Goal: Task Accomplishment & Management: Manage account settings

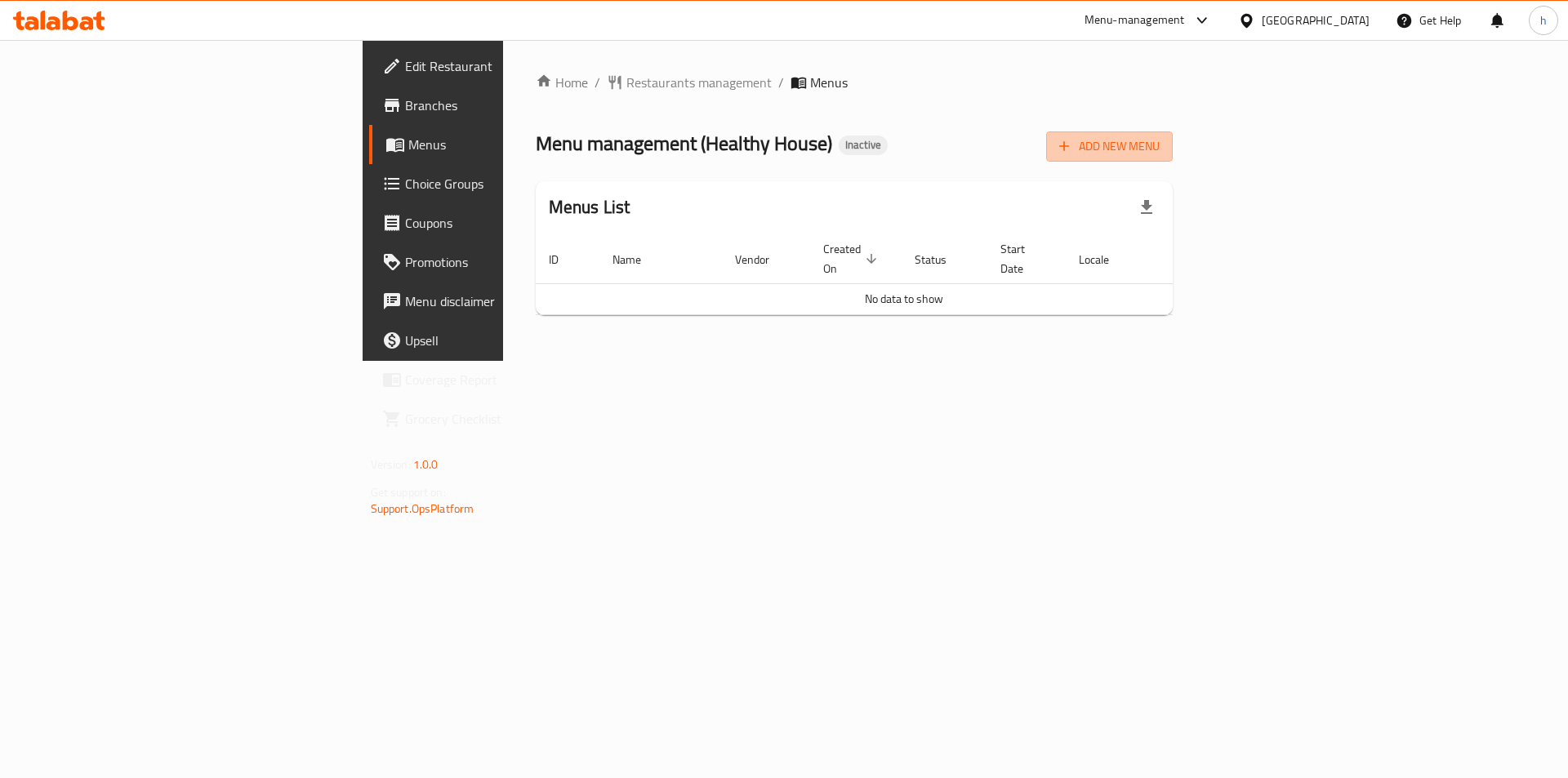
click at [1159, 143] on span "Add New Menu" at bounding box center [1109, 147] width 100 height 21
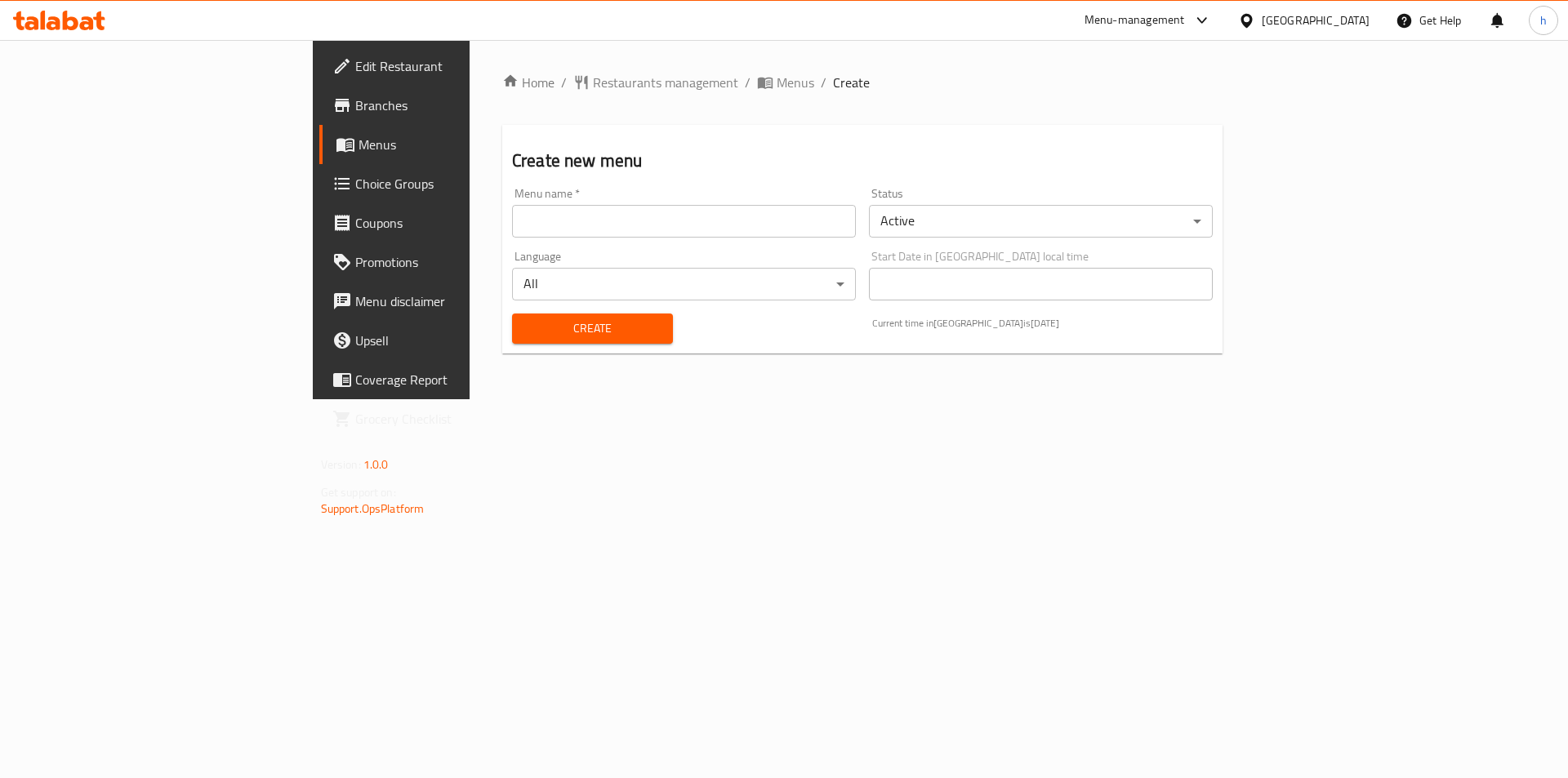
click at [763, 213] on input "text" at bounding box center [683, 221] width 344 height 33
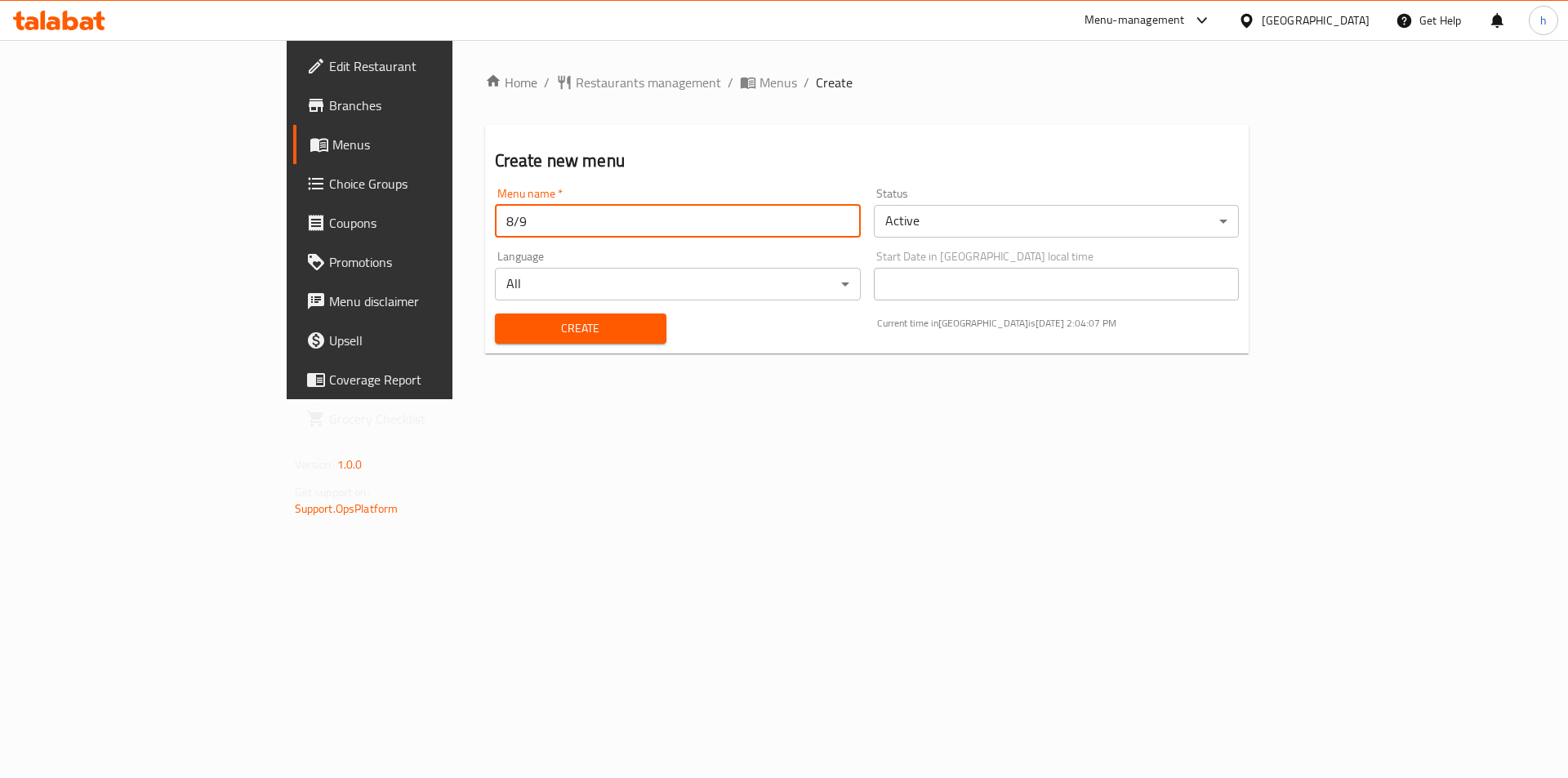
type input "8/9"
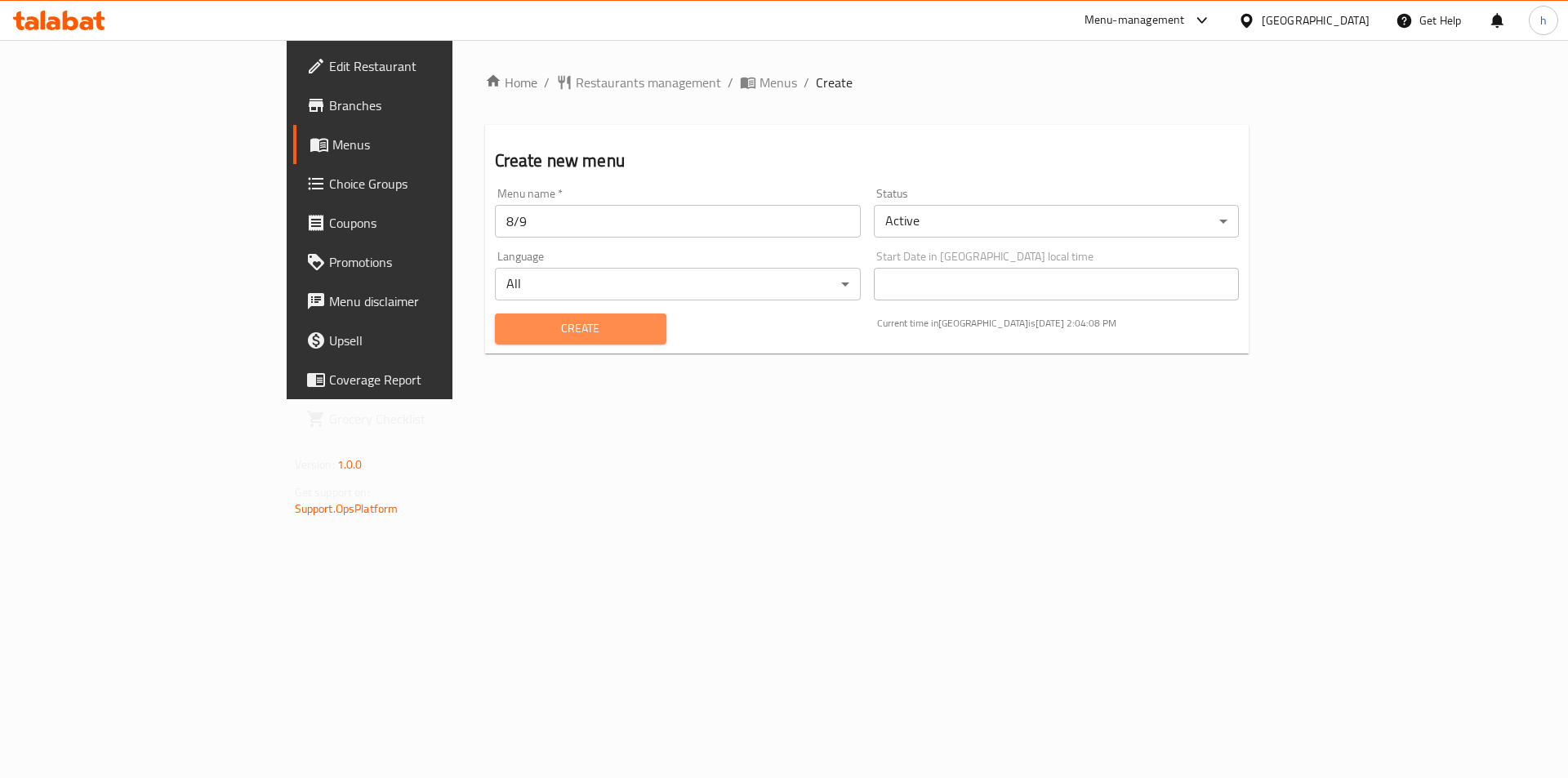
click at [508, 321] on span "Create" at bounding box center [580, 329] width 145 height 21
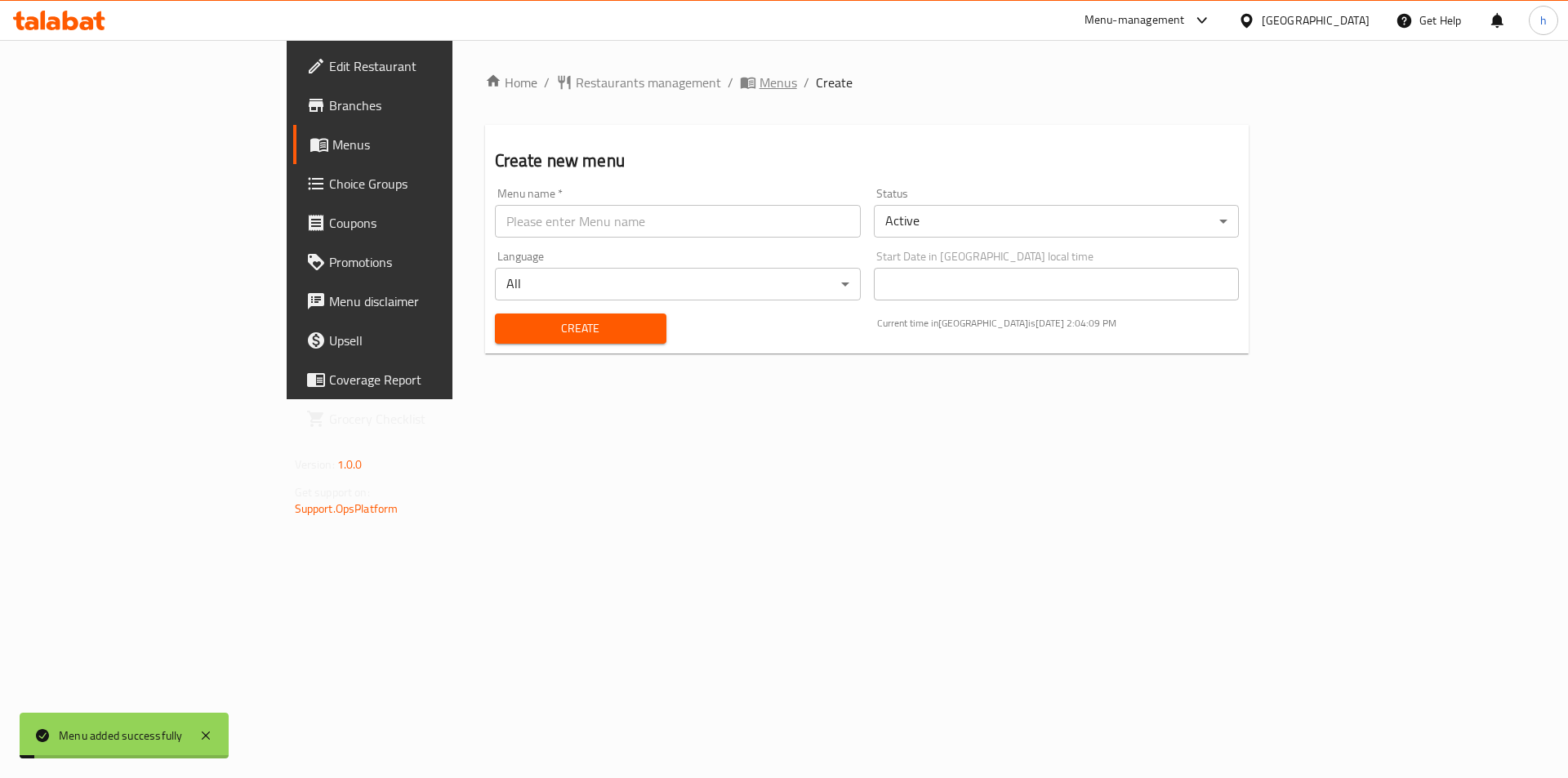
click at [759, 82] on span "Menus" at bounding box center [778, 82] width 37 height 20
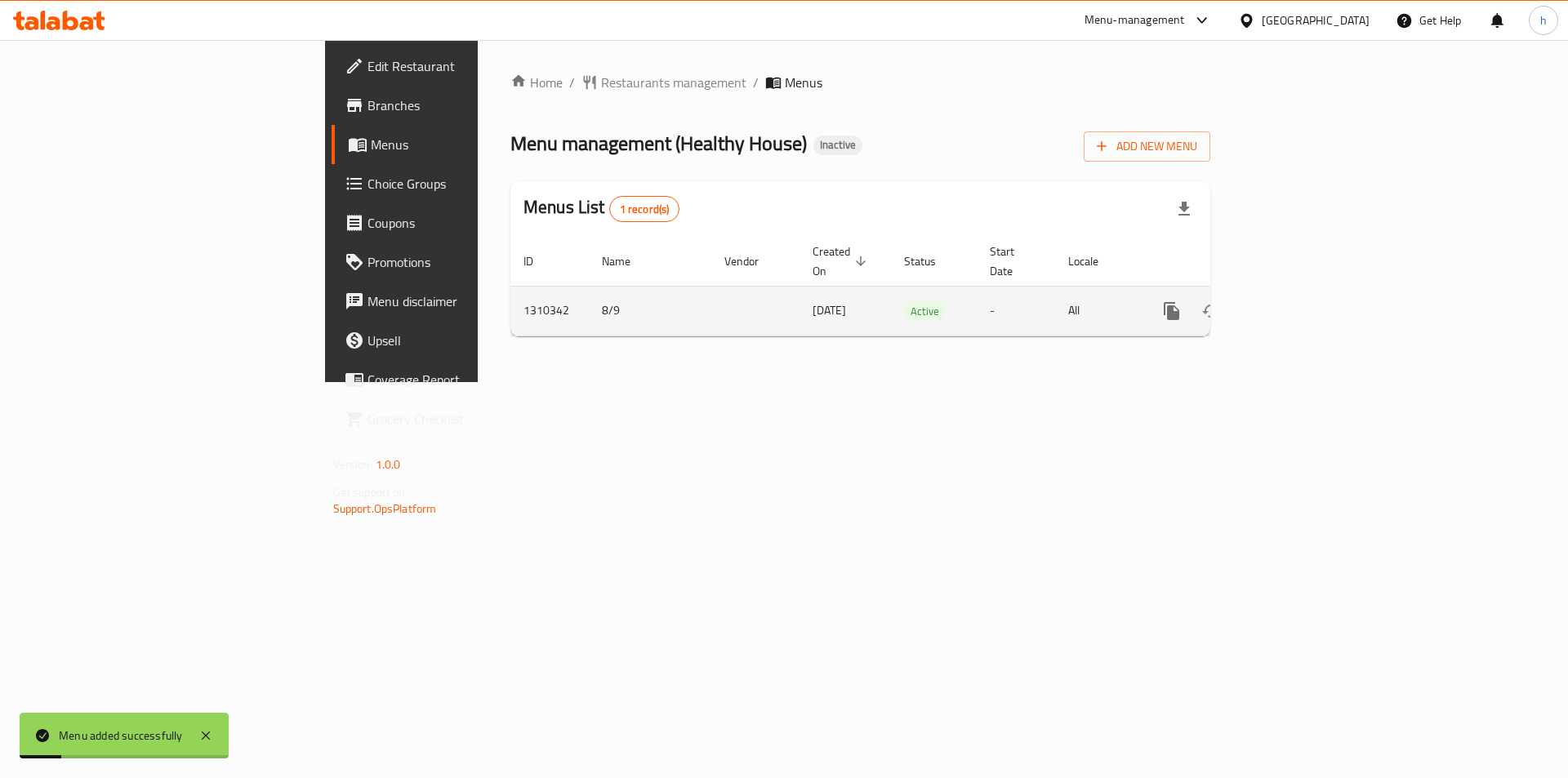
click at [1297, 304] on icon "enhanced table" at bounding box center [1290, 311] width 15 height 15
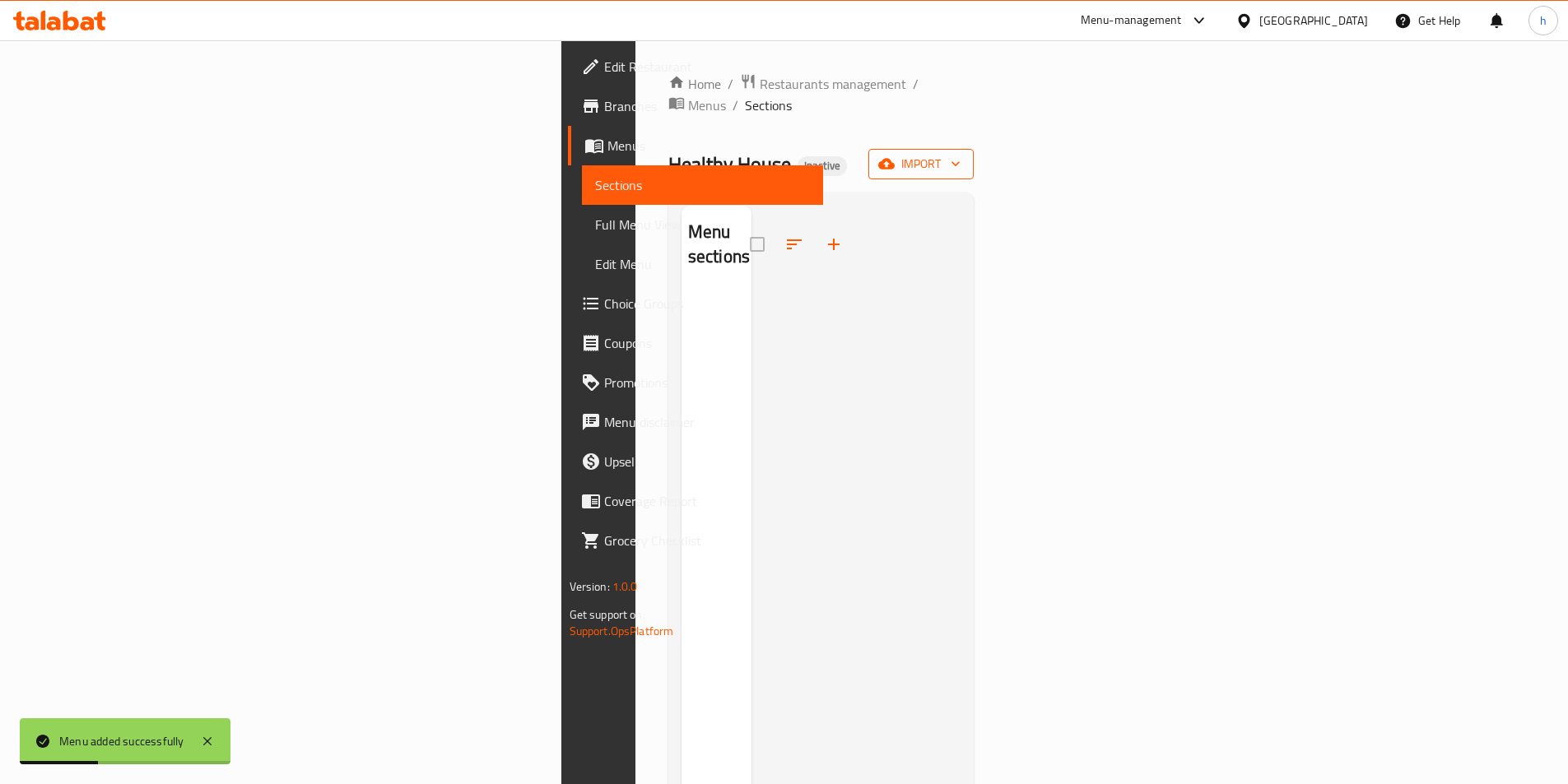
click at [974, 149] on button "import" at bounding box center [921, 164] width 106 height 30
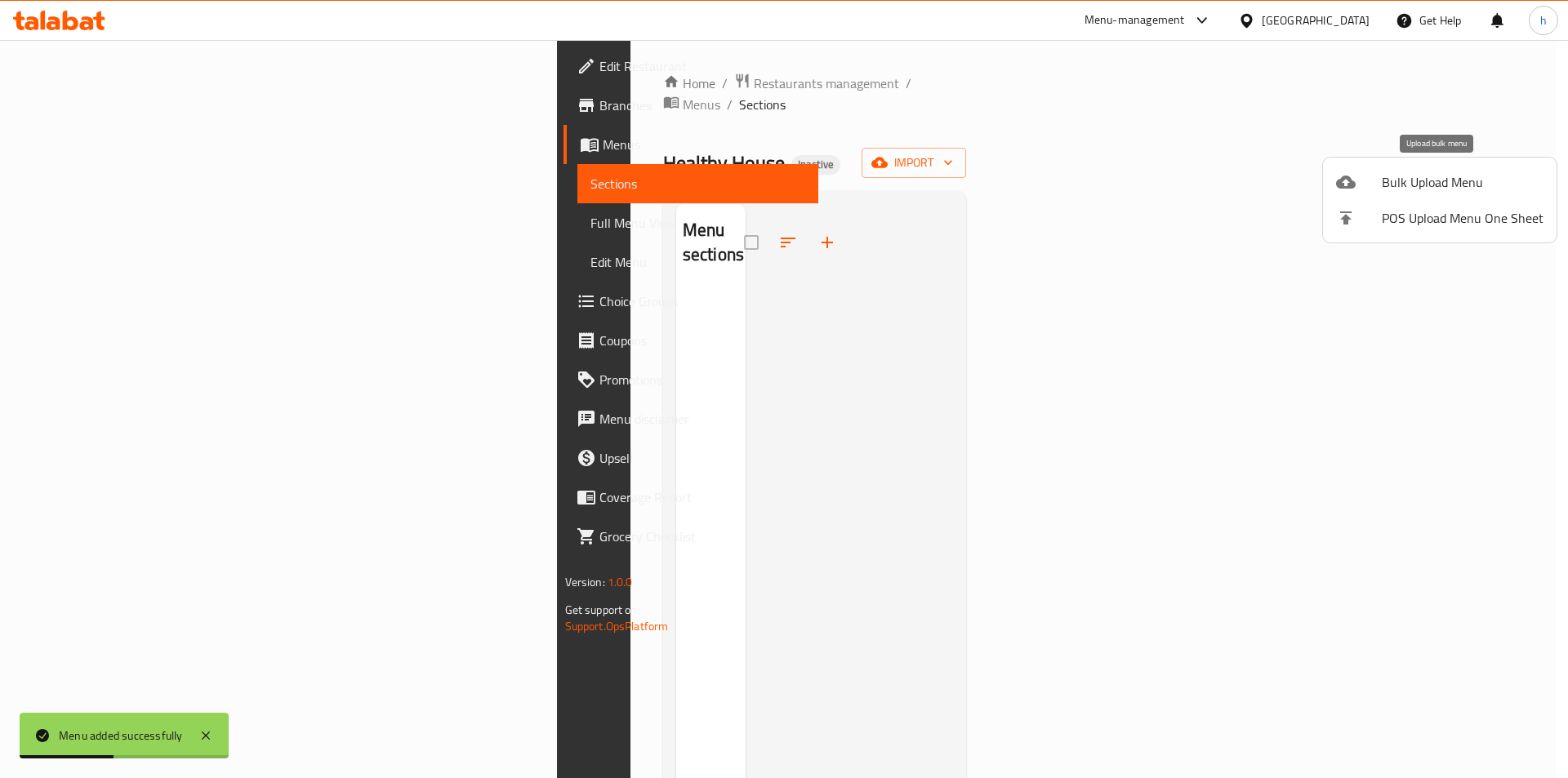
click at [1447, 185] on span "Bulk Upload Menu" at bounding box center [1462, 182] width 162 height 20
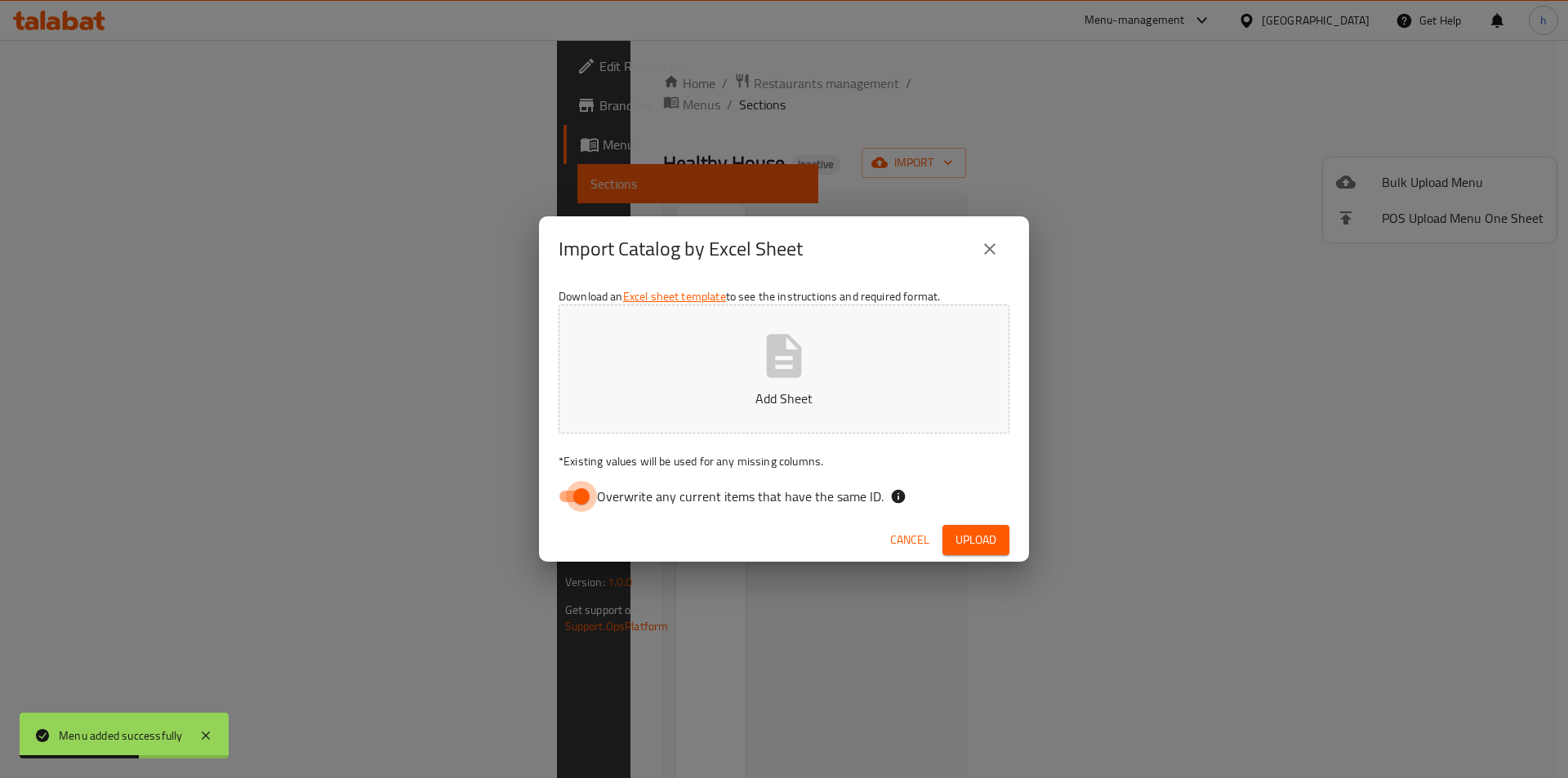
click at [594, 497] on input "Overwrite any current items that have the same ID." at bounding box center [581, 496] width 93 height 31
checkbox input "false"
click at [759, 416] on button "Add Sheet" at bounding box center [784, 369] width 451 height 129
click at [1005, 537] on button "Upload" at bounding box center [976, 540] width 67 height 30
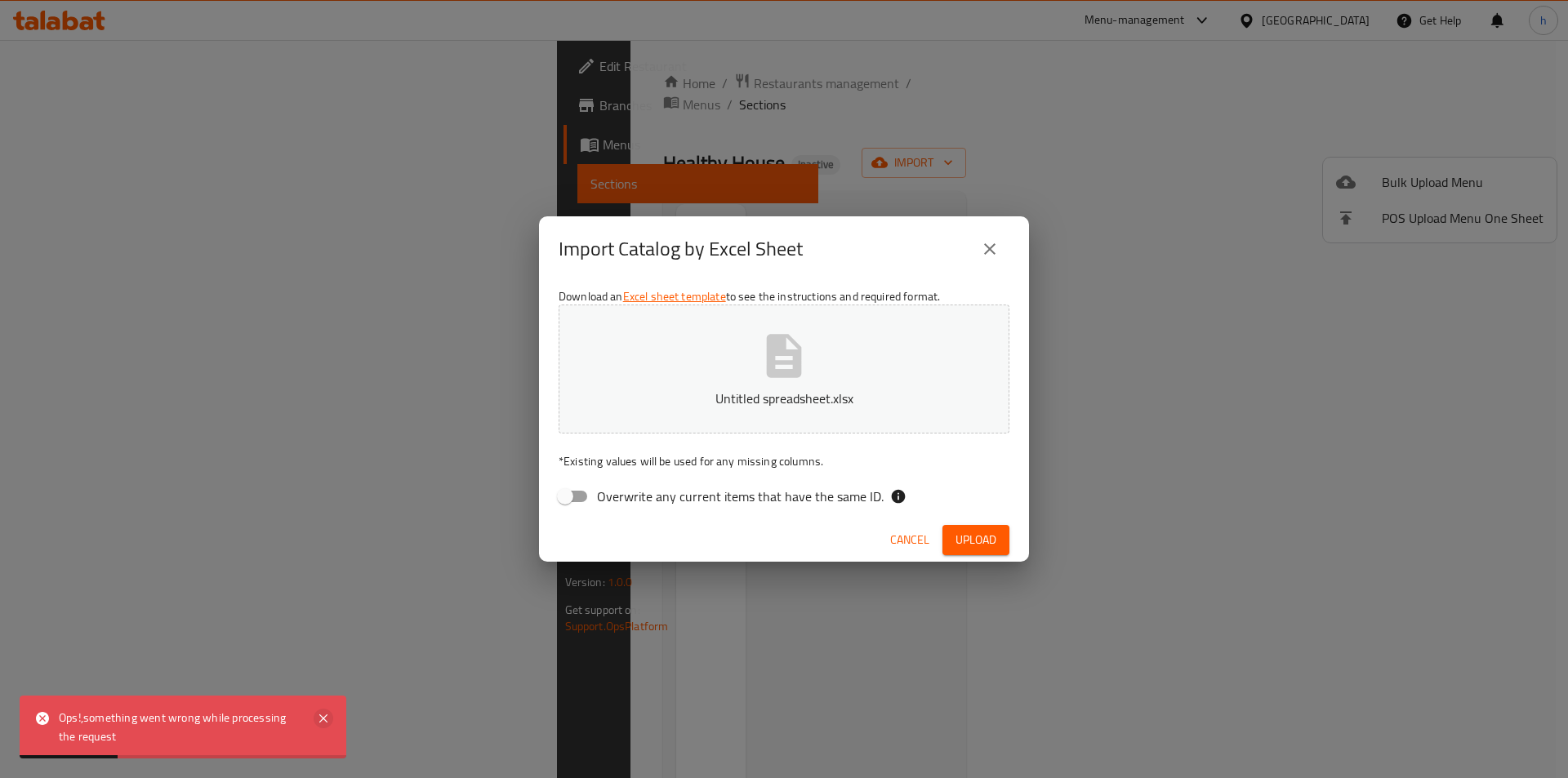
click at [315, 715] on icon at bounding box center [323, 718] width 20 height 20
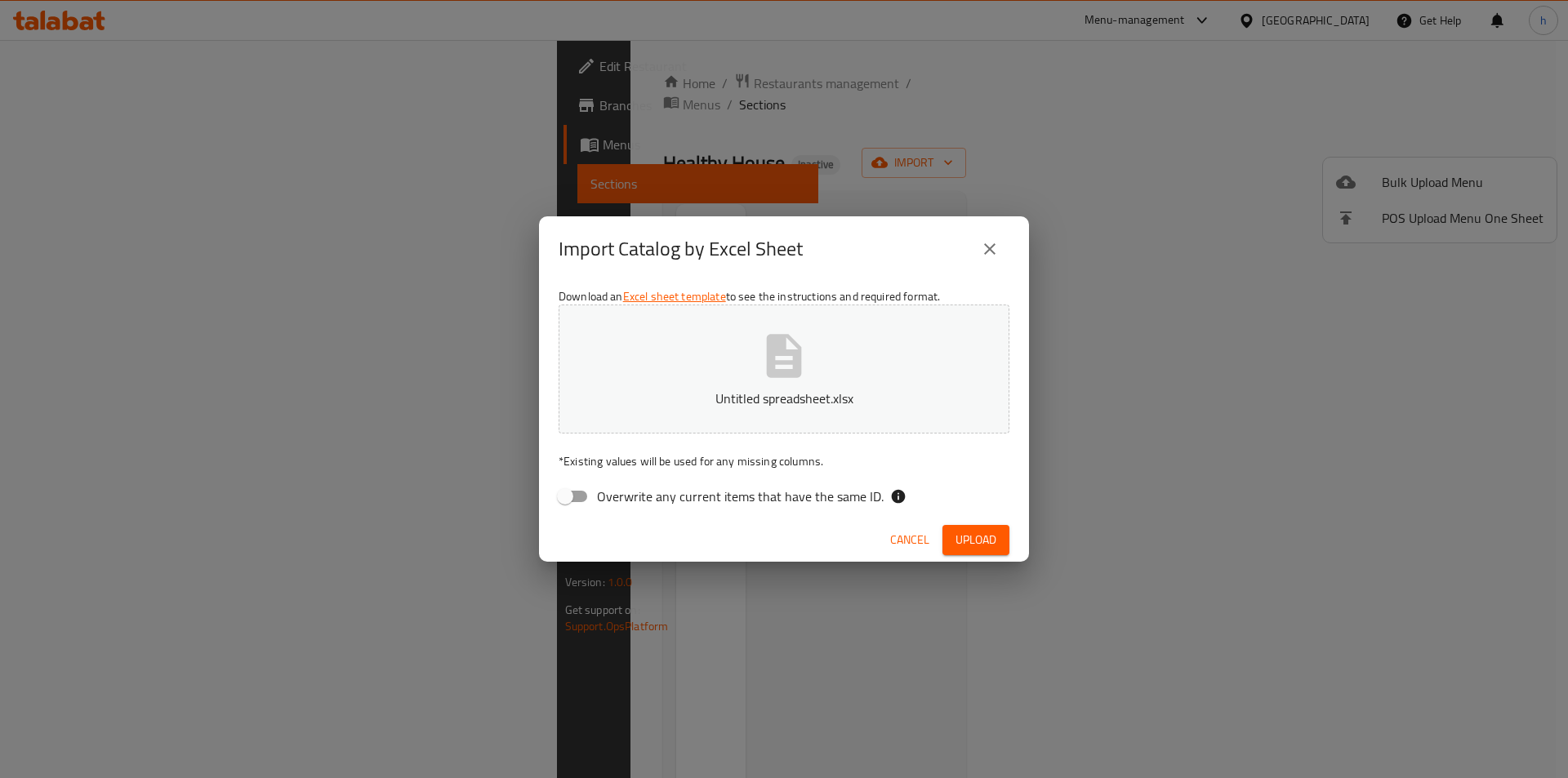
click at [984, 240] on icon "close" at bounding box center [990, 248] width 20 height 20
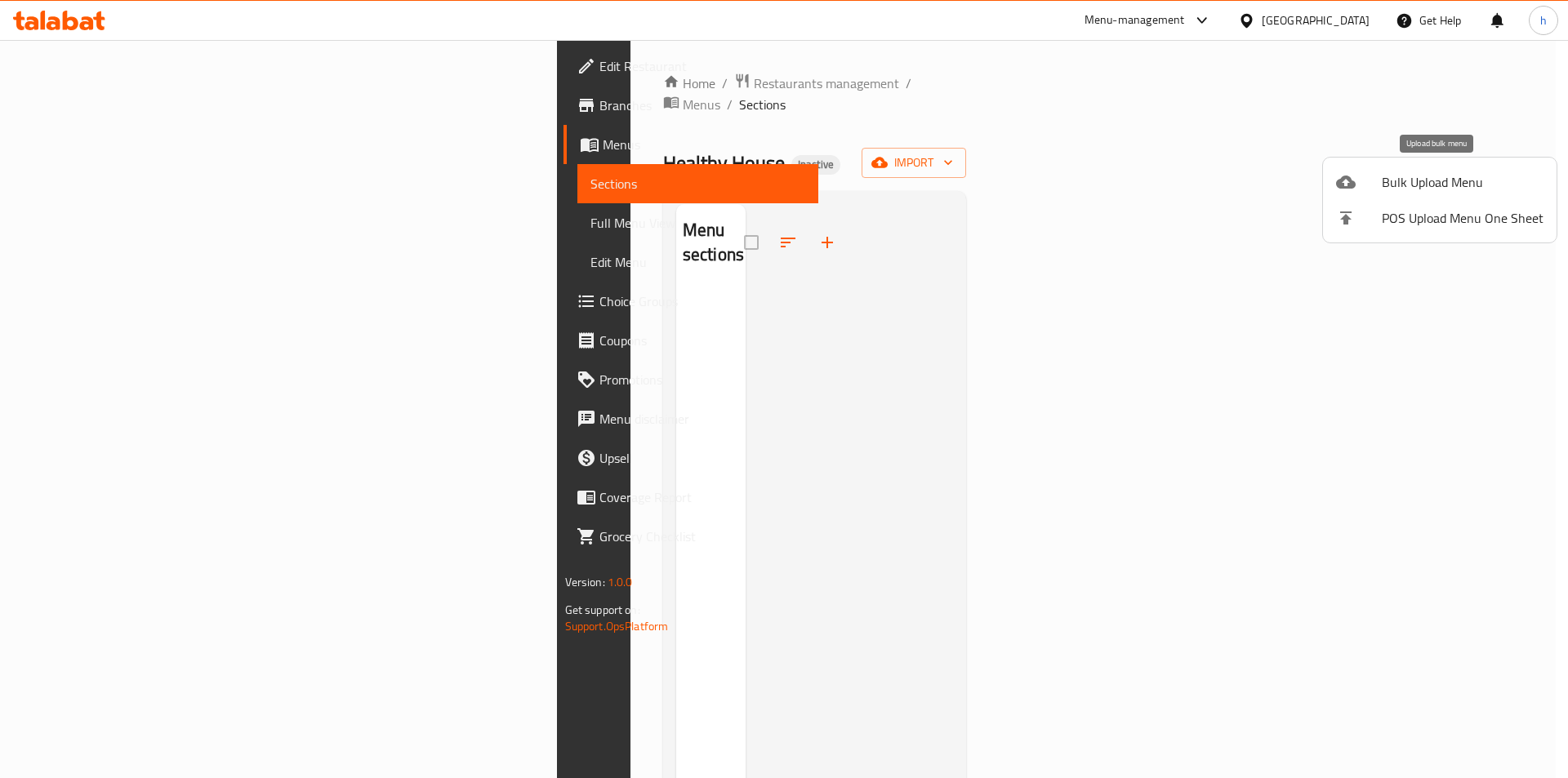
click at [1444, 182] on span "Bulk Upload Menu" at bounding box center [1462, 182] width 162 height 20
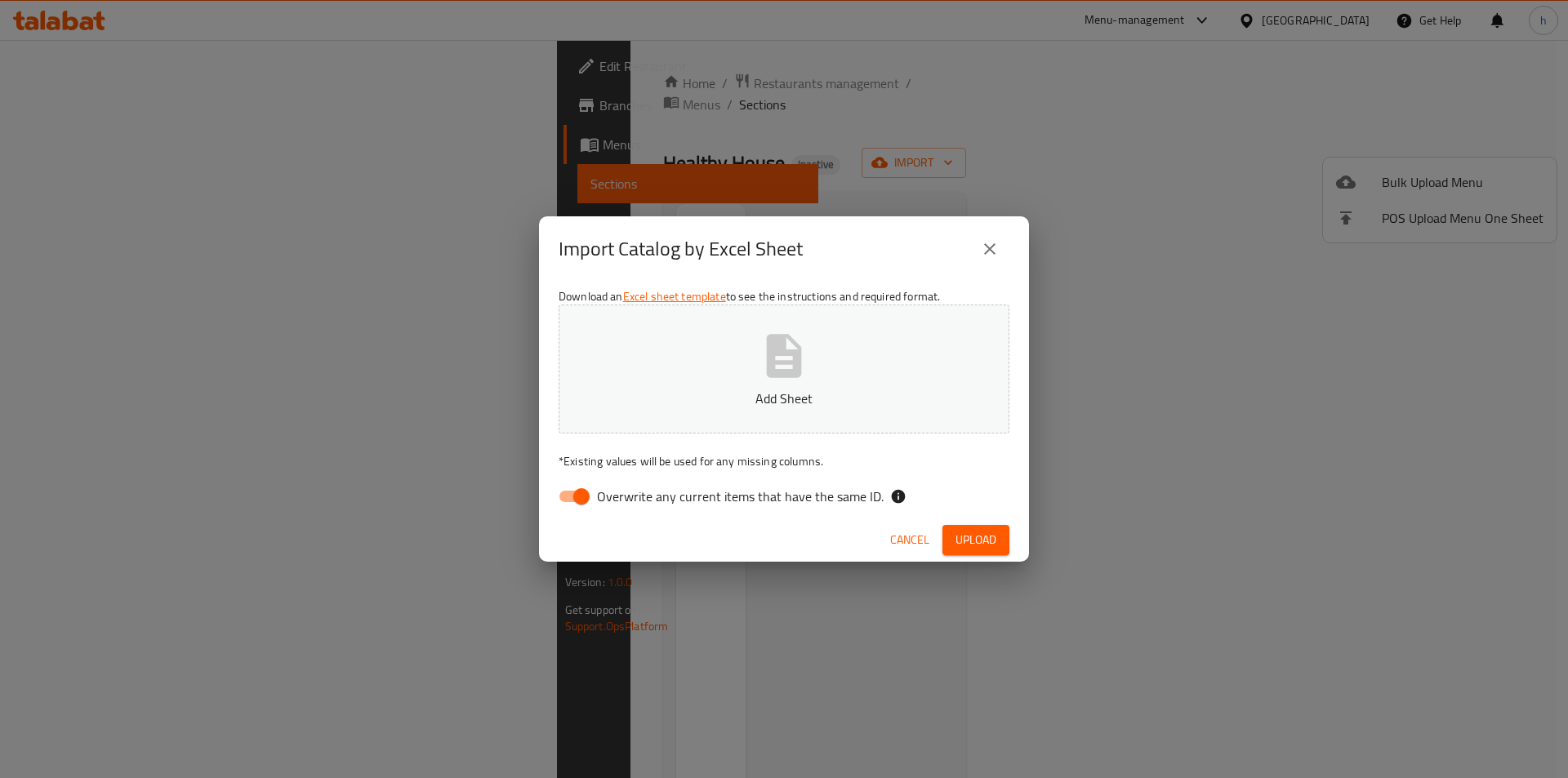
click at [590, 498] on input "Overwrite any current items that have the same ID." at bounding box center [581, 496] width 93 height 31
checkbox input "false"
click at [725, 400] on p "Add Sheet" at bounding box center [784, 398] width 400 height 20
click at [976, 539] on span "Upload" at bounding box center [977, 541] width 41 height 21
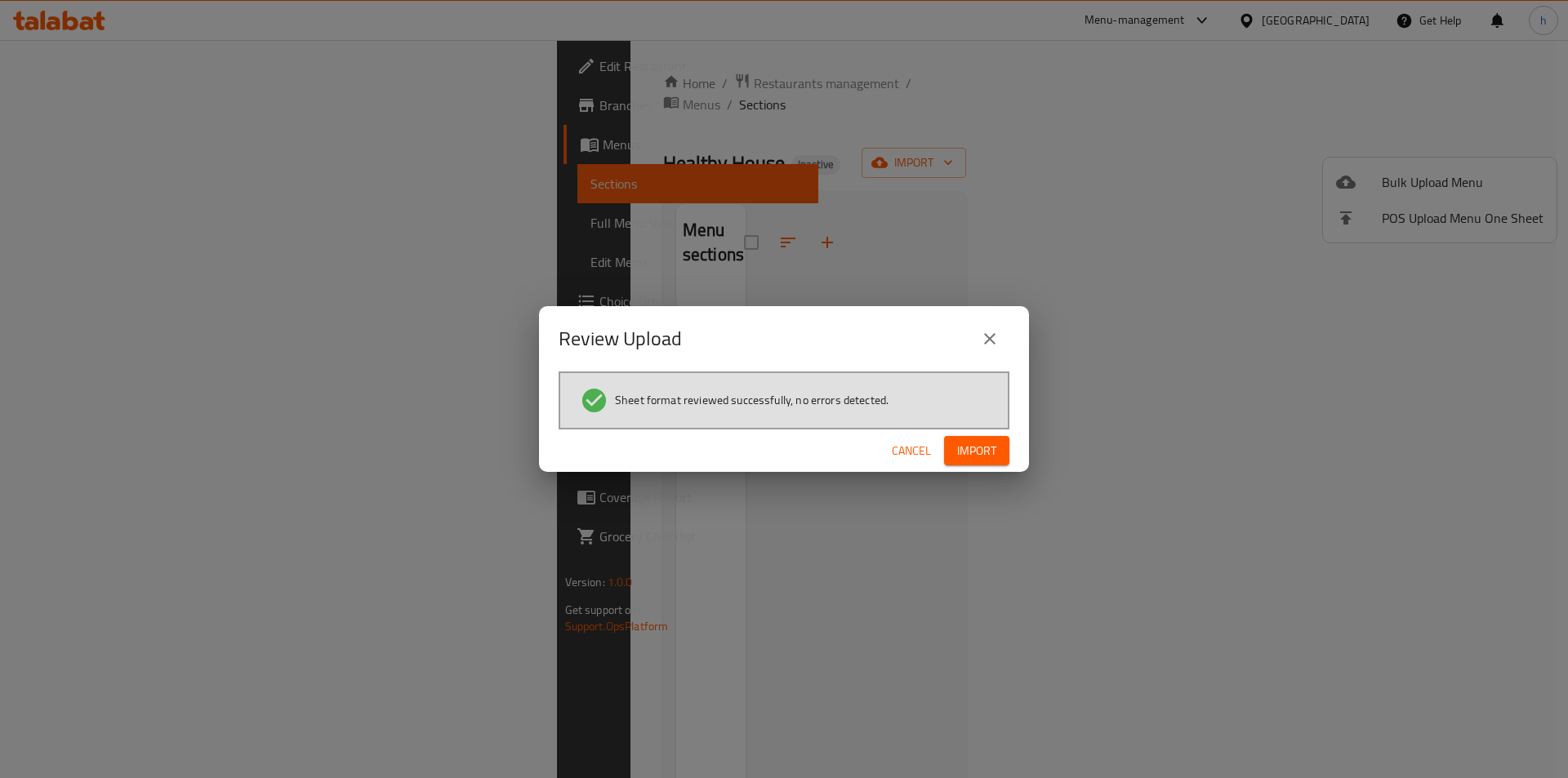
click at [997, 452] on button "Import" at bounding box center [977, 451] width 66 height 30
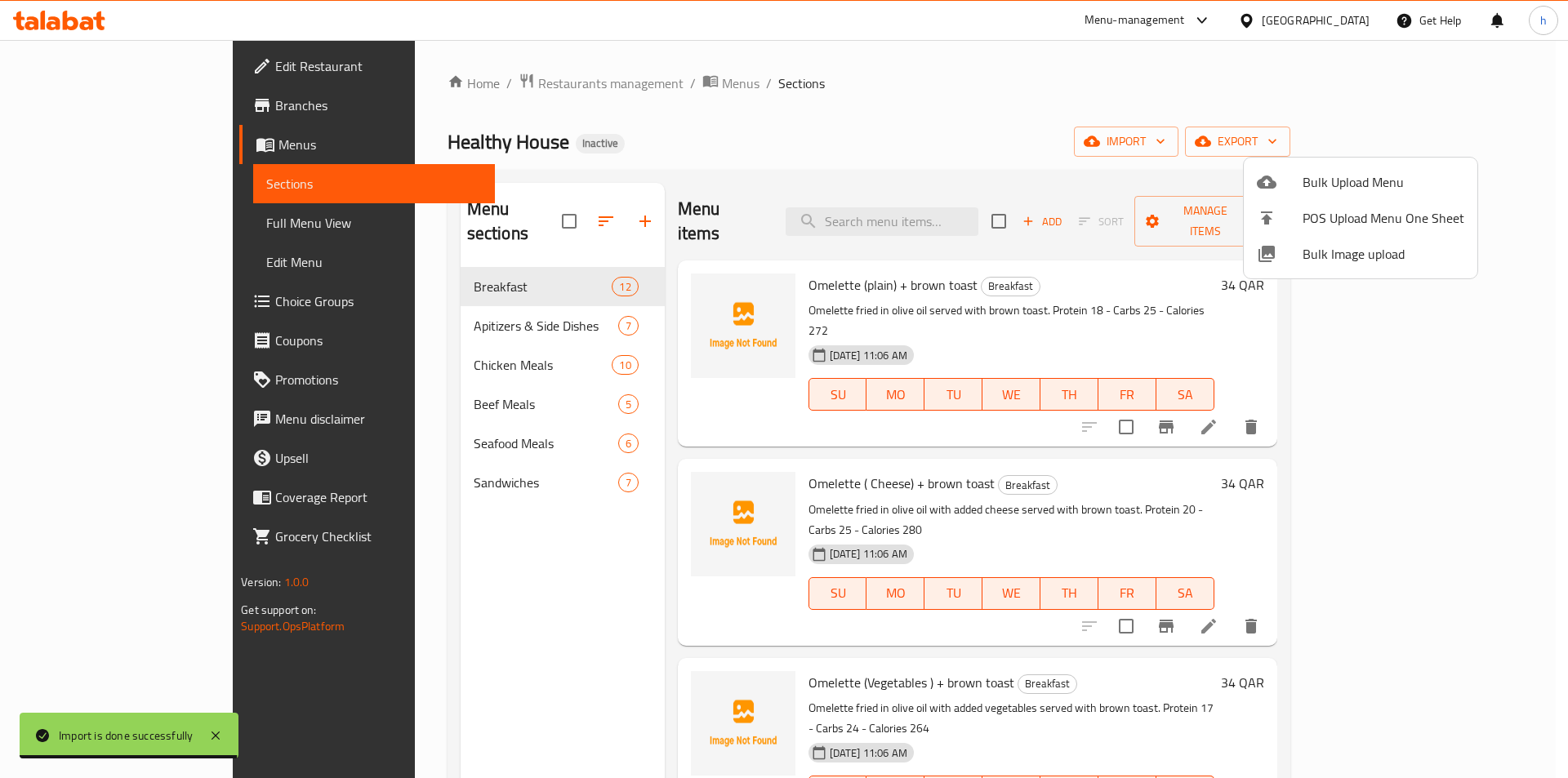
click at [110, 223] on div at bounding box center [784, 389] width 1568 height 778
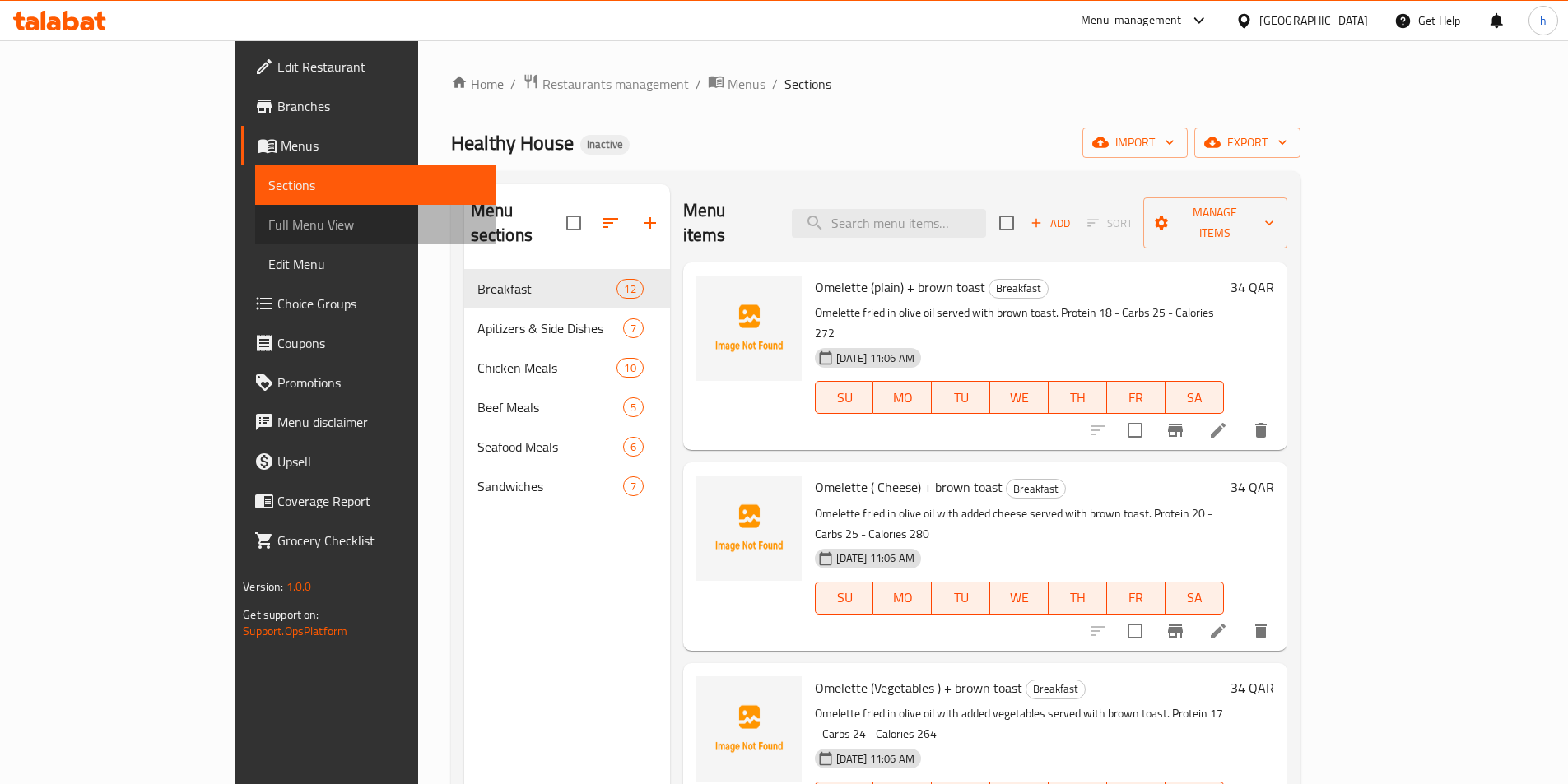
click at [268, 225] on span "Full Menu View" at bounding box center [375, 224] width 214 height 20
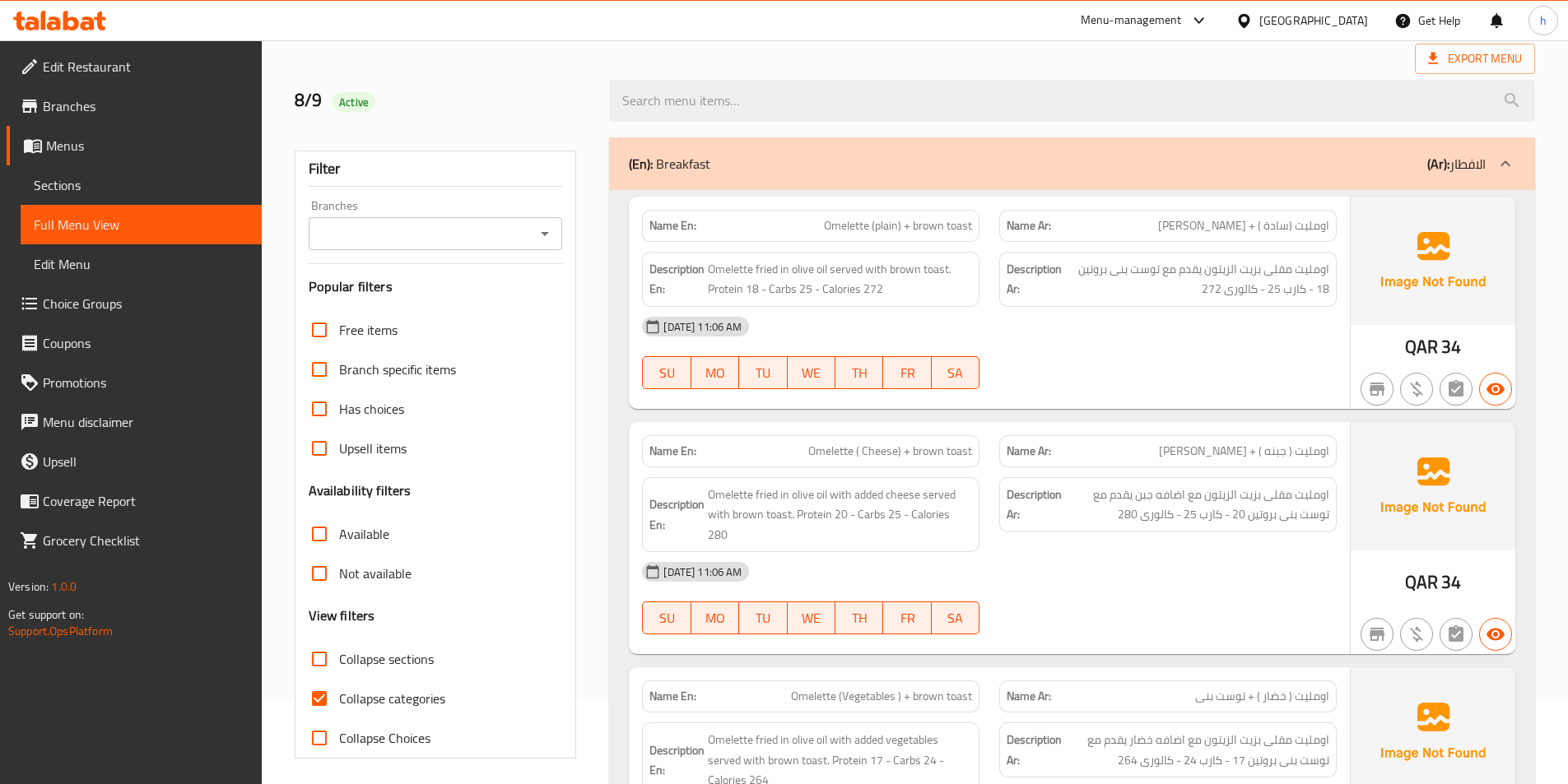
scroll to position [164, 0]
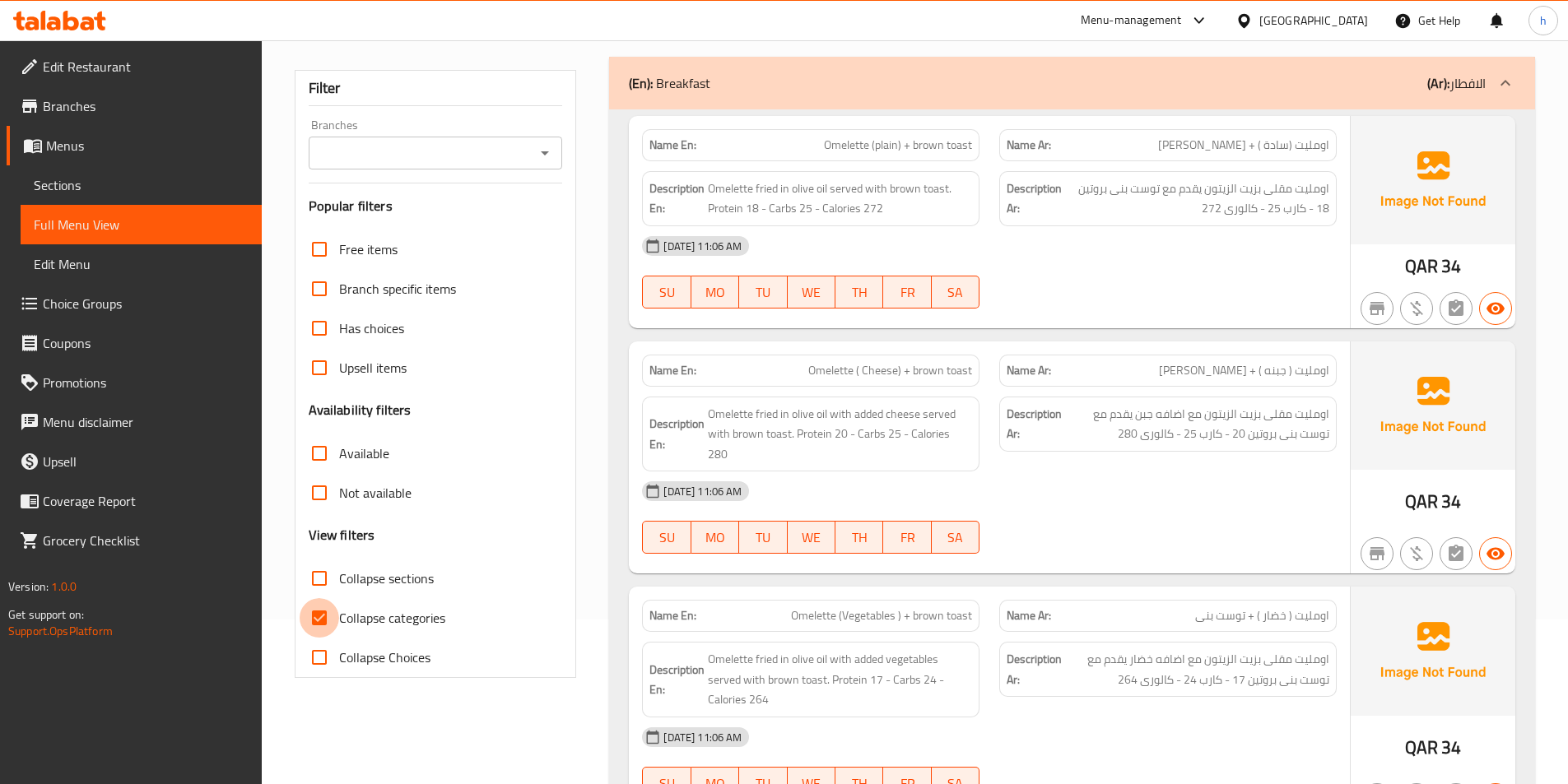
click at [320, 607] on input "Collapse categories" at bounding box center [319, 619] width 40 height 40
checkbox input "false"
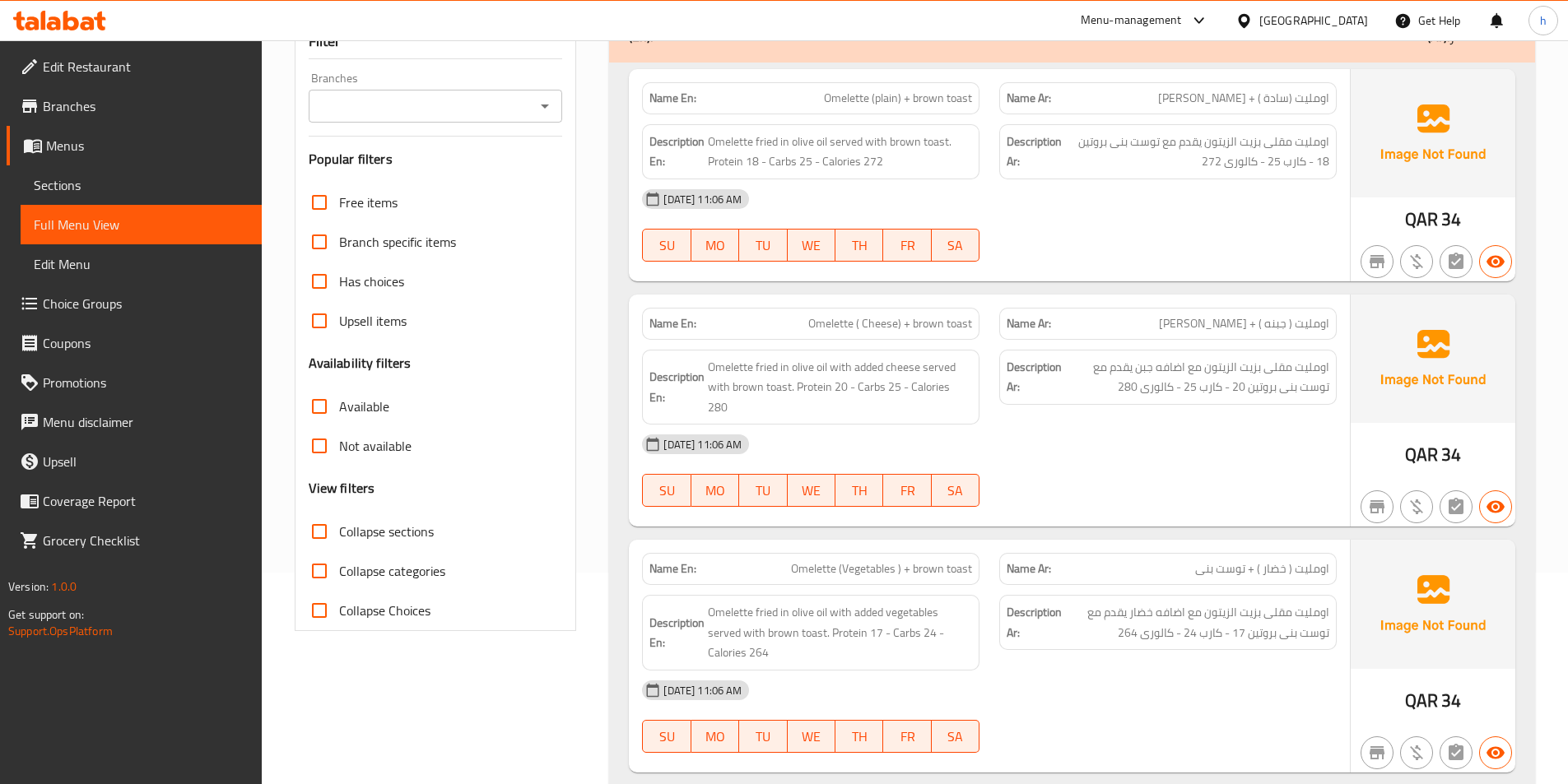
scroll to position [412, 0]
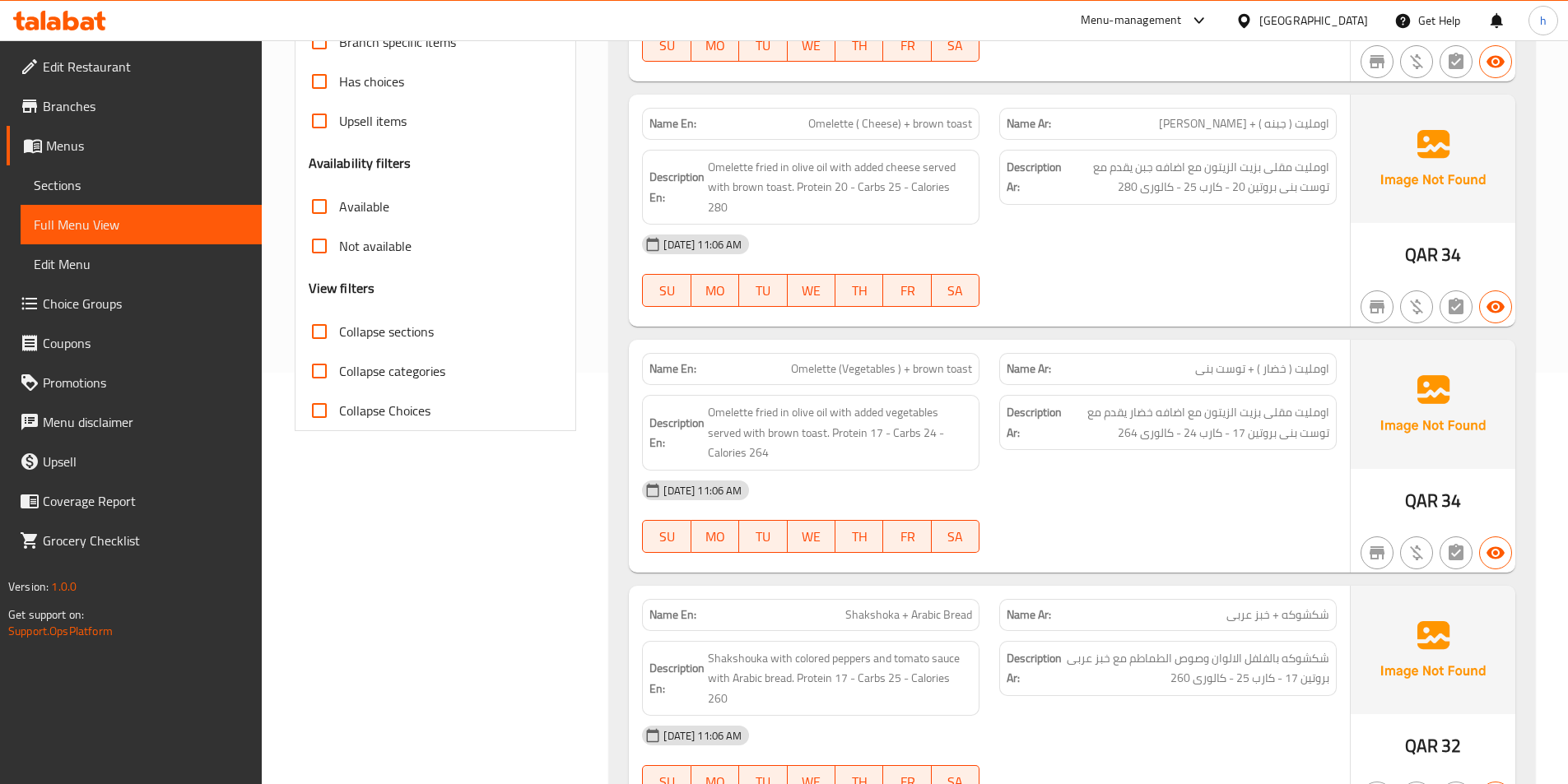
click at [324, 333] on input "Collapse sections" at bounding box center [319, 332] width 40 height 40
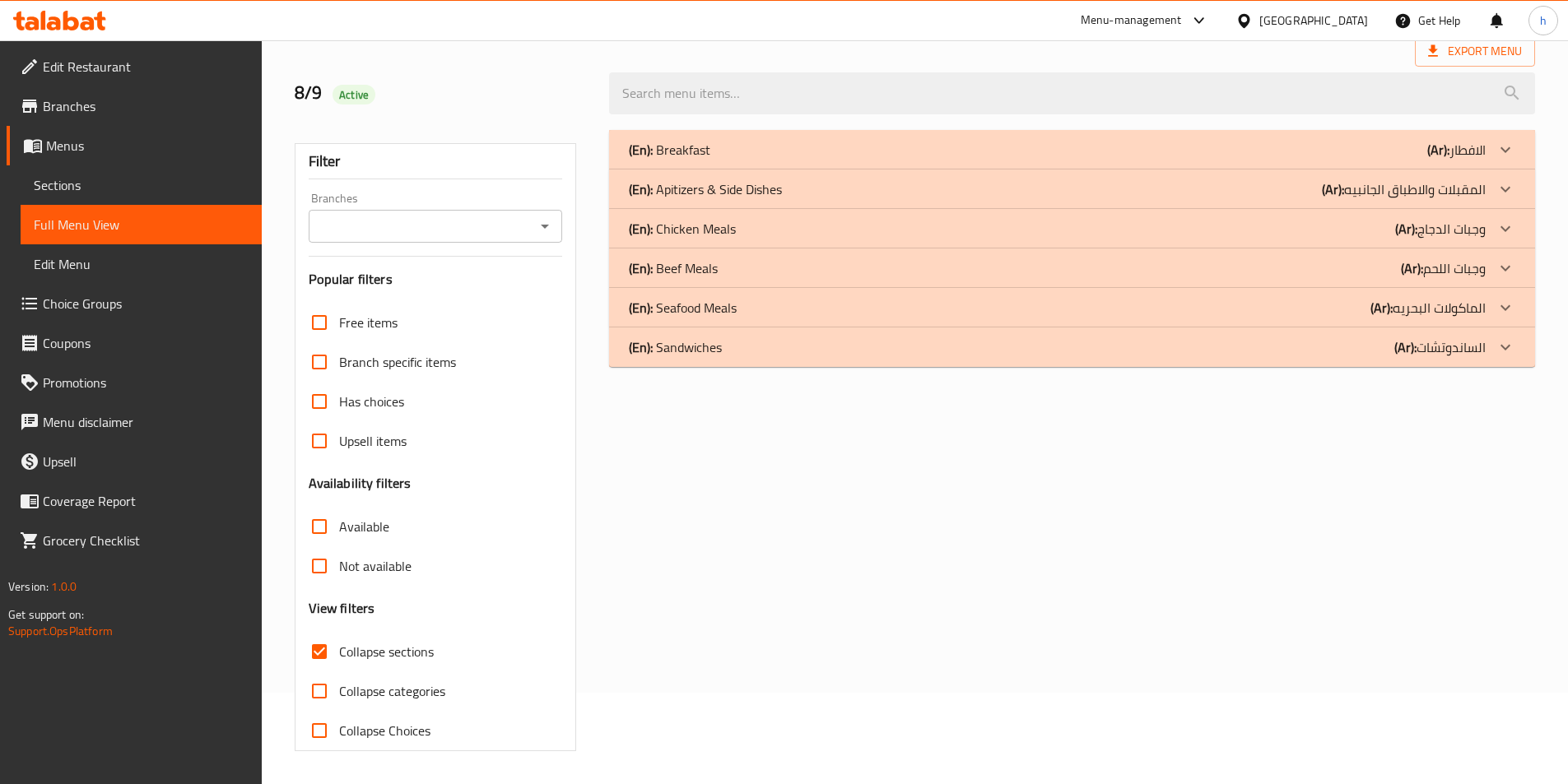
scroll to position [92, 0]
click at [839, 189] on div "(En): Apitizers & Side Dishes (Ar): المقبلات والاطباق الجانبيه" at bounding box center [1057, 189] width 857 height 20
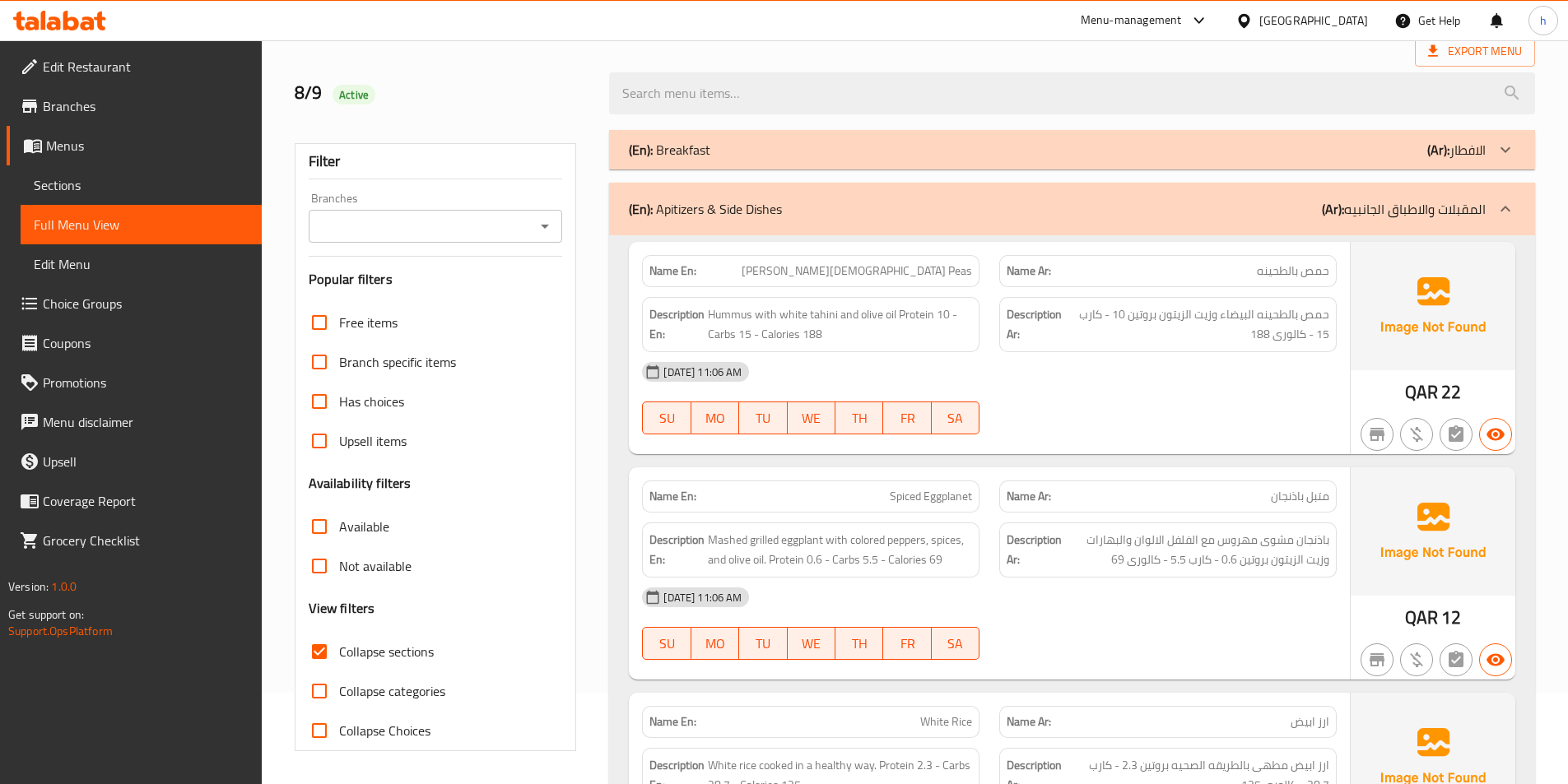
scroll to position [174, 0]
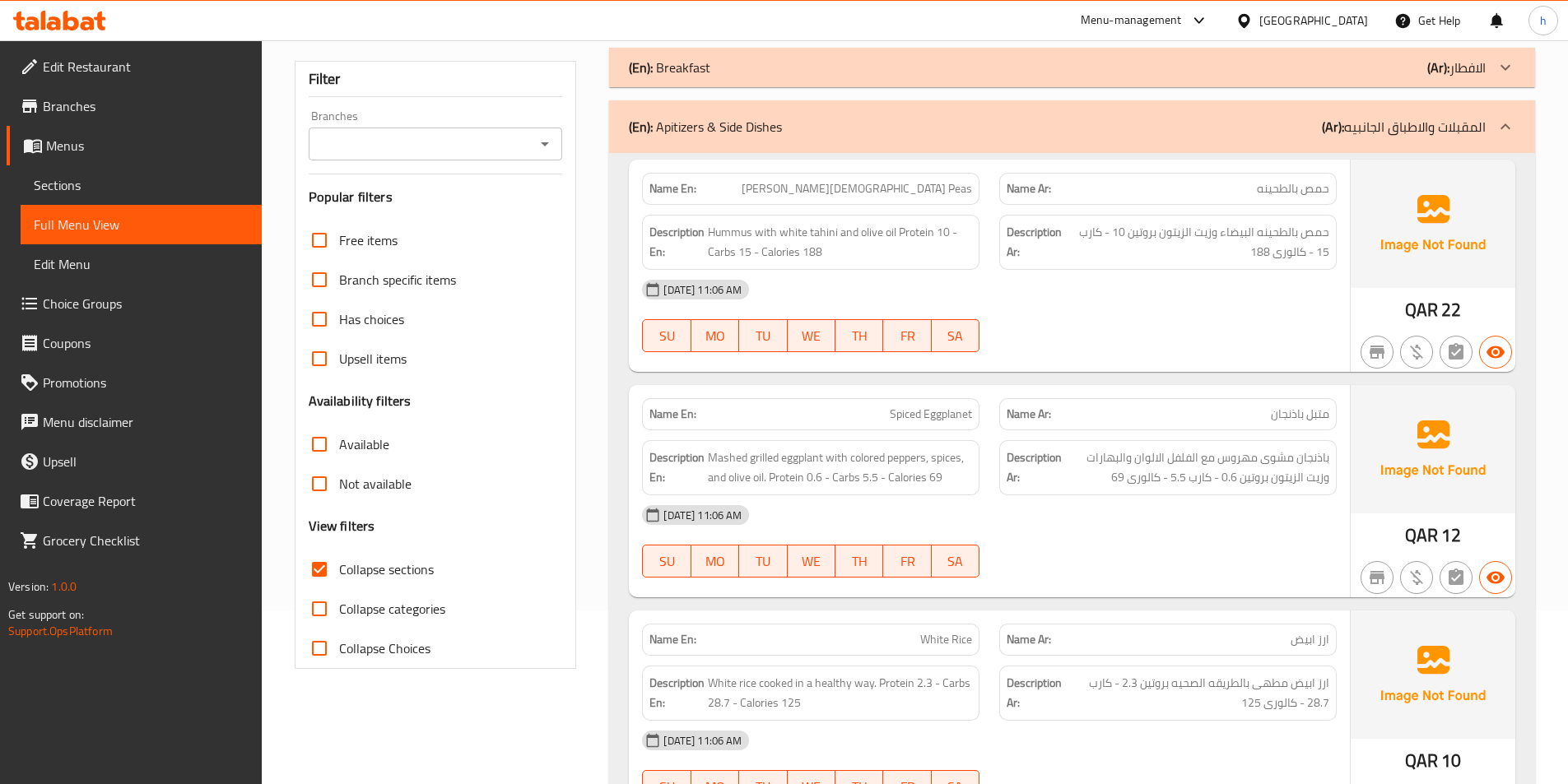
click at [1035, 143] on div "(En): Apitizers & Side Dishes (Ar): المقبلات والاطباق الجانبيه" at bounding box center [1072, 127] width 926 height 53
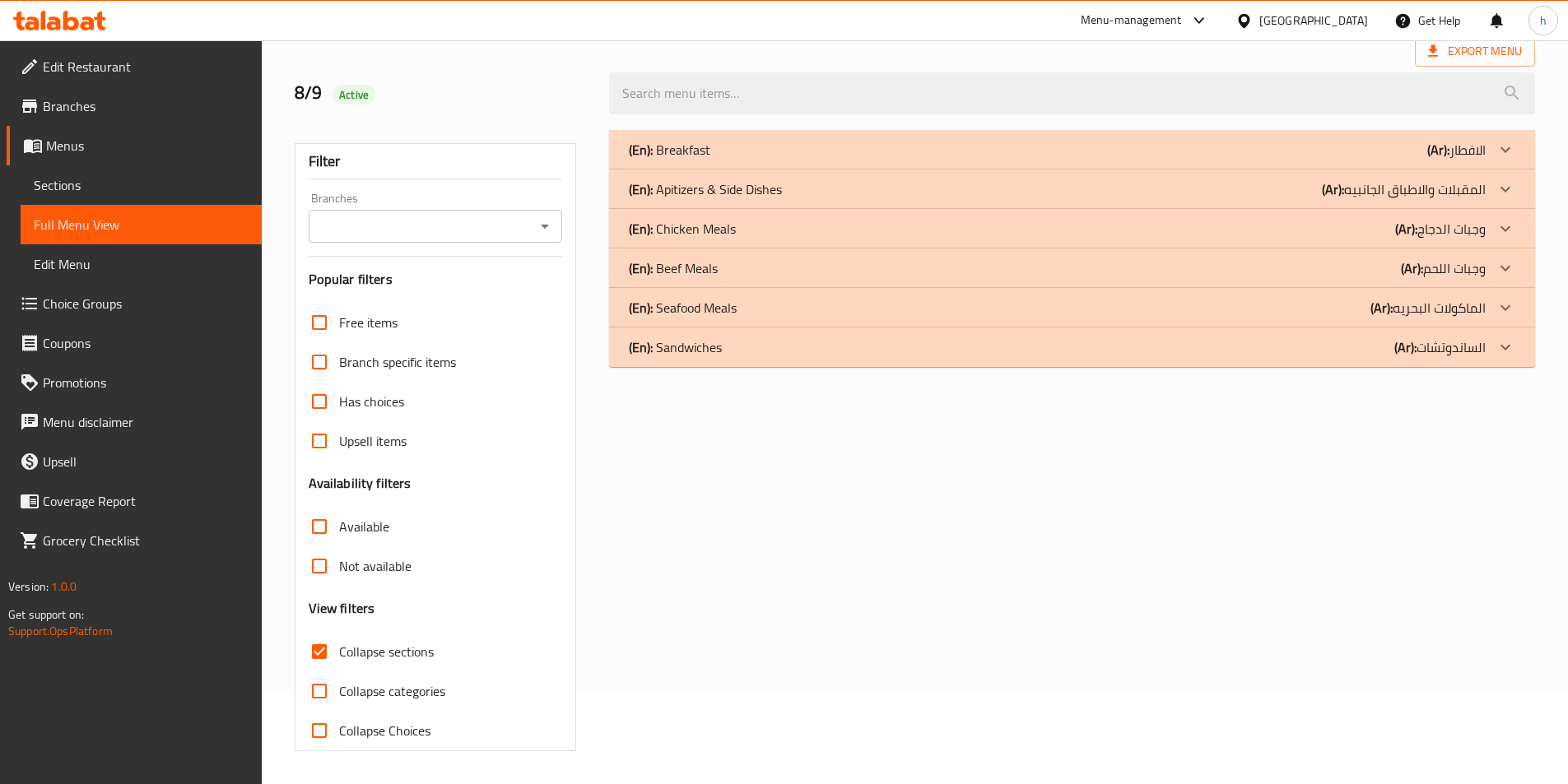
scroll to position [92, 0]
click at [1360, 221] on div "(En): Chicken Meals (Ar): وجبات الدجاج" at bounding box center [1057, 229] width 857 height 20
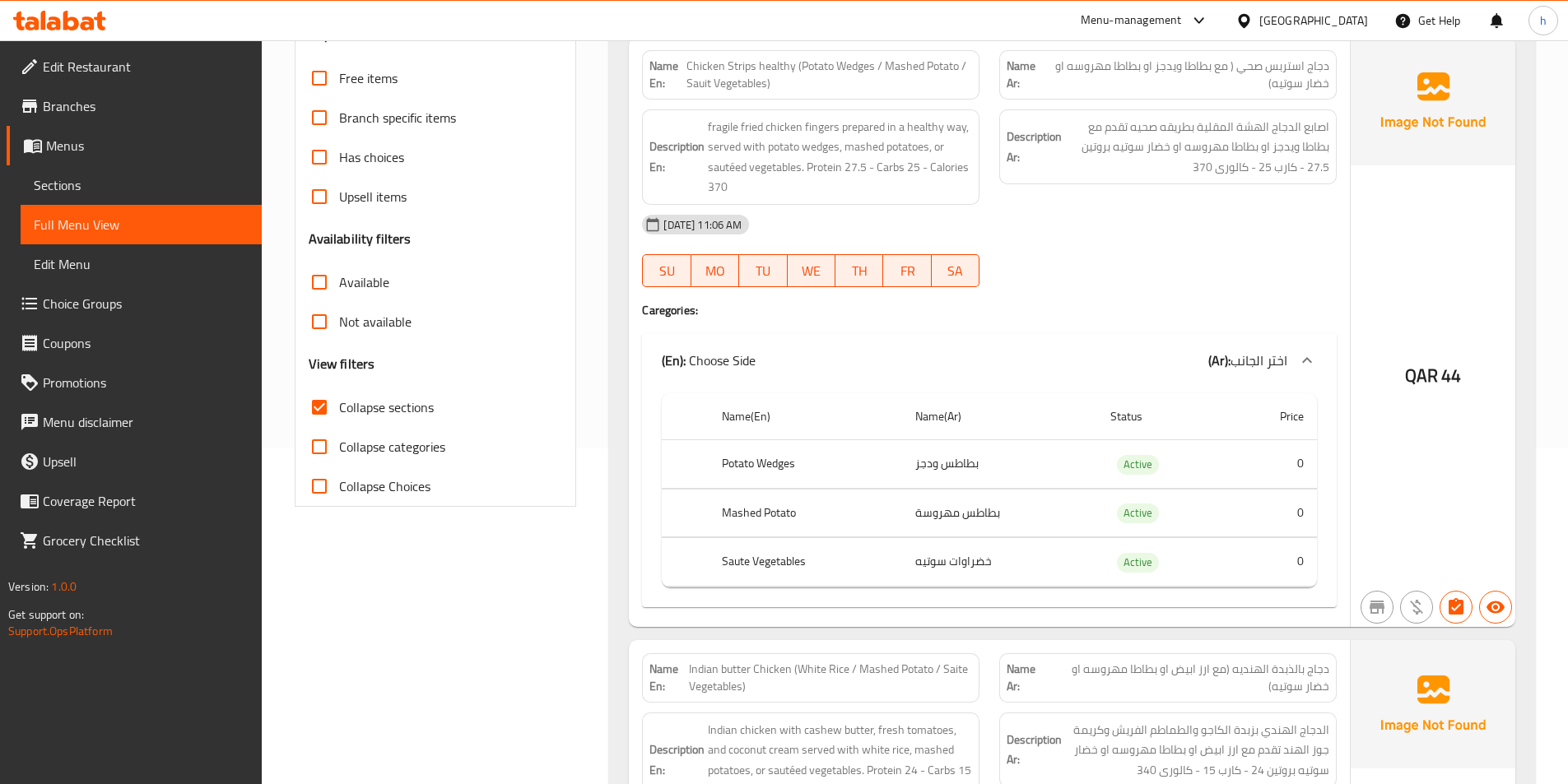
scroll to position [338, 0]
drag, startPoint x: 1002, startPoint y: 514, endPoint x: 906, endPoint y: 524, distance: 96.5
click at [906, 524] on td "بطاطس مهروسة" at bounding box center [999, 510] width 196 height 48
drag, startPoint x: 965, startPoint y: 560, endPoint x: 934, endPoint y: 560, distance: 31.0
click at [934, 560] on td "خضراوات سوتيه" at bounding box center [999, 559] width 196 height 48
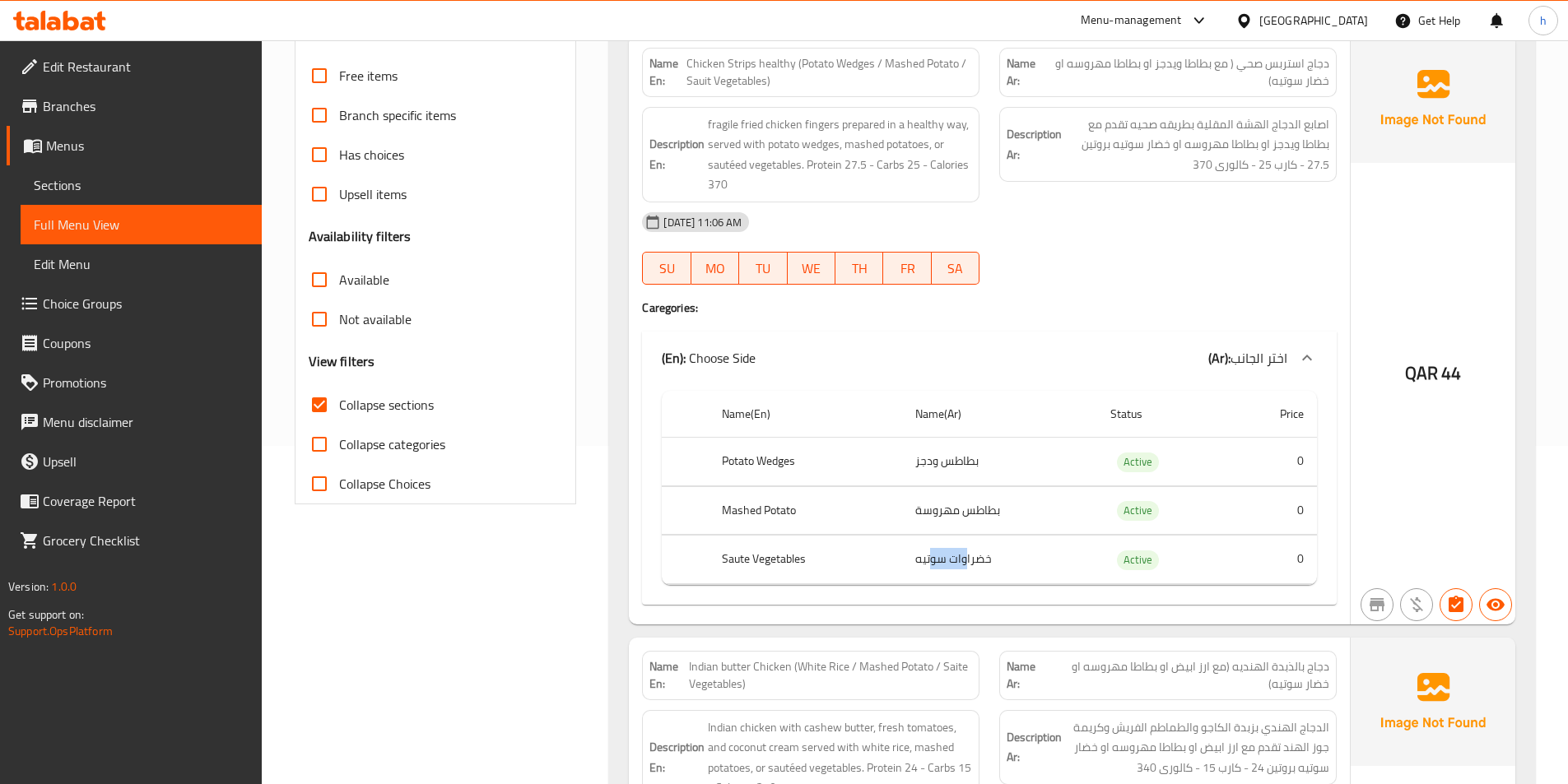
click at [315, 408] on input "Collapse sections" at bounding box center [319, 405] width 40 height 40
checkbox input "false"
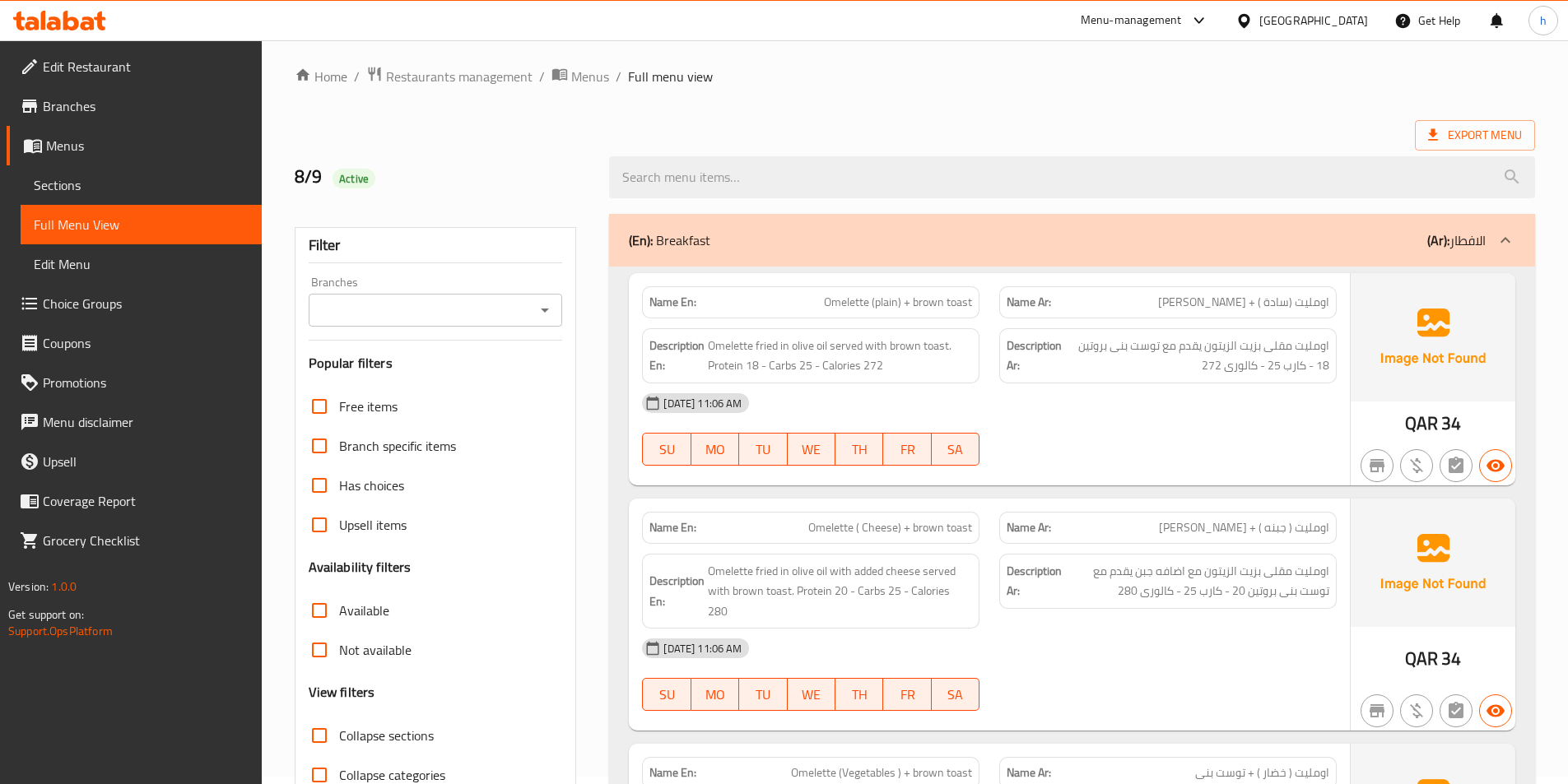
scroll to position [0, 0]
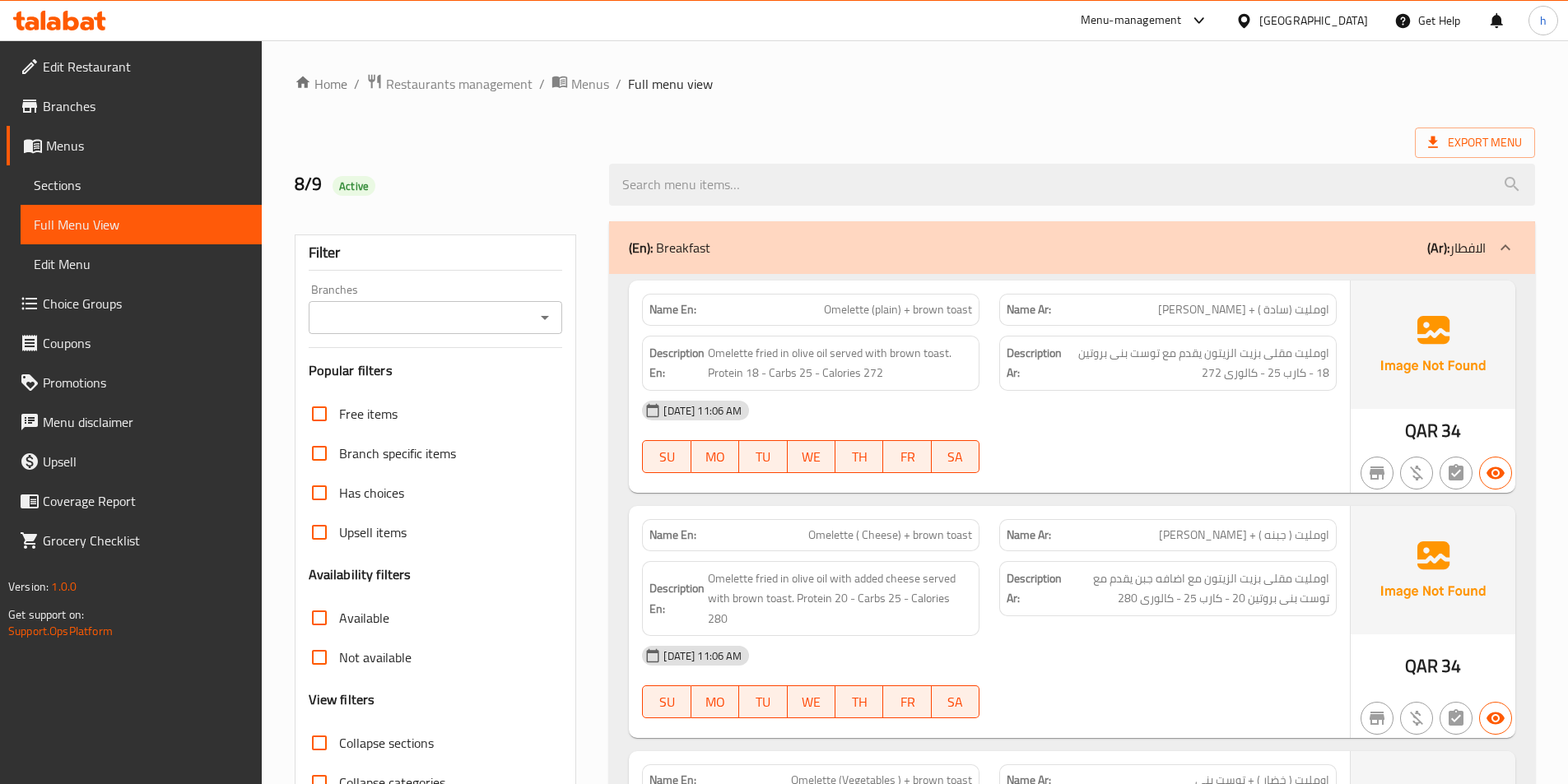
click at [1285, 317] on span "اومليت (سادة ) + [PERSON_NAME]" at bounding box center [1243, 310] width 171 height 17
click at [1444, 420] on span "34" at bounding box center [1451, 431] width 20 height 32
click at [1230, 400] on div "[DATE] 11:06 AM" at bounding box center [989, 411] width 714 height 40
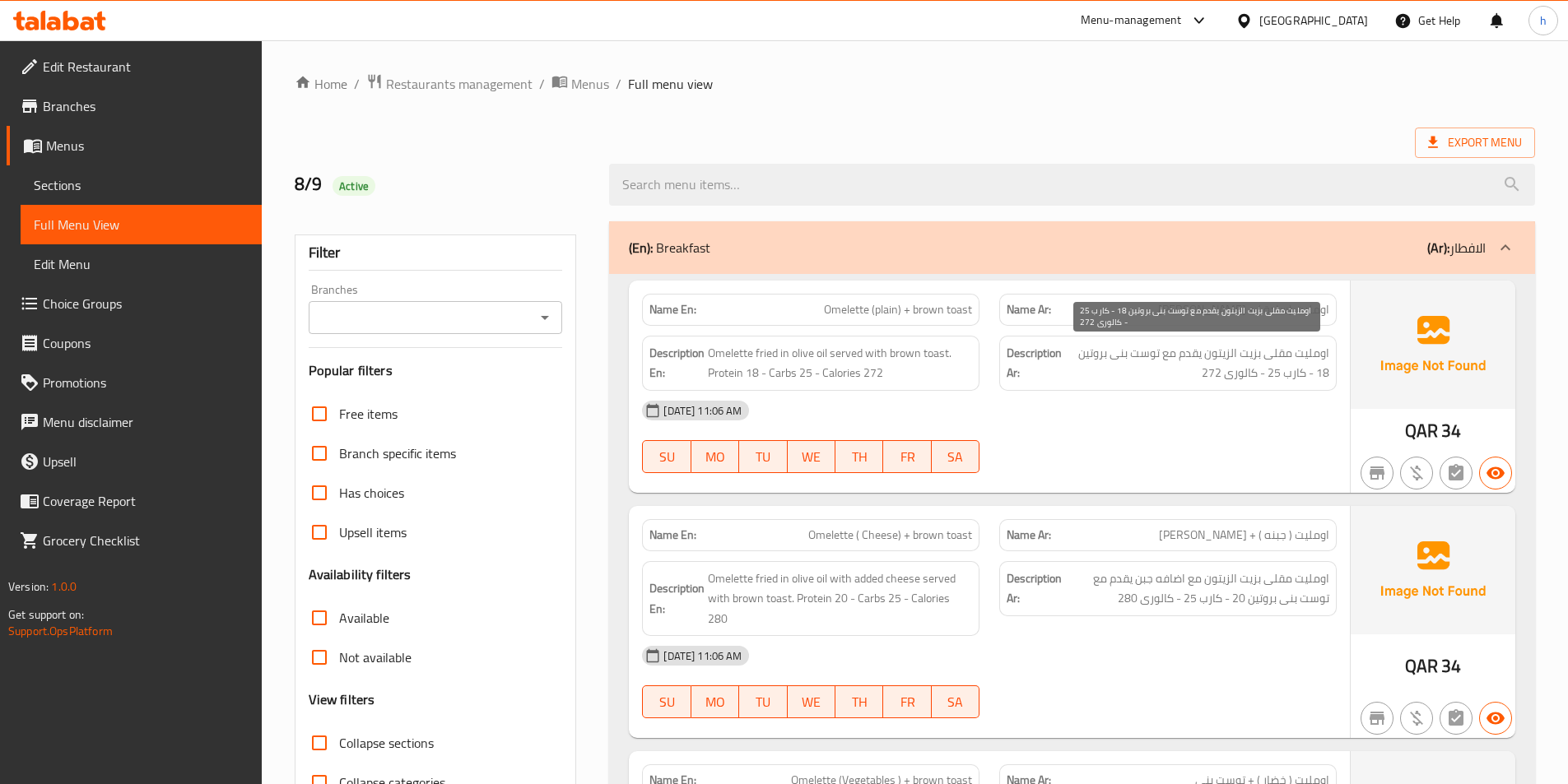
click at [1310, 350] on span "اومليت مقلى بزيت الزيتون يقدم مع توست بنى بروتين 18 - كارب 25 - كالورى 272" at bounding box center [1198, 363] width 264 height 41
drag, startPoint x: 1329, startPoint y: 349, endPoint x: 1072, endPoint y: 369, distance: 257.8
click at [1072, 369] on div "Description Ar: اومليت مقلى بزيت الزيتون يقدم مع توست بنى بروتين 18 - كارب 25 -…" at bounding box center [1167, 364] width 337 height 55
click at [1147, 381] on span "اومليت مقلى بزيت الزيتون يقدم مع توست بنى بروتين 18 - كارب 25 - كالورى 272" at bounding box center [1198, 363] width 264 height 41
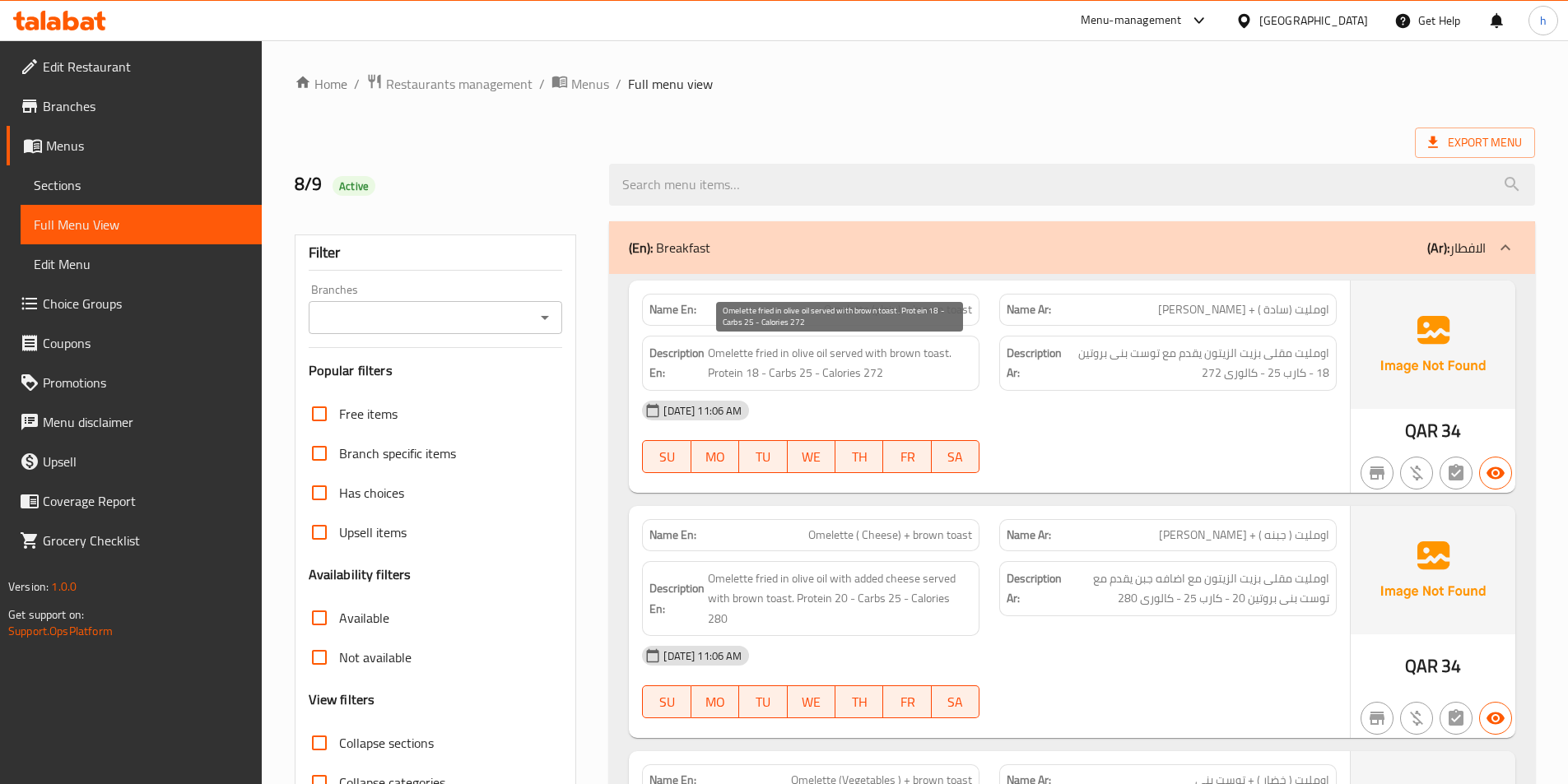
click at [720, 354] on span "Omelette fried in olive oil served with brown toast. Protein 18 - Carbs 25 - Ca…" at bounding box center [840, 363] width 264 height 41
click at [726, 357] on span "Omelette fried in olive oil served with brown toast. Protein 18 - Carbs 25 - Ca…" at bounding box center [840, 363] width 264 height 41
click at [770, 356] on span "Omelette fried in olive oil served with brown toast. Protein 18 - Carbs 25 - Ca…" at bounding box center [840, 363] width 264 height 41
click at [772, 356] on span "Omelette fried in olive oil served with brown toast. Protein 18 - Carbs 25 - Ca…" at bounding box center [840, 363] width 264 height 41
click at [791, 348] on span "Omelette fried in olive oil served with brown toast. Protein 18 - Carbs 25 - Ca…" at bounding box center [840, 363] width 264 height 41
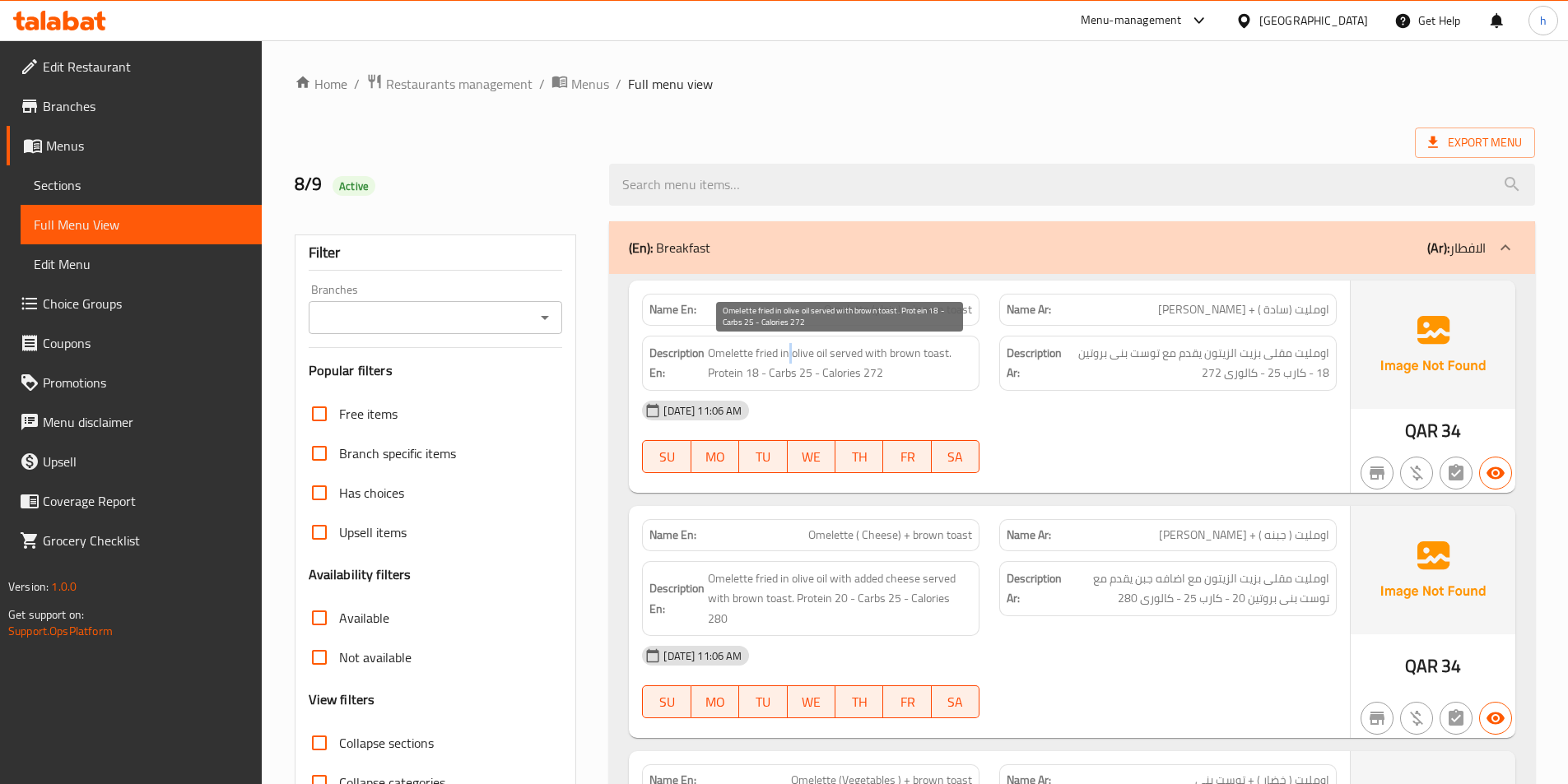
click at [791, 348] on span "Omelette fried in olive oil served with brown toast. Protein 18 - Carbs 25 - Ca…" at bounding box center [840, 363] width 264 height 41
click at [793, 348] on span "Omelette fried in olive oil served with brown toast. Protein 18 - Carbs 25 - Ca…" at bounding box center [840, 363] width 264 height 41
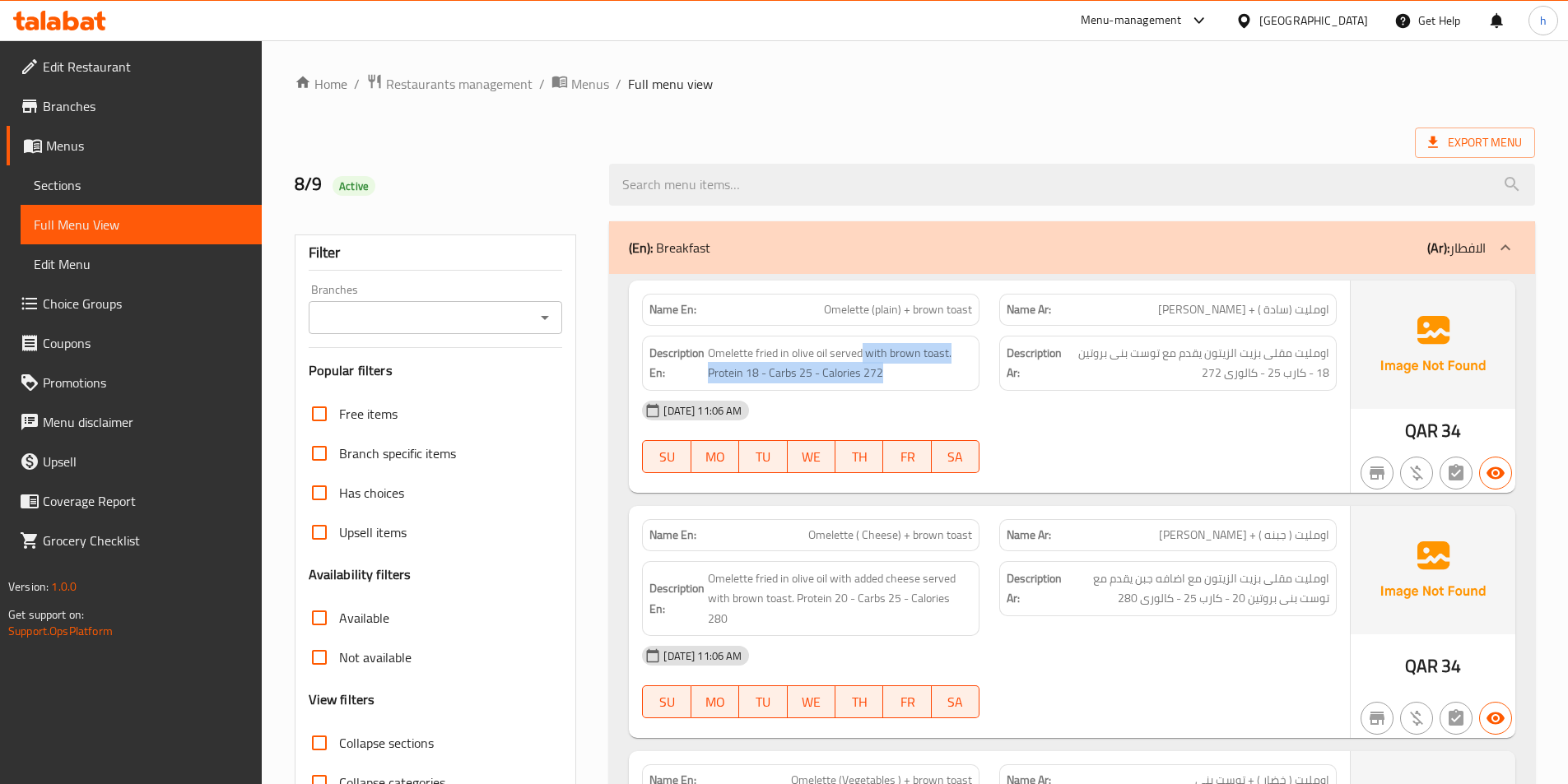
drag, startPoint x: 861, startPoint y: 349, endPoint x: 925, endPoint y: 383, distance: 72.5
click at [925, 383] on div "Description En: Omelette fried in olive oil served with brown toast. Protein 18…" at bounding box center [810, 364] width 337 height 55
click at [763, 389] on div "Description En: Omelette fried in olive oil served with brown toast. Protein 18…" at bounding box center [810, 364] width 337 height 55
drag, startPoint x: 752, startPoint y: 383, endPoint x: 936, endPoint y: 399, distance: 184.7
click at [883, 380] on div "Description En: Omelette fried in olive oil served with brown toast. Protein 18…" at bounding box center [810, 364] width 337 height 55
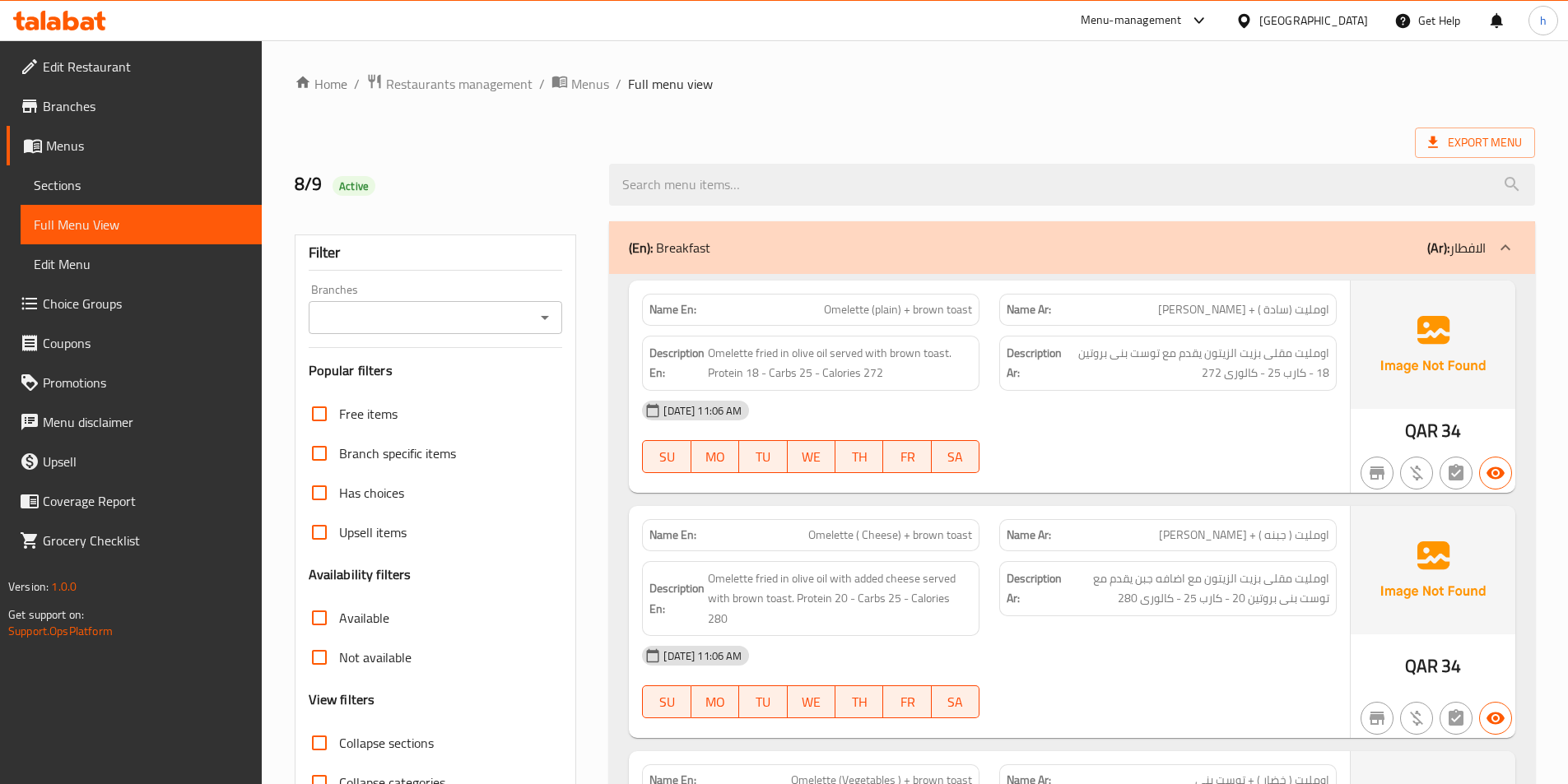
click at [948, 402] on div "[DATE] 11:06 AM" at bounding box center [989, 411] width 714 height 40
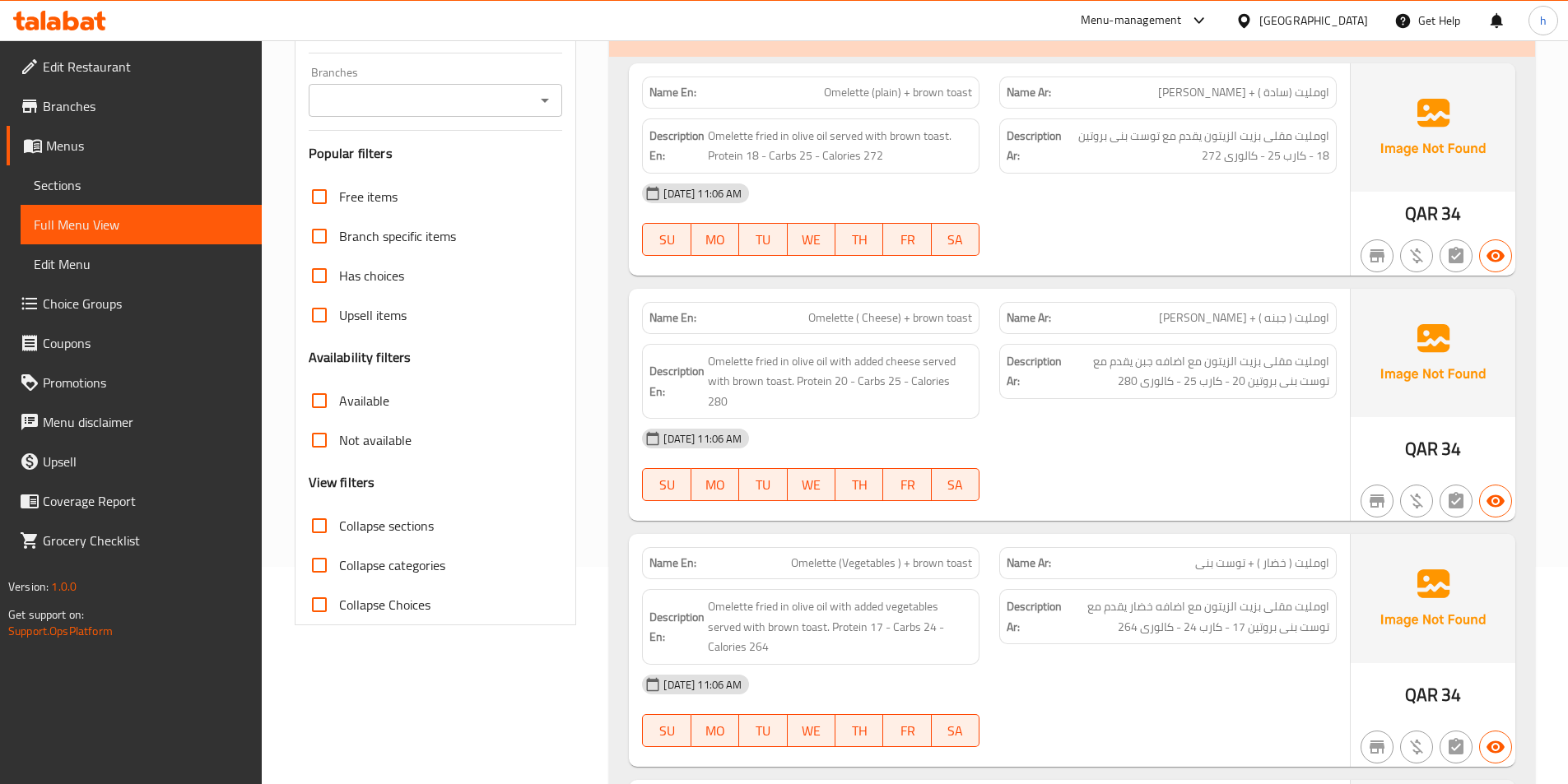
scroll to position [247, 0]
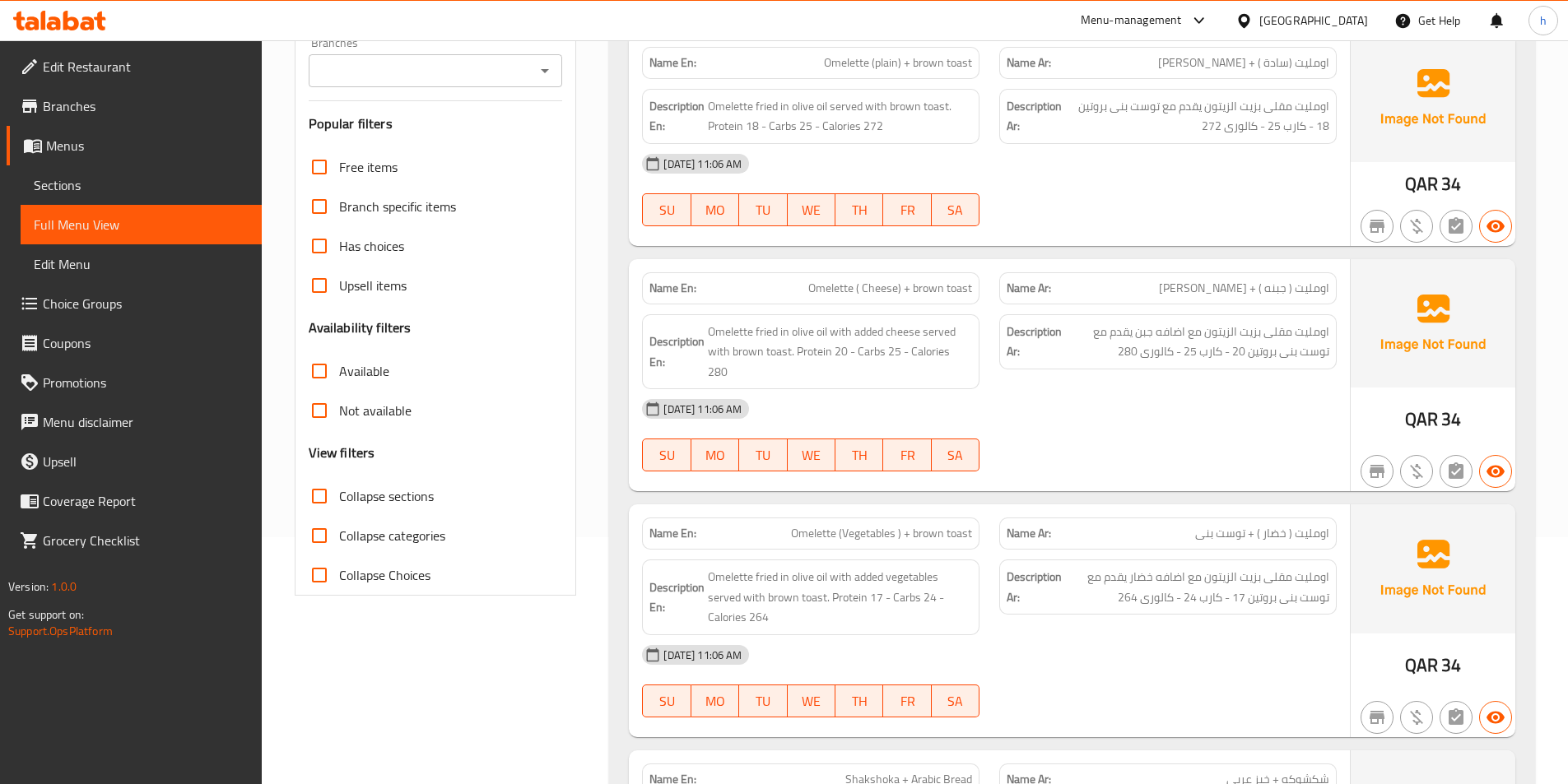
click at [822, 296] on span "Omelette ( Cheese) + brown toast" at bounding box center [890, 288] width 163 height 17
click at [874, 280] on span "Omelette ( Cheese) + brown toast" at bounding box center [890, 288] width 163 height 17
drag, startPoint x: 923, startPoint y: 283, endPoint x: 968, endPoint y: 290, distance: 45.5
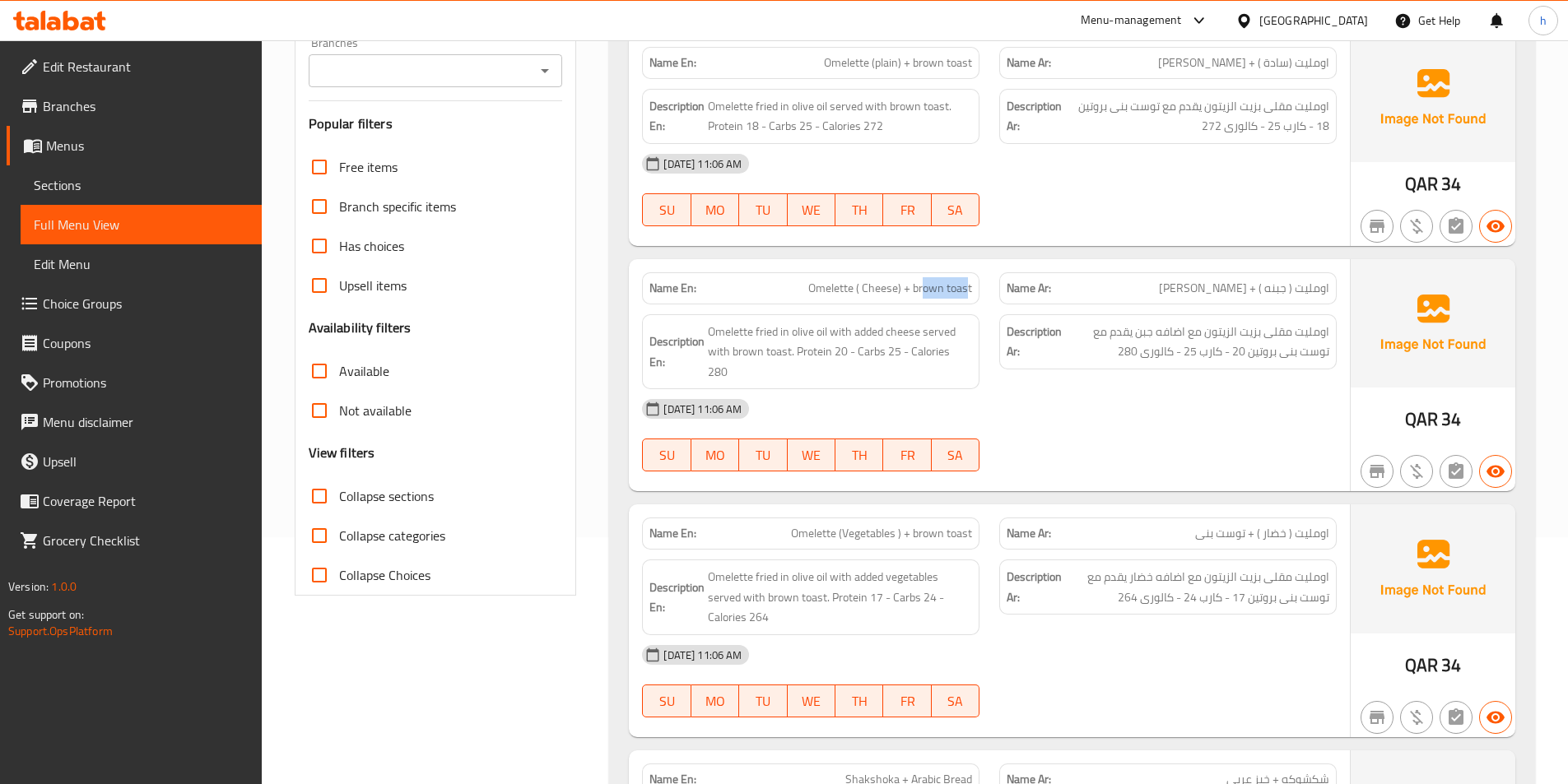
click at [968, 290] on span "Omelette ( Cheese) + brown toast" at bounding box center [890, 288] width 163 height 17
drag, startPoint x: 969, startPoint y: 298, endPoint x: 995, endPoint y: 326, distance: 38.2
click at [967, 300] on div "Name En: Omelette ( Cheese) + brown toast" at bounding box center [810, 288] width 337 height 32
drag, startPoint x: 724, startPoint y: 332, endPoint x: 833, endPoint y: 341, distance: 109.4
click at [833, 341] on span "Omelette fried in olive oil with added cheese served with brown toast. Protein …" at bounding box center [840, 352] width 264 height 60
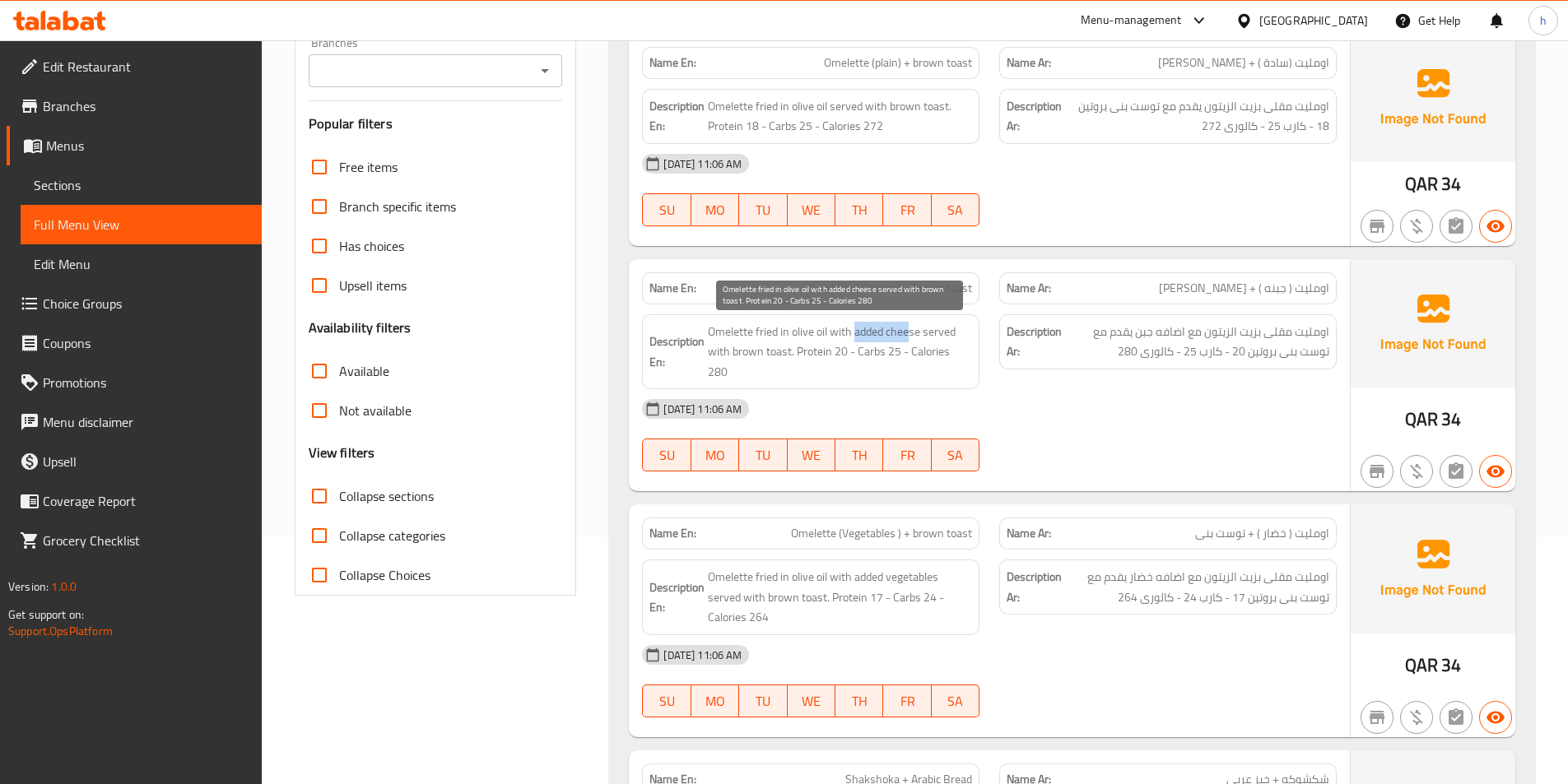
drag, startPoint x: 854, startPoint y: 331, endPoint x: 907, endPoint y: 332, distance: 53.0
click at [907, 332] on span "Omelette fried in olive oil with added cheese served with brown toast. Protein …" at bounding box center [840, 352] width 264 height 60
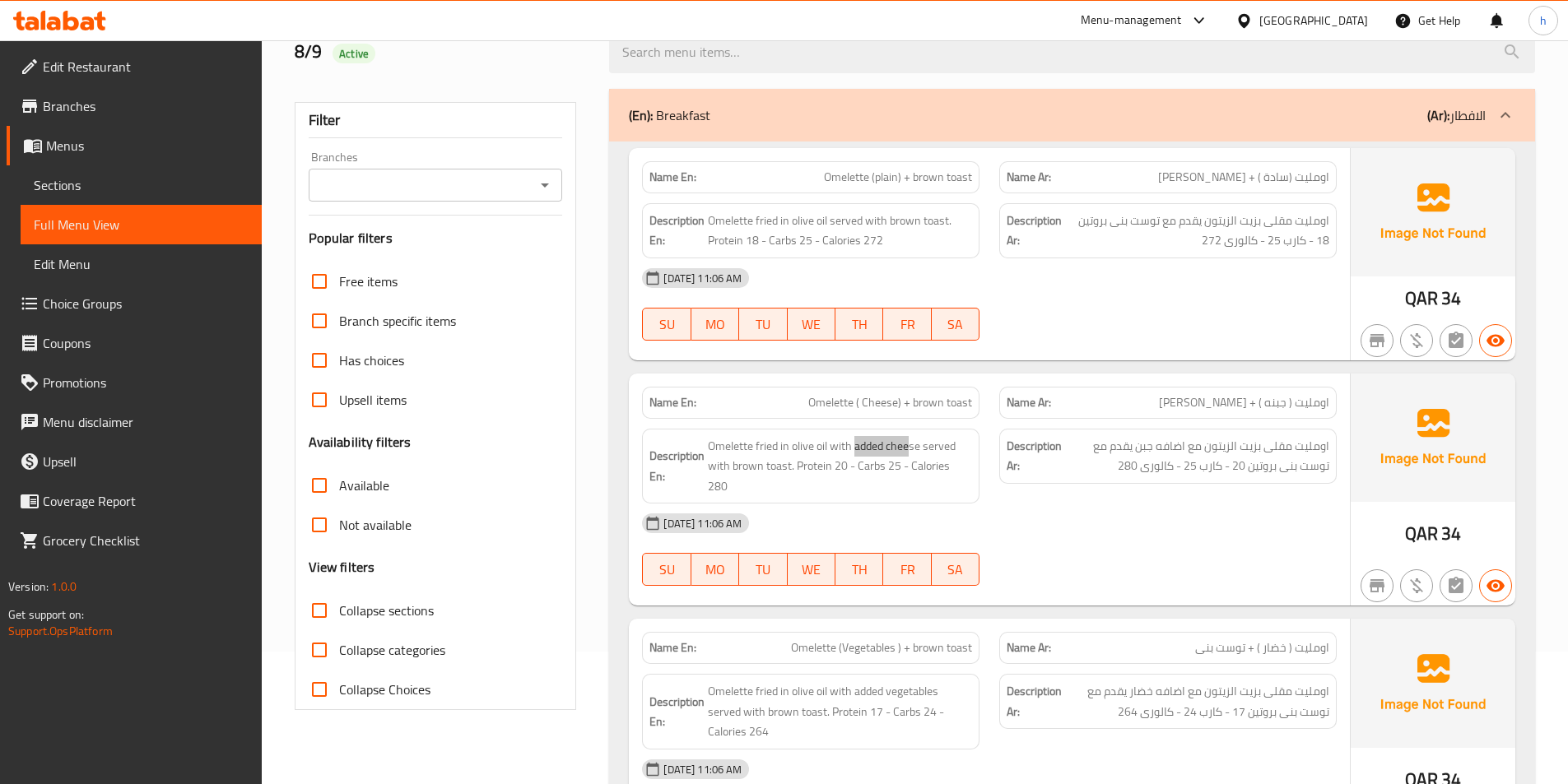
scroll to position [0, 0]
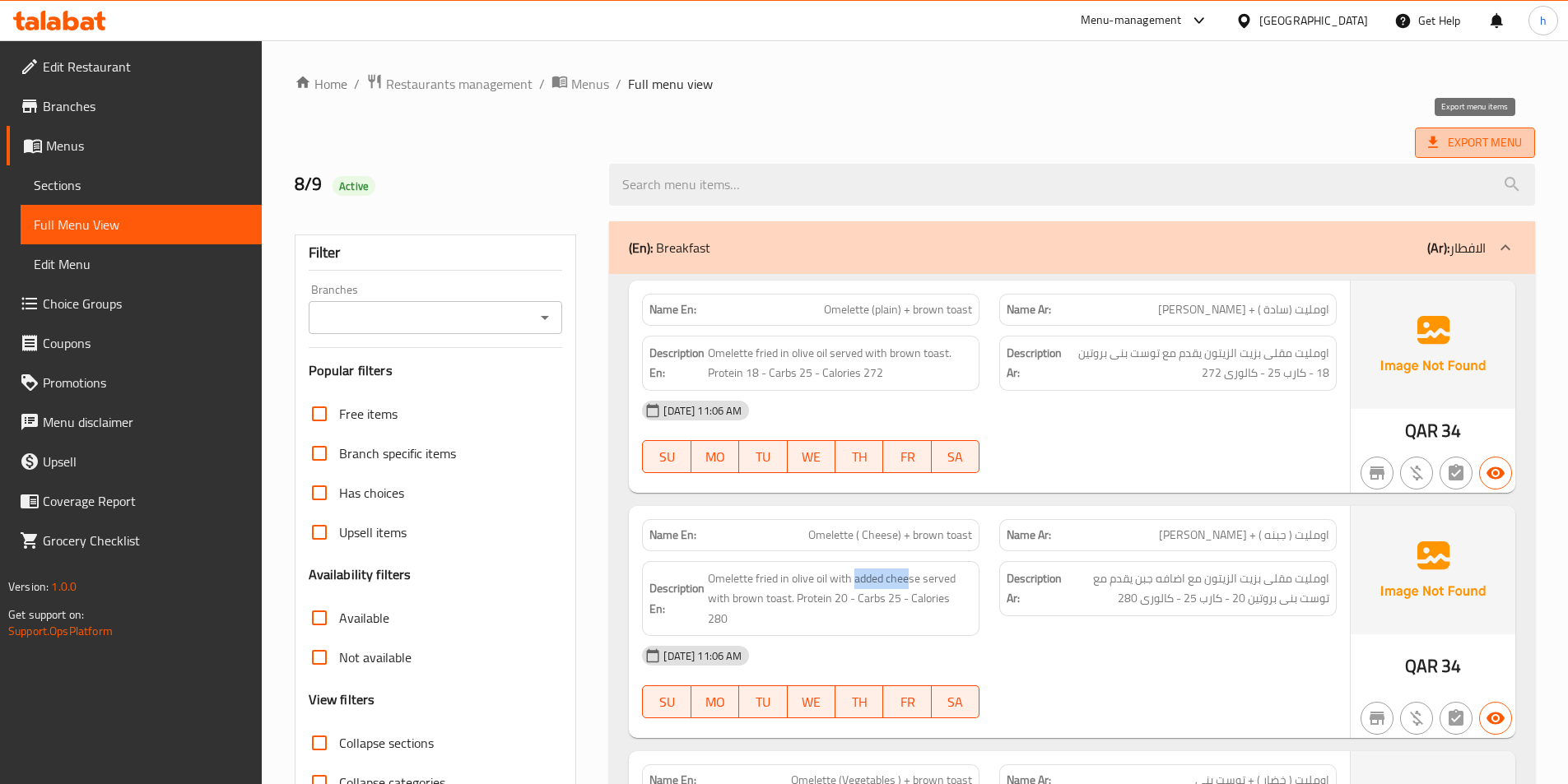
click at [1462, 135] on span "Export Menu" at bounding box center [1474, 143] width 94 height 21
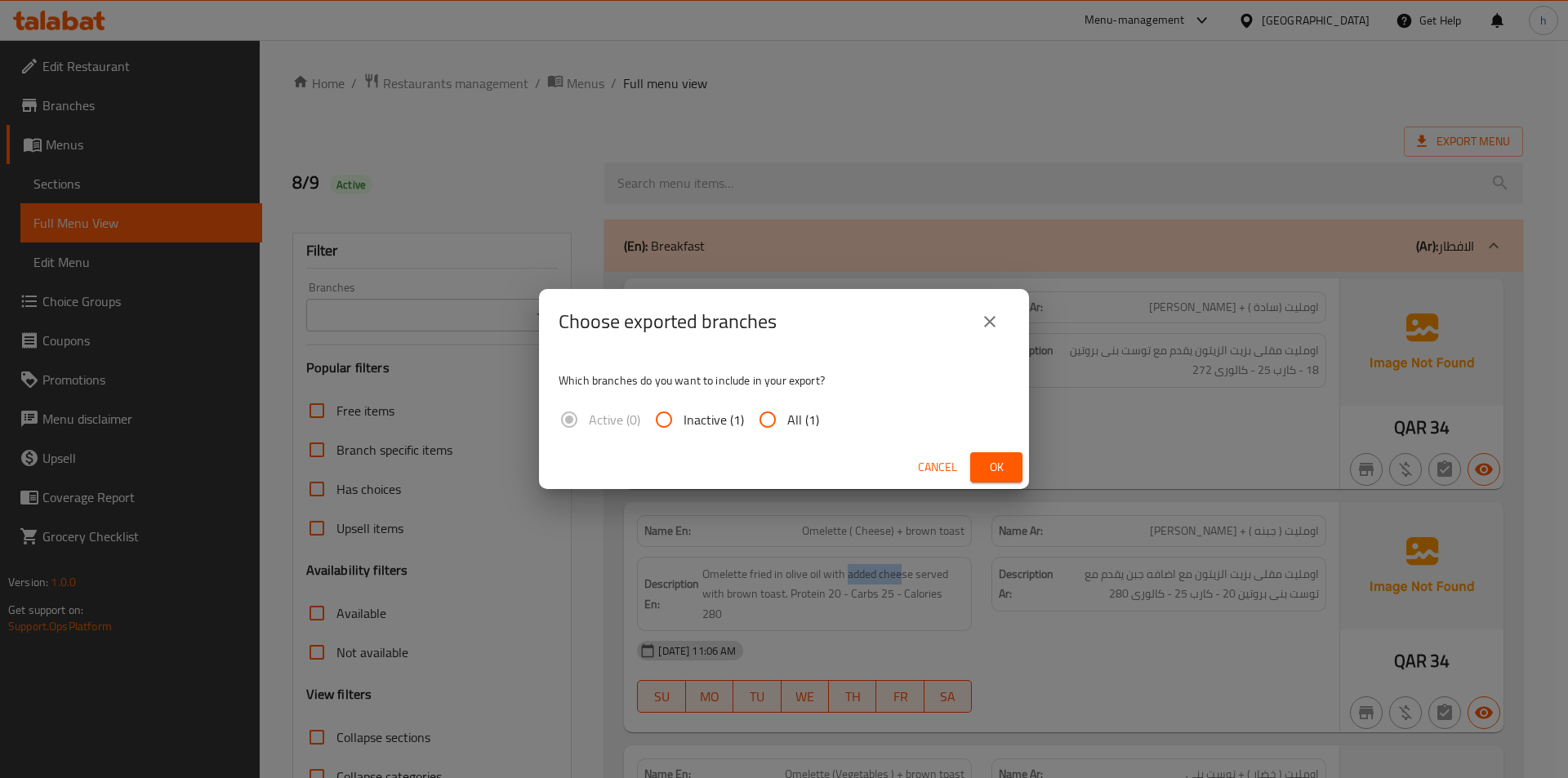
click at [770, 416] on input "All (1)" at bounding box center [768, 420] width 39 height 39
radio input "true"
click at [997, 317] on icon "close" at bounding box center [990, 322] width 20 height 20
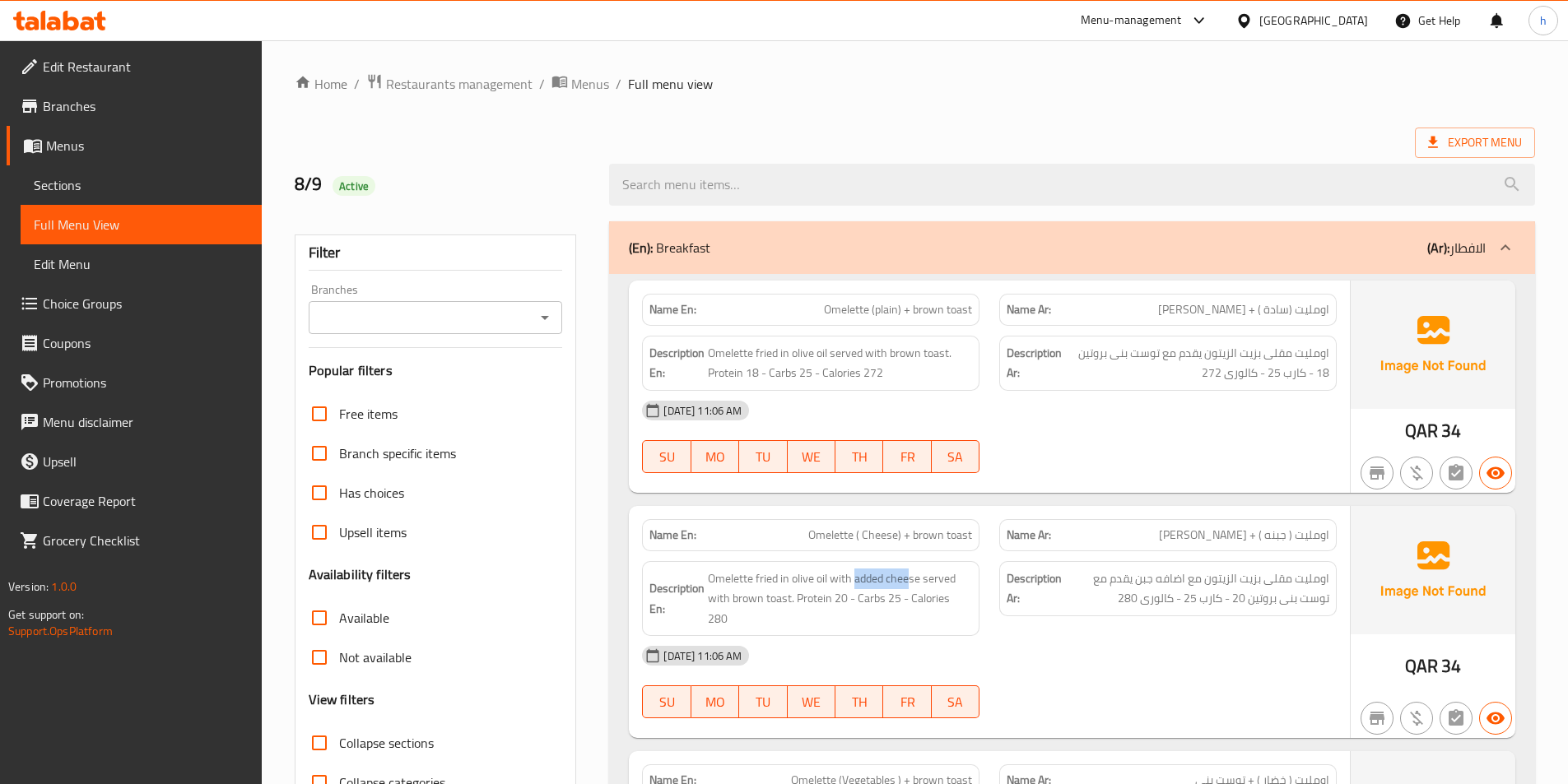
click at [118, 191] on span "Sections" at bounding box center [141, 185] width 214 height 20
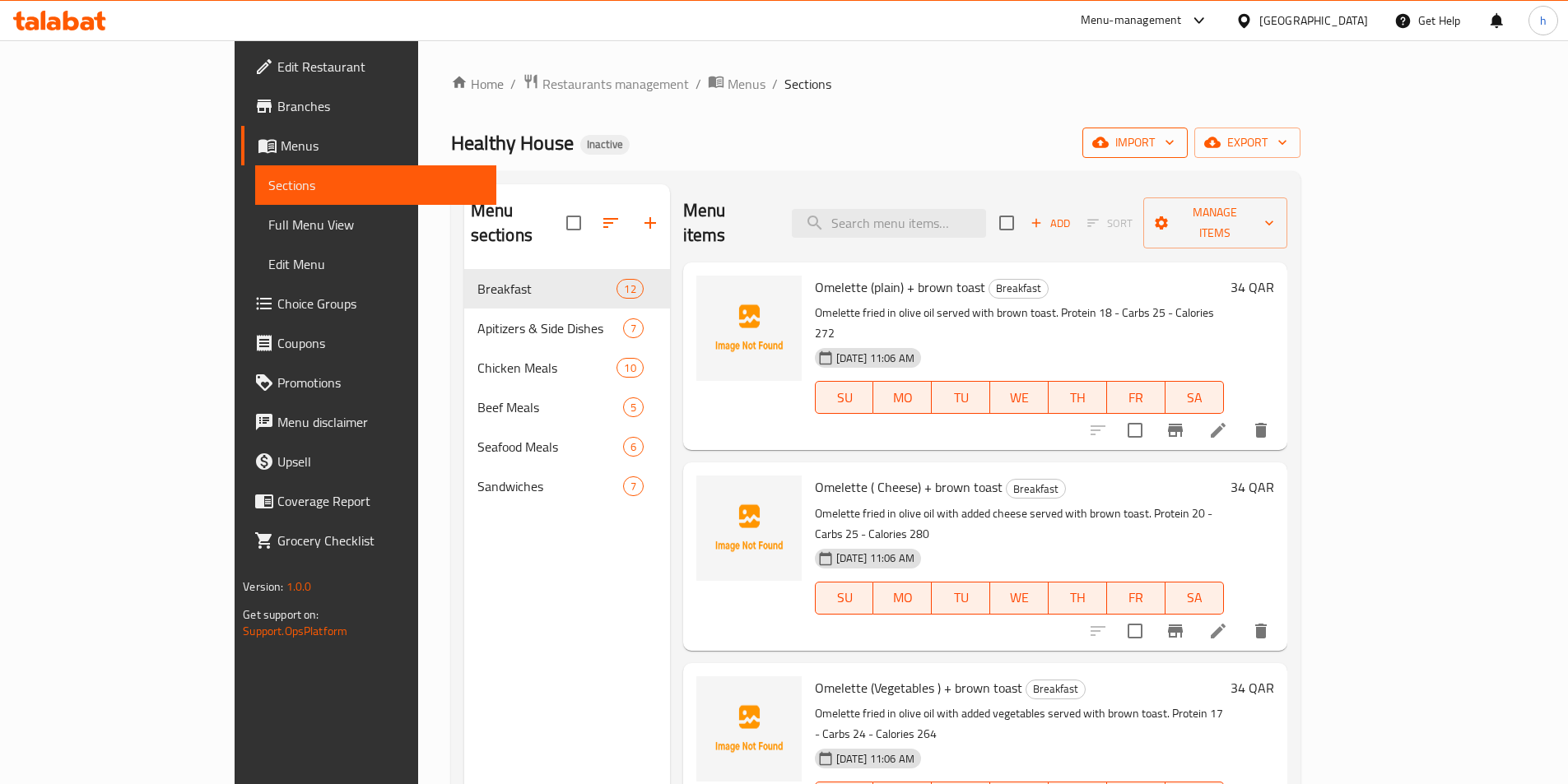
click at [1174, 141] on span "import" at bounding box center [1135, 143] width 79 height 21
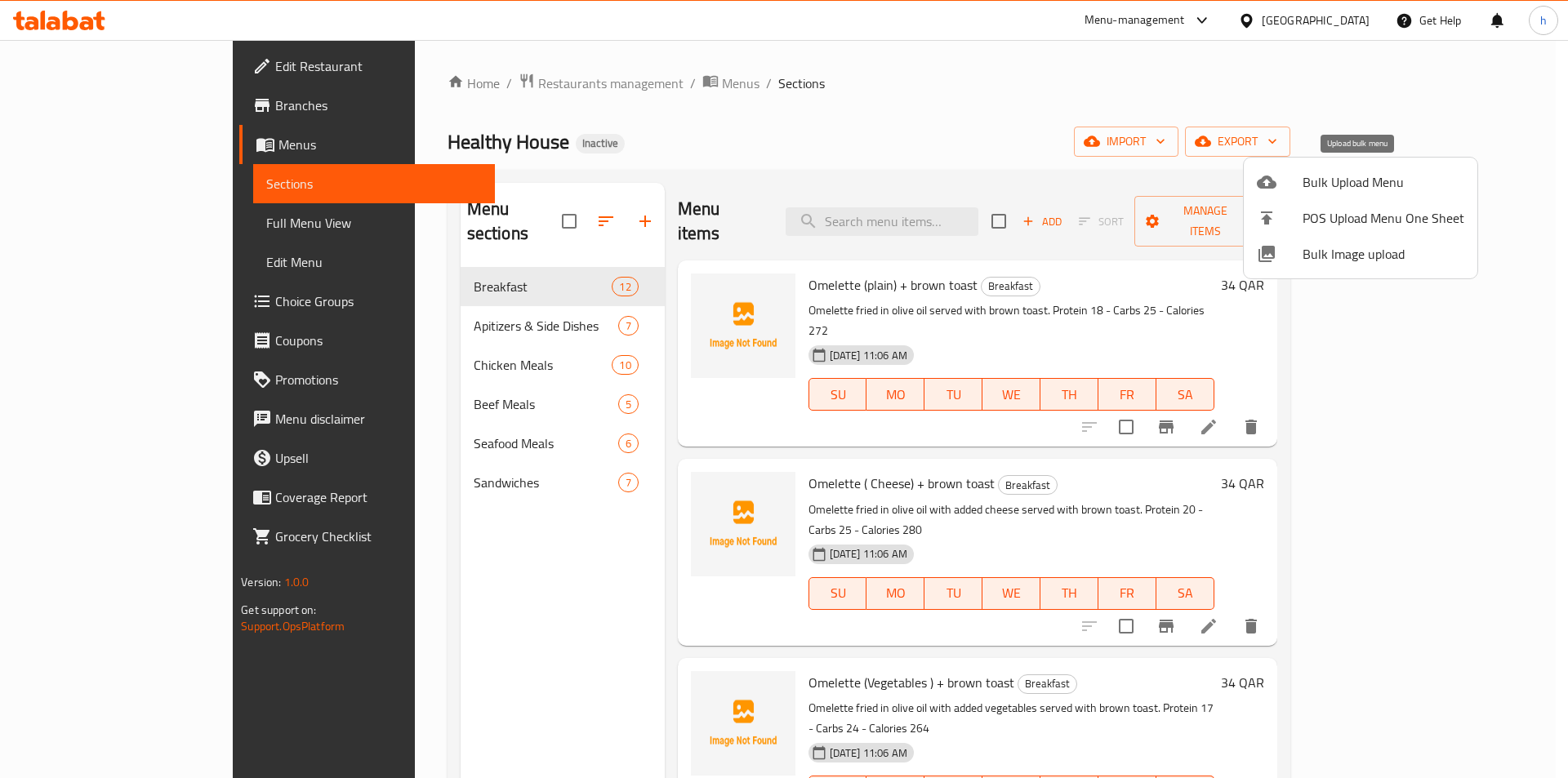
click at [1313, 187] on span "Bulk Upload Menu" at bounding box center [1383, 182] width 162 height 20
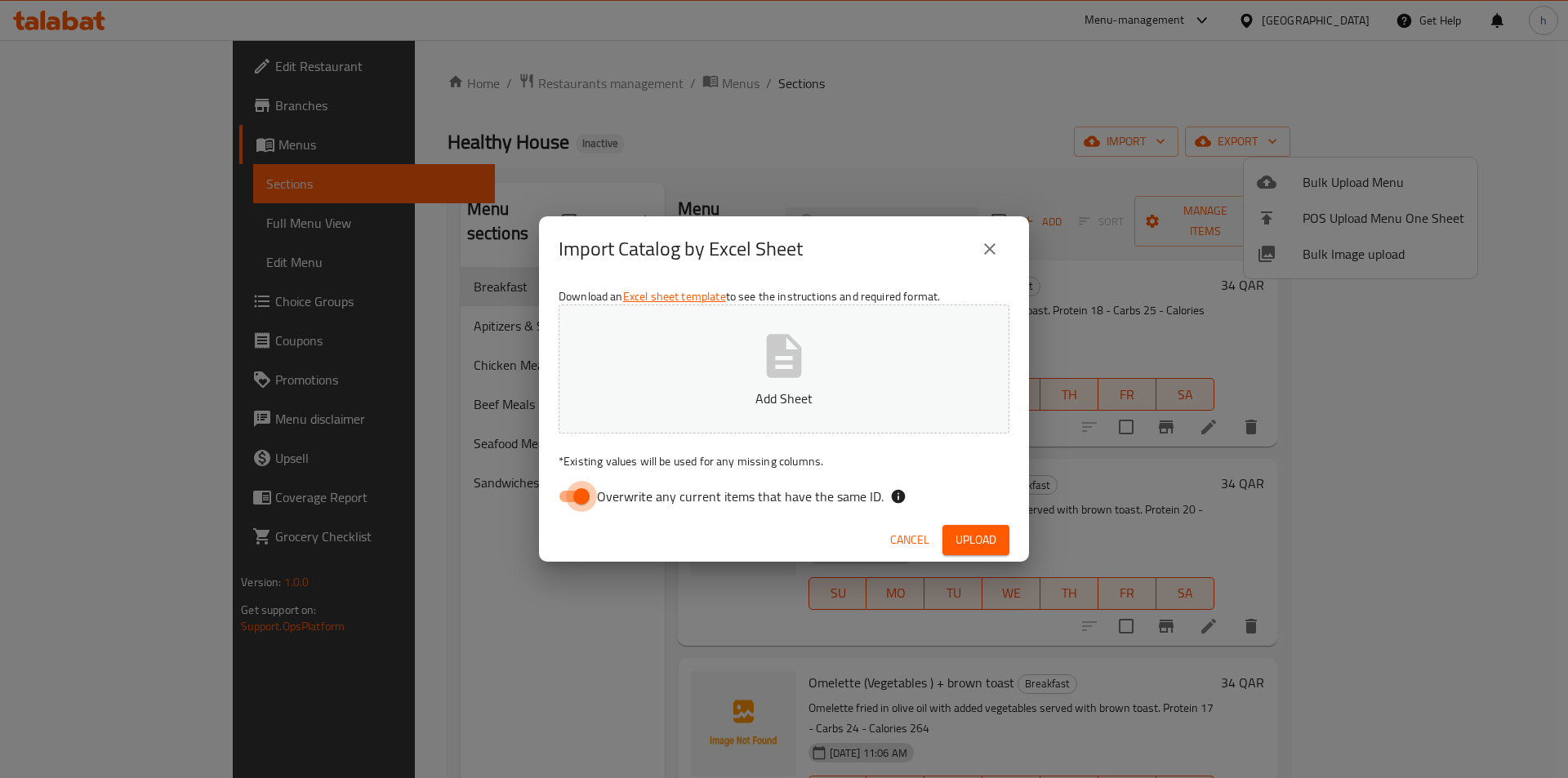
click at [594, 492] on input "Overwrite any current items that have the same ID." at bounding box center [581, 496] width 93 height 31
checkbox input "false"
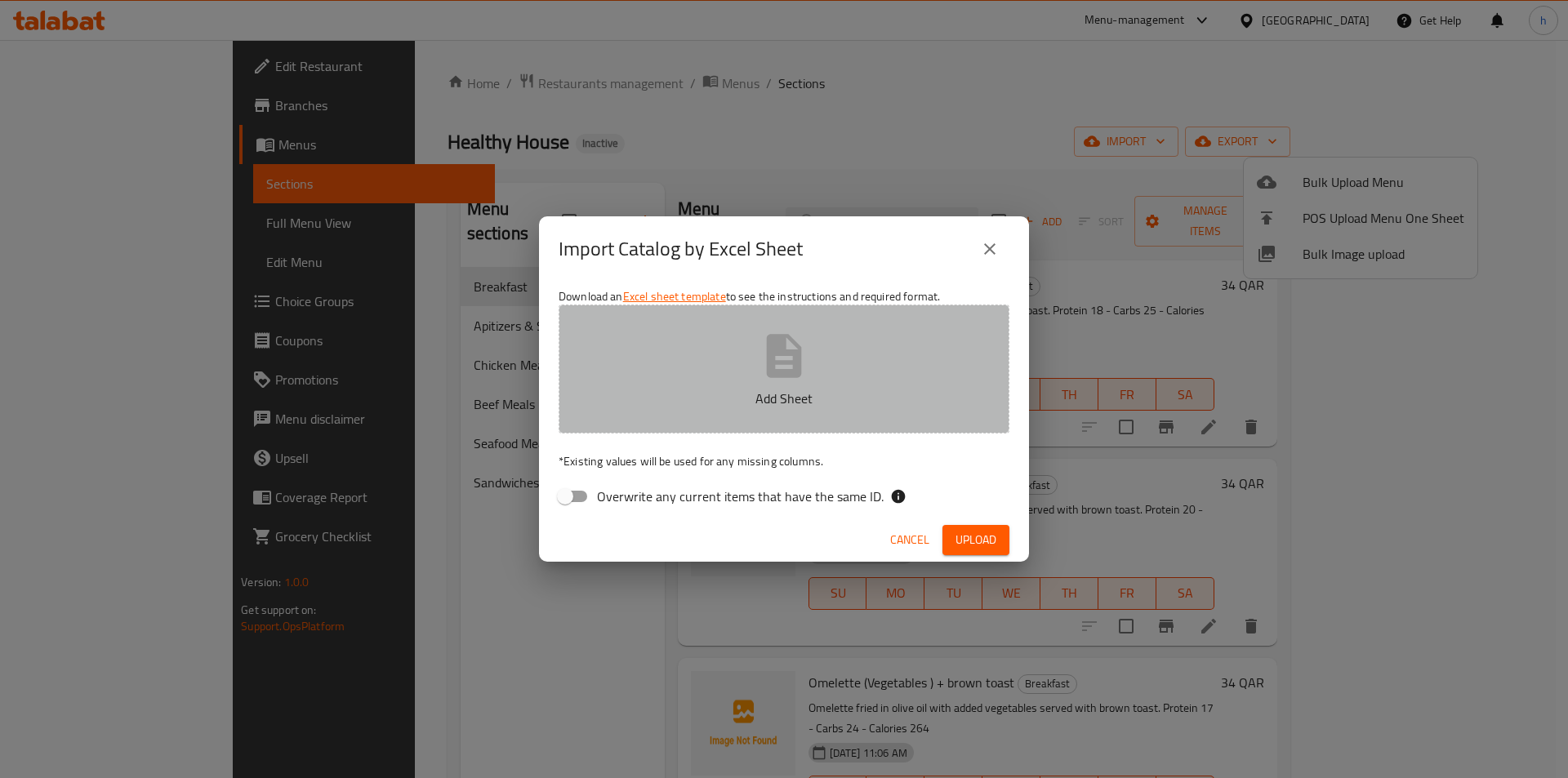
click at [918, 396] on p "Add Sheet" at bounding box center [784, 398] width 400 height 20
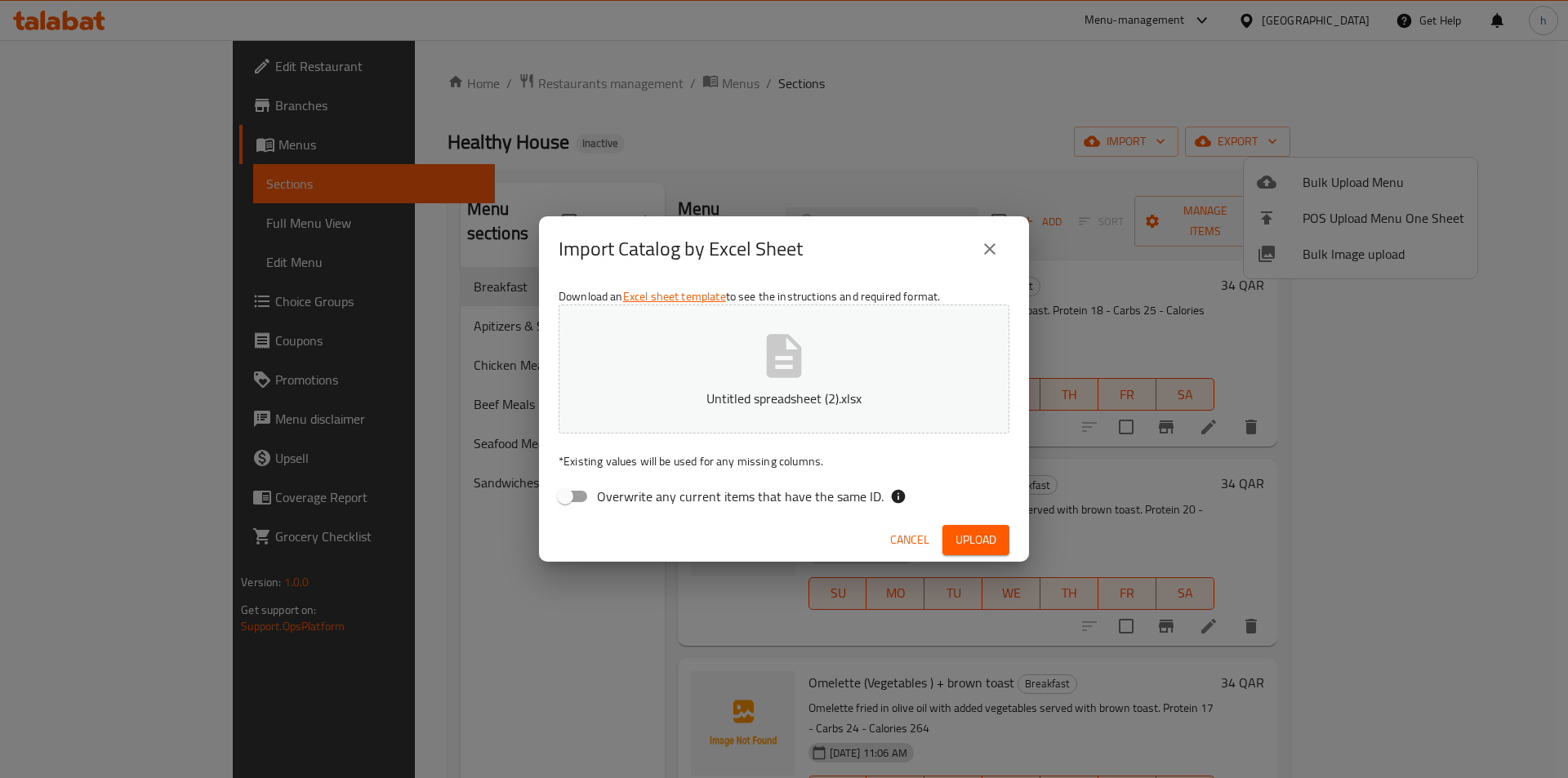
click at [944, 538] on button "Upload" at bounding box center [976, 540] width 67 height 30
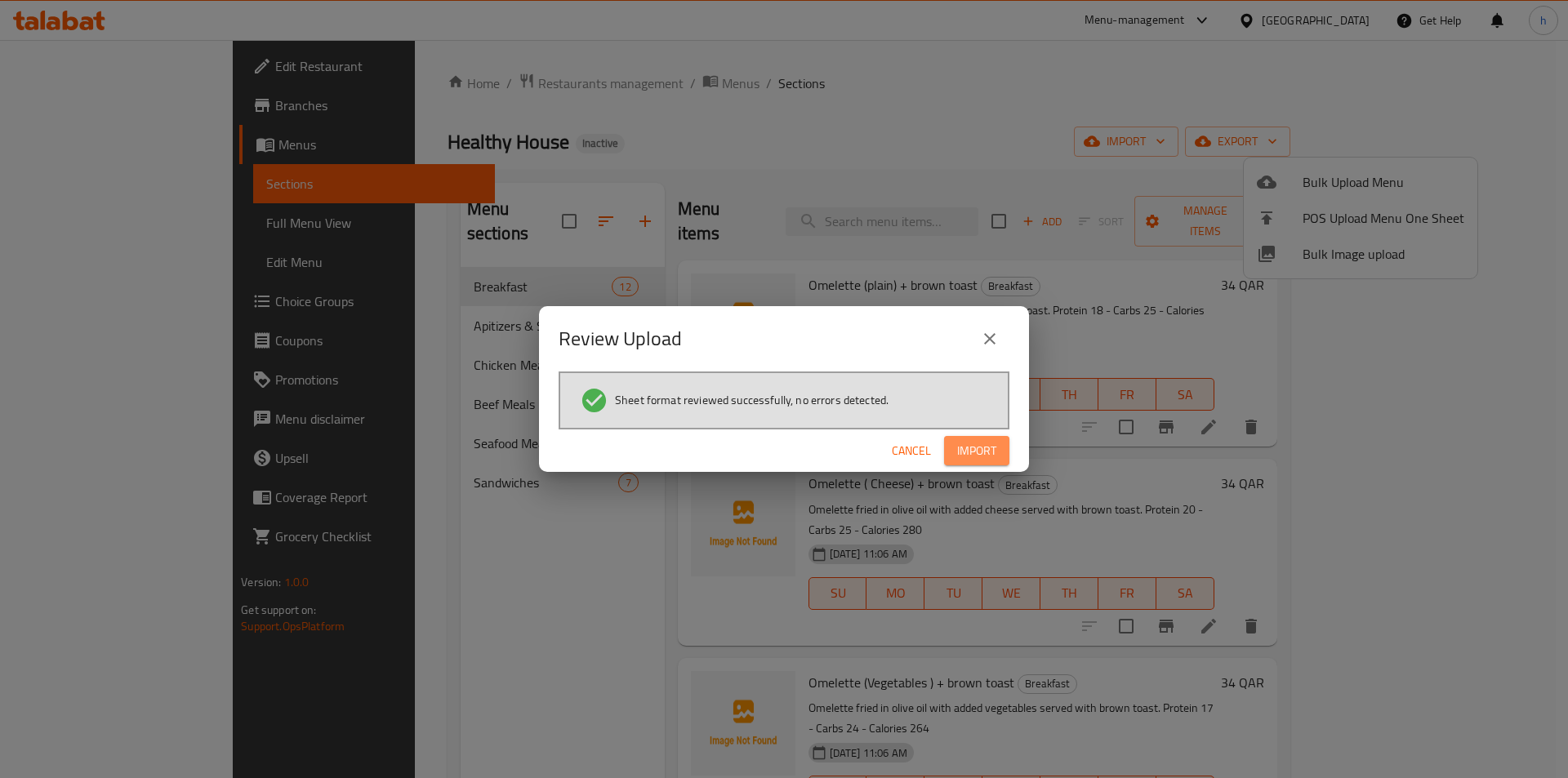
click at [978, 448] on span "Import" at bounding box center [977, 452] width 39 height 21
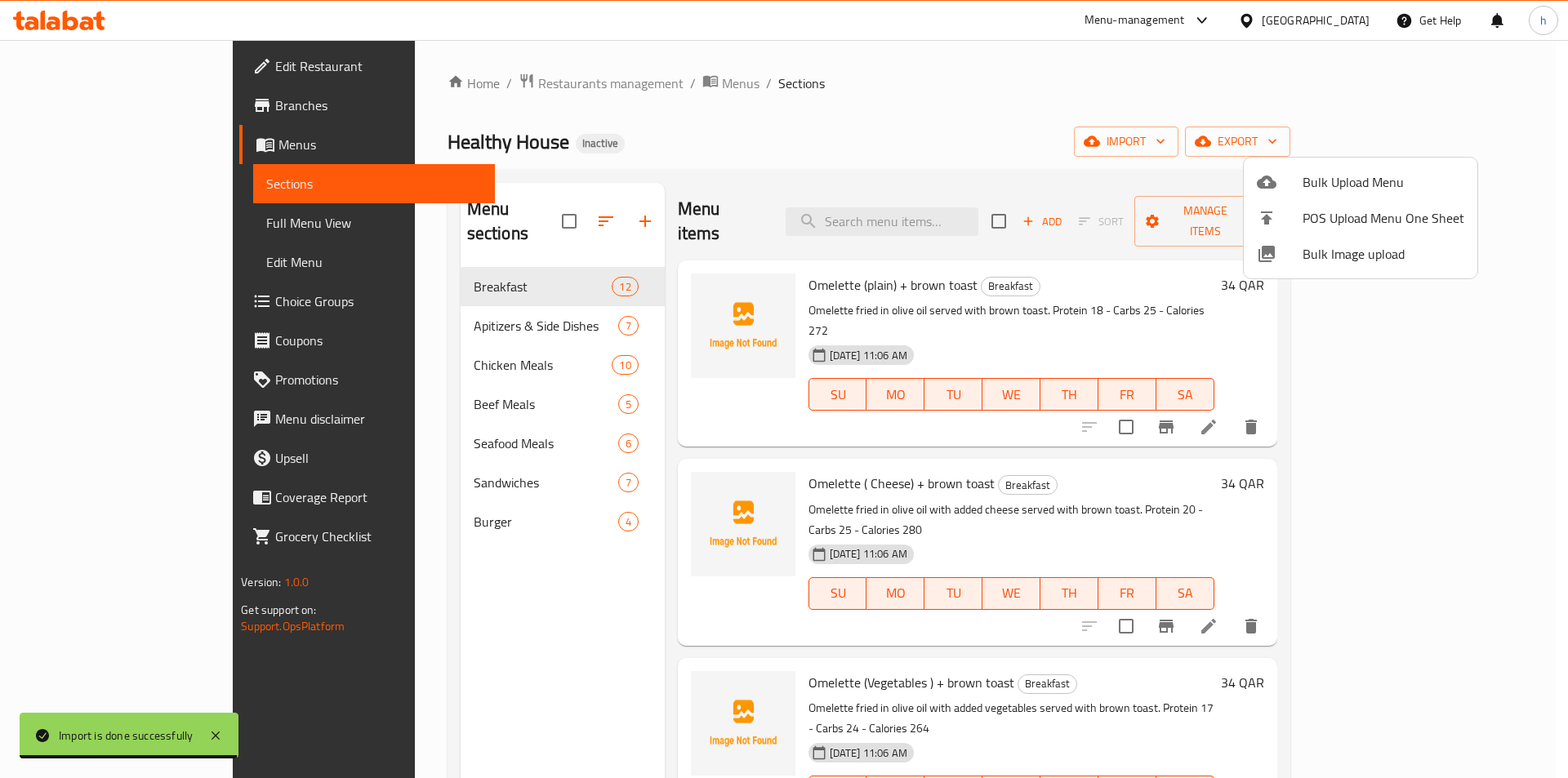
click at [80, 230] on div at bounding box center [784, 389] width 1568 height 778
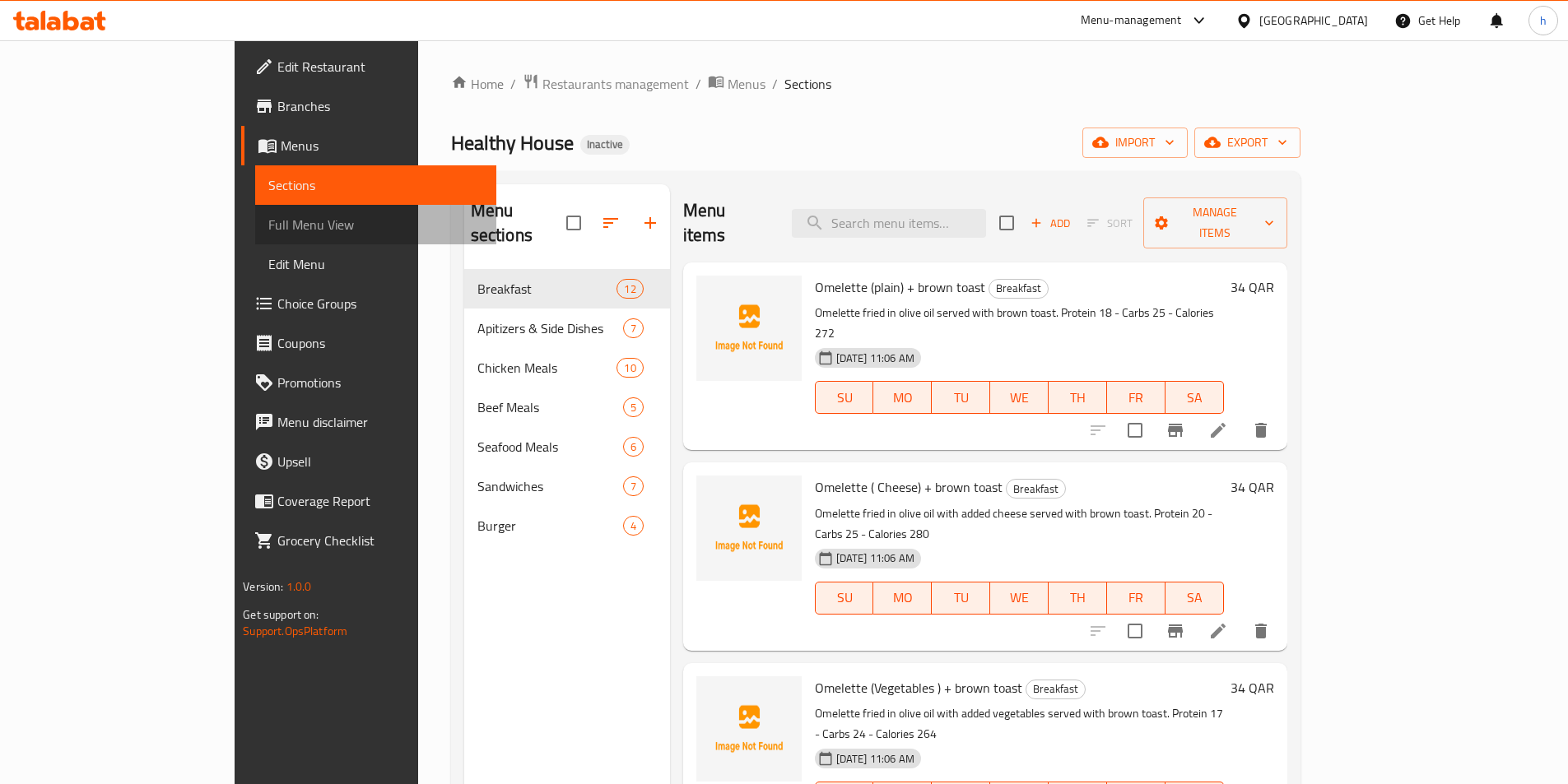
click at [268, 222] on span "Full Menu View" at bounding box center [375, 224] width 214 height 20
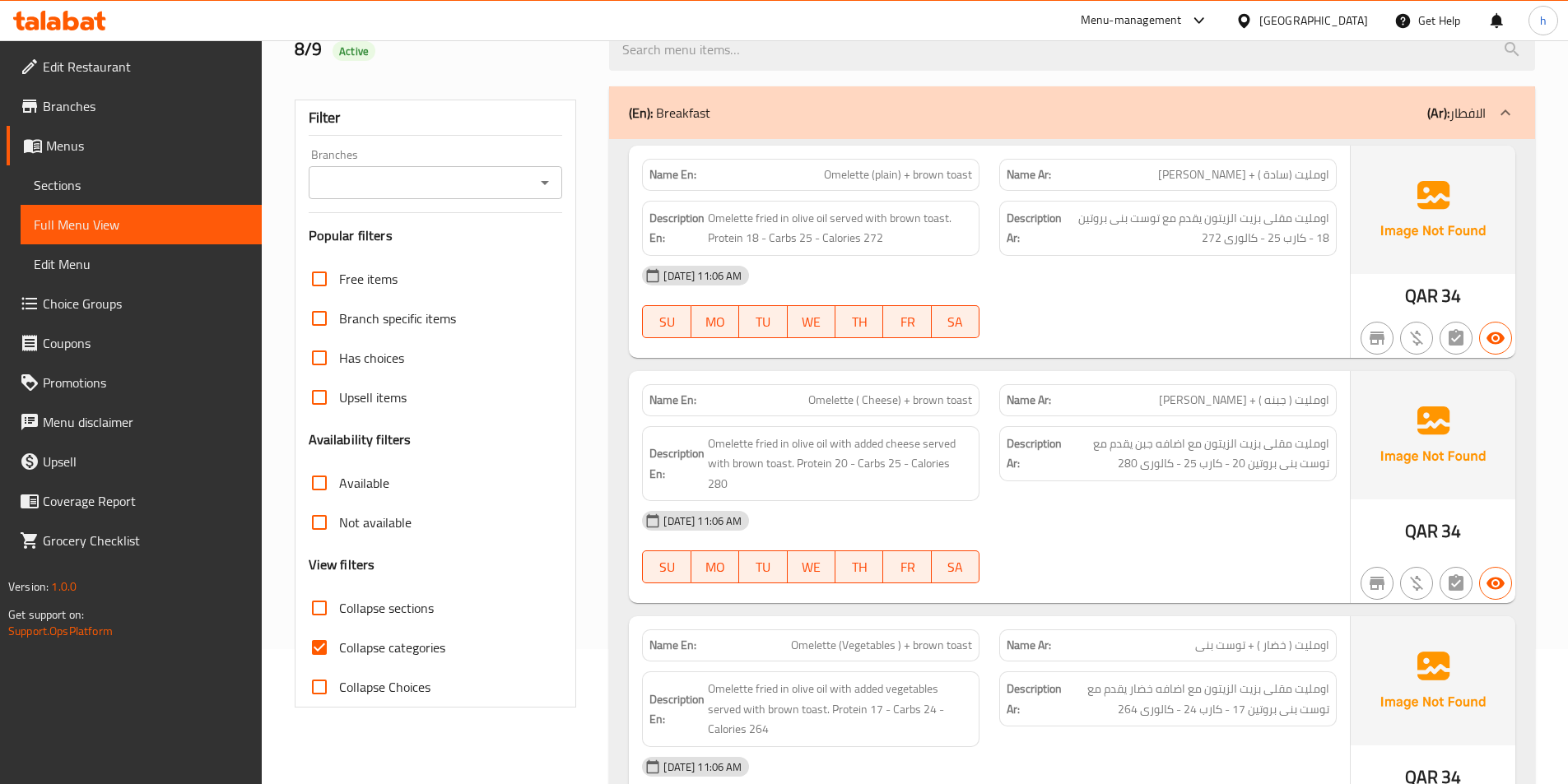
scroll to position [164, 0]
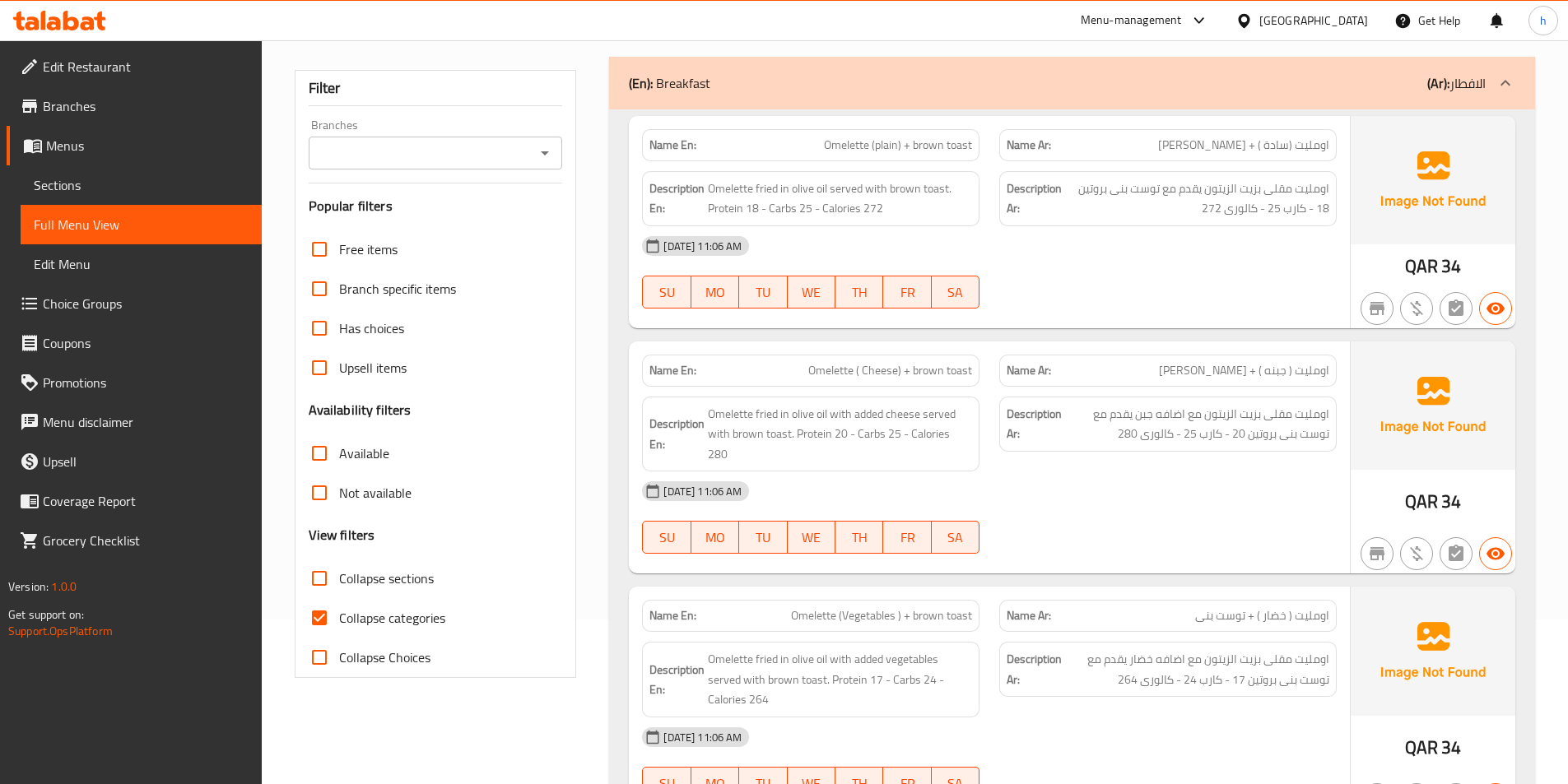
click at [329, 611] on input "Collapse categories" at bounding box center [319, 619] width 40 height 40
checkbox input "false"
click at [848, 366] on span "Omelette ( Cheese) + brown toast" at bounding box center [890, 370] width 163 height 17
click at [879, 359] on div "Name En: Omelette ( Cheese) + brown toast" at bounding box center [810, 371] width 337 height 32
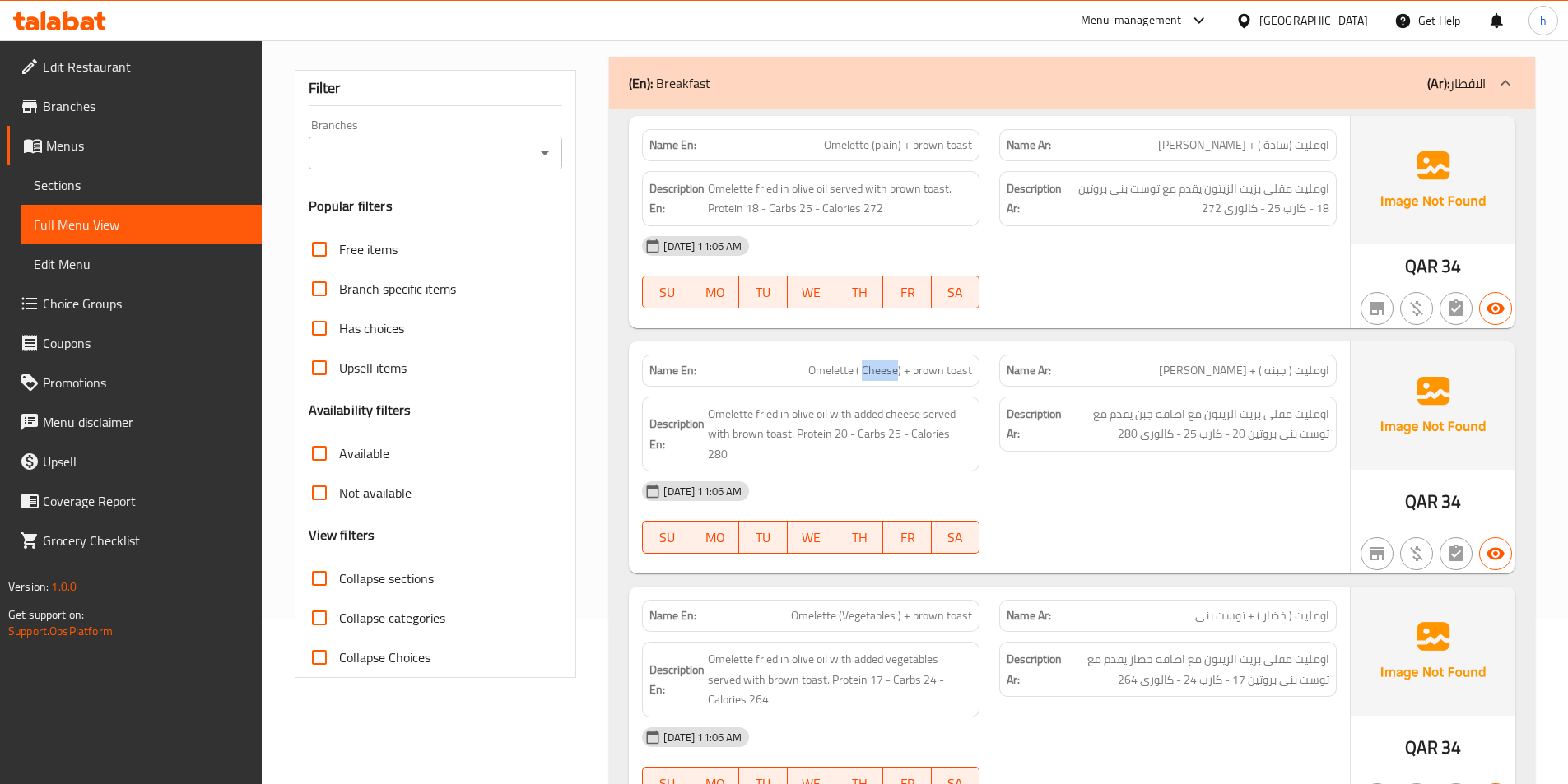
click at [879, 359] on div "Name En: Omelette ( Cheese) + brown toast" at bounding box center [810, 371] width 337 height 32
click at [918, 375] on span "Omelette ( Cheese) + brown toast" at bounding box center [890, 370] width 163 height 17
drag, startPoint x: 734, startPoint y: 420, endPoint x: 771, endPoint y: 418, distance: 37.1
click at [771, 418] on span "Omelette fried in olive oil with added cheese served with brown toast. Protein …" at bounding box center [840, 435] width 264 height 60
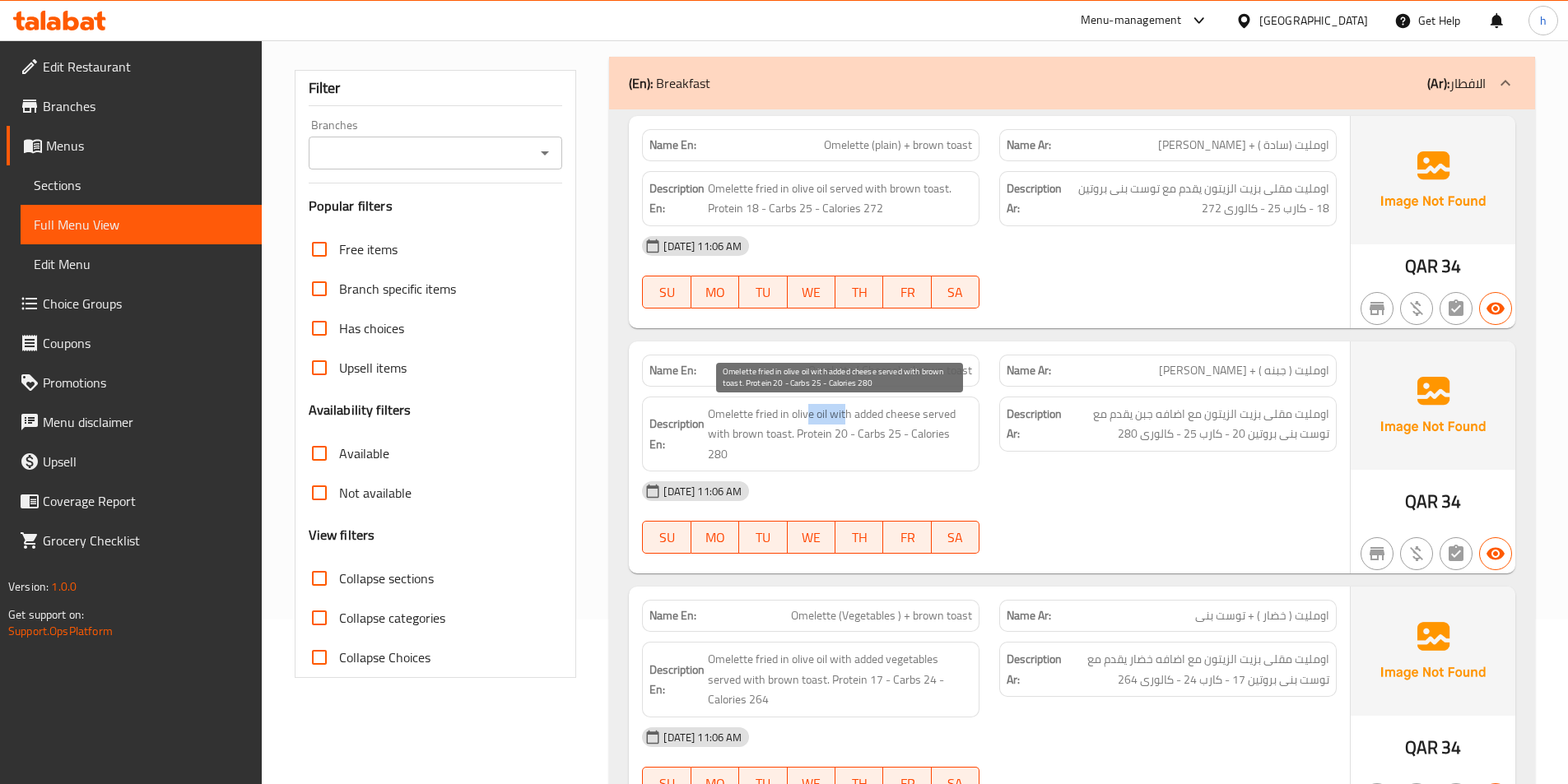
drag, startPoint x: 806, startPoint y: 407, endPoint x: 846, endPoint y: 406, distance: 40.0
click at [846, 406] on span "Omelette fried in olive oil with added cheese served with brown toast. Protein …" at bounding box center [840, 435] width 264 height 60
drag, startPoint x: 861, startPoint y: 410, endPoint x: 918, endPoint y: 403, distance: 57.4
click at [918, 404] on span "Omelette fried in olive oil with added cheese served with brown toast. Protein …" at bounding box center [840, 435] width 264 height 60
drag, startPoint x: 739, startPoint y: 438, endPoint x: 782, endPoint y: 447, distance: 43.9
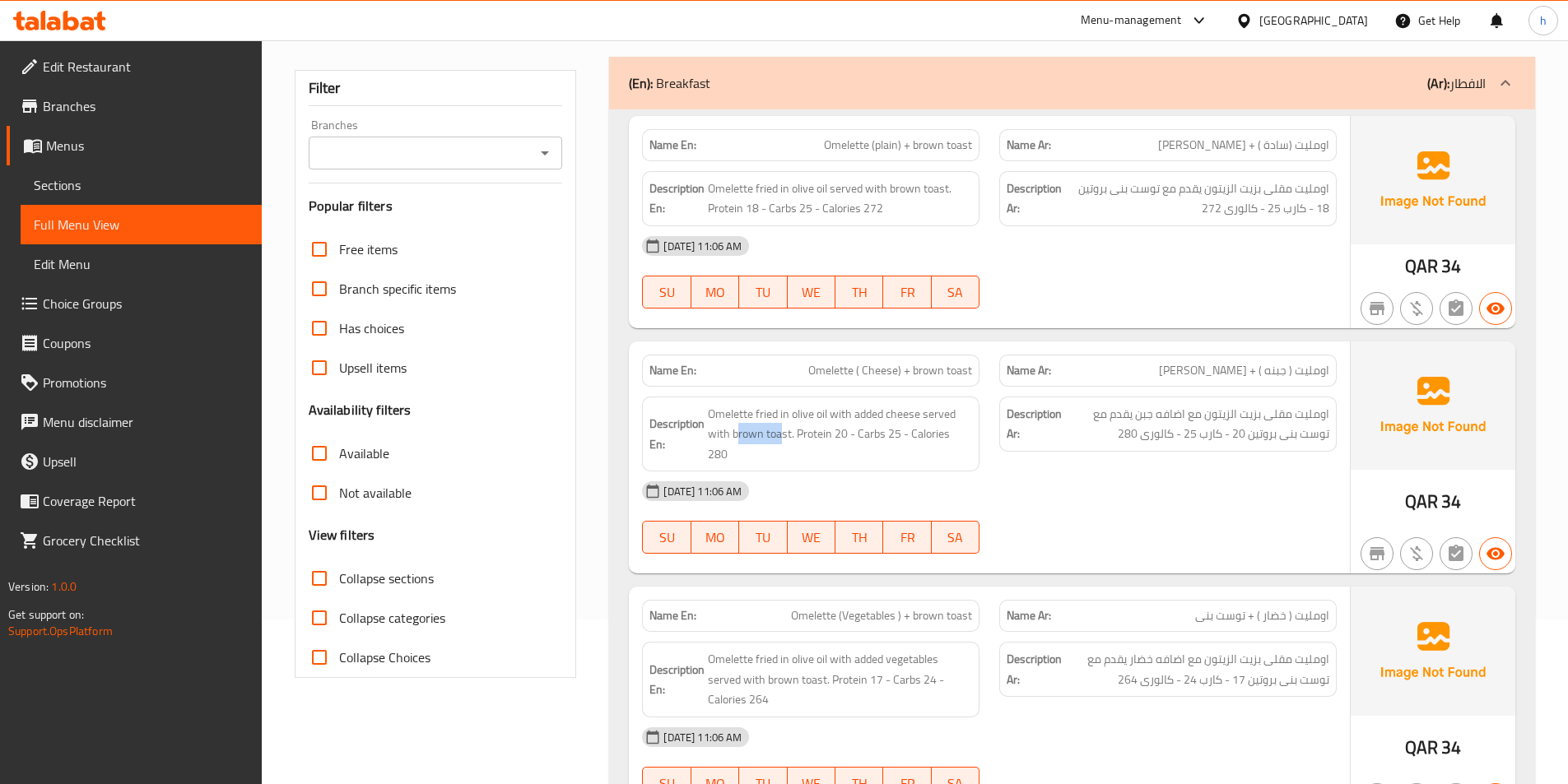
click at [782, 447] on div "Description En: Omelette fried in olive oil with added cheese served with brown…" at bounding box center [810, 435] width 337 height 76
drag, startPoint x: 815, startPoint y: 443, endPoint x: 830, endPoint y: 440, distance: 15.3
click at [830, 440] on span "Omelette fried in olive oil with added cheese served with brown toast. Protein …" at bounding box center [840, 435] width 264 height 60
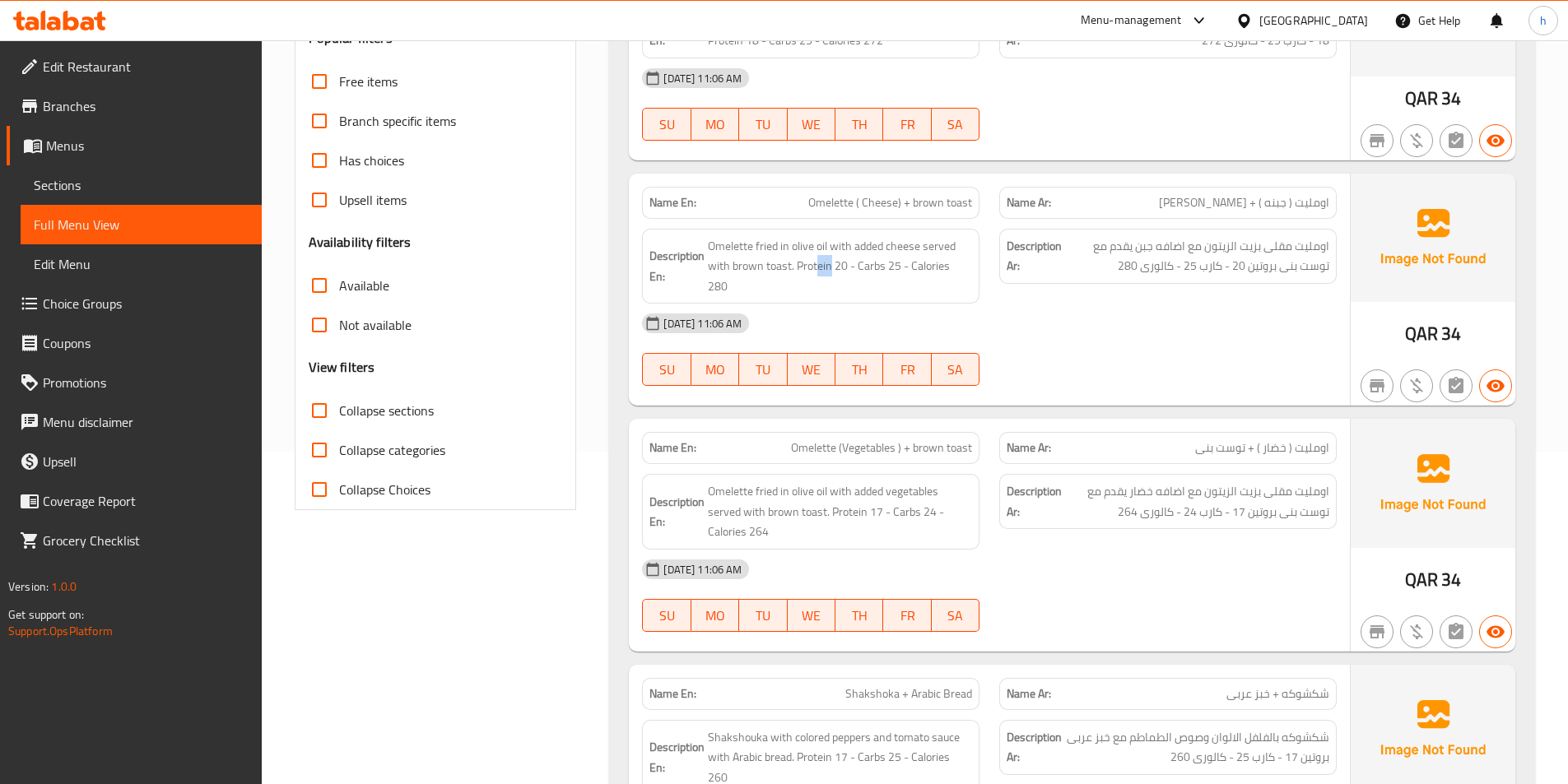
scroll to position [412, 0]
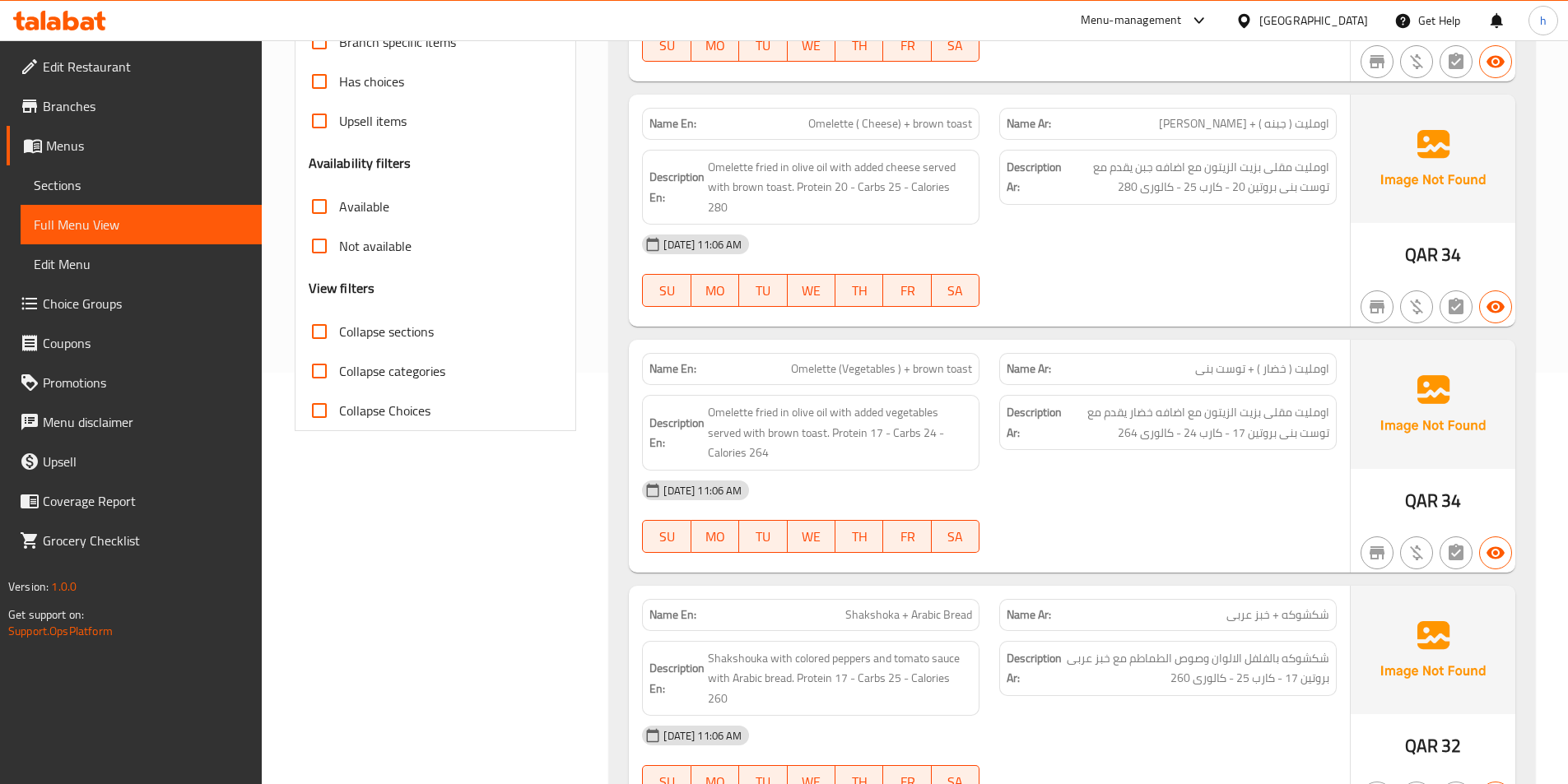
click at [831, 343] on div "Name En: Omelette (Vegetables ) + brown toast" at bounding box center [810, 368] width 357 height 52
click at [831, 353] on div "Name En: Omelette (Vegetables ) + brown toast" at bounding box center [810, 369] width 337 height 32
click at [828, 361] on span "Omelette (Vegetables ) + brown toast" at bounding box center [881, 369] width 181 height 17
click at [874, 360] on div "Name En: Omelette (Vegetables ) + brown toast" at bounding box center [810, 369] width 337 height 32
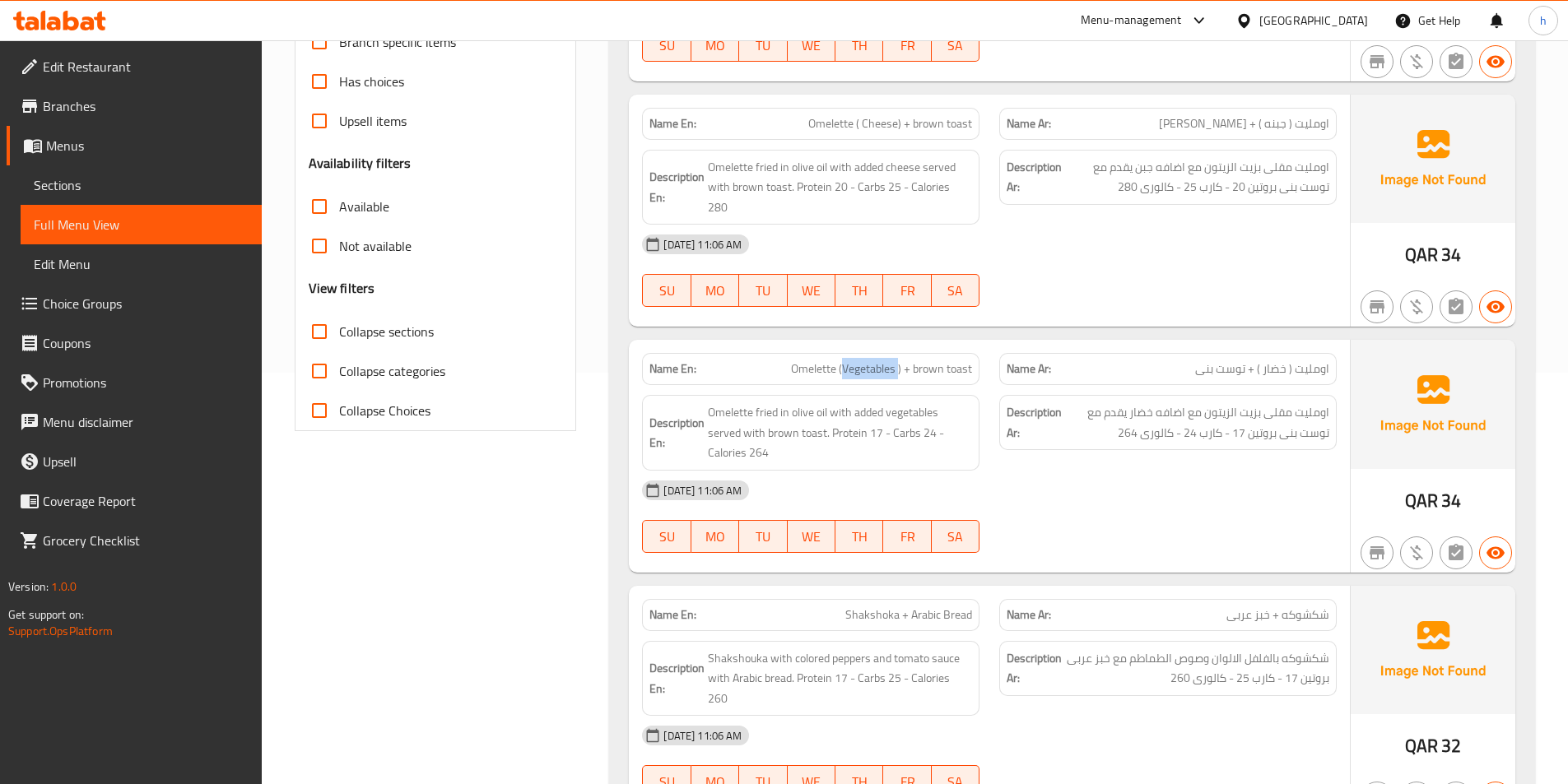
click at [874, 360] on div "Name En: Omelette (Vegetables ) + brown toast" at bounding box center [810, 369] width 337 height 32
click at [957, 385] on div "Description En: Omelette fried in olive oil with added vegetables served with b…" at bounding box center [810, 433] width 357 height 95
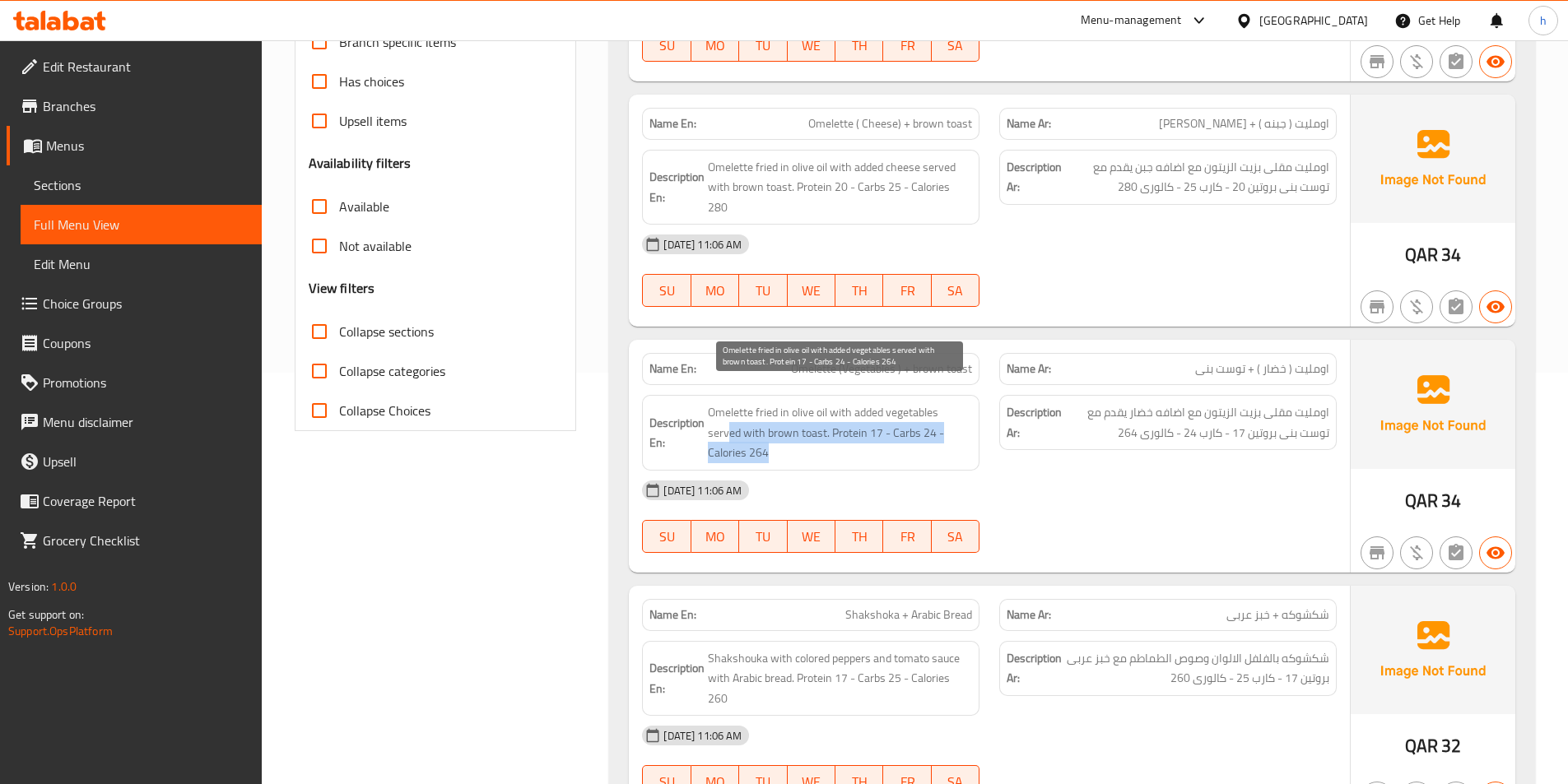
drag, startPoint x: 728, startPoint y: 416, endPoint x: 906, endPoint y: 441, distance: 179.7
click at [906, 441] on span "Omelette fried in olive oil with added vegetables served with brown toast. Prot…" at bounding box center [840, 433] width 264 height 60
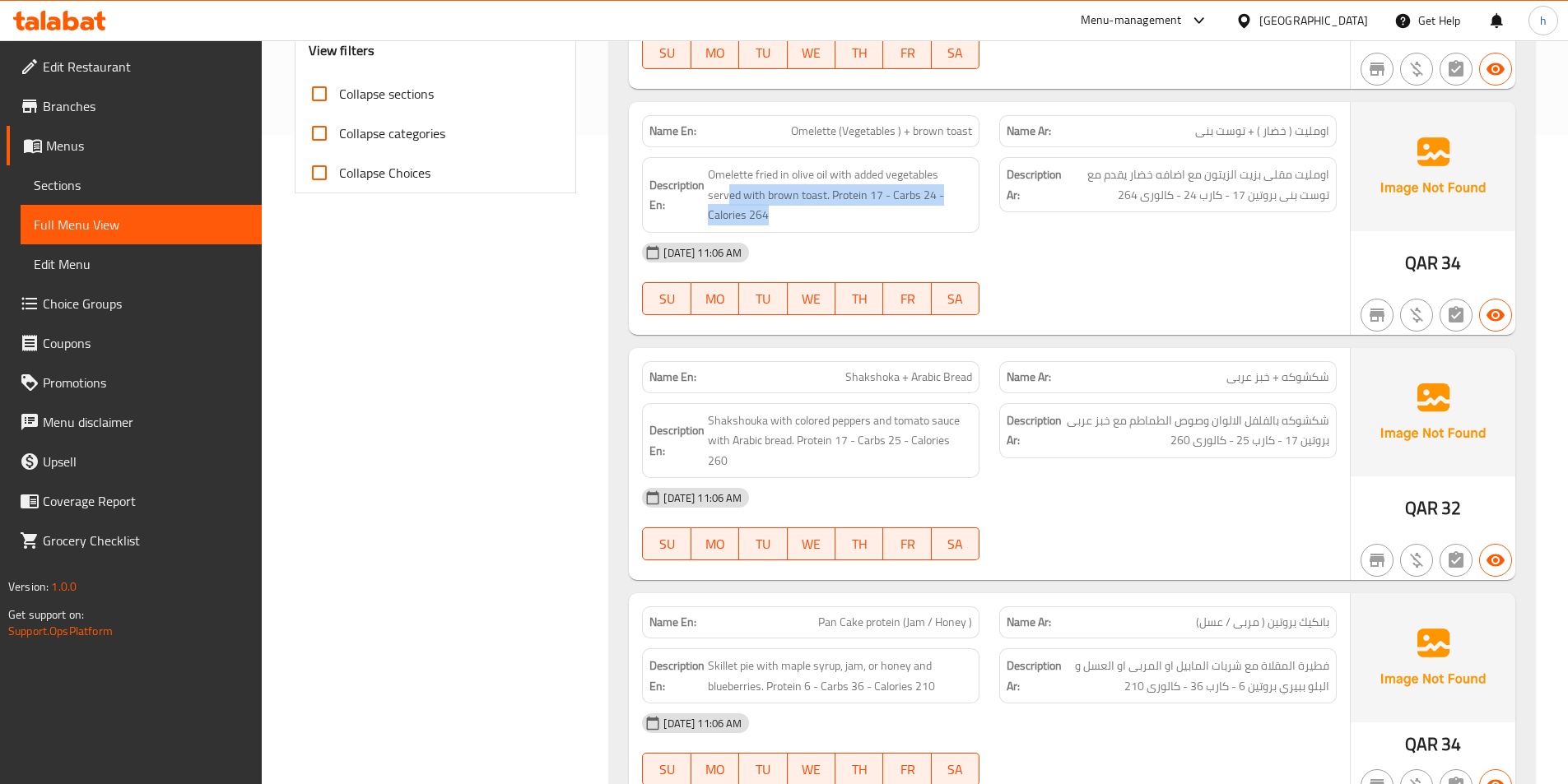
scroll to position [658, 0]
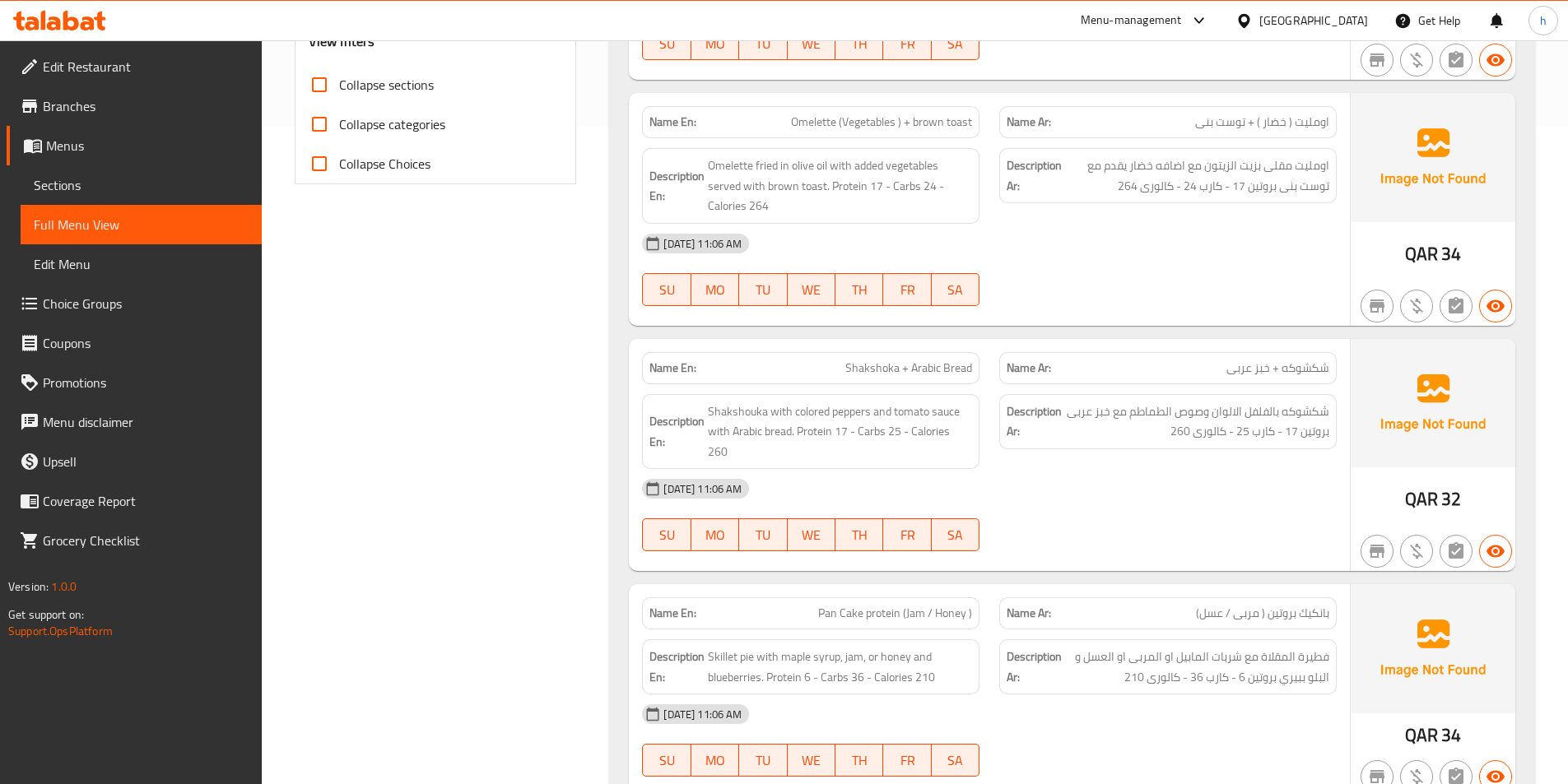
click at [893, 360] on span "Shakshoka + Arabic Bread" at bounding box center [909, 368] width 127 height 17
click at [931, 360] on span "Shakshoka + Arabic Bread" at bounding box center [909, 368] width 127 height 17
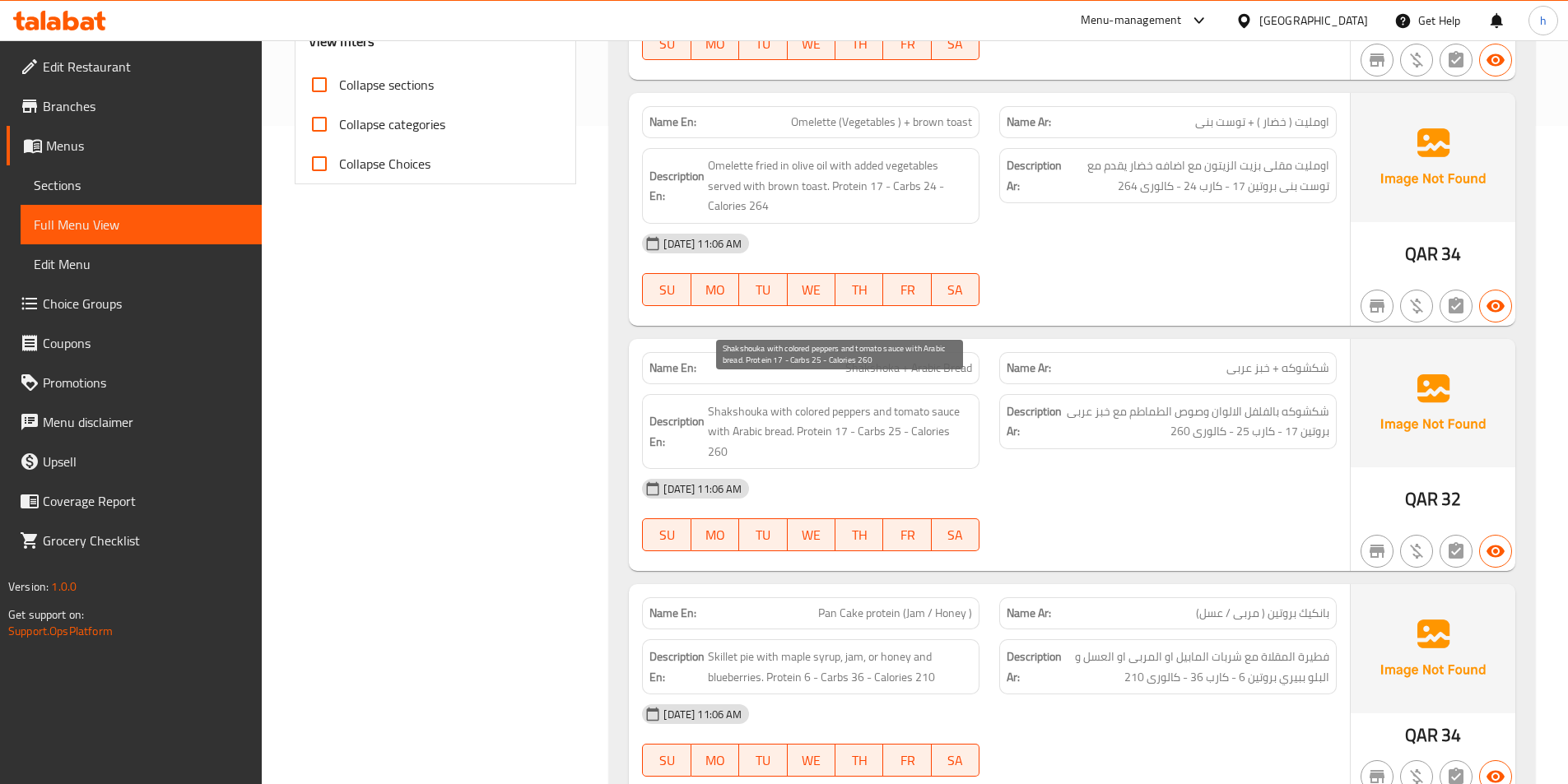
click at [736, 401] on span "Shakshouka with colored peppers and tomato sauce with Arabic bread. Protein 17 …" at bounding box center [840, 432] width 264 height 60
click at [818, 394] on div "Description En: Shakshouka with colored peppers and tomato sauce with Arabic br…" at bounding box center [810, 432] width 337 height 76
click at [836, 401] on span "Shakshouka with colored peppers and tomato sauce with Arabic bread. Protein 17 …" at bounding box center [840, 432] width 264 height 60
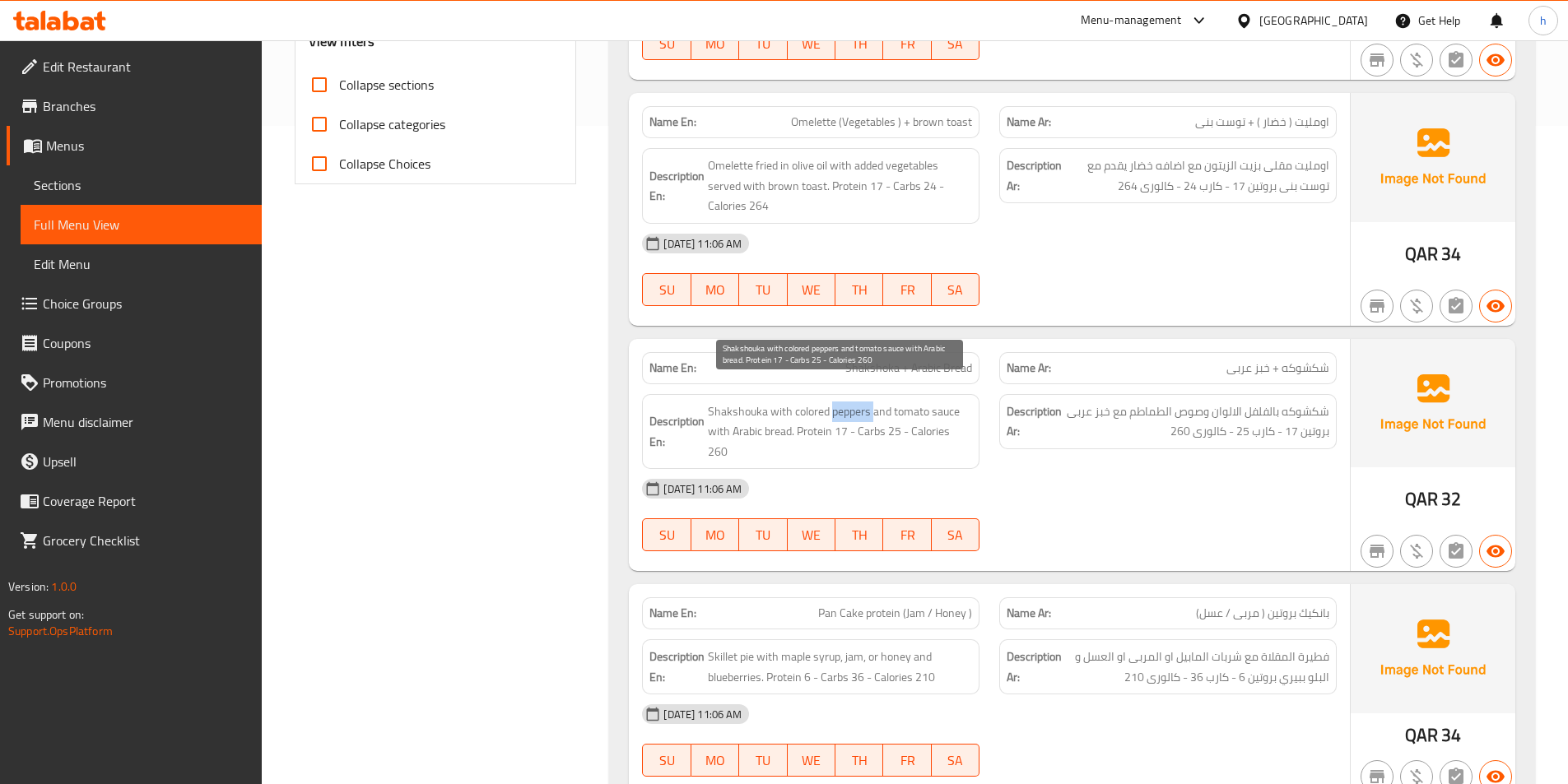
click at [836, 401] on span "Shakshouka with colored peppers and tomato sauce with Arabic bread. Protein 17 …" at bounding box center [840, 432] width 264 height 60
click at [881, 401] on span "Shakshouka with colored peppers and tomato sauce with Arabic bread. Protein 17 …" at bounding box center [840, 432] width 264 height 60
drag, startPoint x: 929, startPoint y: 391, endPoint x: 951, endPoint y: 406, distance: 26.6
click at [951, 406] on span "Shakshouka with colored peppers and tomato sauce with Arabic bread. Protein 17 …" at bounding box center [840, 432] width 264 height 60
drag, startPoint x: 902, startPoint y: 396, endPoint x: 793, endPoint y: 416, distance: 110.8
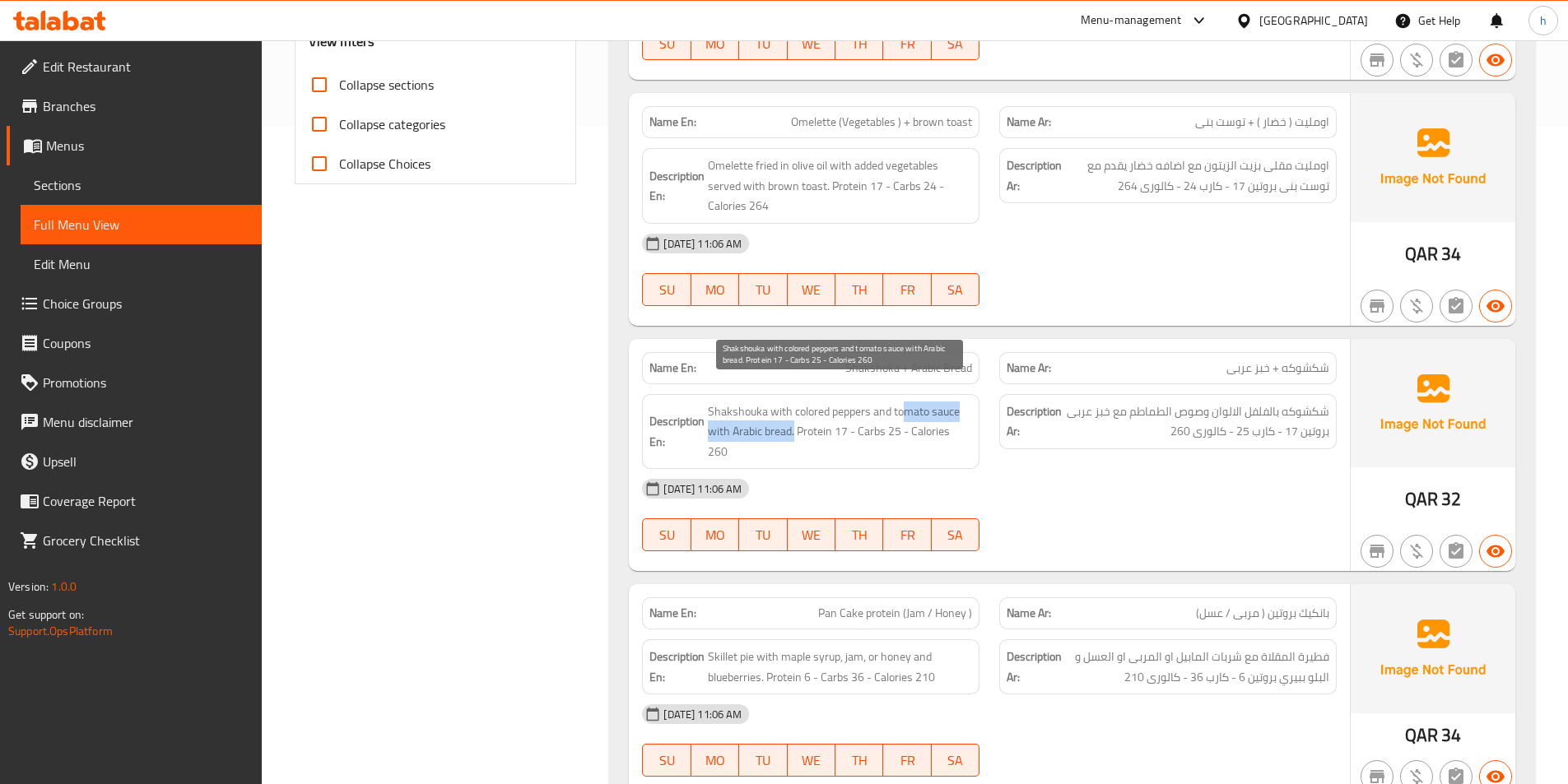
click at [793, 416] on span "Shakshouka with colored peppers and tomato sauce with Arabic bread. Protein 17 …" at bounding box center [840, 432] width 264 height 60
click at [930, 401] on span "Shakshouka with colored peppers and tomato sauce with Arabic bread. Protein 17 …" at bounding box center [840, 432] width 264 height 60
click at [918, 401] on span "Shakshouka with colored peppers and tomato sauce with Arabic bread. Protein 17 …" at bounding box center [840, 432] width 264 height 60
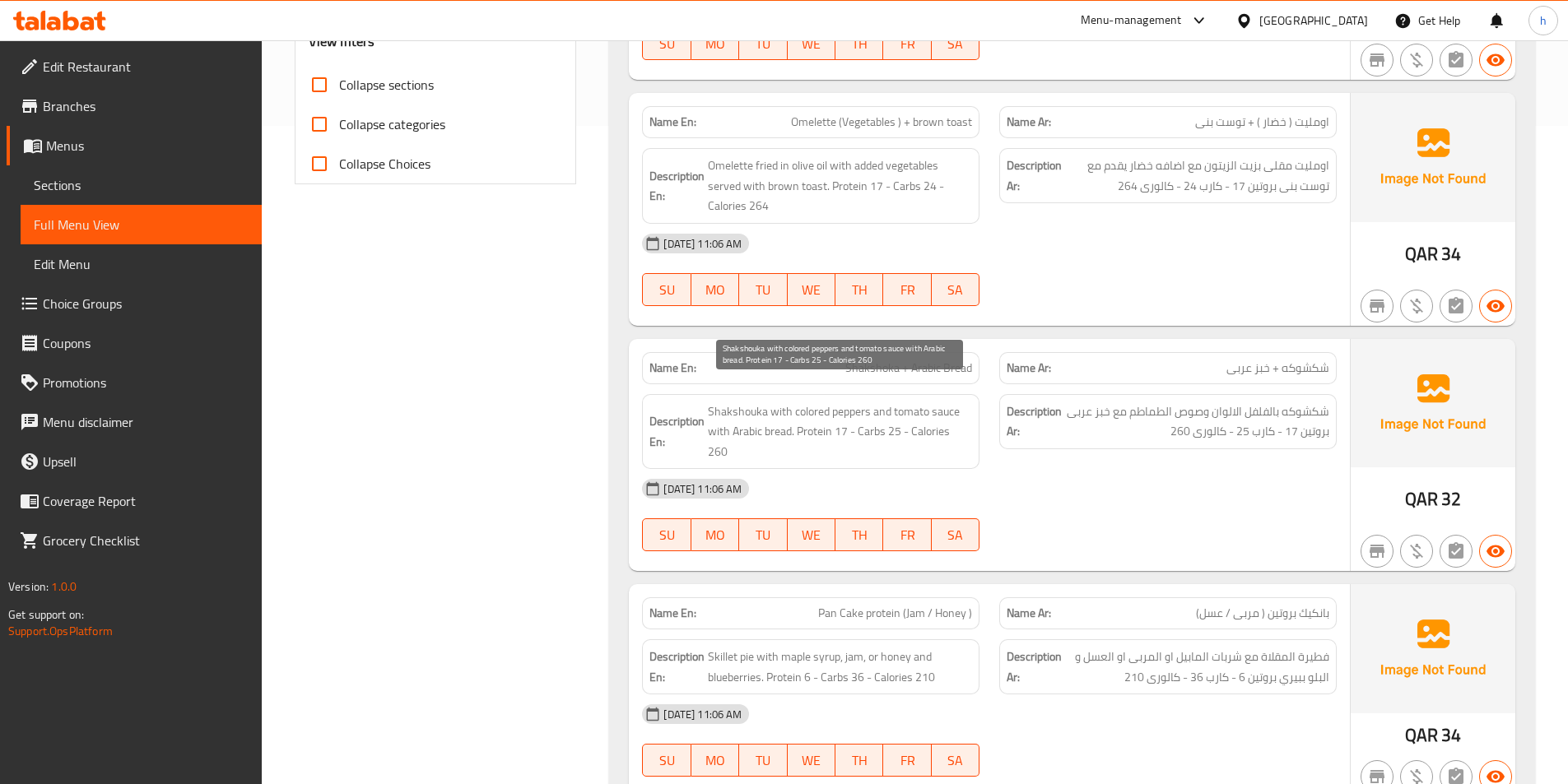
click at [946, 401] on span "Shakshouka with colored peppers and tomato sauce with Arabic bread. Protein 17 …" at bounding box center [840, 432] width 264 height 60
click at [784, 413] on span "Shakshouka with colored peppers and tomato sauce with Arabic bread. Protein 17 …" at bounding box center [840, 432] width 264 height 60
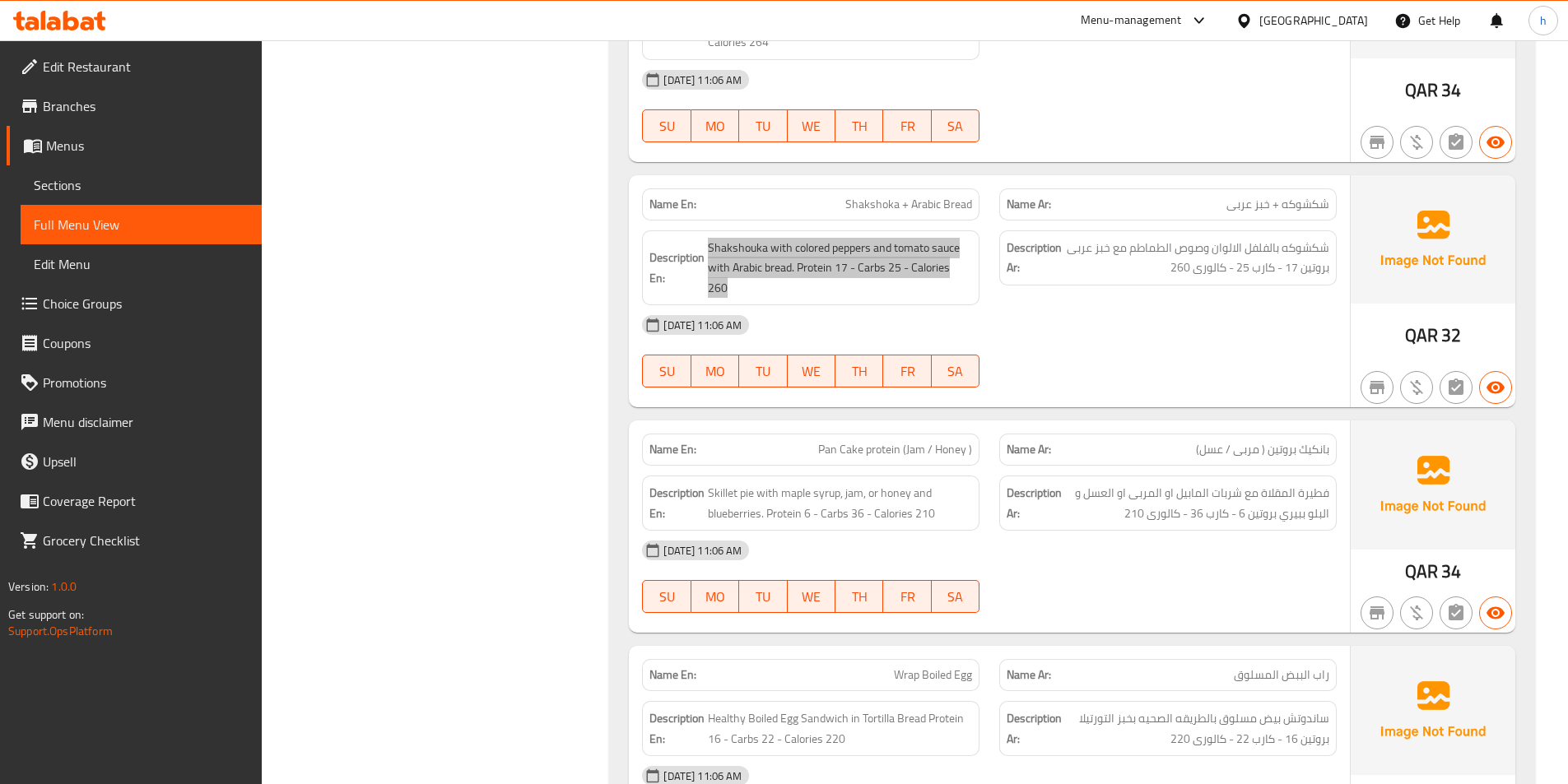
scroll to position [823, 0]
click at [1301, 440] on span "بانكيك بروتين ( مربى / عسل)" at bounding box center [1262, 449] width 133 height 17
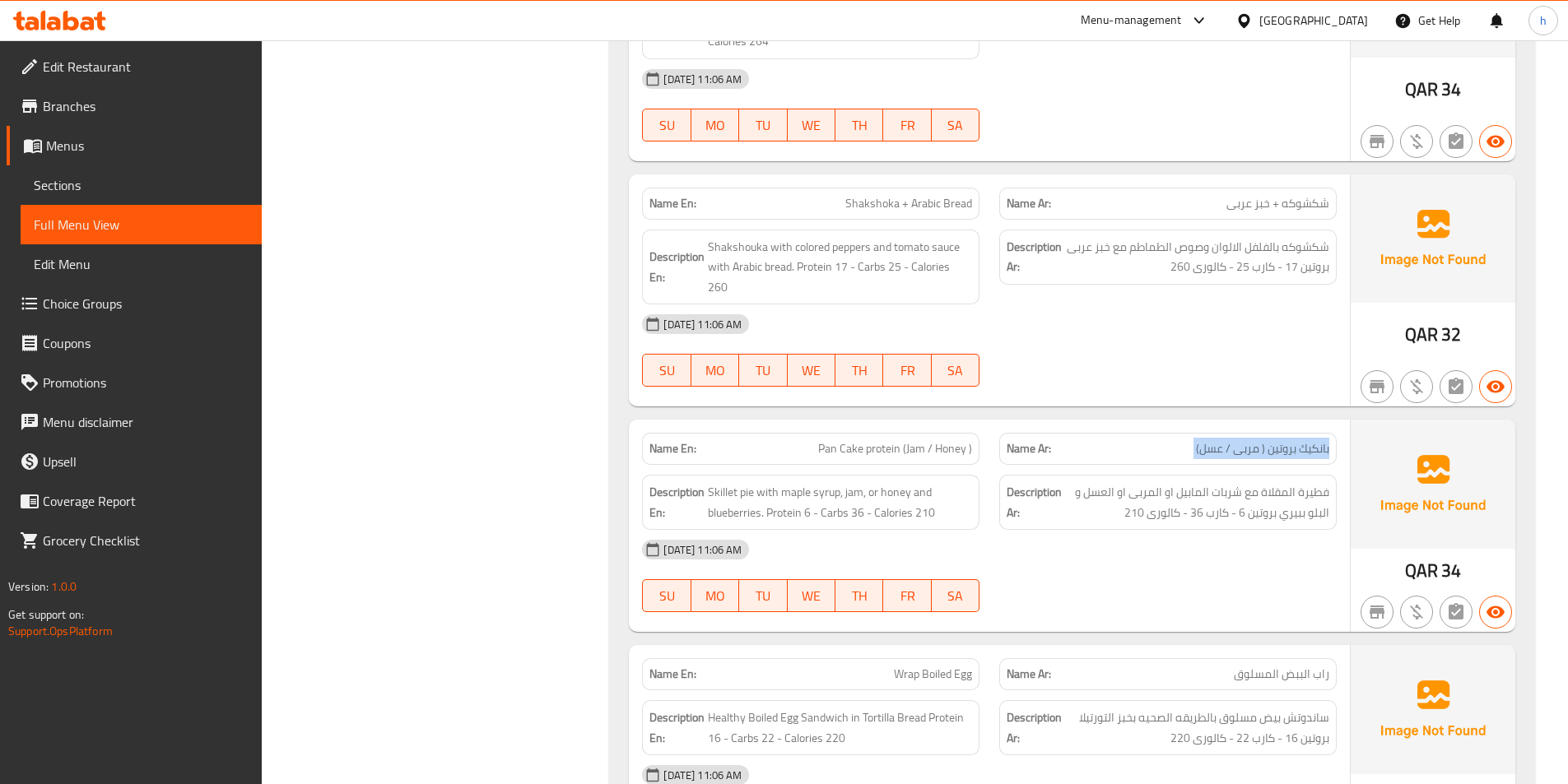
click at [1301, 440] on span "بانكيك بروتين ( مربى / عسل)" at bounding box center [1262, 449] width 133 height 17
click at [825, 440] on span "Pan Cake protein (Jam / Honey )" at bounding box center [895, 449] width 154 height 17
click at [869, 440] on span "Pan Cake protein (Jam / Honey )" at bounding box center [895, 449] width 154 height 17
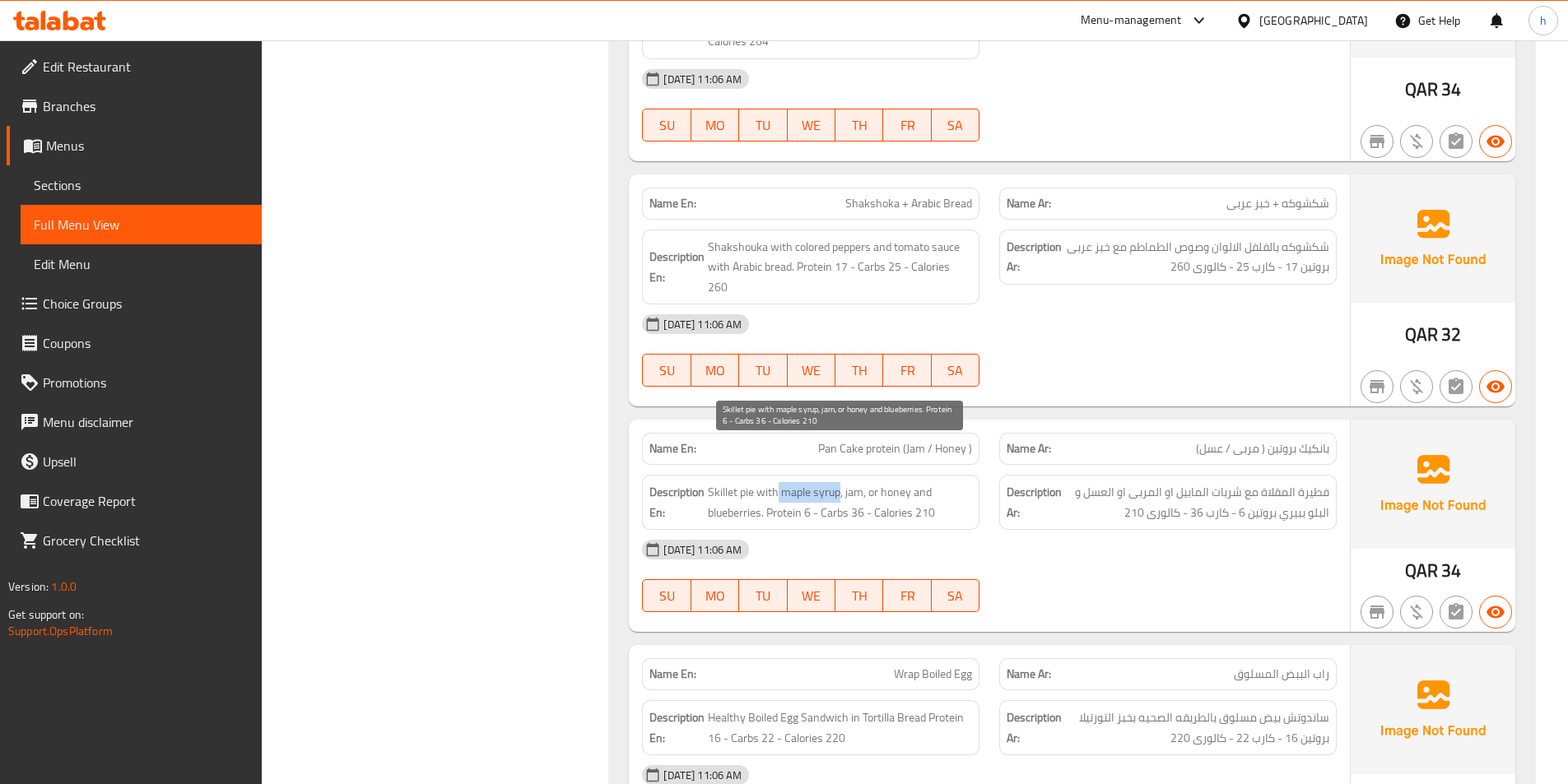
drag, startPoint x: 777, startPoint y: 452, endPoint x: 837, endPoint y: 462, distance: 60.8
click at [837, 483] on span "Skillet pie with maple syrup, jam, or honey and blueberries. Protein 6 - Carbs …" at bounding box center [840, 503] width 264 height 41
click at [842, 483] on span "Skillet pie with maple syrup, jam, or honey and blueberries. Protein 6 - Carbs …" at bounding box center [840, 503] width 264 height 41
drag, startPoint x: 846, startPoint y: 456, endPoint x: 859, endPoint y: 457, distance: 13.0
click at [859, 483] on span "Skillet pie with maple syrup, jam, or honey and blueberries. Protein 6 - Carbs …" at bounding box center [840, 503] width 264 height 41
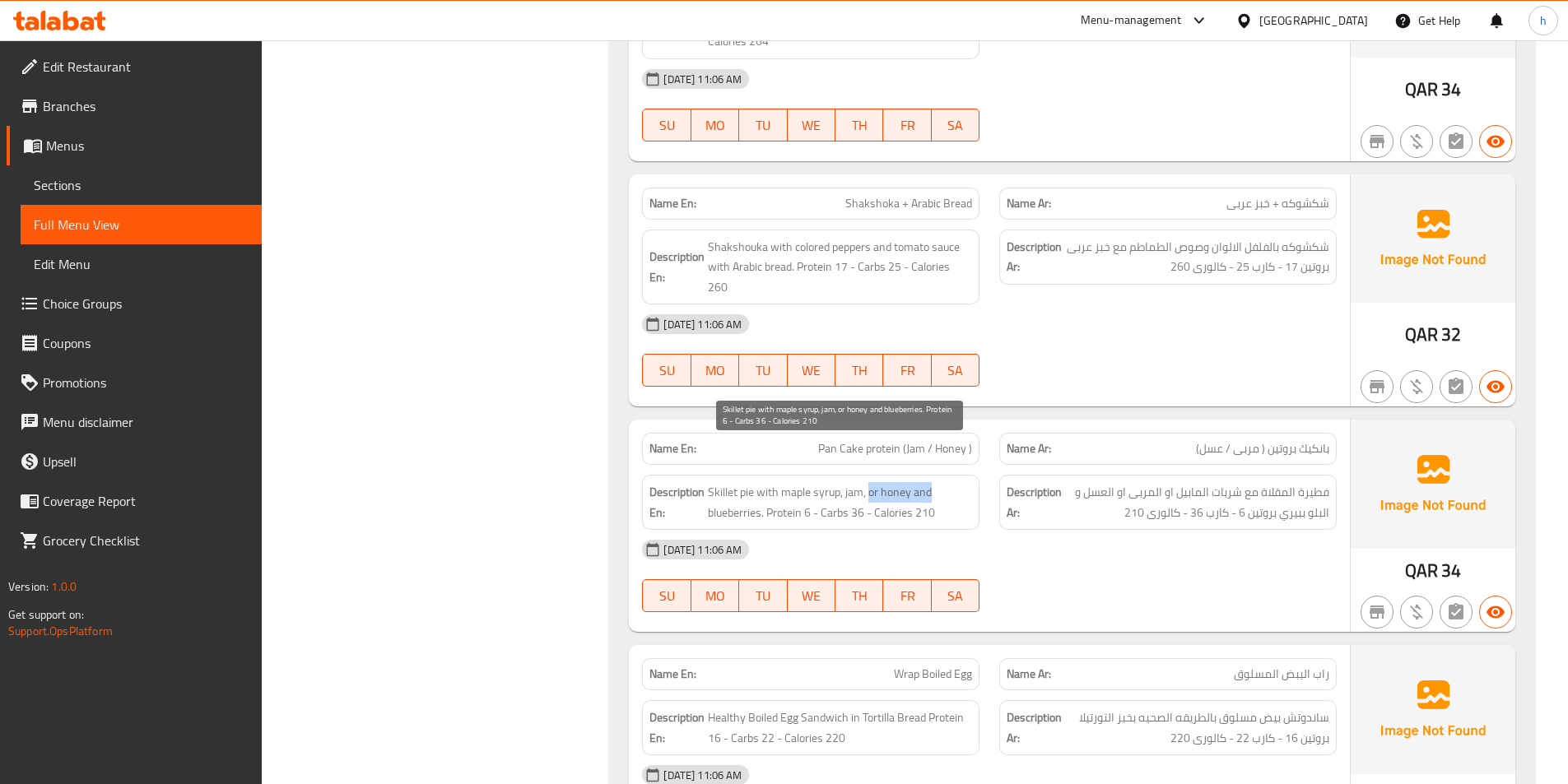
drag, startPoint x: 869, startPoint y: 457, endPoint x: 936, endPoint y: 457, distance: 67.0
click at [936, 483] on span "Skillet pie with maple syrup, jam, or honey and blueberries. Protein 6 - Carbs …" at bounding box center [840, 503] width 264 height 41
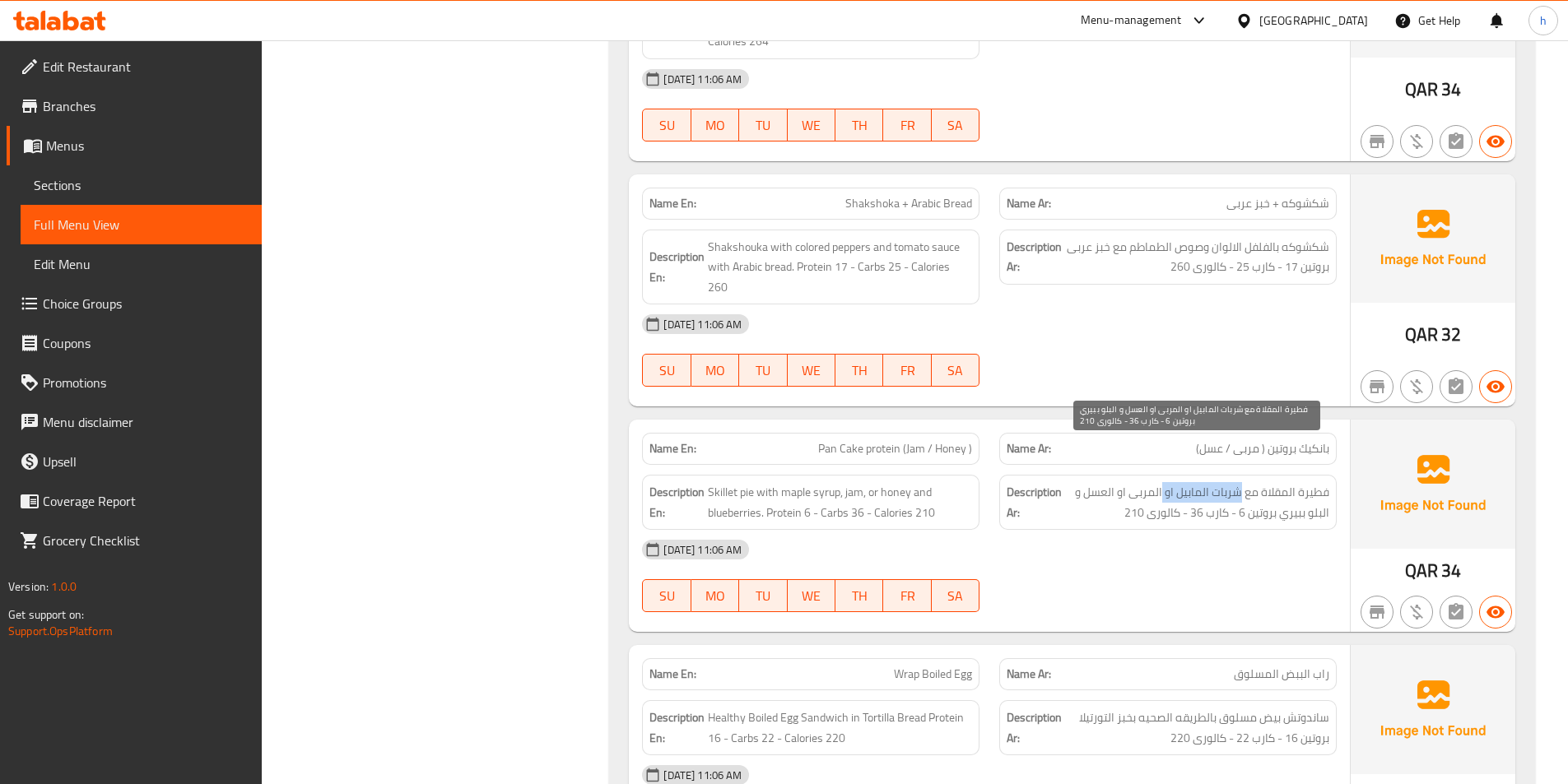
drag, startPoint x: 1242, startPoint y: 447, endPoint x: 1164, endPoint y: 446, distance: 78.0
click at [1164, 483] on span "فطيرة المقلاة مع شربات المابيل او المربى او العسل و البلو ببيري بروتين 6 - كارب…" at bounding box center [1198, 503] width 264 height 41
click at [1130, 483] on span "فطيرة المقلاة مع شربات المابيل او المربى او العسل و البلو ببيري بروتين 6 - كارب…" at bounding box center [1198, 503] width 264 height 41
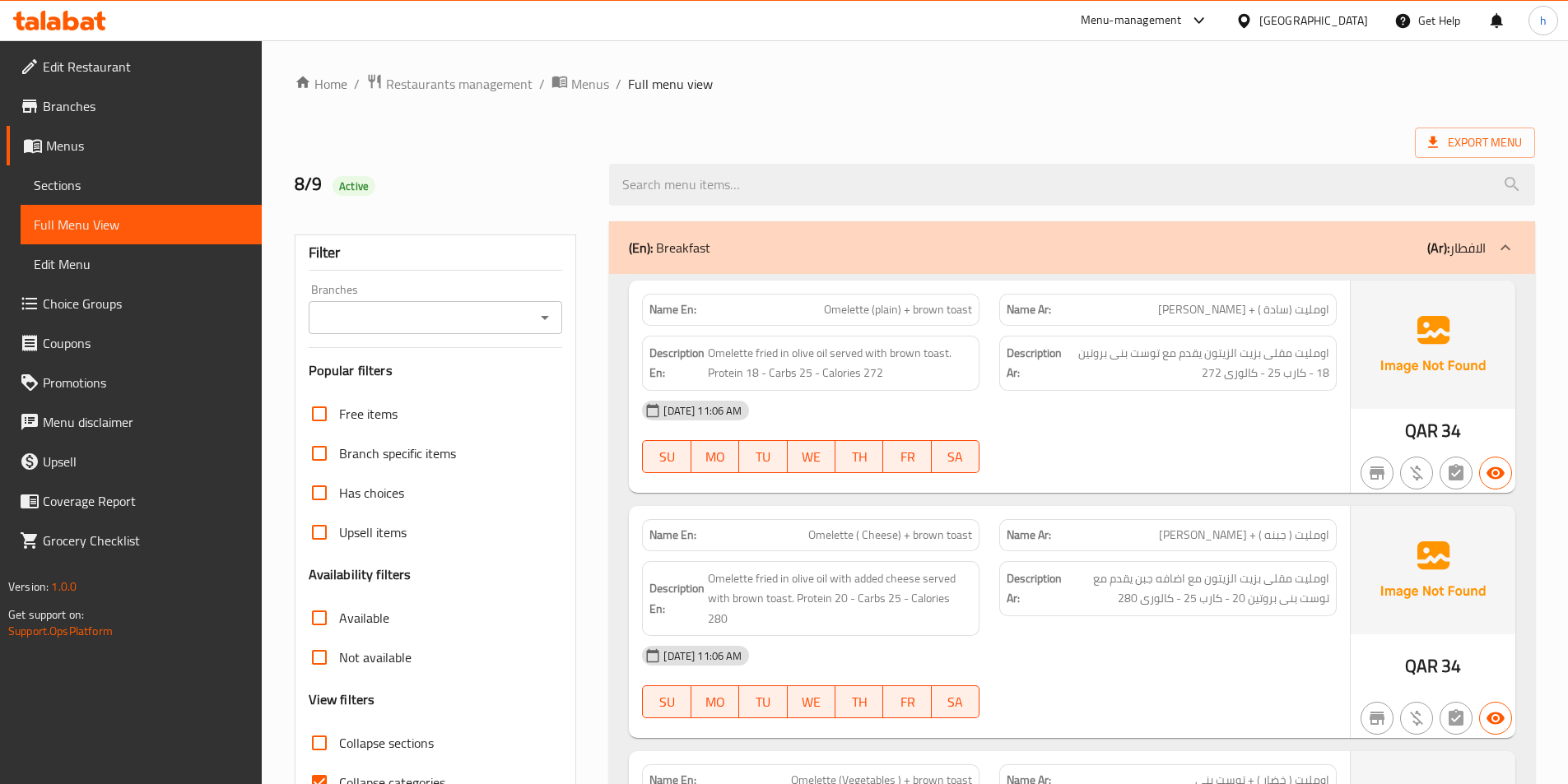
click at [98, 289] on link "Choice Groups" at bounding box center [134, 304] width 255 height 40
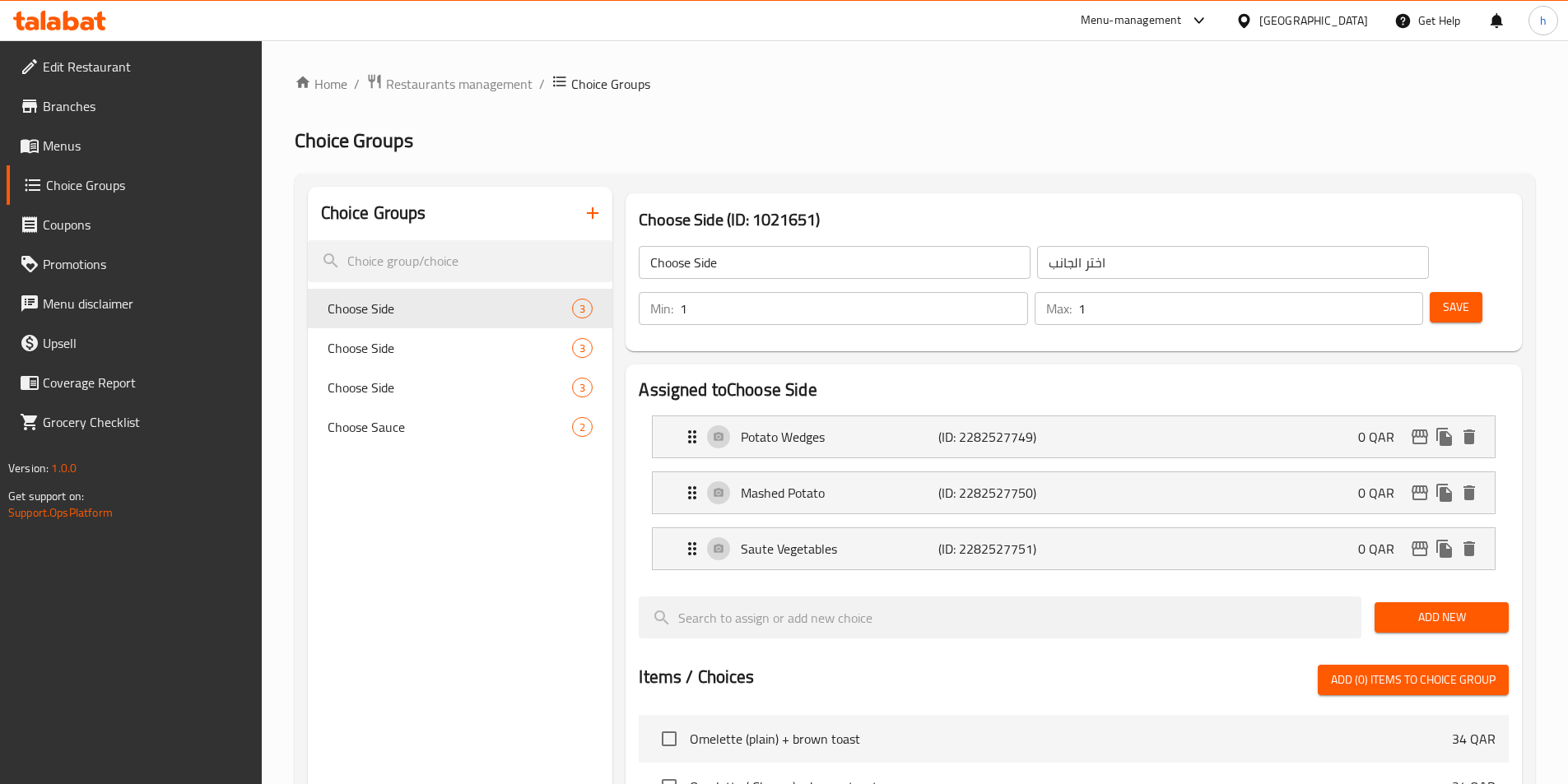
click at [583, 214] on icon "button" at bounding box center [592, 213] width 20 height 20
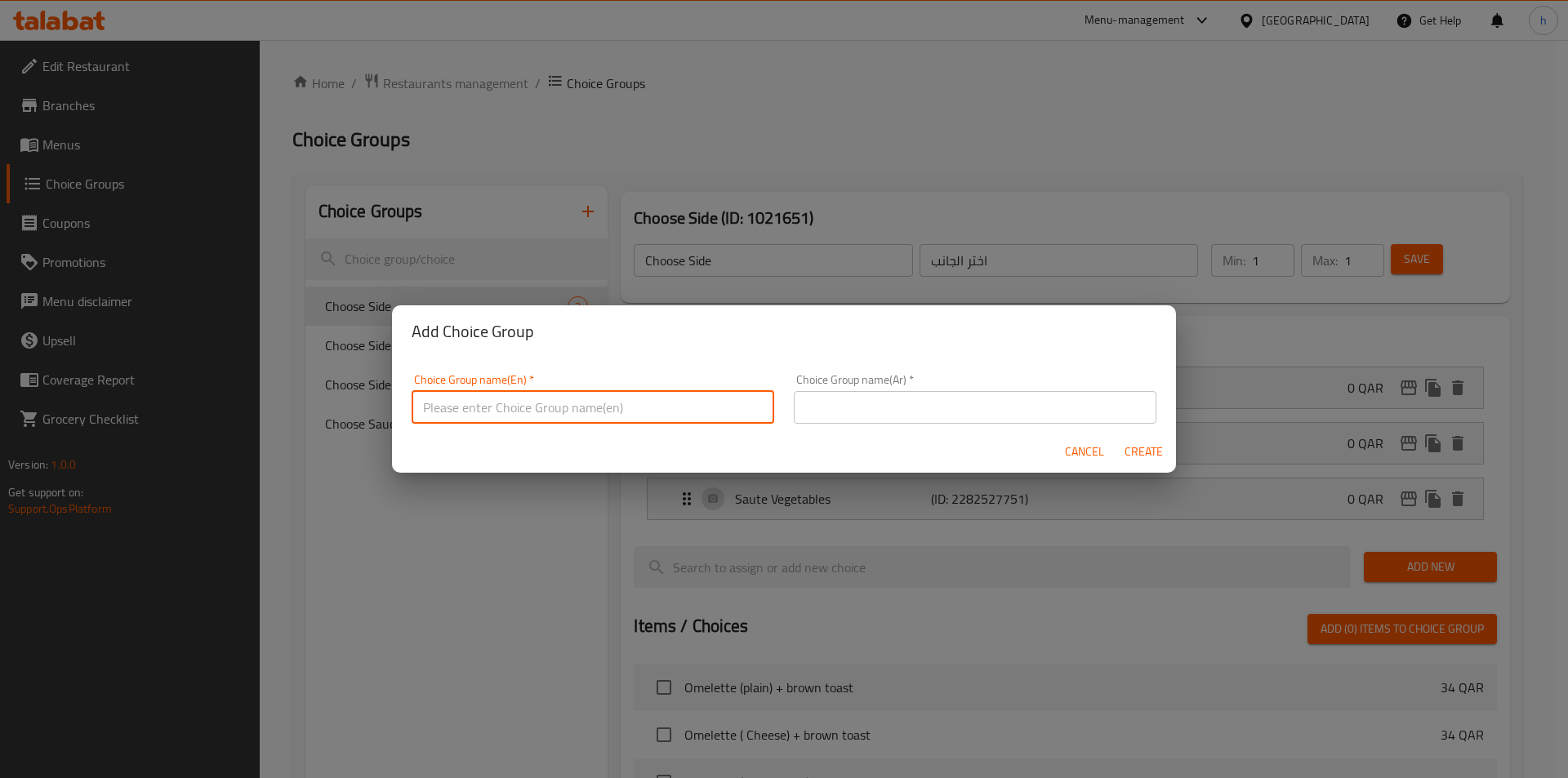
click at [625, 420] on input "text" at bounding box center [592, 407] width 363 height 33
type input "Your Choice of :"
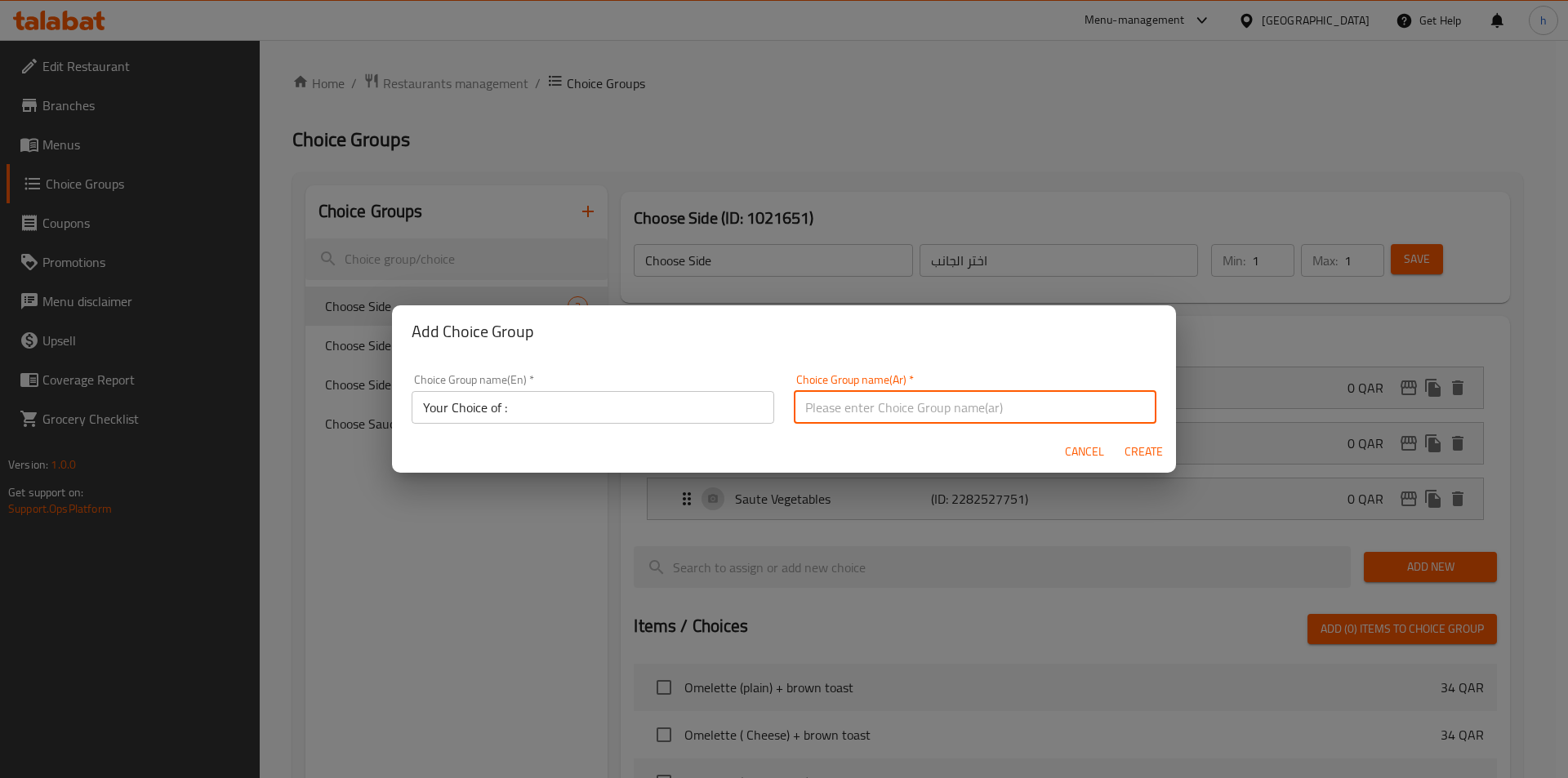
click at [982, 391] on input "text" at bounding box center [975, 407] width 363 height 33
drag, startPoint x: 900, startPoint y: 409, endPoint x: 804, endPoint y: 411, distance: 96.0
click at [804, 411] on input ":اختيارك الثالث من الكوكيز" at bounding box center [975, 407] width 363 height 33
type input ":"
type input "h"
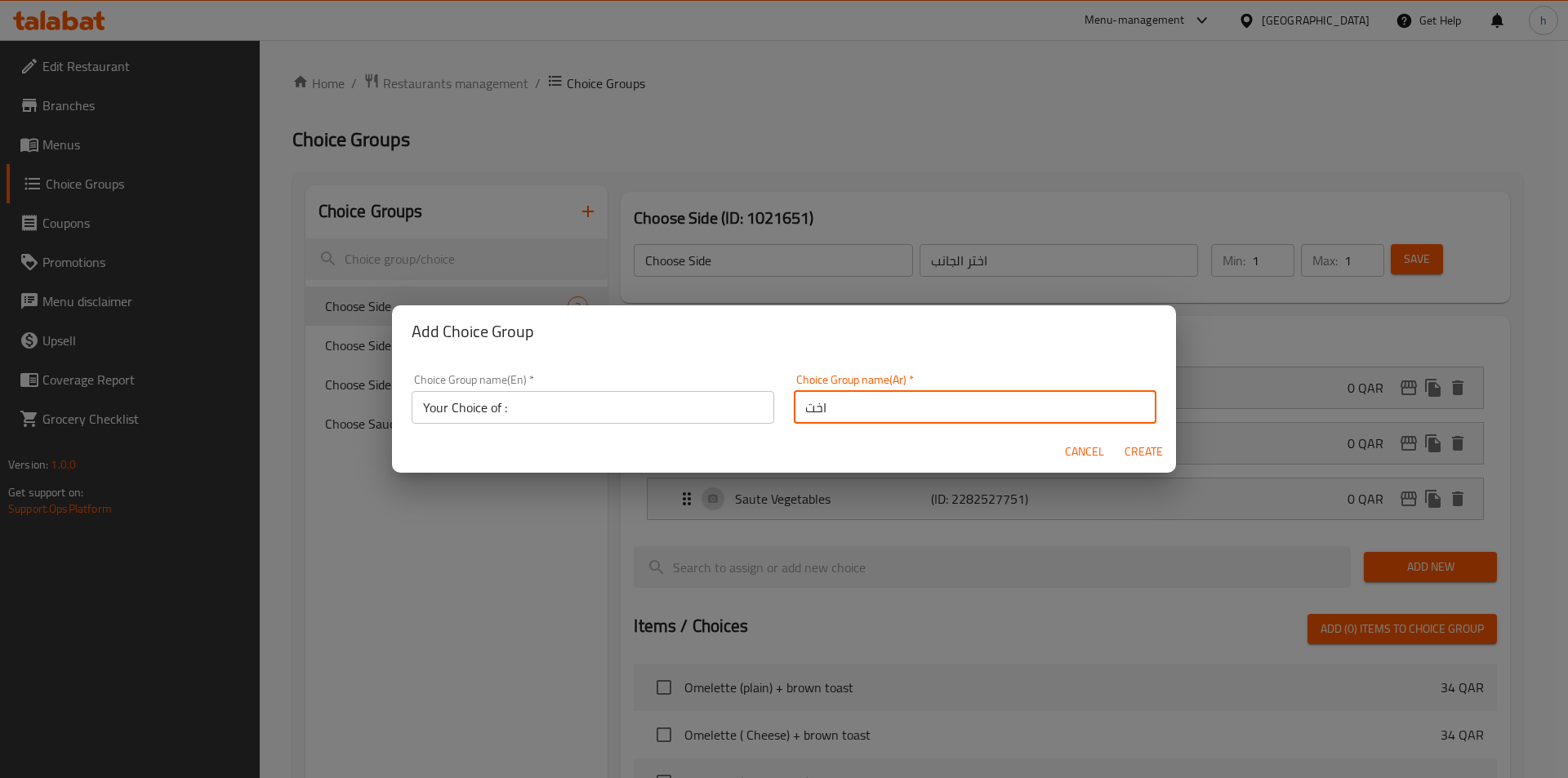
type input "اختيارك من"
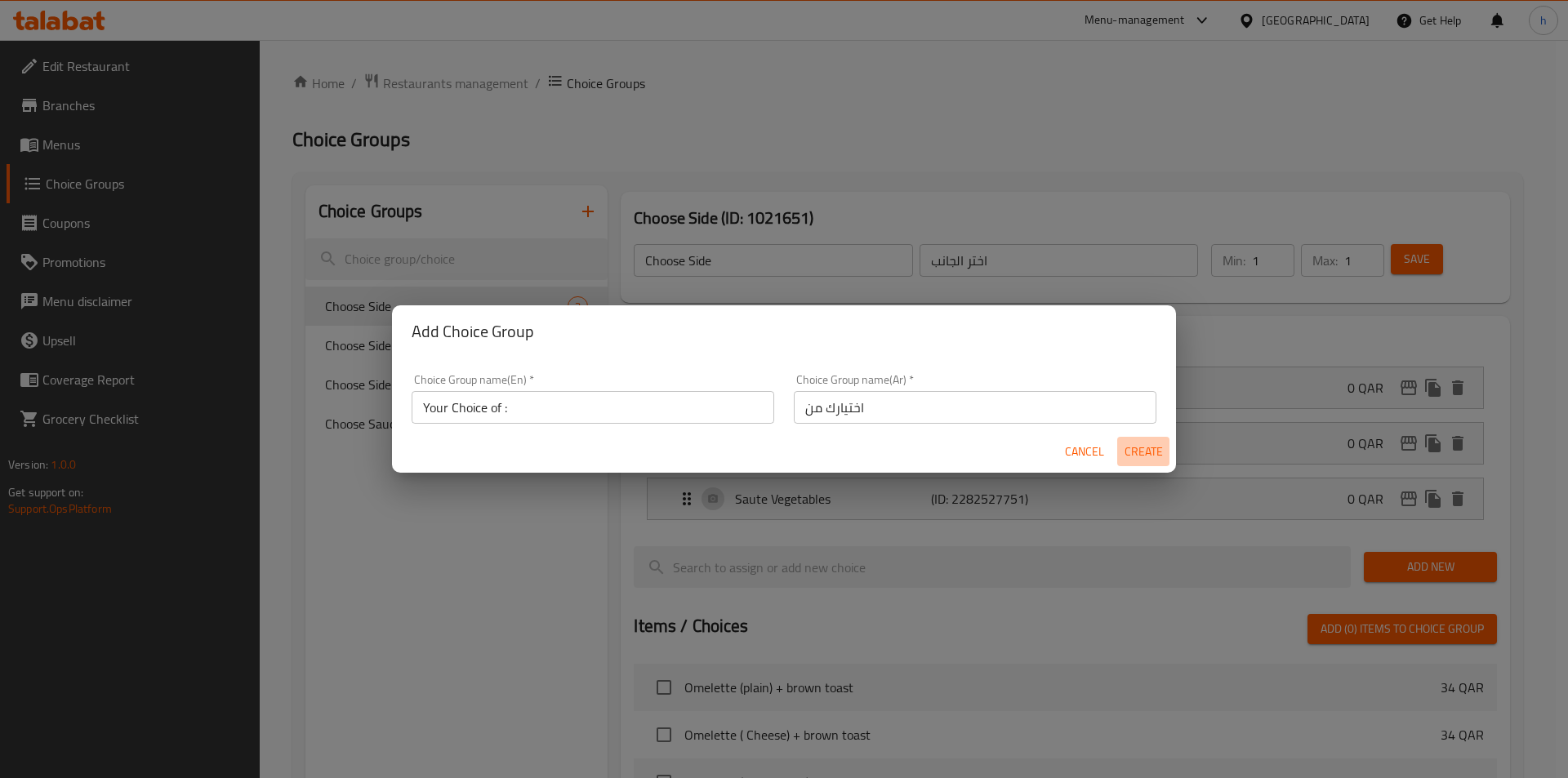
click at [1146, 454] on span "Create" at bounding box center [1143, 452] width 39 height 21
type input "Your Choice of :"
type input "اختيارك من"
type input "0"
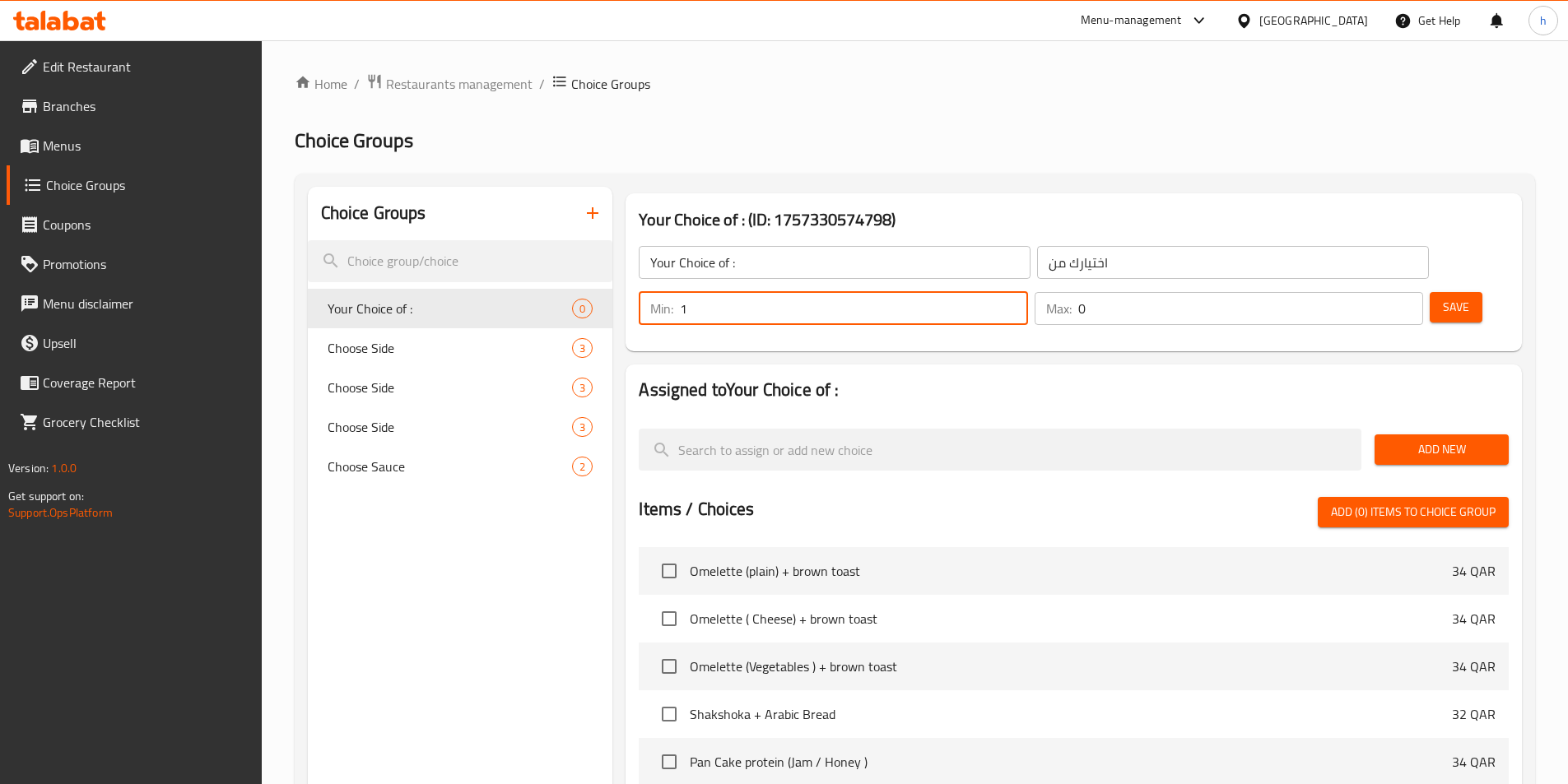
type input "1"
click at [1027, 292] on input "1" at bounding box center [854, 308] width 348 height 33
type input "1"
click at [1377, 292] on input "1" at bounding box center [1251, 308] width 345 height 33
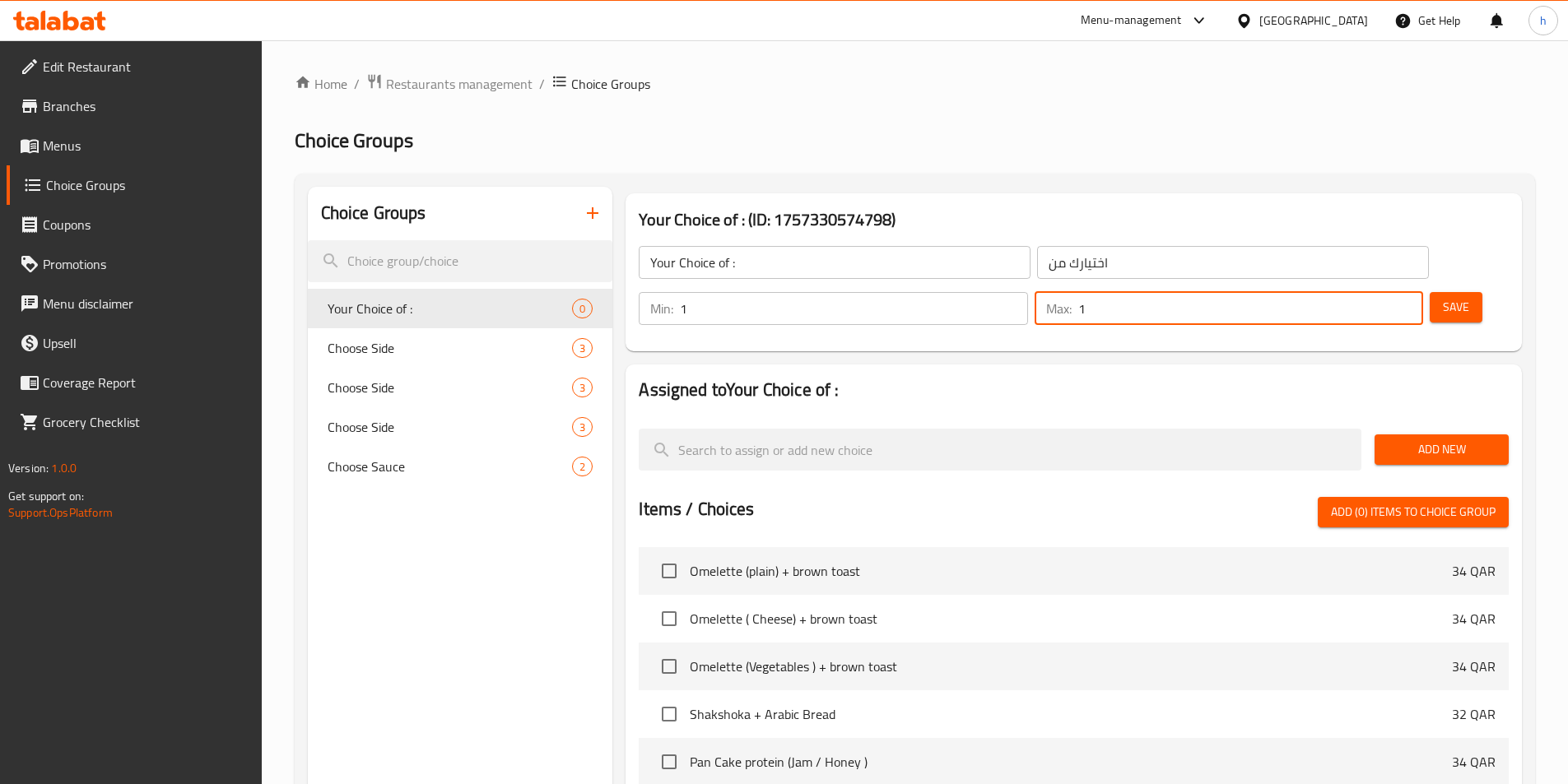
click at [1447, 439] on span "Add New" at bounding box center [1441, 450] width 108 height 21
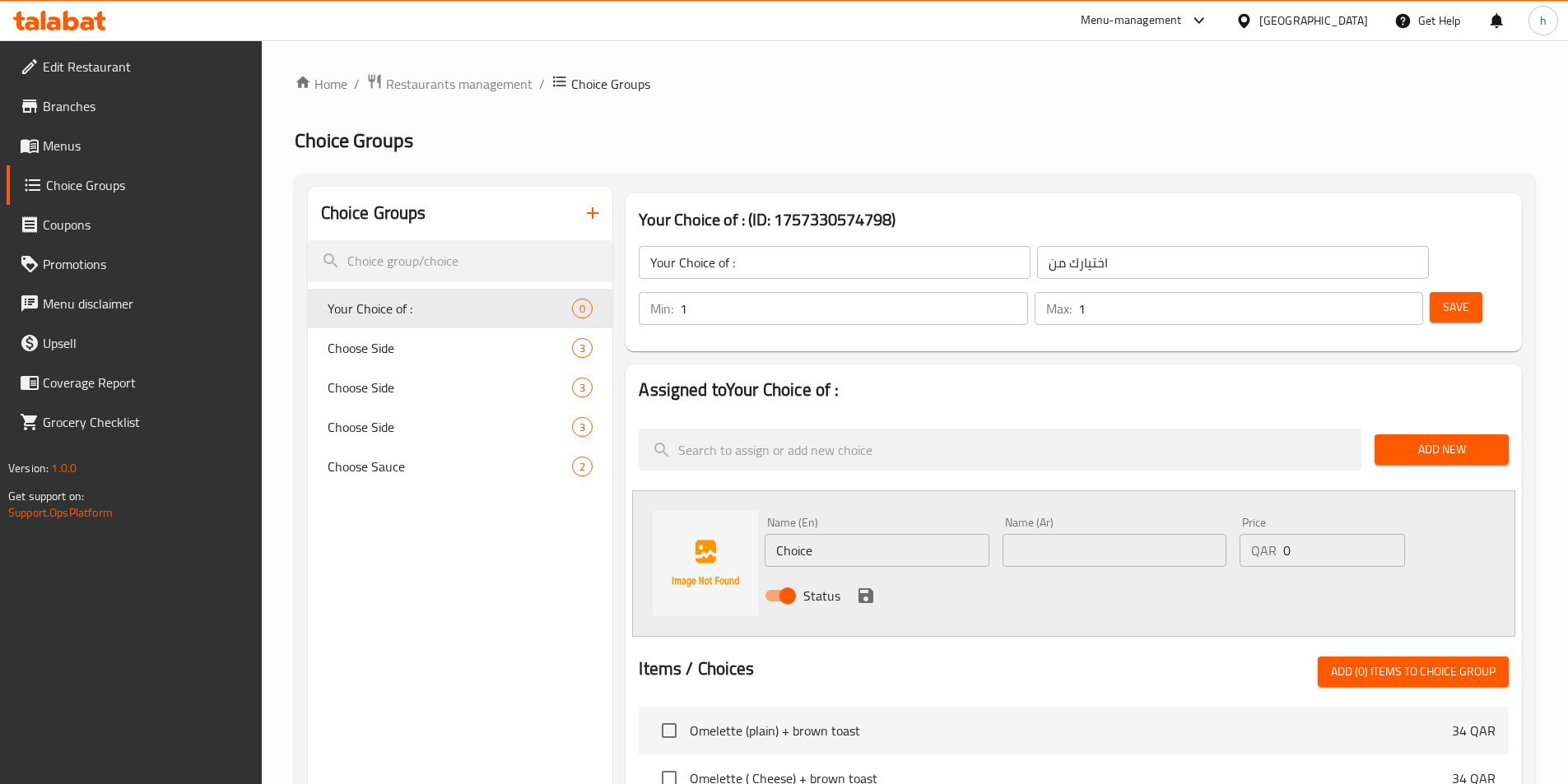
click at [851, 535] on input "Choice" at bounding box center [877, 551] width 224 height 33
paste input "Maple Syrip"
type input "Maple Syrip"
click at [1096, 535] on input "text" at bounding box center [1114, 551] width 224 height 33
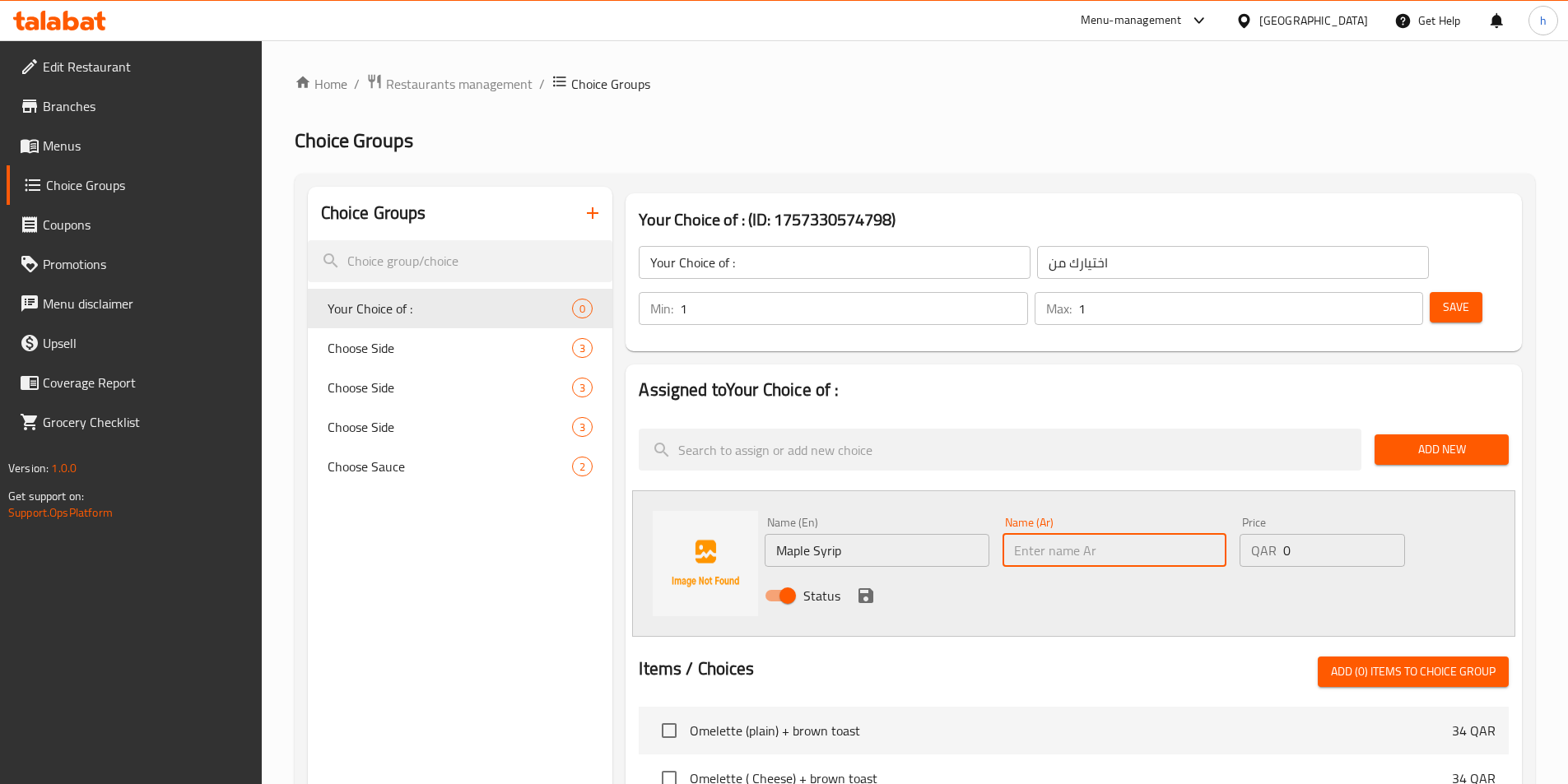
paste input "شربات المابيل"
type input "شربات المابيل"
click at [861, 586] on icon "save" at bounding box center [865, 595] width 20 height 20
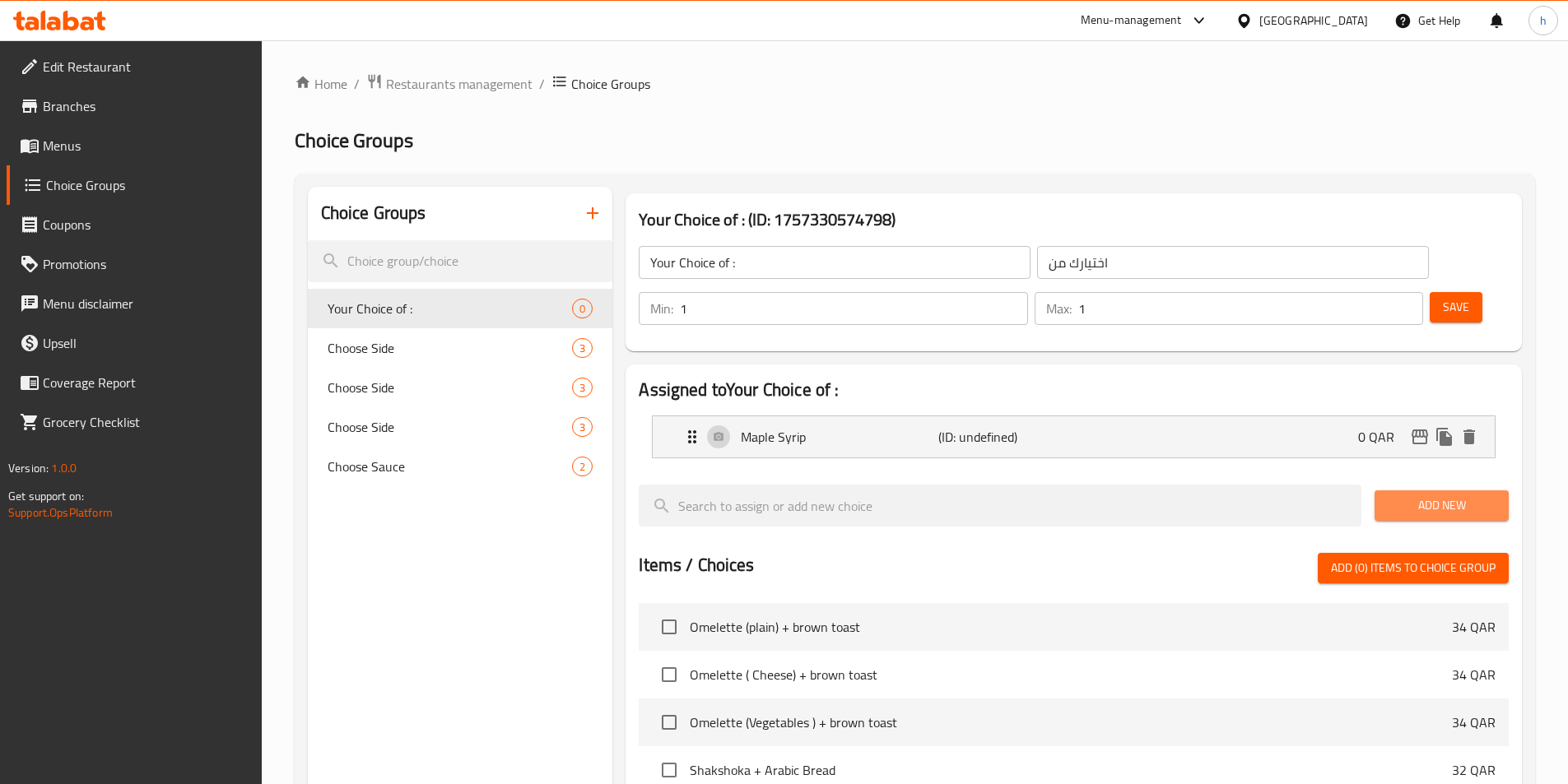
click at [1475, 496] on span "Add New" at bounding box center [1441, 506] width 108 height 21
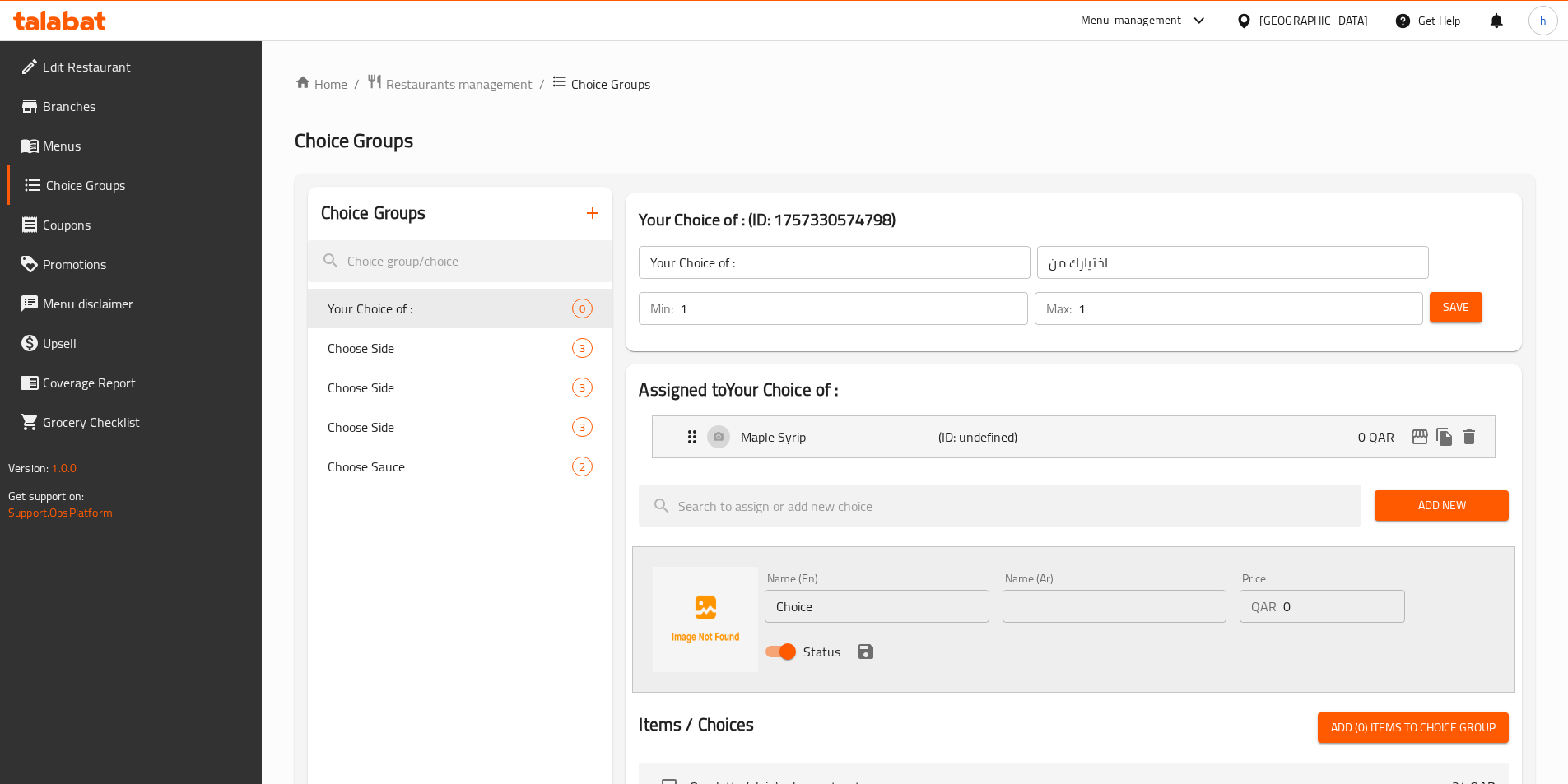
click at [826, 590] on input "Choice" at bounding box center [877, 606] width 224 height 33
paste input "مربى"
type input "مربى"
click at [1125, 590] on input "text" at bounding box center [1114, 606] width 224 height 33
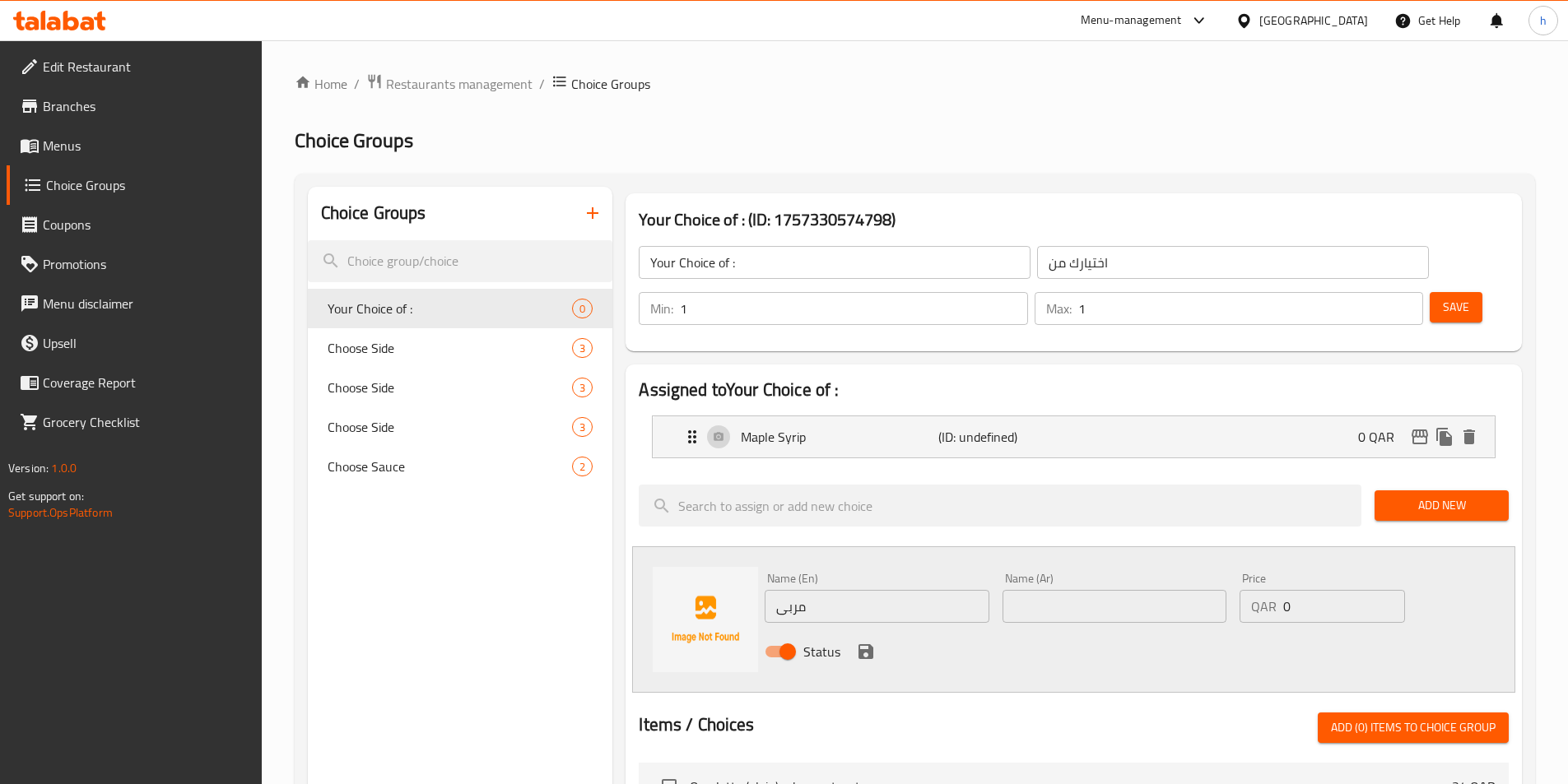
click at [1053, 572] on div "Name (Ar) Name (Ar)" at bounding box center [1114, 597] width 224 height 50
click at [1056, 590] on input "text" at bounding box center [1114, 606] width 224 height 33
paste input "Jam"
type input "Jam"
click at [867, 644] on icon "save" at bounding box center [866, 652] width 15 height 15
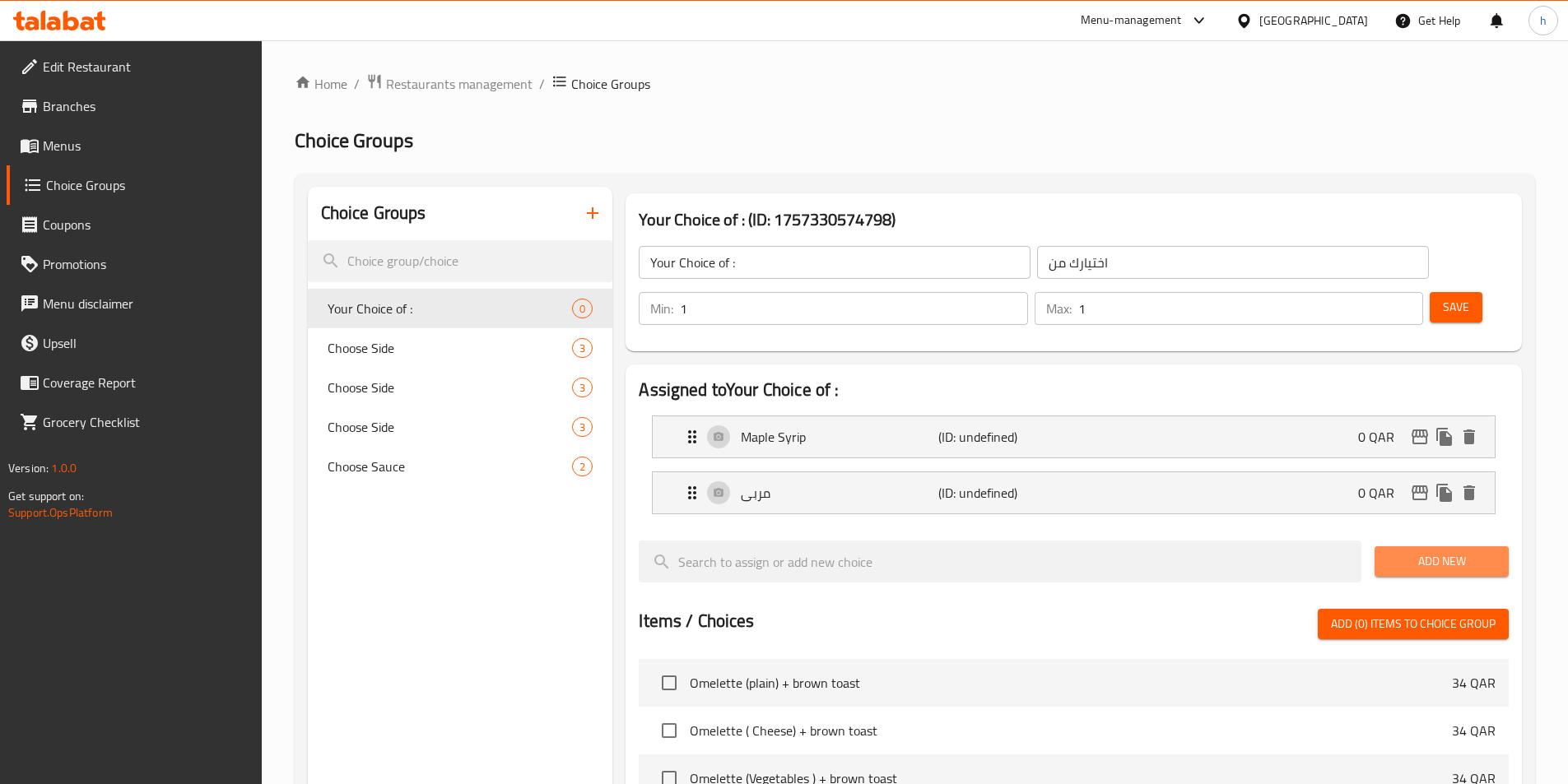
click at [1470, 552] on span "Add New" at bounding box center [1441, 562] width 108 height 21
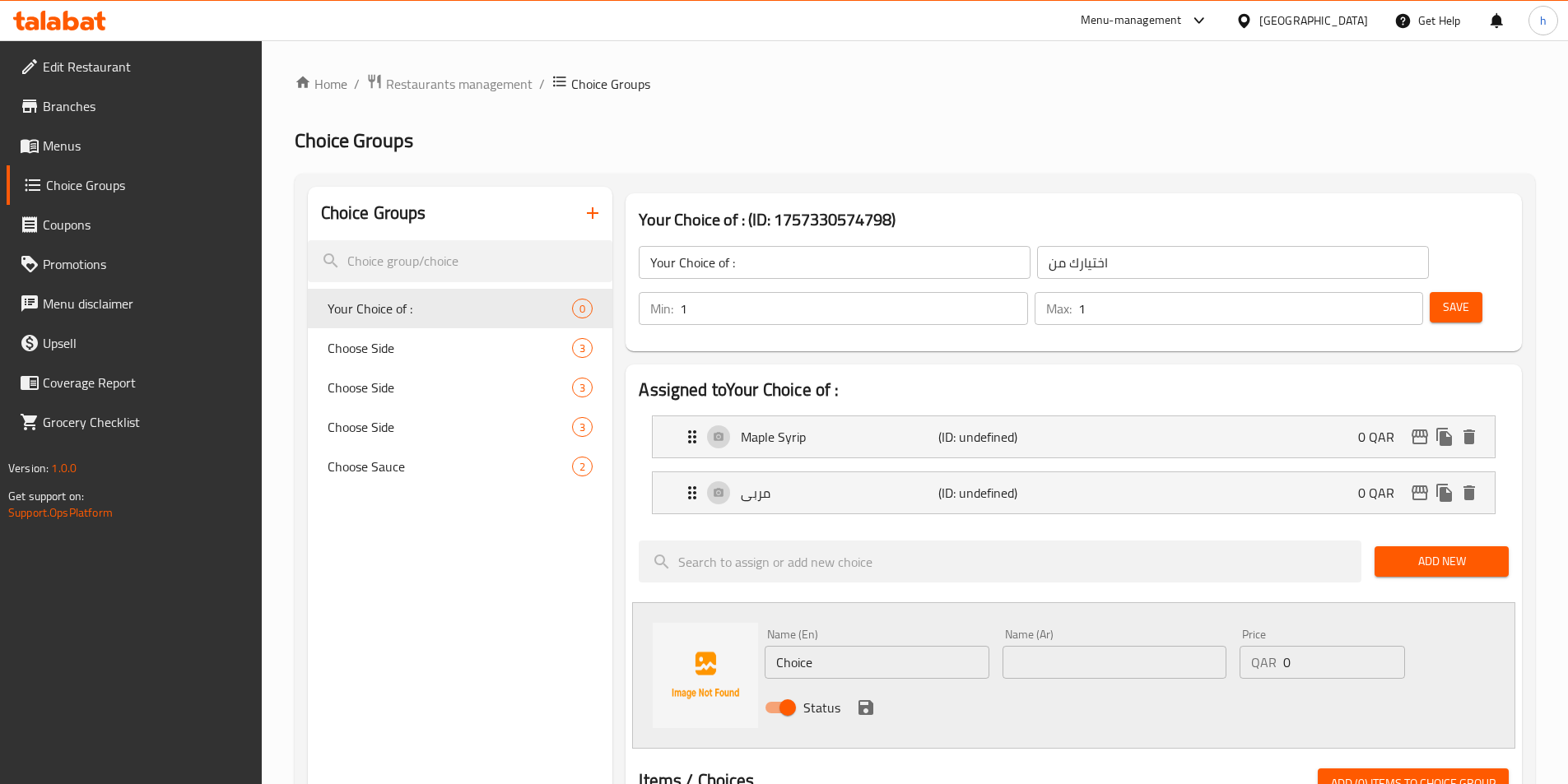
click at [1013, 646] on input "text" at bounding box center [1114, 662] width 224 height 33
paste input "عسل"
type input "عسل"
click at [850, 646] on input "Choice" at bounding box center [877, 662] width 224 height 33
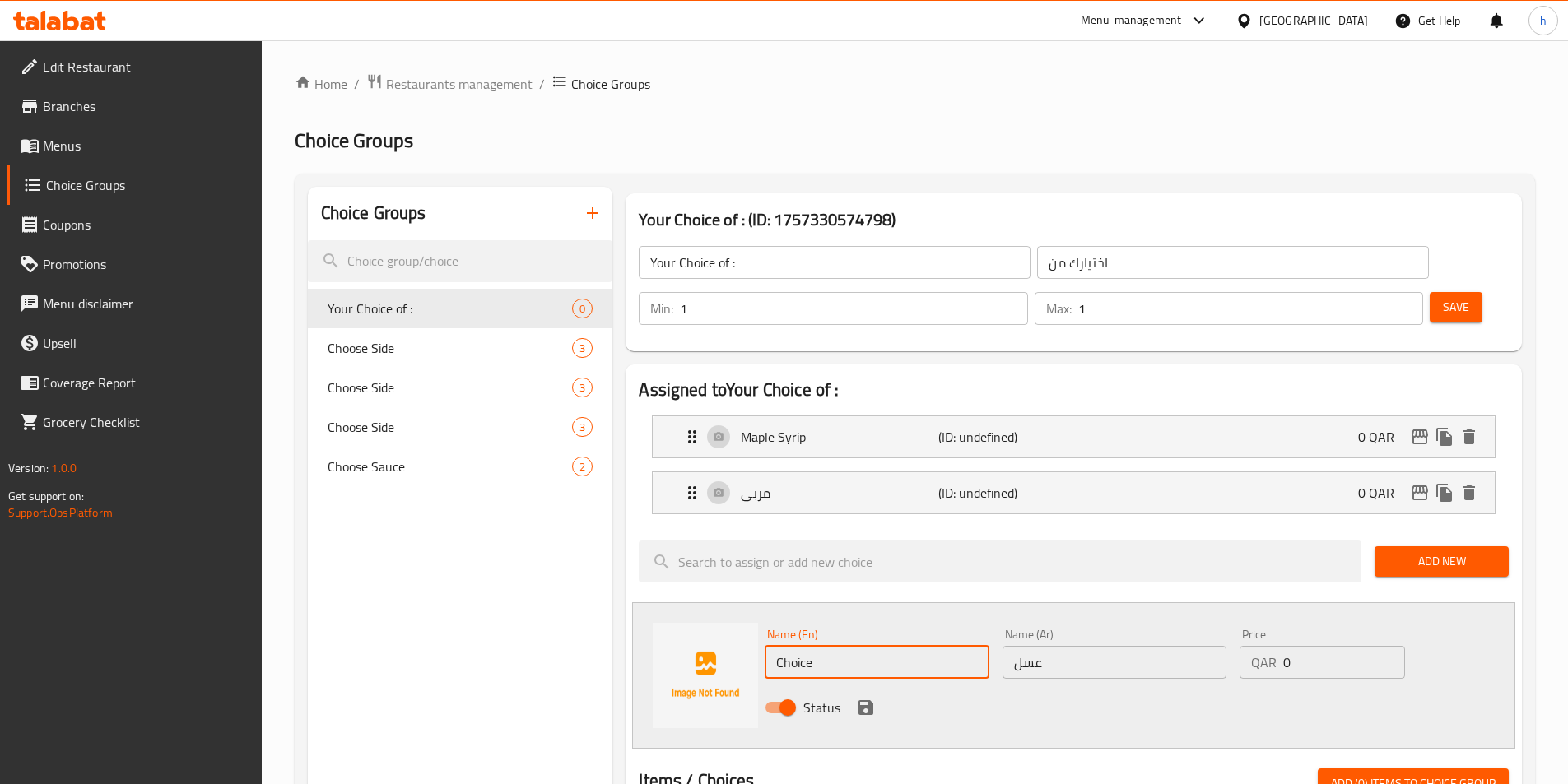
paste input "Honey"
type input "Honey"
click at [706, 693] on div "Name (En) Honey Name (En) Name (Ar) عسل Name (Ar) Price QAR 0 Price Status" at bounding box center [1073, 675] width 883 height 146
click at [866, 701] on icon "save" at bounding box center [866, 708] width 15 height 15
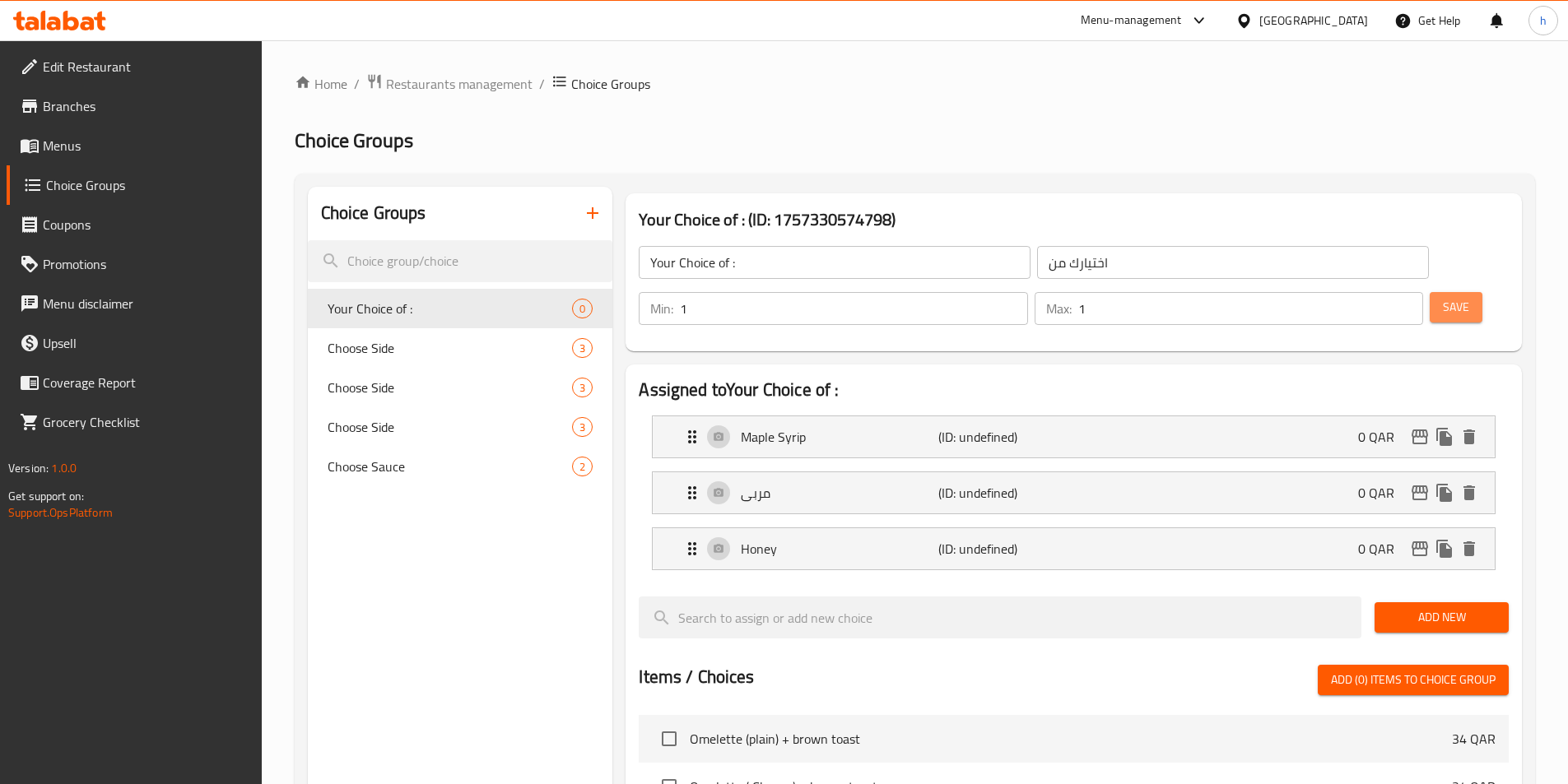
click at [1445, 292] on button "Save" at bounding box center [1457, 307] width 53 height 30
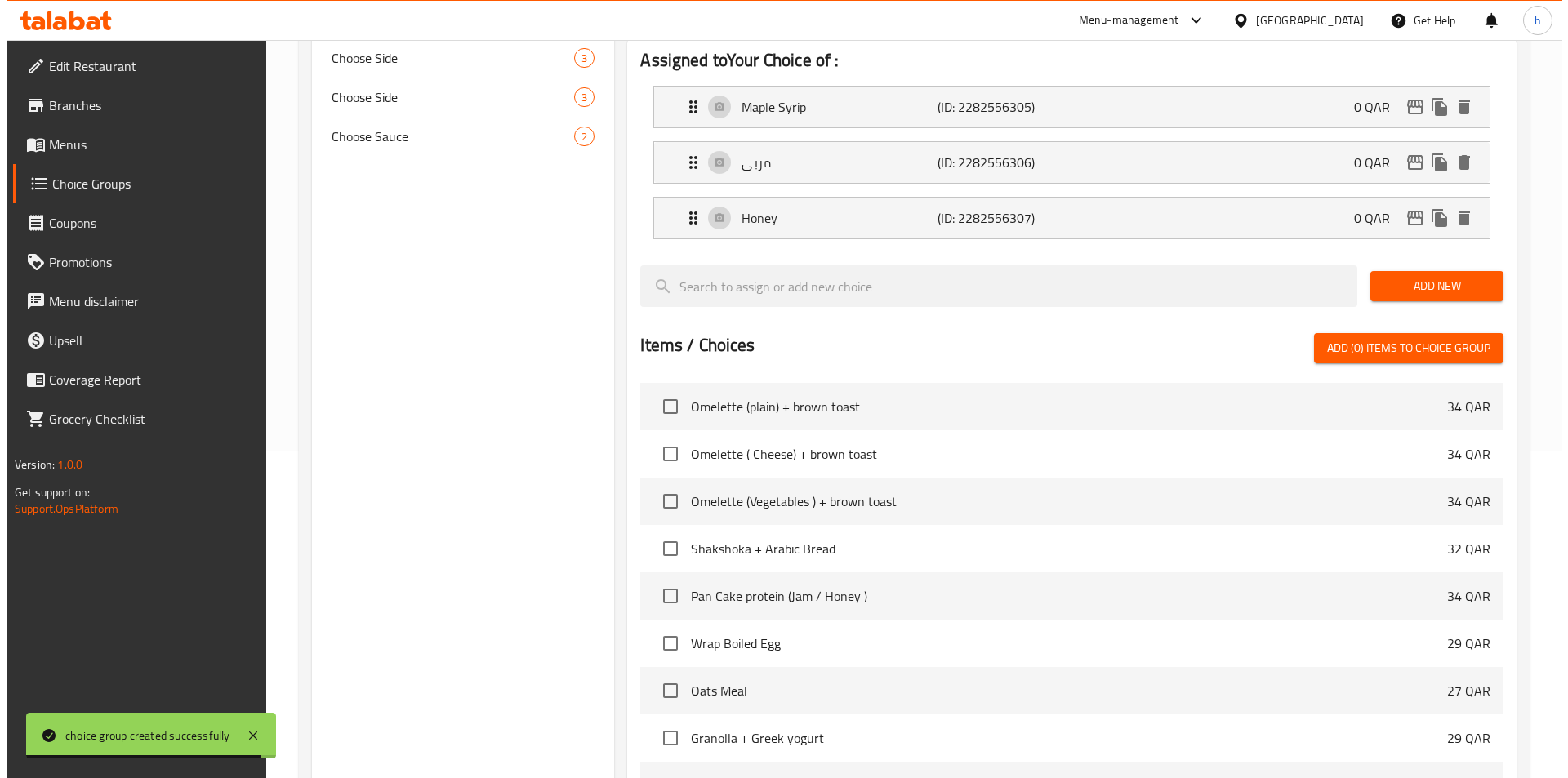
scroll to position [526, 0]
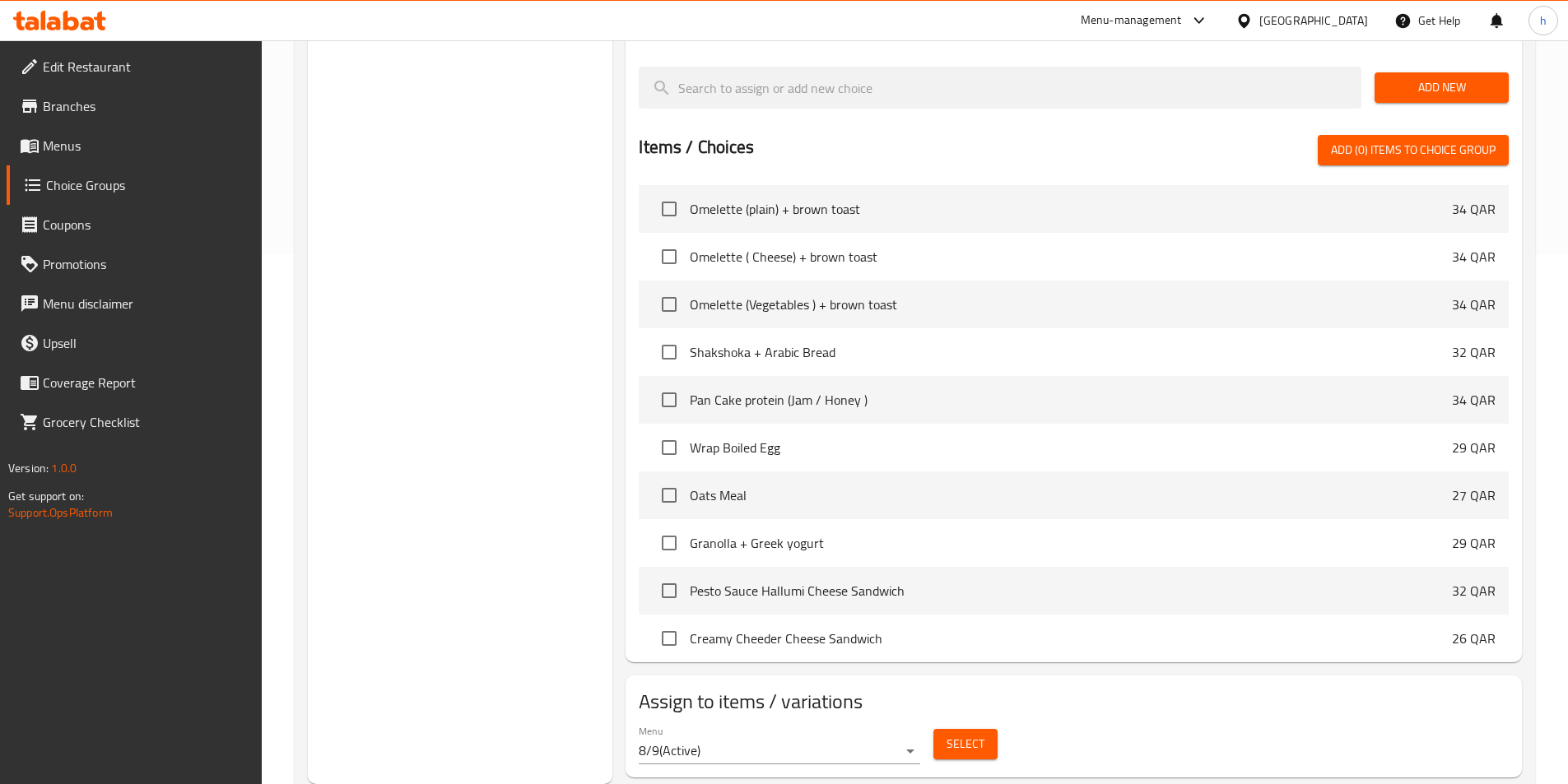
click at [934, 729] on button "Select" at bounding box center [965, 744] width 64 height 30
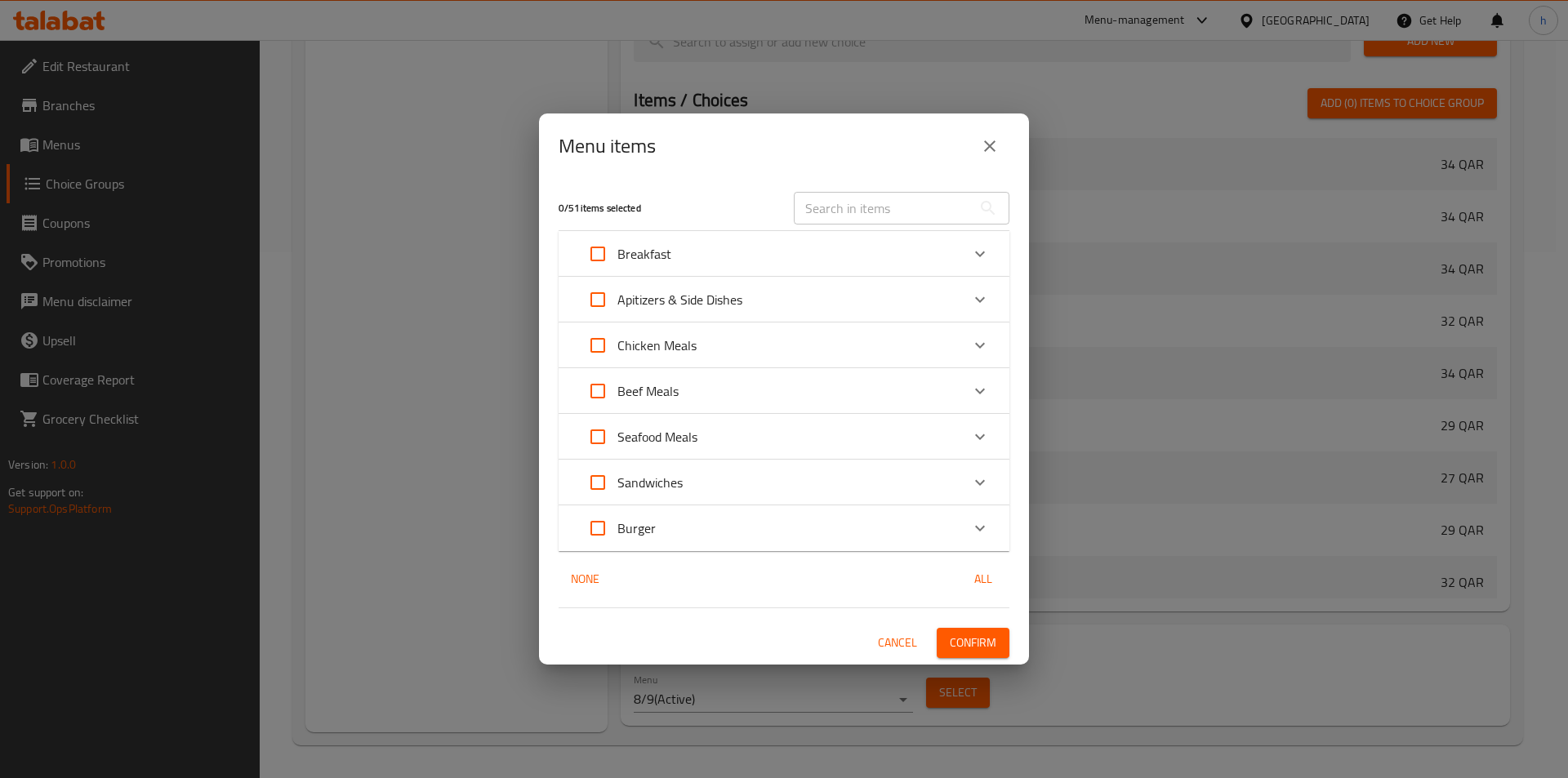
click at [770, 255] on div "Breakfast" at bounding box center [769, 254] width 382 height 39
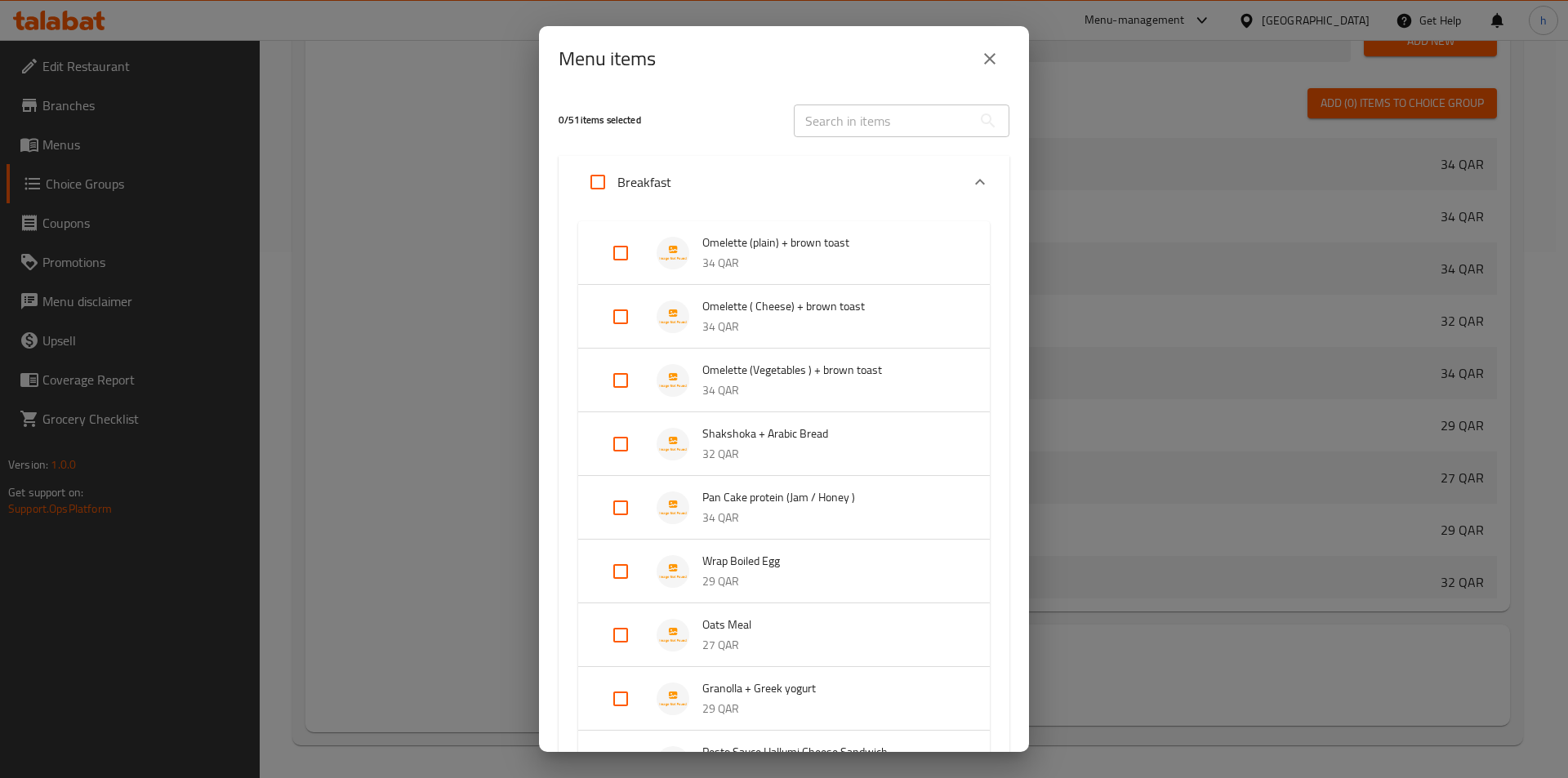
click at [617, 504] on input "Expand" at bounding box center [620, 508] width 39 height 39
checkbox input "true"
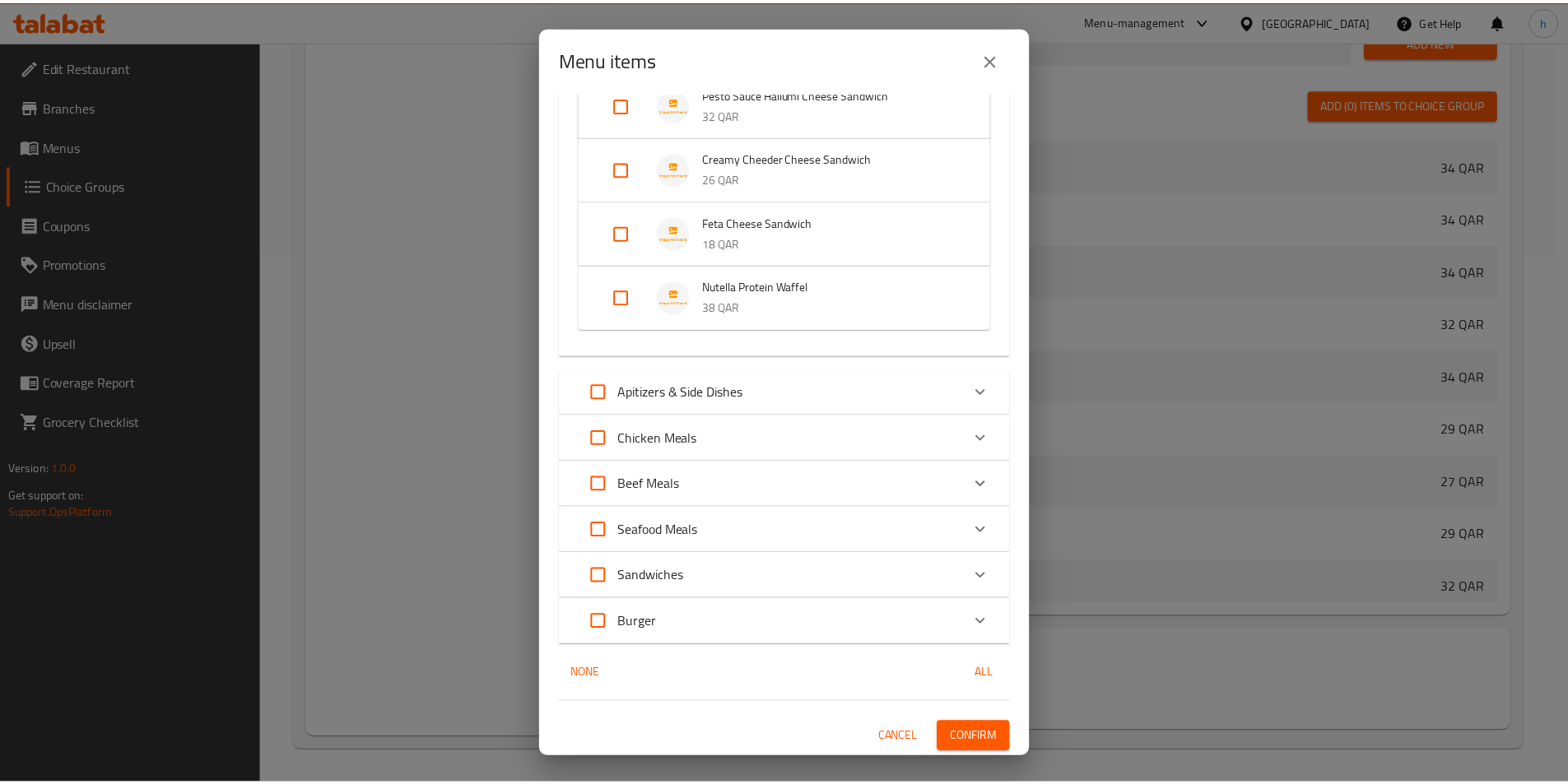
scroll to position [692, 0]
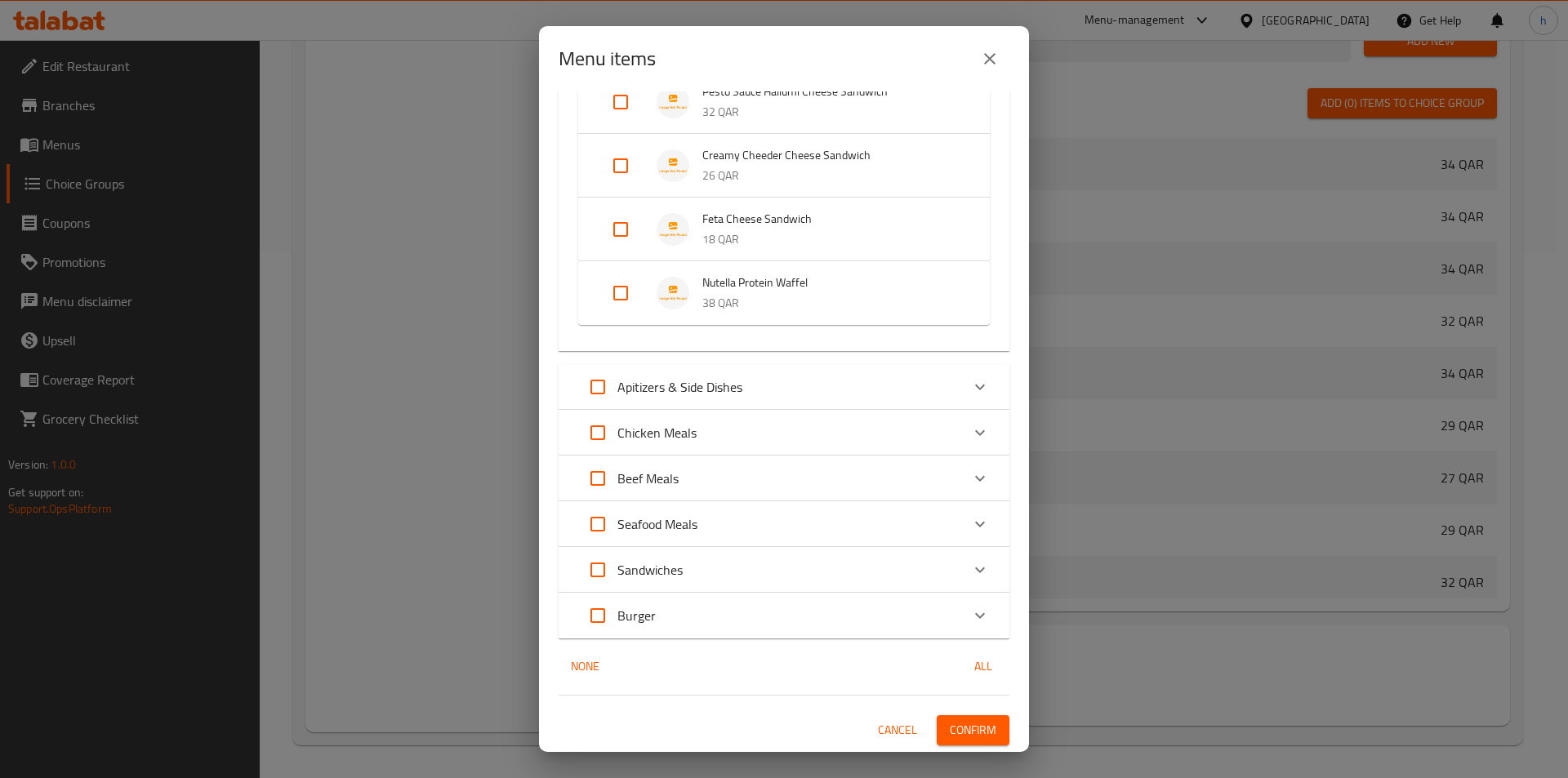
click at [980, 729] on span "Confirm" at bounding box center [973, 731] width 47 height 21
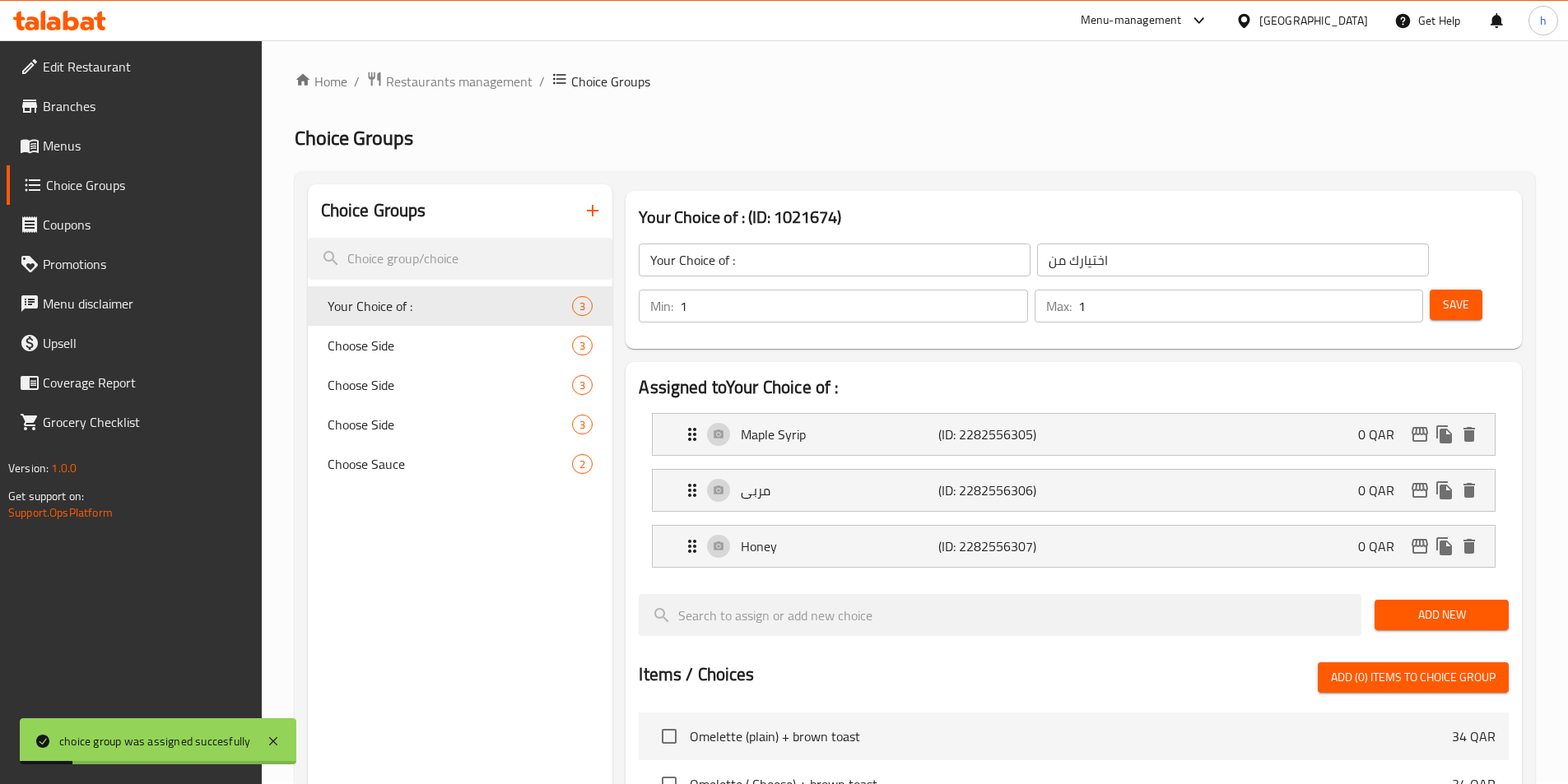
scroll to position [0, 0]
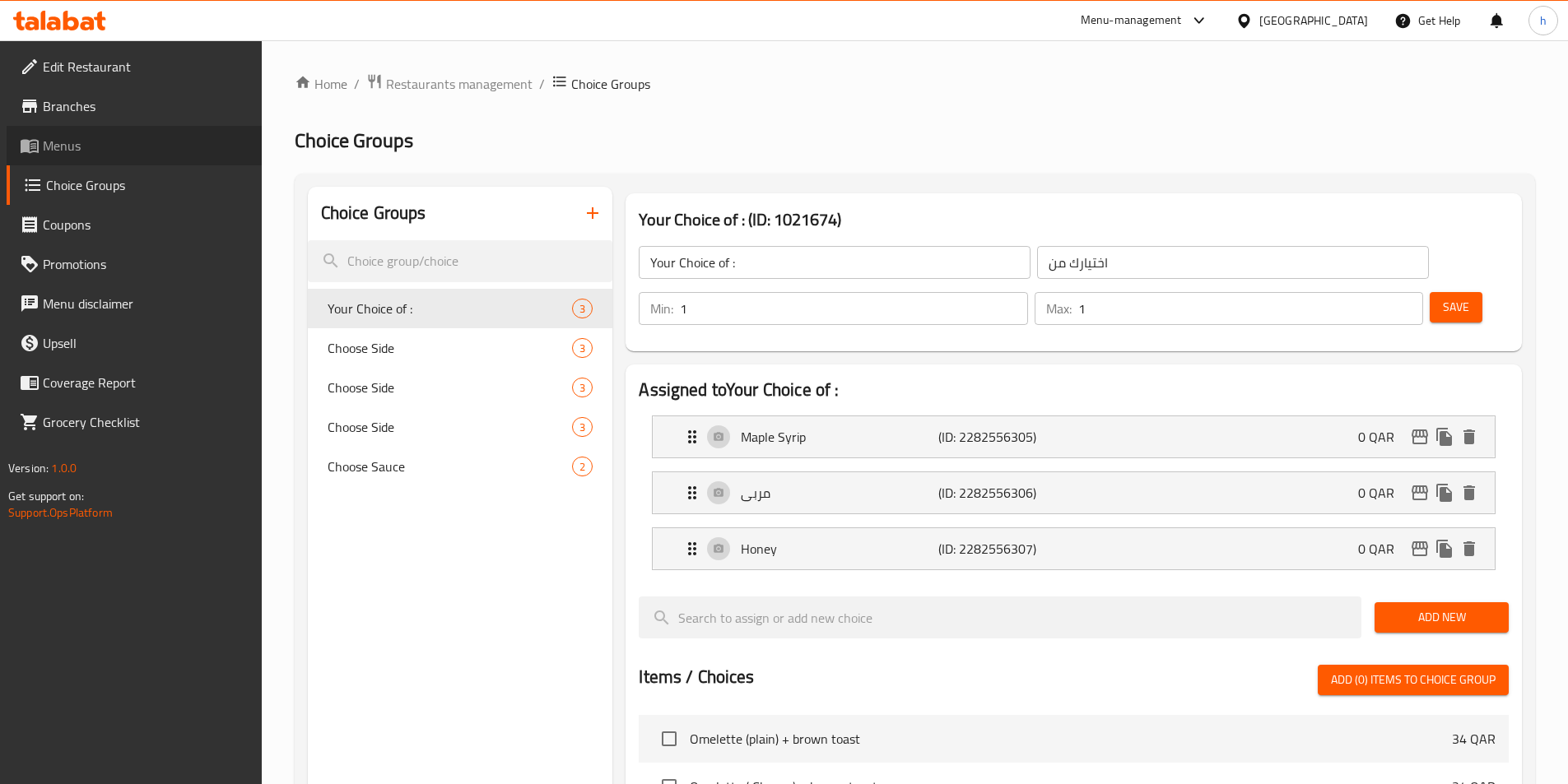
click at [164, 150] on span "Menus" at bounding box center [145, 145] width 206 height 20
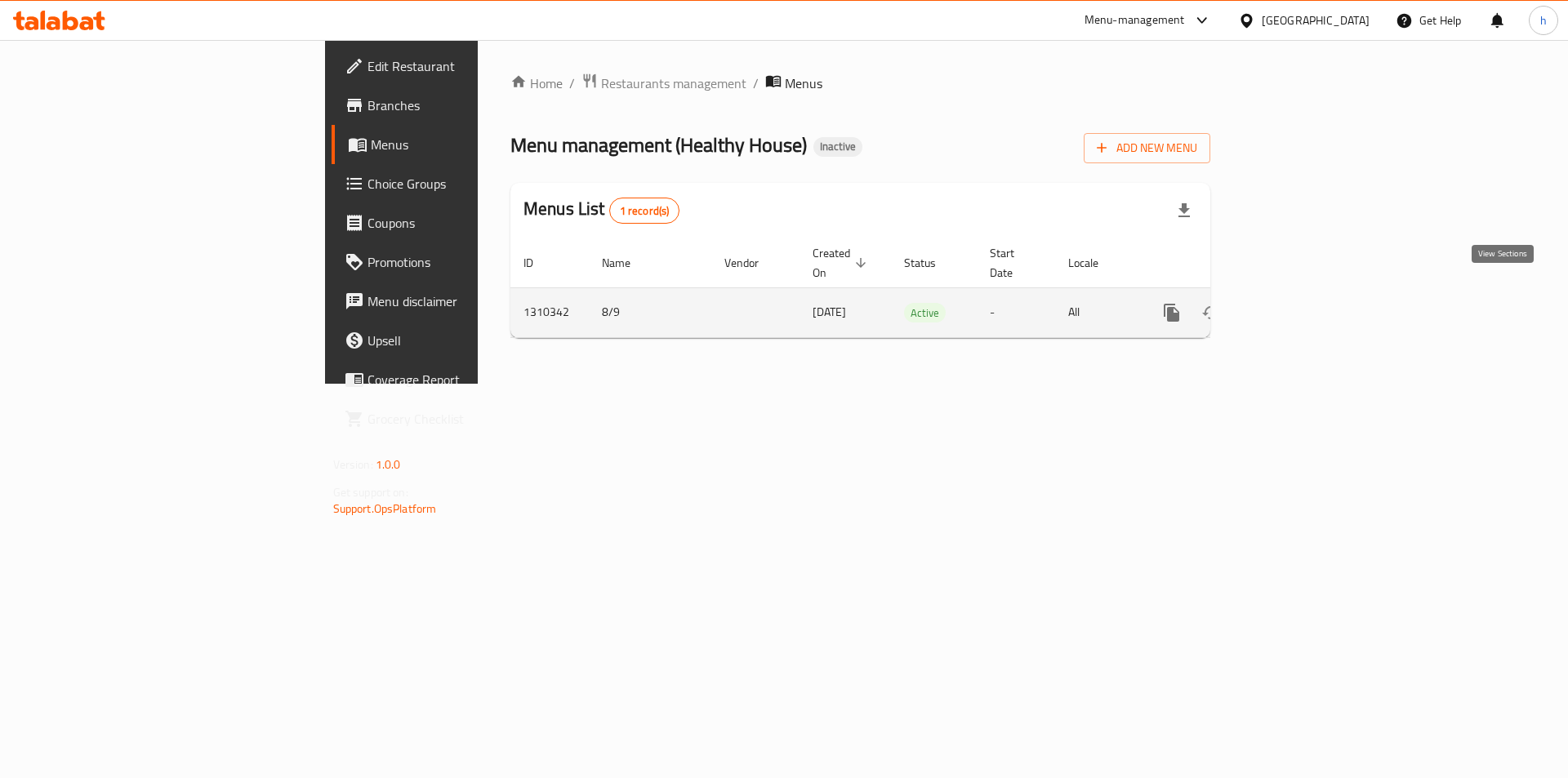
click at [1309, 293] on link "enhanced table" at bounding box center [1290, 313] width 39 height 39
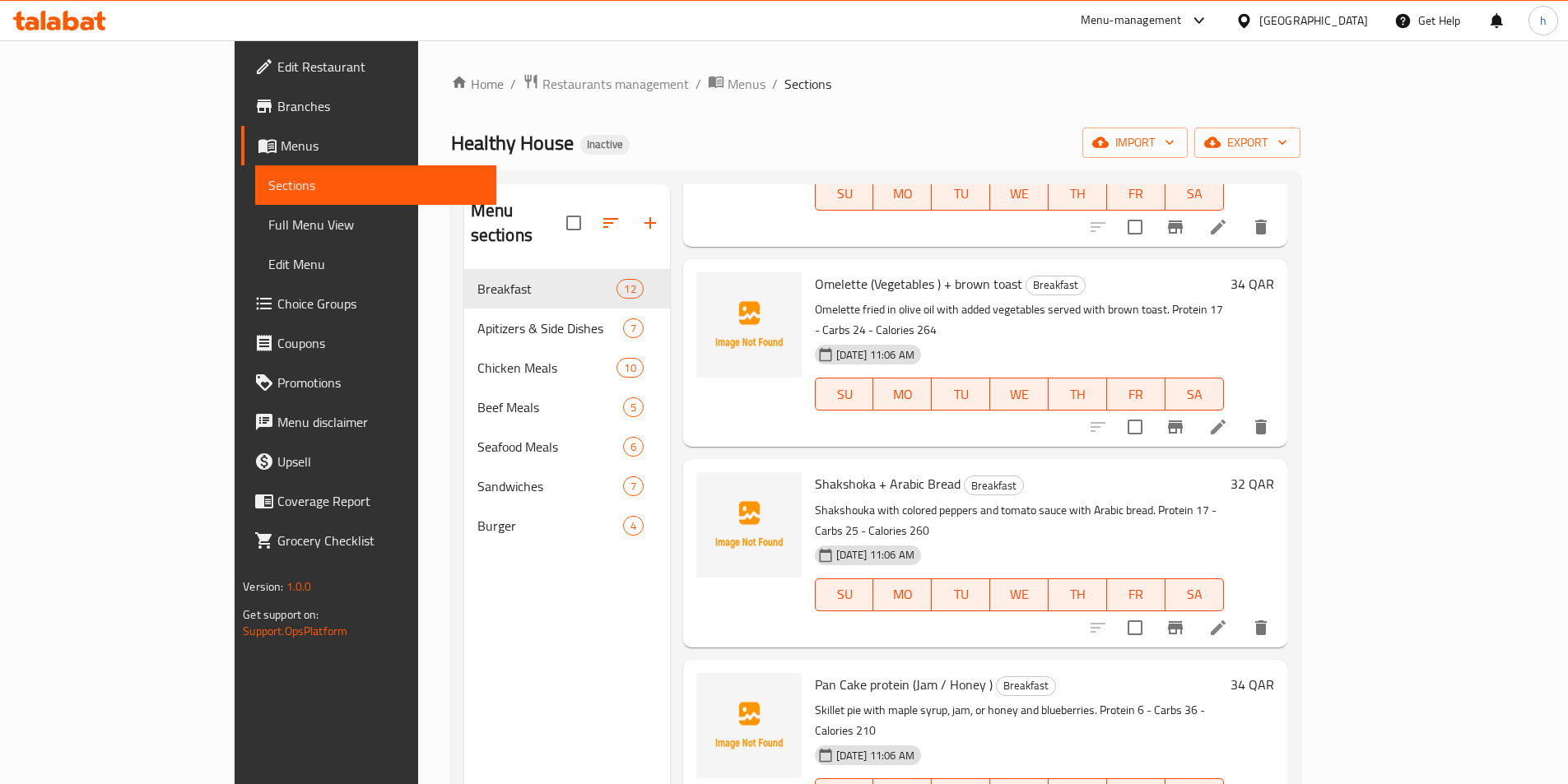
scroll to position [494, 0]
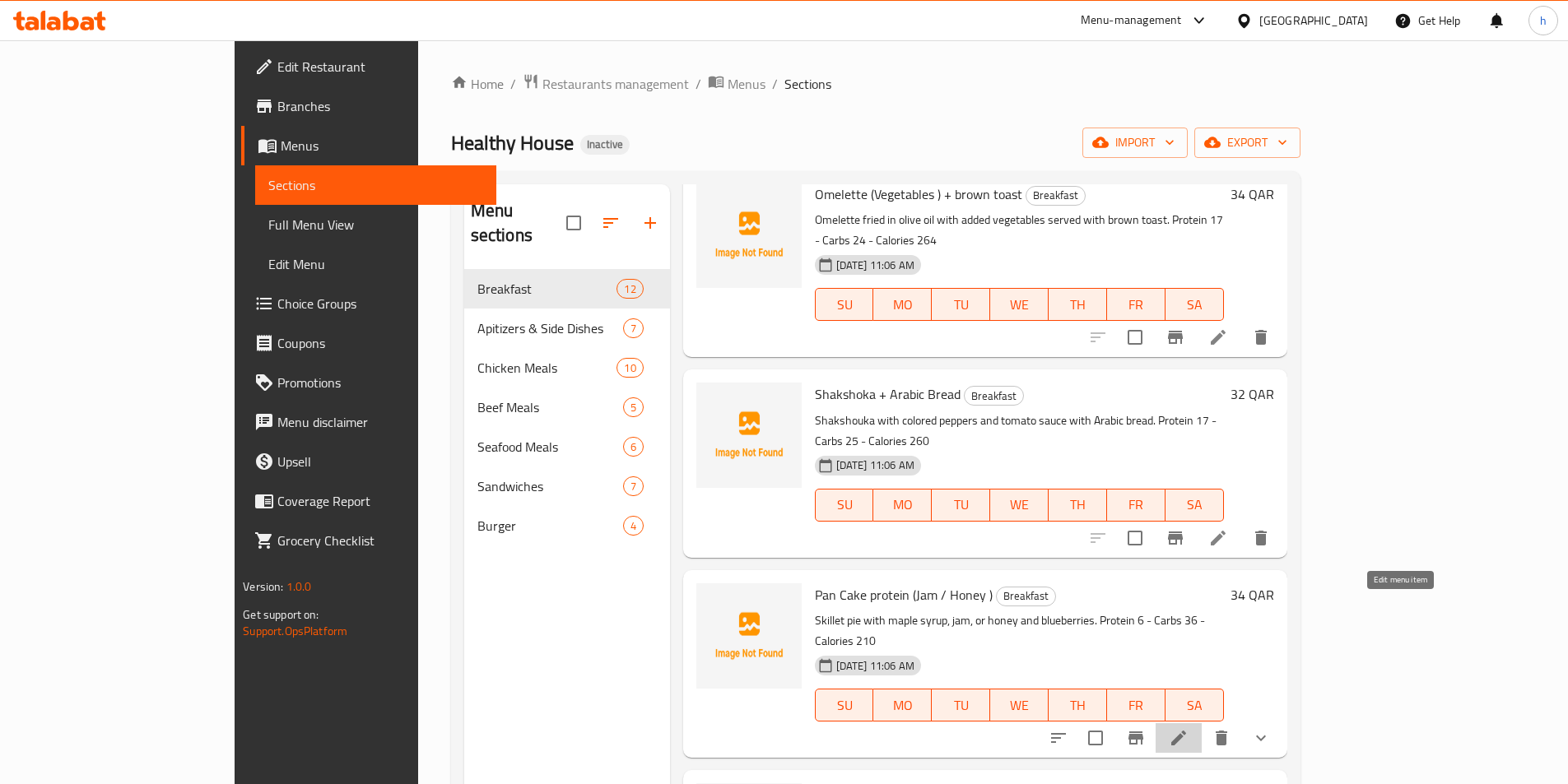
click at [1188, 728] on icon at bounding box center [1178, 738] width 20 height 20
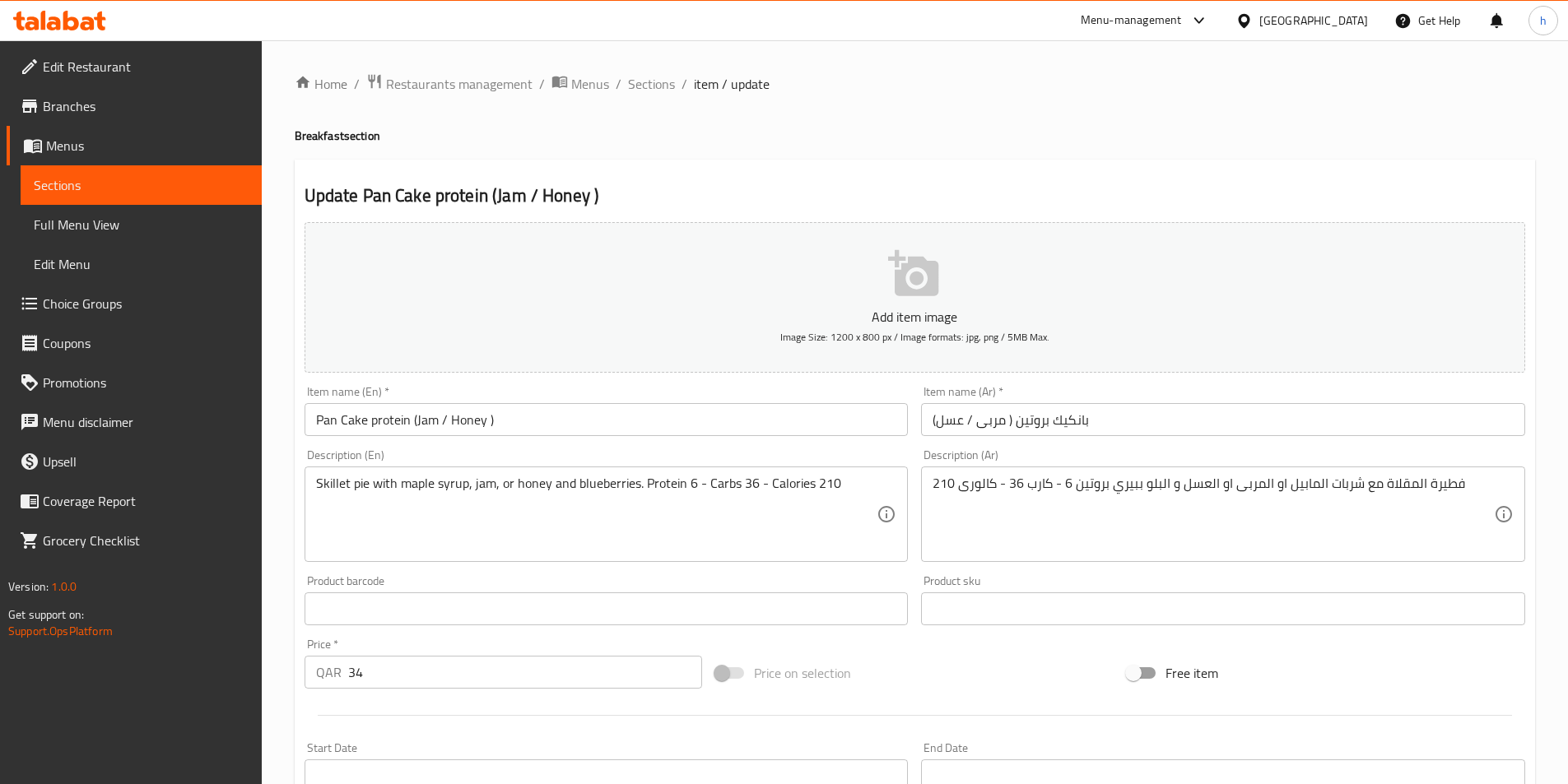
click at [563, 413] on input "Pan Cake protein (Jam / Honey )" at bounding box center [606, 419] width 605 height 33
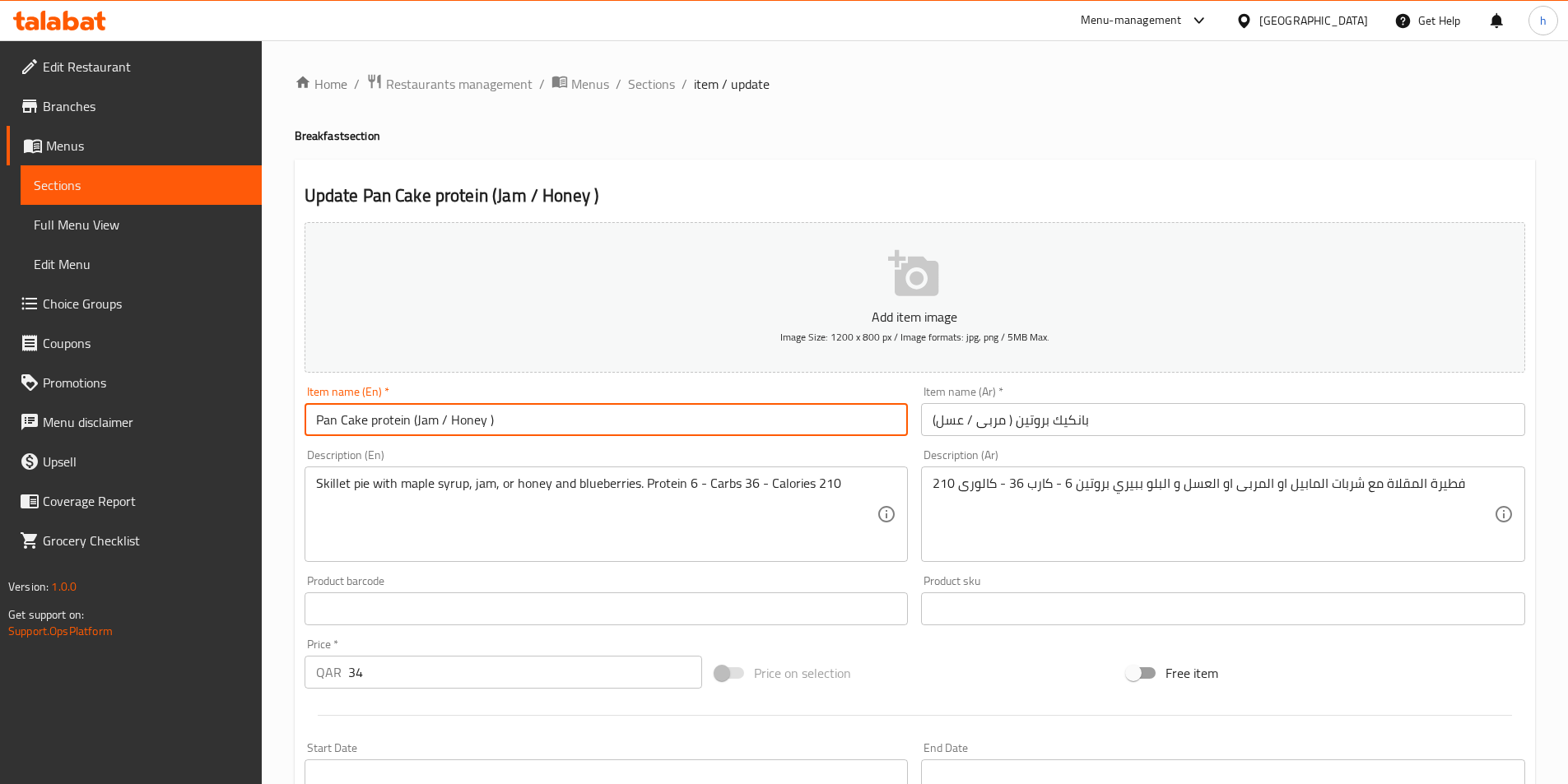
click at [563, 413] on input "Pan Cake protein (Jam / Honey )" at bounding box center [606, 419] width 605 height 33
paste input "(Maple Syrip /"
type input "Pan Cake (Maple Syrip / Jam / Honey )"
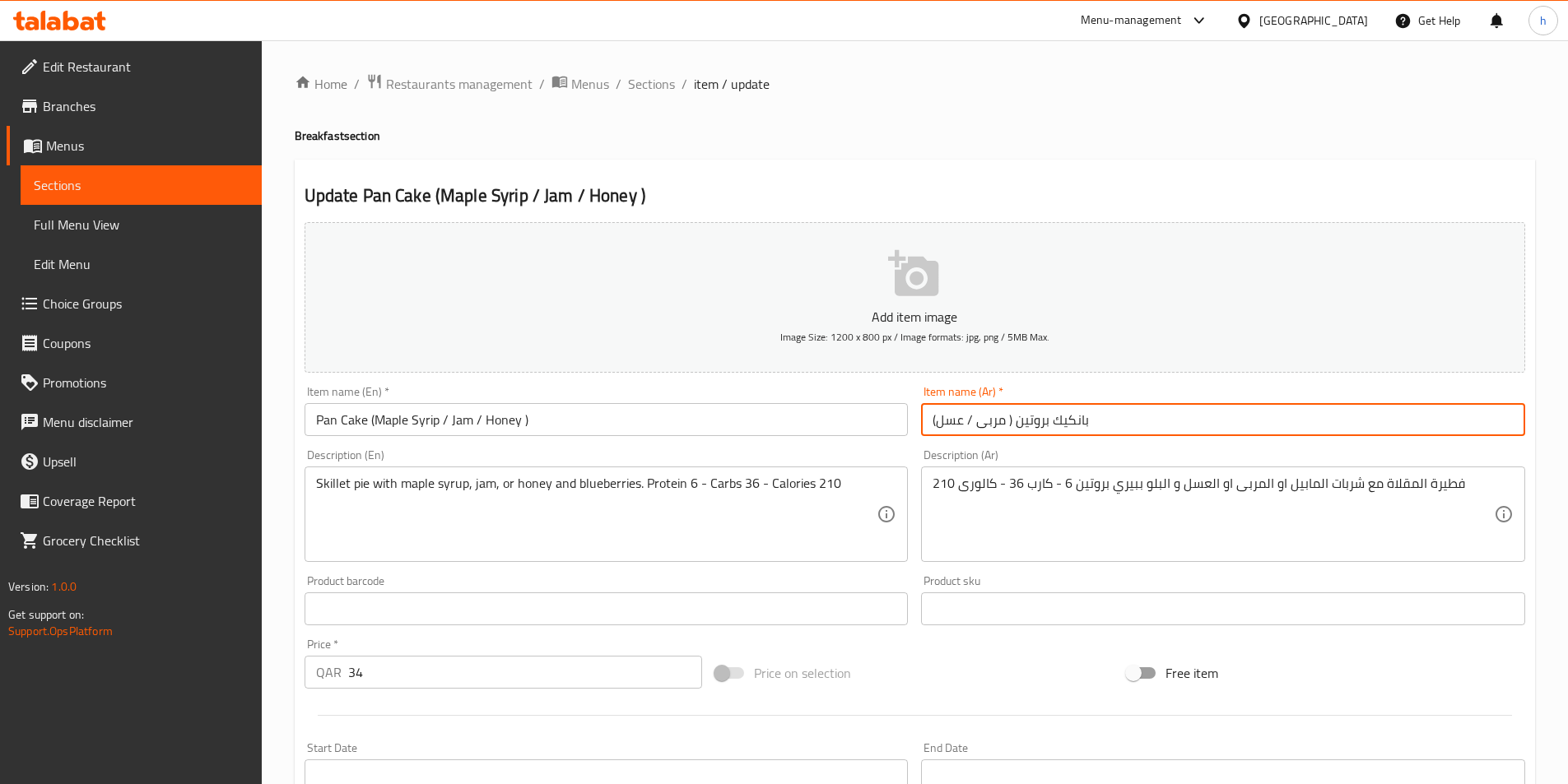
click at [938, 418] on input "بانكيك بروتين ( مربى / عسل)" at bounding box center [1223, 419] width 605 height 33
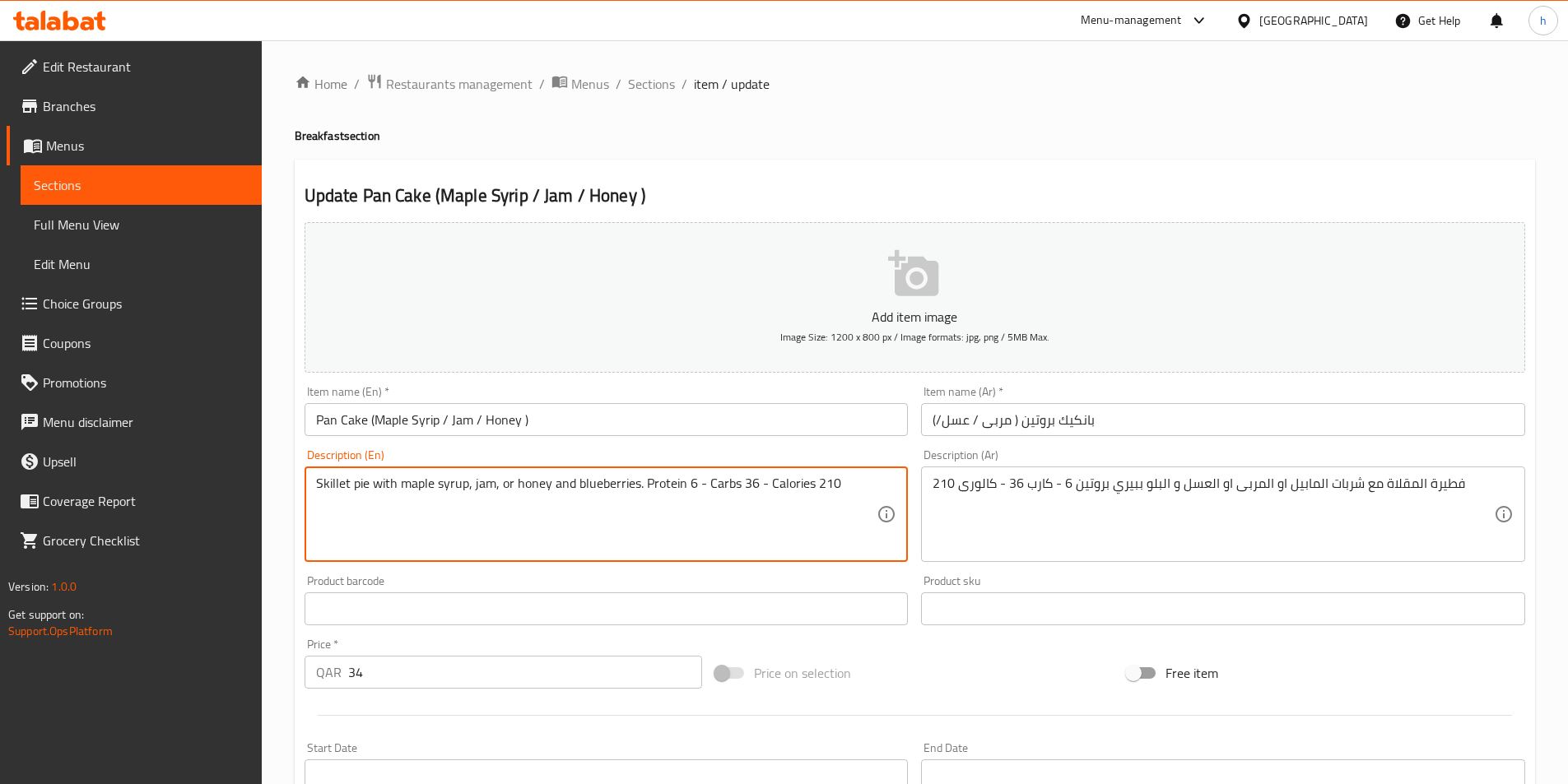
click at [450, 489] on textarea "Skillet pie with maple syrup, jam, or honey and blueberries. Protein 6 - Carbs …" at bounding box center [597, 515] width 561 height 78
click at [411, 484] on textarea "Skillet pie with maple syrup, jam, or honey and blueberries. Protein 6 - Carbs …" at bounding box center [597, 515] width 561 height 78
click at [408, 483] on textarea "Skillet pie with maple syrup, jam, or honey and blueberries. Protein 6 - Carbs …" at bounding box center [597, 515] width 561 height 78
drag, startPoint x: 399, startPoint y: 476, endPoint x: 465, endPoint y: 476, distance: 66.0
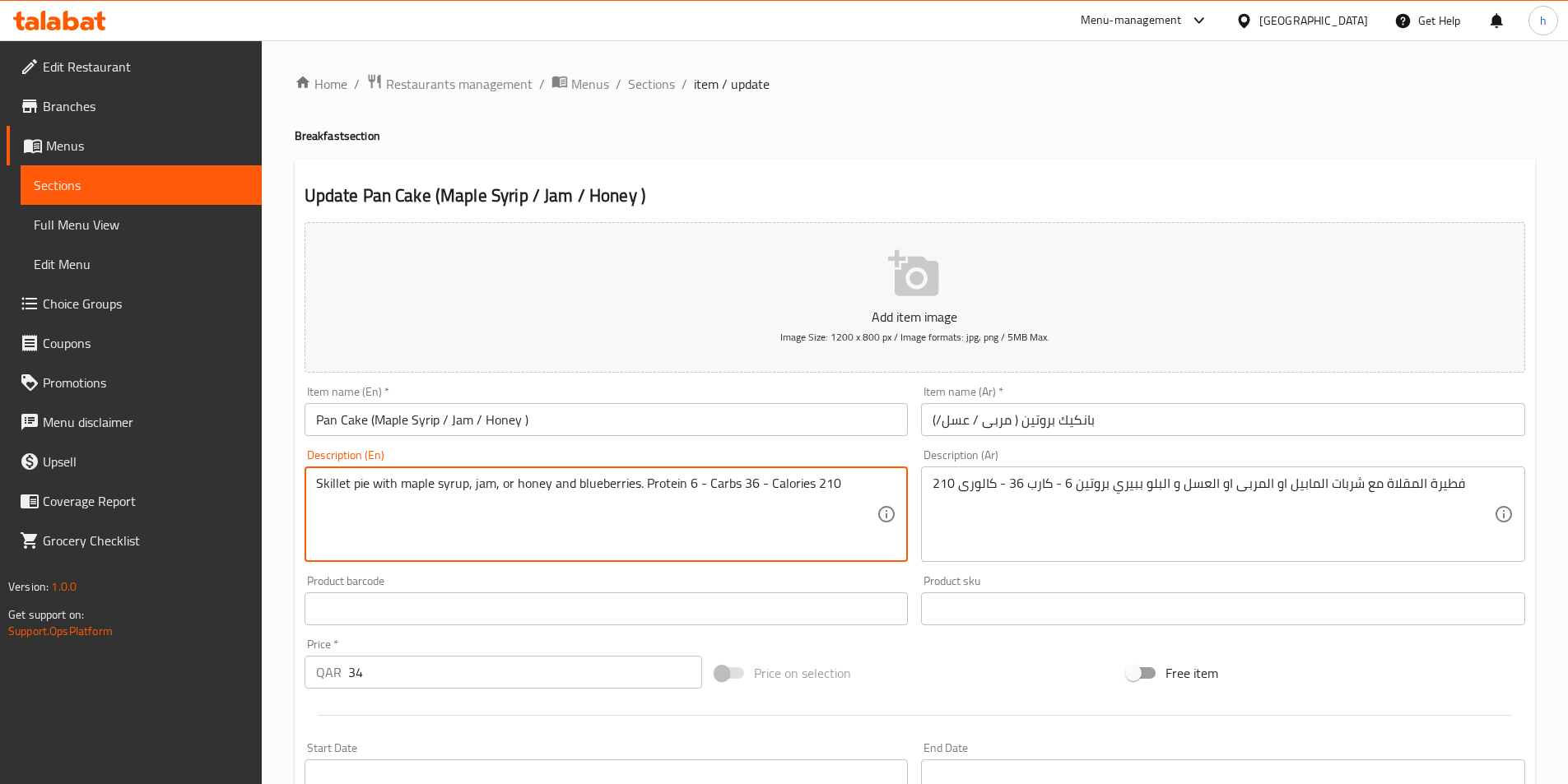
click at [465, 476] on textarea "Skillet pie with maple syrup, jam, or honey and blueberries. Protein 6 - Carbs …" at bounding box center [597, 515] width 561 height 78
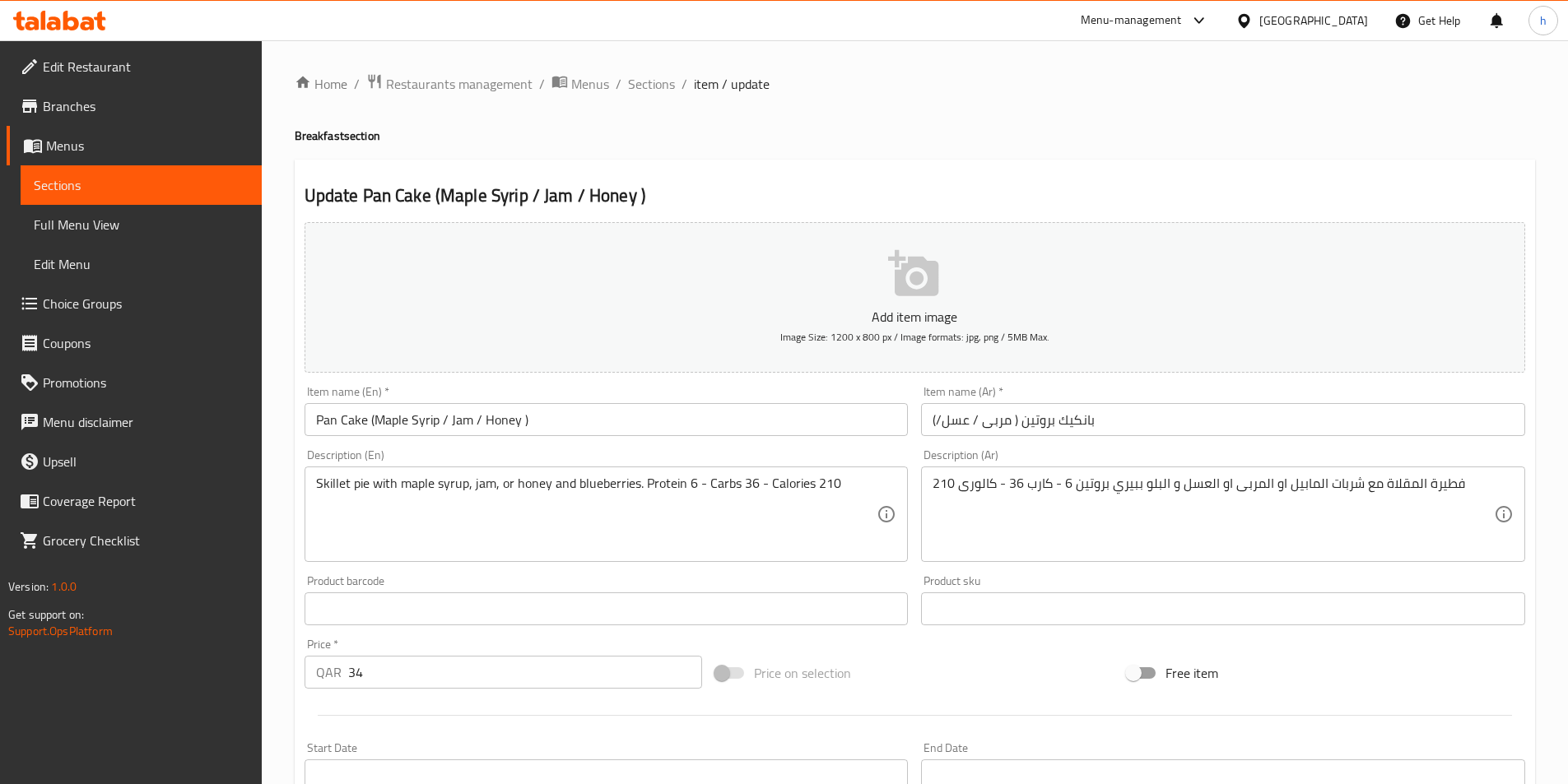
drag, startPoint x: 452, startPoint y: 473, endPoint x: 426, endPoint y: 484, distance: 28.2
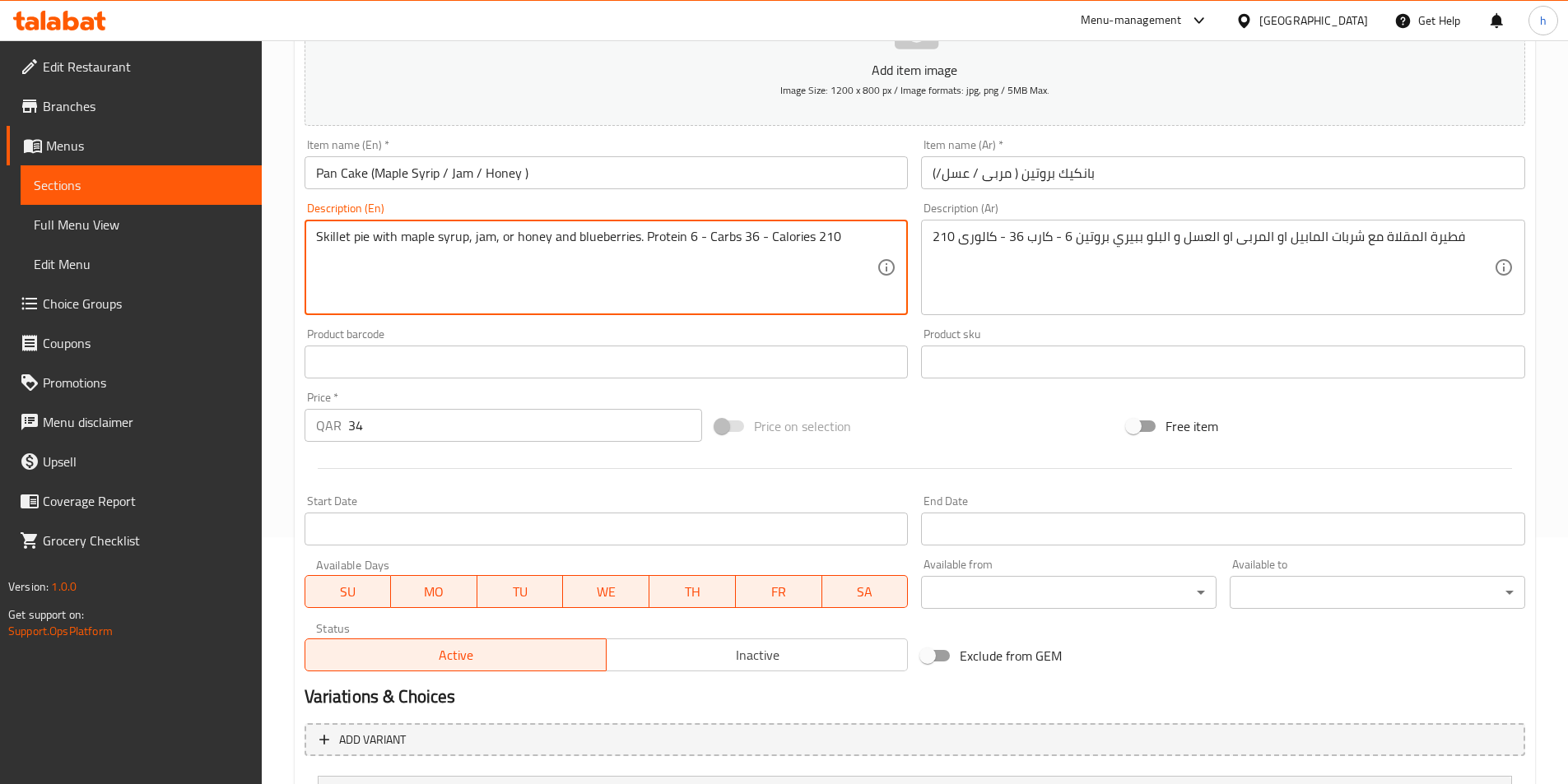
scroll to position [406, 0]
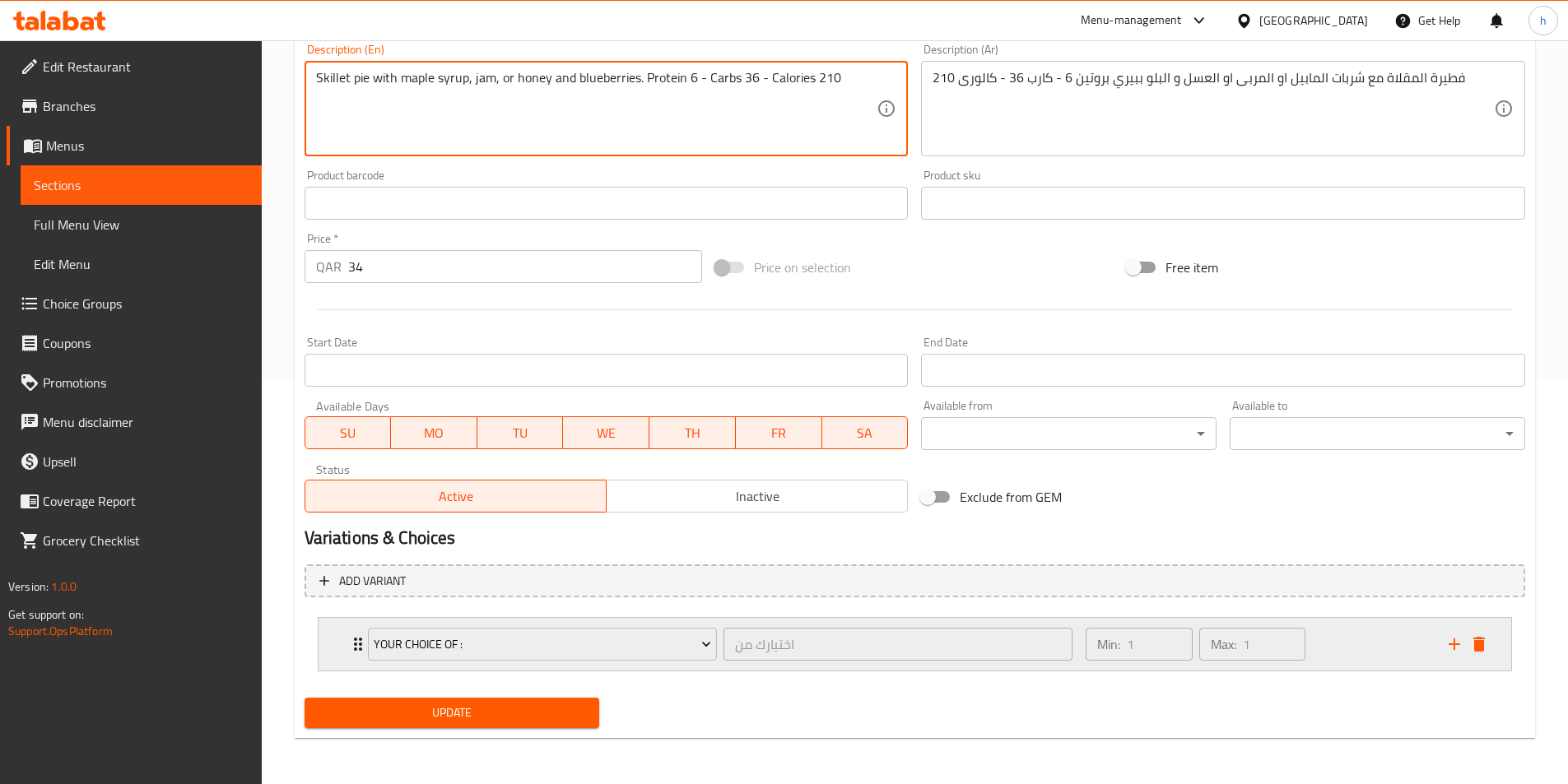
click at [335, 637] on div "Your Choice of : اختيارك من ​ Min: 1 ​ Max: 1 ​" at bounding box center [914, 644] width 1193 height 53
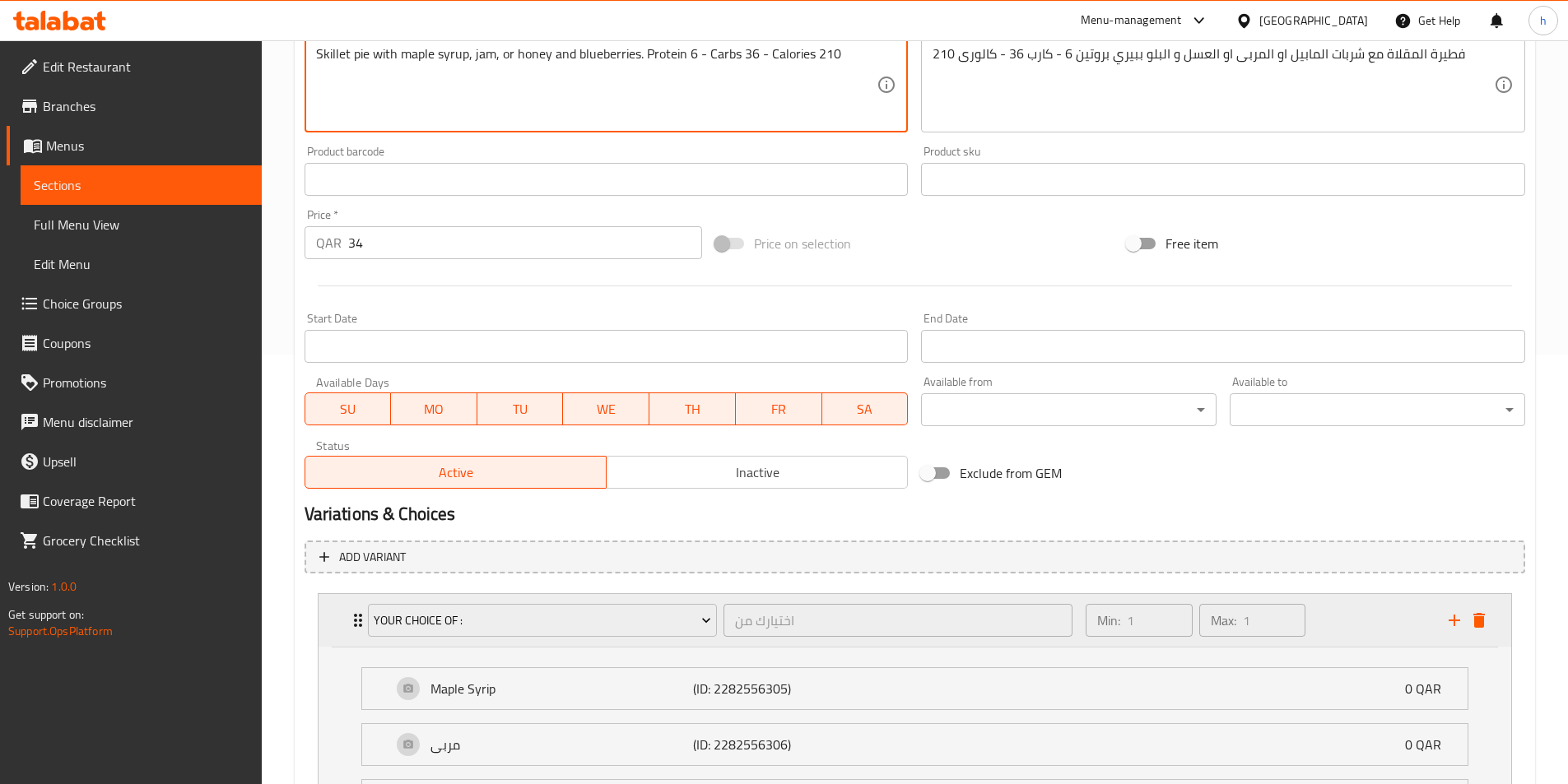
scroll to position [607, 0]
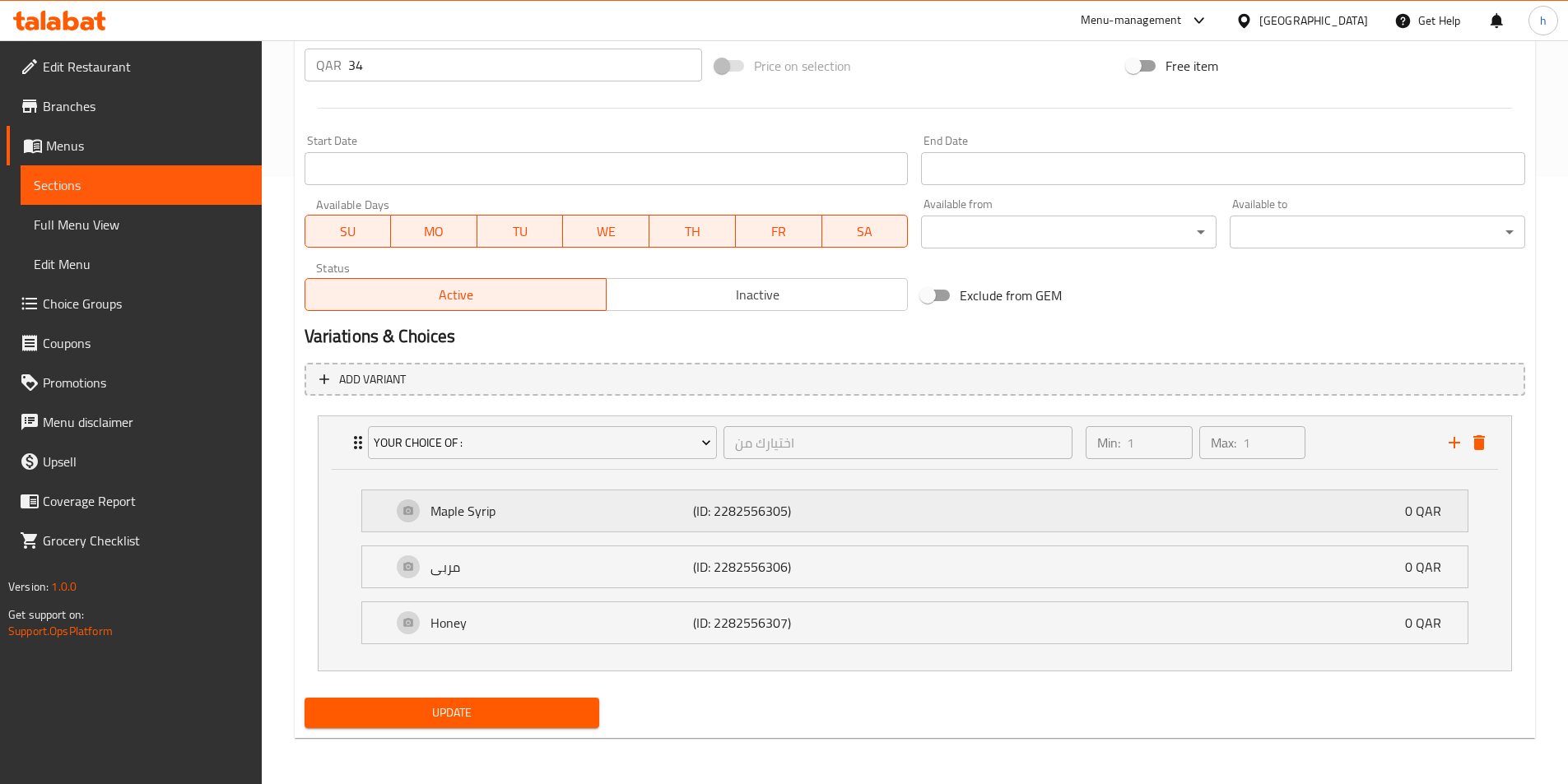
click at [432, 524] on div "Maple Syrip (ID: 2282556305) 0 QAR" at bounding box center [920, 511] width 1056 height 42
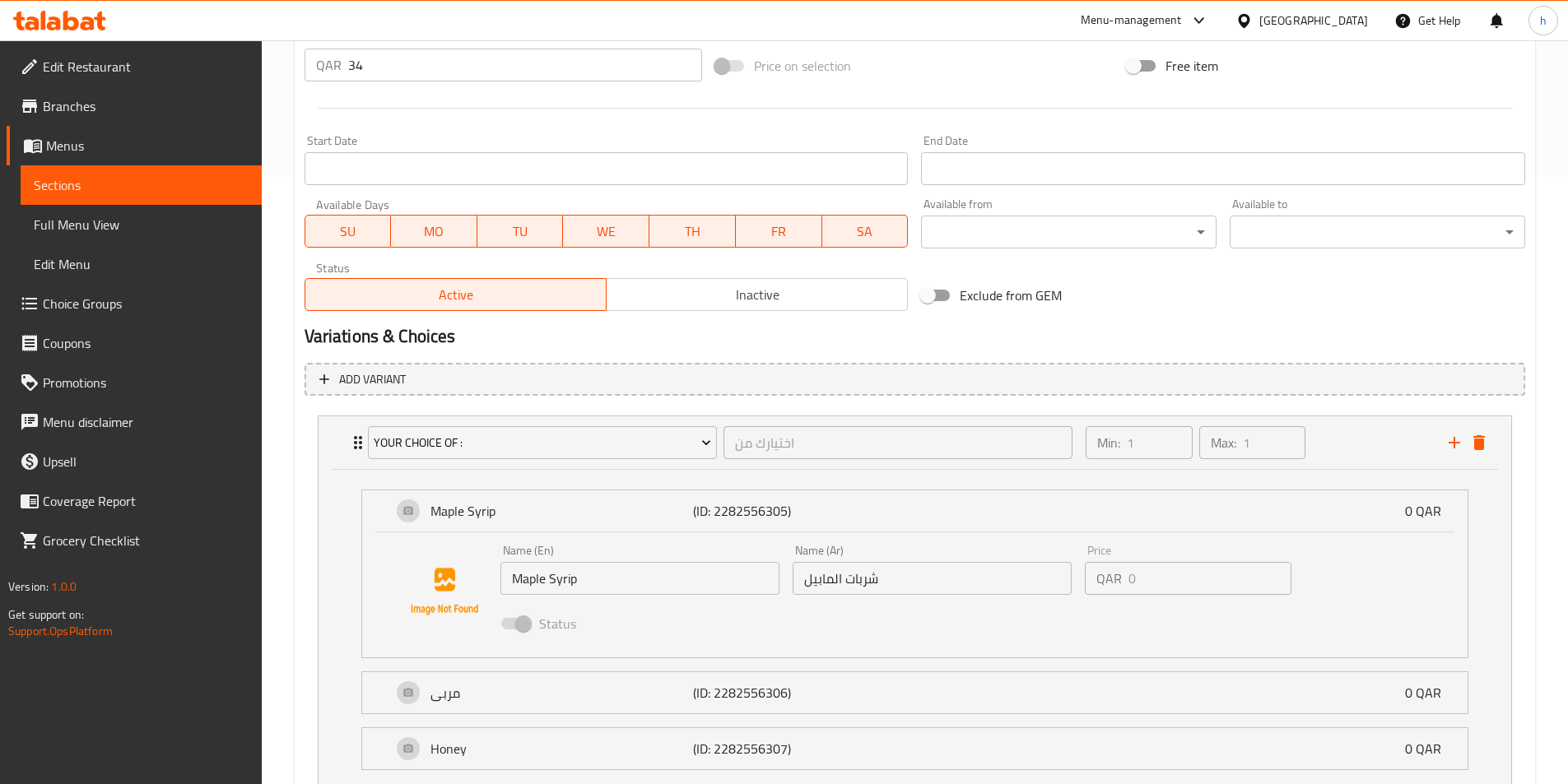
click at [870, 576] on input "شربات المابيل" at bounding box center [931, 578] width 279 height 33
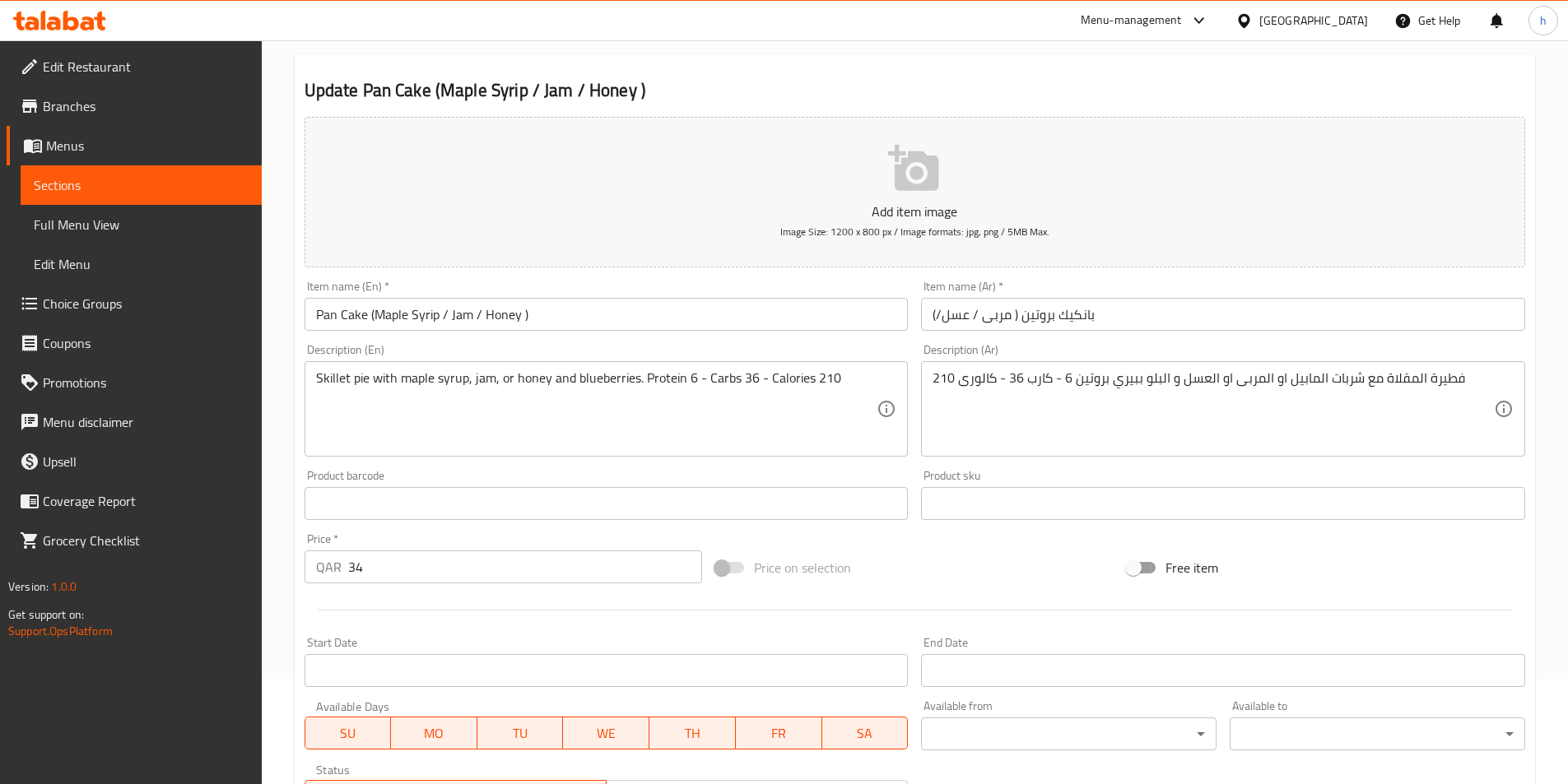
scroll to position [31, 0]
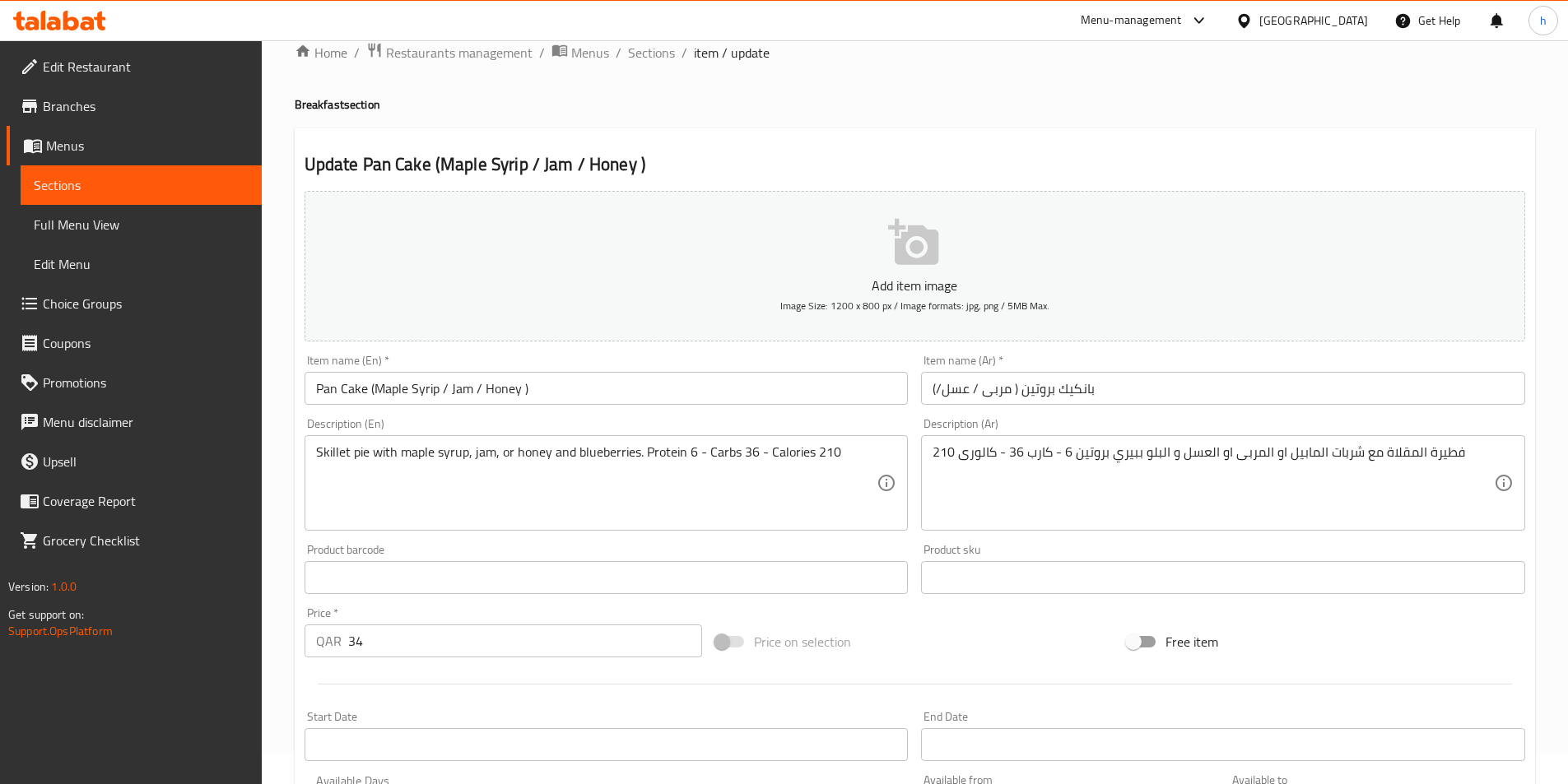
click at [936, 389] on input "بانكيك بروتين ( مربى / عسل/)" at bounding box center [1223, 388] width 605 height 33
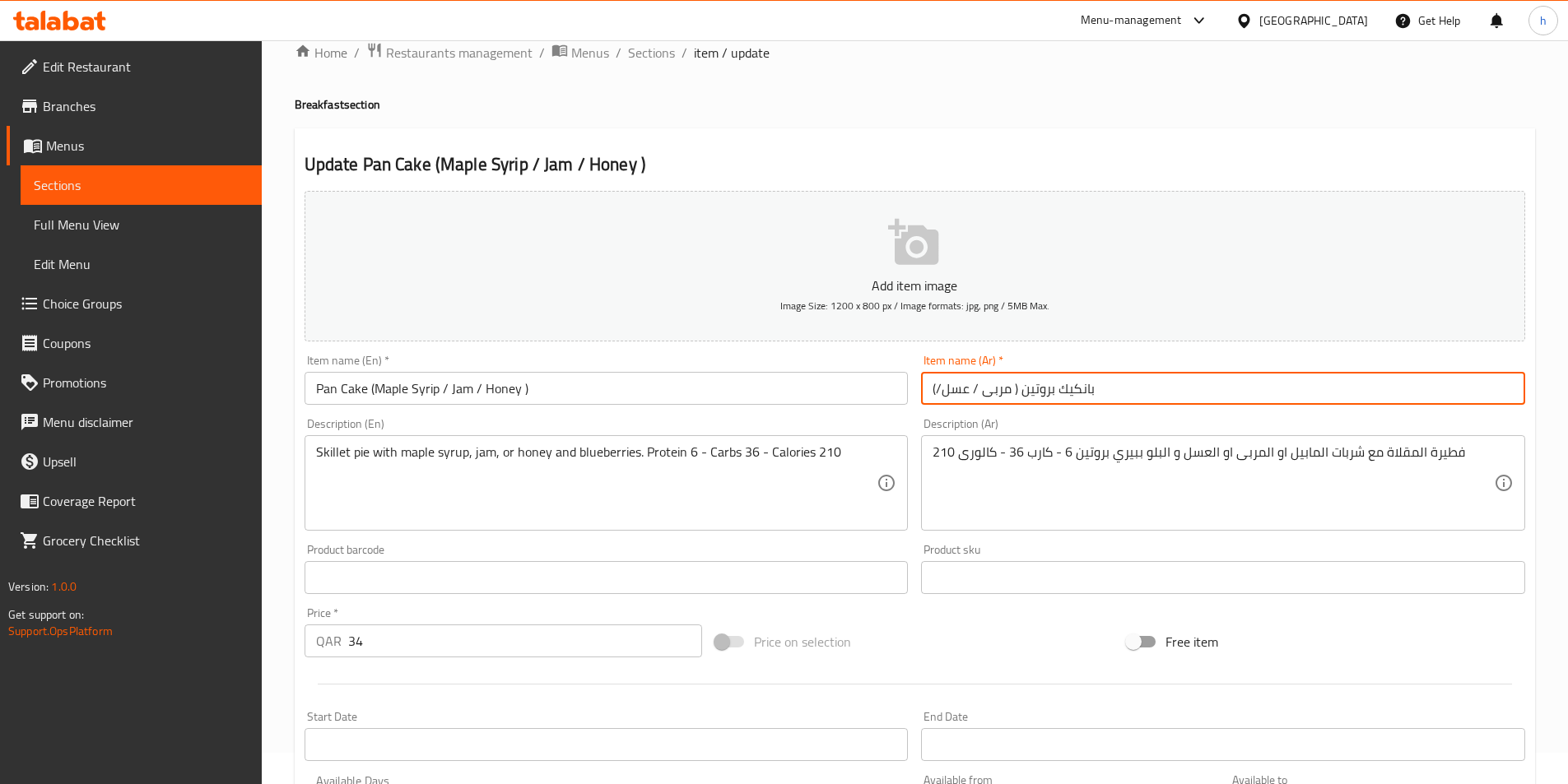
paste input "شربات المابيل"
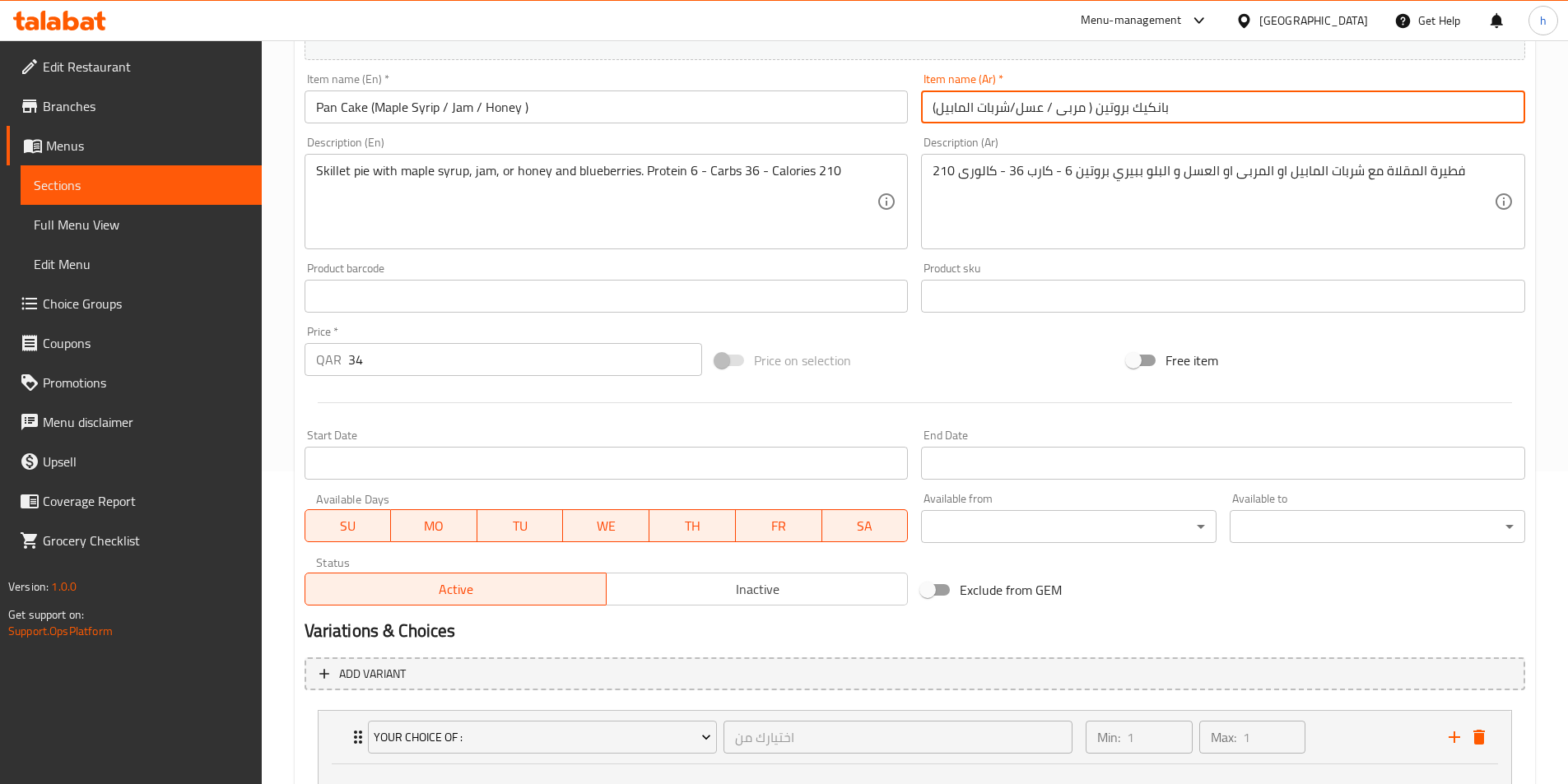
scroll to position [157, 0]
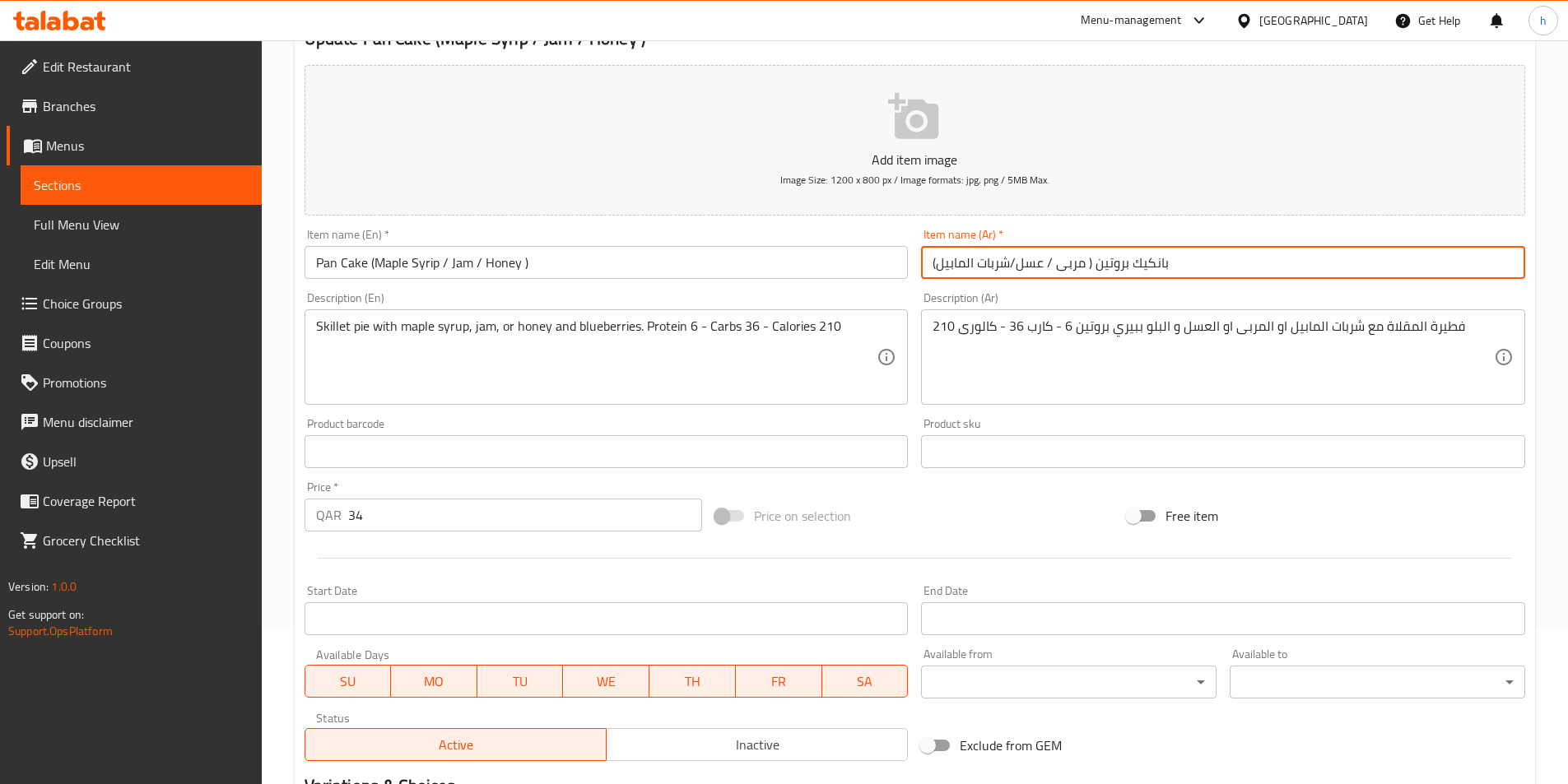
click at [1119, 261] on input "بانكيك بروتين ( مربى / عسل/شربات المابيل)" at bounding box center [1223, 263] width 605 height 33
type input "بانكيك بروتين ( مربى / عسل/شربات المابيل)"
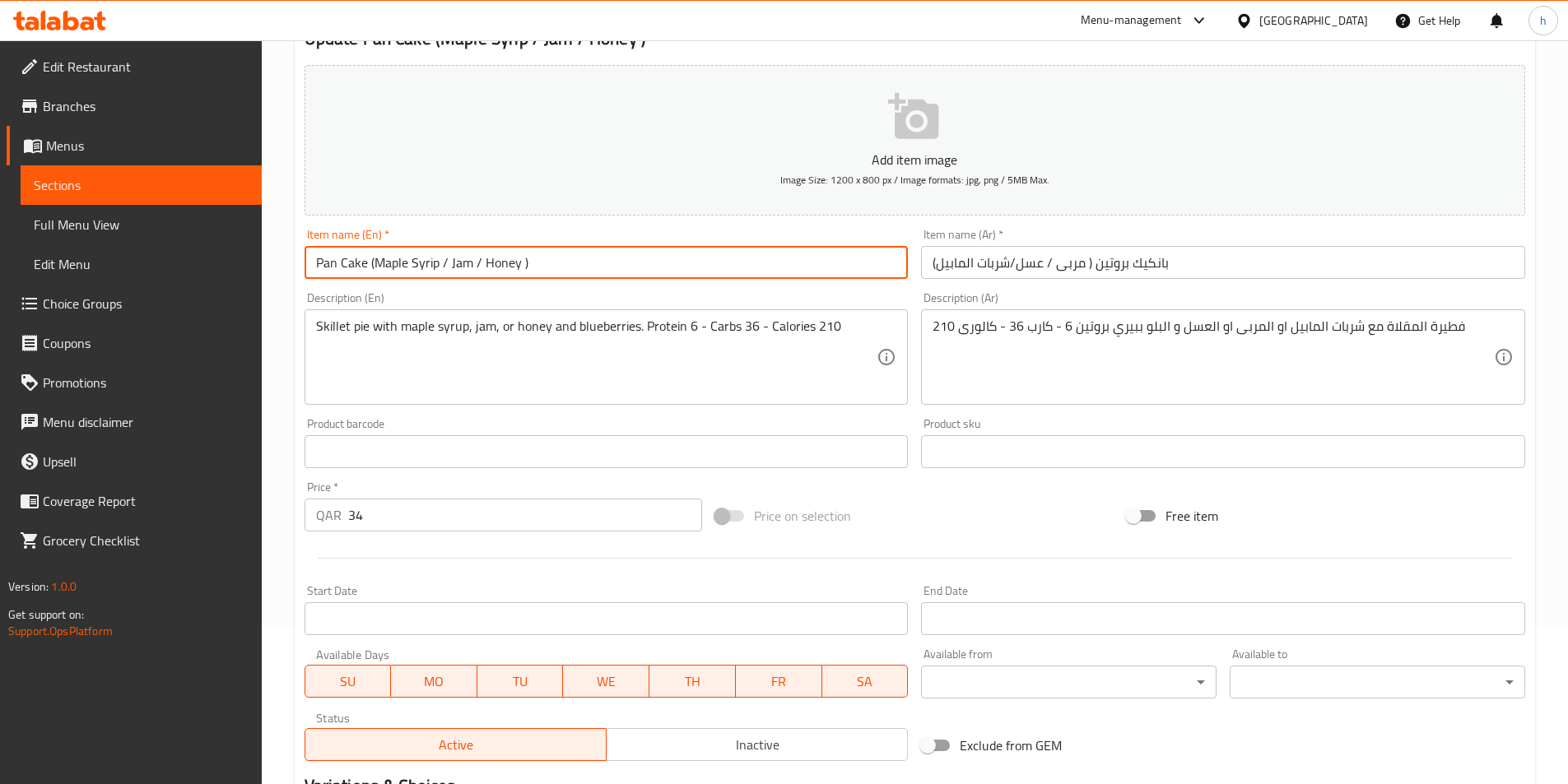
click at [368, 257] on input "Pan Cake (Maple Syrip / Jam / Honey )" at bounding box center [606, 263] width 605 height 33
paste input "protein"
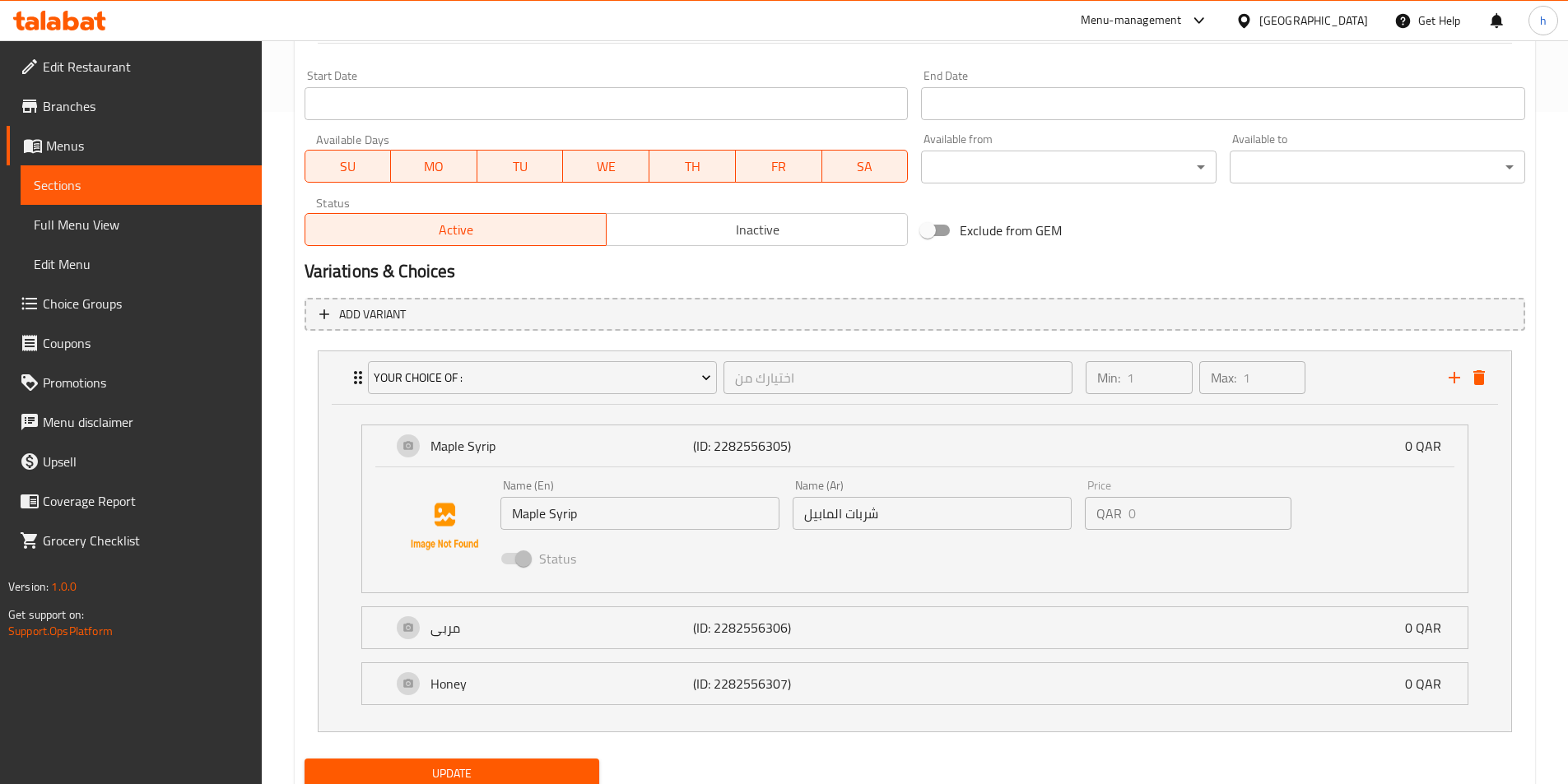
scroll to position [733, 0]
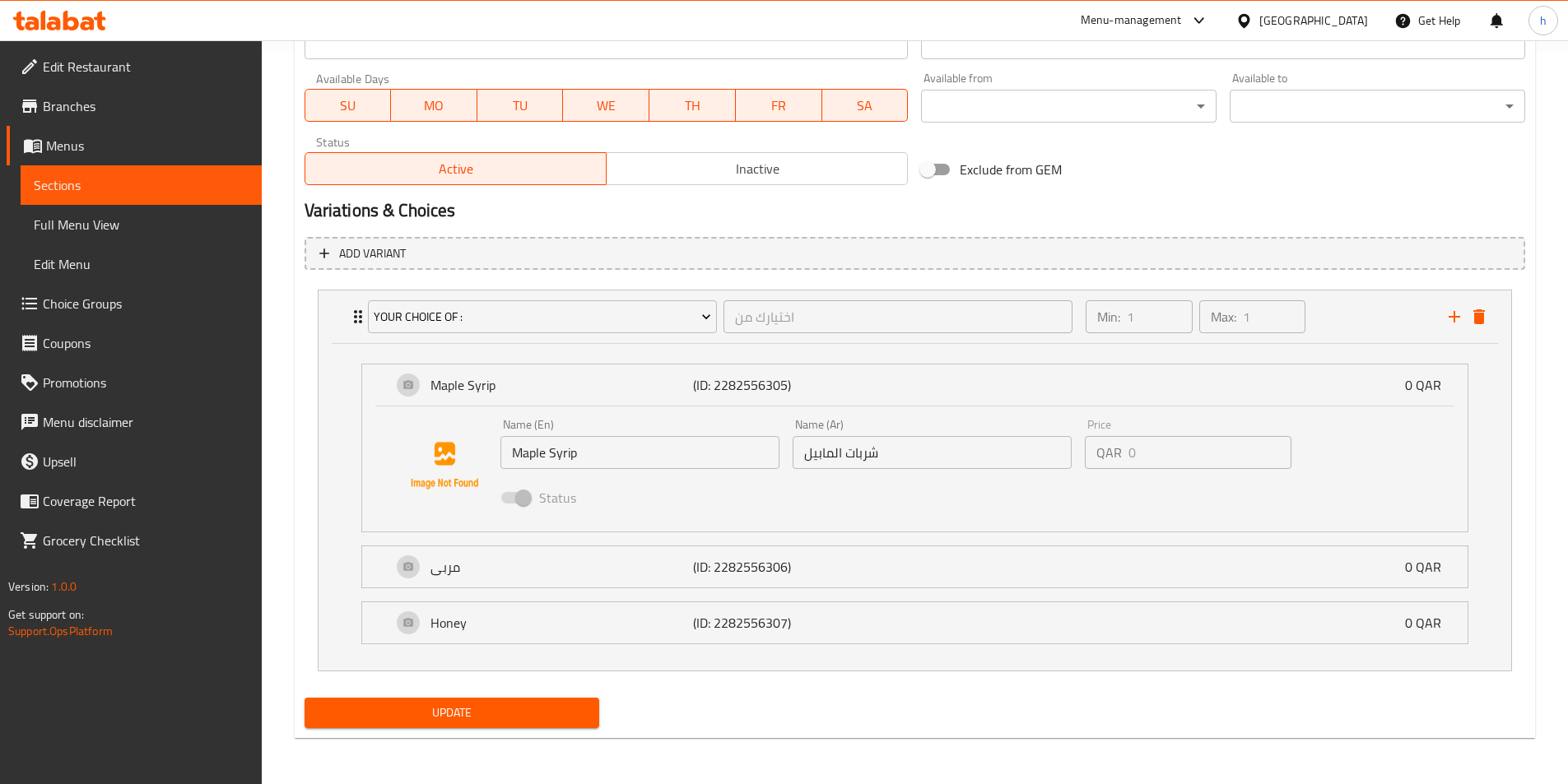
type input "Pan Cake protein (Maple Syrip / Jam / Honey )"
click at [541, 712] on span "Update" at bounding box center [452, 713] width 269 height 21
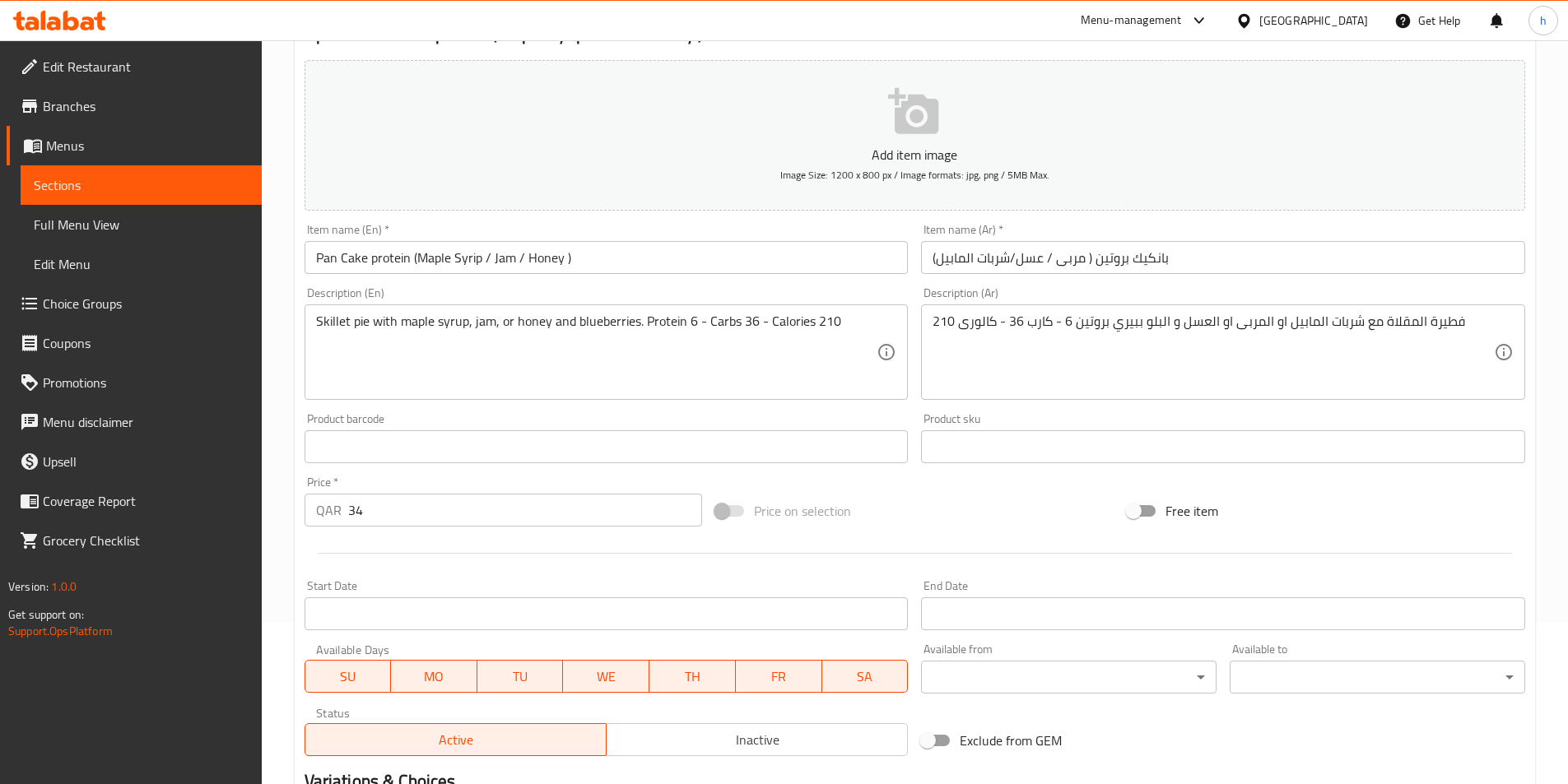
scroll to position [0, 0]
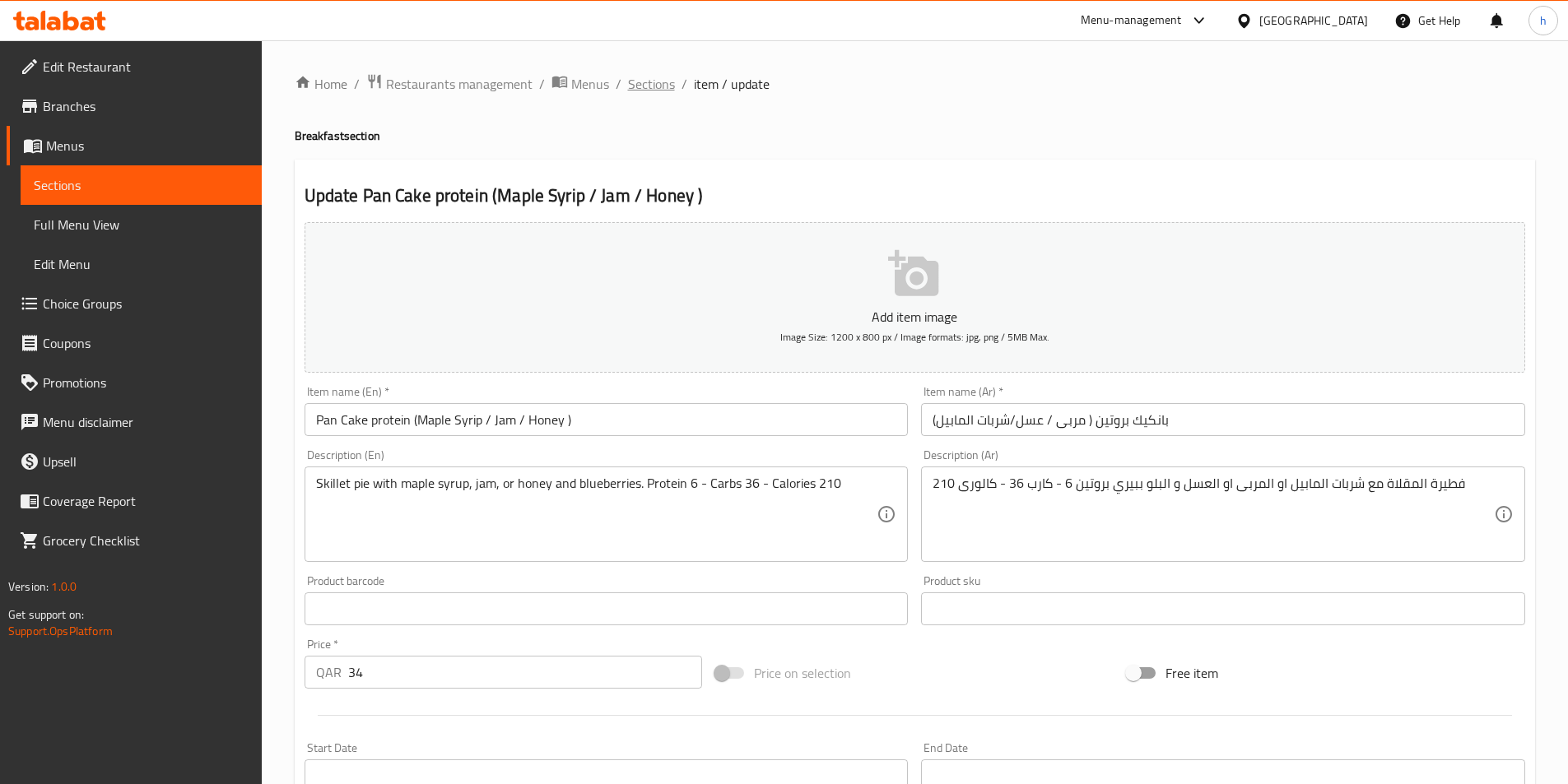
click at [656, 81] on span "Sections" at bounding box center [652, 83] width 47 height 20
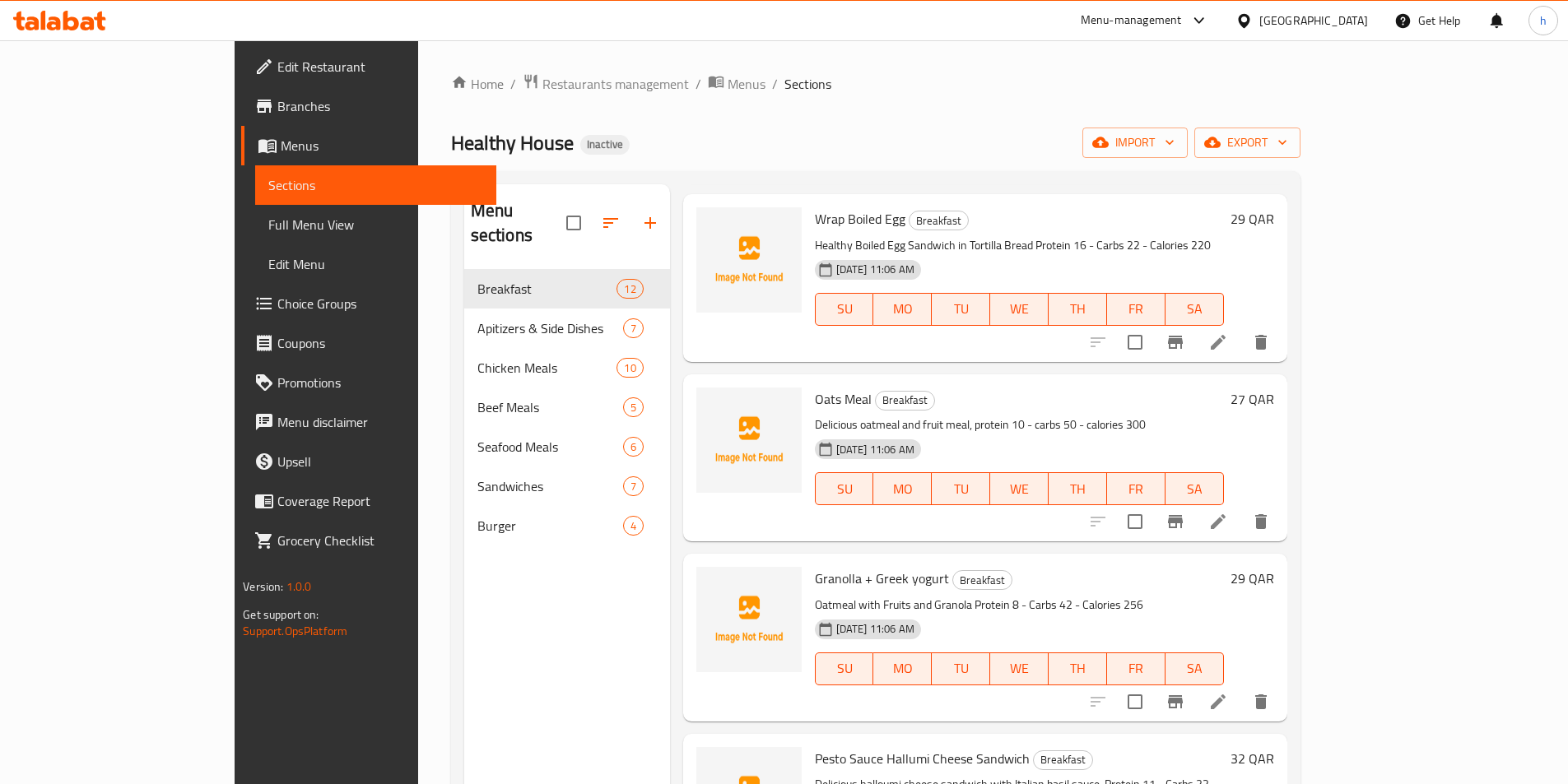
scroll to position [1235, 0]
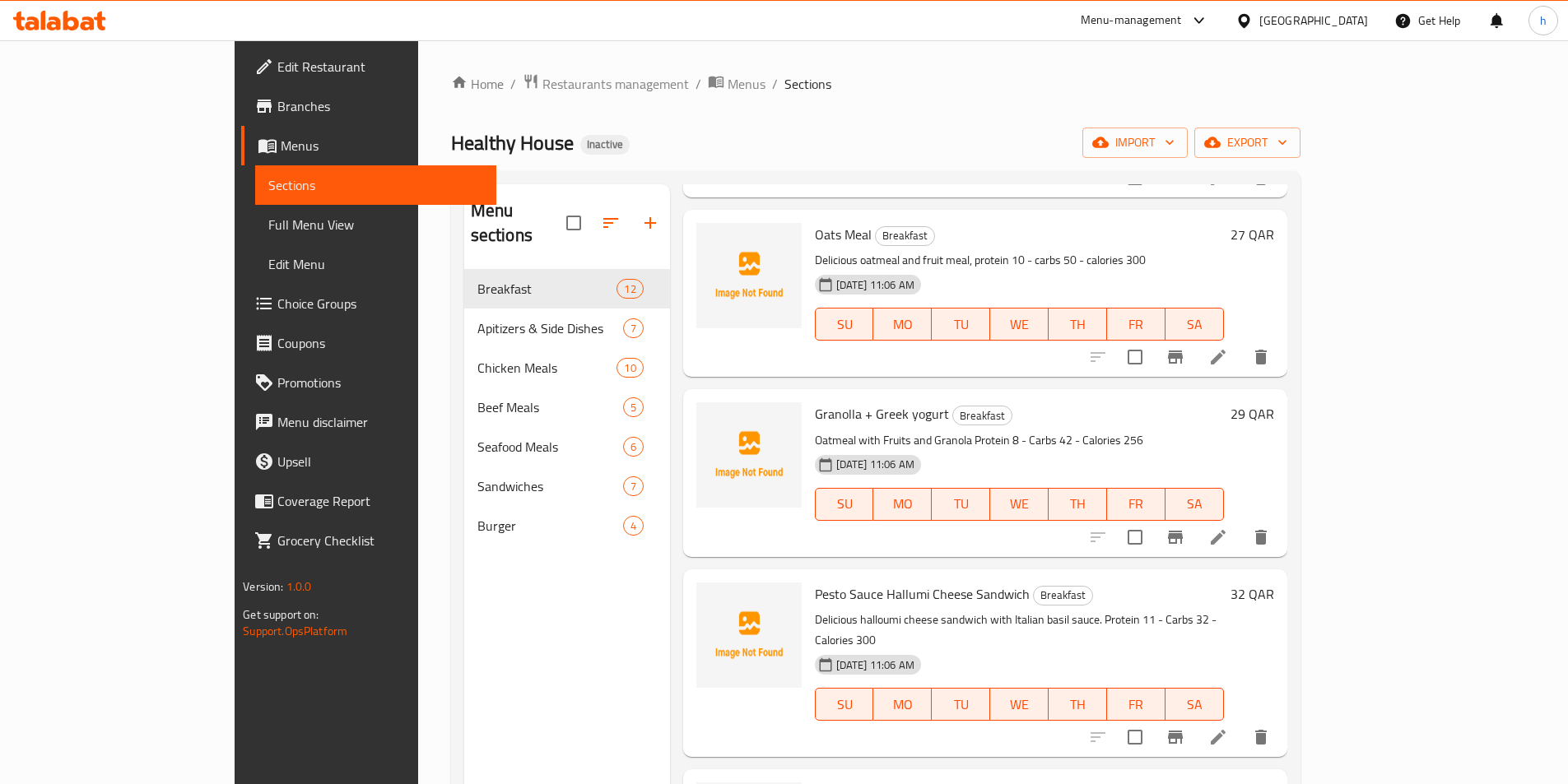
click at [1226, 730] on icon at bounding box center [1219, 738] width 15 height 15
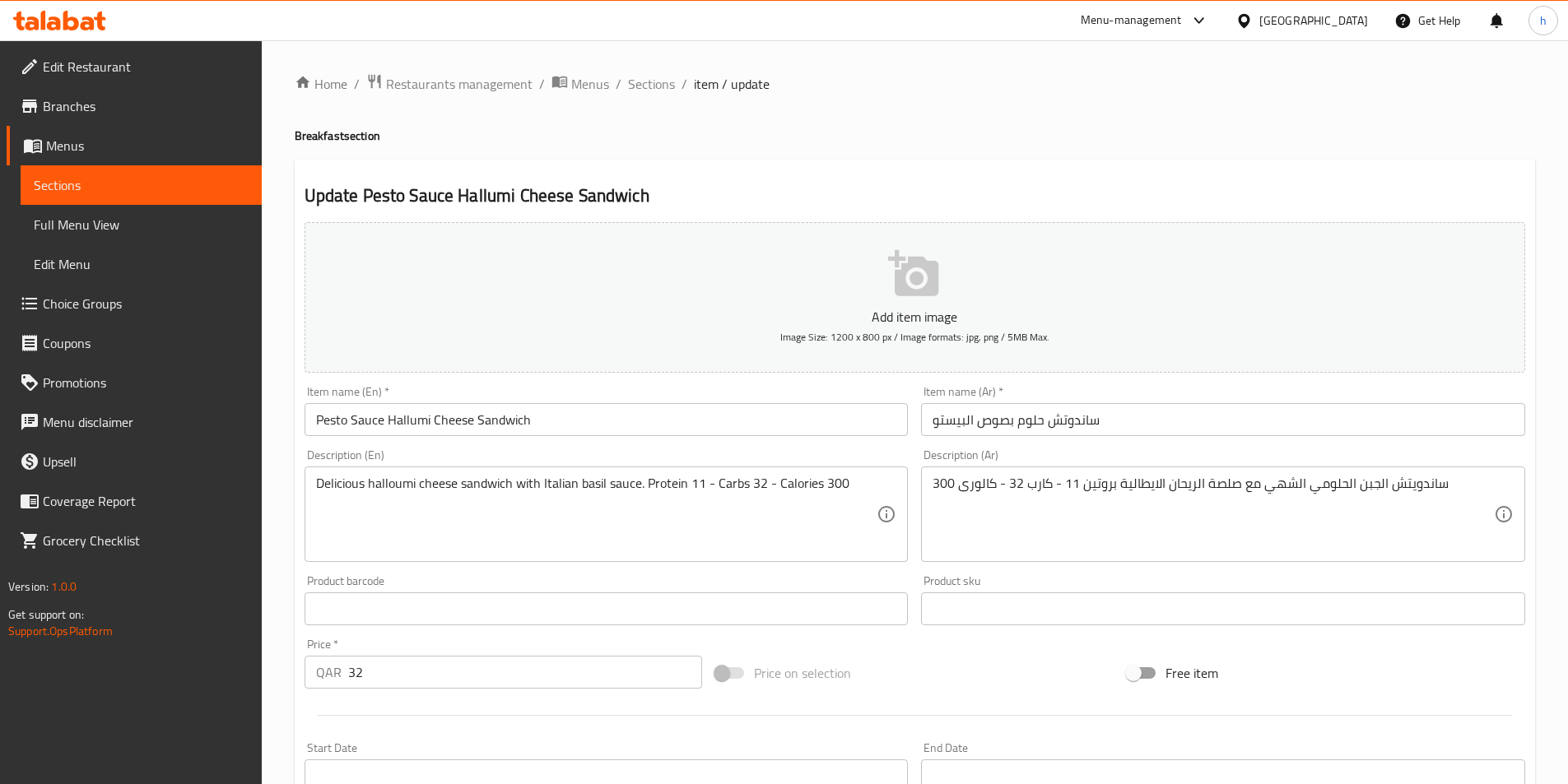
click at [1042, 419] on input "ساندوتش حلوم بصوص البيستو" at bounding box center [1223, 419] width 605 height 33
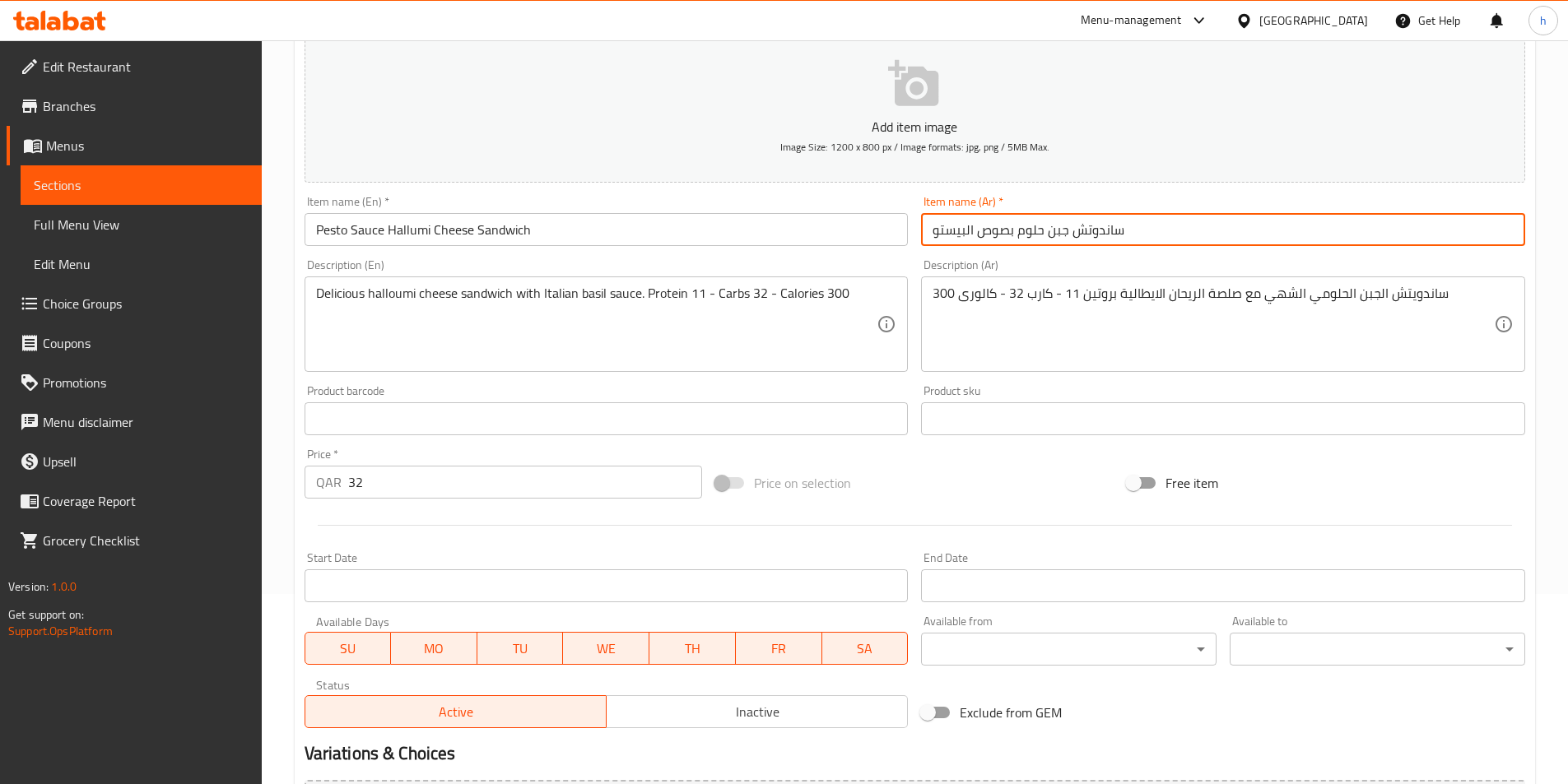
scroll to position [379, 0]
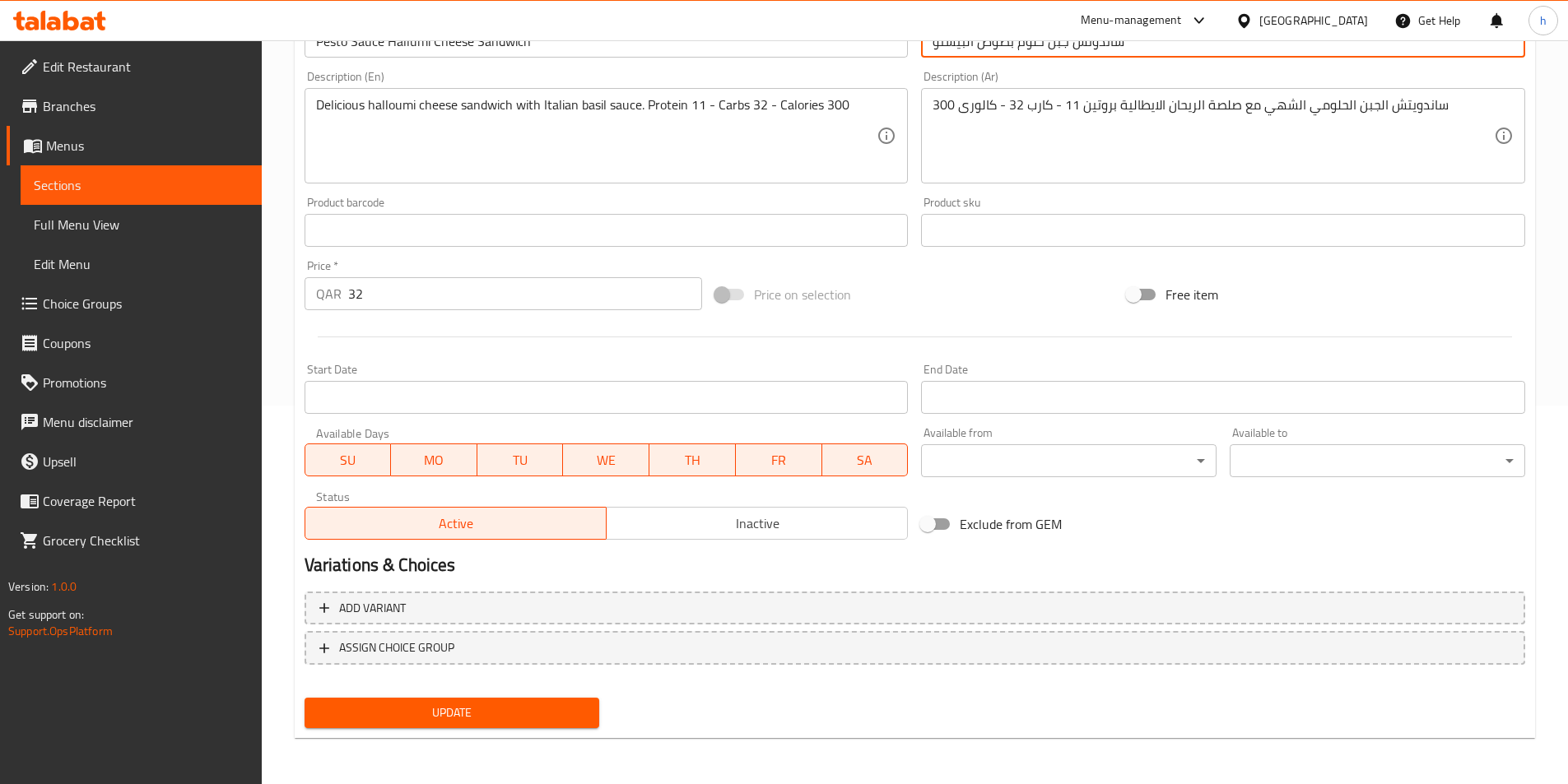
type input "ساندوتش جبن حلوم بصوص البيستو"
click at [566, 705] on span "Update" at bounding box center [452, 713] width 269 height 21
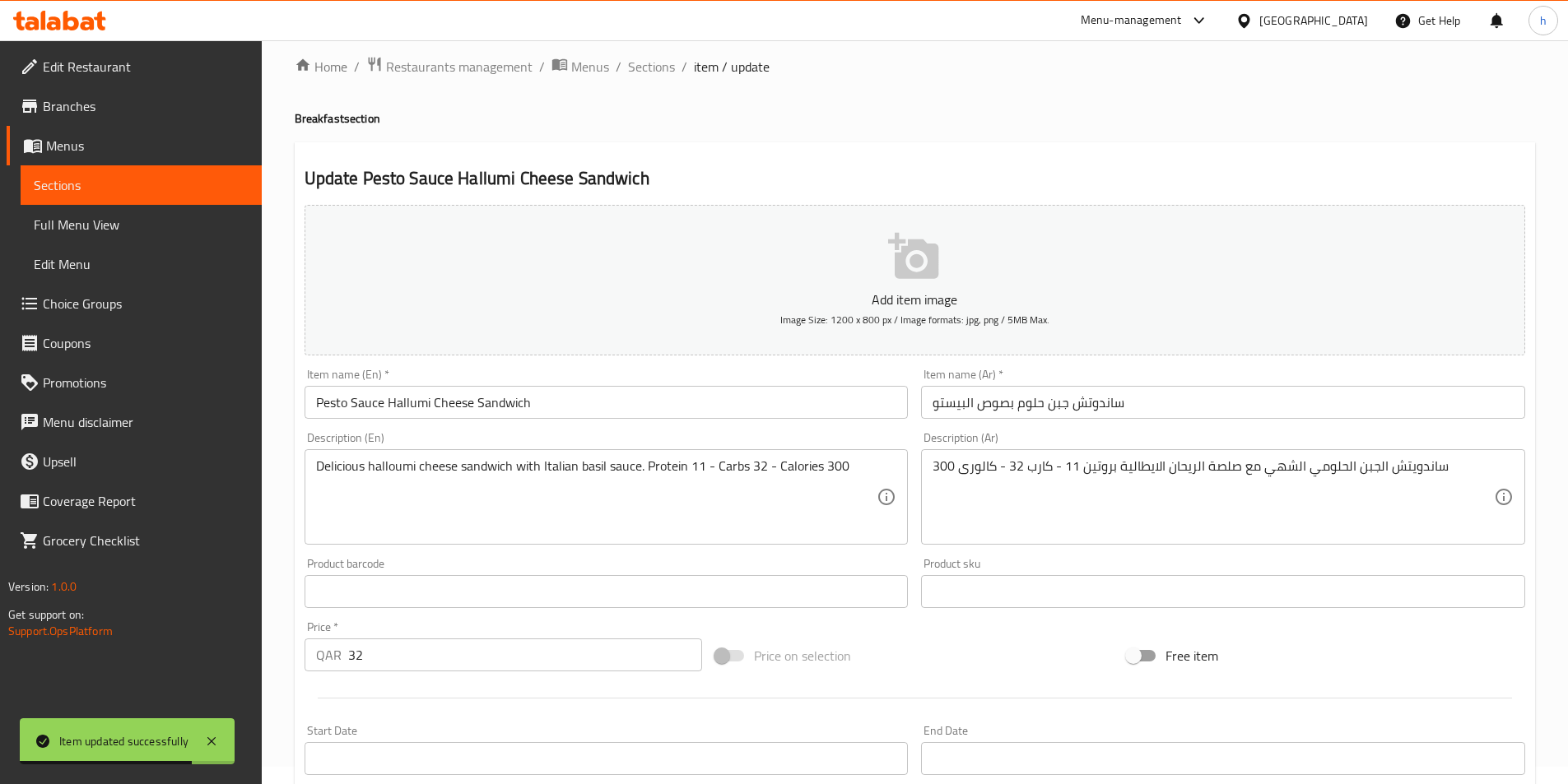
scroll to position [0, 0]
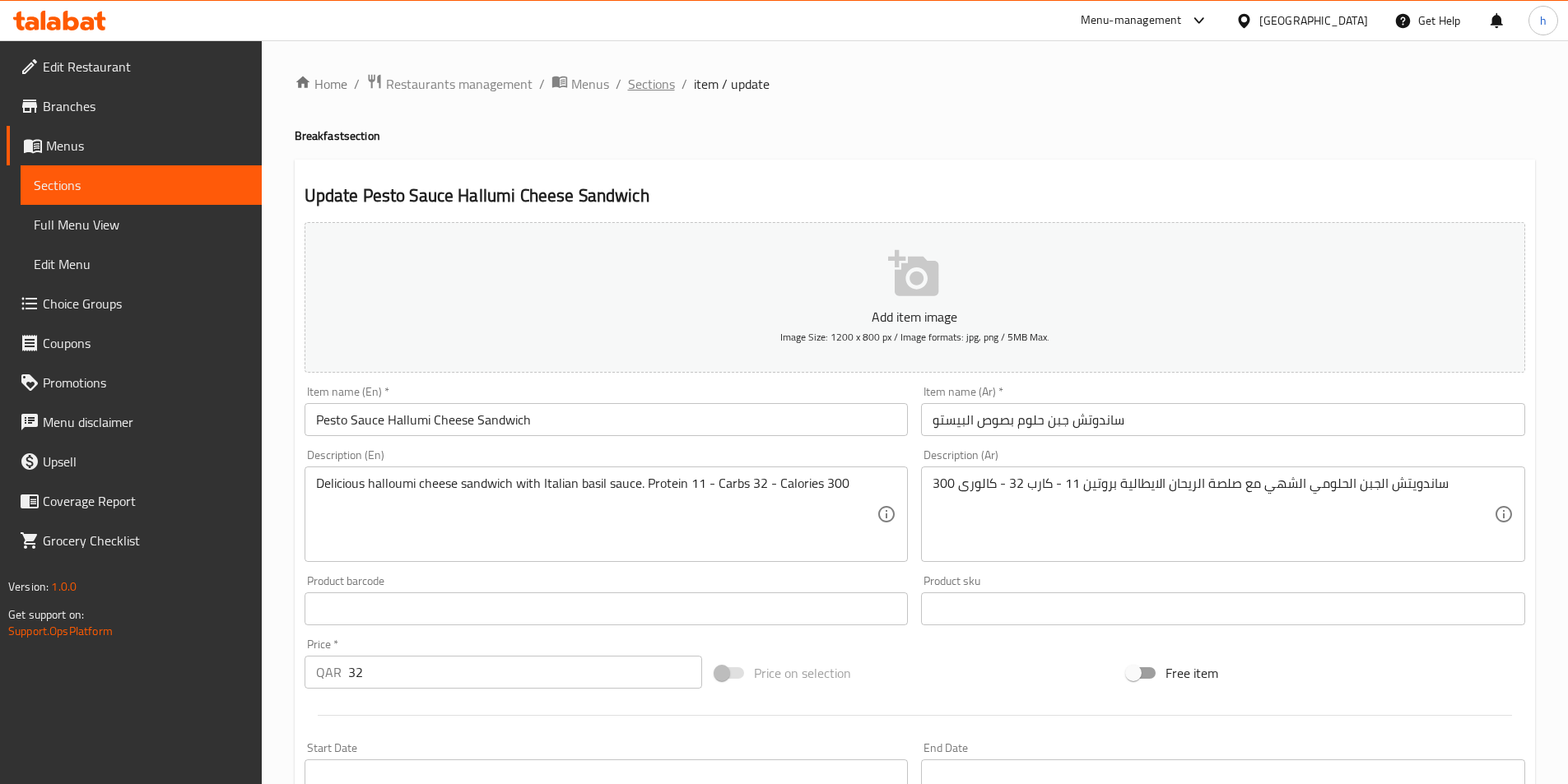
click at [655, 86] on span "Sections" at bounding box center [652, 83] width 47 height 20
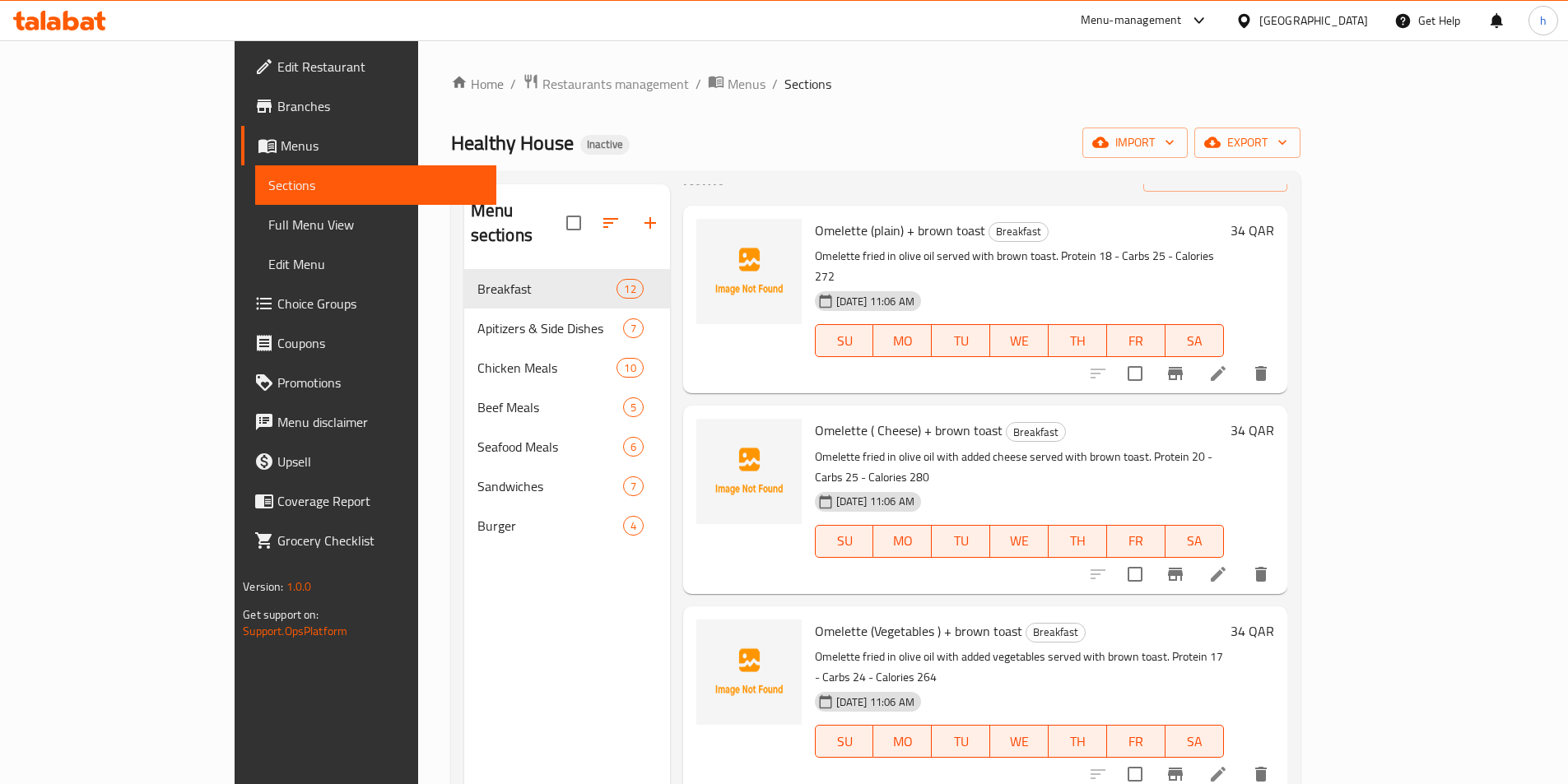
scroll to position [82, 0]
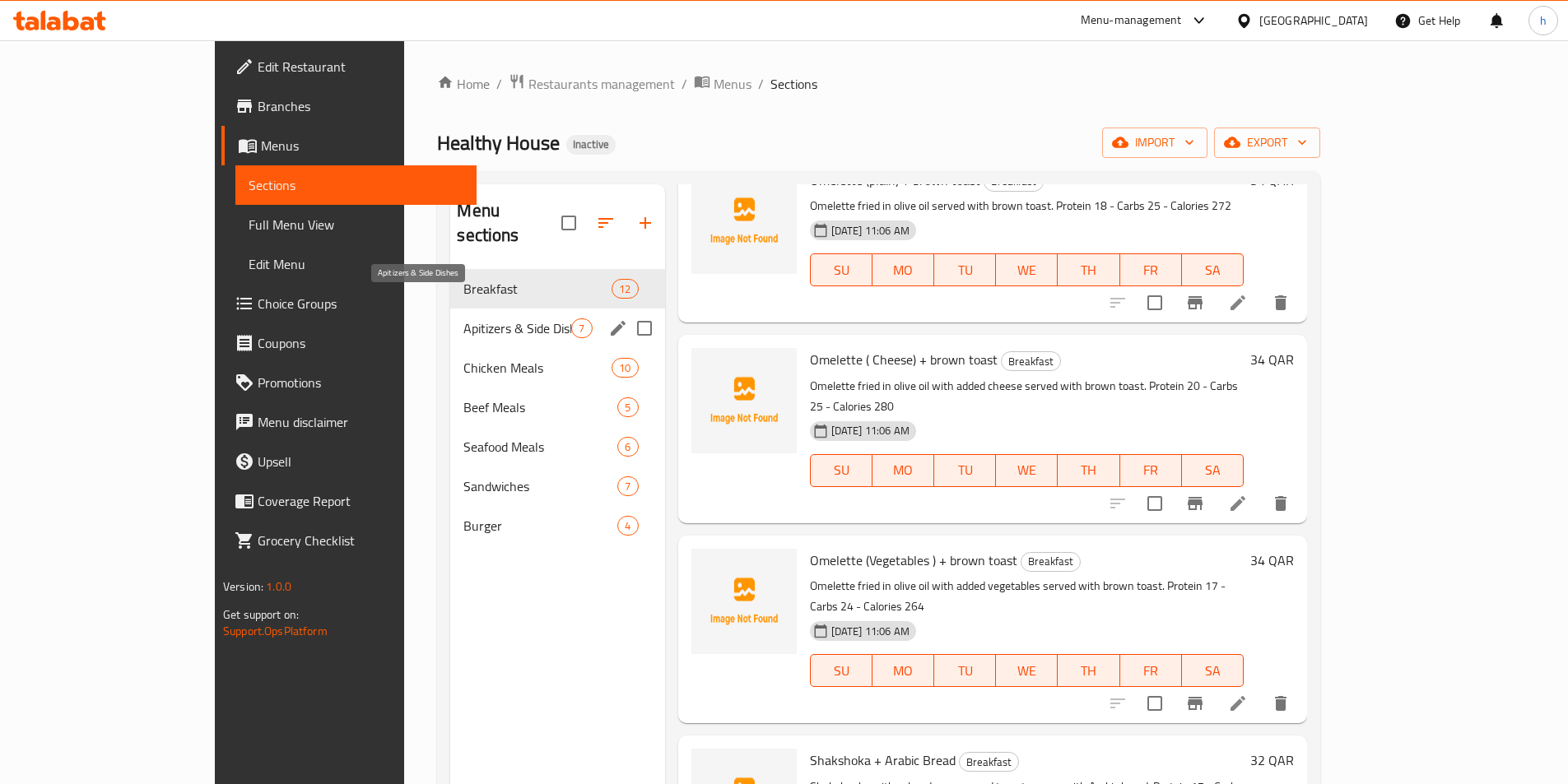
click at [474, 318] on span "Apitizers & Side Dishes" at bounding box center [518, 328] width 108 height 20
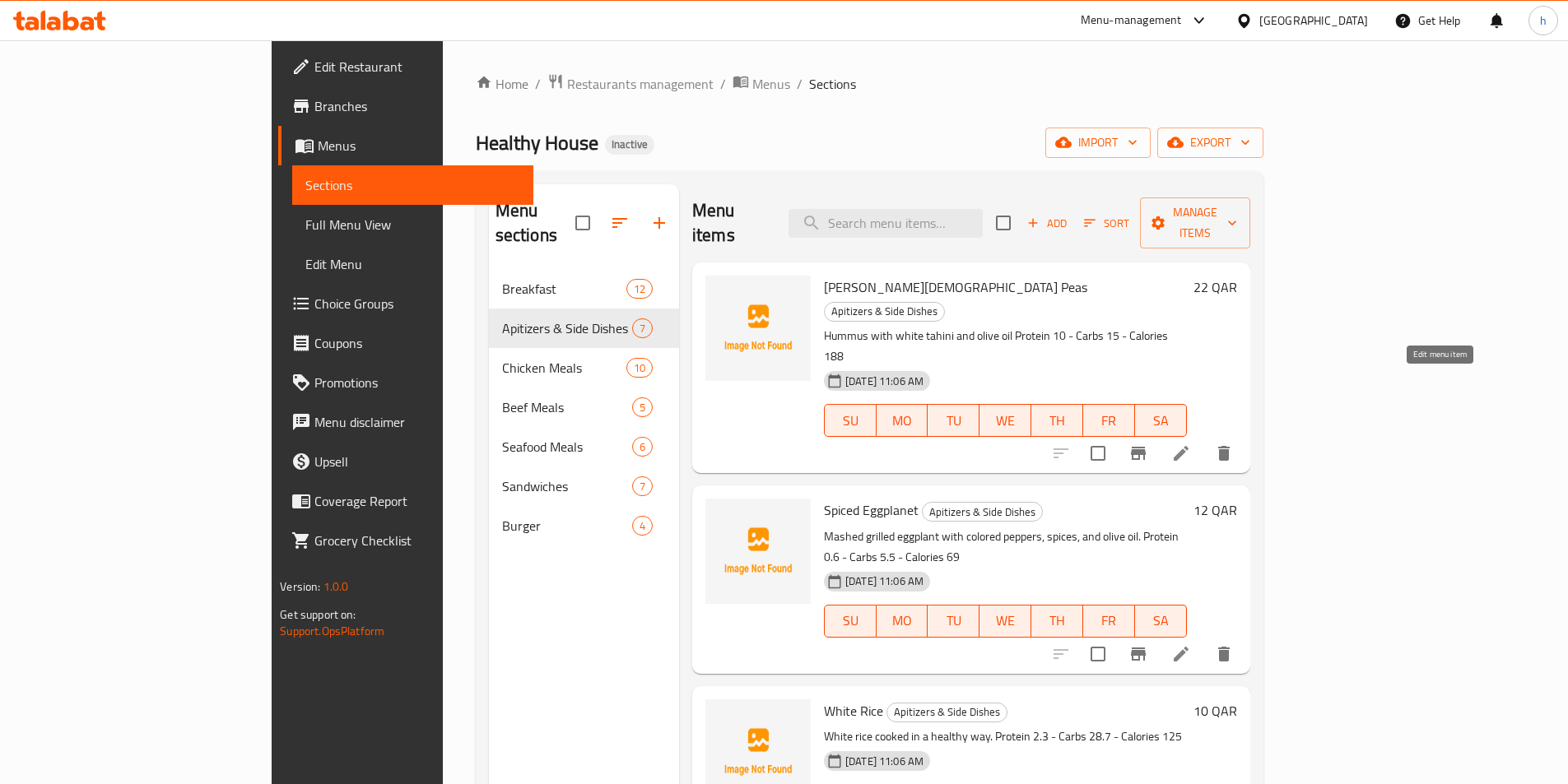
click at [1191, 444] on icon at bounding box center [1181, 453] width 20 height 20
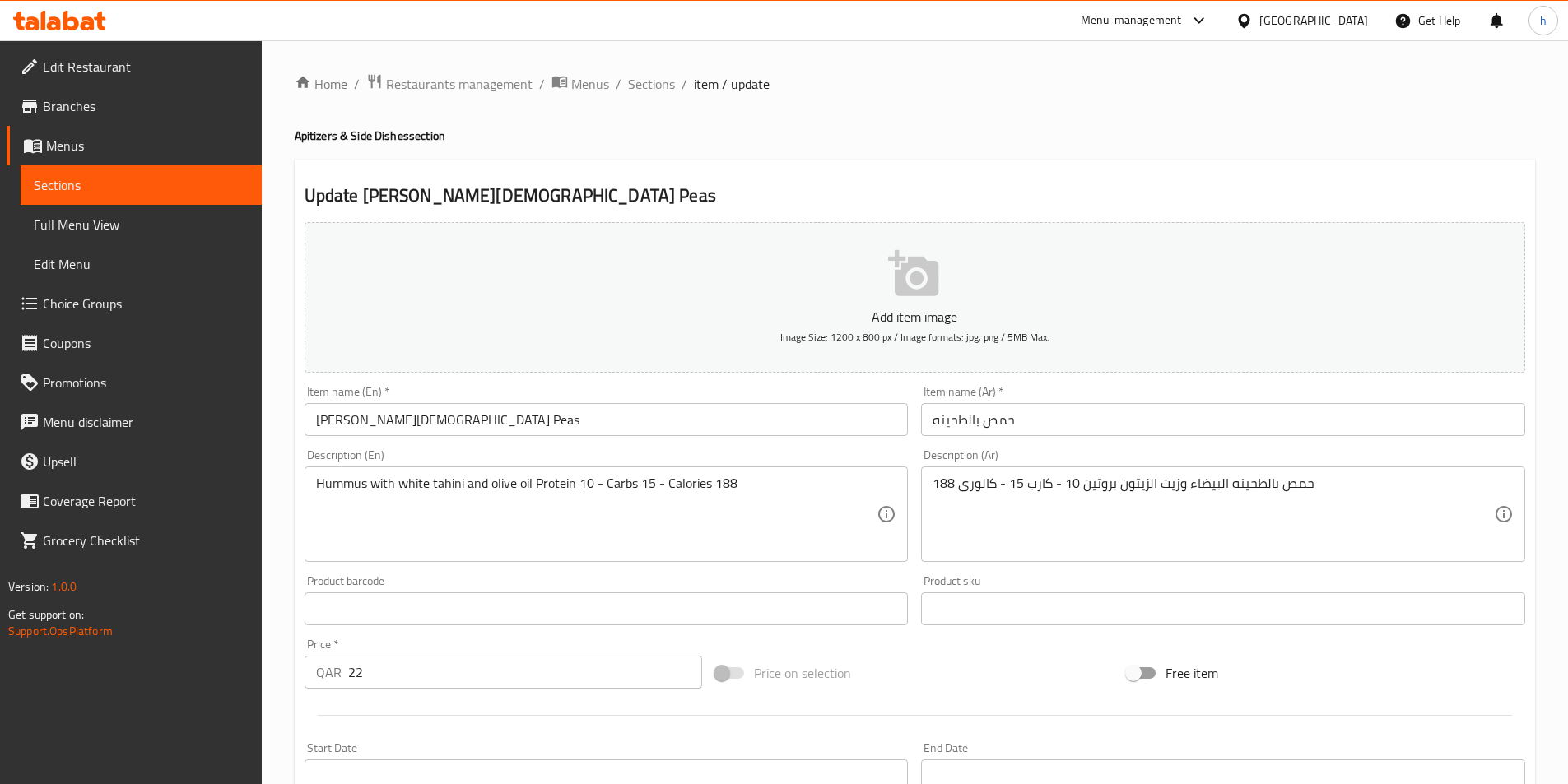
click at [644, 96] on div "Home / Restaurants management / Menus / Sections / item / update Apitizers & Si…" at bounding box center [914, 602] width 1240 height 1057
click at [651, 87] on span "Sections" at bounding box center [652, 83] width 47 height 20
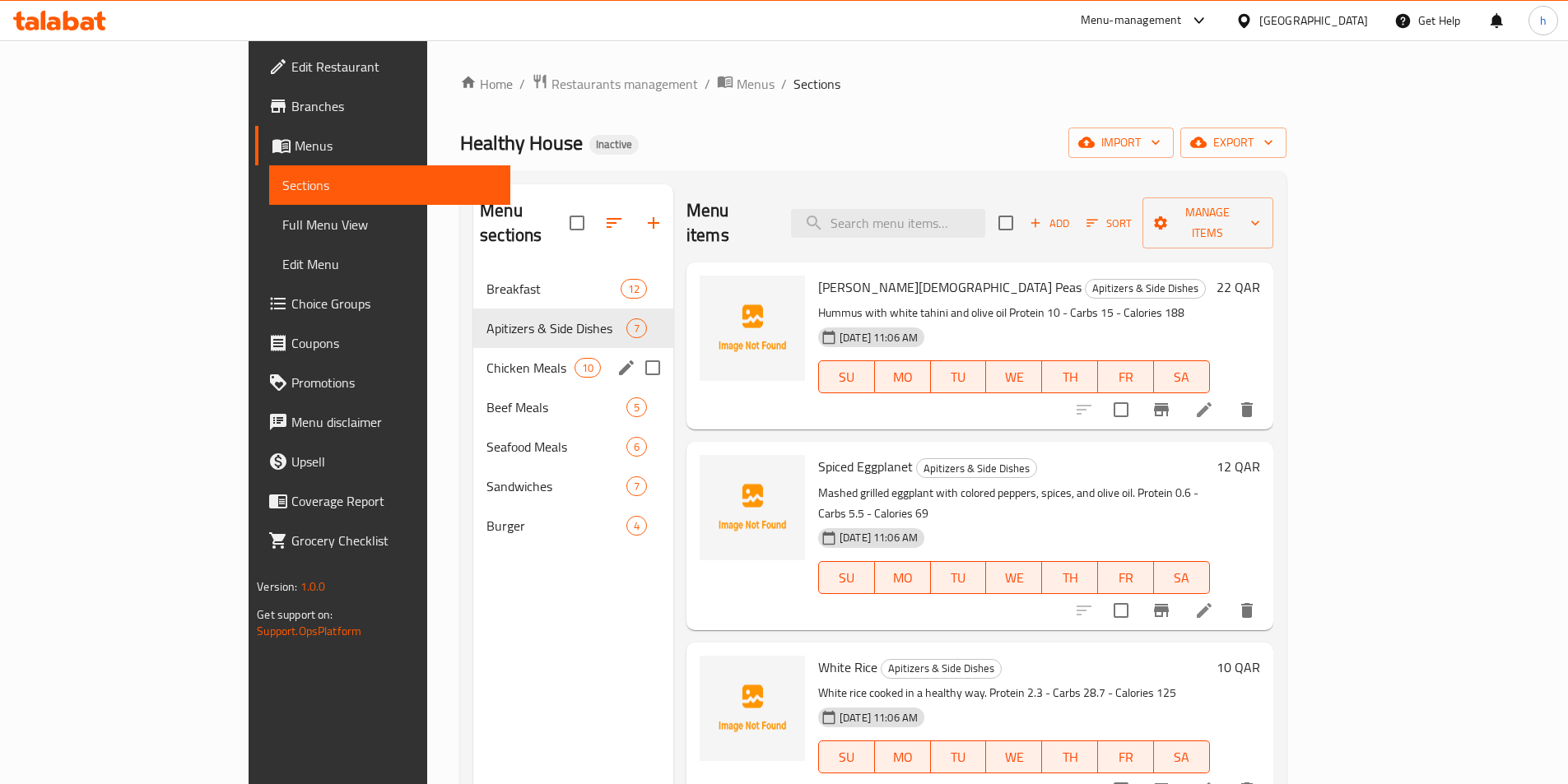
click at [477, 353] on div "Chicken Meals 10" at bounding box center [573, 368] width 200 height 40
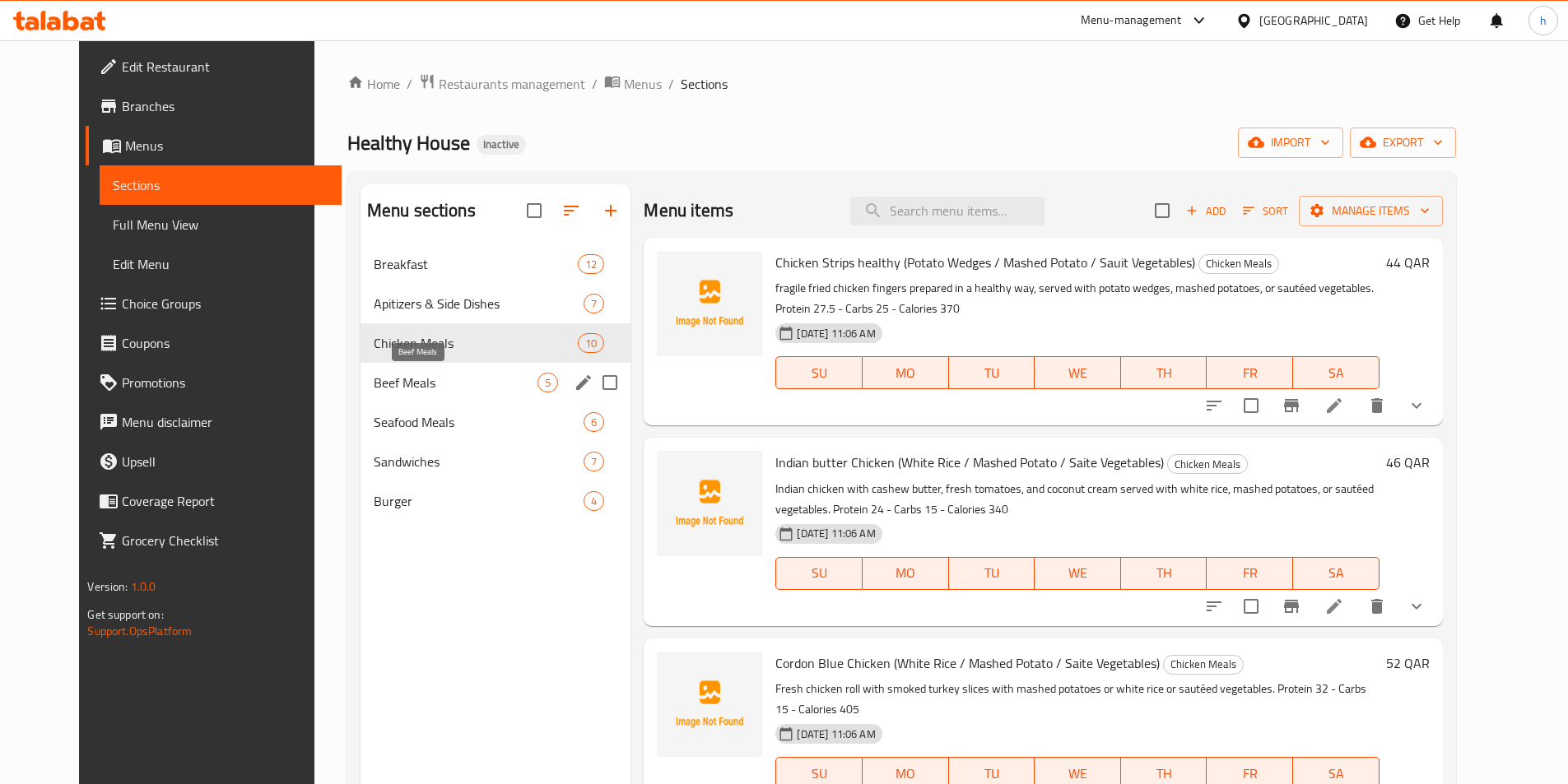
click at [416, 388] on span "Beef Meals" at bounding box center [456, 383] width 164 height 20
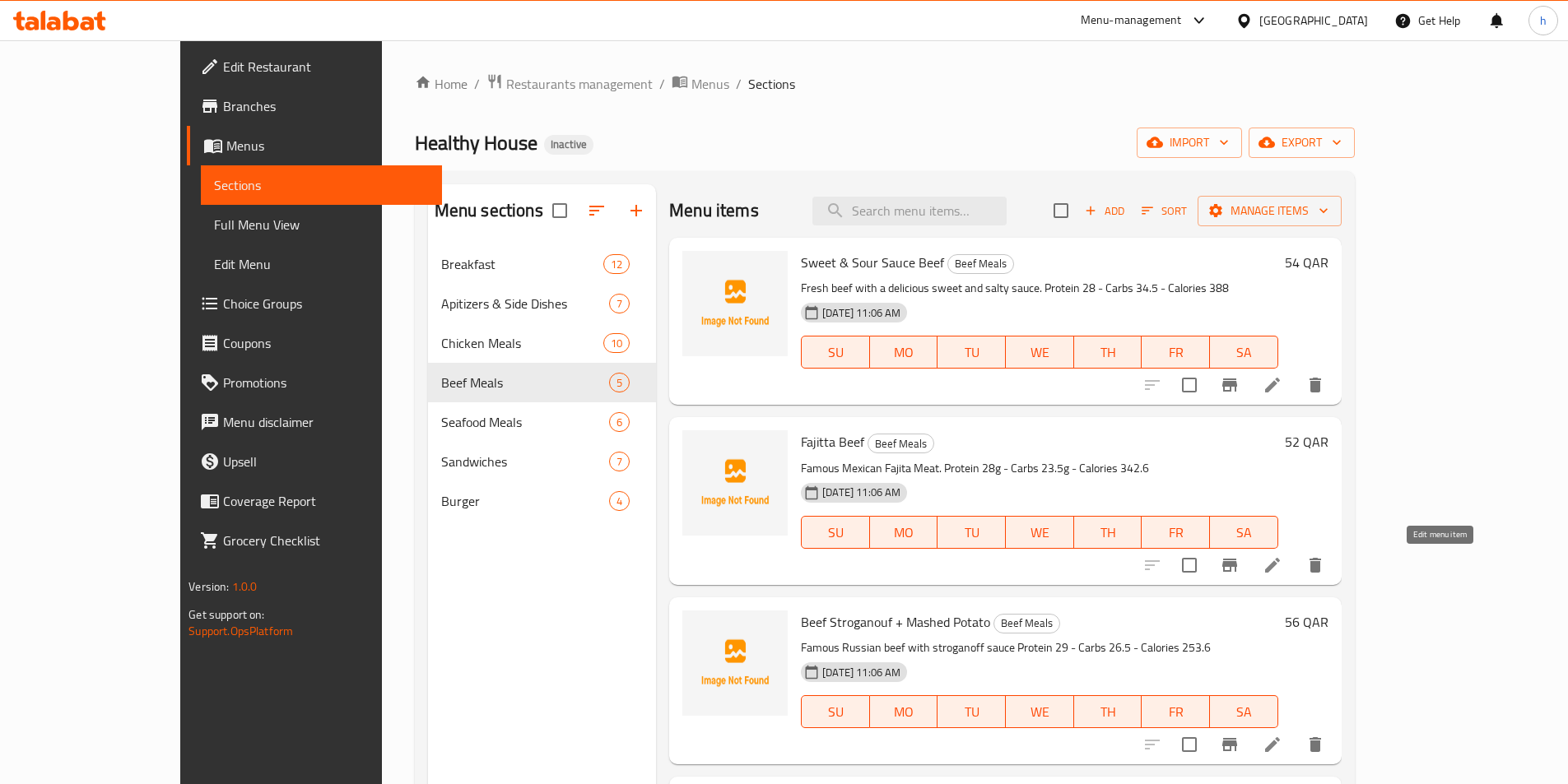
click at [1283, 567] on icon at bounding box center [1272, 565] width 20 height 20
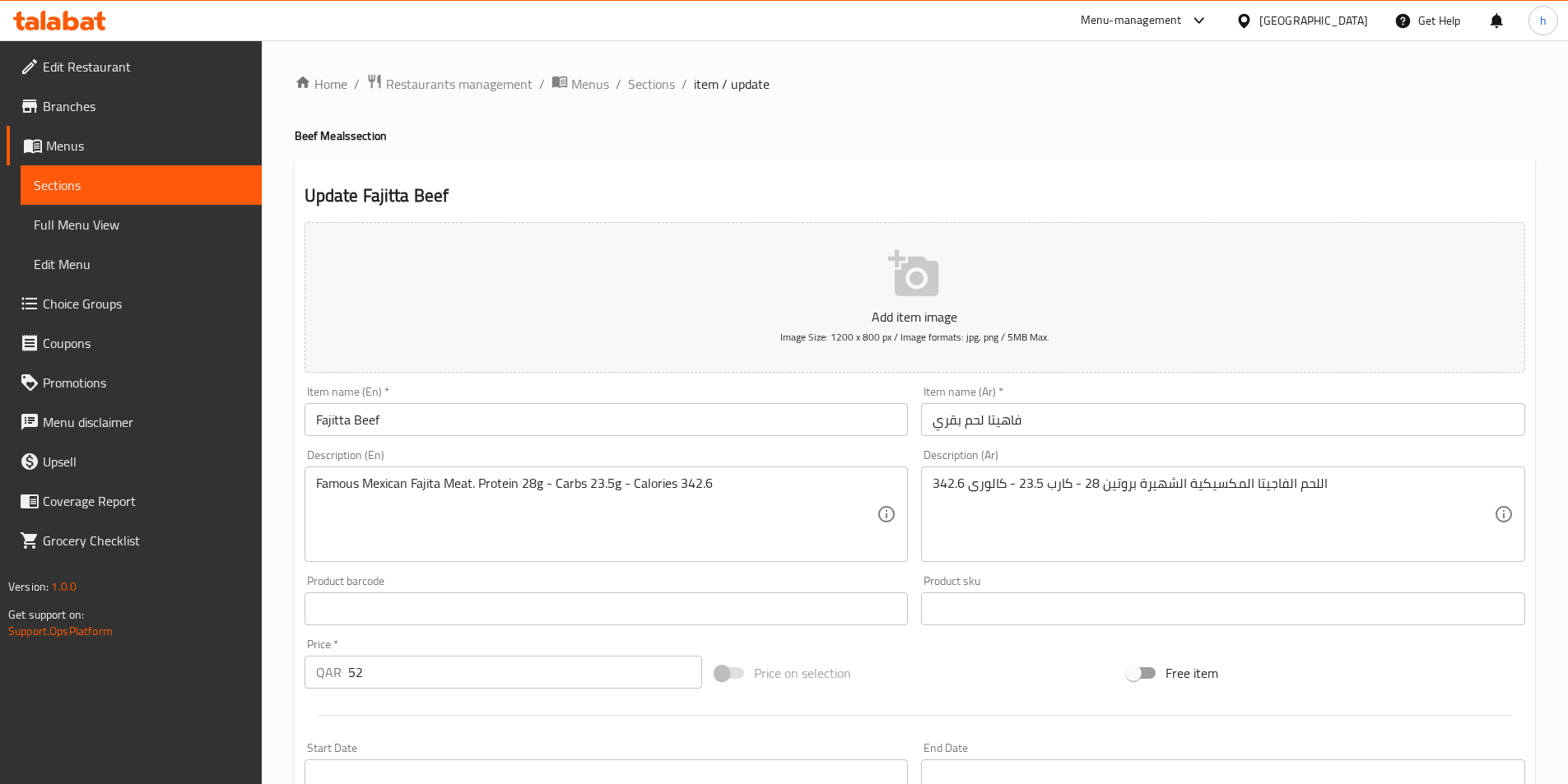
click at [1051, 421] on input "فاهيتا لحم بقري" at bounding box center [1223, 419] width 605 height 33
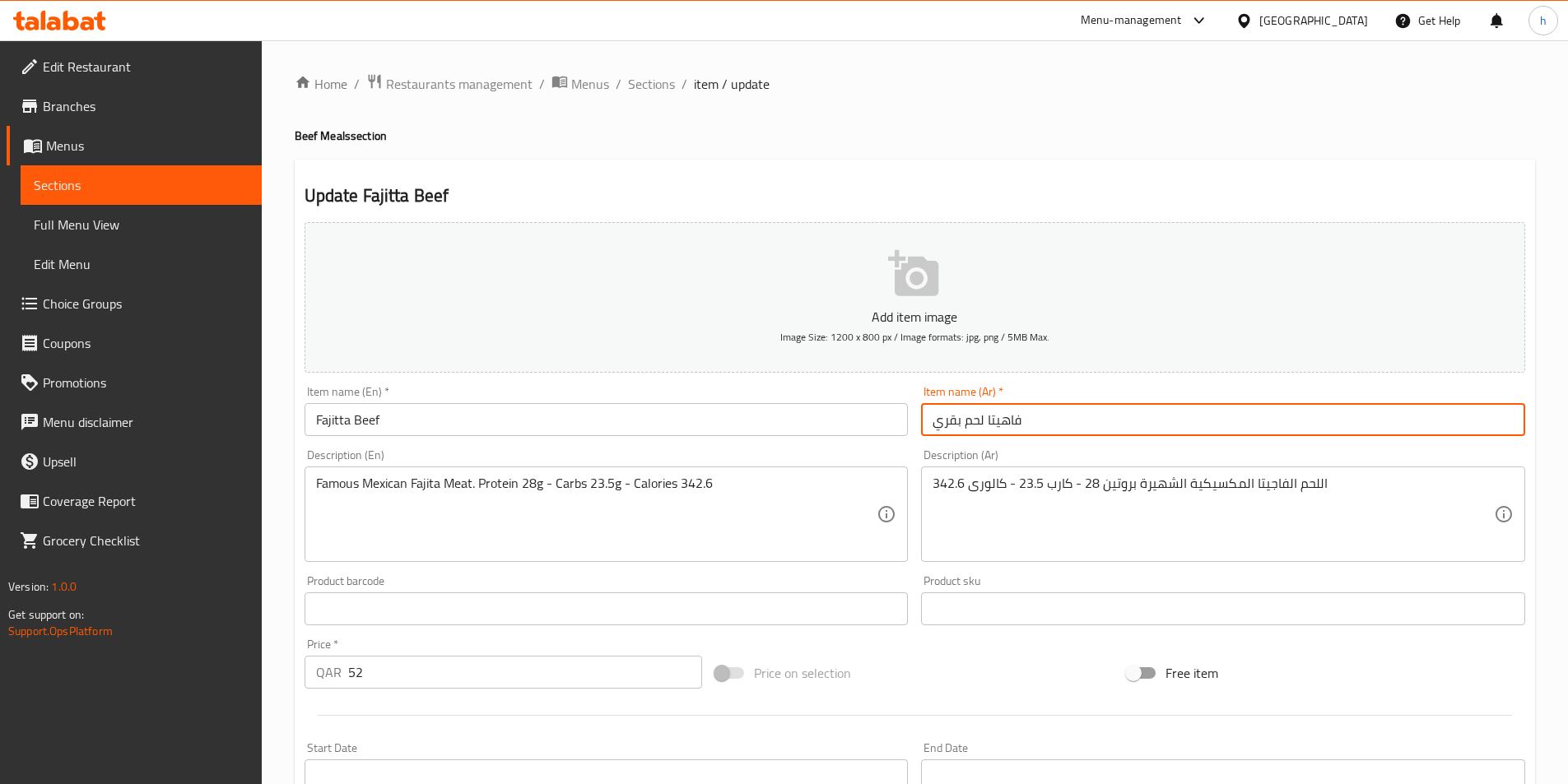
paste input "كلاسيكيه"
click at [982, 421] on input "فاهيتا لحم بقريكلاسيكيه" at bounding box center [1223, 419] width 605 height 33
click at [981, 418] on input "فاهيتا لحم بقريكلاسيكيه" at bounding box center [1223, 419] width 605 height 33
click at [986, 418] on input "فاهيتا لحم بقريكلاسيكيه" at bounding box center [1223, 419] width 605 height 33
type input "فاهيتا لحم بقري كلاسيكيه"
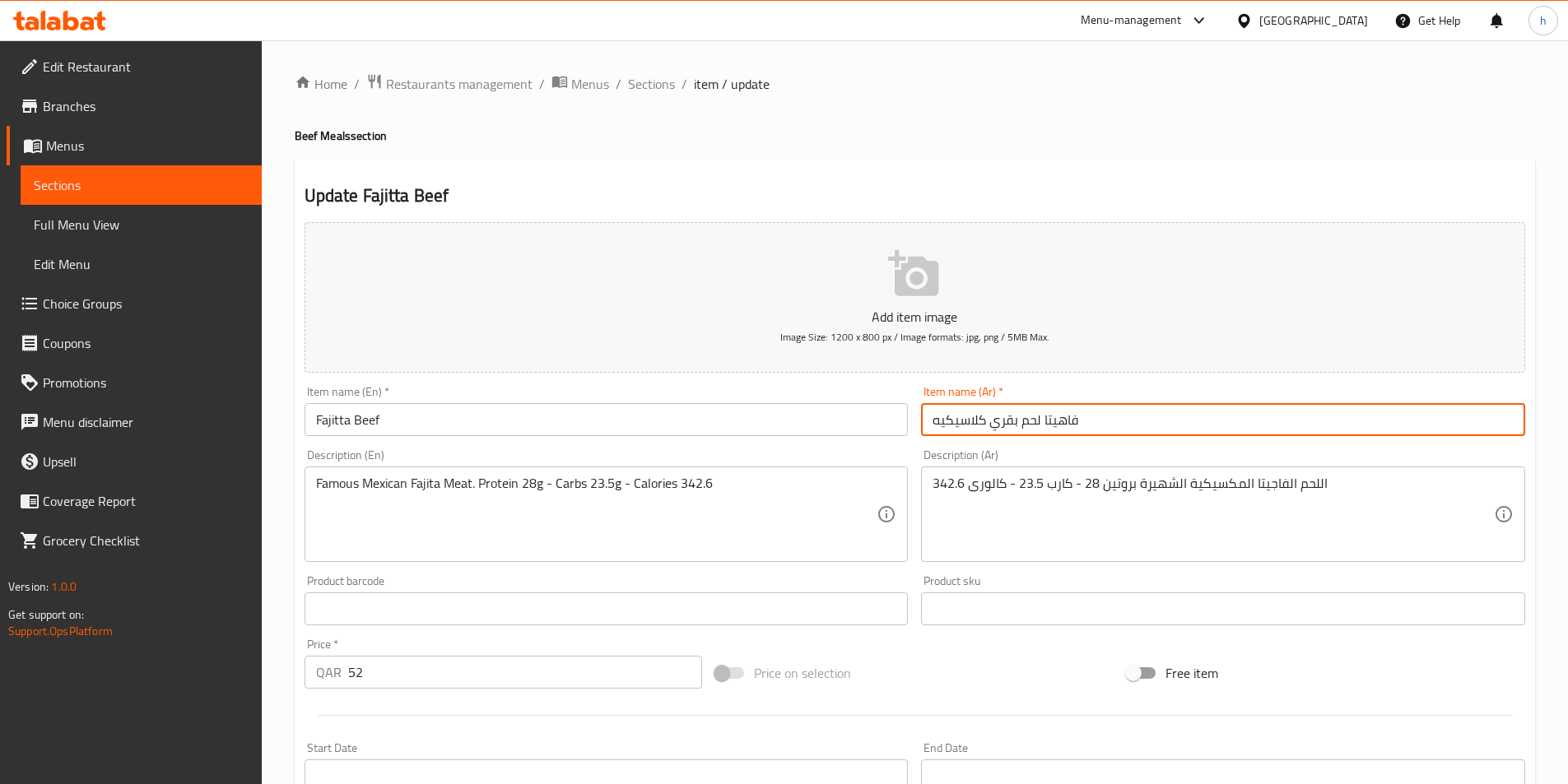
click at [575, 437] on div "Item name (En)   * Fajitta Beef Item name (En) *" at bounding box center [606, 411] width 618 height 63
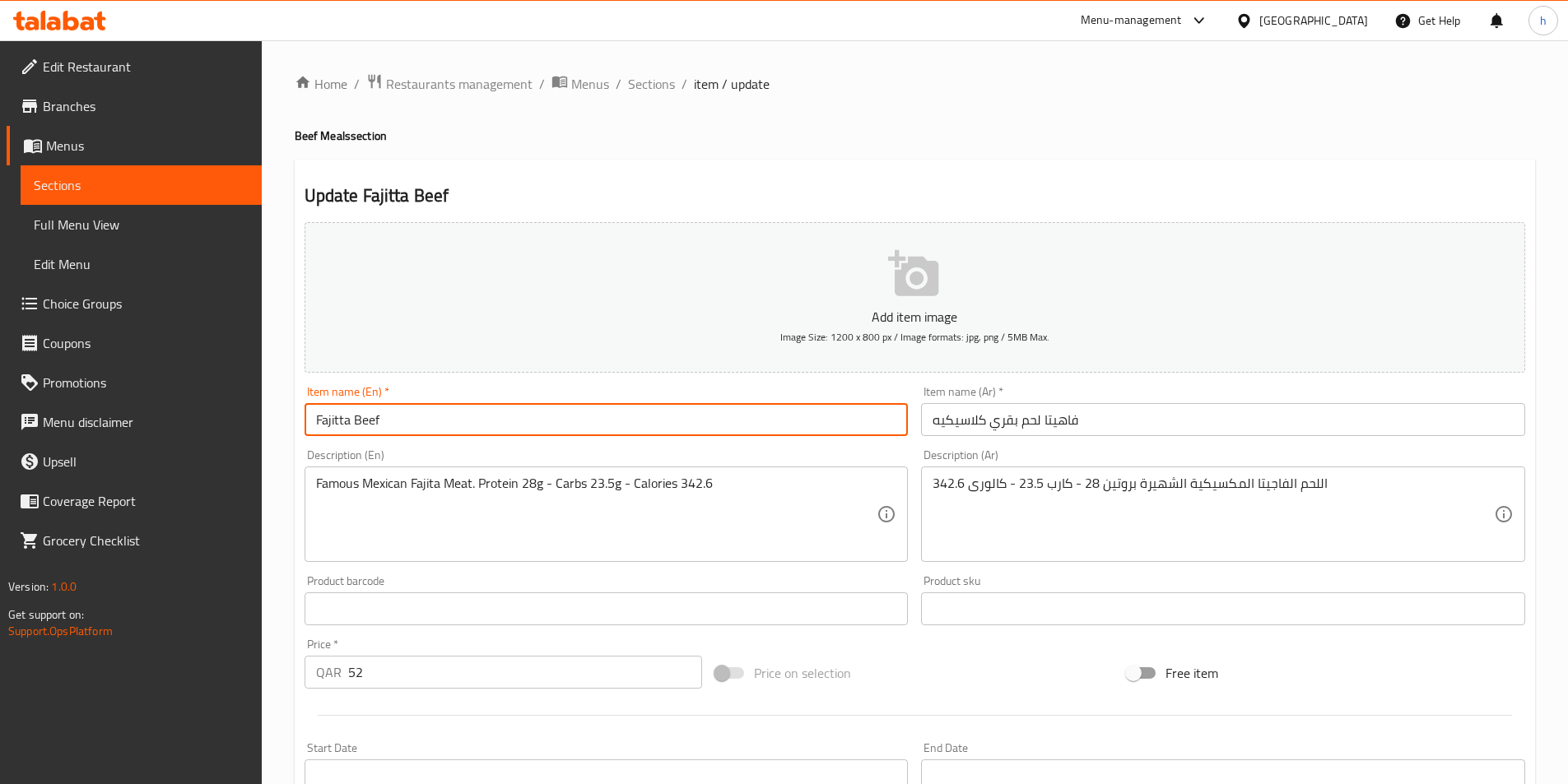
click at [493, 420] on input "Fajitta Beef" at bounding box center [606, 419] width 605 height 33
paste input "Classic"
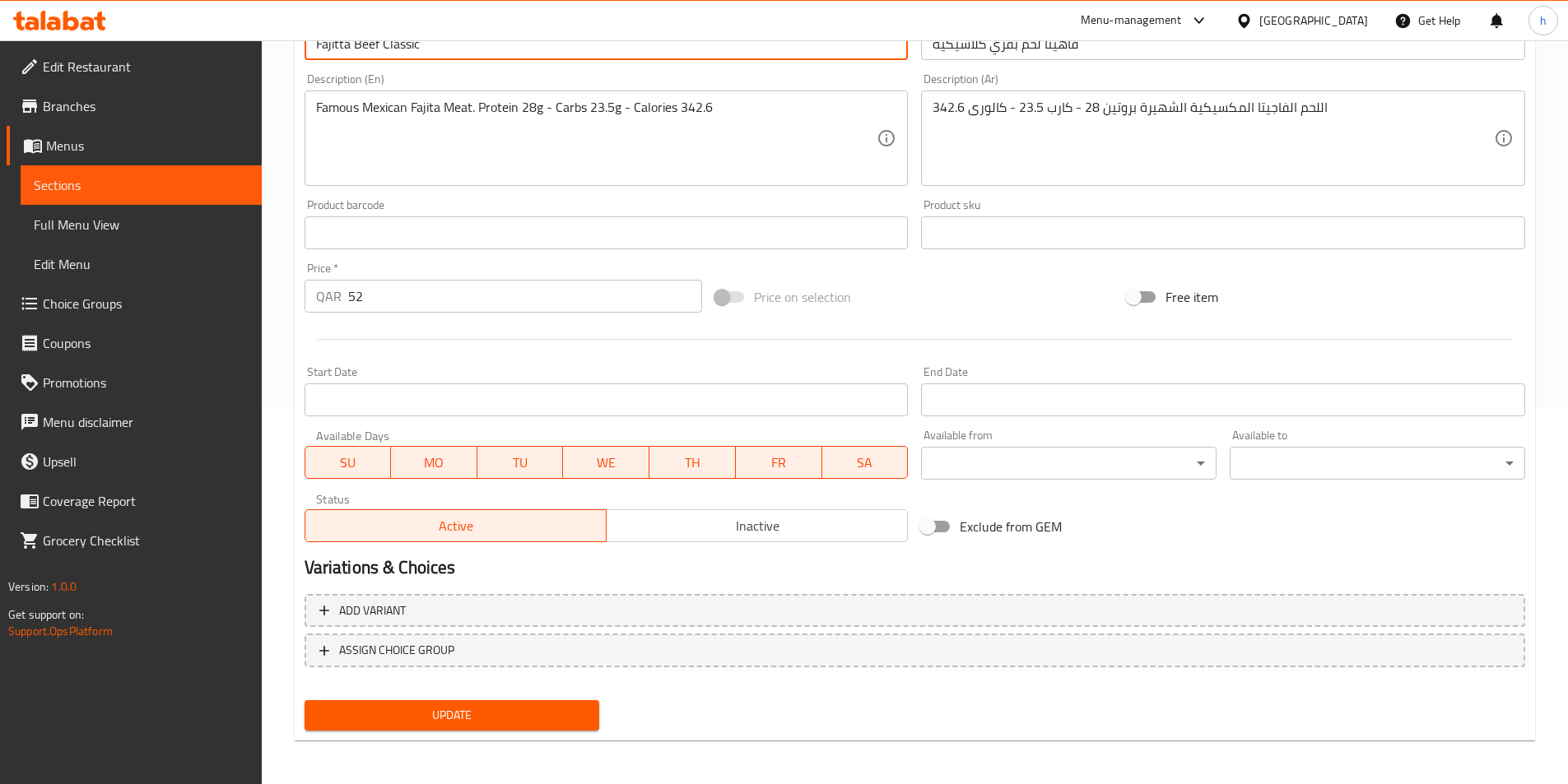
scroll to position [379, 0]
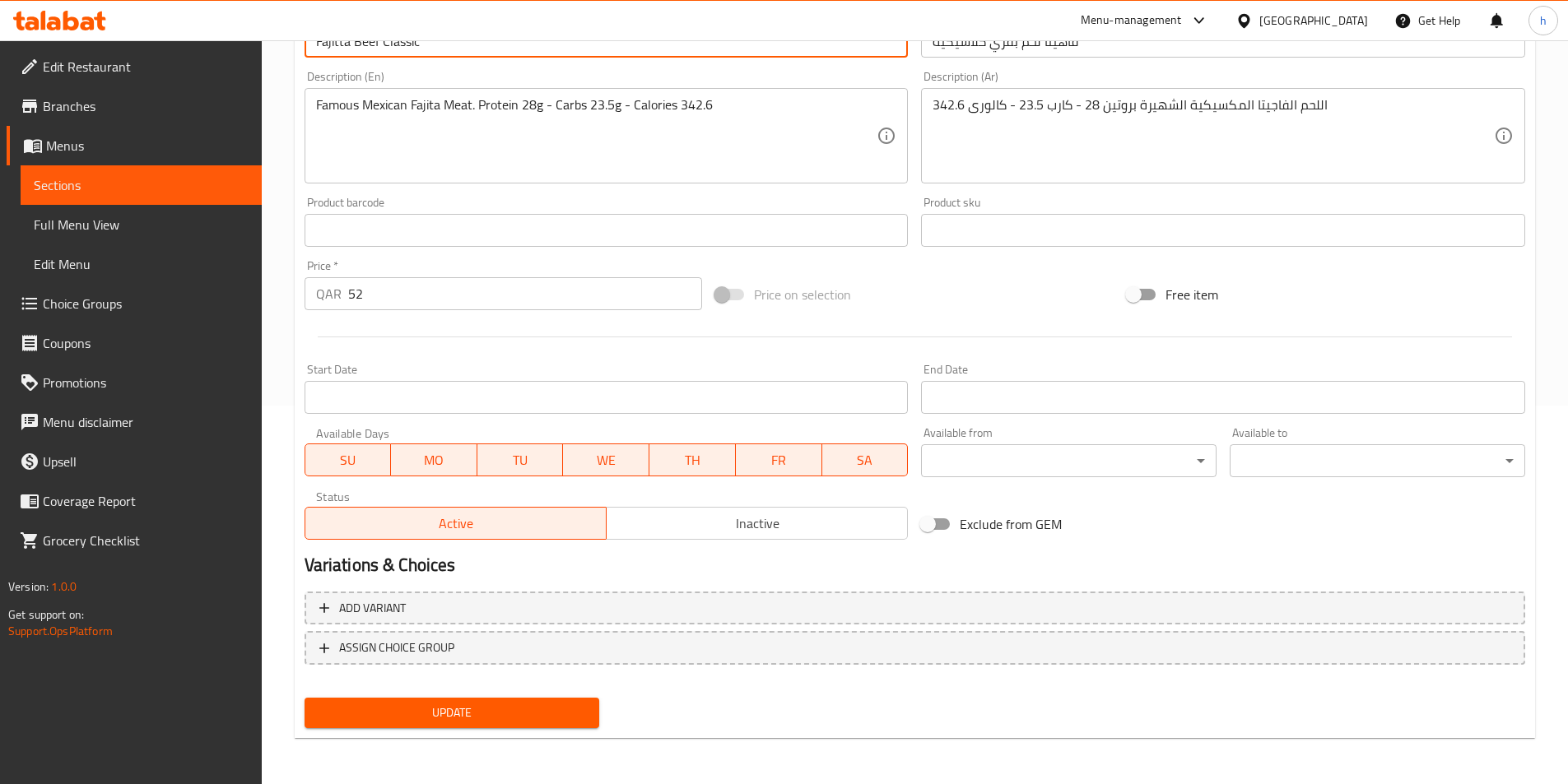
type input "Fajitta Beef Classic"
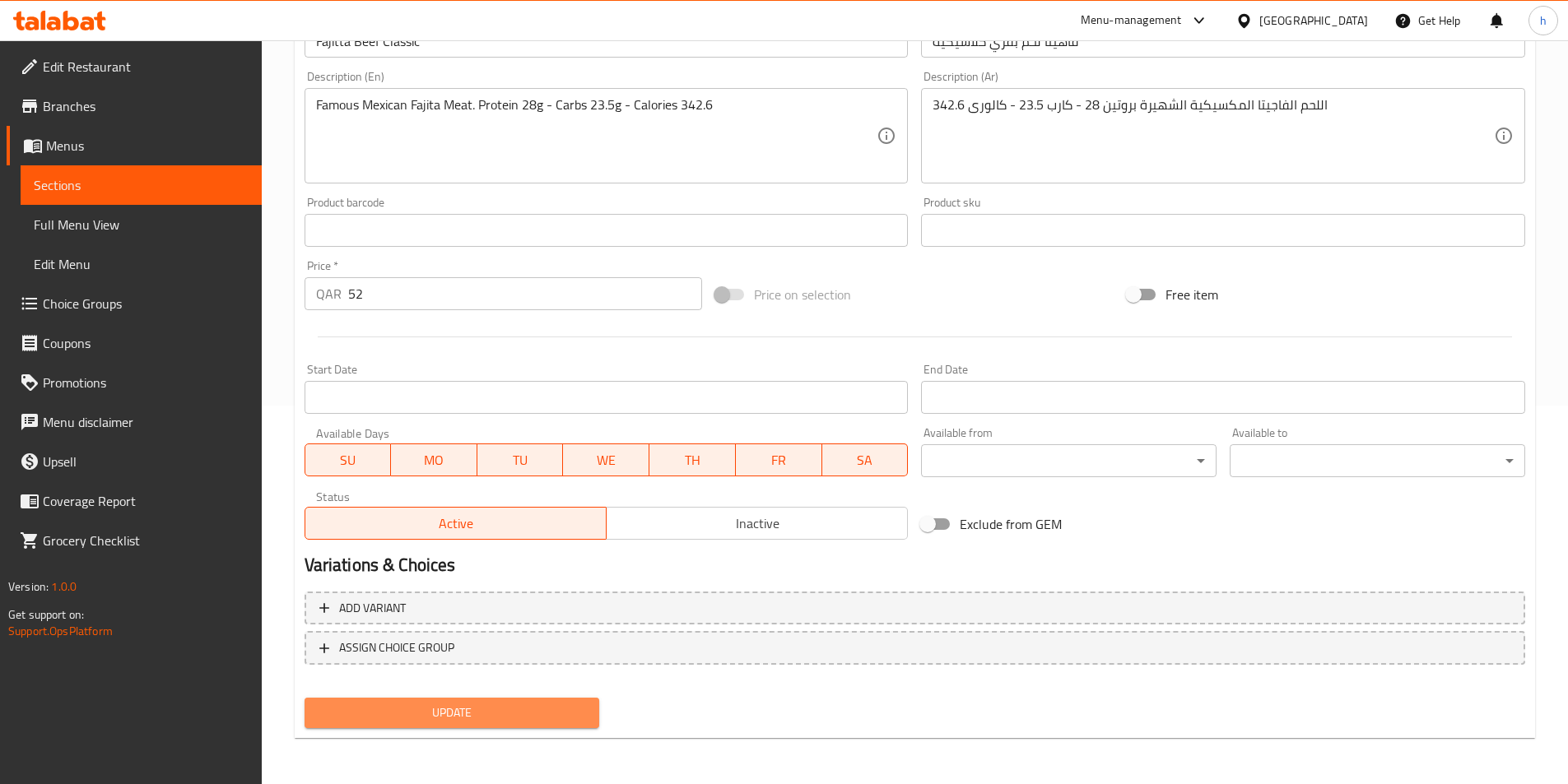
click at [516, 703] on span "Update" at bounding box center [452, 713] width 269 height 21
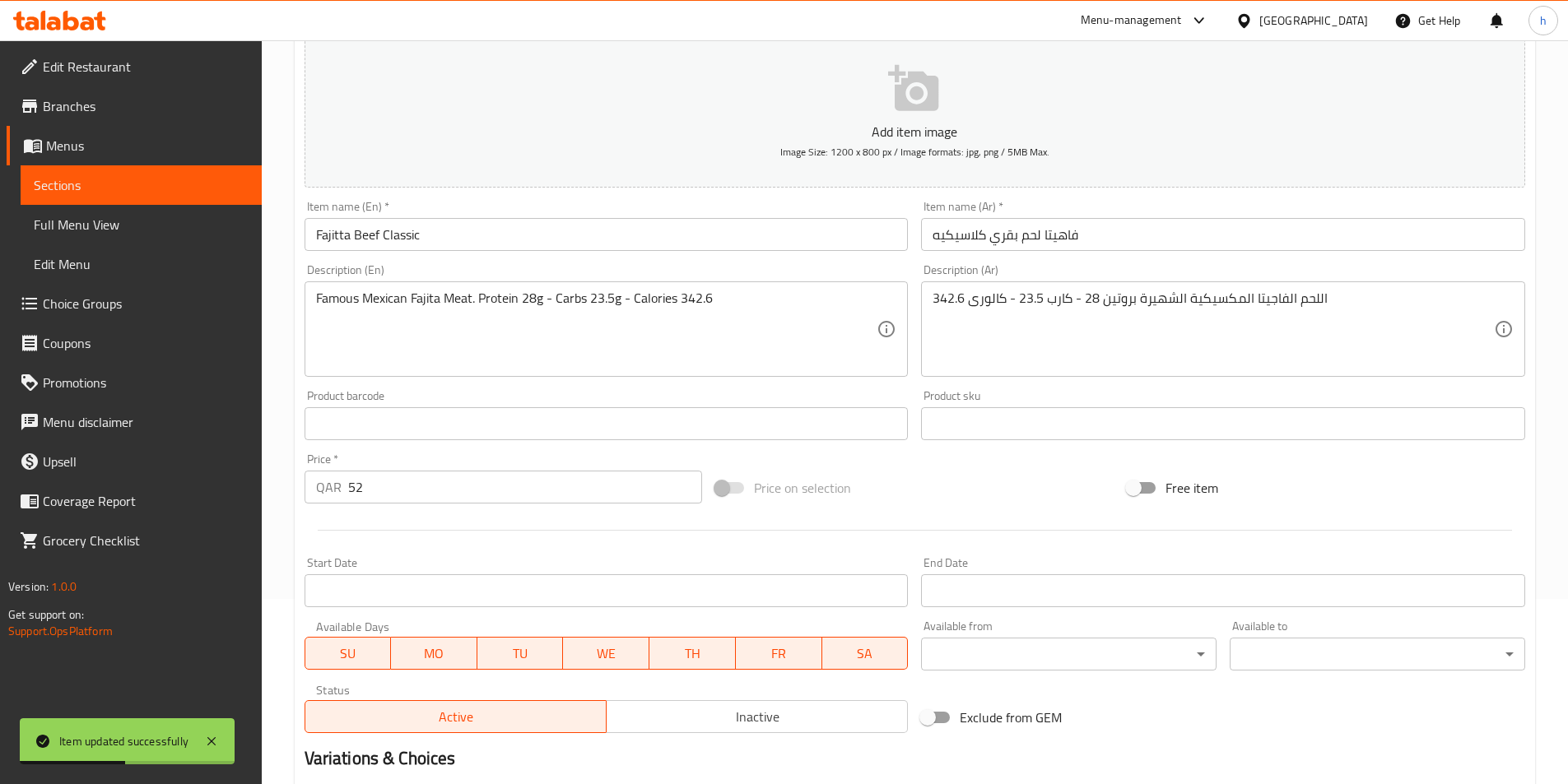
scroll to position [0, 0]
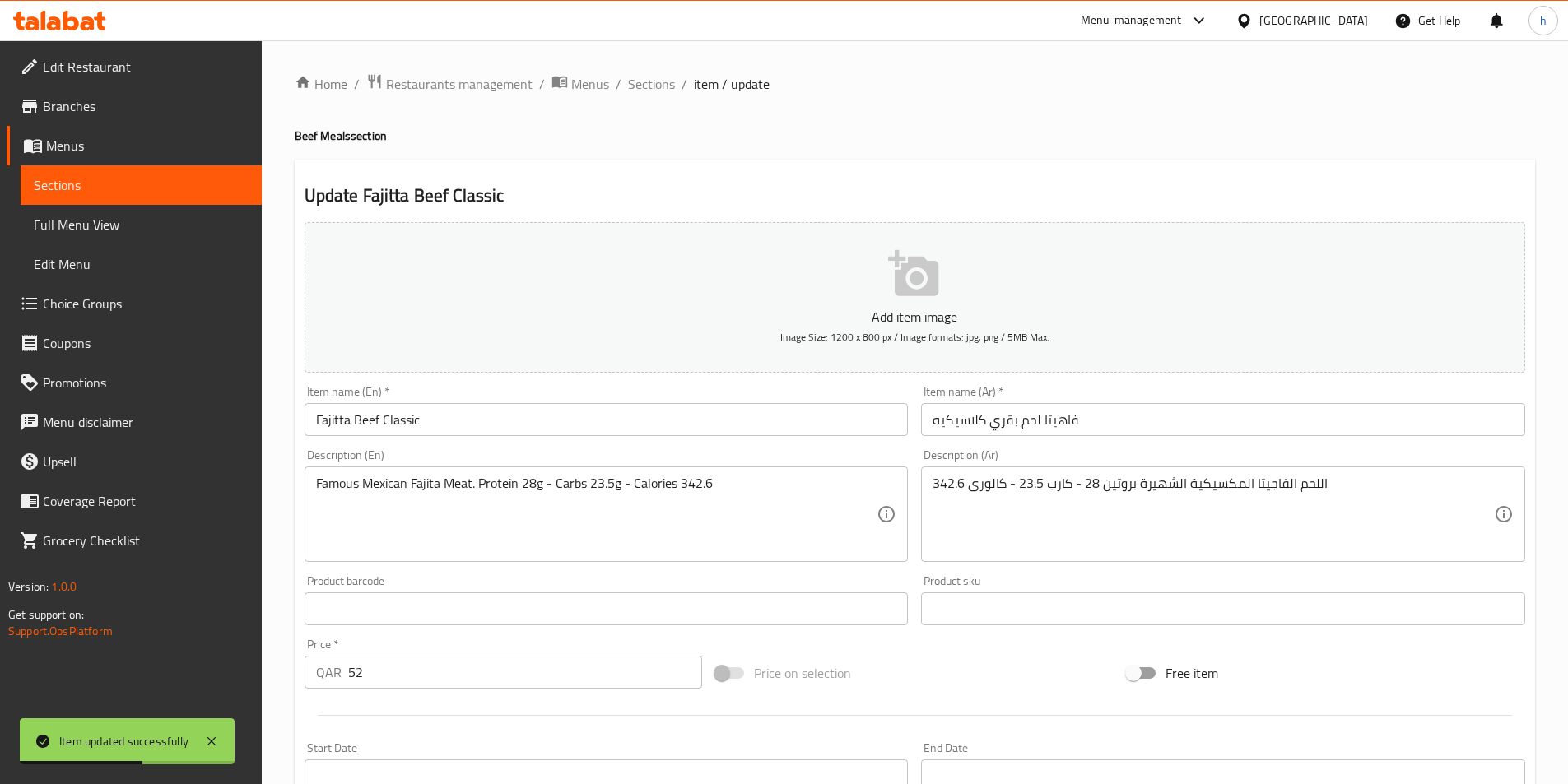
click at [663, 92] on span "Sections" at bounding box center [652, 83] width 47 height 20
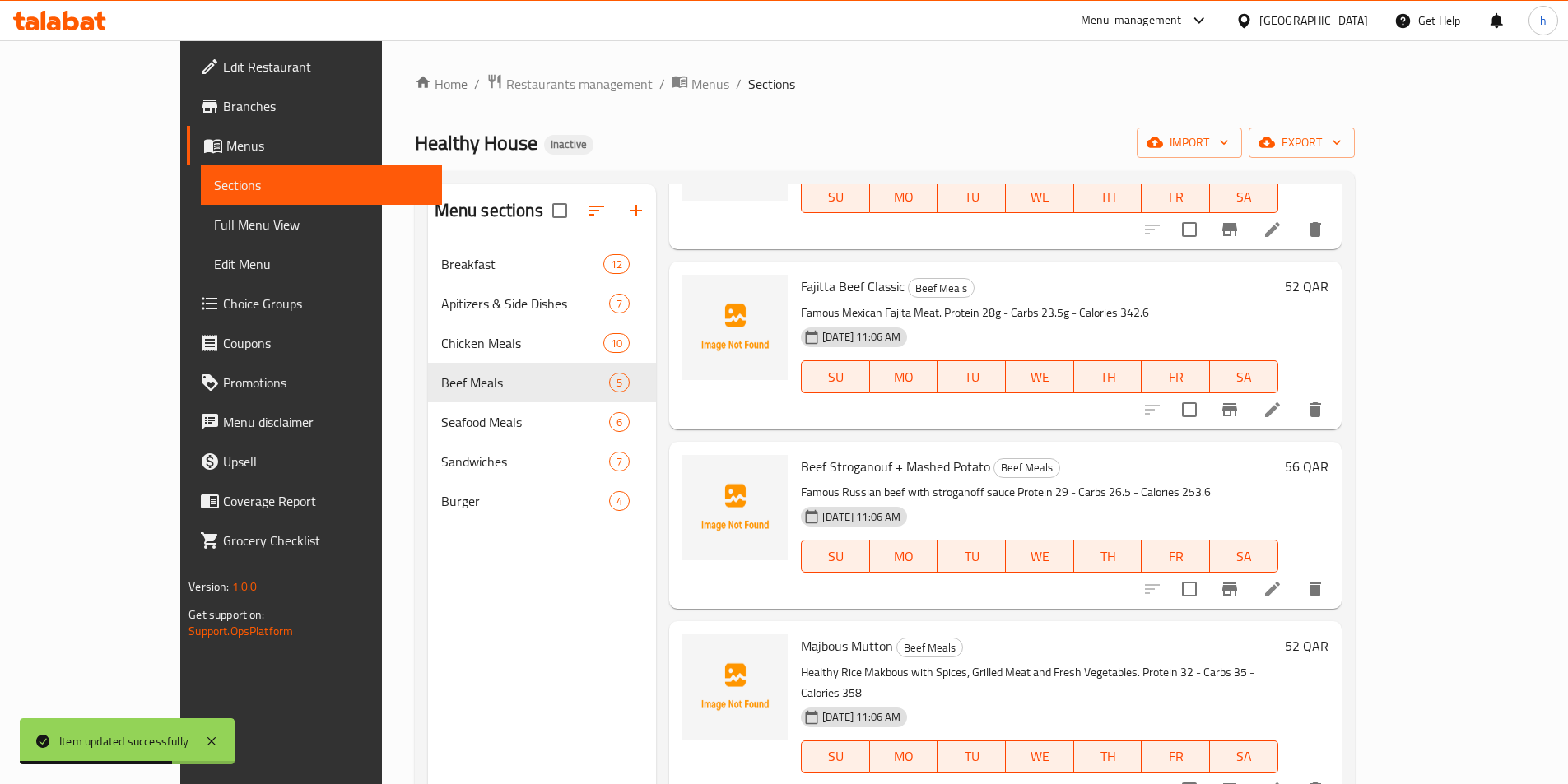
scroll to position [82, 0]
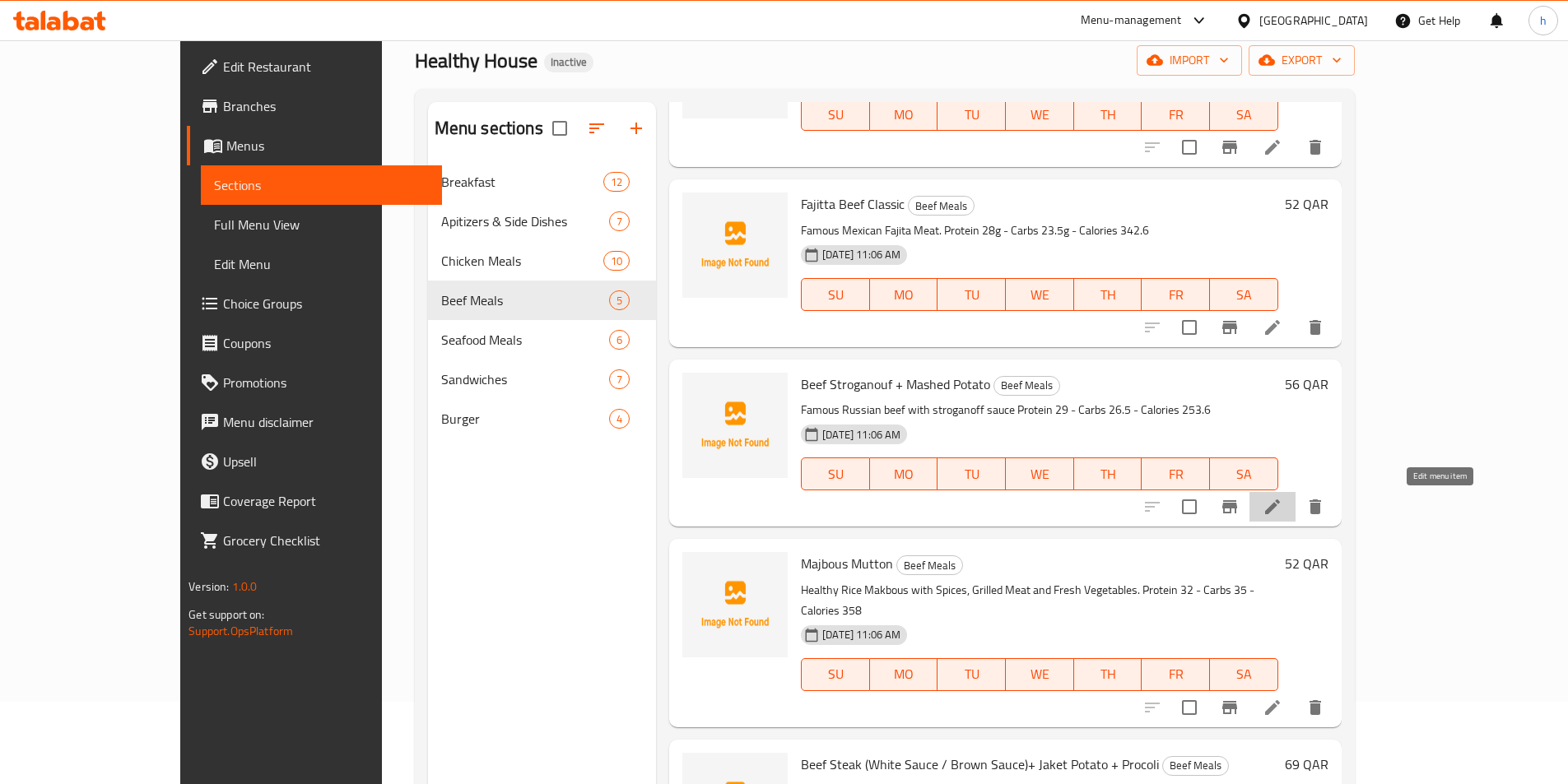
click at [1283, 507] on icon at bounding box center [1272, 506] width 20 height 20
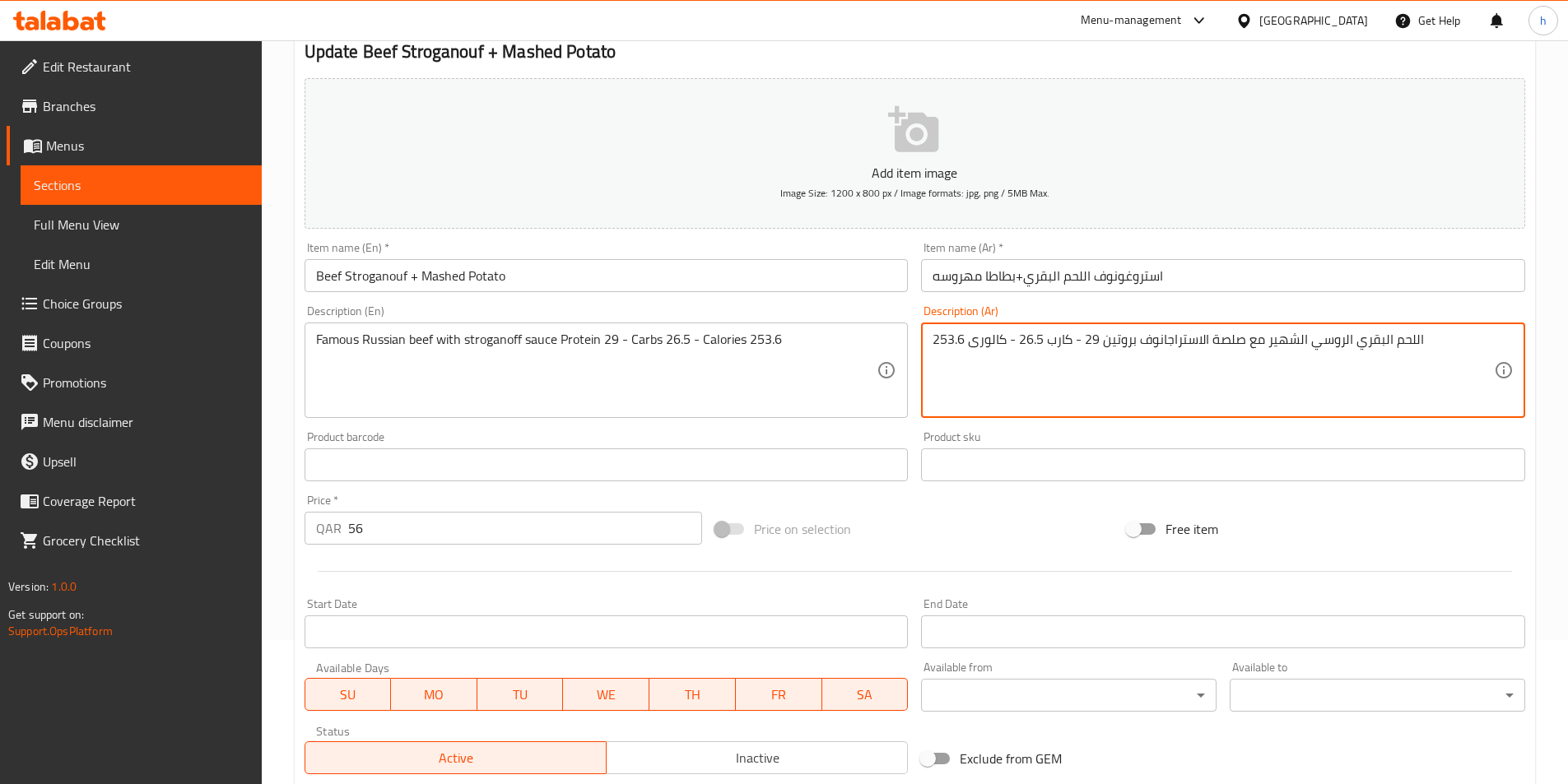
scroll to position [379, 0]
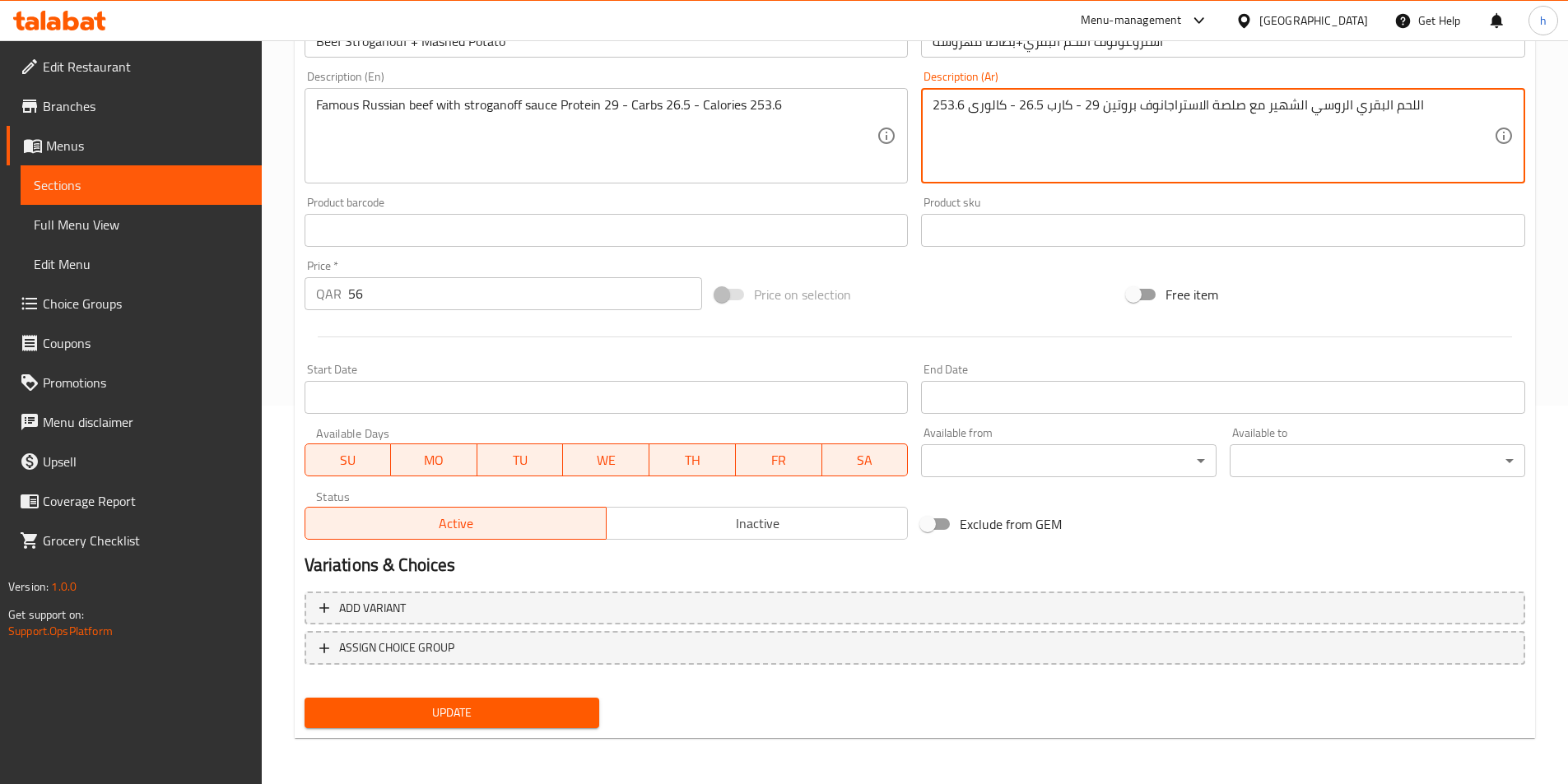
type textarea "اللحم البقري الروسي الشهير مع صلصة الاستراجانوف بروتين 29 - كارب 26.5 - كالورى …"
click at [538, 705] on span "Update" at bounding box center [452, 713] width 269 height 21
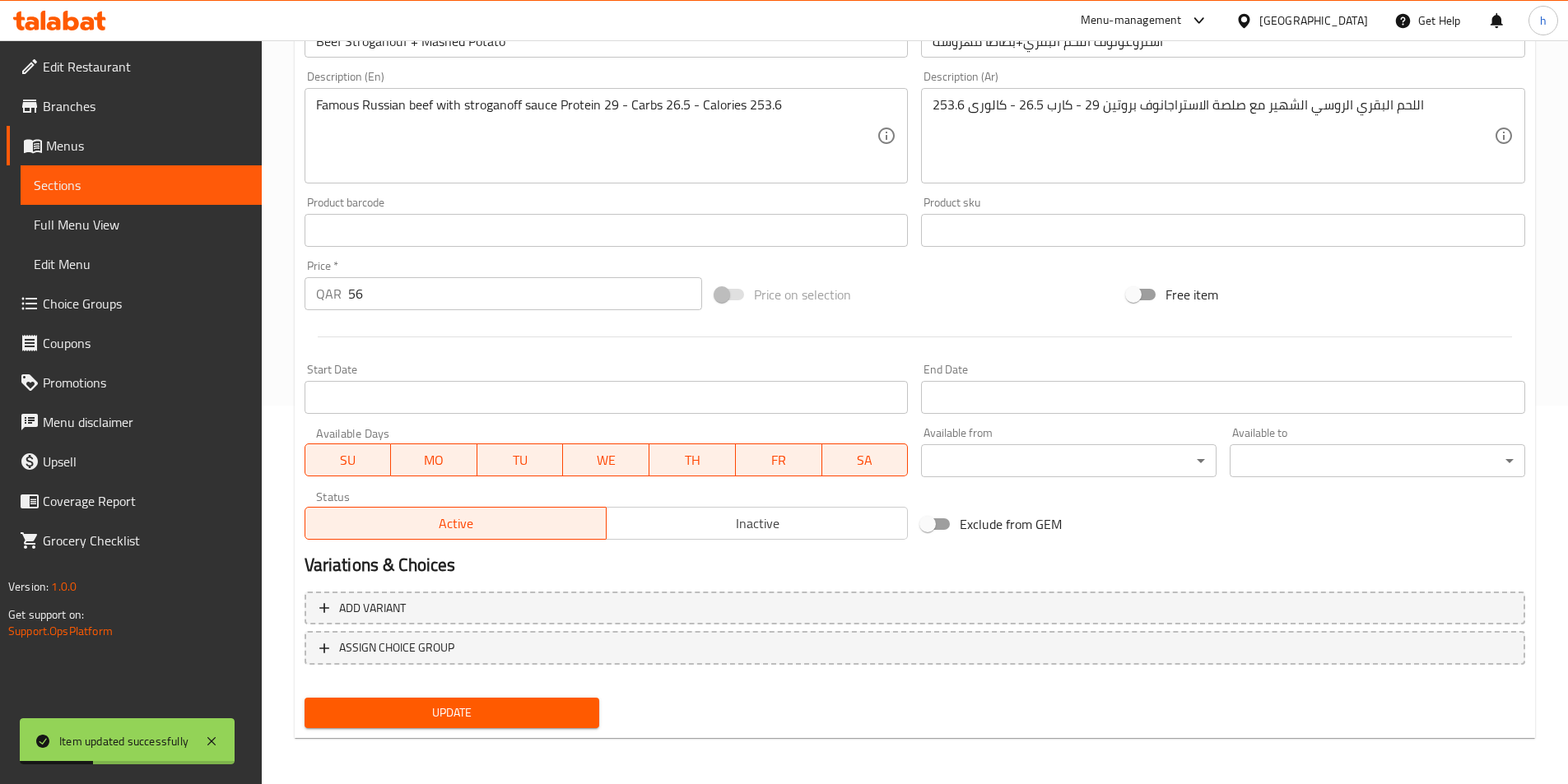
scroll to position [0, 0]
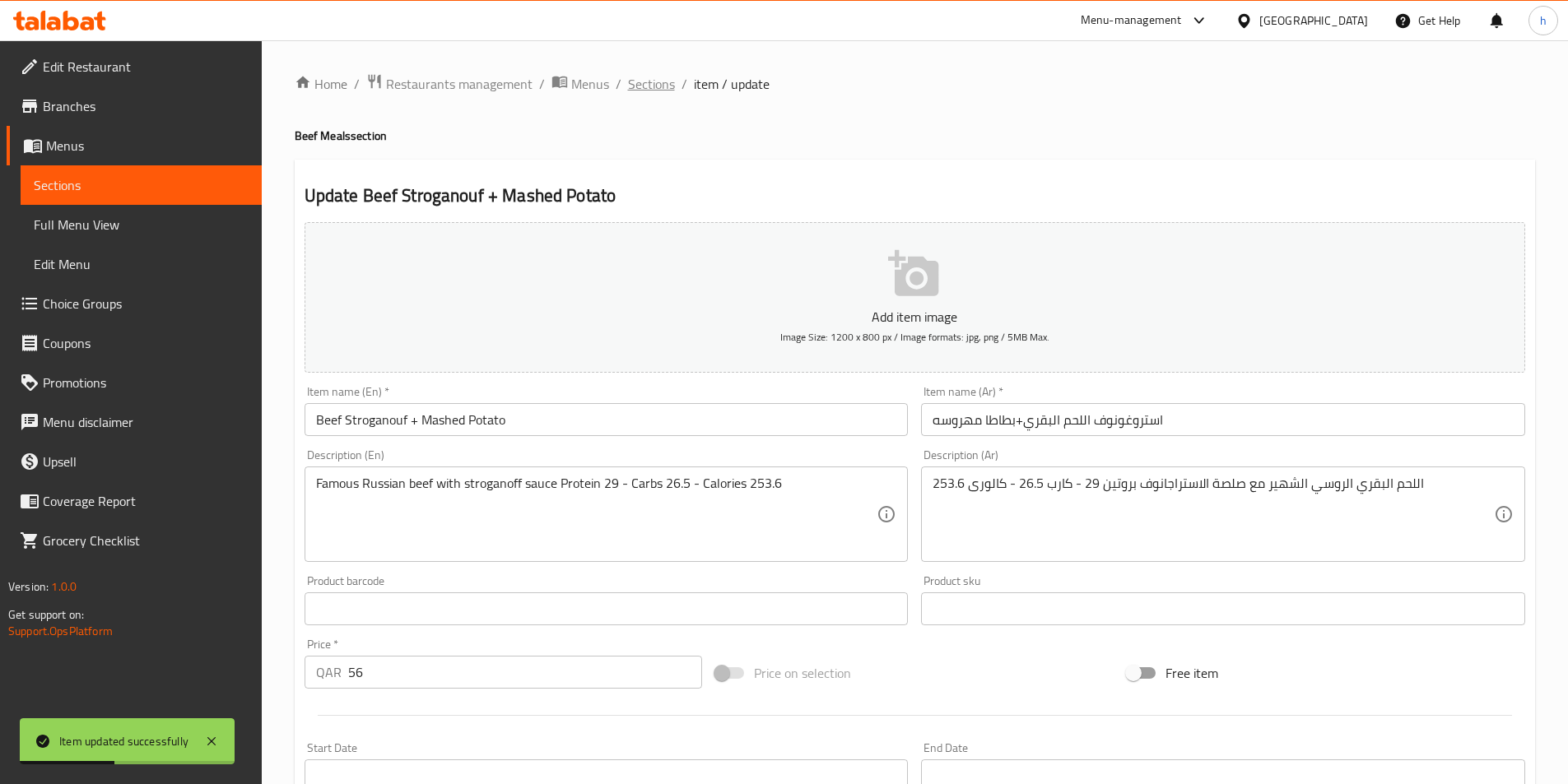
click at [664, 92] on span "Sections" at bounding box center [652, 83] width 47 height 20
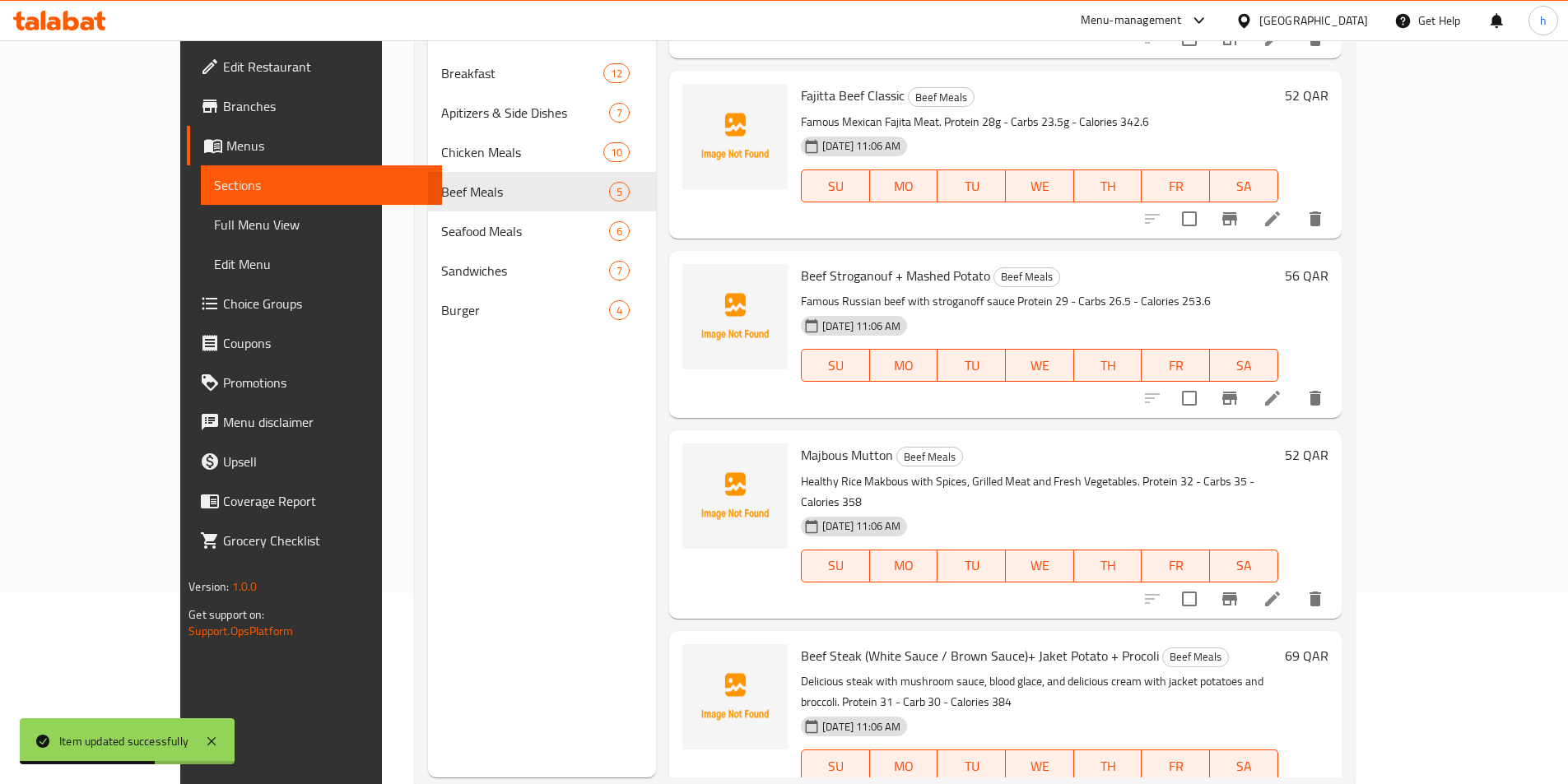
scroll to position [230, 0]
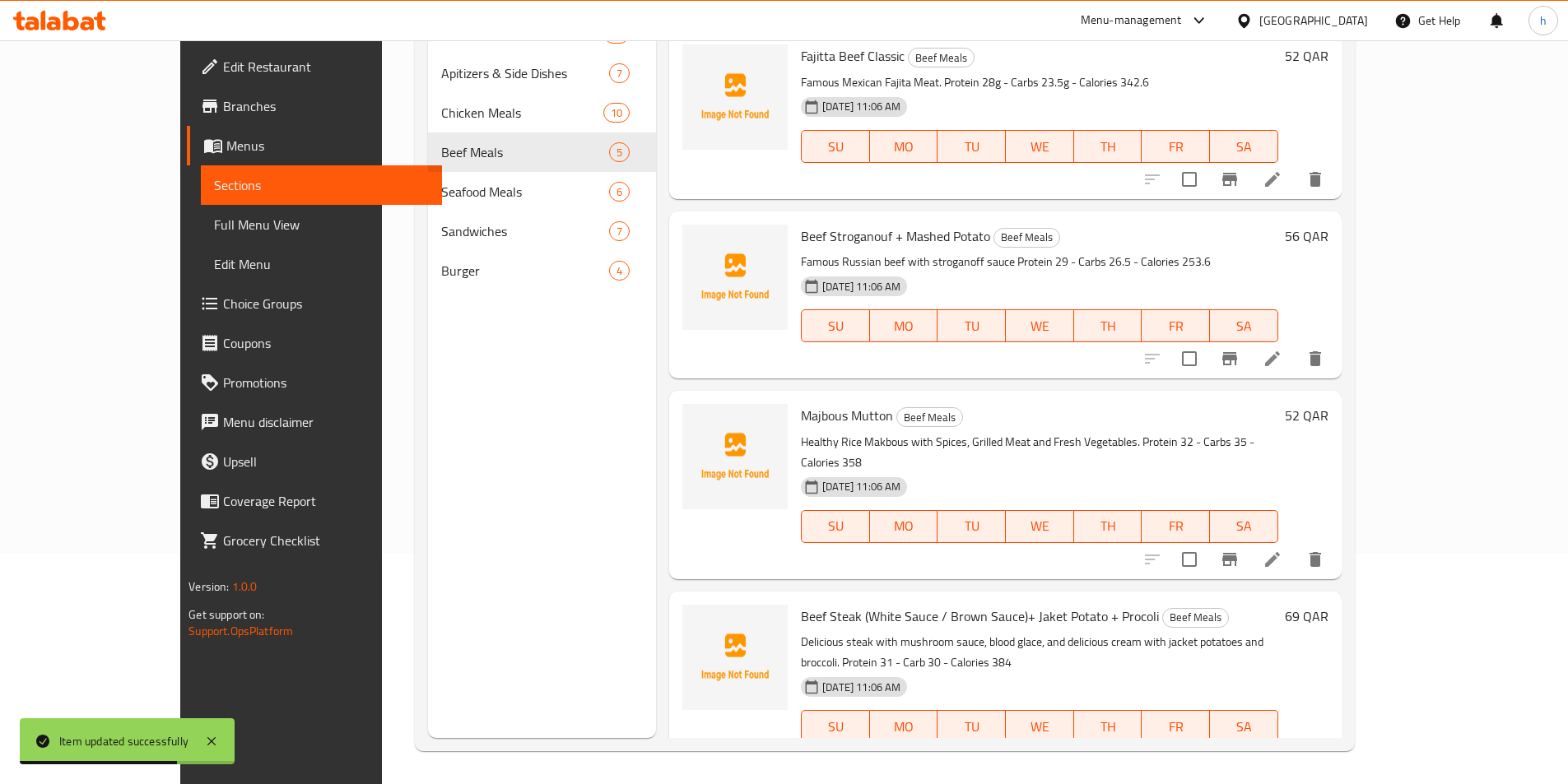
click at [1296, 545] on li at bounding box center [1272, 559] width 46 height 29
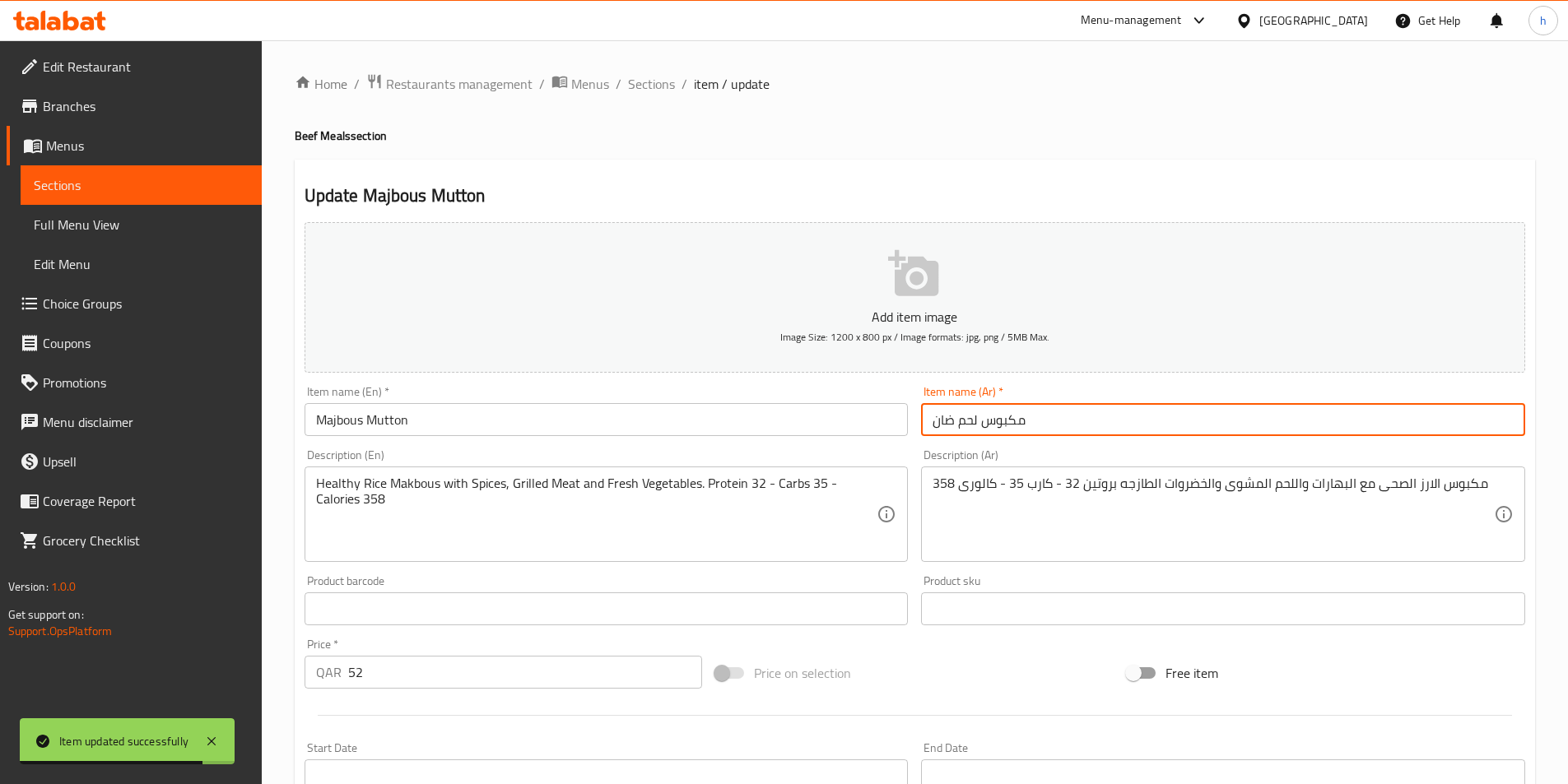
click at [1170, 405] on input "مكبوس لحم ضان" at bounding box center [1223, 419] width 605 height 33
paste input "صحي"
type input "مكبوس لحم ضان صحي"
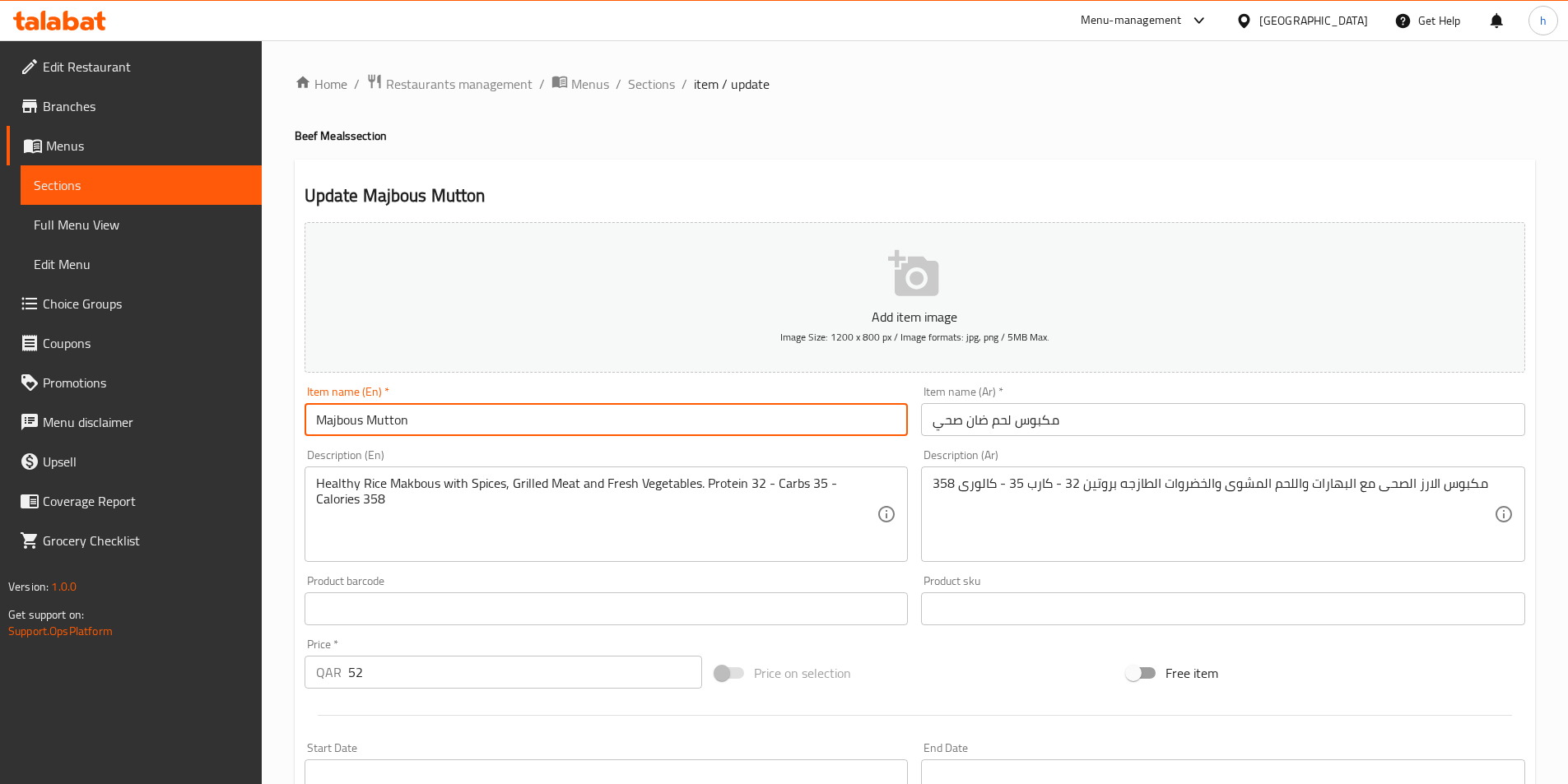
click at [580, 413] on input "Majbous Mutton" at bounding box center [606, 419] width 605 height 33
paste input "healthy"
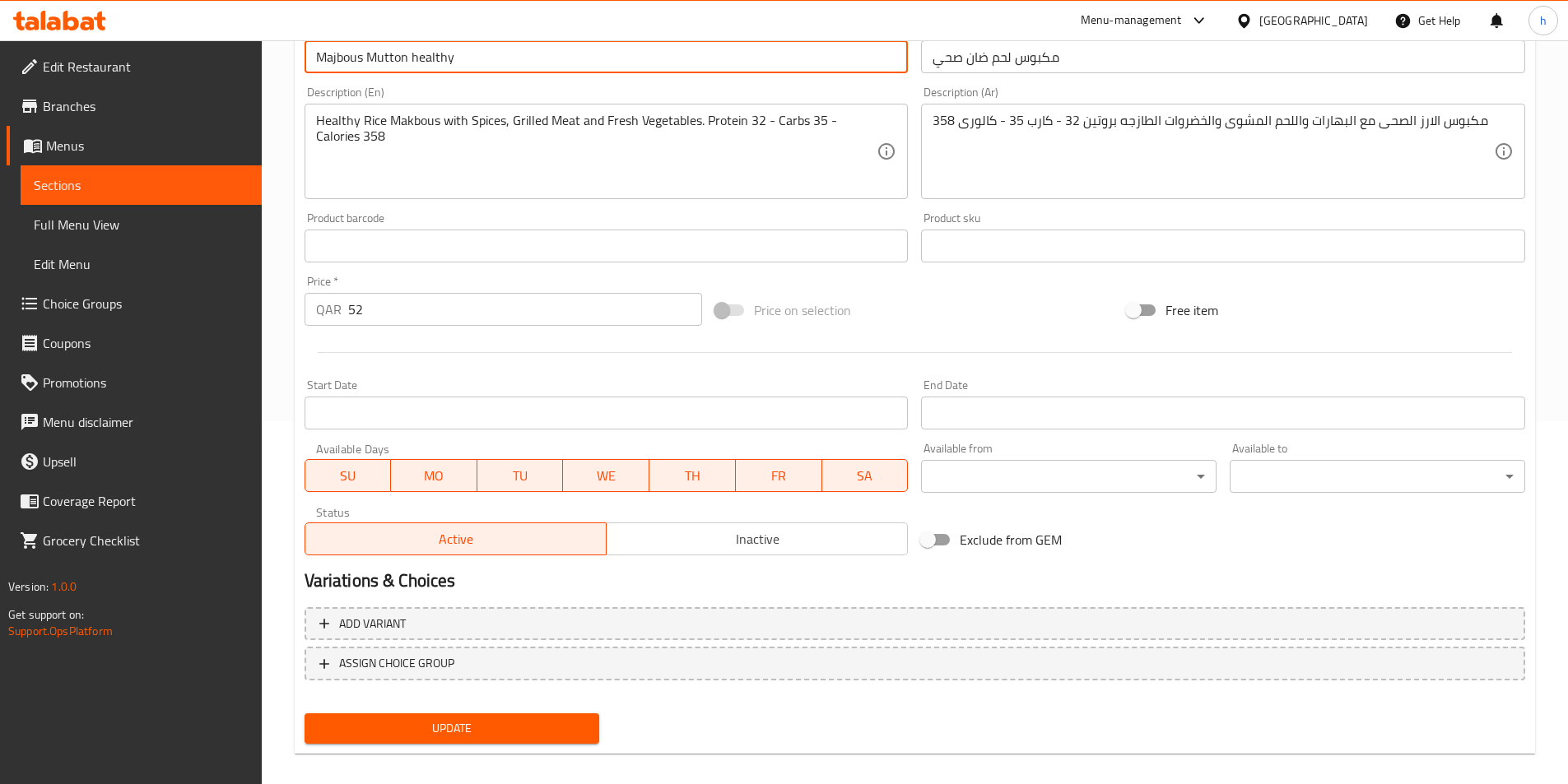
scroll to position [379, 0]
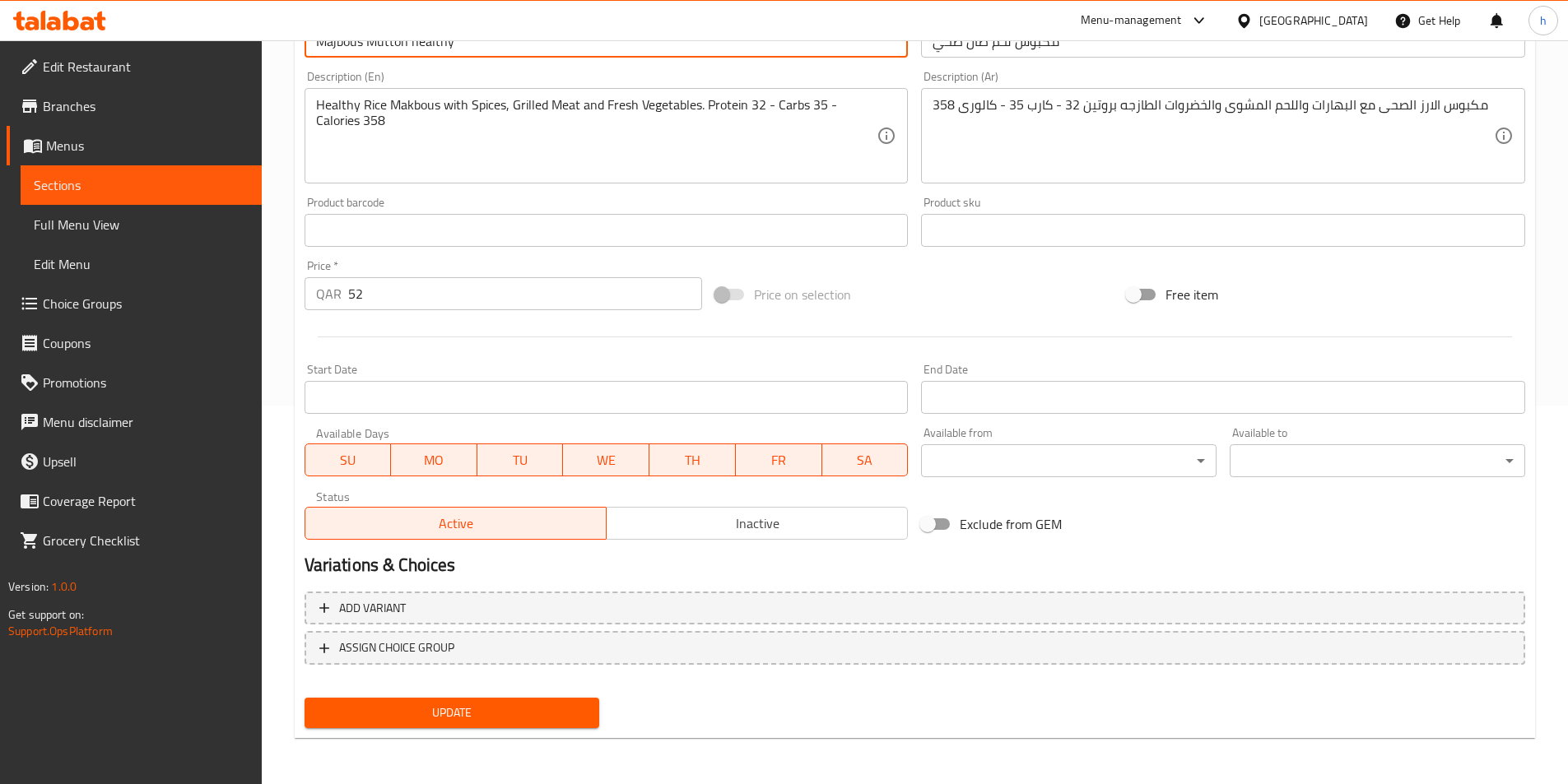
type input "Majbous Mutton healthy"
click at [547, 701] on button "Update" at bounding box center [452, 713] width 296 height 30
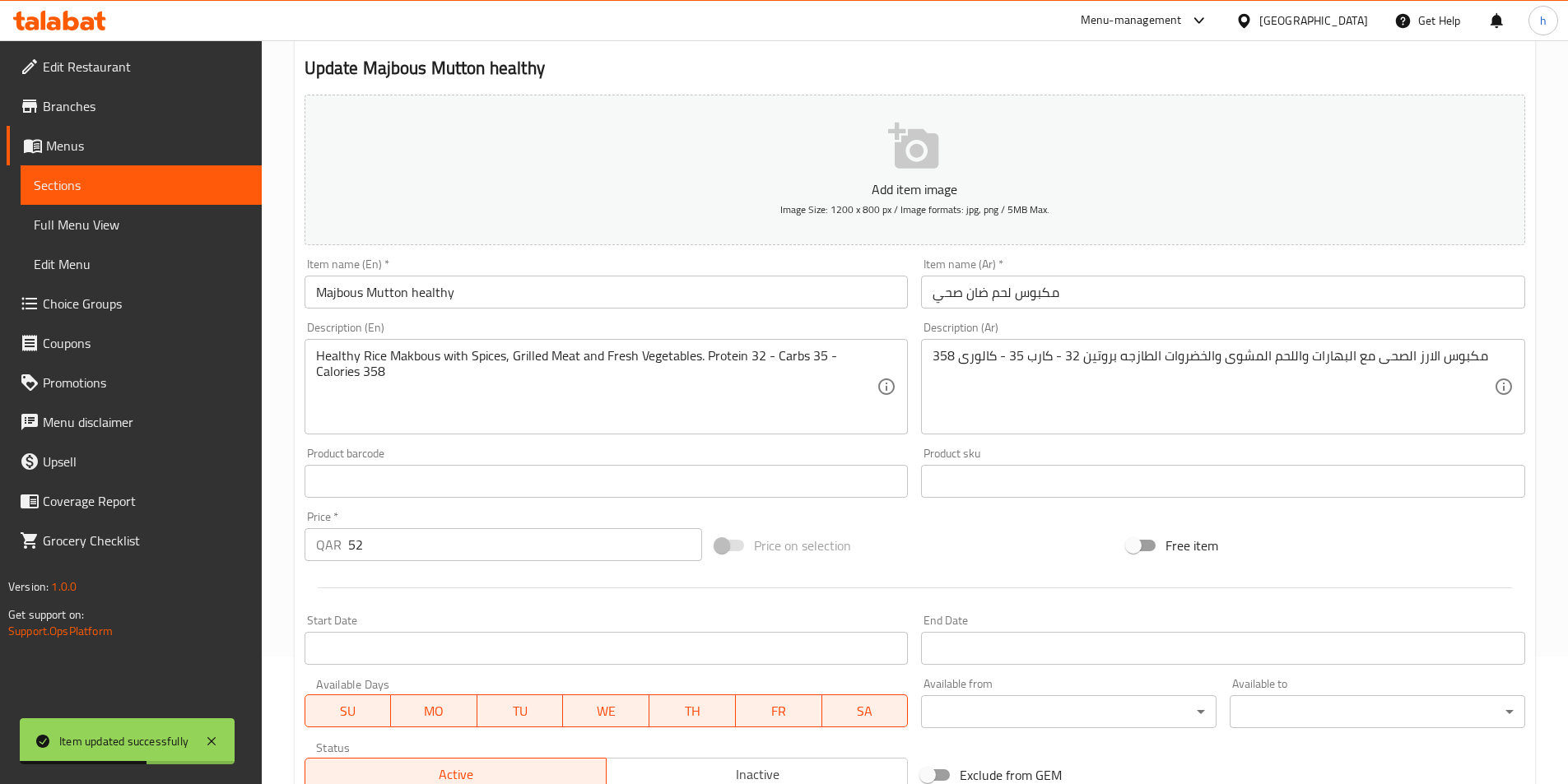
scroll to position [0, 0]
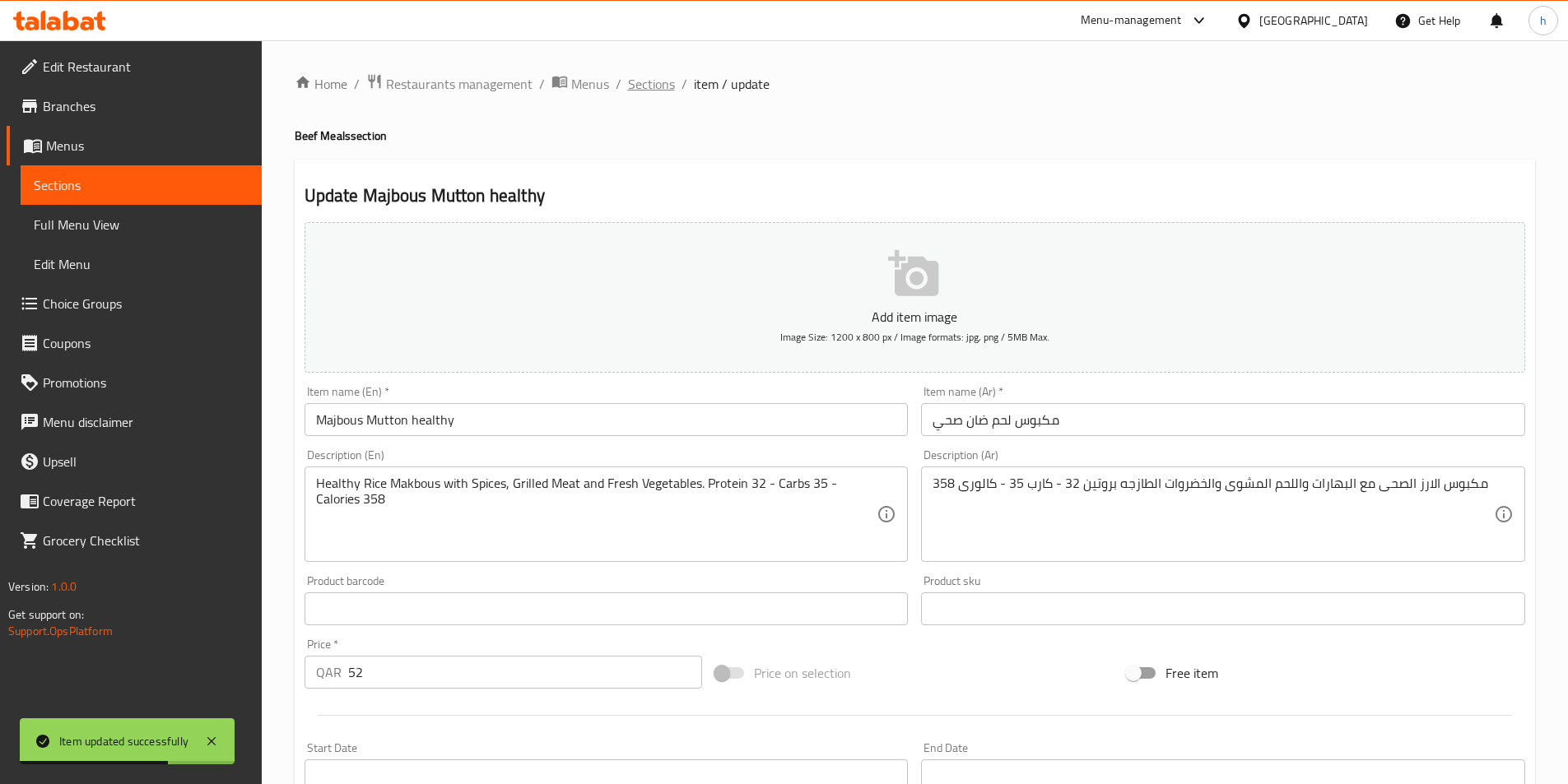
click at [661, 77] on span "Sections" at bounding box center [652, 83] width 47 height 20
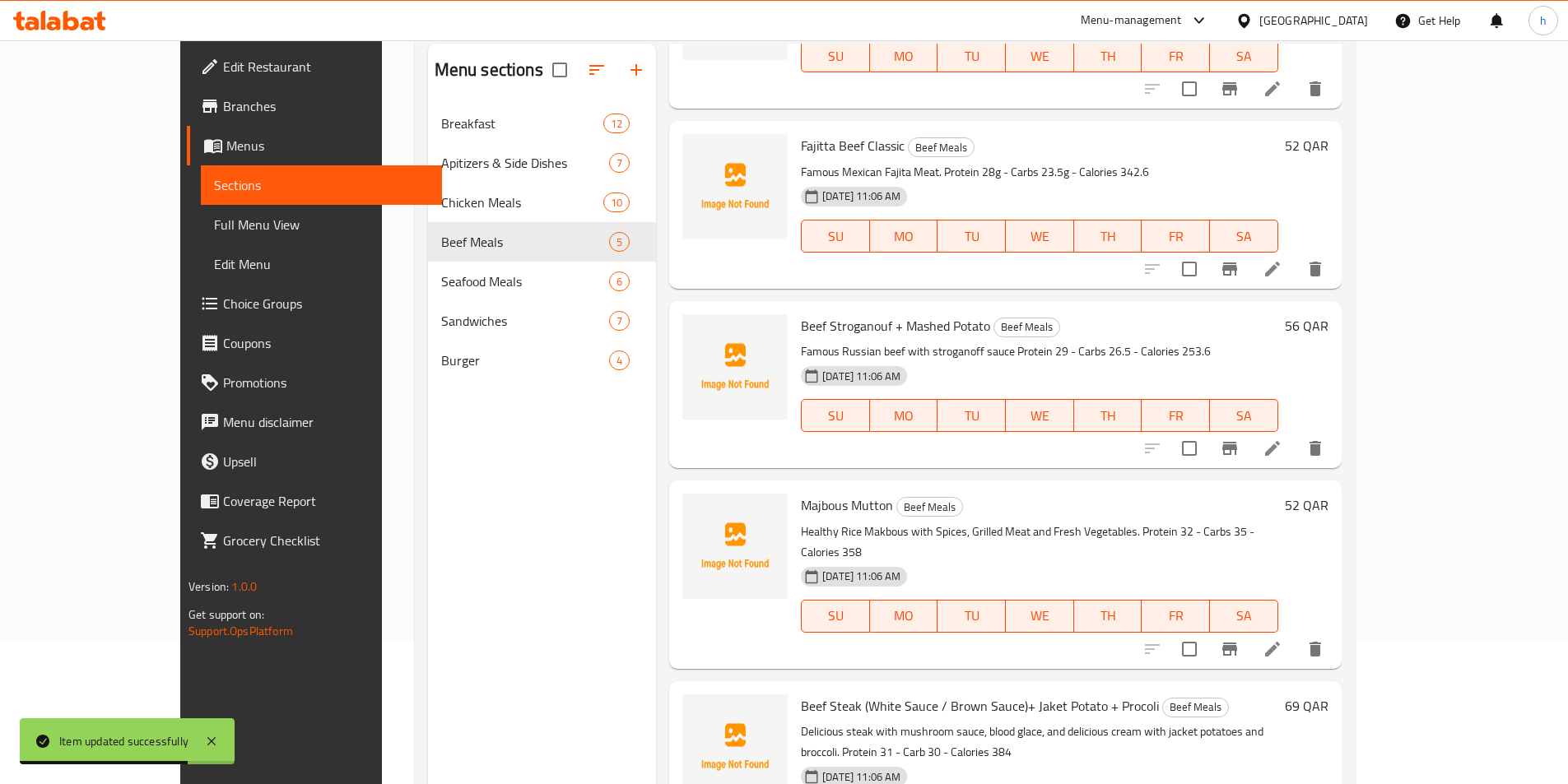
scroll to position [230, 0]
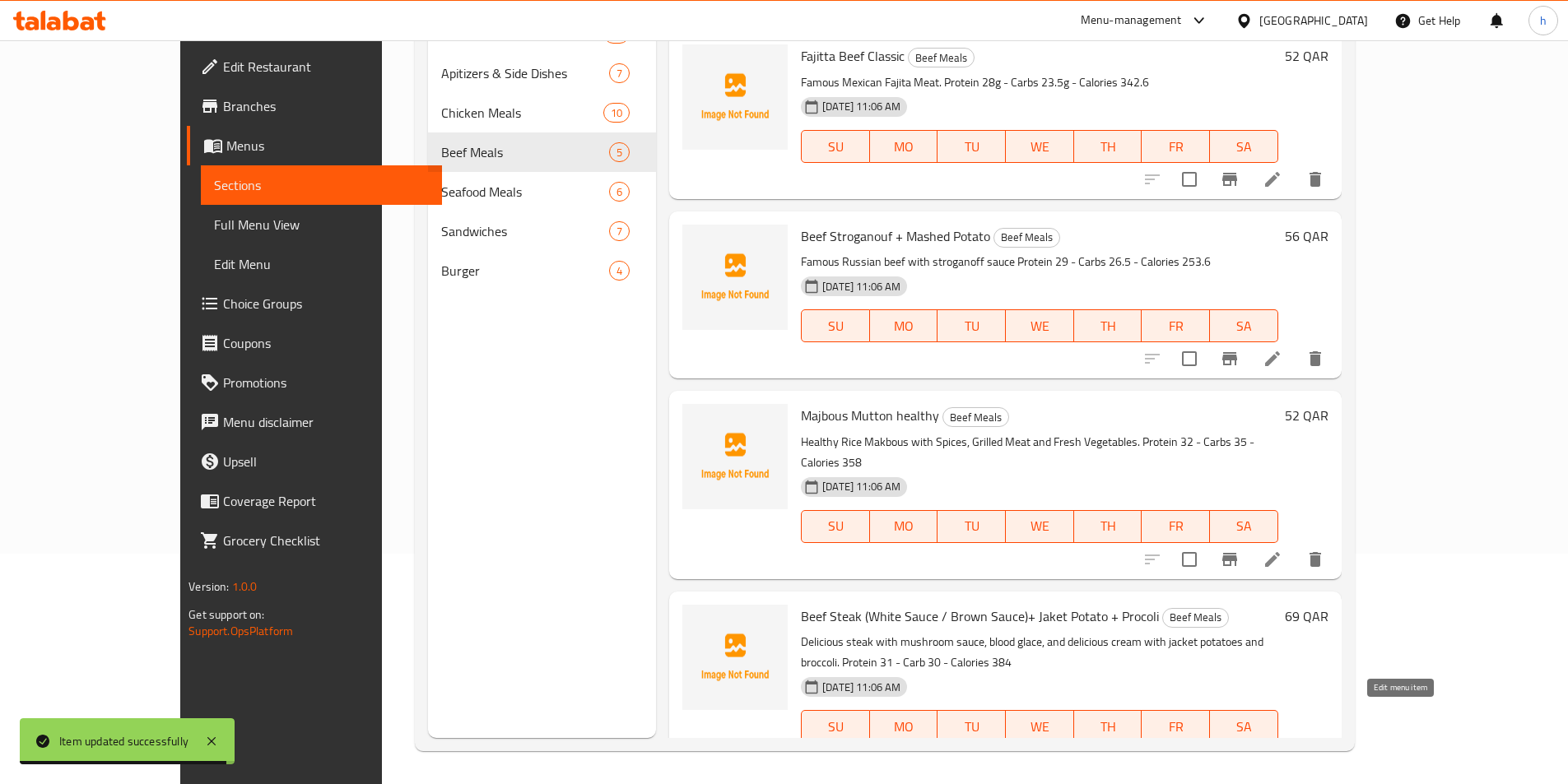
click at [1243, 750] on icon at bounding box center [1233, 759] width 20 height 20
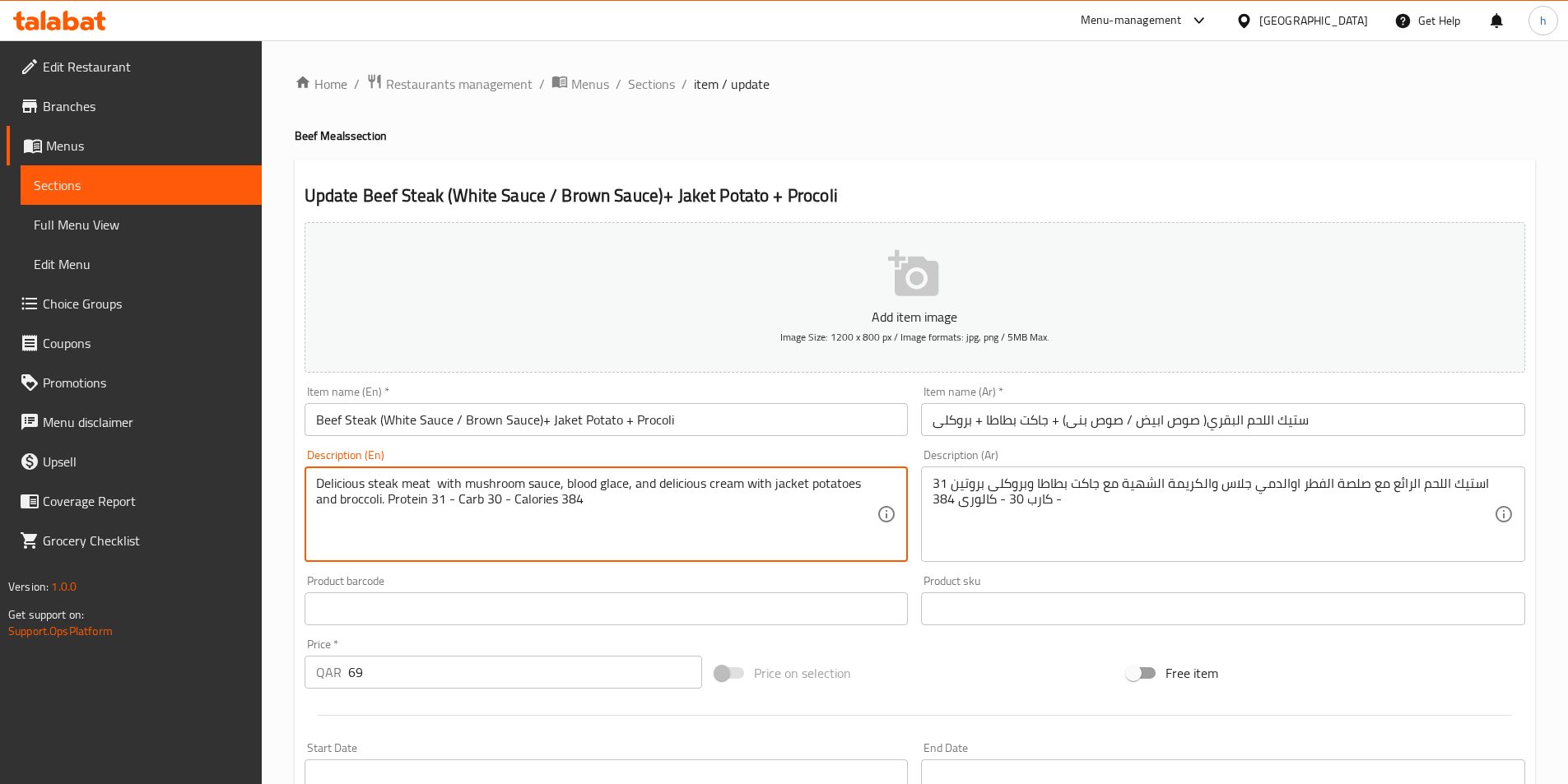
type textarea "Delicious steak meat with mushroom sauce, blood glace, and delicious cream with…"
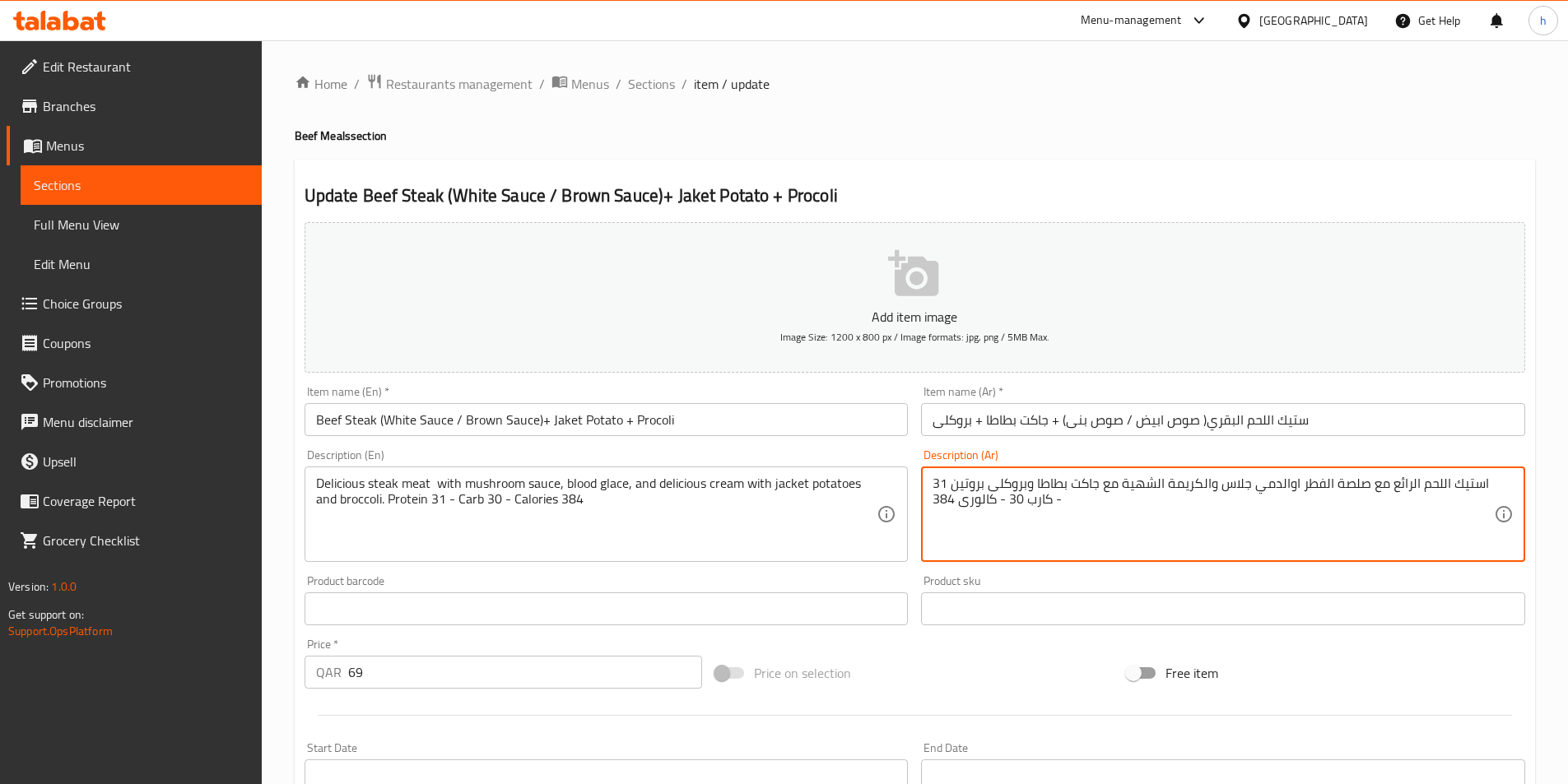
click at [1314, 480] on textarea "استيك اللحم الرائع مع صلصة الفطر اوالدمي جلاس والكريمة الشهية مع جاكت بطاطا وبر…" at bounding box center [1213, 515] width 561 height 78
click at [1303, 487] on textarea "استيك اللحم الرائع مع صلصة المشؤوم اوالدمي جلاس والكريمة الشهية مع جاكت بطاطا و…" at bounding box center [1213, 515] width 561 height 78
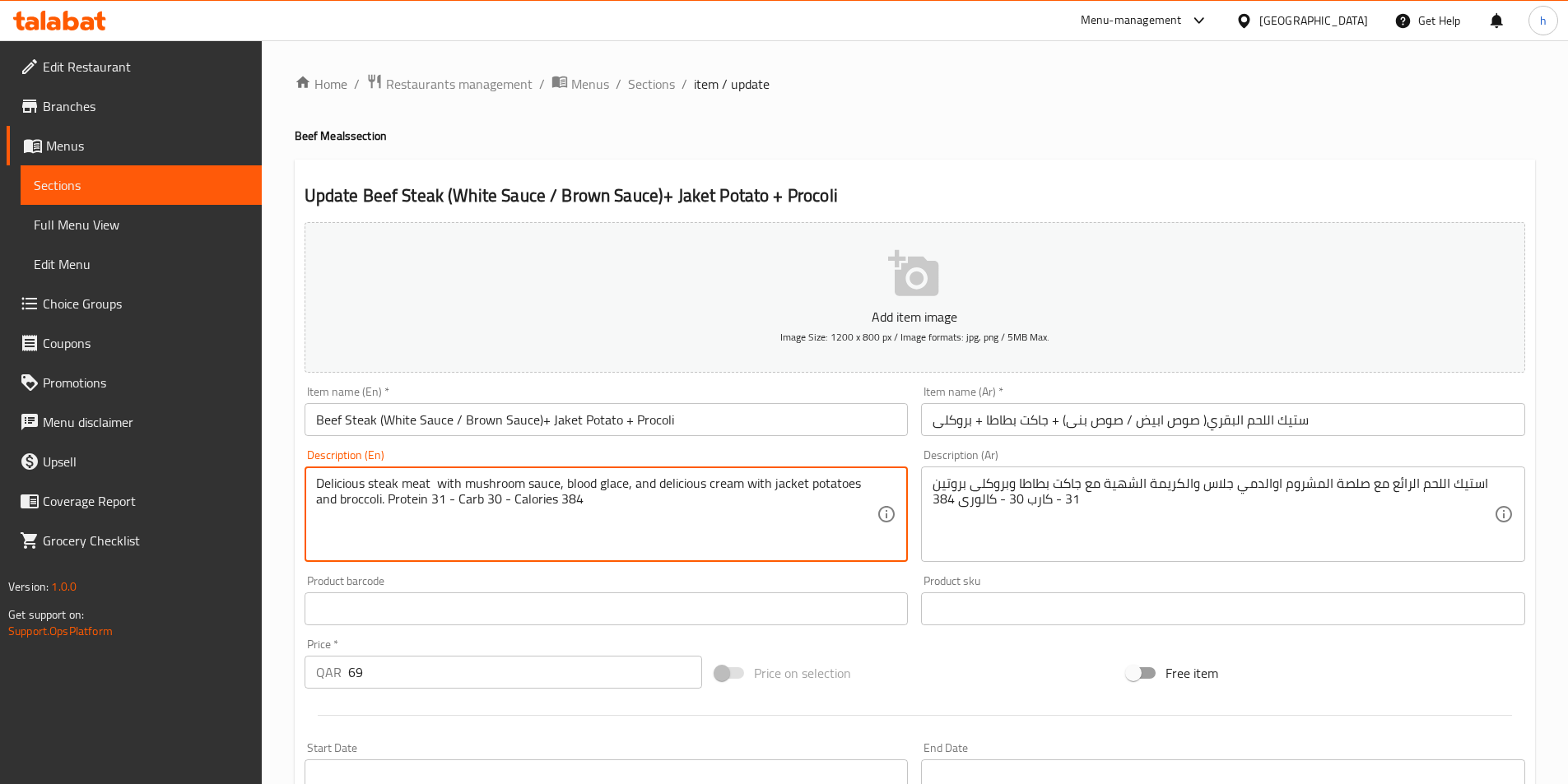
drag, startPoint x: 561, startPoint y: 484, endPoint x: 626, endPoint y: 495, distance: 65.9
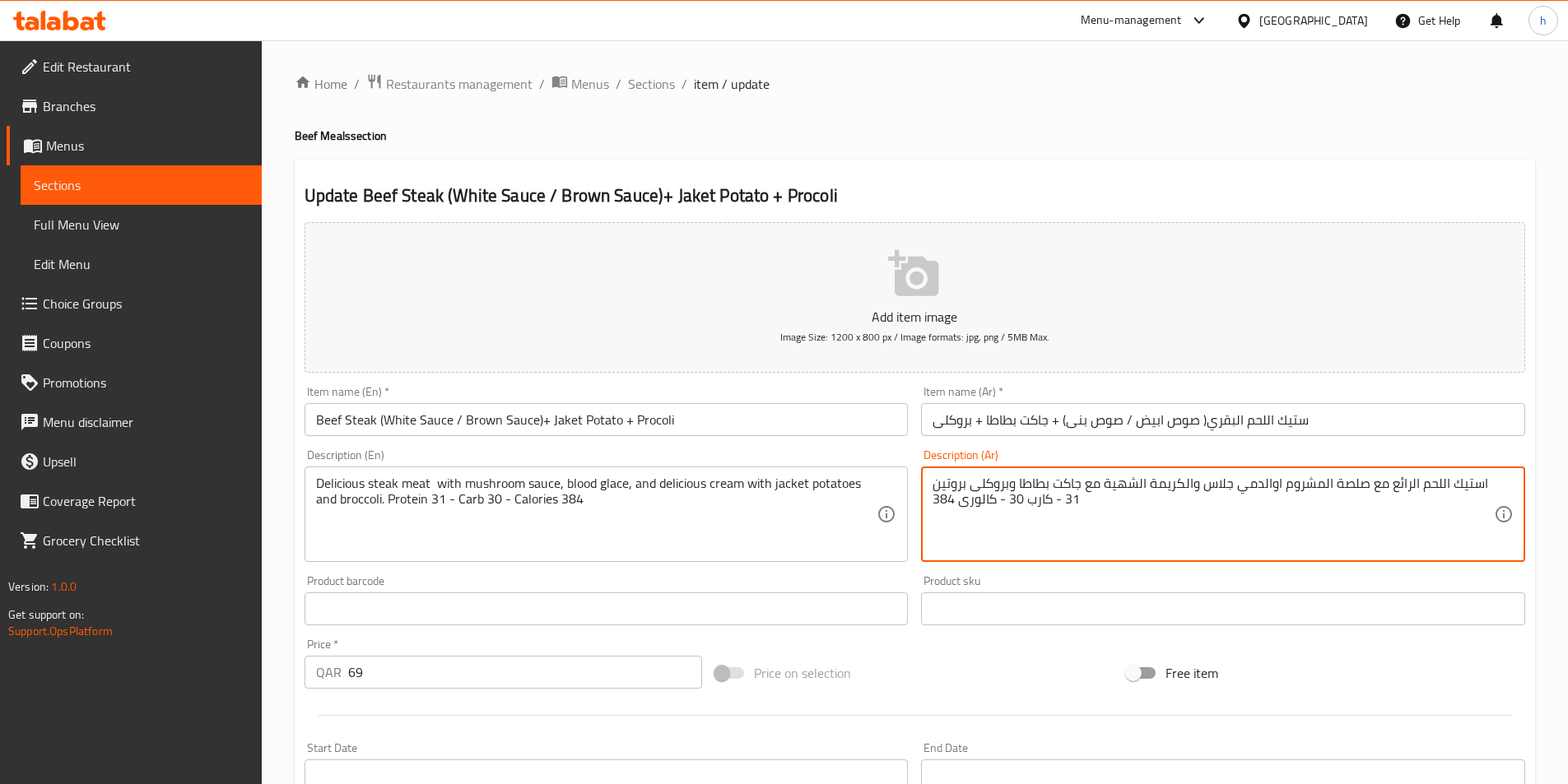
click at [1259, 486] on textarea "استيك اللحم الرائع مع صلصة المشروم اوالدمي جلاس والكريمة الشهية مع جاكت بطاطا و…" at bounding box center [1213, 515] width 561 height 78
click at [1281, 480] on textarea "استيك اللحم الرائع مع صلصة المشروم اوالدمي جلاس والكريمة الشهية مع جاكت بطاطا و…" at bounding box center [1213, 515] width 561 height 78
drag, startPoint x: 1272, startPoint y: 481, endPoint x: 1253, endPoint y: 475, distance: 19.9
click at [1253, 476] on textarea "استيك اللحم الرائع مع صلصة المشروم والدمي جلاس والكريمة الشهية مع جاكت بطاطا وب…" at bounding box center [1213, 515] width 561 height 78
click at [1260, 476] on textarea "استيك اللحم الرائع مع صلصة المشروم والدمي جلاس والكريمة الشهية مع جاكت بطاطا وب…" at bounding box center [1213, 515] width 561 height 78
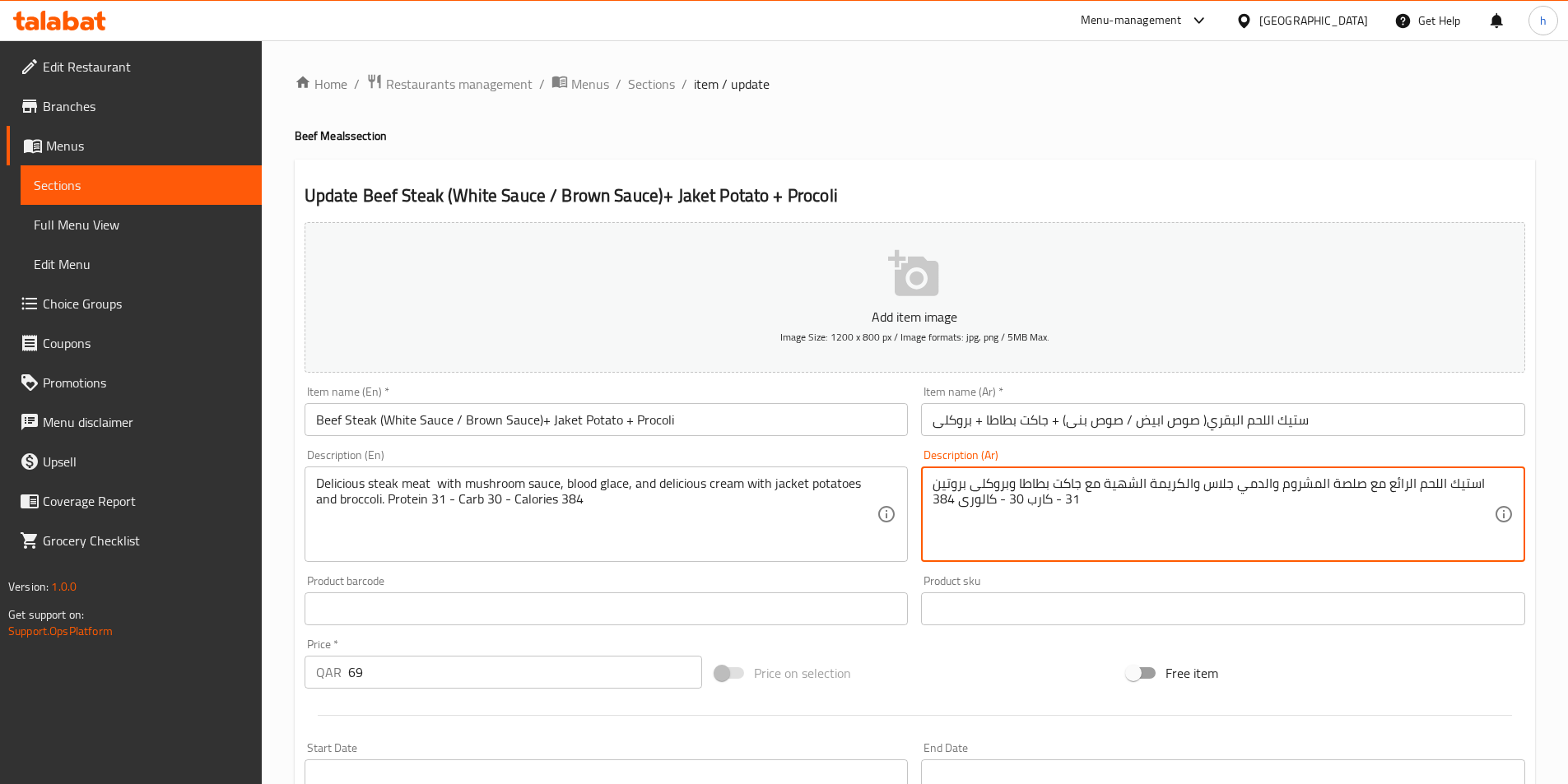
drag, startPoint x: 1270, startPoint y: 477, endPoint x: 1238, endPoint y: 476, distance: 32.0
click at [1238, 476] on textarea "استيك اللحم الرائع مع صلصة المشروم والدمي جلاس والكريمة الشهية مع جاكت بطاطا وب…" at bounding box center [1213, 515] width 561 height 78
click at [1226, 485] on textarea "استيك اللحم الرائع مع صلصة المشروم و جلاس والكريمة الشهية مع جاكت بطاطا وبروكلى…" at bounding box center [1213, 515] width 561 height 78
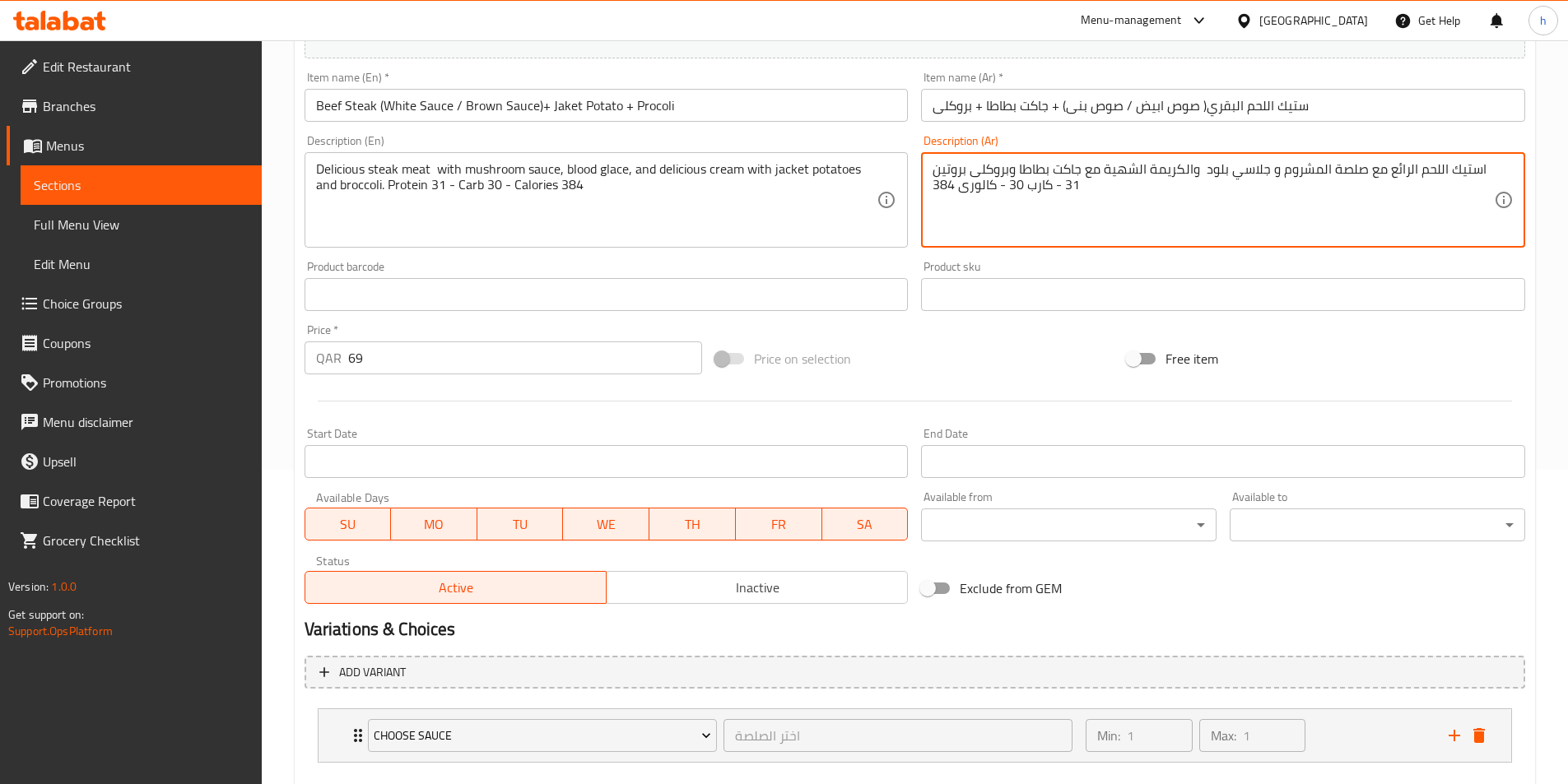
scroll to position [406, 0]
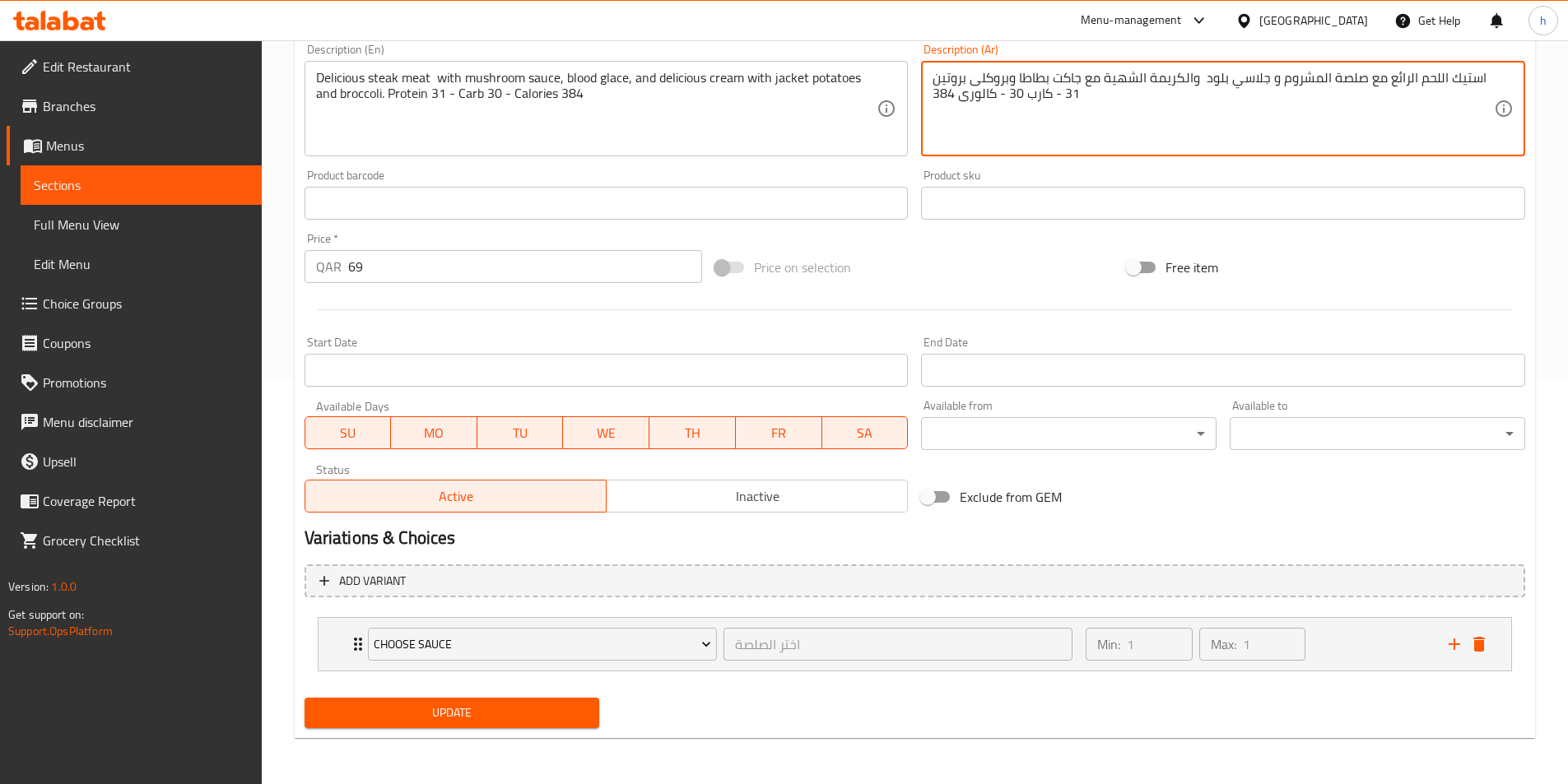
type textarea "استيك اللحم الرائع مع صلصة المشروم و جلاسي بلود والكريمة الشهية مع جاكت بطاطا و…"
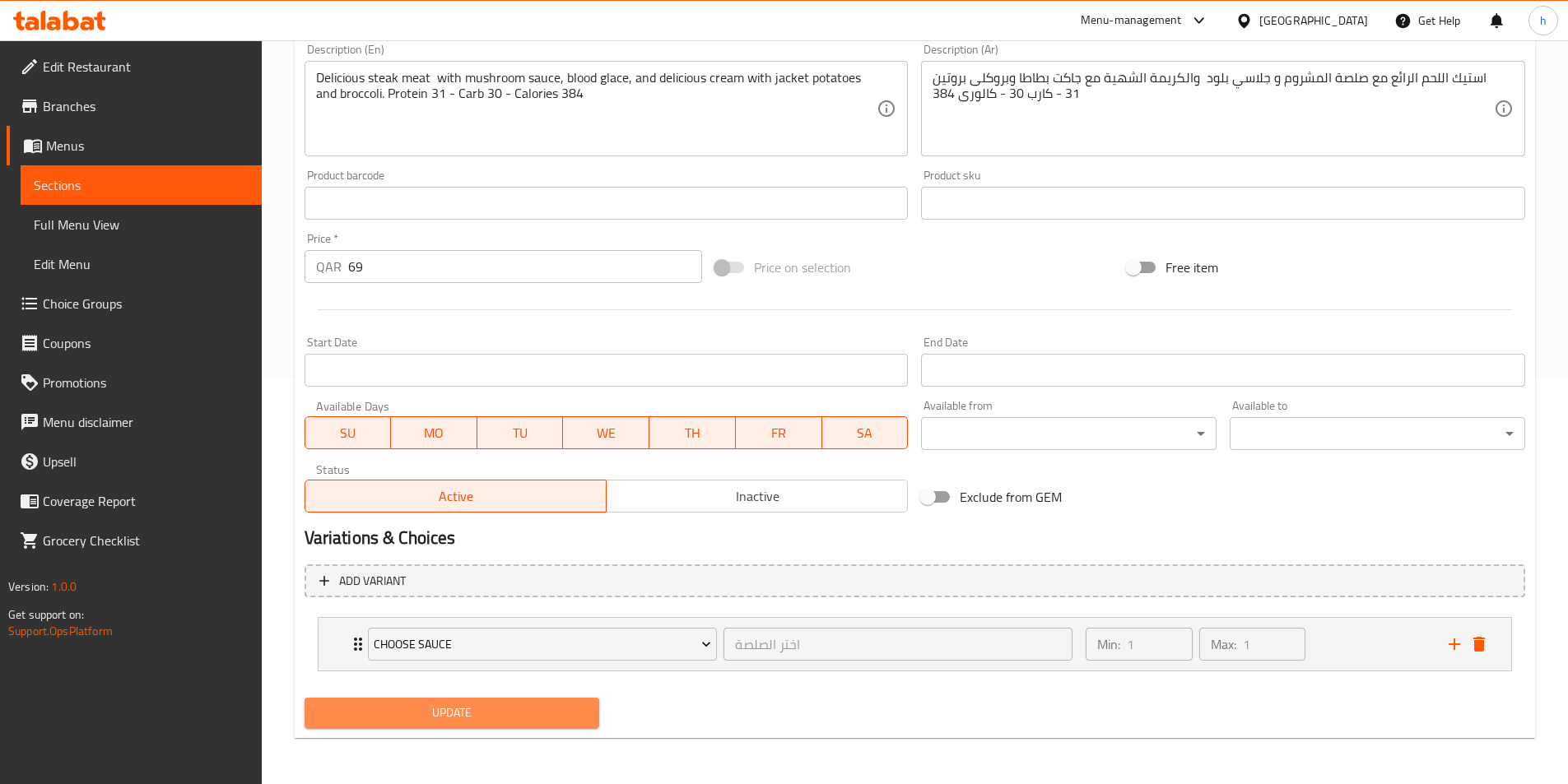
click at [530, 724] on button "Update" at bounding box center [452, 713] width 296 height 30
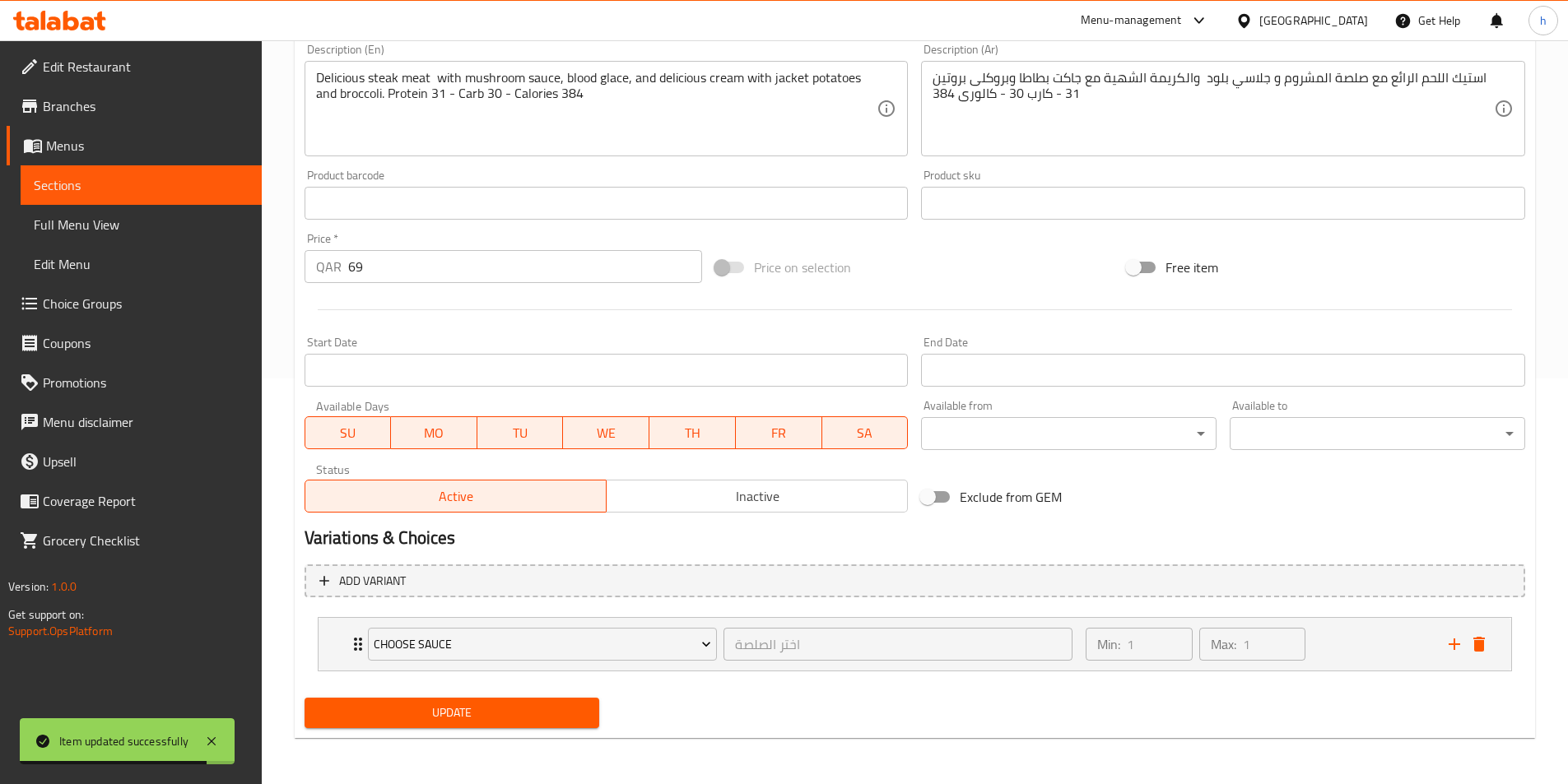
scroll to position [0, 0]
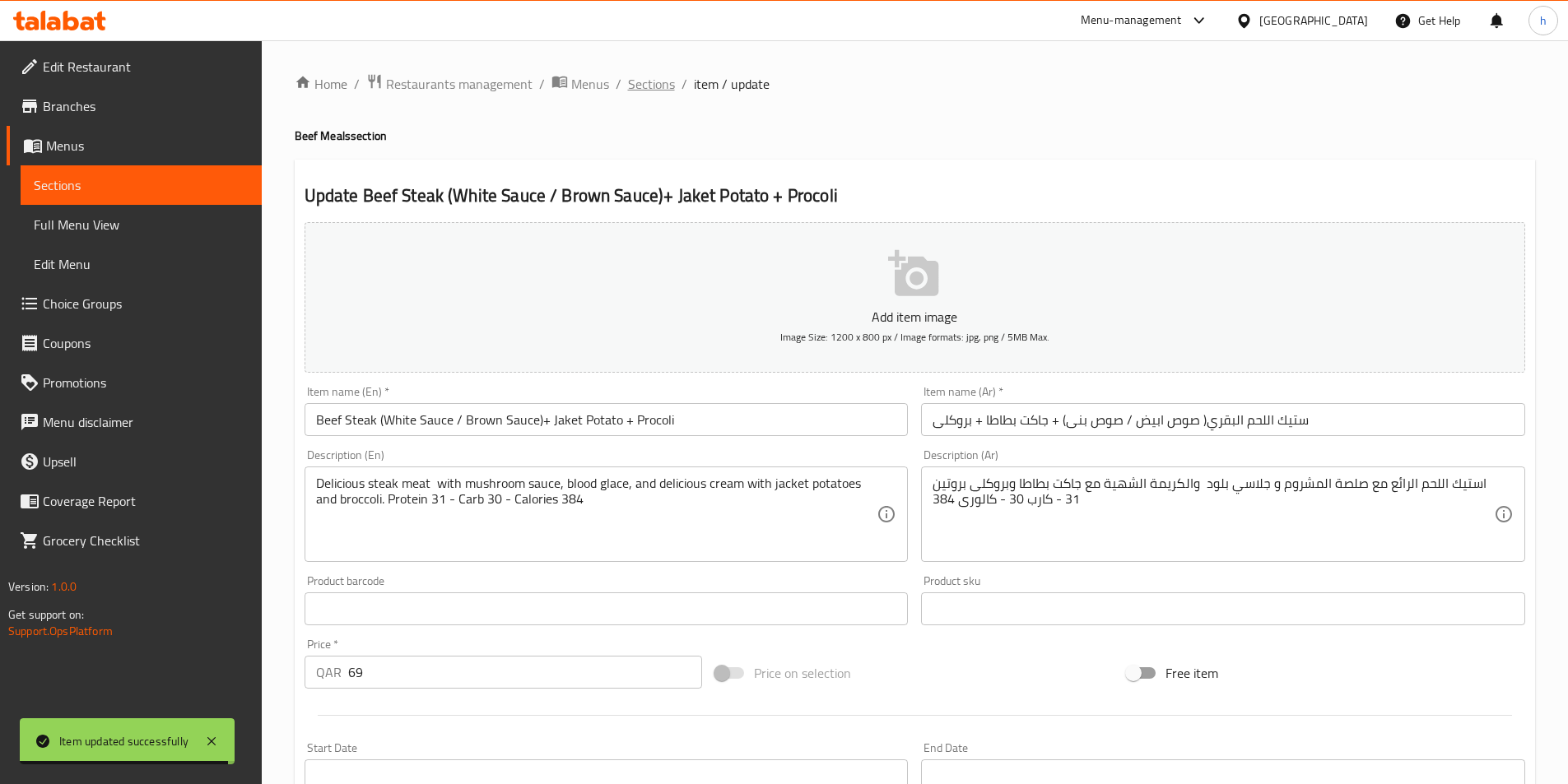
click at [668, 77] on span "Sections" at bounding box center [652, 83] width 47 height 20
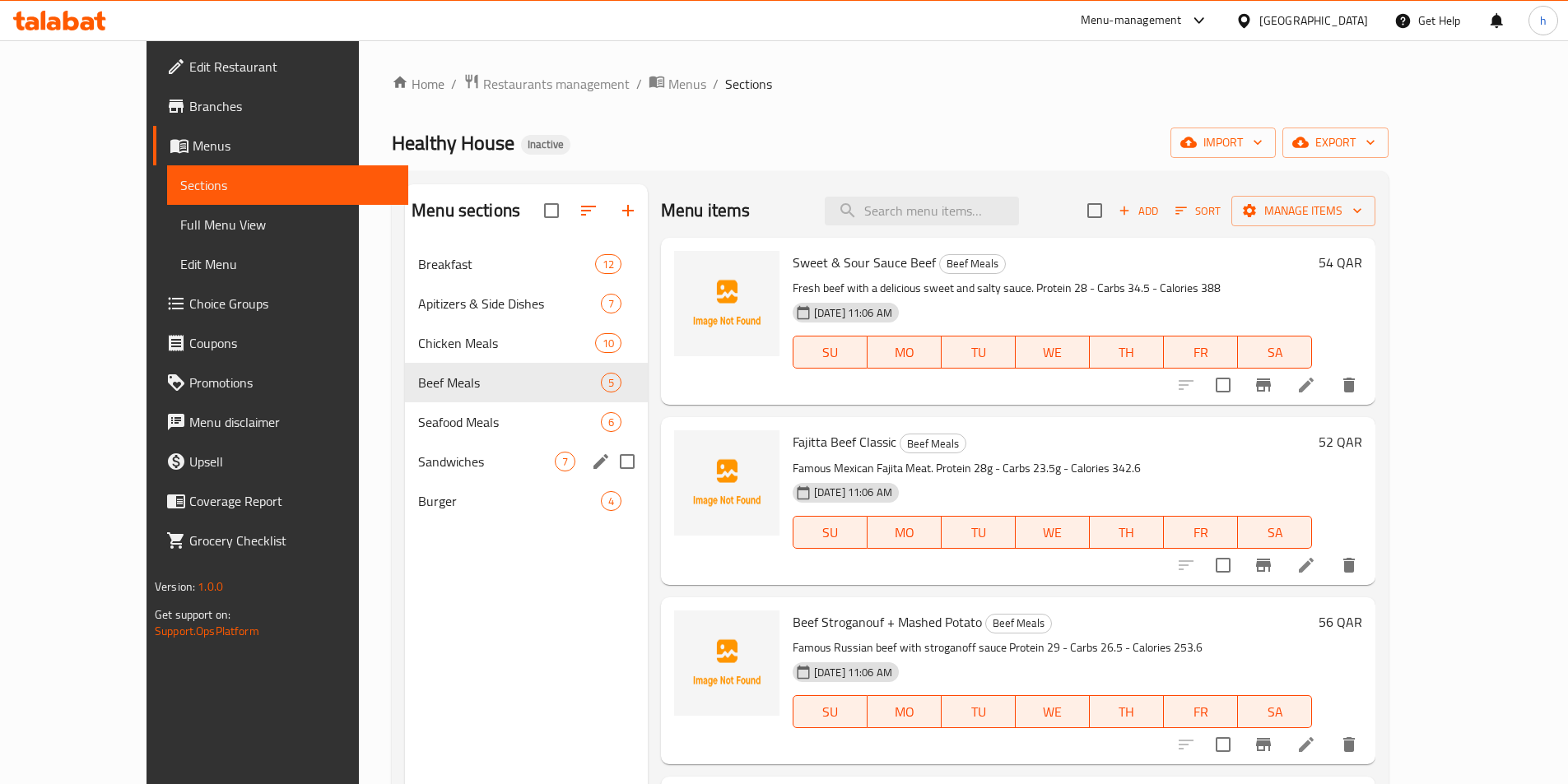
click at [503, 463] on span "Sandwiches" at bounding box center [486, 461] width 137 height 20
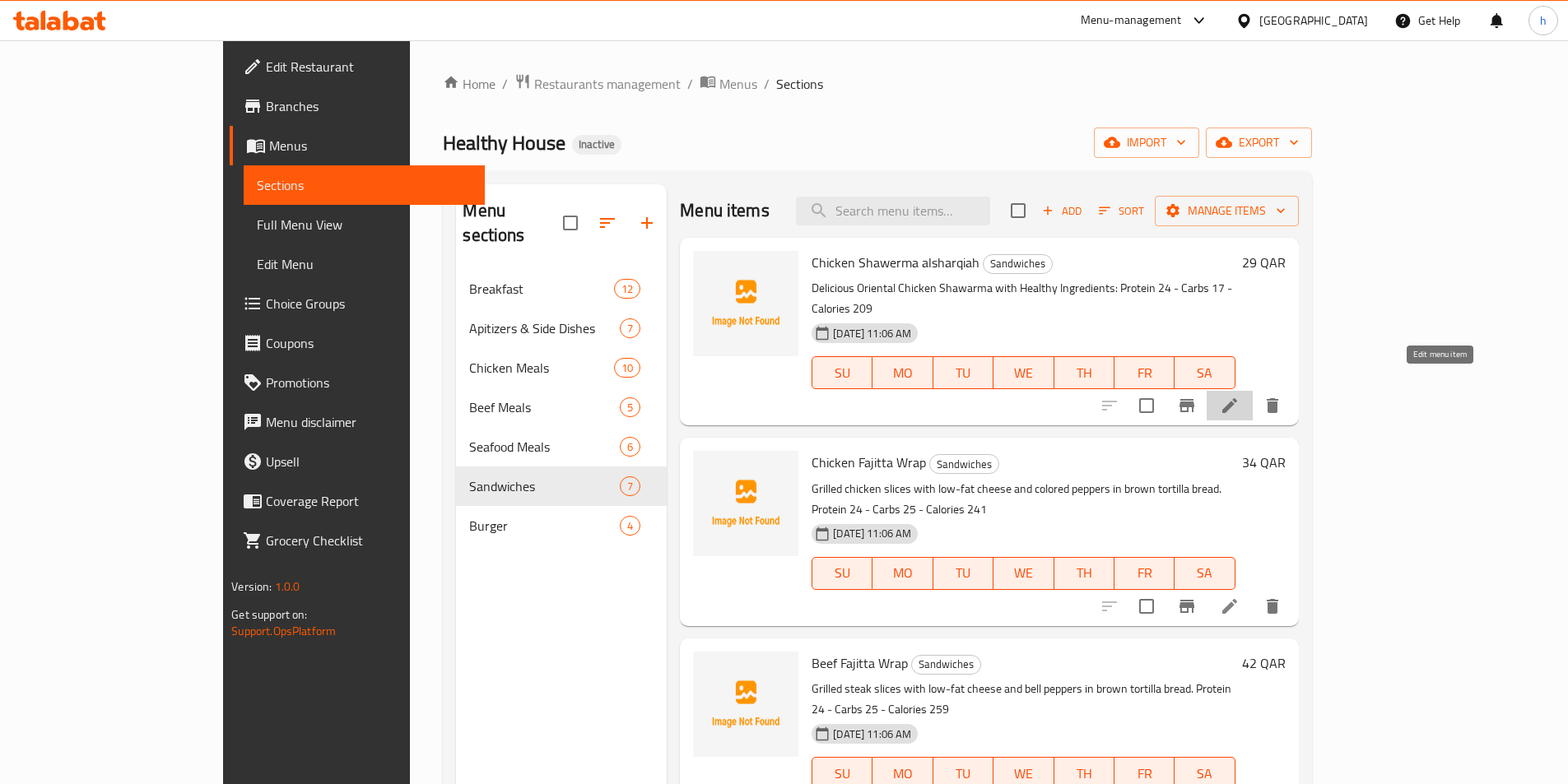
click at [1239, 396] on icon at bounding box center [1229, 405] width 20 height 20
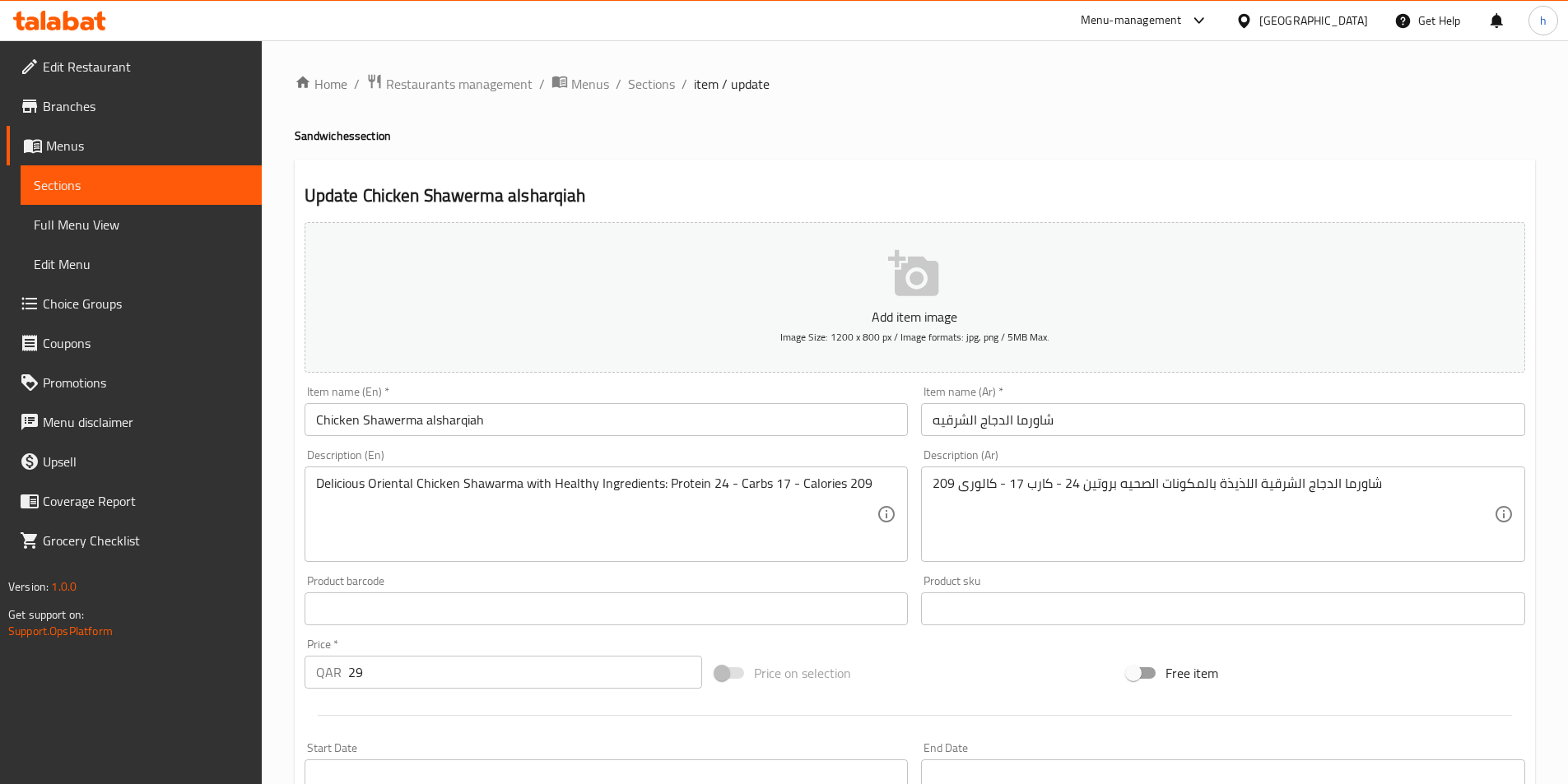
click at [471, 418] on input "Chicken Shawerma alsharqiah" at bounding box center [606, 419] width 605 height 33
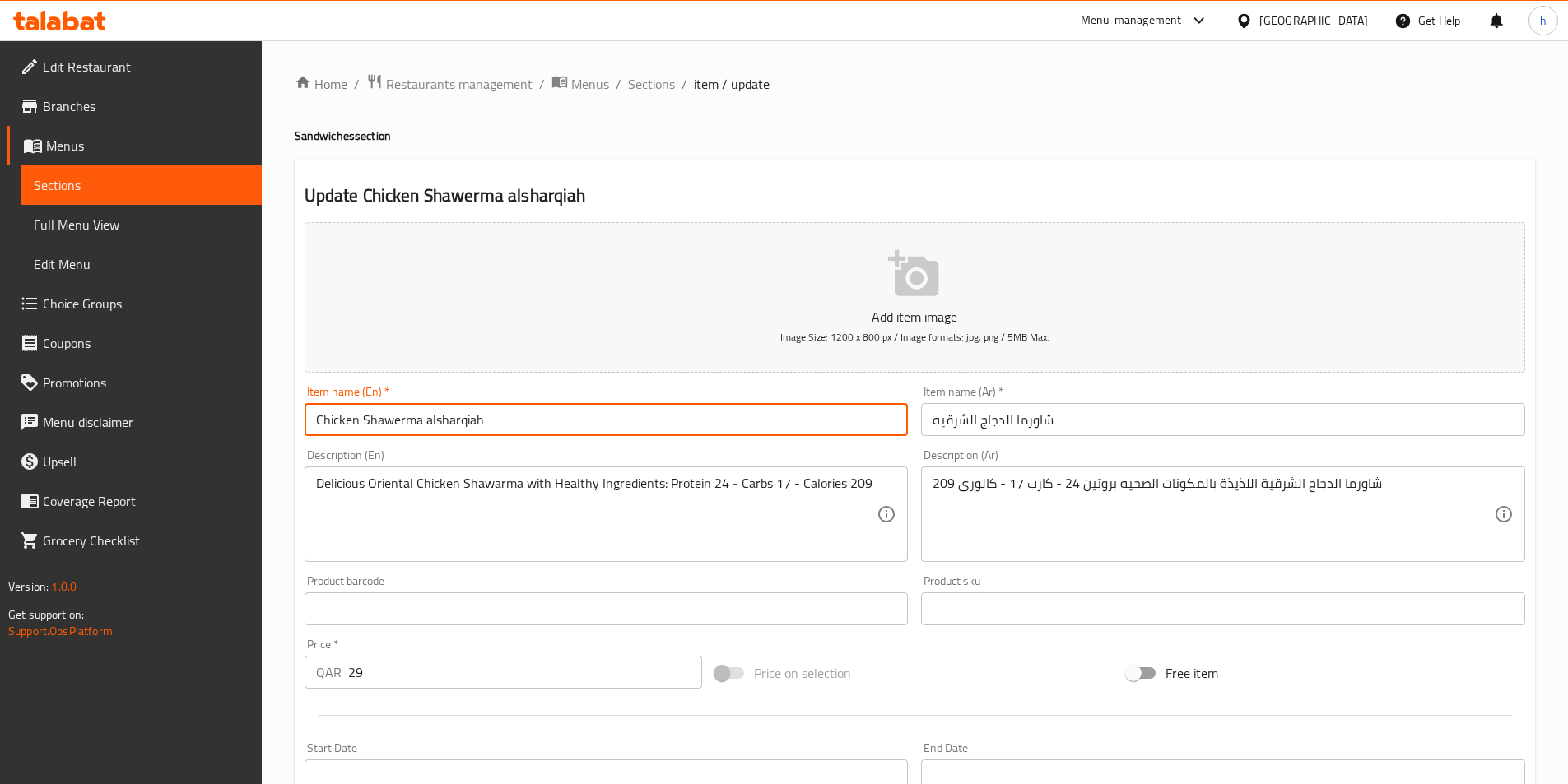
click at [471, 418] on input "Chicken Shawerma alsharqiah" at bounding box center [606, 419] width 605 height 33
paste input "Oriental"
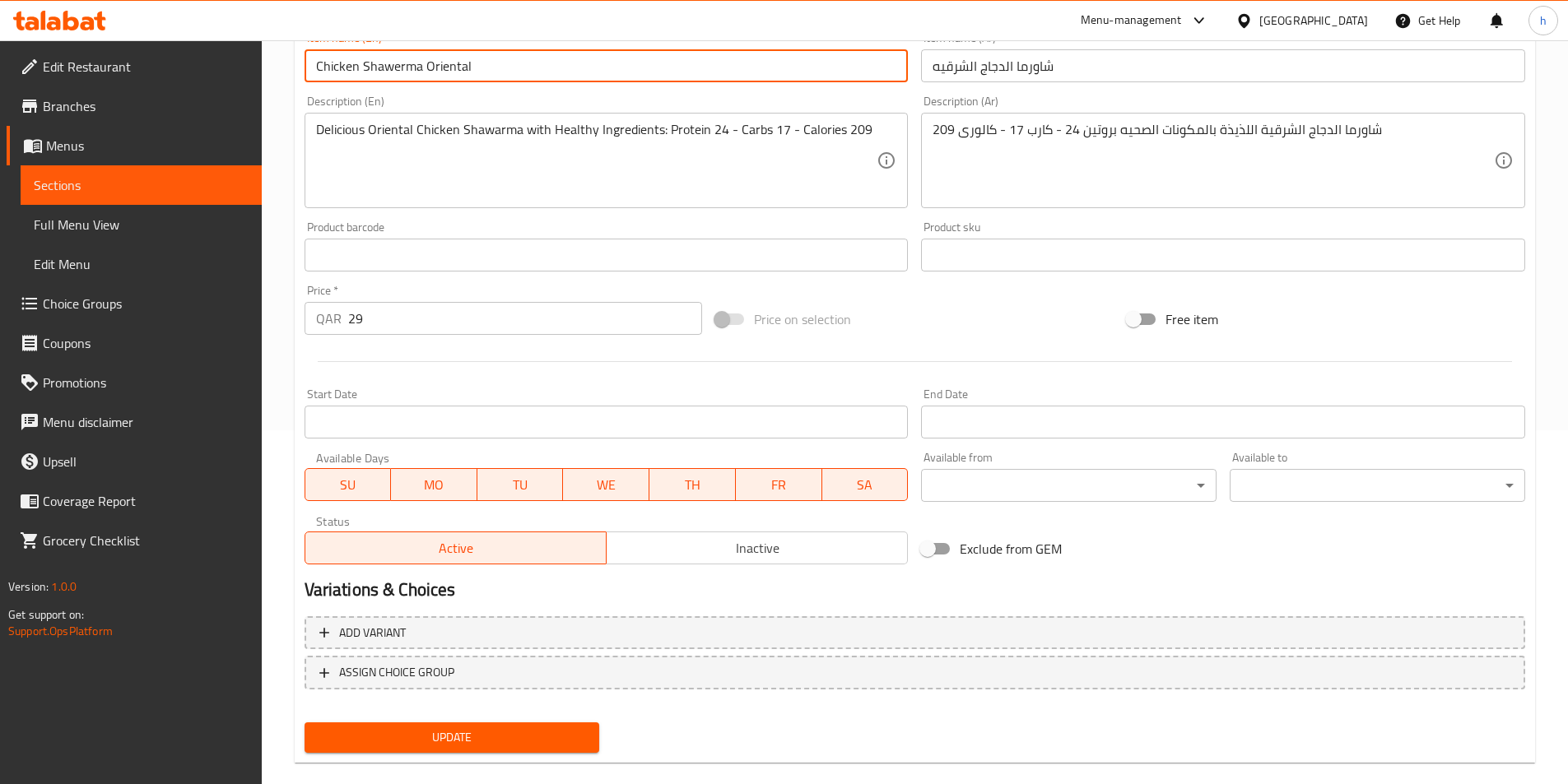
scroll to position [379, 0]
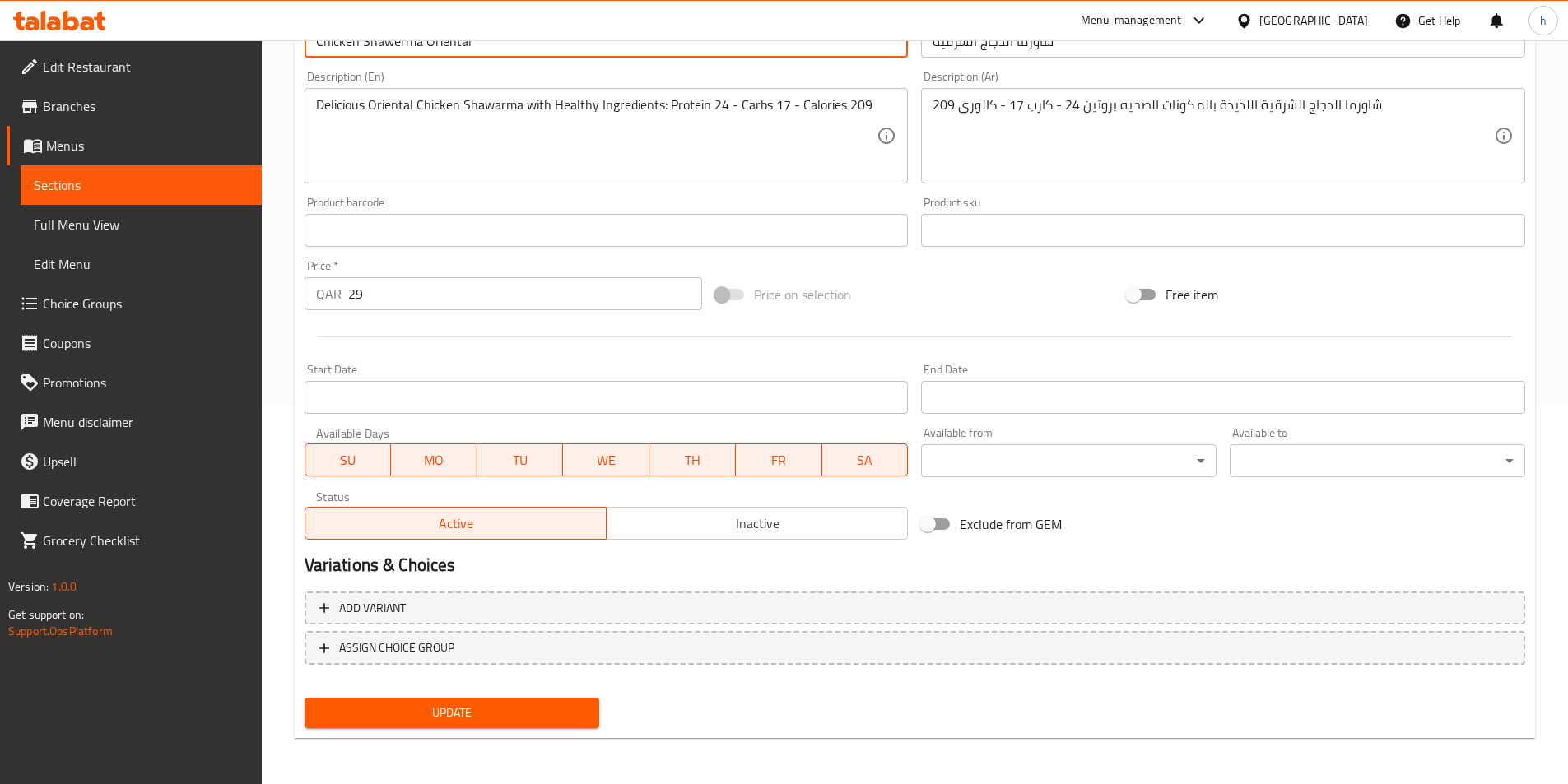
type input "Chicken Shawerma Oriental"
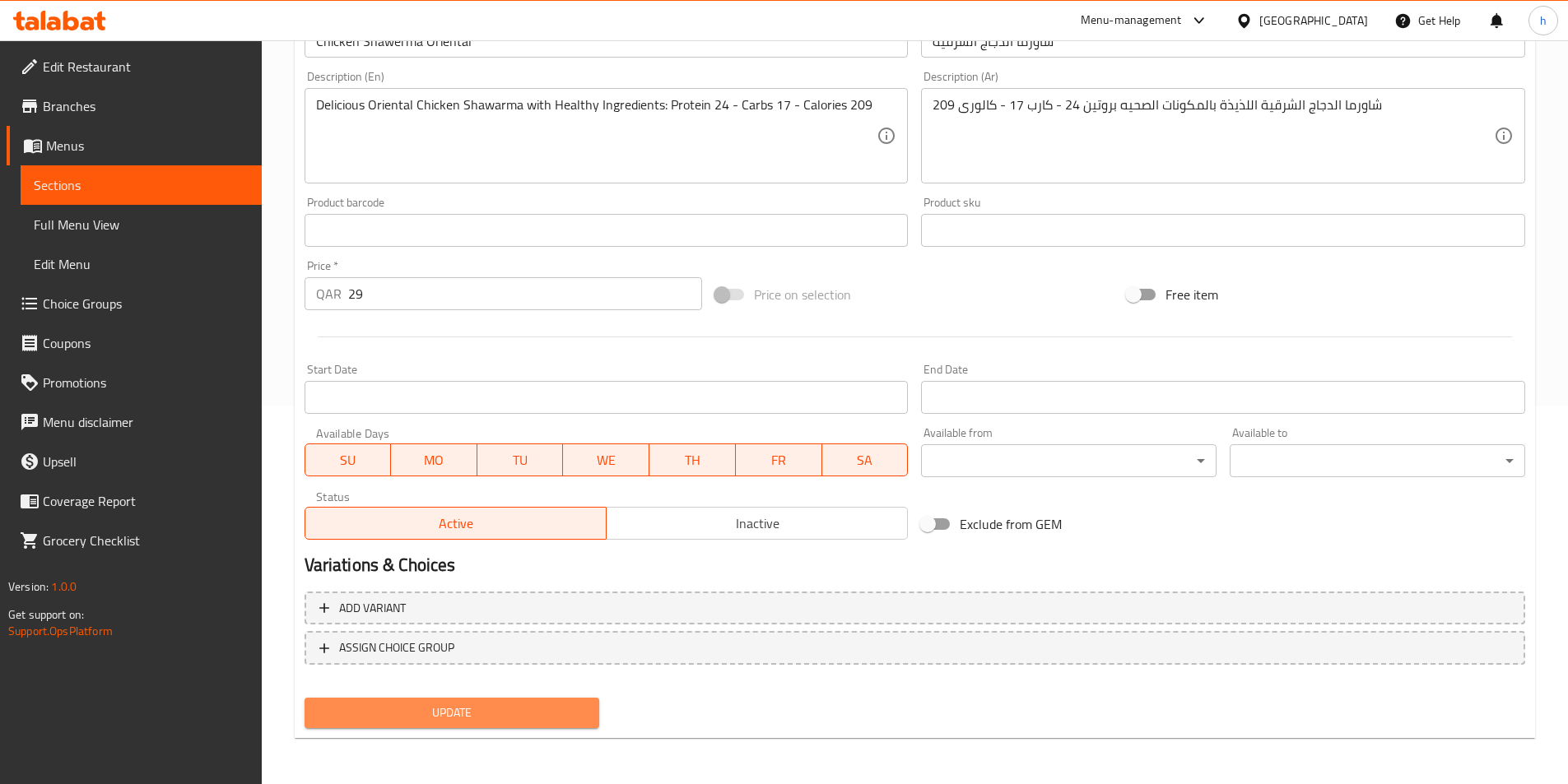
click at [518, 722] on span "Update" at bounding box center [452, 713] width 269 height 21
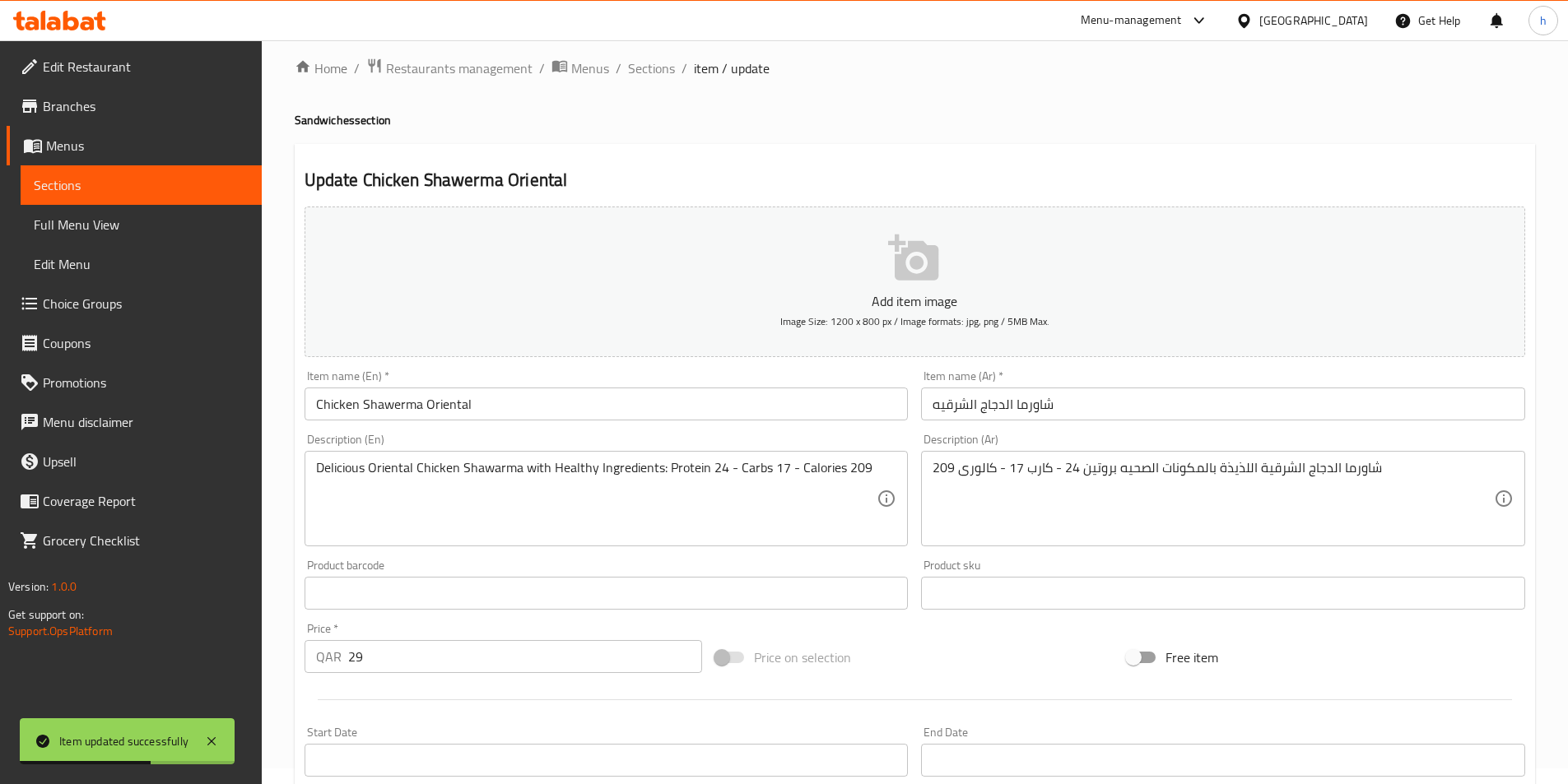
scroll to position [0, 0]
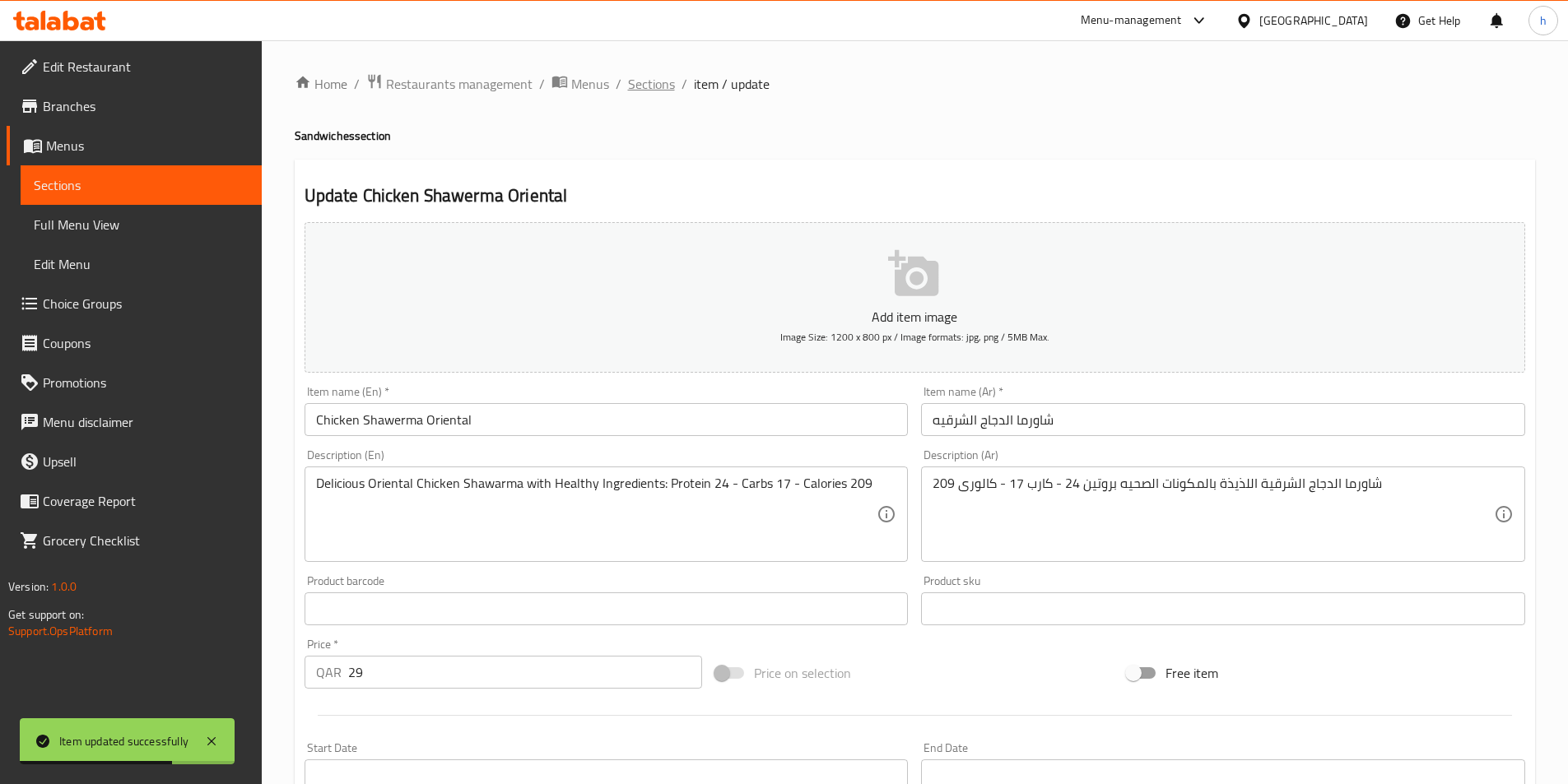
click at [663, 93] on span "Sections" at bounding box center [652, 83] width 47 height 20
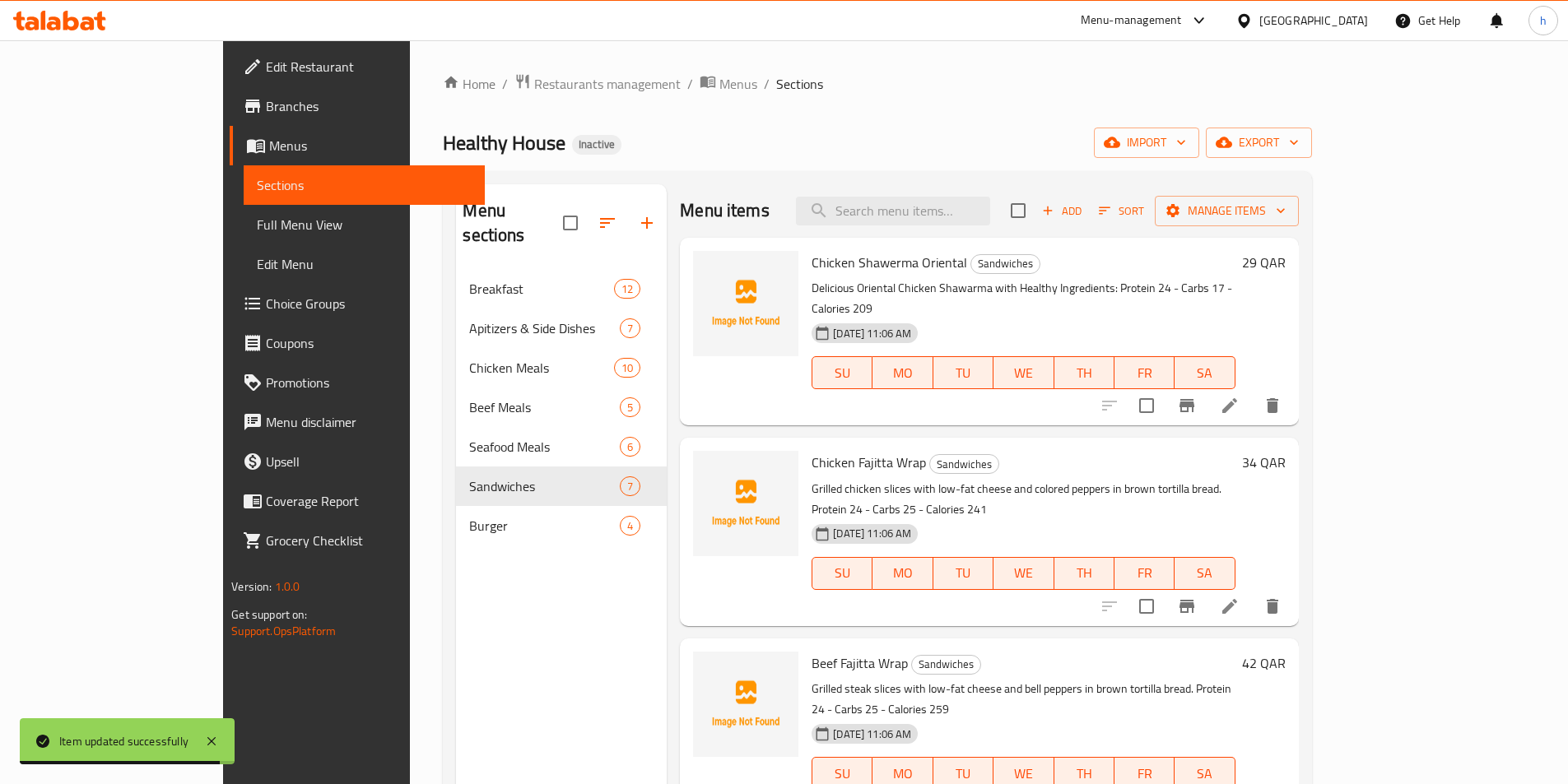
scroll to position [82, 0]
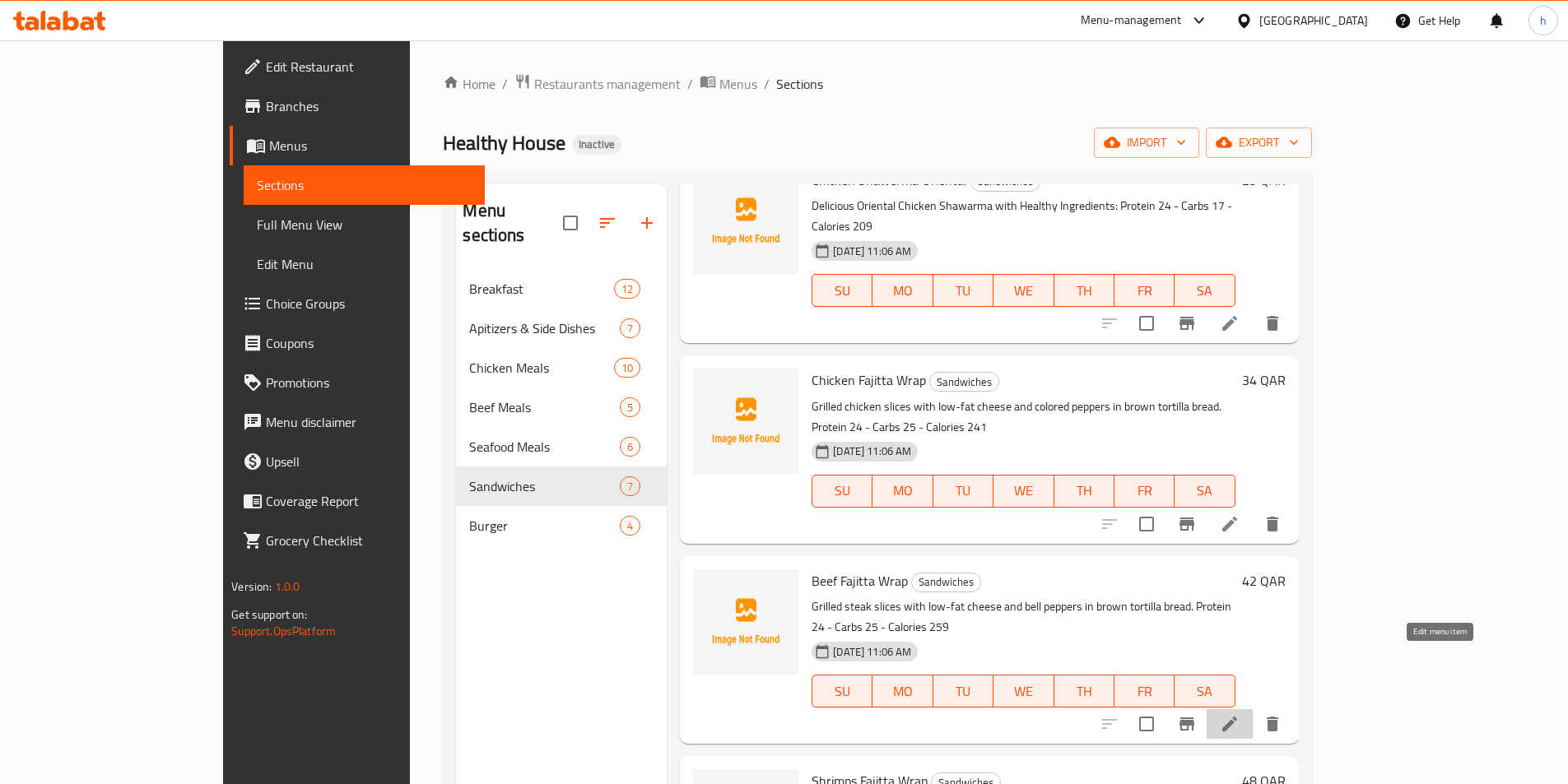
click at [1239, 714] on icon at bounding box center [1229, 724] width 20 height 20
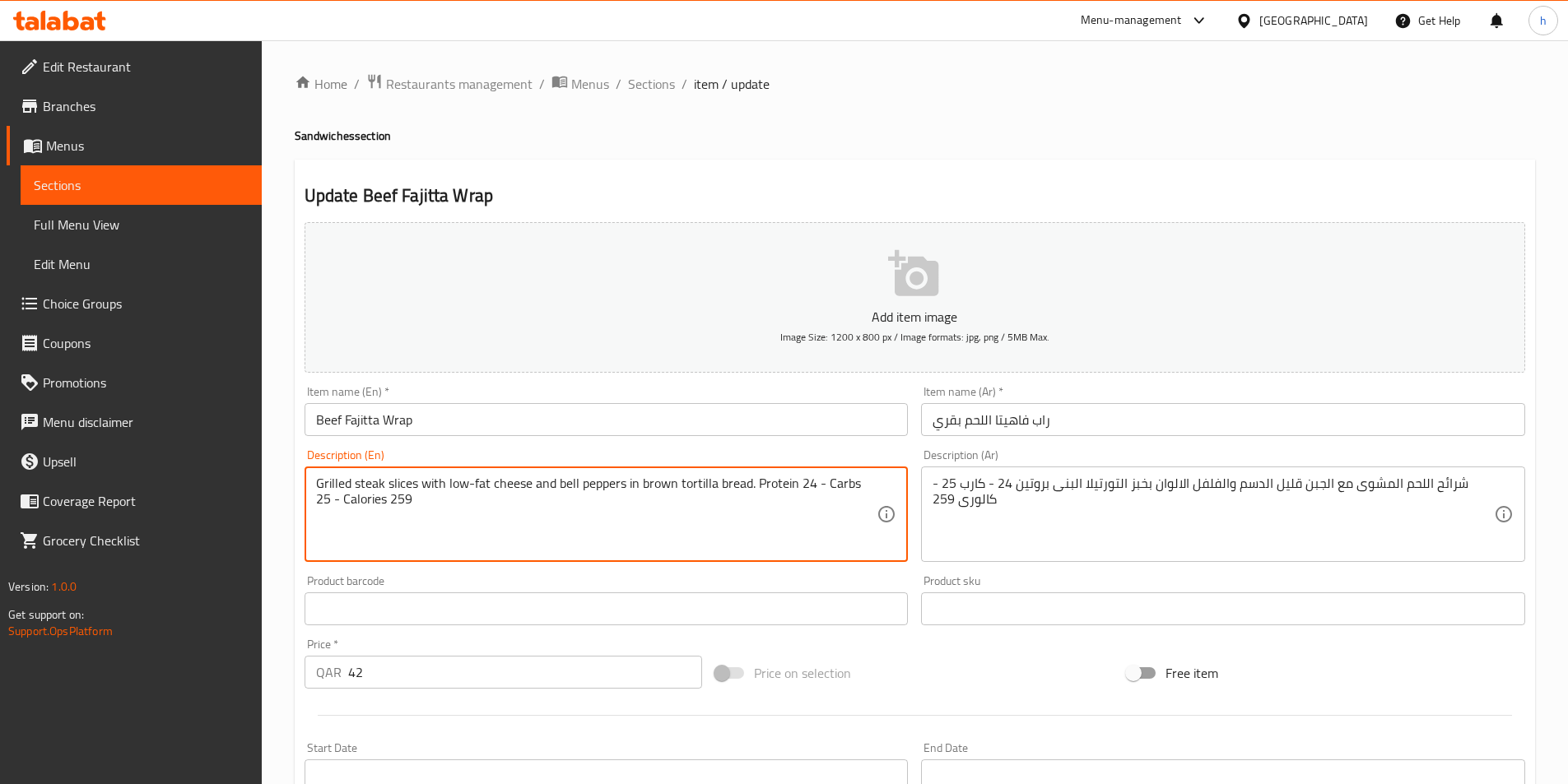
click at [374, 477] on textarea "Grilled steak slices with low-fat cheese and bell peppers in brown tortilla bre…" at bounding box center [597, 515] width 561 height 78
drag, startPoint x: 445, startPoint y: 483, endPoint x: 536, endPoint y: 481, distance: 91.0
click at [536, 481] on textarea "Grilled meat slices with low-fat cheese and bell peppers in brown tortilla brea…" at bounding box center [597, 515] width 561 height 78
drag, startPoint x: 578, startPoint y: 477, endPoint x: 600, endPoint y: 484, distance: 23.1
click at [600, 484] on textarea "Grilled meat slices with low-fat cheese and bell peppers in brown tortilla brea…" at bounding box center [597, 515] width 561 height 78
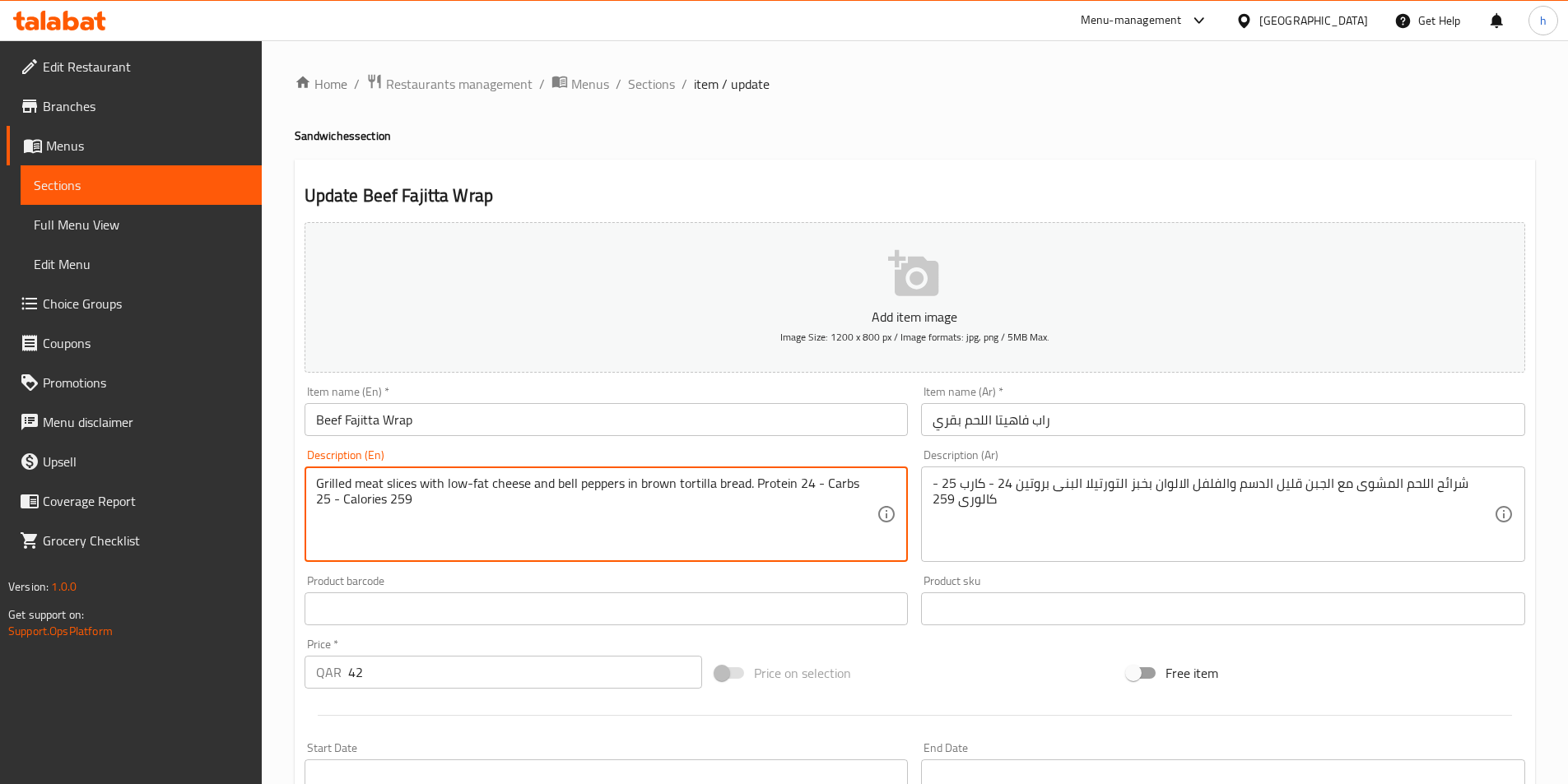
click at [669, 490] on textarea "Grilled meat slices with low-fat cheese and bell peppers in brown tortilla brea…" at bounding box center [597, 515] width 561 height 78
click at [680, 517] on textarea "Grilled meat slices with low-fat cheese and bell peppers in brown tortilla brea…" at bounding box center [597, 515] width 561 height 78
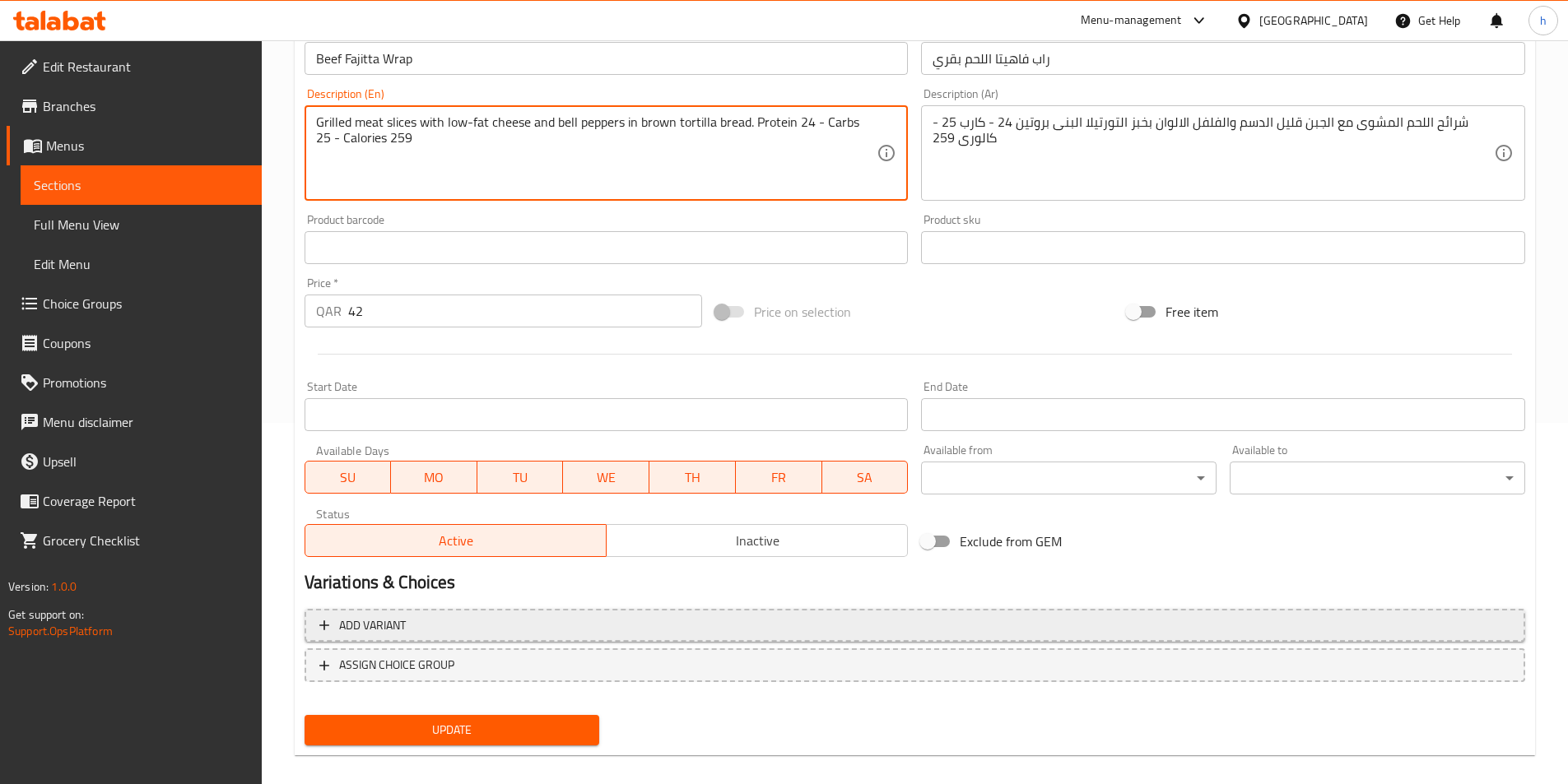
scroll to position [379, 0]
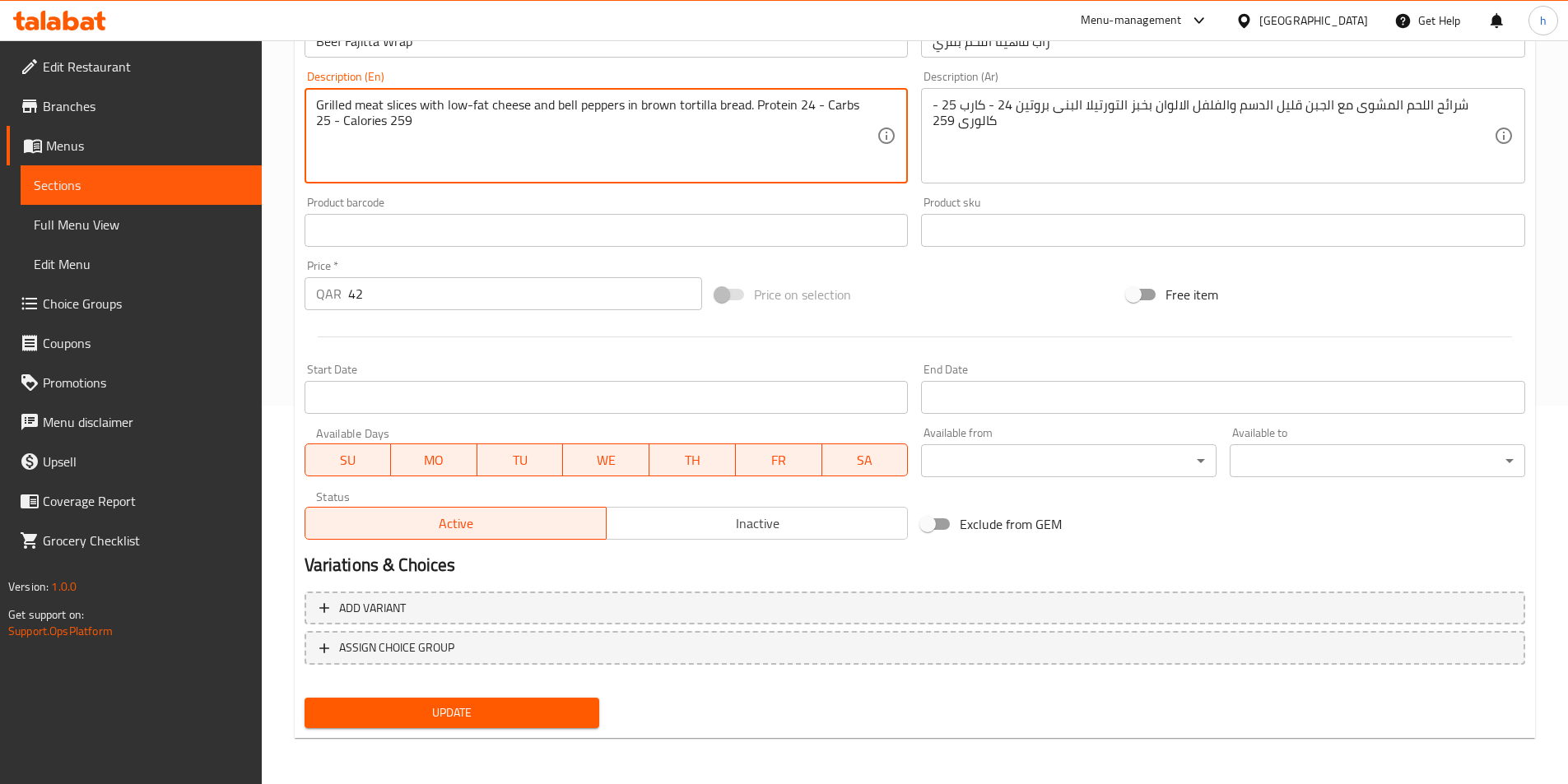
type textarea "Grilled meat slices with low-fat cheese and bell peppers in brown tortilla brea…"
click at [552, 716] on span "Update" at bounding box center [452, 713] width 269 height 21
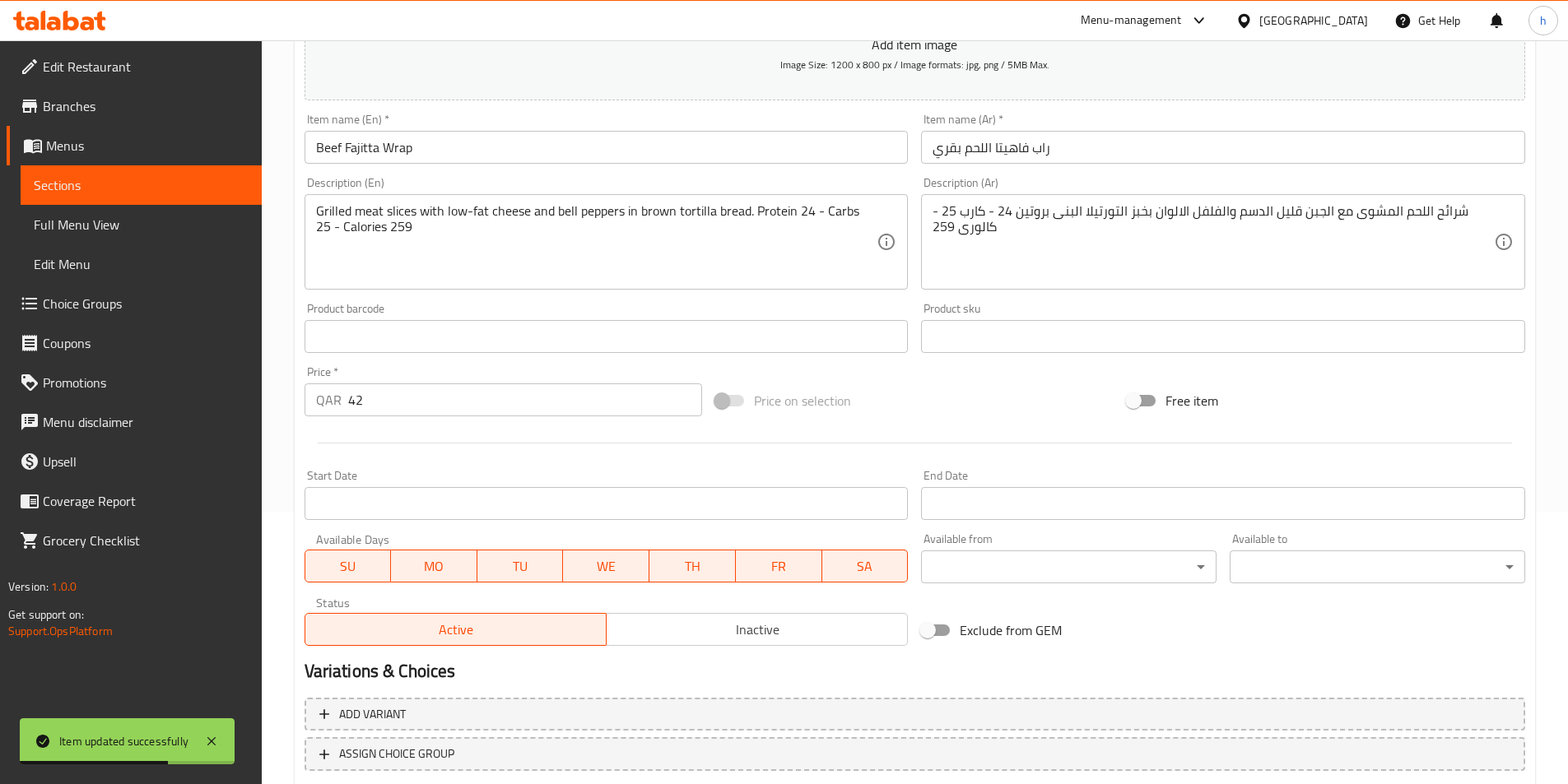
scroll to position [0, 0]
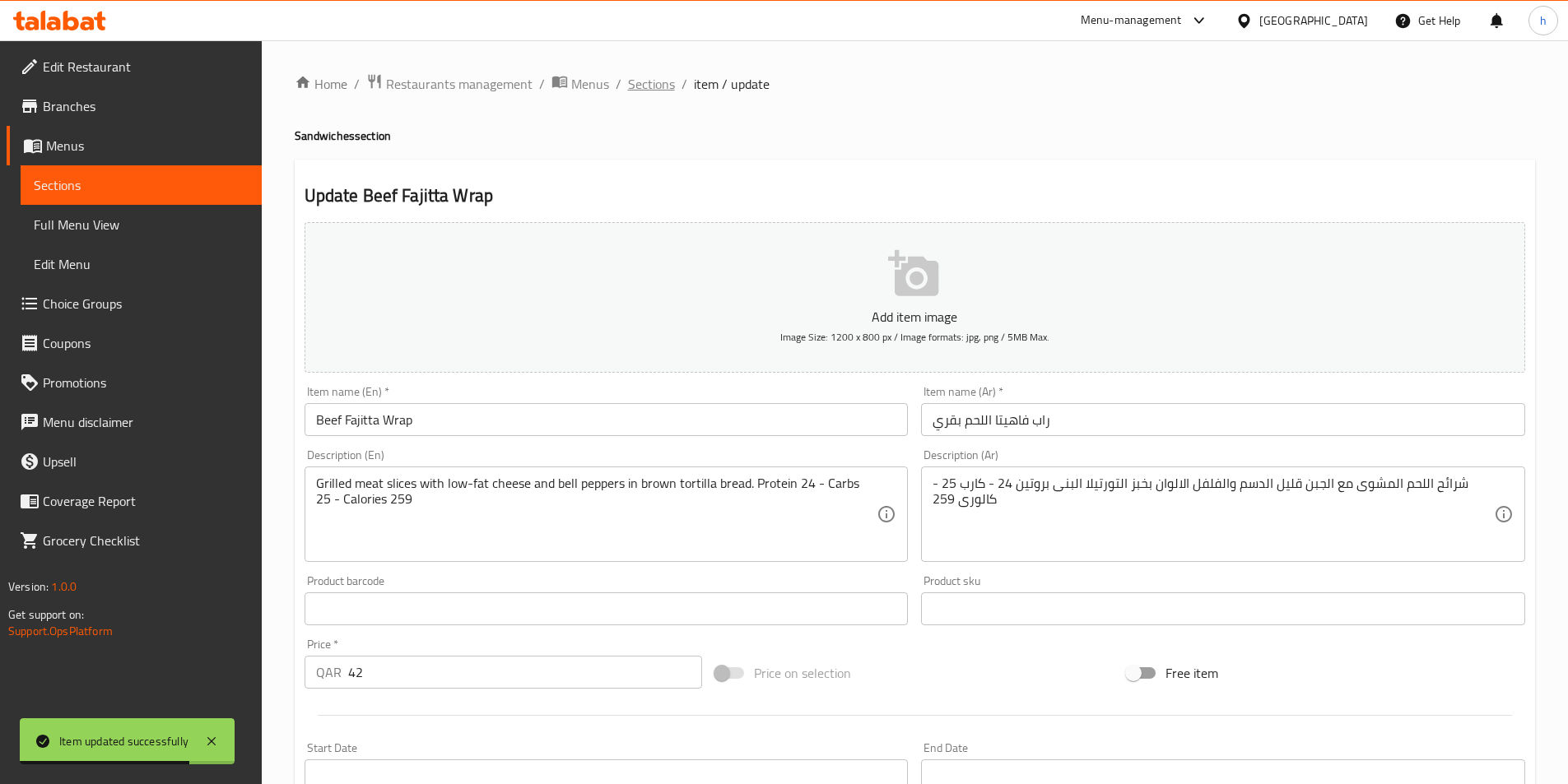
click at [649, 74] on span "Sections" at bounding box center [652, 83] width 47 height 20
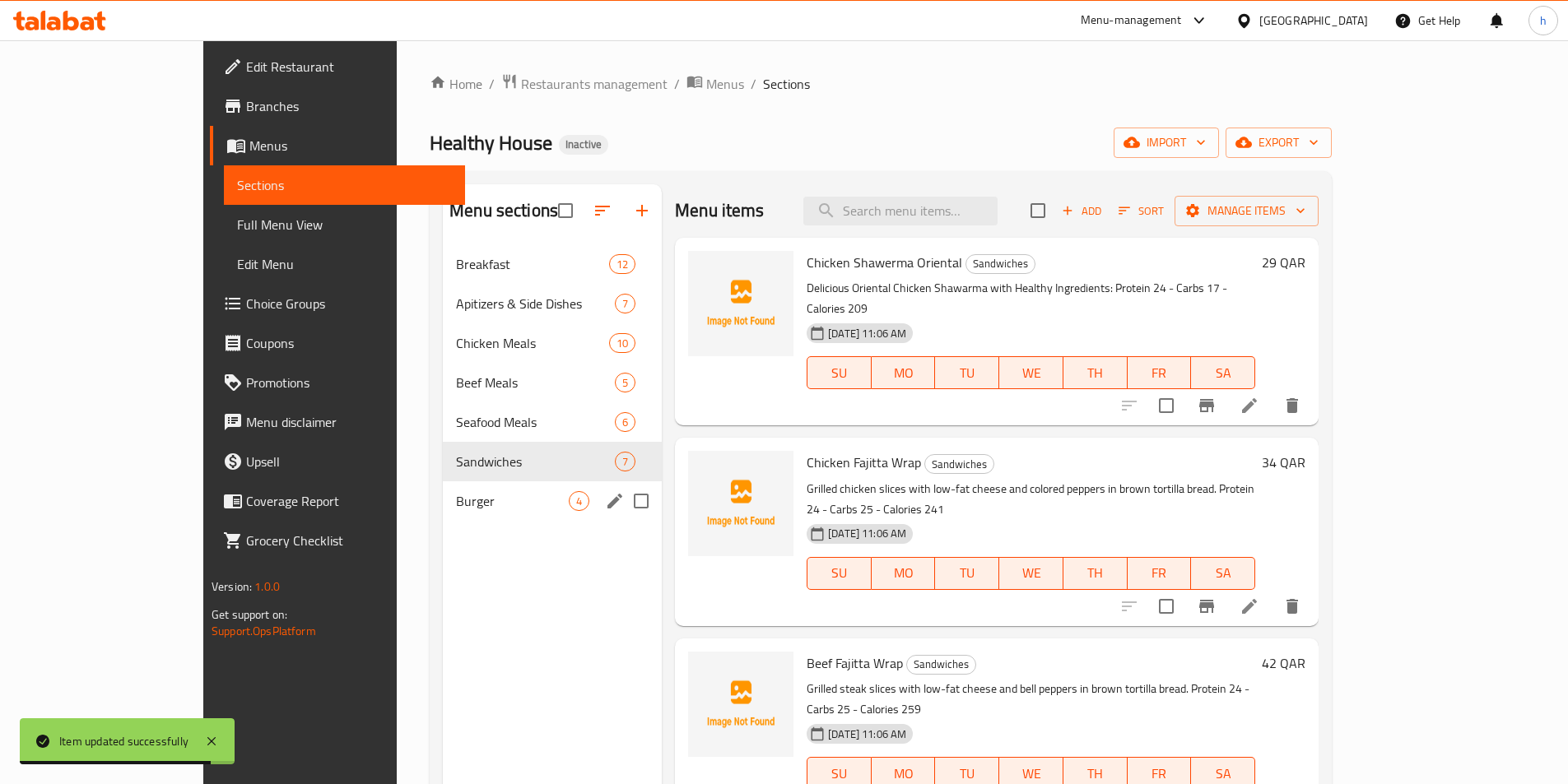
click at [456, 491] on span "Burger" at bounding box center [512, 501] width 112 height 20
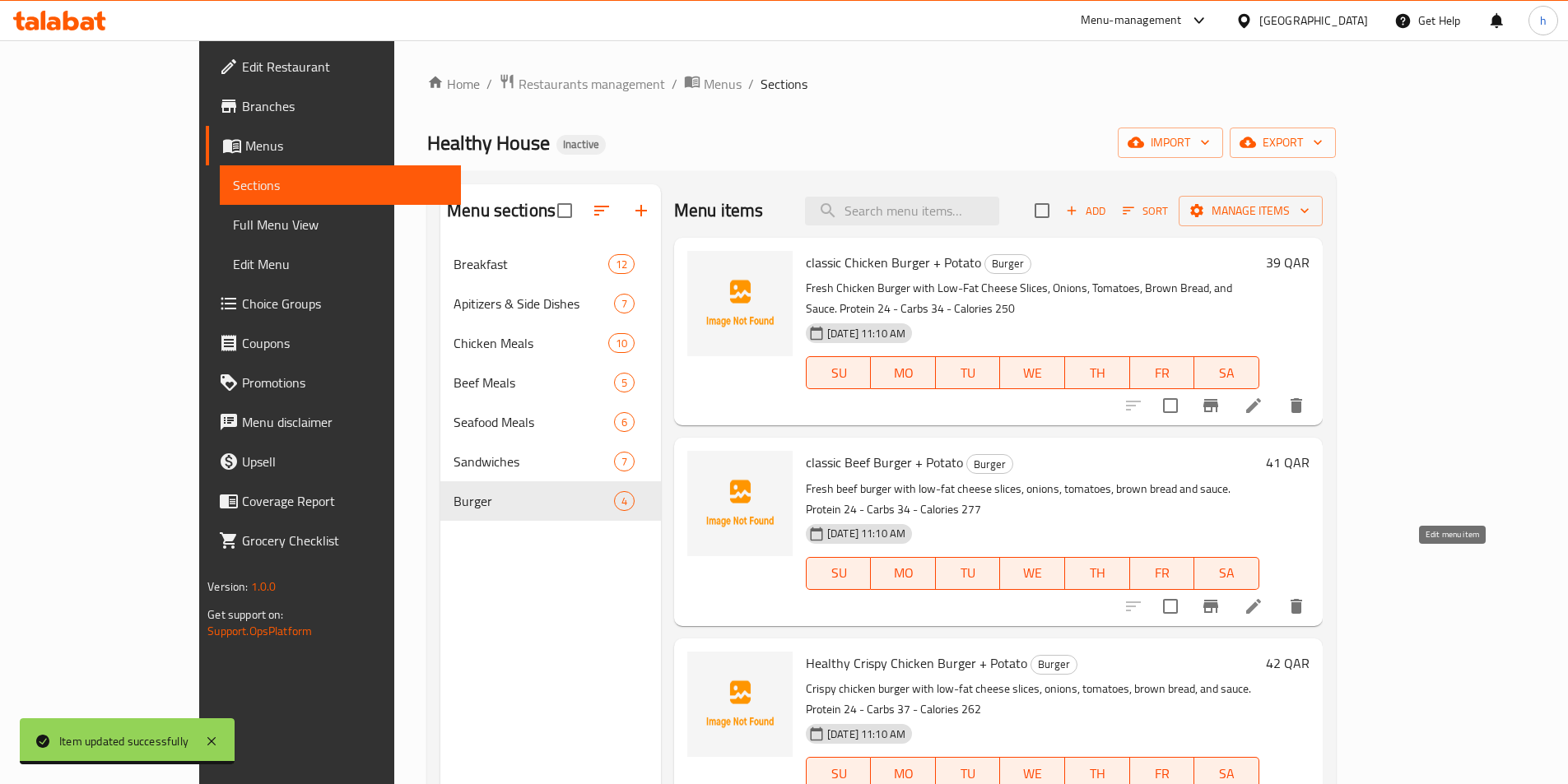
click at [1261, 599] on icon at bounding box center [1253, 606] width 15 height 15
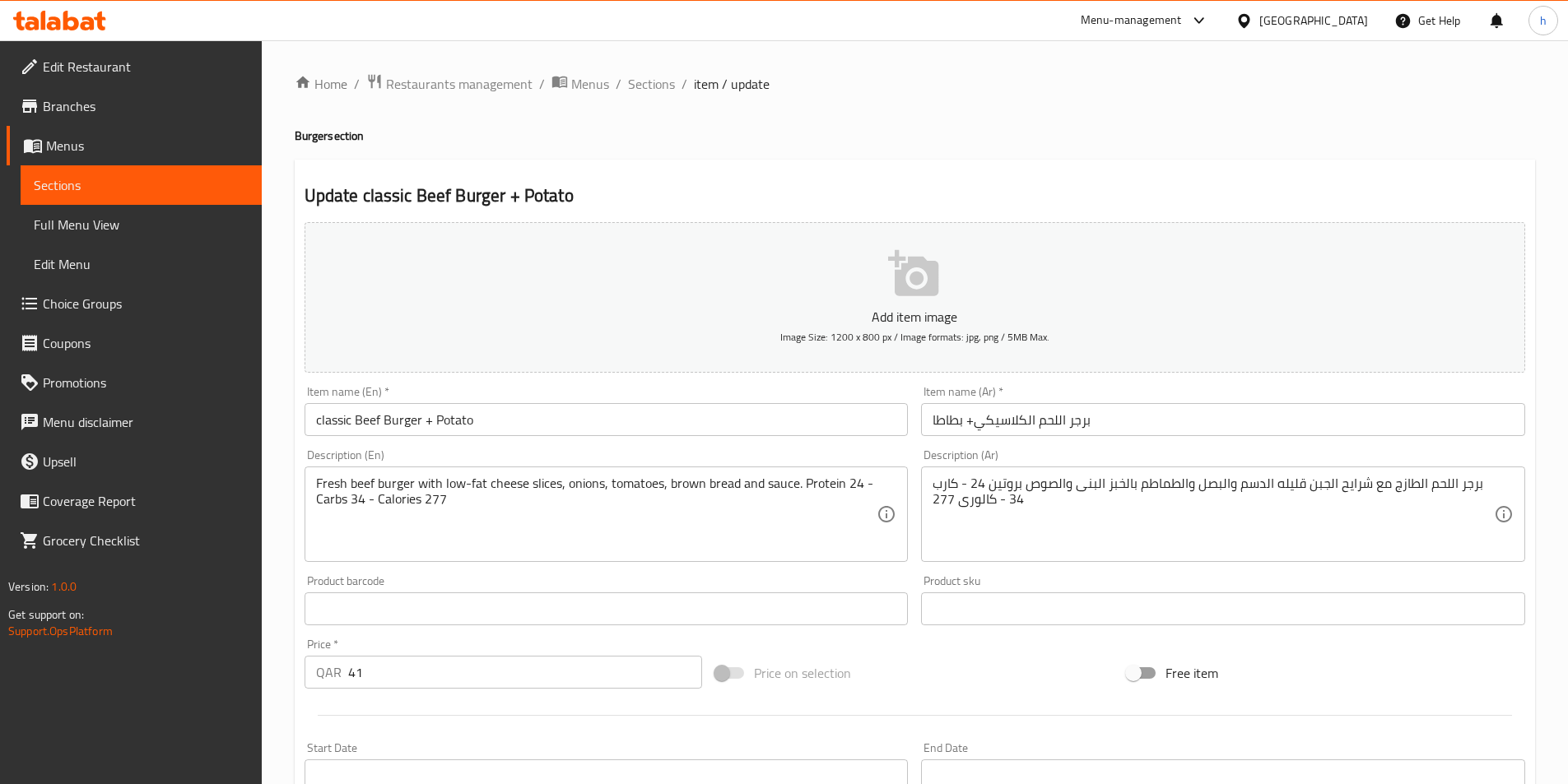
click at [1036, 414] on input "برجر اللحم الكلاسيكي+ بطاطا" at bounding box center [1223, 419] width 605 height 33
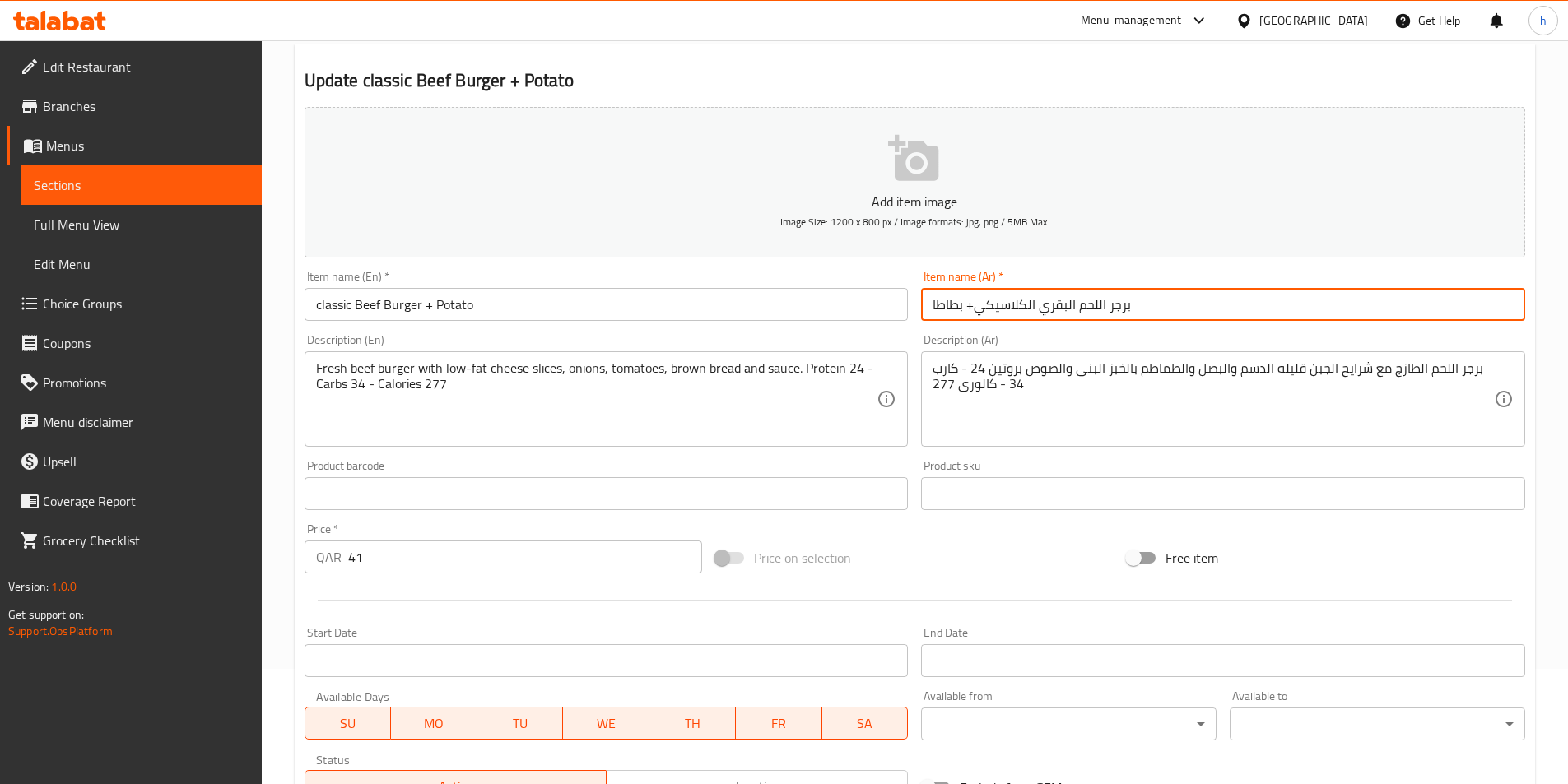
scroll to position [379, 0]
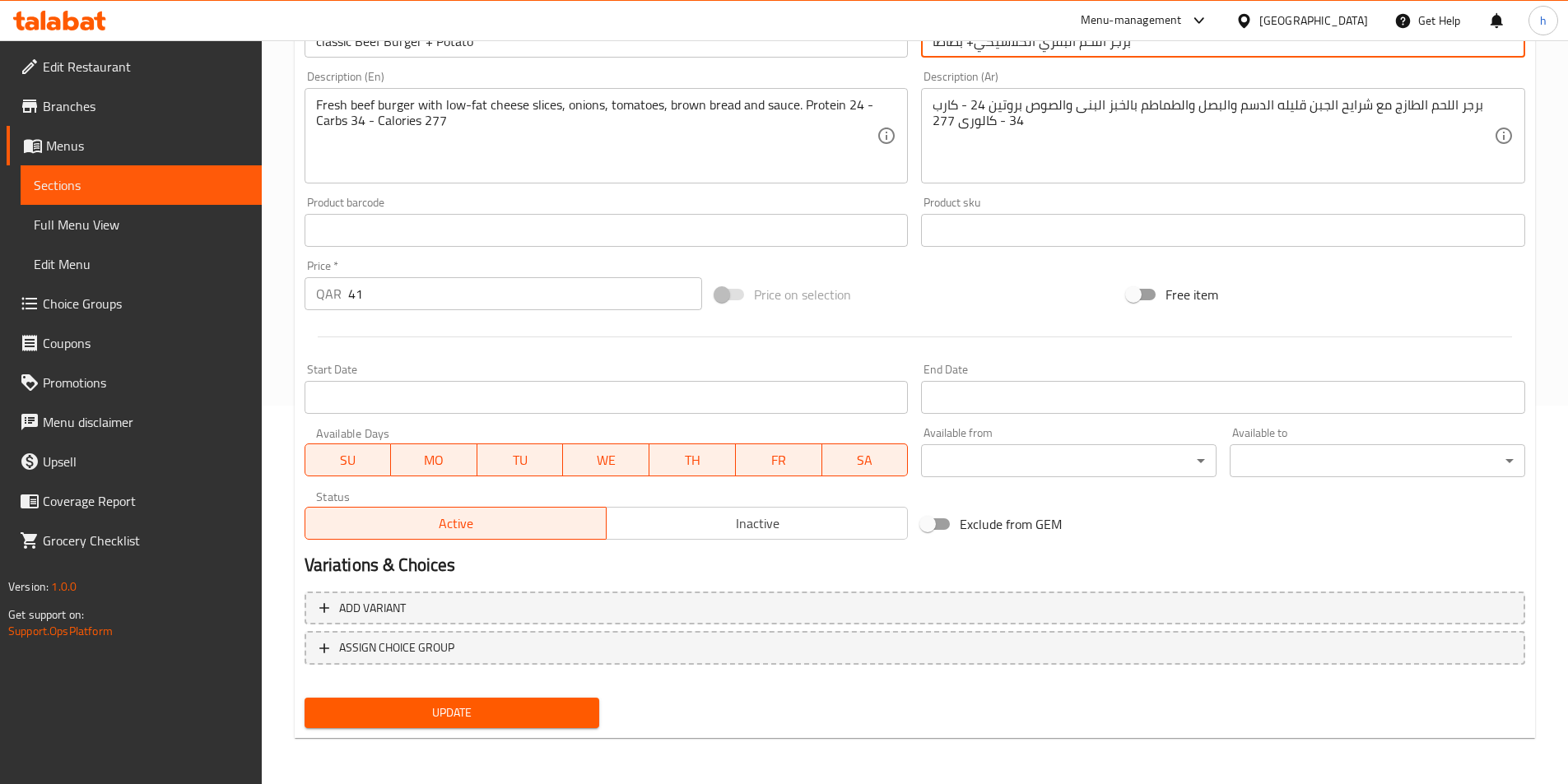
type input "برجر اللحم البقري الكلاسيكي+ بطاطا"
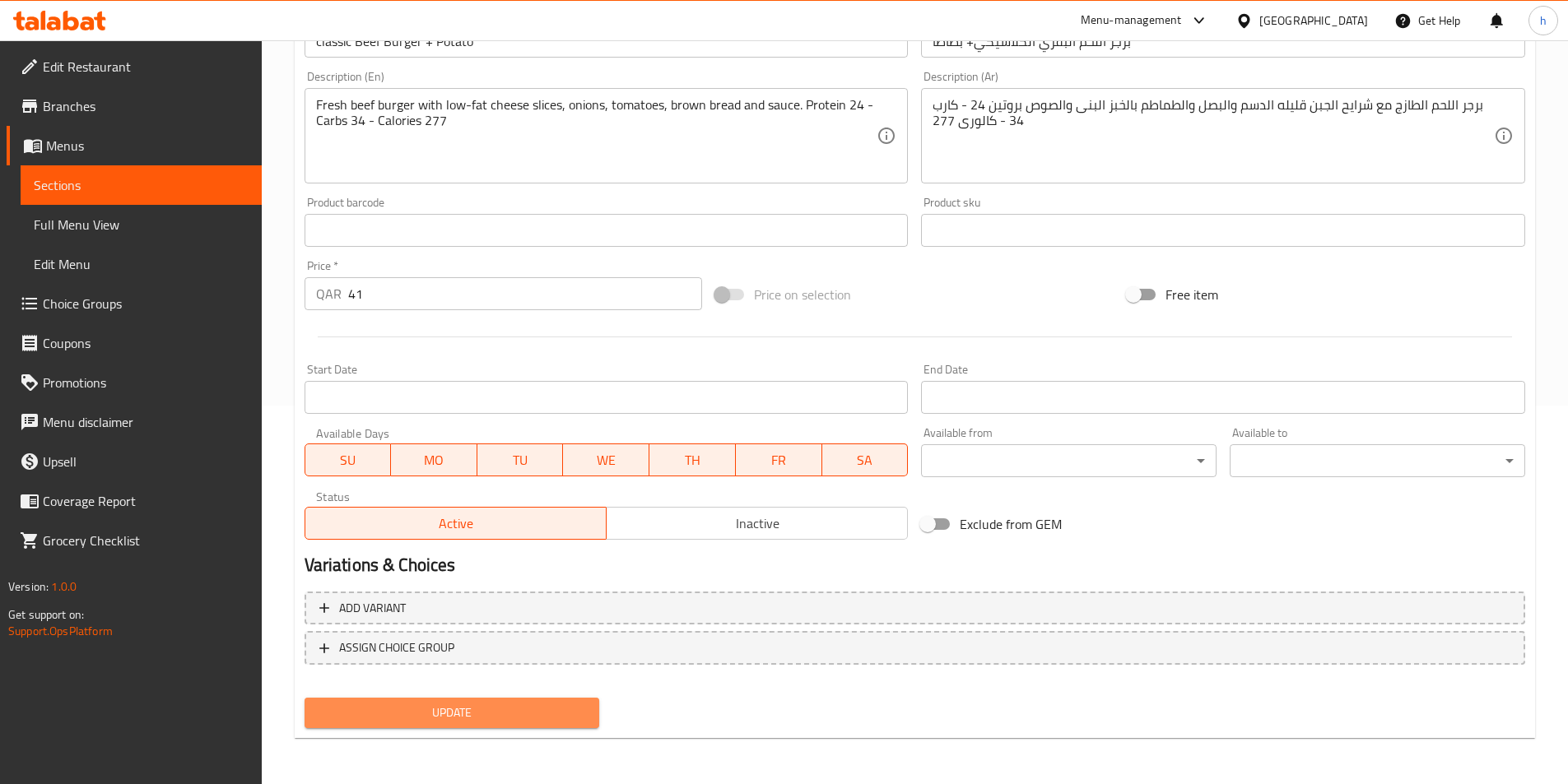
click at [526, 718] on span "Update" at bounding box center [452, 713] width 269 height 21
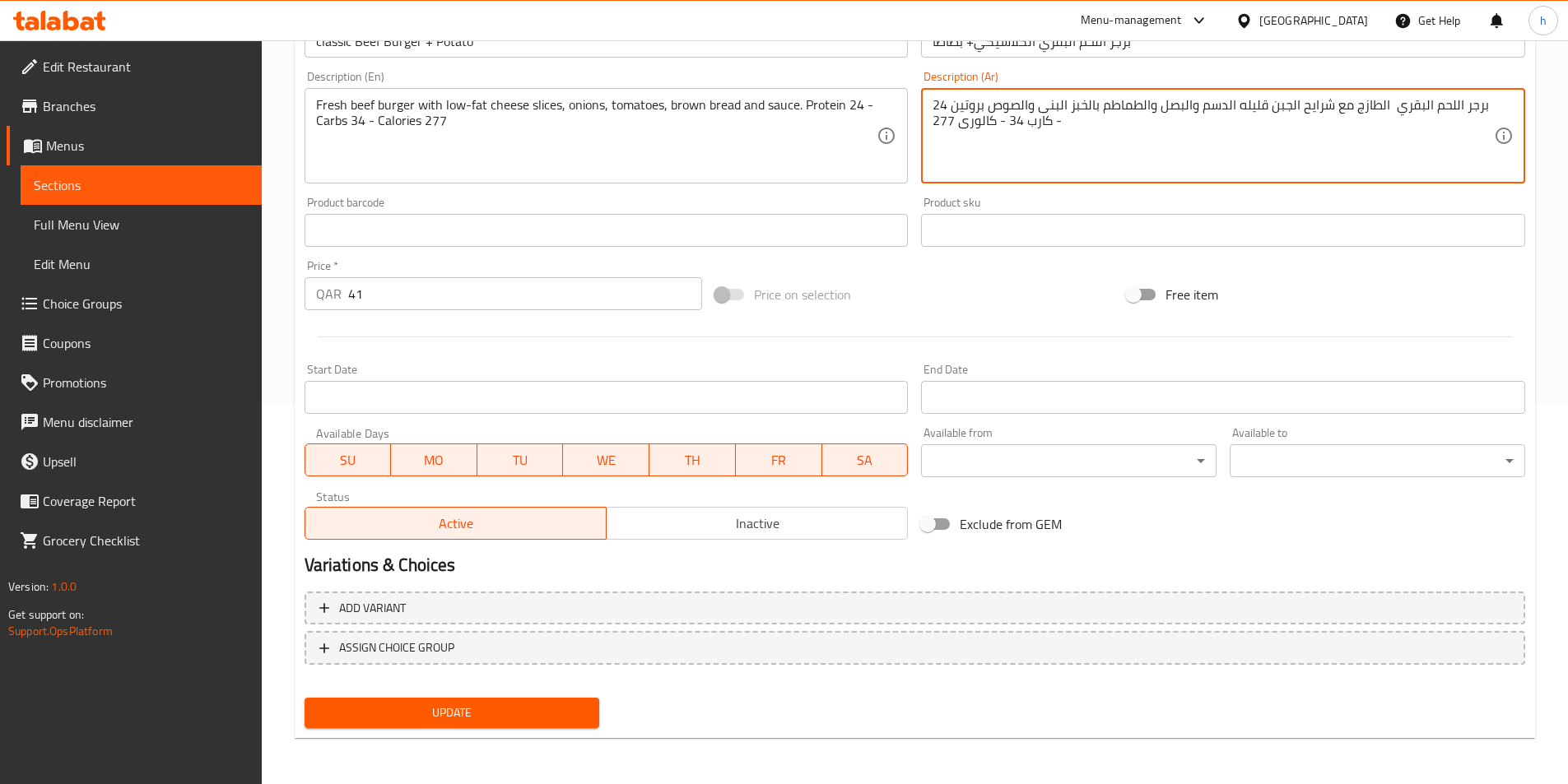
type textarea "برجر اللحم البقري الطازج مع شرايح الجبن قليله الدسم والبصل والطماطم بالخبز البن…"
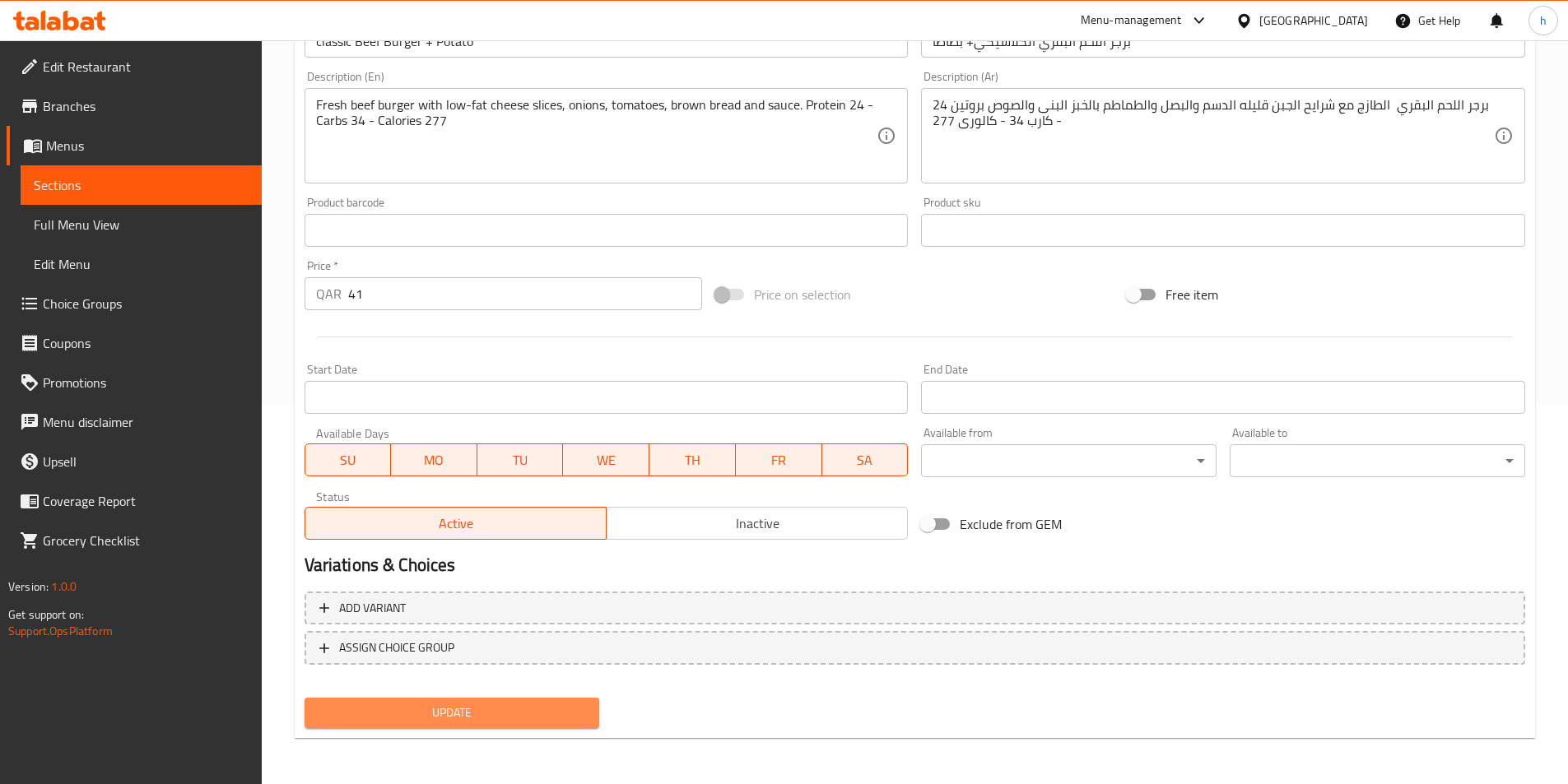
click at [515, 720] on span "Update" at bounding box center [452, 713] width 269 height 21
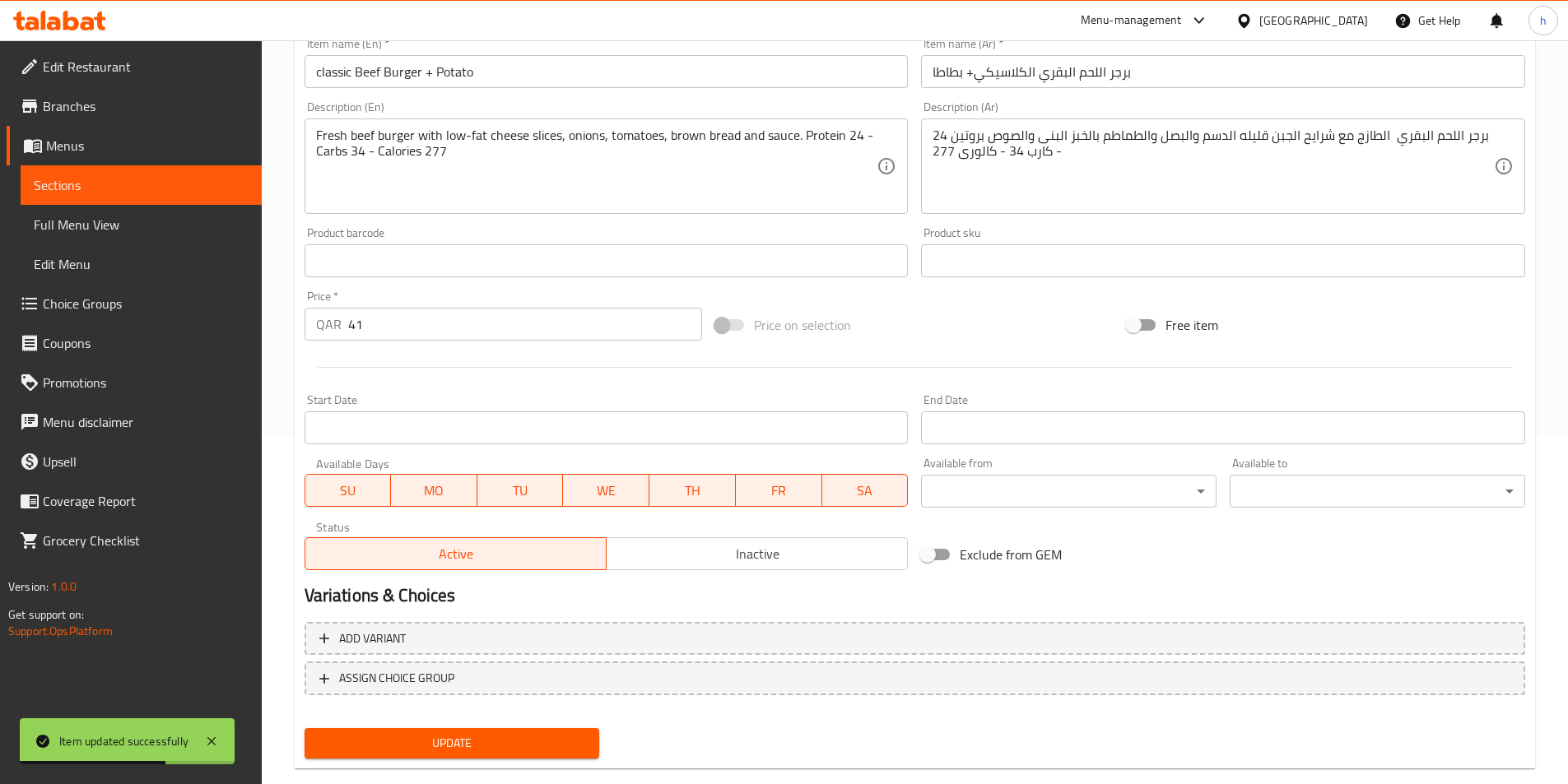
scroll to position [0, 0]
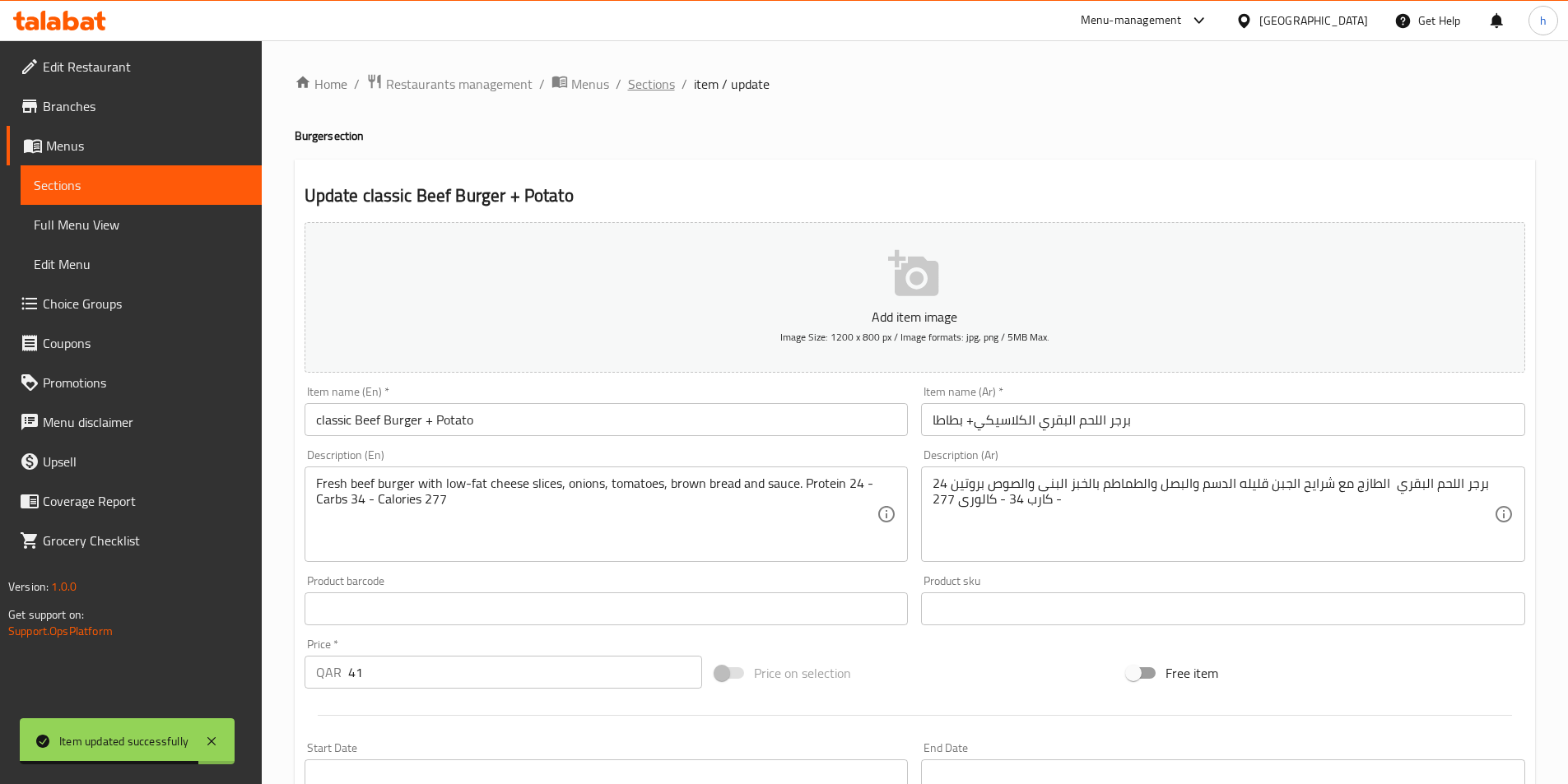
click at [661, 74] on span "Sections" at bounding box center [652, 83] width 47 height 20
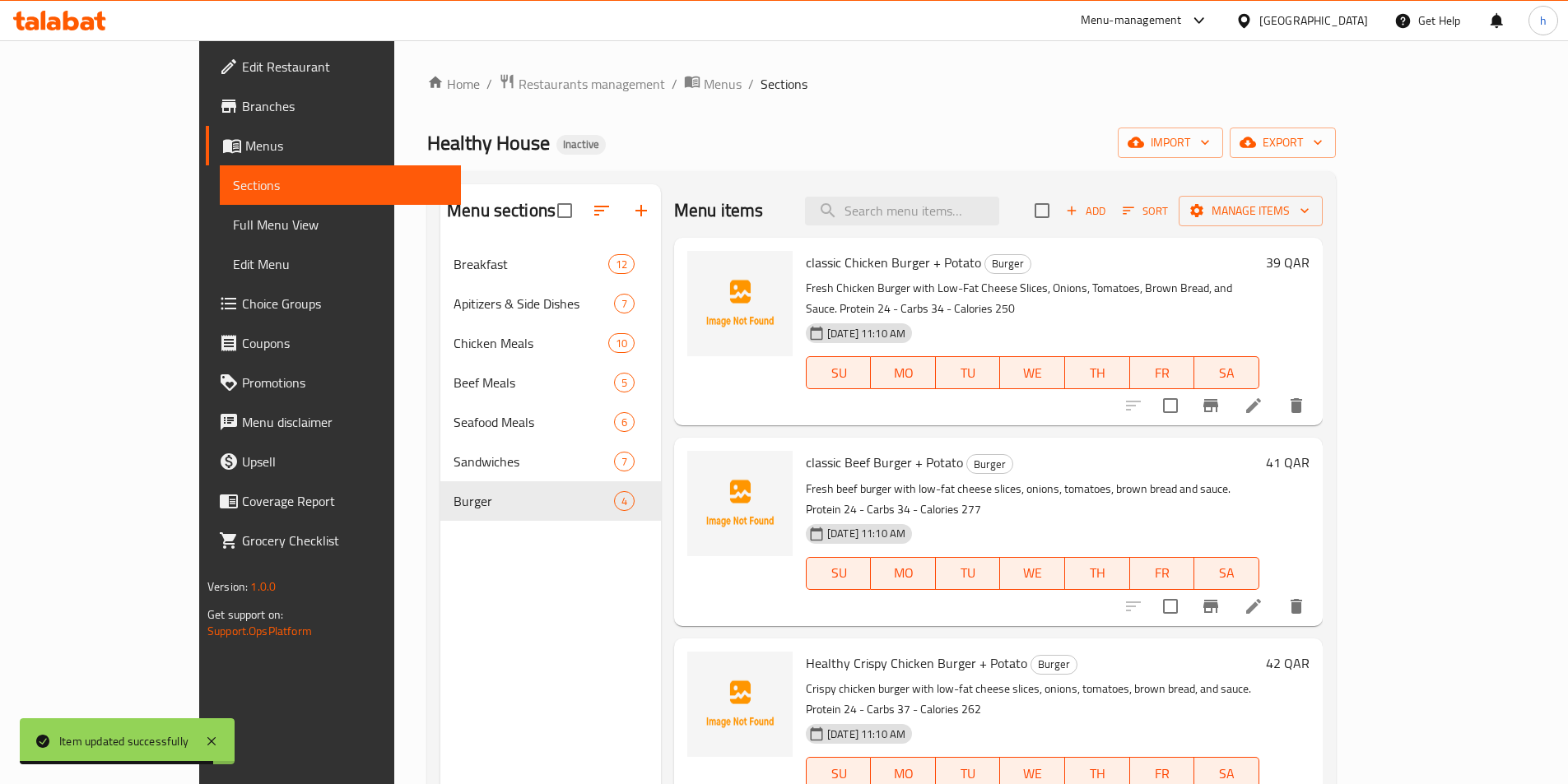
scroll to position [230, 0]
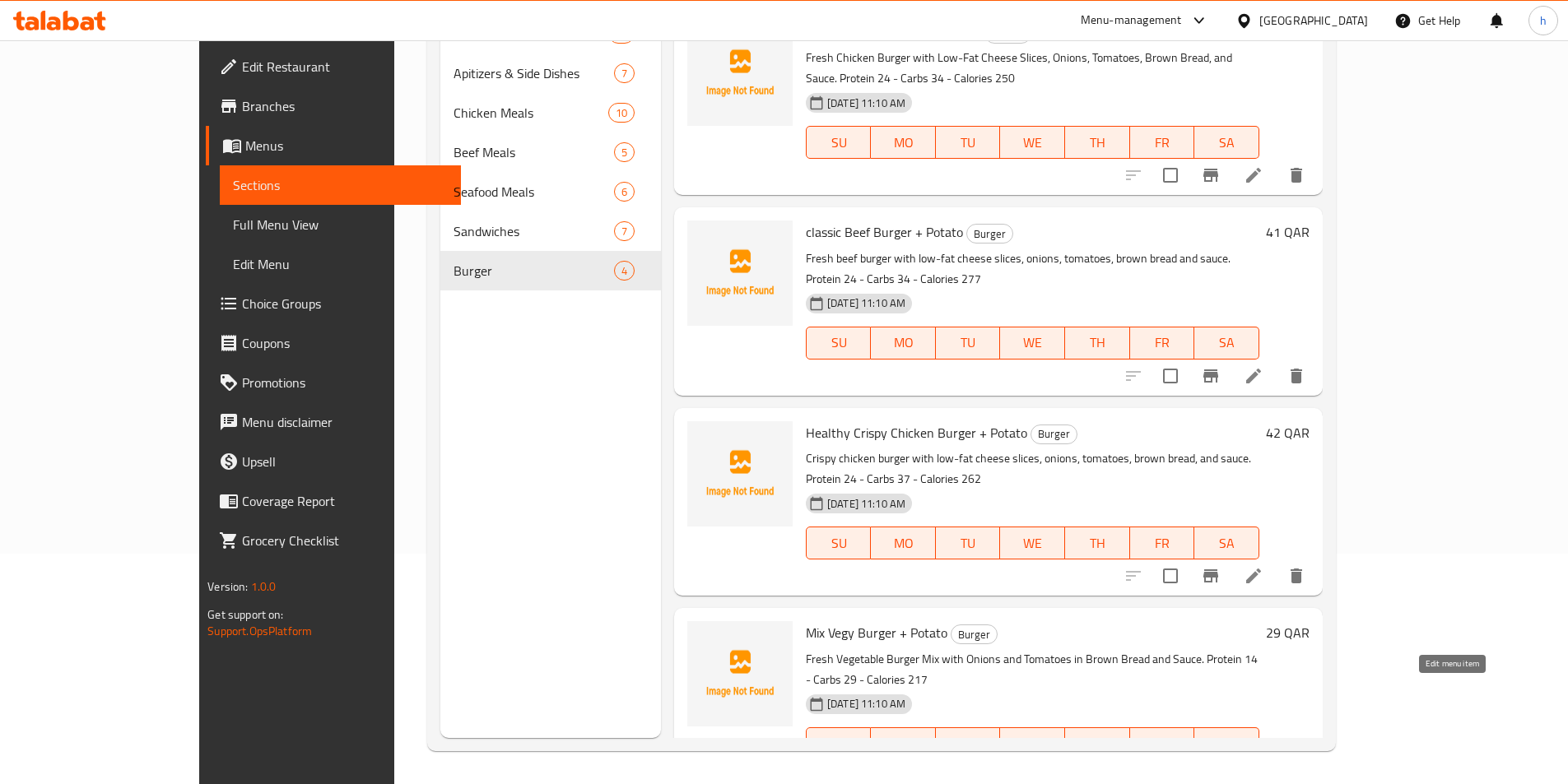
click at [1264, 767] on icon at bounding box center [1253, 776] width 20 height 20
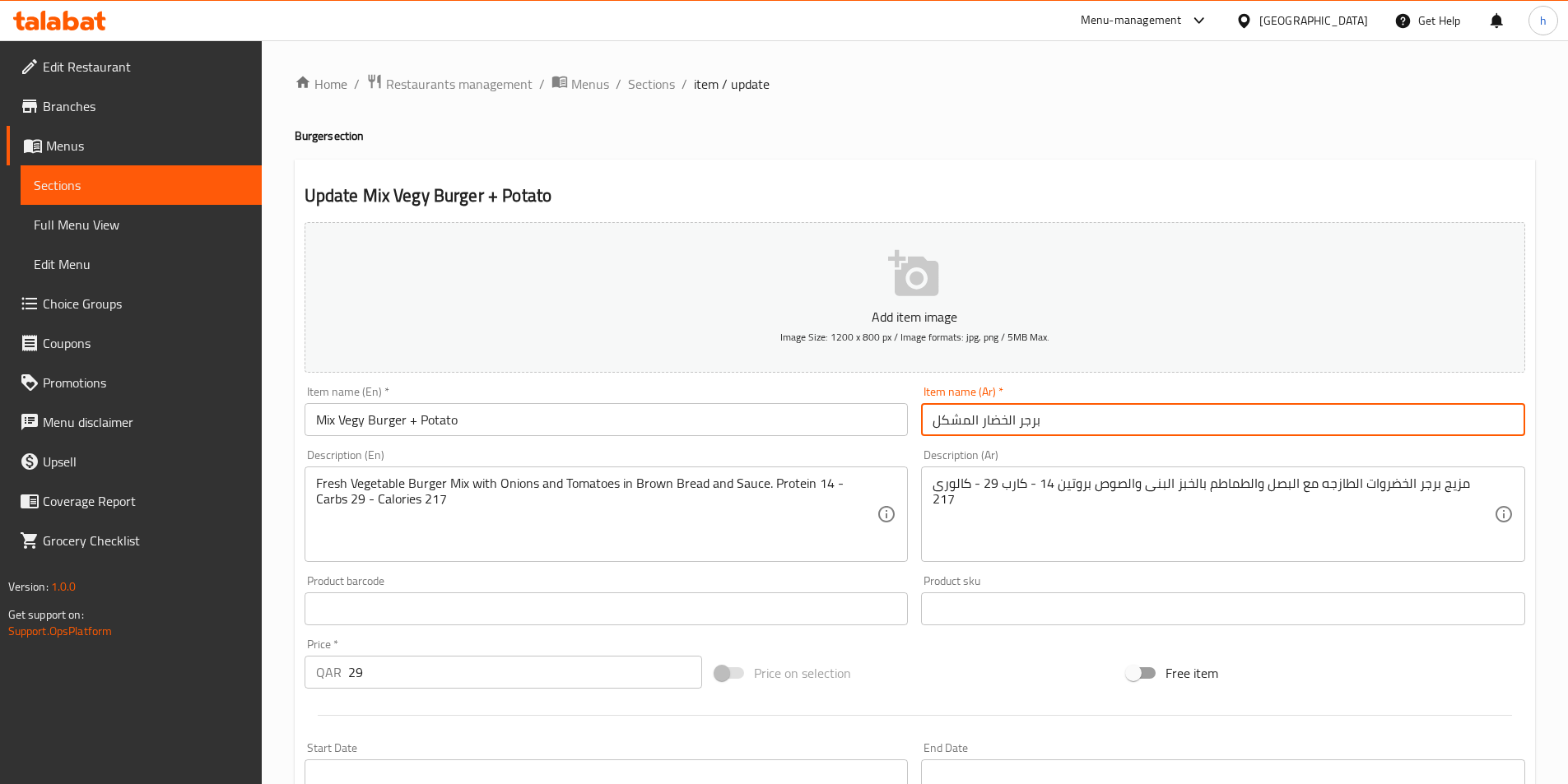
click at [1051, 419] on input "برجر الخضار المشكل" at bounding box center [1223, 419] width 605 height 33
paste input "+ بطاطا"
click at [1000, 418] on input "برجر الخضار المشكل + بطاطا" at bounding box center [1223, 419] width 605 height 33
type input "برجر الخضار المشكل + بطاطا"
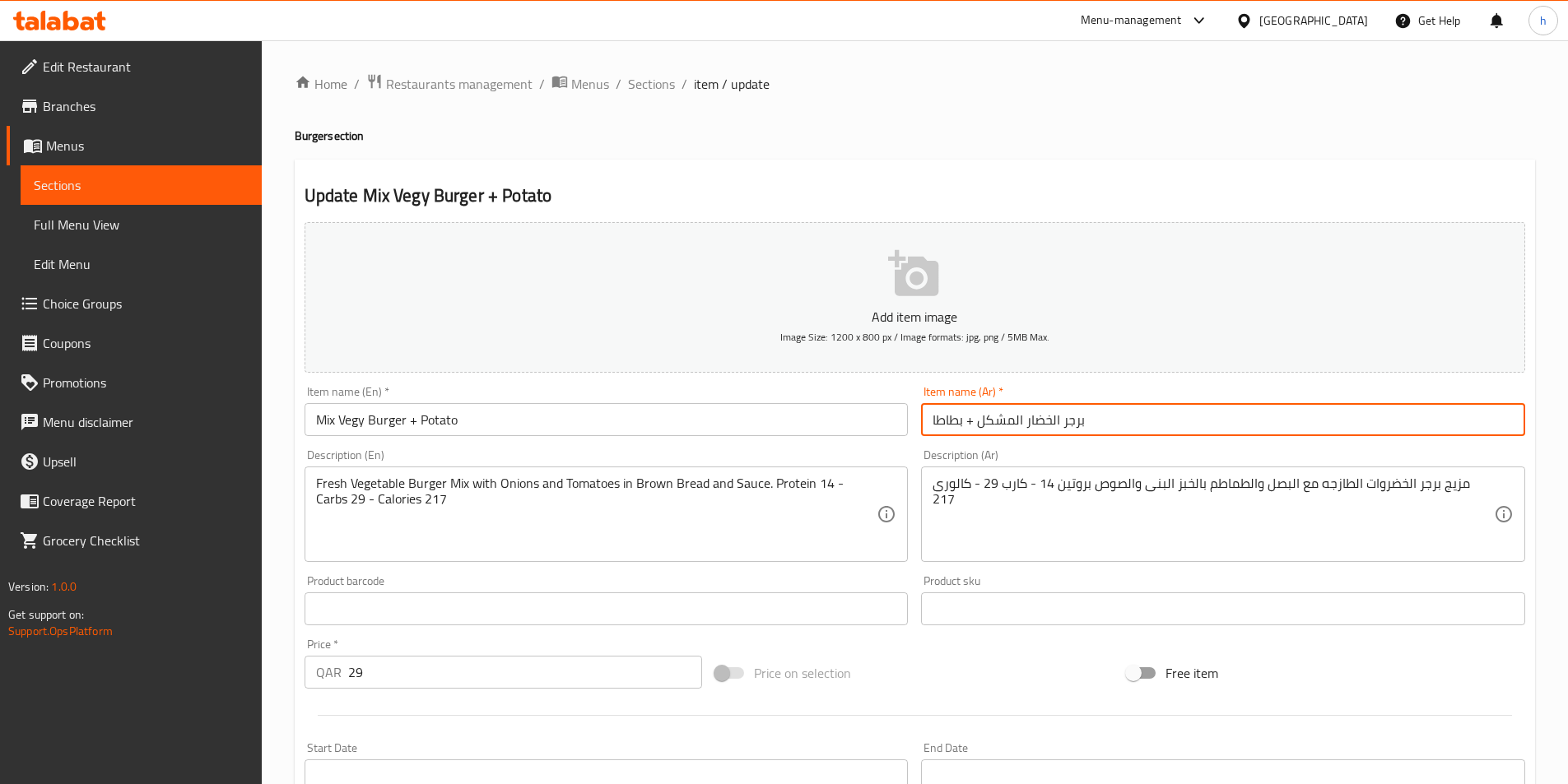
click at [906, 667] on div "Price on selection" at bounding box center [914, 673] width 412 height 44
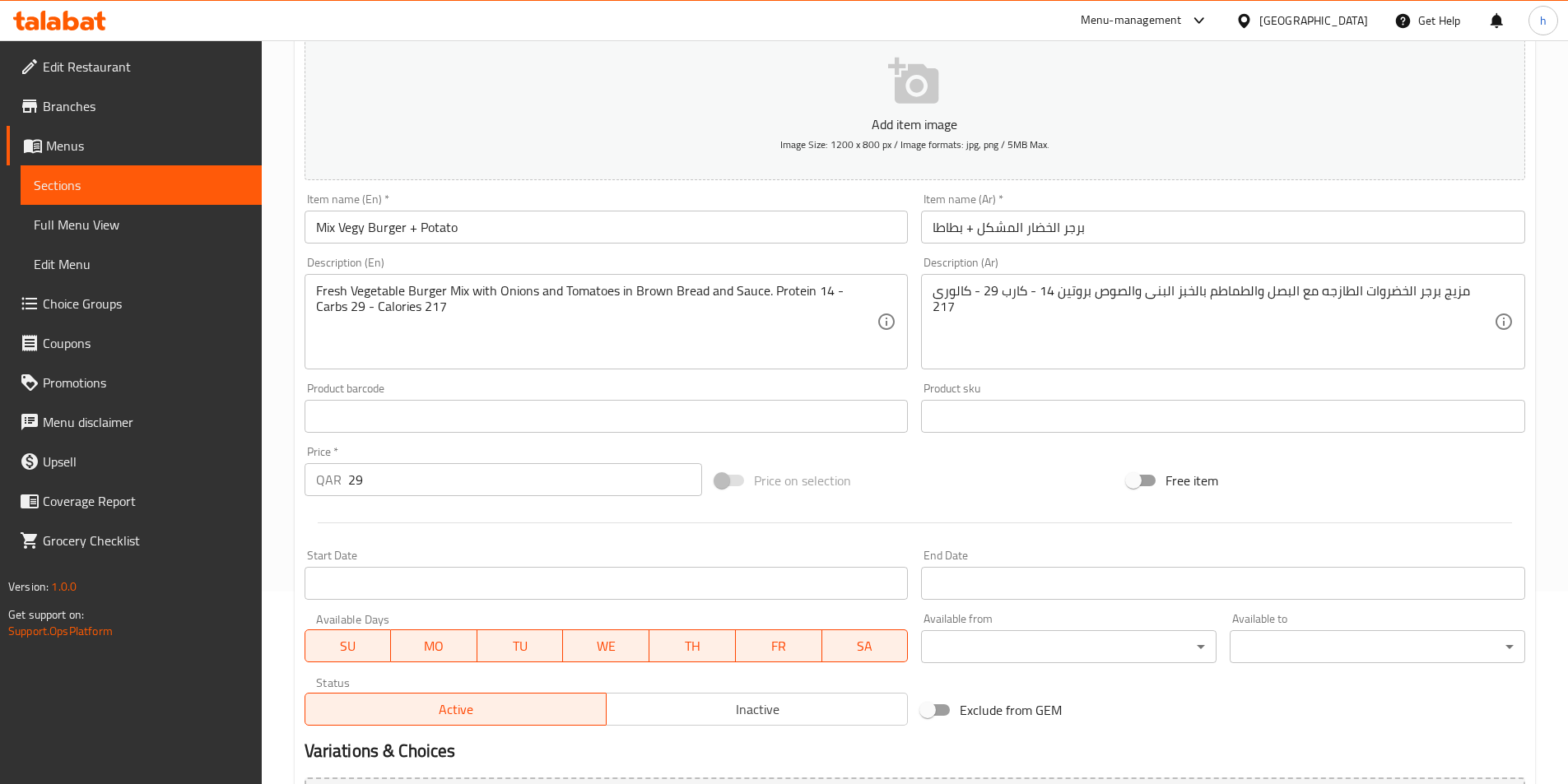
scroll to position [379, 0]
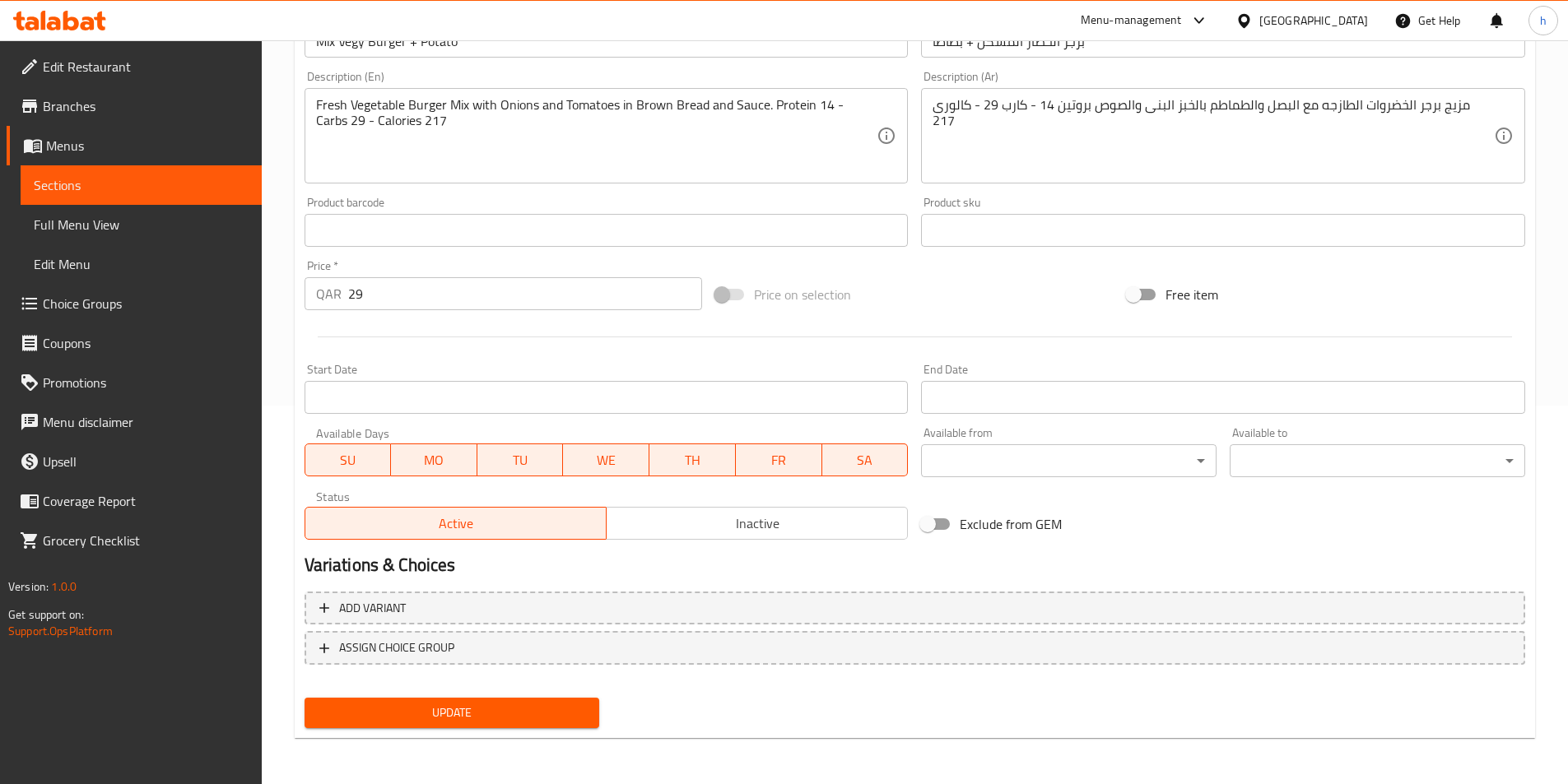
click at [566, 716] on span "Update" at bounding box center [452, 713] width 269 height 21
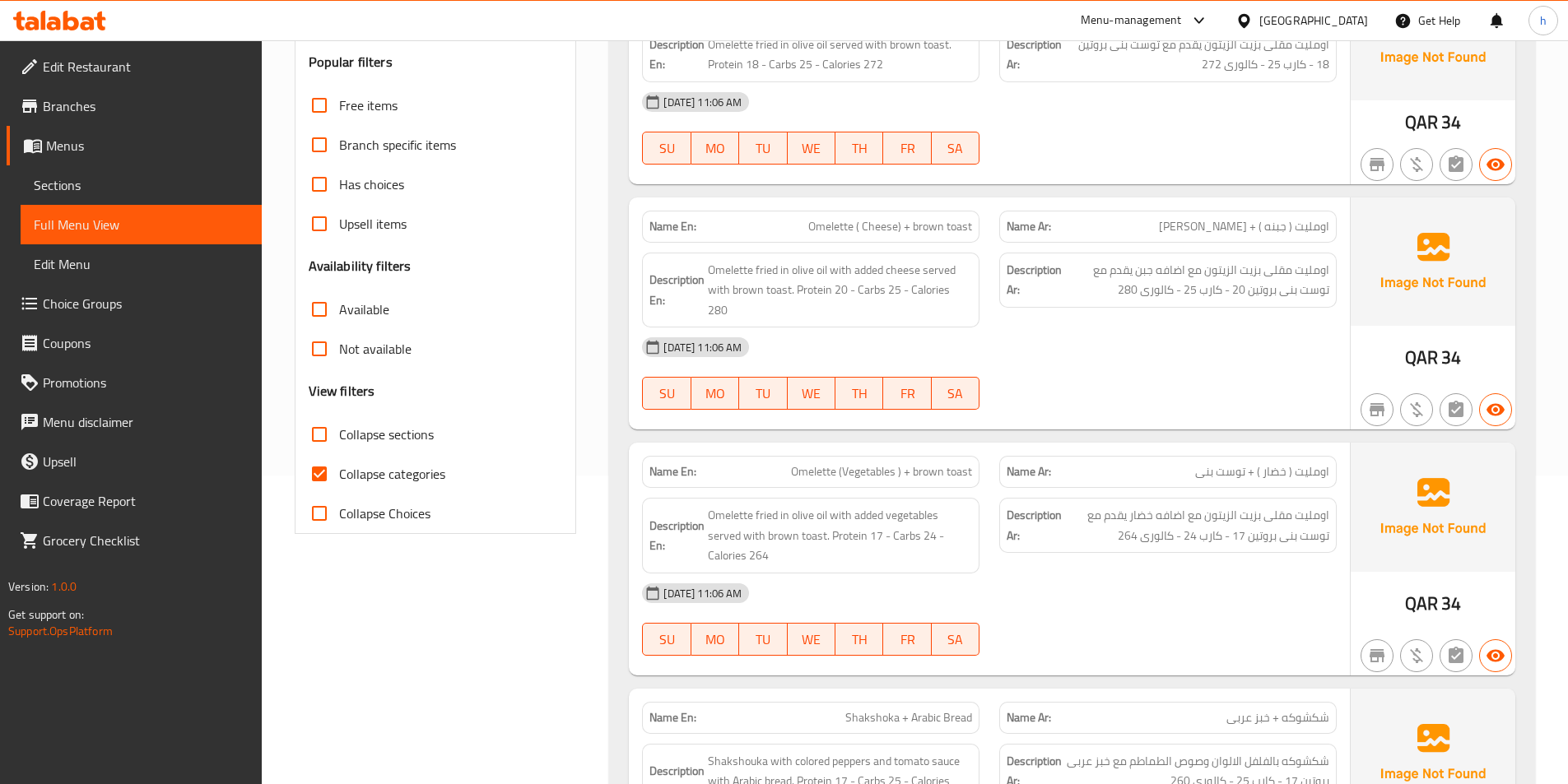
scroll to position [330, 0]
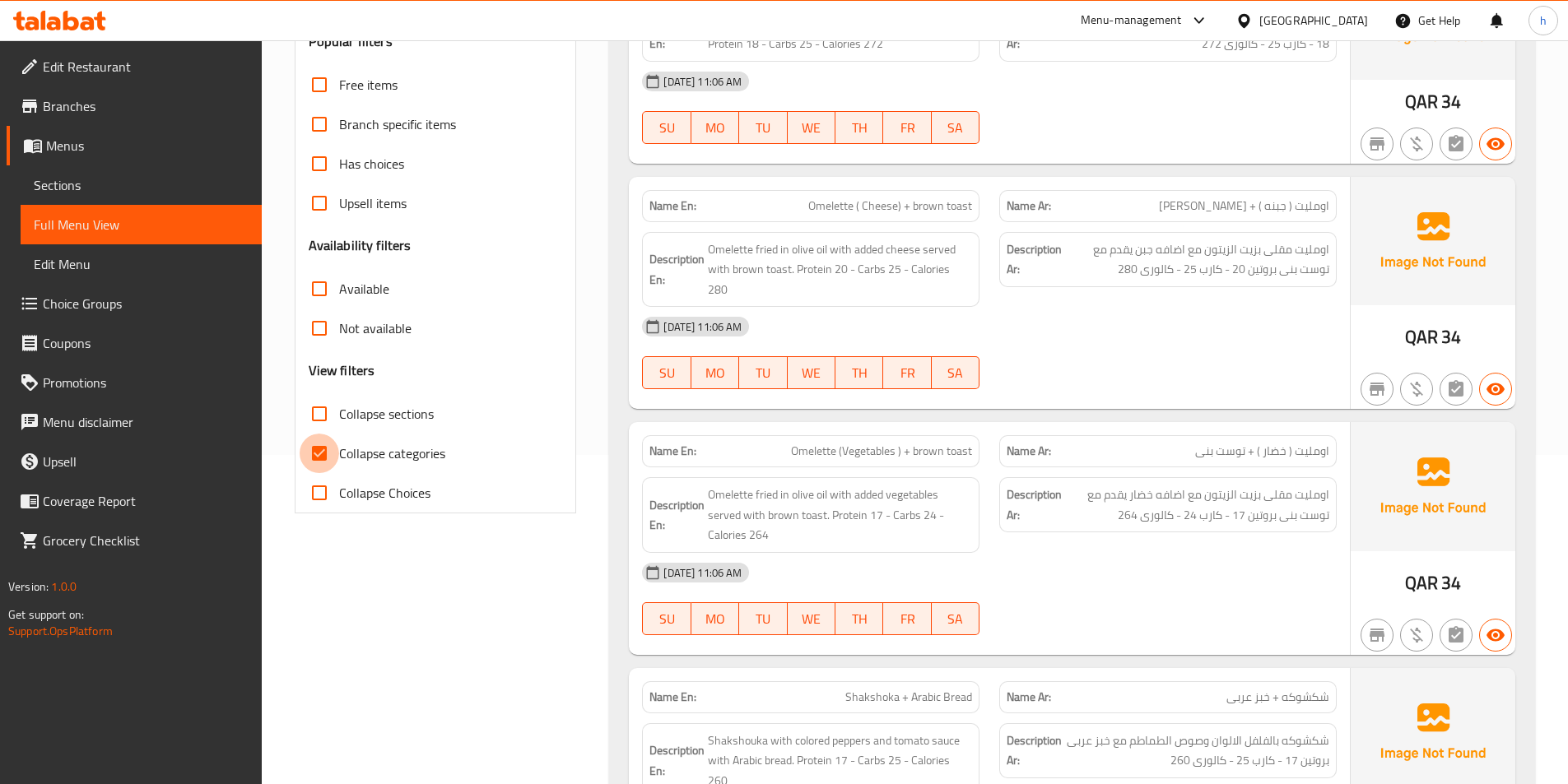
click at [316, 458] on input "Collapse categories" at bounding box center [319, 453] width 40 height 40
checkbox input "false"
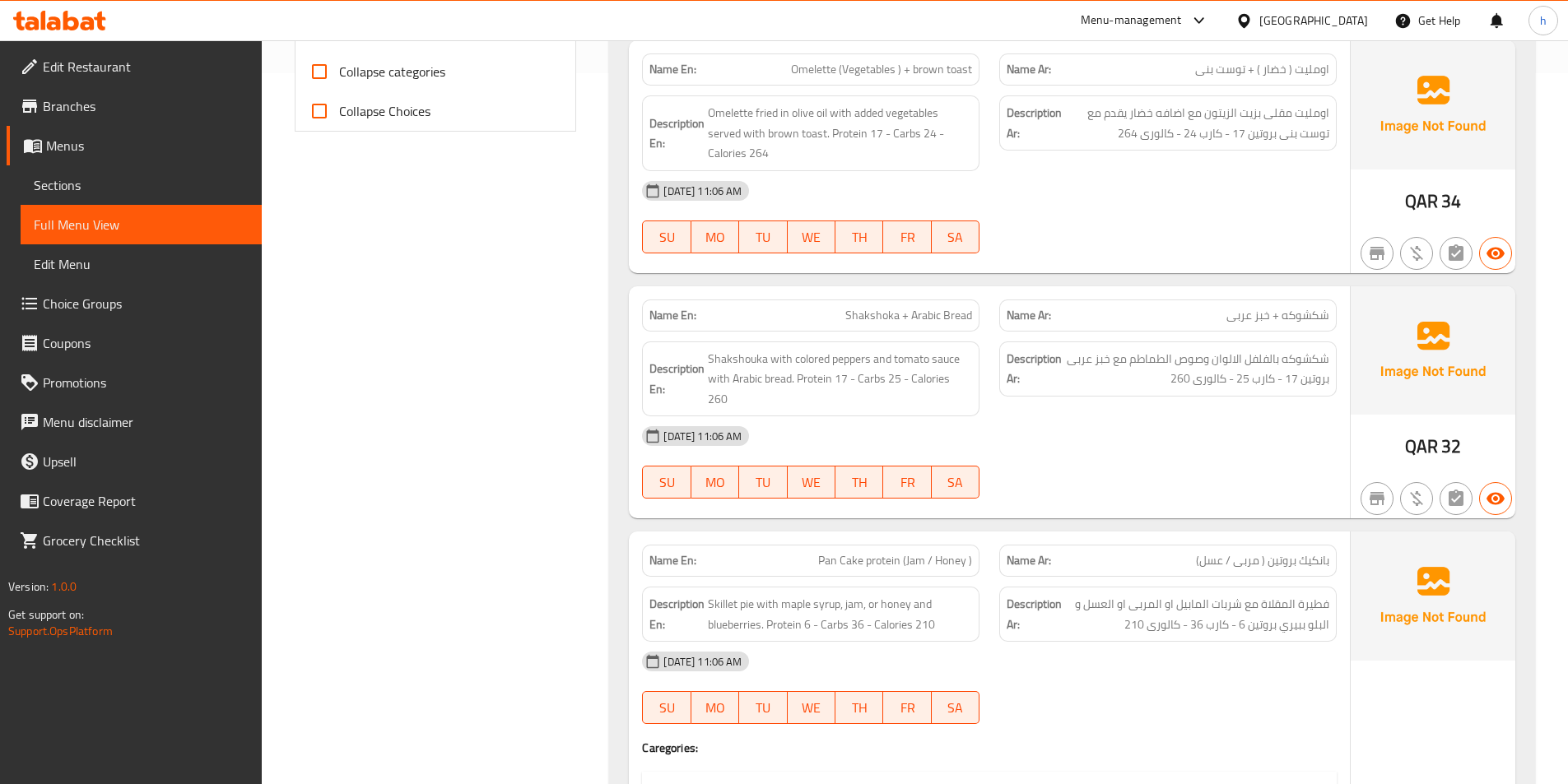
scroll to position [741, 0]
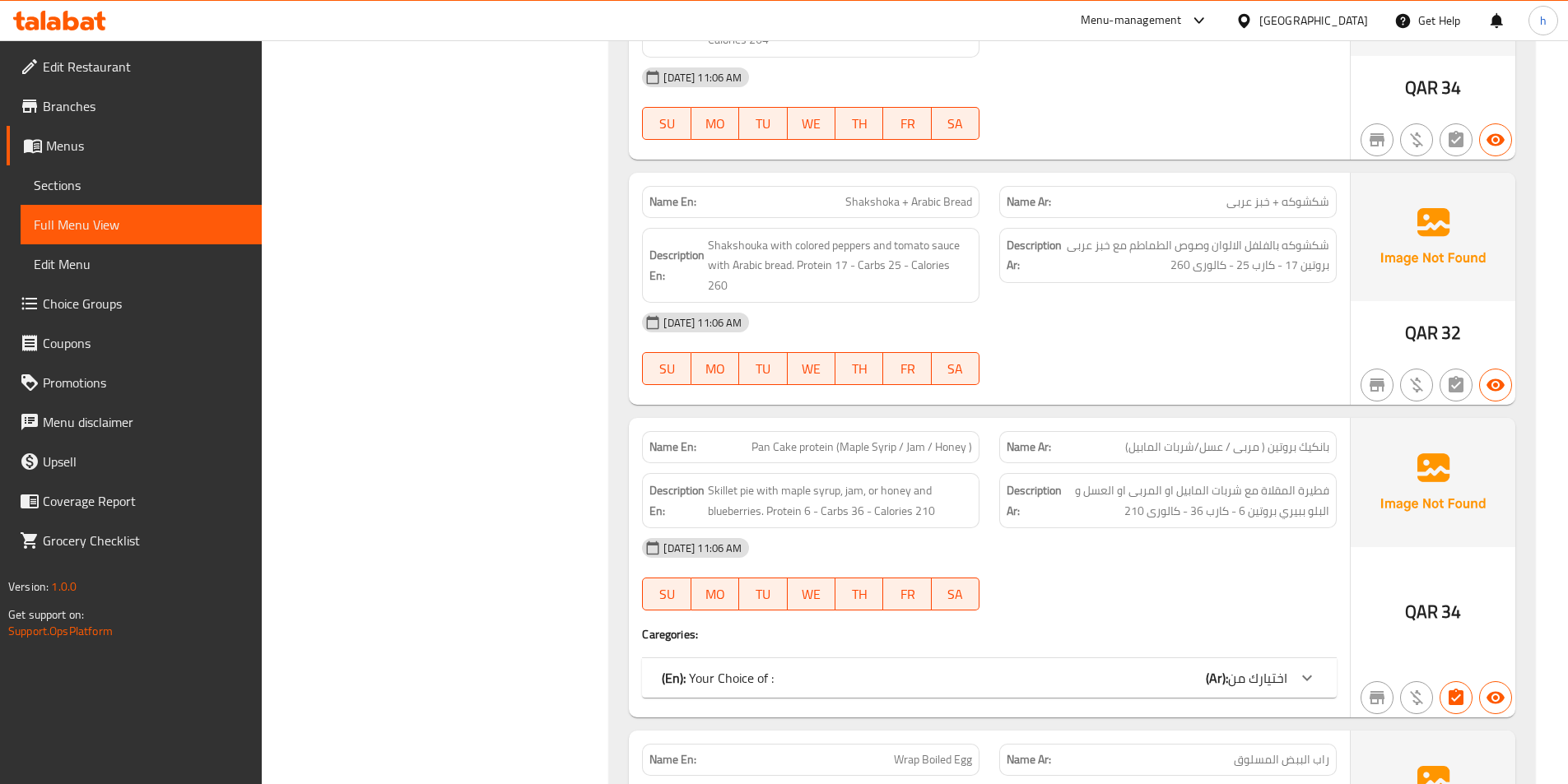
scroll to position [906, 0]
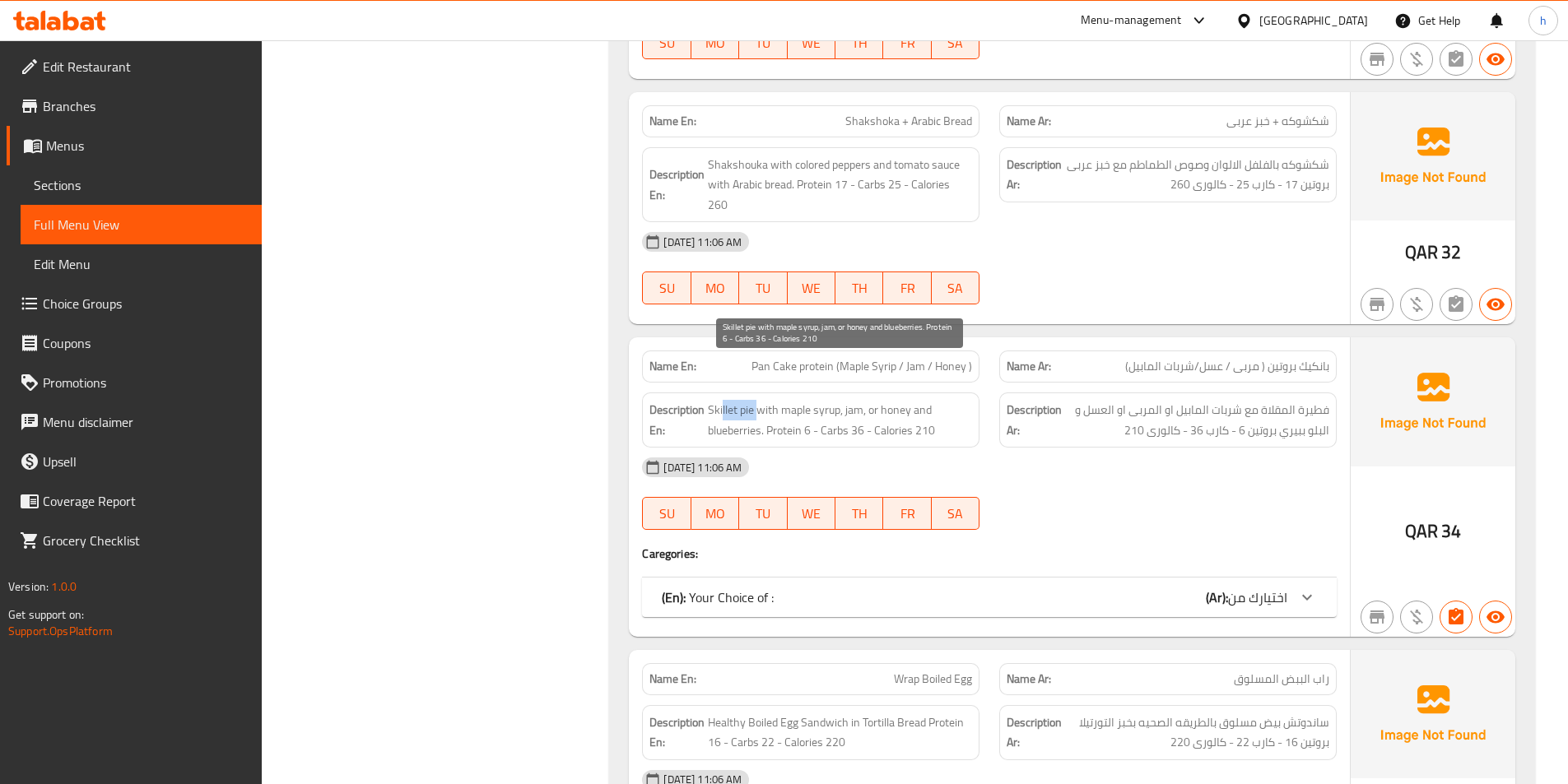
drag, startPoint x: 721, startPoint y: 372, endPoint x: 760, endPoint y: 366, distance: 39.5
click at [760, 400] on span "Skillet pie with maple syrup, jam, or honey and blueberries. Protein 6 - Carbs …" at bounding box center [840, 419] width 264 height 41
drag, startPoint x: 790, startPoint y: 379, endPoint x: 840, endPoint y: 372, distance: 50.5
click at [840, 400] on span "Skillet pie with maple syrup, jam, or honey and blueberries. Protein 6 - Carbs …" at bounding box center [840, 419] width 264 height 41
drag, startPoint x: 867, startPoint y: 372, endPoint x: 875, endPoint y: 371, distance: 8.1
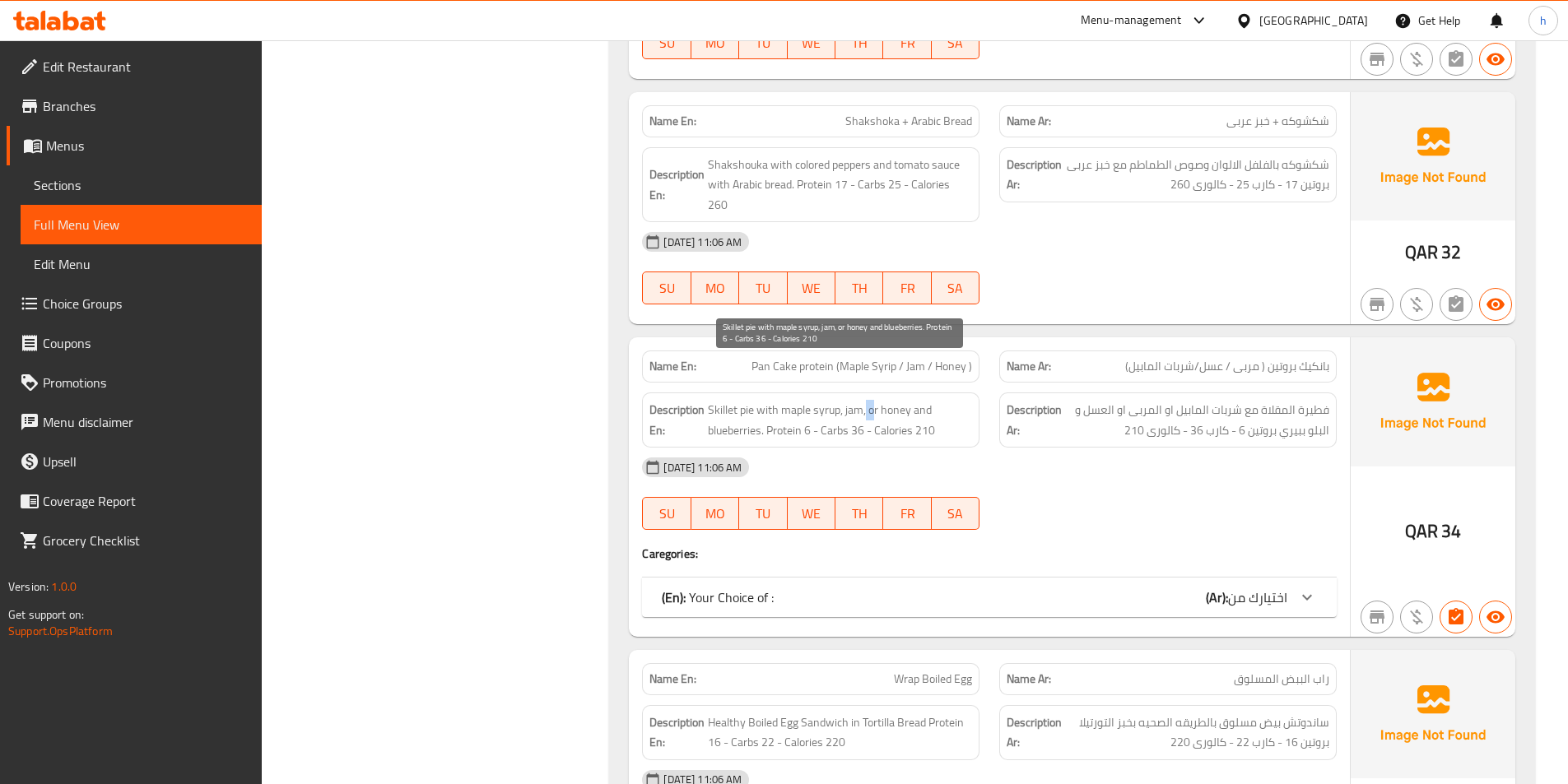
click at [875, 400] on span "Skillet pie with maple syrup, jam, or honey and blueberries. Protein 6 - Carbs …" at bounding box center [840, 419] width 264 height 41
click at [886, 400] on span "Skillet pie with maple syrup, jam, or honey and blueberries. Protein 6 - Carbs …" at bounding box center [840, 419] width 264 height 41
click at [743, 401] on div "Description En: Skillet pie with maple syrup, jam, or honey and blueberries. Pr…" at bounding box center [810, 420] width 337 height 55
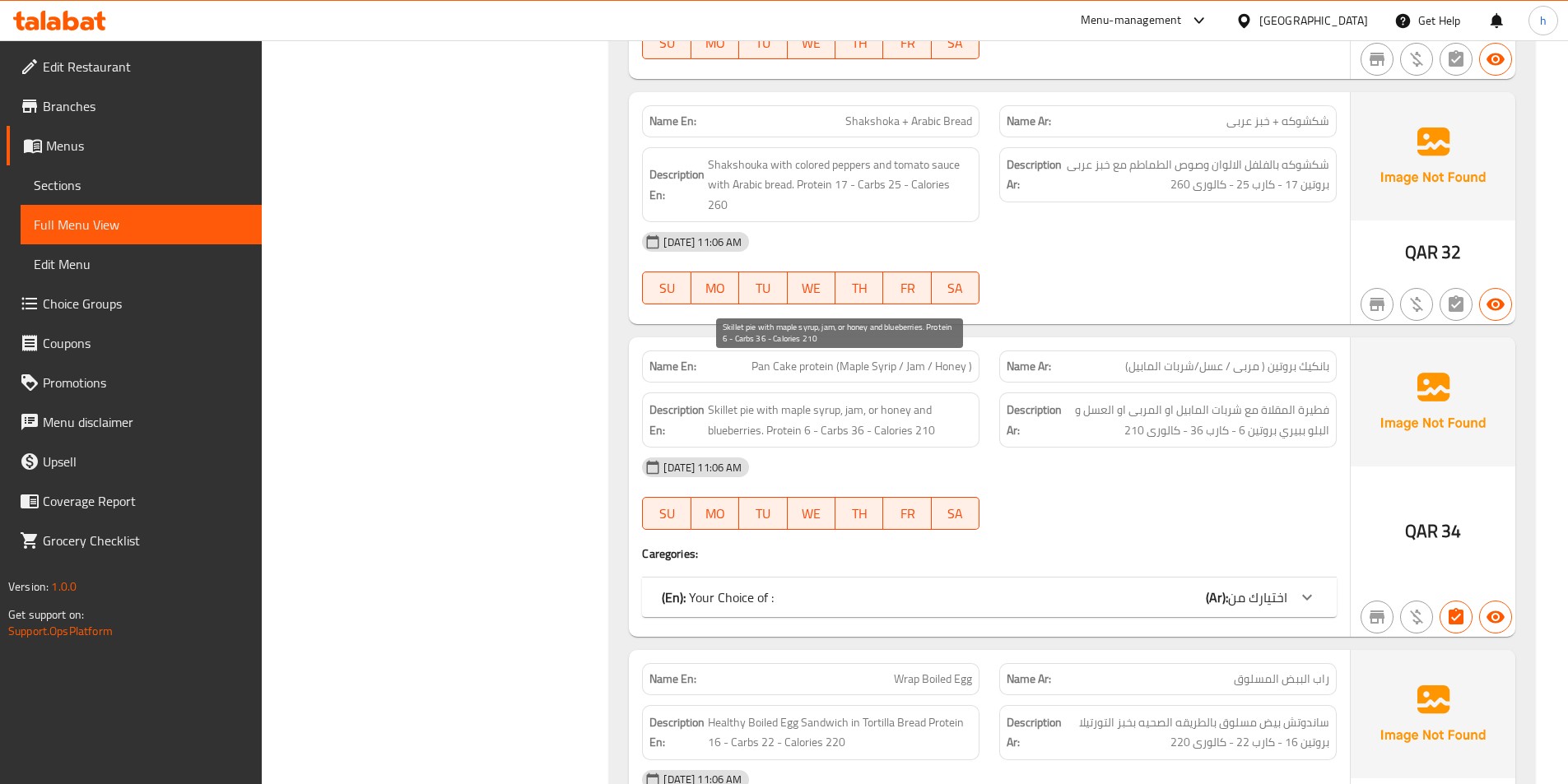
click at [770, 400] on span "Skillet pie with maple syrup, jam, or honey and blueberries. Protein 6 - Carbs …" at bounding box center [840, 419] width 264 height 41
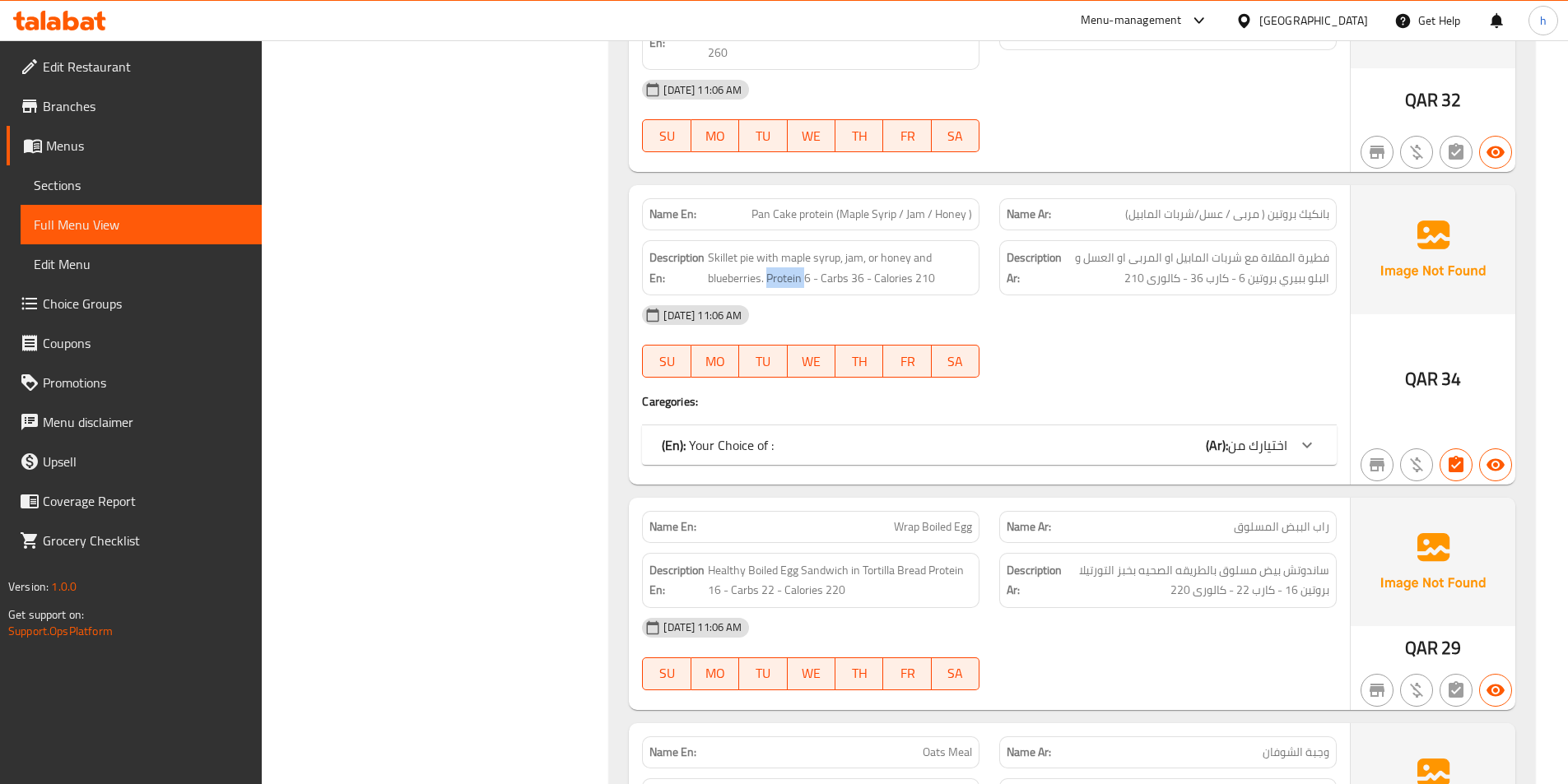
scroll to position [1070, 0]
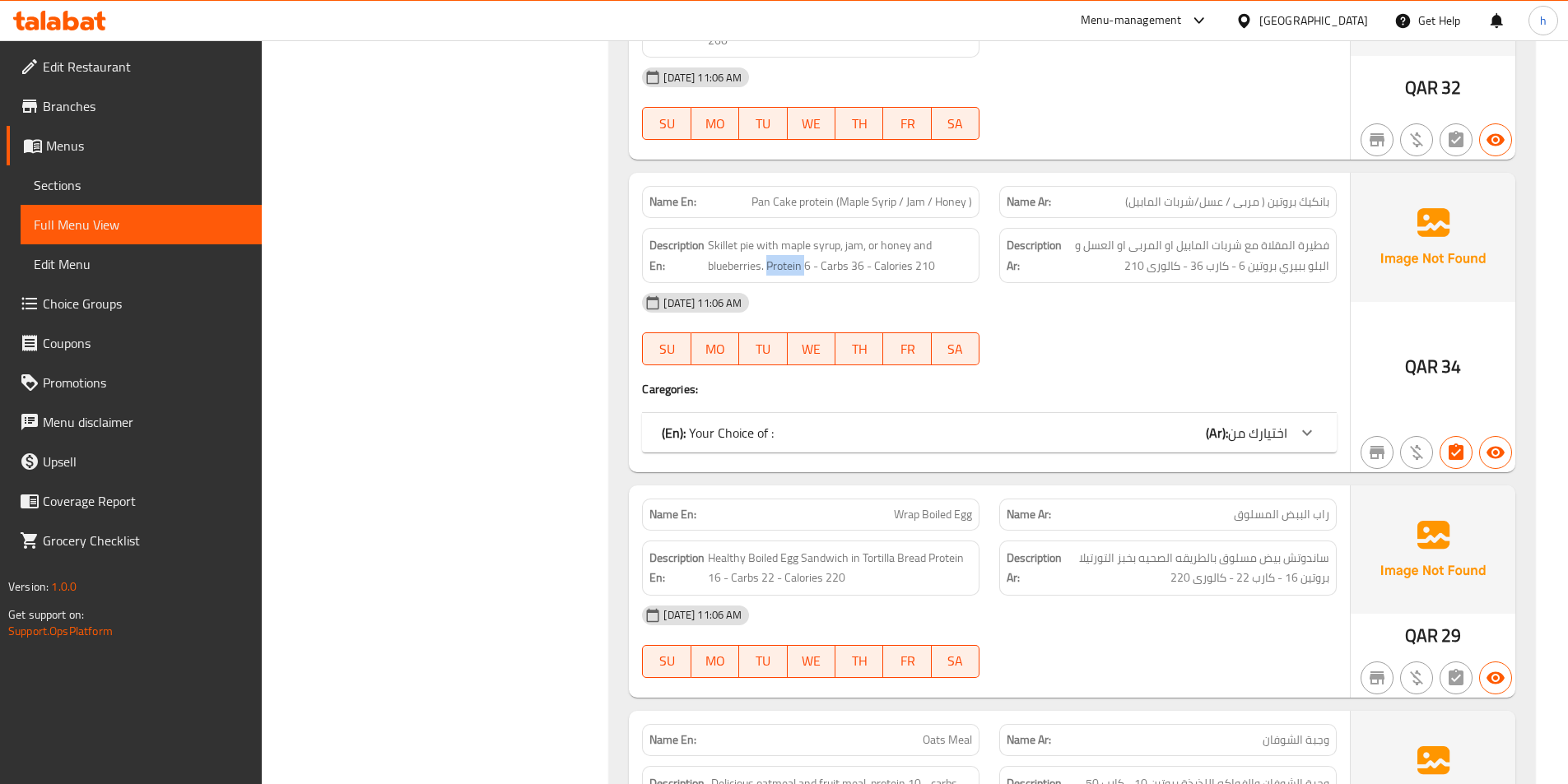
click at [1219, 420] on b "(Ar):" at bounding box center [1218, 433] width 23 height 25
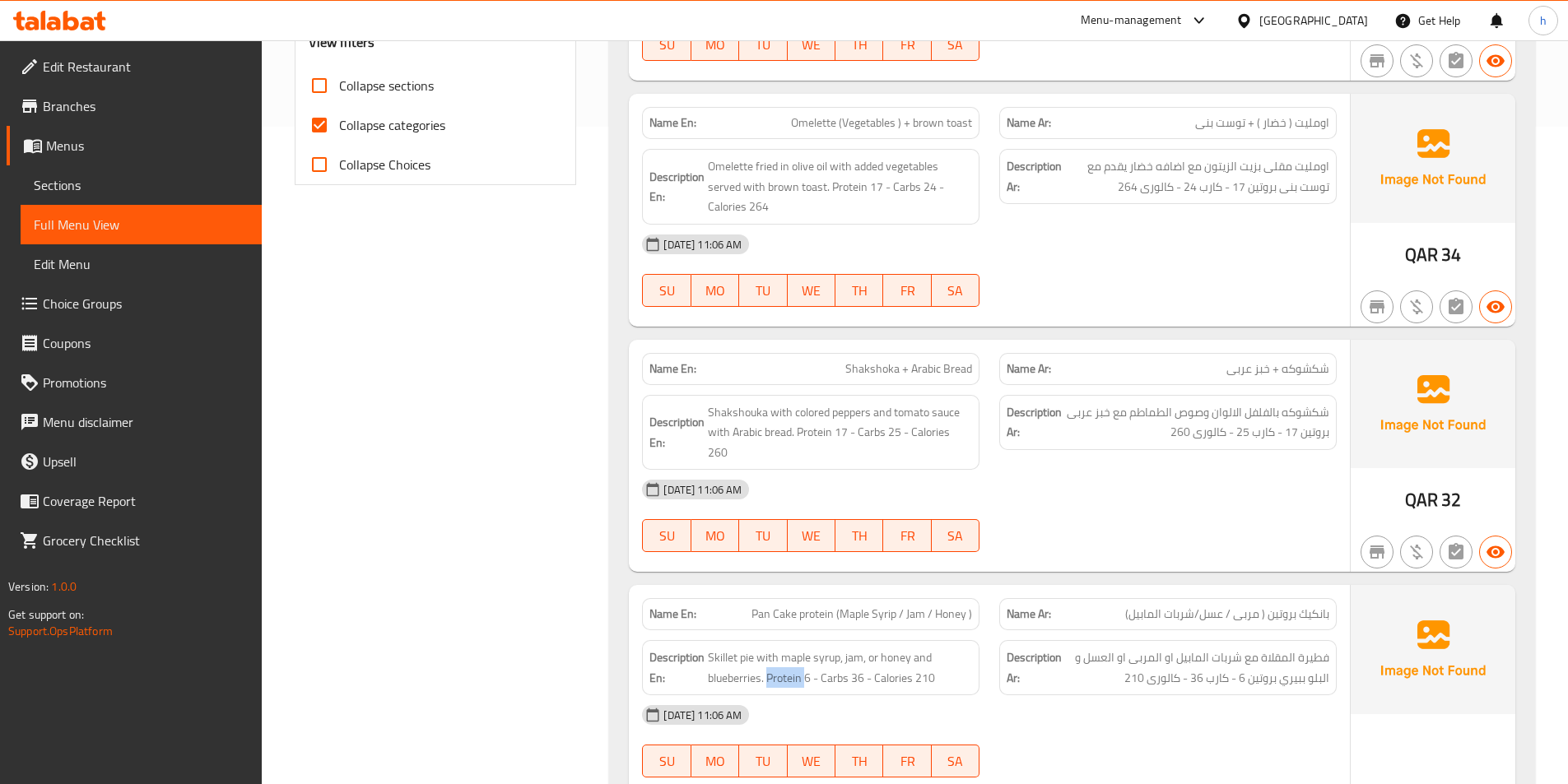
scroll to position [412, 0]
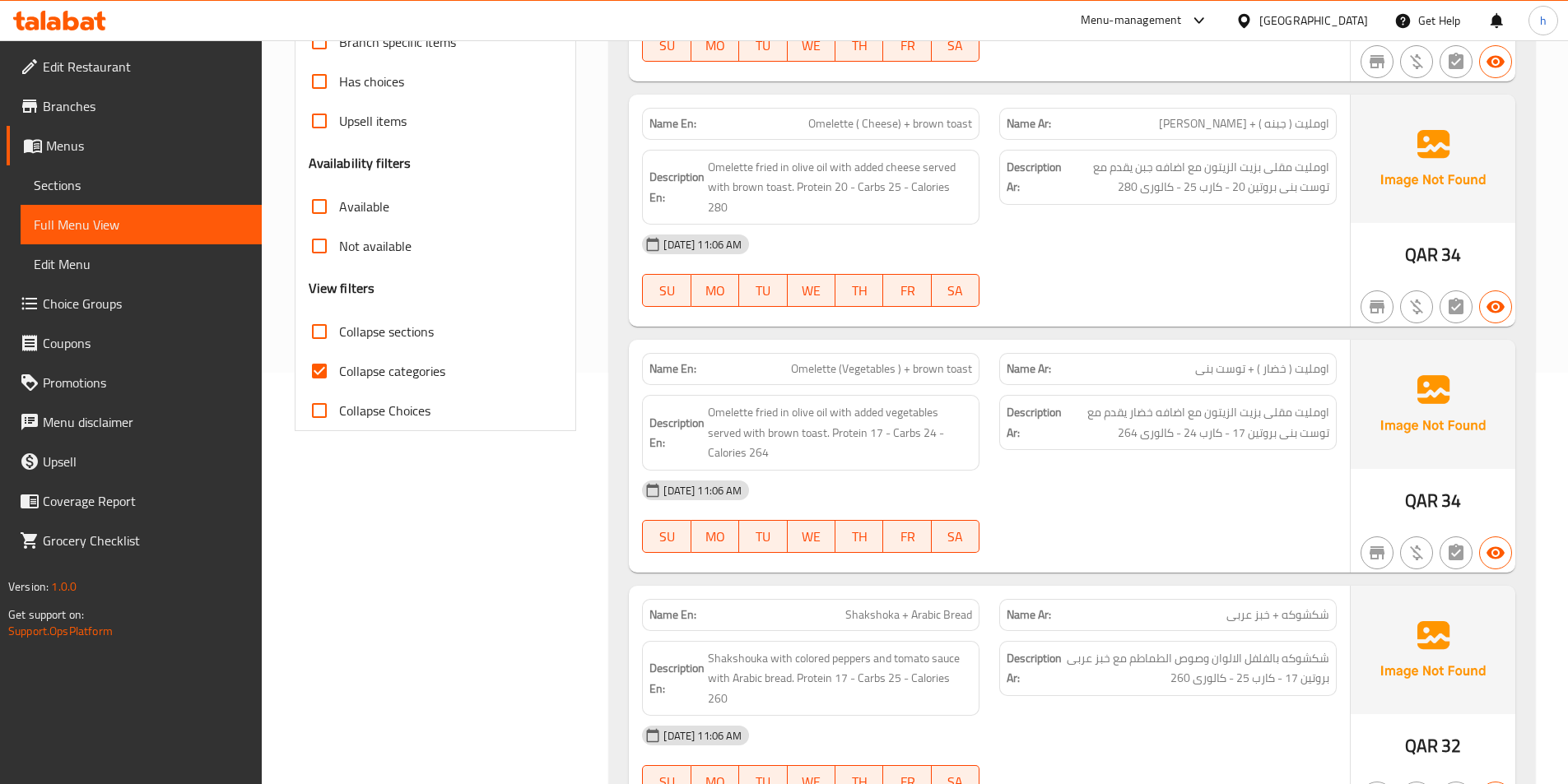
click at [326, 361] on input "Collapse categories" at bounding box center [319, 371] width 40 height 40
checkbox input "false"
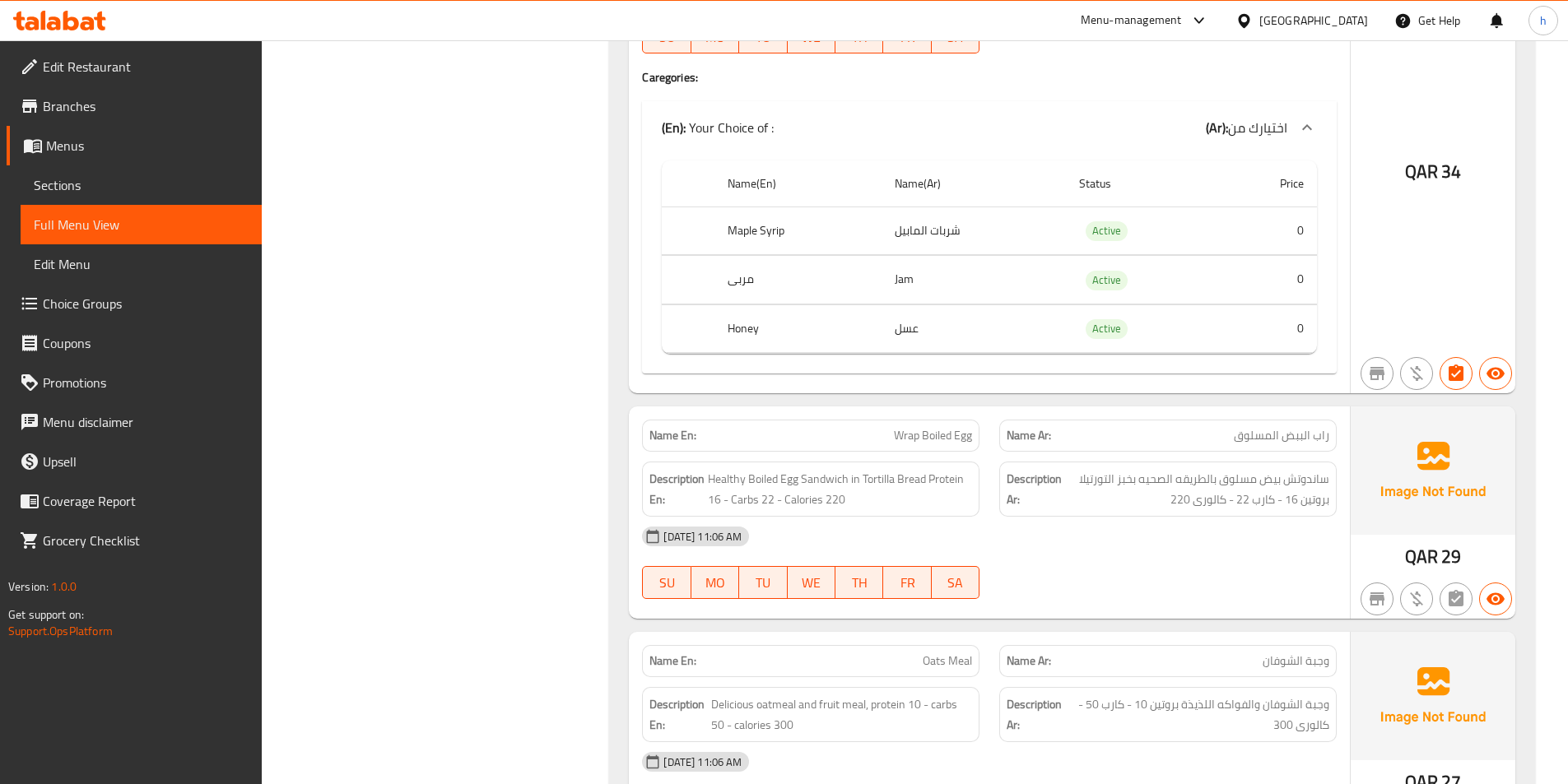
scroll to position [1399, 0]
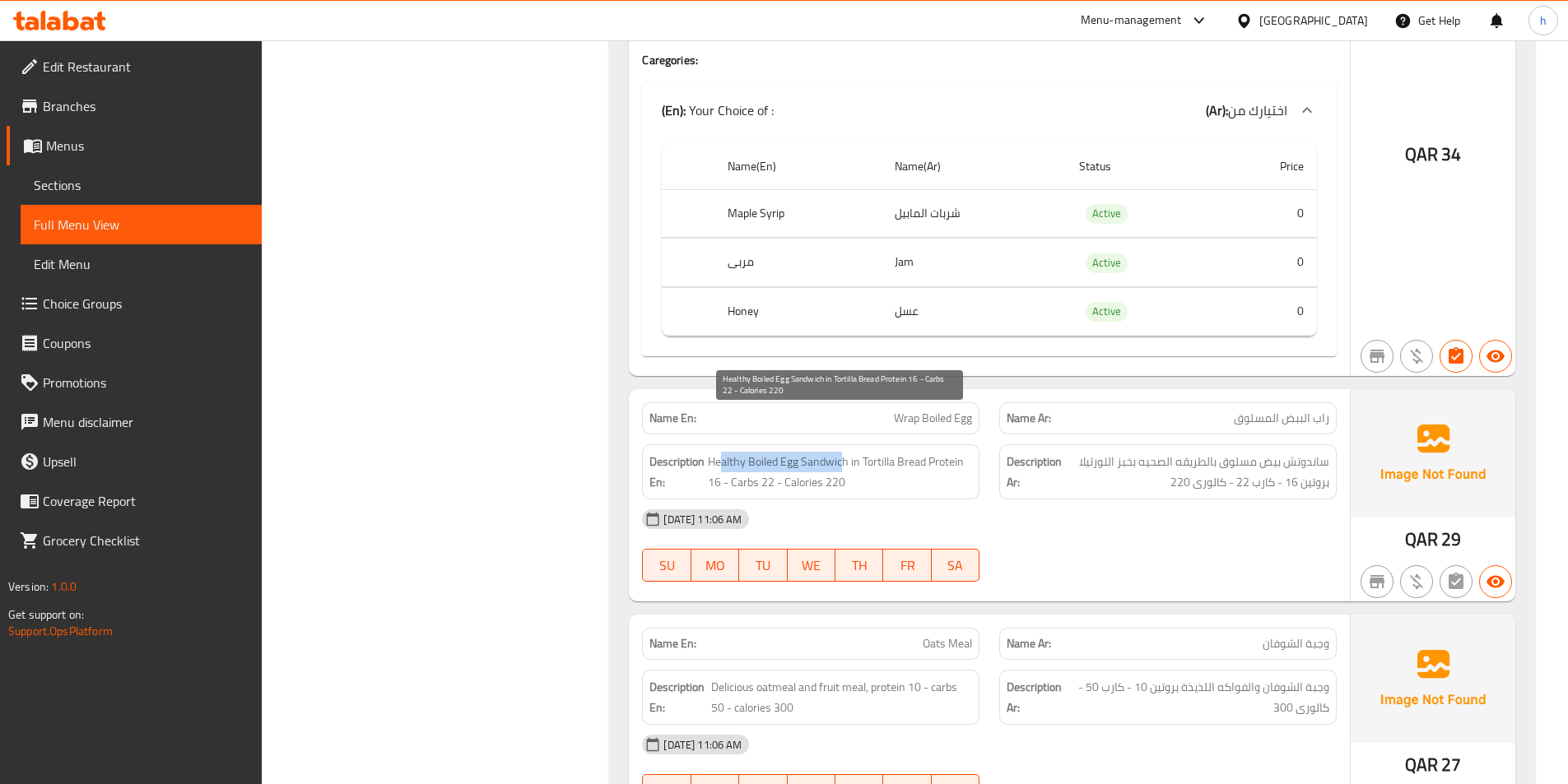
drag, startPoint x: 724, startPoint y: 418, endPoint x: 842, endPoint y: 412, distance: 118.2
click at [842, 452] on span "Healthy Boiled Egg Sandwich in Tortilla Bread Protein 16 - Carbs 22 - Calories …" at bounding box center [840, 471] width 264 height 41
click at [758, 452] on span "Healthy Boiled Egg Sandwich in Tortilla Bread Protein 16 - Carbs 22 - Calories …" at bounding box center [840, 471] width 264 height 41
drag, startPoint x: 862, startPoint y: 418, endPoint x: 959, endPoint y: 423, distance: 97.1
click at [959, 452] on span "Healthy Boiled Egg Sandwich in Tortilla Bread Protein 16 - Carbs 22 - Calories …" at bounding box center [840, 471] width 264 height 41
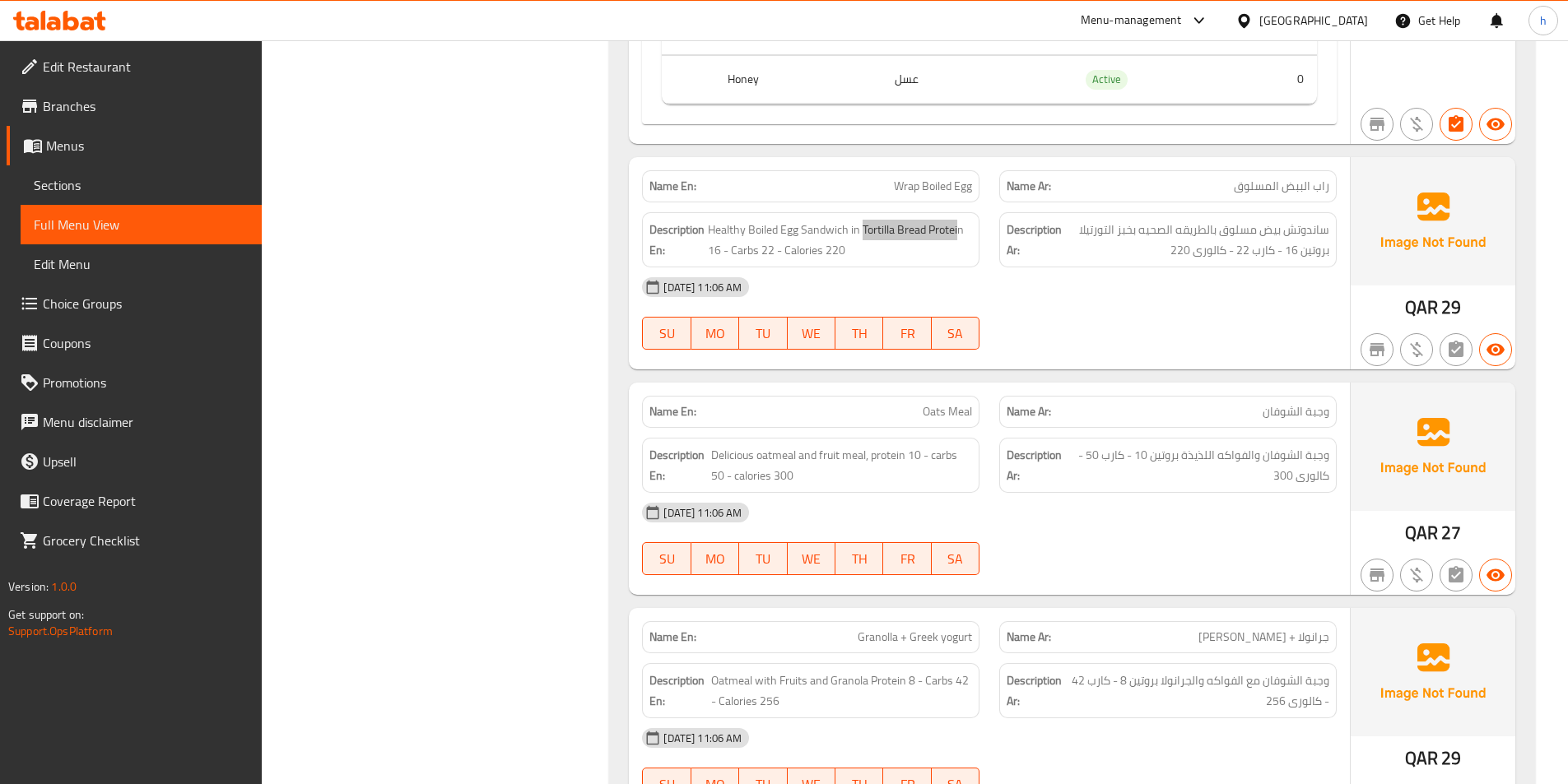
scroll to position [1646, 0]
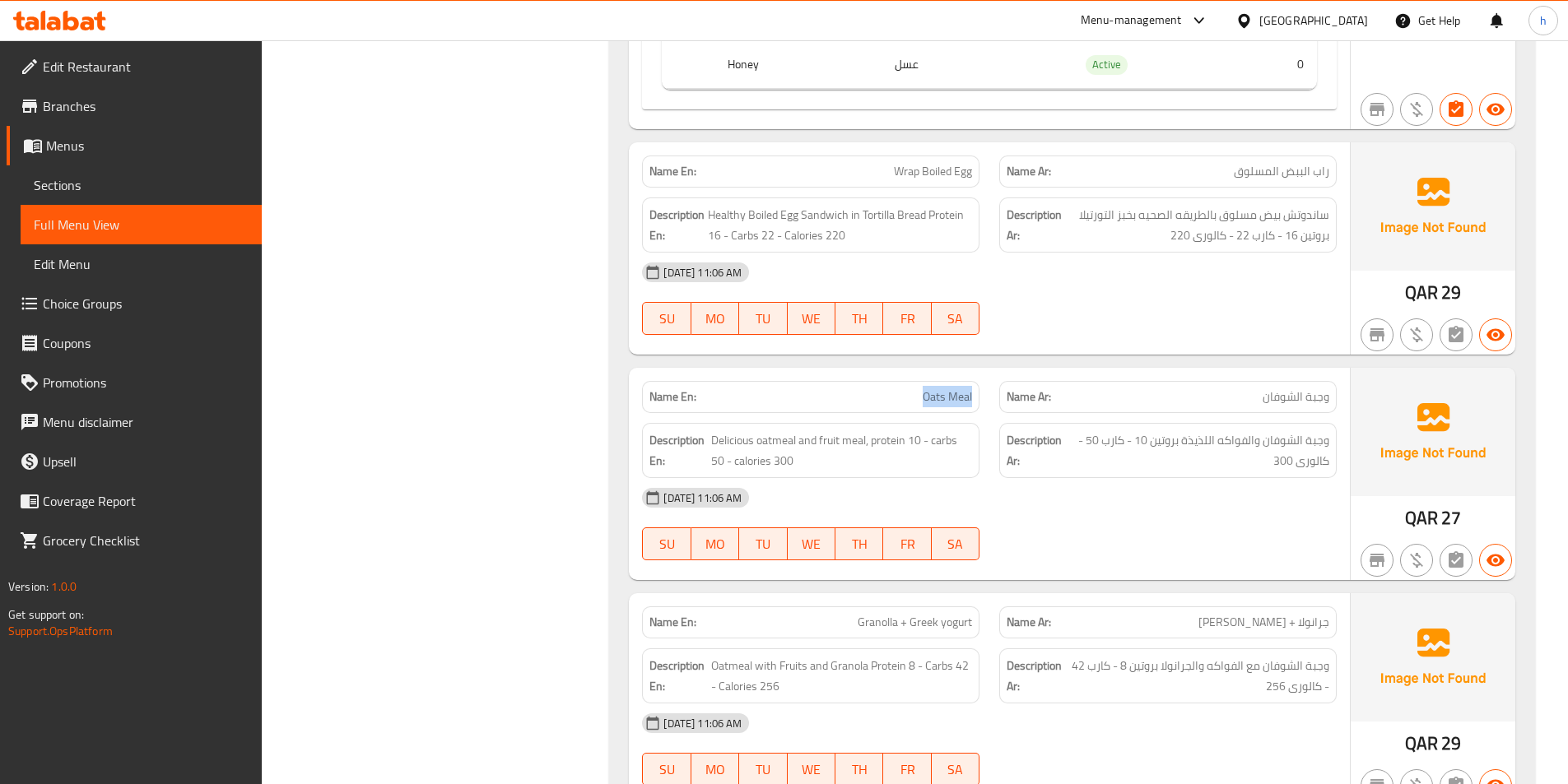
drag, startPoint x: 911, startPoint y: 358, endPoint x: 971, endPoint y: 368, distance: 60.8
click at [971, 381] on div "Name En: Oats Meal" at bounding box center [810, 397] width 337 height 32
drag, startPoint x: 718, startPoint y: 393, endPoint x: 797, endPoint y: 385, distance: 79.4
click at [797, 423] on div "Description En: Delicious oatmeal and fruit meal, protein 10 - carbs 50 - calor…" at bounding box center [810, 451] width 337 height 55
drag, startPoint x: 819, startPoint y: 401, endPoint x: 852, endPoint y: 403, distance: 33.1
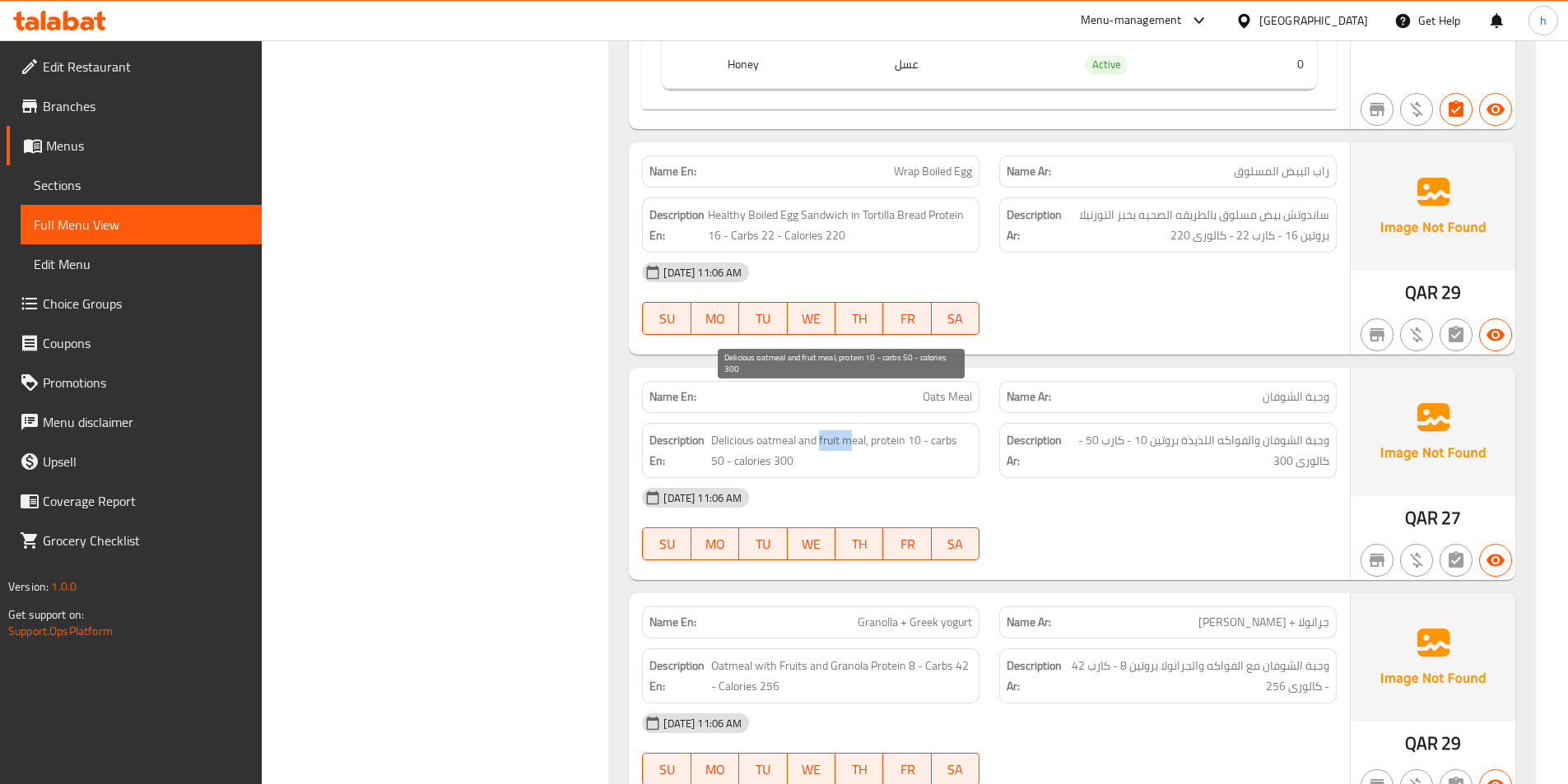
click at [852, 431] on span "Delicious oatmeal and fruit meal, protein 10 - carbs 50 - calories 300" at bounding box center [842, 451] width 262 height 41
drag, startPoint x: 959, startPoint y: 411, endPoint x: 973, endPoint y: 432, distance: 25.2
click at [973, 432] on div "Description En: Delicious oatmeal and fruit meal, protein 10 - carbs 50 - calor…" at bounding box center [810, 451] width 337 height 55
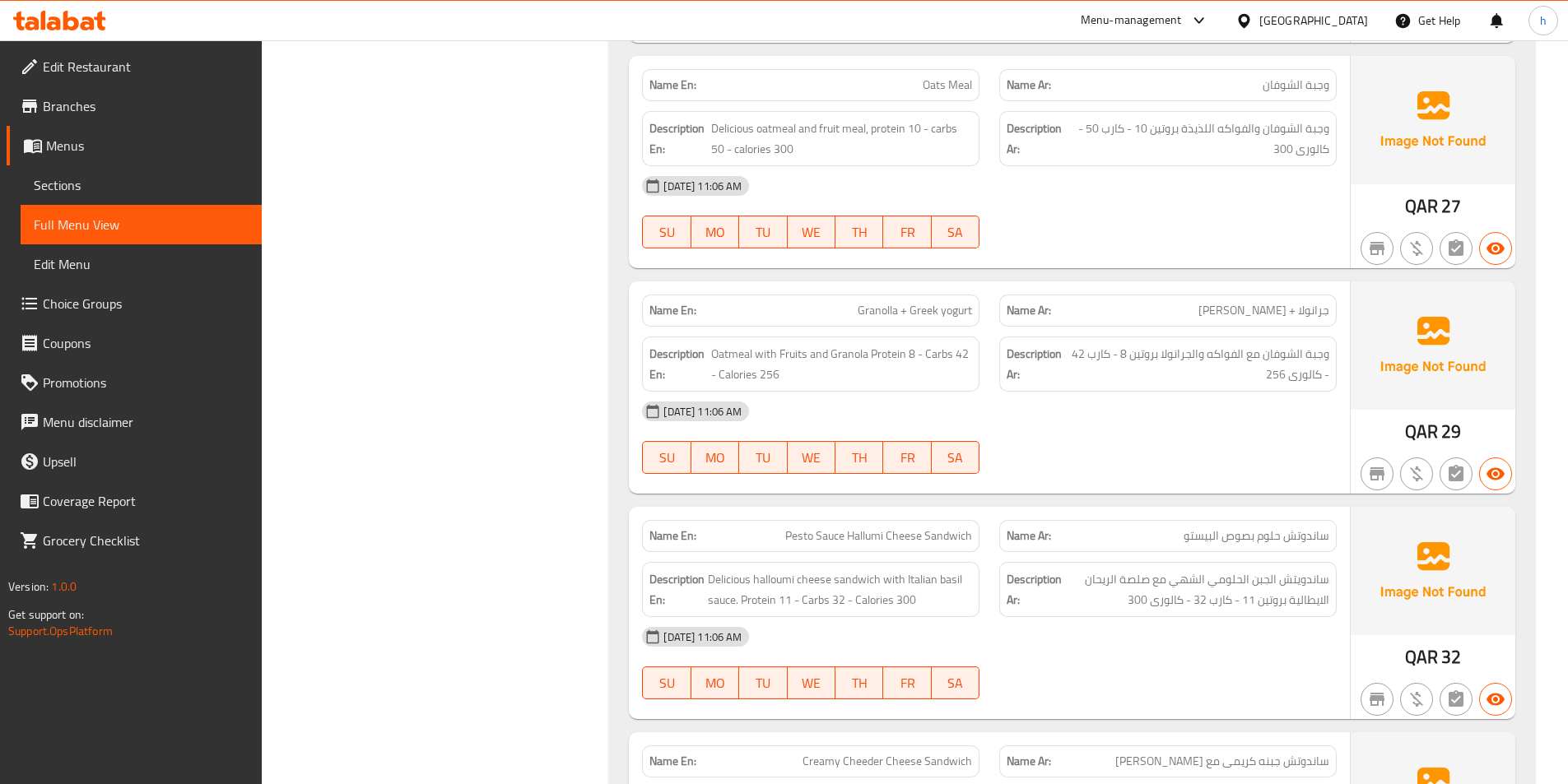
scroll to position [1975, 0]
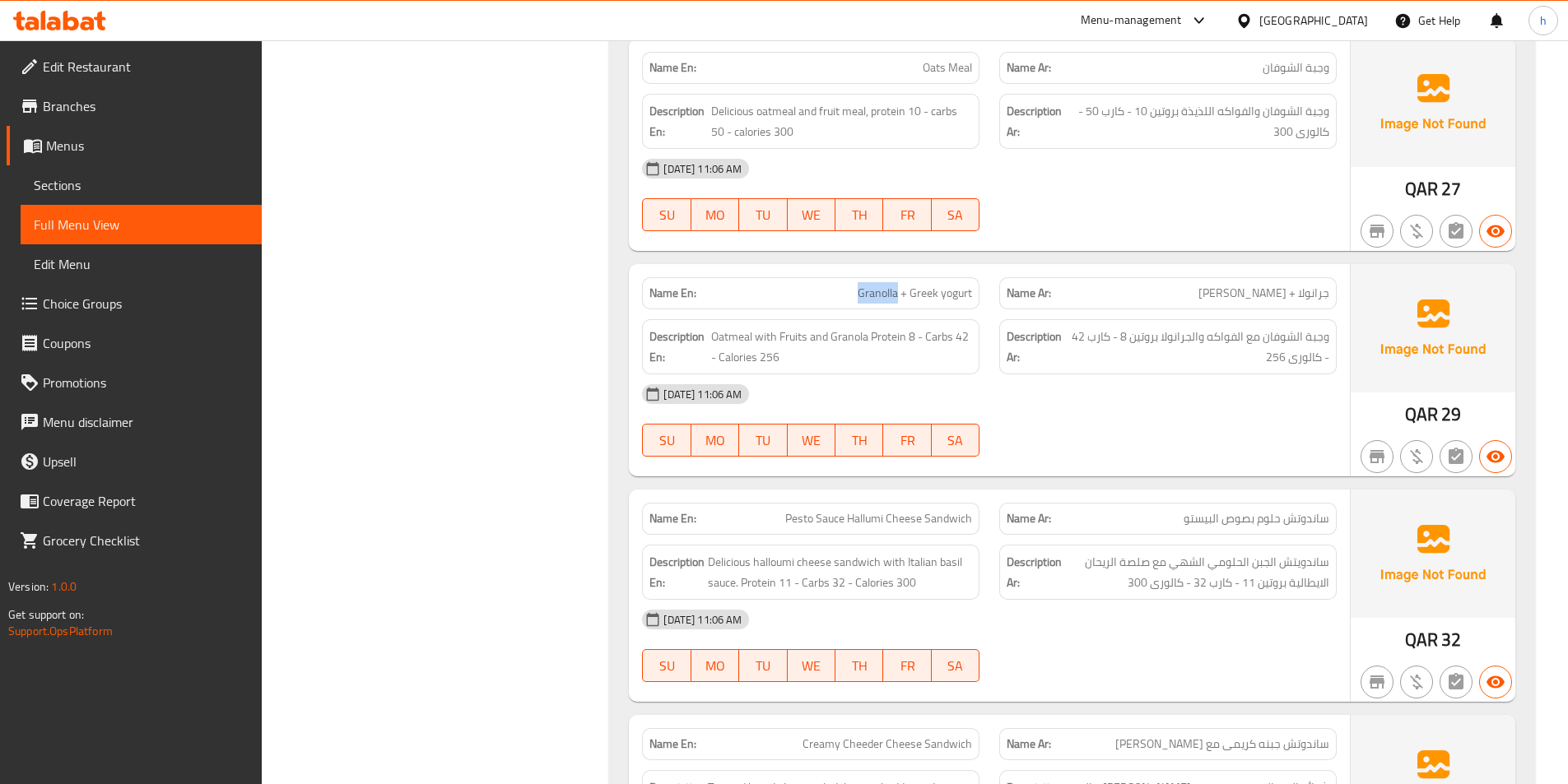
drag, startPoint x: 858, startPoint y: 250, endPoint x: 898, endPoint y: 258, distance: 40.8
click at [898, 285] on span "Granolla + Greek yogurt" at bounding box center [914, 294] width 114 height 17
drag, startPoint x: 720, startPoint y: 295, endPoint x: 753, endPoint y: 299, distance: 33.2
click at [753, 327] on span "Oatmeal with Fruits and Granola Protein 8 - Carbs 42 - Calories 256" at bounding box center [842, 347] width 261 height 41
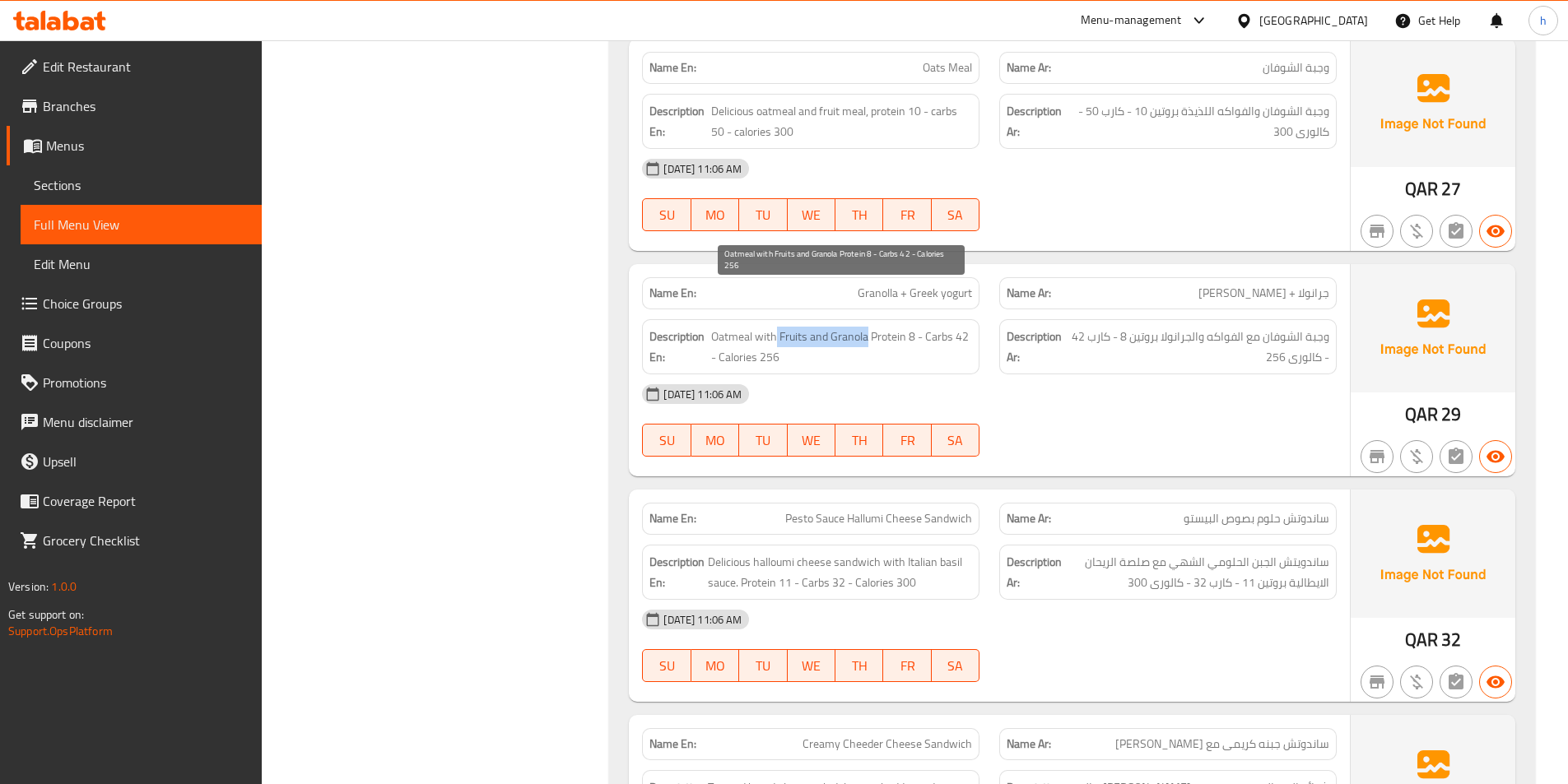
drag, startPoint x: 774, startPoint y: 291, endPoint x: 866, endPoint y: 291, distance: 92.0
click at [866, 327] on span "Oatmeal with Fruits and Granola Protein 8 - Carbs 42 - Calories 256" at bounding box center [842, 347] width 261 height 41
drag, startPoint x: 889, startPoint y: 294, endPoint x: 921, endPoint y: 294, distance: 32.0
click at [908, 327] on span "Oatmeal with Fruits and Granola Protein 8 - Carbs 42 - Calories 256" at bounding box center [842, 347] width 261 height 41
drag, startPoint x: 925, startPoint y: 293, endPoint x: 943, endPoint y: 303, distance: 20.6
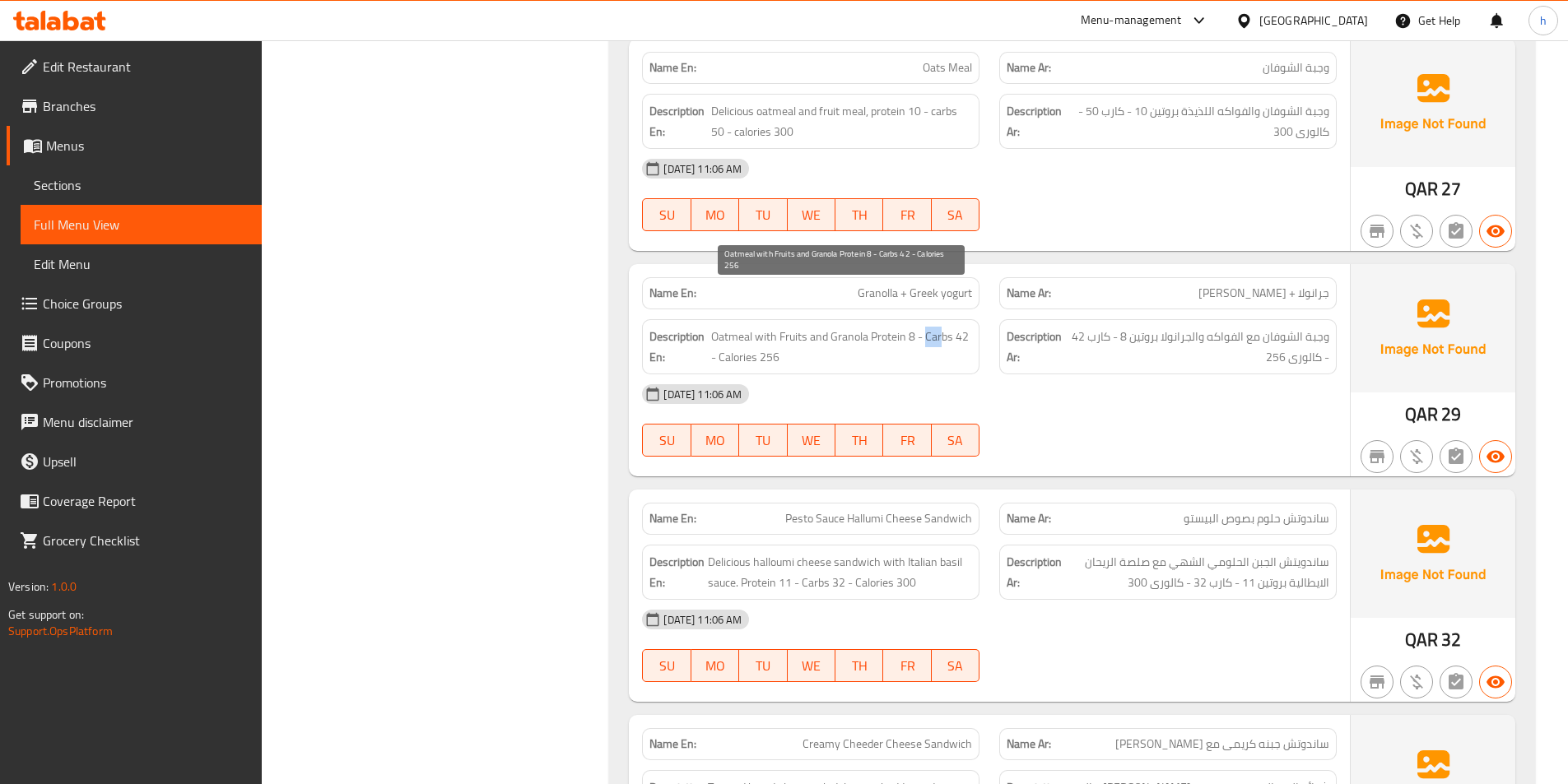
click at [943, 327] on span "Oatmeal with Fruits and Granola Protein 8 - Carbs 42 - Calories 256" at bounding box center [842, 347] width 261 height 41
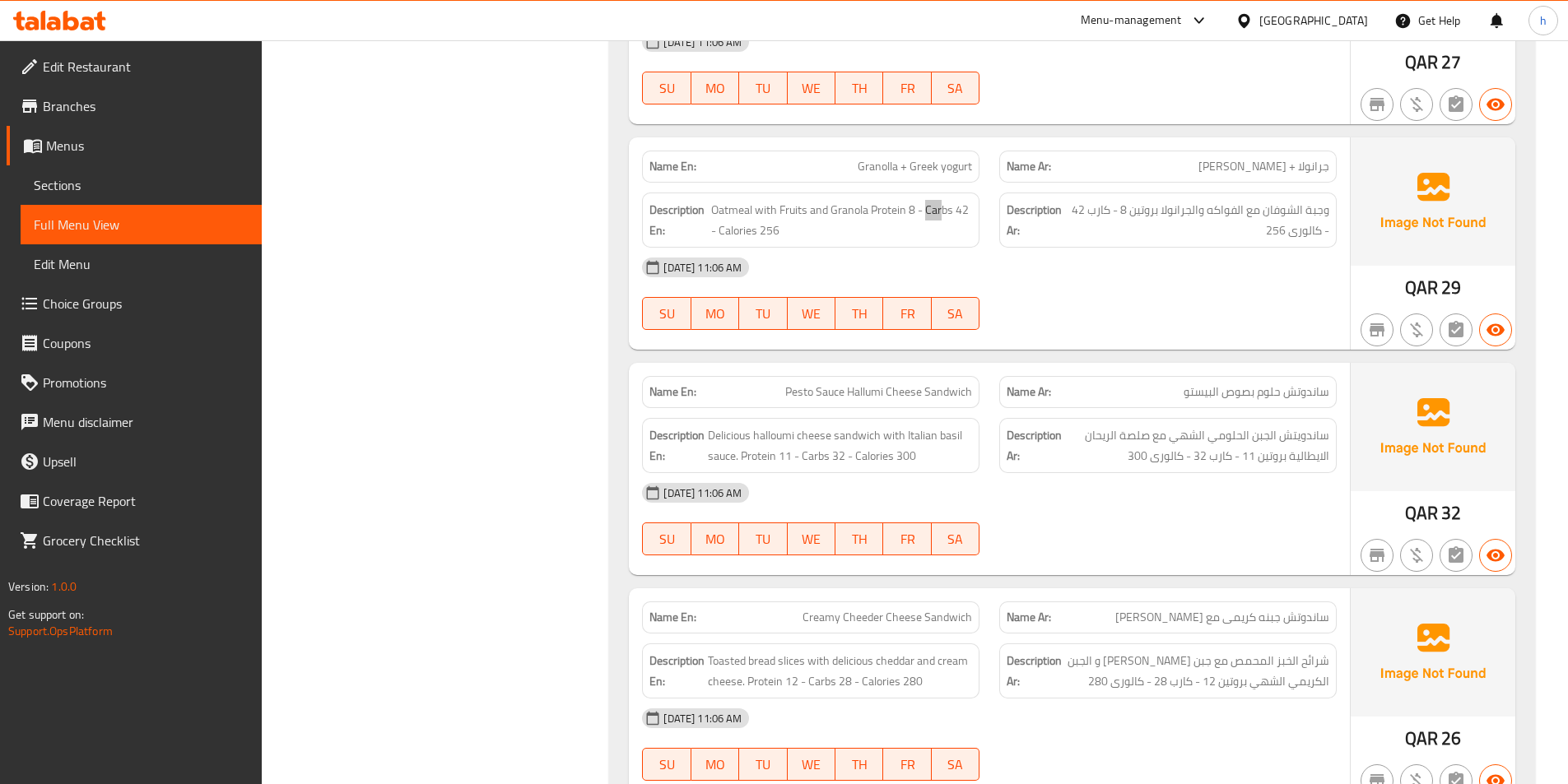
scroll to position [2140, 0]
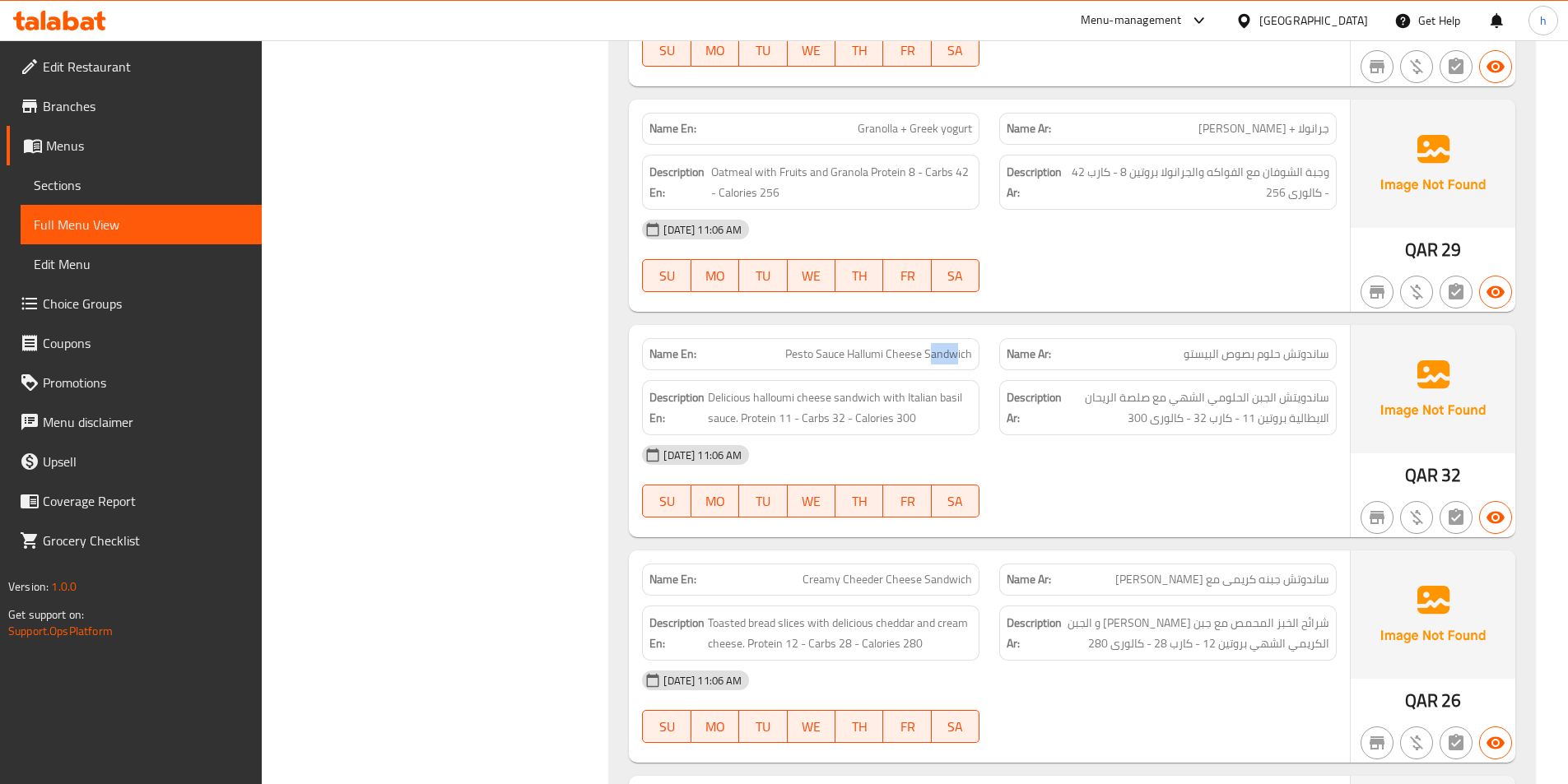
drag, startPoint x: 958, startPoint y: 311, endPoint x: 933, endPoint y: 309, distance: 25.1
click at [933, 346] on span "Pesto Sauce Hallumi Cheese Sandwich" at bounding box center [878, 354] width 187 height 17
drag, startPoint x: 844, startPoint y: 310, endPoint x: 869, endPoint y: 314, distance: 25.3
click at [869, 346] on span "Pesto Sauce Hallumi Cheese Sandwich" at bounding box center [878, 354] width 187 height 17
drag, startPoint x: 818, startPoint y: 315, endPoint x: 836, endPoint y: 318, distance: 18.2
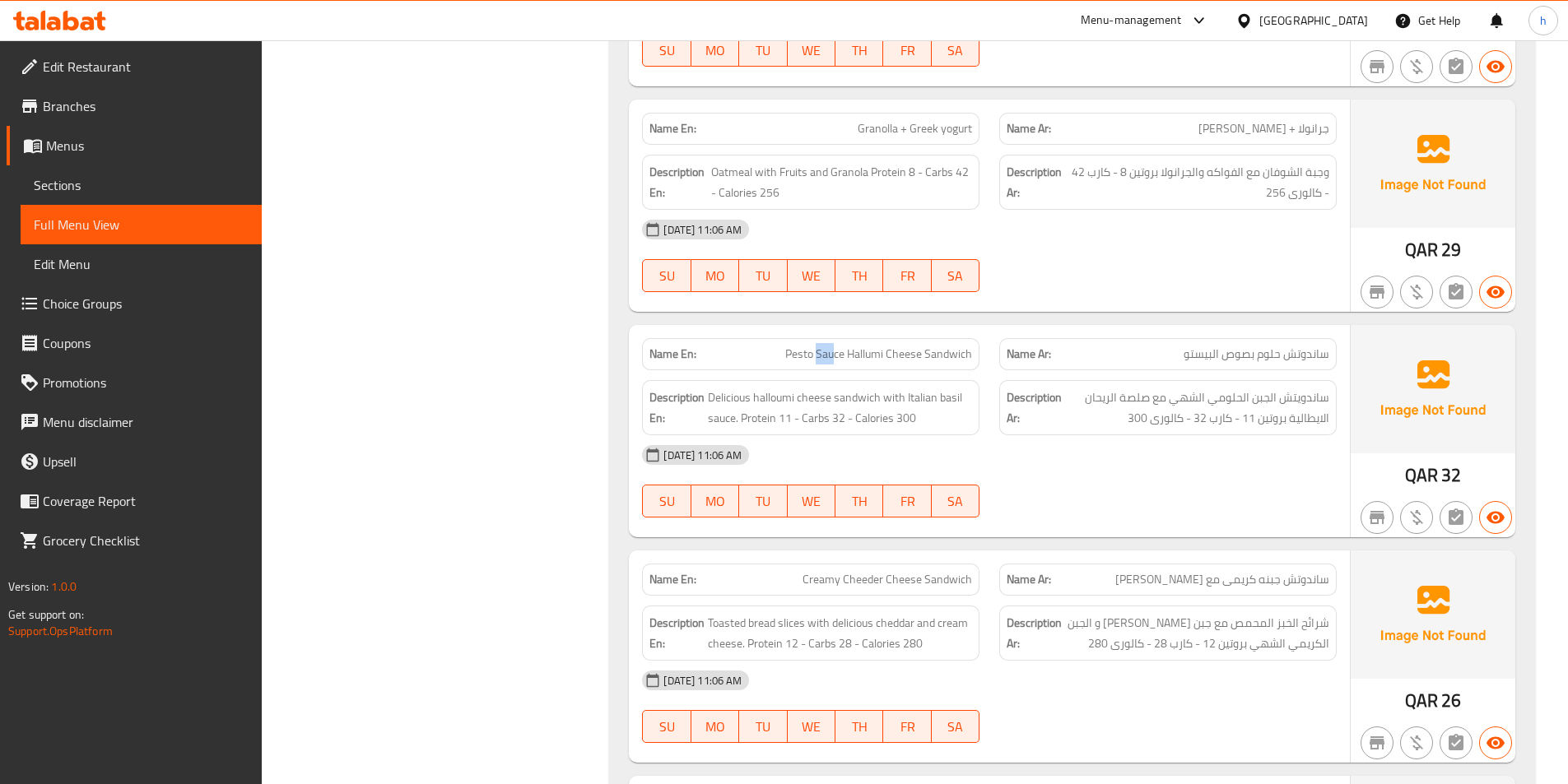
click at [836, 346] on span "Pesto Sauce Hallumi Cheese Sandwich" at bounding box center [878, 354] width 187 height 17
drag, startPoint x: 791, startPoint y: 313, endPoint x: 778, endPoint y: 315, distance: 13.2
click at [778, 346] on p "Name En: Pesto Sauce Hallumi Cheese Sandwich" at bounding box center [811, 354] width 323 height 17
drag, startPoint x: 854, startPoint y: 311, endPoint x: 913, endPoint y: 311, distance: 59.0
click at [913, 346] on span "Pesto Sauce Hallumi Cheese Sandwich" at bounding box center [878, 354] width 187 height 17
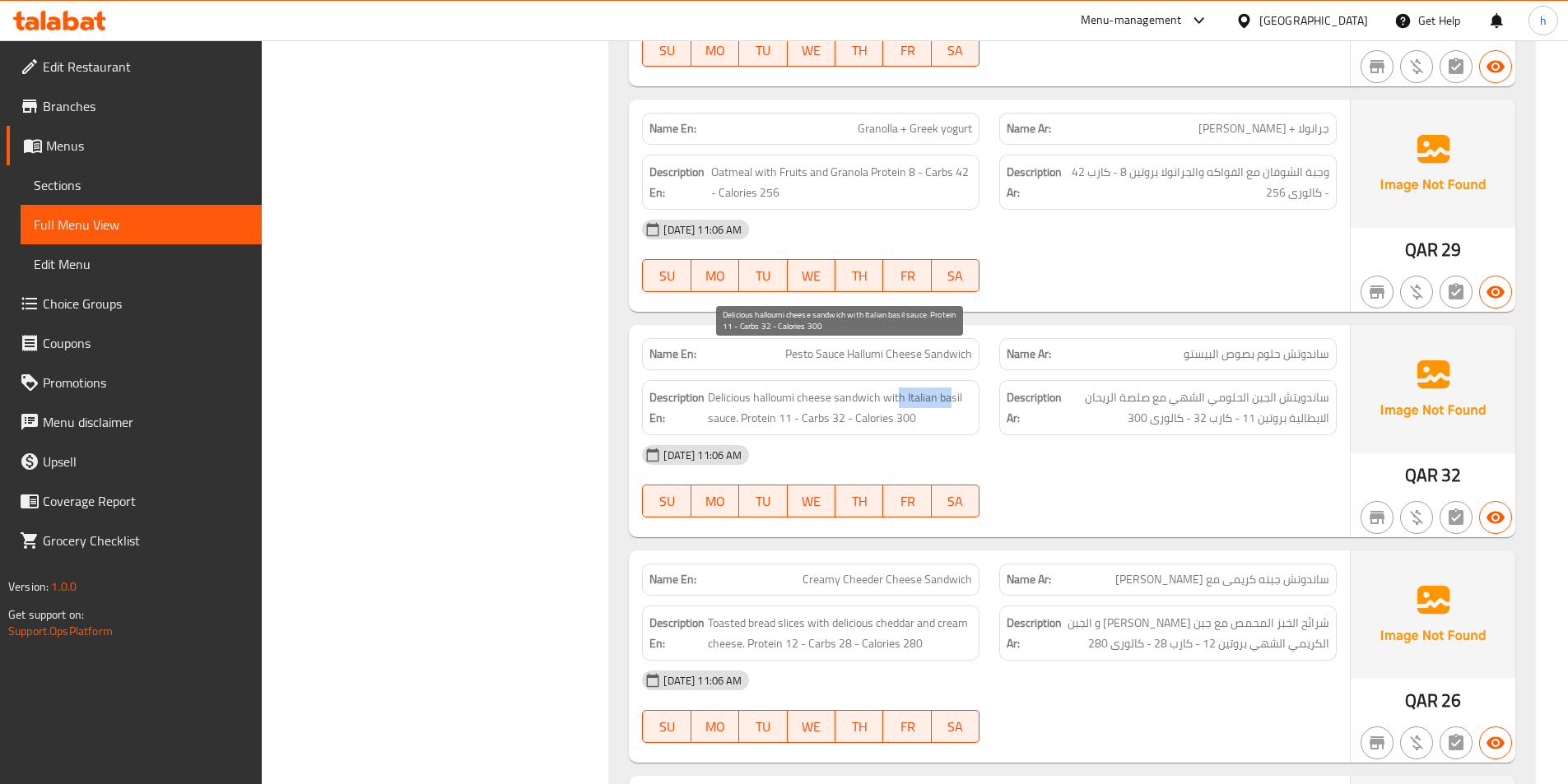
drag, startPoint x: 896, startPoint y: 358, endPoint x: 948, endPoint y: 367, distance: 52.8
click at [950, 387] on span "Delicious halloumi cheese sandwich with Italian basil sauce. Protein 11 - Carbs…" at bounding box center [840, 407] width 264 height 41
click at [833, 387] on span "Delicious halloumi cheese sandwich with Italian basil sauce. Protein 11 - Carbs…" at bounding box center [840, 407] width 264 height 41
drag, startPoint x: 934, startPoint y: 362, endPoint x: 765, endPoint y: 404, distance: 174.1
click at [765, 404] on div "Name En: Pesto Sauce Hallumi Cheese Sandwich Name Ar: ساندوتش حلوم بصوص البيستو…" at bounding box center [989, 431] width 721 height 213
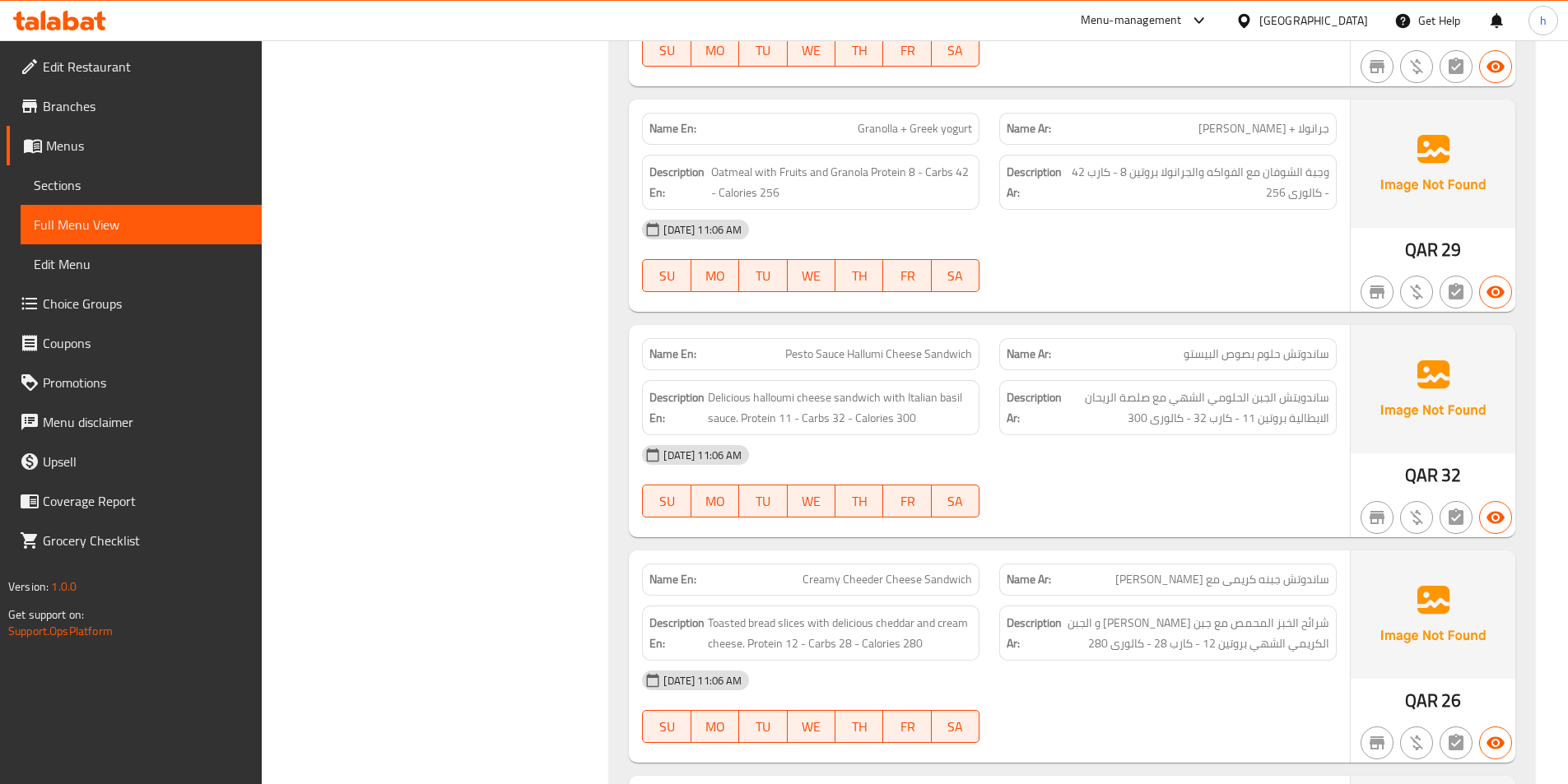
click at [810, 394] on div "Description En: Delicious halloumi cheese sandwich with Italian basil sauce. Pr…" at bounding box center [810, 408] width 337 height 55
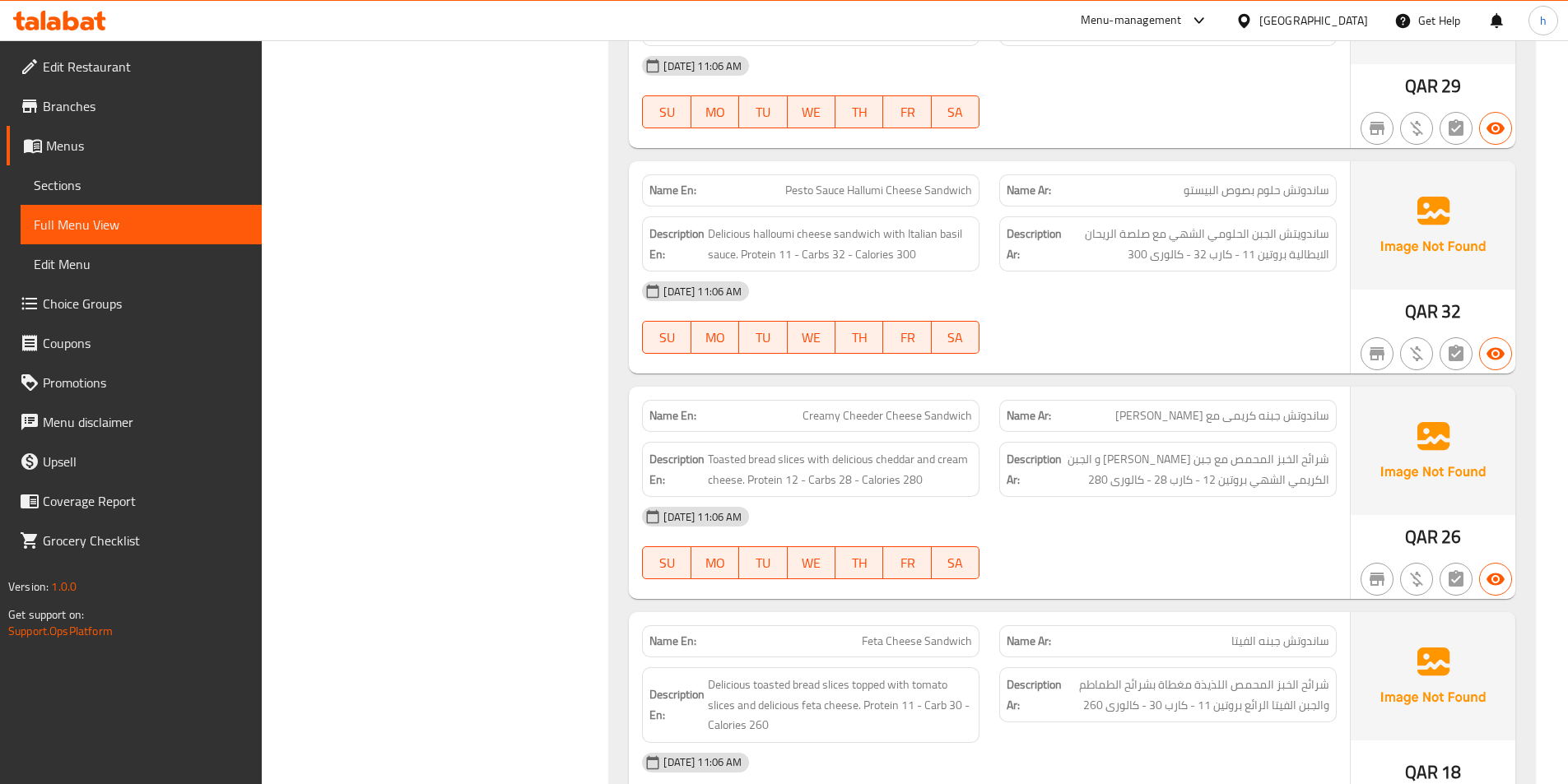
scroll to position [2305, 0]
click at [820, 406] on span "Creamy Cheeder Cheese Sandwich" at bounding box center [888, 415] width 170 height 17
drag, startPoint x: 938, startPoint y: 372, endPoint x: 957, endPoint y: 375, distance: 19.2
click at [957, 406] on span "Creamy Cheeder Cheese Sandwich" at bounding box center [888, 415] width 170 height 17
drag, startPoint x: 913, startPoint y: 383, endPoint x: 922, endPoint y: 386, distance: 9.5
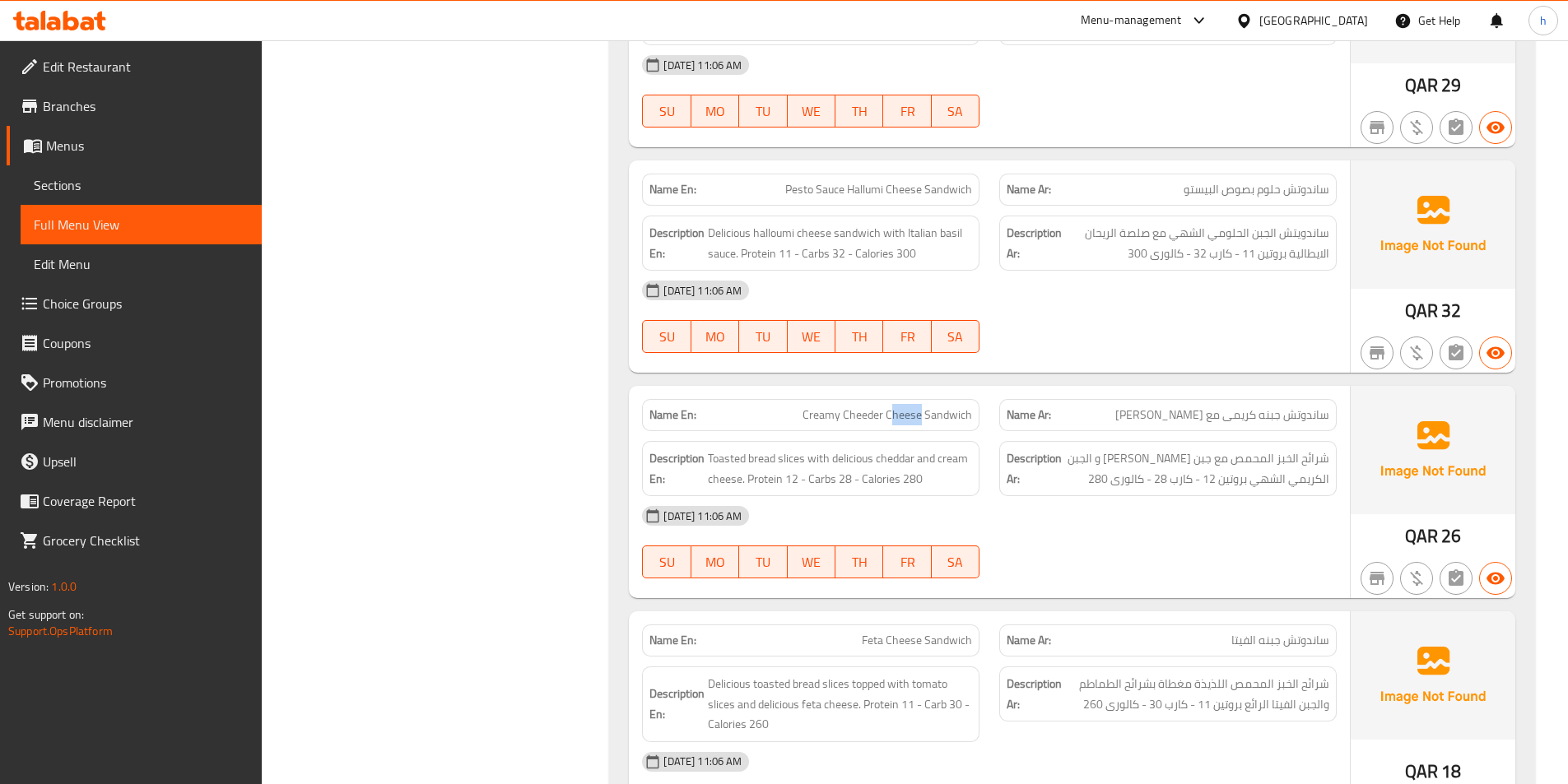
click at [922, 400] on div "Name En: Creamy Cheeder Cheese Sandwich" at bounding box center [810, 416] width 337 height 32
drag, startPoint x: 811, startPoint y: 374, endPoint x: 833, endPoint y: 379, distance: 22.6
click at [833, 406] on span "Creamy Cheeder Cheese Sandwich" at bounding box center [888, 415] width 170 height 17
drag, startPoint x: 853, startPoint y: 378, endPoint x: 876, endPoint y: 383, distance: 23.5
click at [876, 406] on span "Creamy Cheeder Cheese Sandwich" at bounding box center [888, 415] width 170 height 17
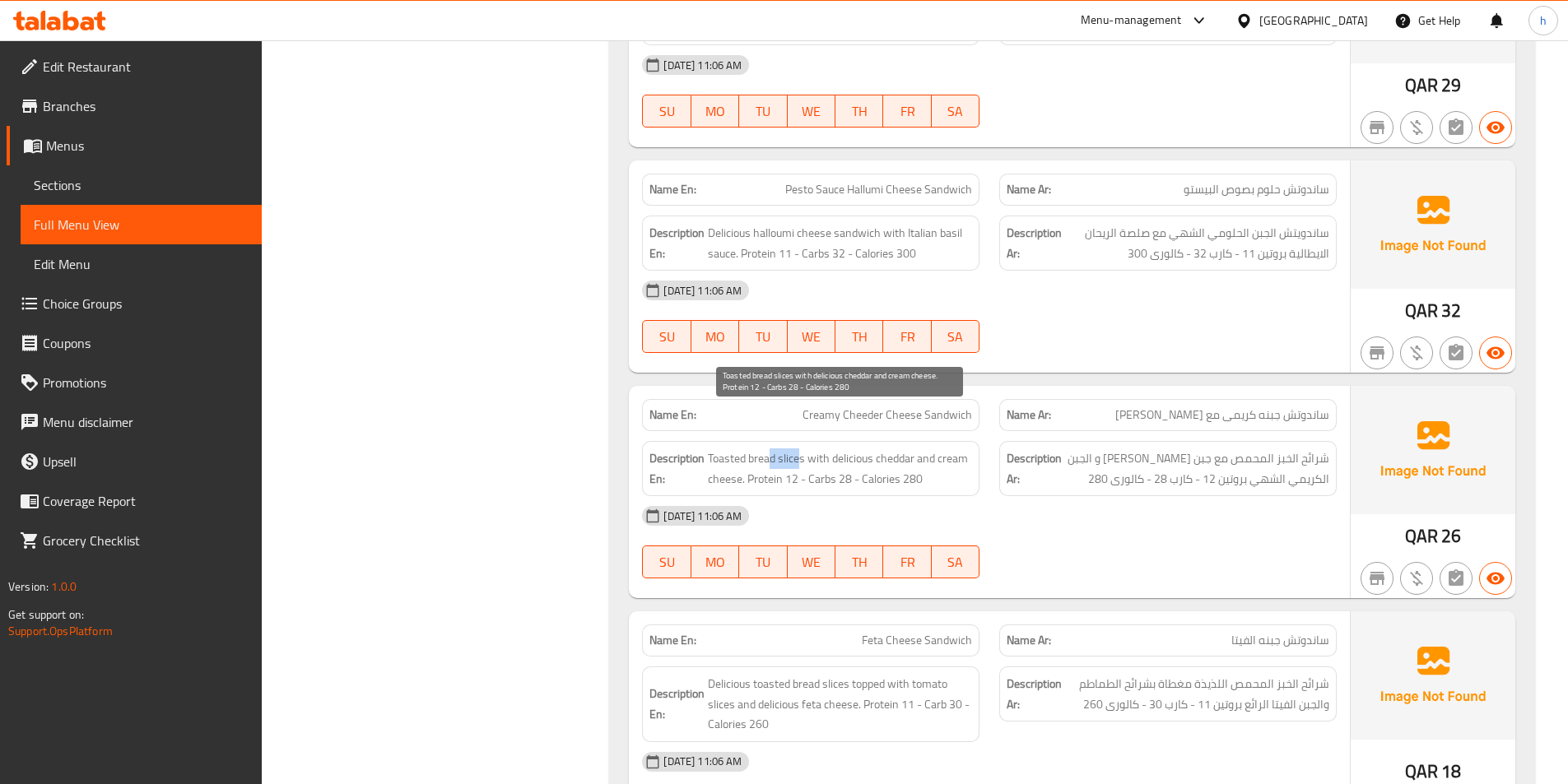
drag, startPoint x: 798, startPoint y: 418, endPoint x: 770, endPoint y: 413, distance: 28.4
click at [770, 449] on span "Toasted bread slices with delicious cheddar and cream cheese. Protein 12 - Carb…" at bounding box center [840, 469] width 264 height 41
drag, startPoint x: 765, startPoint y: 413, endPoint x: 751, endPoint y: 410, distance: 14.3
click at [751, 449] on span "Toasted bread slices with delicious cheddar and cream cheese. Protein 12 - Carb…" at bounding box center [840, 469] width 264 height 41
drag, startPoint x: 743, startPoint y: 410, endPoint x: 728, endPoint y: 409, distance: 15.0
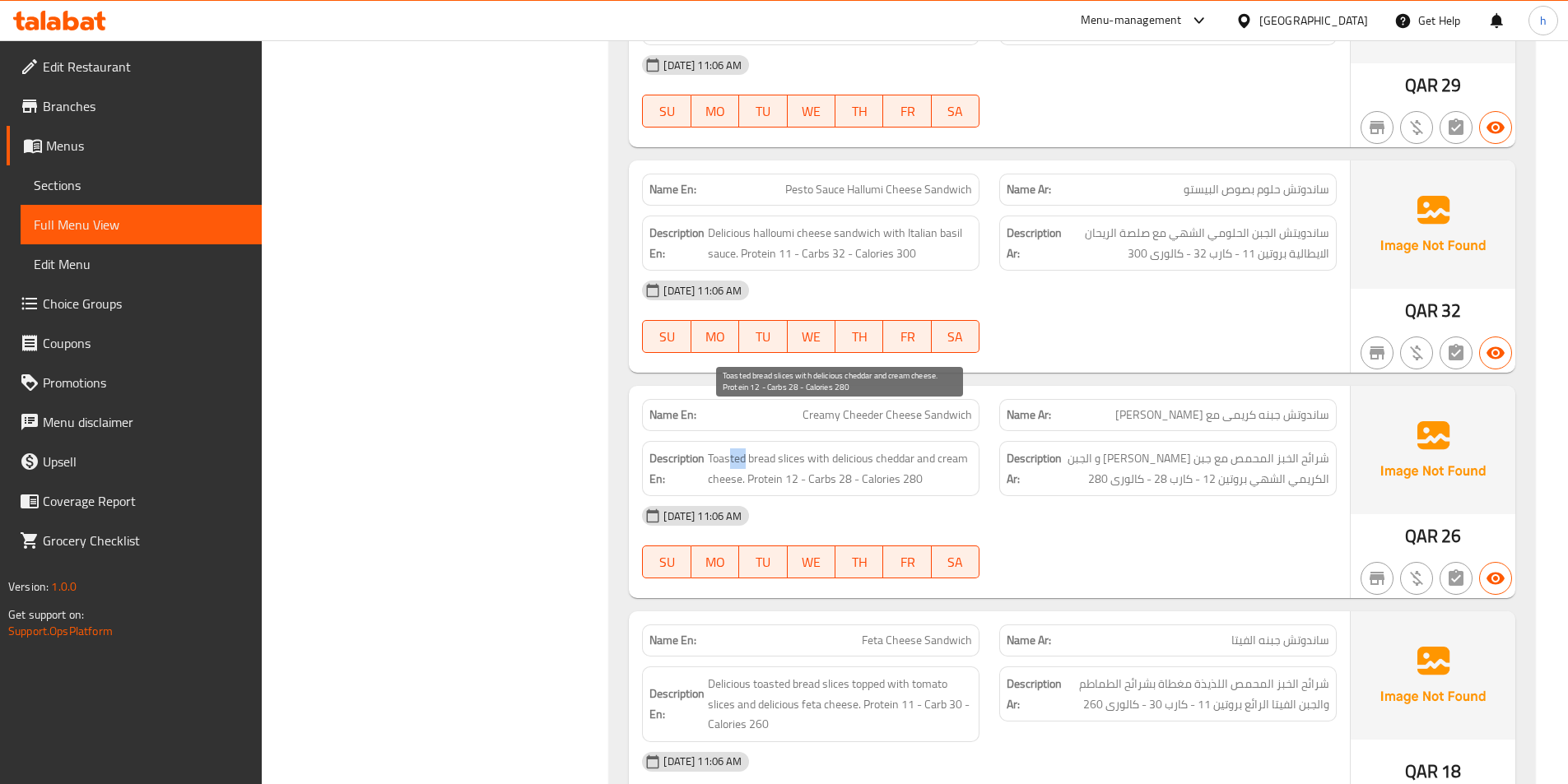
click at [728, 449] on span "Toasted bread slices with delicious cheddar and cream cheese. Protein 12 - Carb…" at bounding box center [840, 469] width 264 height 41
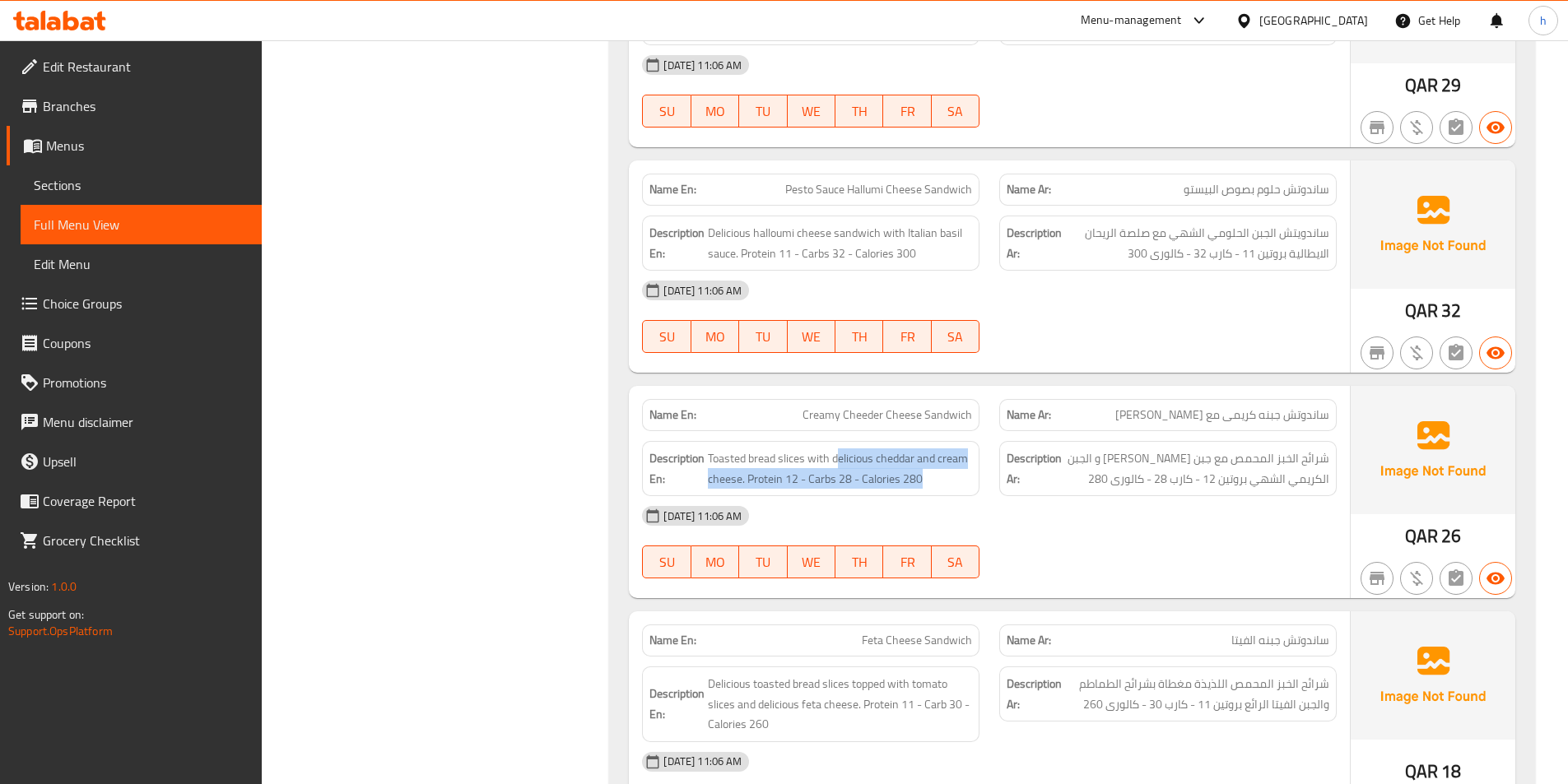
drag, startPoint x: 840, startPoint y: 419, endPoint x: 963, endPoint y: 451, distance: 127.1
click at [944, 452] on div "Description En: Toasted bread slices with delicious cheddar and cream cheese. P…" at bounding box center [810, 469] width 337 height 55
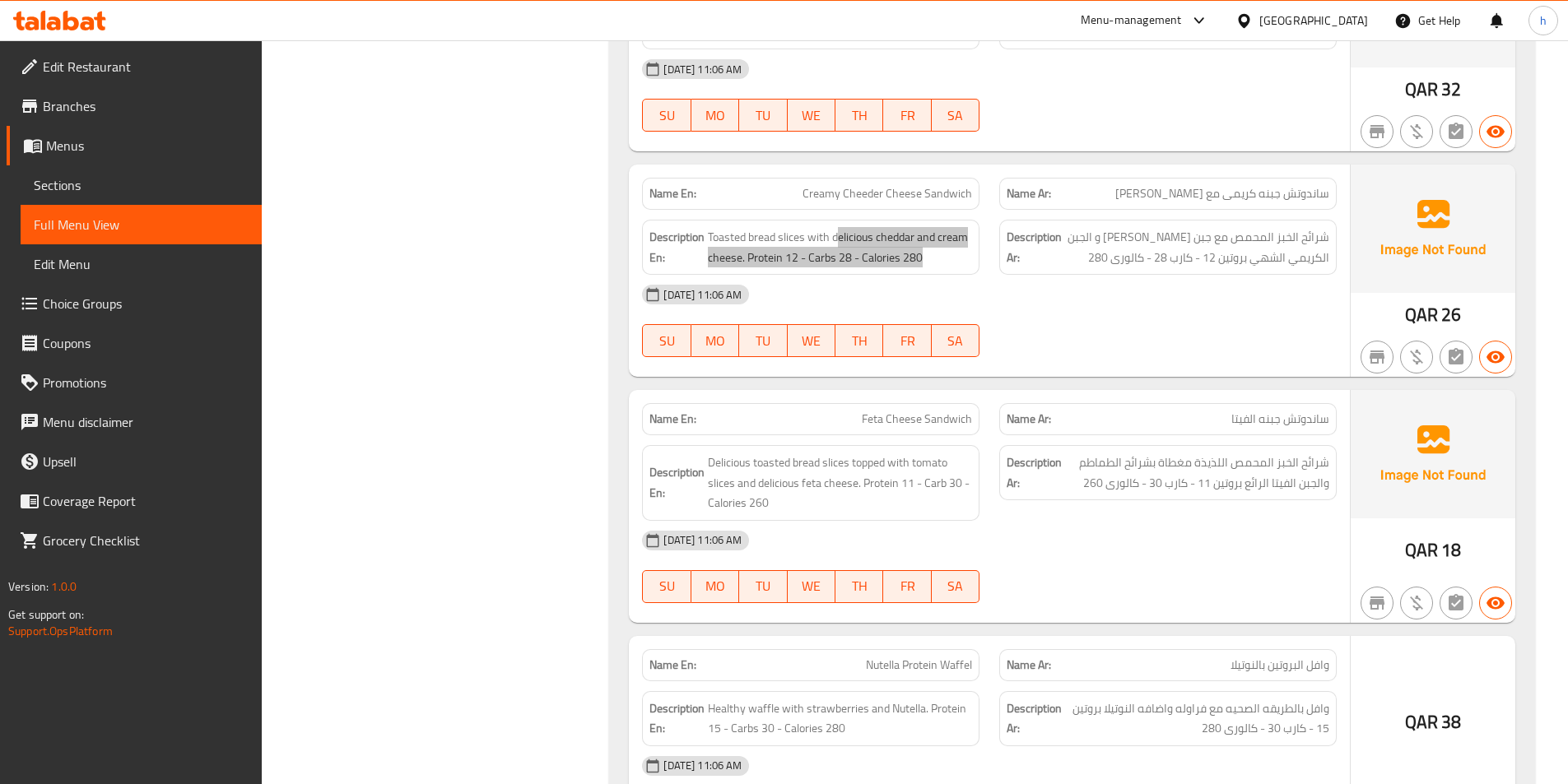
scroll to position [2551, 0]
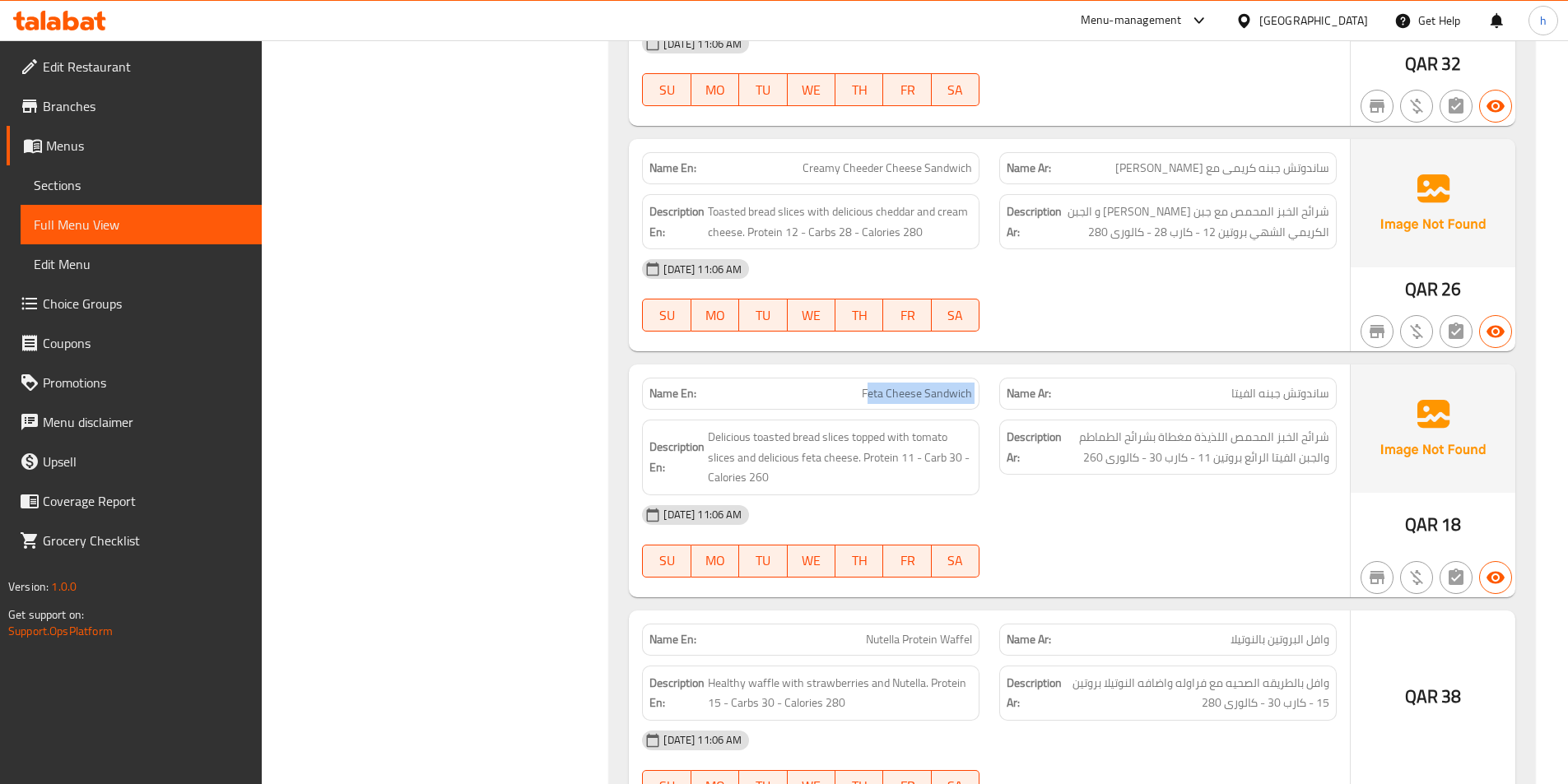
drag, startPoint x: 912, startPoint y: 356, endPoint x: 1008, endPoint y: 356, distance: 96.0
click at [1008, 368] on div "Name En: Feta Cheese Sandwich Name Ar: ساندوتش جبنه الفيتا" at bounding box center [989, 394] width 714 height 52
click at [861, 427] on span "Delicious toasted bread slices topped with tomato slices and delicious feta che…" at bounding box center [840, 457] width 264 height 60
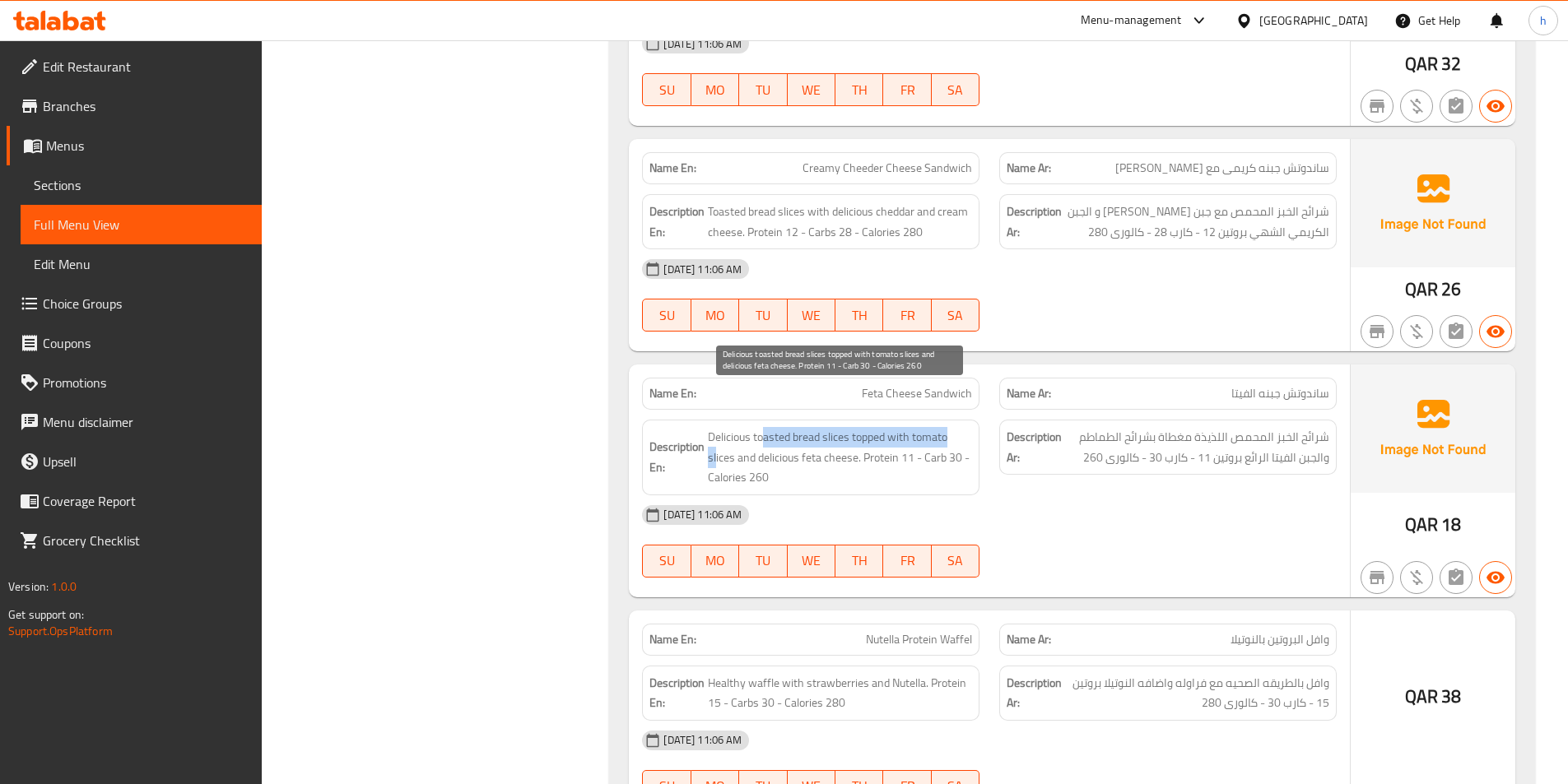
drag, startPoint x: 715, startPoint y: 408, endPoint x: 765, endPoint y: 407, distance: 50.0
click at [765, 427] on span "Delicious toasted bread slices topped with tomato slices and delicious feta che…" at bounding box center [840, 457] width 264 height 60
click at [787, 427] on span "Delicious toasted bread slices topped with tomato slices and delicious feta che…" at bounding box center [840, 457] width 264 height 60
click at [739, 427] on span "Delicious toasted bread slices topped with tomato slices and delicious feta che…" at bounding box center [840, 457] width 264 height 60
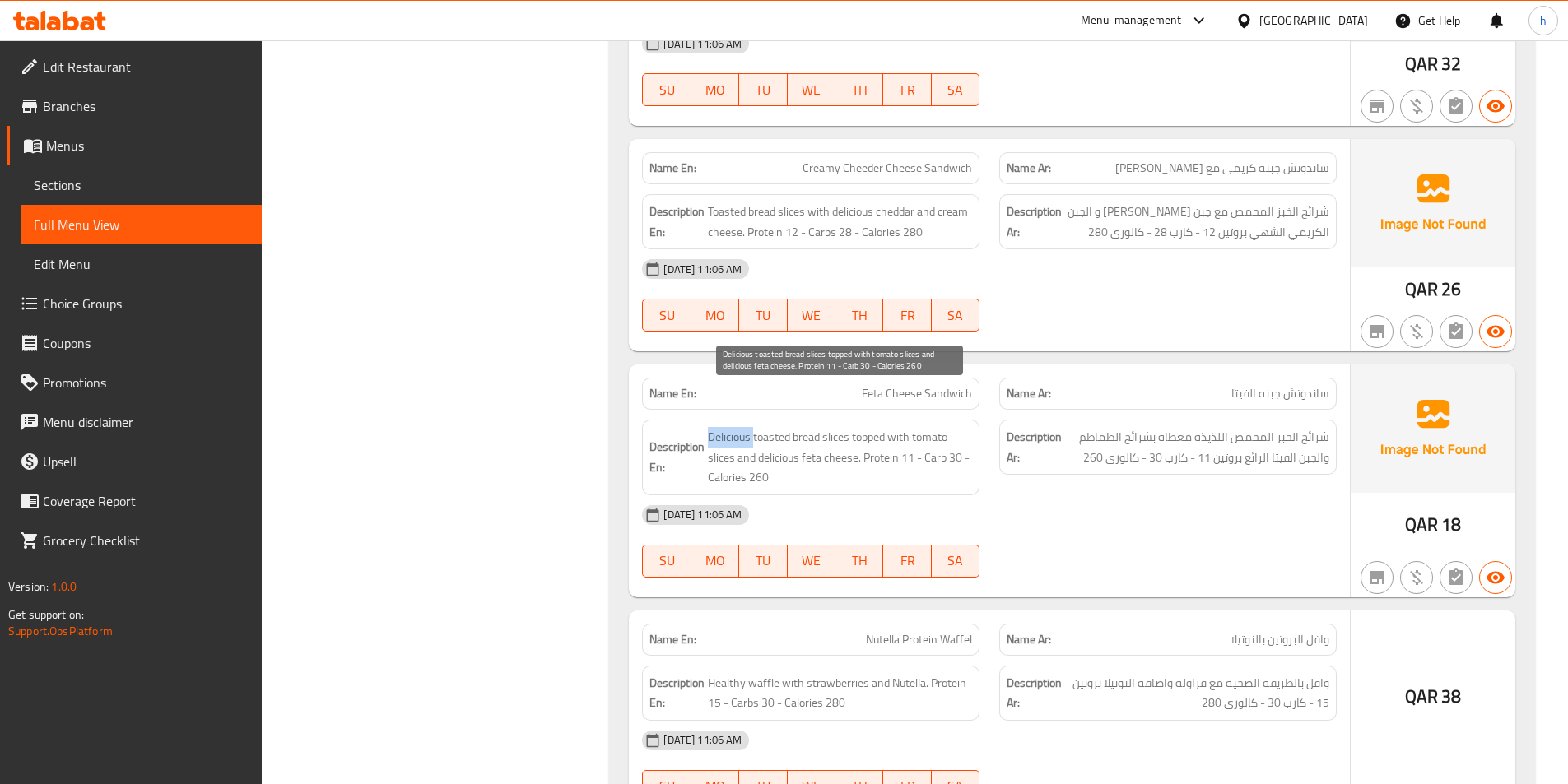
click at [739, 427] on span "Delicious toasted bread slices topped with tomato slices and delicious feta che…" at bounding box center [840, 457] width 264 height 60
click at [803, 427] on span "Delicious toasted bread slices topped with tomato slices and delicious feta che…" at bounding box center [840, 457] width 264 height 60
click at [836, 427] on span "Delicious toasted bread slices topped with tomato slices and delicious feta che…" at bounding box center [840, 457] width 264 height 60
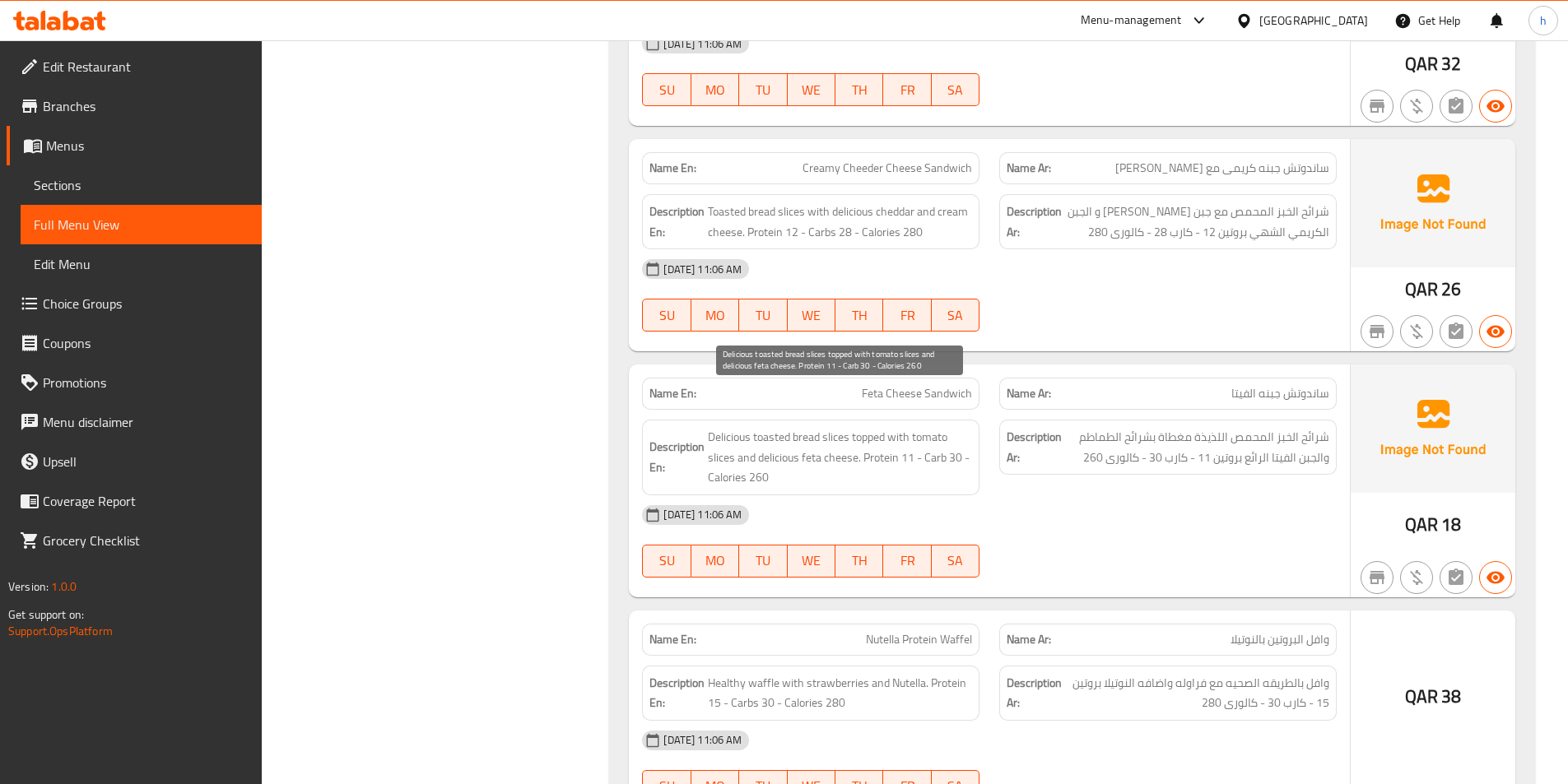
click at [813, 427] on span "Delicious toasted bread slices topped with tomato slices and delicious feta che…" at bounding box center [840, 457] width 264 height 60
click at [777, 427] on span "Delicious toasted bread slices topped with tomato slices and delicious feta che…" at bounding box center [840, 457] width 264 height 60
click at [714, 427] on span "Delicious toasted bread slices topped with tomato slices and delicious feta che…" at bounding box center [840, 457] width 264 height 60
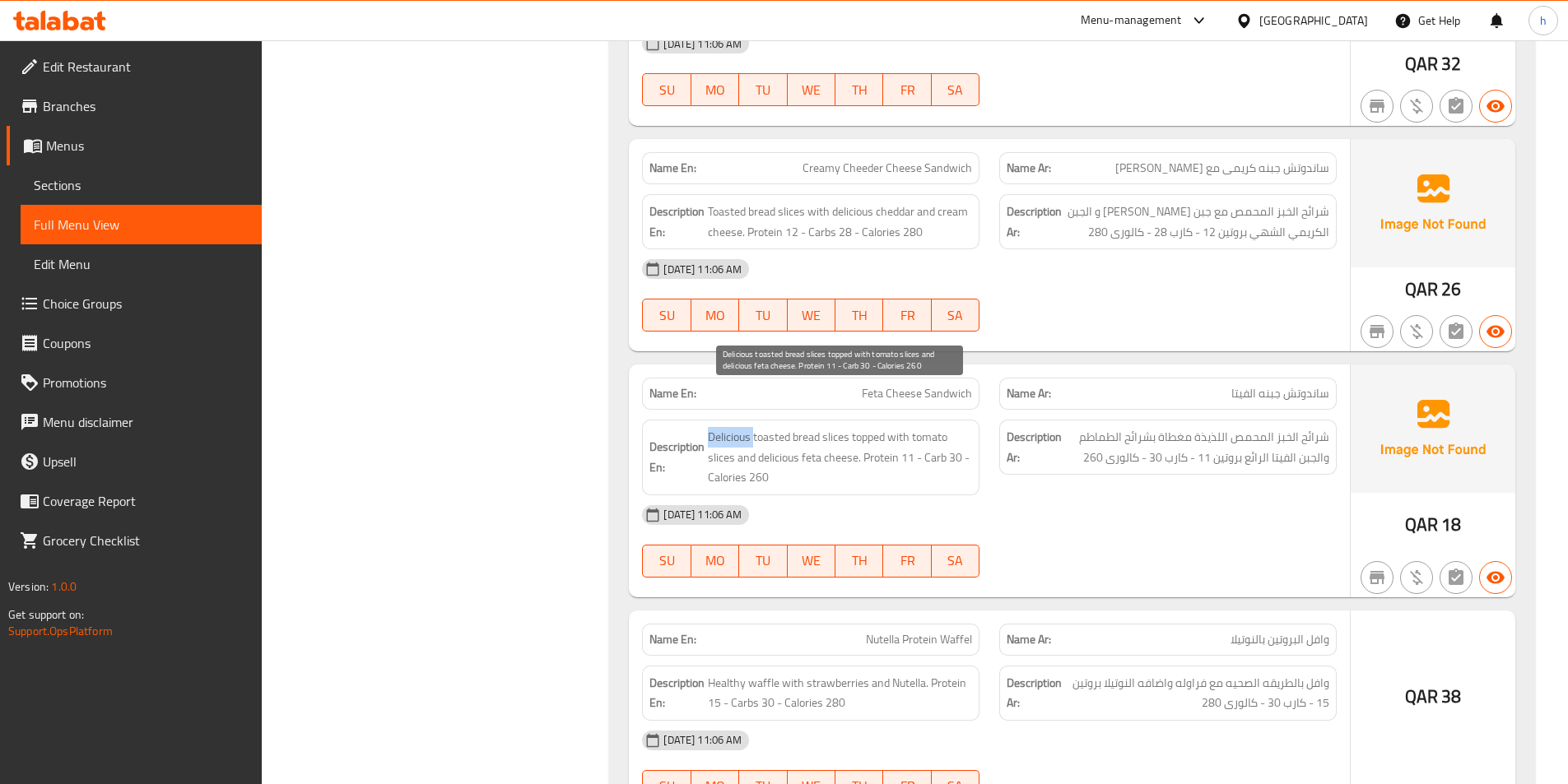
click at [714, 427] on span "Delicious toasted bread slices topped with tomato slices and delicious feta che…" at bounding box center [840, 457] width 264 height 60
drag, startPoint x: 856, startPoint y: 399, endPoint x: 952, endPoint y: 400, distance: 96.0
click at [952, 427] on span "Delicious toasted bread slices topped with tomato slices and delicious feta che…" at bounding box center [840, 457] width 264 height 60
click at [767, 427] on span "Delicious toasted bread slices topped with tomato slices and delicious feta che…" at bounding box center [840, 457] width 264 height 60
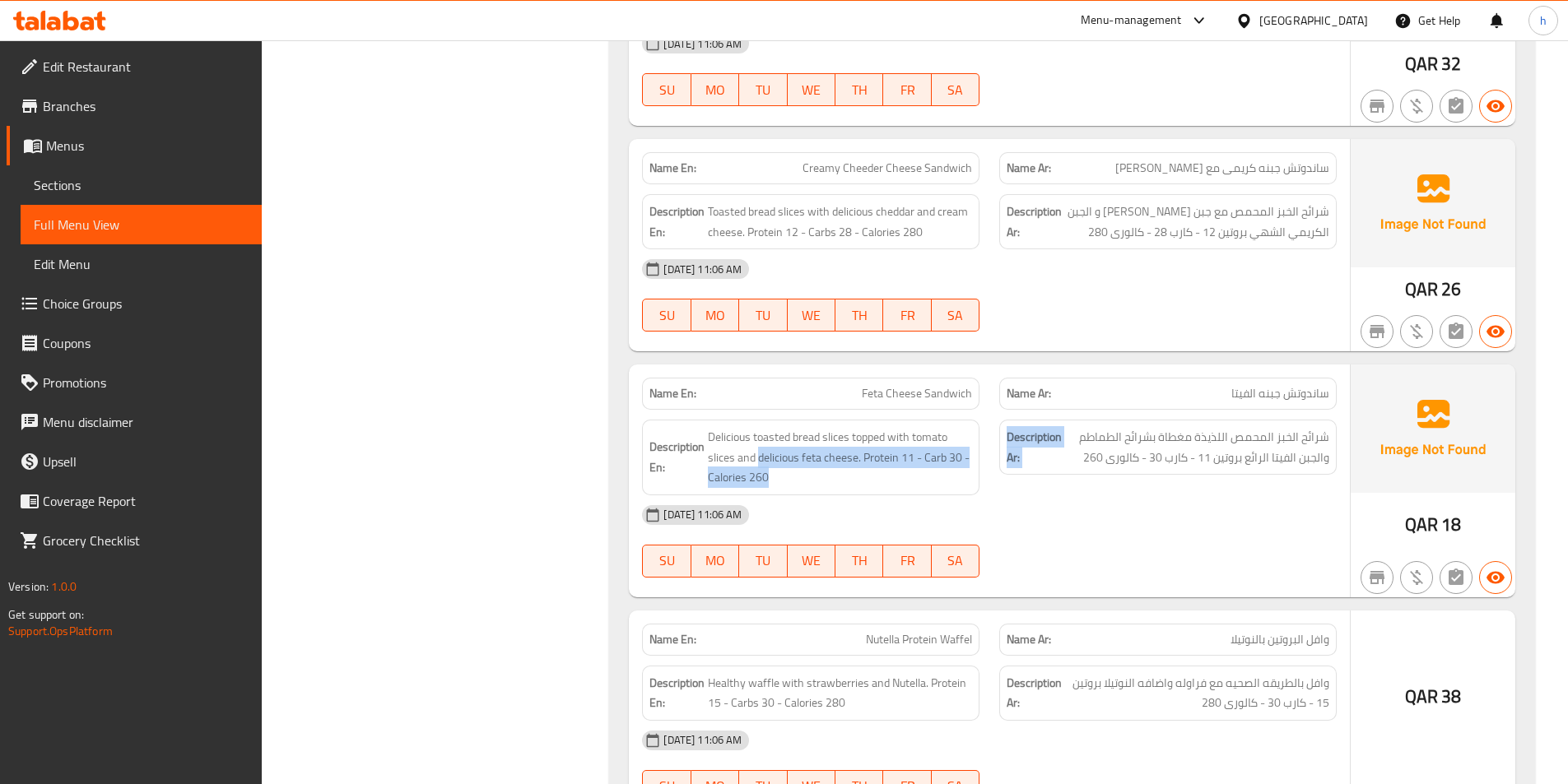
drag, startPoint x: 767, startPoint y: 423, endPoint x: 1053, endPoint y: 442, distance: 286.6
click at [1043, 443] on div "Description En: Delicious toasted bread slices topped with tomato slices and de…" at bounding box center [989, 457] width 714 height 95
click at [1461, 470] on div "QAR 18" at bounding box center [1433, 481] width 164 height 233
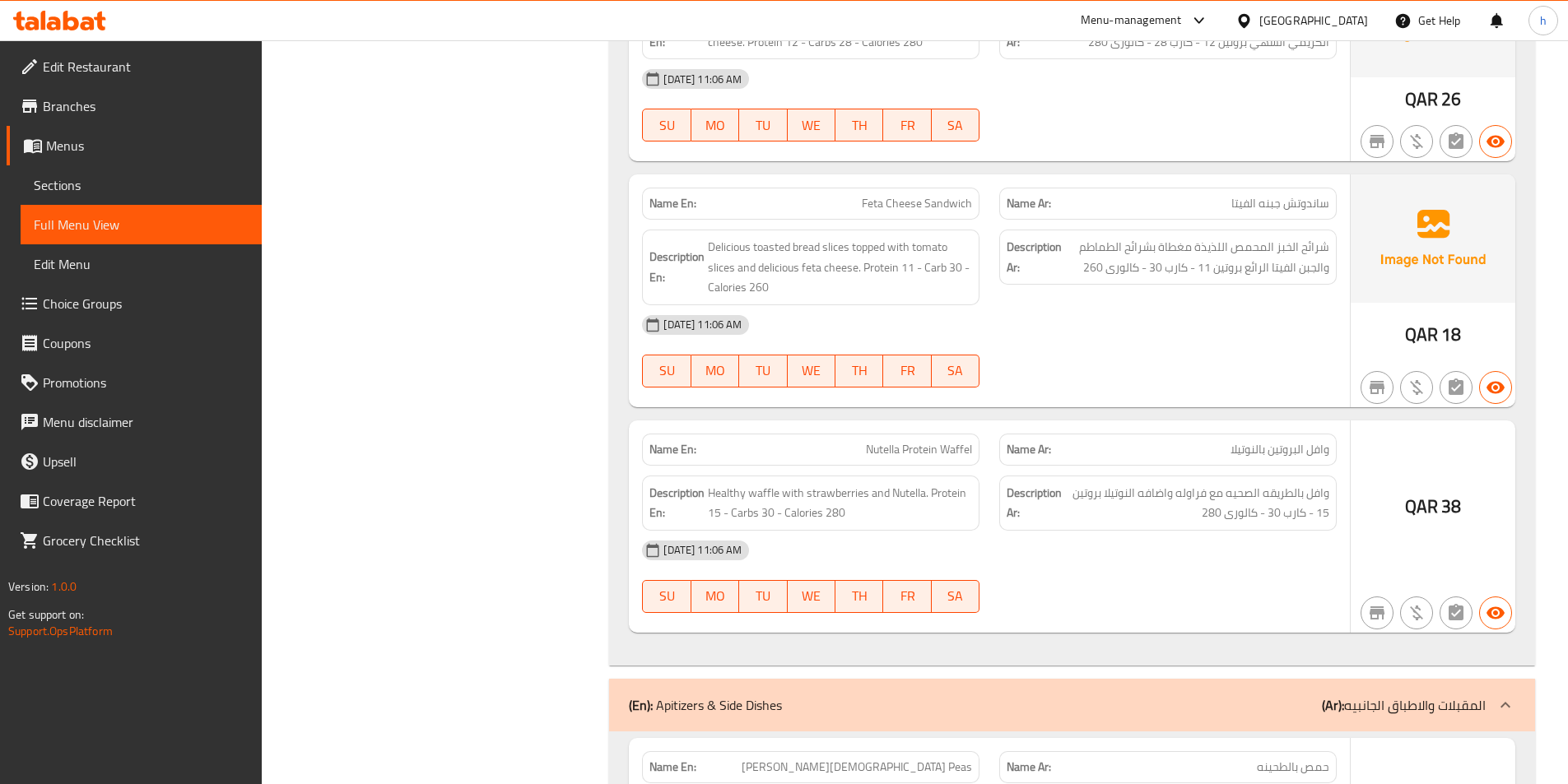
scroll to position [2799, 0]
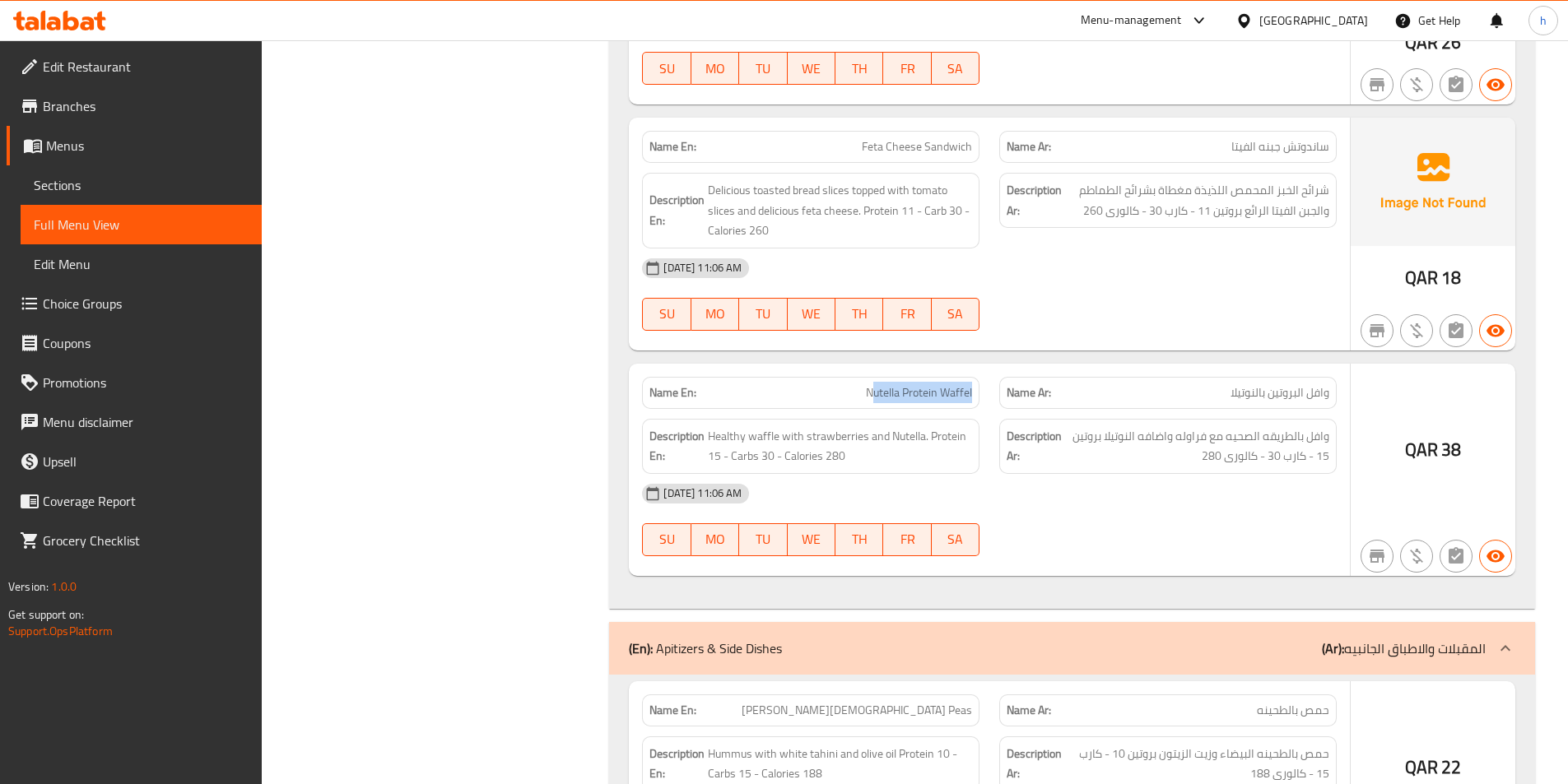
drag, startPoint x: 871, startPoint y: 351, endPoint x: 976, endPoint y: 366, distance: 106.1
click at [976, 377] on div "Name En: Nutella Protein Waffel" at bounding box center [810, 393] width 337 height 32
click at [914, 384] on span "Nutella Protein Waffel" at bounding box center [919, 393] width 106 height 17
click at [893, 384] on span "Nutella Protein Waffel" at bounding box center [919, 393] width 106 height 17
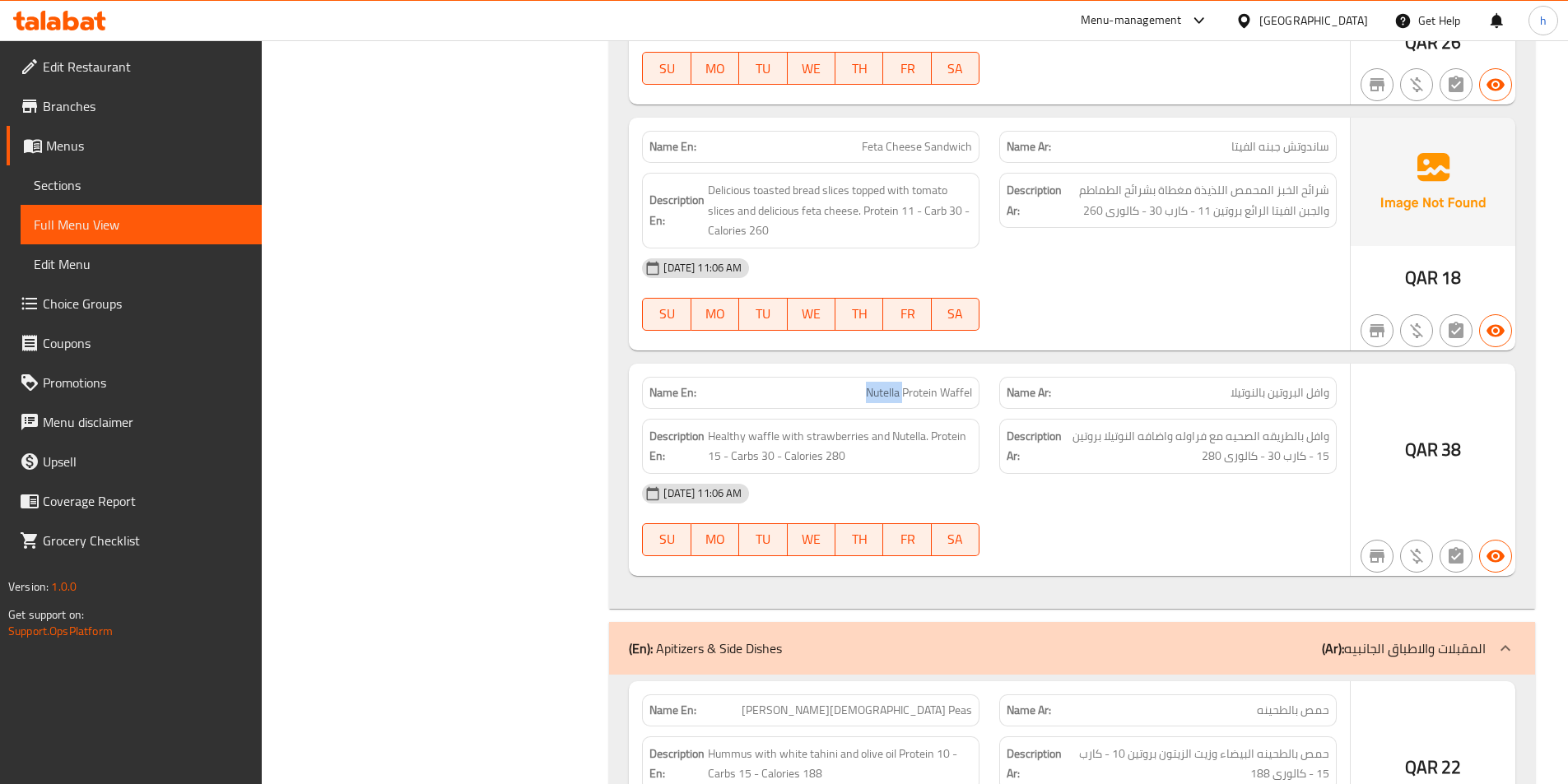
click at [893, 384] on span "Nutella Protein Waffel" at bounding box center [919, 393] width 106 height 17
drag, startPoint x: 777, startPoint y: 399, endPoint x: 711, endPoint y: 383, distance: 67.9
click at [711, 419] on div "Description En: Healthy waffle with strawberries and Nutella. Protein 15 - Carb…" at bounding box center [810, 447] width 337 height 55
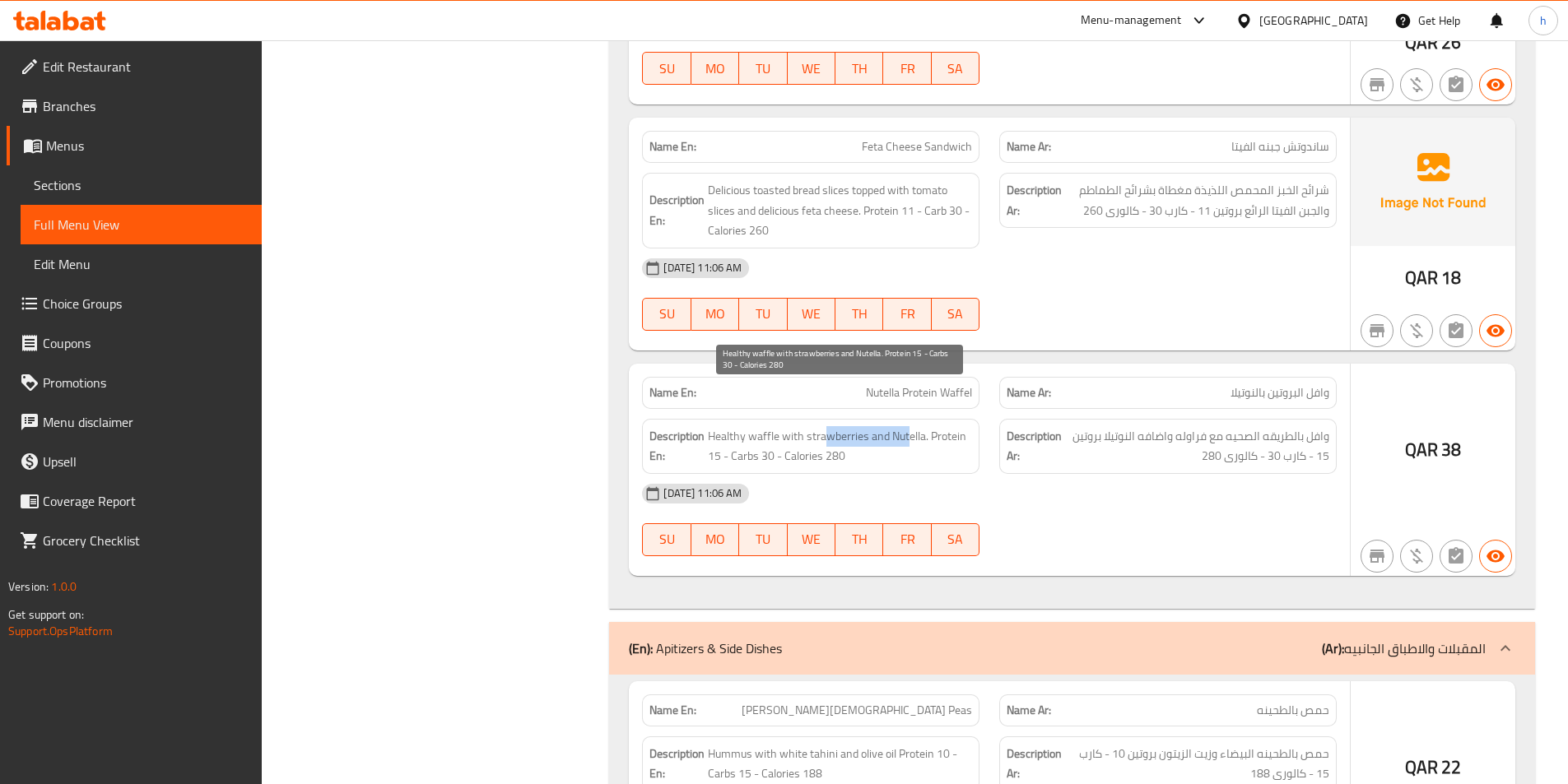
drag, startPoint x: 827, startPoint y: 401, endPoint x: 909, endPoint y: 399, distance: 82.0
click at [909, 426] on span "Healthy waffle with strawberries and Nutella. Protein 15 - Carbs 30 - Calories …" at bounding box center [840, 446] width 264 height 41
click at [945, 426] on span "Healthy waffle with strawberries and Nutella. Protein 15 - Carbs 30 - Calories …" at bounding box center [840, 446] width 264 height 41
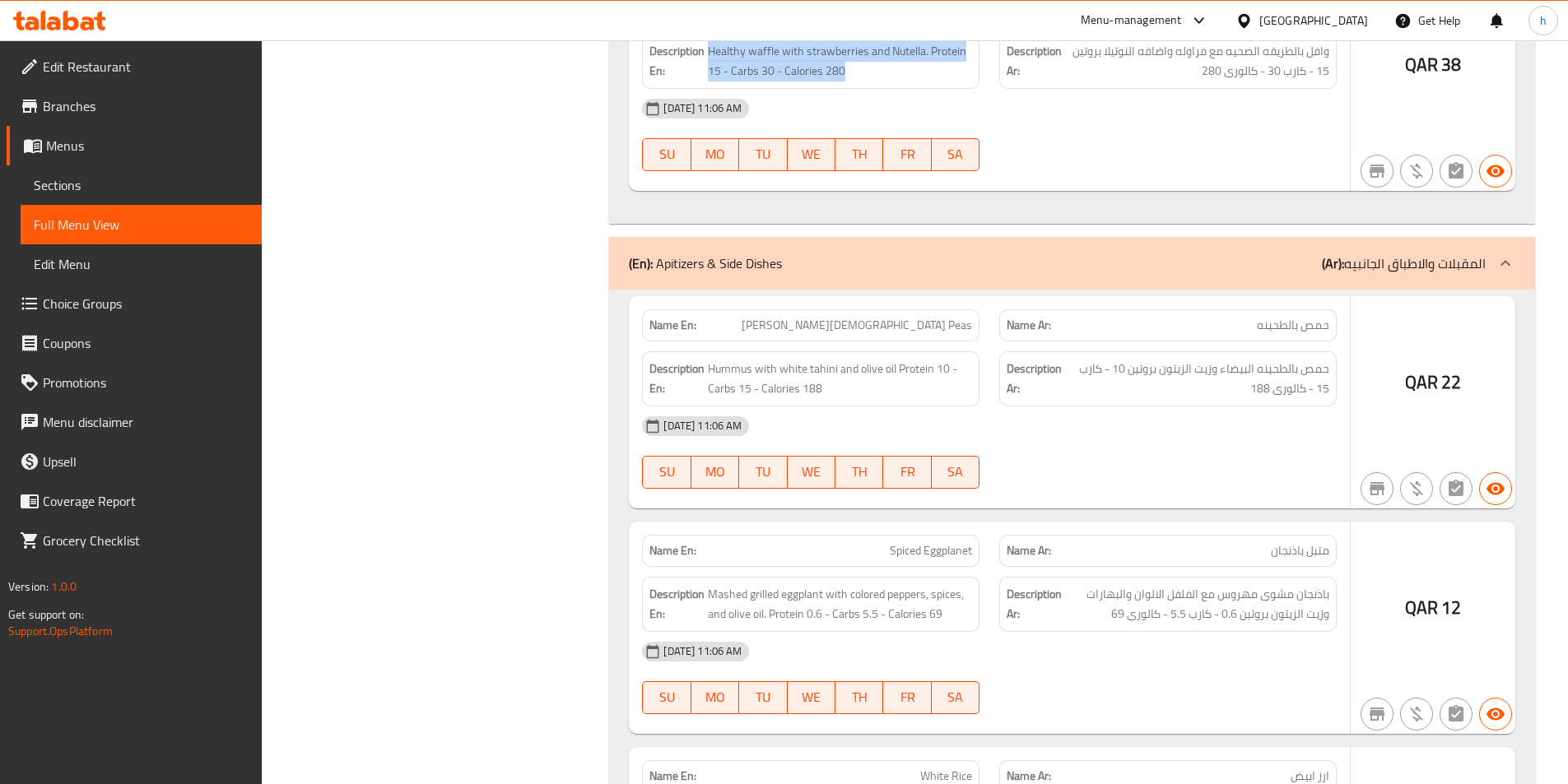
scroll to position [3210, 0]
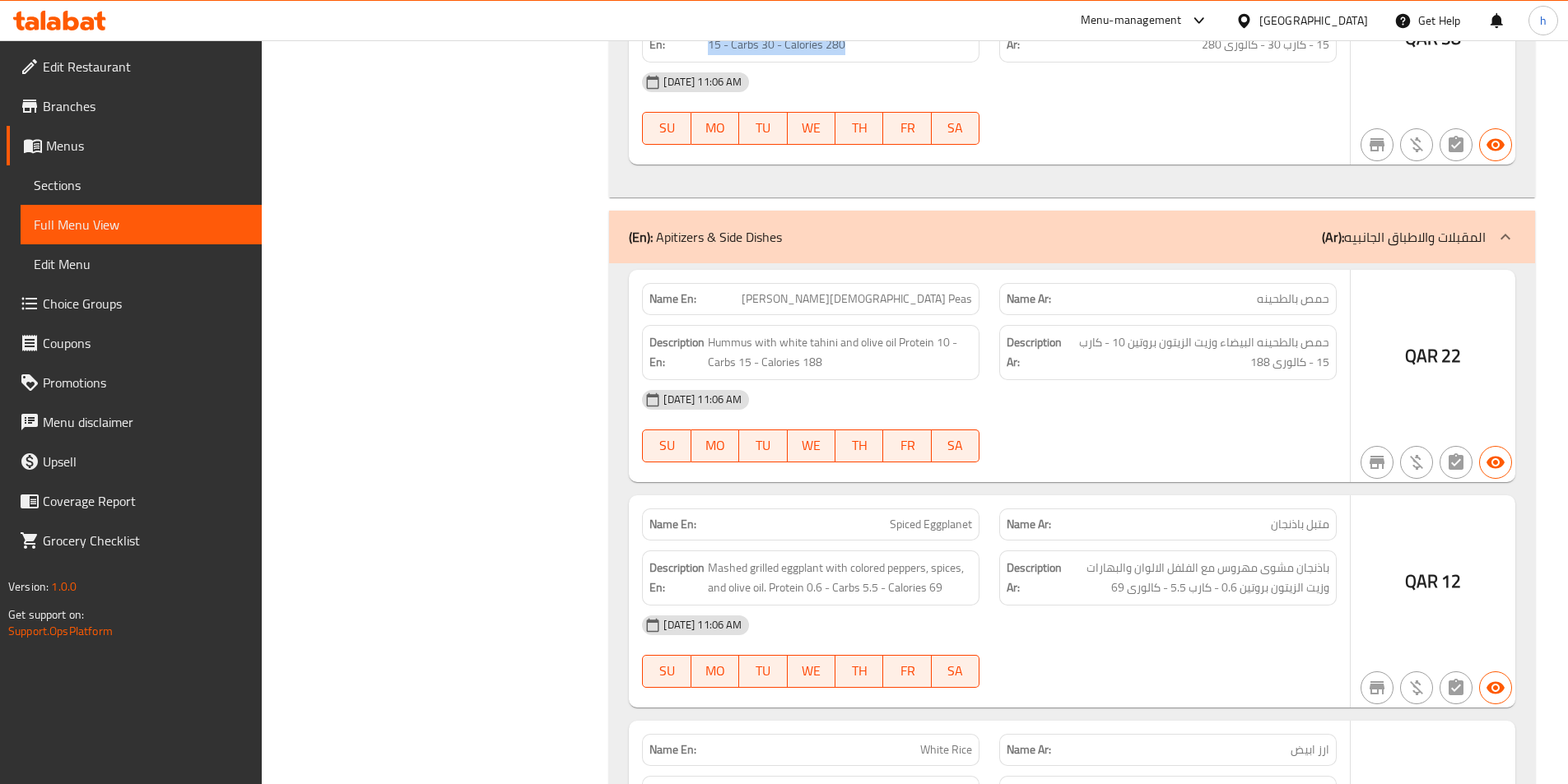
click at [1323, 291] on span "حمص بالطحينه" at bounding box center [1293, 299] width 73 height 17
copy span "حمص"
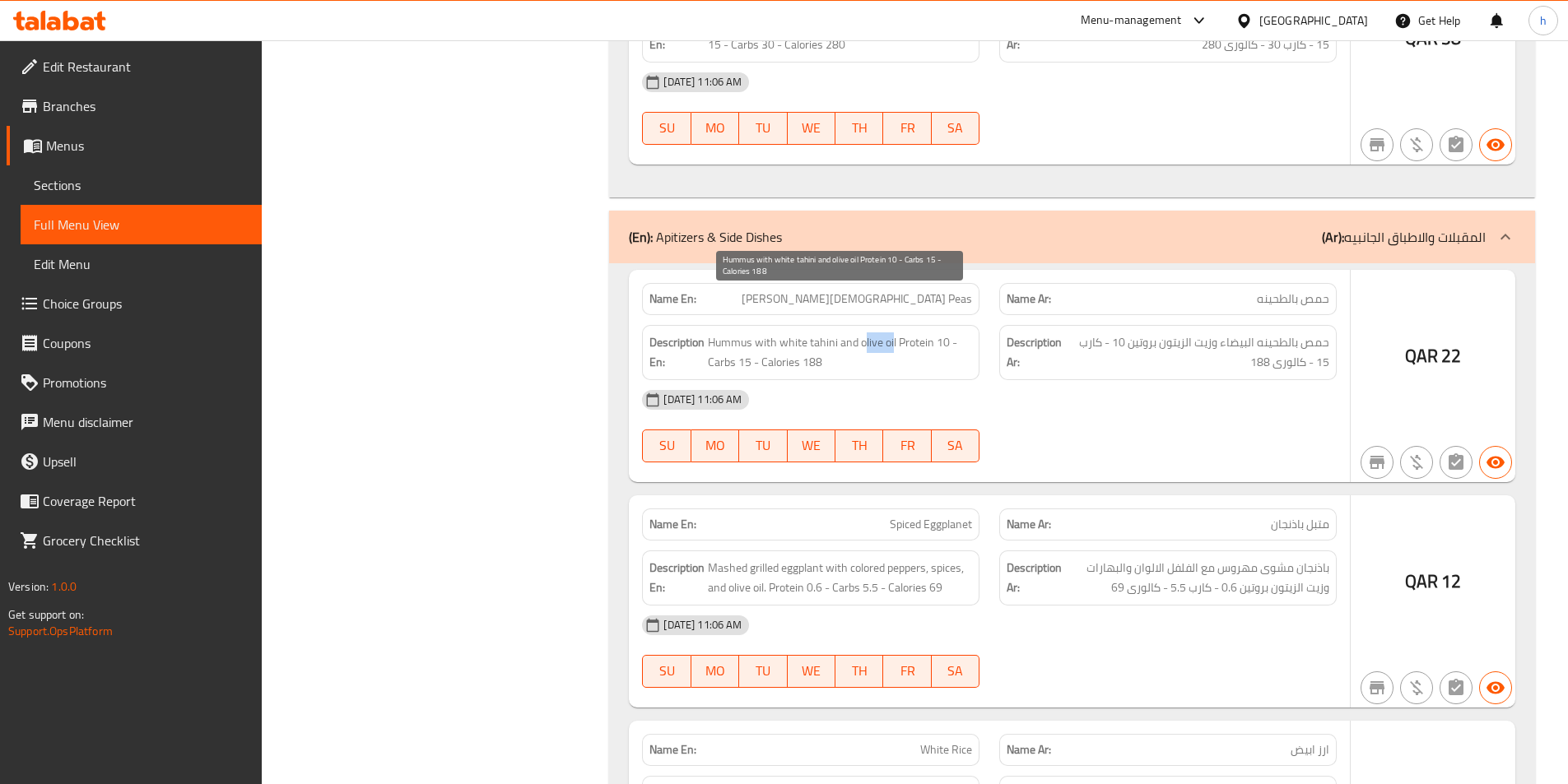
drag, startPoint x: 863, startPoint y: 301, endPoint x: 893, endPoint y: 308, distance: 30.8
click at [893, 332] on span "Hummus with white tahini and olive oil Protein 10 - Carbs 15 - Calories 188" at bounding box center [840, 352] width 264 height 41
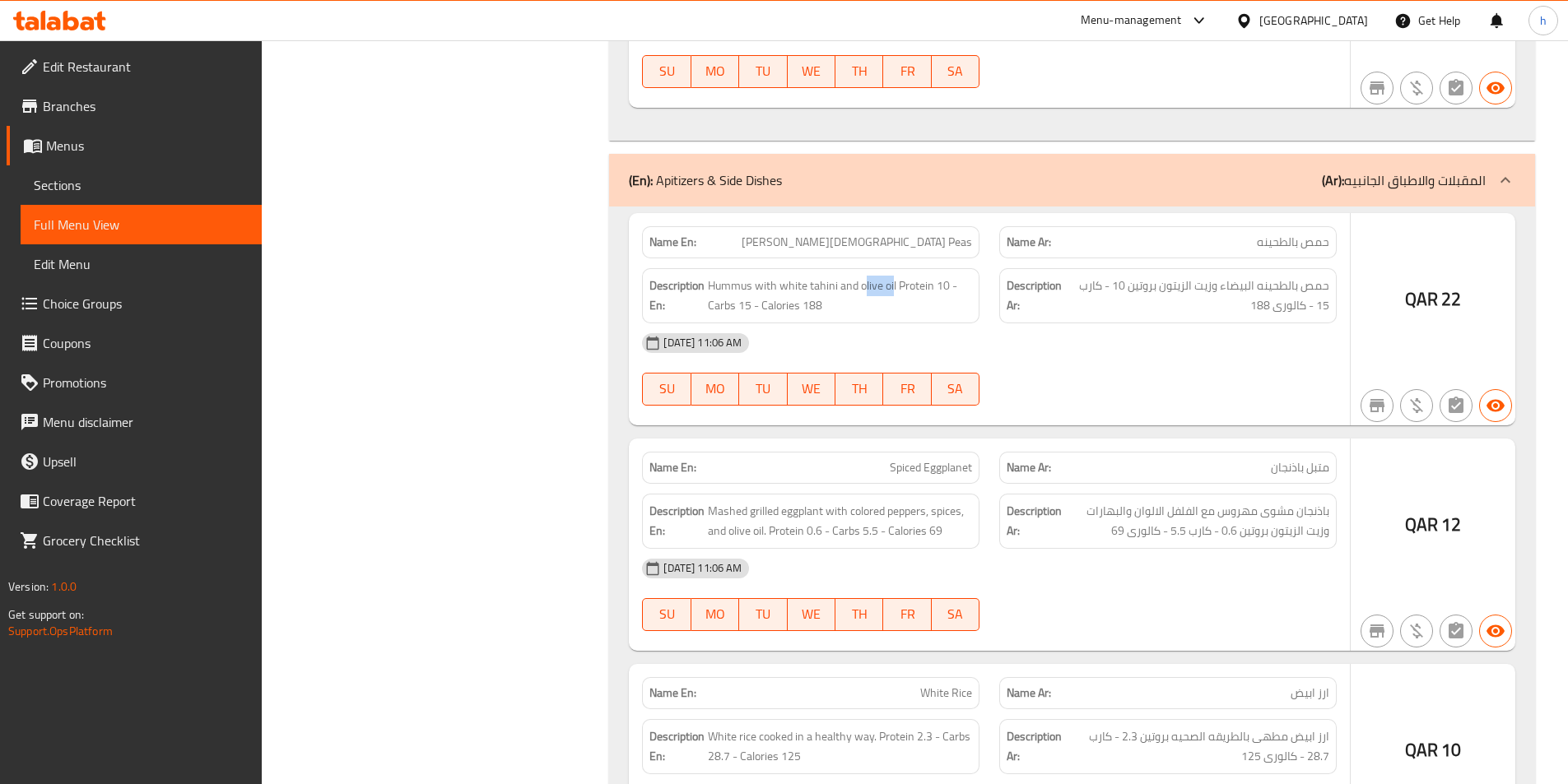
scroll to position [3293, 0]
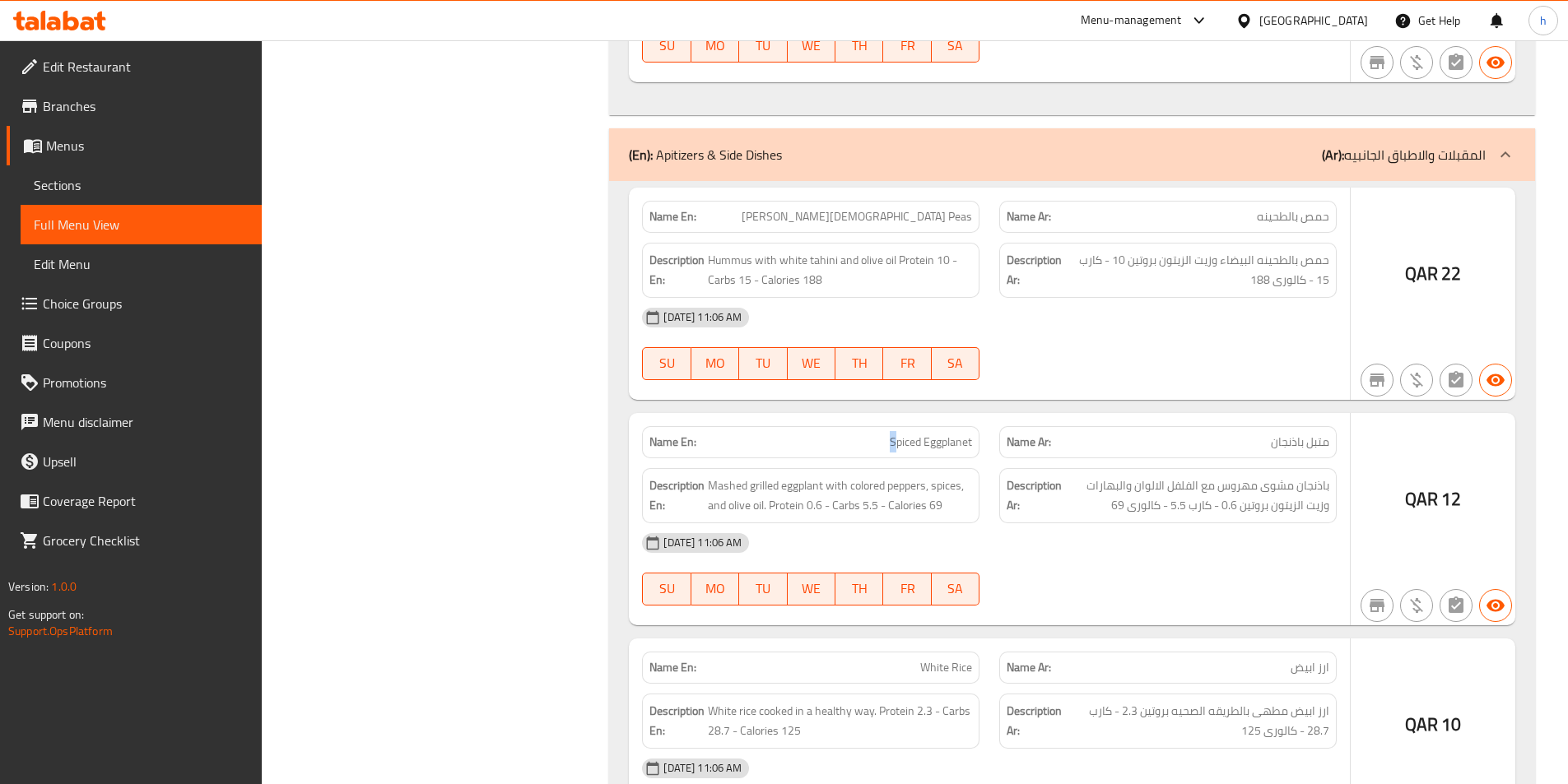
click at [893, 434] on span "Spiced Eggplanet" at bounding box center [930, 442] width 82 height 17
click at [920, 434] on span "Spiced Eggplanet" at bounding box center [930, 442] width 82 height 17
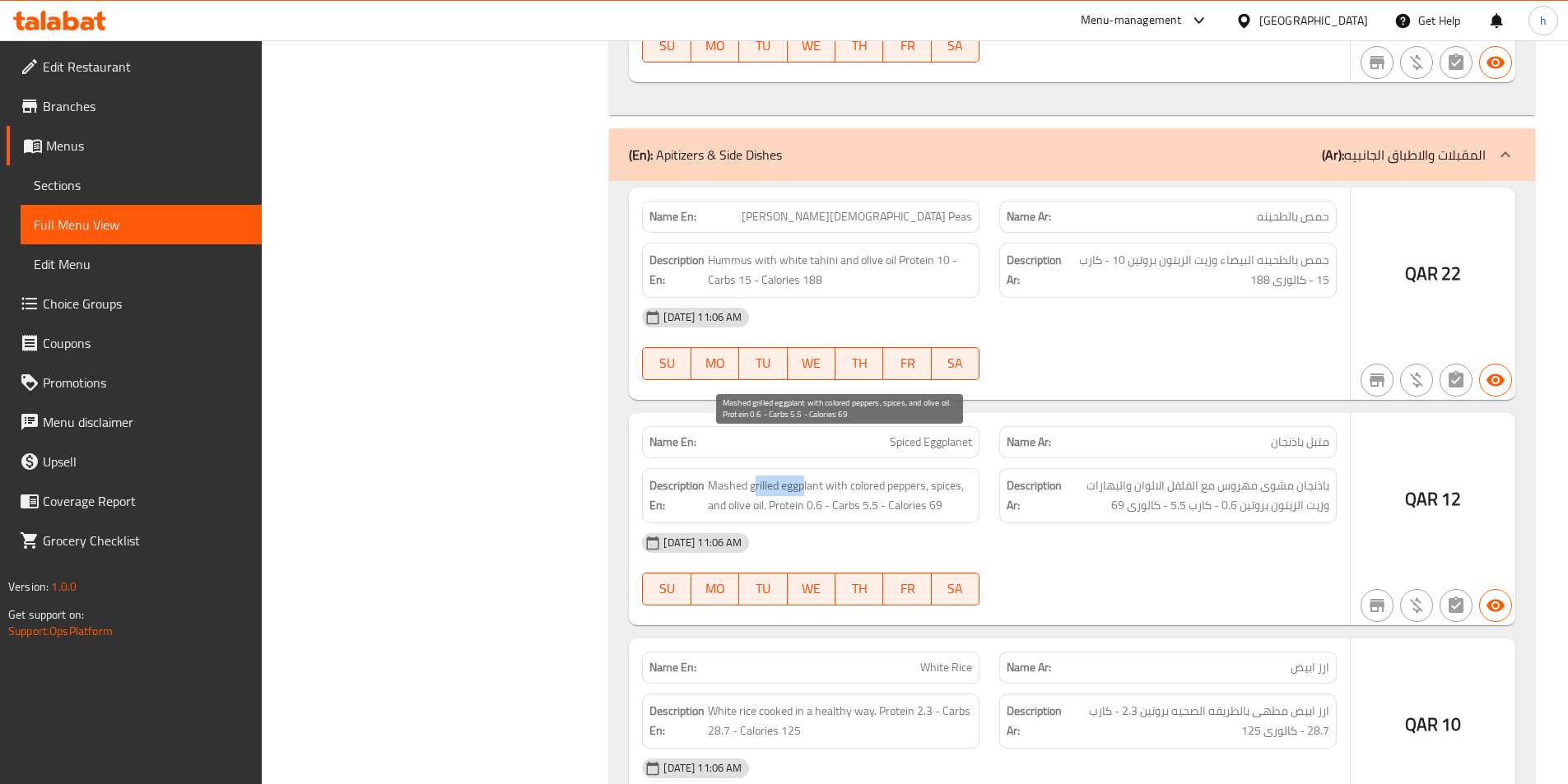
drag, startPoint x: 758, startPoint y: 446, endPoint x: 806, endPoint y: 450, distance: 48.2
click at [806, 476] on span "Mashed grilled eggplant with colored peppers, spices, and olive oil. Protein 0.…" at bounding box center [840, 496] width 264 height 41
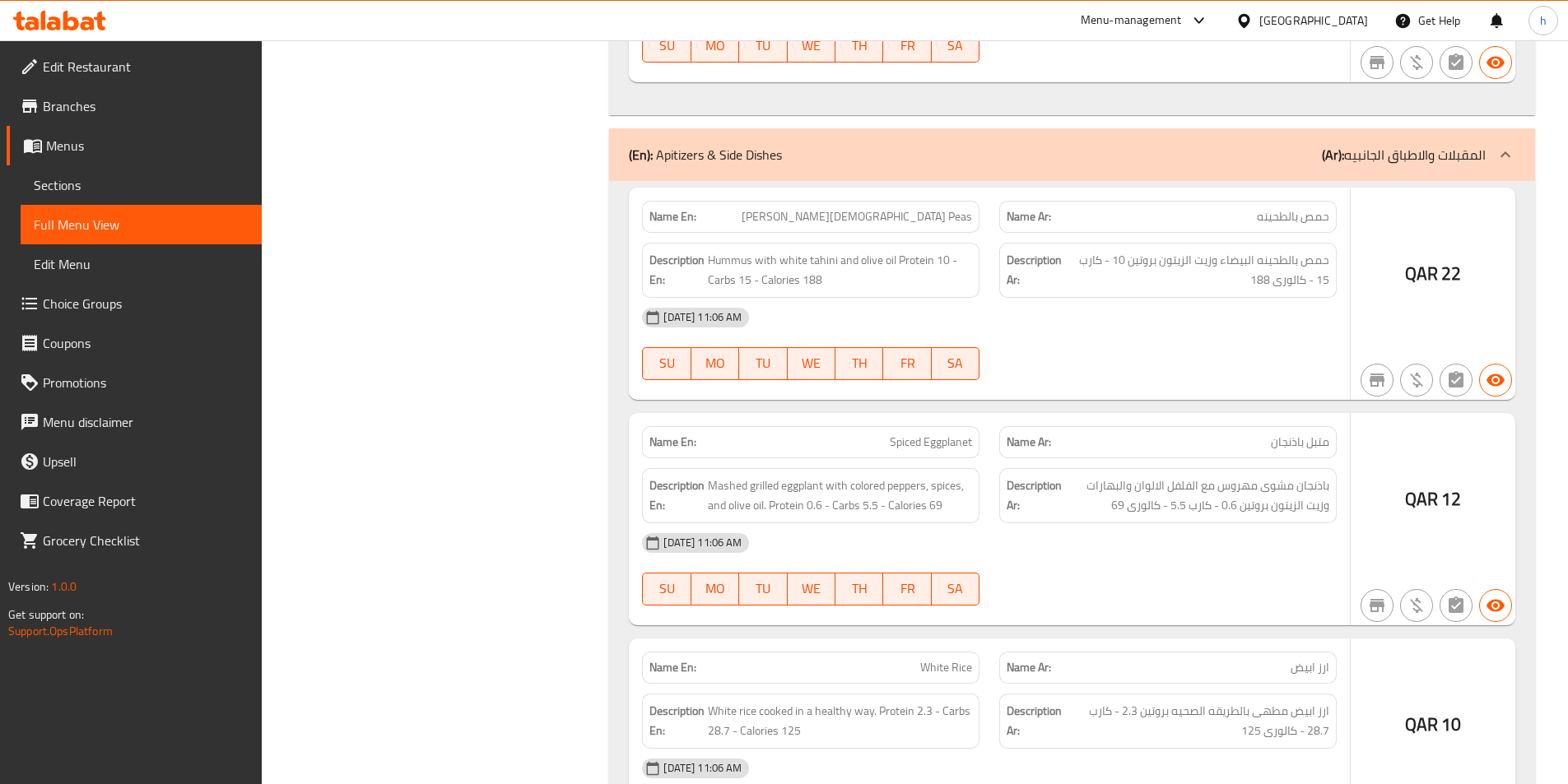
click at [724, 469] on div "Description En: Mashed grilled eggplant with colored peppers, spices, and olive…" at bounding box center [810, 496] width 337 height 55
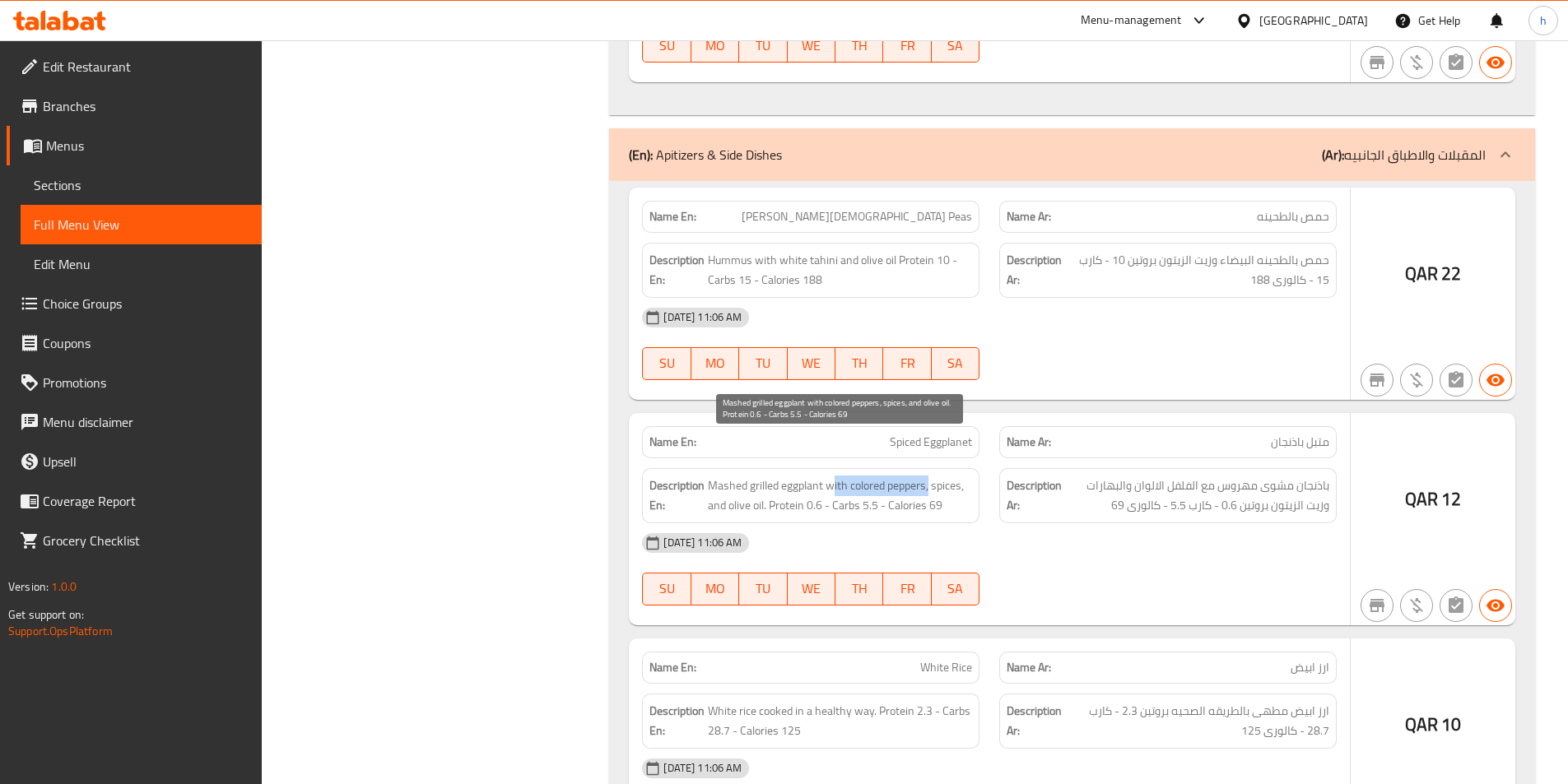
drag, startPoint x: 832, startPoint y: 445, endPoint x: 930, endPoint y: 445, distance: 98.0
click at [930, 476] on span "Mashed grilled eggplant with colored peppers, spices, and olive oil. Protein 0.…" at bounding box center [840, 496] width 264 height 41
drag, startPoint x: 944, startPoint y: 445, endPoint x: 961, endPoint y: 449, distance: 17.5
click at [961, 476] on span "Mashed grilled eggplant with colored peppers, spices, and olive oil. Protein 0.…" at bounding box center [840, 496] width 264 height 41
drag, startPoint x: 725, startPoint y: 471, endPoint x: 766, endPoint y: 474, distance: 41.1
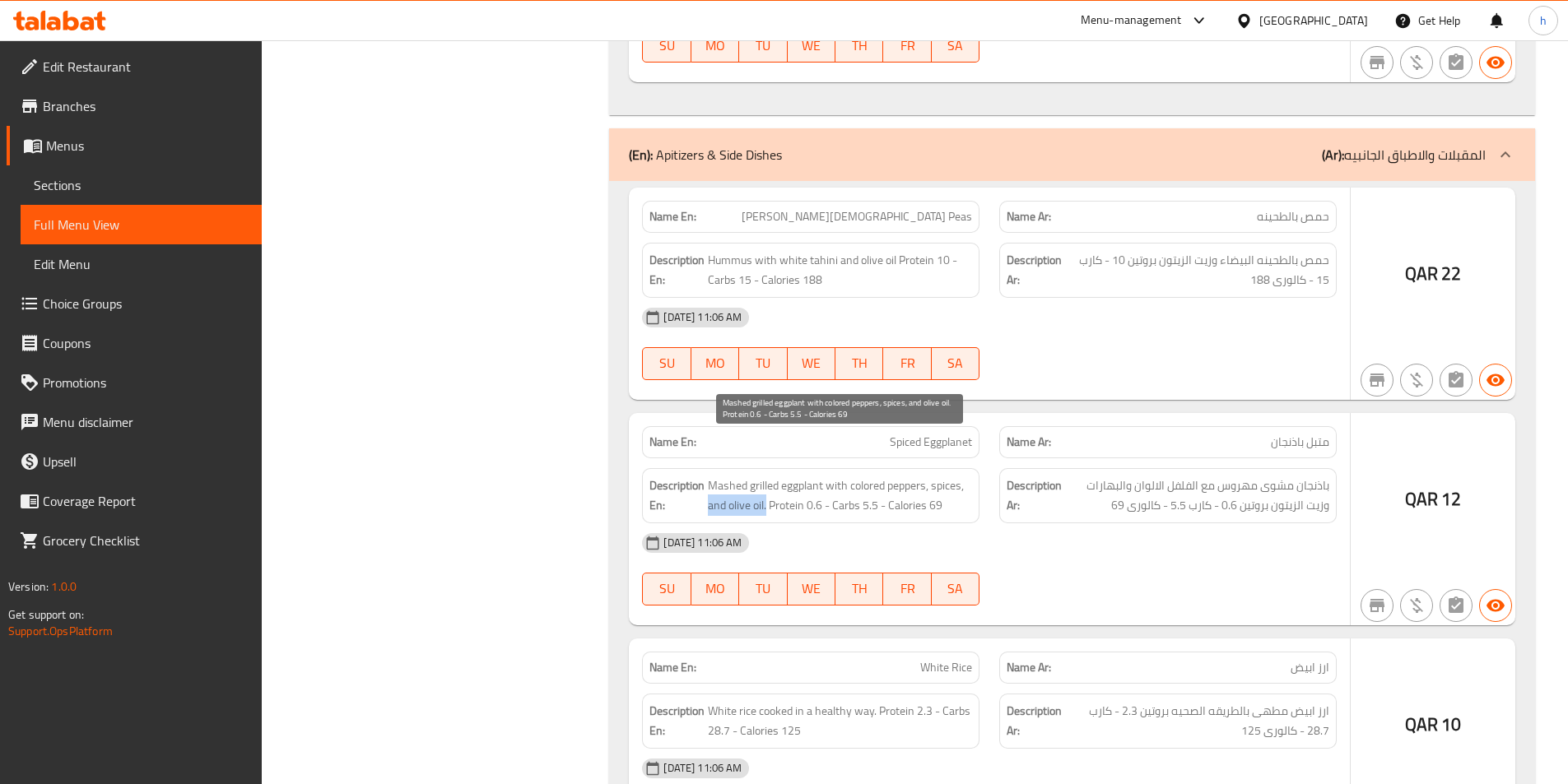
click at [766, 476] on h6 "Description En: Mashed grilled eggplant with colored peppers, spices, and olive…" at bounding box center [811, 496] width 323 height 41
drag, startPoint x: 784, startPoint y: 457, endPoint x: 893, endPoint y: 484, distance: 112.3
click at [893, 484] on div "Name En: Spiced Eggplanet Name Ar: متبل باذنجان Description En: Mashed grilled …" at bounding box center [989, 519] width 721 height 213
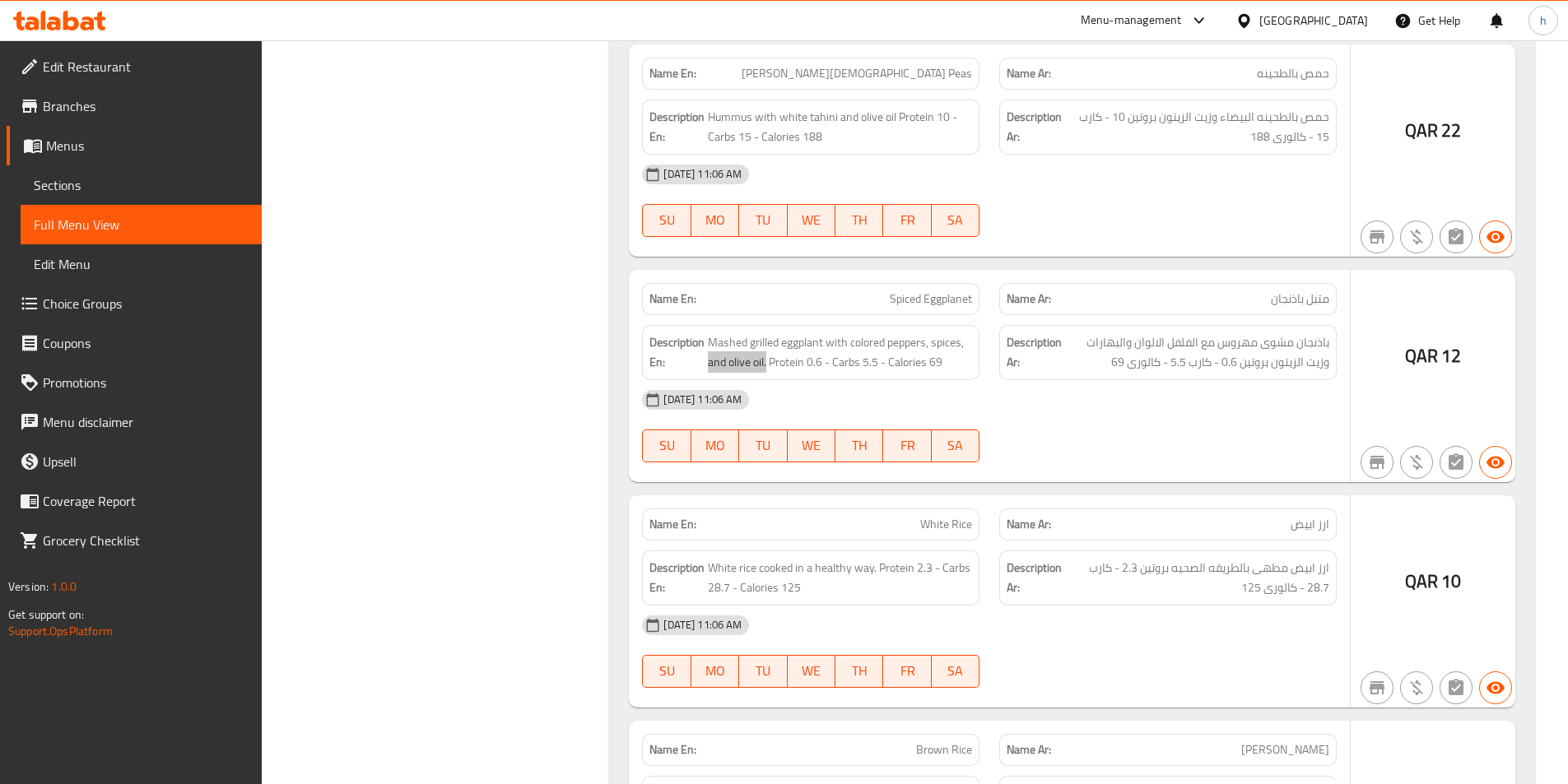
scroll to position [3539, 0]
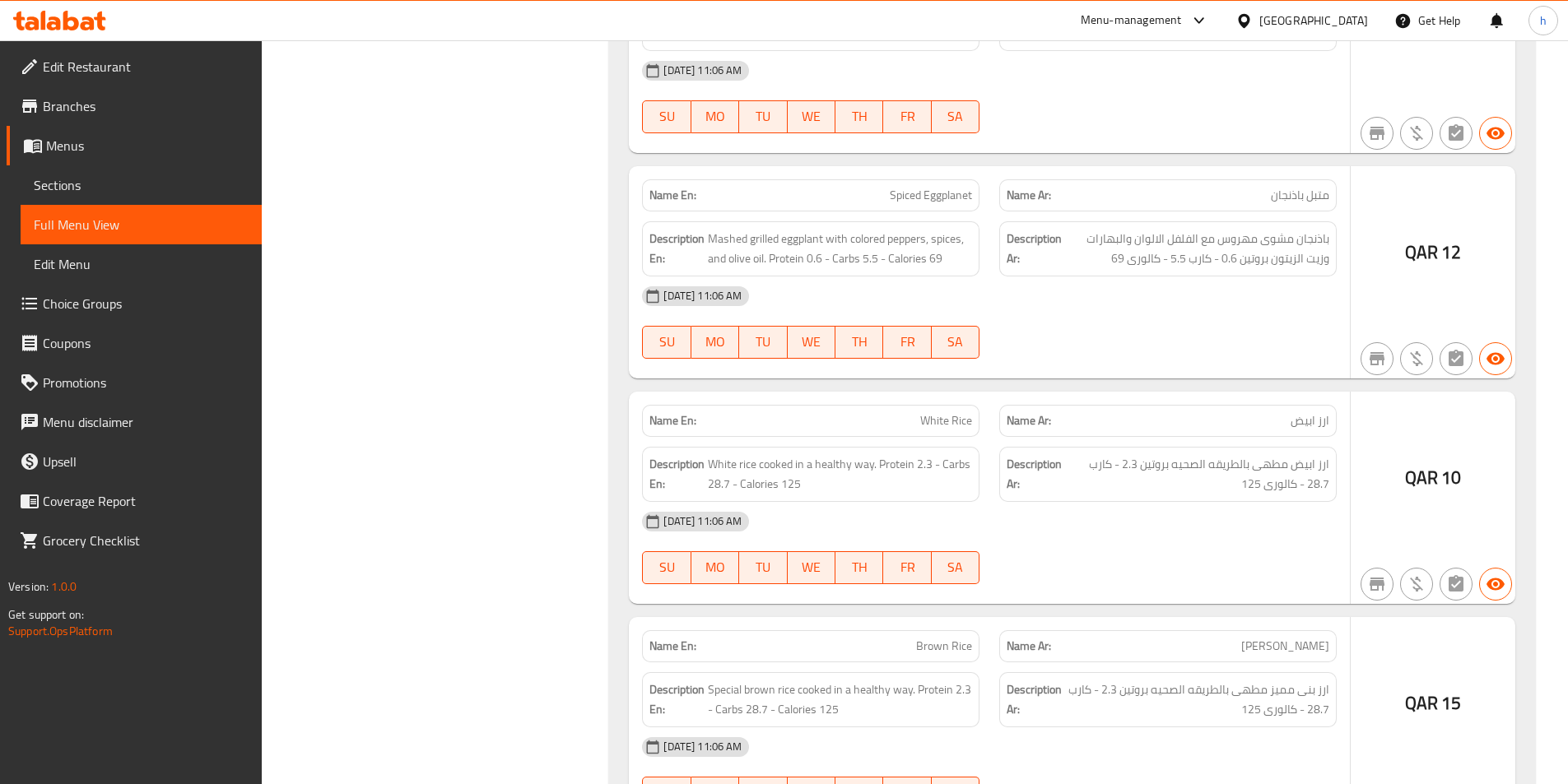
click at [938, 405] on div "Name En: White Rice" at bounding box center [810, 421] width 337 height 32
click at [967, 413] on span "White Rice" at bounding box center [946, 421] width 52 height 17
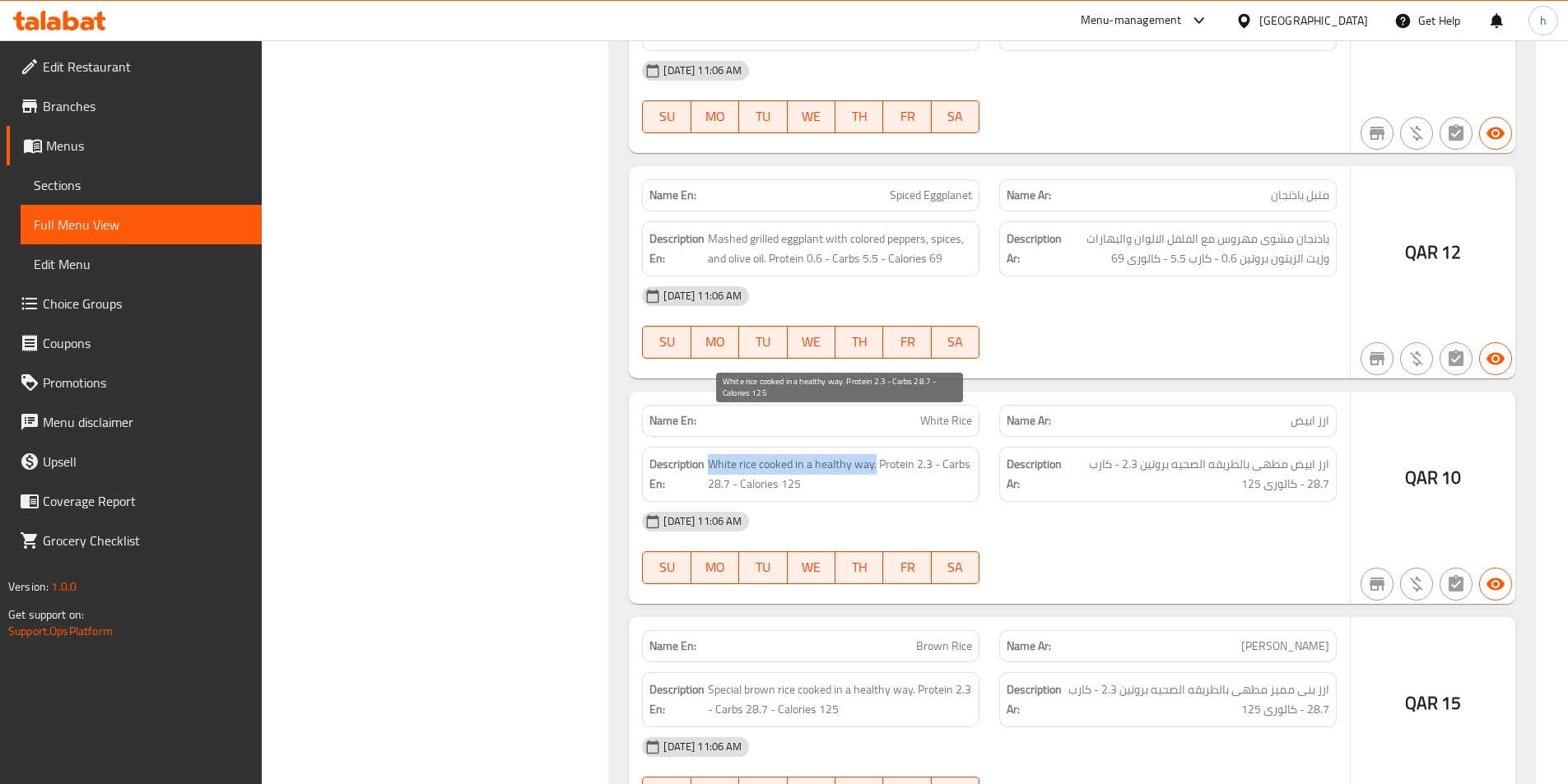
drag, startPoint x: 709, startPoint y: 423, endPoint x: 877, endPoint y: 430, distance: 168.1
click at [877, 454] on span "White rice cooked in a healthy way. Protein 2.3 - Carbs 28.7 - Calories 125" at bounding box center [840, 474] width 264 height 41
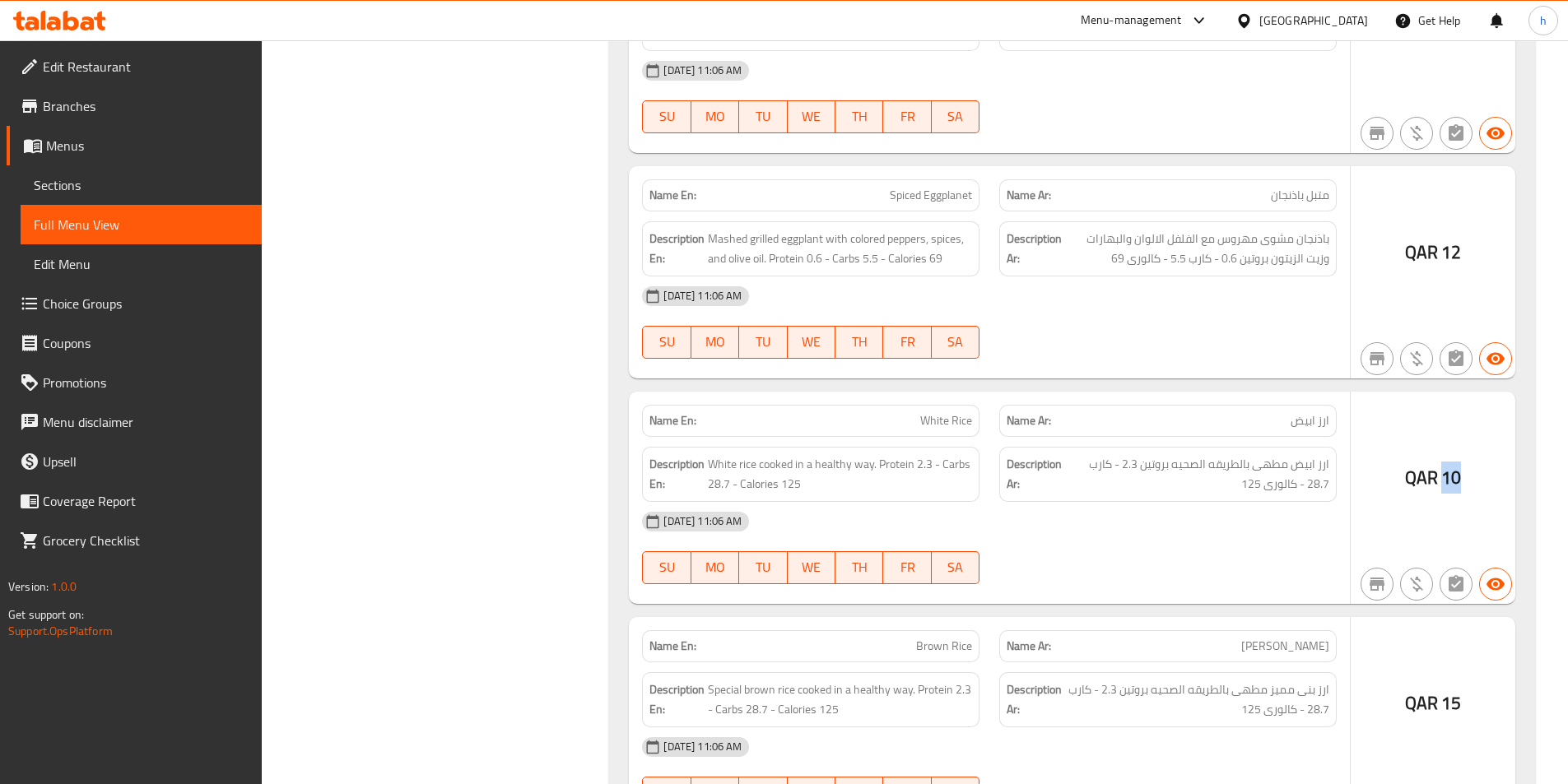
drag, startPoint x: 1437, startPoint y: 434, endPoint x: 1462, endPoint y: 436, distance: 25.1
click at [1462, 436] on div "QAR 10" at bounding box center [1433, 498] width 164 height 213
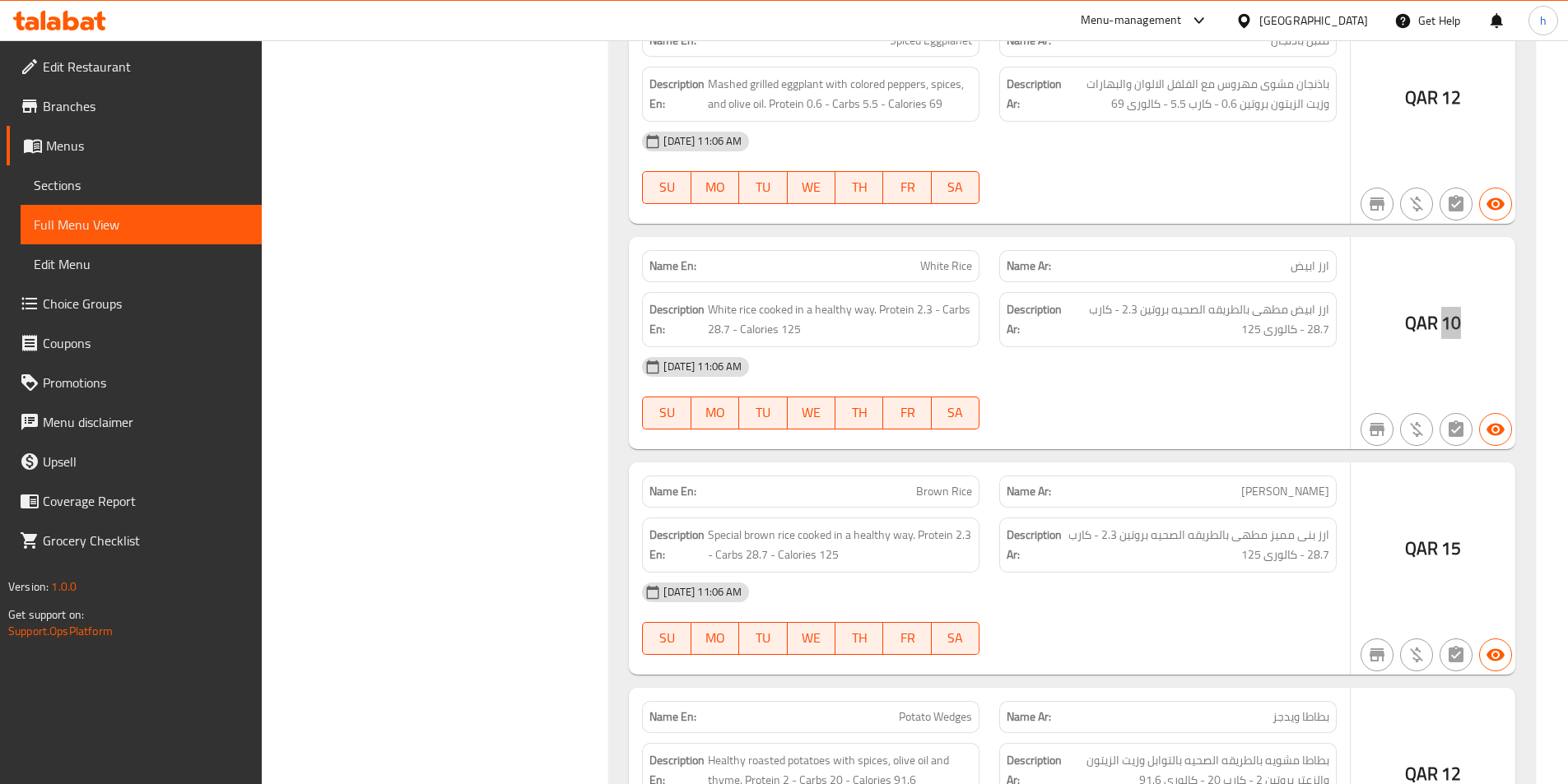
scroll to position [3704, 0]
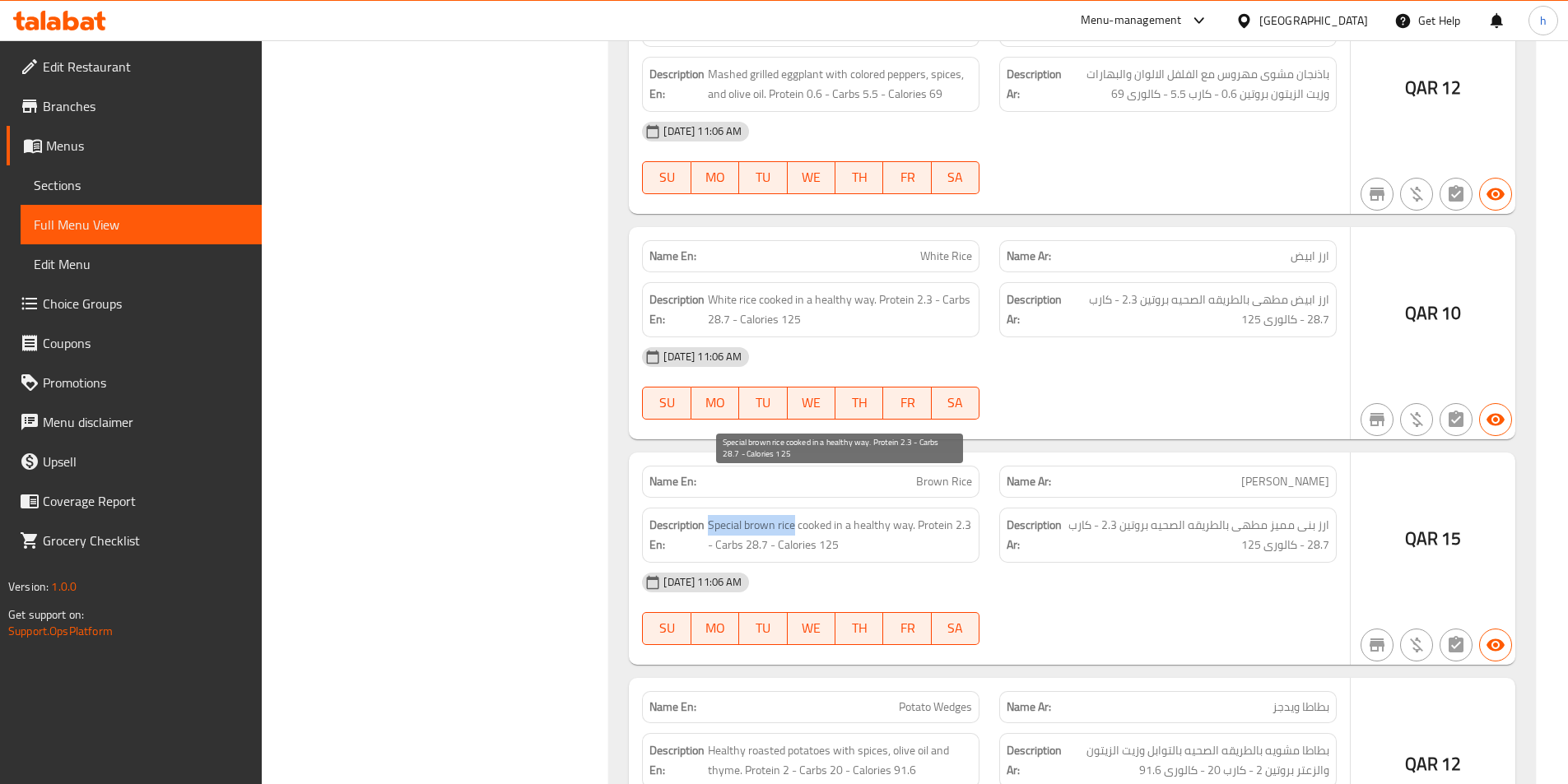
drag, startPoint x: 707, startPoint y: 486, endPoint x: 796, endPoint y: 478, distance: 89.4
click at [796, 515] on h6 "Description En: Special brown rice cooked in a healthy way. Protein 2.3 - Carbs…" at bounding box center [811, 535] width 323 height 41
drag, startPoint x: 807, startPoint y: 478, endPoint x: 829, endPoint y: 482, distance: 22.4
click at [829, 515] on span "Special brown rice cooked in a healthy way. Protein 2.3 - Carbs 28.7 - Calories…" at bounding box center [840, 535] width 264 height 41
drag, startPoint x: 868, startPoint y: 479, endPoint x: 895, endPoint y: 484, distance: 27.5
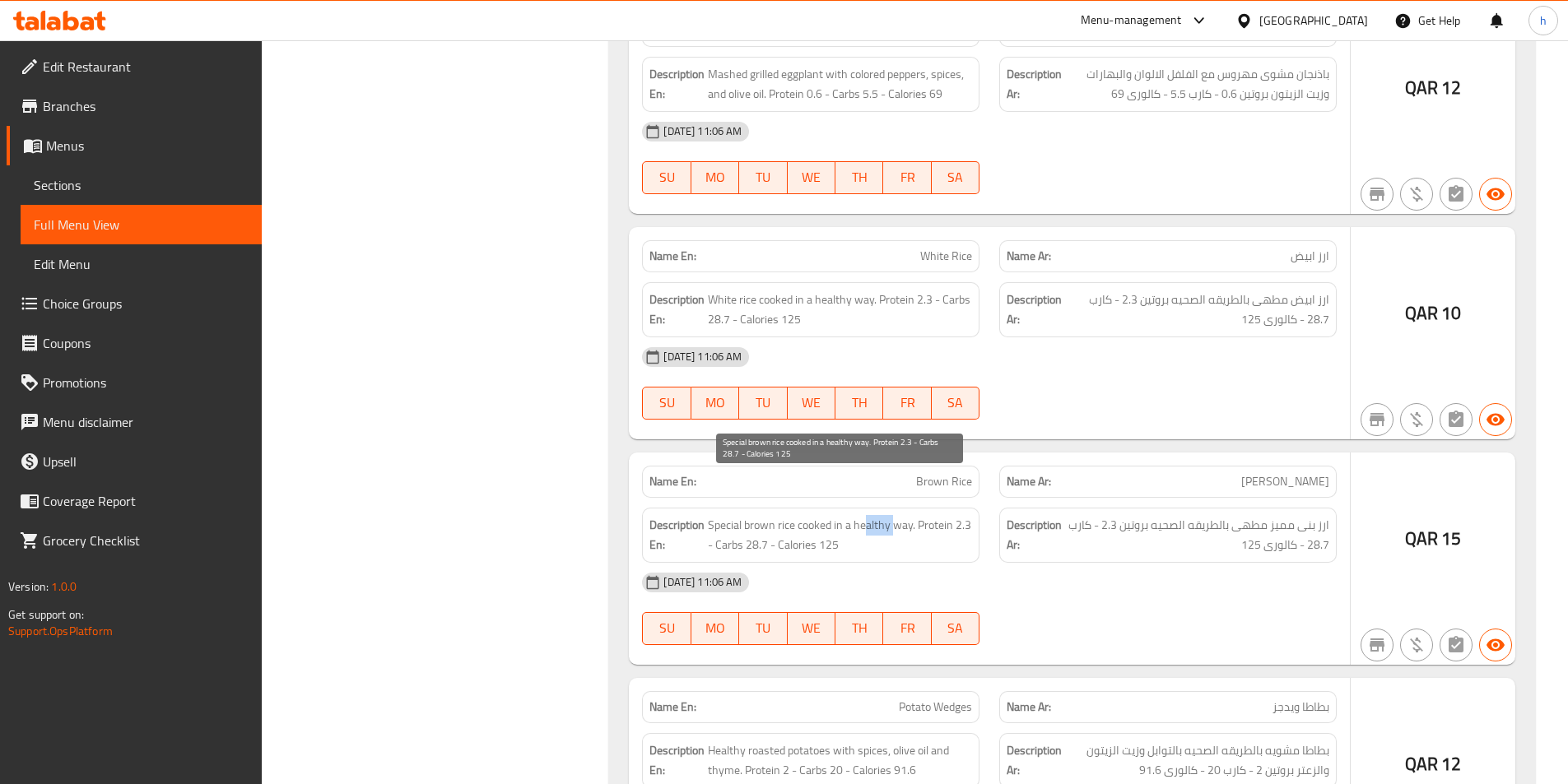
click at [895, 515] on span "Special brown rice cooked in a healthy way. Protein 2.3 - Carbs 28.7 - Calories…" at bounding box center [840, 535] width 264 height 41
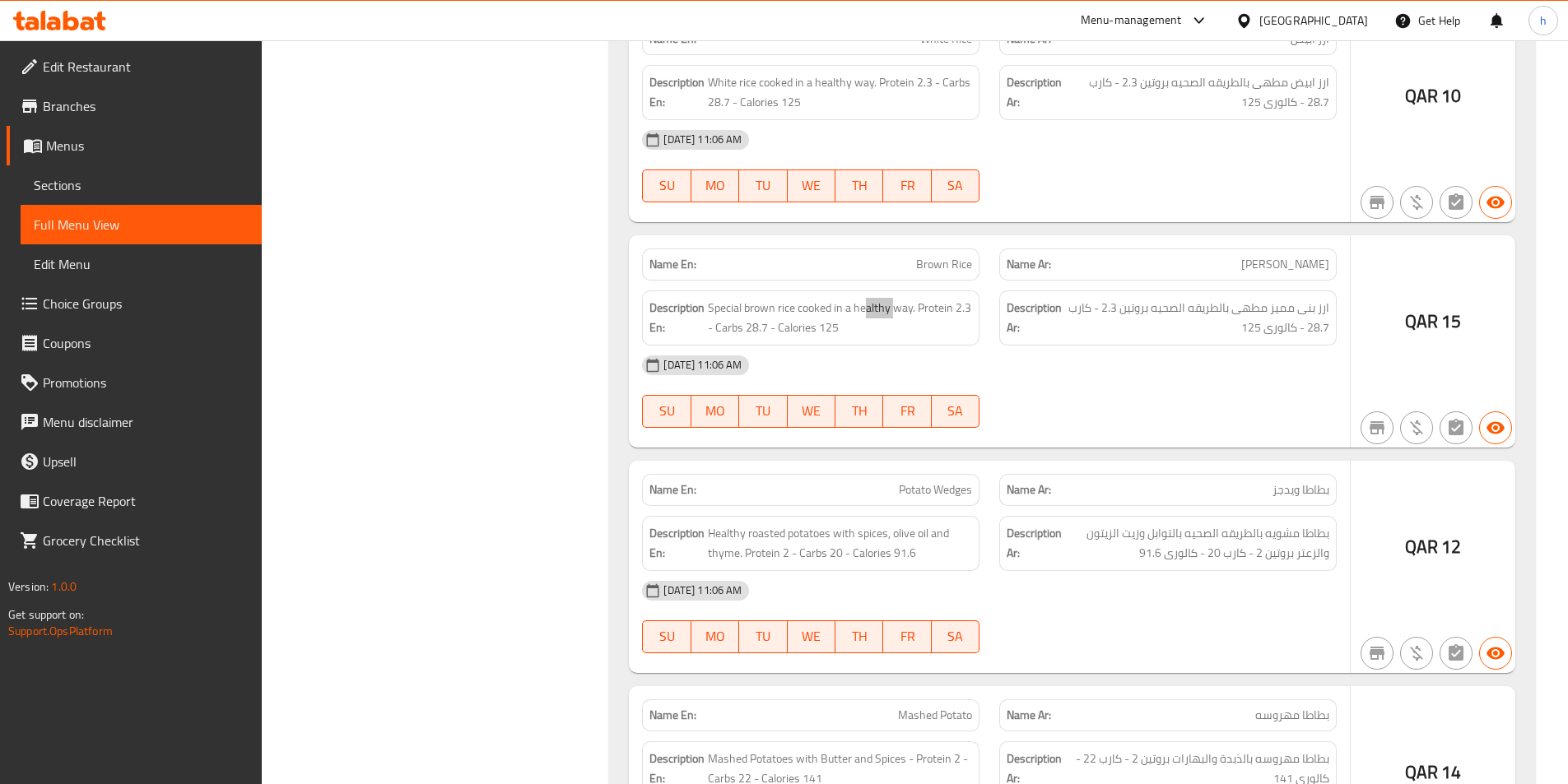
scroll to position [3951, 0]
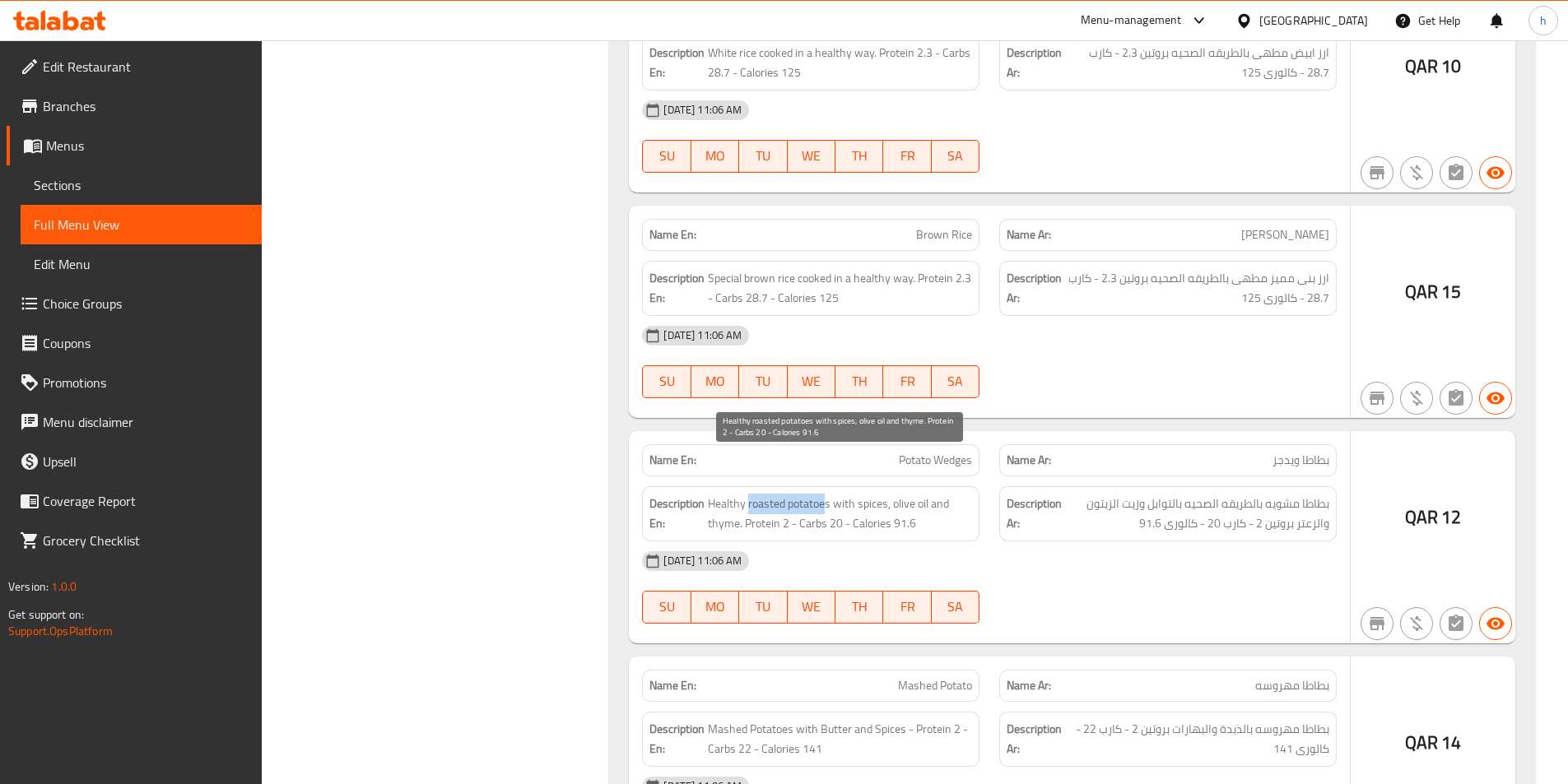
drag, startPoint x: 748, startPoint y: 463, endPoint x: 827, endPoint y: 464, distance: 79.0
click at [827, 494] on span "Healthy roasted potatoes with spices, olive oil and thyme. Protein 2 - Carbs 20…" at bounding box center [840, 514] width 264 height 41
drag, startPoint x: 720, startPoint y: 463, endPoint x: 736, endPoint y: 466, distance: 16.3
click at [736, 494] on span "Healthy roasted potatoes with spices, olive oil and thyme. Protein 2 - Carbs 20…" at bounding box center [840, 514] width 264 height 41
click at [789, 494] on span "Healthy roasted potatoes with spices, olive oil and thyme. Protein 2 - Carbs 20…" at bounding box center [840, 514] width 264 height 41
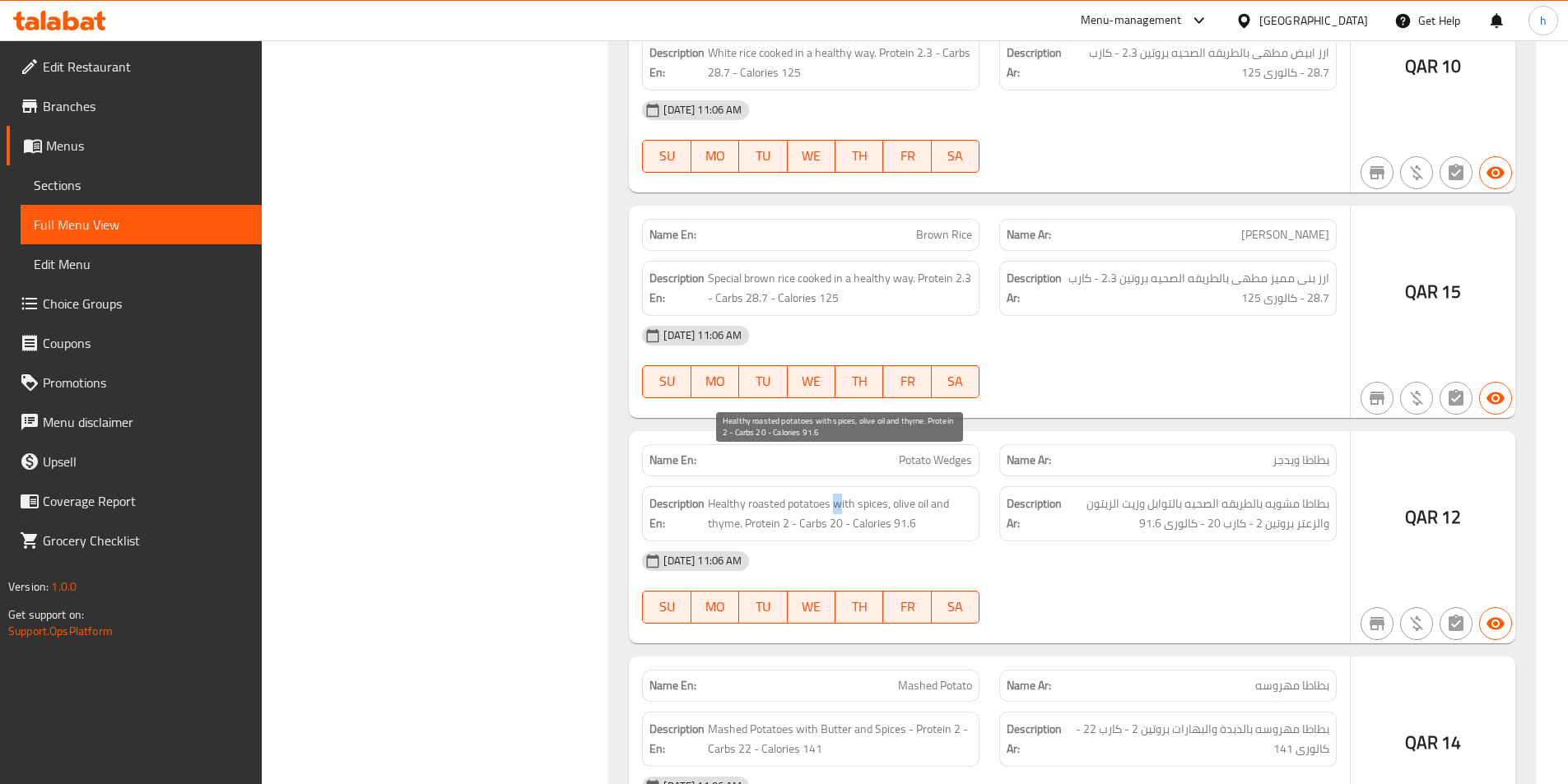
drag, startPoint x: 837, startPoint y: 455, endPoint x: 872, endPoint y: 464, distance: 36.1
click at [844, 494] on span "Healthy roasted potatoes with spices, olive oil and thyme. Protein 2 - Carbs 20…" at bounding box center [840, 514] width 264 height 41
drag, startPoint x: 896, startPoint y: 468, endPoint x: 935, endPoint y: 461, distance: 39.6
click at [935, 494] on span "Healthy roasted potatoes with spices, olive oil and thyme. Protein 2 - Carbs 20…" at bounding box center [840, 514] width 264 height 41
click at [724, 494] on span "Healthy roasted potatoes with spices, olive oil and thyme. Protein 2 - Carbs 20…" at bounding box center [840, 514] width 264 height 41
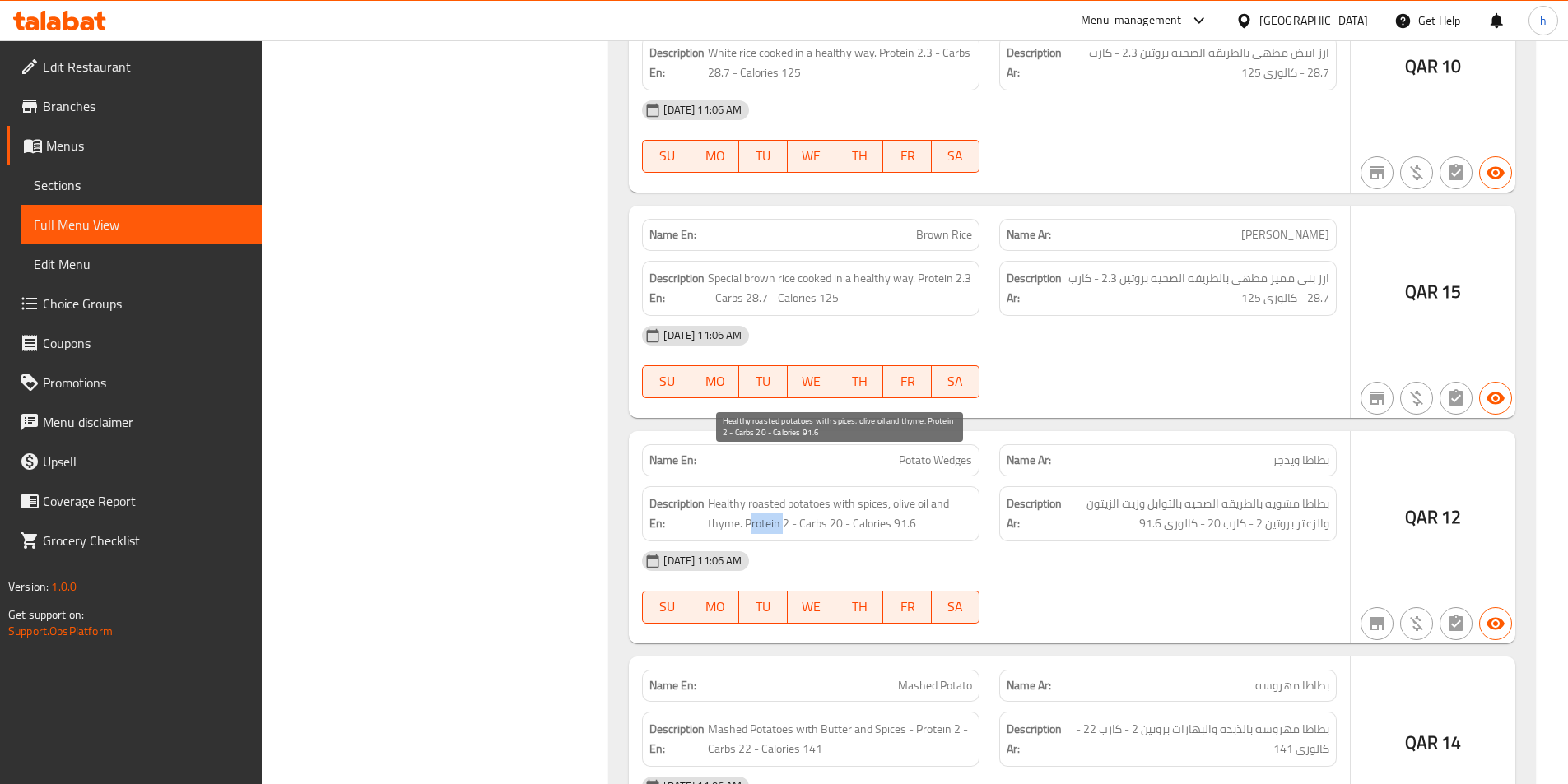
drag, startPoint x: 752, startPoint y: 483, endPoint x: 781, endPoint y: 483, distance: 29.0
click at [781, 494] on span "Healthy roasted potatoes with spices, olive oil and thyme. Protein 2 - Carbs 20…" at bounding box center [840, 514] width 264 height 41
click at [834, 494] on span "Healthy roasted potatoes with spices, olive oil and thyme. Protein 2 - Carbs 20…" at bounding box center [840, 514] width 264 height 41
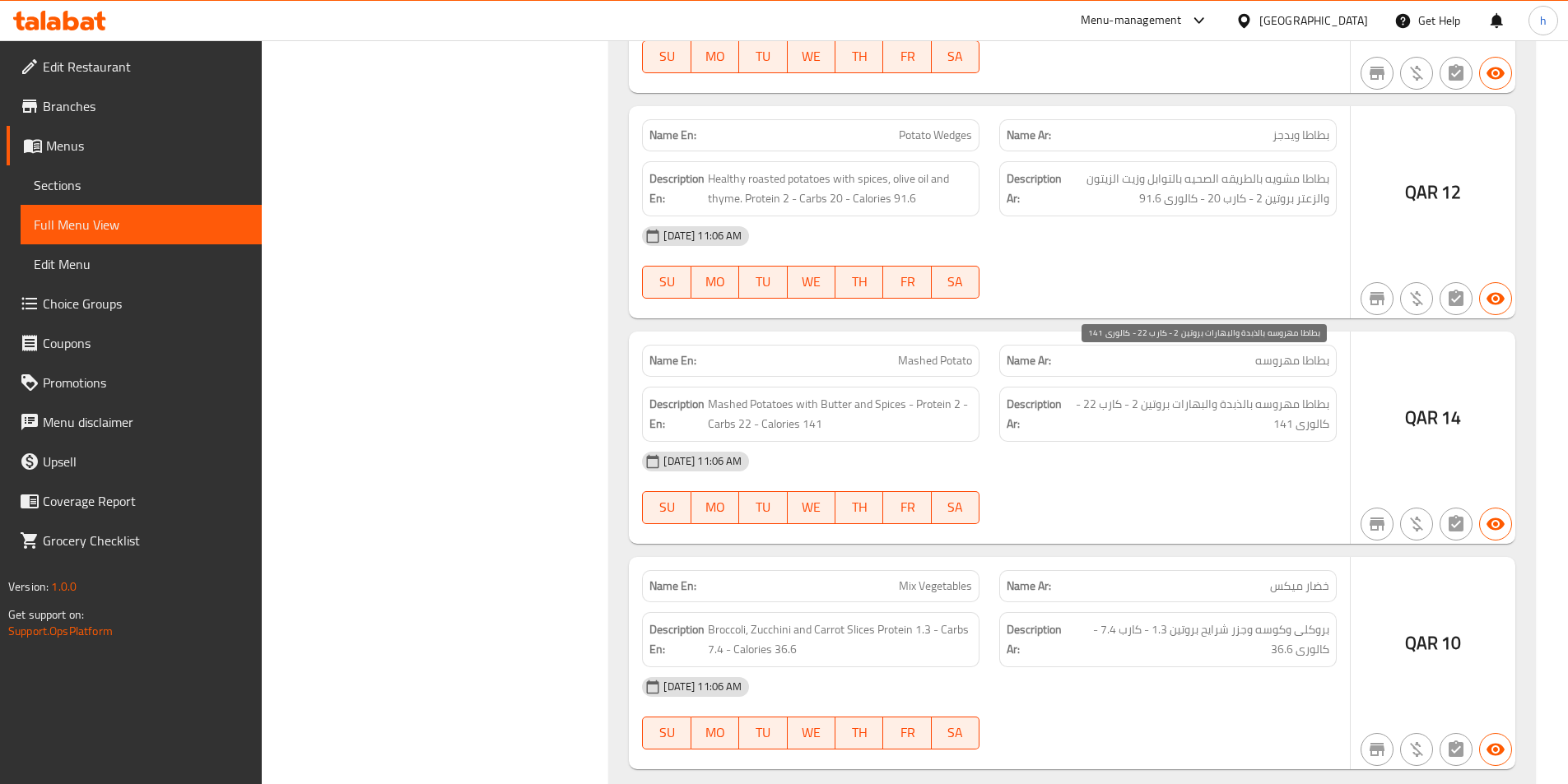
scroll to position [4280, 0]
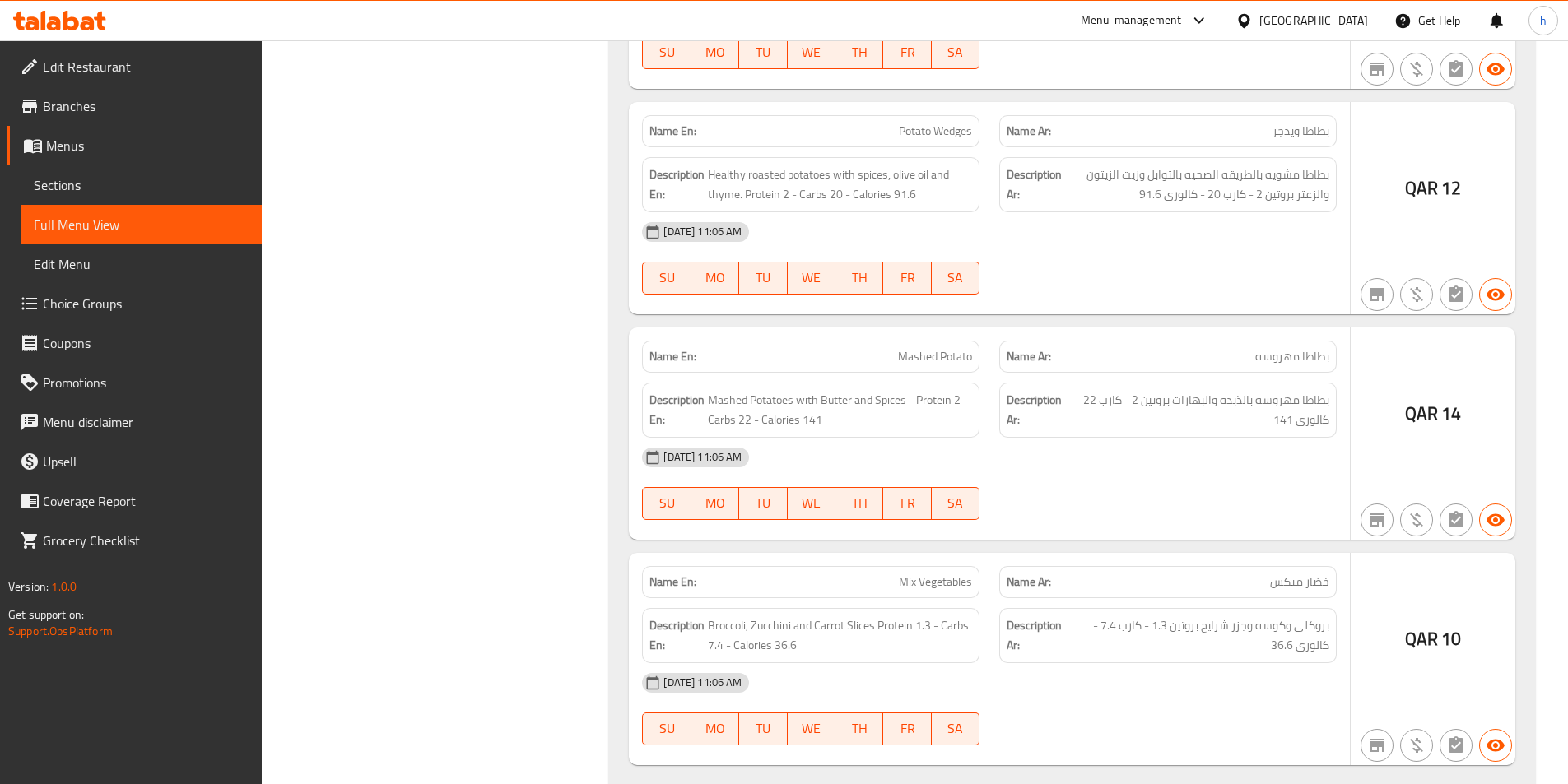
click at [1277, 349] on span "بطاطا مهروسه" at bounding box center [1292, 357] width 74 height 17
click at [1277, 341] on div "Name Ar: بطاطا مهروسه" at bounding box center [1167, 357] width 337 height 32
click at [914, 331] on div "Name En: Mashed Potato" at bounding box center [810, 356] width 357 height 52
click at [916, 373] on div "Description En: Mashed Potatoes with Butter and Spices - Protein 2 - Carbs 22 -…" at bounding box center [810, 410] width 357 height 75
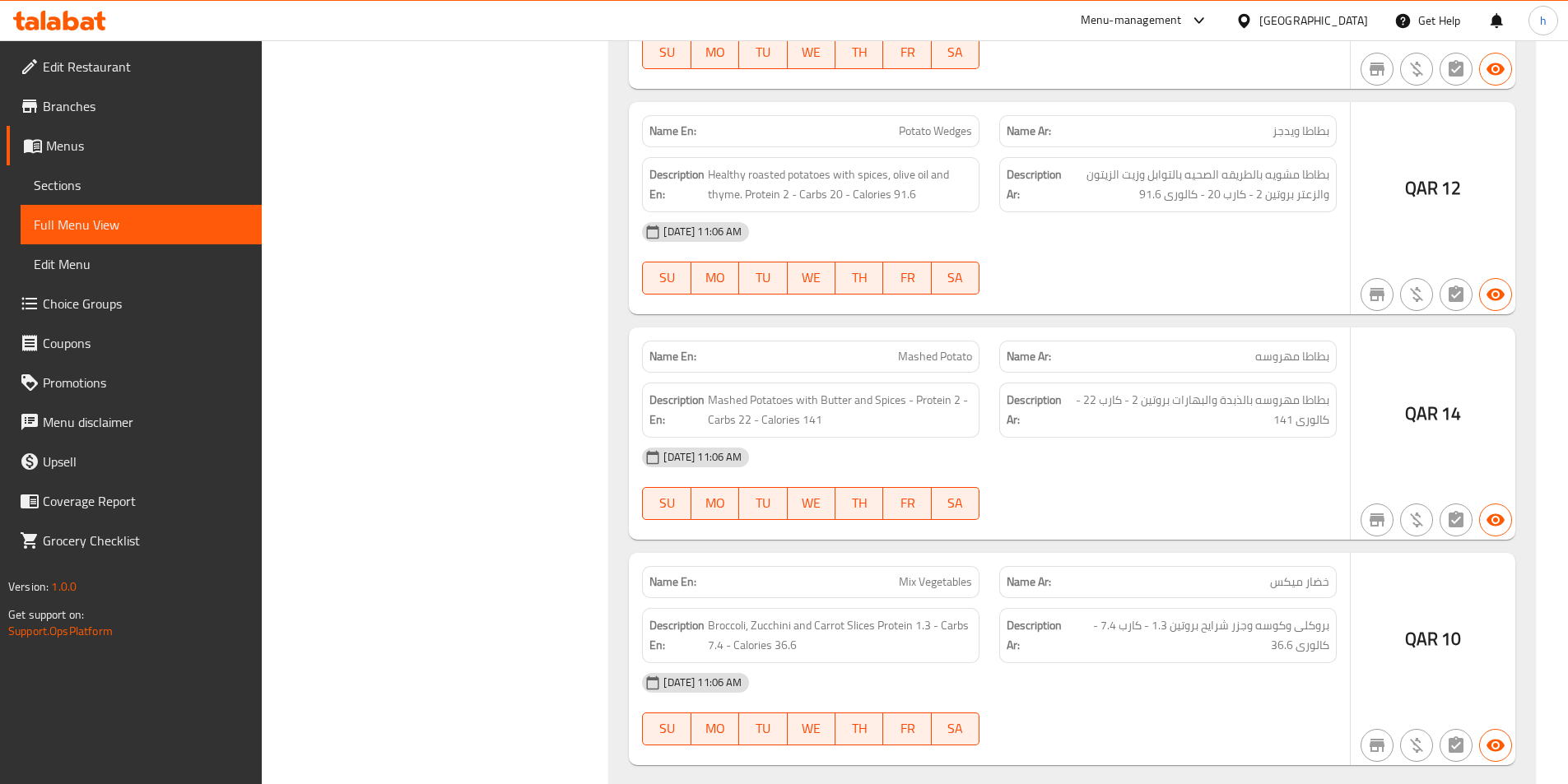
click at [916, 349] on span "Mashed Potato" at bounding box center [935, 357] width 74 height 17
drag, startPoint x: 721, startPoint y: 364, endPoint x: 791, endPoint y: 357, distance: 70.3
click at [791, 390] on span "Mashed Potatoes with Butter and Spices - Protein 2 - Carbs 22 - Calories 141" at bounding box center [840, 410] width 264 height 41
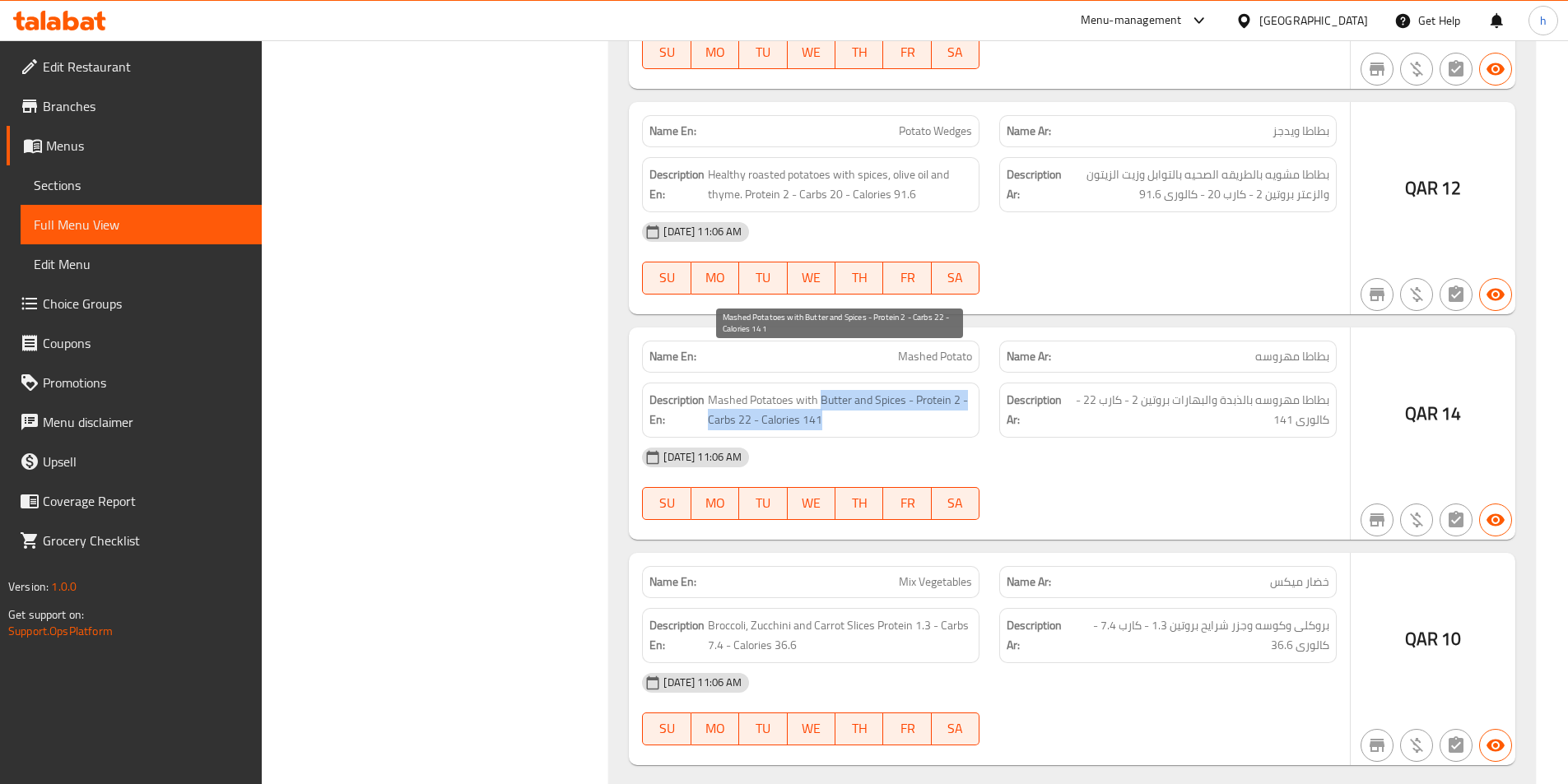
drag, startPoint x: 821, startPoint y: 357, endPoint x: 863, endPoint y: 377, distance: 46.5
click at [863, 390] on span "Mashed Potatoes with Butter and Spices - Protein 2 - Carbs 22 - Calories 141" at bounding box center [840, 410] width 264 height 41
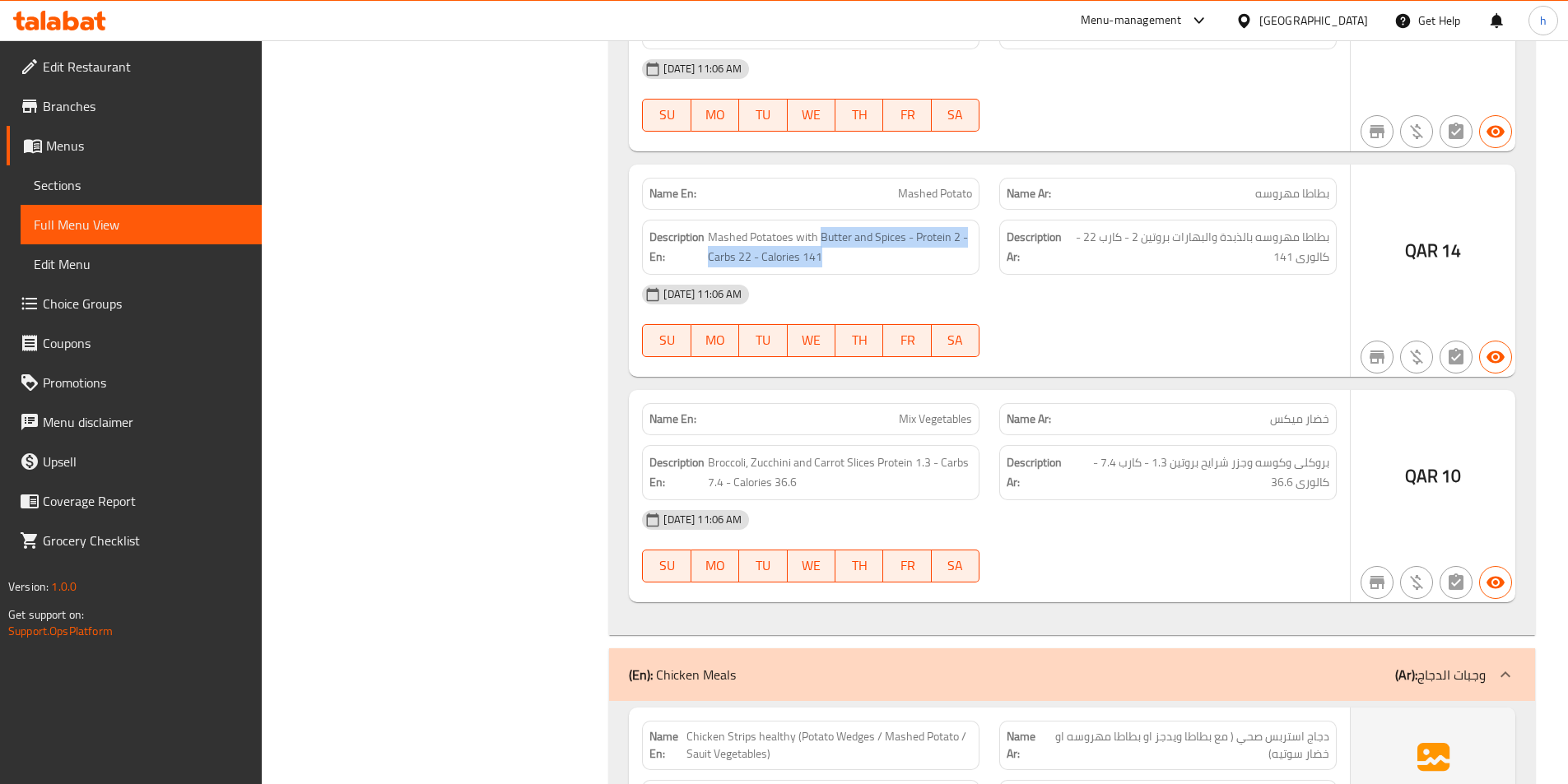
scroll to position [4445, 0]
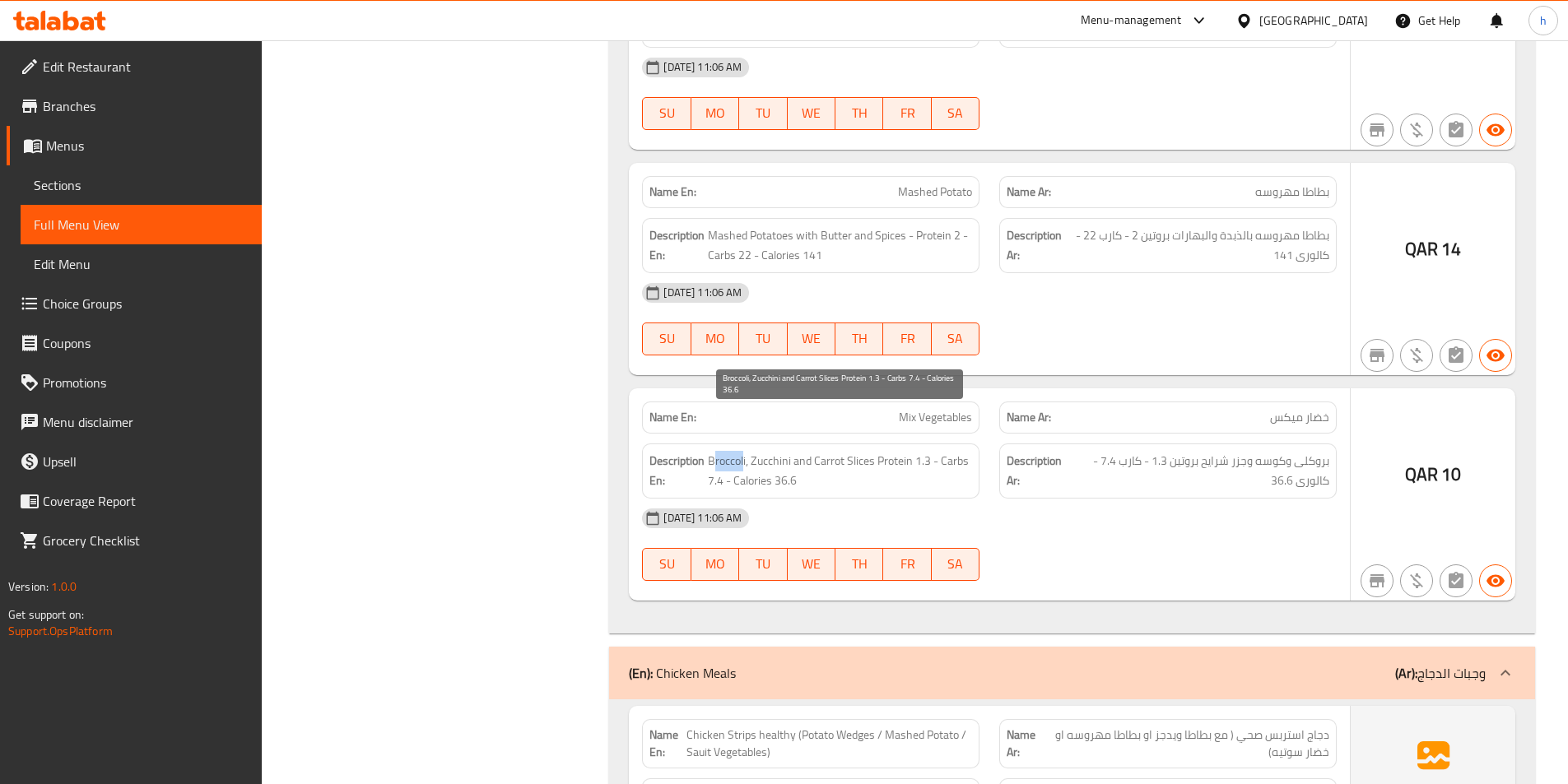
drag, startPoint x: 712, startPoint y: 419, endPoint x: 742, endPoint y: 426, distance: 30.8
click at [742, 452] on span "Broccoli, Zucchini and Carrot Slices Protein 1.3 - Carbs 7.4 - Calories 36.6" at bounding box center [840, 471] width 264 height 41
drag, startPoint x: 758, startPoint y: 418, endPoint x: 775, endPoint y: 418, distance: 17.0
click at [775, 452] on span "Broccoli, Zucchini and Carrot Slices Protein 1.3 - Carbs 7.4 - Calories 36.6" at bounding box center [840, 471] width 264 height 41
drag, startPoint x: 808, startPoint y: 422, endPoint x: 874, endPoint y: 431, distance: 66.6
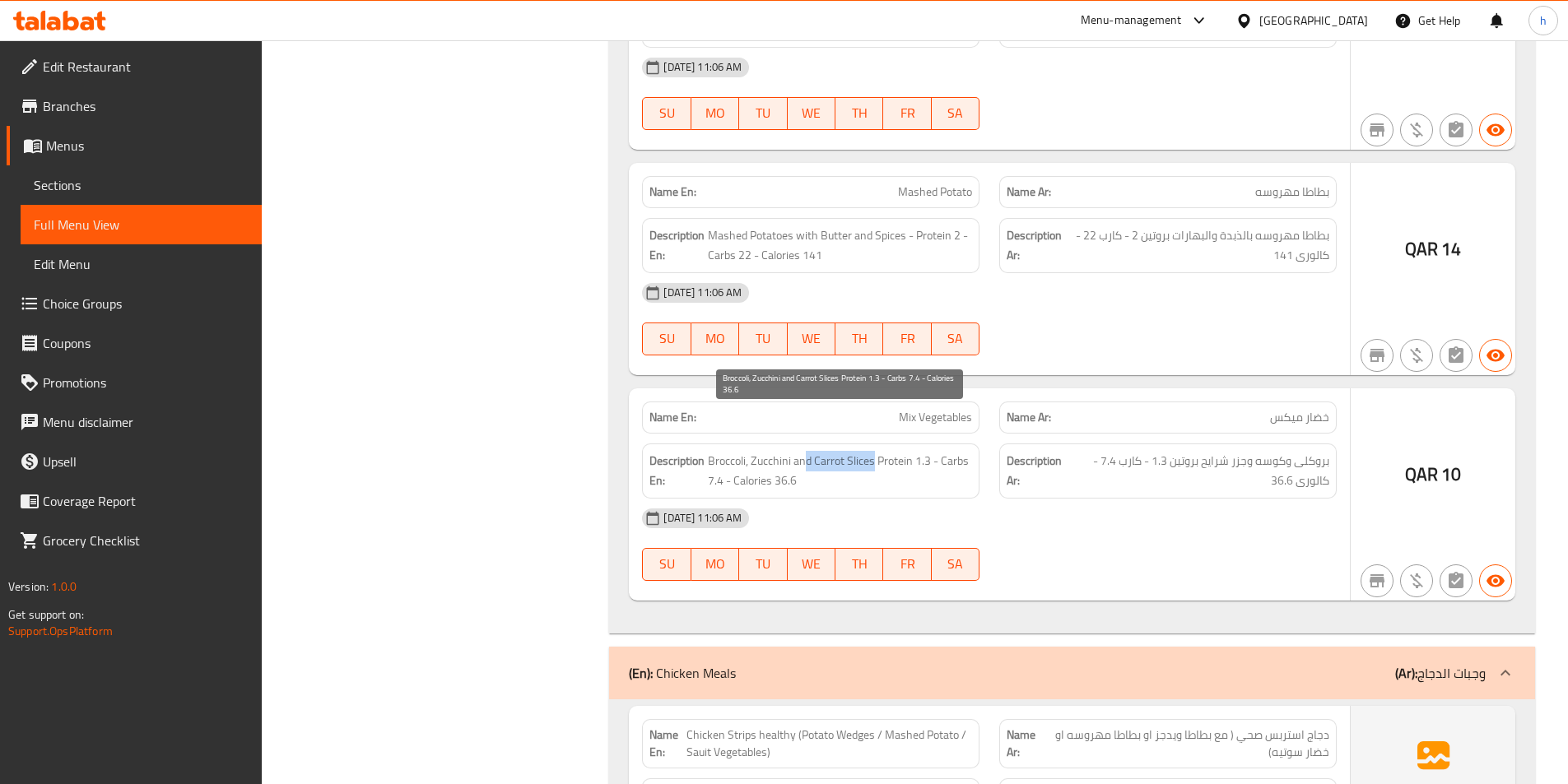
click at [874, 452] on span "Broccoli, Zucchini and Carrot Slices Protein 1.3 - Carbs 7.4 - Calories 36.6" at bounding box center [840, 471] width 264 height 41
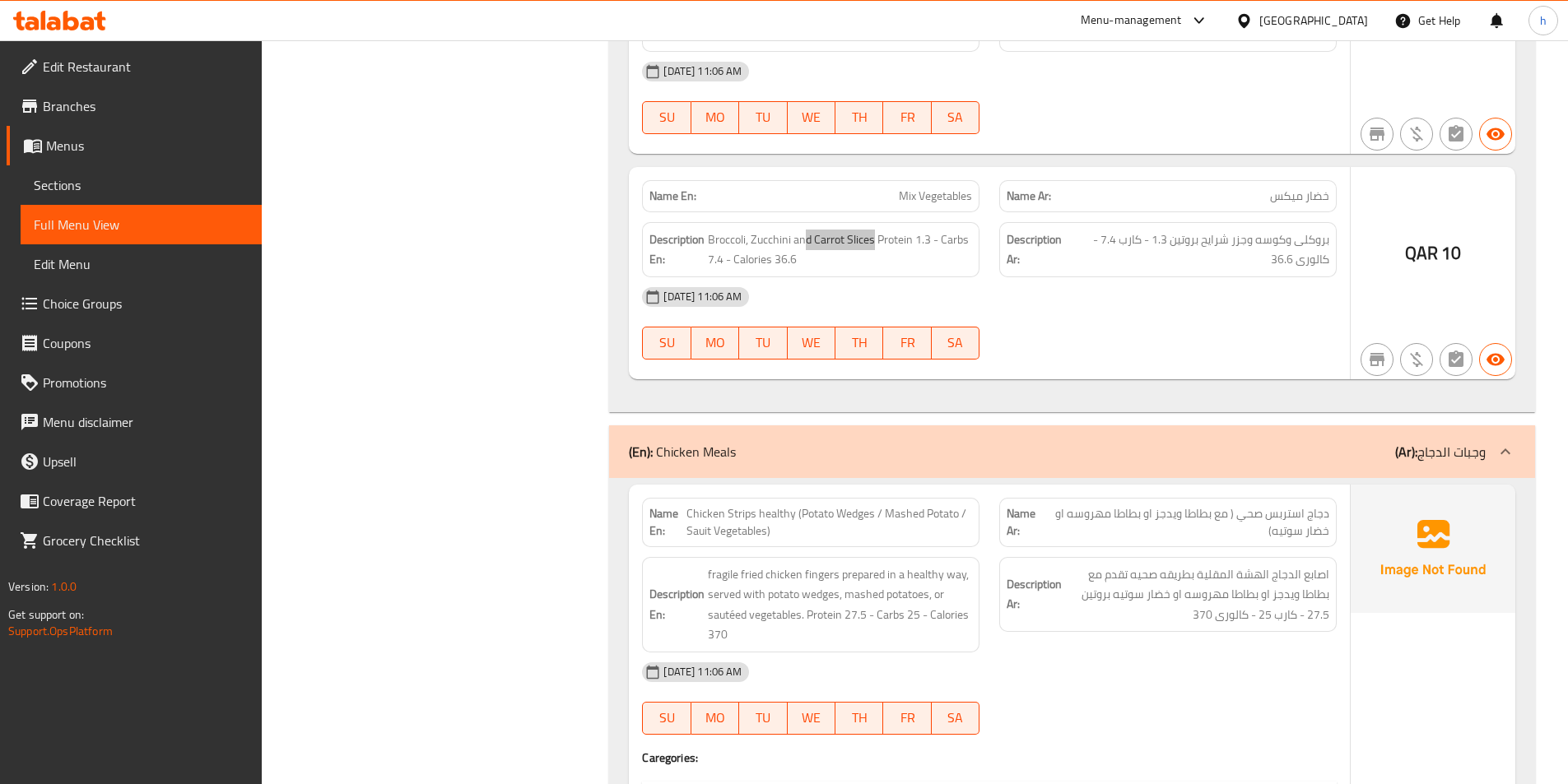
scroll to position [4692, 0]
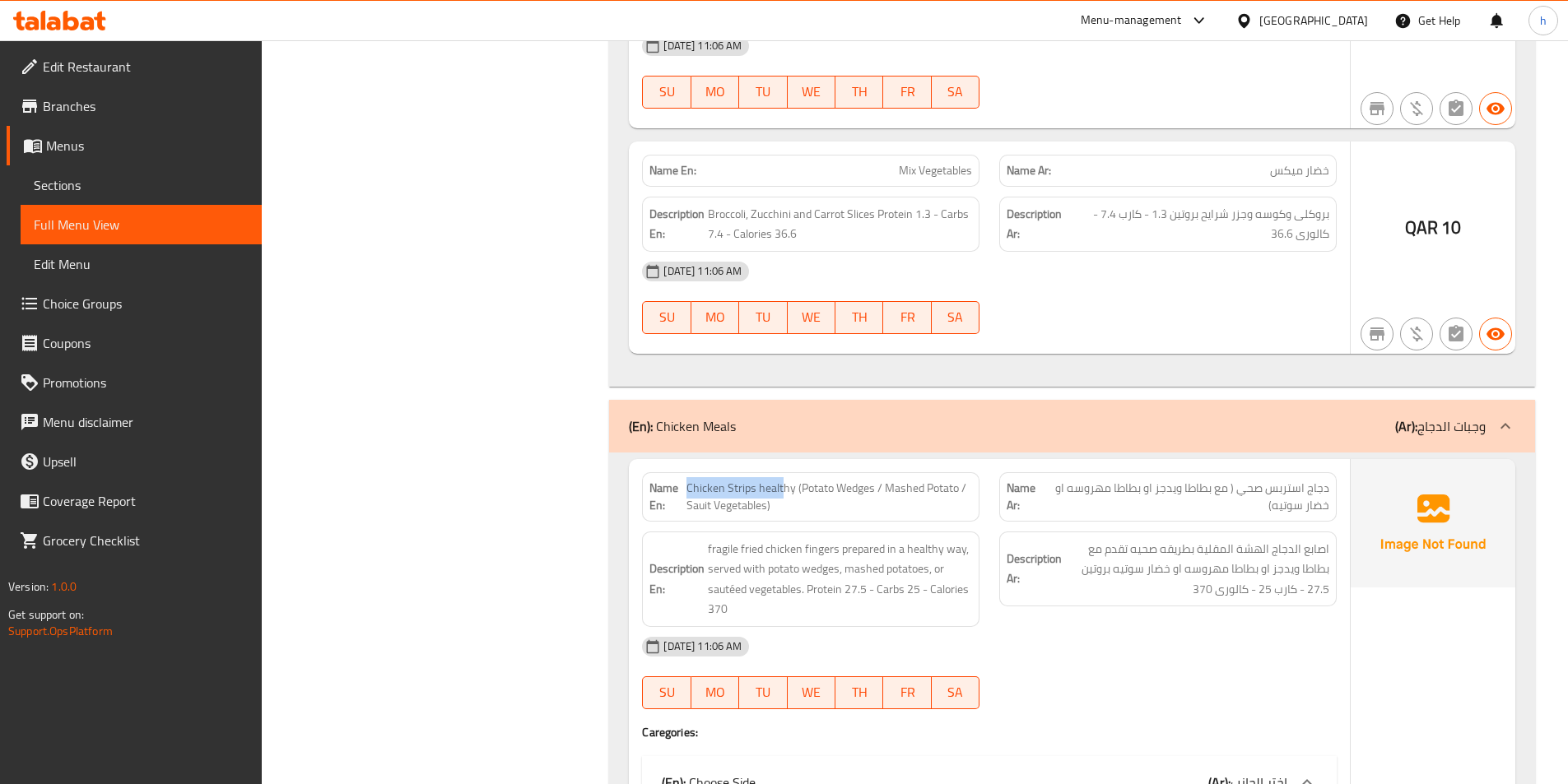
drag, startPoint x: 688, startPoint y: 445, endPoint x: 782, endPoint y: 439, distance: 94.2
click at [782, 480] on span "Chicken Strips healthy (Potato Wedges / Mashed Potato / Sauit Vegetables)" at bounding box center [829, 497] width 285 height 35
drag, startPoint x: 809, startPoint y: 449, endPoint x: 866, endPoint y: 452, distance: 57.1
click at [866, 480] on span "Chicken Strips healthy (Potato Wedges / Mashed Potato / Sauit Vegetables)" at bounding box center [829, 497] width 285 height 35
drag, startPoint x: 889, startPoint y: 442, endPoint x: 935, endPoint y: 443, distance: 46.0
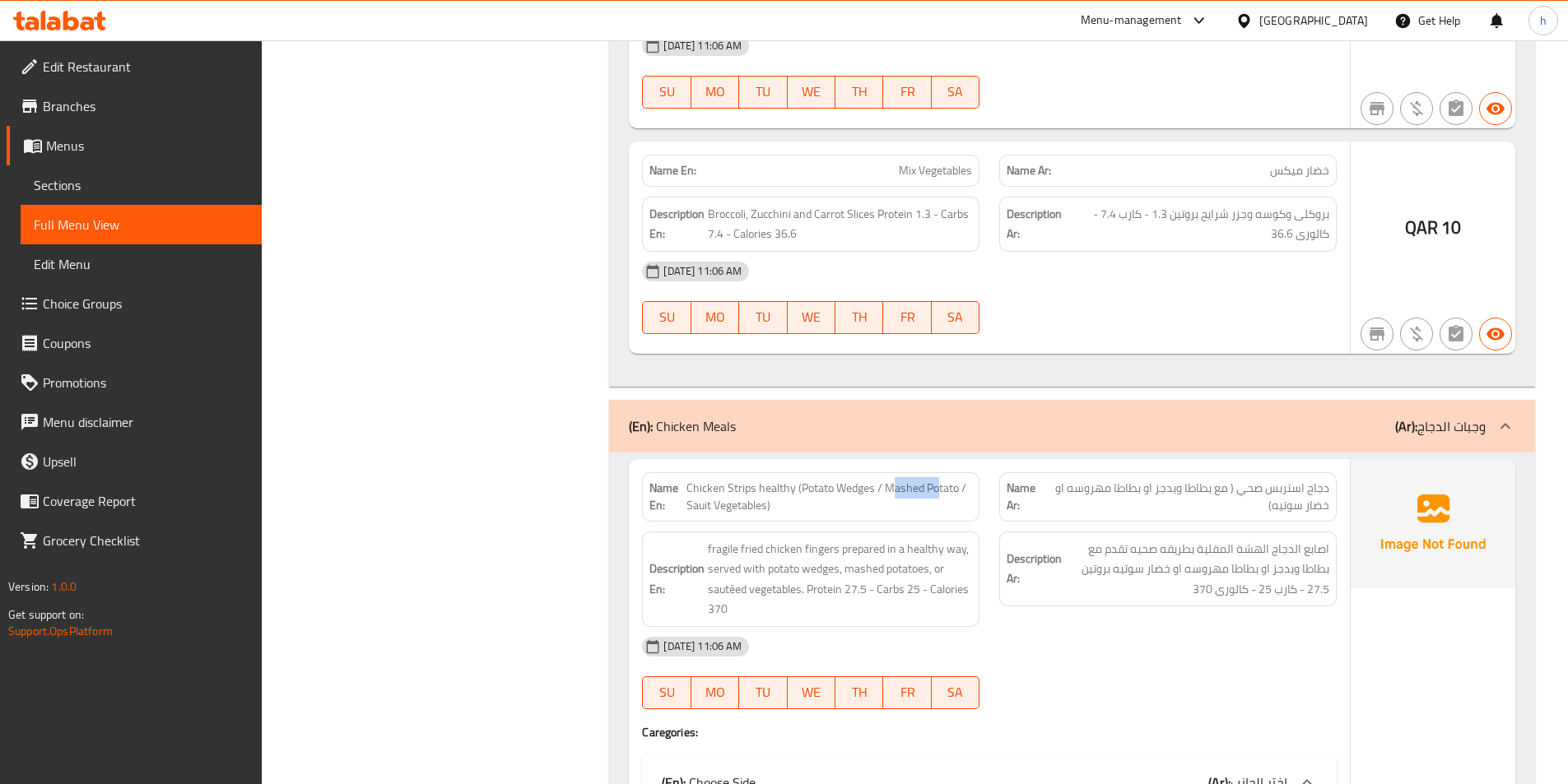
click at [935, 480] on span "Chicken Strips healthy (Potato Wedges / Mashed Potato / Sauit Vegetables)" at bounding box center [829, 497] width 285 height 35
drag, startPoint x: 691, startPoint y: 471, endPoint x: 761, endPoint y: 474, distance: 70.1
click at [761, 480] on span "Chicken Strips healthy (Potato Wedges / Mashed Potato / Sauit Vegetables)" at bounding box center [829, 497] width 285 height 35
click at [690, 480] on span "Chicken Strips healthy (Potato Wedges / Mashed Potato / Sauit Vegetables)" at bounding box center [829, 497] width 285 height 35
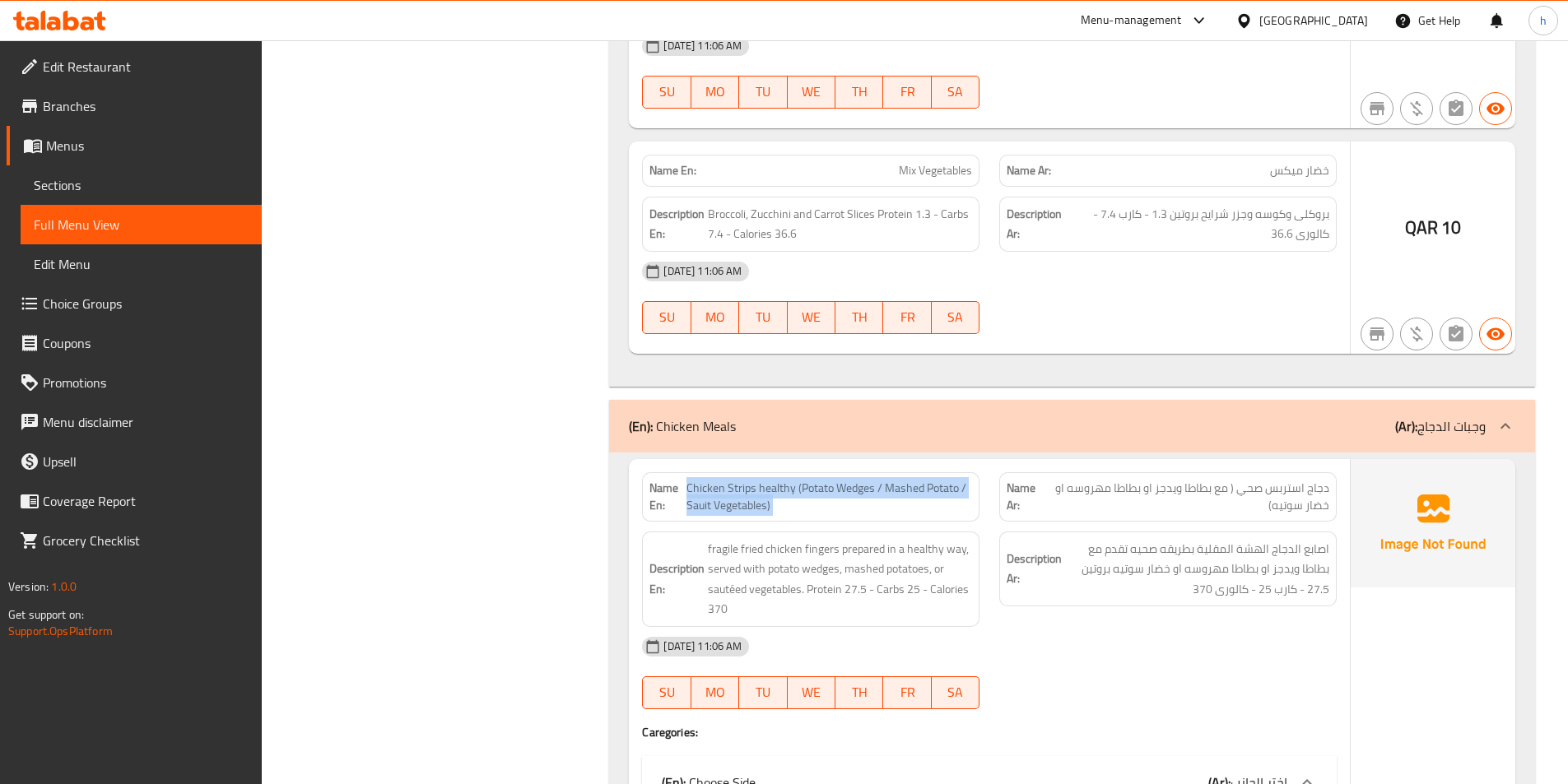
click at [690, 480] on span "Chicken Strips healthy (Potato Wedges / Mashed Potato / Sauit Vegetables)" at bounding box center [829, 497] width 285 height 35
click at [692, 480] on span "Chicken Strips healthy (Potato Wedges / Mashed Potato / Sauit Vegetables)" at bounding box center [829, 497] width 285 height 35
click at [682, 480] on strong "Name En:" at bounding box center [668, 497] width 36 height 35
drag, startPoint x: 682, startPoint y: 464, endPoint x: 745, endPoint y: 469, distance: 63.2
click at [745, 480] on p "Name En: Chicken Strips healthy (Potato Wedges / Mashed Potato / Sauit Vegetabl…" at bounding box center [811, 497] width 323 height 35
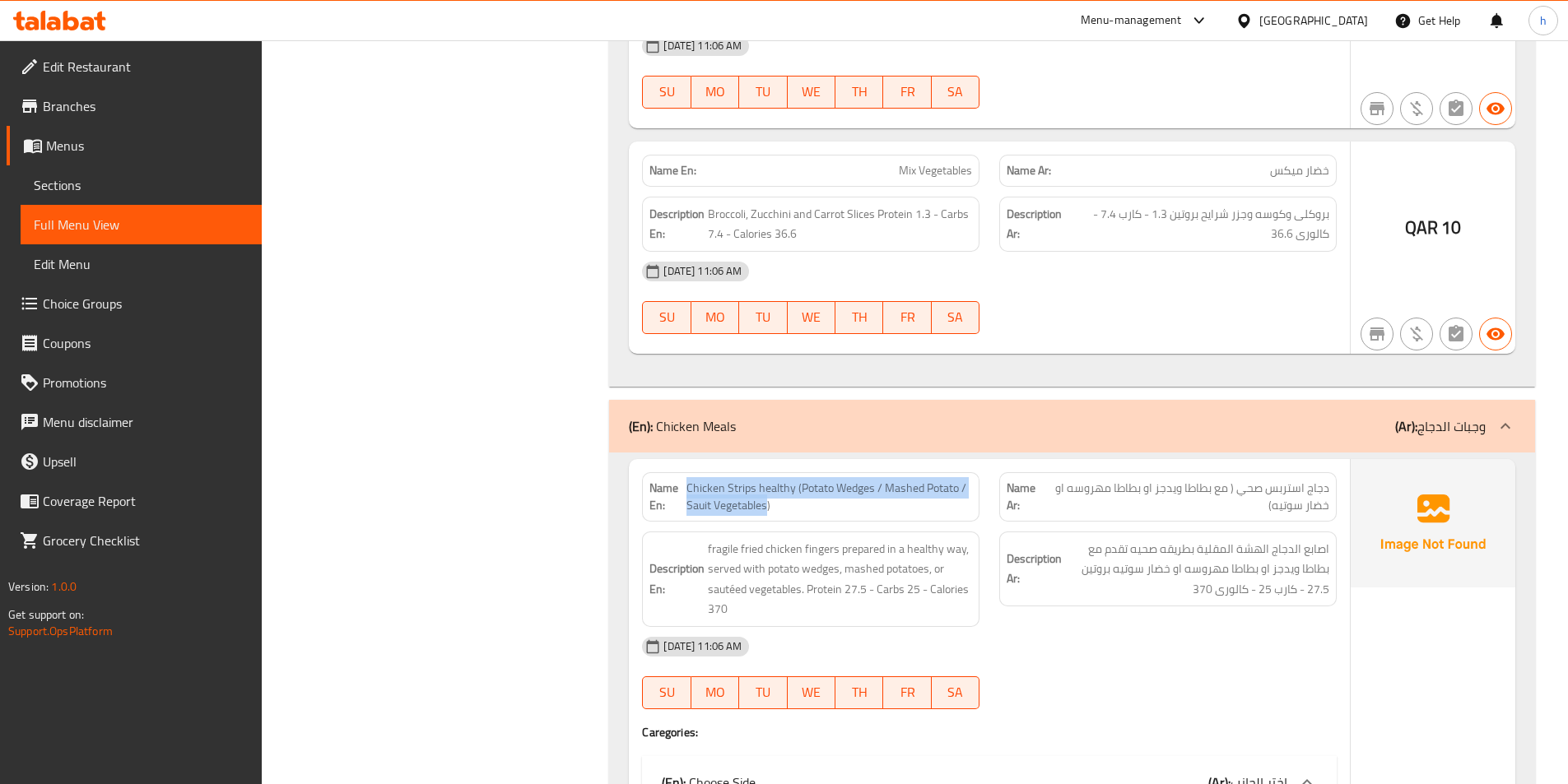
click at [745, 480] on span "Chicken Strips healthy (Potato Wedges / Mashed Potato / Sauit Vegetables)" at bounding box center [829, 497] width 285 height 35
drag, startPoint x: 765, startPoint y: 472, endPoint x: 682, endPoint y: 480, distance: 83.4
click at [682, 480] on div "Name En: Chicken Strips healthy (Potato Wedges / Mashed Potato / Sauit Vegetabl…" at bounding box center [810, 497] width 337 height 49
click at [675, 480] on strong "Name En:" at bounding box center [668, 497] width 36 height 35
drag, startPoint x: 682, startPoint y: 466, endPoint x: 706, endPoint y: 477, distance: 26.4
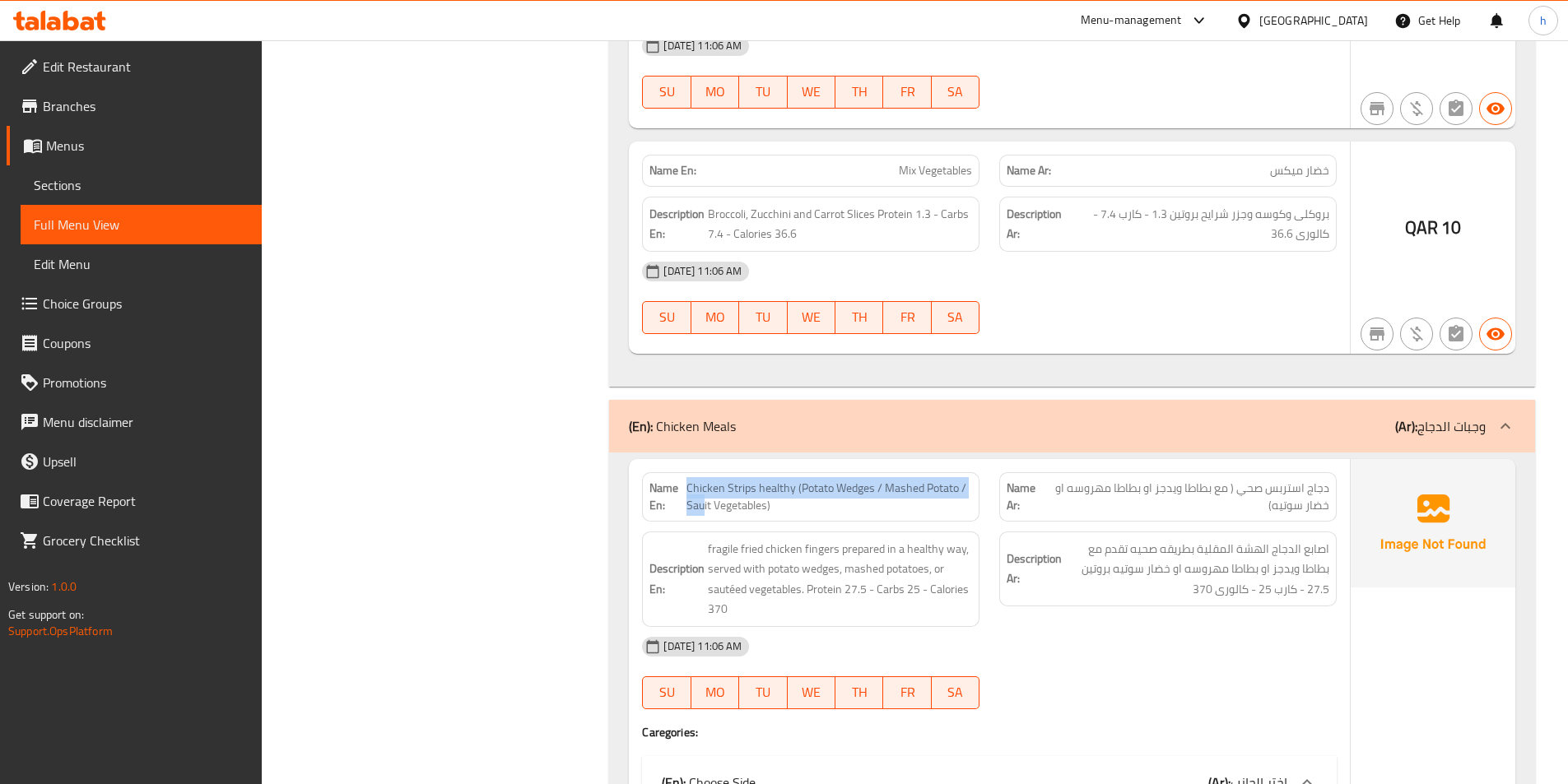
click at [706, 477] on div "Name En: Chicken Strips healthy (Potato Wedges / Mashed Potato / Sauit Vegetabl…" at bounding box center [810, 497] width 337 height 49
click at [706, 476] on div "Name En: Chicken Strips healthy (Potato Wedges / Mashed Potato / Sauit Vegetabl…" at bounding box center [810, 497] width 337 height 49
click at [705, 480] on span "Chicken Strips healthy (Potato Wedges / Mashed Potato / Sauit Vegetables)" at bounding box center [829, 497] width 285 height 35
click at [694, 480] on span "Chicken Strips healthy (Potato Wedges / Mashed Potato / Sauit Vegetables)" at bounding box center [829, 497] width 285 height 35
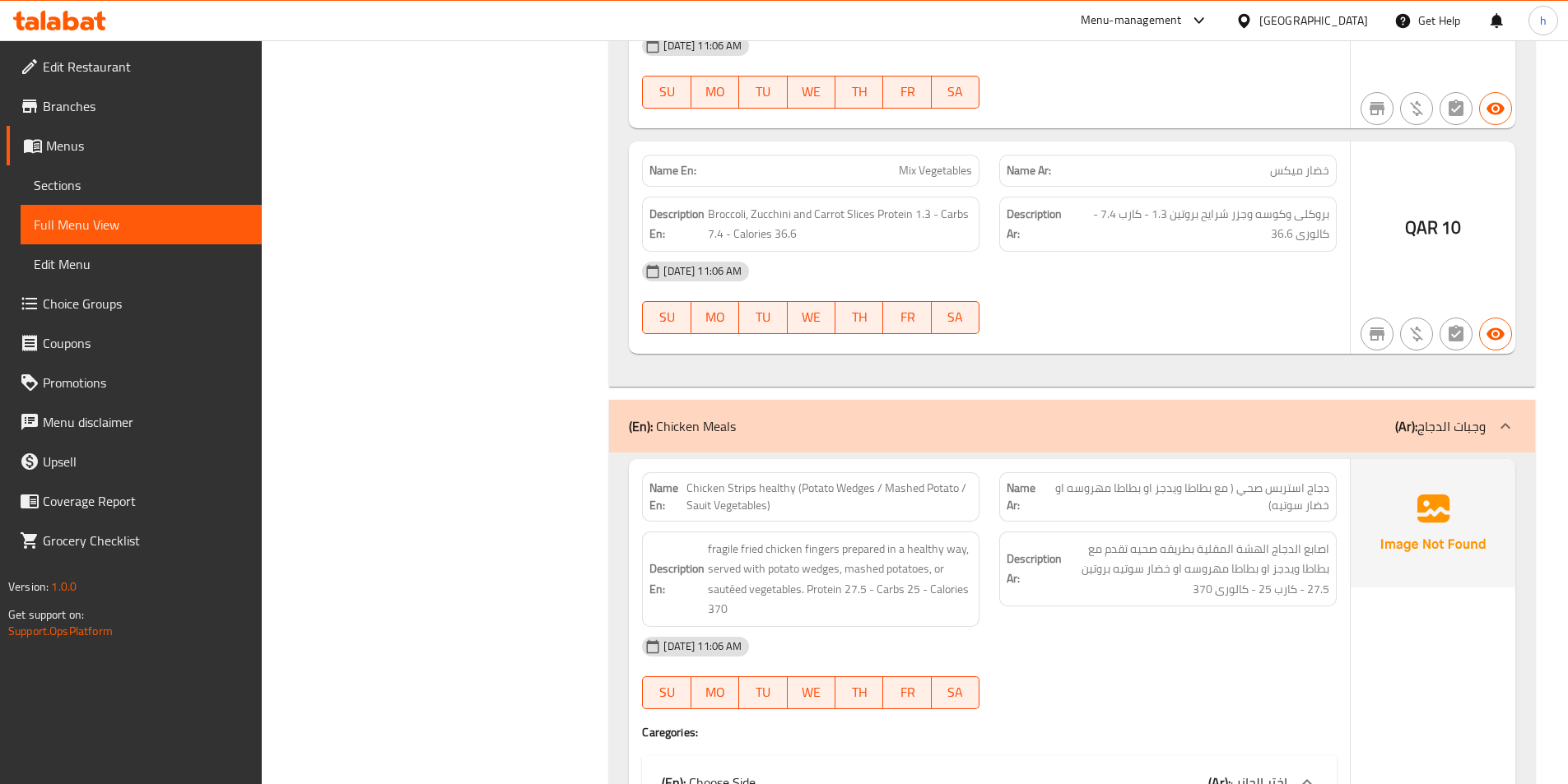
click at [667, 480] on strong "Name En:" at bounding box center [668, 497] width 36 height 35
drag, startPoint x: 680, startPoint y: 468, endPoint x: 766, endPoint y: 458, distance: 86.6
click at [766, 480] on p "Name En: Chicken Strips healthy (Potato Wedges / Mashed Potato / Sauit Vegetabl…" at bounding box center [811, 497] width 323 height 35
click at [766, 480] on span "Chicken Strips healthy (Potato Wedges / Mashed Potato / Sauit Vegetables)" at bounding box center [829, 497] width 285 height 35
click at [689, 480] on span "Chicken Strips healthy (Potato Wedges / Mashed Potato / Sauit Vegetables)" at bounding box center [829, 497] width 285 height 35
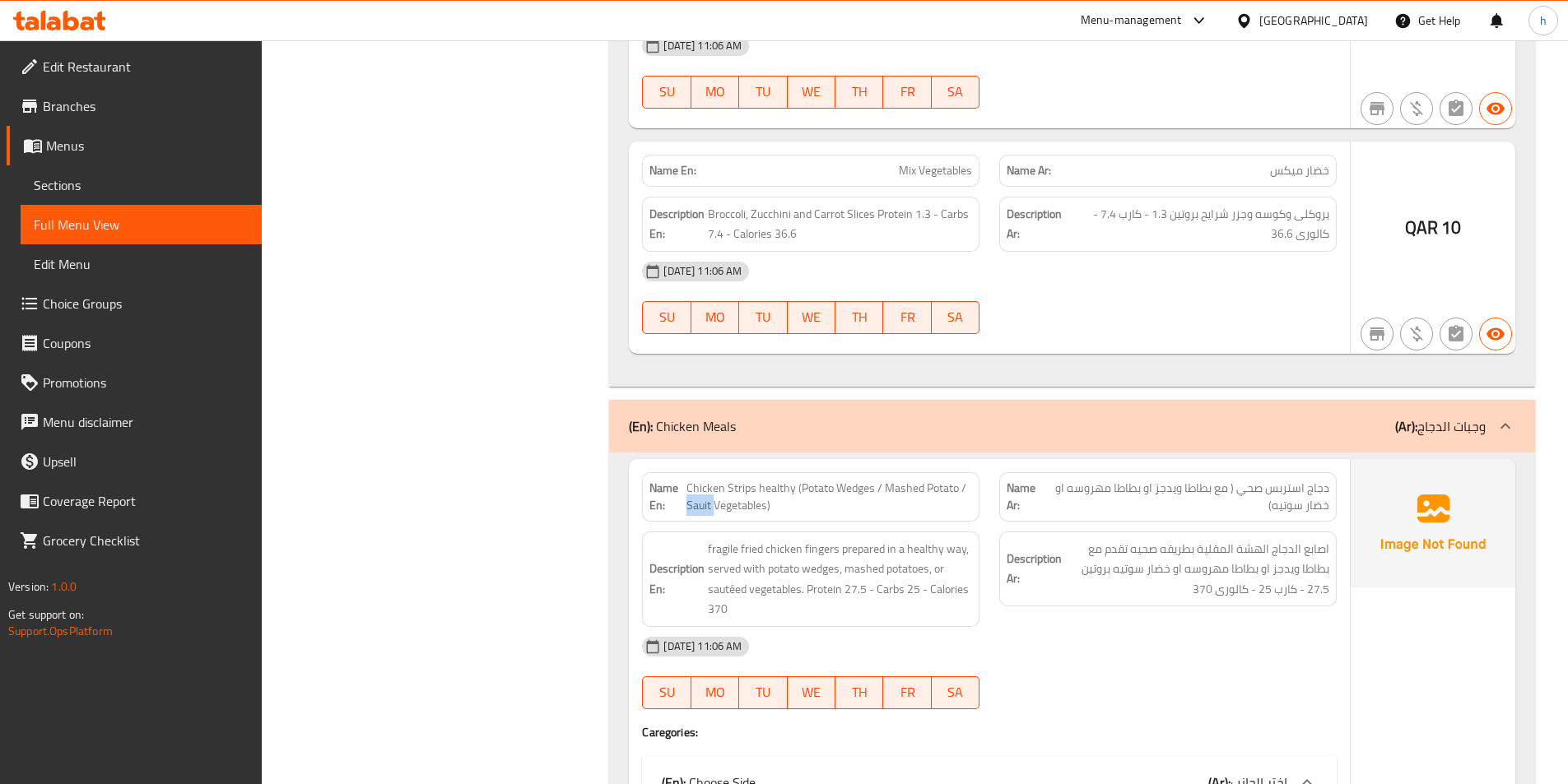
click at [690, 480] on span "Chicken Strips healthy (Potato Wedges / Mashed Potato / Sauit Vegetables)" at bounding box center [829, 497] width 285 height 35
drag, startPoint x: 680, startPoint y: 466, endPoint x: 746, endPoint y: 470, distance: 66.1
click at [745, 480] on p "Name En: Chicken Strips healthy (Potato Wedges / Mashed Potato / Sauit Vegetabl…" at bounding box center [811, 497] width 323 height 35
click at [755, 480] on span "Chicken Strips healthy (Potato Wedges / Mashed Potato / Sauit Vegetables)" at bounding box center [829, 497] width 285 height 35
drag, startPoint x: 766, startPoint y: 470, endPoint x: 689, endPoint y: 479, distance: 77.5
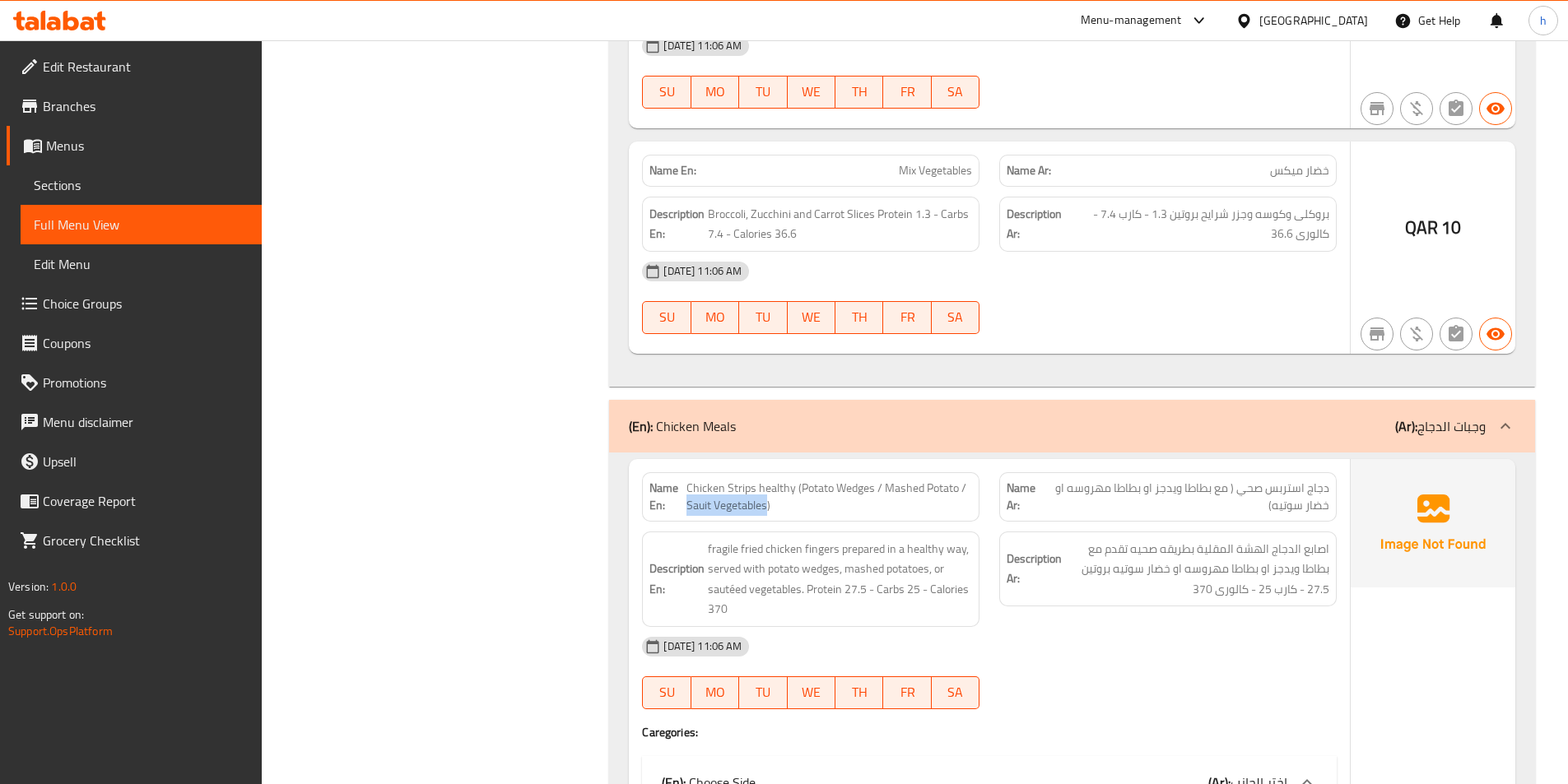
click at [689, 479] on div "Name En: Chicken Strips healthy (Potato Wedges / Mashed Potato / Sauit Vegetabl…" at bounding box center [810, 497] width 337 height 49
copy span "Sauit Vegetables"
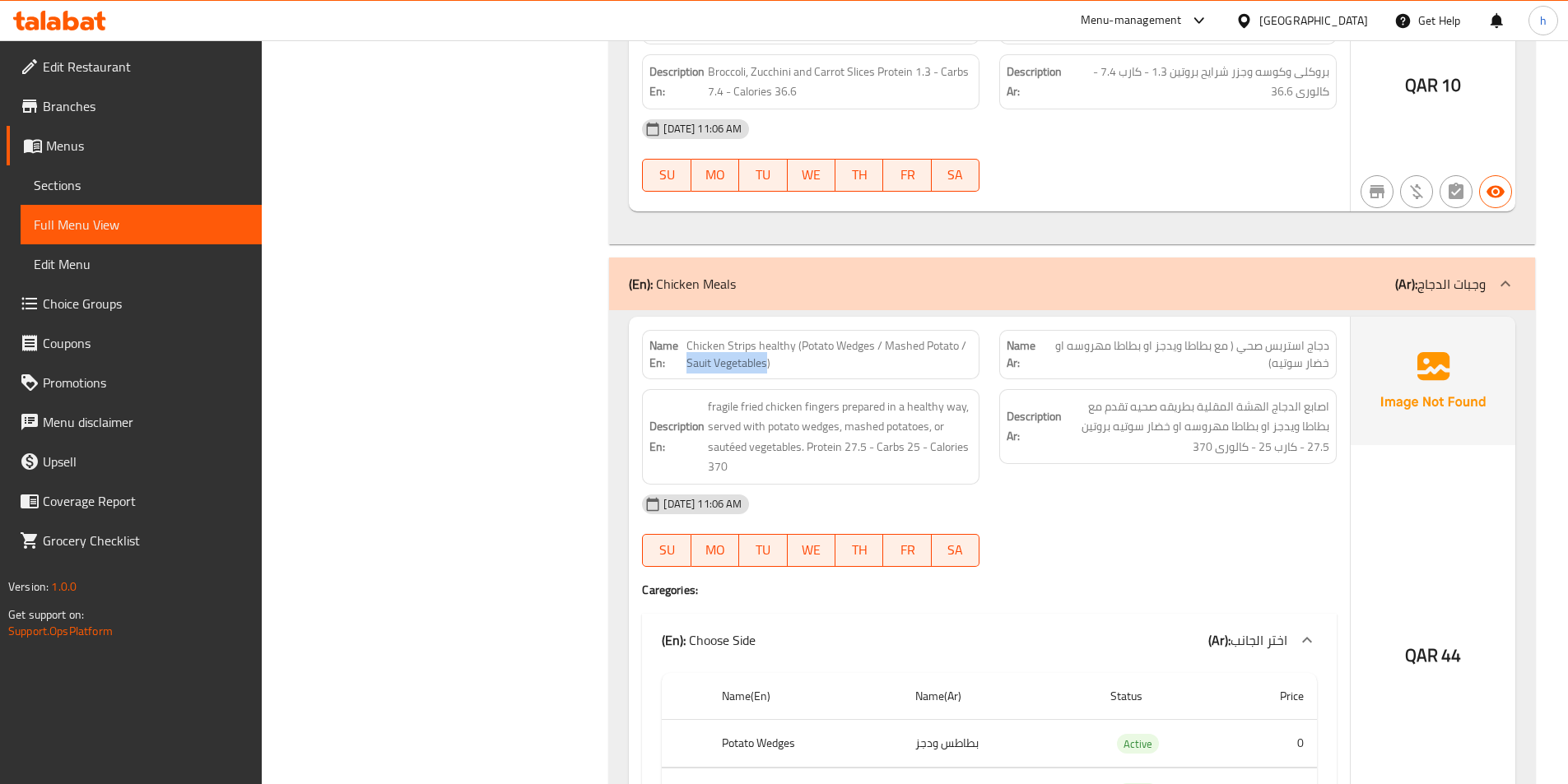
scroll to position [4856, 0]
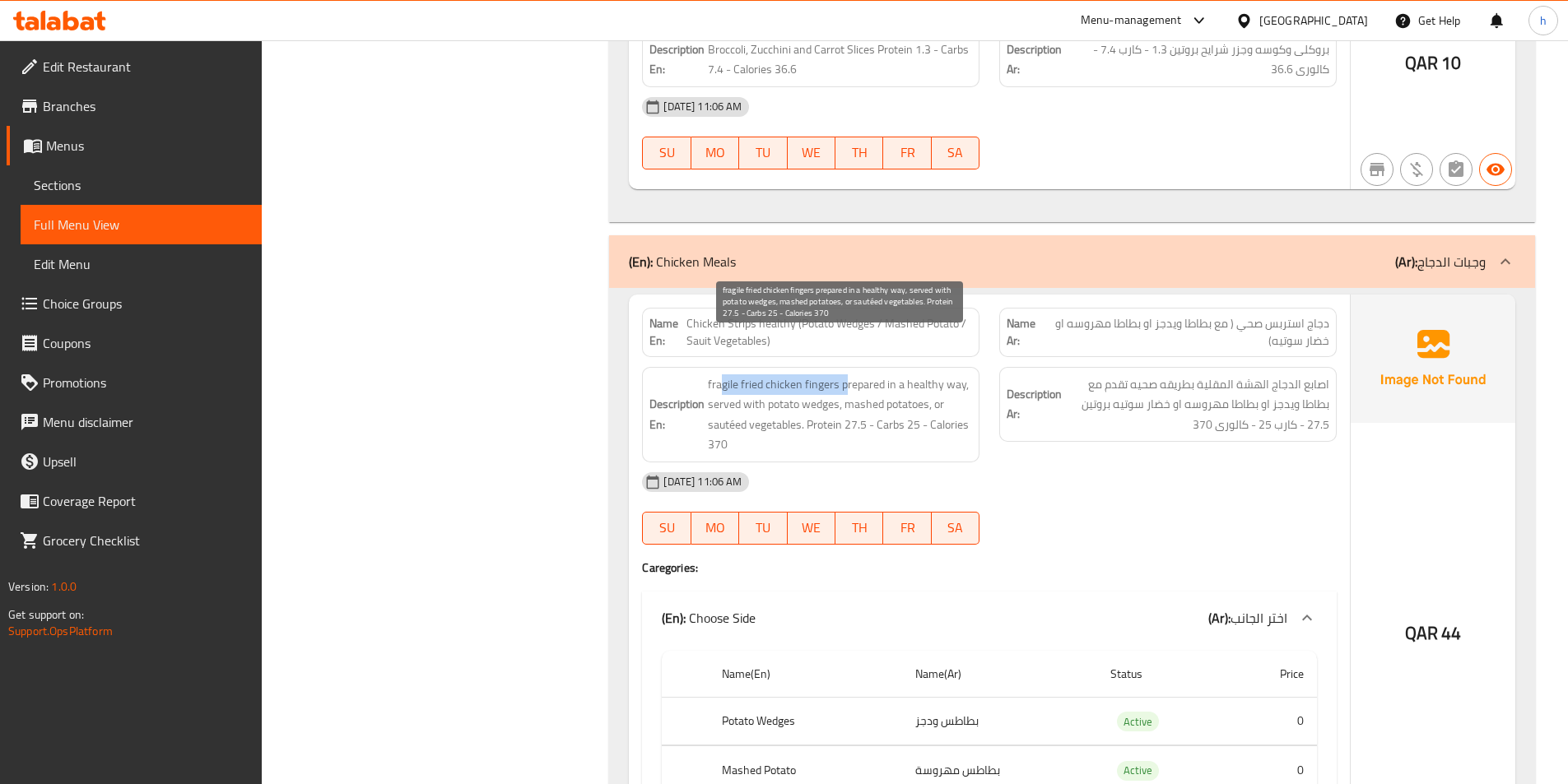
drag, startPoint x: 720, startPoint y: 340, endPoint x: 844, endPoint y: 349, distance: 124.3
click at [844, 374] on span "fragile fried chicken fingers prepared in a healthy way, served with potato wed…" at bounding box center [840, 414] width 264 height 80
drag, startPoint x: 859, startPoint y: 346, endPoint x: 758, endPoint y: 356, distance: 101.5
click at [758, 374] on span "fragile fried chicken fingers prepared in a healthy way, served with potato wed…" at bounding box center [840, 414] width 264 height 80
drag, startPoint x: 777, startPoint y: 362, endPoint x: 835, endPoint y: 367, distance: 58.2
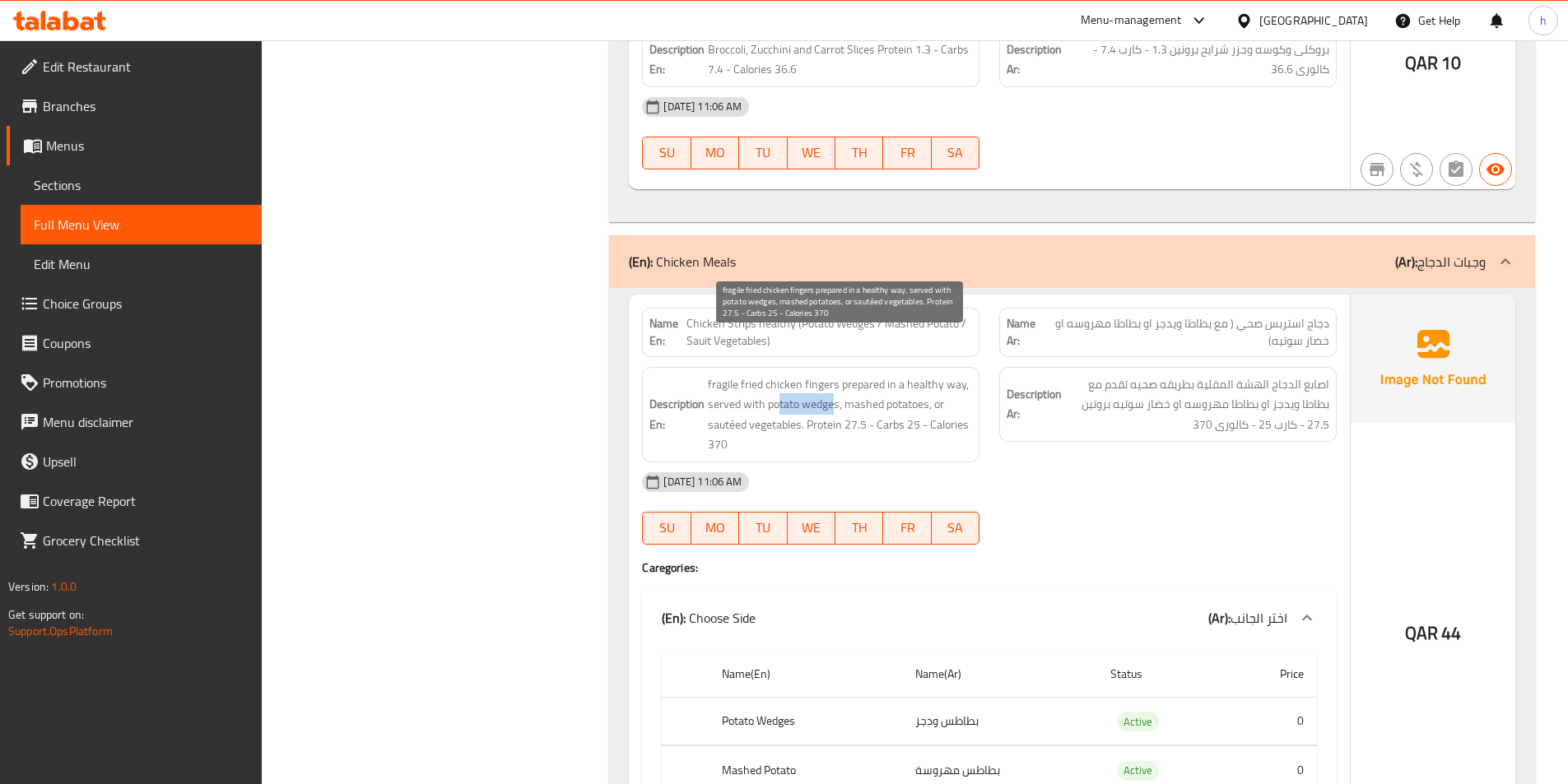
click at [835, 374] on span "fragile fried chicken fingers prepared in a healthy way, served with potato wed…" at bounding box center [840, 414] width 264 height 80
drag, startPoint x: 856, startPoint y: 364, endPoint x: 923, endPoint y: 362, distance: 67.0
click at [923, 374] on span "fragile fried chicken fingers prepared in a healthy way, served with potato wed…" at bounding box center [840, 414] width 264 height 80
drag, startPoint x: 733, startPoint y: 390, endPoint x: 855, endPoint y: 383, distance: 122.2
click at [809, 389] on span "fragile fried chicken fingers prepared in a healthy way, served with potato wed…" at bounding box center [840, 414] width 264 height 80
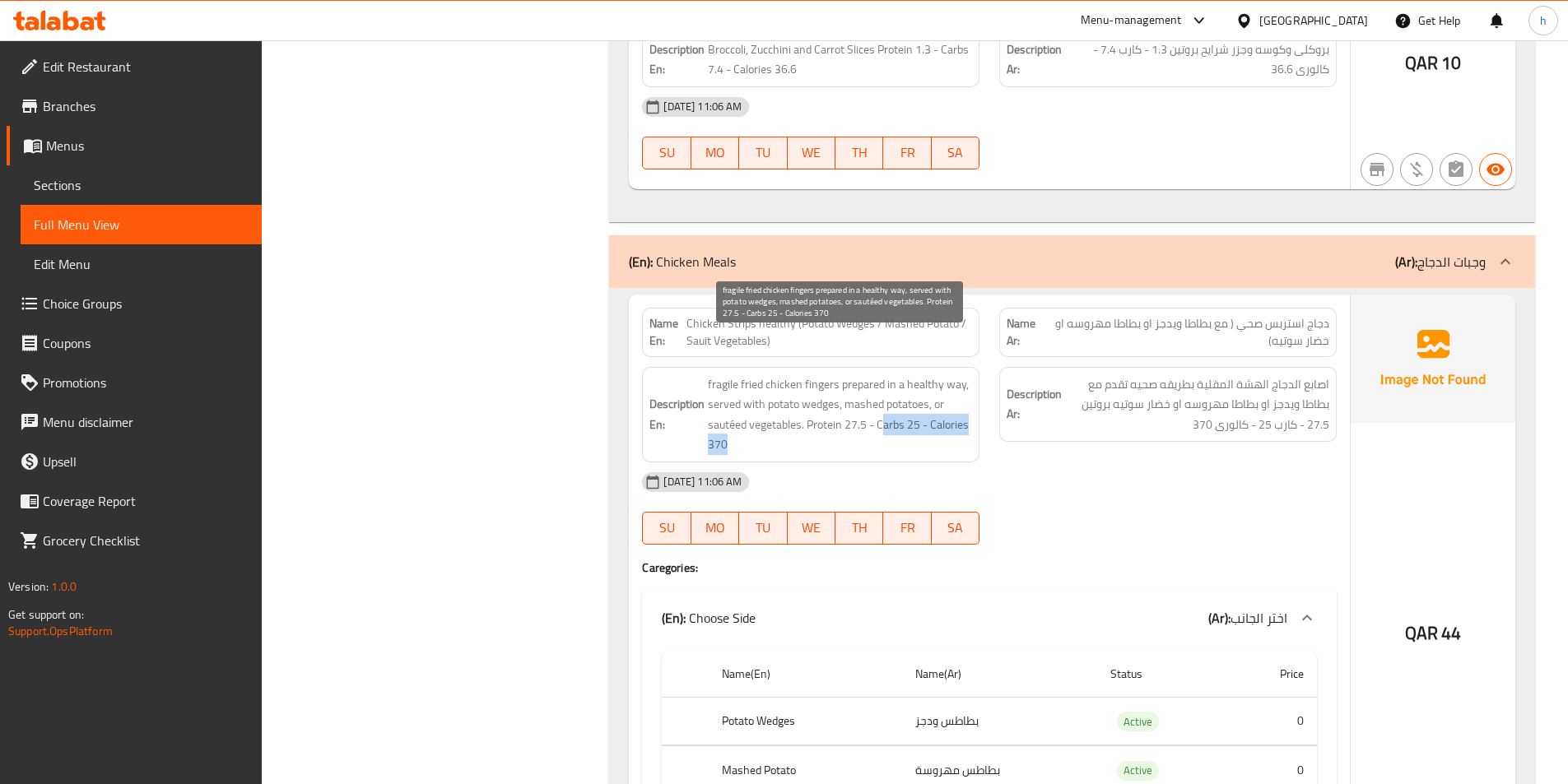
drag, startPoint x: 915, startPoint y: 388, endPoint x: 943, endPoint y: 407, distance: 33.8
click at [943, 407] on span "fragile fried chicken fingers prepared in a healthy way, served with potato wed…" at bounding box center [840, 414] width 264 height 80
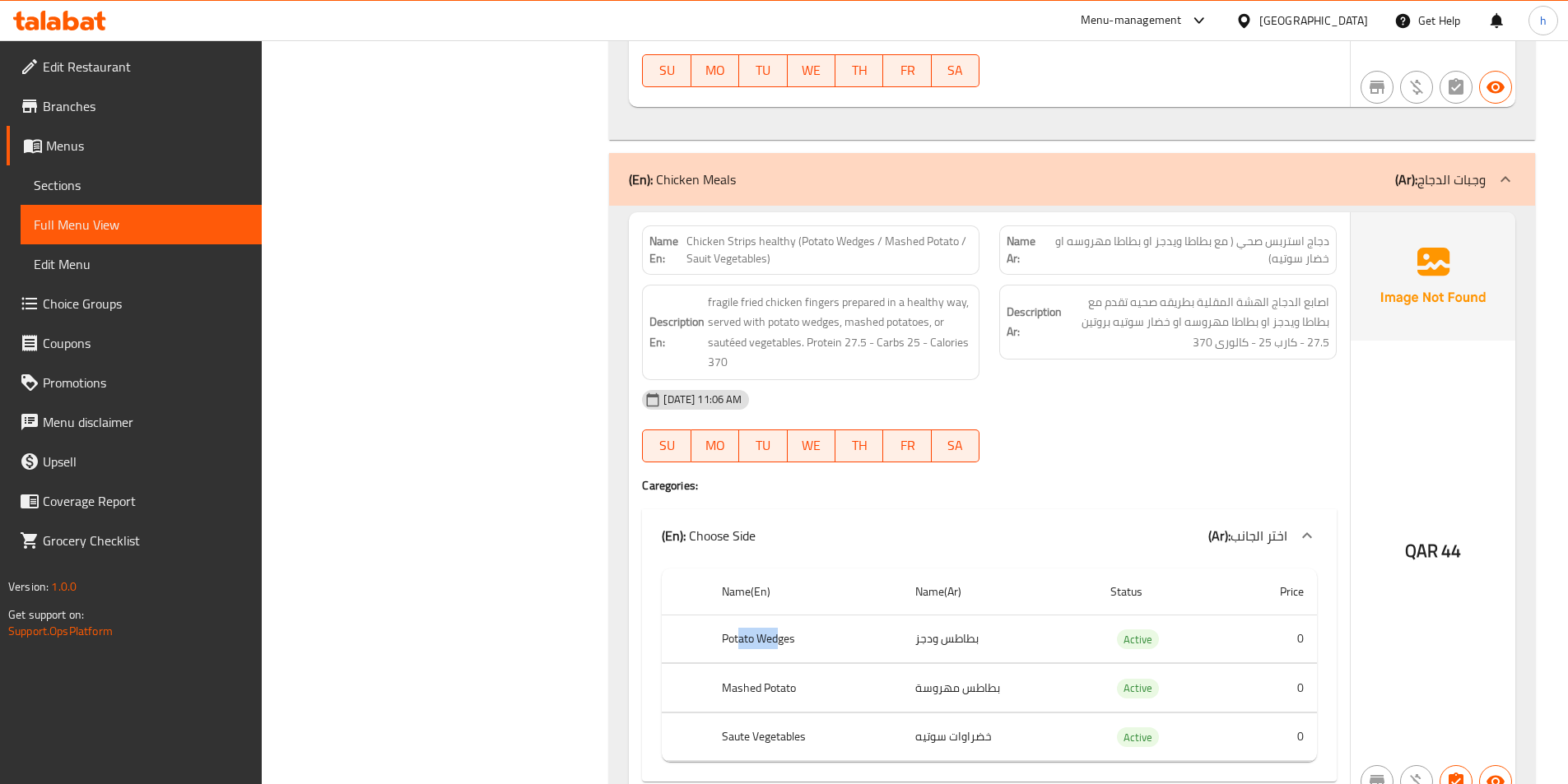
drag, startPoint x: 740, startPoint y: 599, endPoint x: 779, endPoint y: 605, distance: 39.5
click at [779, 615] on th "Potato Wedges" at bounding box center [805, 639] width 194 height 48
drag, startPoint x: 734, startPoint y: 656, endPoint x: 821, endPoint y: 658, distance: 87.0
click at [821, 664] on th "Mashed Potato" at bounding box center [805, 688] width 194 height 48
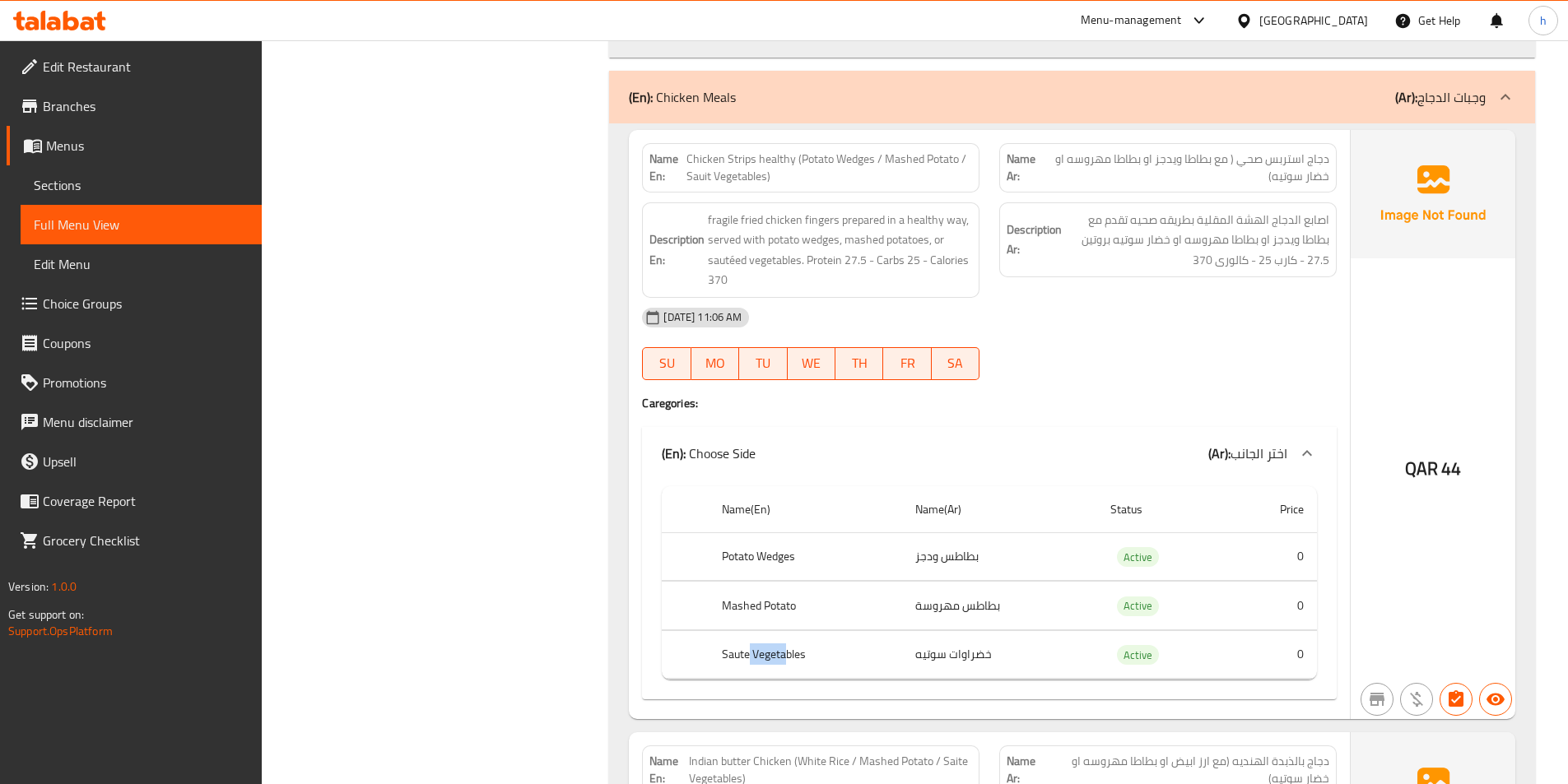
drag, startPoint x: 751, startPoint y: 618, endPoint x: 794, endPoint y: 618, distance: 43.0
click at [793, 630] on th "Saute Vegetables" at bounding box center [805, 654] width 194 height 48
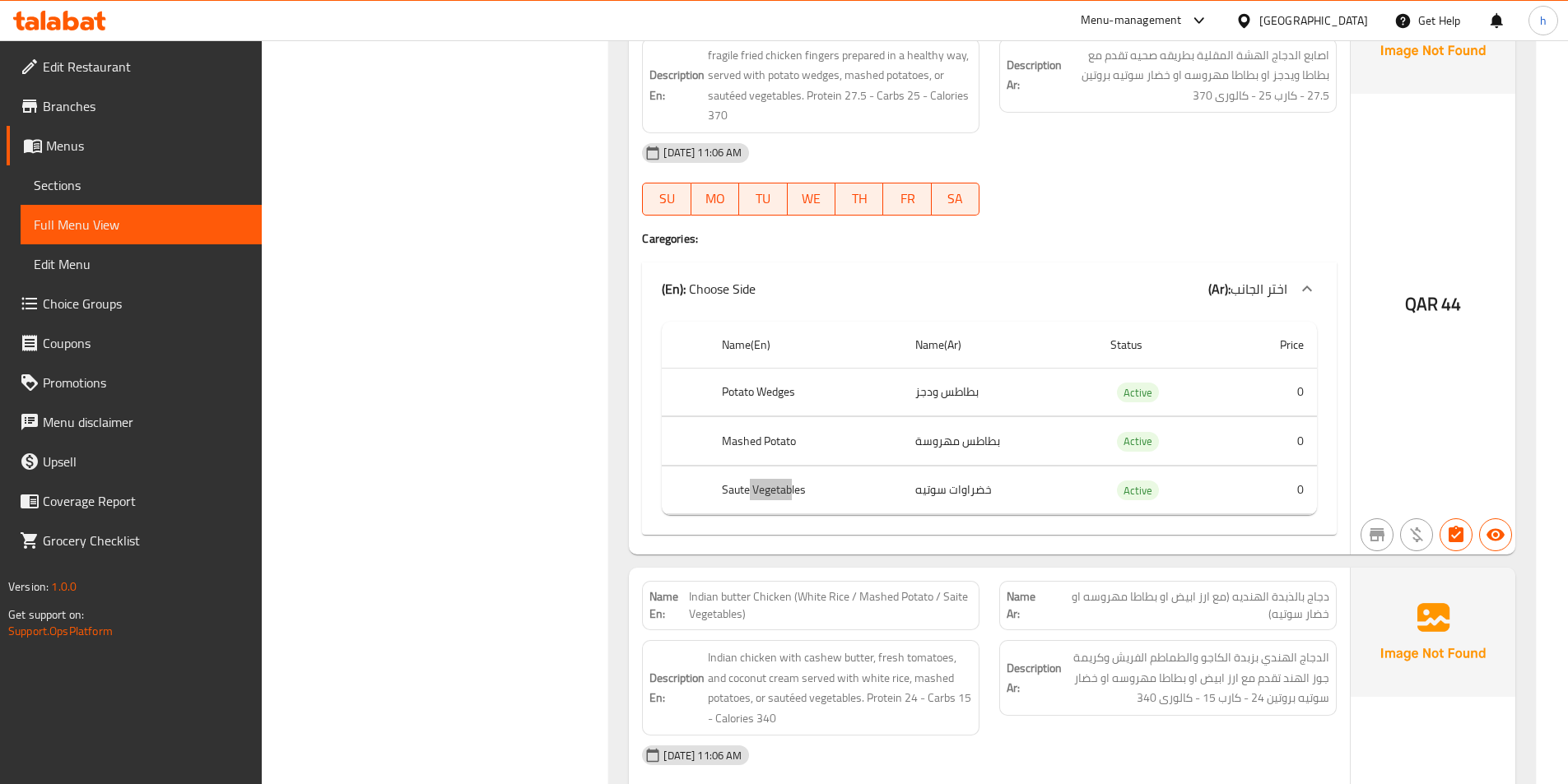
scroll to position [5268, 0]
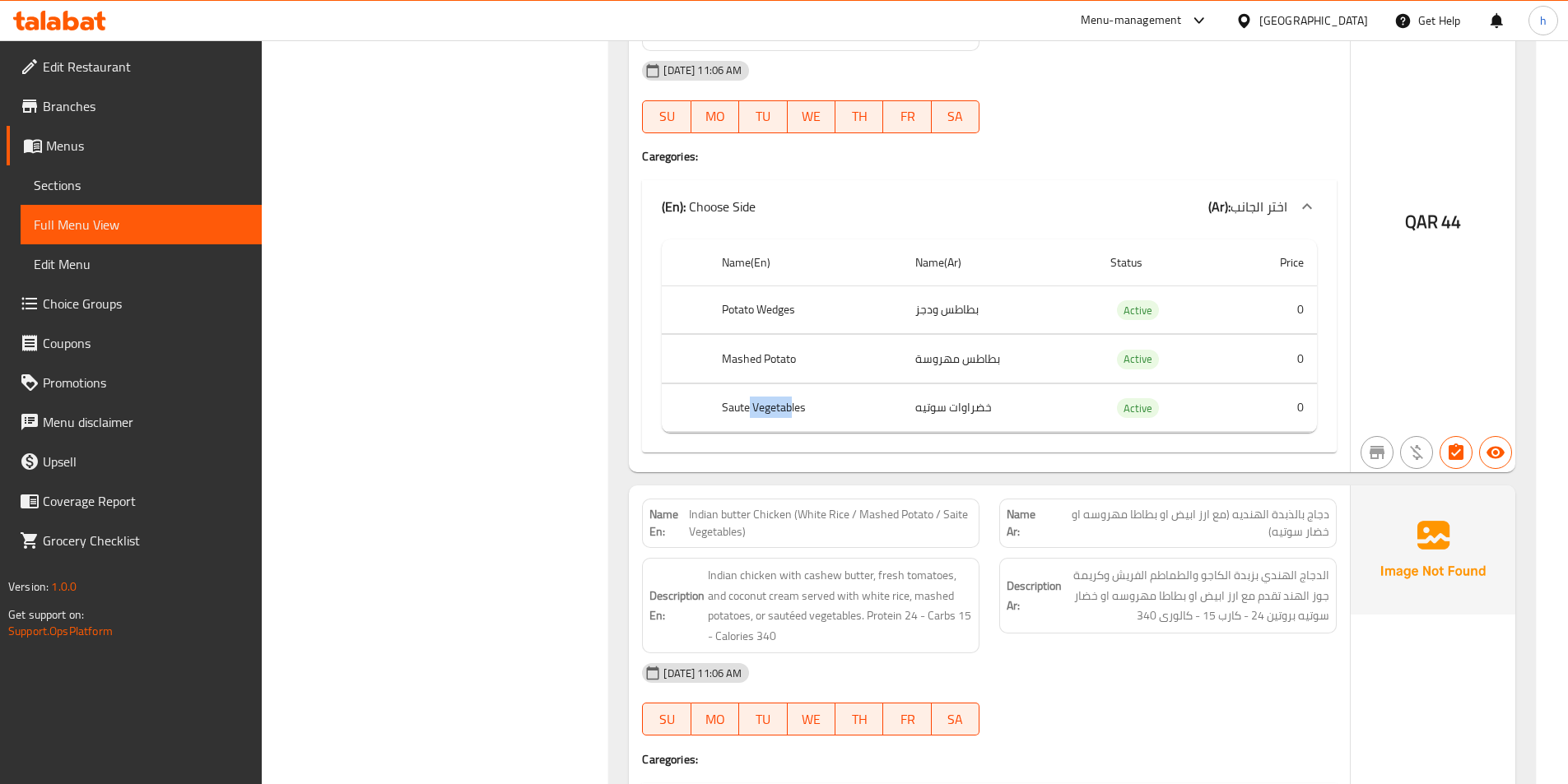
click at [758, 383] on th "Saute Vegetables" at bounding box center [805, 407] width 194 height 48
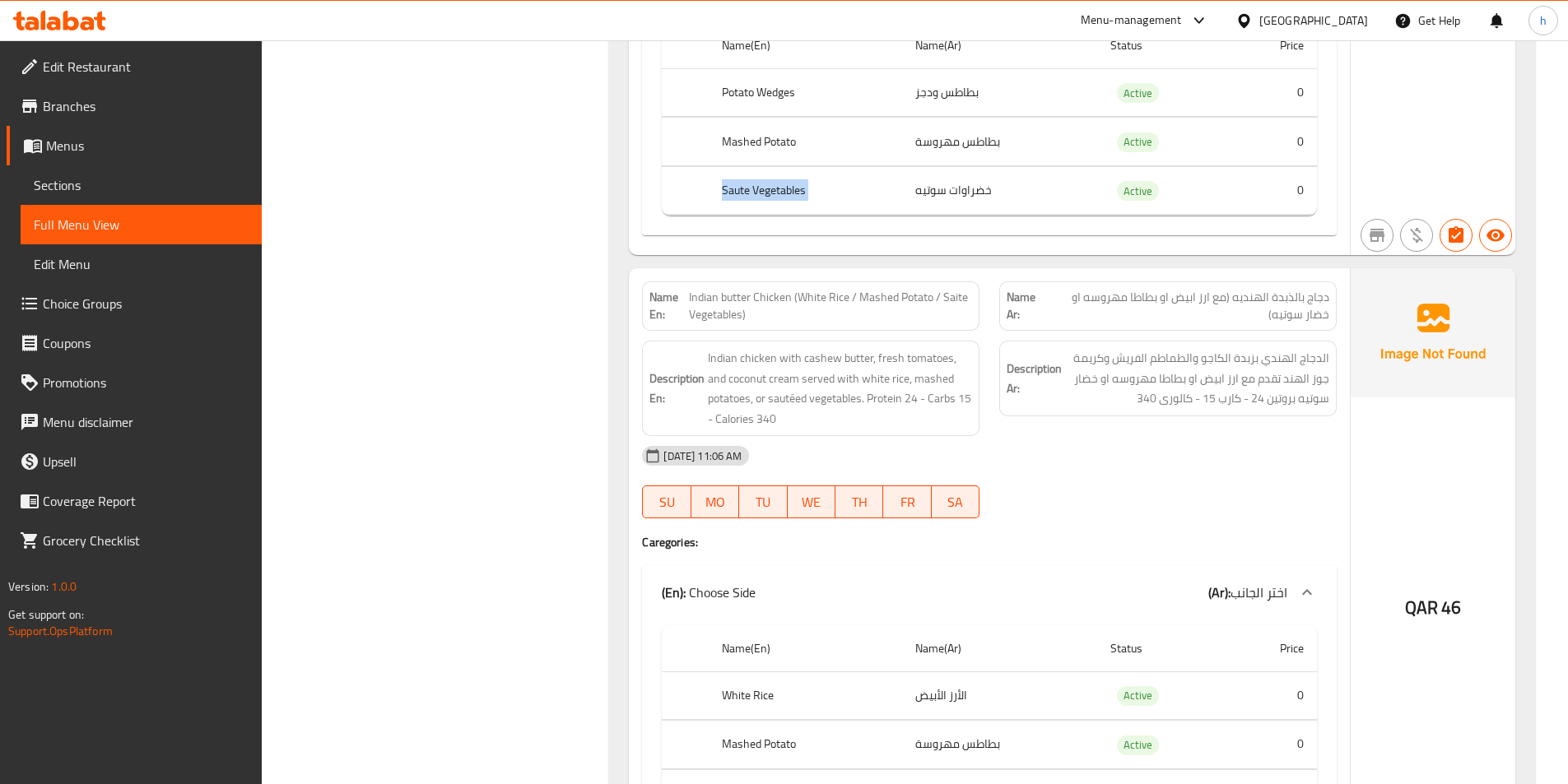
scroll to position [5514, 0]
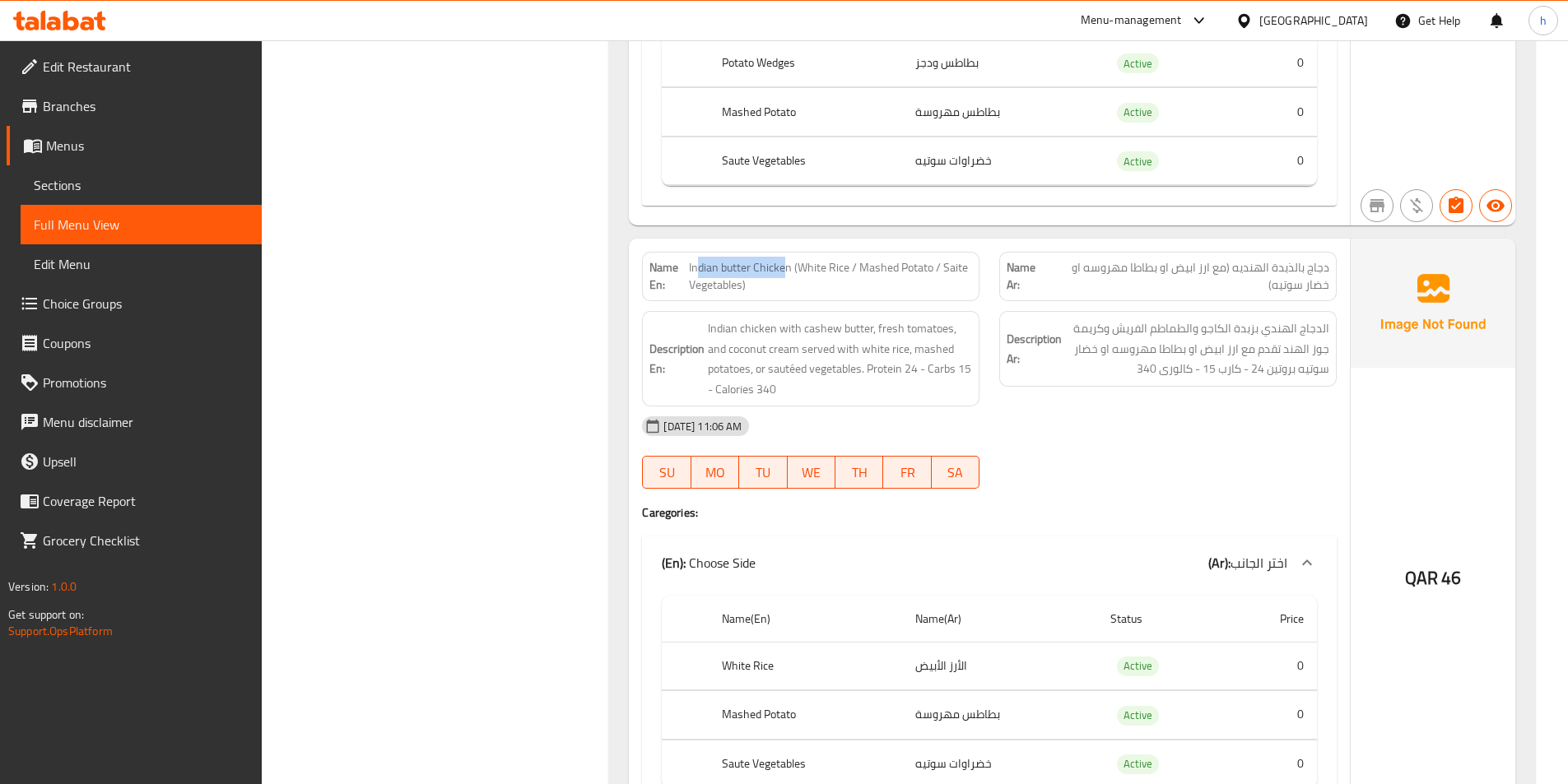
drag, startPoint x: 697, startPoint y: 228, endPoint x: 784, endPoint y: 228, distance: 87.0
click at [784, 259] on span "Indian butter Chicken (White Rice / Mashed Potato / Saite Vegetables)" at bounding box center [830, 276] width 283 height 35
drag, startPoint x: 804, startPoint y: 229, endPoint x: 842, endPoint y: 219, distance: 39.3
click at [842, 259] on span "Indian butter Chicken (White Rice / Mashed Potato / Saite Vegetables)" at bounding box center [830, 276] width 283 height 35
drag, startPoint x: 872, startPoint y: 230, endPoint x: 912, endPoint y: 232, distance: 40.0
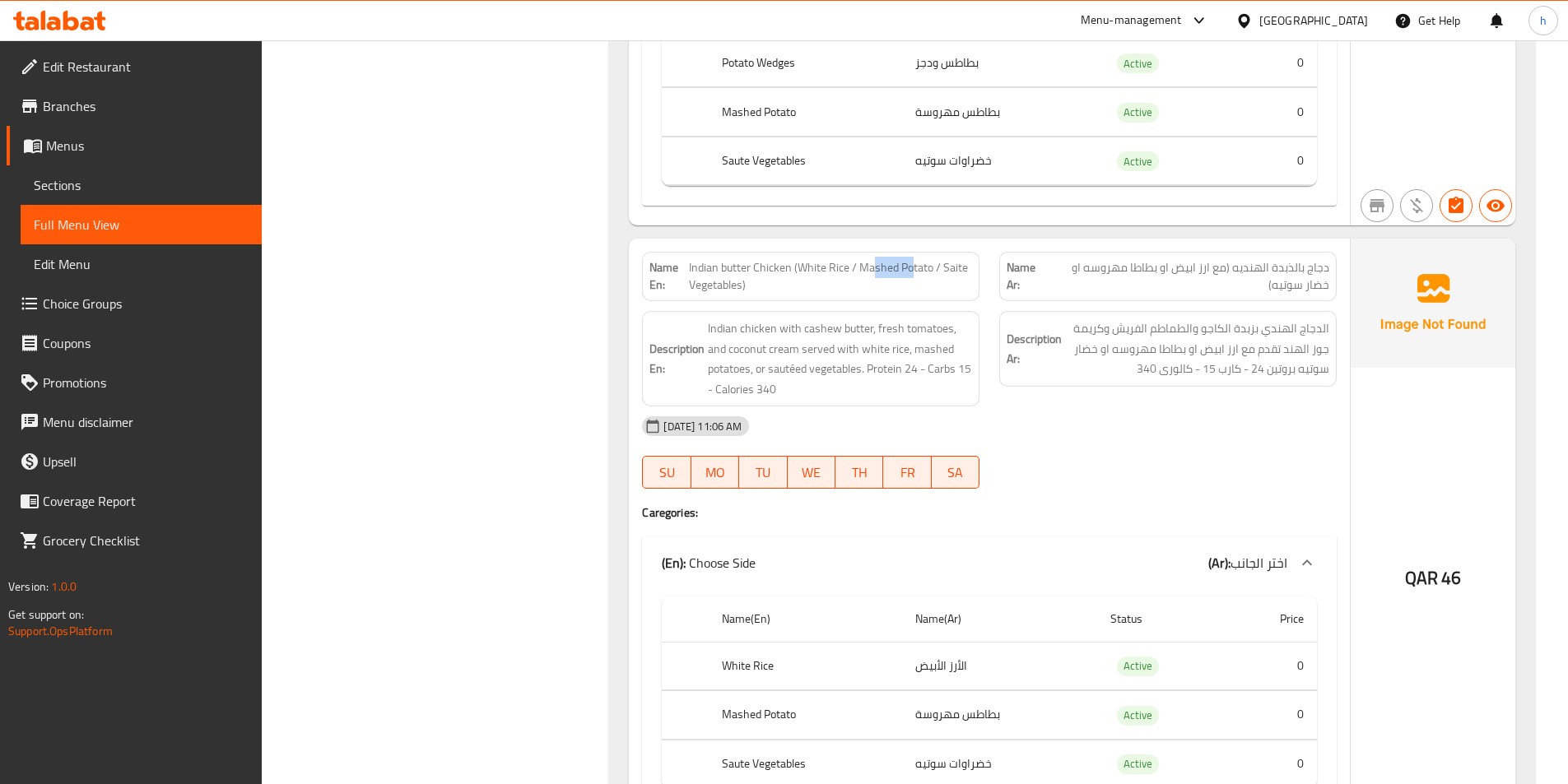
click at [912, 259] on span "Indian butter Chicken (White Rice / Mashed Potato / Saite Vegetables)" at bounding box center [830, 276] width 283 height 35
drag, startPoint x: 940, startPoint y: 227, endPoint x: 962, endPoint y: 226, distance: 22.0
click at [962, 259] on span "Indian butter Chicken (White Rice / Mashed Potato / Saite Vegetables)" at bounding box center [830, 276] width 283 height 35
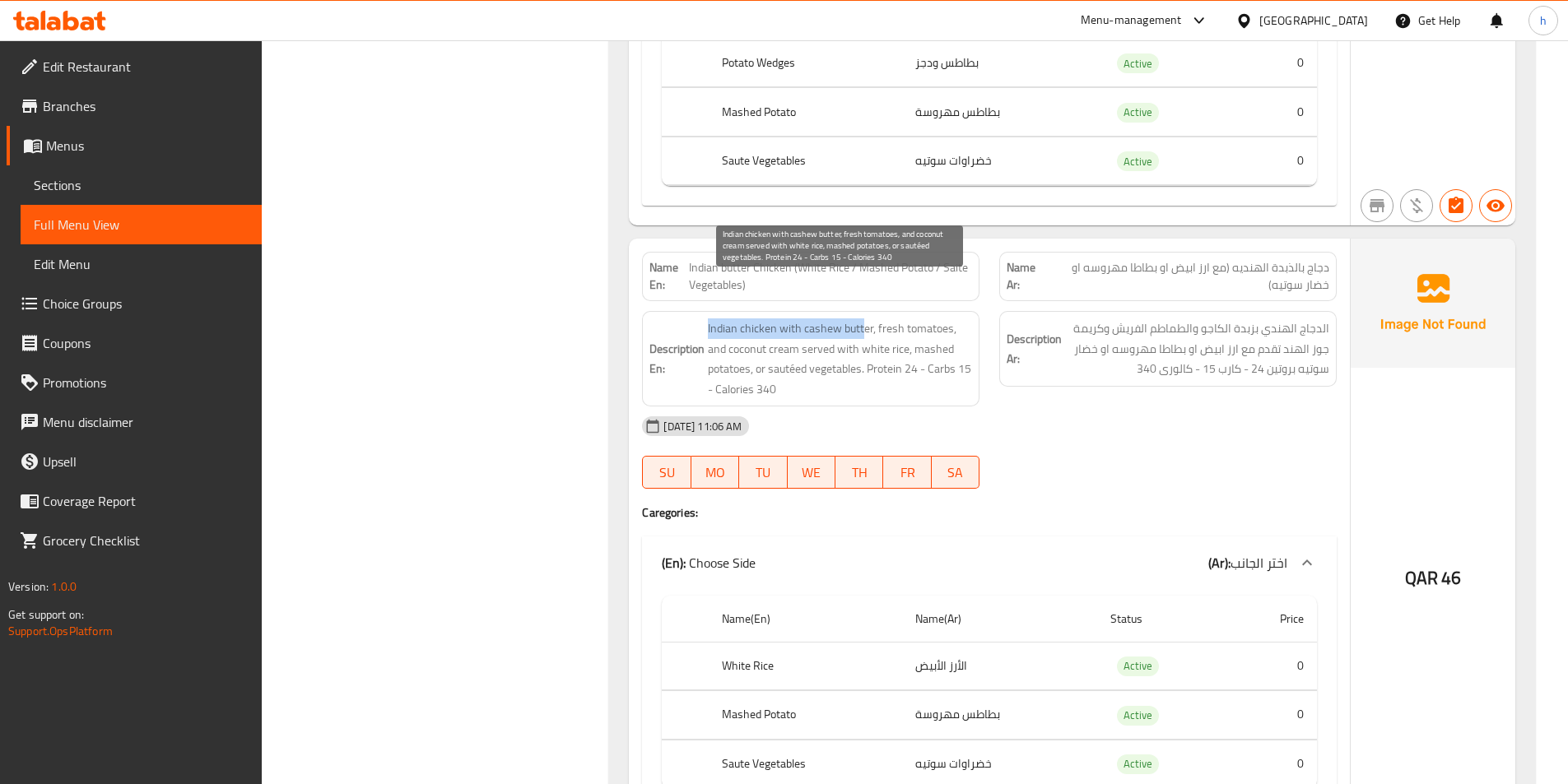
drag, startPoint x: 705, startPoint y: 292, endPoint x: 861, endPoint y: 288, distance: 156.1
click at [861, 318] on h6 "Description En: Indian chicken with cashew butter, fresh tomatoes, and coconut …" at bounding box center [811, 358] width 323 height 80
click at [865, 318] on span "Indian chicken with cashew butter, fresh tomatoes, and coconut cream served wit…" at bounding box center [840, 358] width 264 height 80
drag, startPoint x: 879, startPoint y: 281, endPoint x: 933, endPoint y: 288, distance: 54.5
click at [933, 318] on span "Indian chicken with cashew butter, fresh tomatoes, and coconut cream served wit…" at bounding box center [840, 358] width 264 height 80
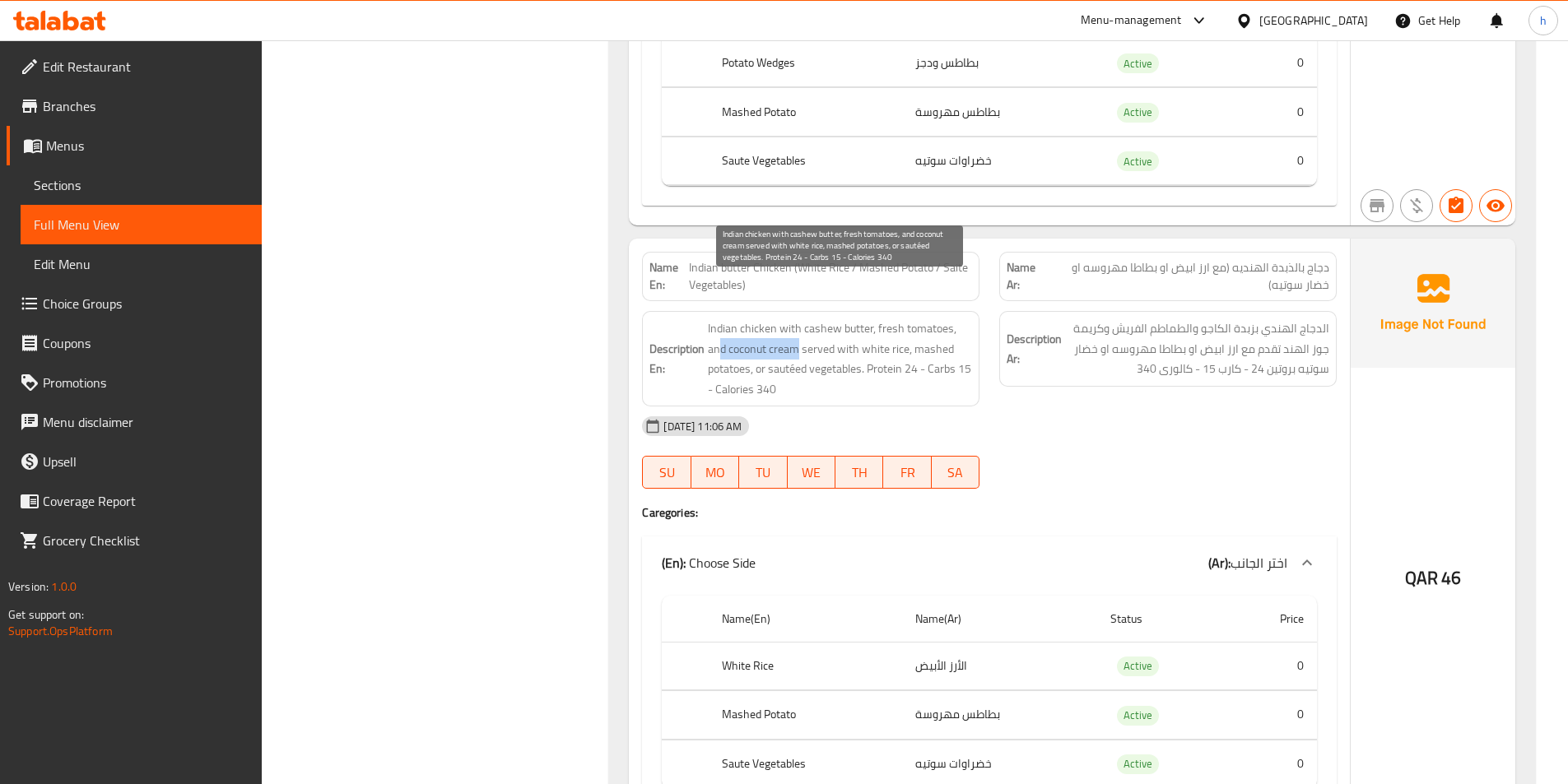
drag, startPoint x: 717, startPoint y: 304, endPoint x: 801, endPoint y: 304, distance: 84.0
click at [801, 318] on span "Indian chicken with cashew butter, fresh tomatoes, and coconut cream served wit…" at bounding box center [840, 358] width 264 height 80
drag, startPoint x: 861, startPoint y: 306, endPoint x: 895, endPoint y: 308, distance: 34.1
click at [895, 318] on span "Indian chicken with cashew butter, fresh tomatoes, and coconut cream served wit…" at bounding box center [840, 358] width 264 height 80
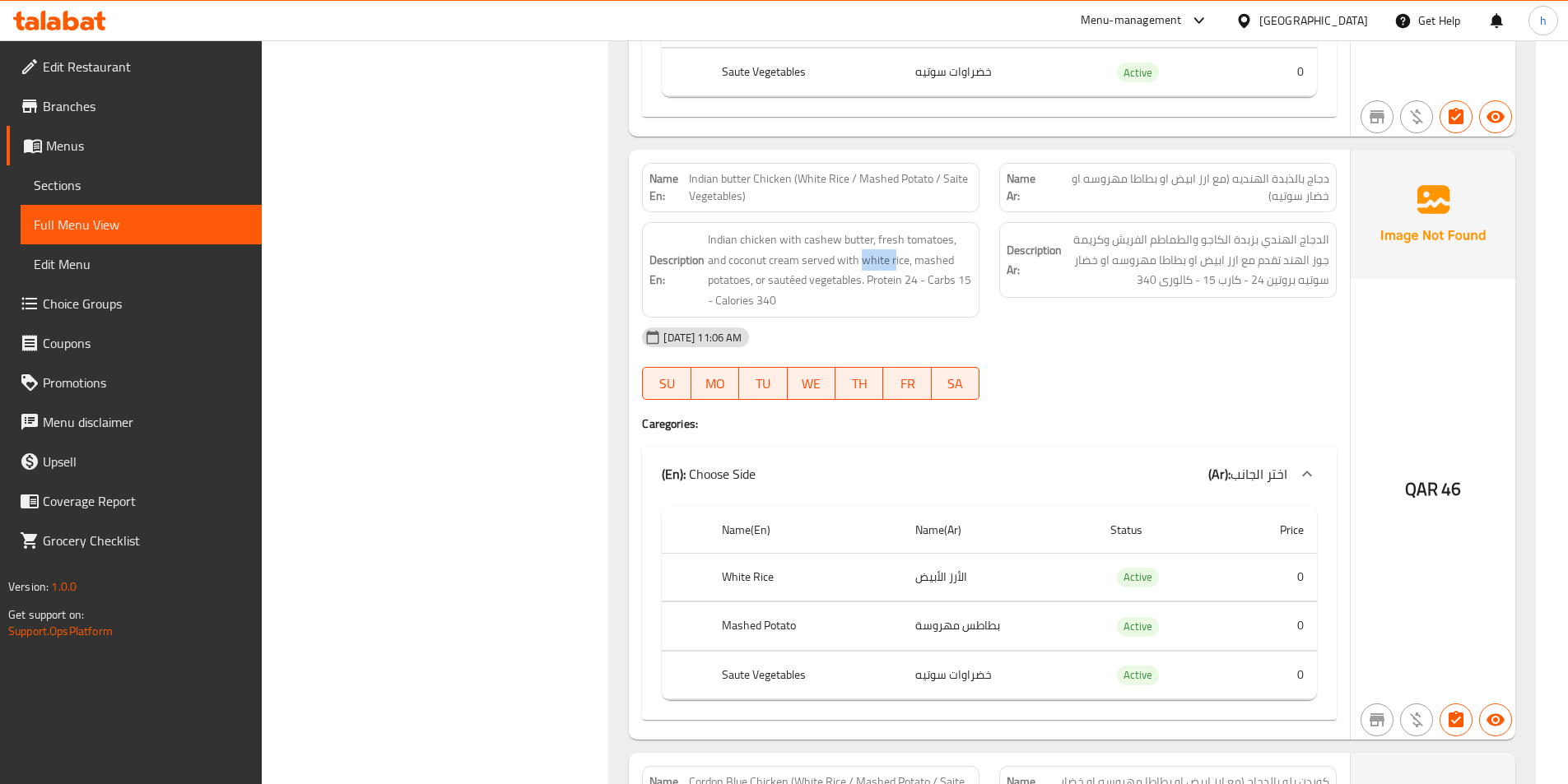
scroll to position [5597, 0]
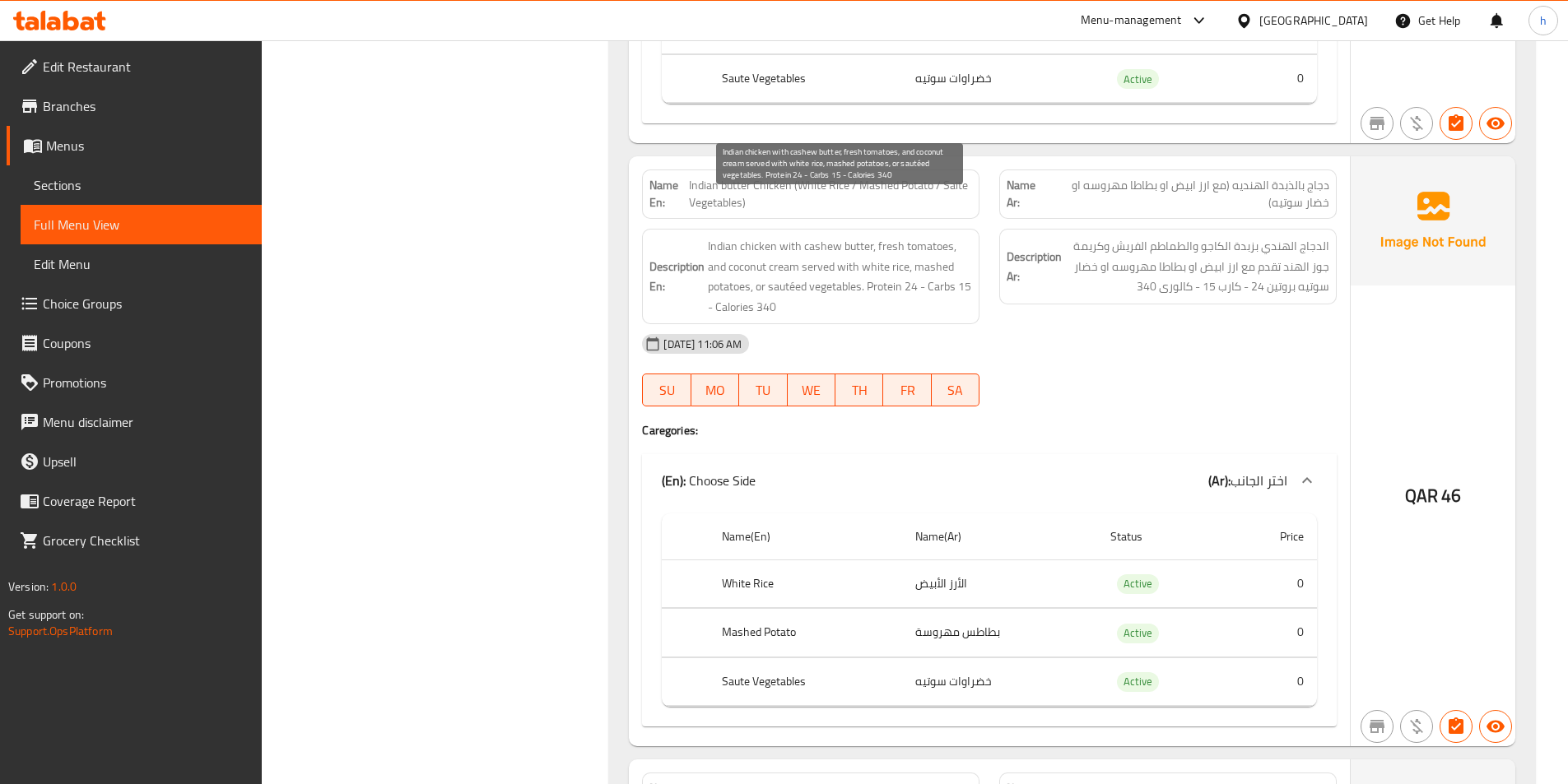
click at [855, 240] on span "Indian chicken with cashew butter, fresh tomatoes, and coconut cream served wit…" at bounding box center [840, 276] width 264 height 80
drag, startPoint x: 858, startPoint y: 231, endPoint x: 884, endPoint y: 230, distance: 26.0
click at [884, 236] on span "Indian chicken with cashew butter, fresh tomatoes, and coconut cream served wit…" at bounding box center [840, 276] width 264 height 80
click at [895, 244] on span "Indian chicken with cashew butter, fresh tomatoes, and coconut cream served wit…" at bounding box center [840, 276] width 264 height 80
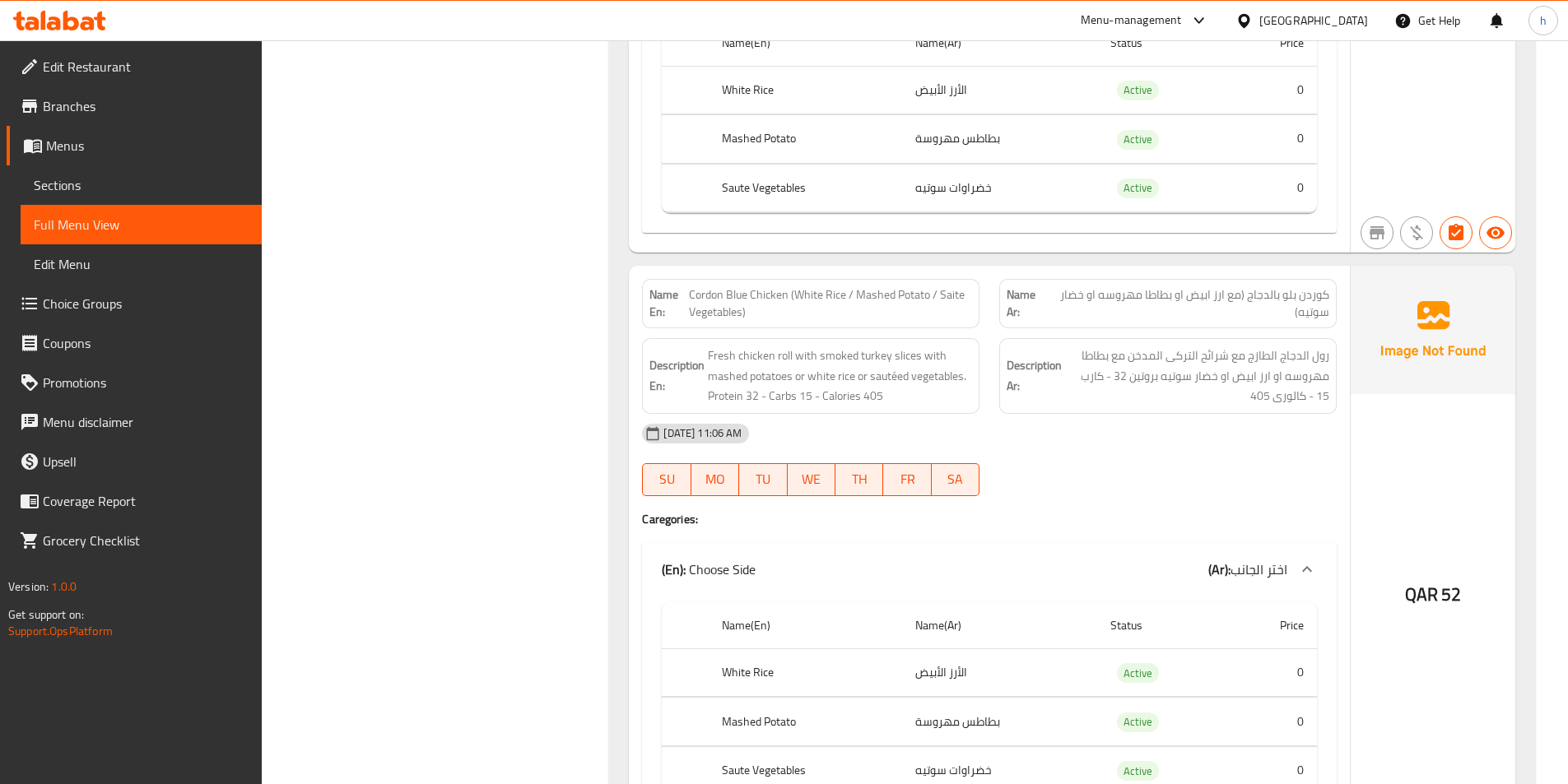
scroll to position [6173, 0]
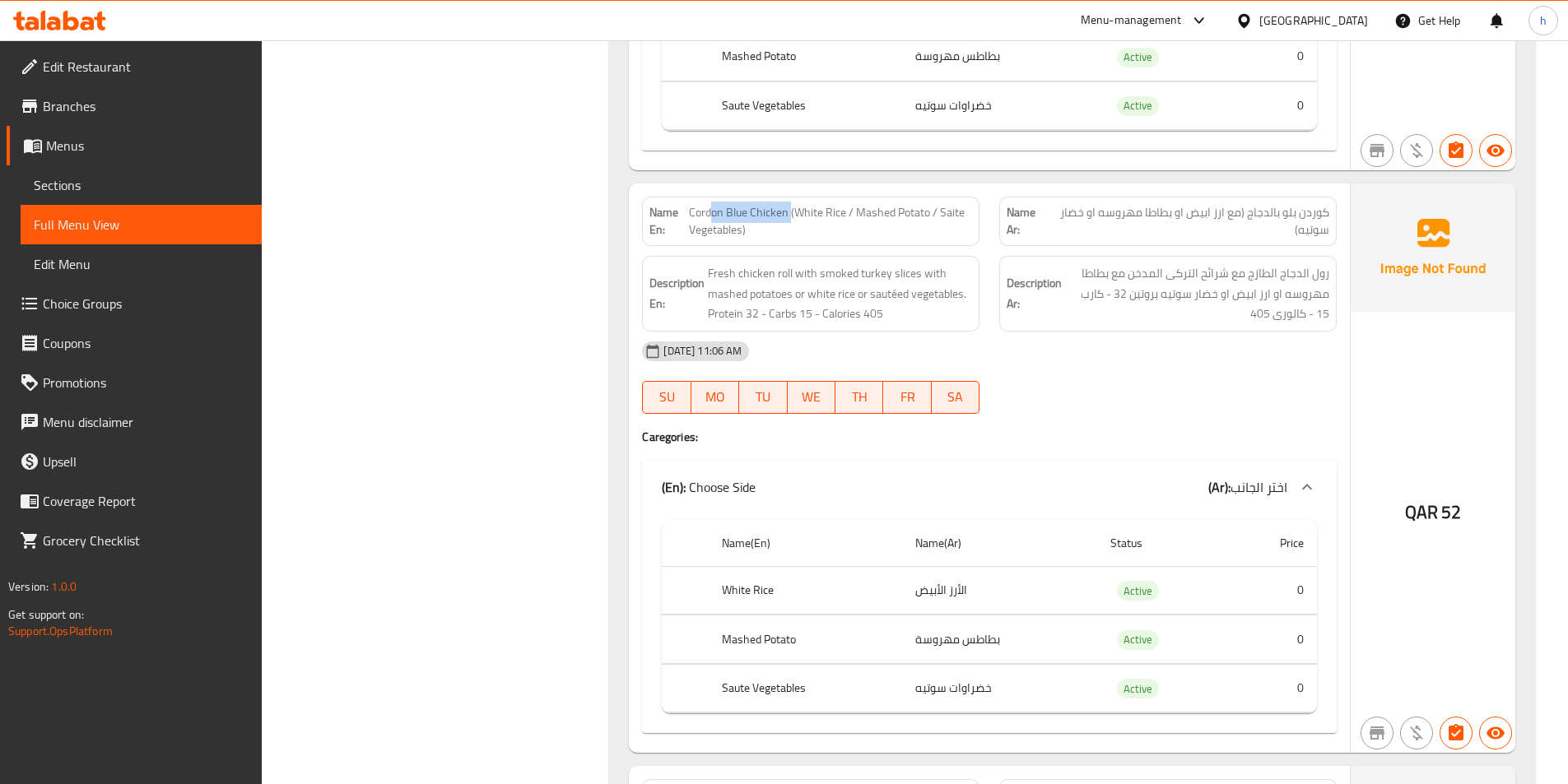
drag, startPoint x: 709, startPoint y: 178, endPoint x: 791, endPoint y: 166, distance: 82.9
click at [791, 204] on span "Cordon Blue Chicken (White Rice / Mashed Potato / Saite Vegetables)" at bounding box center [830, 221] width 283 height 35
drag, startPoint x: 846, startPoint y: 170, endPoint x: 880, endPoint y: 176, distance: 34.5
click at [880, 204] on span "Cordon Blue Chicken (White Rice / Mashed Potato / Saite Vegetables)" at bounding box center [830, 221] width 283 height 35
click at [848, 204] on span "Cordon Blue Chicken (White Rice / Mashed Potato / Saite Vegetables)" at bounding box center [830, 221] width 283 height 35
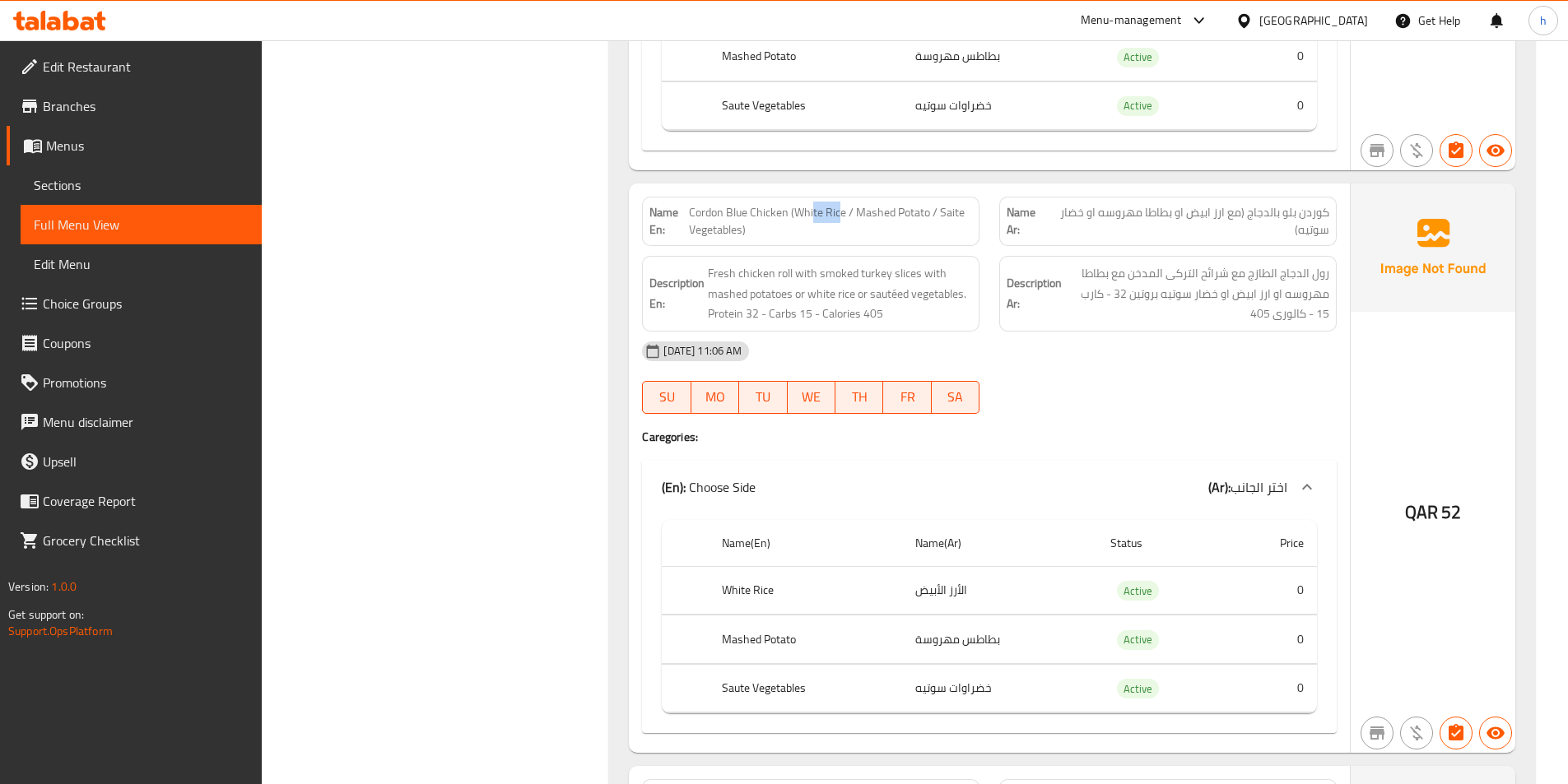
drag, startPoint x: 811, startPoint y: 170, endPoint x: 842, endPoint y: 179, distance: 32.3
click at [842, 204] on span "Cordon Blue Chicken (White Rice / Mashed Potato / Saite Vegetables)" at bounding box center [830, 221] width 283 height 35
drag, startPoint x: 878, startPoint y: 173, endPoint x: 926, endPoint y: 179, distance: 48.4
click at [926, 204] on span "Cordon Blue Chicken (White Rice / Mashed Potato / Saite Vegetables)" at bounding box center [830, 221] width 283 height 35
drag, startPoint x: 964, startPoint y: 171, endPoint x: 956, endPoint y: 180, distance: 12.0
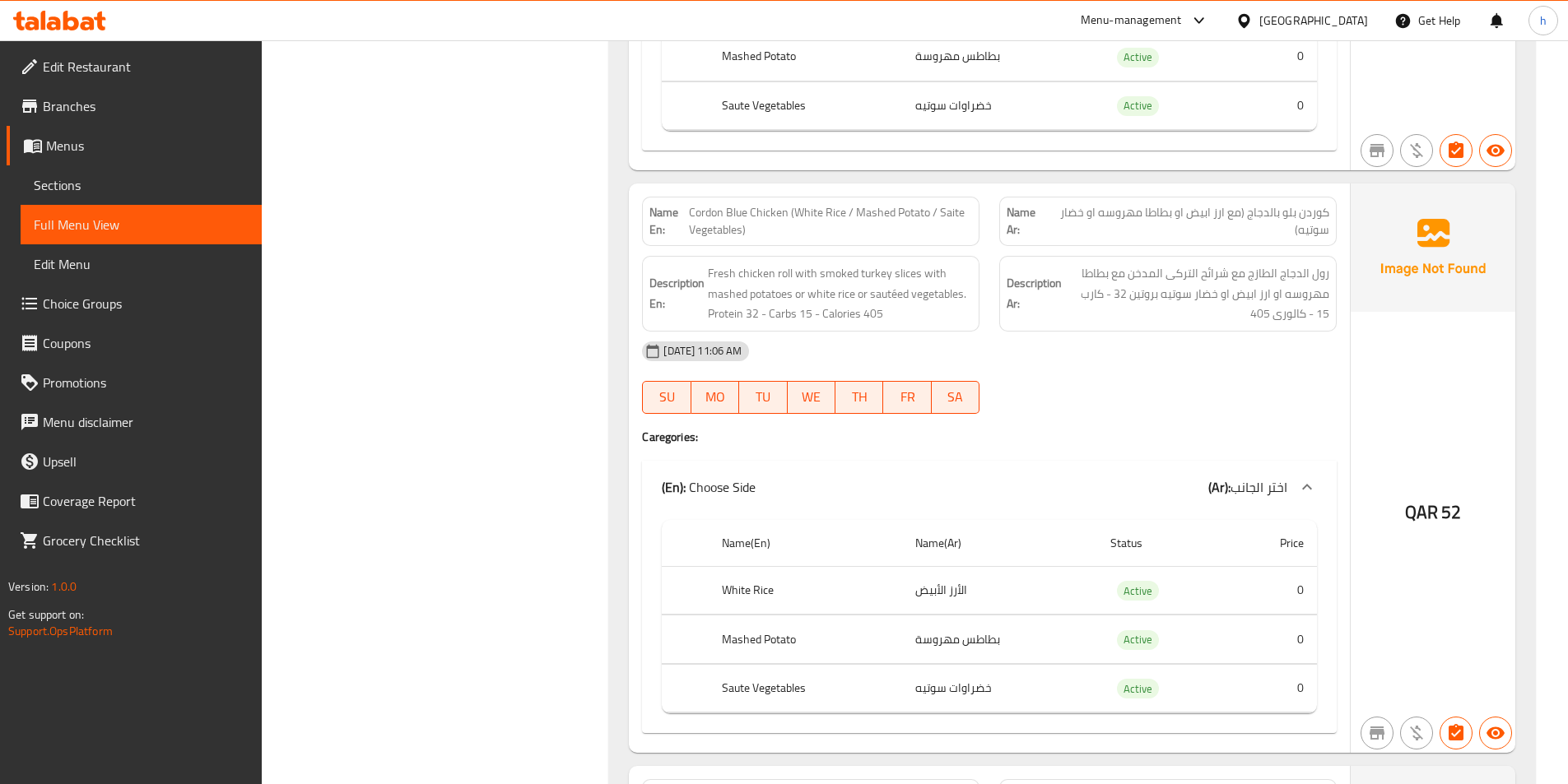
click at [976, 196] on div "Name En: Cordon Blue Chicken (White Rice / Mashed Potato / Saite Vegetables)" at bounding box center [810, 221] width 337 height 49
drag, startPoint x: 800, startPoint y: 187, endPoint x: 820, endPoint y: 193, distance: 20.9
click at [820, 204] on span "Cordon Blue Chicken (White Rice / Mashed Potato / Saite Vegetables)" at bounding box center [830, 221] width 283 height 35
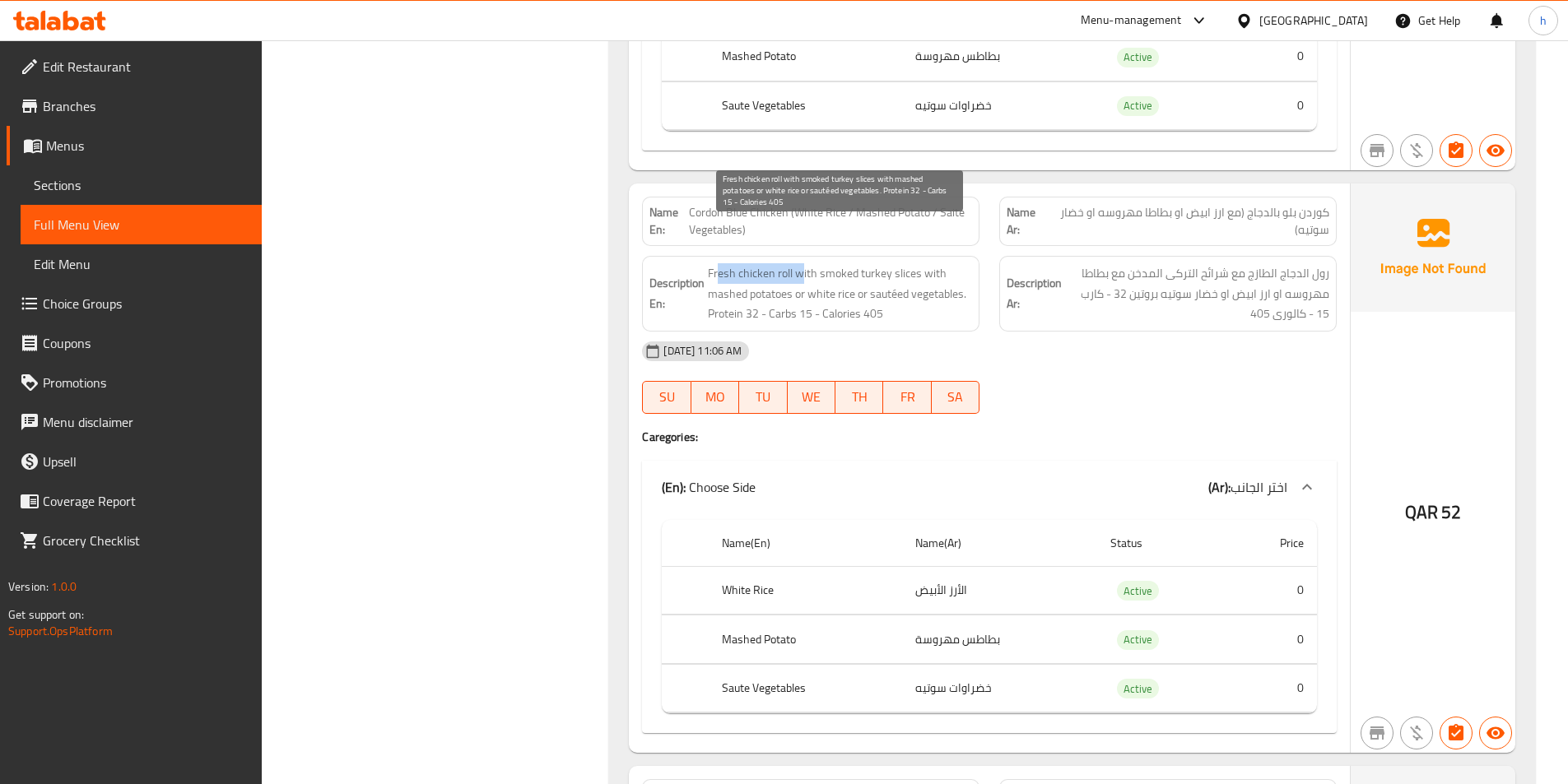
drag, startPoint x: 716, startPoint y: 233, endPoint x: 798, endPoint y: 227, distance: 82.2
click at [798, 264] on span "Fresh chicken roll with smoked turkey slices with mashed potatoes or white rice…" at bounding box center [840, 294] width 264 height 60
drag, startPoint x: 824, startPoint y: 240, endPoint x: 923, endPoint y: 233, distance: 99.2
click at [923, 264] on span "Fresh chicken roll with smoked turkey slices with mashed potatoes or white rice…" at bounding box center [840, 294] width 264 height 60
drag, startPoint x: 704, startPoint y: 257, endPoint x: 725, endPoint y: 261, distance: 21.4
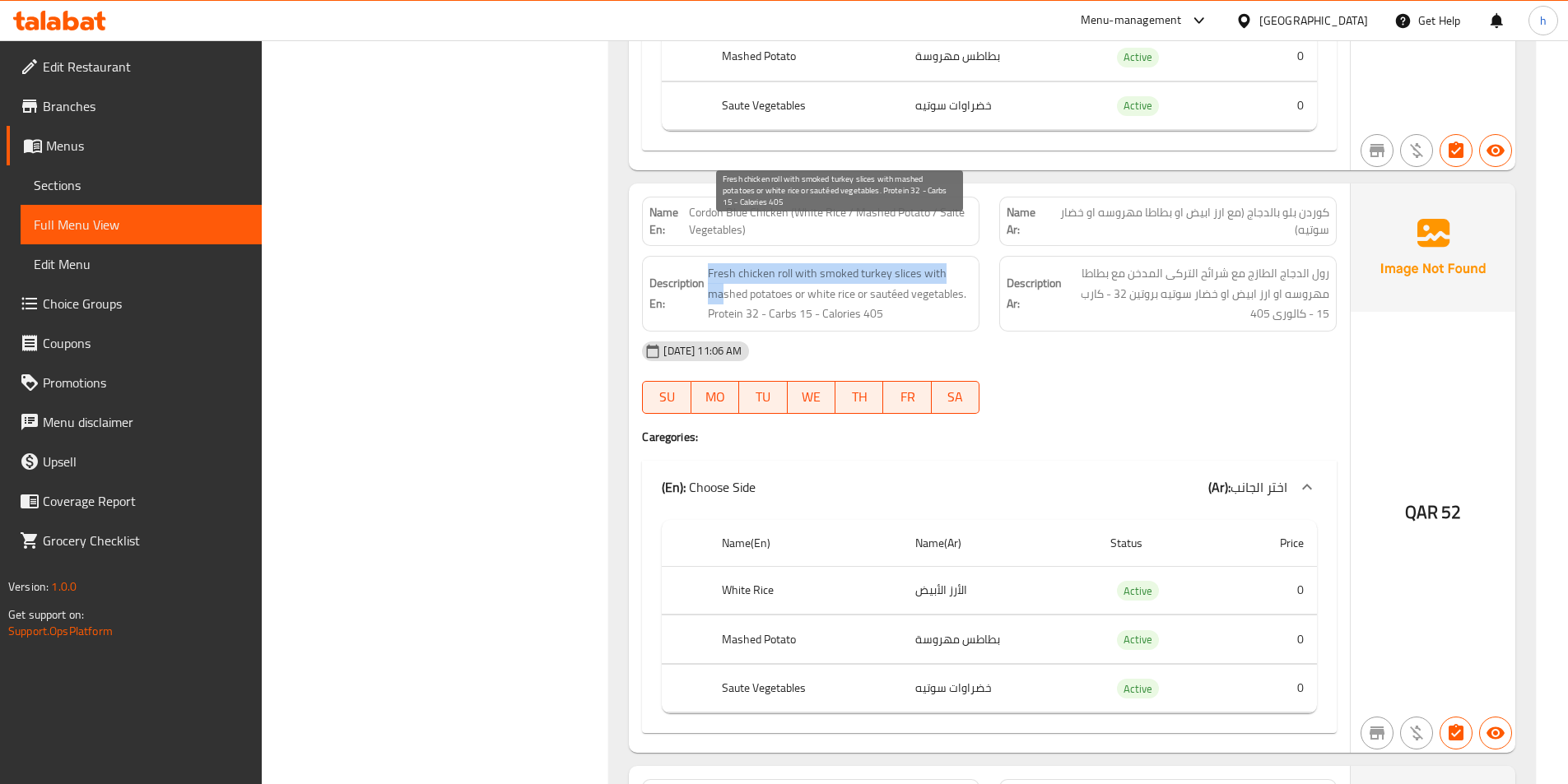
click at [725, 264] on h6 "Description En: Fresh chicken roll with smoked turkey slices with mashed potato…" at bounding box center [811, 294] width 323 height 60
drag, startPoint x: 782, startPoint y: 247, endPoint x: 882, endPoint y: 247, distance: 100.0
click at [882, 264] on span "Fresh chicken roll with smoked turkey slices with mashed potatoes or white rice…" at bounding box center [840, 294] width 264 height 60
drag, startPoint x: 893, startPoint y: 247, endPoint x: 939, endPoint y: 256, distance: 46.9
click at [939, 264] on span "Fresh chicken roll with smoked turkey slices with mashed potatoes or white rice…" at bounding box center [840, 294] width 264 height 60
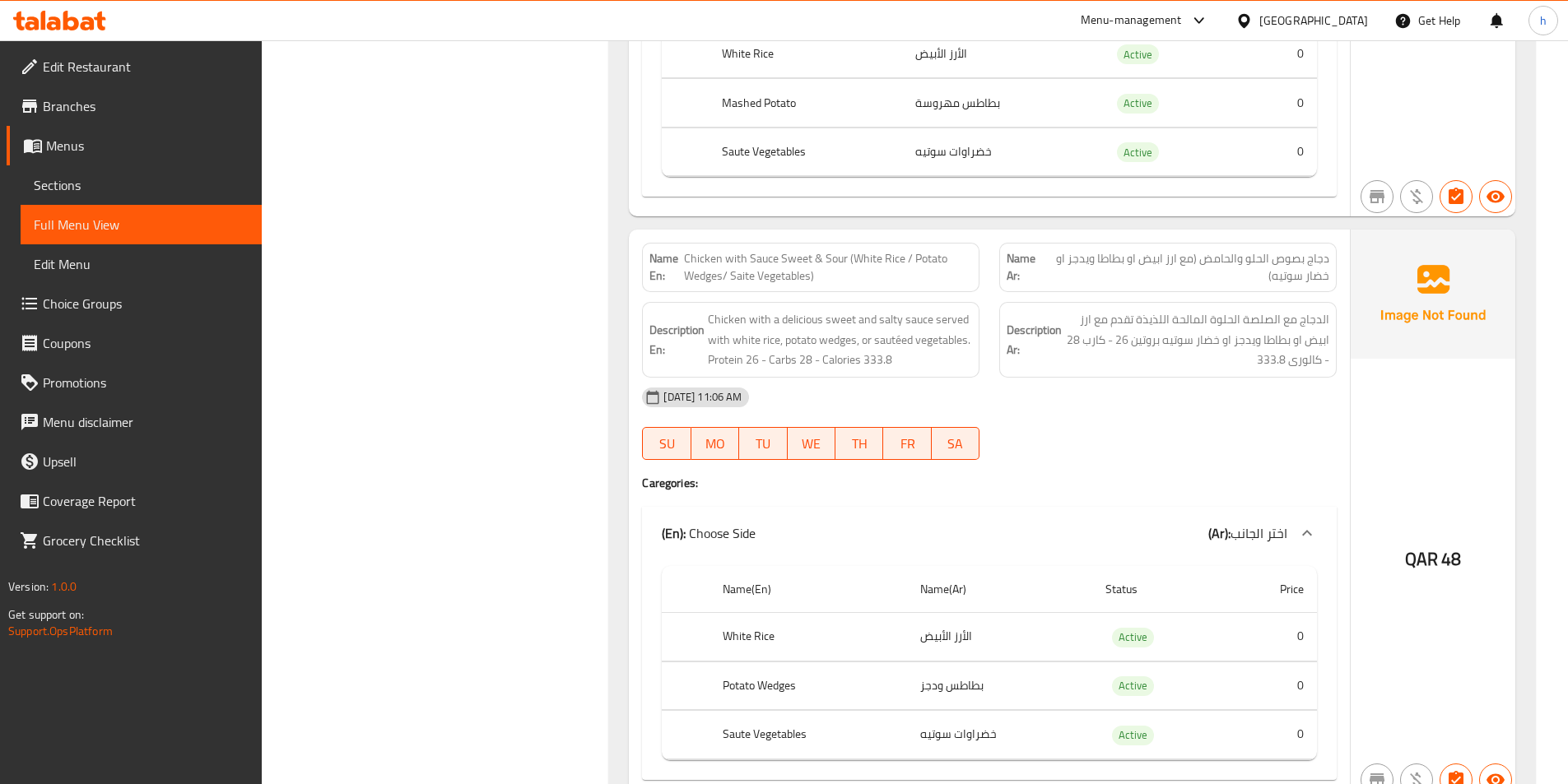
scroll to position [6749, 0]
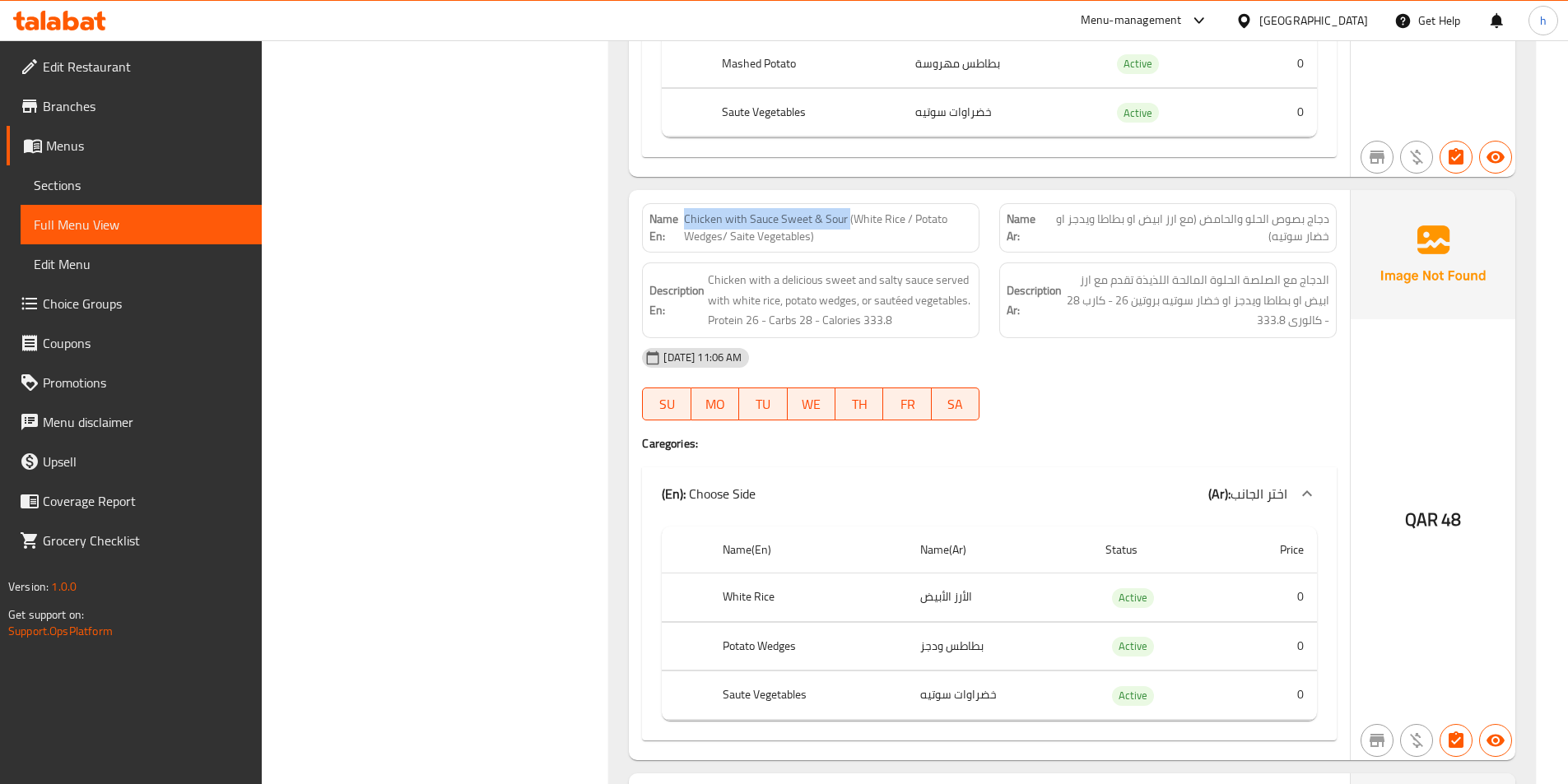
drag, startPoint x: 687, startPoint y: 182, endPoint x: 848, endPoint y: 178, distance: 161.0
click at [848, 211] on span "Chicken with Sauce Sweet & Sour (White Rice / Potato Wedges/ Saite Vegetables)" at bounding box center [827, 228] width 288 height 35
drag, startPoint x: 729, startPoint y: 240, endPoint x: 969, endPoint y: 228, distance: 240.3
click at [969, 263] on div "Description En: Chicken with a delicious sweet and salty sauce served with whit…" at bounding box center [810, 300] width 337 height 76
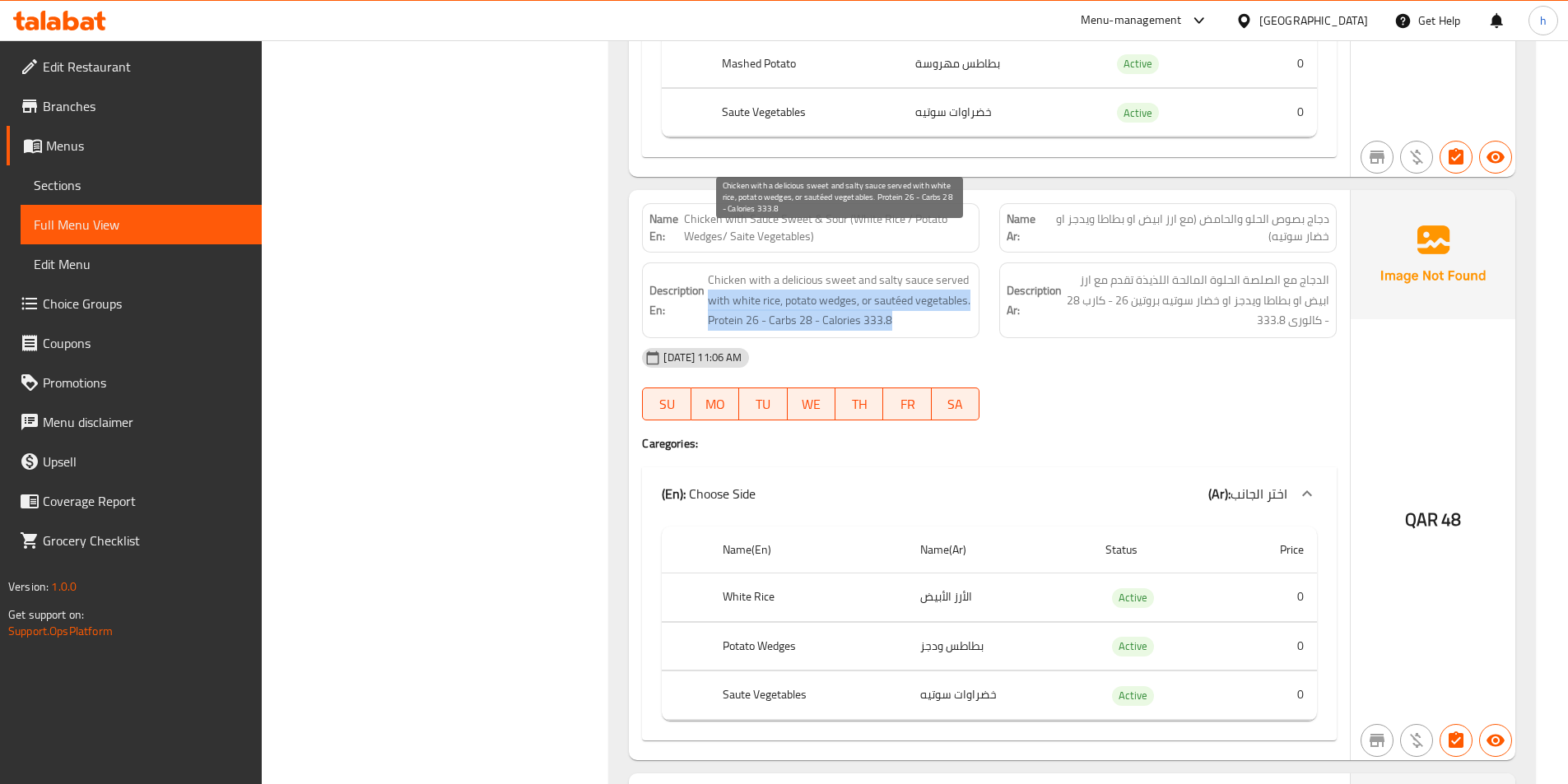
drag, startPoint x: 710, startPoint y: 258, endPoint x: 958, endPoint y: 280, distance: 249.0
click at [958, 280] on span "Chicken with a delicious sweet and salty sauce served with white rice, potato w…" at bounding box center [840, 300] width 264 height 60
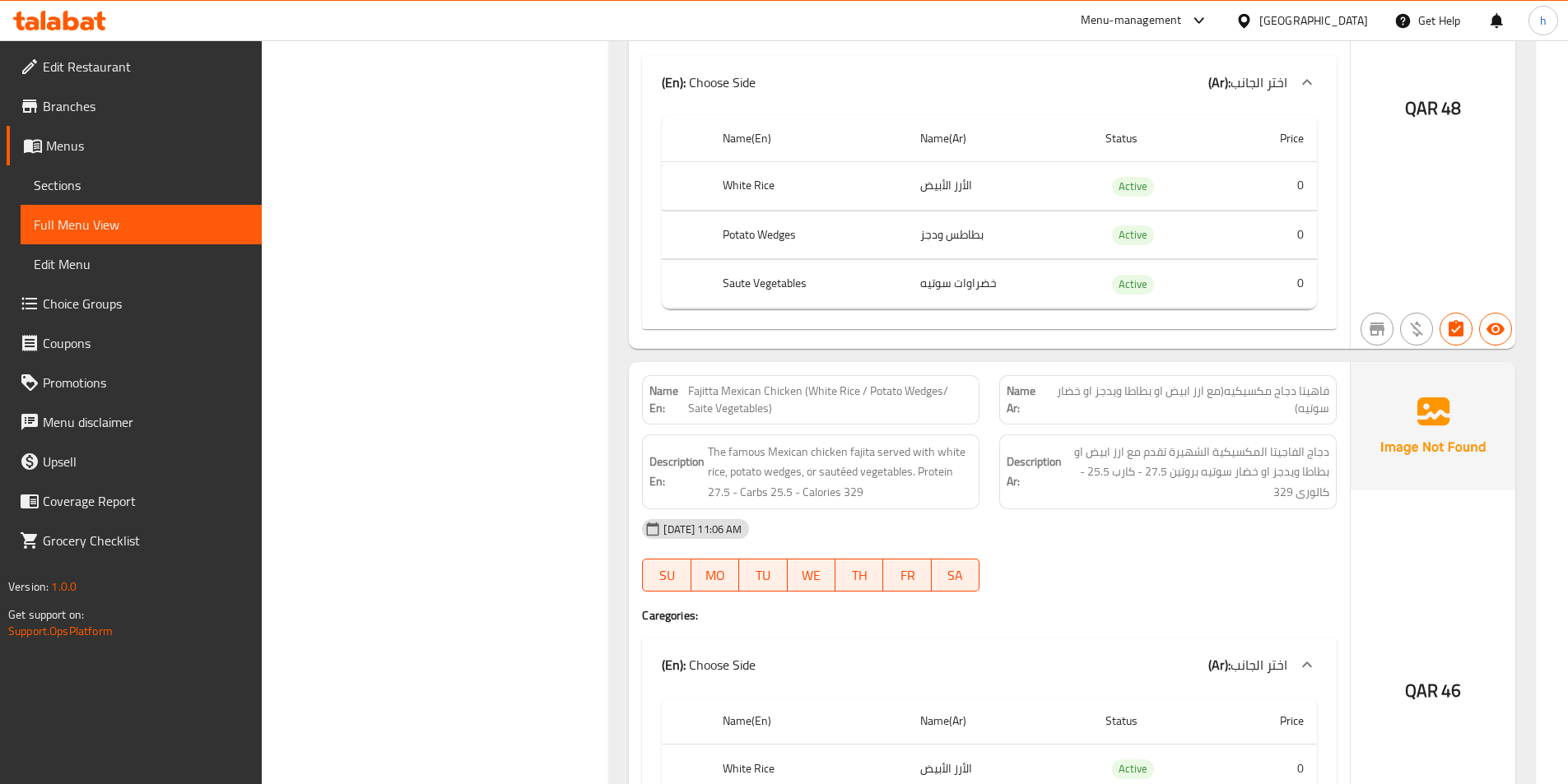
scroll to position [7243, 0]
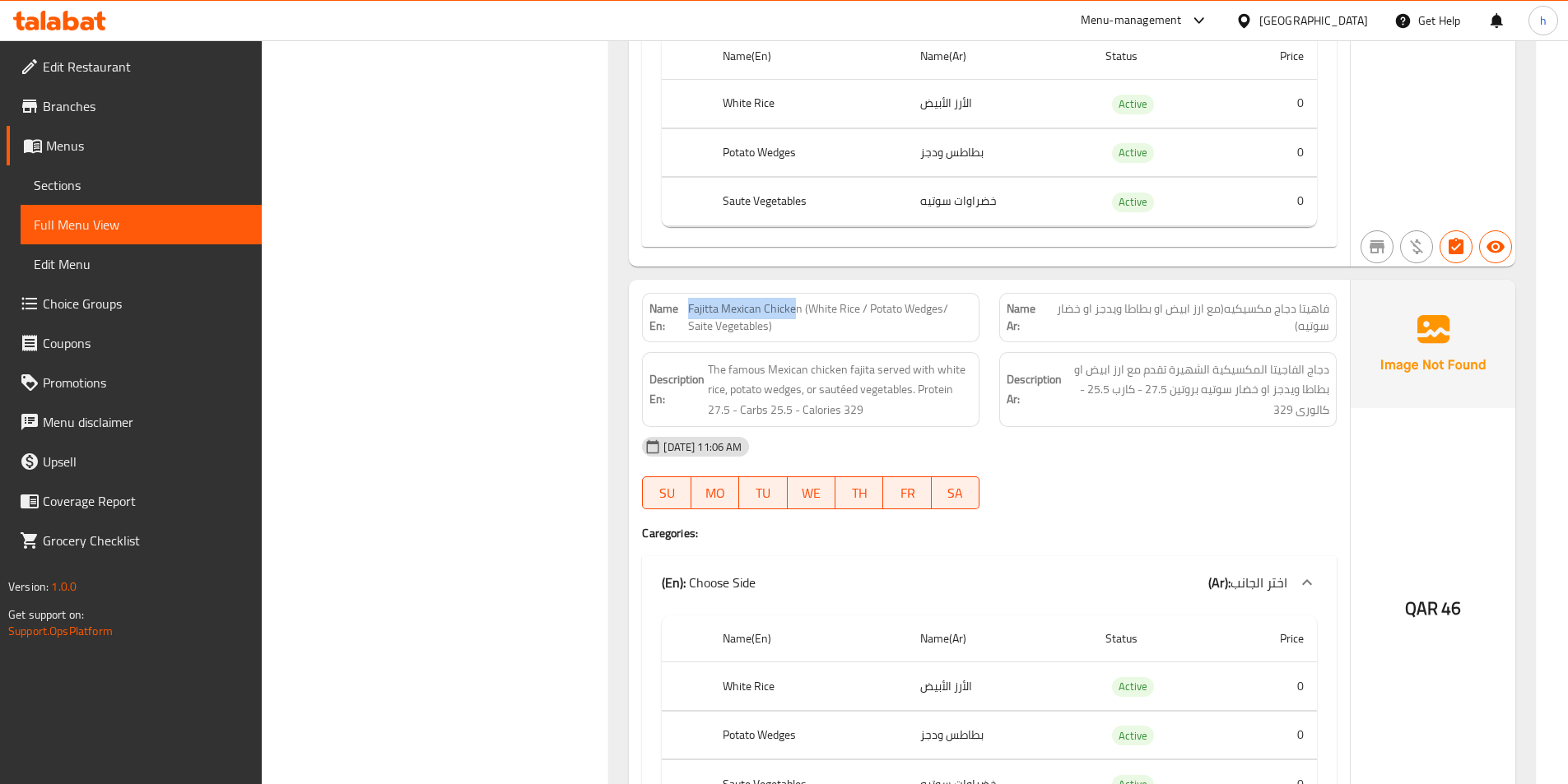
drag, startPoint x: 689, startPoint y: 267, endPoint x: 797, endPoint y: 259, distance: 108.3
click at [797, 300] on span "Fajitta Mexican Chicken (White Rice / Potato Wedges/ Saite Vegetables)" at bounding box center [829, 317] width 284 height 35
drag, startPoint x: 823, startPoint y: 269, endPoint x: 896, endPoint y: 279, distance: 73.7
click at [896, 300] on span "Fajitta Mexican Chicken (White Rice / Potato Wedges/ Saite Vegetables)" at bounding box center [829, 317] width 284 height 35
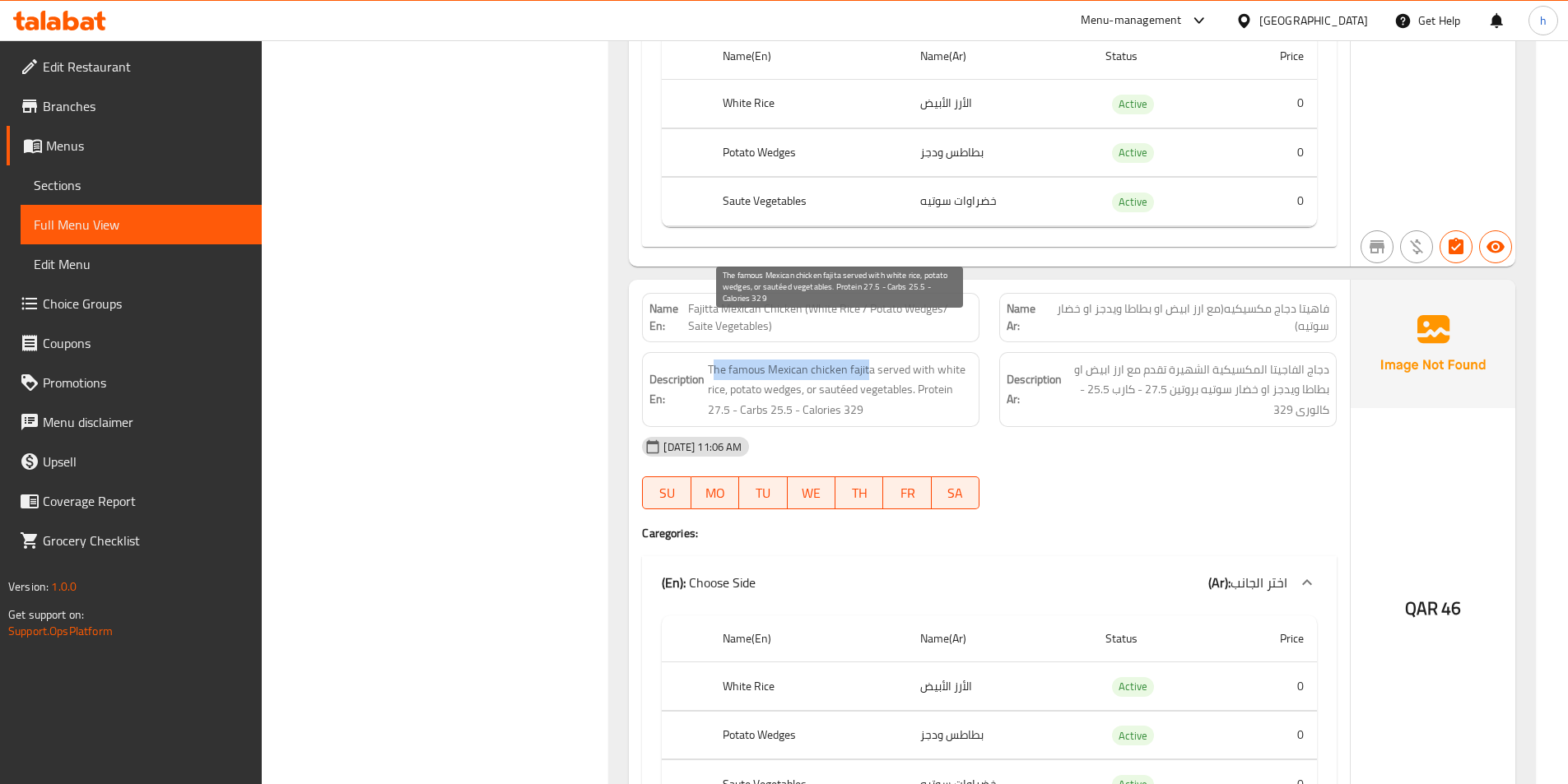
drag, startPoint x: 715, startPoint y: 335, endPoint x: 870, endPoint y: 324, distance: 155.4
click at [870, 360] on span "The famous Mexican chicken fajita served with white rice, potato wedges, or sau…" at bounding box center [840, 390] width 264 height 60
drag, startPoint x: 882, startPoint y: 325, endPoint x: 881, endPoint y: 358, distance: 33.0
click at [881, 360] on span "The famous Mexican chicken fajita served with white rice, potato wedges, or sau…" at bounding box center [840, 390] width 264 height 60
click at [839, 378] on span "The famous Mexican chicken fajita served with white rice, potato wedges, or sau…" at bounding box center [840, 390] width 264 height 60
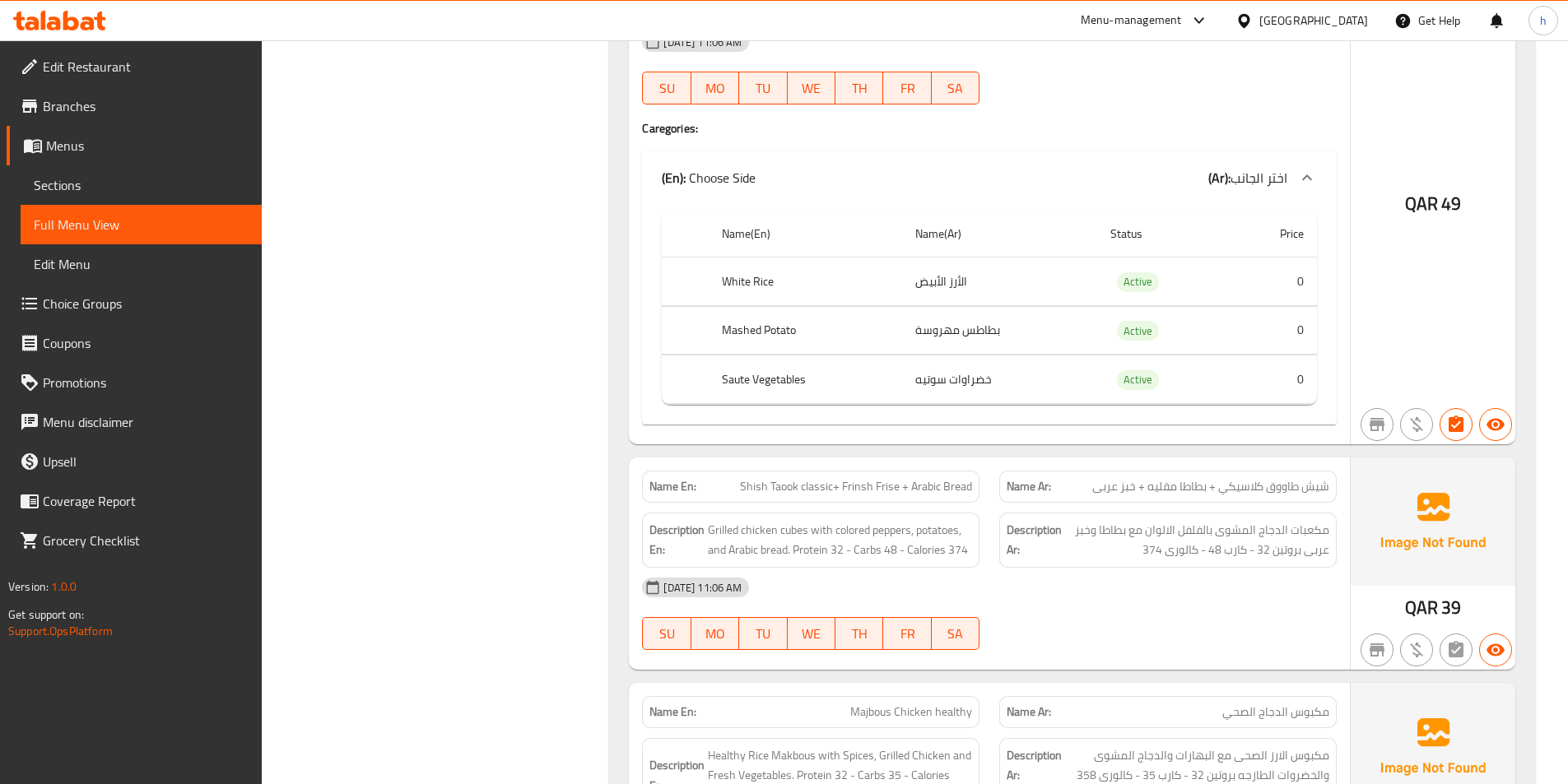
scroll to position [8313, 0]
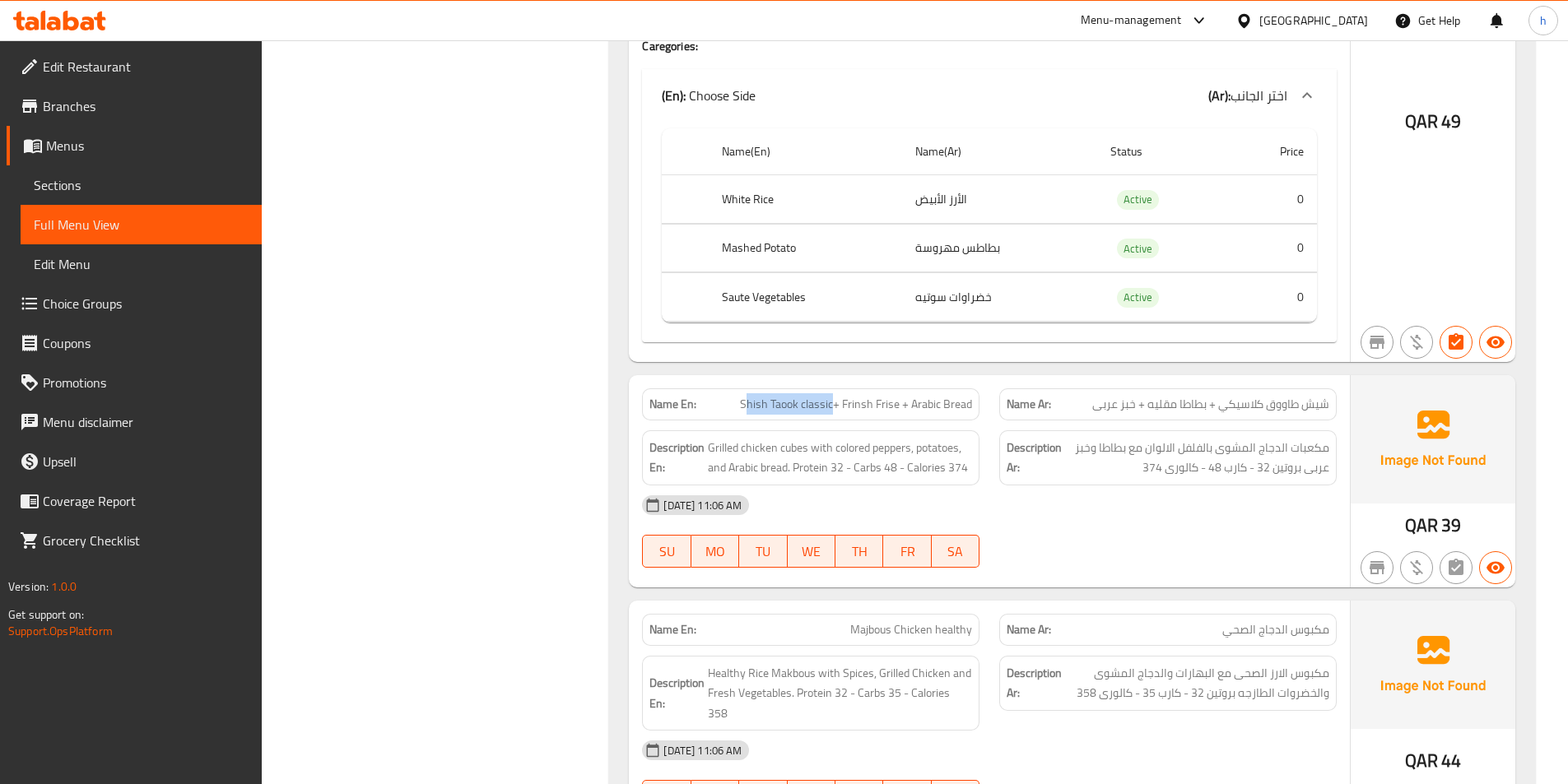
drag, startPoint x: 747, startPoint y: 366, endPoint x: 835, endPoint y: 368, distance: 88.0
click at [835, 396] on span "Shish Taook classic+ Frinsh Frise + Arabic Bread" at bounding box center [856, 404] width 232 height 17
drag, startPoint x: 854, startPoint y: 358, endPoint x: 894, endPoint y: 366, distance: 40.8
click at [894, 396] on span "Shish Taook classic+ Frinsh Frise + Arabic Bread" at bounding box center [856, 404] width 232 height 17
drag, startPoint x: 929, startPoint y: 355, endPoint x: 963, endPoint y: 363, distance: 34.9
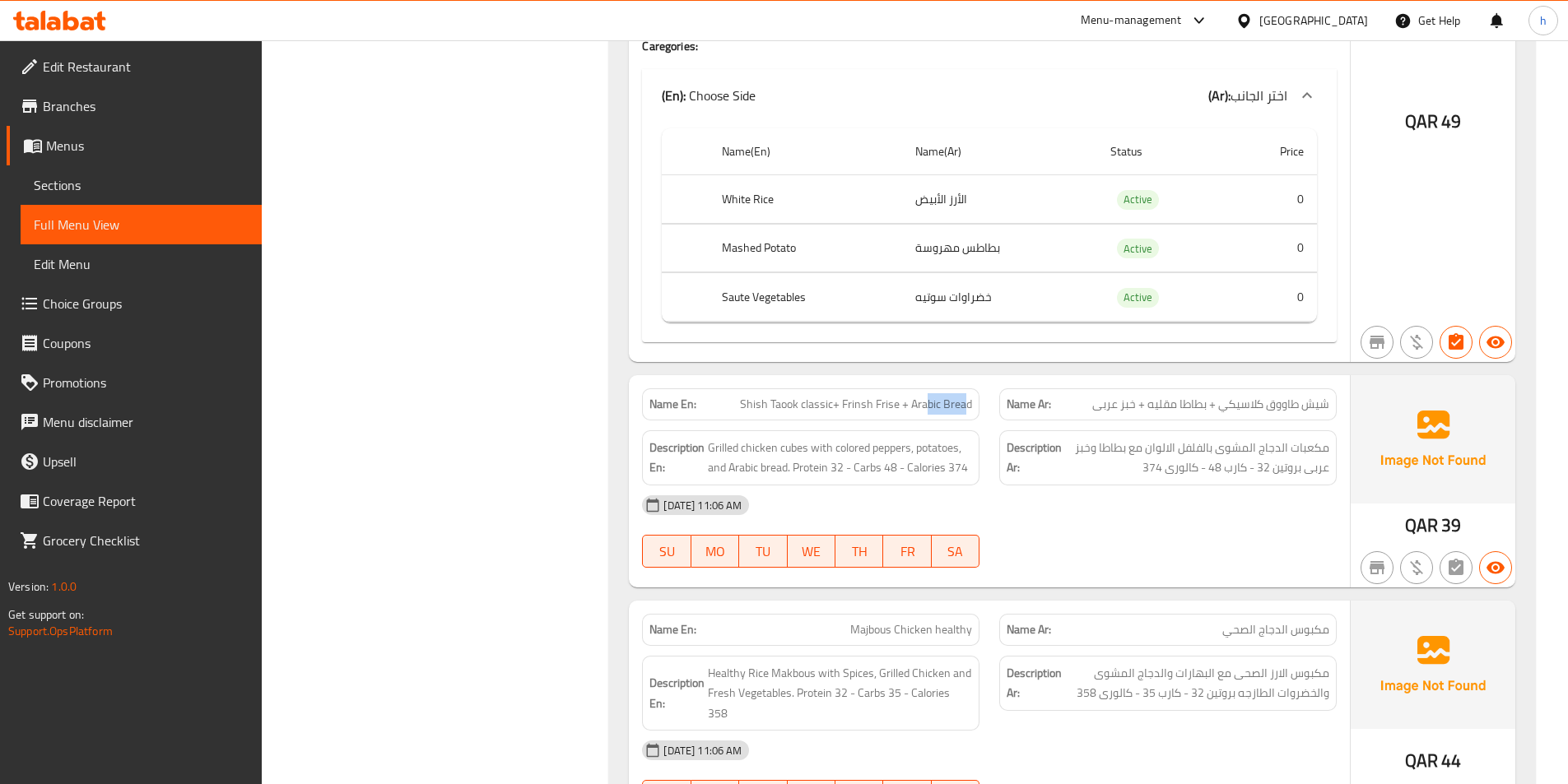
click at [963, 396] on span "Shish Taook classic+ Frinsh Frise + Arabic Bread" at bounding box center [856, 404] width 232 height 17
drag, startPoint x: 720, startPoint y: 406, endPoint x: 776, endPoint y: 396, distance: 56.9
click at [776, 431] on div "Description En: Grilled chicken cubes with colored peppers, potatoes, and Arabi…" at bounding box center [810, 458] width 337 height 55
click at [743, 438] on span "Grilled chicken cubes with colored peppers, potatoes, and Arabic bread. Protein…" at bounding box center [840, 458] width 264 height 41
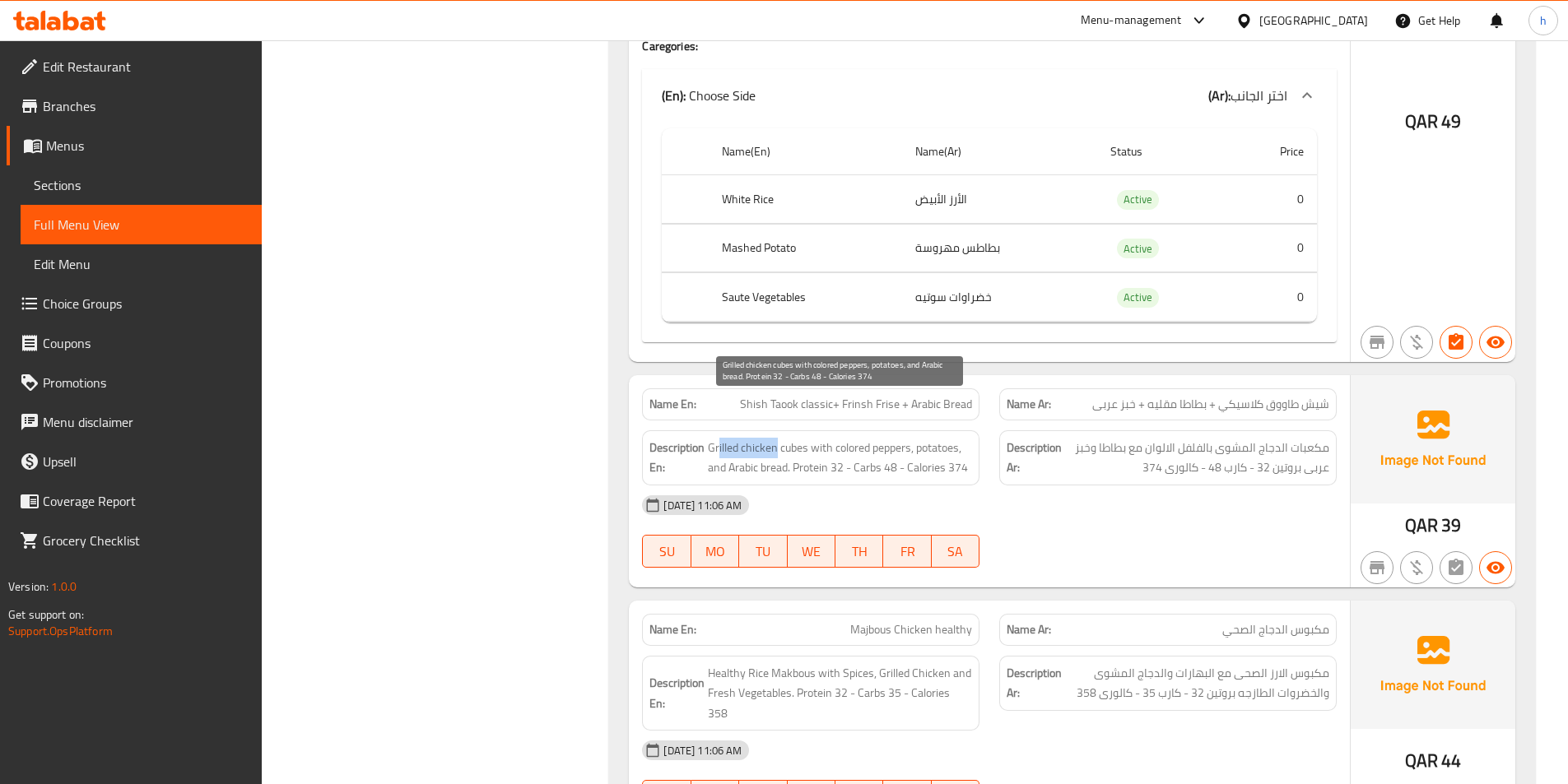
click at [722, 438] on span "Grilled chicken cubes with colored peppers, potatoes, and Arabic bread. Protein…" at bounding box center [840, 458] width 264 height 41
drag, startPoint x: 712, startPoint y: 406, endPoint x: 810, endPoint y: 402, distance: 98.1
click at [810, 438] on span "Grilled chicken cubes with colored peppers, potatoes, and Arabic bread. Protein…" at bounding box center [840, 458] width 264 height 41
drag, startPoint x: 835, startPoint y: 415, endPoint x: 904, endPoint y: 414, distance: 69.0
click at [904, 438] on span "Grilled chicken cubes with colored peppers, potatoes, and Arabic bread. Protein…" at bounding box center [840, 458] width 264 height 41
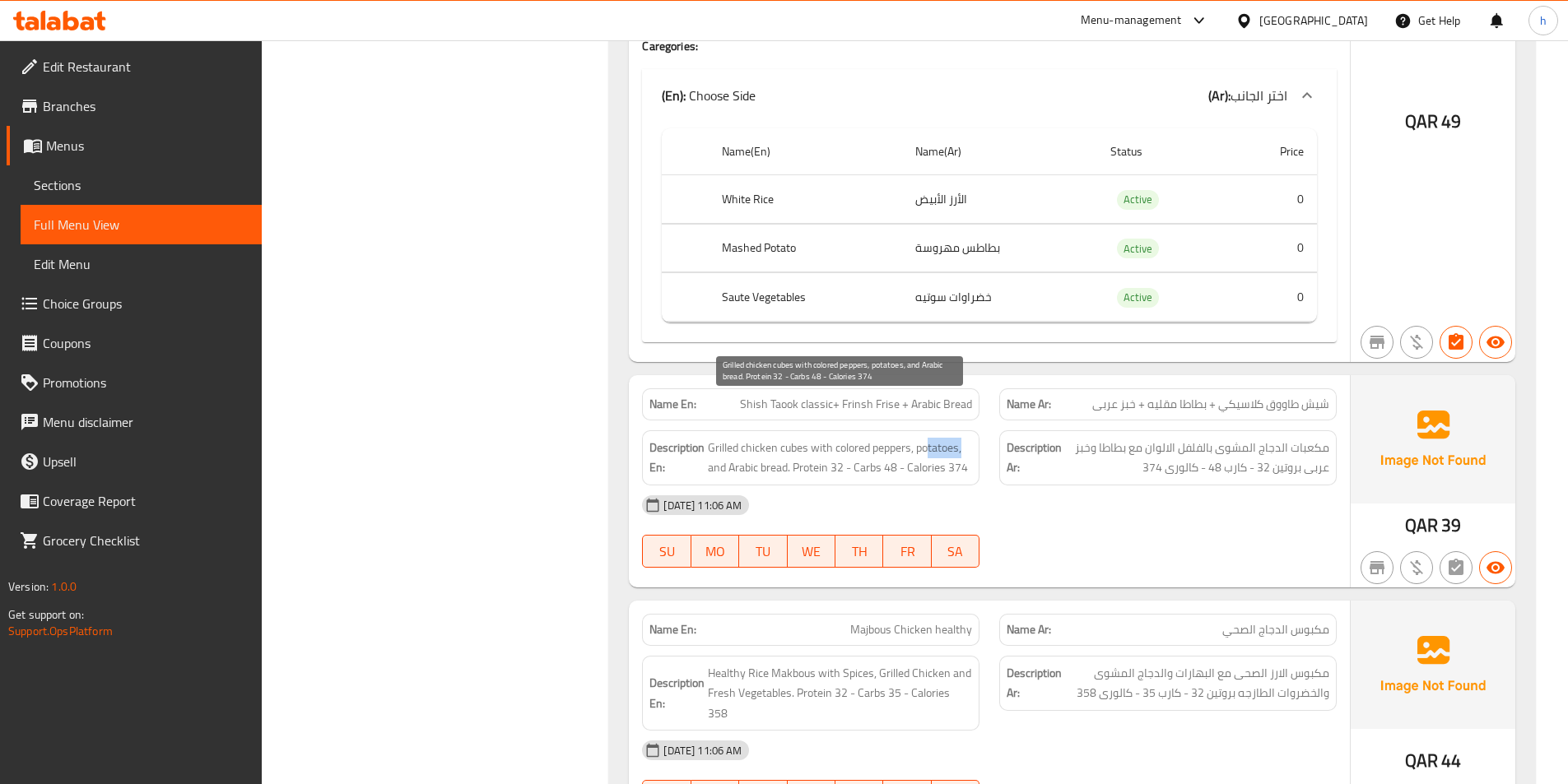
drag, startPoint x: 928, startPoint y: 412, endPoint x: 964, endPoint y: 411, distance: 36.0
click at [964, 438] on span "Grilled chicken cubes with colored peppers, potatoes, and Arabic bread. Protein…" at bounding box center [840, 458] width 264 height 41
drag, startPoint x: 724, startPoint y: 429, endPoint x: 785, endPoint y: 432, distance: 61.1
click at [785, 438] on span "Grilled chicken cubes with colored peppers, potatoes, and Arabic bread. Protein…" at bounding box center [840, 458] width 264 height 41
drag, startPoint x: 813, startPoint y: 431, endPoint x: 940, endPoint y: 433, distance: 127.0
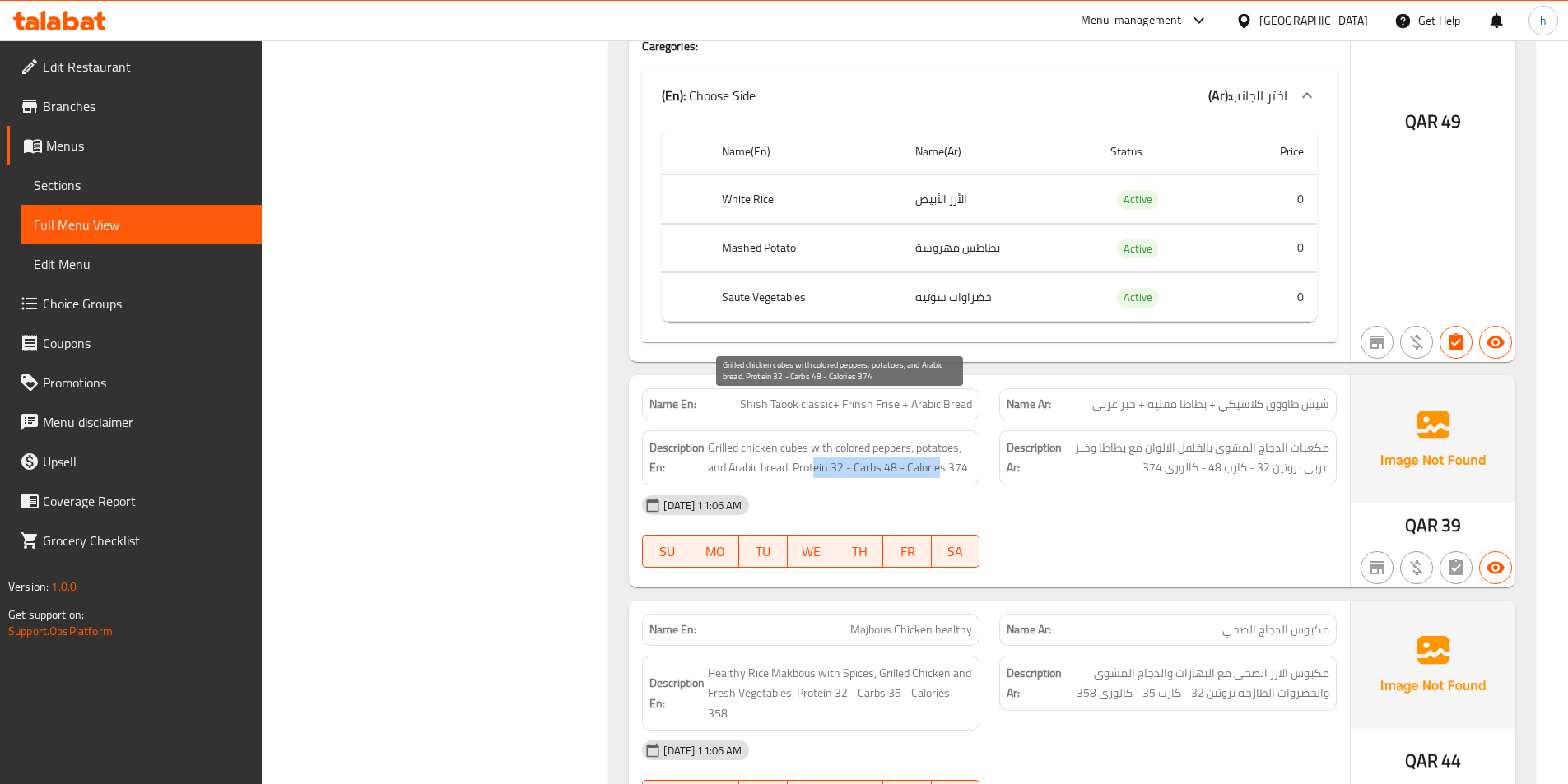
click at [940, 438] on span "Grilled chicken cubes with colored peppers, potatoes, and Arabic bread. Protein…" at bounding box center [840, 458] width 264 height 41
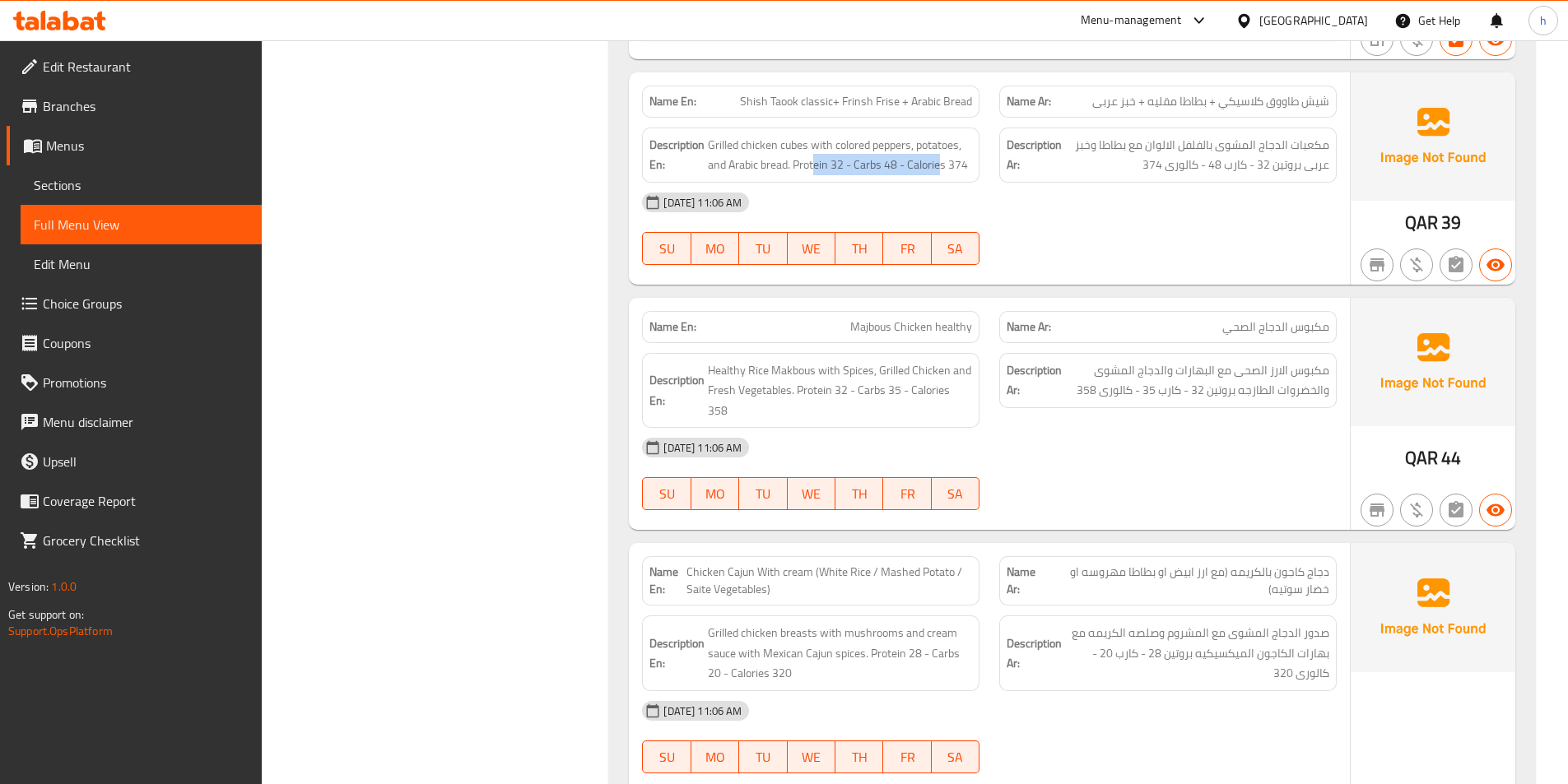
scroll to position [8643, 0]
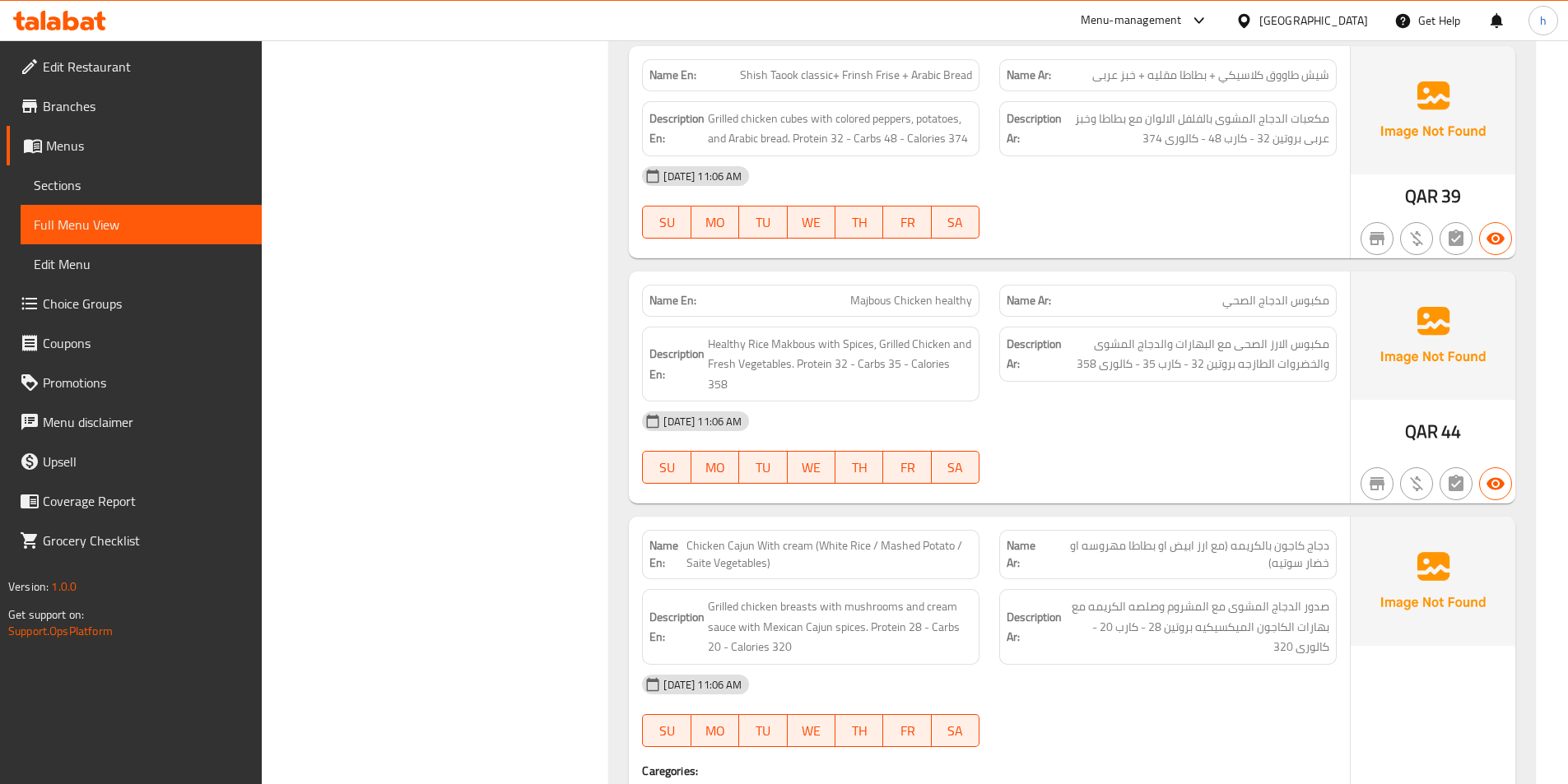
click at [861, 292] on span "Majbous Chicken healthy" at bounding box center [911, 300] width 122 height 17
click at [725, 334] on span "Healthy Rice Makbous with Spices, Grilled Chicken and Fresh Vegetables. Protein…" at bounding box center [840, 365] width 264 height 60
click at [738, 334] on span "Healthy Rice Makbous with Spices, Grilled Chicken and Fresh Vegetables. Protein…" at bounding box center [840, 365] width 264 height 60
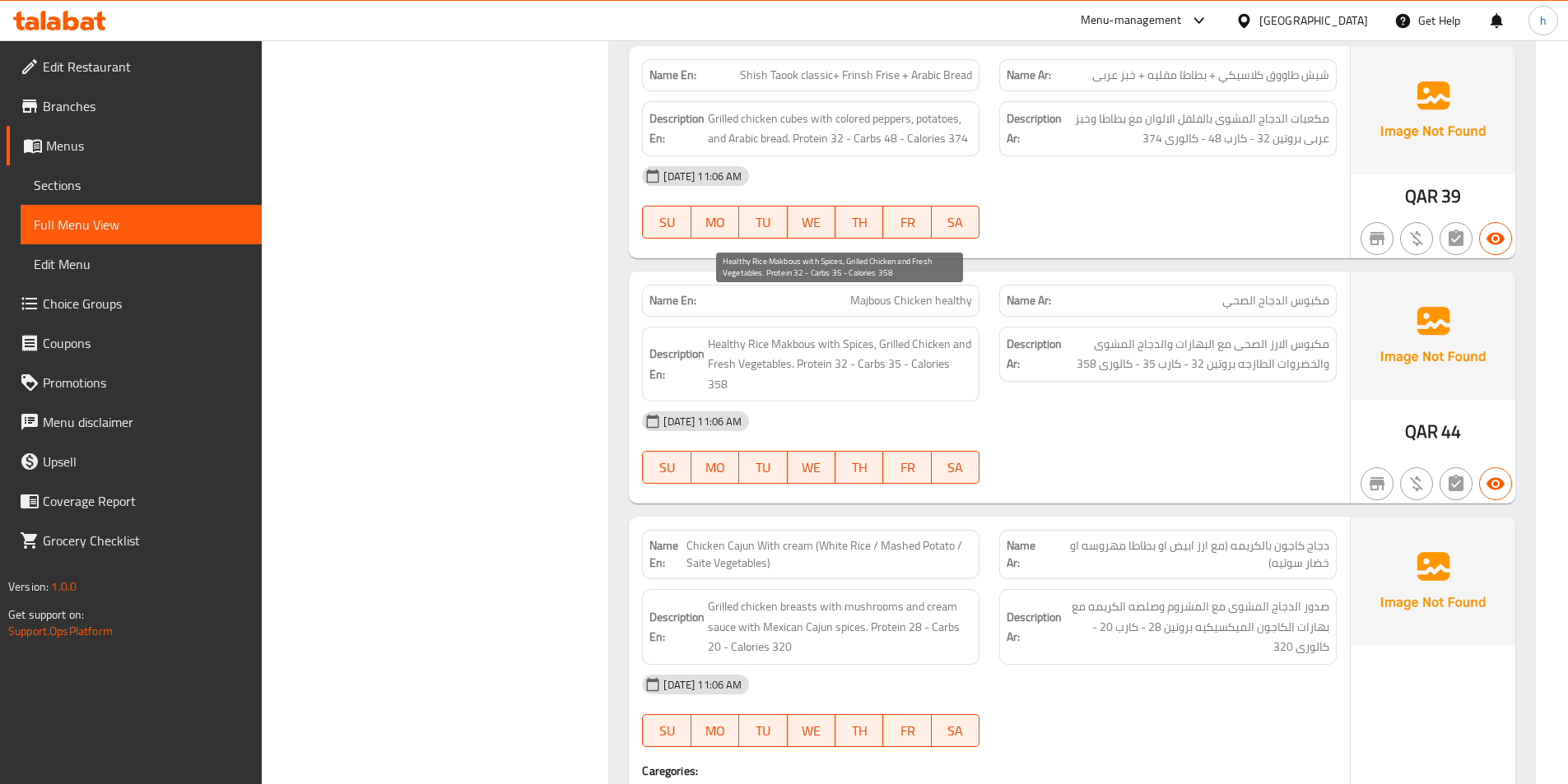
click at [765, 334] on span "Healthy Rice Makbous with Spices, Grilled Chicken and Fresh Vegetables. Protein…" at bounding box center [840, 365] width 264 height 60
click at [787, 334] on span "Healthy Rice Makbous with Spices, Grilled Chicken and Fresh Vegetables. Protein…" at bounding box center [840, 365] width 264 height 60
click at [911, 334] on span "Healthy Rice Makbous with Spices, Grilled Chicken and Fresh Vegetables. Protein…" at bounding box center [840, 365] width 264 height 60
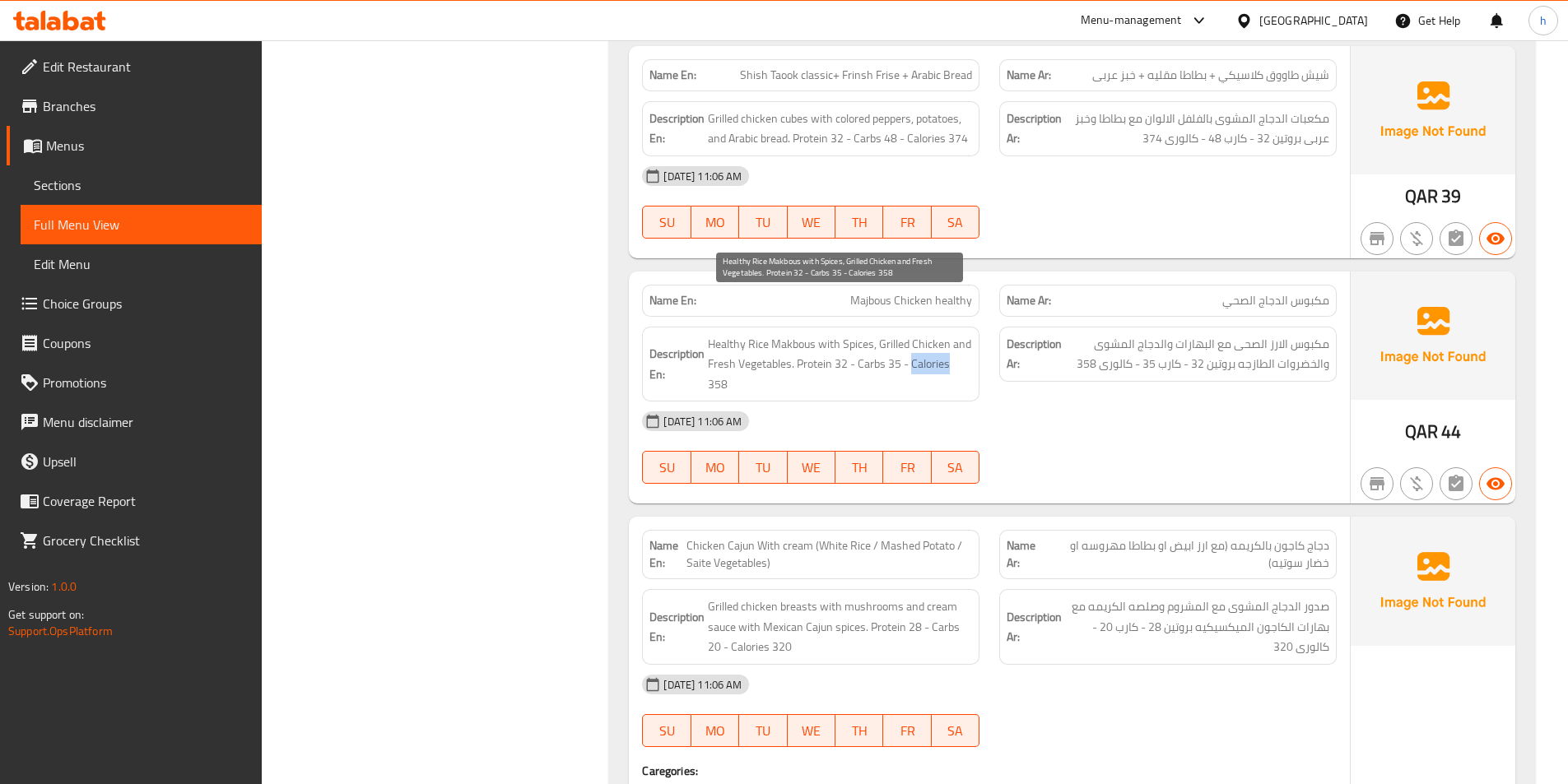
click at [911, 334] on span "Healthy Rice Makbous with Spices, Grilled Chicken and Fresh Vegetables. Protein…" at bounding box center [840, 365] width 264 height 60
click at [912, 334] on span "Healthy Rice Makbous with Spices, Grilled Chicken and Fresh Vegetables. Protein…" at bounding box center [840, 365] width 264 height 60
click at [716, 334] on span "Healthy Rice Makbous with Spices, Grilled Chicken and Fresh Vegetables. Protein…" at bounding box center [840, 365] width 264 height 60
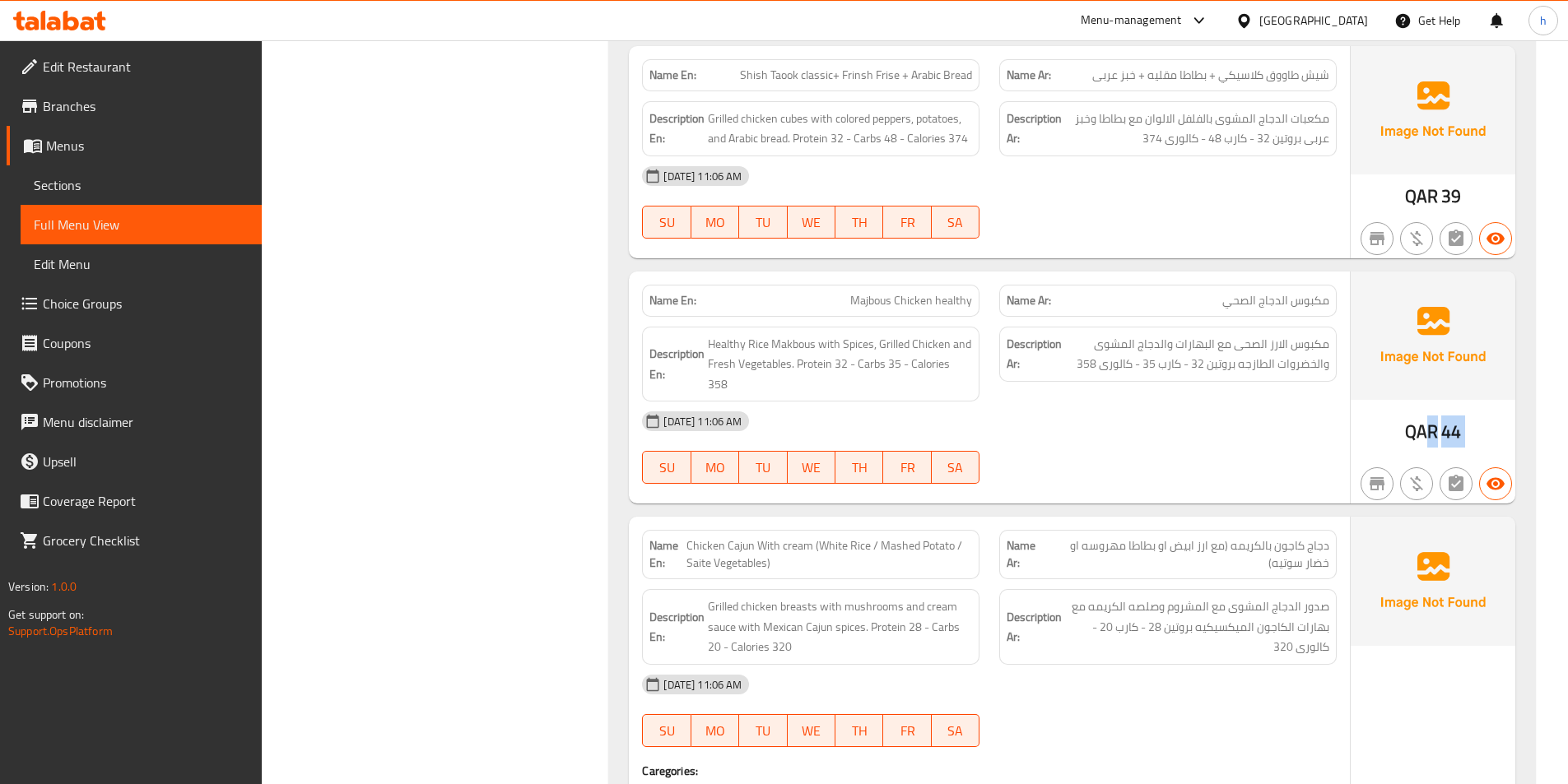
drag, startPoint x: 1426, startPoint y: 383, endPoint x: 1475, endPoint y: 387, distance: 49.2
click at [1475, 387] on div "QAR 44" at bounding box center [1433, 388] width 164 height 233
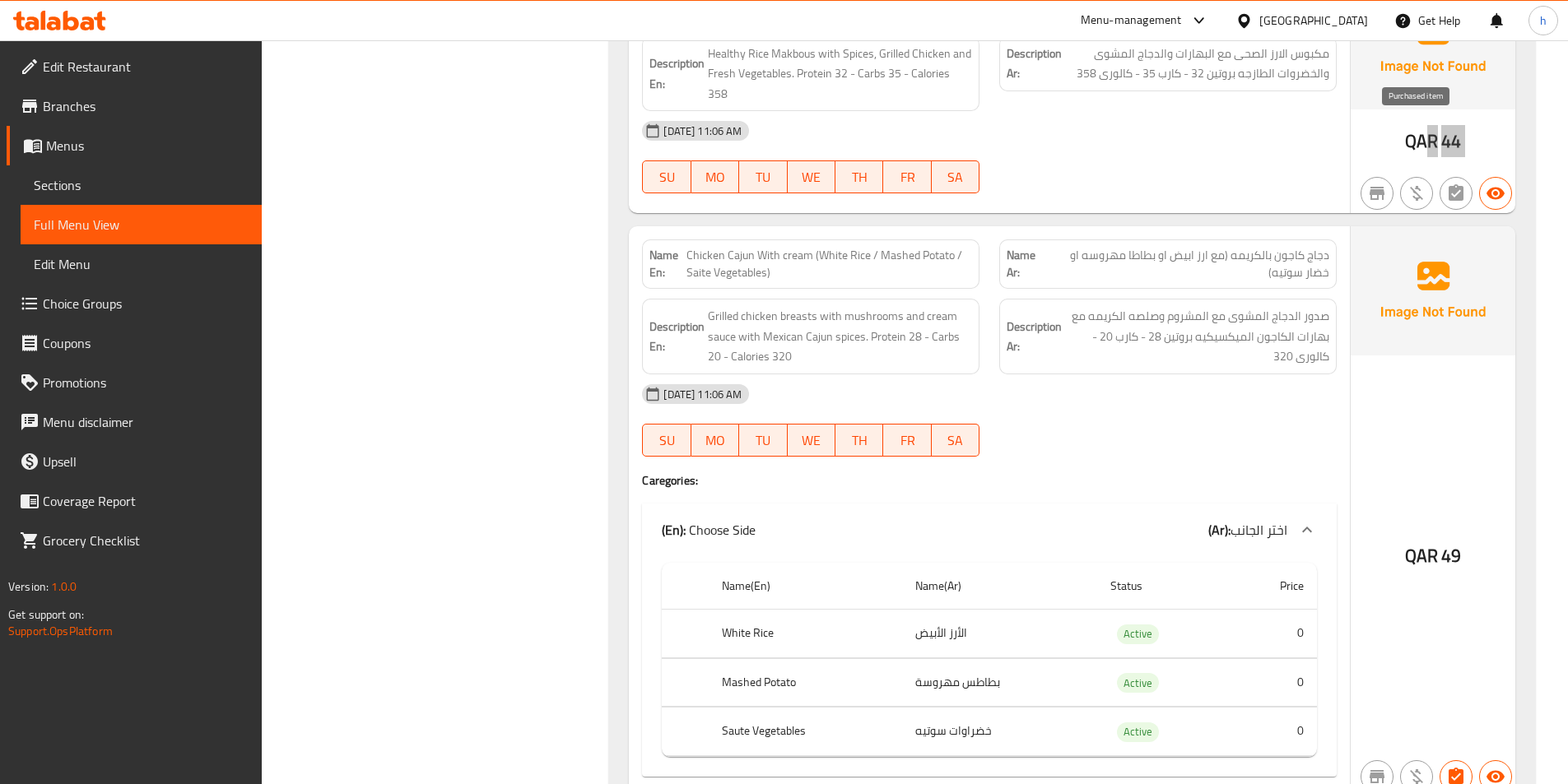
scroll to position [8972, 0]
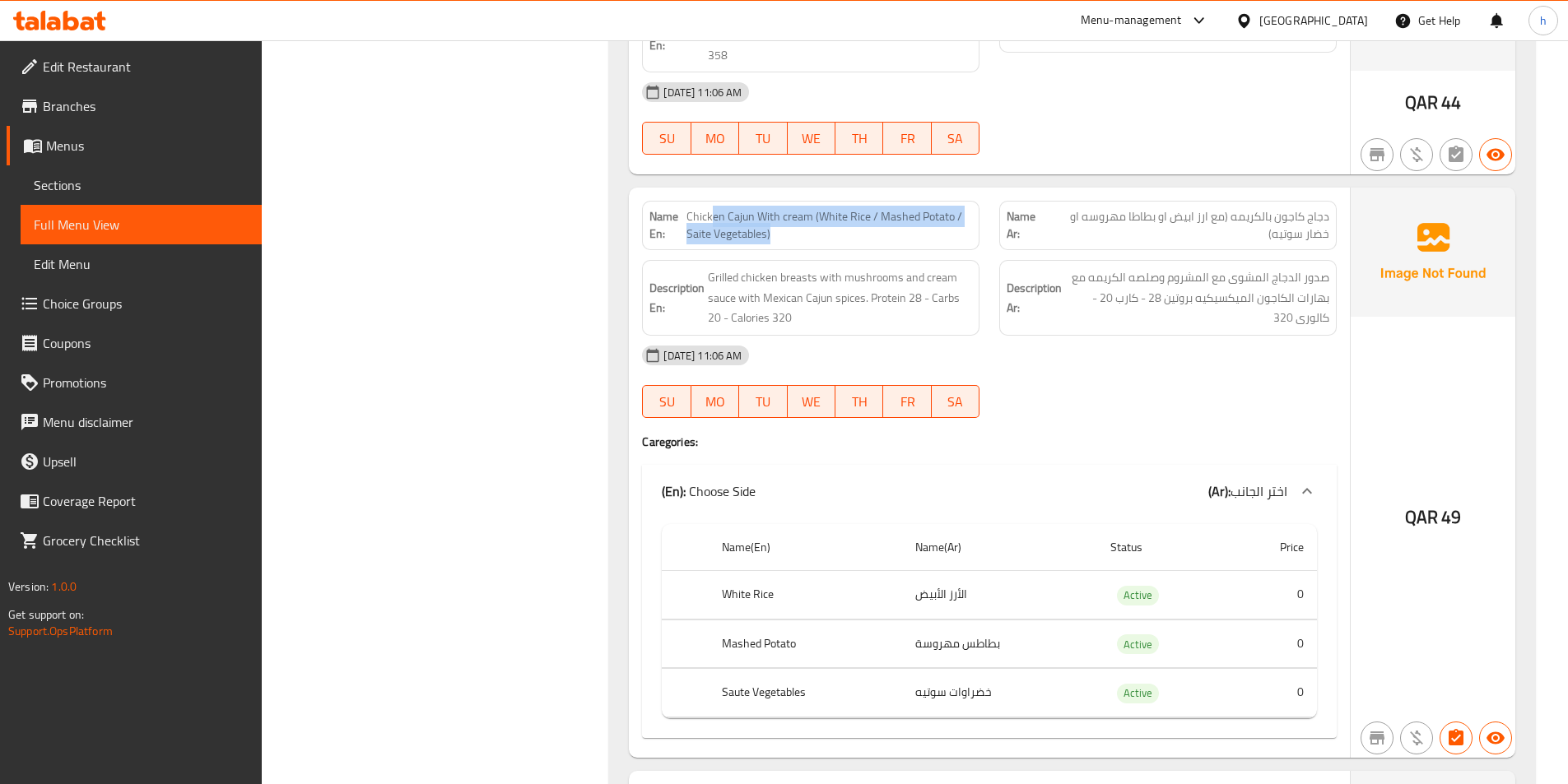
drag, startPoint x: 710, startPoint y: 158, endPoint x: 819, endPoint y: 173, distance: 110.0
click at [819, 208] on span "Chicken Cajun With cream (White Rice / Mashed Potato / Saite Vegetables)" at bounding box center [829, 225] width 285 height 35
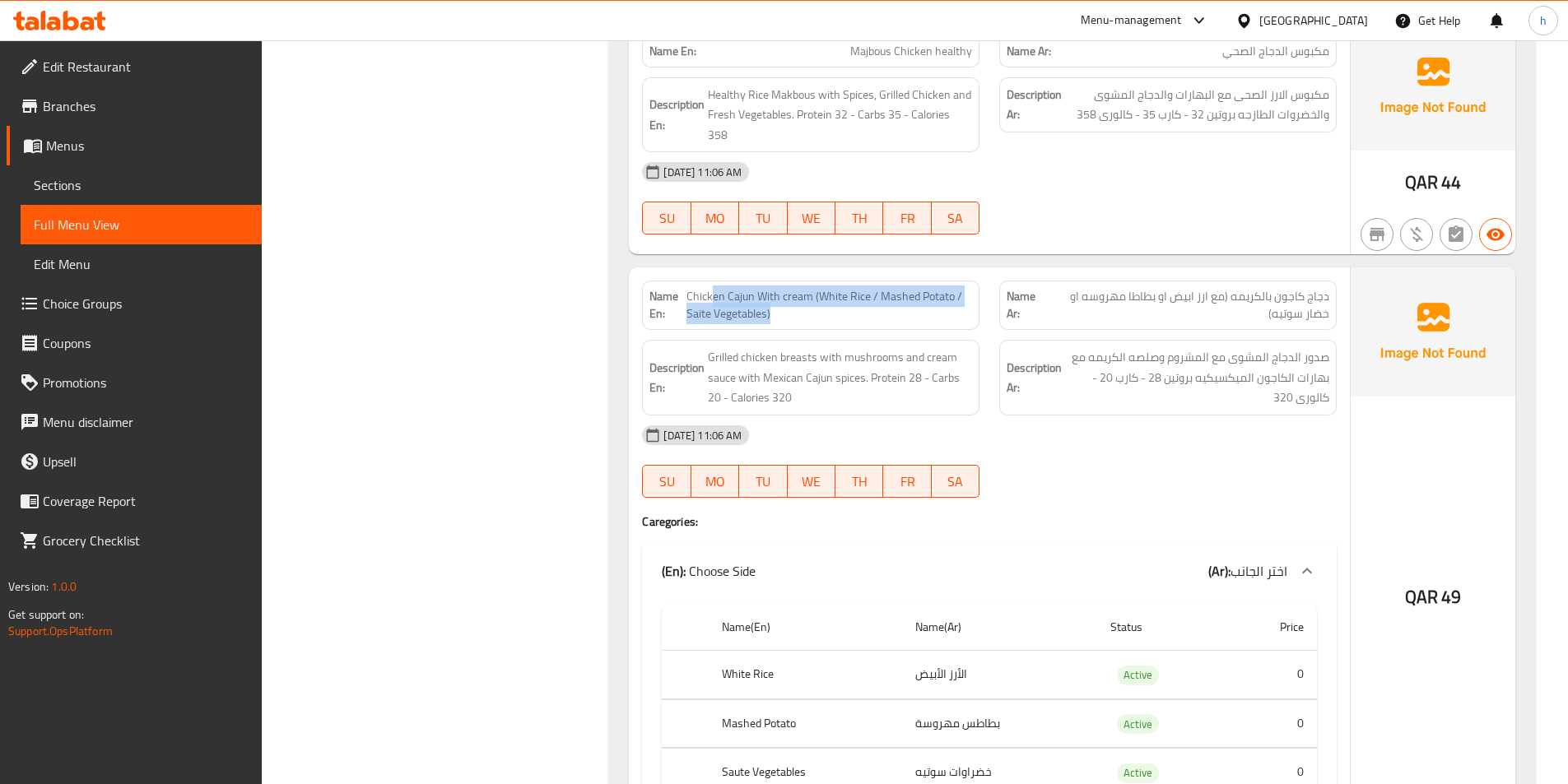
scroll to position [8645, 0]
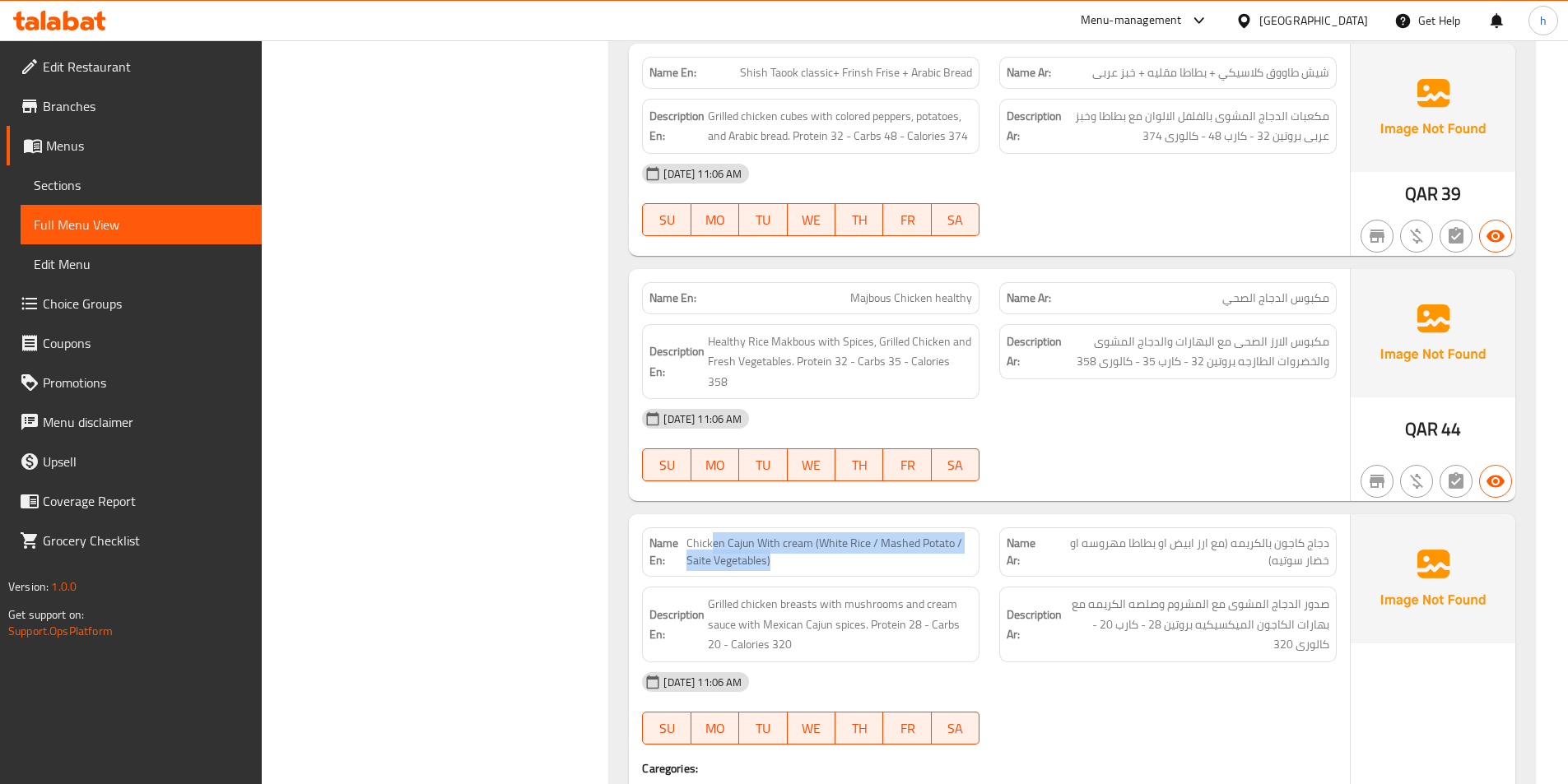
click at [768, 535] on span "Chicken Cajun With cream (White Rice / Mashed Potato / Saite Vegetables)" at bounding box center [829, 552] width 285 height 35
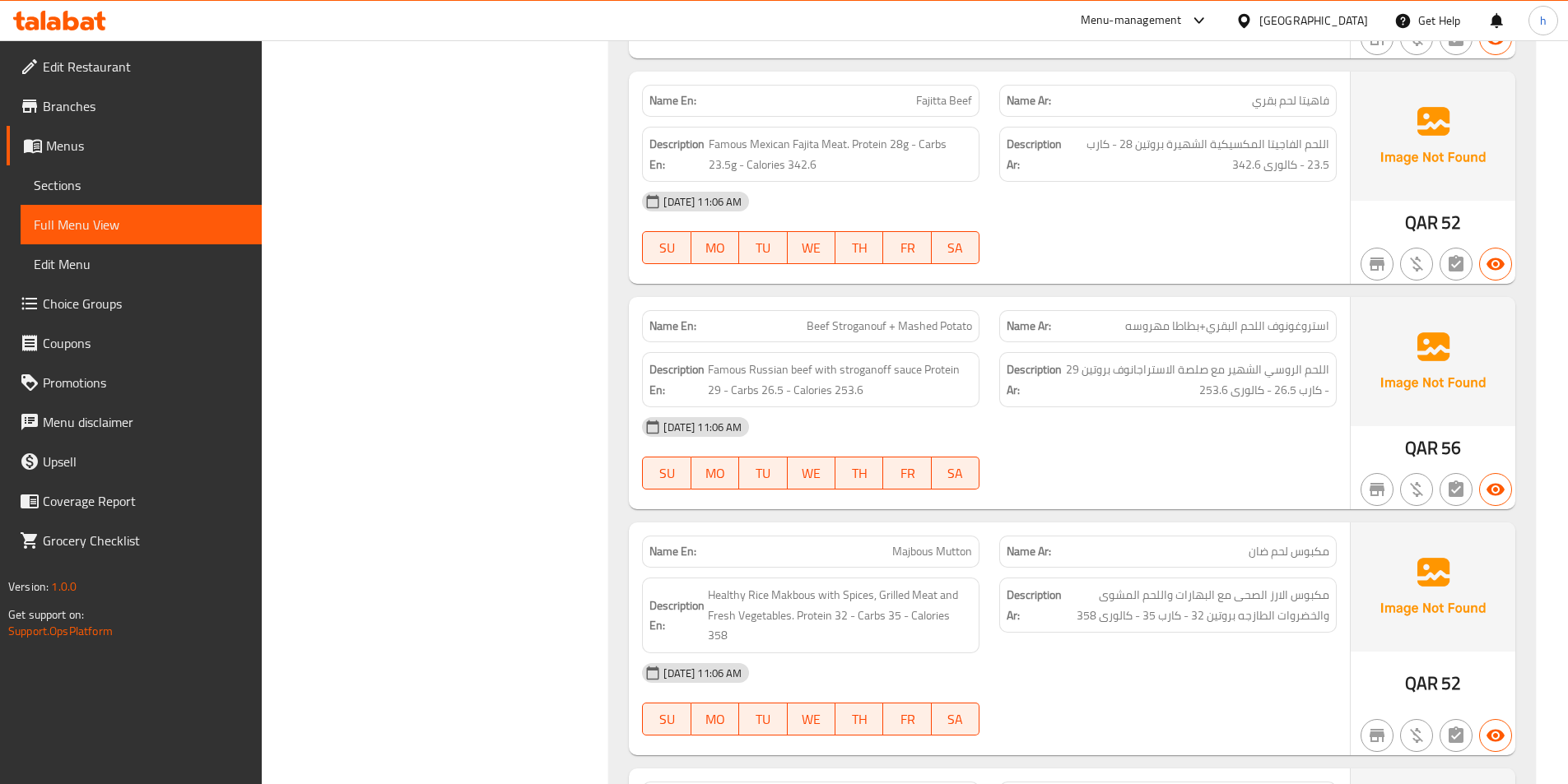
scroll to position [10621, 0]
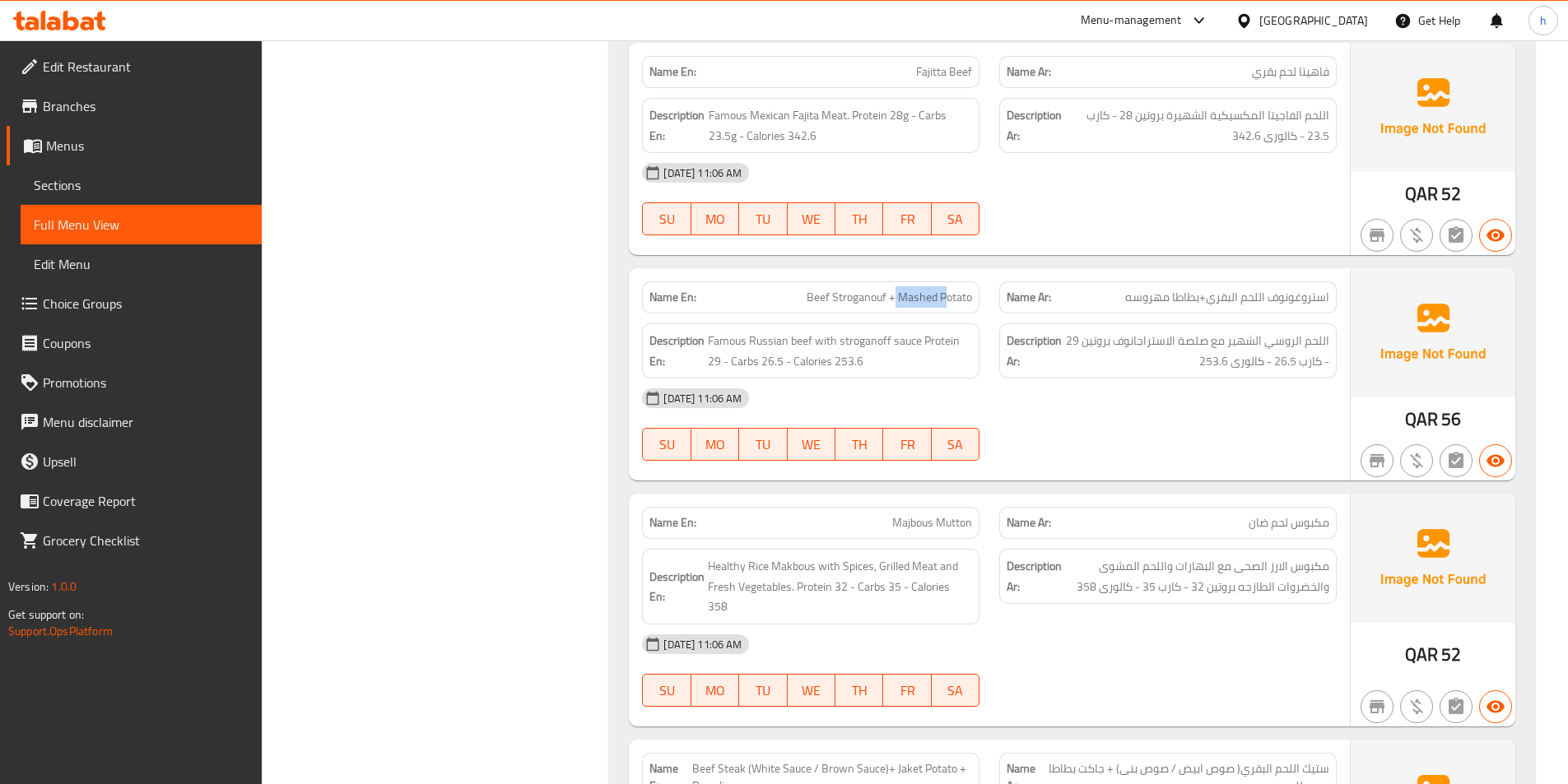
drag, startPoint x: 895, startPoint y: 235, endPoint x: 946, endPoint y: 240, distance: 51.2
click at [946, 289] on span "Beef Stroganouf + Mashed Potato" at bounding box center [889, 298] width 165 height 17
drag, startPoint x: 726, startPoint y: 282, endPoint x: 815, endPoint y: 280, distance: 89.0
click at [815, 331] on span "Famous Russian beef with stroganoff sauce Protein 29 - Carbs 26.5 - Calories 25…" at bounding box center [840, 350] width 264 height 41
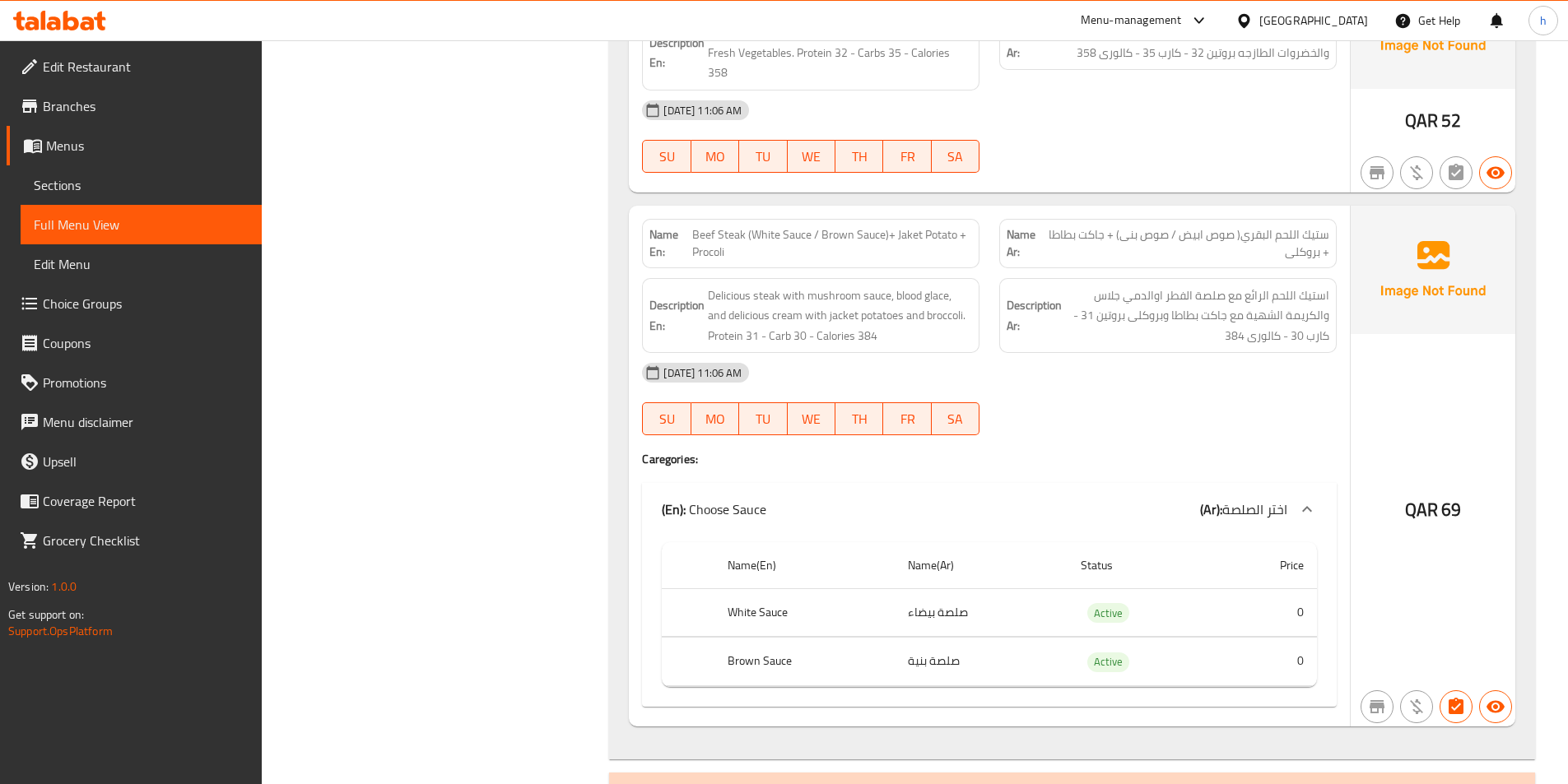
scroll to position [11114, 0]
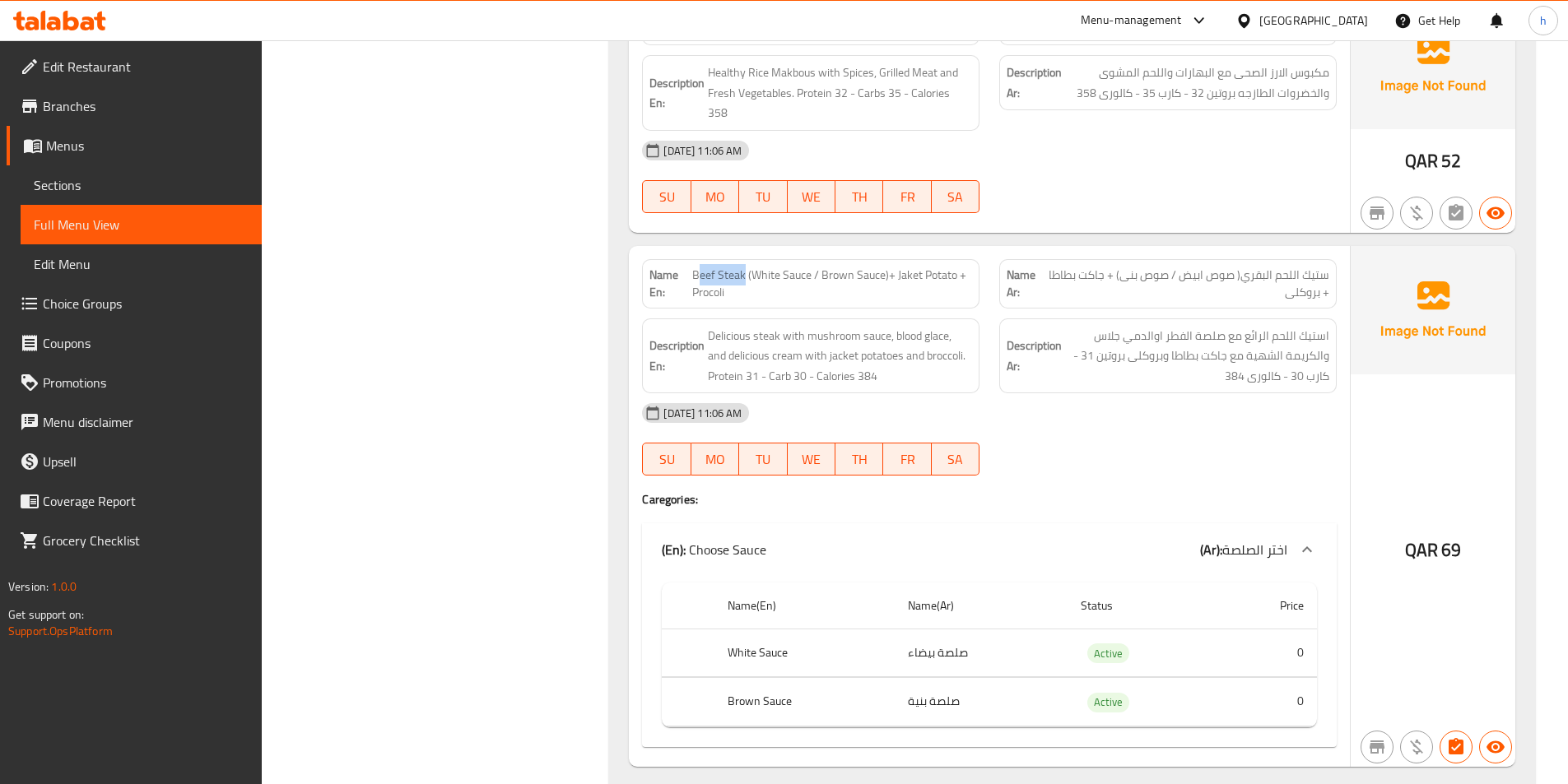
drag, startPoint x: 699, startPoint y: 197, endPoint x: 745, endPoint y: 205, distance: 46.7
click at [745, 266] on span "Beef Steak (White Sauce / Brown Sauce)+ Jaket Potato + Procoli" at bounding box center [832, 283] width 280 height 35
click at [794, 266] on span "Beef Steak (White Sauce / Brown Sauce)+ Jaket Potato + Procoli" at bounding box center [832, 283] width 280 height 35
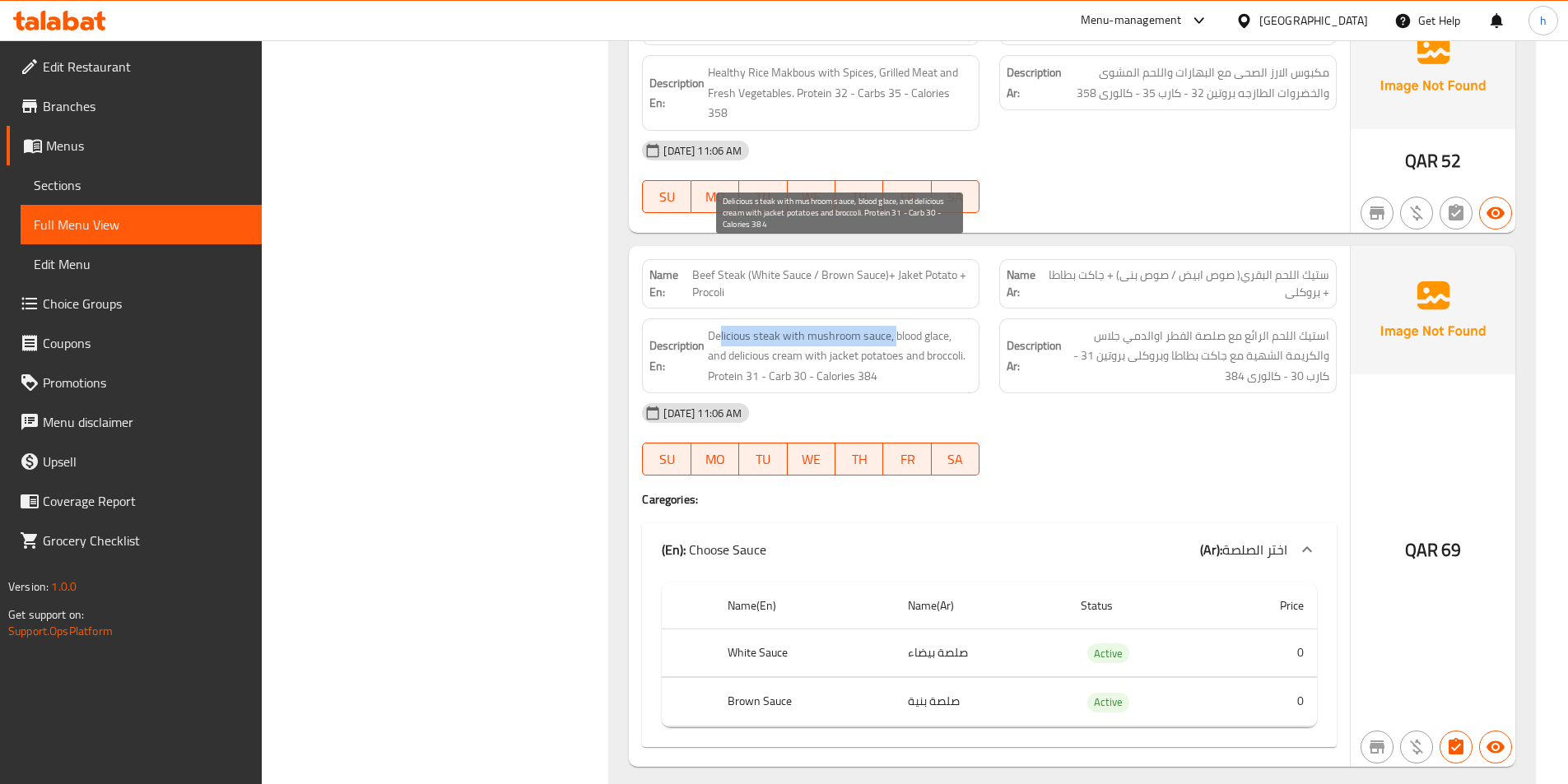
drag, startPoint x: 722, startPoint y: 250, endPoint x: 895, endPoint y: 251, distance: 173.0
click at [895, 326] on span "Delicious steak with mushroom sauce, blood glace, and delicious cream with jack…" at bounding box center [840, 356] width 264 height 60
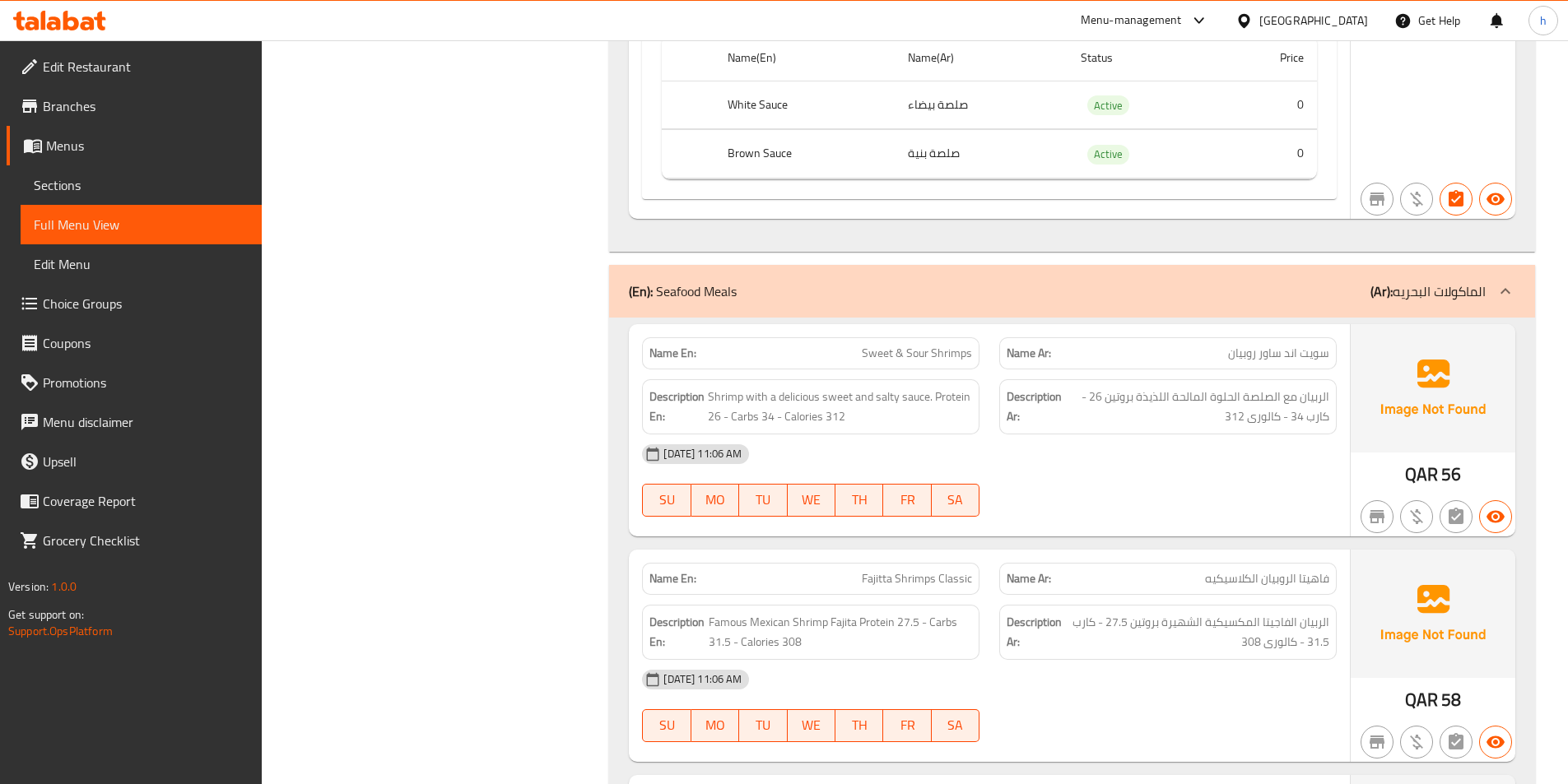
scroll to position [11690, 0]
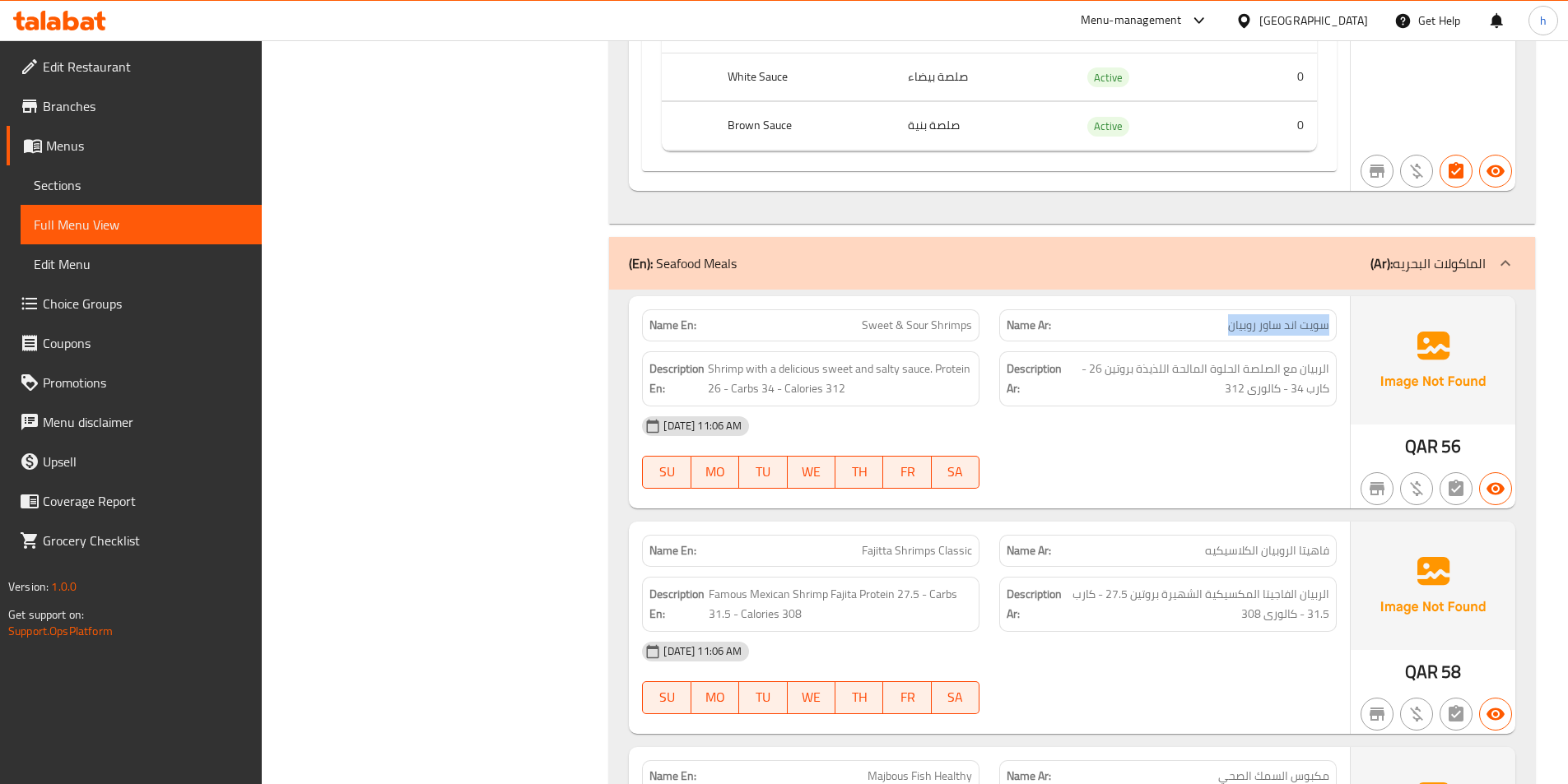
drag, startPoint x: 1332, startPoint y: 247, endPoint x: 1209, endPoint y: 259, distance: 123.6
click at [1209, 310] on div "Name Ar: سويت اند ساور روبيان" at bounding box center [1167, 326] width 337 height 32
drag, startPoint x: 871, startPoint y: 243, endPoint x: 950, endPoint y: 241, distance: 79.0
click at [950, 316] on span "Sweet & Sour Shrimps" at bounding box center [916, 325] width 111 height 17
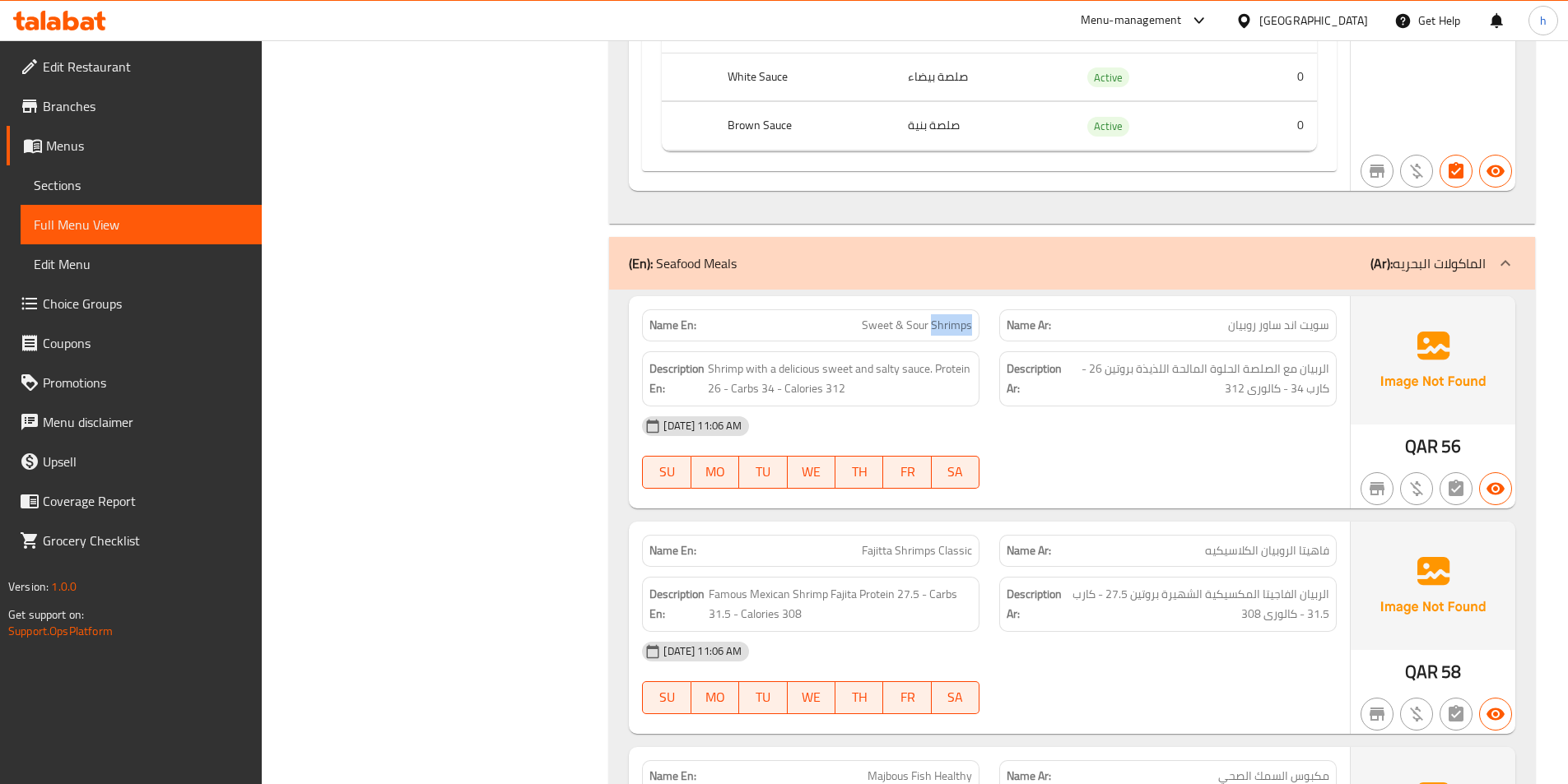
click at [950, 316] on span "Sweet & Sour Shrimps" at bounding box center [916, 325] width 111 height 17
click at [723, 359] on span "Shrimp with a delicious sweet and salty sauce. Protein 26 - Carbs 34 - Calories…" at bounding box center [840, 379] width 264 height 41
click at [744, 359] on span "Shrimp with a delicious sweet and salty sauce. Protein 26 - Carbs 34 - Calories…" at bounding box center [840, 379] width 264 height 41
click at [745, 359] on span "Shrimp with a delicious sweet and salty sauce. Protein 26 - Carbs 34 - Calories…" at bounding box center [840, 379] width 264 height 41
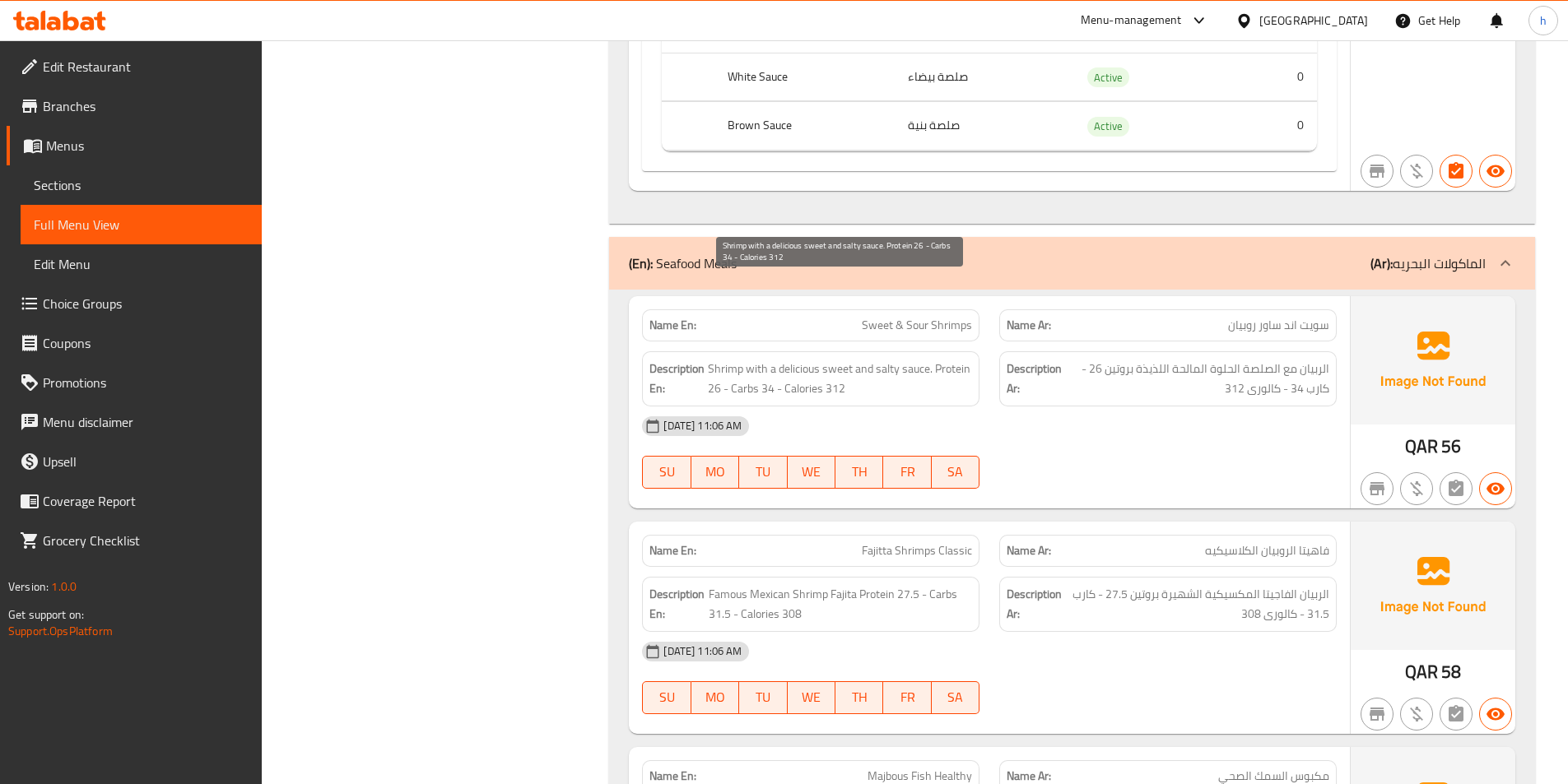
click at [798, 359] on span "Shrimp with a delicious sweet and salty sauce. Protein 26 - Carbs 34 - Calories…" at bounding box center [840, 379] width 264 height 41
drag, startPoint x: 784, startPoint y: 288, endPoint x: 963, endPoint y: 295, distance: 179.1
click at [963, 359] on span "Shrimp with a delicious sweet and salty sauce. Protein 26 - Carbs 34 - Calories…" at bounding box center [840, 379] width 264 height 41
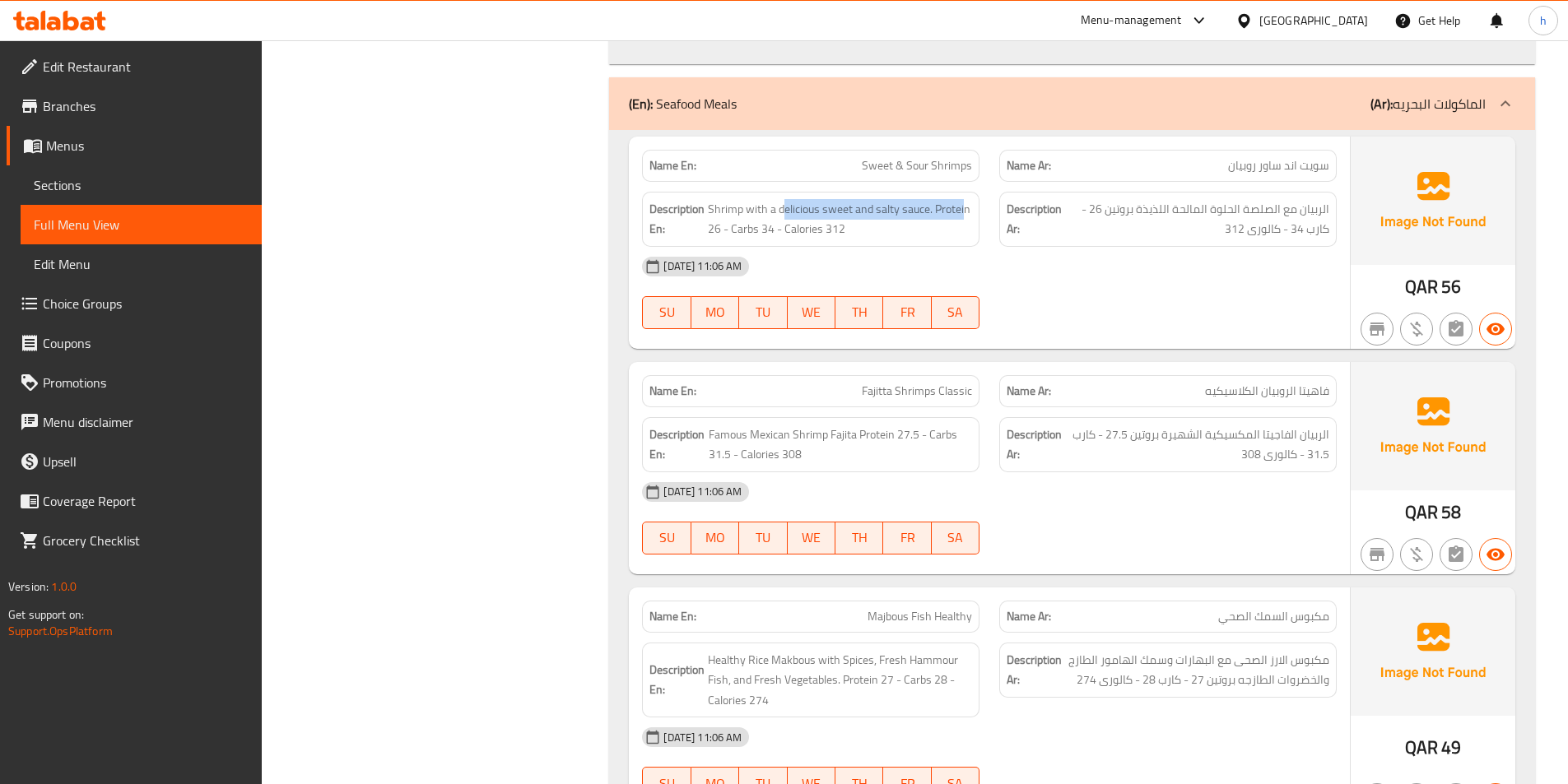
scroll to position [11855, 0]
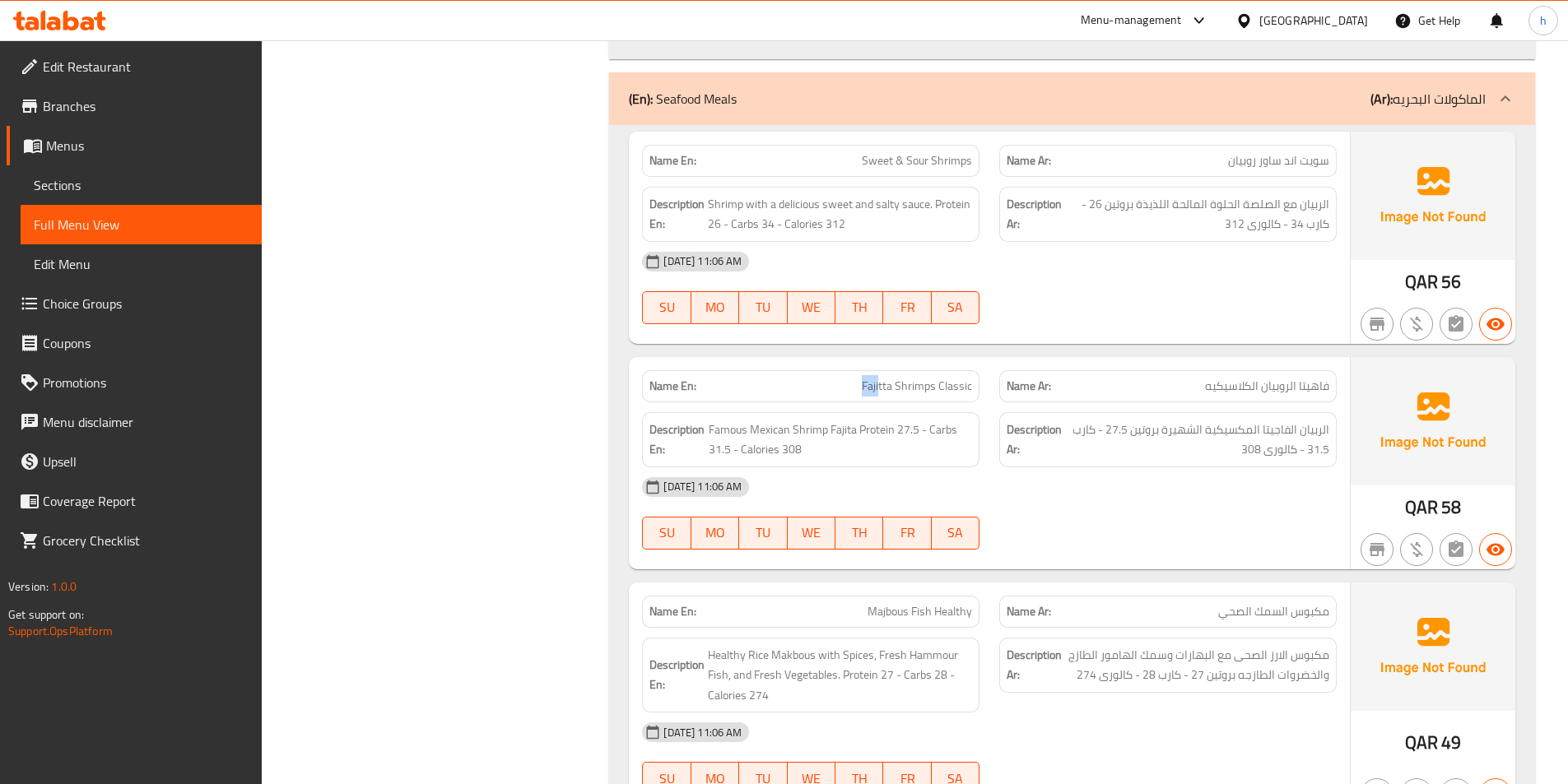
drag, startPoint x: 881, startPoint y: 311, endPoint x: 867, endPoint y: 311, distance: 14.0
click at [867, 378] on span "Fajitta Shrimps Classic" at bounding box center [916, 386] width 111 height 17
drag, startPoint x: 890, startPoint y: 310, endPoint x: 906, endPoint y: 311, distance: 16.0
click at [906, 378] on span "Fajitta Shrimps Classic" at bounding box center [916, 386] width 111 height 17
click at [927, 413] on div "Description En: Famous Mexican Shrimp Fajita Protein 27.5 - Carbs 31.5 - Calori…" at bounding box center [810, 440] width 337 height 55
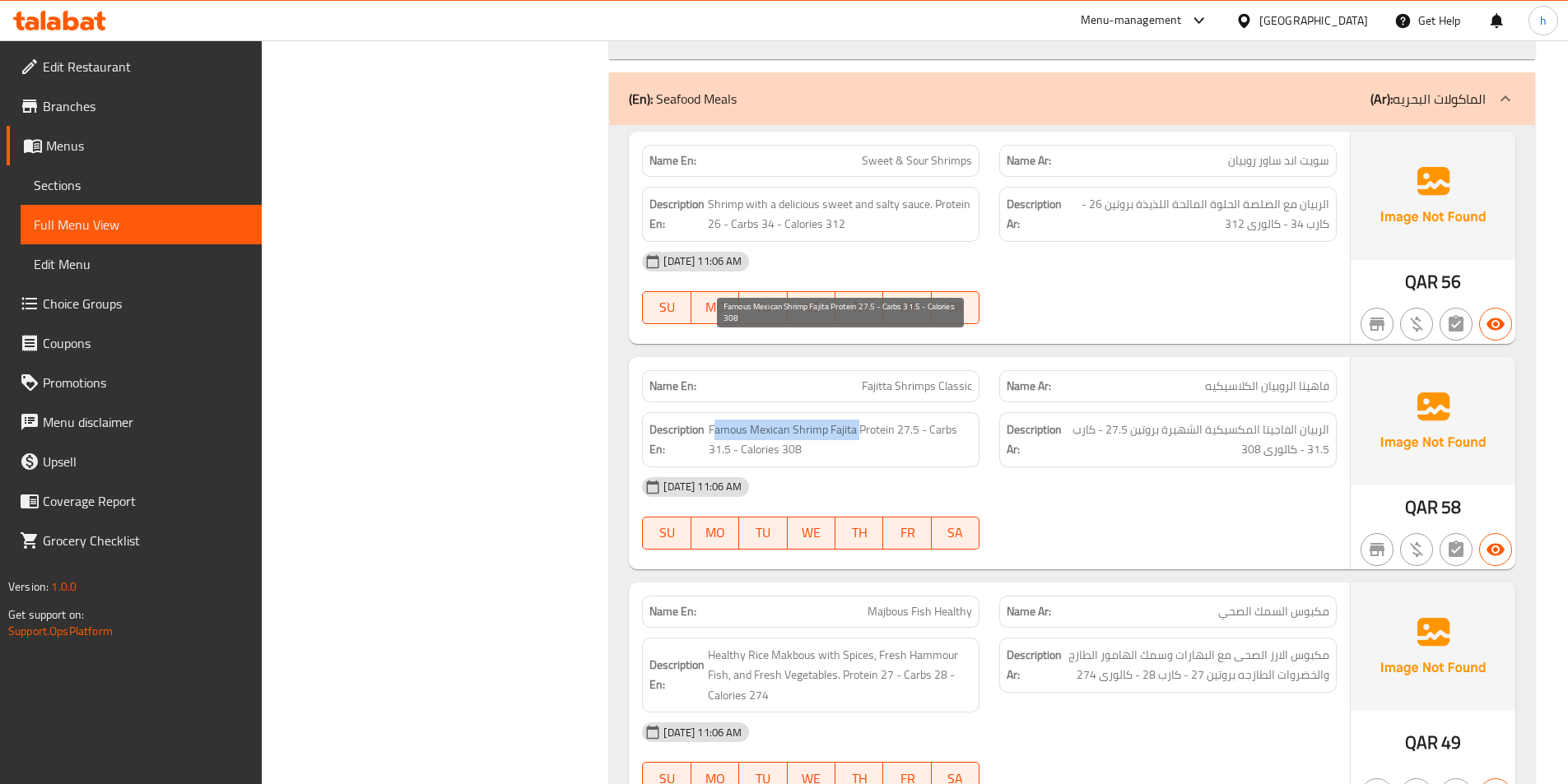
drag, startPoint x: 716, startPoint y: 349, endPoint x: 860, endPoint y: 351, distance: 144.0
click at [860, 419] on span "Famous Mexican Shrimp Fajita Protein 27.5 - Carbs 31.5 - Calories 308" at bounding box center [840, 439] width 264 height 41
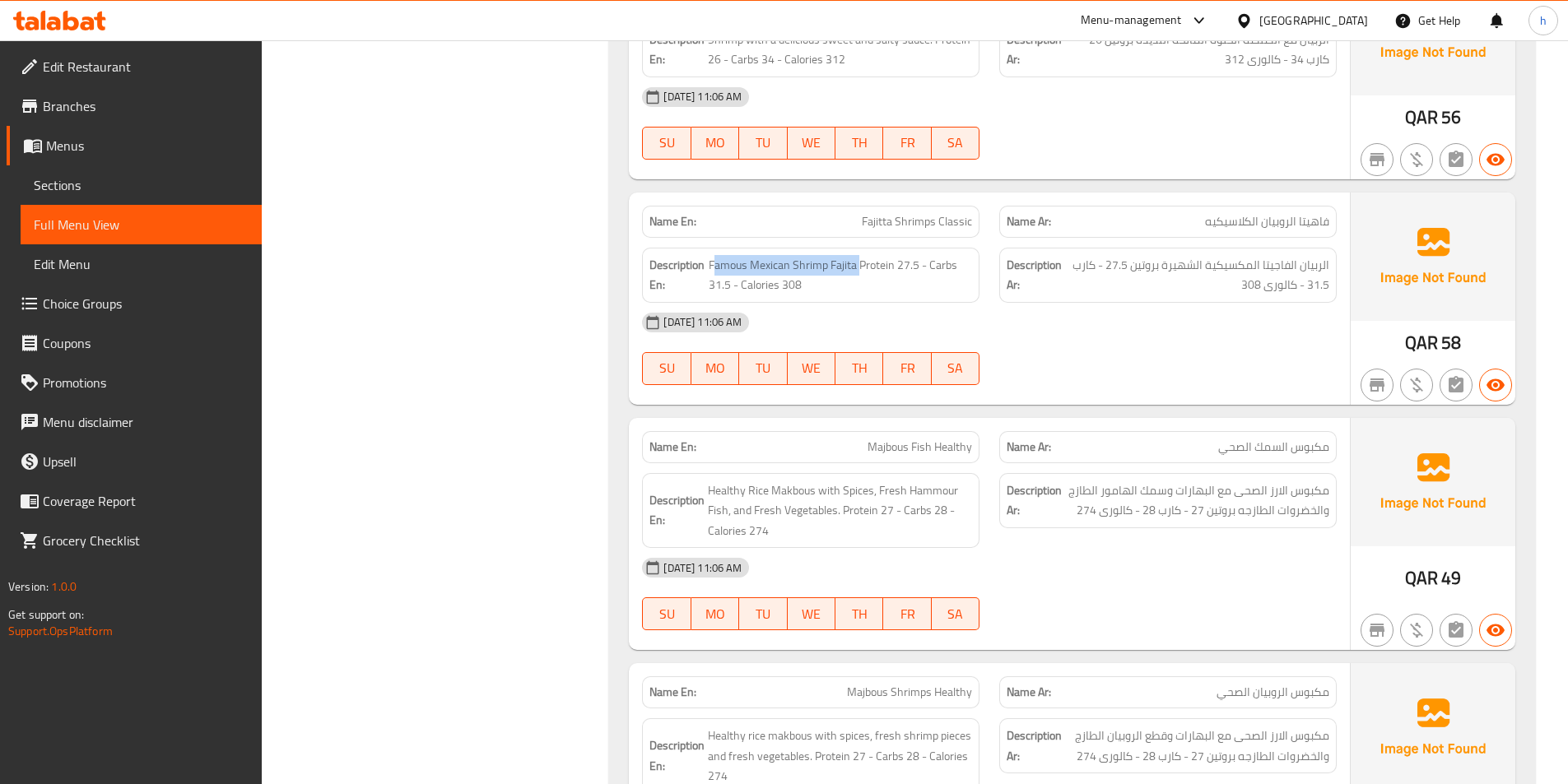
scroll to position [12102, 0]
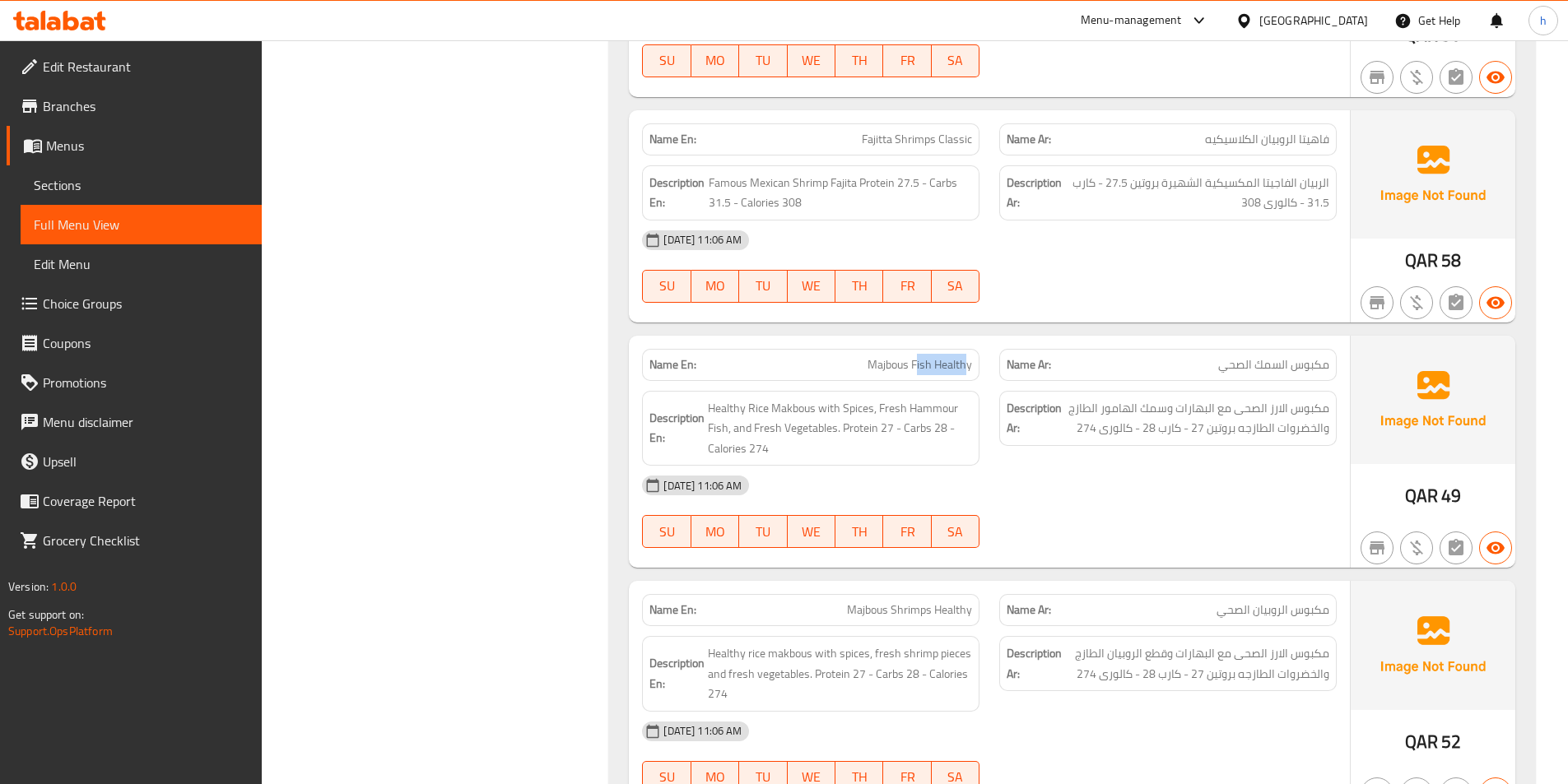
drag, startPoint x: 917, startPoint y: 291, endPoint x: 963, endPoint y: 294, distance: 46.1
click at [963, 356] on span "Majbous Fish Healthy" at bounding box center [919, 365] width 105 height 17
click at [907, 356] on span "Majbous Fish Healthy" at bounding box center [919, 365] width 105 height 17
click at [896, 356] on span "Majbous Fish Healthy" at bounding box center [919, 365] width 105 height 17
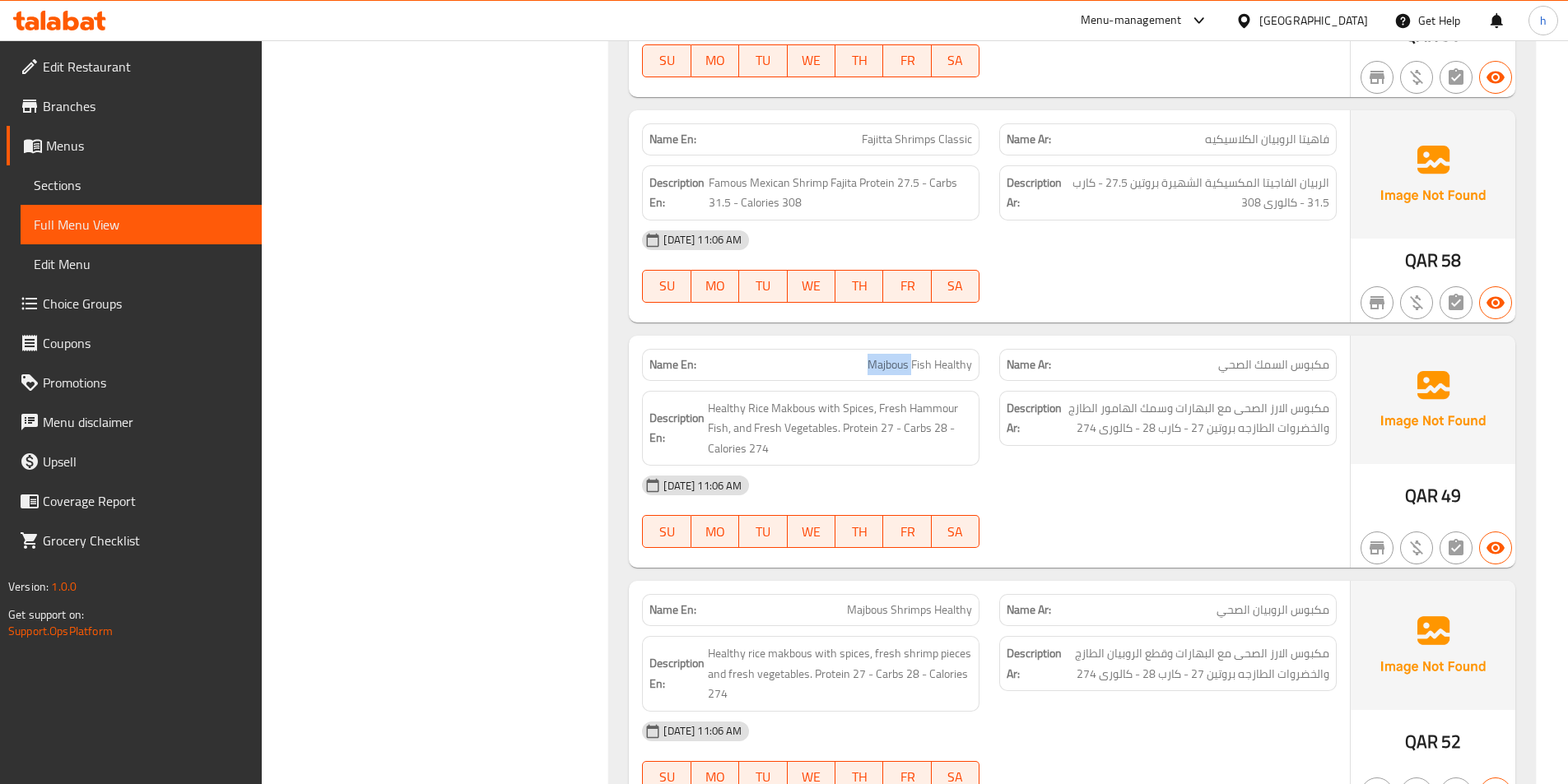
click at [896, 356] on span "Majbous Fish Healthy" at bounding box center [919, 365] width 105 height 17
click at [940, 339] on div "Name En: Majbous Fish Healthy" at bounding box center [810, 365] width 357 height 52
drag, startPoint x: 811, startPoint y: 325, endPoint x: 713, endPoint y: 316, distance: 98.4
click at [713, 391] on div "Description En: Healthy Rice Makbous with Spices, Fresh Hammour Fish, and Fresh…" at bounding box center [810, 429] width 337 height 76
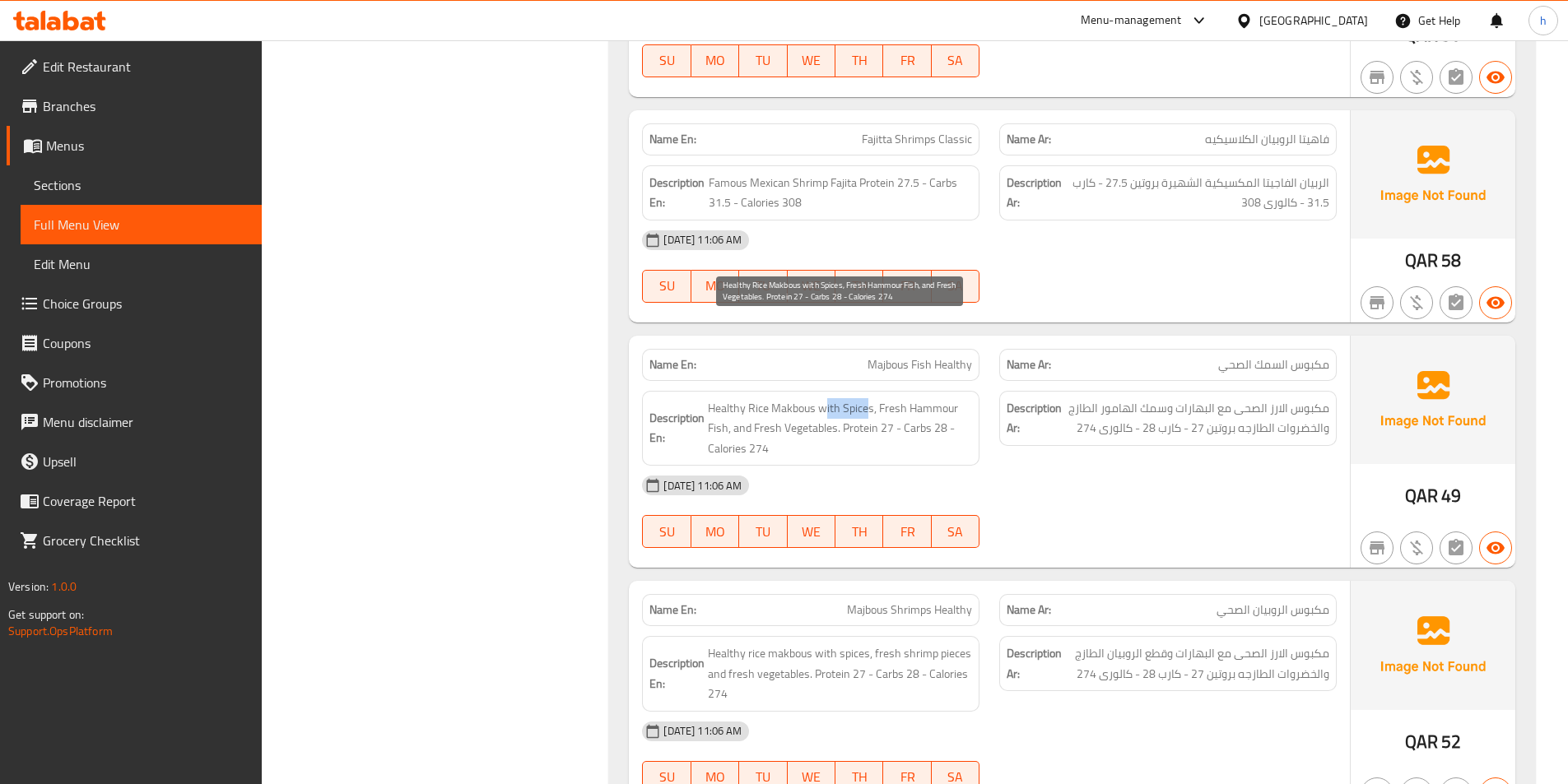
drag, startPoint x: 827, startPoint y: 332, endPoint x: 878, endPoint y: 332, distance: 51.0
click at [868, 399] on span "Healthy Rice Makbous with Spices, Fresh Hammour Fish, and Fresh Vegetables. Pro…" at bounding box center [840, 429] width 264 height 60
drag, startPoint x: 905, startPoint y: 330, endPoint x: 942, endPoint y: 330, distance: 37.0
click at [942, 399] on span "Healthy Rice Makbous with Spices, Fresh Hammour Fish, and Fresh Vegetables. Pro…" at bounding box center [840, 429] width 264 height 60
drag, startPoint x: 889, startPoint y: 323, endPoint x: 792, endPoint y: 349, distance: 100.4
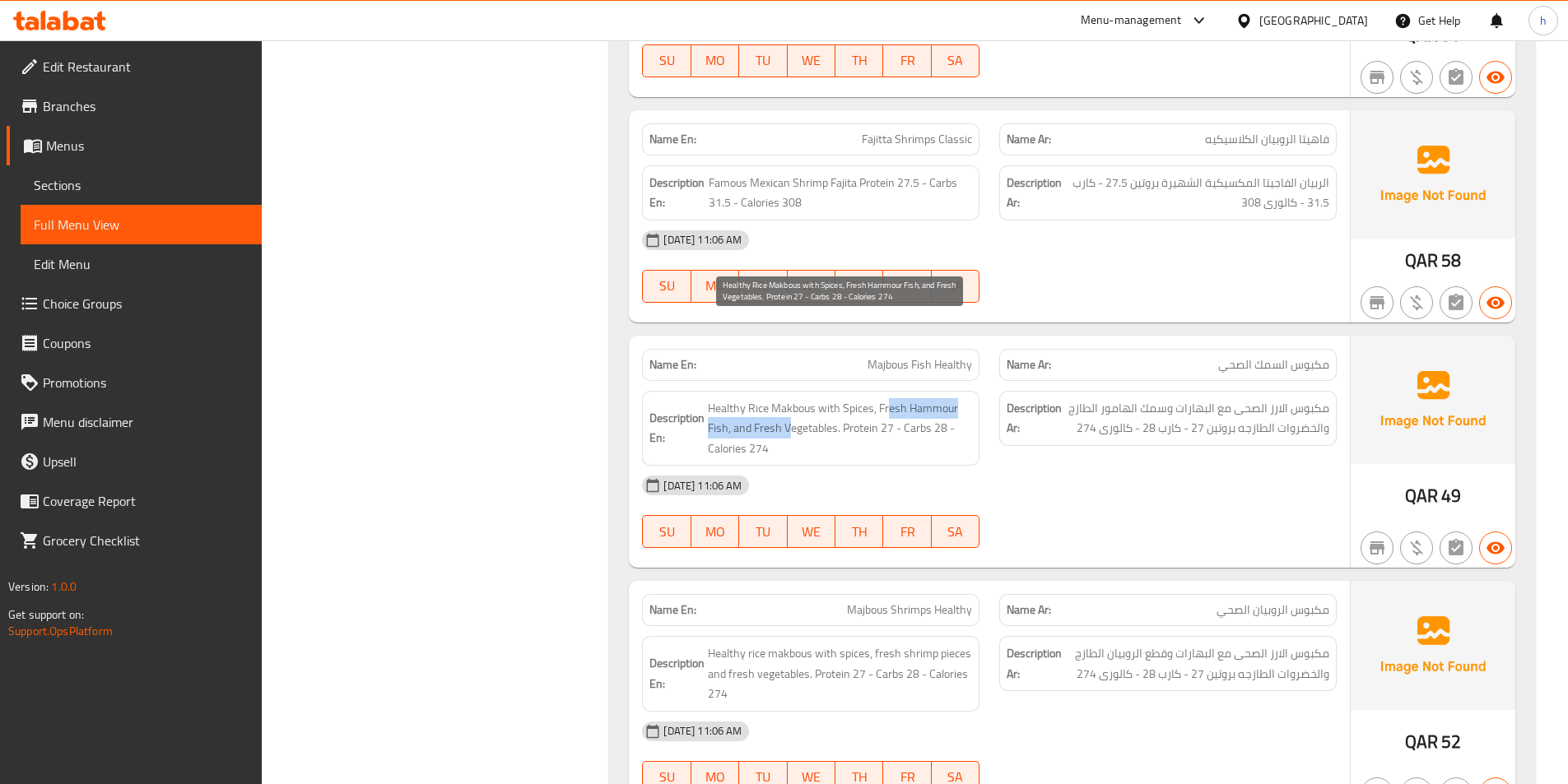
click at [792, 399] on span "Healthy Rice Makbous with Spices, Fresh Hammour Fish, and Fresh Vegetables. Pro…" at bounding box center [840, 429] width 264 height 60
click at [827, 399] on span "Healthy Rice Makbous with Spices, Fresh Hammour Fish, and Fresh Vegetables. Pro…" at bounding box center [840, 429] width 264 height 60
drag, startPoint x: 820, startPoint y: 345, endPoint x: 839, endPoint y: 349, distance: 19.4
click at [839, 399] on span "Healthy Rice Makbous with Spices, Fresh Hammour Fish, and Fresh Vegetables. Pro…" at bounding box center [840, 429] width 264 height 60
click at [872, 399] on span "Healthy Rice Makbous with Spices, Fresh Hammour Fish, and Fresh Vegetables. Pro…" at bounding box center [840, 429] width 264 height 60
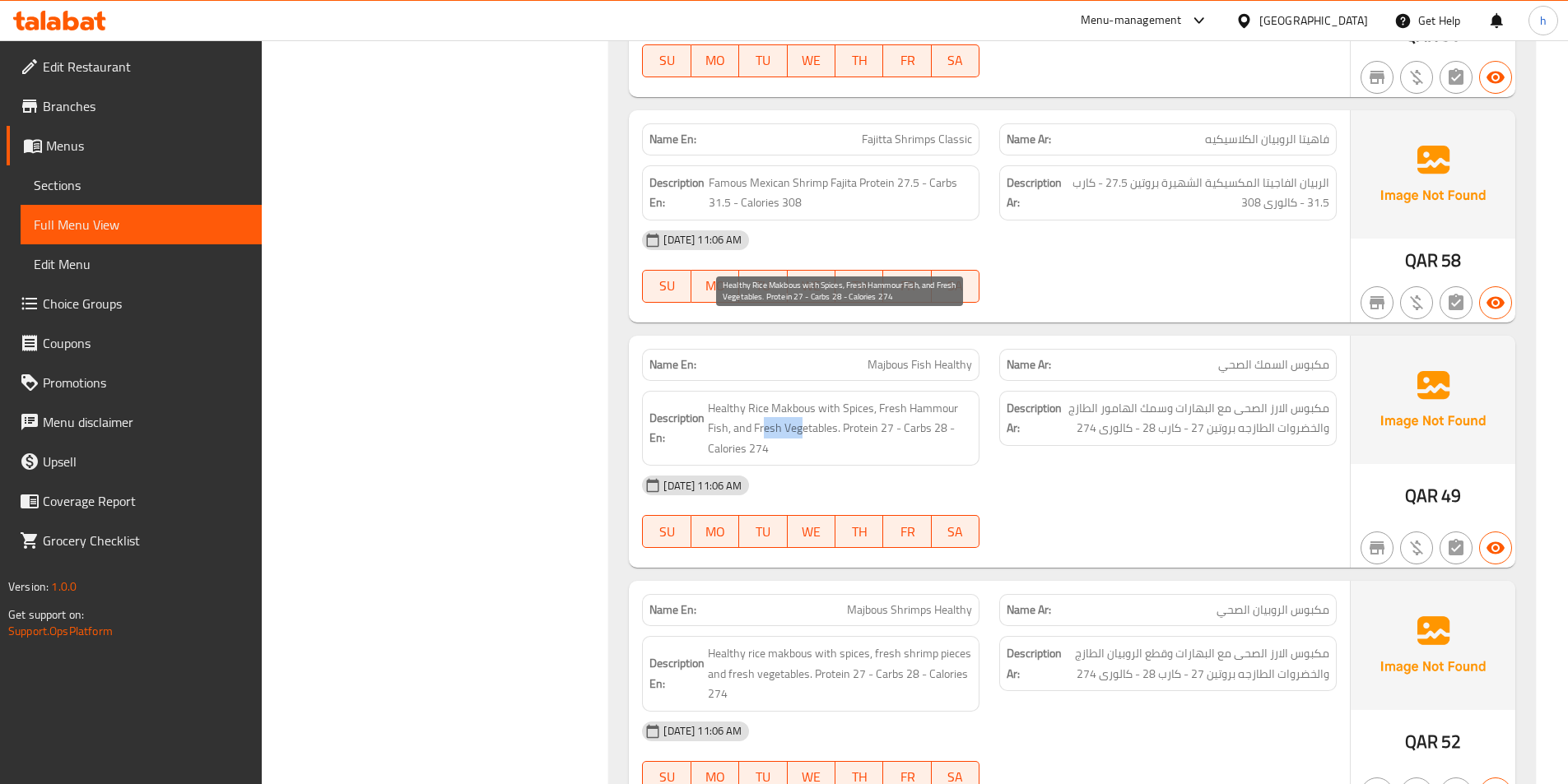
drag, startPoint x: 765, startPoint y: 345, endPoint x: 803, endPoint y: 342, distance: 38.1
click at [803, 399] on span "Healthy Rice Makbous with Spices, Fresh Hammour Fish, and Fresh Vegetables. Pro…" at bounding box center [840, 429] width 264 height 60
click at [835, 399] on span "Healthy Rice Makbous with Spices, Fresh Hammour Fish, and Fresh Vegetables. Pro…" at bounding box center [840, 429] width 264 height 60
drag, startPoint x: 867, startPoint y: 347, endPoint x: 917, endPoint y: 373, distance: 56.4
click at [917, 399] on span "Healthy Rice Makbous with Spices, Fresh Hammour Fish, and Fresh Vegetables. Pro…" at bounding box center [840, 429] width 264 height 60
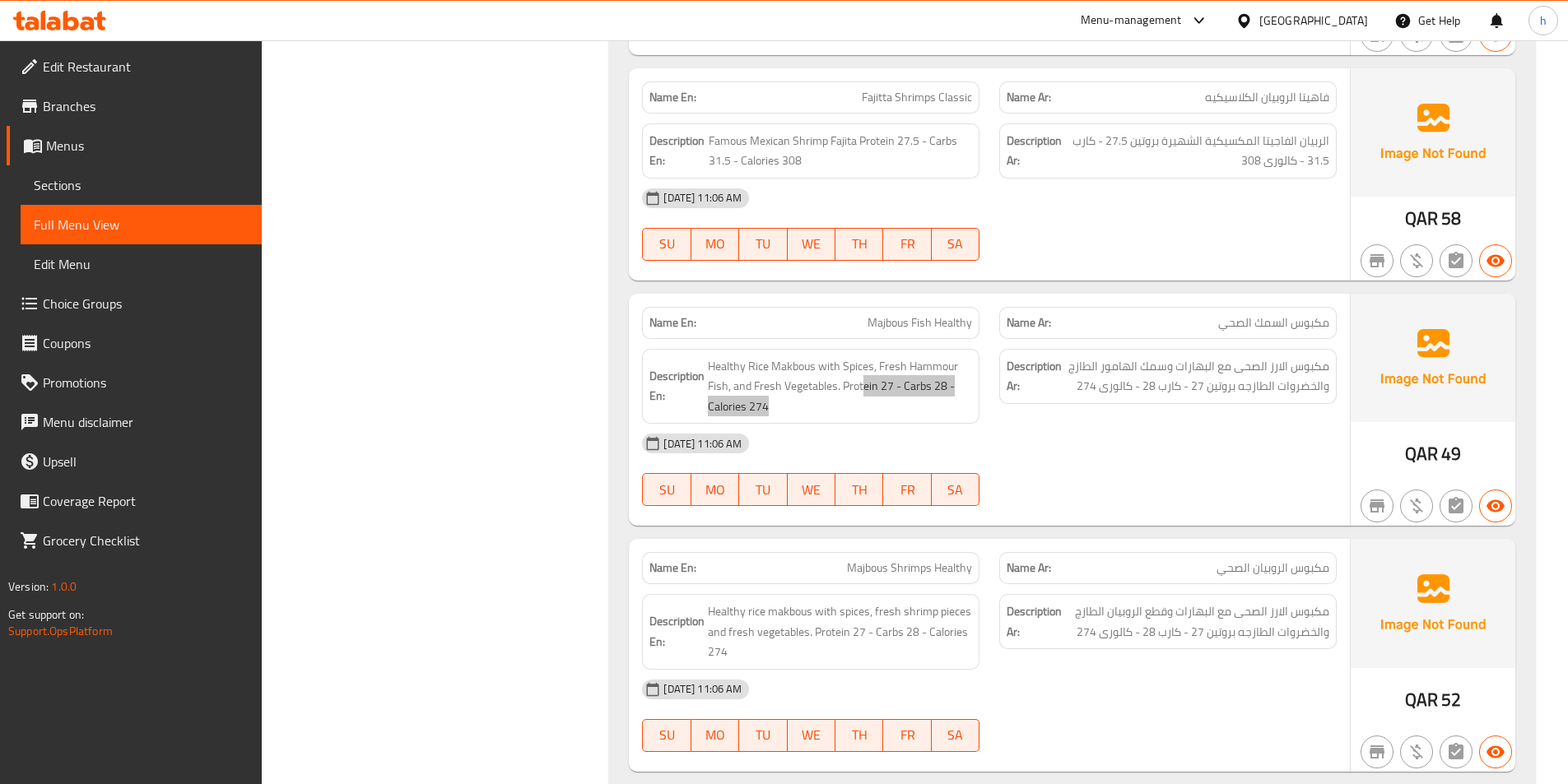
scroll to position [12184, 0]
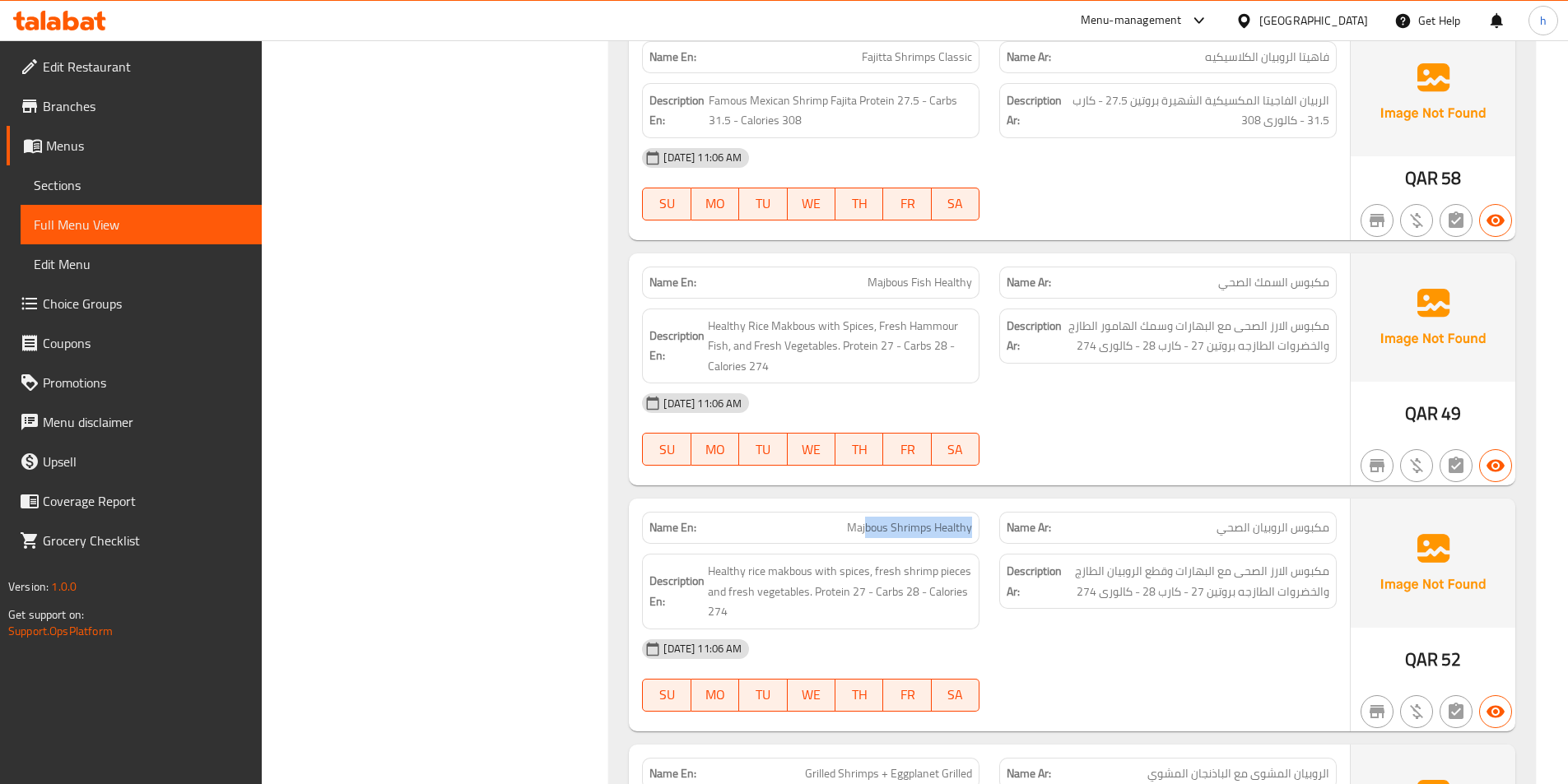
drag, startPoint x: 867, startPoint y: 455, endPoint x: 976, endPoint y: 450, distance: 109.1
click at [976, 512] on div "Name En: Majbous Shrimps Healthy" at bounding box center [810, 528] width 337 height 32
click at [998, 544] on div "Description Ar: مكبوس الارز الصحى مع البهارات وقطع الروبيان الطازج والخضروات ال…" at bounding box center [1167, 591] width 357 height 95
drag, startPoint x: 803, startPoint y: 495, endPoint x: 707, endPoint y: 480, distance: 97.2
click at [707, 554] on div "Description En: Healthy rice makbous with spices, fresh shrimp pieces and fresh…" at bounding box center [810, 591] width 337 height 76
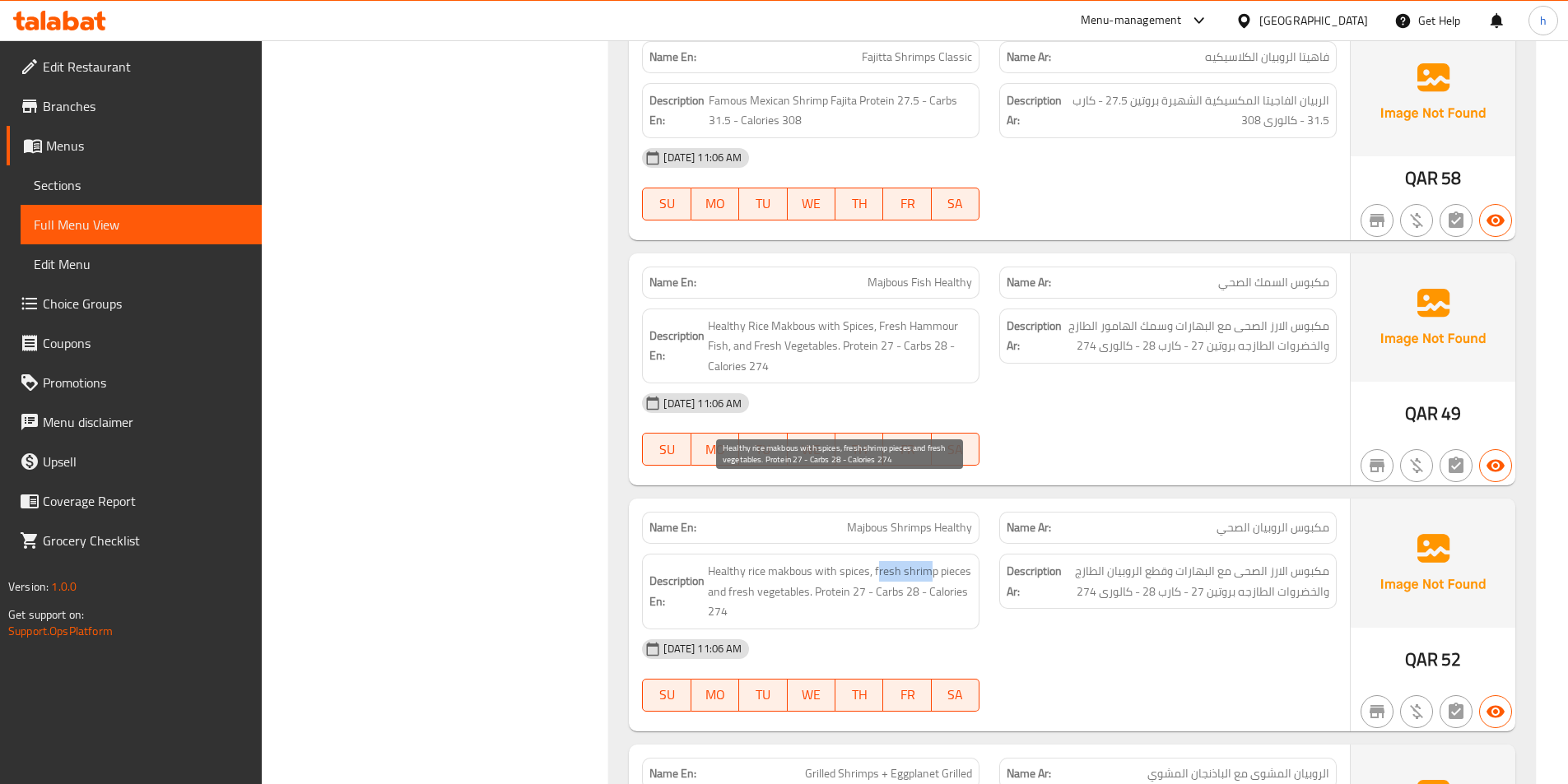
drag, startPoint x: 878, startPoint y: 490, endPoint x: 925, endPoint y: 493, distance: 47.1
click at [925, 561] on span "Healthy rice makbous with spices, fresh shrimp pieces and fresh vegetables. Pro…" at bounding box center [840, 591] width 264 height 60
drag, startPoint x: 730, startPoint y: 503, endPoint x: 784, endPoint y: 510, distance: 54.5
click at [784, 561] on span "Healthy rice makbous with spices, fresh shrimp pieces and fresh vegetables. Pro…" at bounding box center [840, 591] width 264 height 60
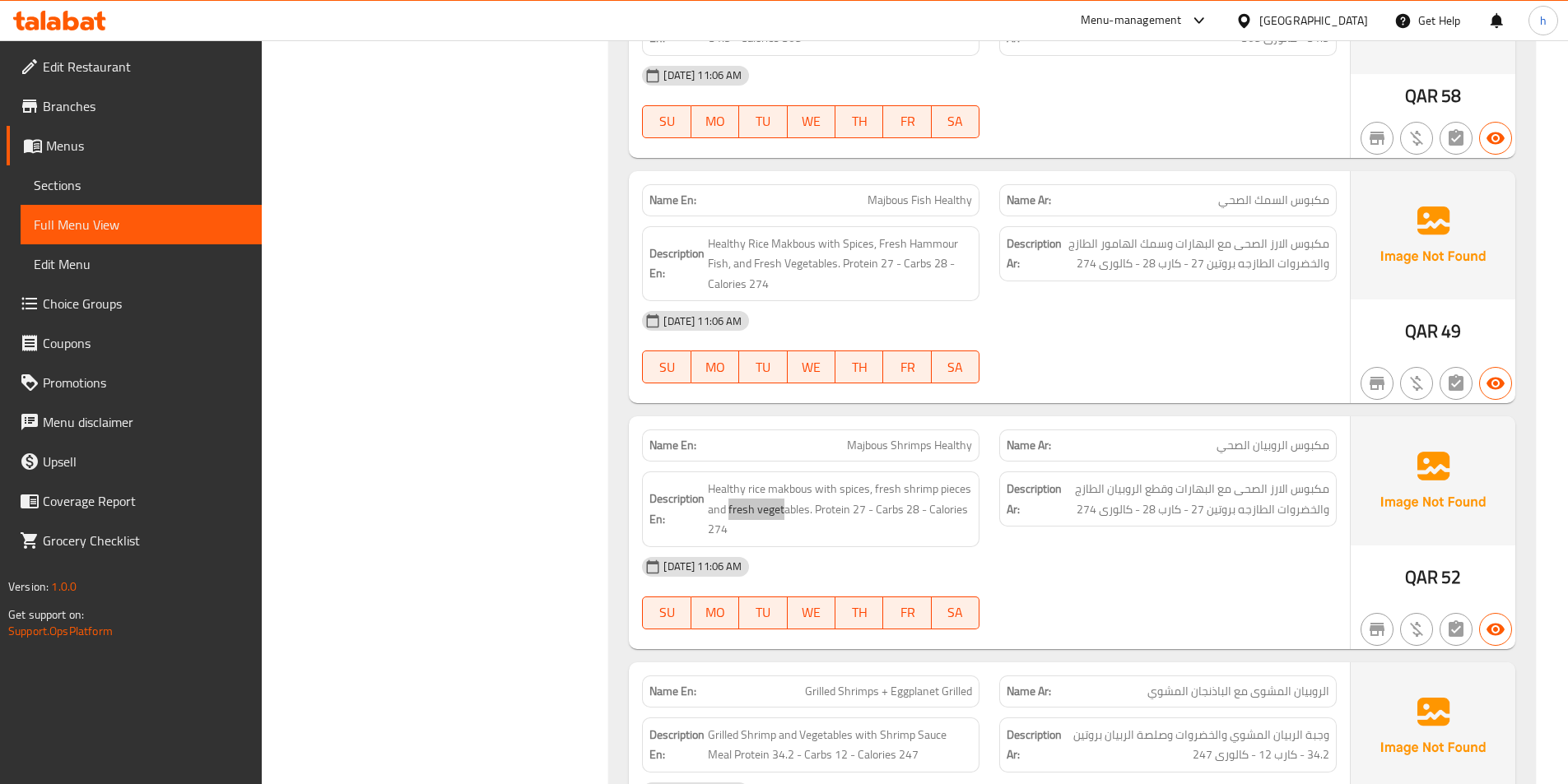
scroll to position [12596, 0]
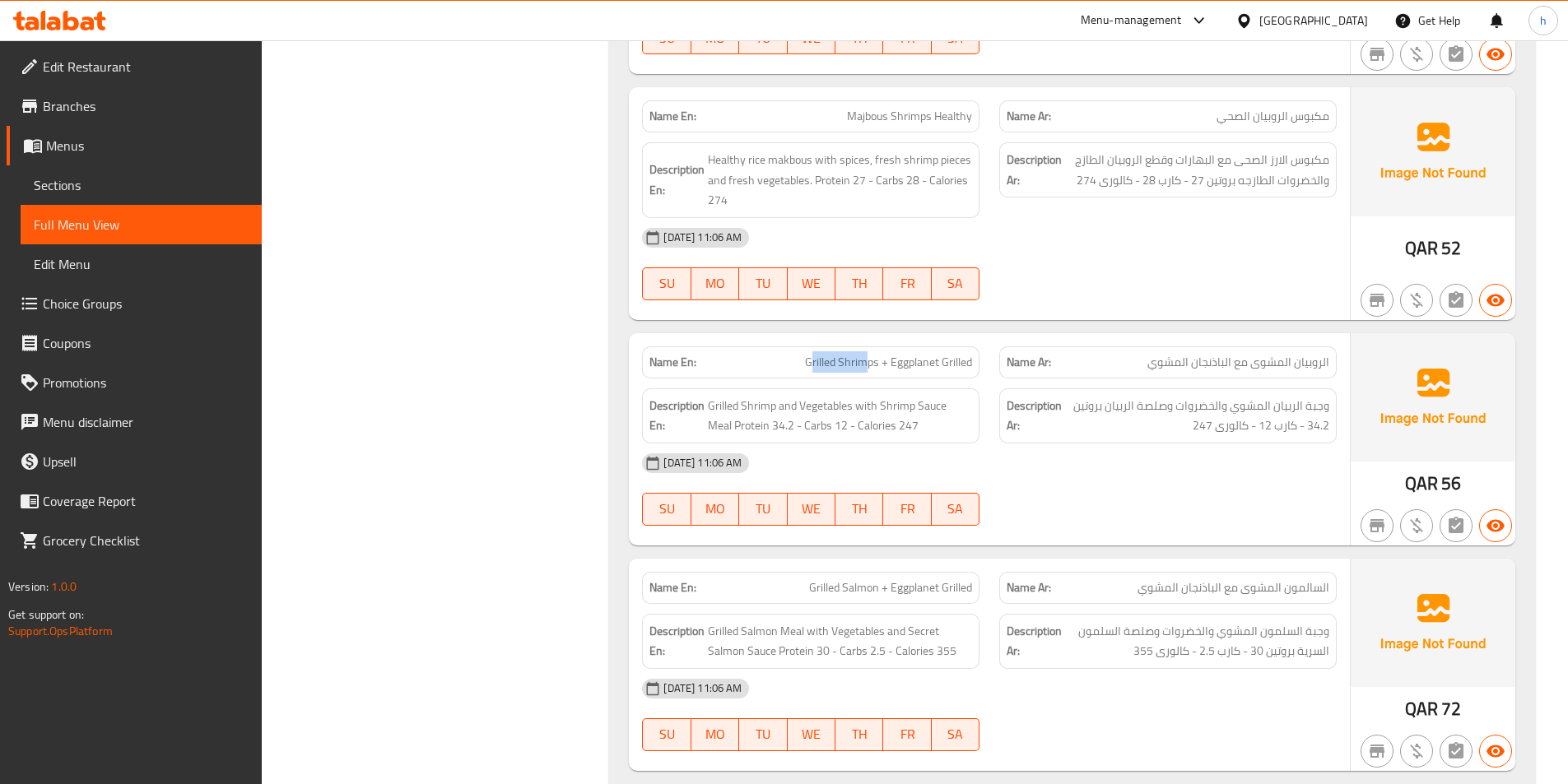
drag, startPoint x: 810, startPoint y: 284, endPoint x: 864, endPoint y: 291, distance: 54.5
click at [864, 354] on span "Grilled Shrimps + Eggplanet Grilled" at bounding box center [888, 363] width 167 height 17
drag, startPoint x: 904, startPoint y: 289, endPoint x: 978, endPoint y: 291, distance: 74.0
click at [978, 347] on div "Name En: Grilled Shrimps + Eggplanet Grilled" at bounding box center [810, 363] width 337 height 32
click at [938, 396] on span "Grilled Shrimp and Vegetables with Shrimp Sauce Meal Protein 34.2 - Carbs 12 - …" at bounding box center [840, 416] width 264 height 41
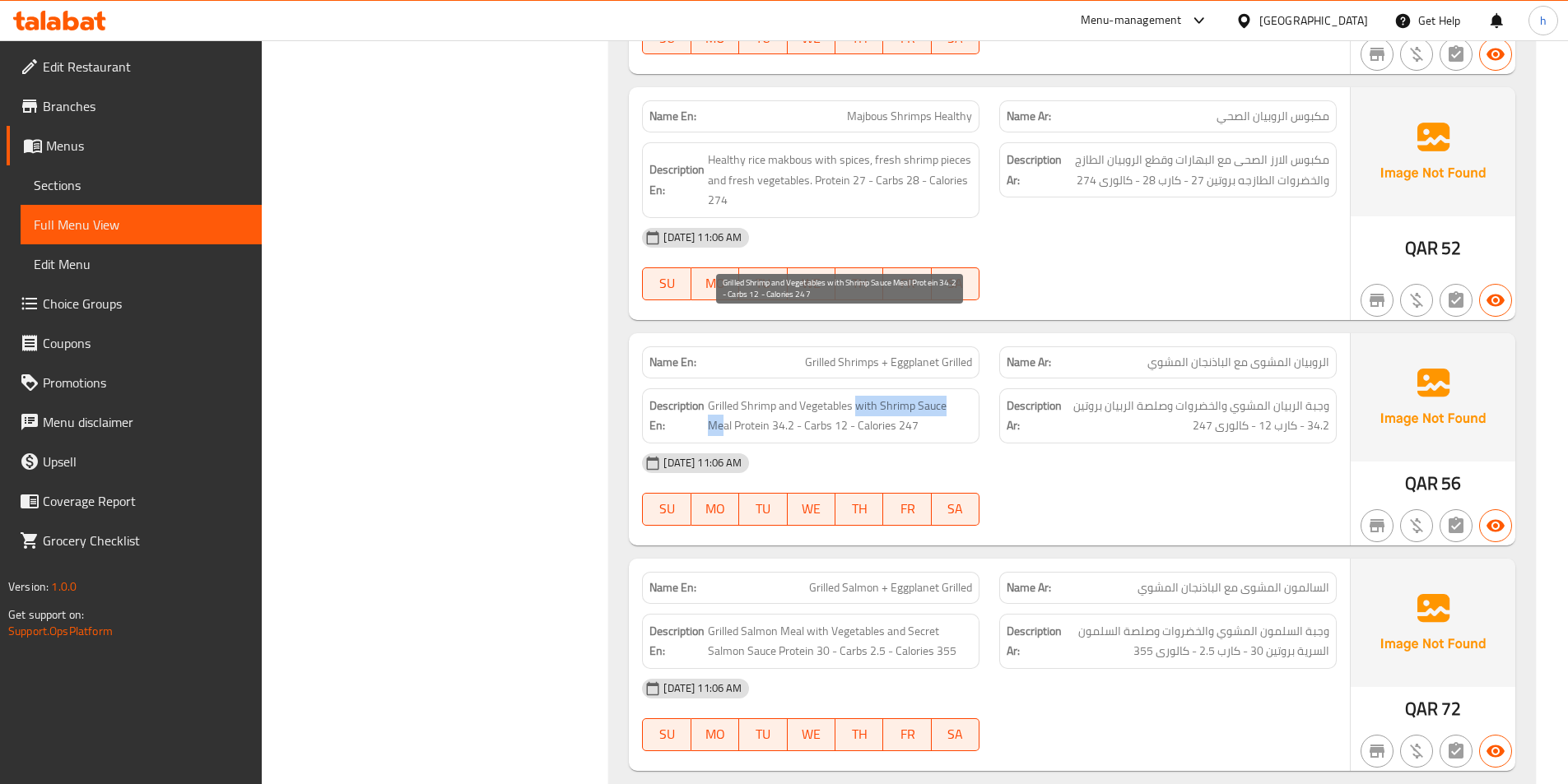
drag, startPoint x: 965, startPoint y: 323, endPoint x: 857, endPoint y: 328, distance: 108.1
click at [857, 396] on span "Grilled Shrimp and Vegetables with Shrimp Sauce Meal Protein 34.2 - Carbs 12 - …" at bounding box center [840, 416] width 264 height 41
drag, startPoint x: 724, startPoint y: 320, endPoint x: 775, endPoint y: 330, distance: 52.0
click at [775, 396] on span "Grilled Shrimp and Vegetables with Shrimp Sauce Meal Protein 34.2 - Carbs 12 - …" at bounding box center [840, 416] width 264 height 41
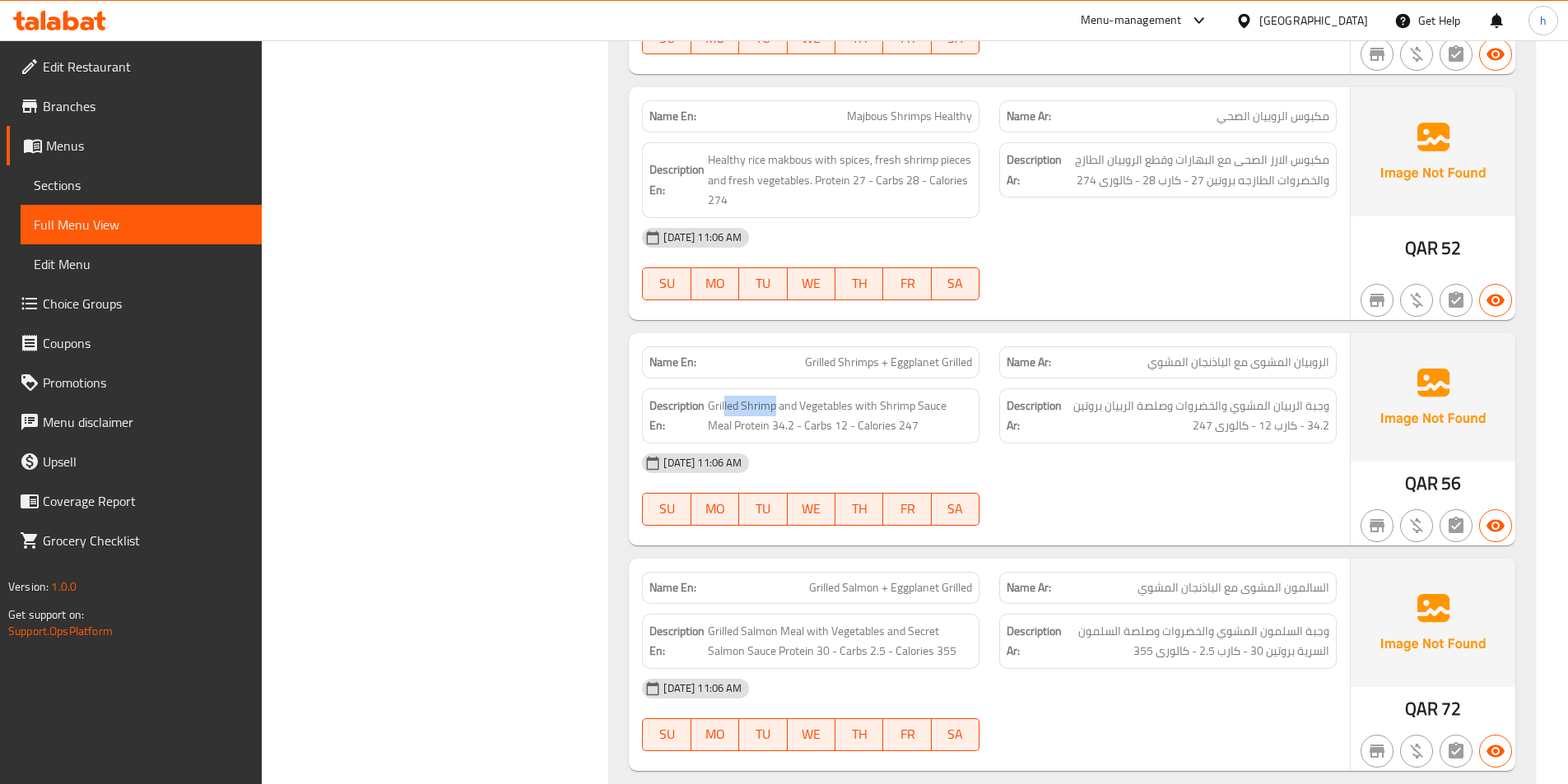
drag, startPoint x: 725, startPoint y: 350, endPoint x: 919, endPoint y: 374, distance: 195.5
click at [918, 374] on div "Name En: Grilled Shrimps + Eggplanet Grilled Name Ar: الروبيان المشوى مع الباذن…" at bounding box center [989, 439] width 721 height 213
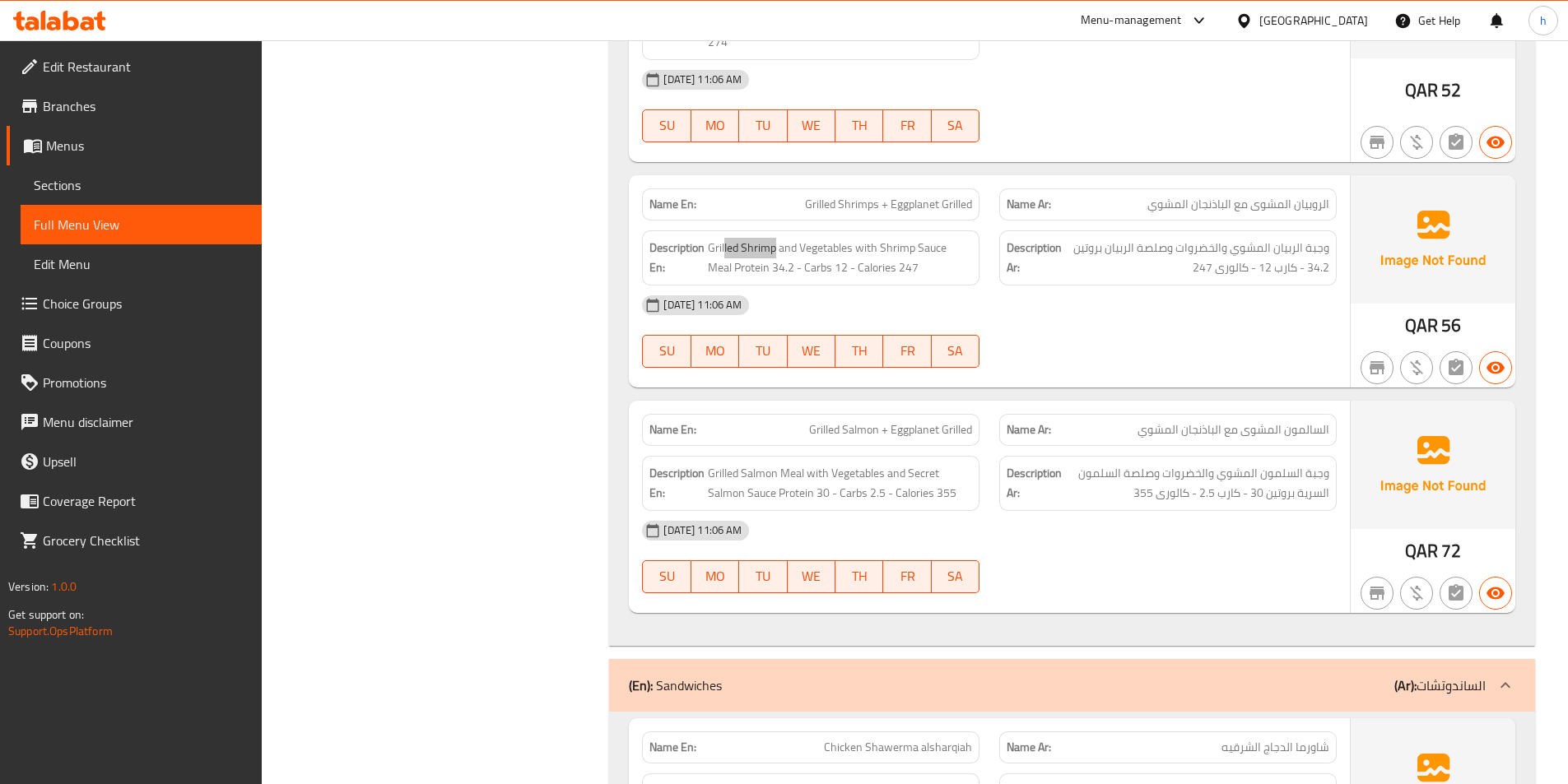
scroll to position [12760, 0]
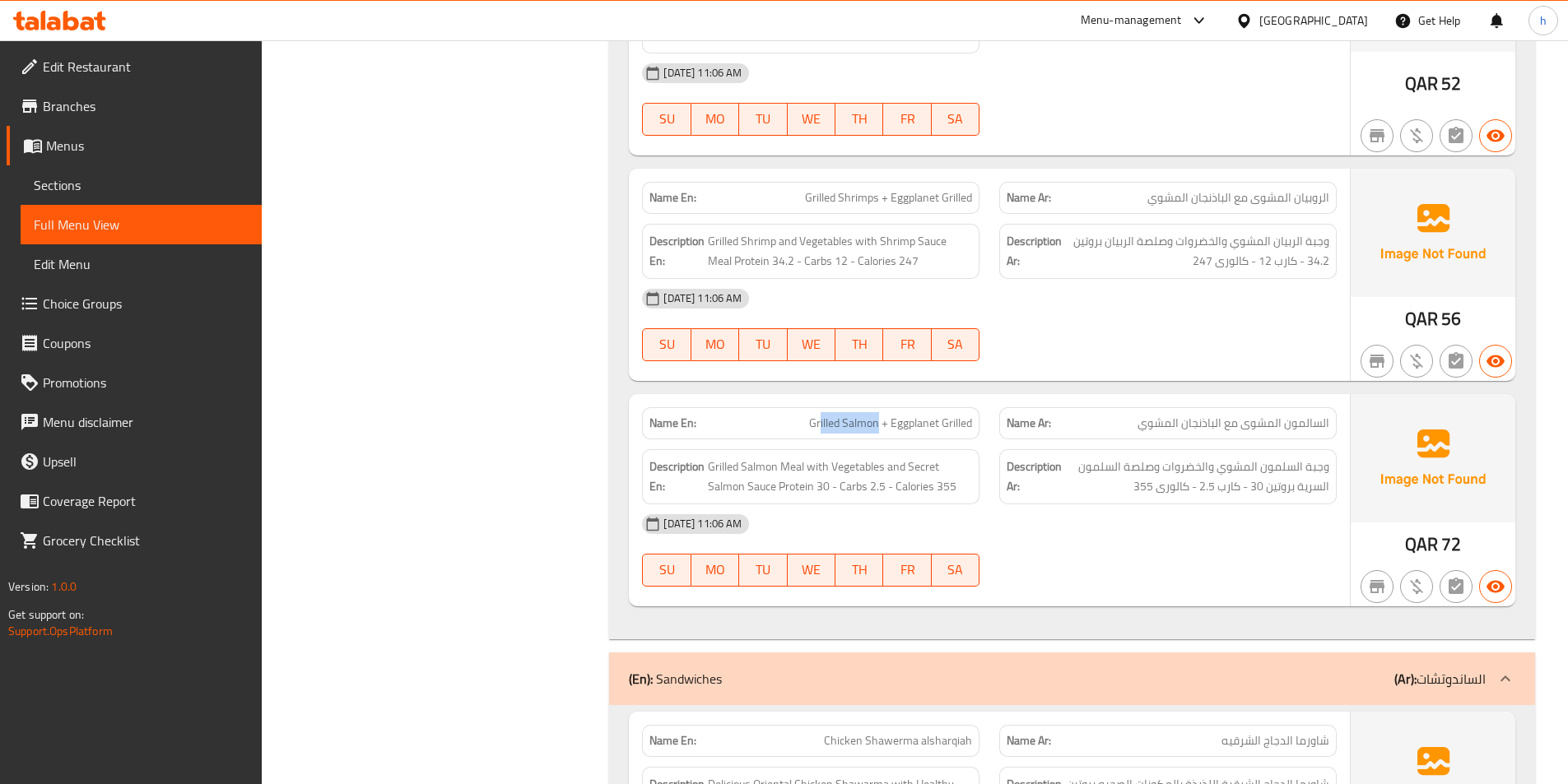
drag, startPoint x: 831, startPoint y: 347, endPoint x: 880, endPoint y: 351, distance: 49.2
click at [880, 415] on span "Grilled Salmon + Eggplanet Grilled" at bounding box center [891, 423] width 163 height 17
drag, startPoint x: 921, startPoint y: 340, endPoint x: 968, endPoint y: 342, distance: 47.0
click at [968, 415] on span "Grilled Salmon + Eggplanet Grilled" at bounding box center [891, 423] width 163 height 17
click at [912, 439] on div "Description En: Grilled Salmon Meal with Vegetables and Secret Salmon Sauce Pro…" at bounding box center [810, 476] width 357 height 75
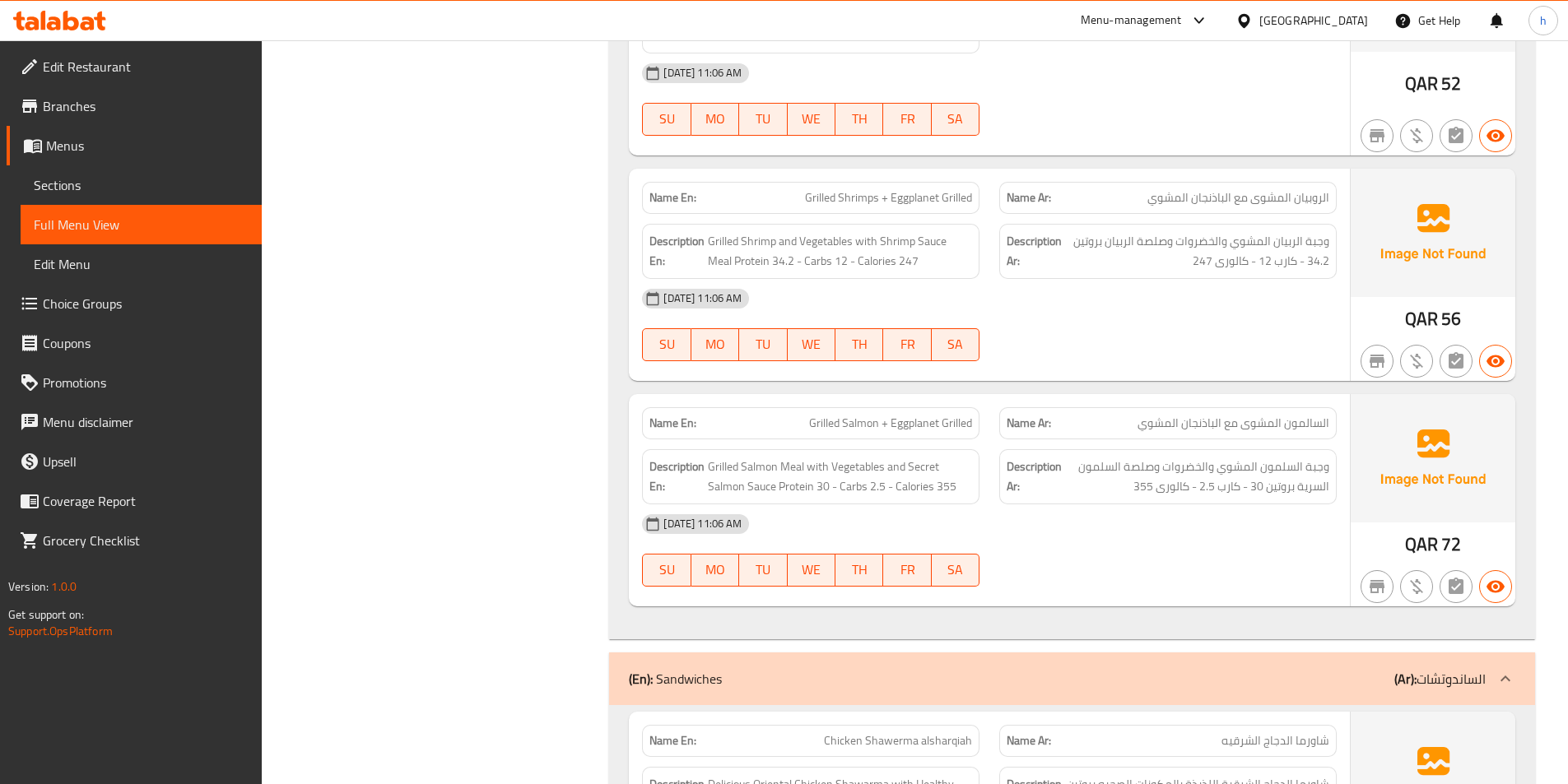
scroll to position [12842, 0]
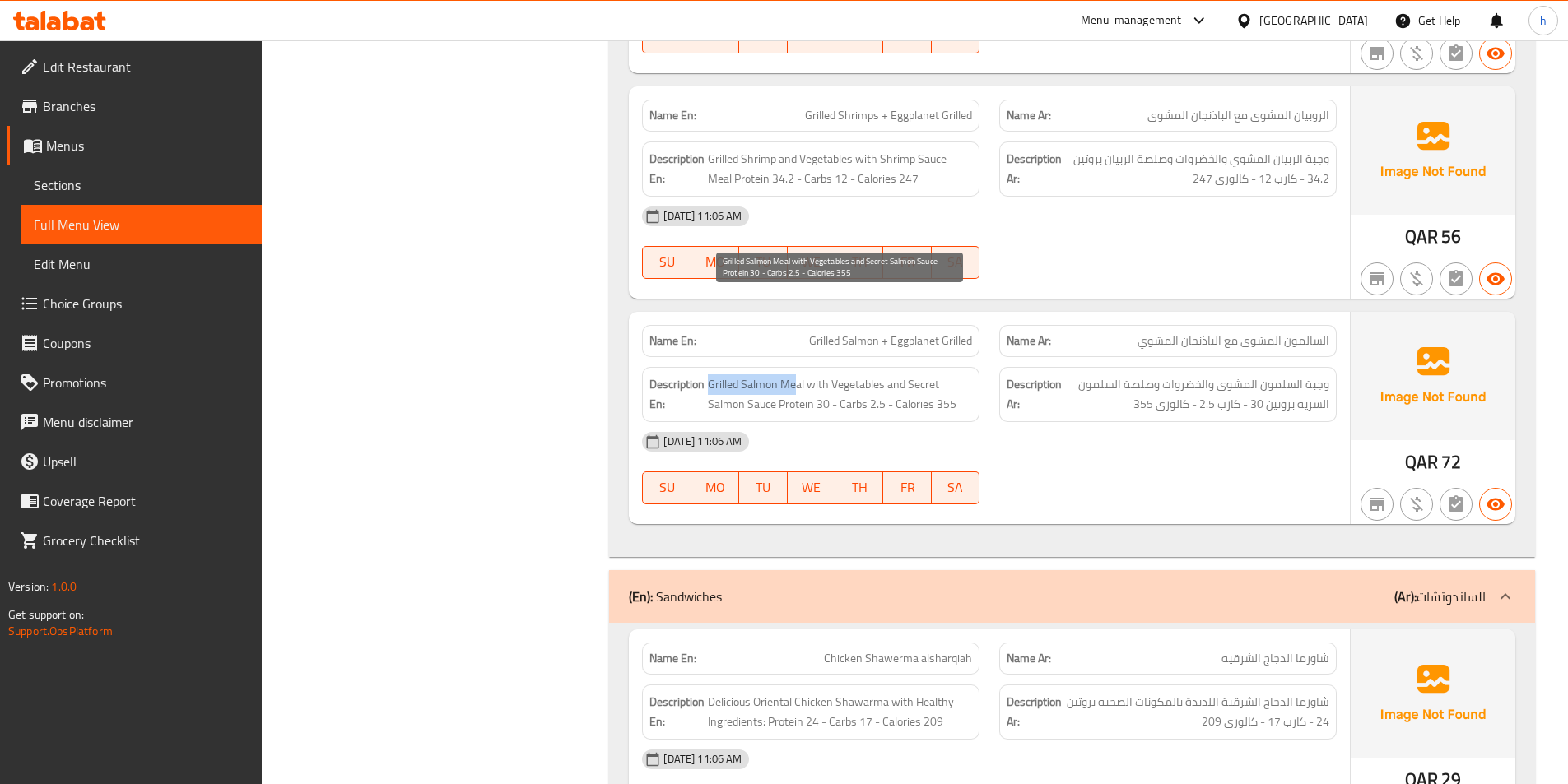
drag, startPoint x: 797, startPoint y: 298, endPoint x: 708, endPoint y: 299, distance: 89.0
click at [708, 374] on span "Grilled Salmon Meal with Vegetables and Secret Salmon Sauce Protein 30 - Carbs …" at bounding box center [840, 394] width 264 height 41
drag, startPoint x: 823, startPoint y: 308, endPoint x: 880, endPoint y: 313, distance: 57.2
click at [880, 374] on span "Grilled Salmon Meal with Vegetables and Secret Salmon Sauce Protein 30 - Carbs …" at bounding box center [840, 394] width 264 height 41
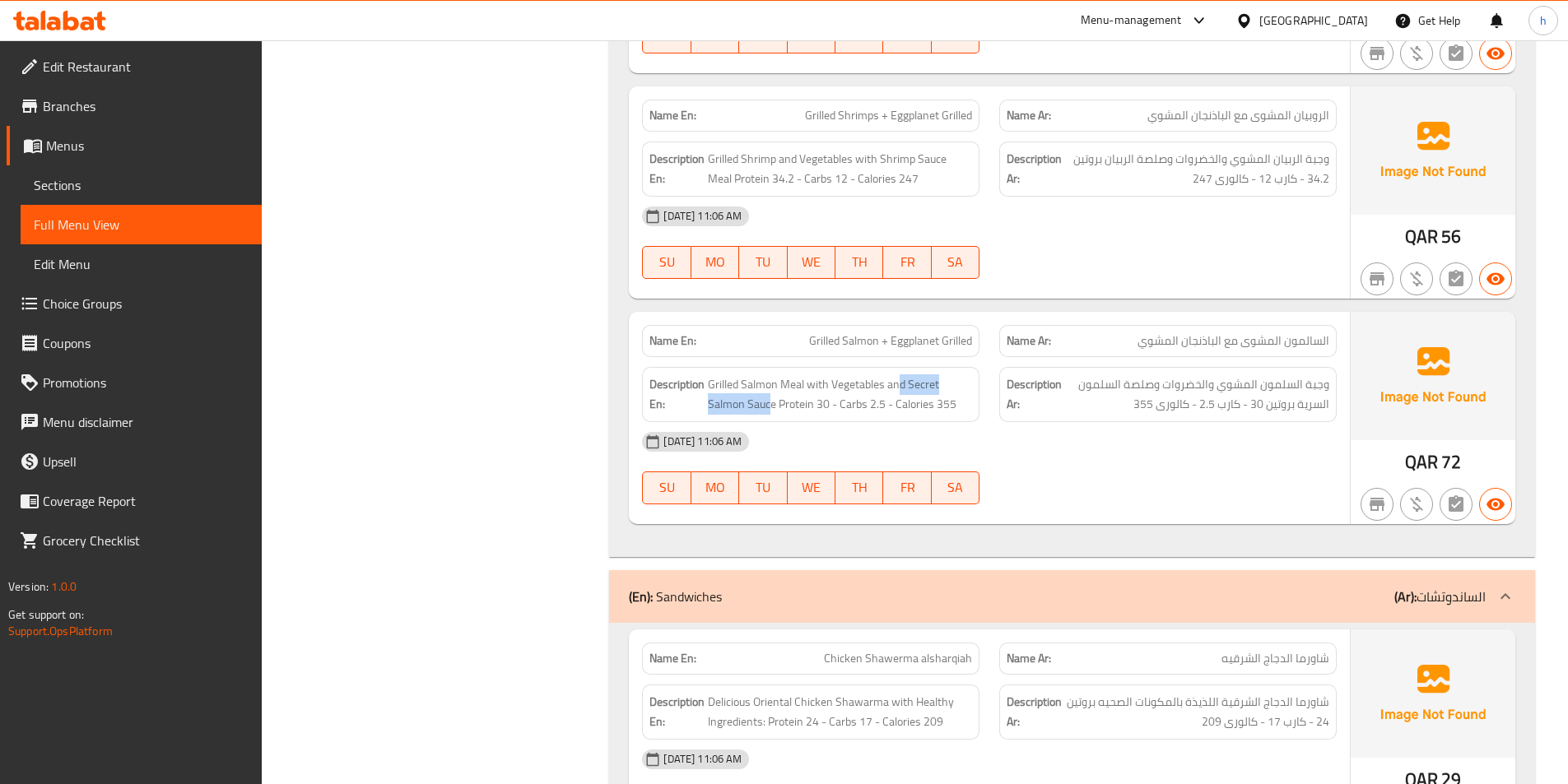
drag, startPoint x: 905, startPoint y: 310, endPoint x: 770, endPoint y: 337, distance: 137.7
click at [770, 367] on div "Description En: Grilled Salmon Meal with Vegetables and Secret Salmon Sauce Pro…" at bounding box center [810, 395] width 337 height 55
drag, startPoint x: 805, startPoint y: 329, endPoint x: 927, endPoint y: 368, distance: 128.1
click at [968, 367] on div "Description En: Grilled Salmon Meal with Vegetables and Secret Salmon Sauce Pro…" at bounding box center [810, 395] width 337 height 55
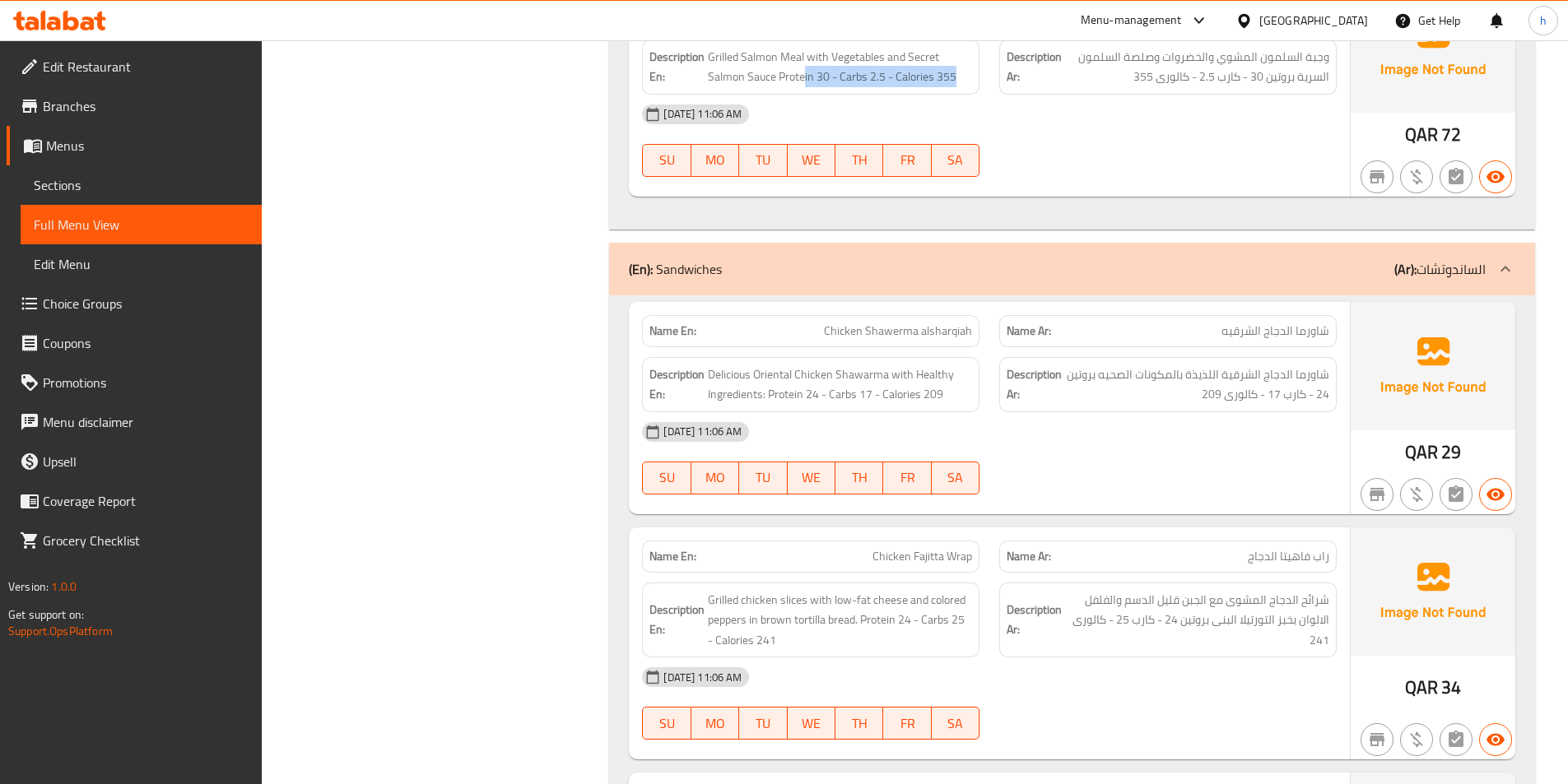
scroll to position [13172, 0]
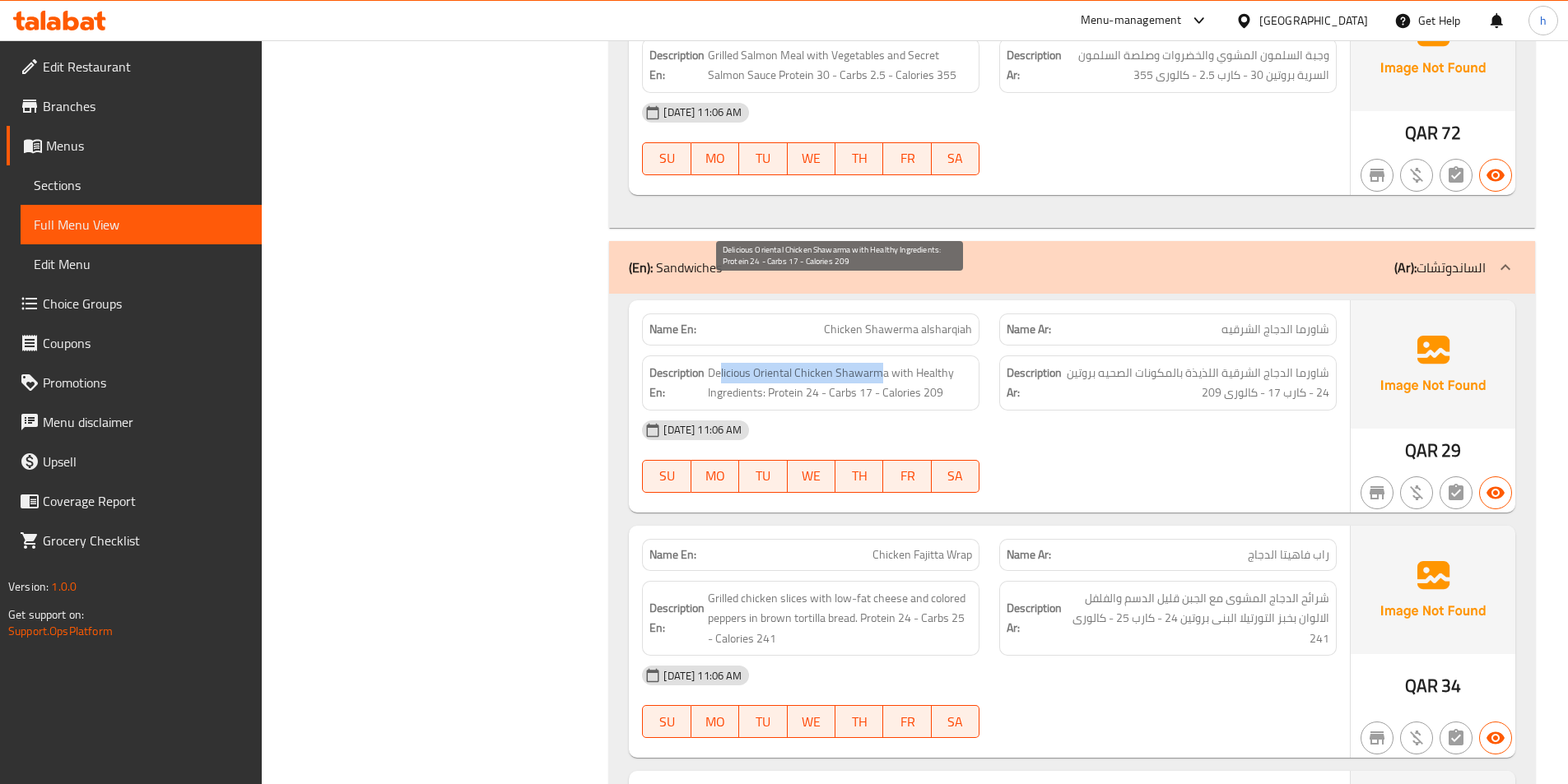
drag, startPoint x: 721, startPoint y: 299, endPoint x: 875, endPoint y: 286, distance: 154.5
click at [879, 363] on span "Delicious Oriental Chicken Shawarma with Healthy Ingredients: Protein 24 - Carb…" at bounding box center [840, 383] width 264 height 41
click at [772, 363] on span "Delicious Oriental Chicken Shawarma with Healthy Ingredients: Protein 24 - Carb…" at bounding box center [840, 383] width 264 height 41
click at [836, 363] on span "Delicious Oriental Chicken Shawarma with Healthy Ingredients: Protein 24 - Carb…" at bounding box center [840, 383] width 264 height 41
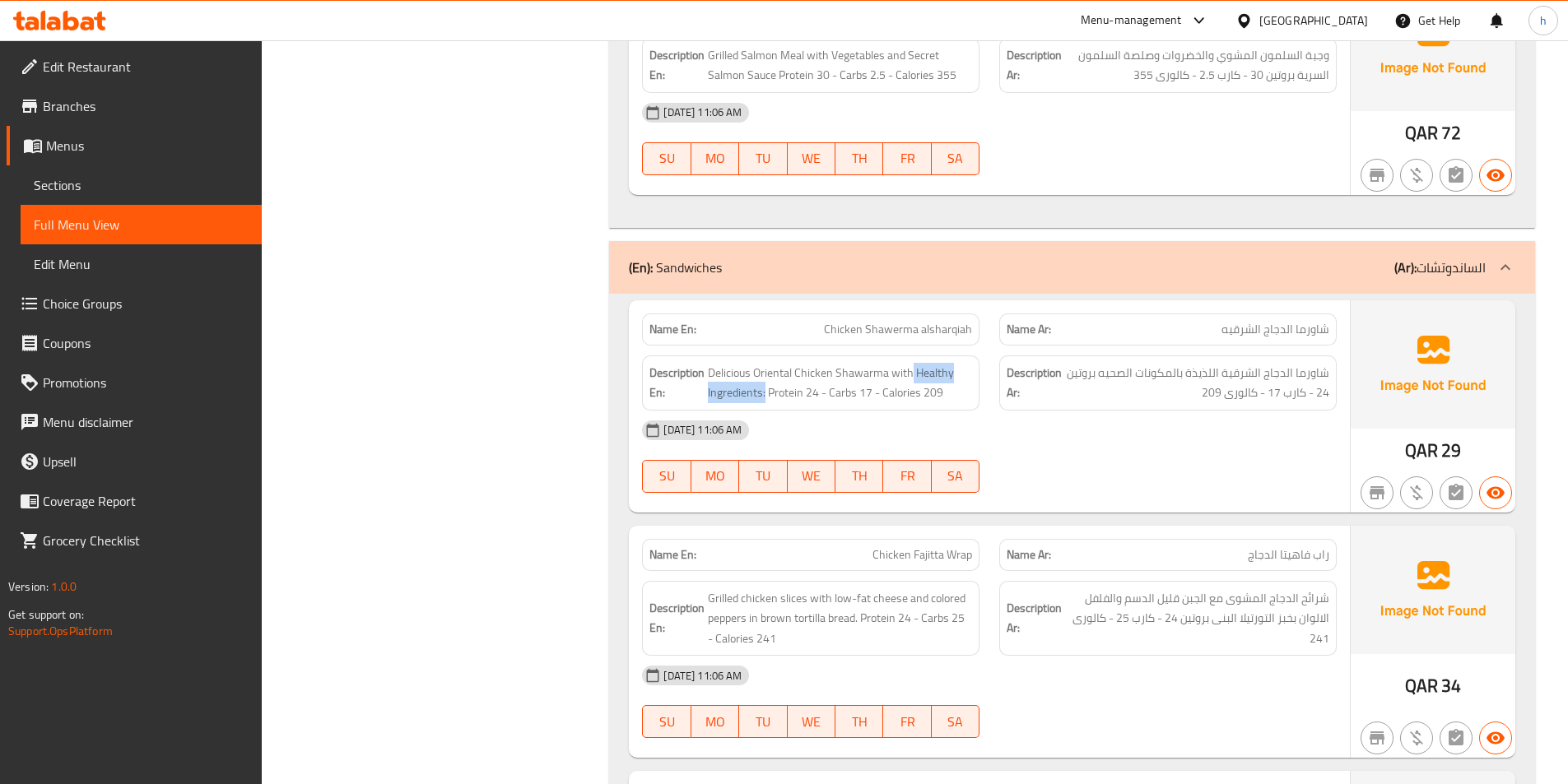
drag, startPoint x: 909, startPoint y: 286, endPoint x: 765, endPoint y: 323, distance: 148.7
click at [765, 355] on div "Description En: Delicious Oriental Chicken Shawarma with Healthy Ingredients: P…" at bounding box center [810, 383] width 337 height 55
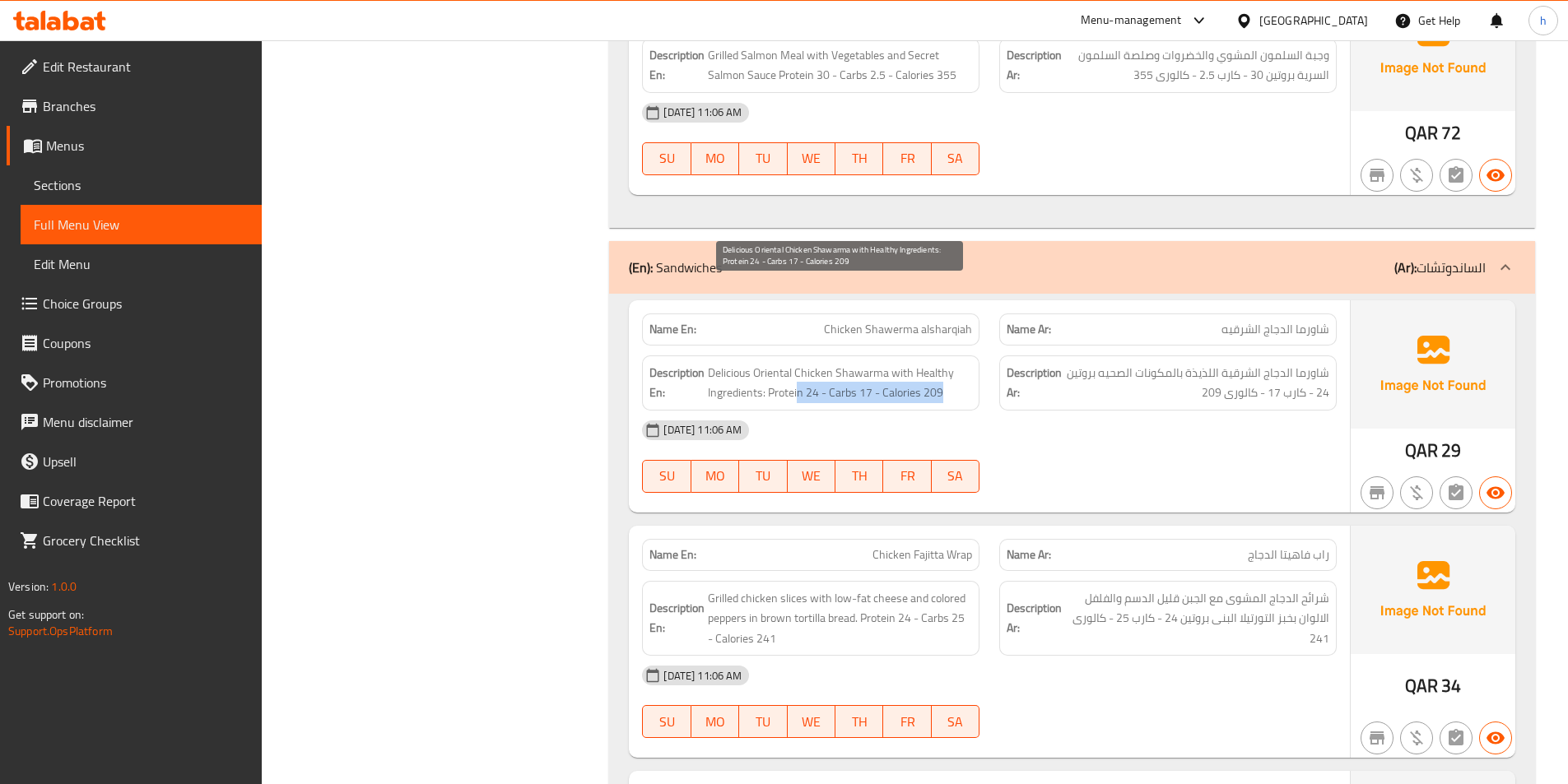
drag, startPoint x: 799, startPoint y: 314, endPoint x: 967, endPoint y: 311, distance: 168.0
click at [967, 363] on span "Delicious Oriental Chicken Shawarma with Healthy Ingredients: Protein 24 - Carb…" at bounding box center [840, 383] width 264 height 41
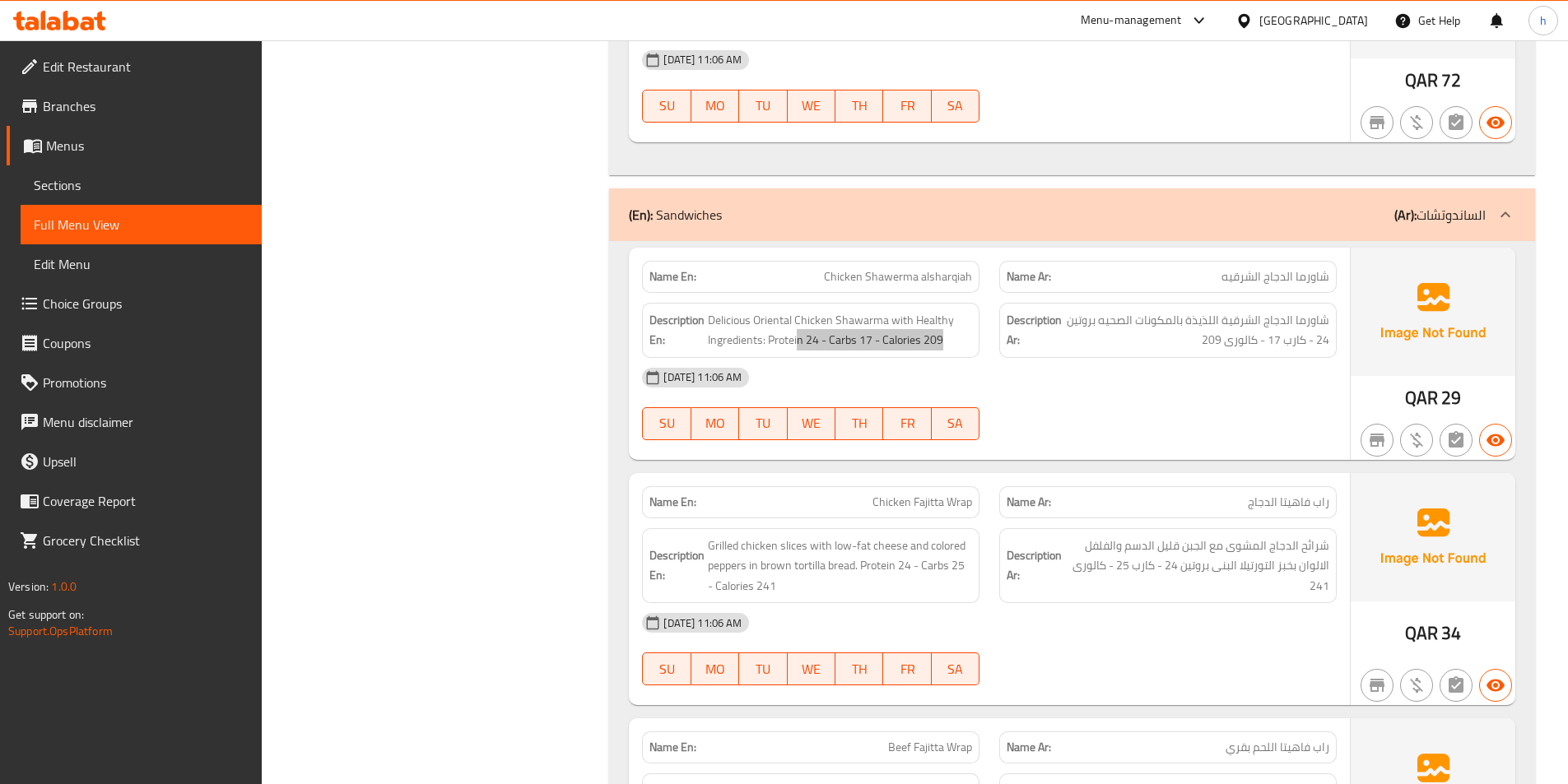
scroll to position [13254, 0]
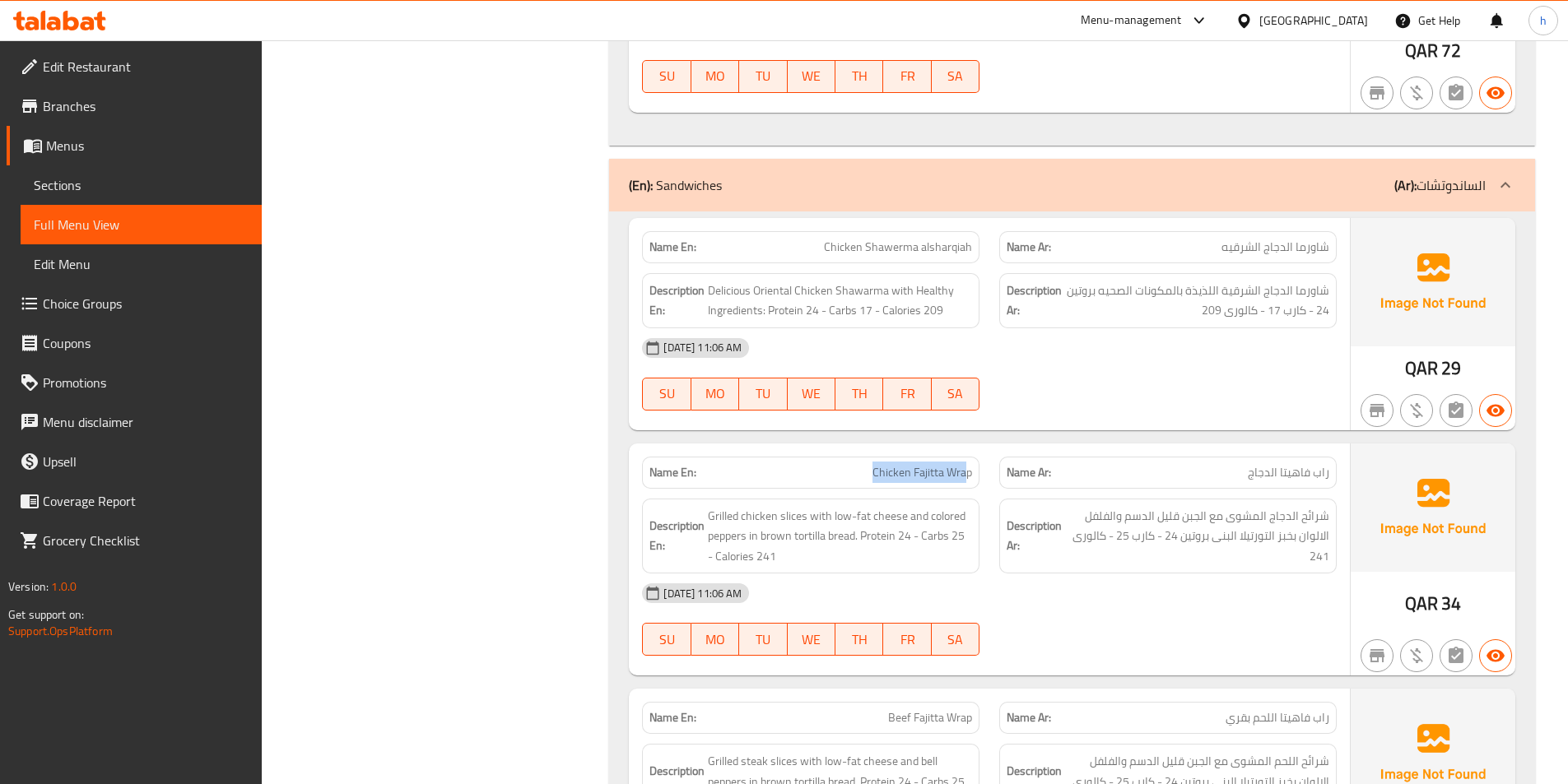
drag, startPoint x: 968, startPoint y: 385, endPoint x: 858, endPoint y: 383, distance: 110.0
click at [858, 464] on p "Name En: Chicken Fajitta Wrap" at bounding box center [811, 472] width 323 height 17
click at [861, 464] on p "Name En: Chicken Fajitta Wrap" at bounding box center [811, 472] width 323 height 17
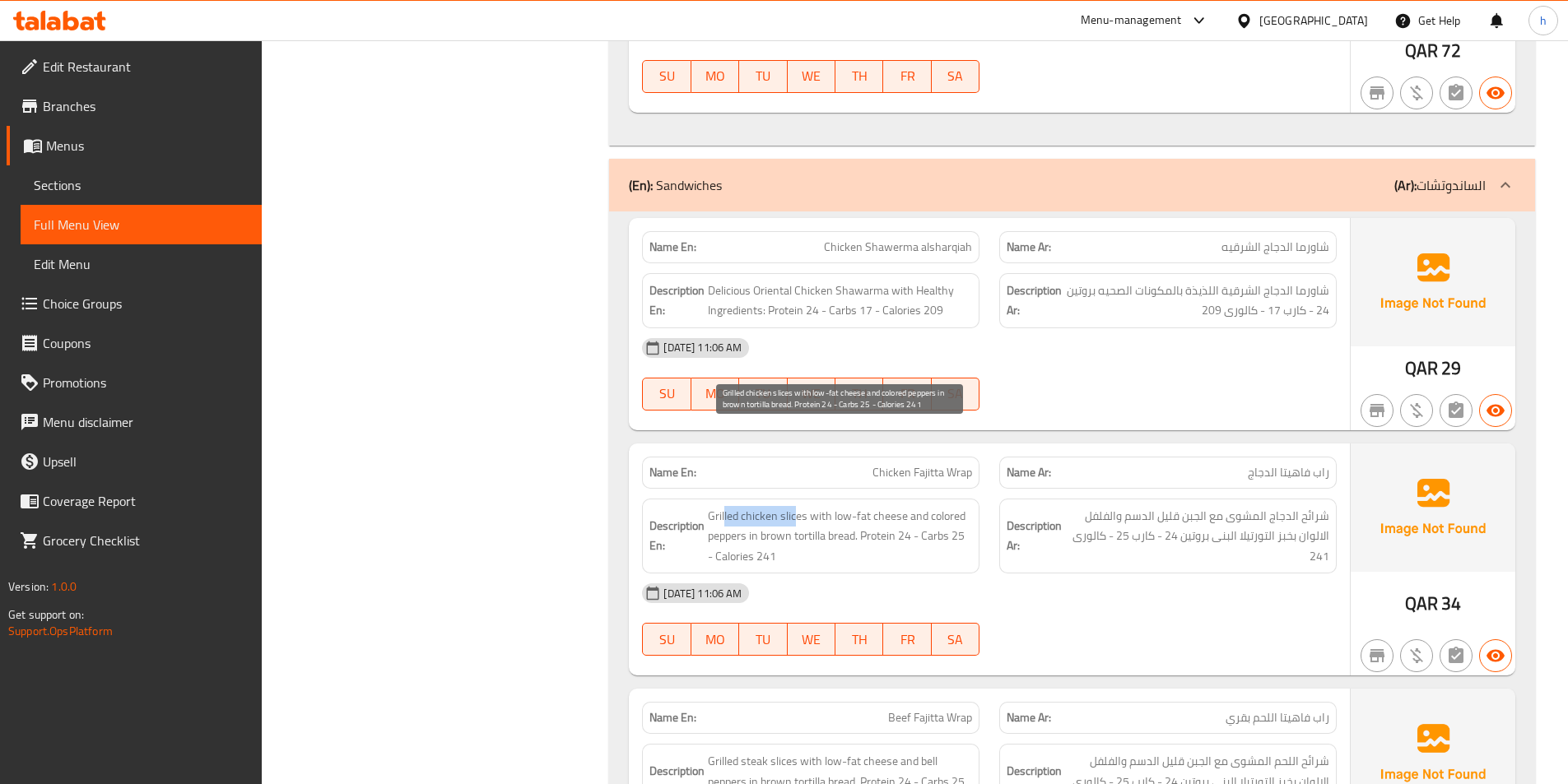
drag, startPoint x: 797, startPoint y: 432, endPoint x: 725, endPoint y: 434, distance: 72.0
click at [725, 506] on span "Grilled chicken slices with low-fat cheese and colored peppers in brown tortill…" at bounding box center [840, 537] width 264 height 60
drag, startPoint x: 816, startPoint y: 432, endPoint x: 904, endPoint y: 434, distance: 88.0
click at [904, 506] on span "Grilled chicken slices with low-fat cheese and colored peppers in brown tortill…" at bounding box center [840, 537] width 264 height 60
drag, startPoint x: 920, startPoint y: 435, endPoint x: 760, endPoint y: 452, distance: 160.9
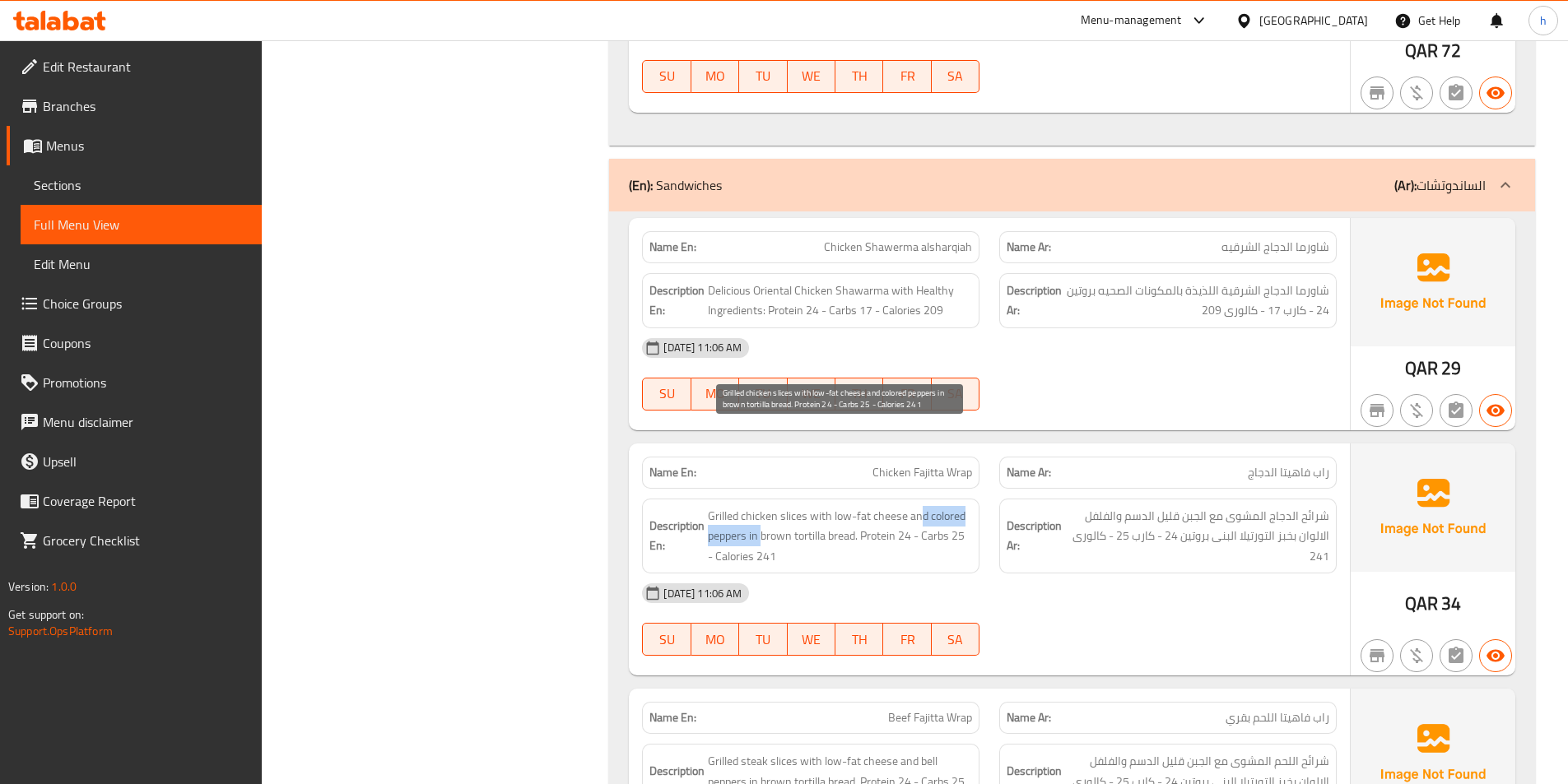
click at [760, 506] on span "Grilled chicken slices with low-fat cheese and colored peppers in brown tortill…" at bounding box center [840, 537] width 264 height 60
drag, startPoint x: 780, startPoint y: 454, endPoint x: 821, endPoint y: 457, distance: 41.1
click at [821, 506] on span "Grilled chicken slices with low-fat cheese and colored peppers in brown tortill…" at bounding box center [840, 537] width 264 height 60
click at [869, 506] on span "Grilled chicken slices with low-fat cheese and colored peppers in brown tortill…" at bounding box center [840, 537] width 264 height 60
drag, startPoint x: 862, startPoint y: 453, endPoint x: 944, endPoint y: 503, distance: 96.0
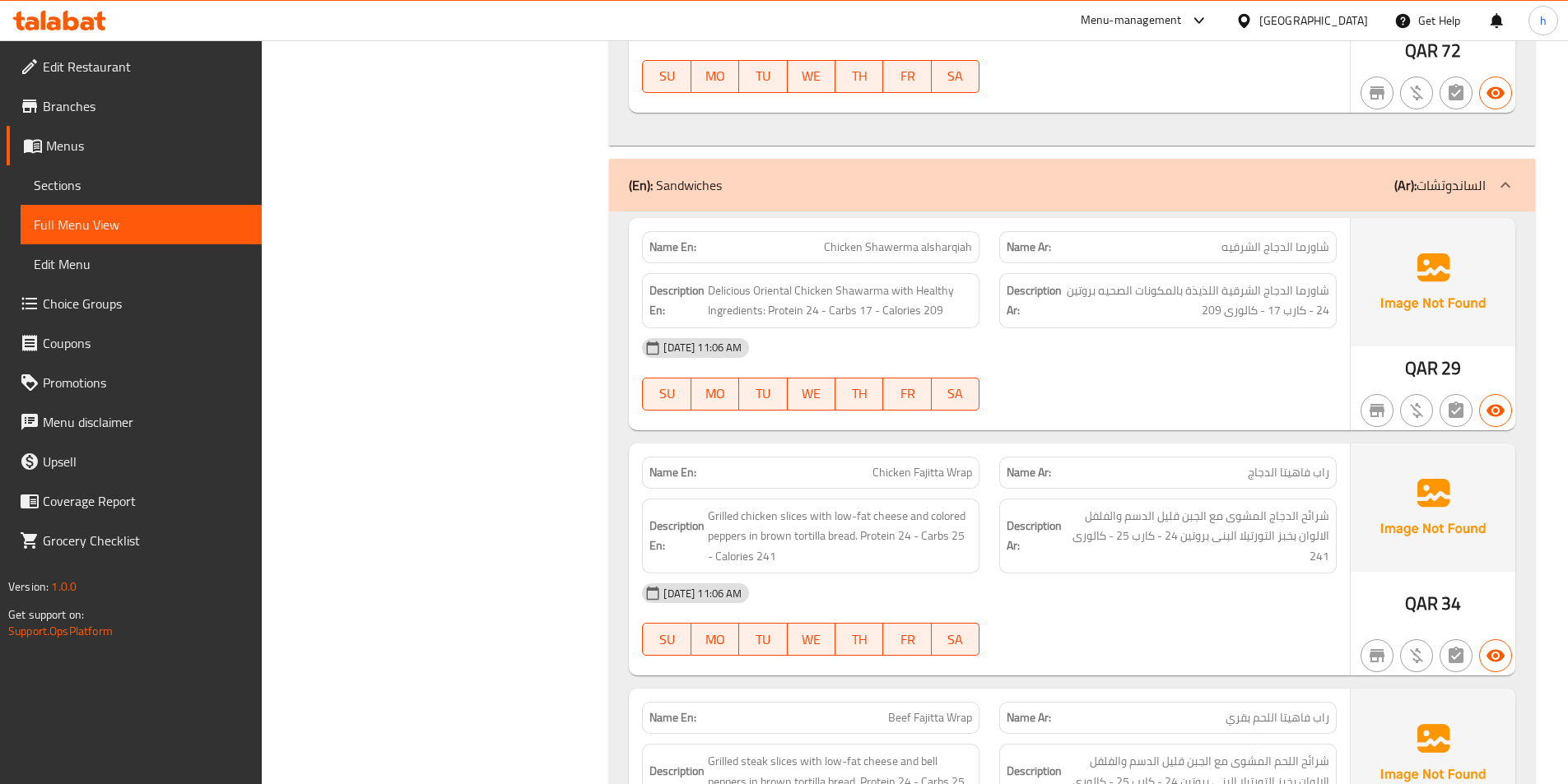
click at [944, 503] on div "Name En: Chicken Fajitta Wrap Name Ar: راب فاهيتا الدجاج Description En: Grille…" at bounding box center [989, 560] width 721 height 233
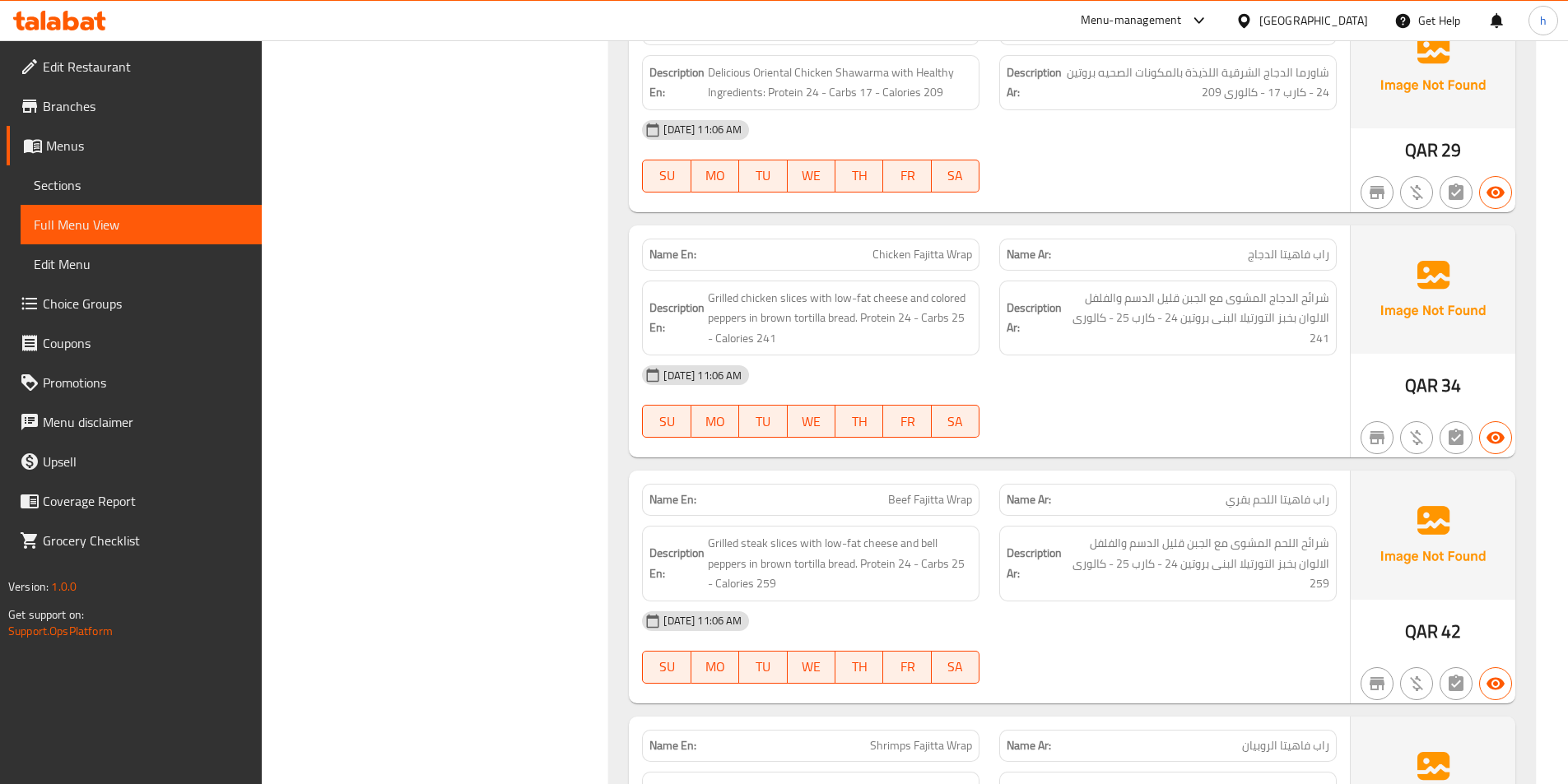
scroll to position [13501, 0]
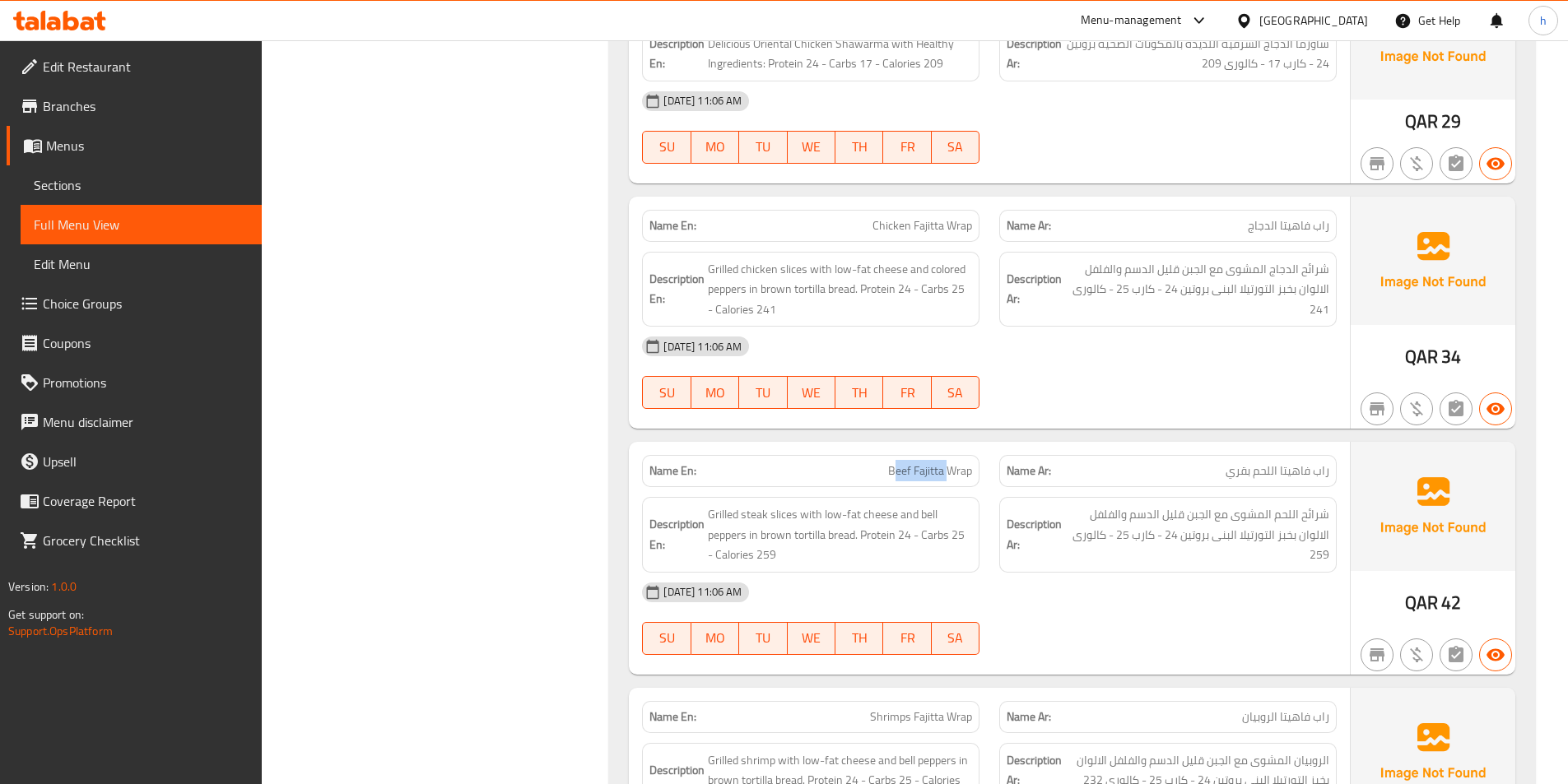
drag, startPoint x: 894, startPoint y: 384, endPoint x: 969, endPoint y: 388, distance: 75.1
click at [963, 463] on span "Beef Fajitta Wrap" at bounding box center [929, 471] width 84 height 17
click at [985, 445] on div "Name En: Beef Fajitta Wrap" at bounding box center [810, 470] width 357 height 52
drag, startPoint x: 793, startPoint y: 432, endPoint x: 707, endPoint y: 432, distance: 86.0
click at [707, 504] on h6 "Description En: Grilled steak slices with low-fat cheese and bell peppers in br…" at bounding box center [811, 535] width 323 height 60
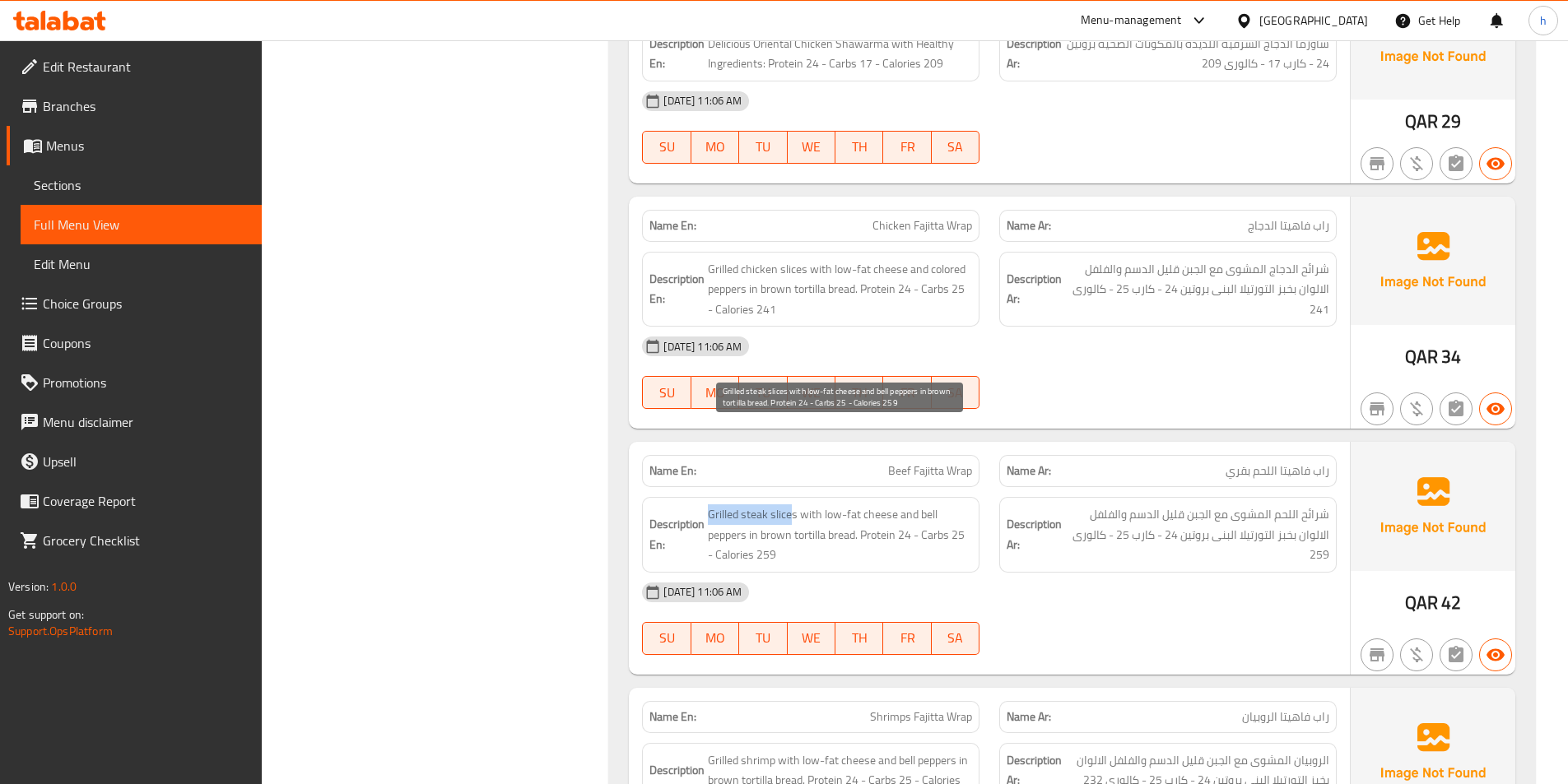
click at [785, 504] on span "Grilled steak slices with low-fat cheese and bell peppers in brown tortilla bre…" at bounding box center [840, 535] width 264 height 60
click at [754, 504] on span "Grilled steak slices with low-fat cheese and bell peppers in brown tortilla bre…" at bounding box center [840, 535] width 264 height 60
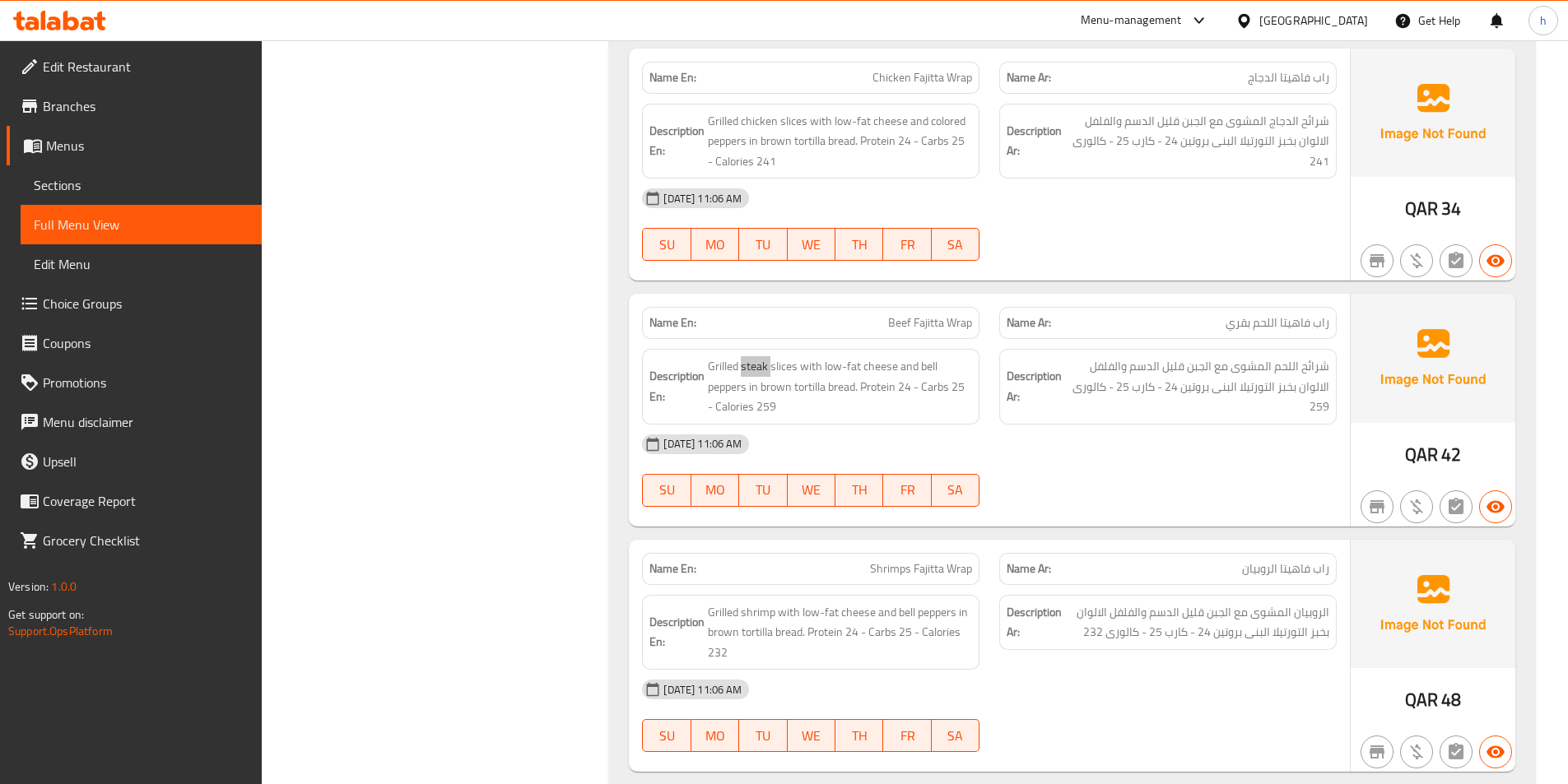
scroll to position [13666, 0]
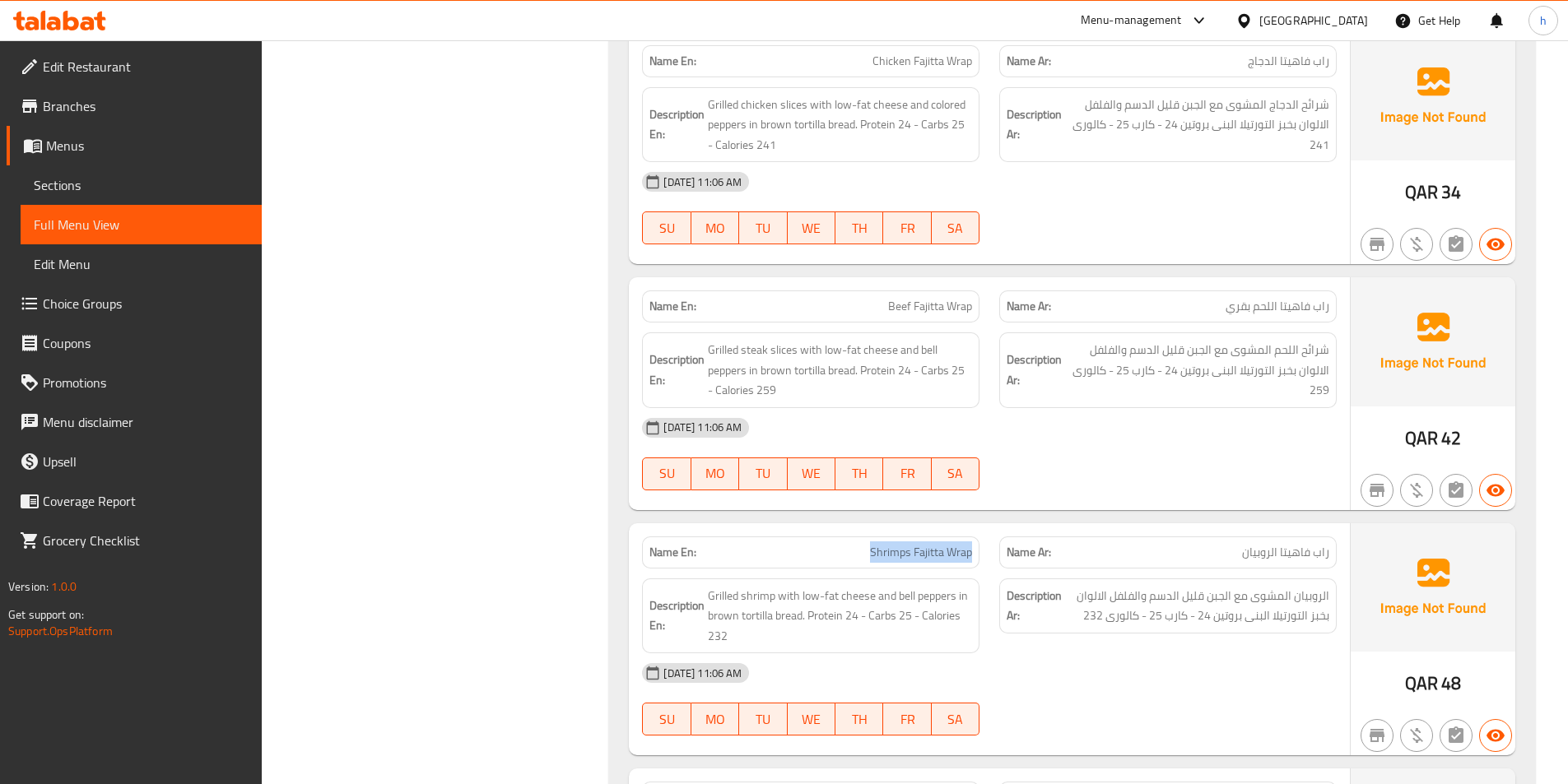
drag, startPoint x: 838, startPoint y: 471, endPoint x: 978, endPoint y: 480, distance: 140.3
click at [978, 537] on div "Name En: Shrimps Fajitta Wrap" at bounding box center [810, 553] width 337 height 32
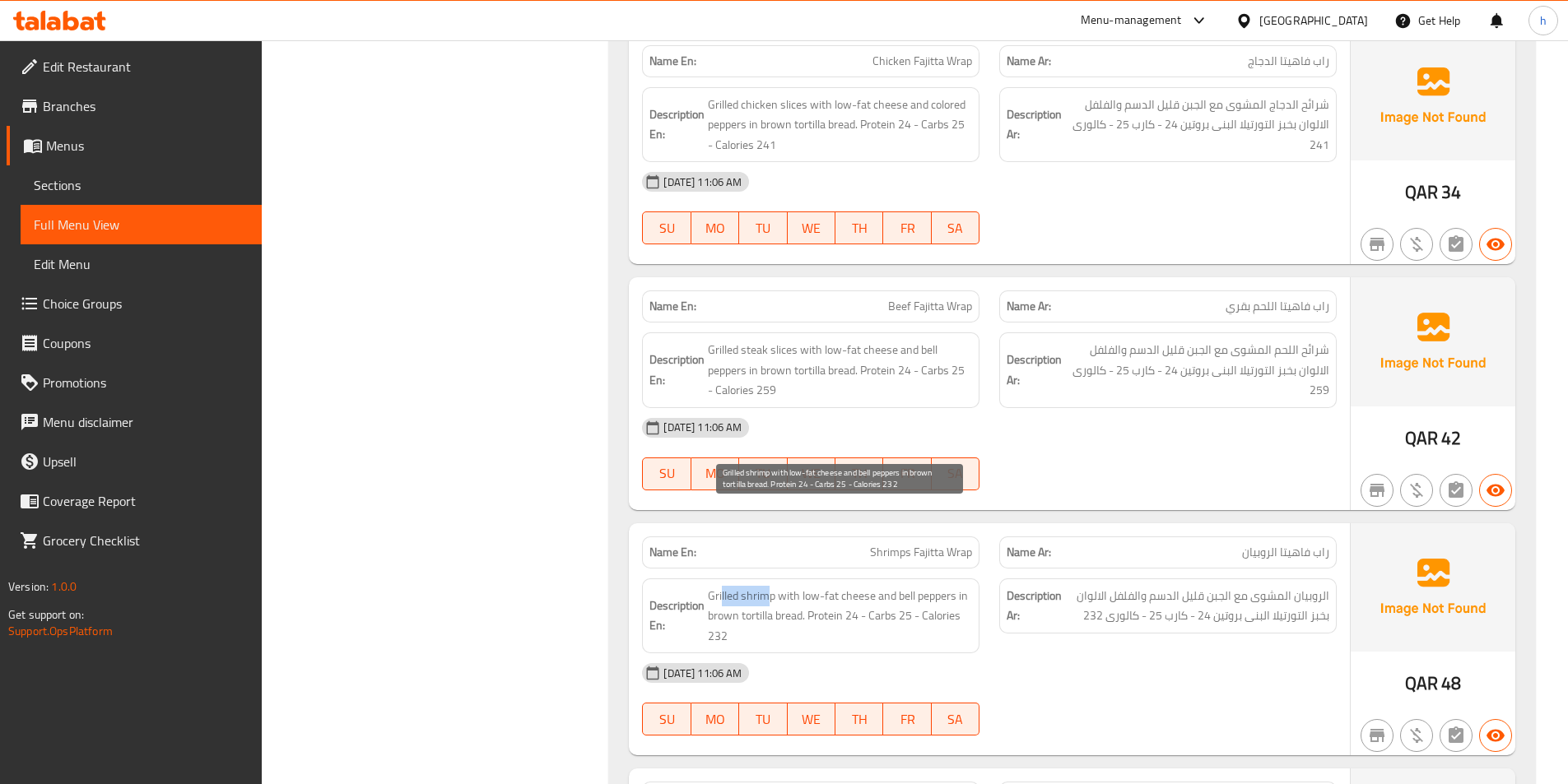
drag, startPoint x: 722, startPoint y: 512, endPoint x: 771, endPoint y: 515, distance: 49.1
click at [771, 586] on span "Grilled shrimp with low-fat cheese and bell peppers in brown tortilla bread. Pr…" at bounding box center [840, 616] width 264 height 60
drag, startPoint x: 796, startPoint y: 517, endPoint x: 878, endPoint y: 520, distance: 82.1
click at [878, 586] on span "Grilled shrimp with low-fat cheese and bell peppers in brown tortilla bread. Pr…" at bounding box center [840, 616] width 264 height 60
drag, startPoint x: 902, startPoint y: 522, endPoint x: 957, endPoint y: 538, distance: 57.3
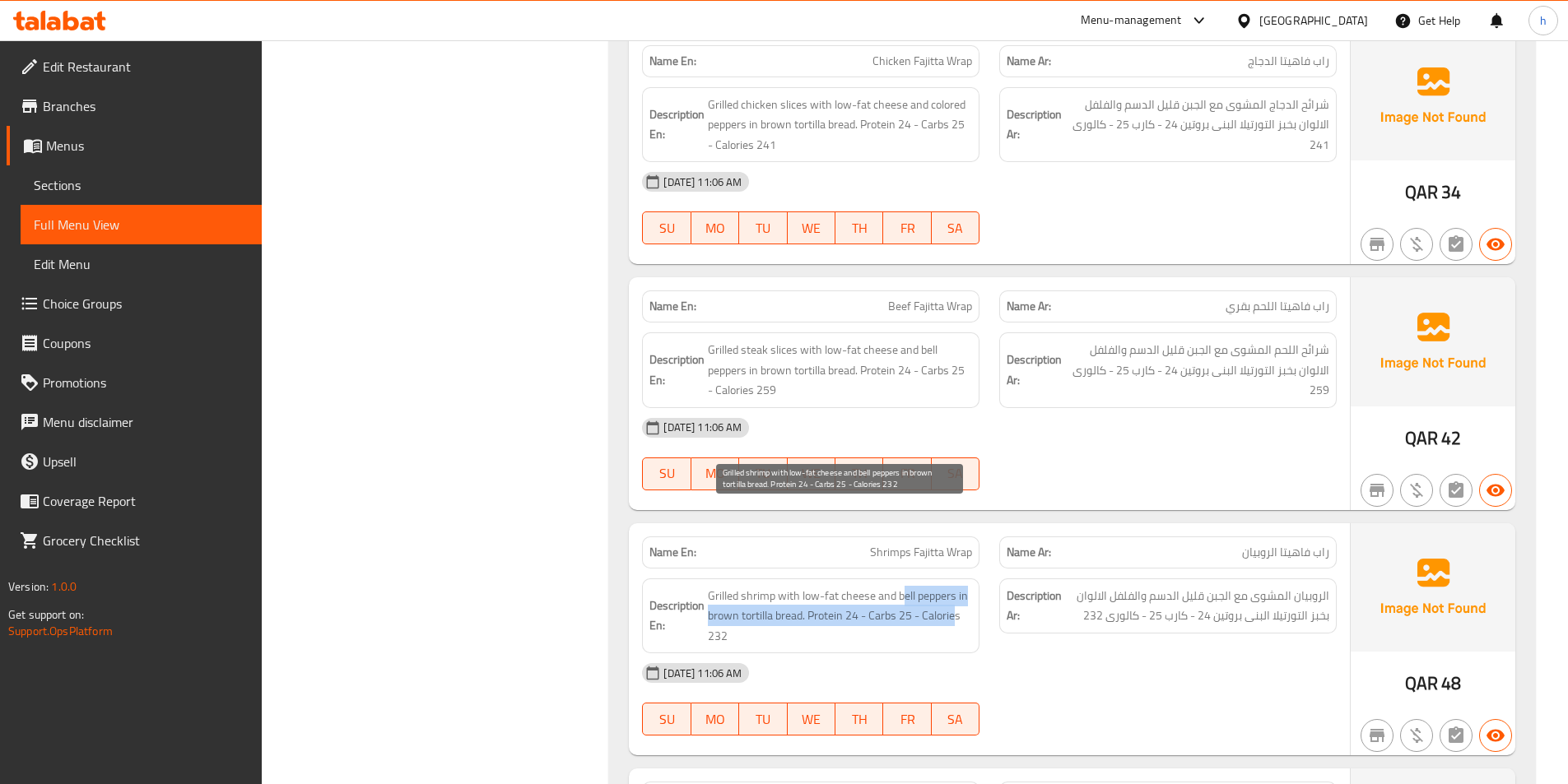
click at [957, 586] on span "Grilled shrimp with low-fat cheese and bell peppers in brown tortilla bread. Pr…" at bounding box center [840, 616] width 264 height 60
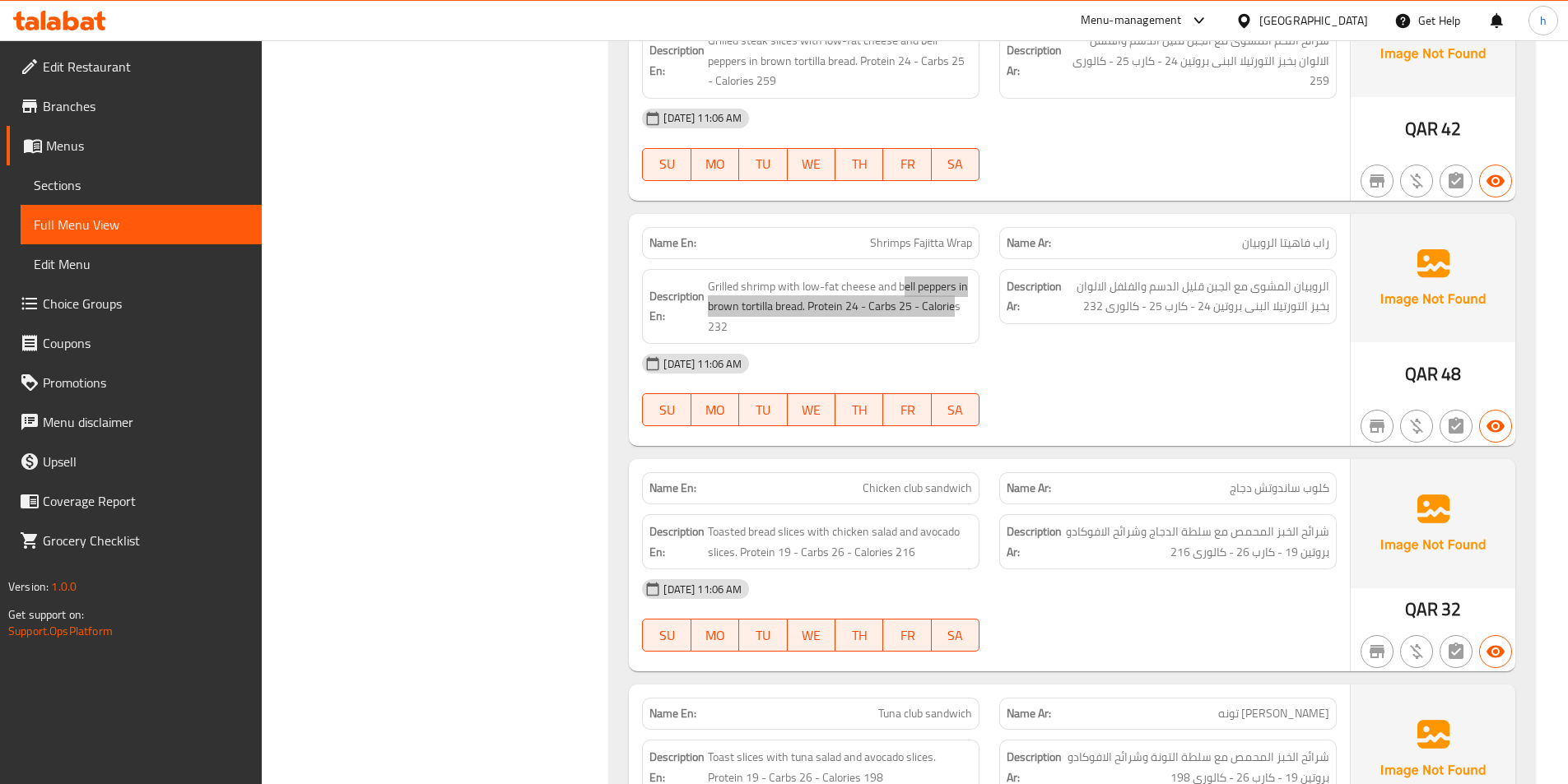
scroll to position [13995, 0]
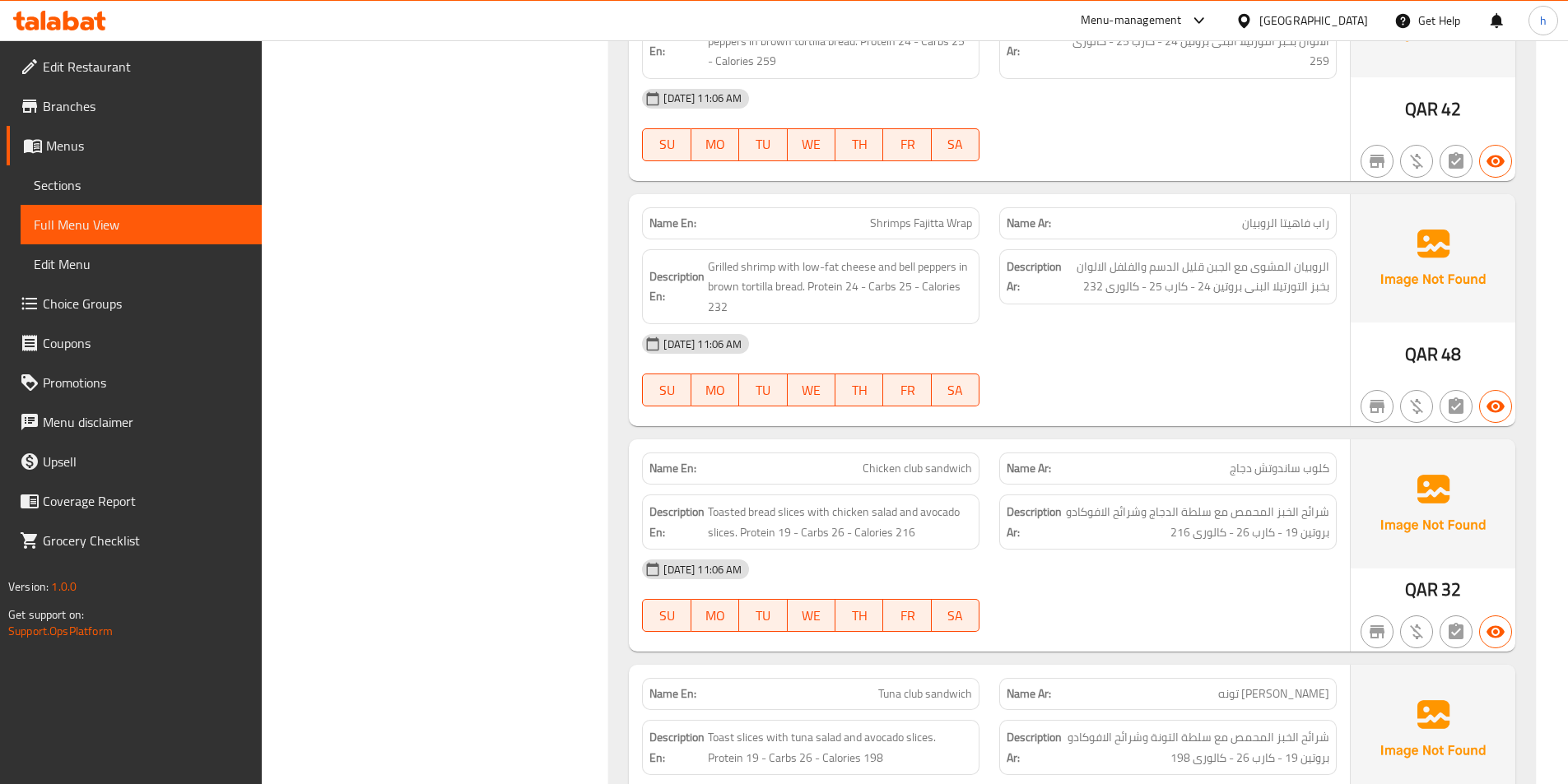
click at [917, 460] on span "Chicken club sandwich" at bounding box center [917, 469] width 110 height 17
drag, startPoint x: 933, startPoint y: 388, endPoint x: 952, endPoint y: 388, distance: 19.0
click at [952, 460] on span "Chicken club sandwich" at bounding box center [917, 469] width 110 height 17
drag, startPoint x: 911, startPoint y: 383, endPoint x: 887, endPoint y: 398, distance: 28.3
click at [892, 460] on span "Chicken club sandwich" at bounding box center [917, 469] width 110 height 17
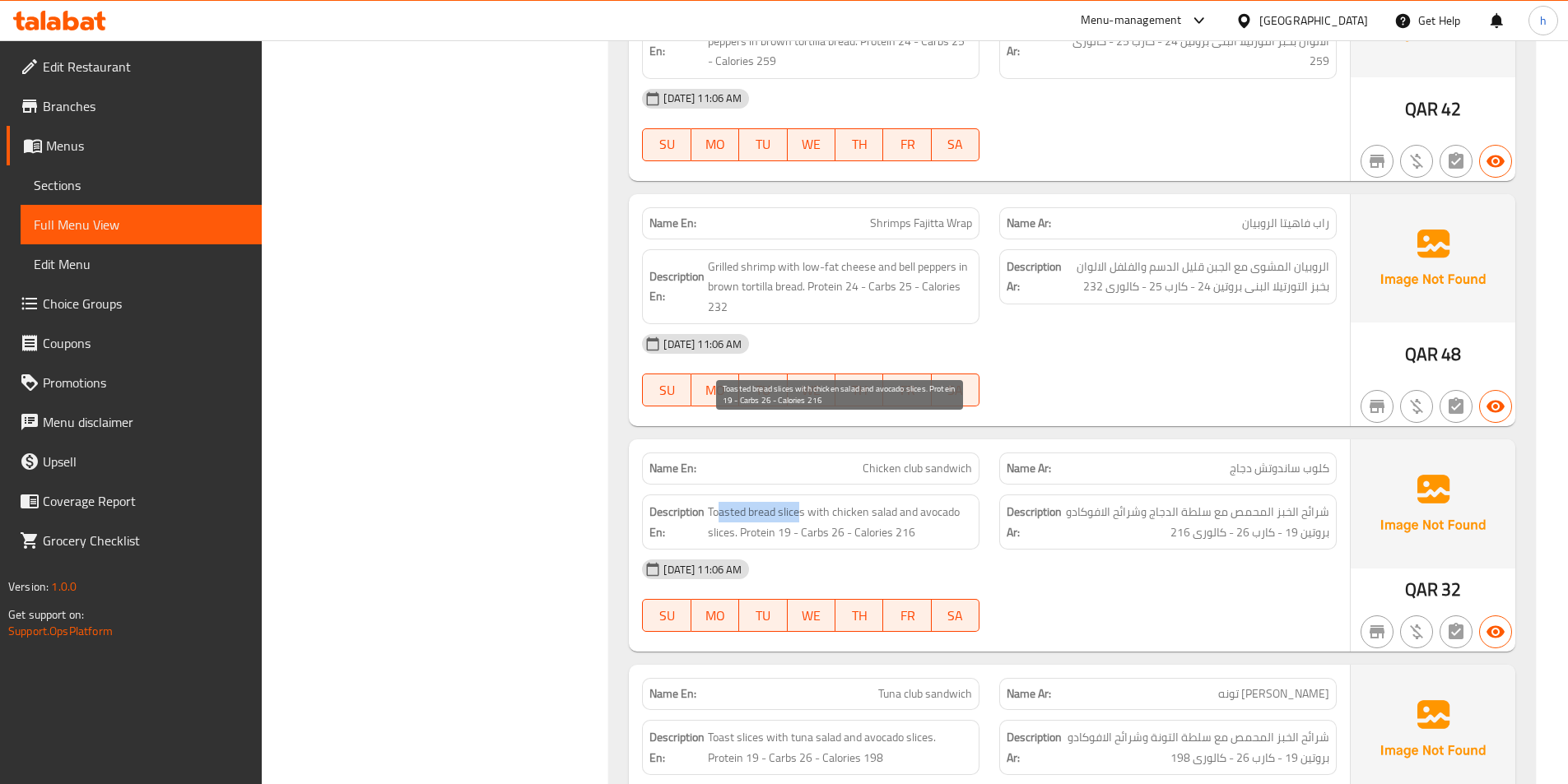
drag, startPoint x: 801, startPoint y: 428, endPoint x: 722, endPoint y: 430, distance: 79.0
click at [722, 503] on span "Toasted bread slices with chicken salad and avocado slices. Protein 19 - Carbs …" at bounding box center [840, 522] width 264 height 41
drag, startPoint x: 827, startPoint y: 430, endPoint x: 887, endPoint y: 425, distance: 60.2
click at [887, 503] on span "Toasted bread slices with chicken salad and avocado slices. Protein 19 - Carbs …" at bounding box center [840, 522] width 264 height 41
drag, startPoint x: 919, startPoint y: 425, endPoint x: 737, endPoint y: 462, distance: 185.7
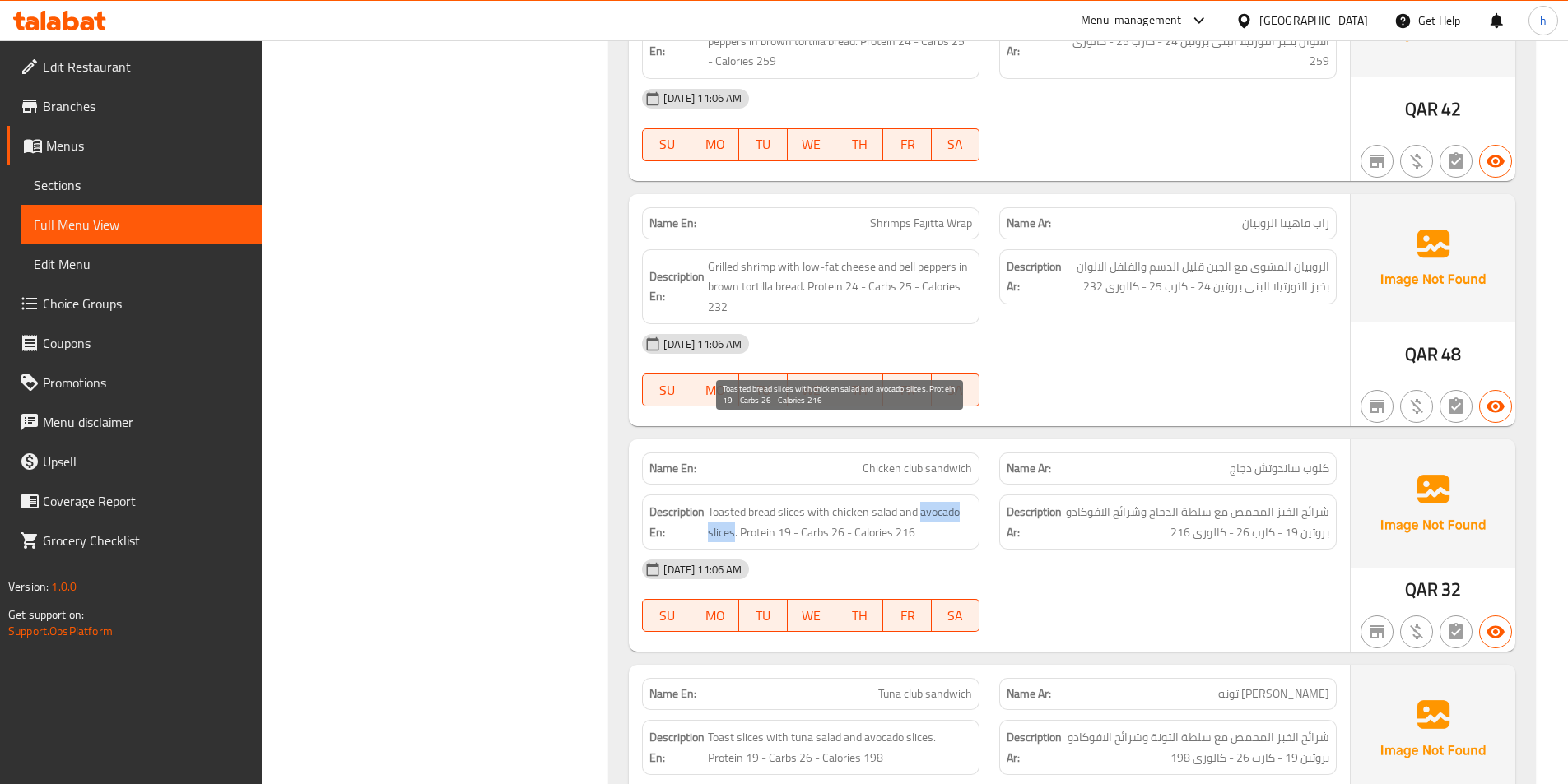
click at [736, 503] on span "Toasted bread slices with chicken salad and avocado slices. Protein 19 - Carbs …" at bounding box center [840, 522] width 264 height 41
click at [859, 503] on span "Toasted bread slices with chicken salad and avocado slices. Protein 19 - Carbs …" at bounding box center [840, 522] width 264 height 41
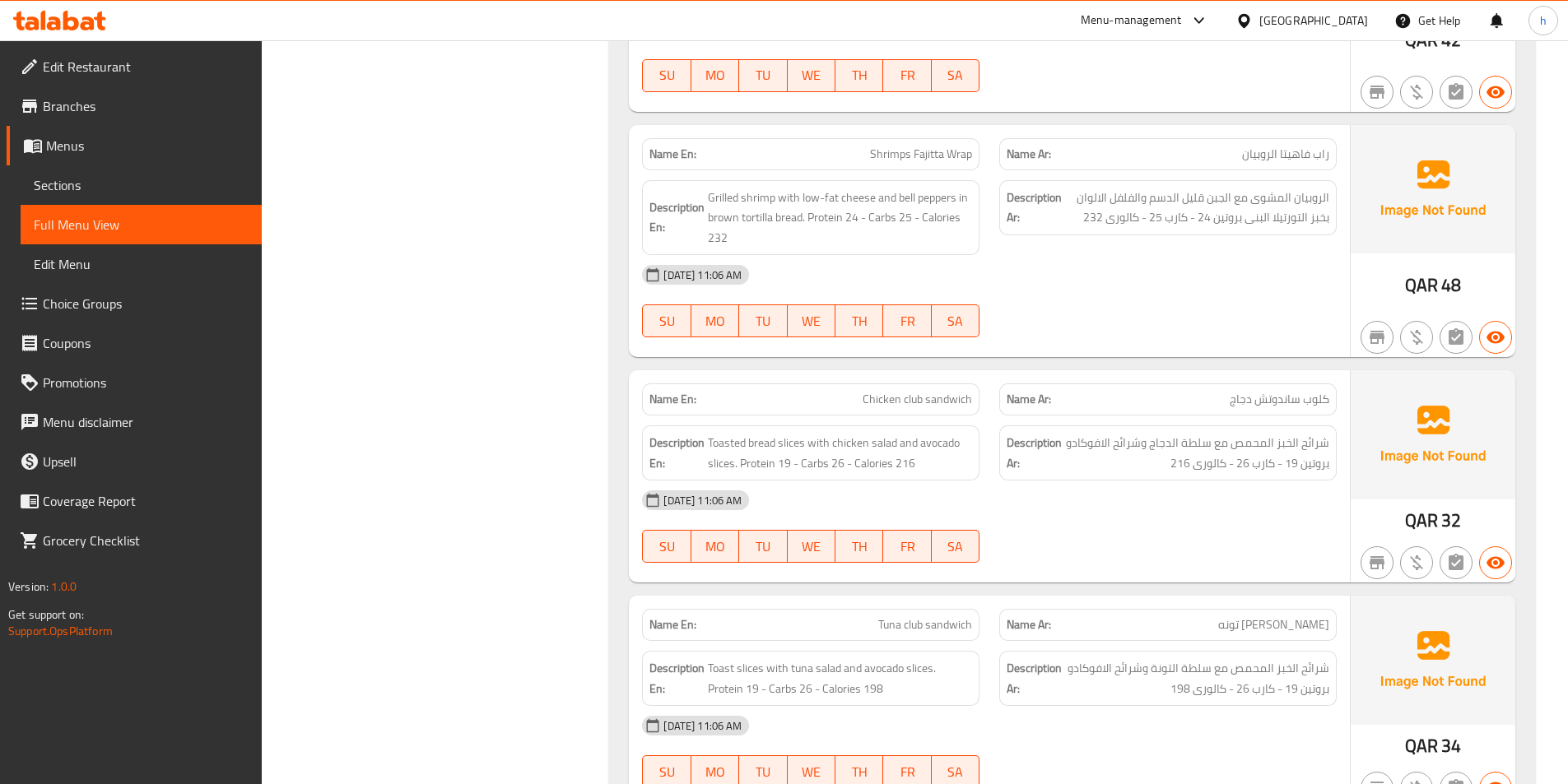
scroll to position [14160, 0]
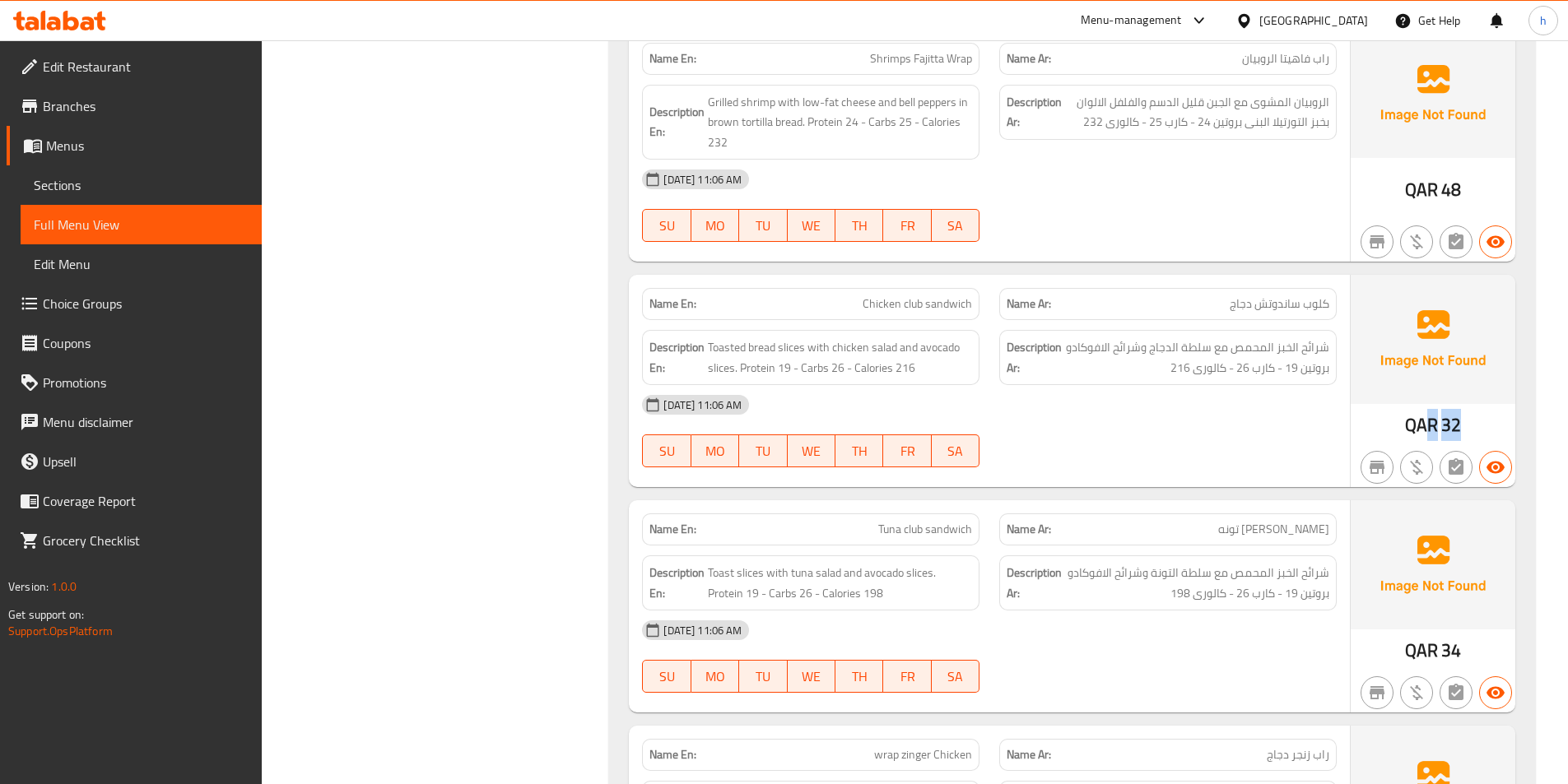
drag, startPoint x: 1469, startPoint y: 346, endPoint x: 1423, endPoint y: 355, distance: 46.9
click at [1423, 349] on div "QAR 32" at bounding box center [1433, 381] width 164 height 213
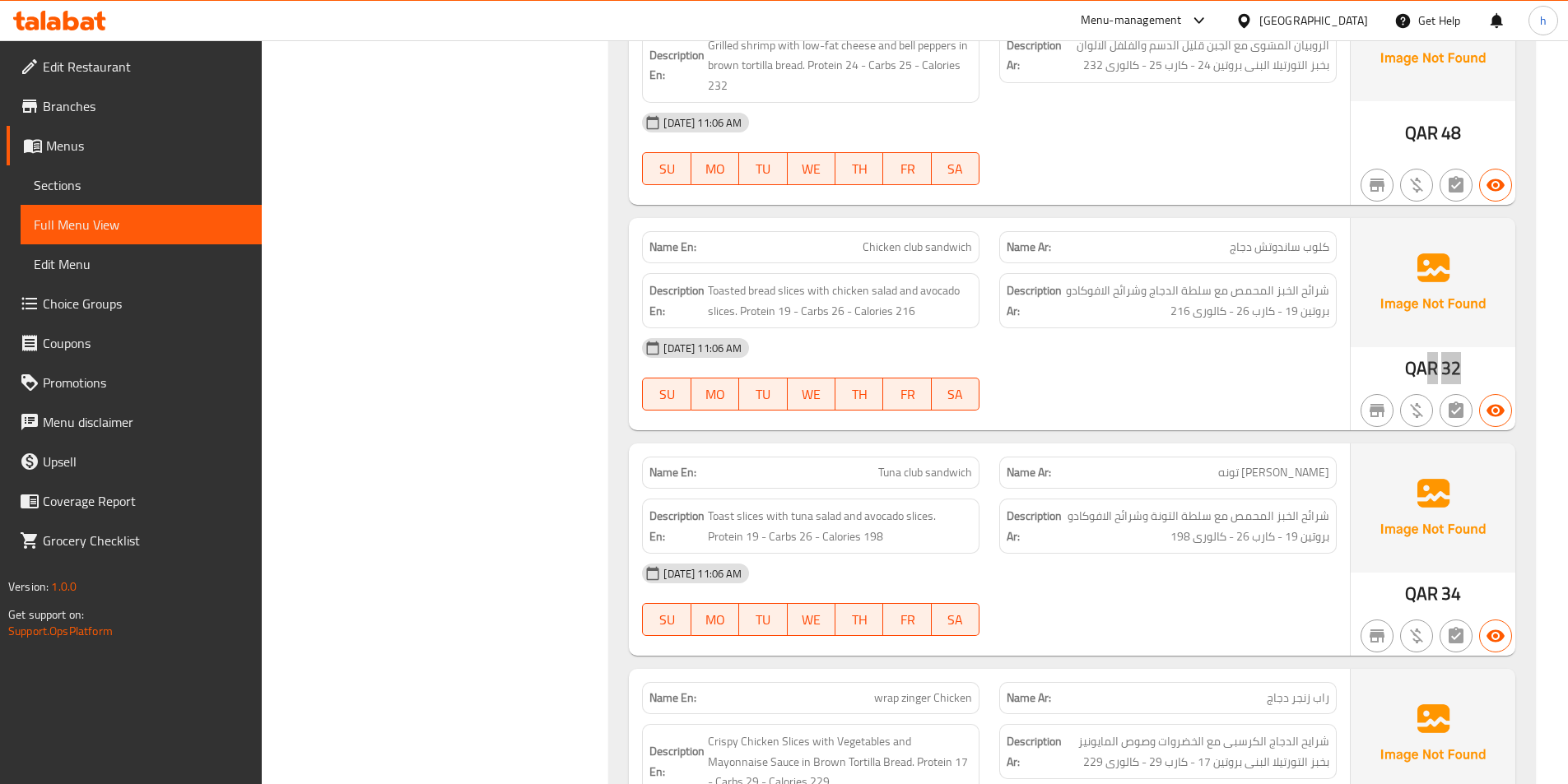
scroll to position [14325, 0]
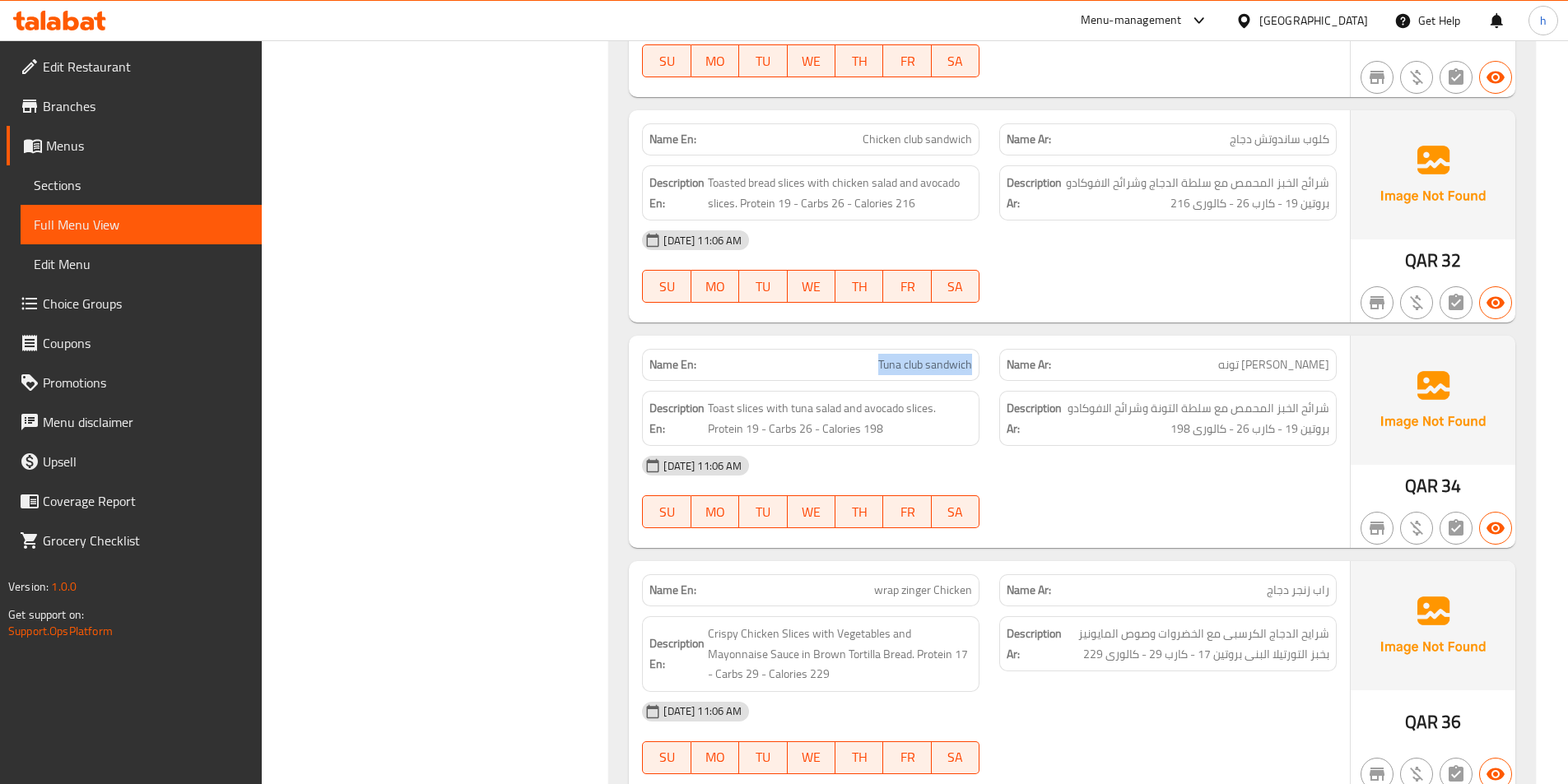
drag, startPoint x: 876, startPoint y: 286, endPoint x: 975, endPoint y: 291, distance: 99.1
click at [975, 349] on div "Name En: Tuna club sandwich" at bounding box center [810, 365] width 337 height 32
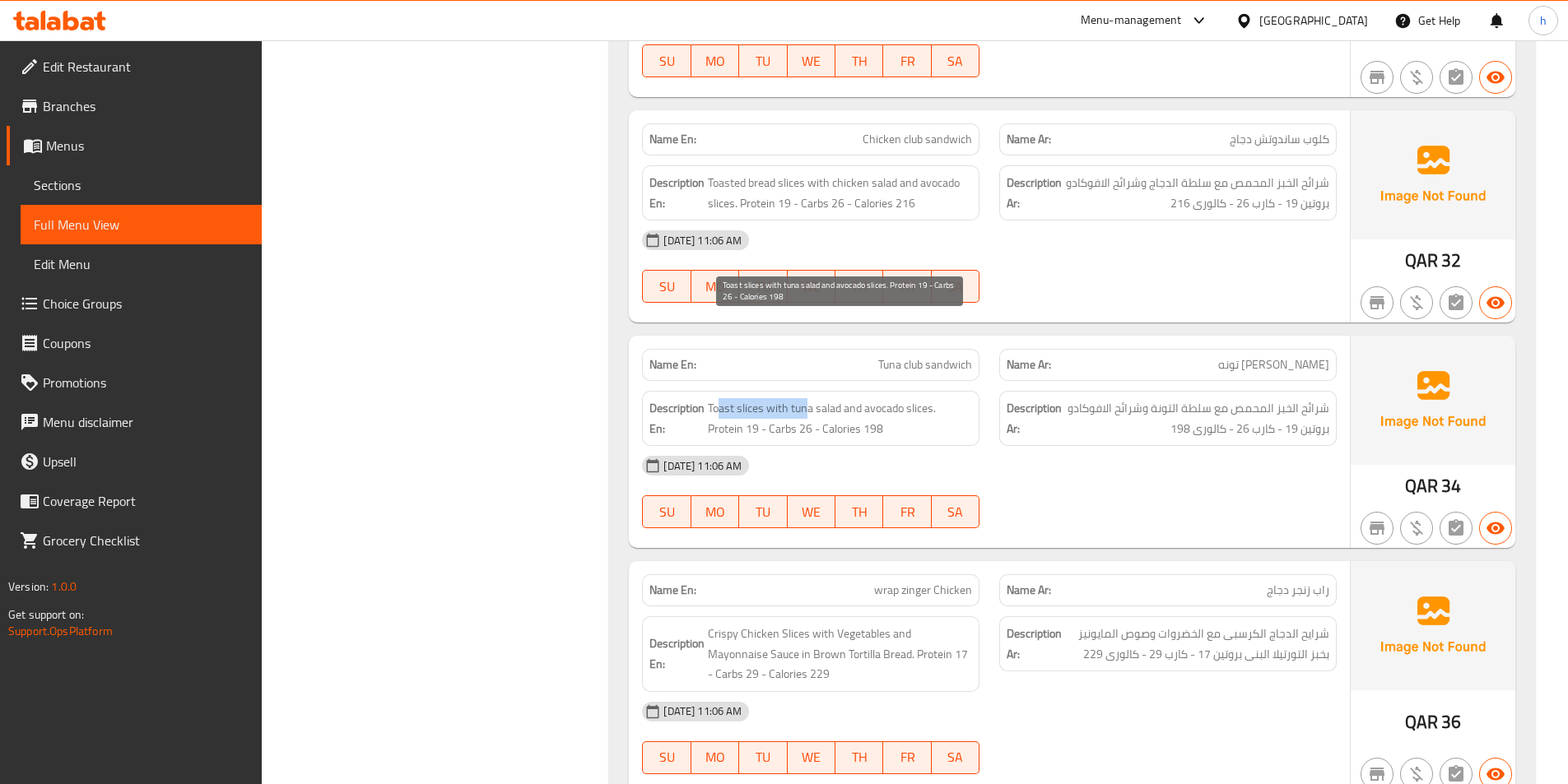
drag, startPoint x: 720, startPoint y: 337, endPoint x: 803, endPoint y: 330, distance: 83.3
click at [803, 399] on span "Toast slices with tuna salad and avocado slices. Protein 19 - Carbs 26 - Calori…" at bounding box center [840, 418] width 264 height 41
drag, startPoint x: 826, startPoint y: 329, endPoint x: 811, endPoint y: 323, distance: 16.2
click at [811, 399] on span "Toast slices with tuna salad and avocado slices. Protein 19 - Carbs 26 - Calori…" at bounding box center [840, 418] width 264 height 41
drag, startPoint x: 861, startPoint y: 326, endPoint x: 939, endPoint y: 328, distance: 78.0
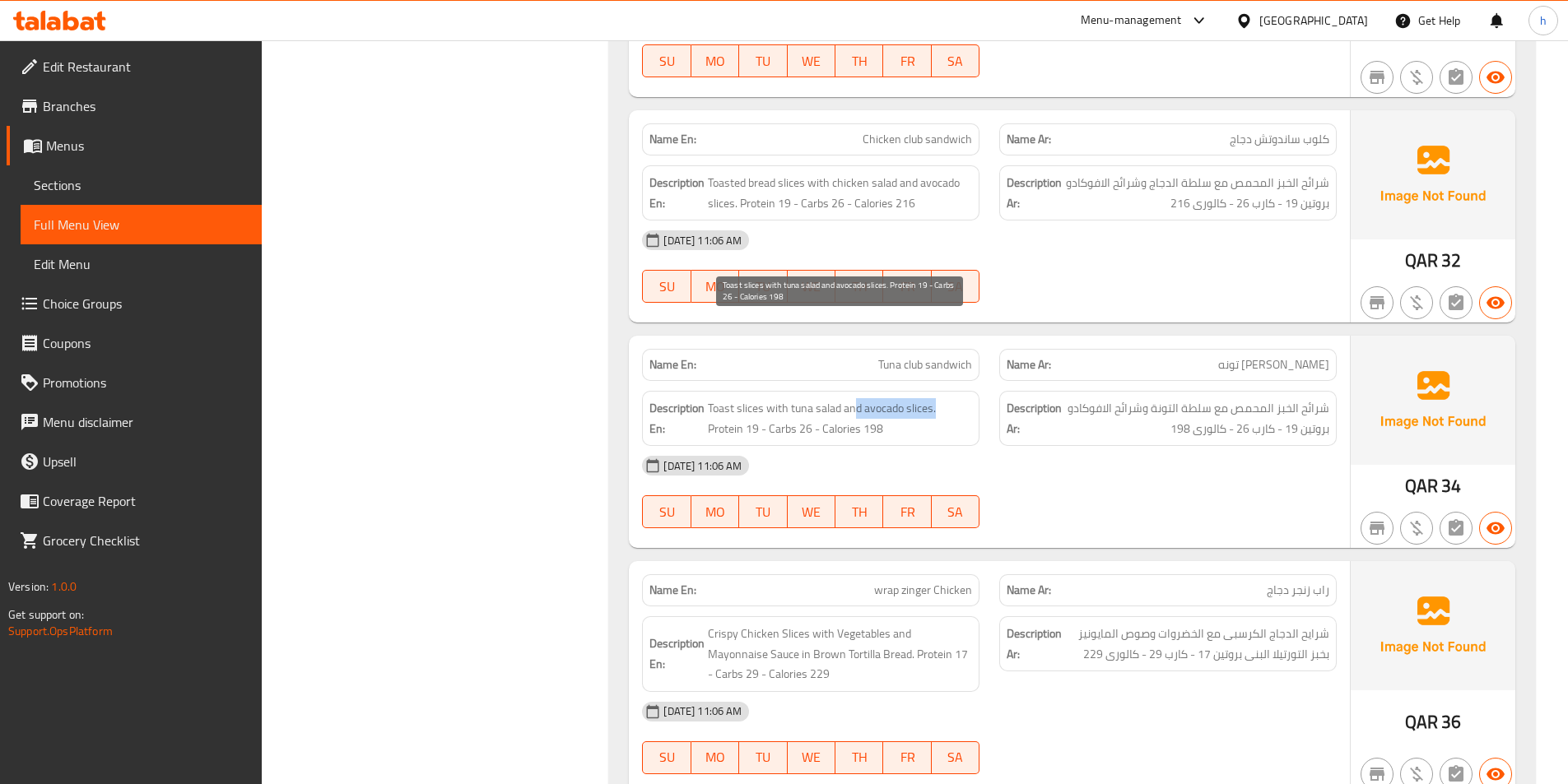
click at [939, 399] on span "Toast slices with tuna salad and avocado slices. Protein 19 - Carbs 26 - Calori…" at bounding box center [840, 418] width 264 height 41
drag, startPoint x: 821, startPoint y: 345, endPoint x: 912, endPoint y: 364, distance: 93.0
click at [869, 399] on span "Toast slices with tuna salad and avocado slices. Protein 19 - Carbs 26 - Calori…" at bounding box center [840, 418] width 264 height 41
drag, startPoint x: 1436, startPoint y: 406, endPoint x: 1456, endPoint y: 406, distance: 20.0
click at [1456, 474] on div "QAR 34" at bounding box center [1433, 486] width 57 height 25
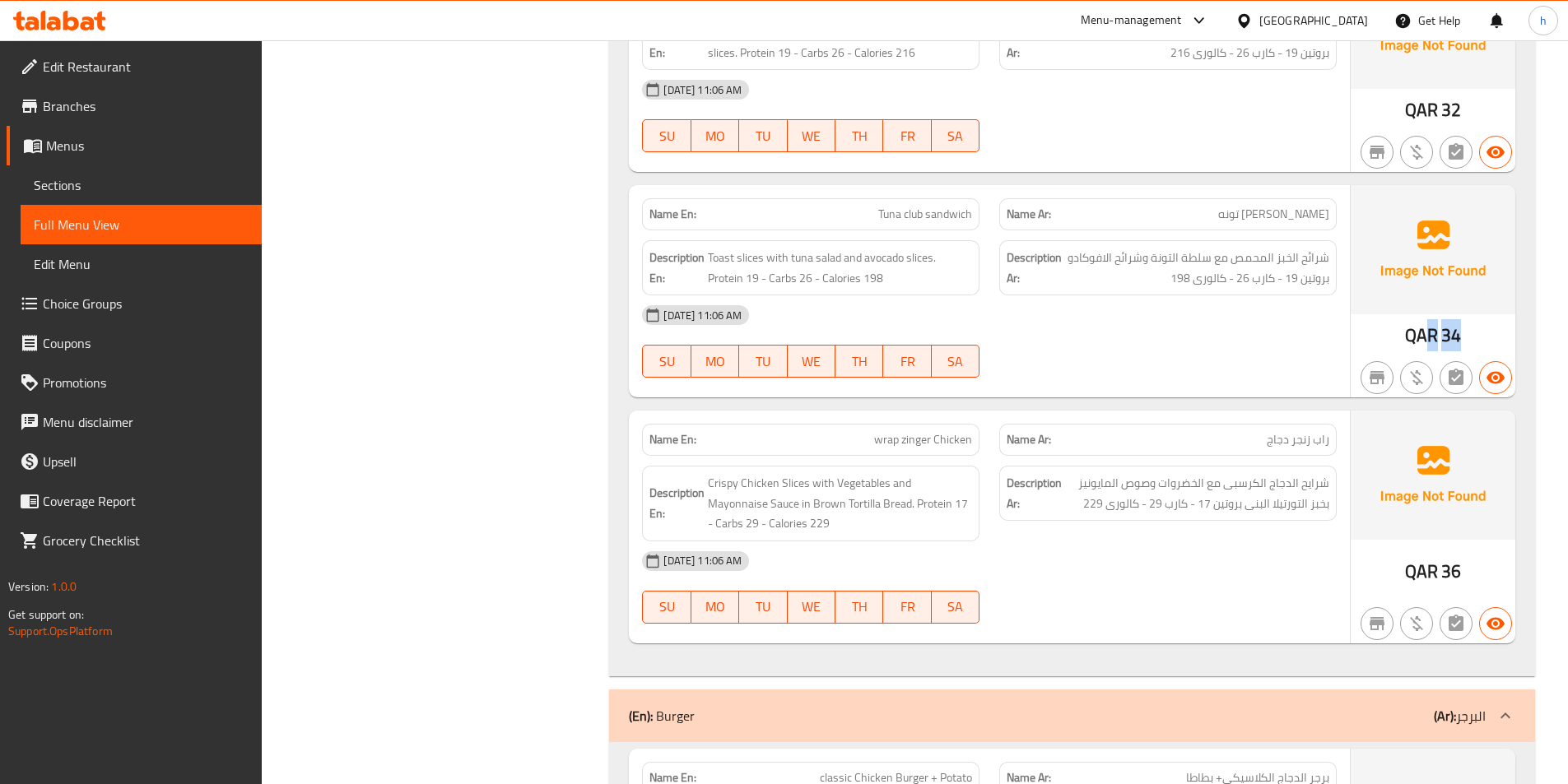
scroll to position [14489, 0]
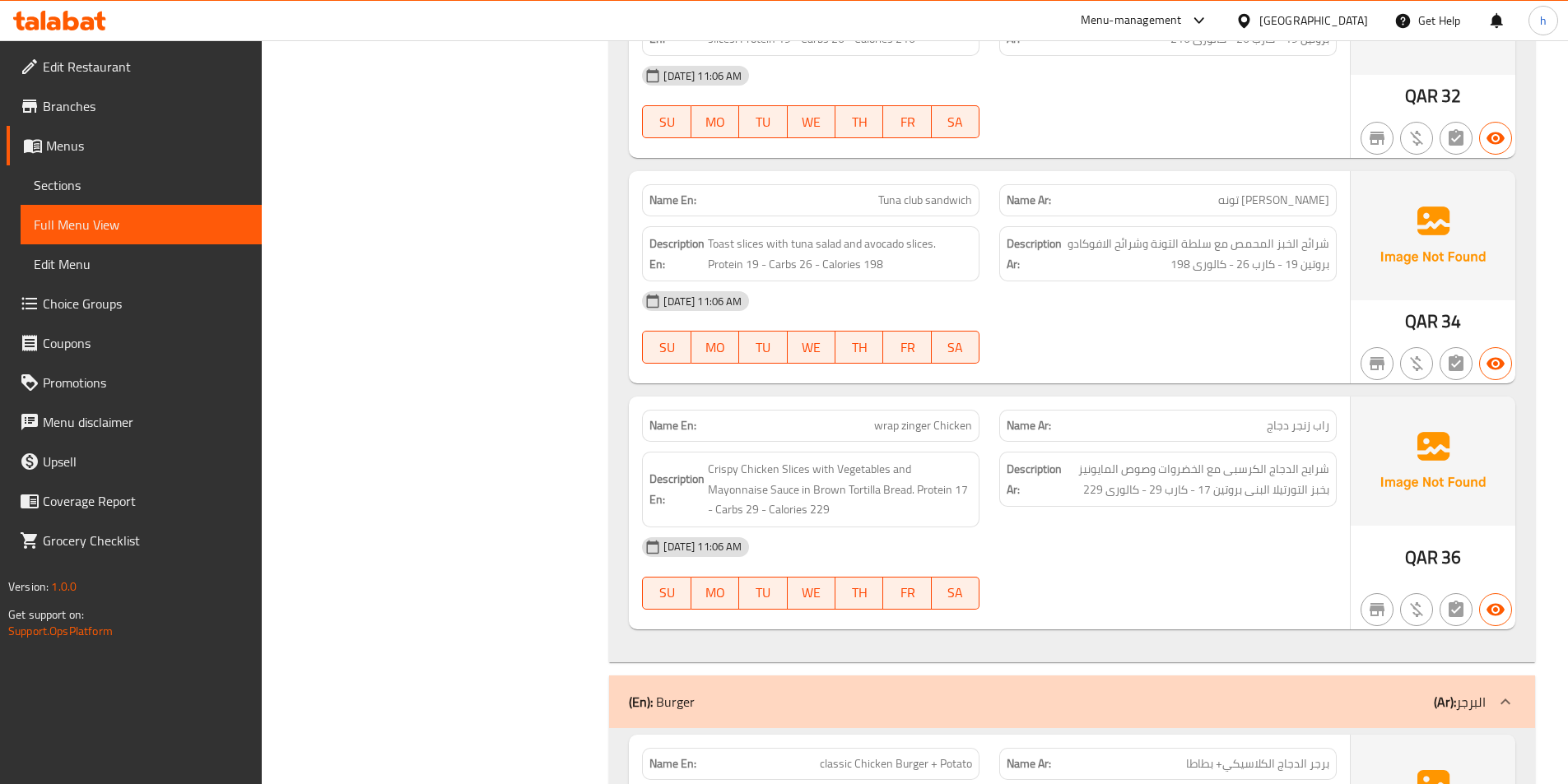
click at [1278, 418] on span "راب زنجر دجاج" at bounding box center [1298, 426] width 62 height 17
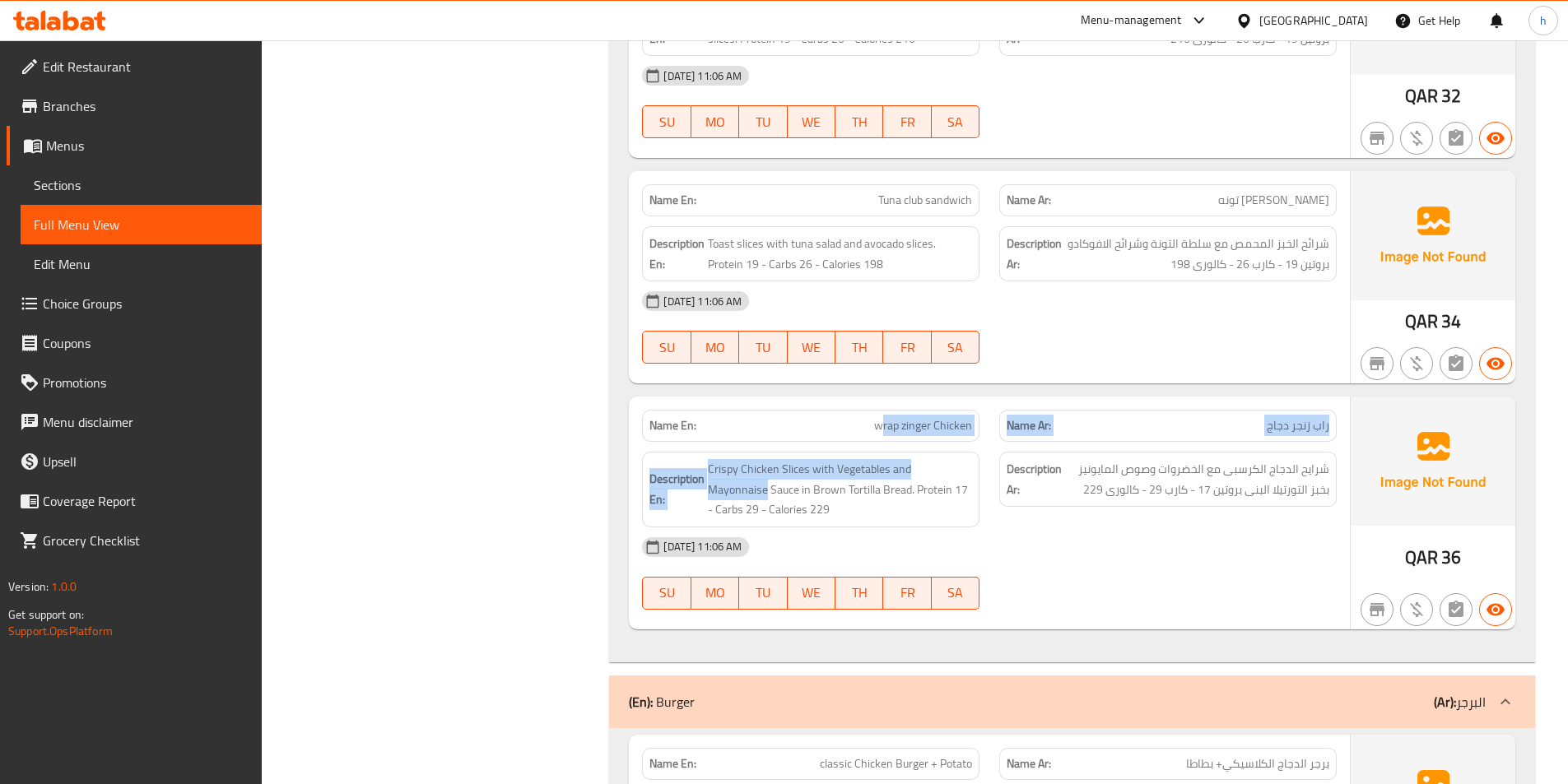
drag, startPoint x: 880, startPoint y: 344, endPoint x: 968, endPoint y: 362, distance: 89.8
click at [968, 397] on div "Name En: wrap zinger Chicken Name Ar: راب زنجر دجاج Description En: Crispy Chic…" at bounding box center [989, 513] width 721 height 233
click at [941, 418] on span "wrap zinger Chicken" at bounding box center [923, 426] width 98 height 17
drag, startPoint x: 892, startPoint y: 342, endPoint x: 953, endPoint y: 344, distance: 61.0
click at [953, 418] on span "wrap zinger Chicken" at bounding box center [923, 426] width 98 height 17
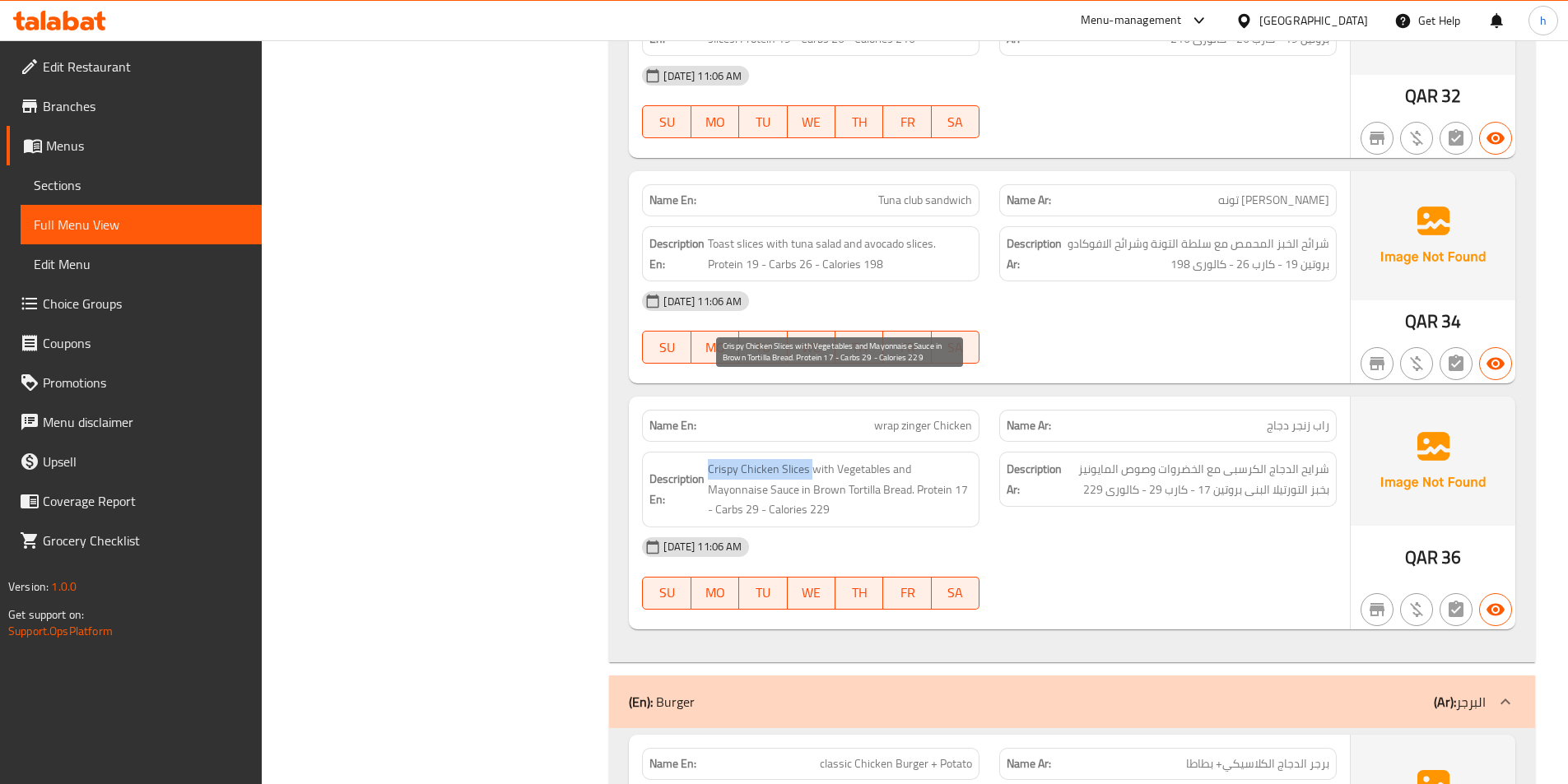
drag, startPoint x: 708, startPoint y: 390, endPoint x: 812, endPoint y: 392, distance: 104.0
click at [812, 459] on span "Crispy Chicken Slices with Vegetables and Mayonnaise Sauce in Brown Tortilla Br…" at bounding box center [840, 489] width 264 height 60
click at [859, 459] on span "Crispy Chicken Slices with Vegetables and Mayonnaise Sauce in Brown Tortilla Br…" at bounding box center [840, 489] width 264 height 60
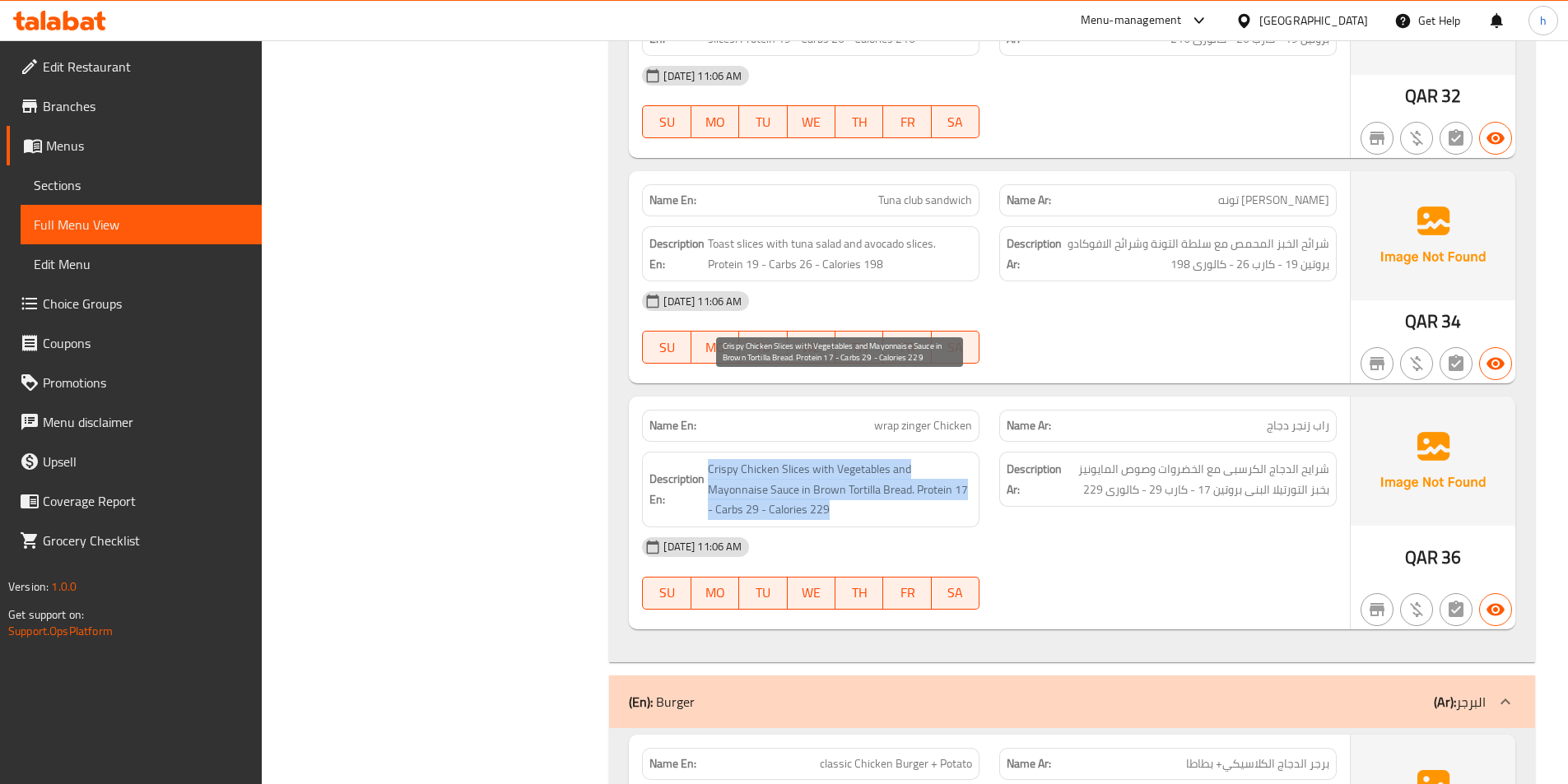
click at [887, 459] on span "Crispy Chicken Slices with Vegetables and Mayonnaise Sauce in Brown Tortilla Br…" at bounding box center [840, 489] width 264 height 60
drag, startPoint x: 922, startPoint y: 387, endPoint x: 952, endPoint y: 395, distance: 31.0
click at [952, 459] on span "Crispy Chicken Slices with Vegetables and Mayonnaise Sauce in Brown Tortilla Br…" at bounding box center [840, 489] width 264 height 60
drag, startPoint x: 728, startPoint y: 406, endPoint x: 745, endPoint y: 413, distance: 18.4
click at [745, 459] on span "Crispy Chicken Slices with Vegetables and Mayonnaise Sauce in Brown Tortilla Br…" at bounding box center [840, 489] width 264 height 60
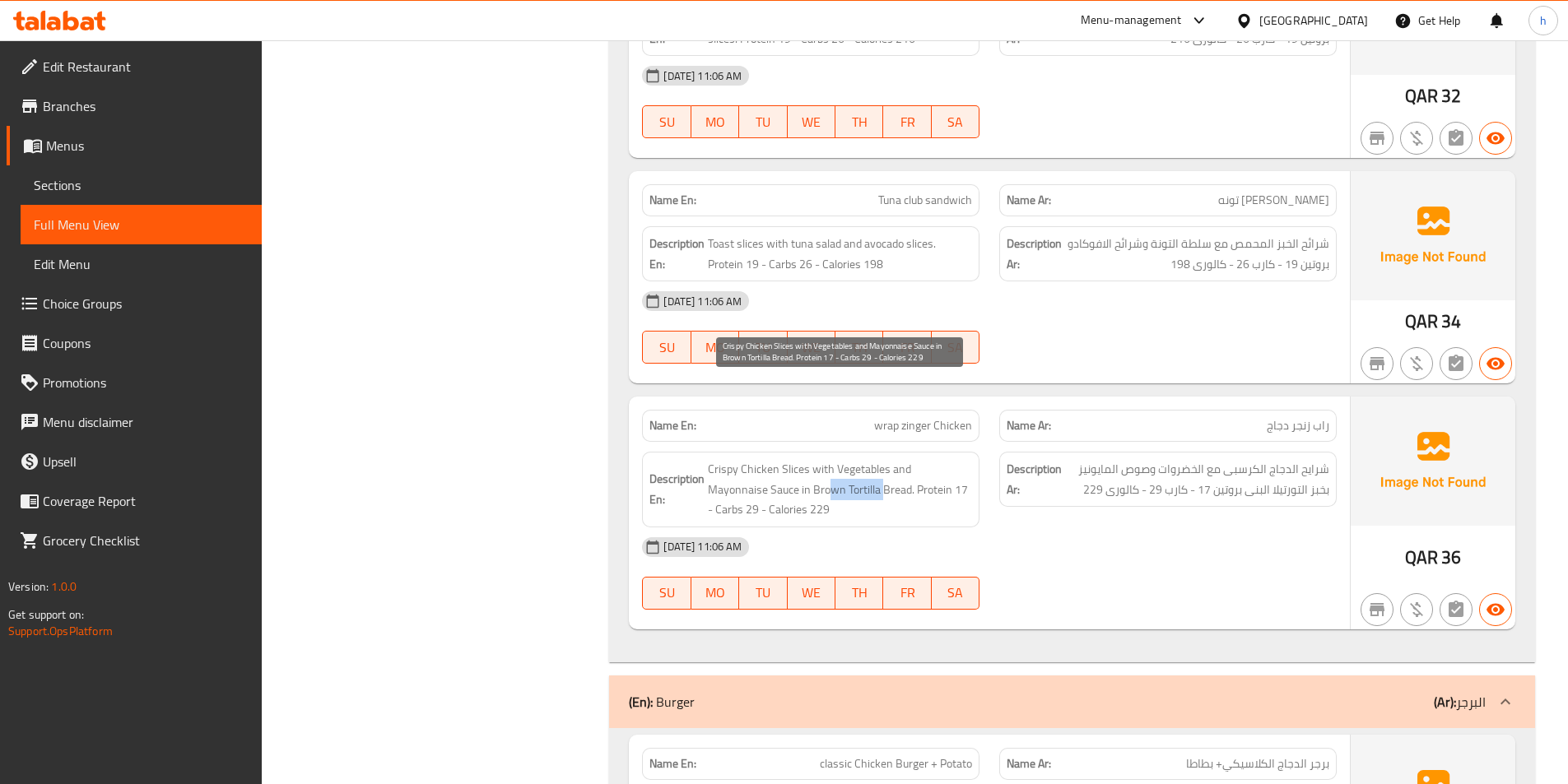
drag, startPoint x: 771, startPoint y: 413, endPoint x: 827, endPoint y: 417, distance: 56.1
click at [822, 459] on span "Crispy Chicken Slices with Vegetables and Mayonnaise Sauce in Brown Tortilla Br…" at bounding box center [840, 489] width 264 height 60
drag, startPoint x: 866, startPoint y: 424, endPoint x: 959, endPoint y: 423, distance: 93.0
click at [959, 459] on span "Crispy Chicken Slices with Vegetables and Mayonnaise Sauce in Brown Tortilla Br…" at bounding box center [840, 489] width 264 height 60
drag, startPoint x: 903, startPoint y: 404, endPoint x: 950, endPoint y: 453, distance: 67.9
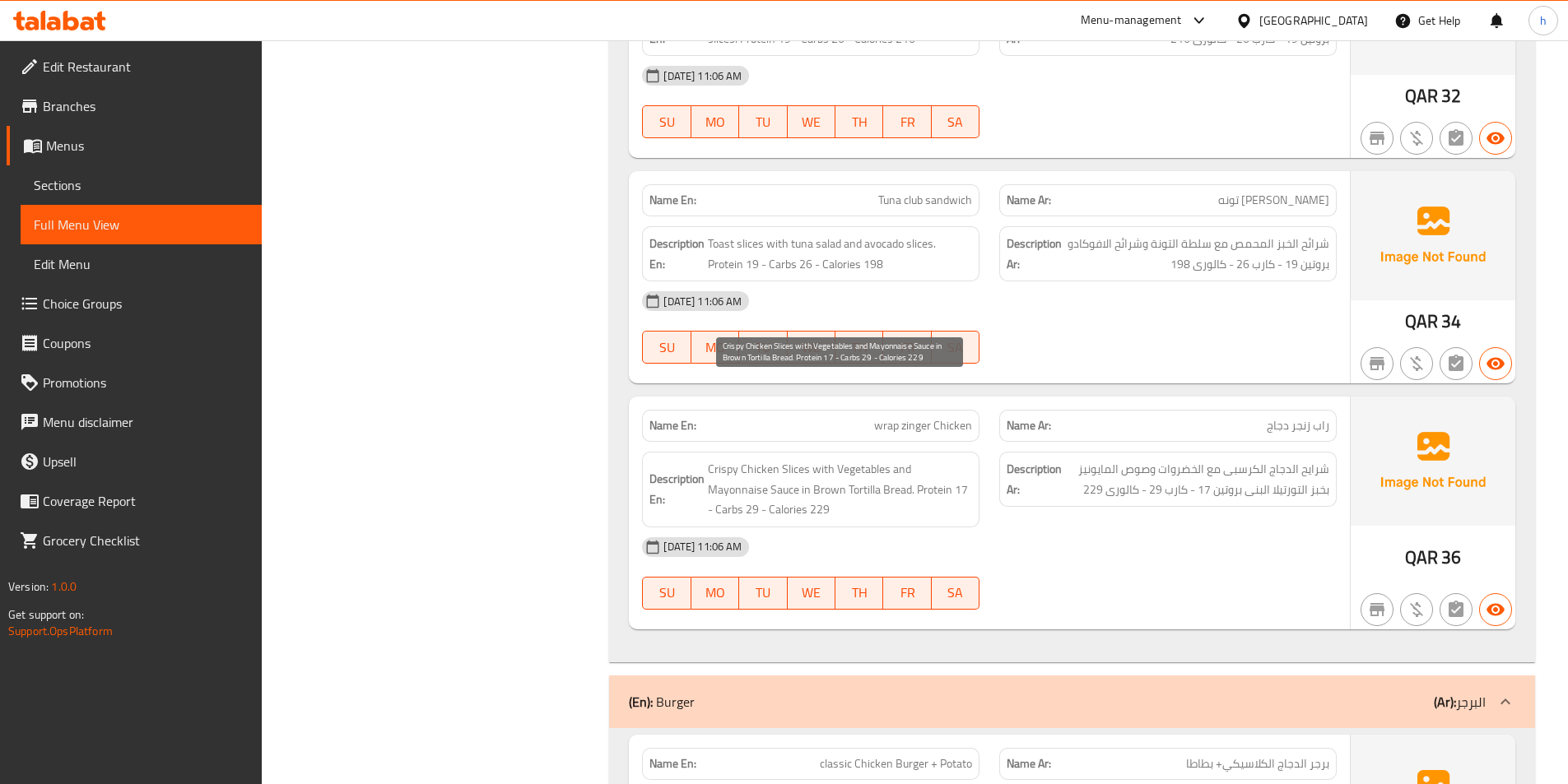
click at [950, 453] on div "Name En: wrap zinger Chicken Name Ar: راب زنجر دجاج Description En: Crispy Chic…" at bounding box center [989, 513] width 721 height 233
click at [943, 459] on span "Crispy Chicken Slices with Vegetables and Mayonnaise Sauce in Brown Tortilla Br…" at bounding box center [840, 489] width 264 height 60
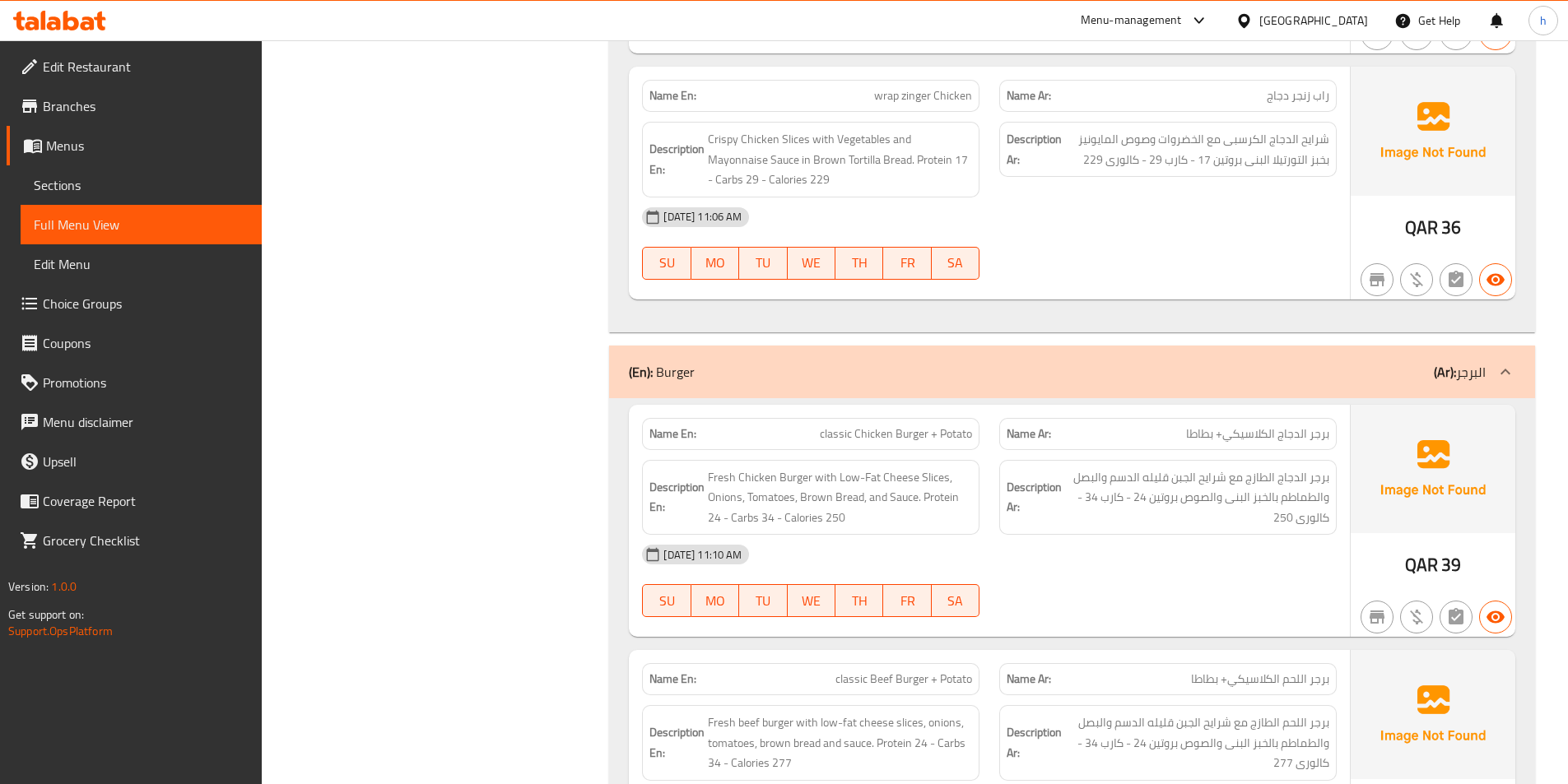
scroll to position [14819, 0]
drag, startPoint x: 828, startPoint y: 350, endPoint x: 865, endPoint y: 358, distance: 37.9
click at [862, 426] on span "classic Chicken Burger + Potato" at bounding box center [895, 435] width 152 height 17
drag, startPoint x: 894, startPoint y: 358, endPoint x: 922, endPoint y: 360, distance: 28.1
click at [922, 426] on span "classic Chicken Burger + Potato" at bounding box center [895, 435] width 152 height 17
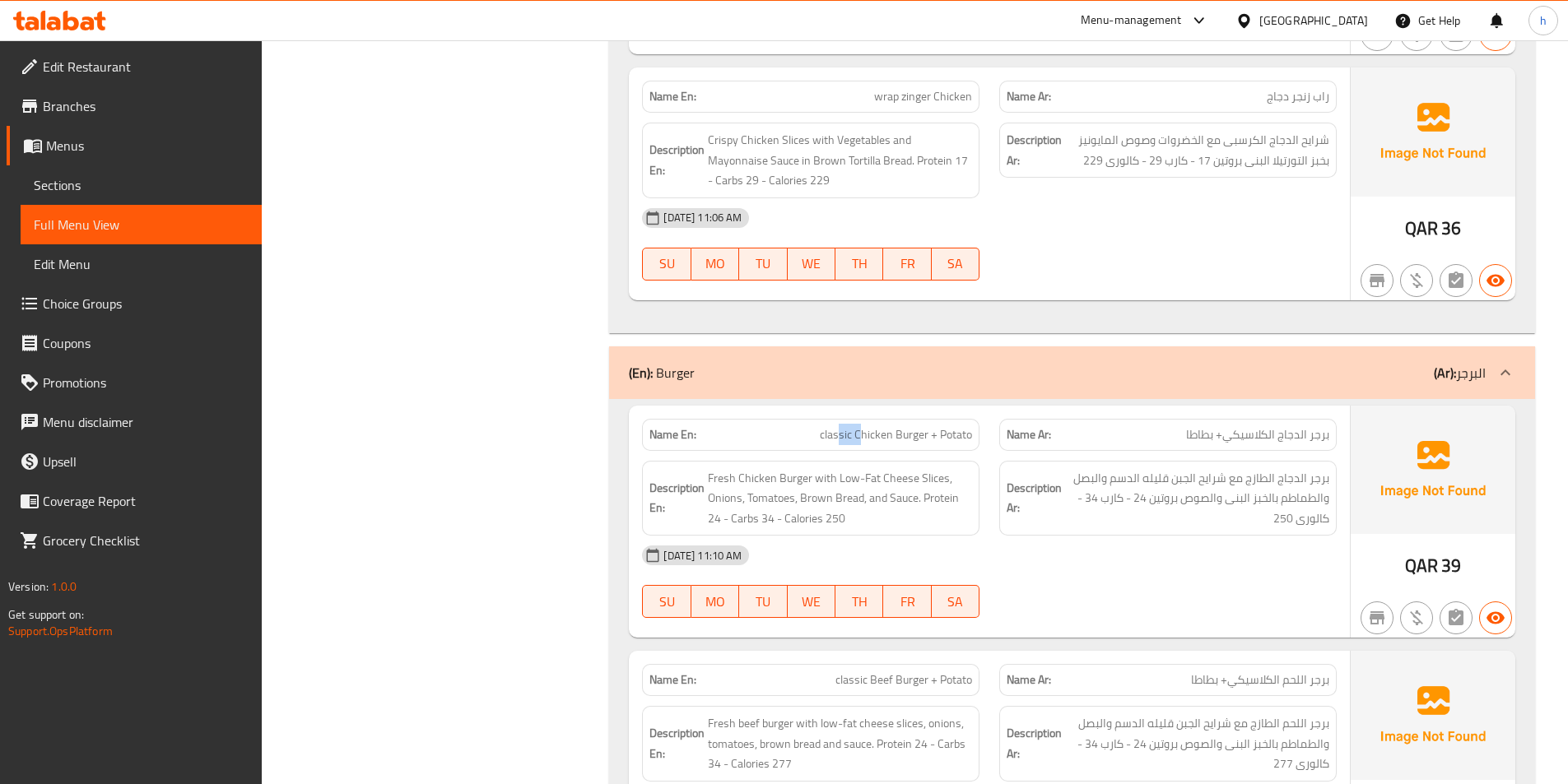
drag, startPoint x: 841, startPoint y: 355, endPoint x: 861, endPoint y: 359, distance: 20.4
click at [861, 426] on span "classic Chicken Burger + Potato" at bounding box center [895, 435] width 152 height 17
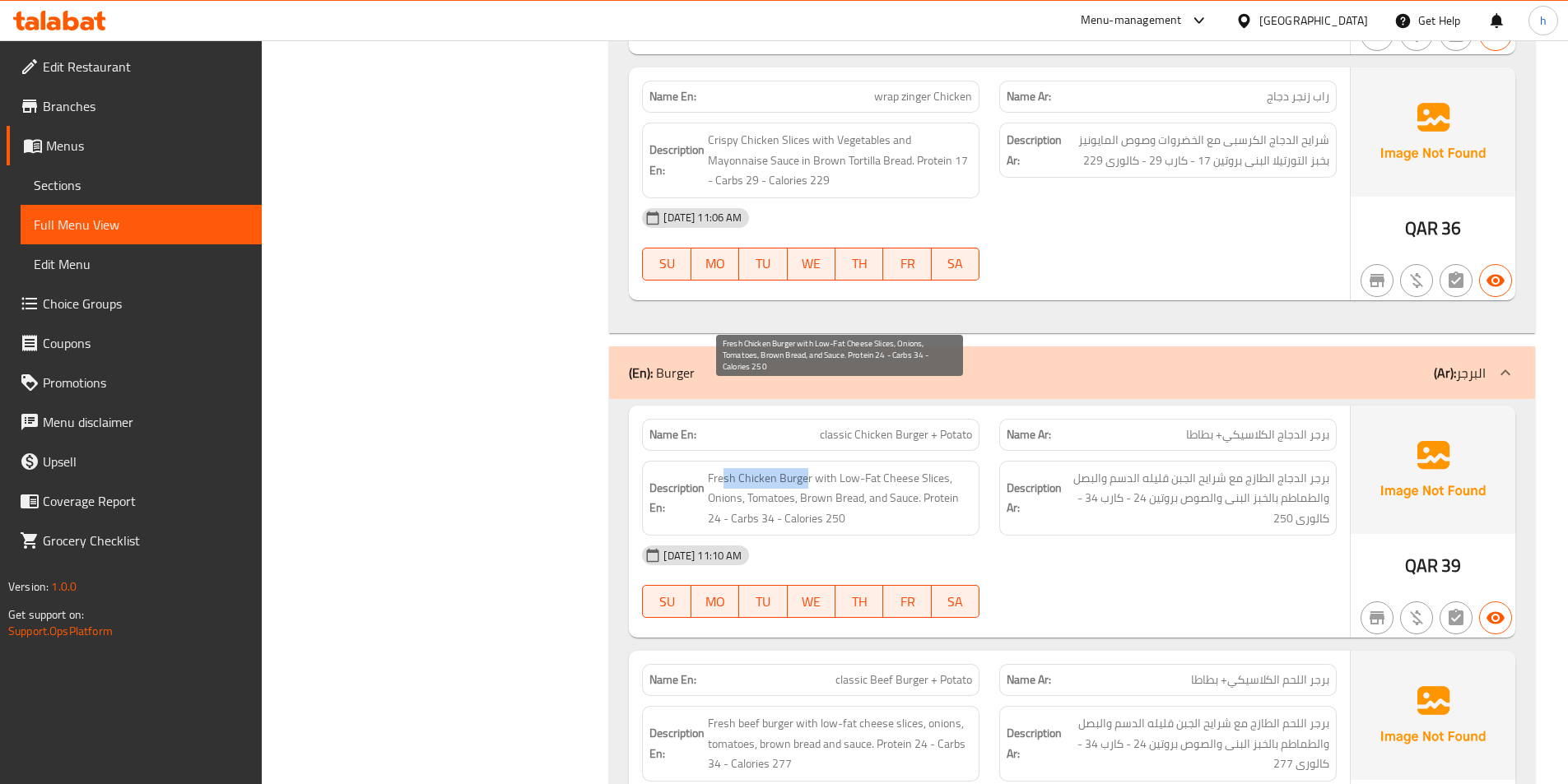
drag, startPoint x: 721, startPoint y: 398, endPoint x: 806, endPoint y: 404, distance: 85.2
click at [806, 469] on span "Fresh Chicken Burger with Low-Fat Cheese Slices, Onions, Tomatoes, Brown Bread,…" at bounding box center [840, 499] width 264 height 60
drag, startPoint x: 823, startPoint y: 394, endPoint x: 912, endPoint y: 394, distance: 89.0
click at [912, 469] on span "Fresh Chicken Burger with Low-Fat Cheese Slices, Onions, Tomatoes, Brown Bread,…" at bounding box center [840, 499] width 264 height 60
drag, startPoint x: 917, startPoint y: 398, endPoint x: 925, endPoint y: 400, distance: 8.2
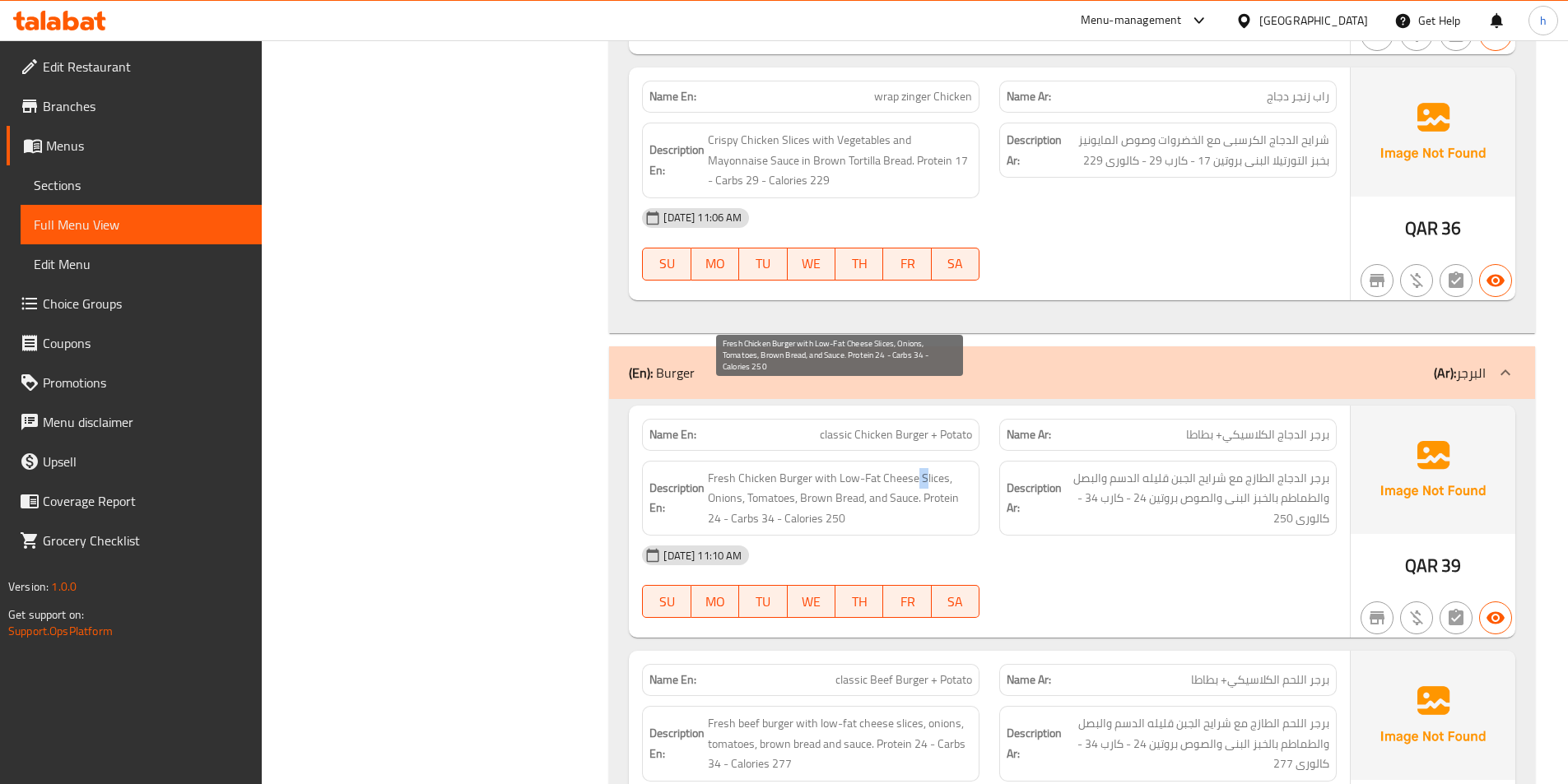
click at [925, 469] on span "Fresh Chicken Burger with Low-Fat Cheese Slices, Onions, Tomatoes, Brown Bread,…" at bounding box center [840, 499] width 264 height 60
drag, startPoint x: 724, startPoint y: 410, endPoint x: 744, endPoint y: 415, distance: 20.6
click at [742, 469] on span "Fresh Chicken Burger with Low-Fat Cheese Slices, Onions, Tomatoes, Brown Bread,…" at bounding box center [840, 499] width 264 height 60
drag, startPoint x: 765, startPoint y: 418, endPoint x: 789, endPoint y: 421, distance: 24.2
click at [787, 469] on span "Fresh Chicken Burger with Low-Fat Cheese Slices, Onions, Tomatoes, Brown Bread,…" at bounding box center [840, 499] width 264 height 60
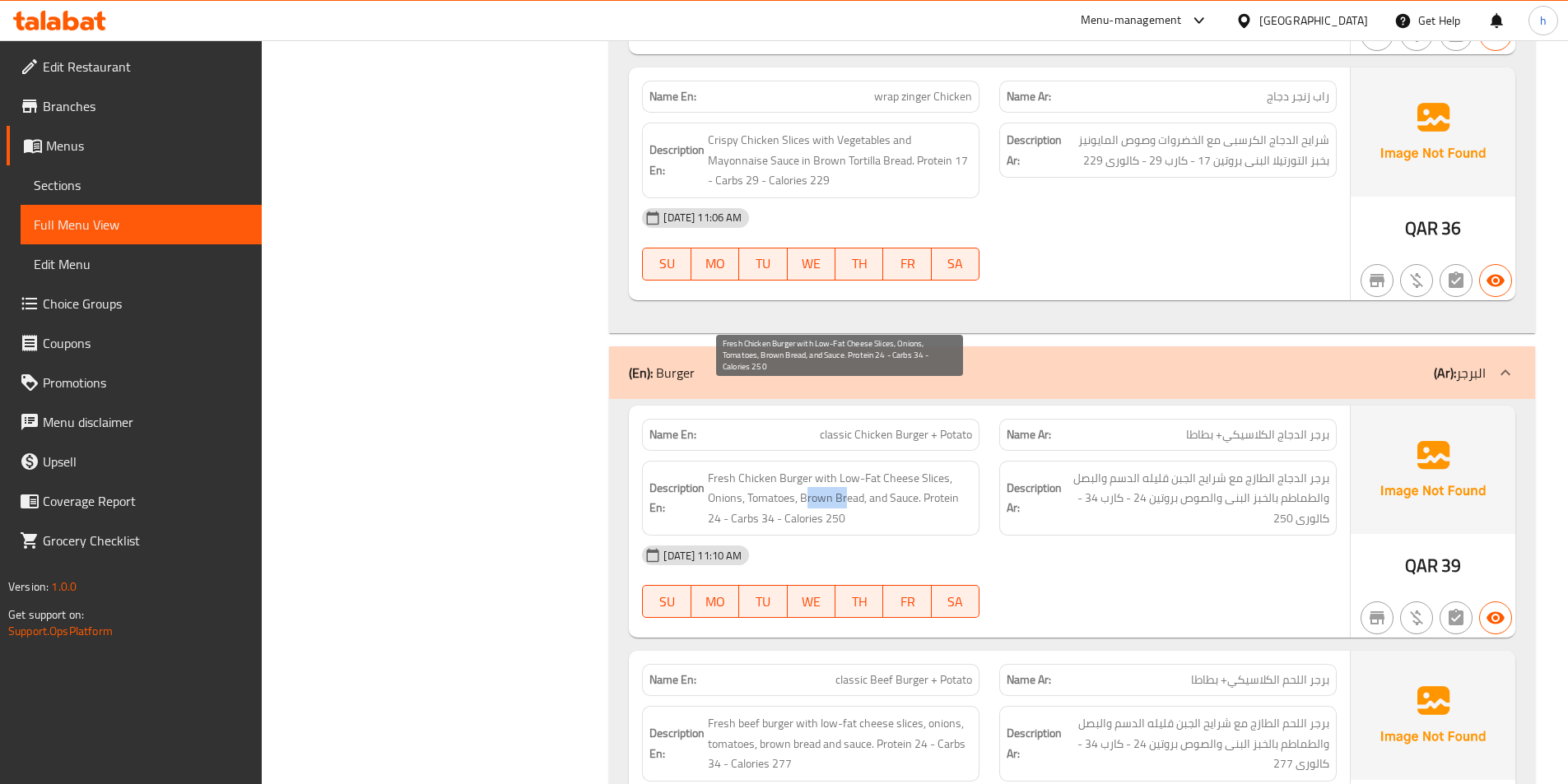
drag, startPoint x: 807, startPoint y: 416, endPoint x: 854, endPoint y: 421, distance: 47.3
click at [850, 469] on span "Fresh Chicken Burger with Low-Fat Cheese Slices, Onions, Tomatoes, Brown Bread,…" at bounding box center [840, 499] width 264 height 60
drag, startPoint x: 861, startPoint y: 422, endPoint x: 898, endPoint y: 425, distance: 37.1
click at [861, 469] on span "Fresh Chicken Burger with Low-Fat Cheese Slices, Onions, Tomatoes, Brown Bread,…" at bounding box center [840, 499] width 264 height 60
drag, startPoint x: 889, startPoint y: 422, endPoint x: 907, endPoint y: 425, distance: 18.2
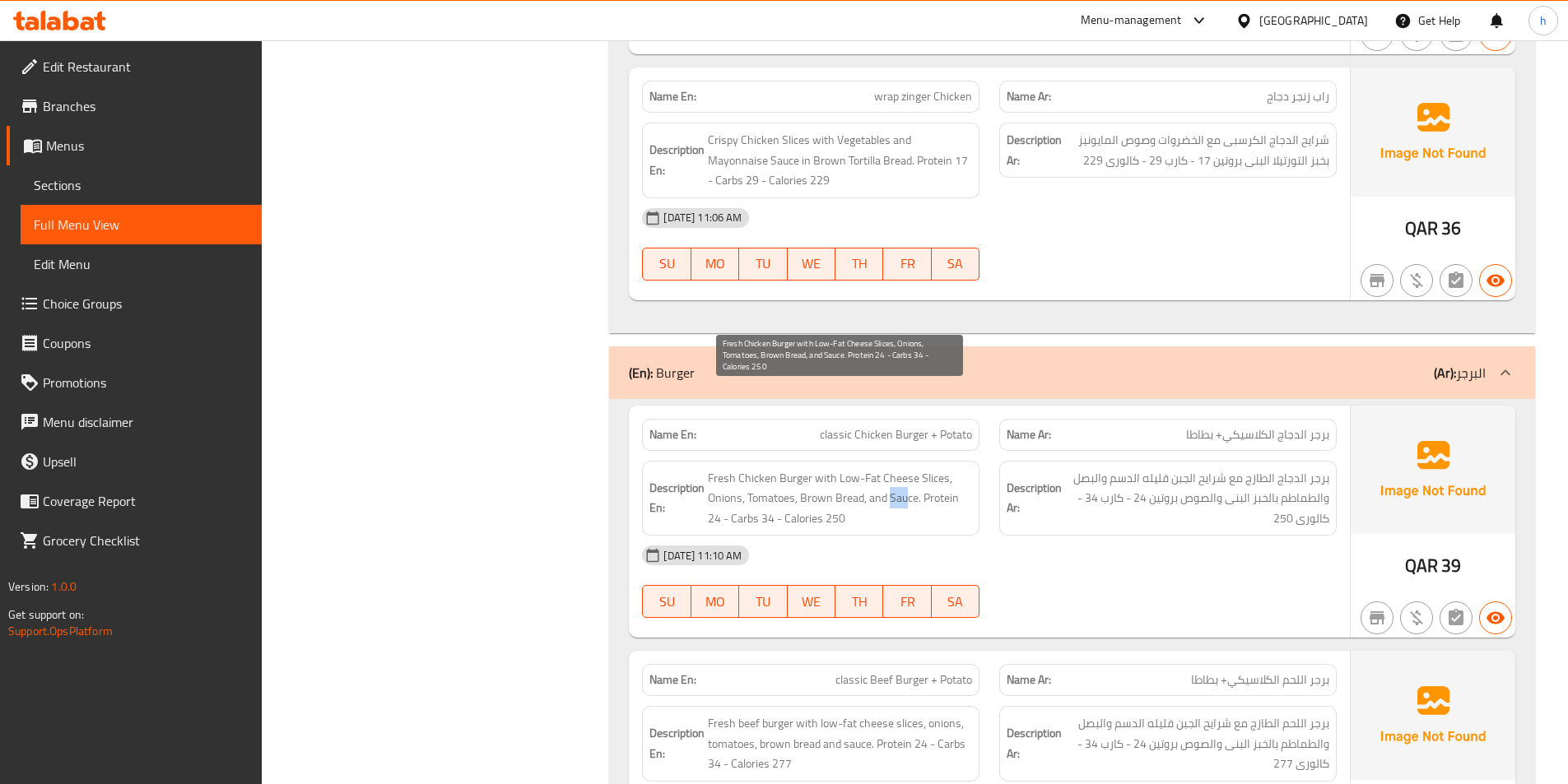
click at [907, 469] on span "Fresh Chicken Burger with Low-Fat Cheese Slices, Onions, Tomatoes, Brown Bread,…" at bounding box center [840, 499] width 264 height 60
drag, startPoint x: 938, startPoint y: 419, endPoint x: 949, endPoint y: 446, distance: 29.2
click at [949, 469] on span "Fresh Chicken Burger with Low-Fat Cheese Slices, Onions, Tomatoes, Brown Bread,…" at bounding box center [840, 499] width 264 height 60
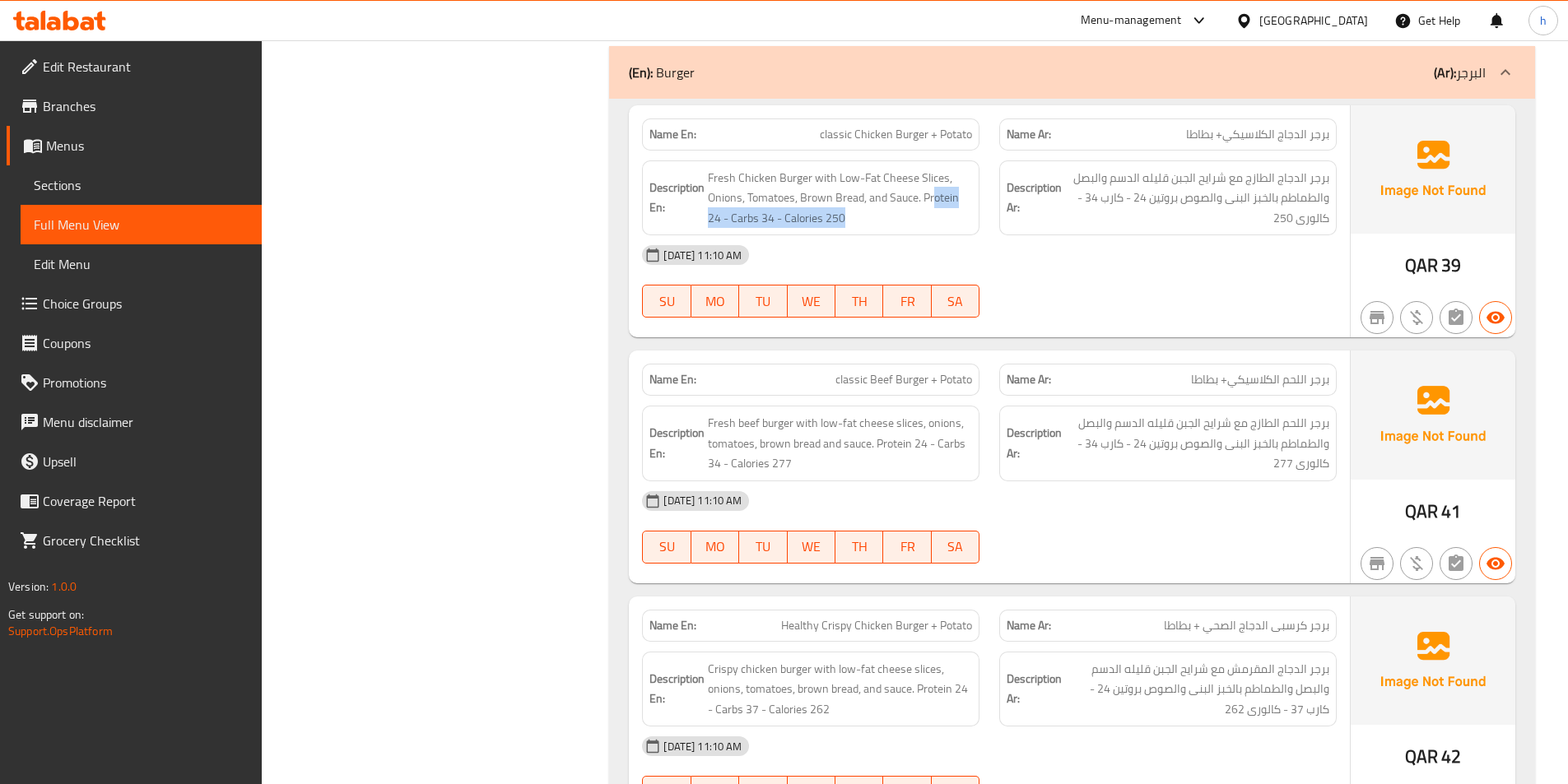
scroll to position [15147, 0]
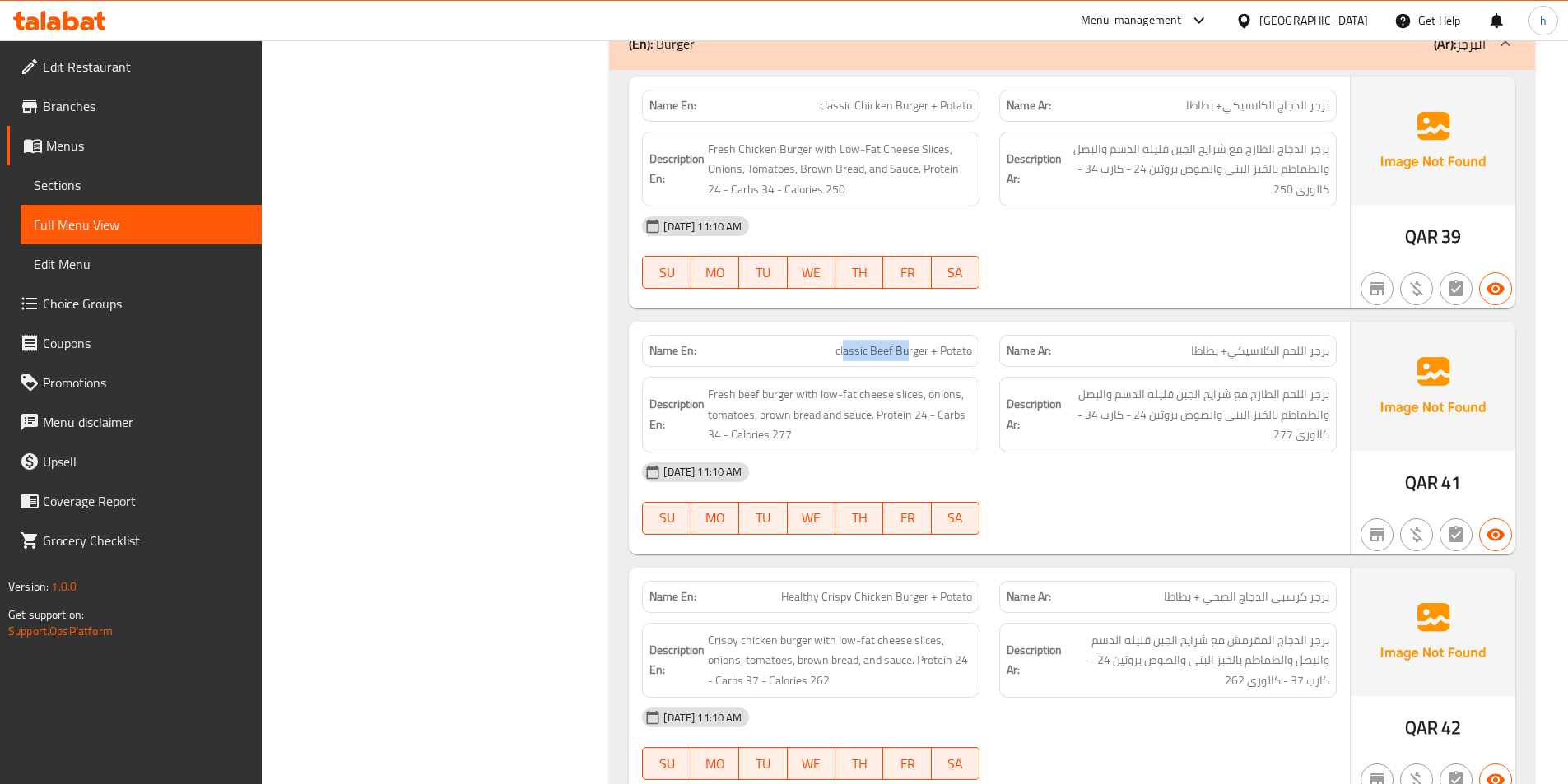
drag, startPoint x: 844, startPoint y: 269, endPoint x: 909, endPoint y: 278, distance: 65.6
click at [909, 342] on span "classic Beef Burger + Potato" at bounding box center [903, 350] width 137 height 17
click at [944, 342] on span "classic Beef Burger + Potato" at bounding box center [903, 350] width 137 height 17
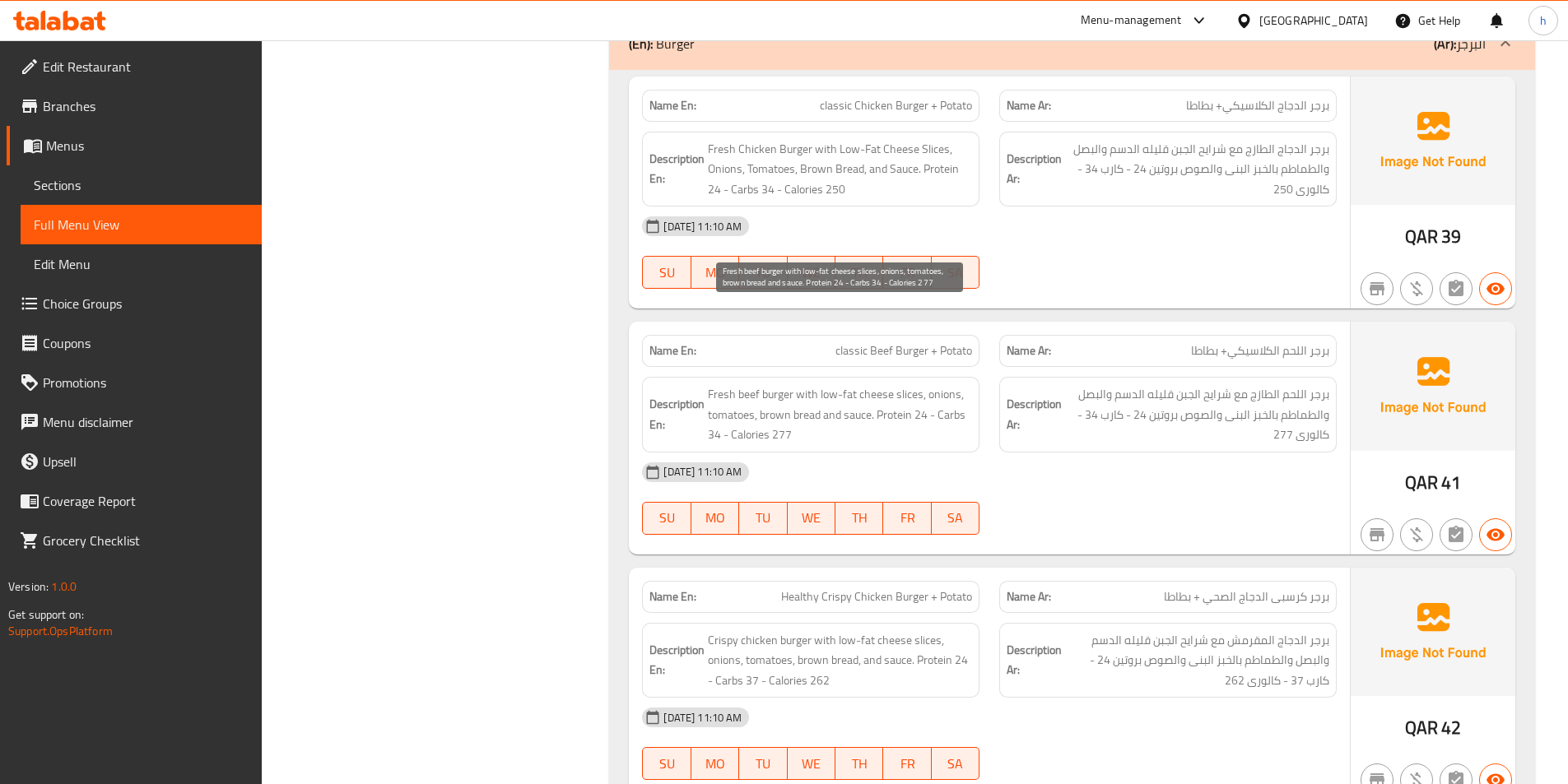
click at [717, 384] on span "Fresh beef burger with low-fat cheese slices, onions, tomatoes, brown bread and…" at bounding box center [840, 415] width 264 height 60
click at [745, 384] on span "Fresh beef burger with low-fat cheese slices, onions, tomatoes, brown bread and…" at bounding box center [840, 415] width 264 height 60
click at [723, 384] on span "Fresh beef burger with low-fat cheese slices, onions, tomatoes, brown bread and…" at bounding box center [840, 415] width 264 height 60
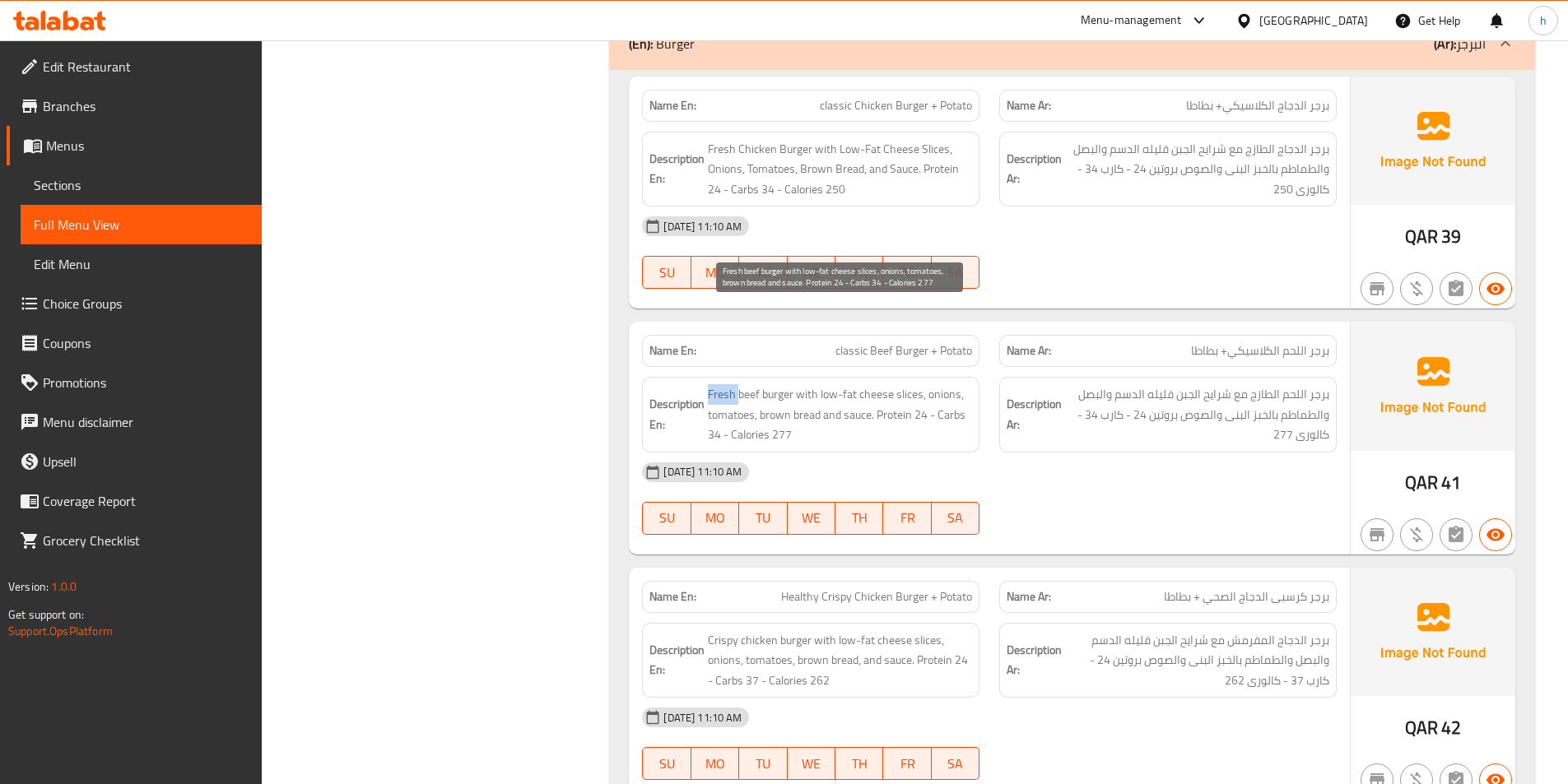
click at [723, 384] on span "Fresh beef burger with low-fat cheese slices, onions, tomatoes, brown bread and…" at bounding box center [840, 415] width 264 height 60
click at [784, 384] on span "Fresh beef burger with low-fat cheese slices, onions, tomatoes, brown bread and…" at bounding box center [840, 415] width 264 height 60
click at [740, 384] on span "Fresh beef burger with low-fat cheese slices, onions, tomatoes, brown bread and…" at bounding box center [840, 415] width 264 height 60
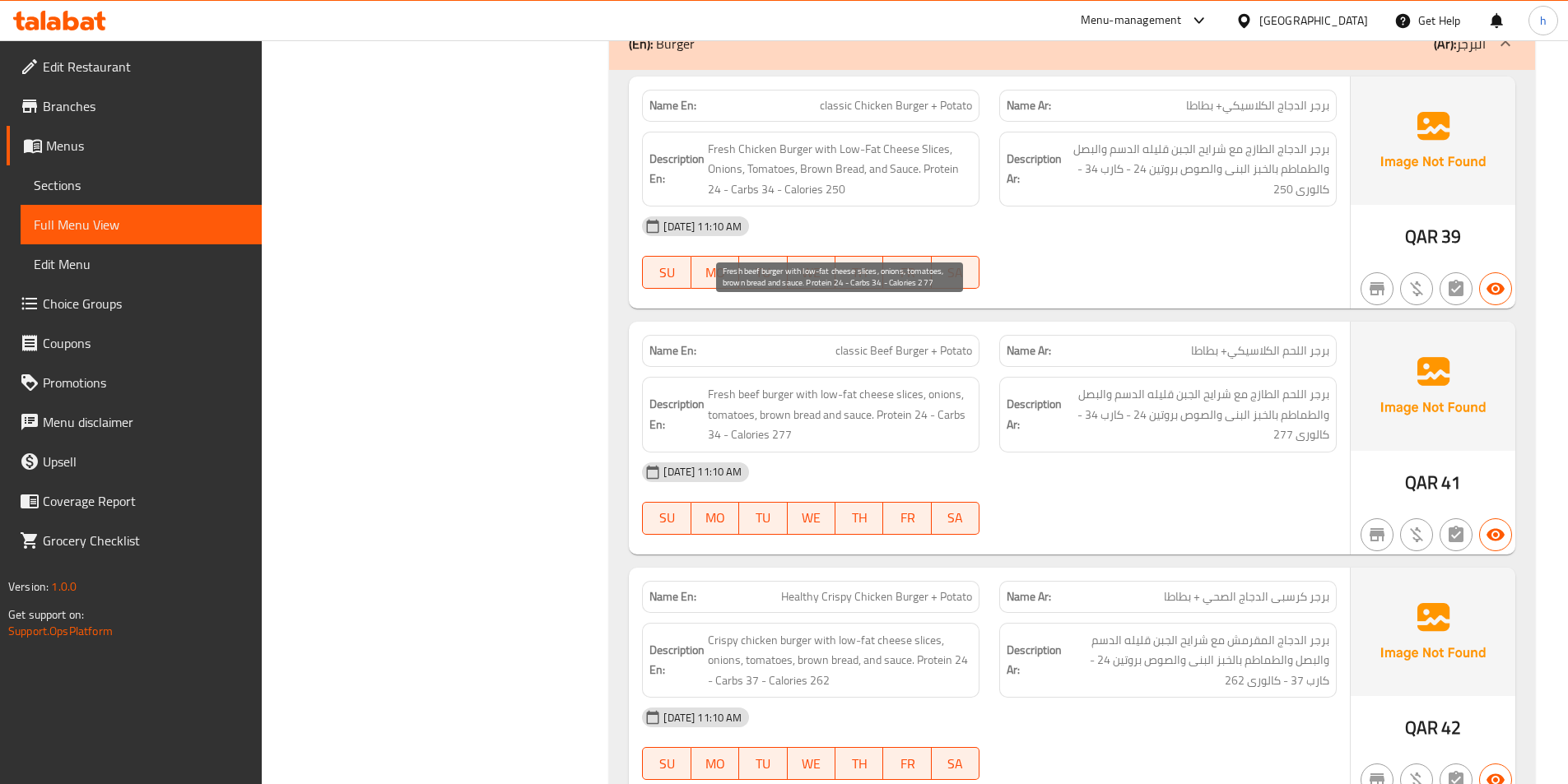
click at [793, 384] on span "Fresh beef burger with low-fat cheese slices, onions, tomatoes, brown bread and…" at bounding box center [840, 415] width 264 height 60
drag, startPoint x: 805, startPoint y: 313, endPoint x: 914, endPoint y: 313, distance: 109.0
click at [914, 384] on span "Fresh beef burger with low-fat cheese slices, onions, tomatoes, brown bread and…" at bounding box center [840, 415] width 264 height 60
drag, startPoint x: 924, startPoint y: 311, endPoint x: 941, endPoint y: 333, distance: 27.8
click at [941, 384] on span "Fresh beef burger with low-fat cheese slices, onions, tomatoes, brown bread and…" at bounding box center [840, 415] width 264 height 60
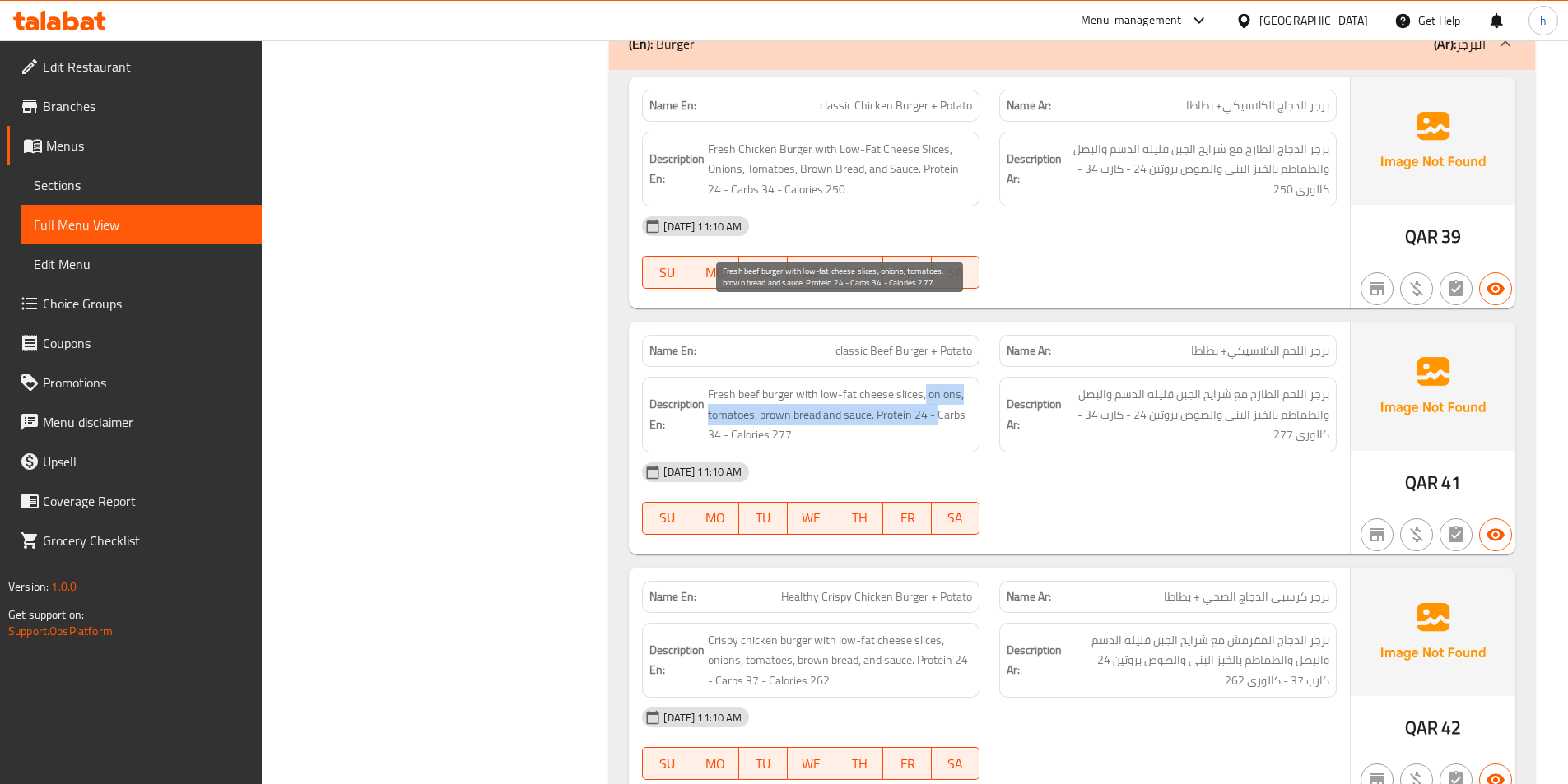
click at [867, 384] on span "Fresh beef burger with low-fat cheese slices, onions, tomatoes, brown bread and…" at bounding box center [840, 415] width 264 height 60
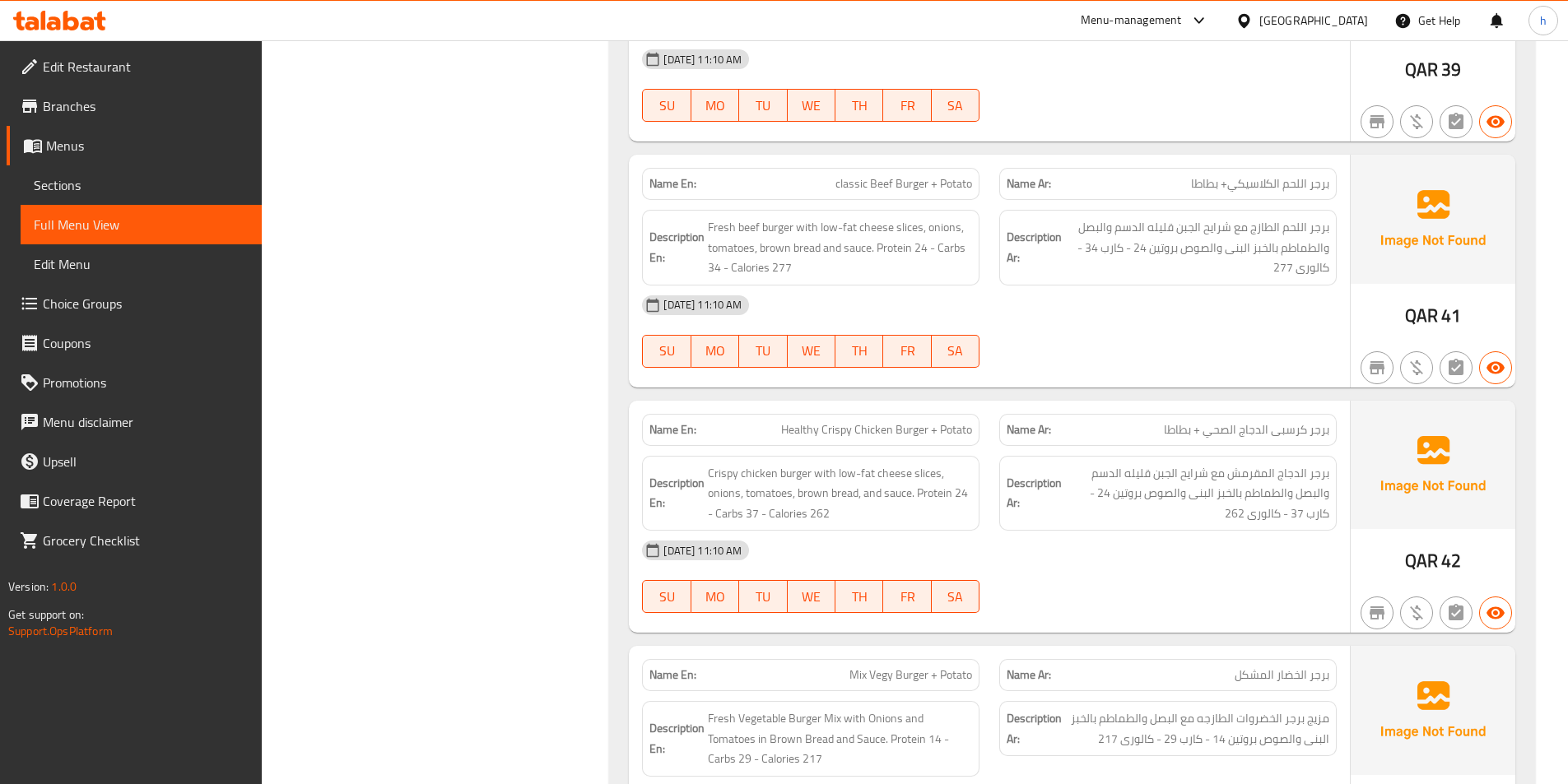
scroll to position [15395, 0]
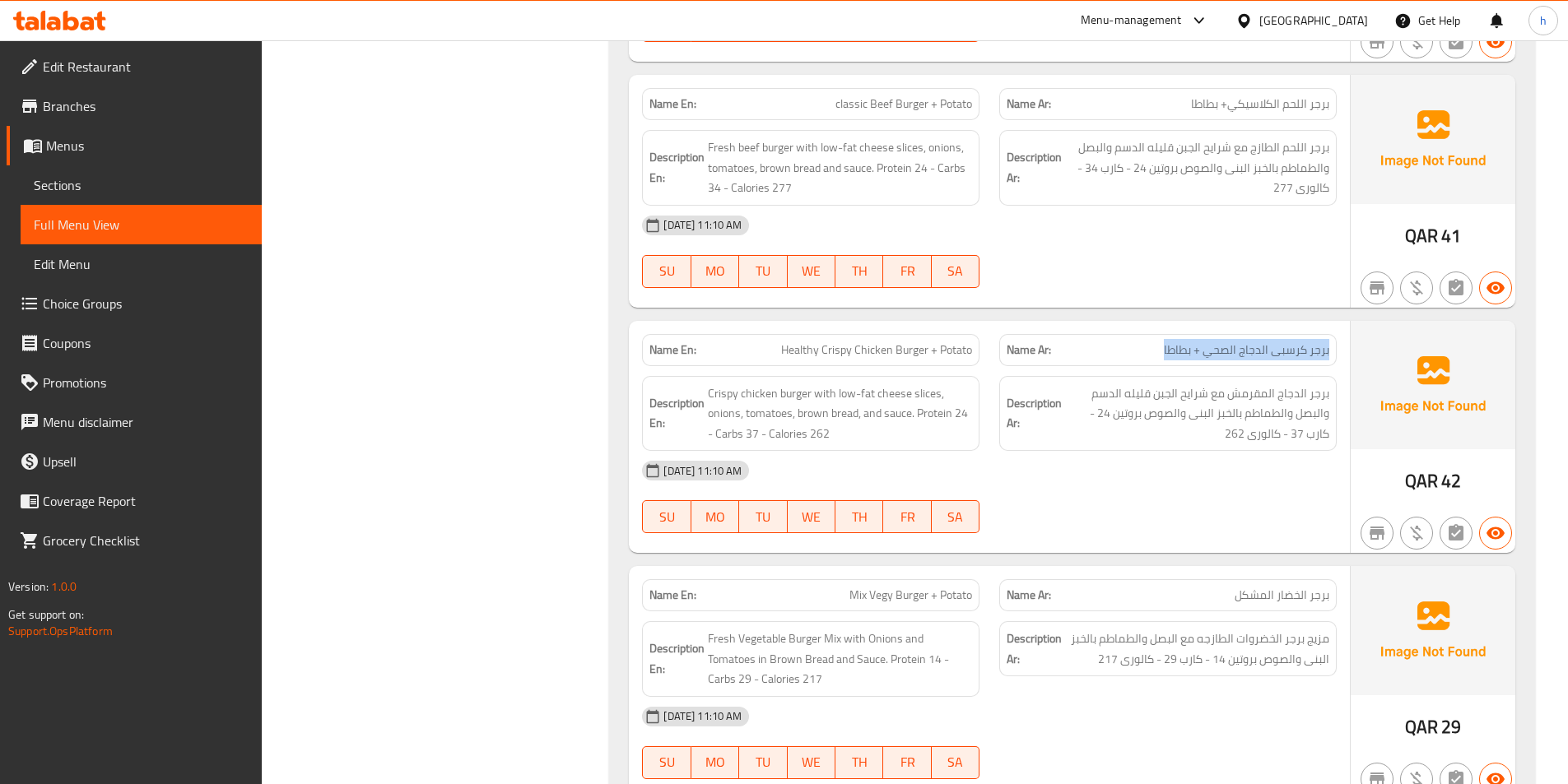
drag, startPoint x: 1330, startPoint y: 278, endPoint x: 1115, endPoint y: 281, distance: 215.0
click at [1115, 334] on div "Name Ar: برجر كرسبى الدجاج الصحي + بطاطا" at bounding box center [1167, 350] width 337 height 32
click at [898, 342] on span "Healthy Crispy Chicken Burger + Potato" at bounding box center [877, 350] width 191 height 17
click at [850, 342] on span "Healthy Crispy Chicken Burger + Potato" at bounding box center [877, 350] width 191 height 17
drag, startPoint x: 892, startPoint y: 272, endPoint x: 832, endPoint y: 257, distance: 61.8
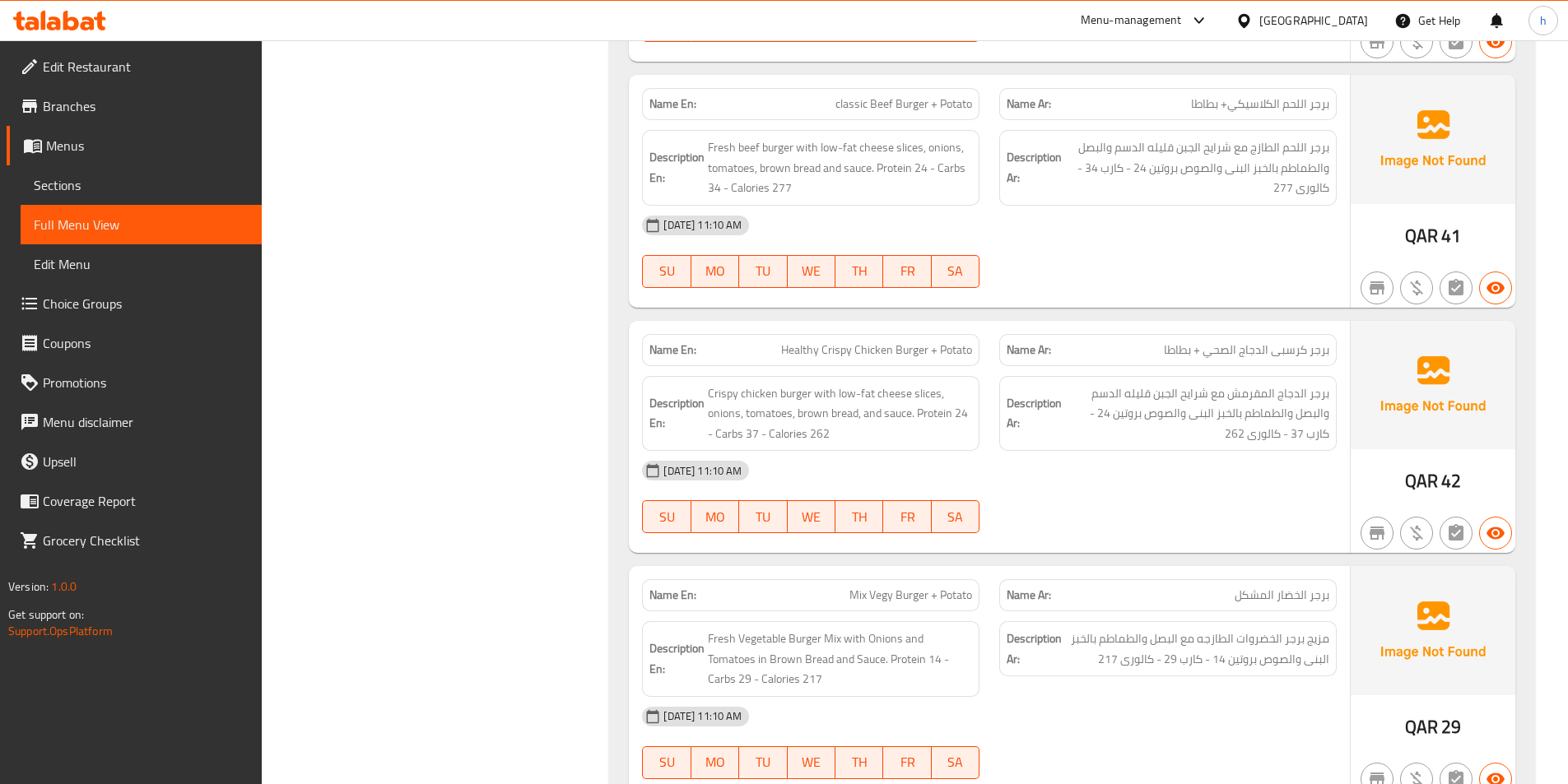
click at [879, 342] on span "Healthy Crispy Chicken Burger + Potato" at bounding box center [877, 350] width 191 height 17
click at [809, 334] on div "Name En: Healthy Crispy Chicken Burger + Potato" at bounding box center [810, 350] width 337 height 32
drag, startPoint x: 969, startPoint y: 258, endPoint x: 1018, endPoint y: 265, distance: 49.5
click at [1018, 324] on div "Name En: Healthy Crispy Chicken Burger + Potato Name Ar: برجر كرسبى الدجاج الصح…" at bounding box center [989, 349] width 714 height 52
click at [881, 383] on span "Crispy chicken burger with low-fat cheese slices, onions, tomatoes, brown bread…" at bounding box center [840, 414] width 264 height 60
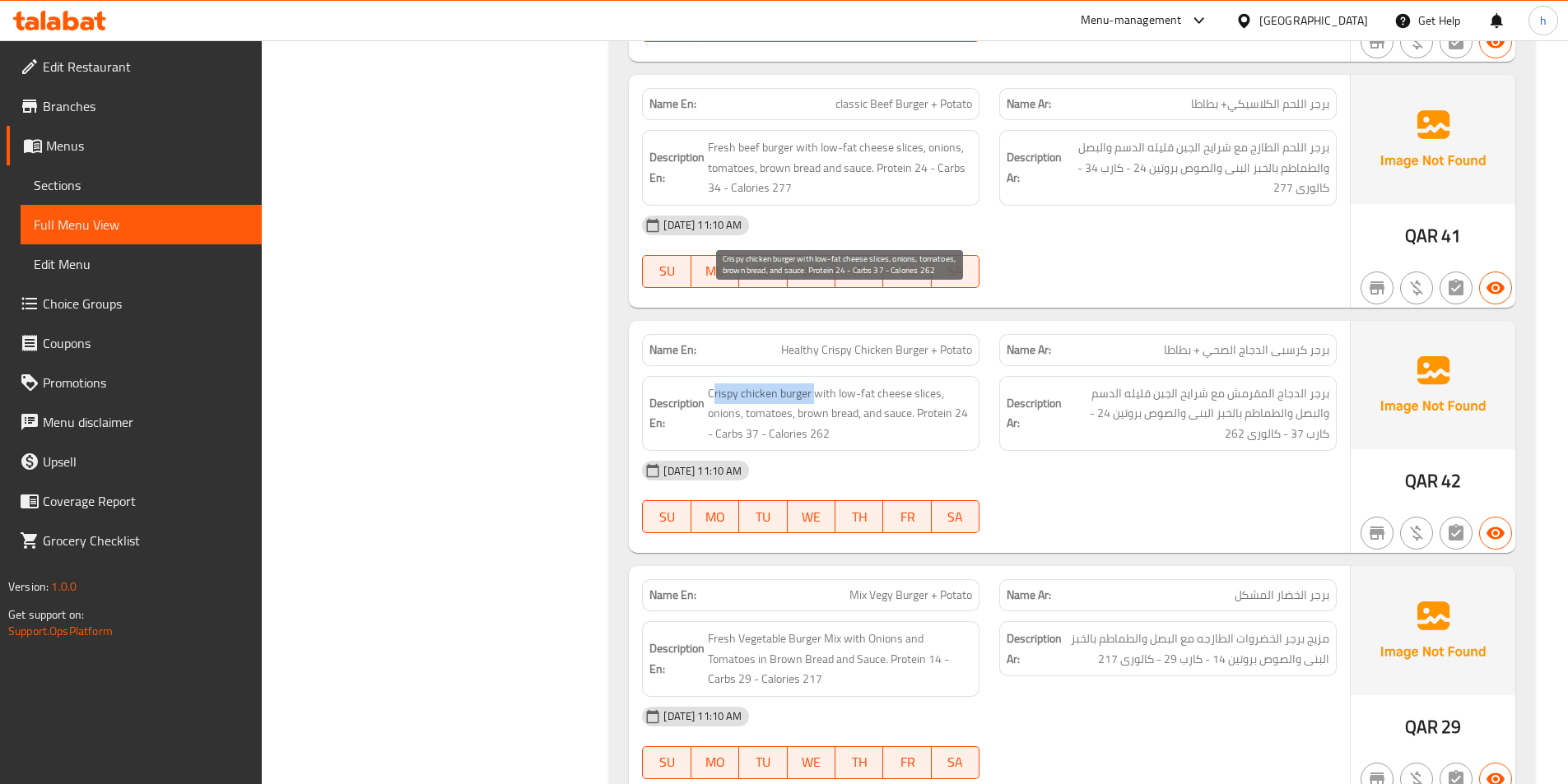
drag, startPoint x: 716, startPoint y: 315, endPoint x: 812, endPoint y: 319, distance: 96.1
click at [812, 383] on span "Crispy chicken burger with low-fat cheese slices, onions, tomatoes, brown bread…" at bounding box center [840, 414] width 264 height 60
drag, startPoint x: 819, startPoint y: 313, endPoint x: 943, endPoint y: 313, distance: 124.0
click at [943, 383] on span "Crispy chicken burger with low-fat cheese slices, onions, tomatoes, brown bread…" at bounding box center [840, 414] width 264 height 60
drag, startPoint x: 753, startPoint y: 331, endPoint x: 764, endPoint y: 327, distance: 11.7
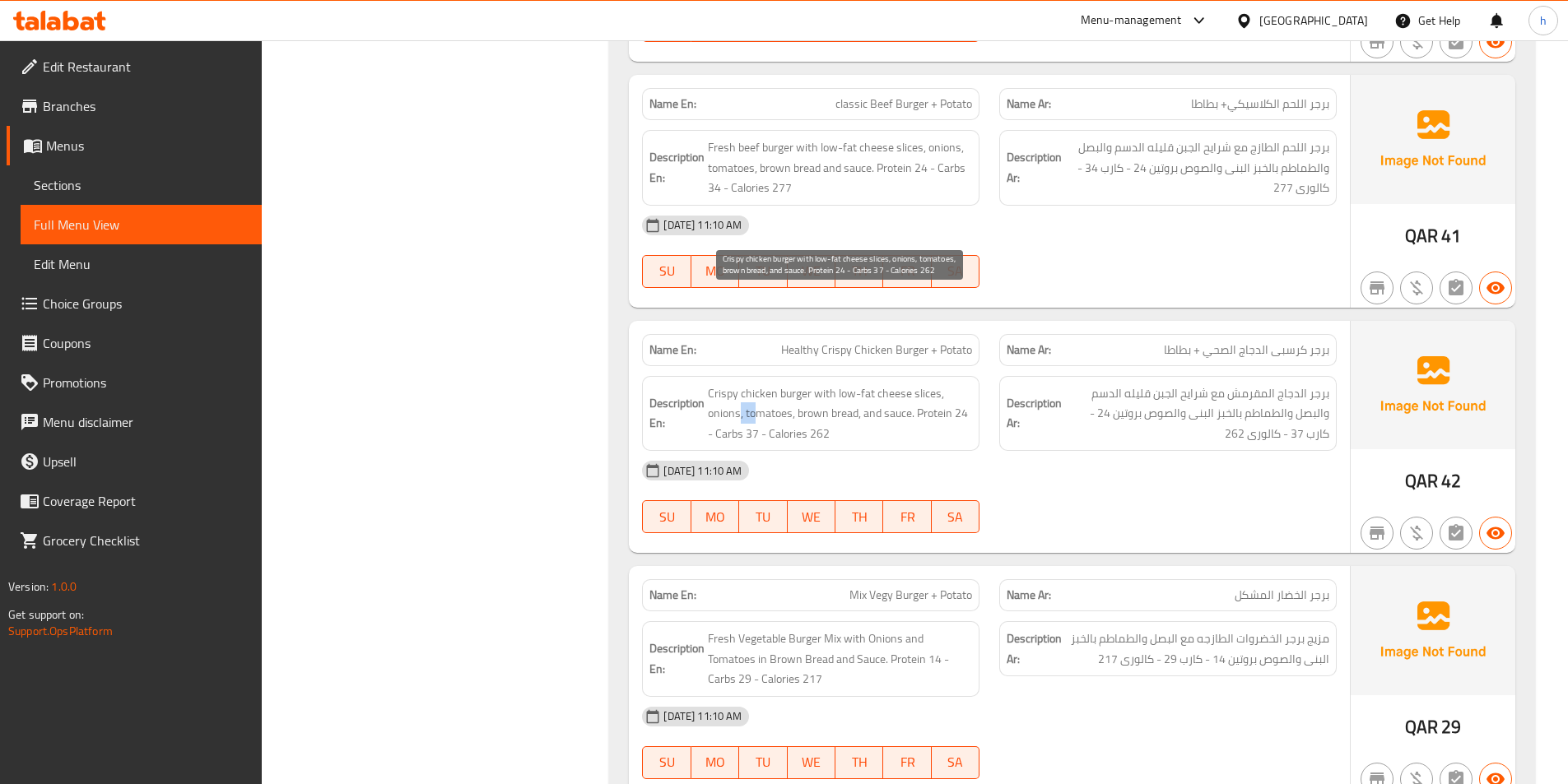
click at [763, 383] on span "Crispy chicken burger with low-fat cheese slices, onions, tomatoes, brown bread…" at bounding box center [840, 414] width 264 height 60
drag, startPoint x: 777, startPoint y: 327, endPoint x: 811, endPoint y: 331, distance: 34.2
click at [809, 383] on span "Crispy chicken burger with low-fat cheese slices, onions, tomatoes, brown bread…" at bounding box center [840, 414] width 264 height 60
drag, startPoint x: 825, startPoint y: 332, endPoint x: 851, endPoint y: 336, distance: 26.3
click at [851, 383] on span "Crispy chicken burger with low-fat cheese slices, onions, tomatoes, brown bread…" at bounding box center [840, 414] width 264 height 60
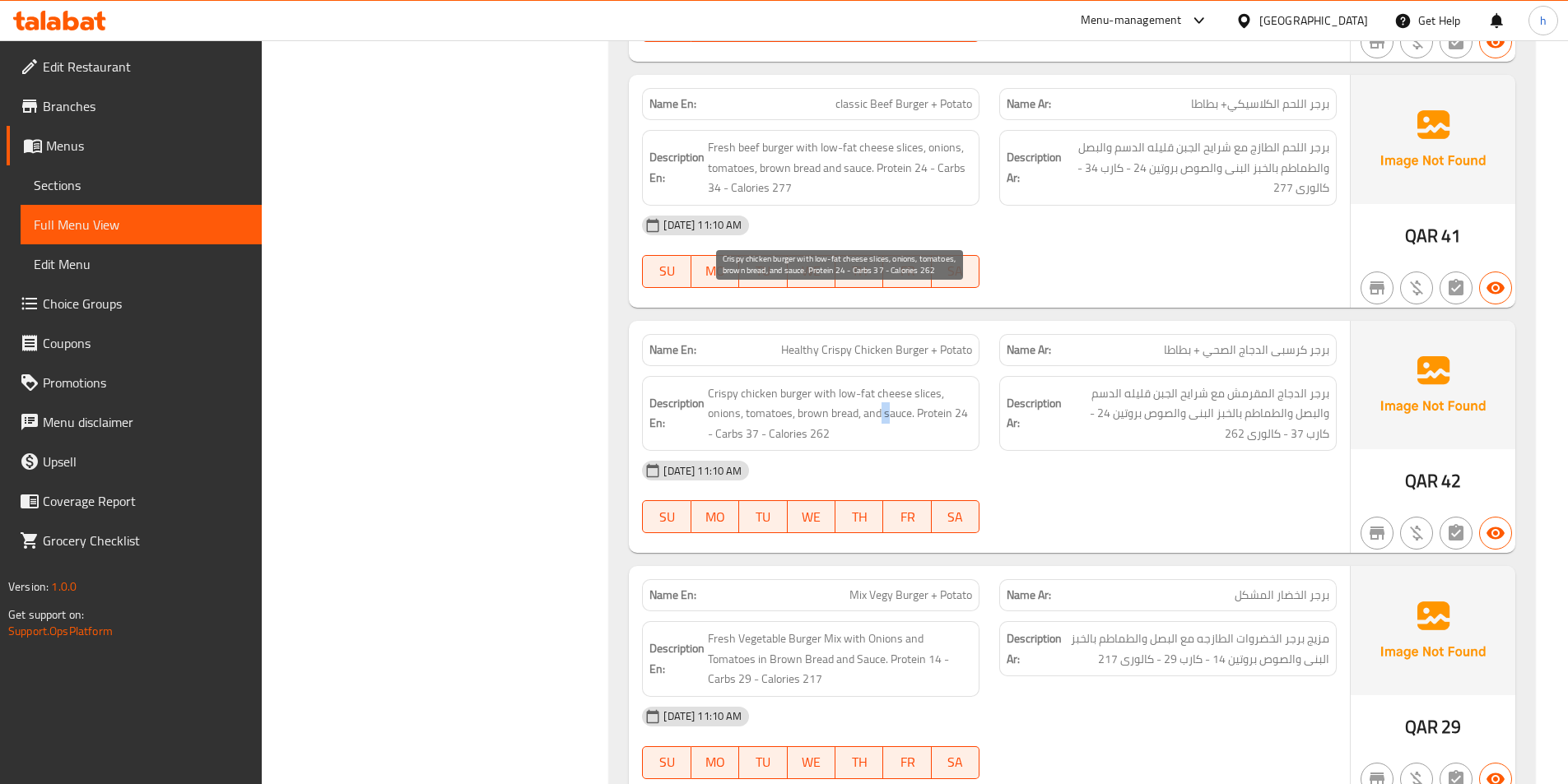
drag, startPoint x: 880, startPoint y: 341, endPoint x: 889, endPoint y: 342, distance: 9.1
click at [888, 383] on span "Crispy chicken burger with low-fat cheese slices, onions, tomatoes, brown bread…" at bounding box center [840, 414] width 264 height 60
drag, startPoint x: 922, startPoint y: 340, endPoint x: 936, endPoint y: 354, distance: 19.8
click at [936, 383] on span "Crispy chicken burger with low-fat cheese slices, onions, tomatoes, brown bread…" at bounding box center [840, 414] width 264 height 60
drag, startPoint x: 1488, startPoint y: 397, endPoint x: 1397, endPoint y: 411, distance: 92.1
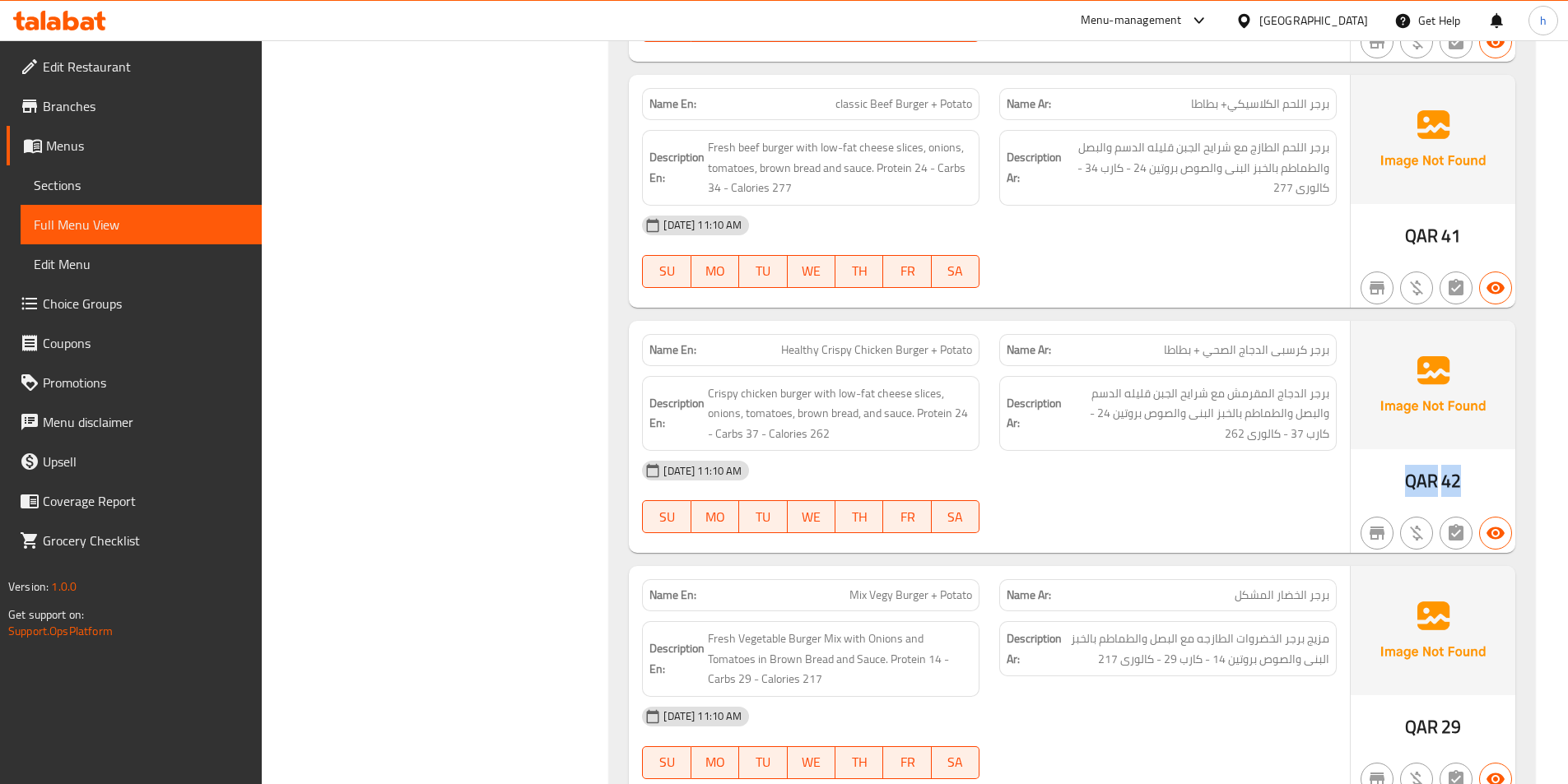
click at [1397, 411] on div "QAR 42" at bounding box center [1433, 437] width 164 height 233
drag, startPoint x: 1202, startPoint y: 267, endPoint x: 1151, endPoint y: 261, distance: 51.4
click at [1151, 342] on p "Name Ar: برجر كرسبى الدجاج الصحي + بطاطا" at bounding box center [1168, 350] width 323 height 17
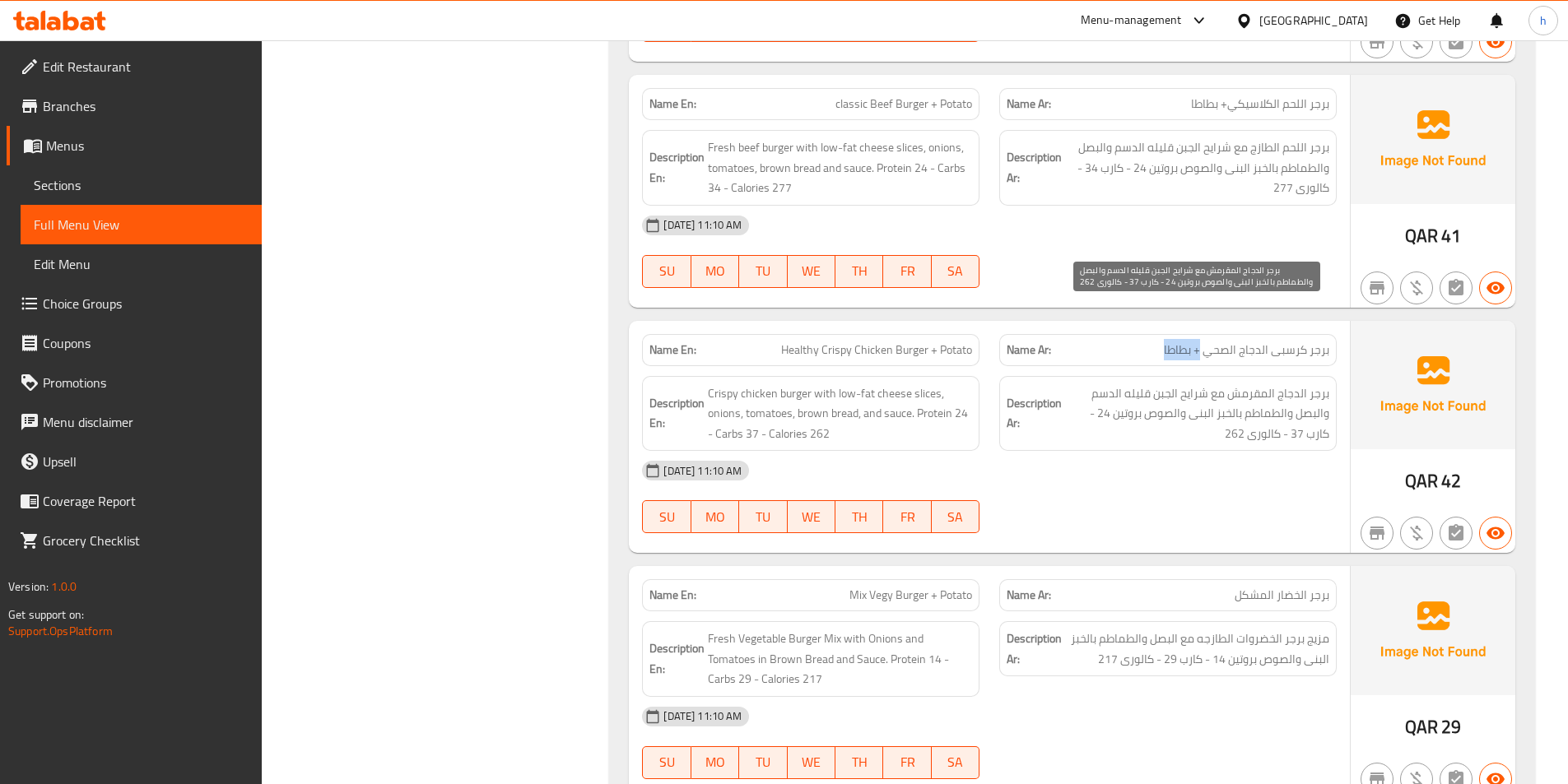
copy span "+ بطاطا"
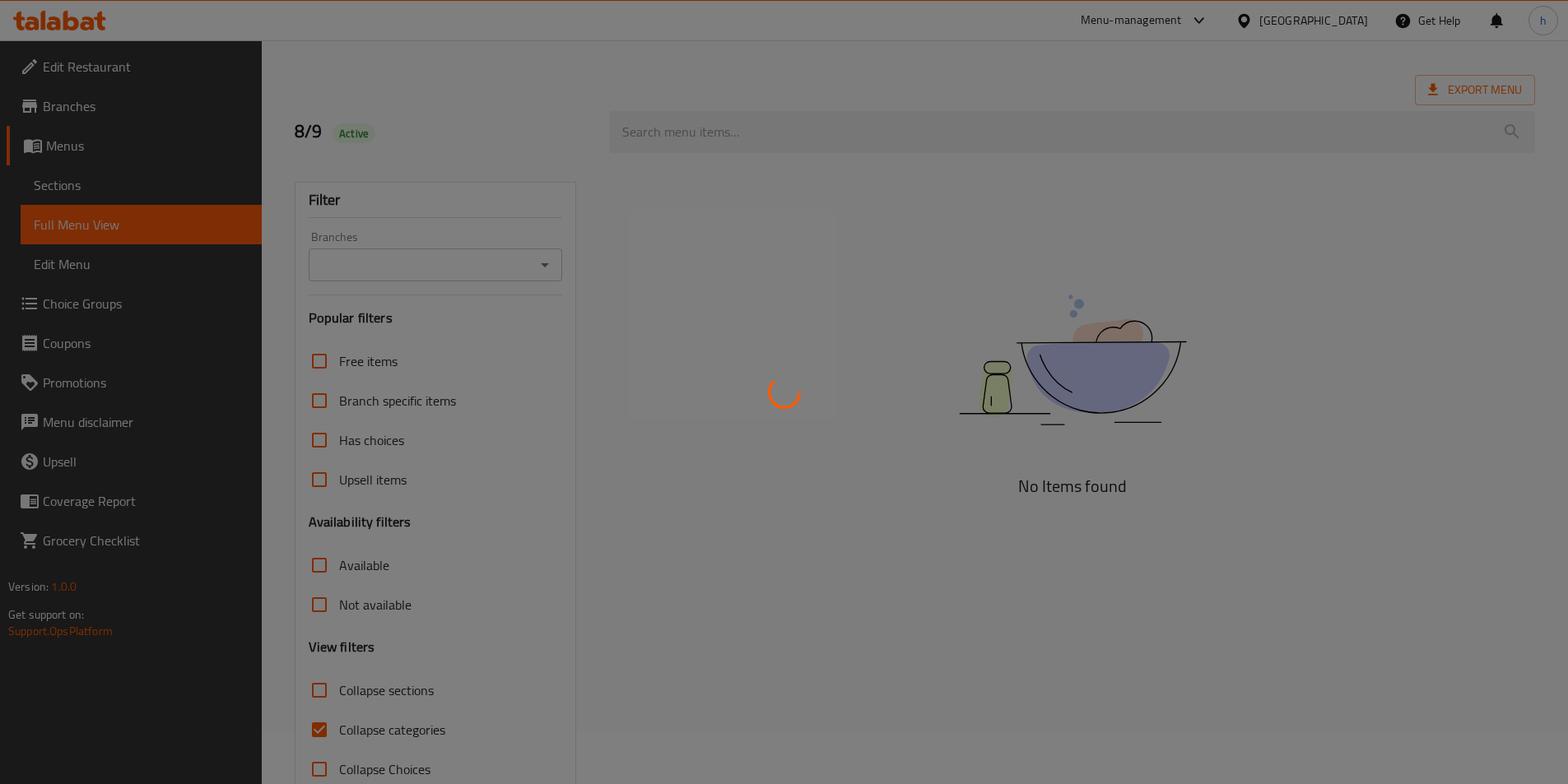
scroll to position [92, 0]
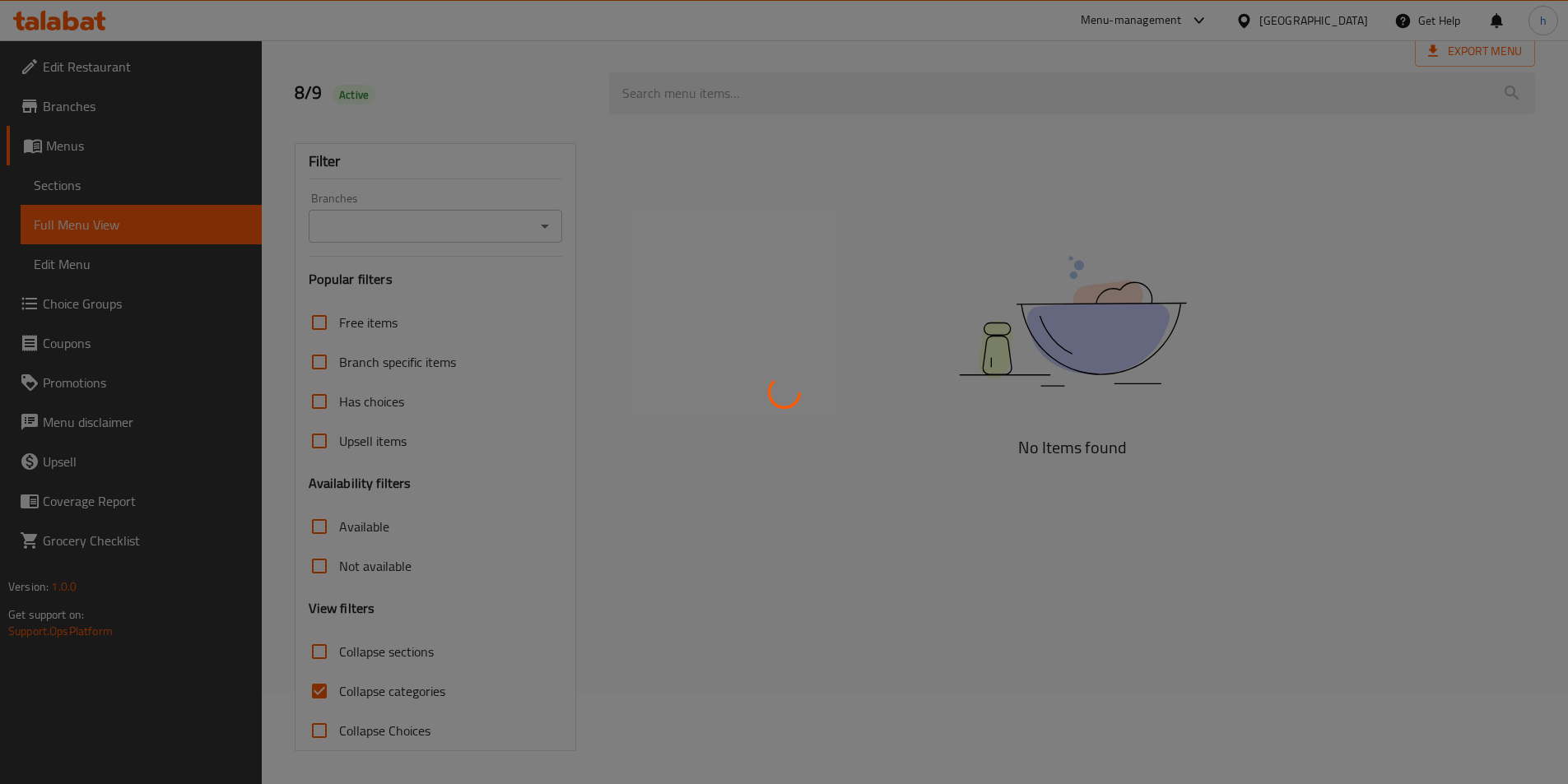
click at [323, 689] on div at bounding box center [784, 392] width 1568 height 784
click at [321, 685] on div at bounding box center [784, 392] width 1568 height 784
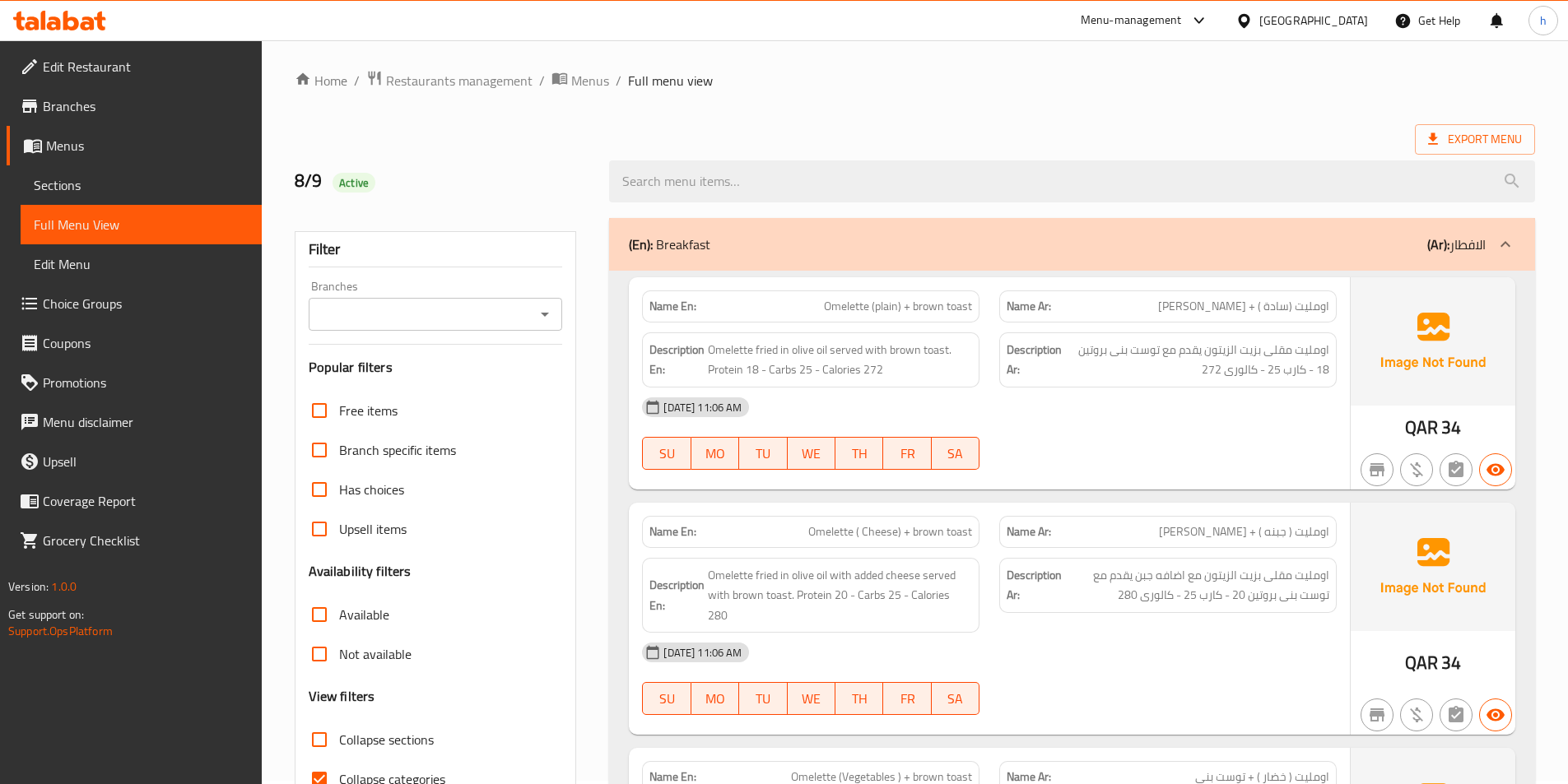
scroll to position [0, 0]
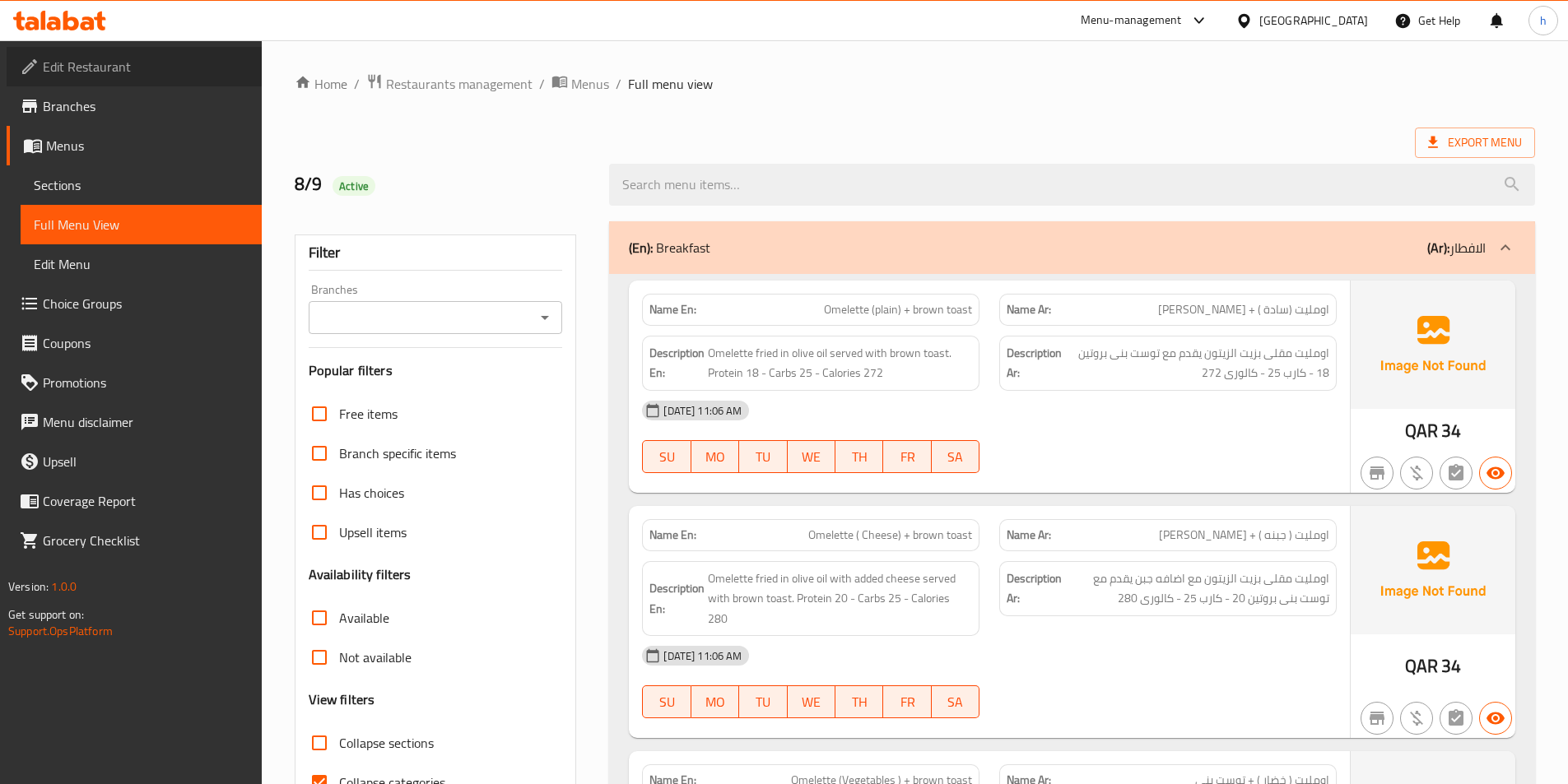
click at [172, 79] on link "Edit Restaurant" at bounding box center [134, 67] width 255 height 40
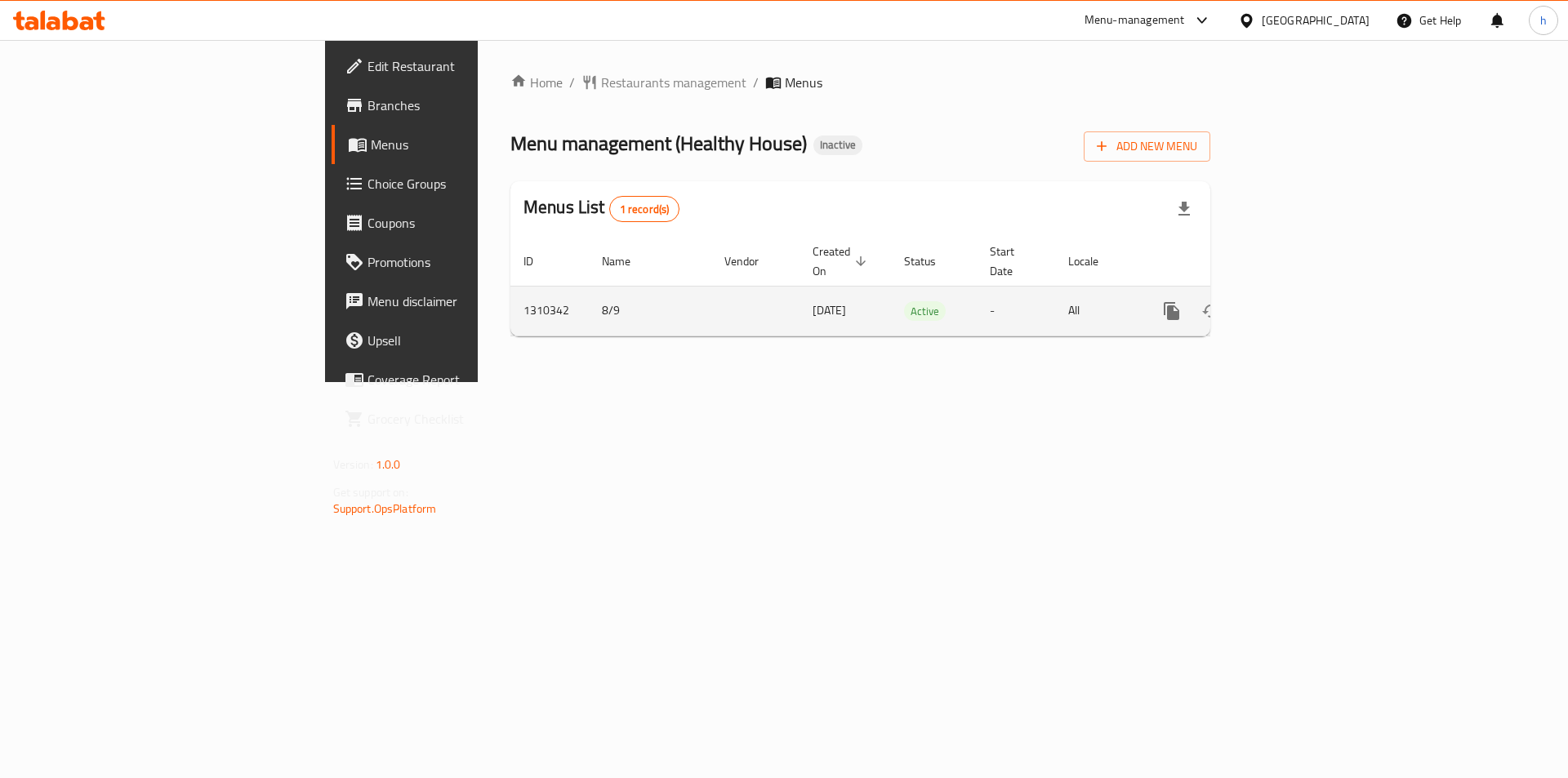
click at [1309, 295] on link "enhanced table" at bounding box center [1290, 311] width 39 height 39
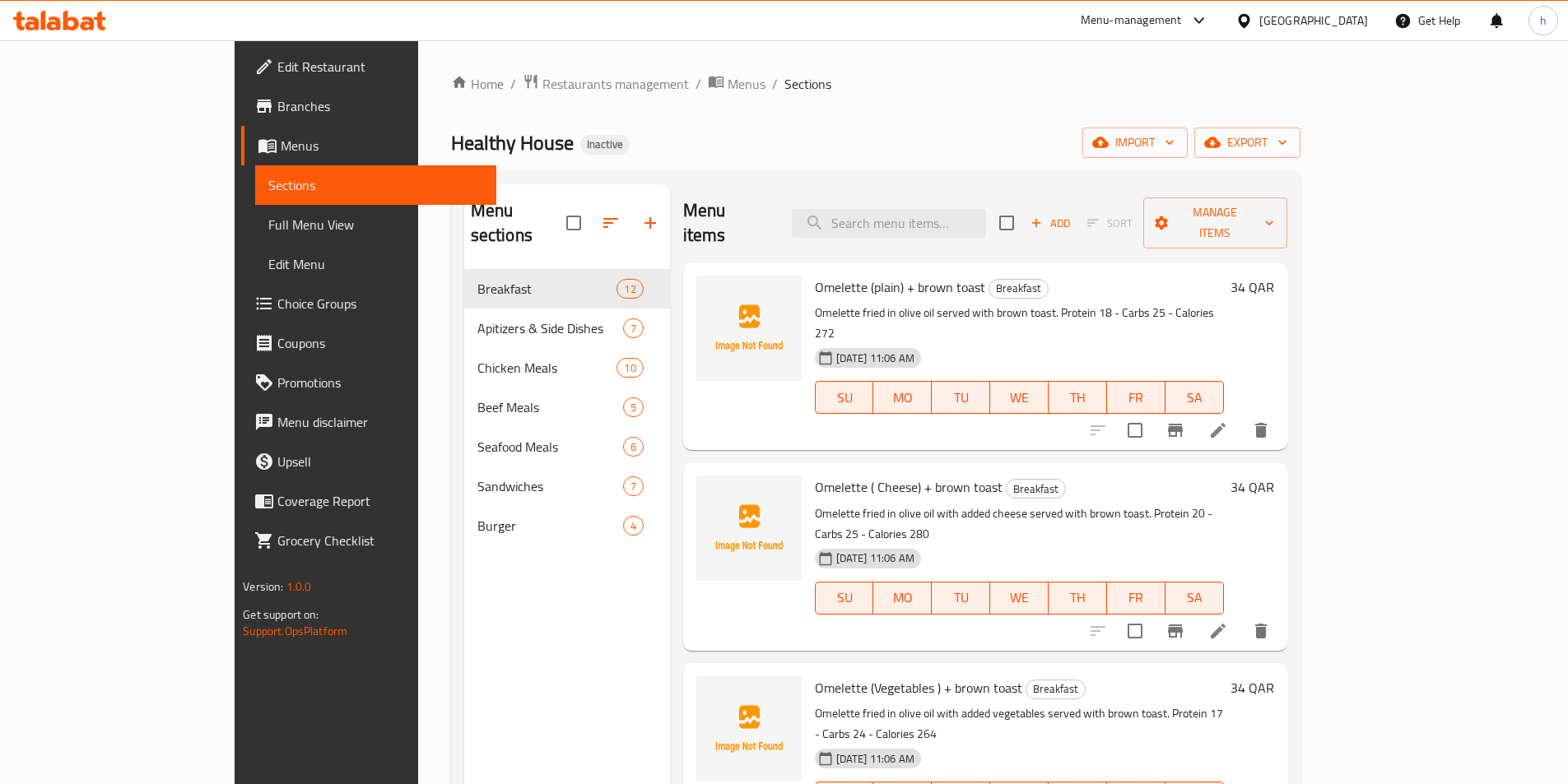
click at [268, 232] on span "Full Menu View" at bounding box center [375, 224] width 214 height 20
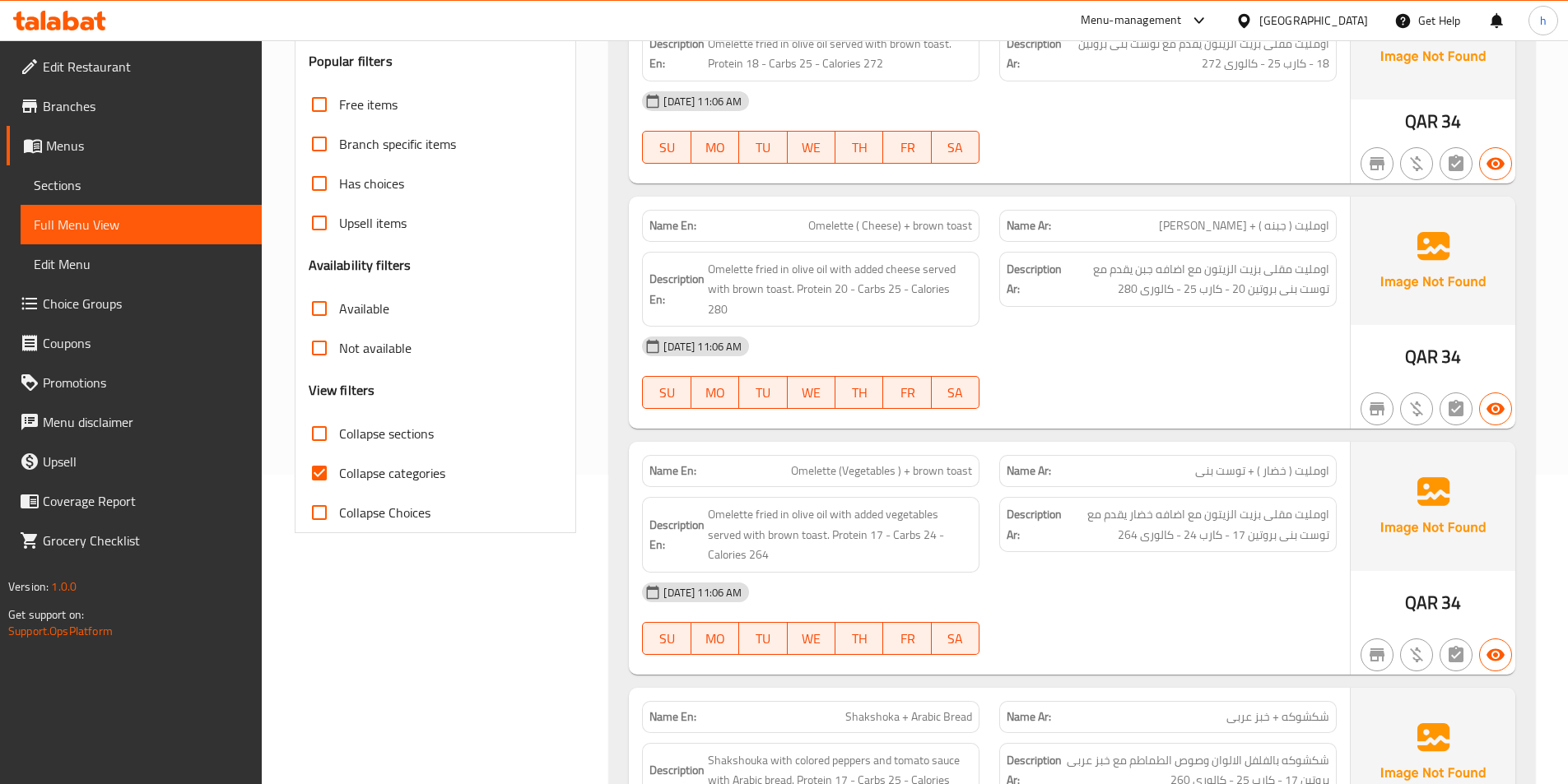
scroll to position [330, 0]
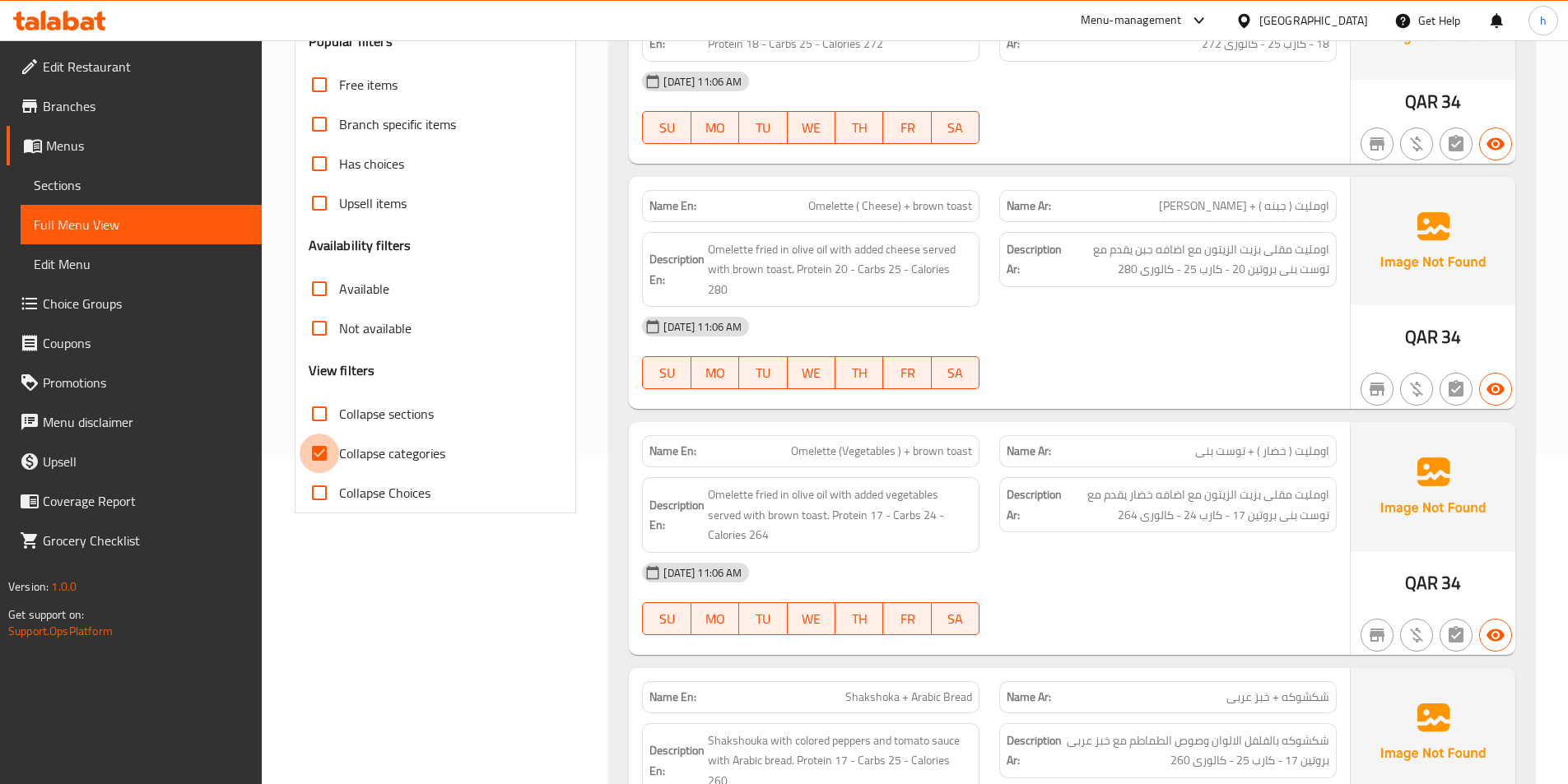
click at [327, 451] on input "Collapse categories" at bounding box center [319, 453] width 40 height 40
checkbox input "false"
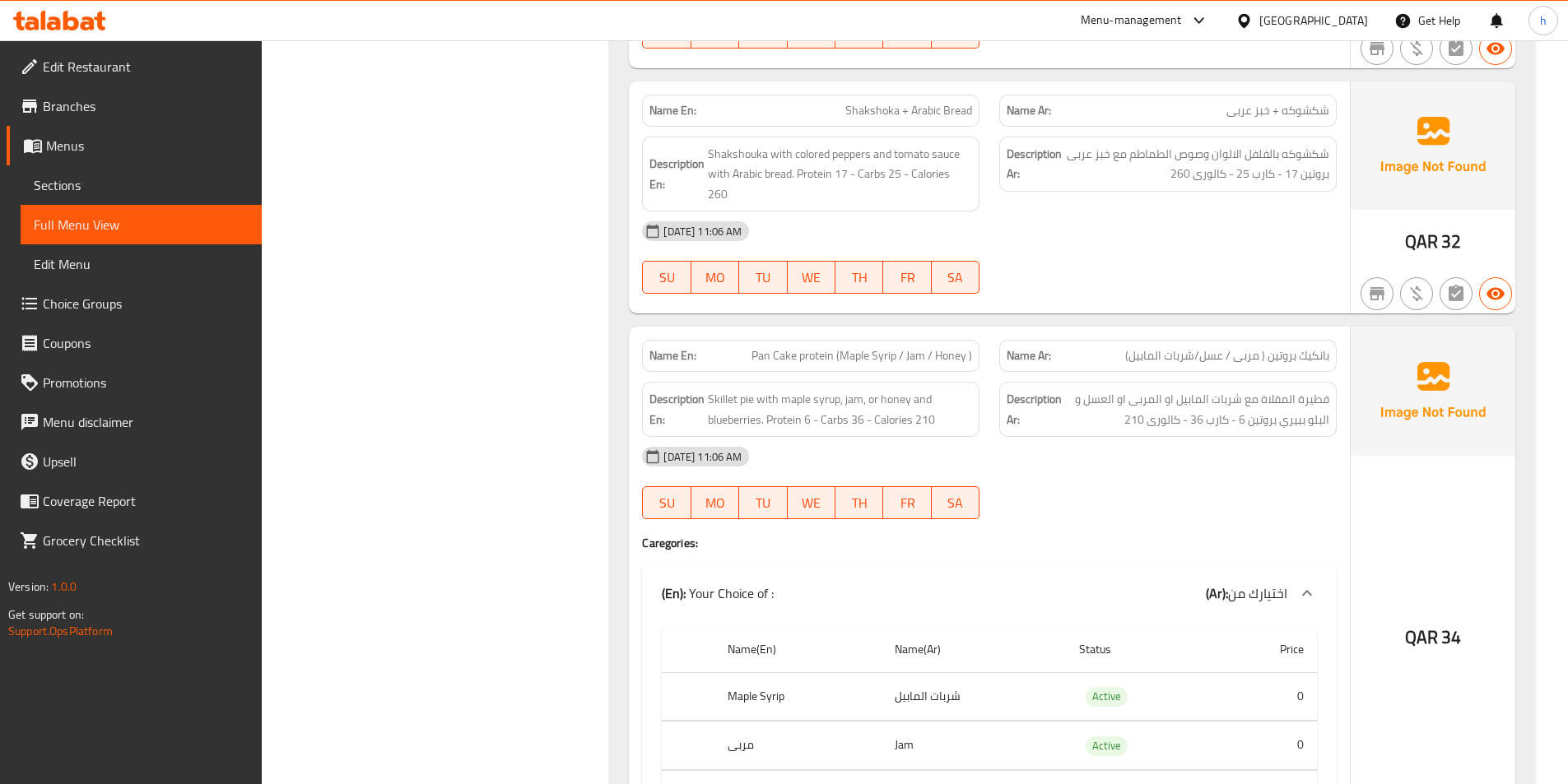
scroll to position [906, 0]
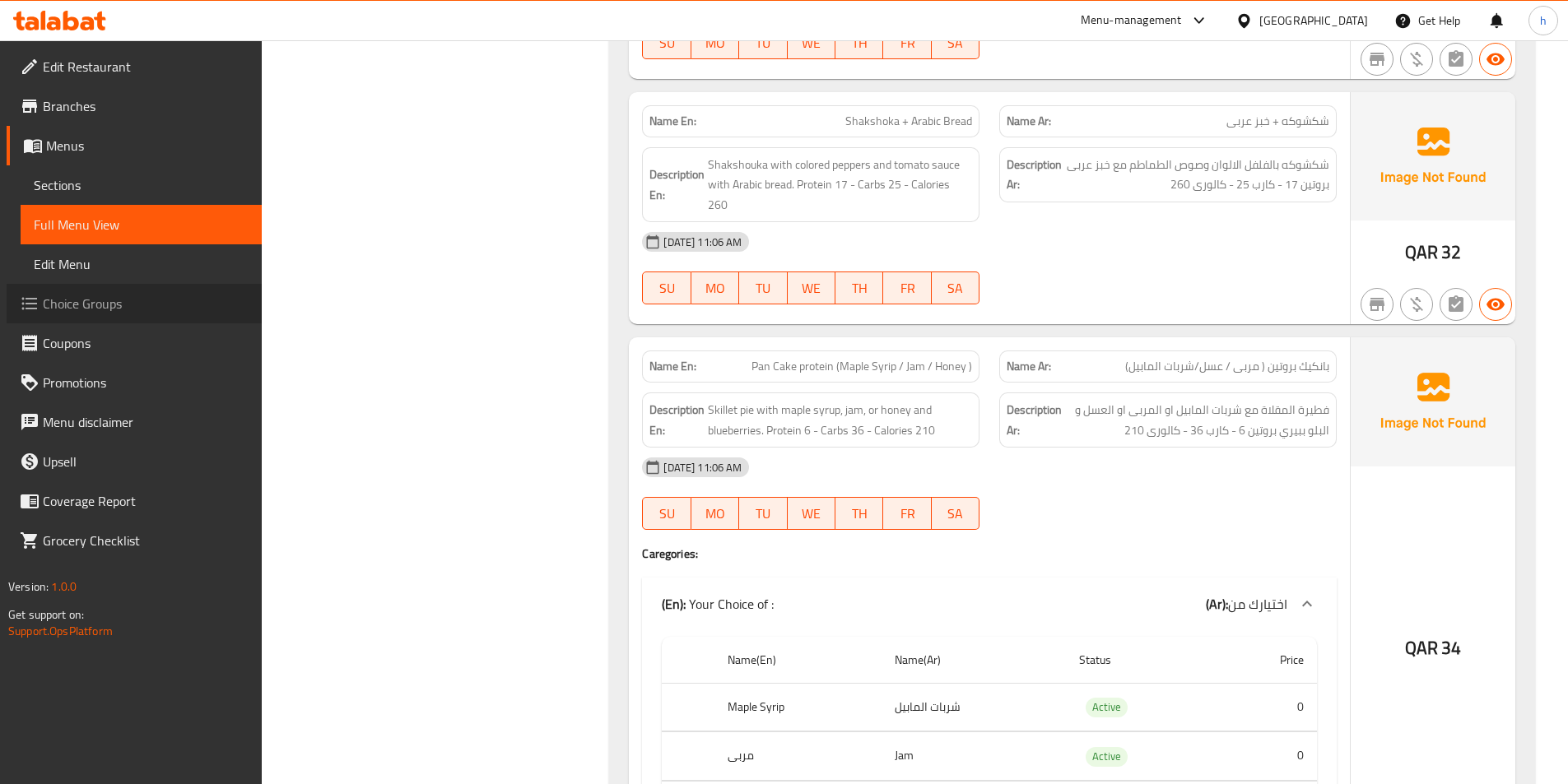
click at [143, 310] on span "Choice Groups" at bounding box center [145, 303] width 206 height 20
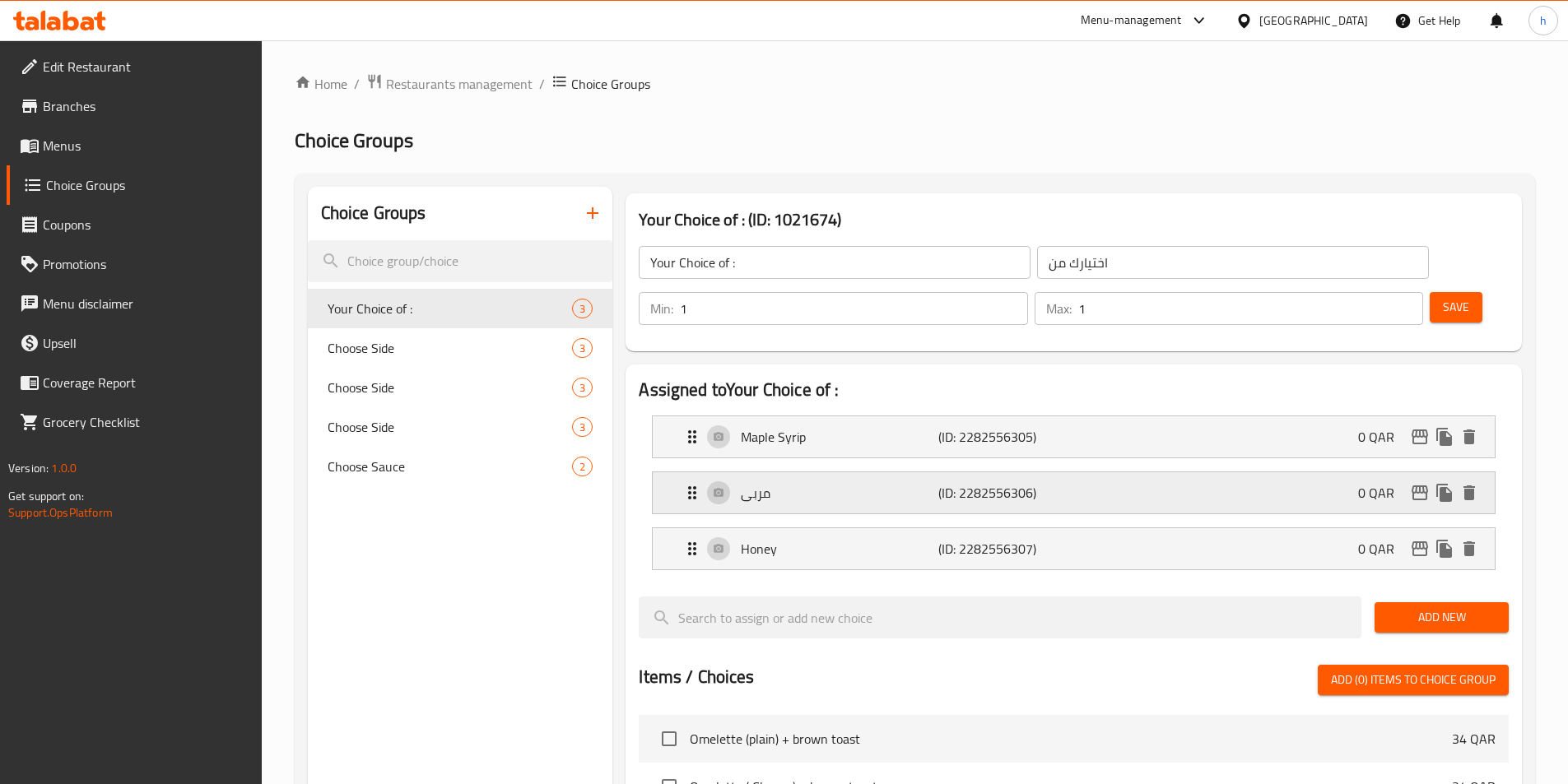
click at [862, 484] on p "مربى" at bounding box center [839, 493] width 196 height 20
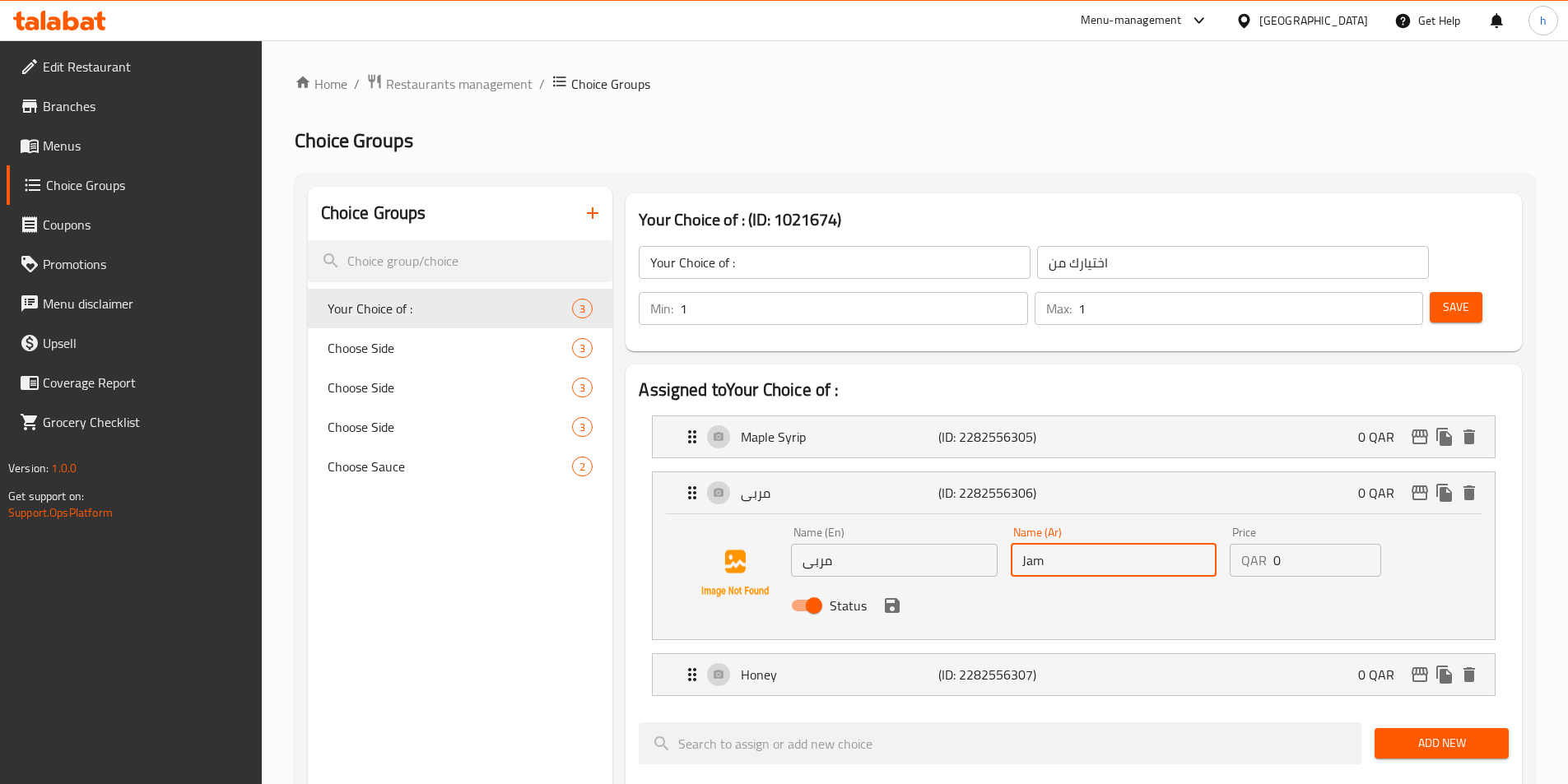
click at [1062, 544] on input "Jam" at bounding box center [1114, 560] width 206 height 33
click at [918, 544] on input "مربى" at bounding box center [894, 560] width 206 height 33
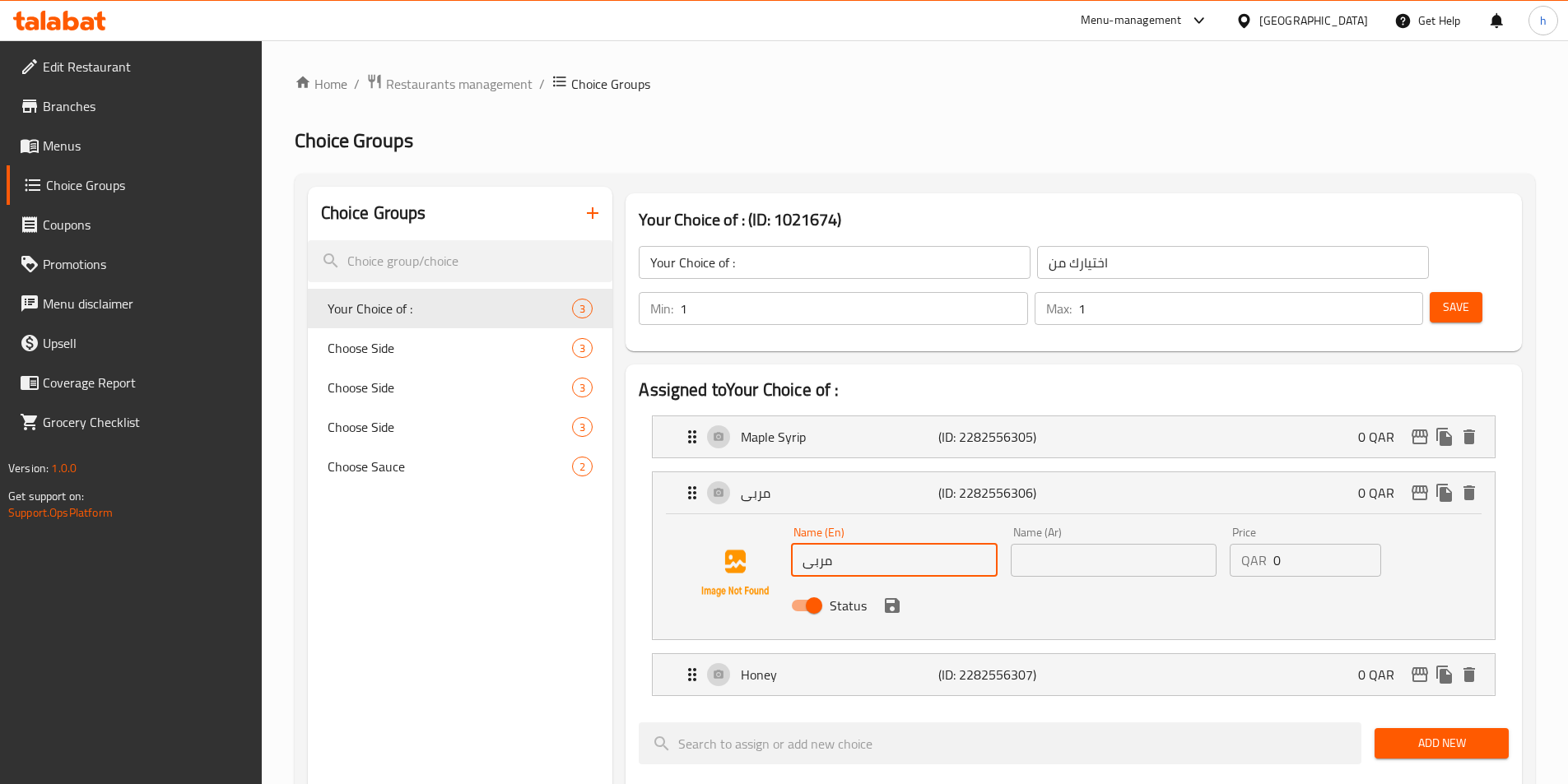
click at [918, 544] on input "مربى" at bounding box center [894, 560] width 206 height 33
paste input "Jam"
type input "Jam"
click at [1040, 544] on input "text" at bounding box center [1114, 560] width 206 height 33
click at [892, 599] on icon "save" at bounding box center [893, 606] width 15 height 15
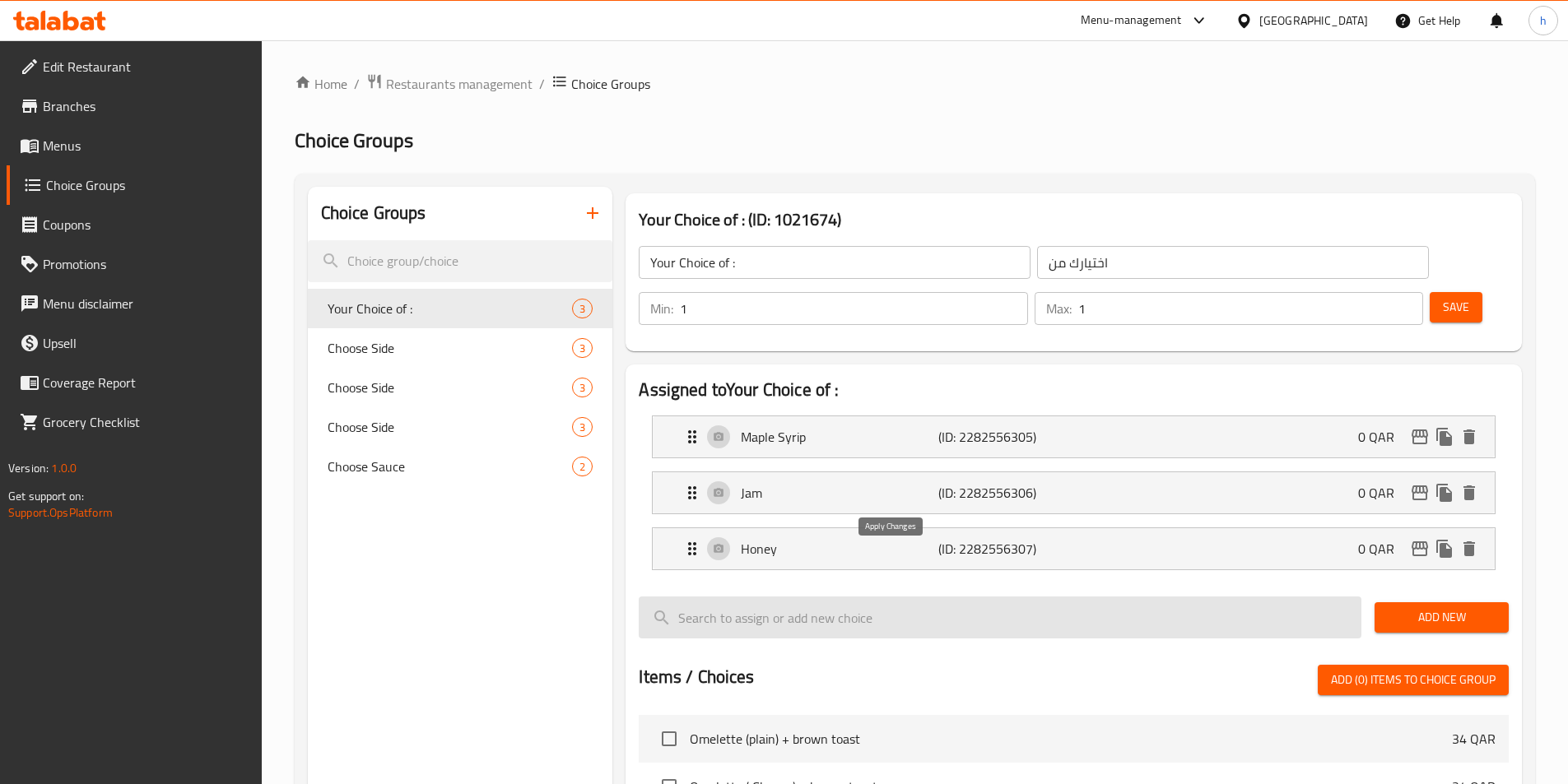
type input "مربي"
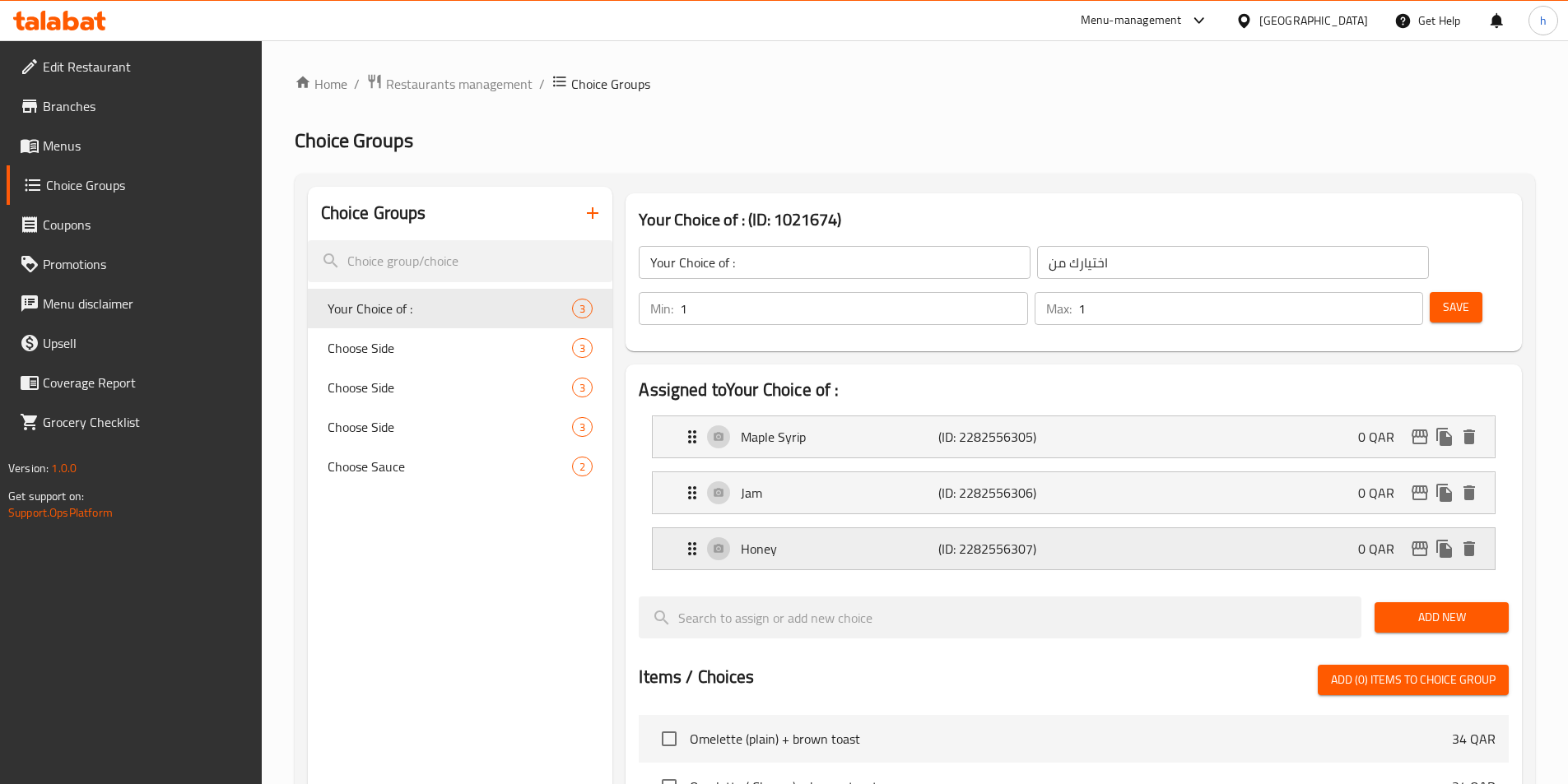
click at [827, 539] on p "Honey" at bounding box center [839, 549] width 196 height 20
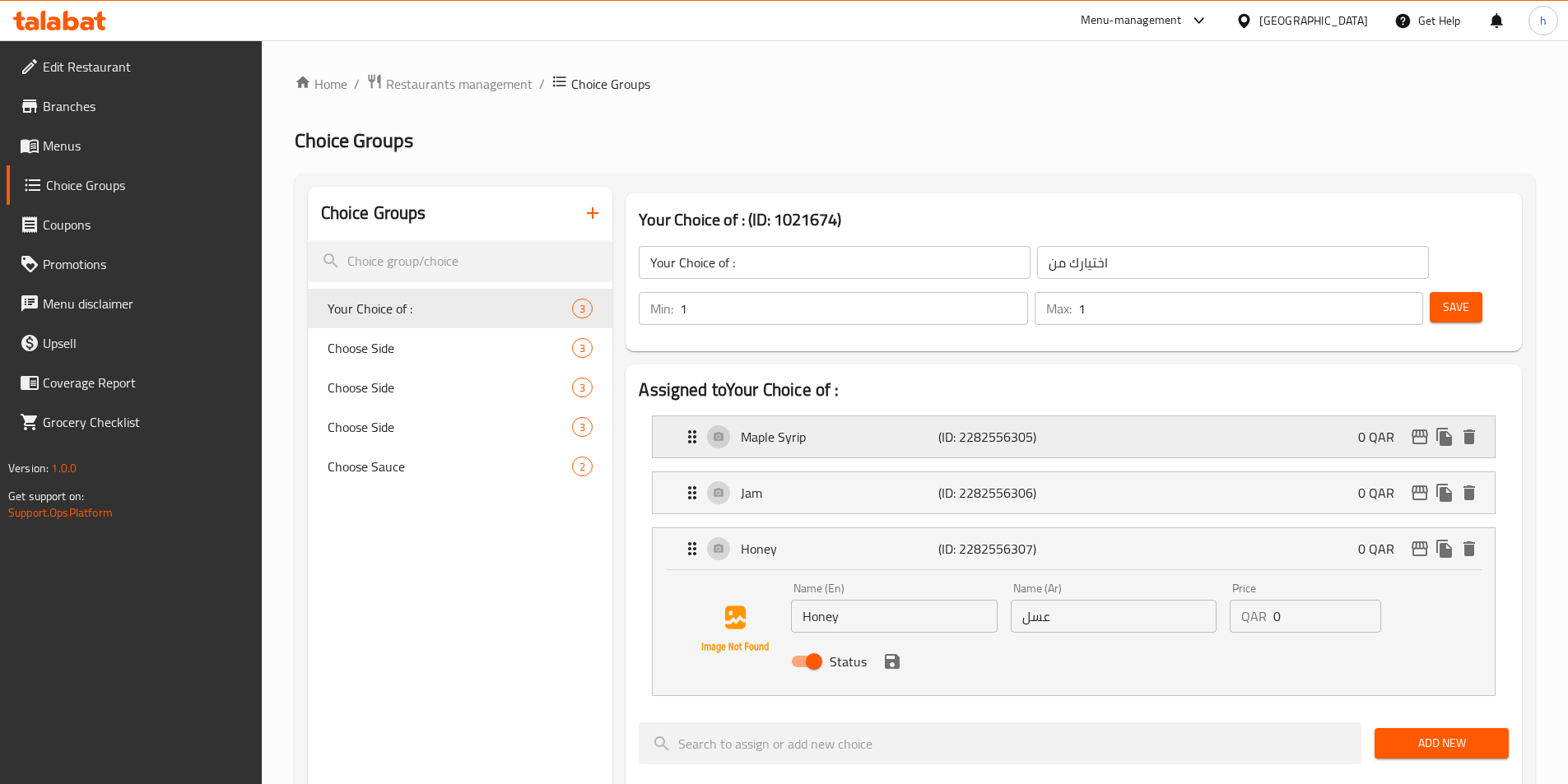
click at [816, 427] on p "Maple Syrip" at bounding box center [839, 436] width 196 height 20
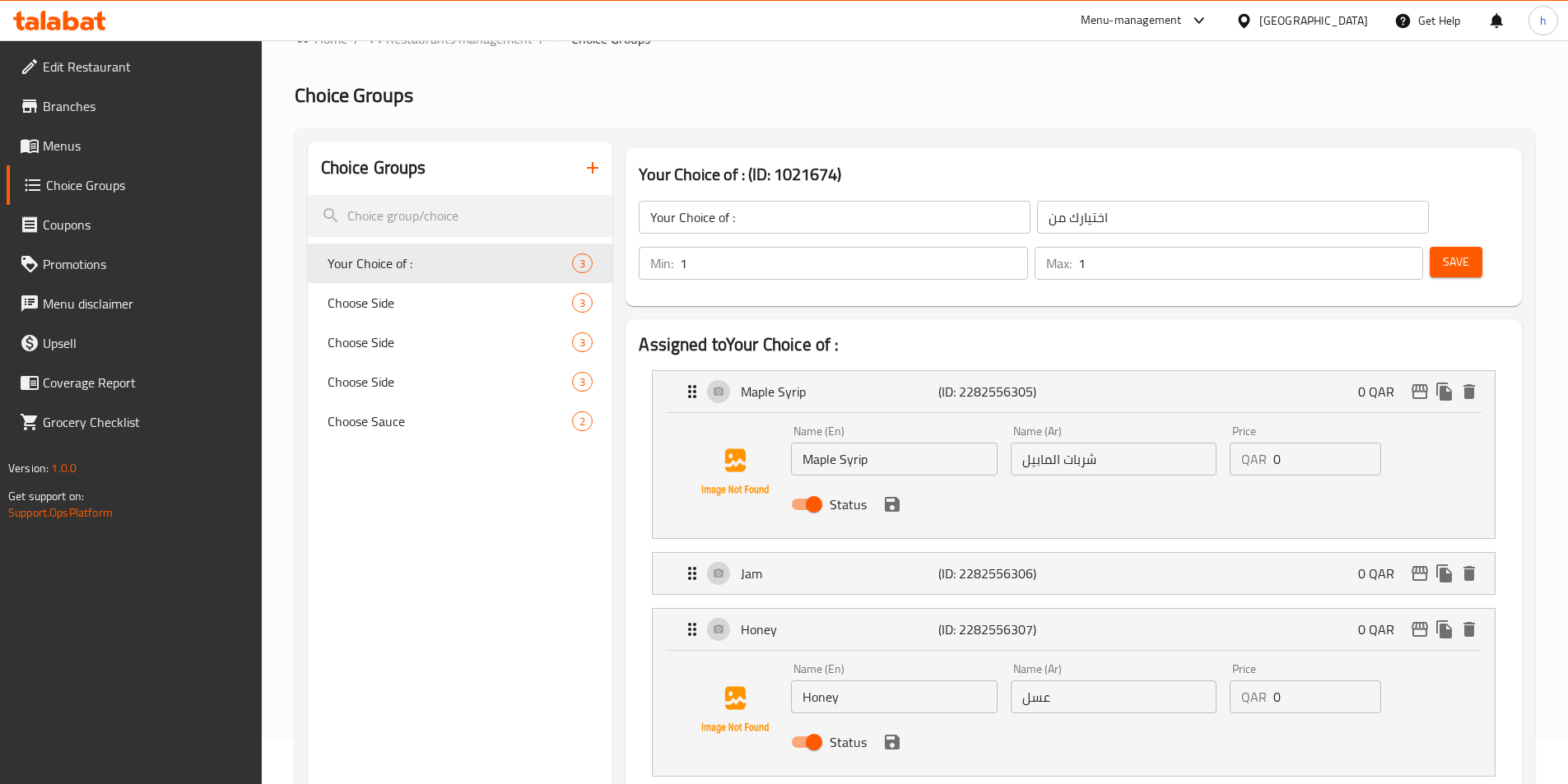
scroll to position [82, 0]
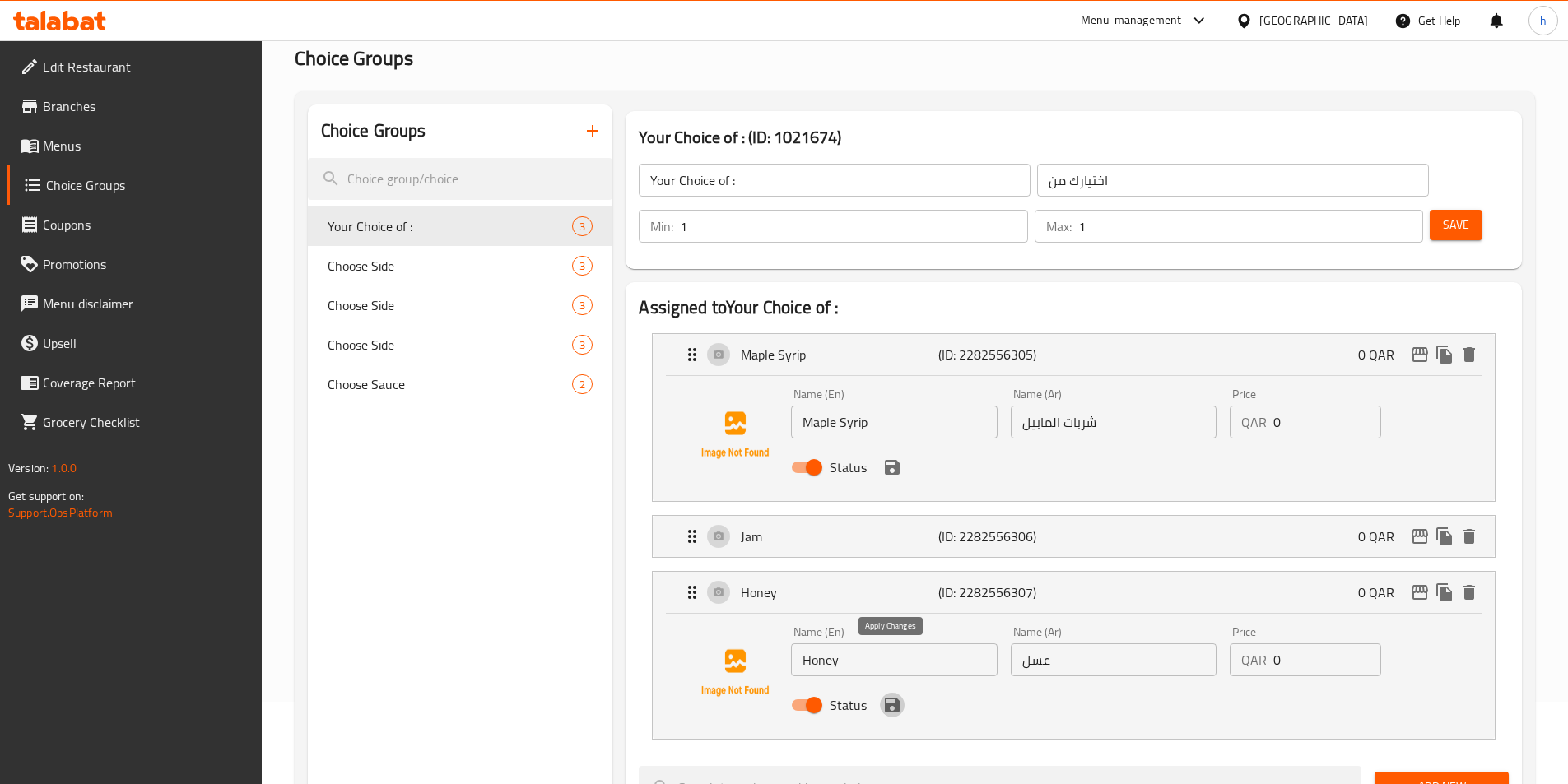
click at [899, 695] on icon "save" at bounding box center [892, 705] width 20 height 20
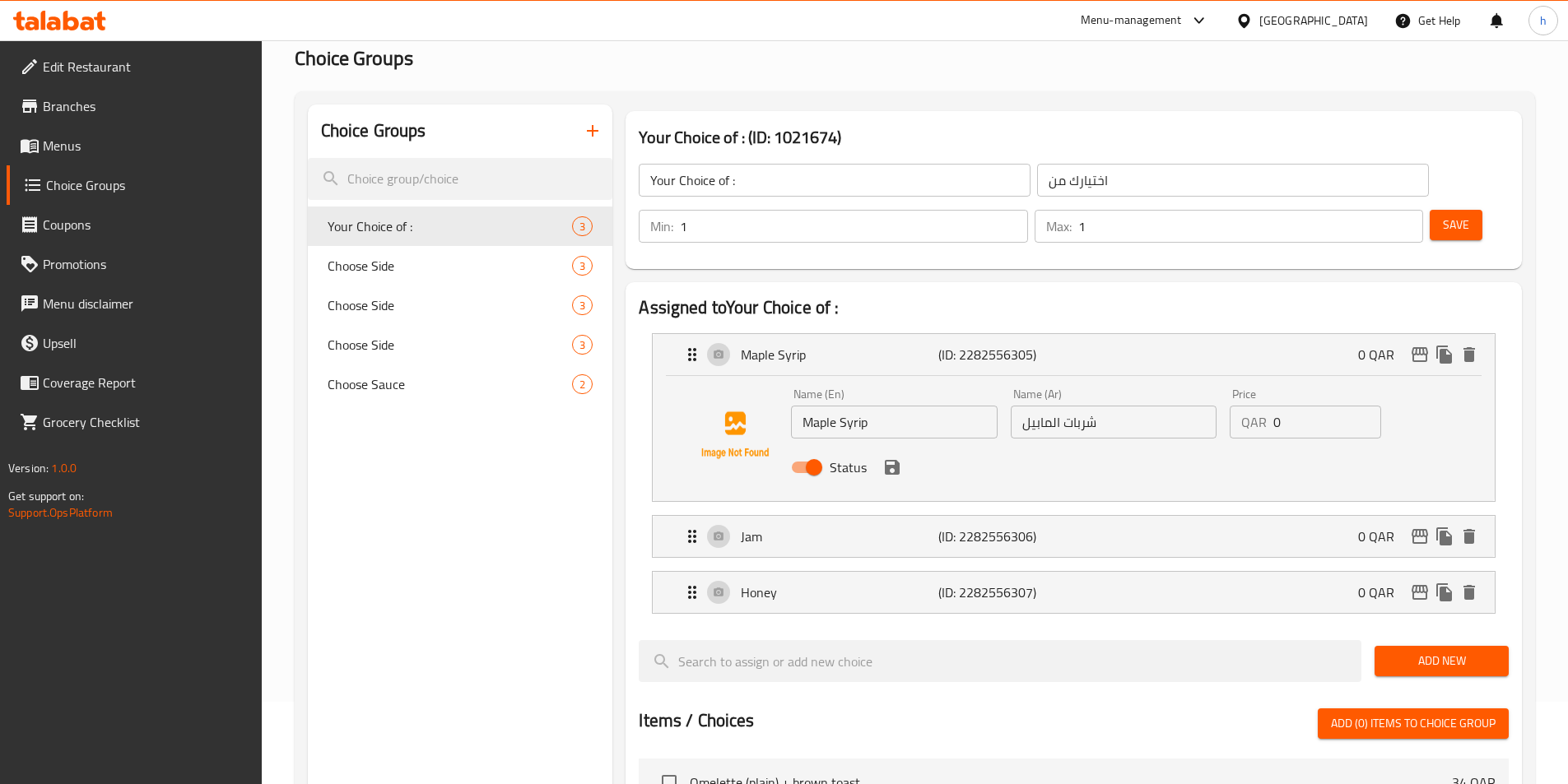
click at [897, 460] on icon "save" at bounding box center [893, 468] width 15 height 15
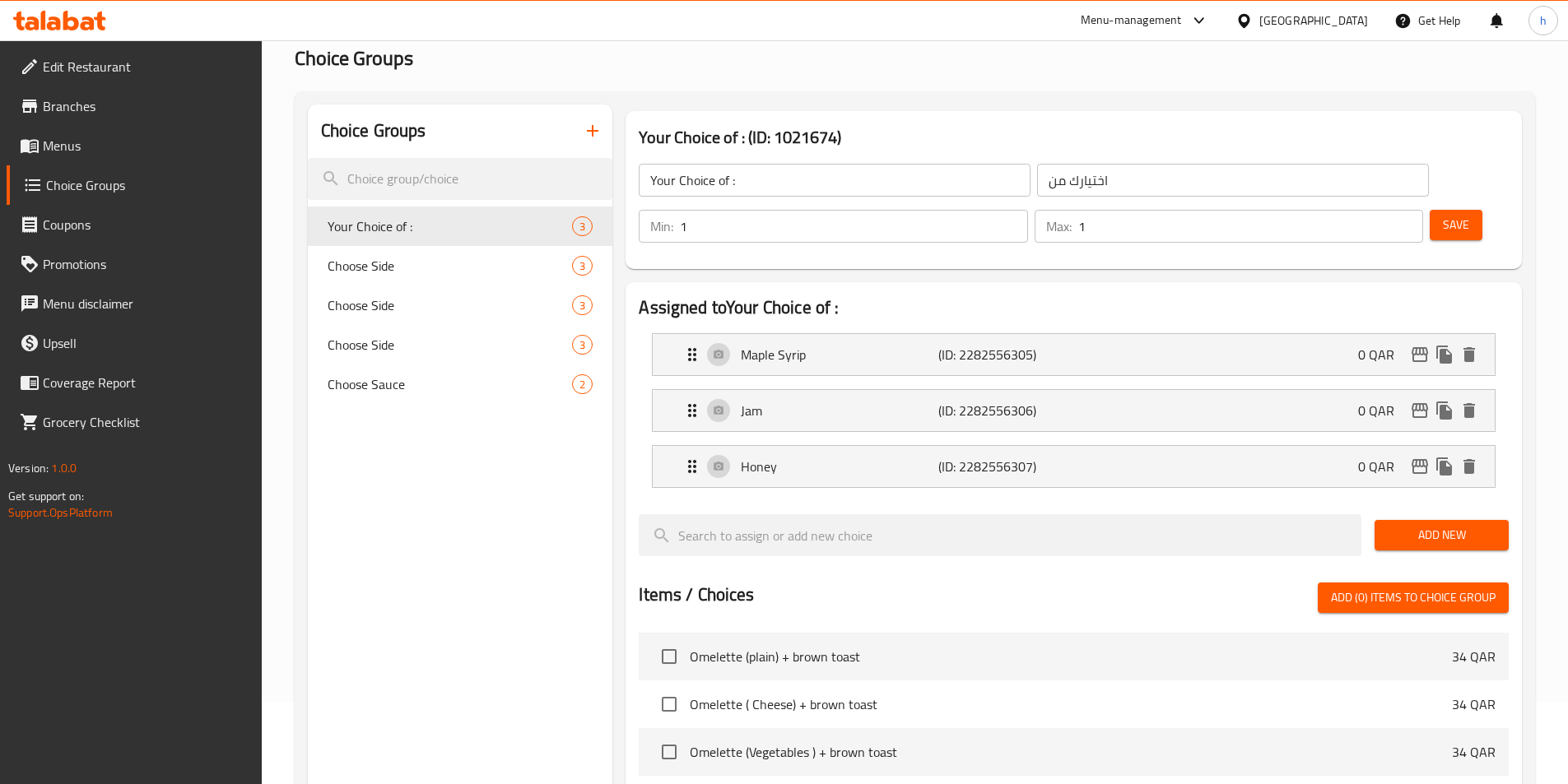
click at [1443, 214] on span "Save" at bounding box center [1457, 225] width 26 height 21
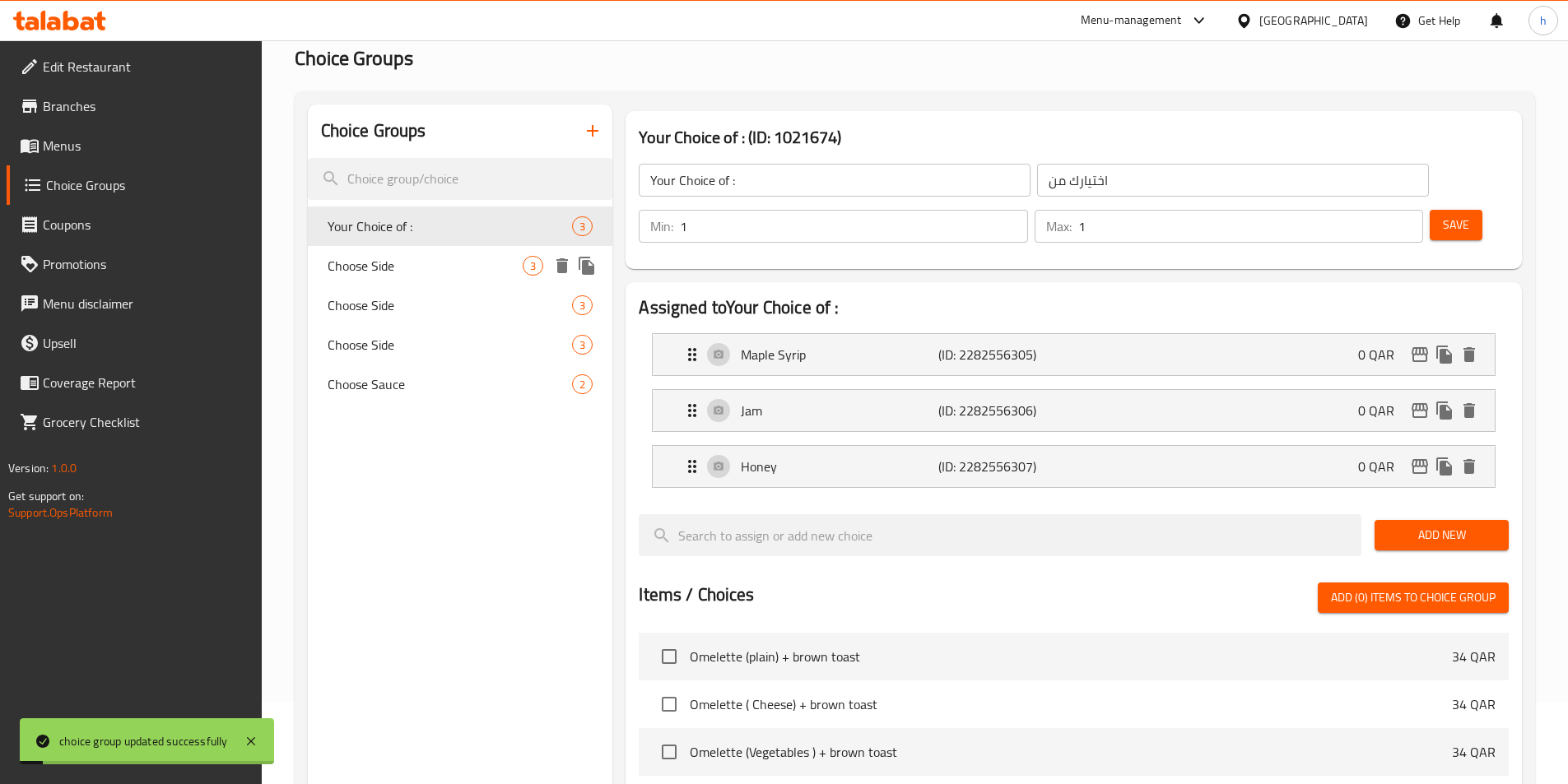
click at [436, 265] on span "Choose Side" at bounding box center [425, 265] width 196 height 20
type input "Choose Side"
type input "اختر الجانب"
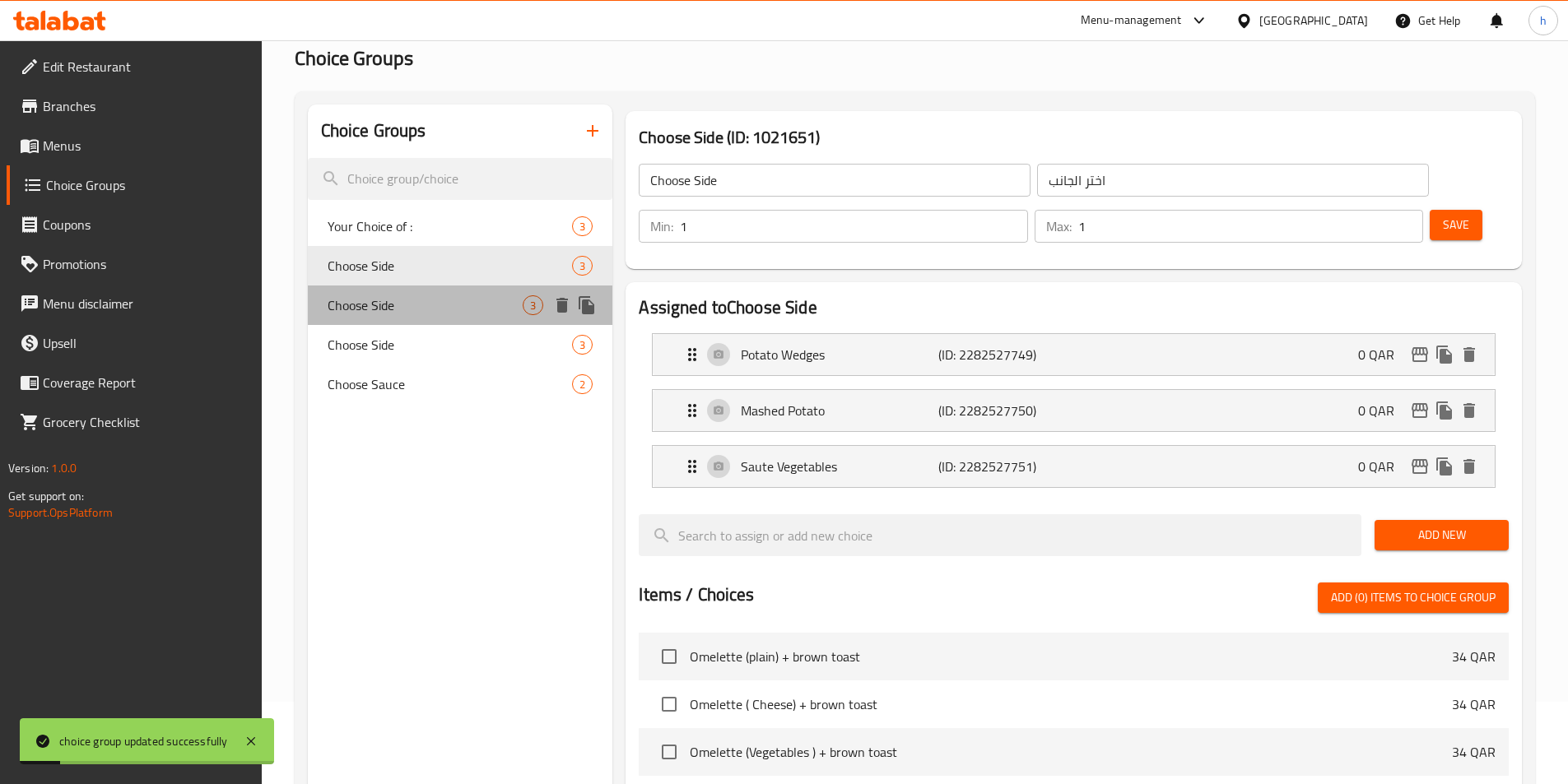
click at [422, 306] on span "Choose Side" at bounding box center [425, 305] width 196 height 20
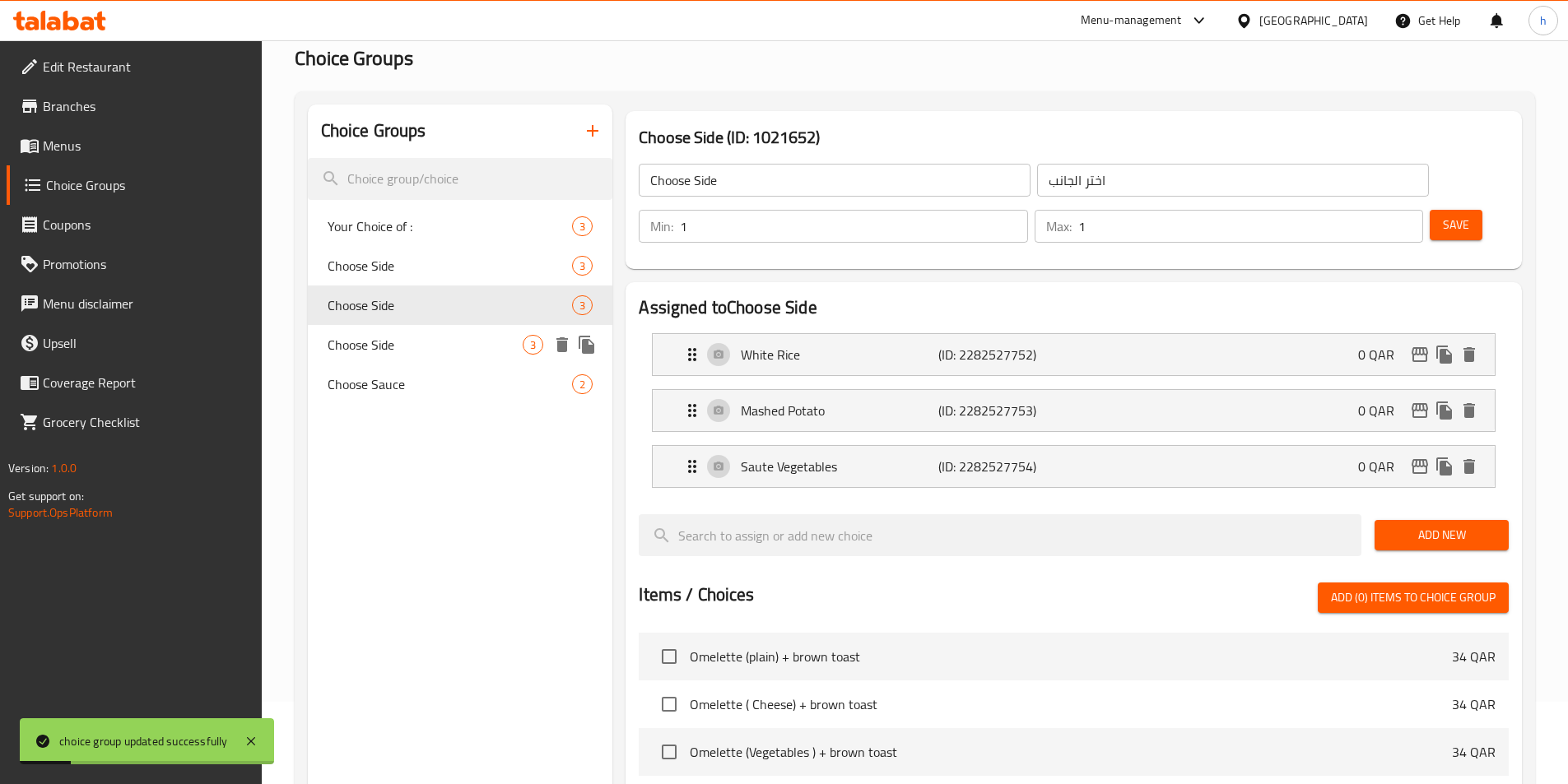
click at [419, 337] on span "Choose Side" at bounding box center [425, 345] width 196 height 20
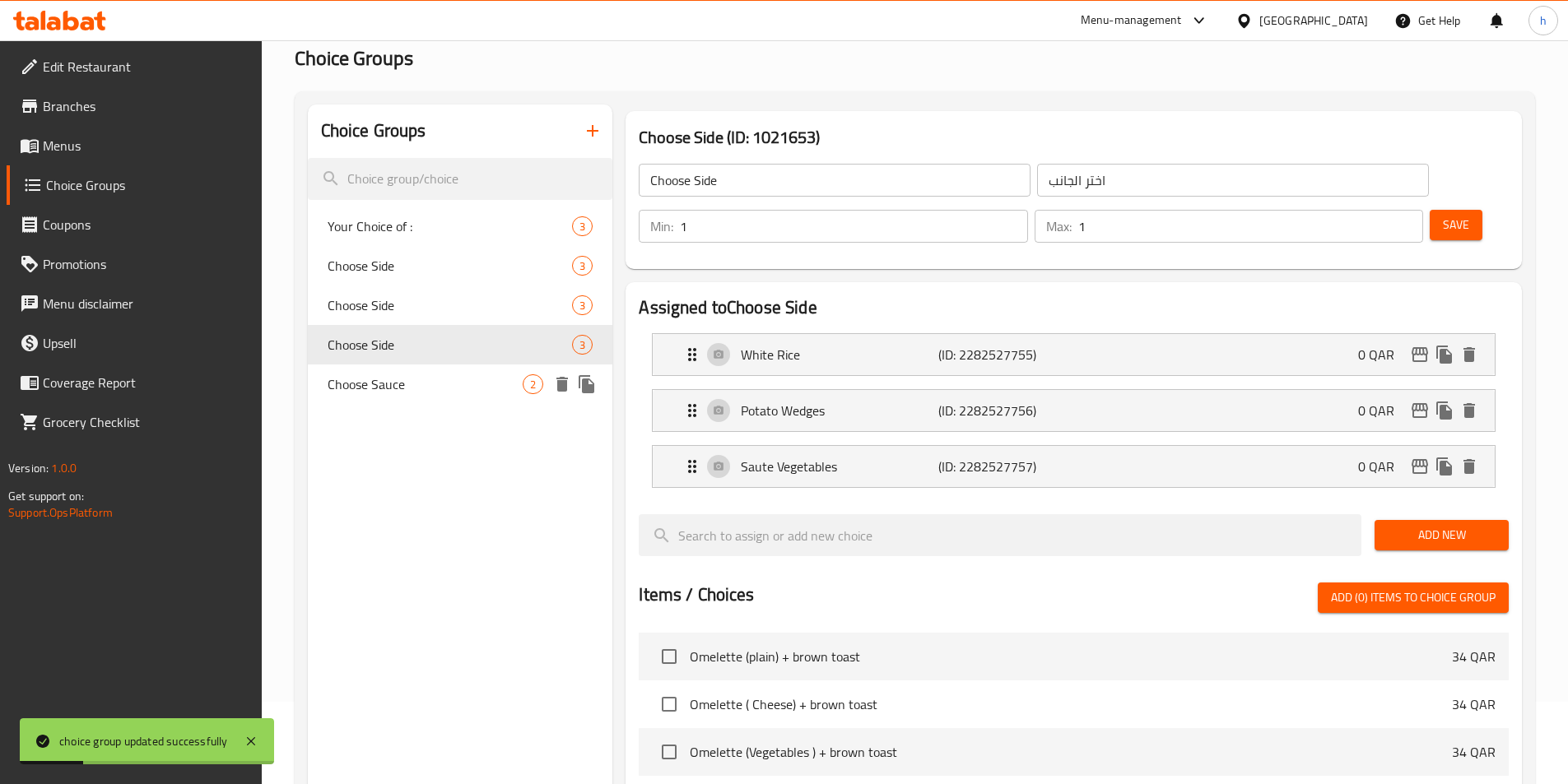
click at [425, 368] on div "Choose Sauce 2" at bounding box center [460, 384] width 305 height 40
type input "Choose Sauce"
type input "اختر الصلصة"
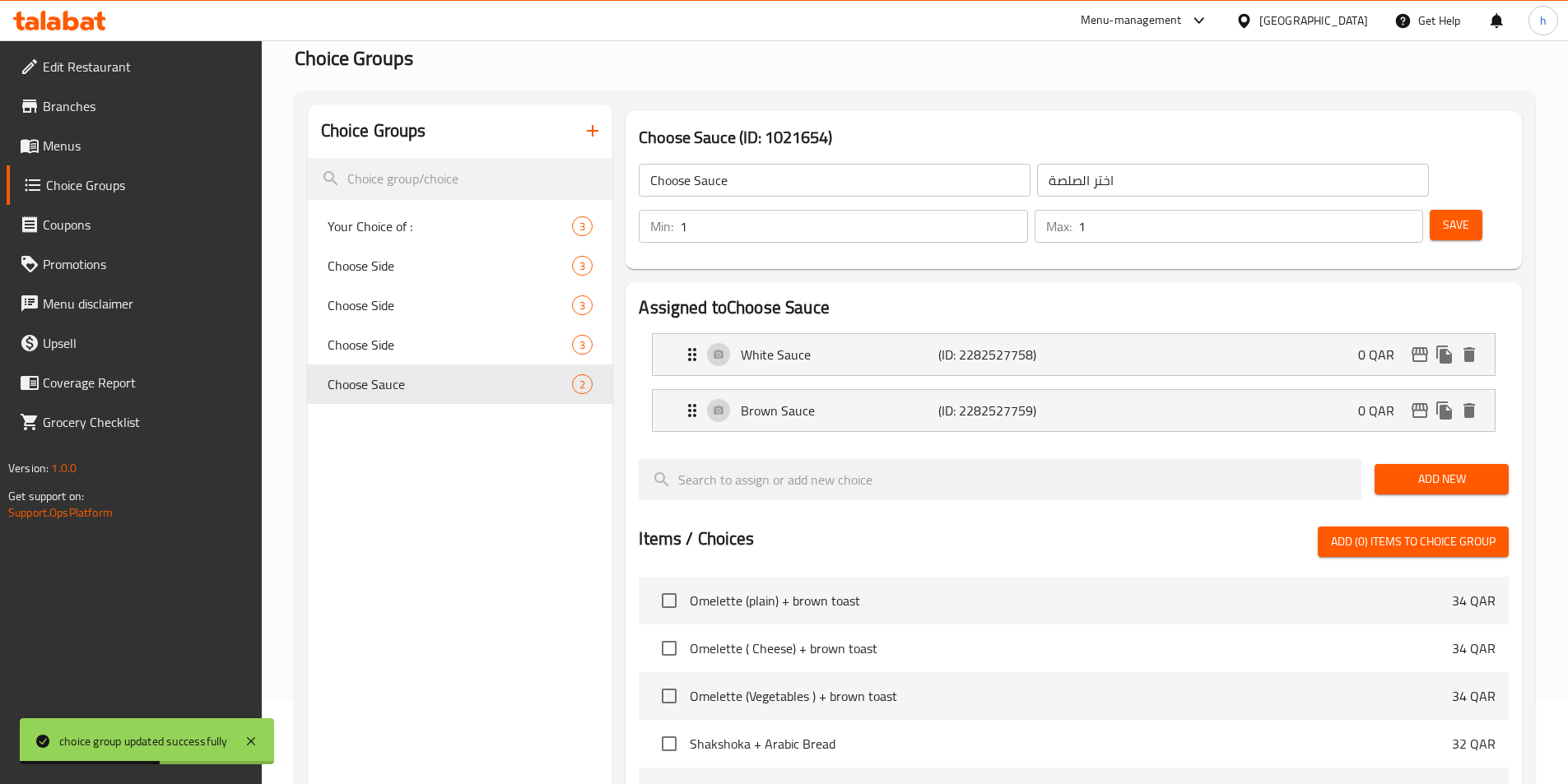
click at [79, 144] on span "Menus" at bounding box center [145, 145] width 206 height 20
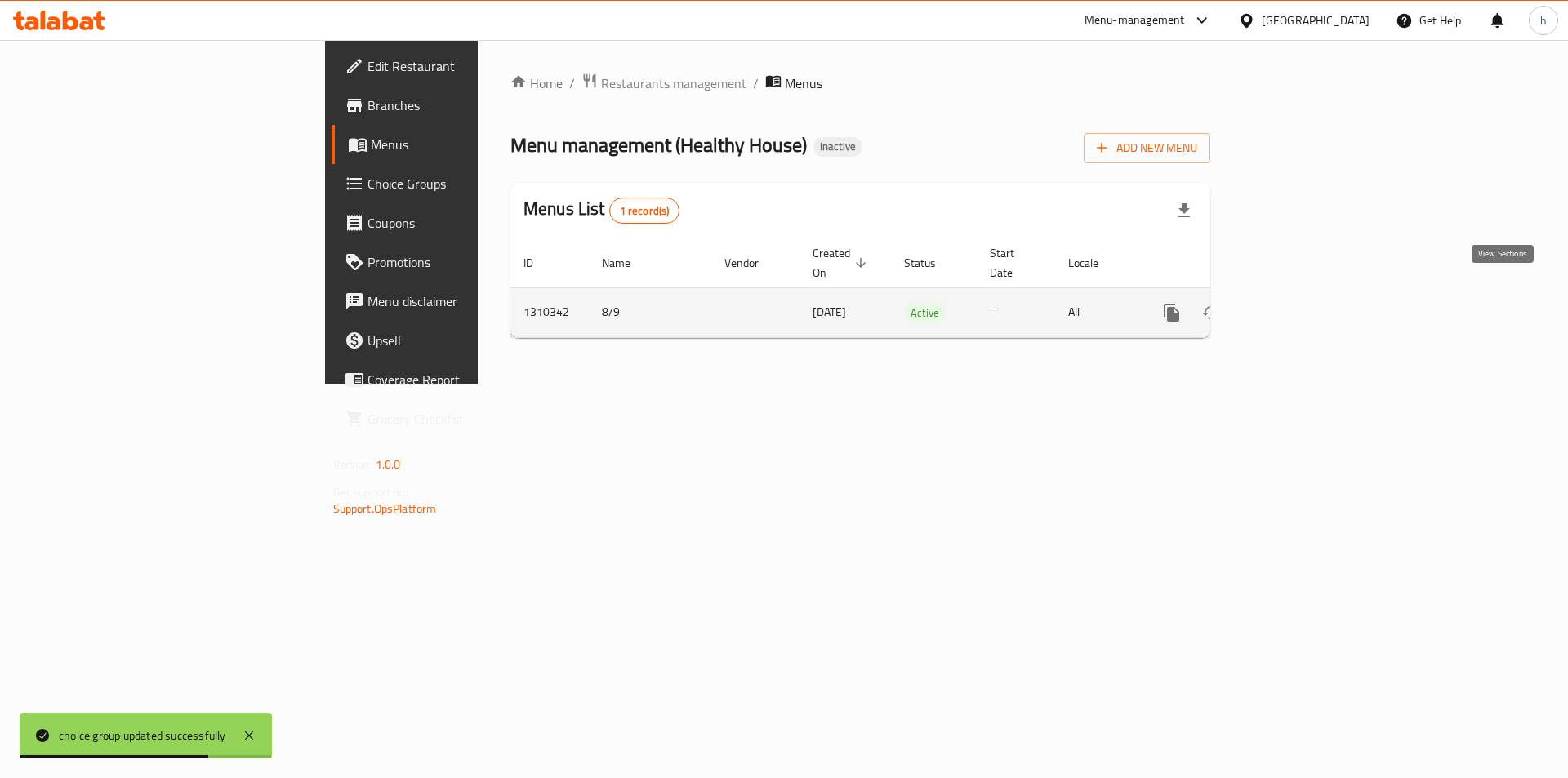
click at [1309, 293] on link "enhanced table" at bounding box center [1290, 313] width 39 height 39
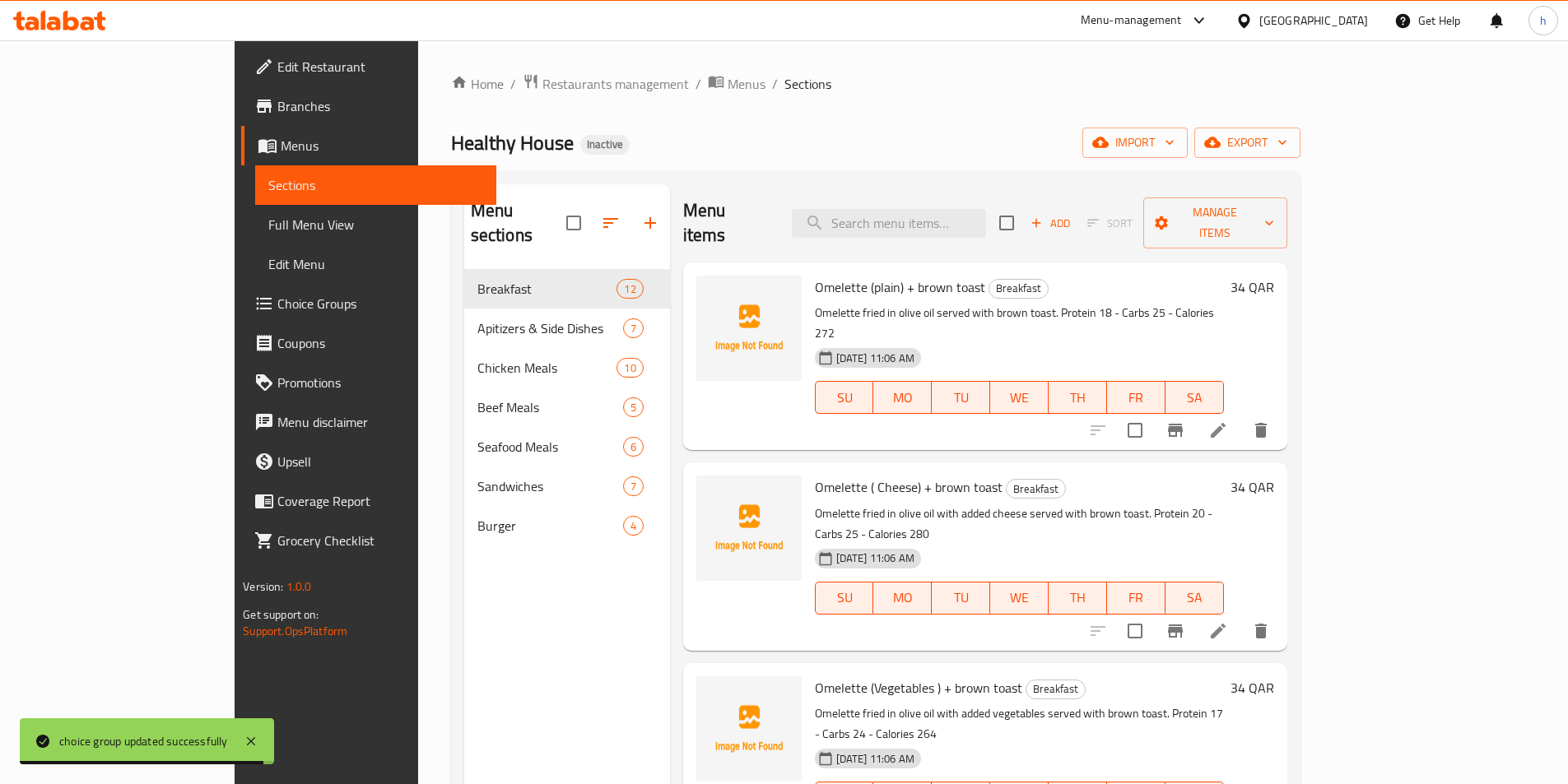
click at [268, 233] on span "Full Menu View" at bounding box center [375, 224] width 214 height 20
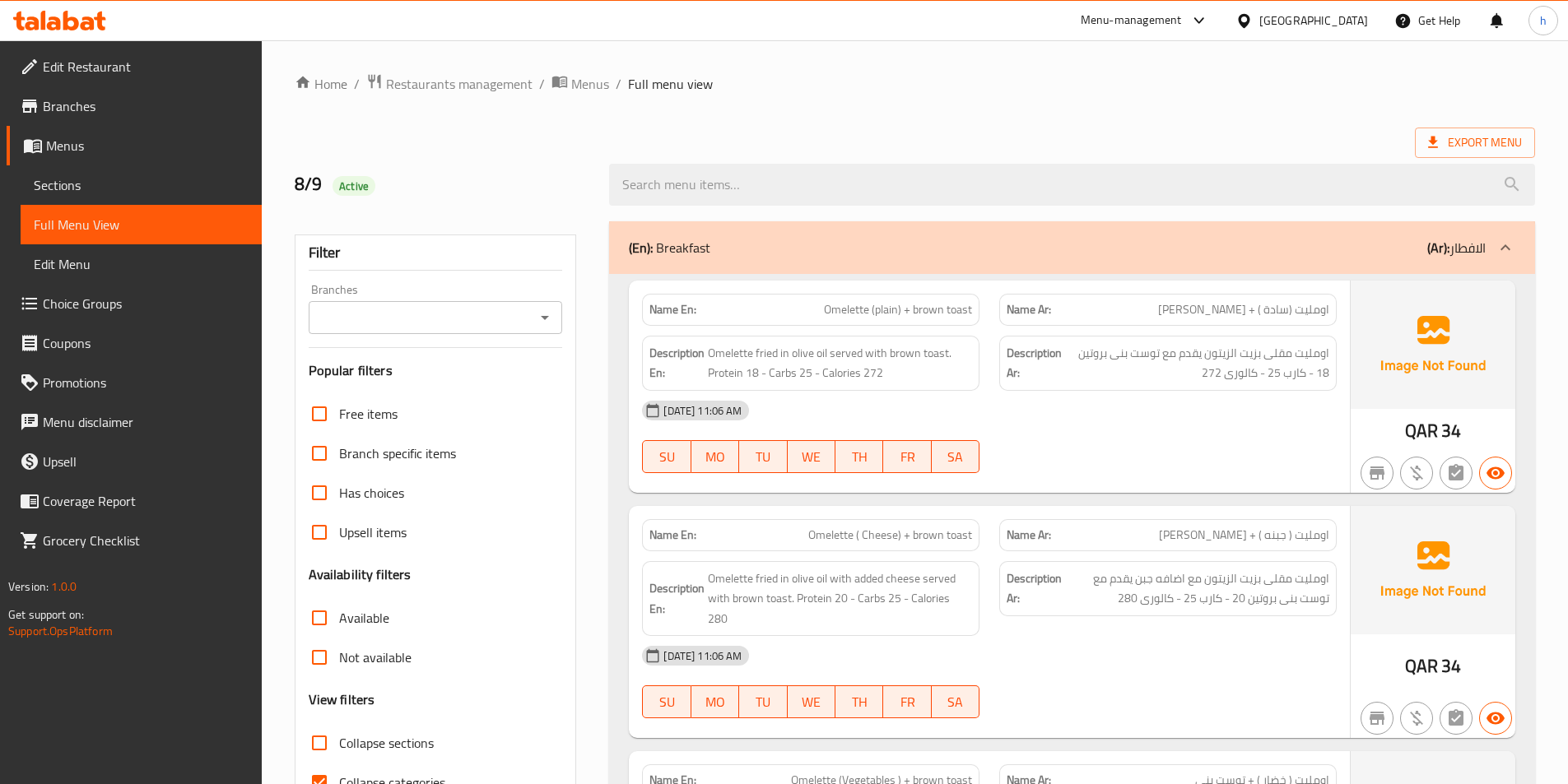
scroll to position [82, 0]
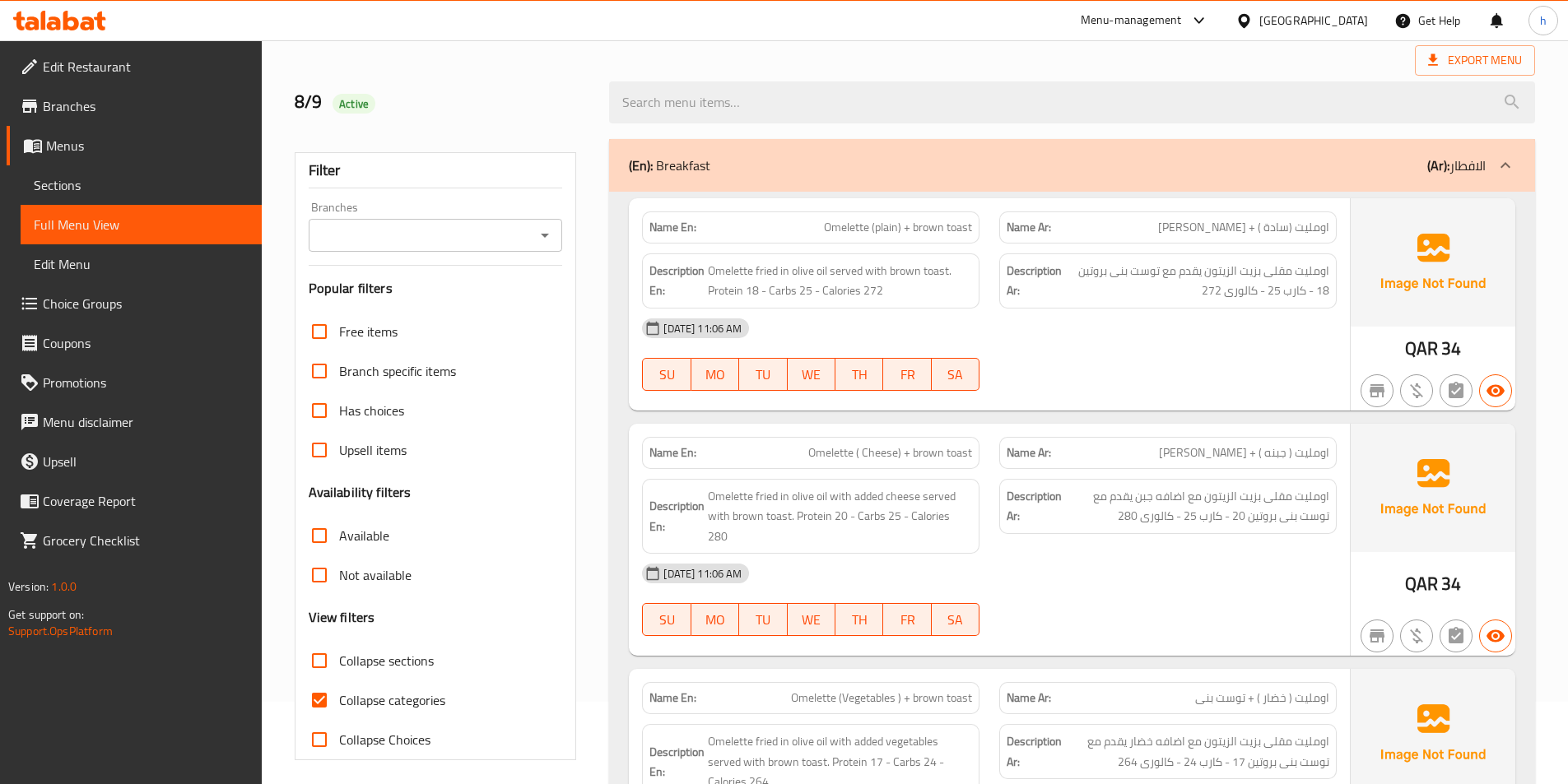
click at [323, 694] on input "Collapse categories" at bounding box center [319, 701] width 40 height 40
checkbox input "false"
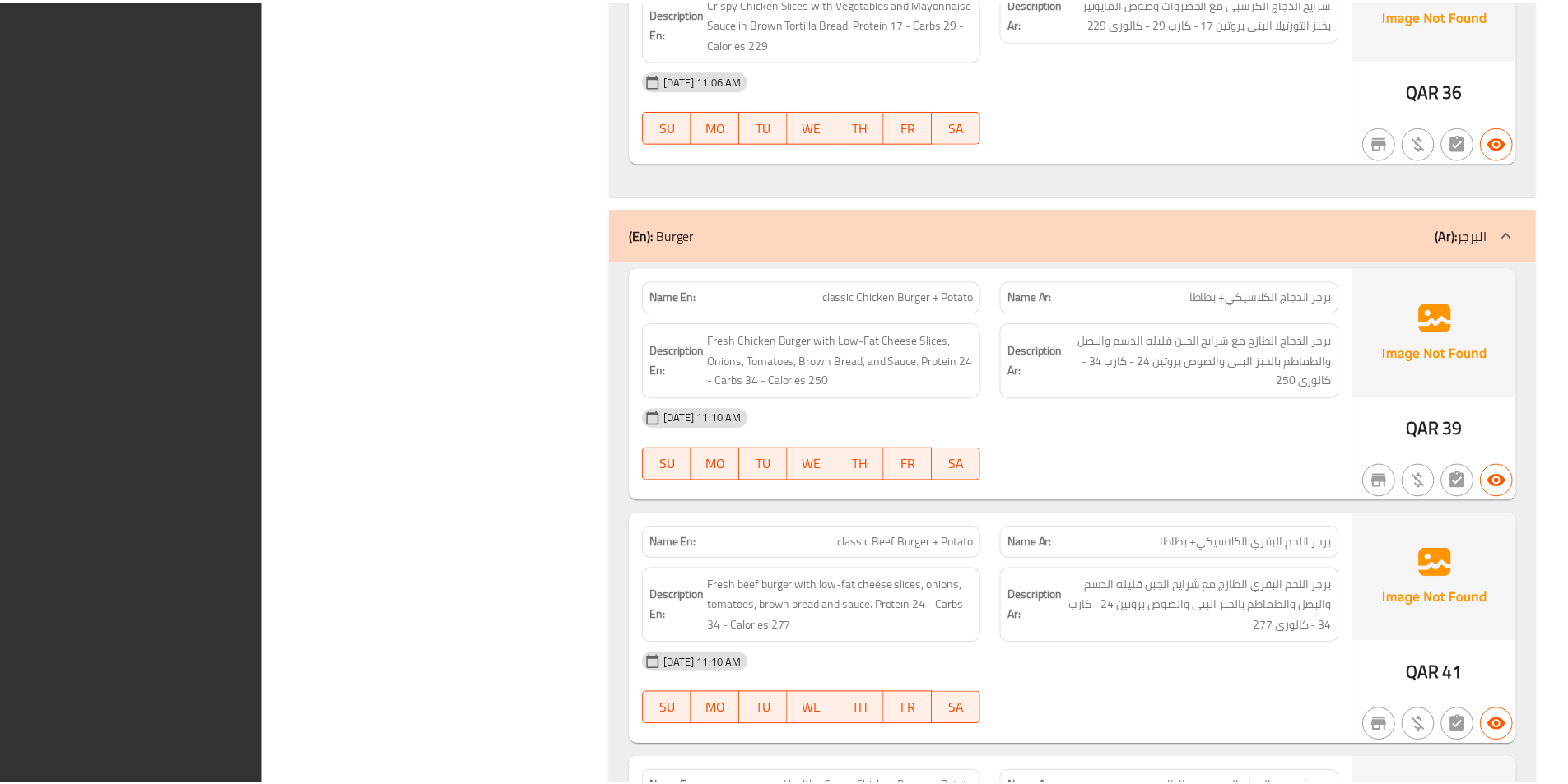
scroll to position [15374, 0]
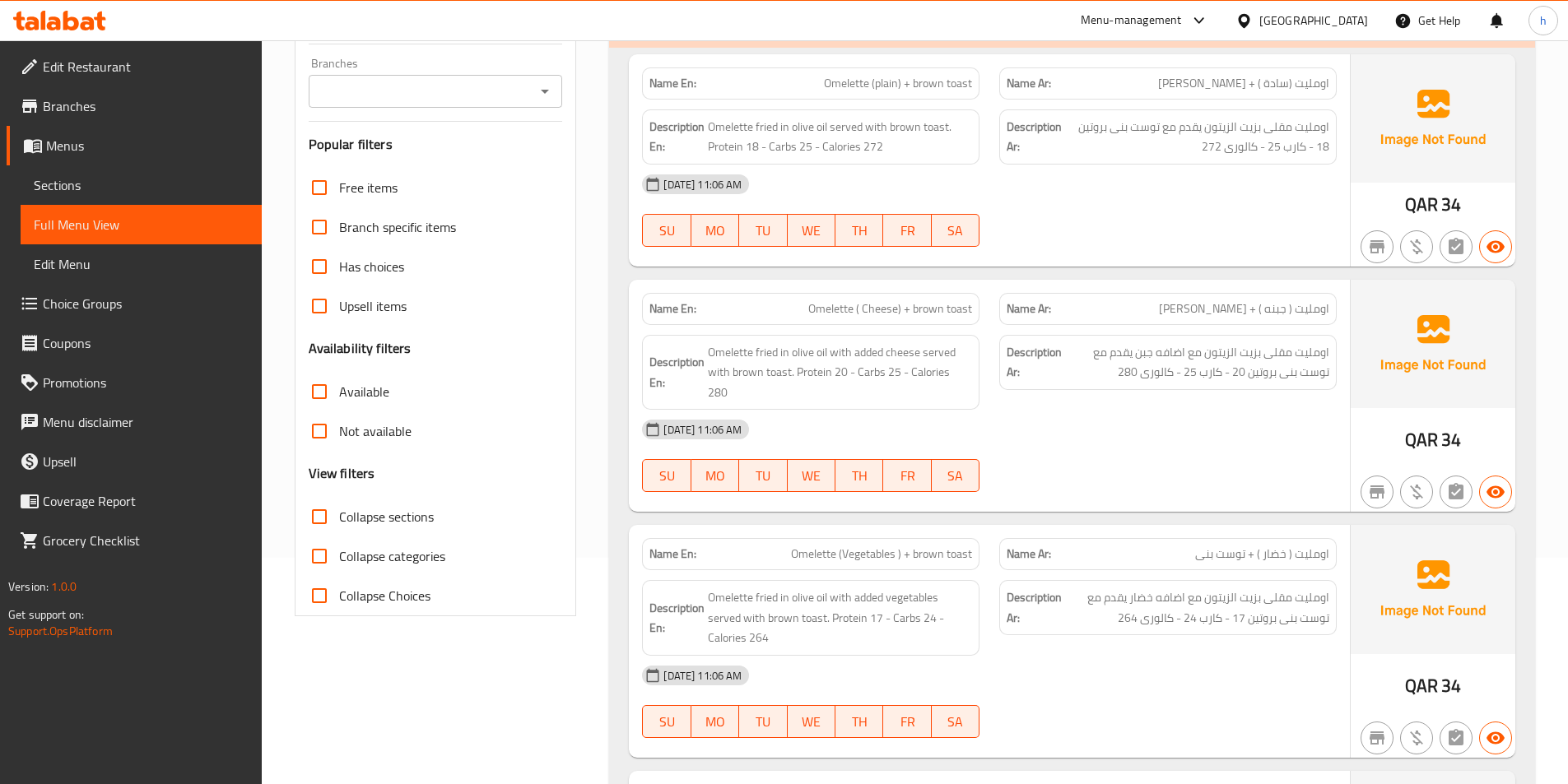
scroll to position [0, 0]
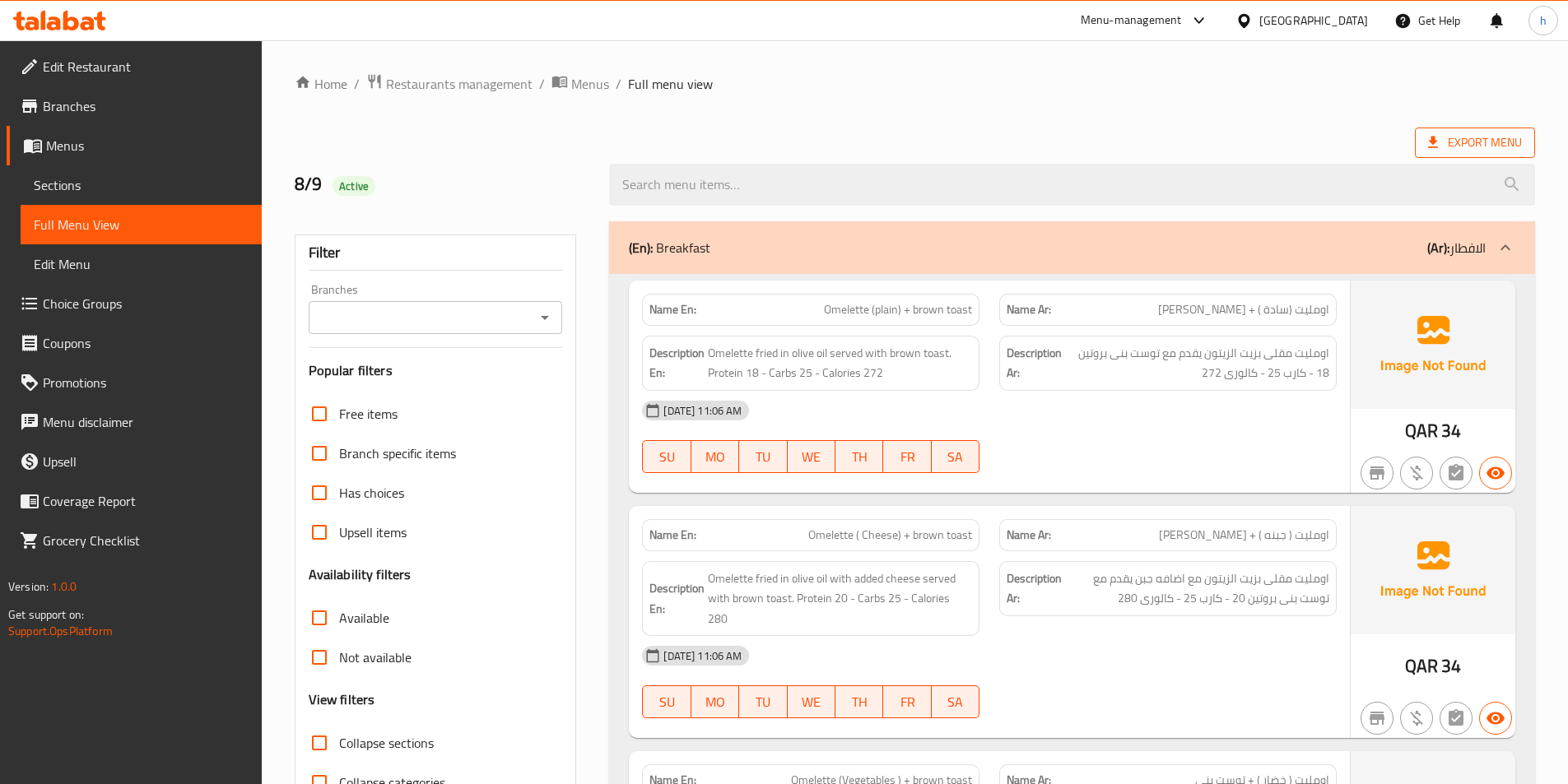
click at [1456, 132] on span "Export Menu" at bounding box center [1474, 143] width 94 height 21
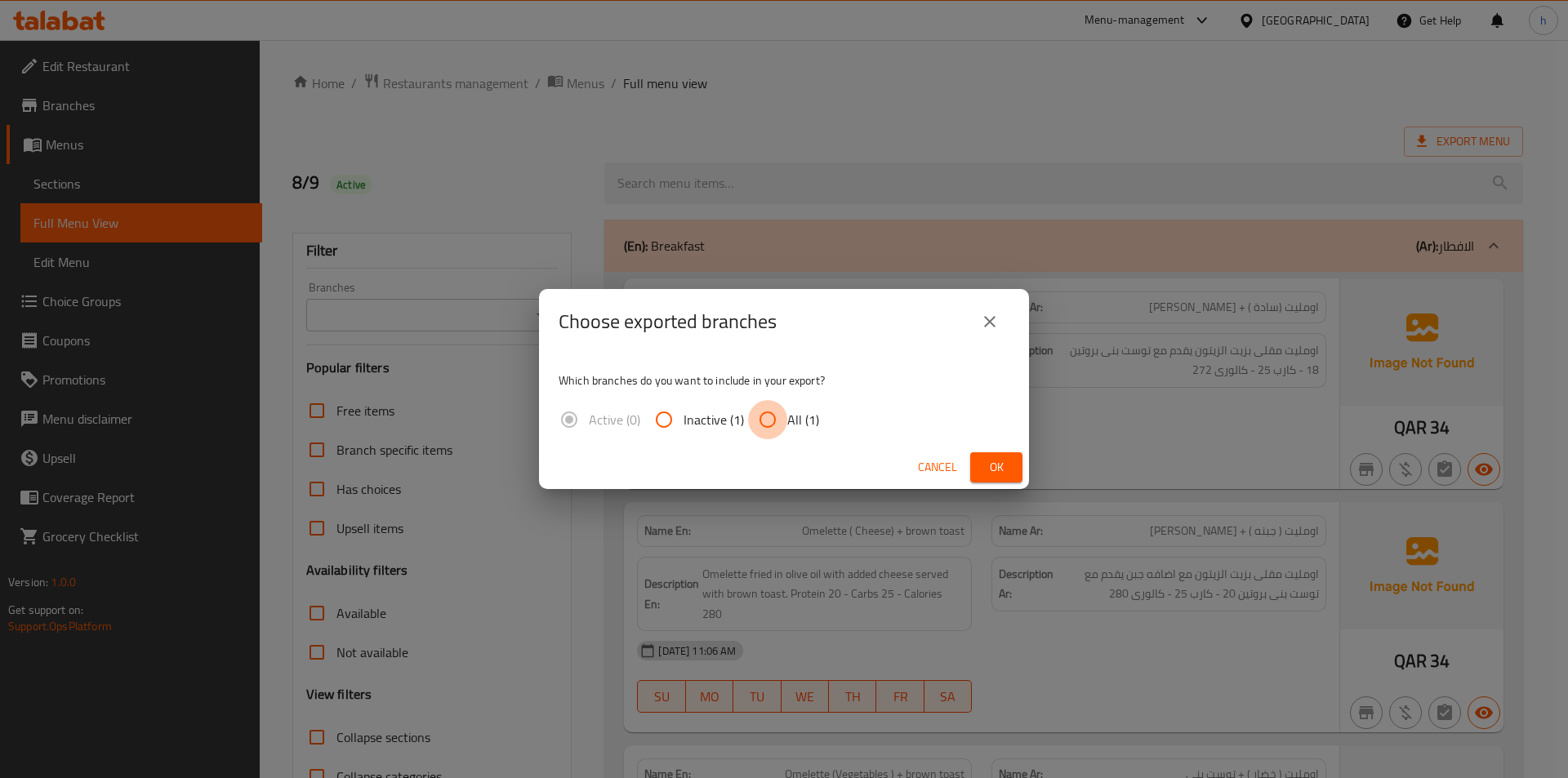
click at [778, 413] on input "All (1)" at bounding box center [768, 420] width 39 height 39
radio input "true"
click at [1000, 461] on span "Ok" at bounding box center [996, 468] width 26 height 21
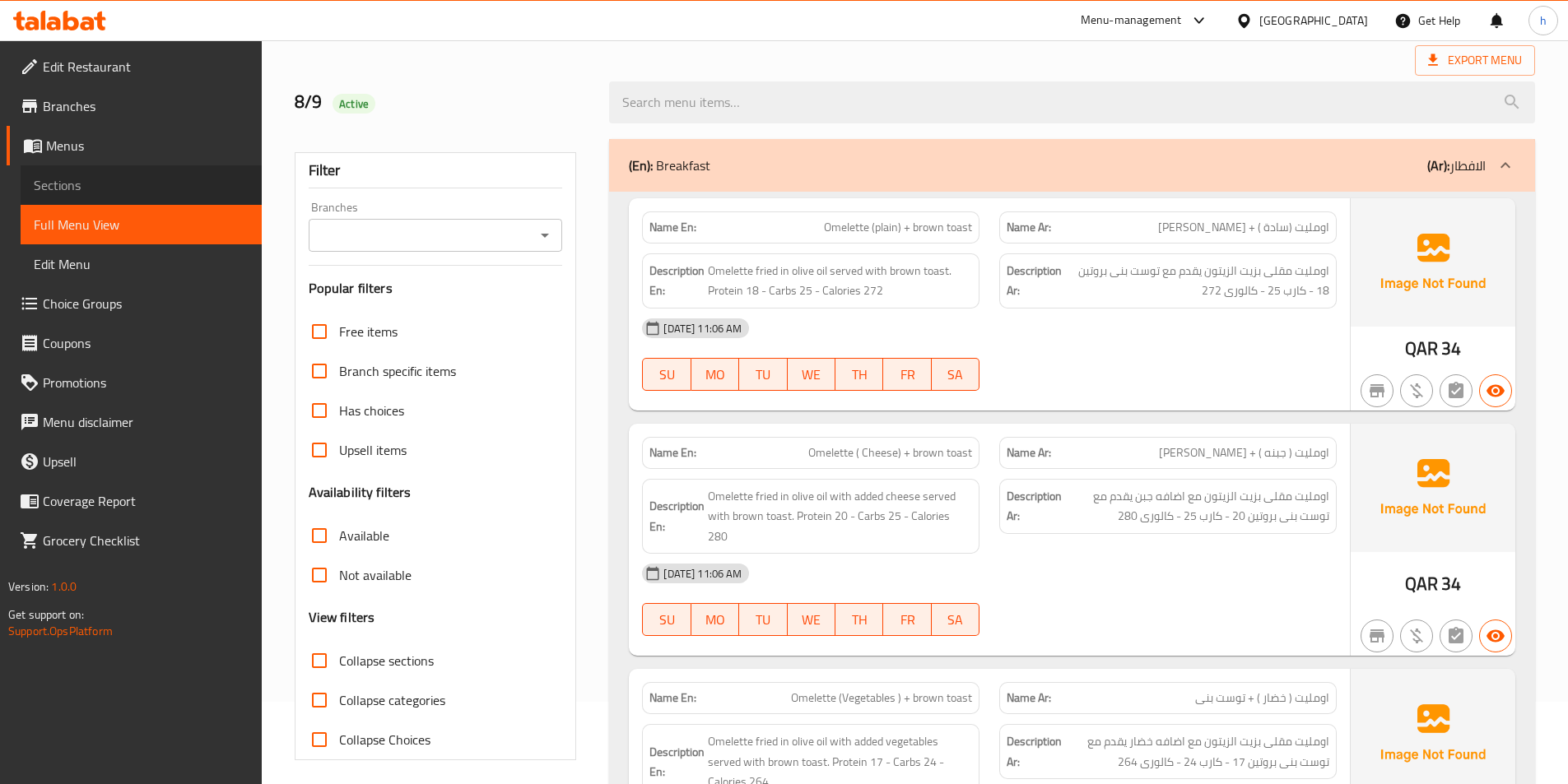
click at [151, 182] on span "Sections" at bounding box center [141, 185] width 214 height 20
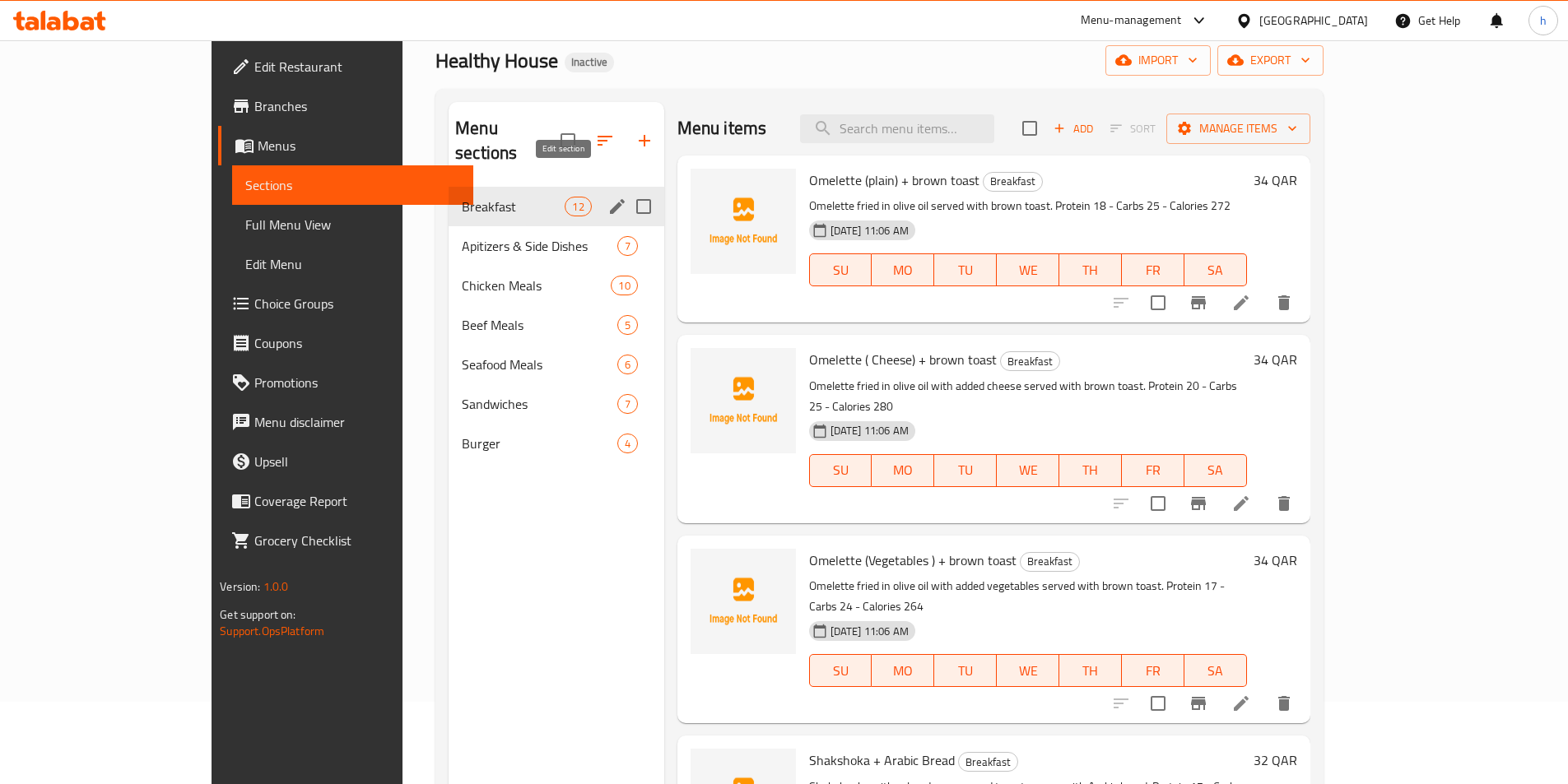
click at [607, 196] on icon "edit" at bounding box center [617, 206] width 20 height 20
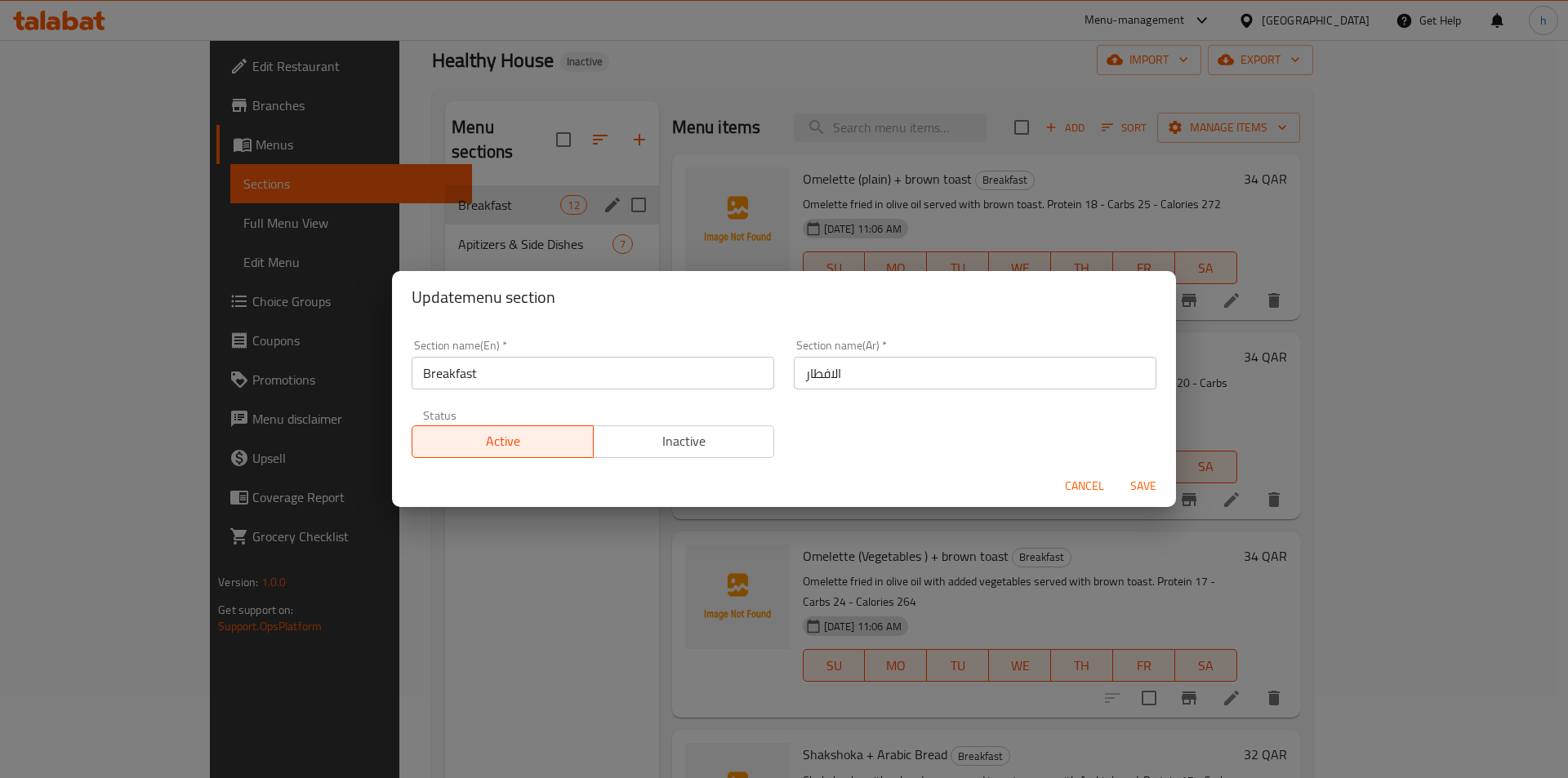
click at [590, 405] on div "Status Active Inactive" at bounding box center [593, 433] width 382 height 68
click at [580, 376] on input "Breakfast" at bounding box center [592, 373] width 363 height 33
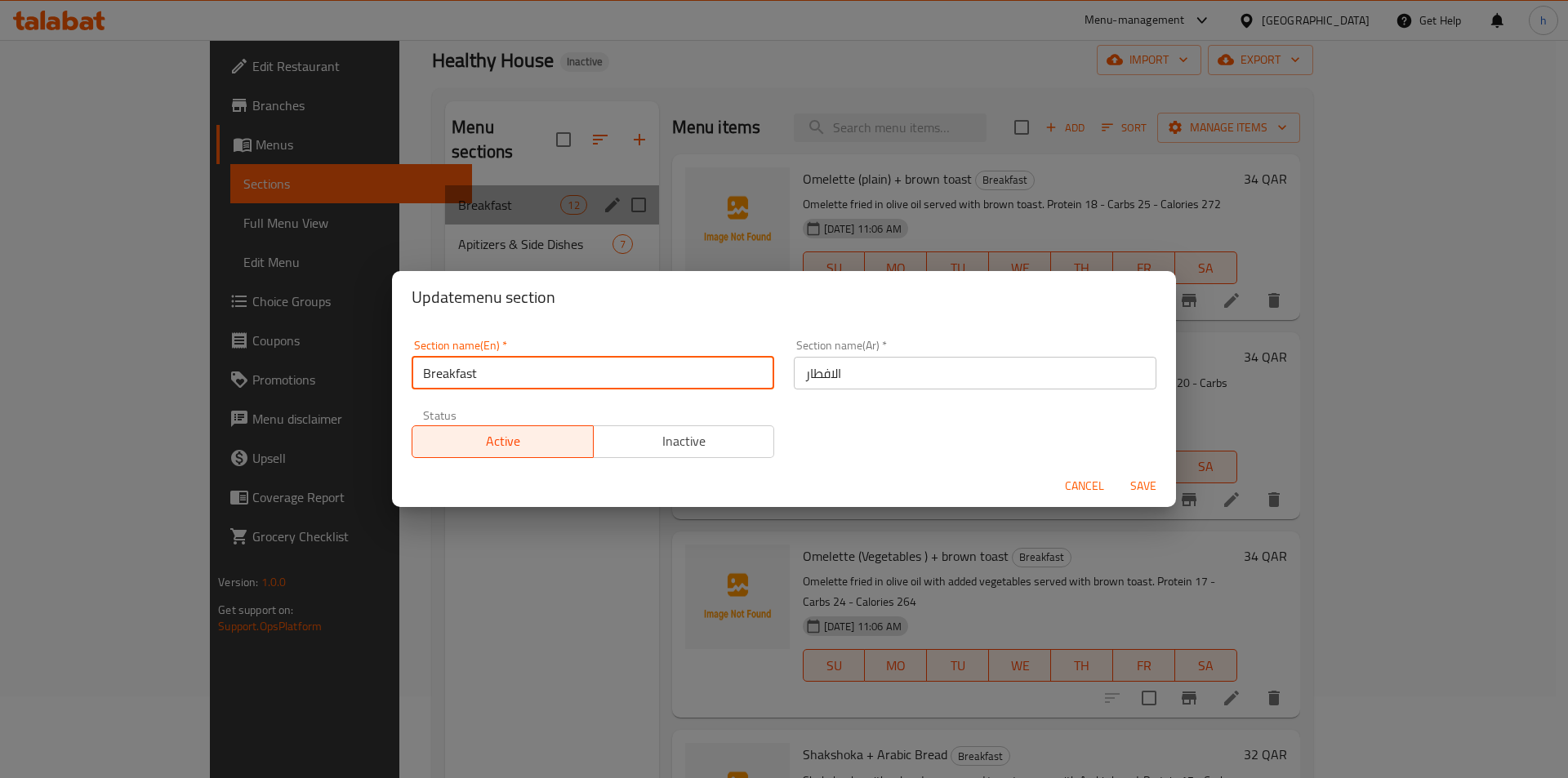
click at [580, 376] on input "Breakfast" at bounding box center [592, 373] width 363 height 33
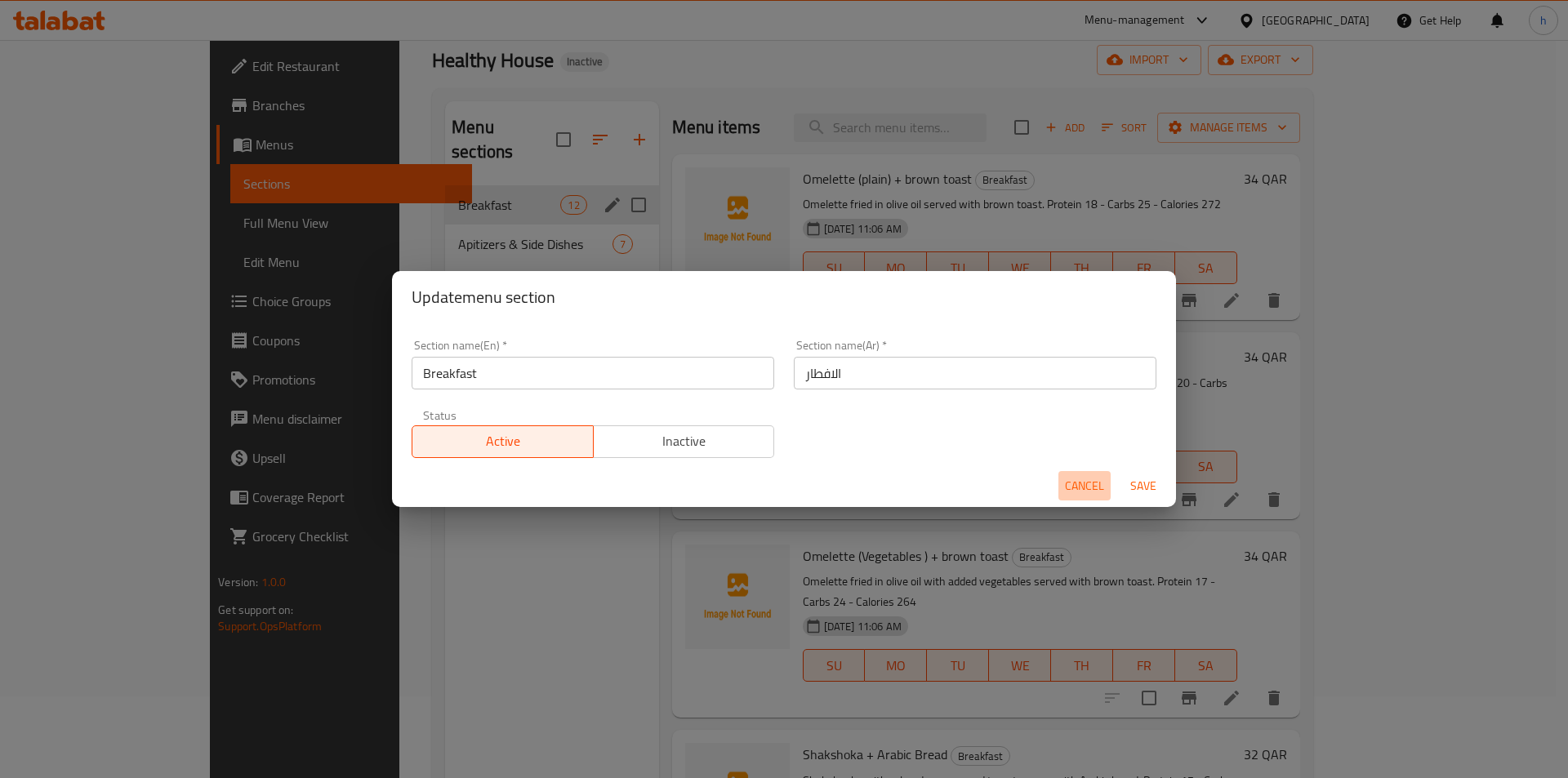
click at [1083, 483] on span "Cancel" at bounding box center [1084, 486] width 39 height 21
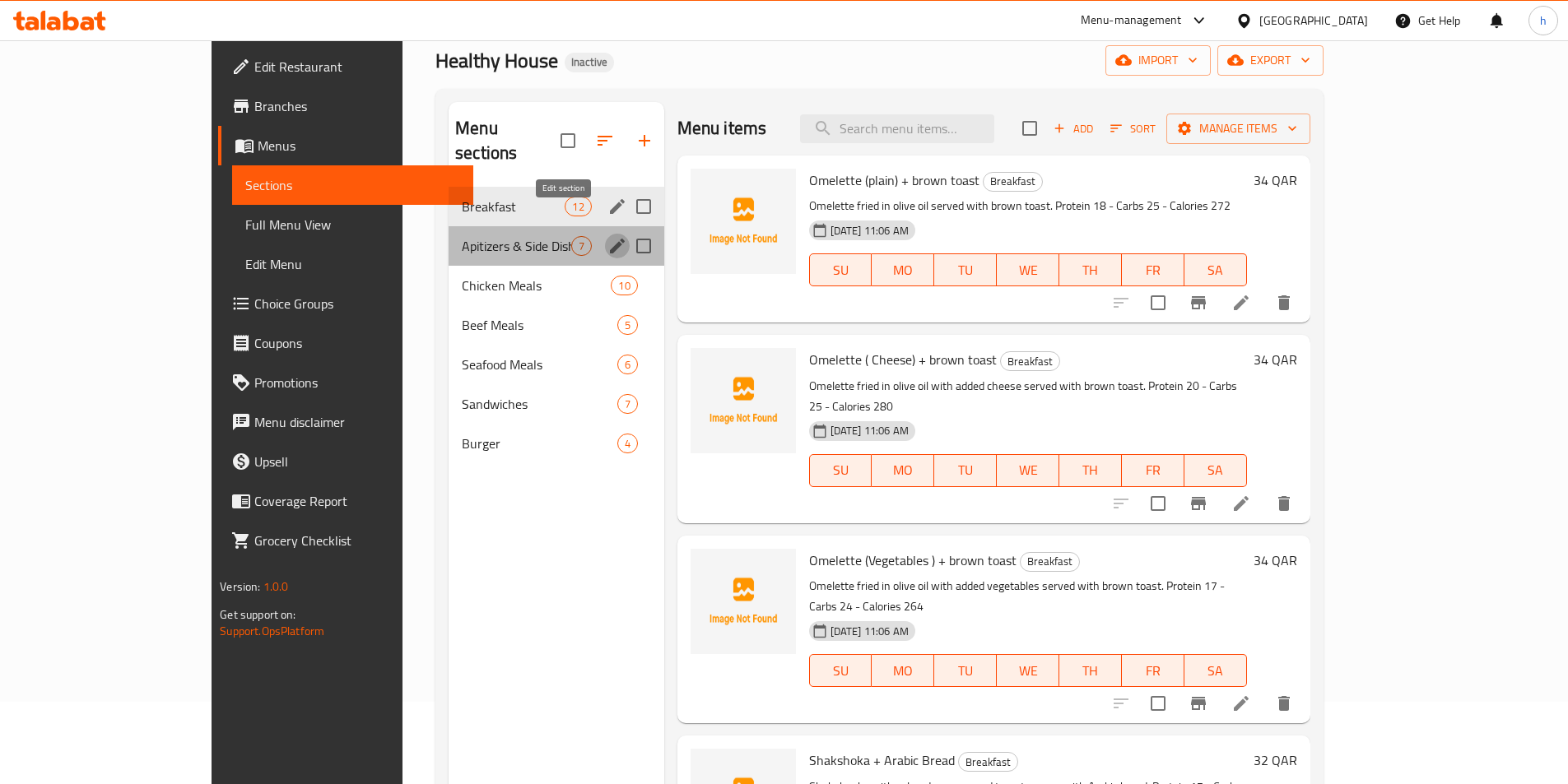
click at [607, 236] on icon "edit" at bounding box center [617, 246] width 20 height 20
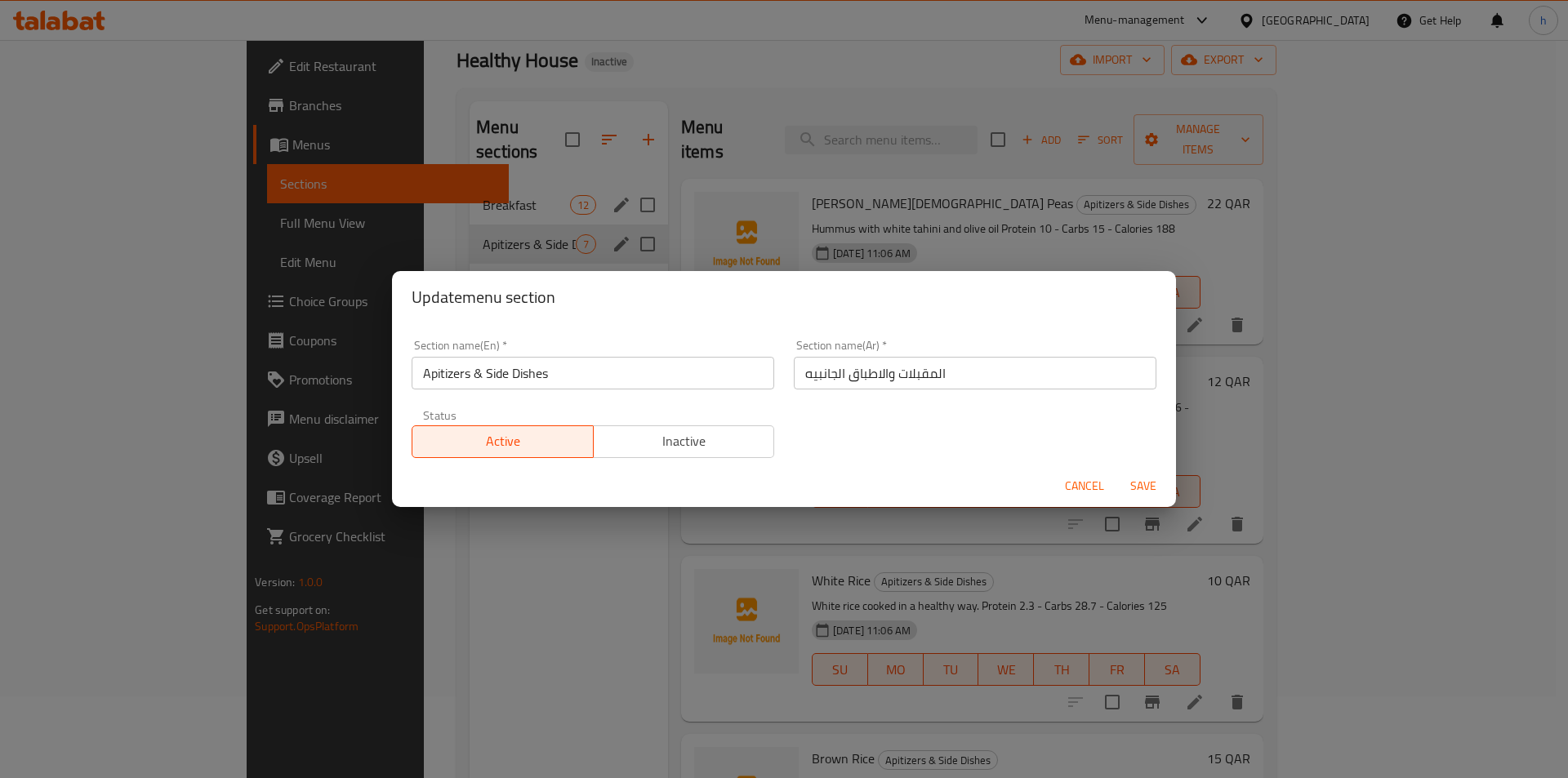
click at [583, 393] on div "Section name(En)   * Apitizers & Side Dishes Section name(En) *" at bounding box center [593, 365] width 382 height 69
click at [582, 367] on input "Apitizers & Side Dishes" at bounding box center [592, 373] width 363 height 33
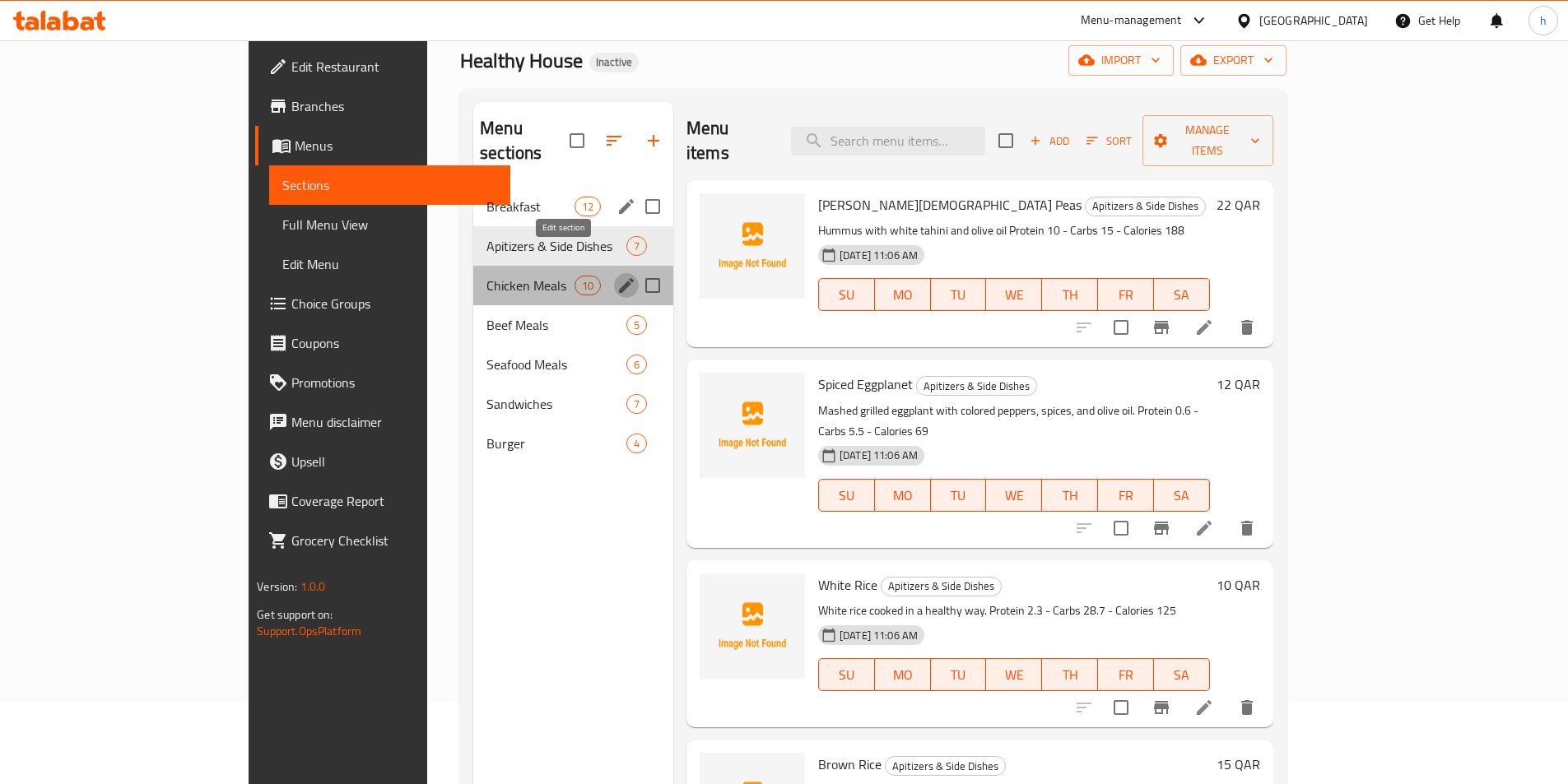
click at [617, 276] on icon "edit" at bounding box center [626, 285] width 20 height 20
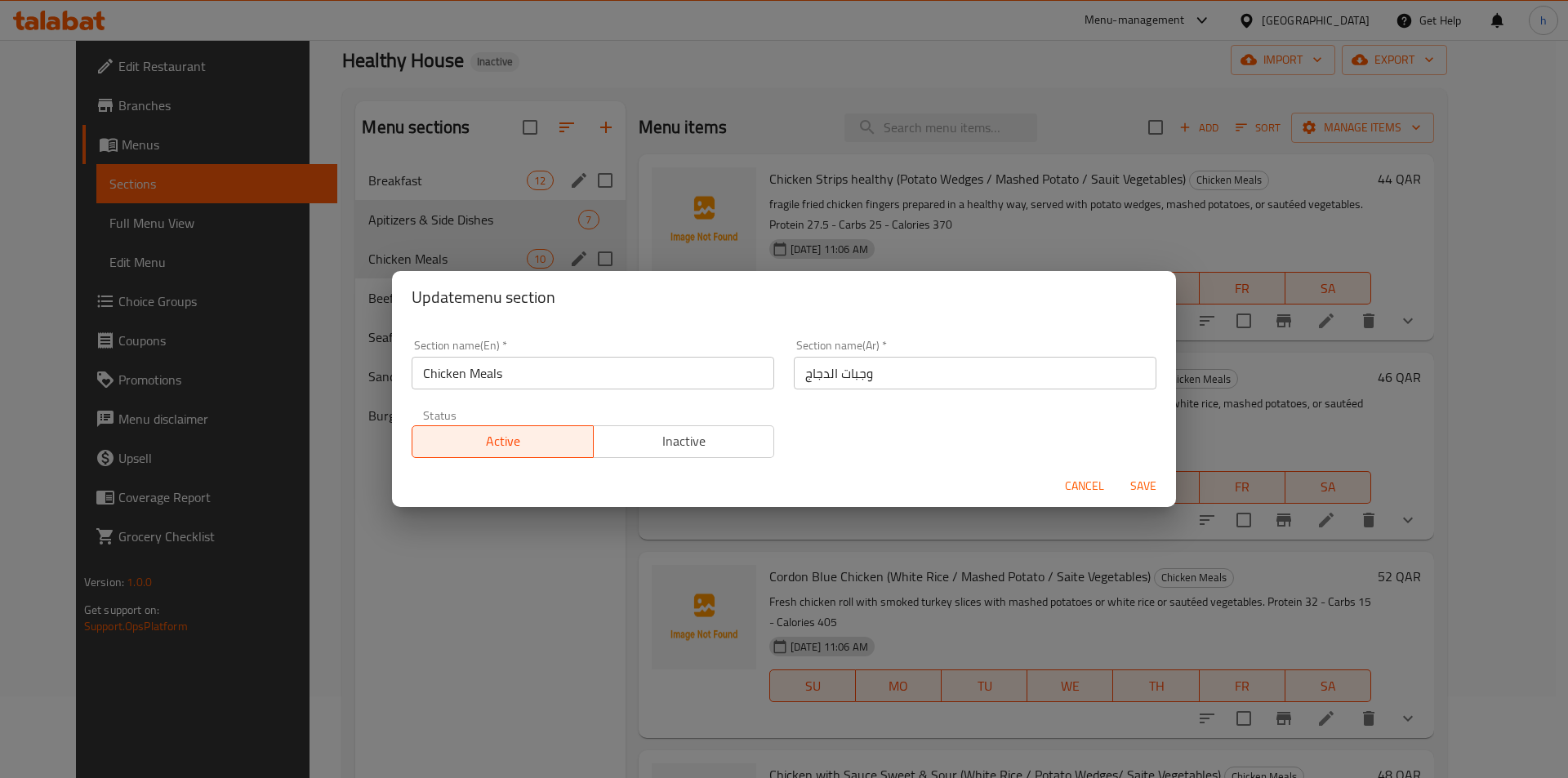
click at [602, 366] on input "Chicken Meals" at bounding box center [592, 373] width 363 height 33
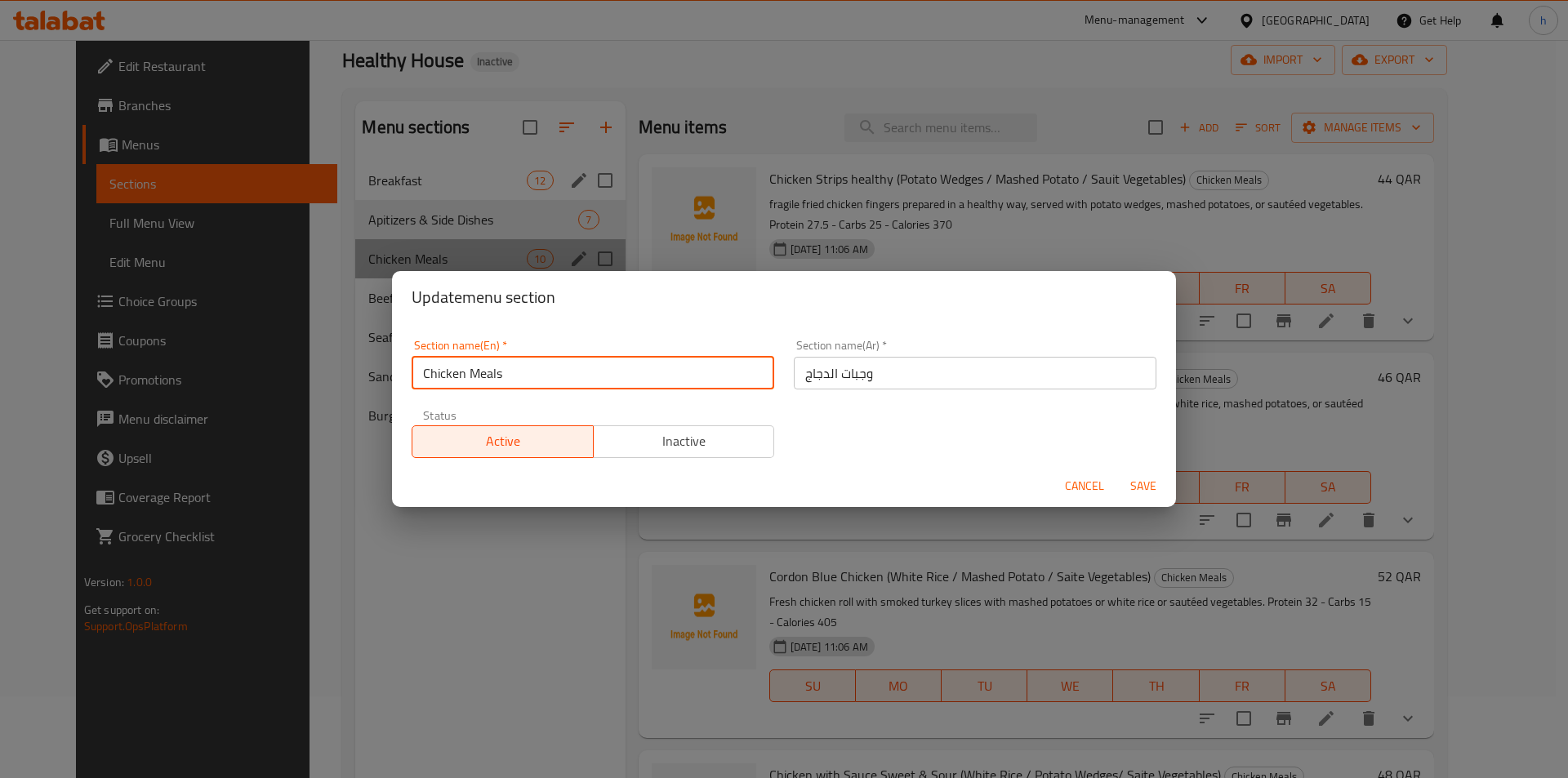
click at [602, 366] on input "Chicken Meals" at bounding box center [592, 373] width 363 height 33
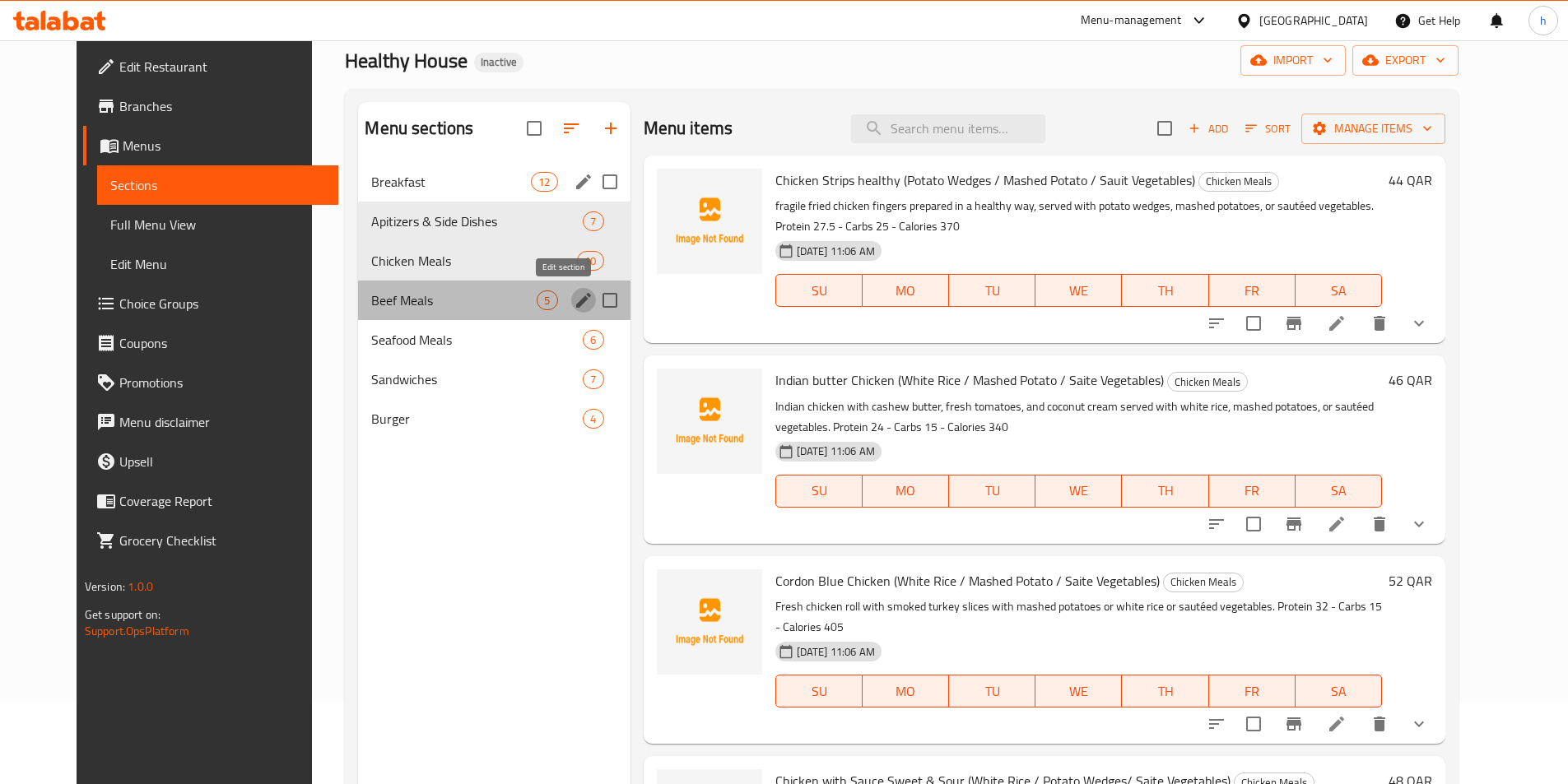
click at [573, 299] on icon "edit" at bounding box center [583, 300] width 20 height 20
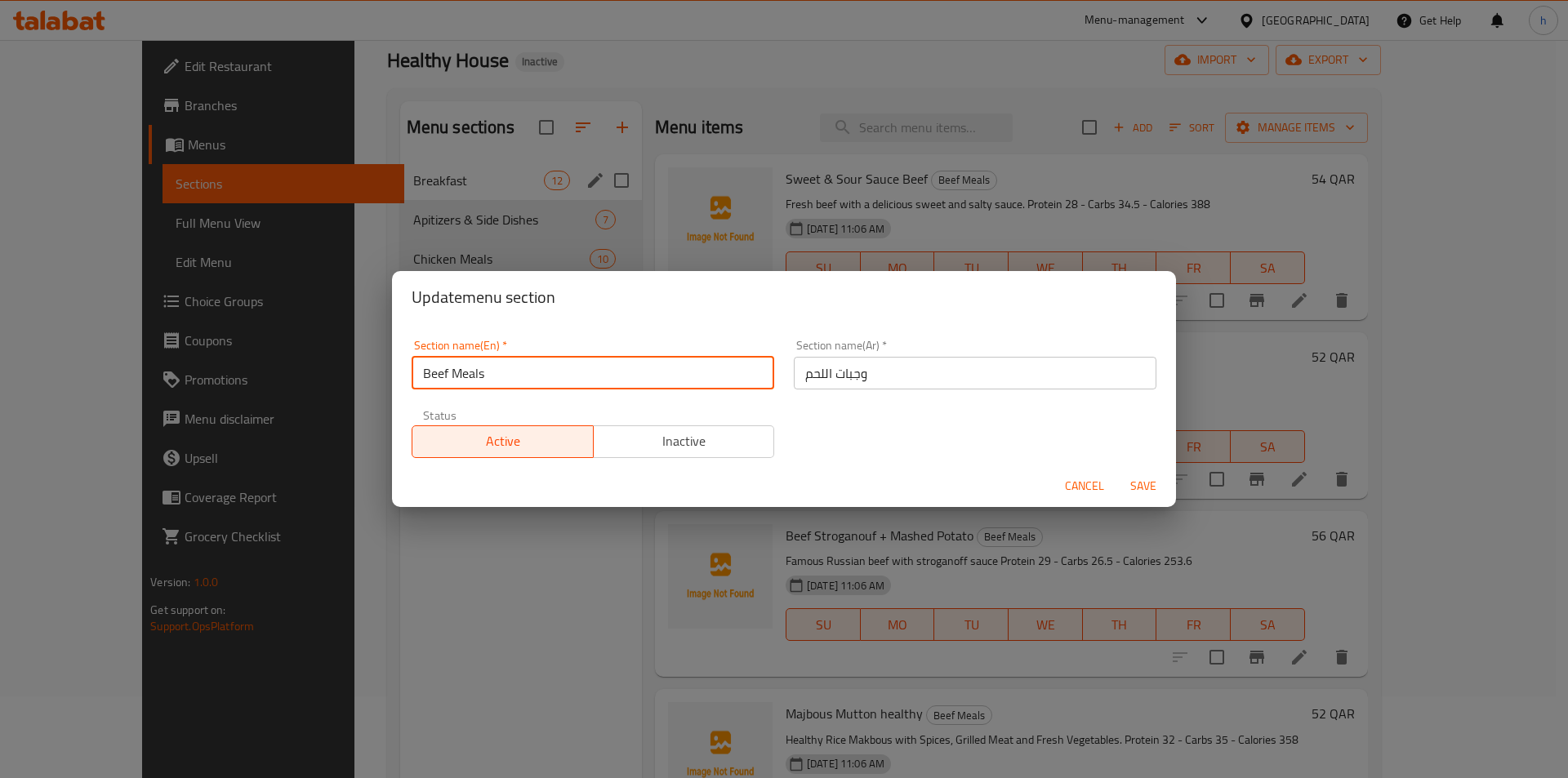
click at [552, 387] on input "Beef Meals" at bounding box center [592, 373] width 363 height 33
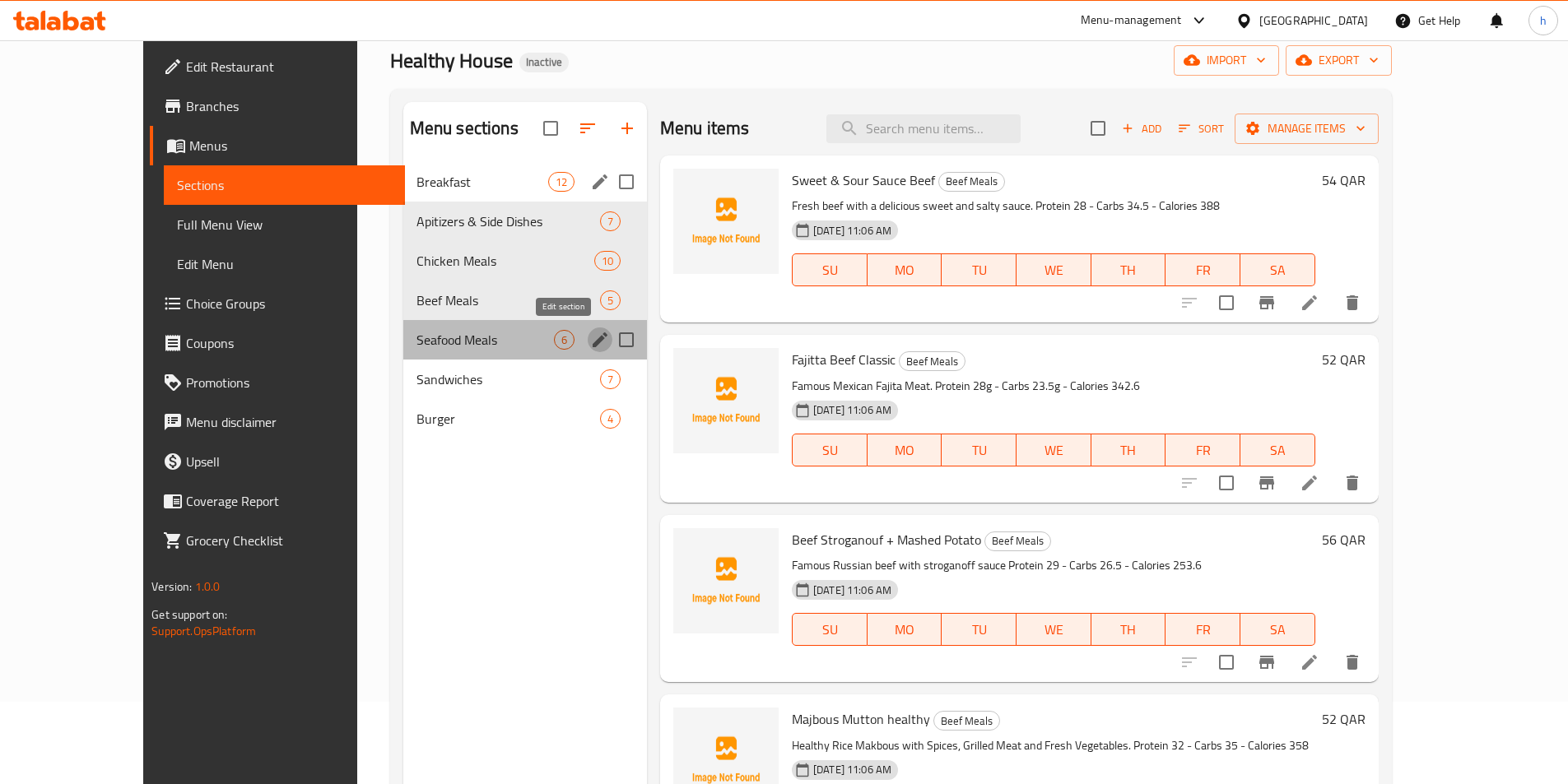
click at [590, 340] on icon "edit" at bounding box center [600, 339] width 20 height 20
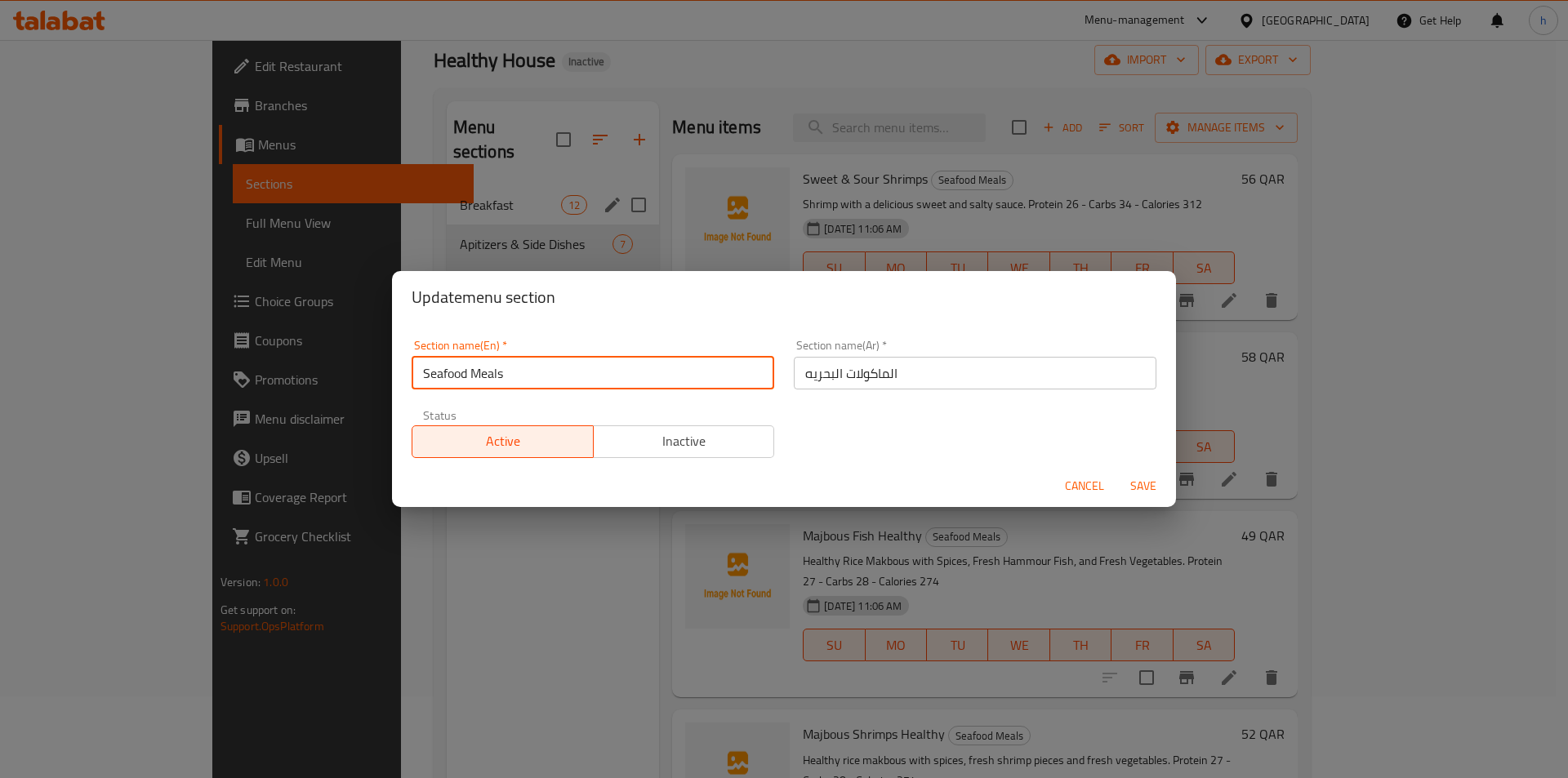
click at [672, 378] on input "Seafood Meals" at bounding box center [592, 373] width 363 height 33
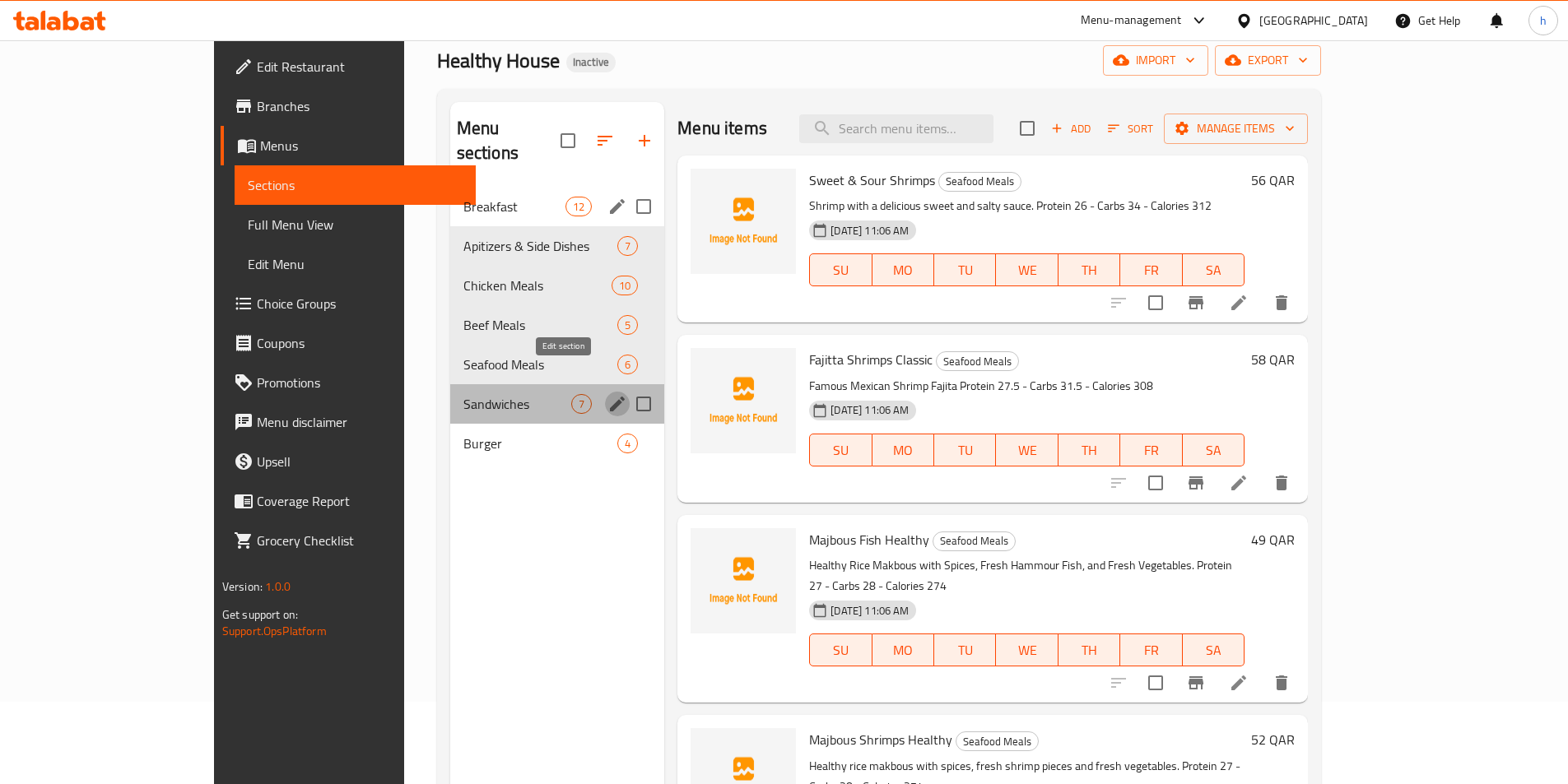
click at [607, 394] on icon "edit" at bounding box center [617, 403] width 20 height 20
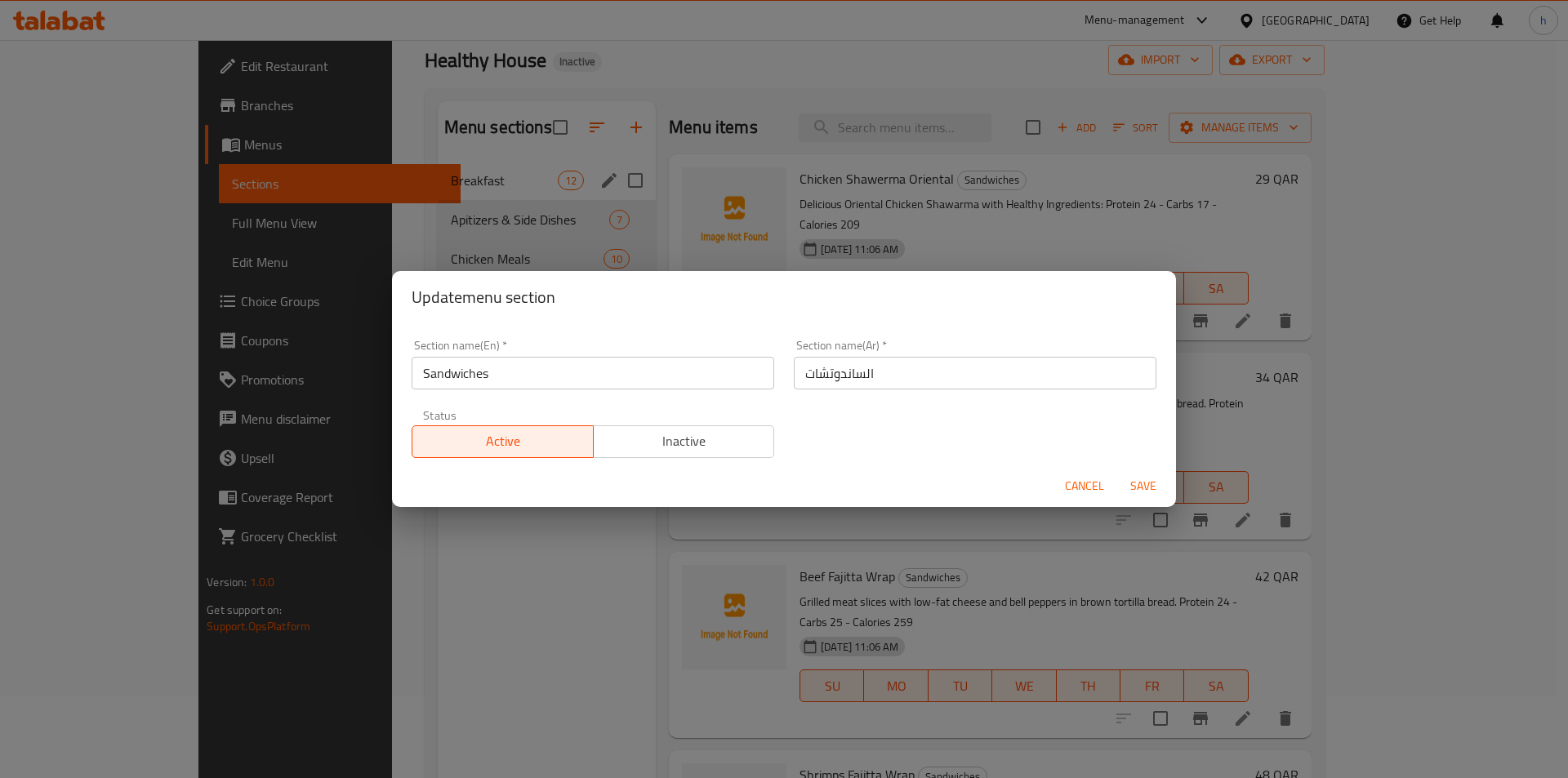
click at [549, 367] on input "Sandwiches" at bounding box center [592, 373] width 363 height 33
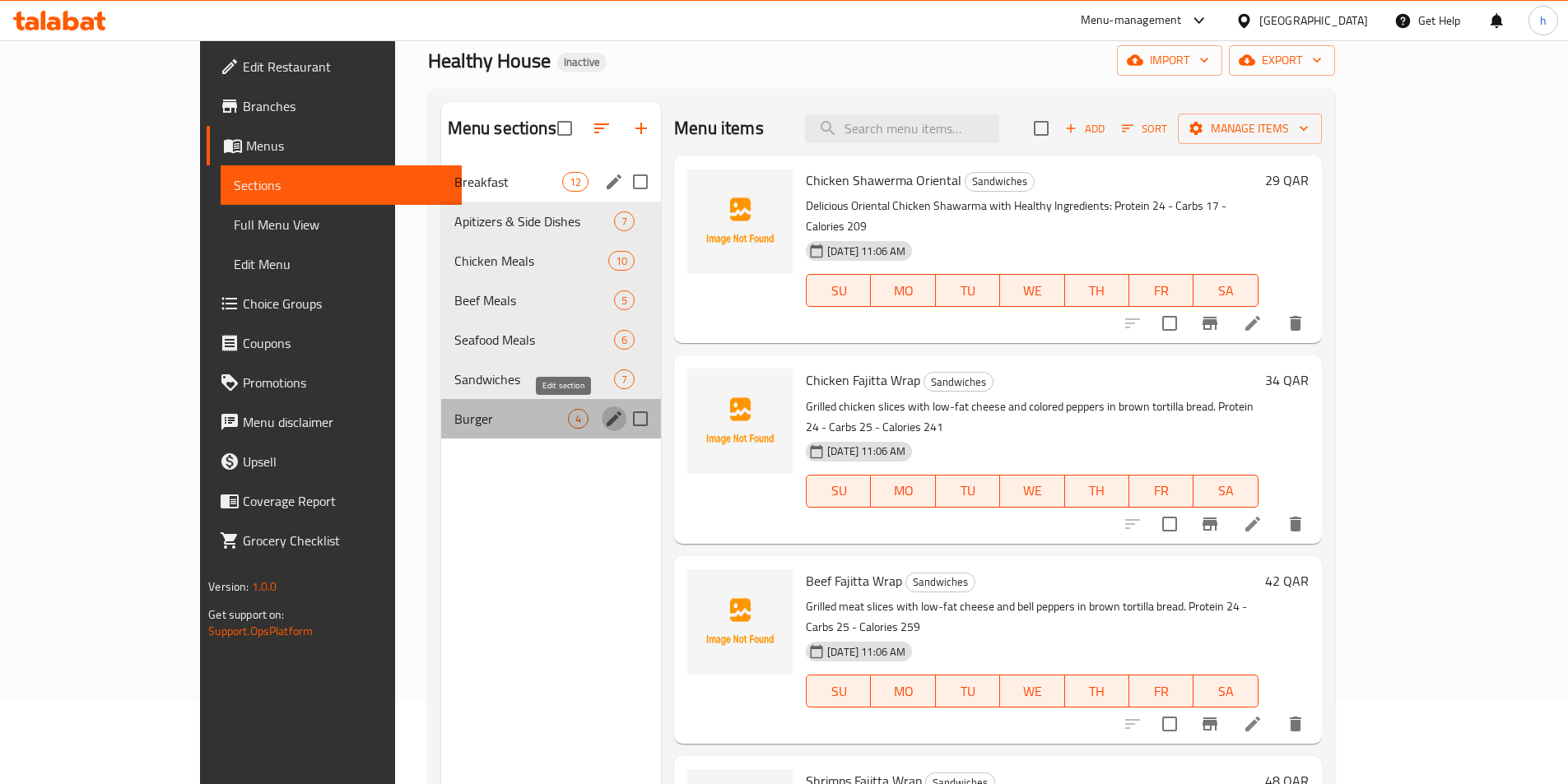
click at [606, 413] on icon "edit" at bounding box center [614, 419] width 15 height 15
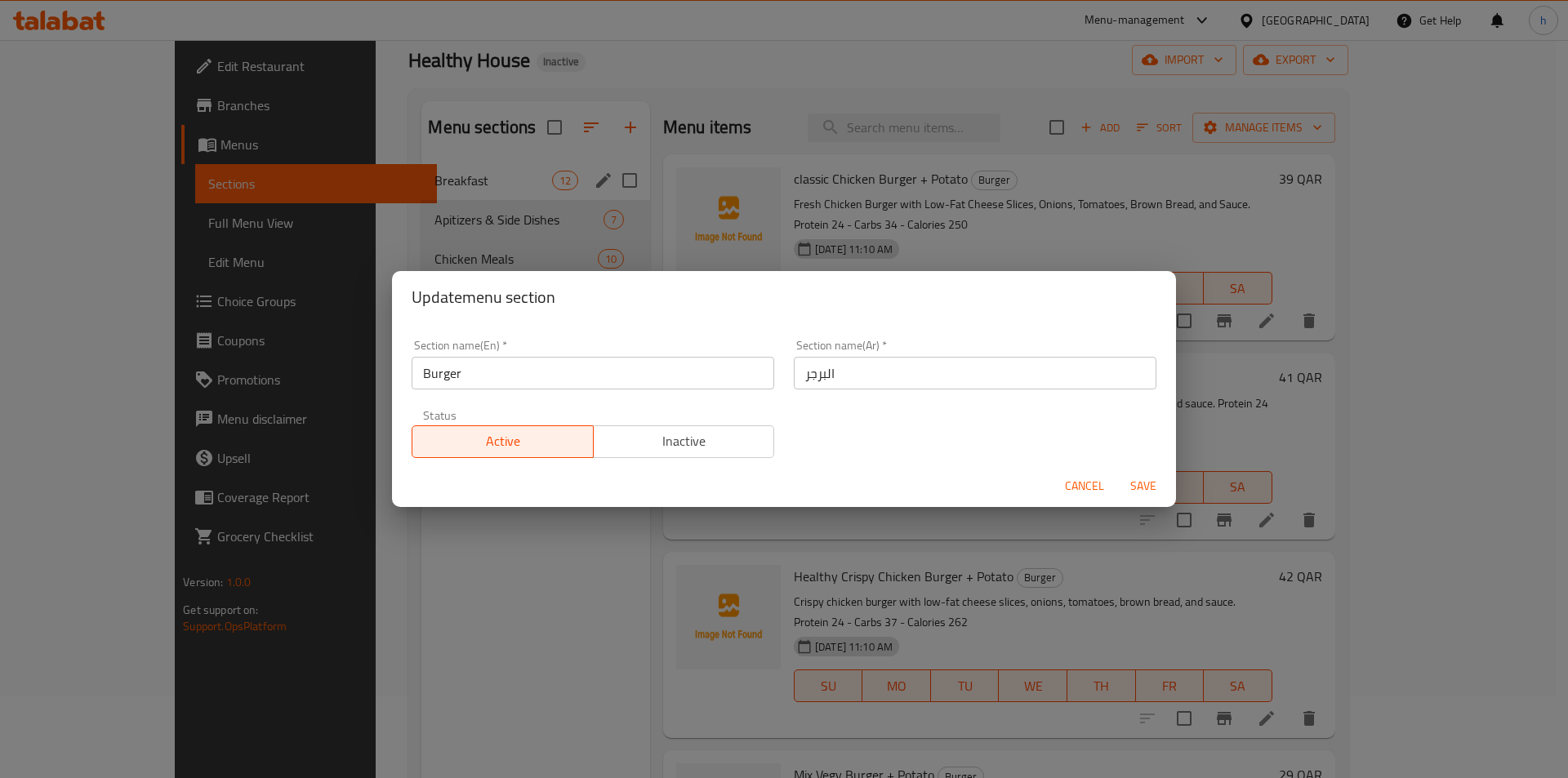
click at [588, 392] on div "Section name(En)   * Burger Section name(En) *" at bounding box center [593, 365] width 382 height 69
click at [585, 384] on input "Burger" at bounding box center [592, 373] width 363 height 33
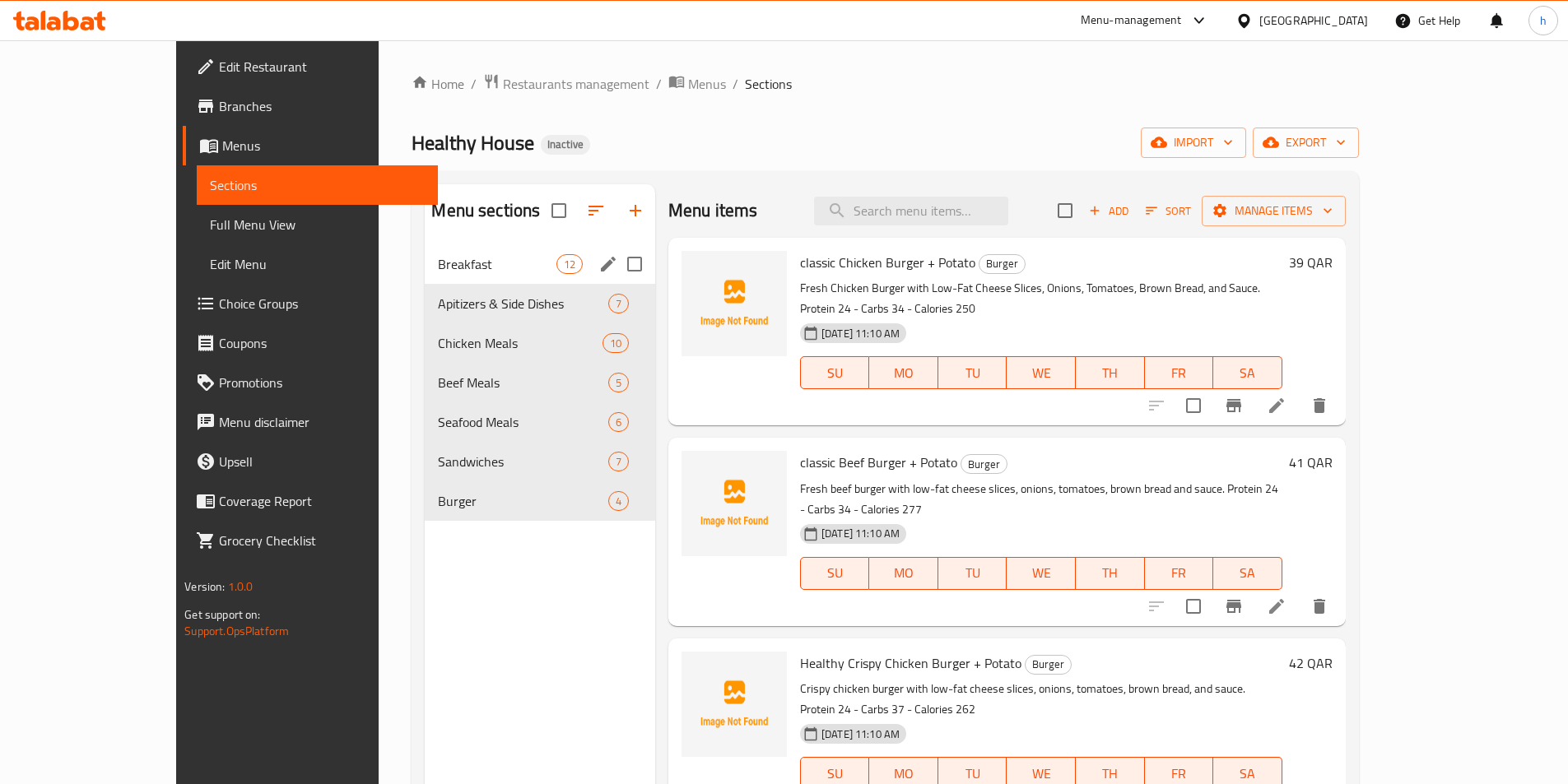
click at [1253, 23] on icon at bounding box center [1244, 21] width 17 height 17
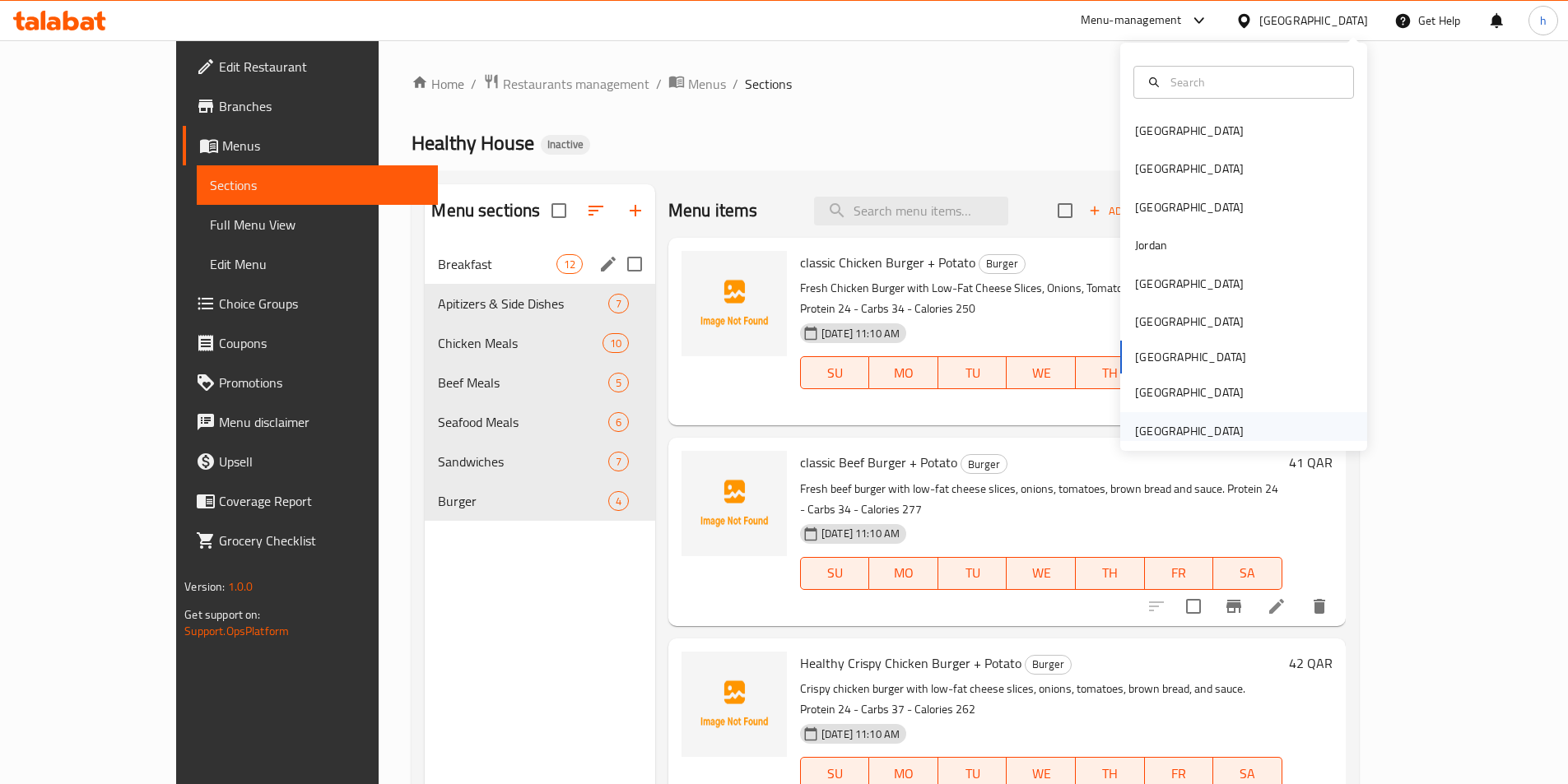
click at [1222, 428] on div "[GEOGRAPHIC_DATA]" at bounding box center [1189, 431] width 109 height 18
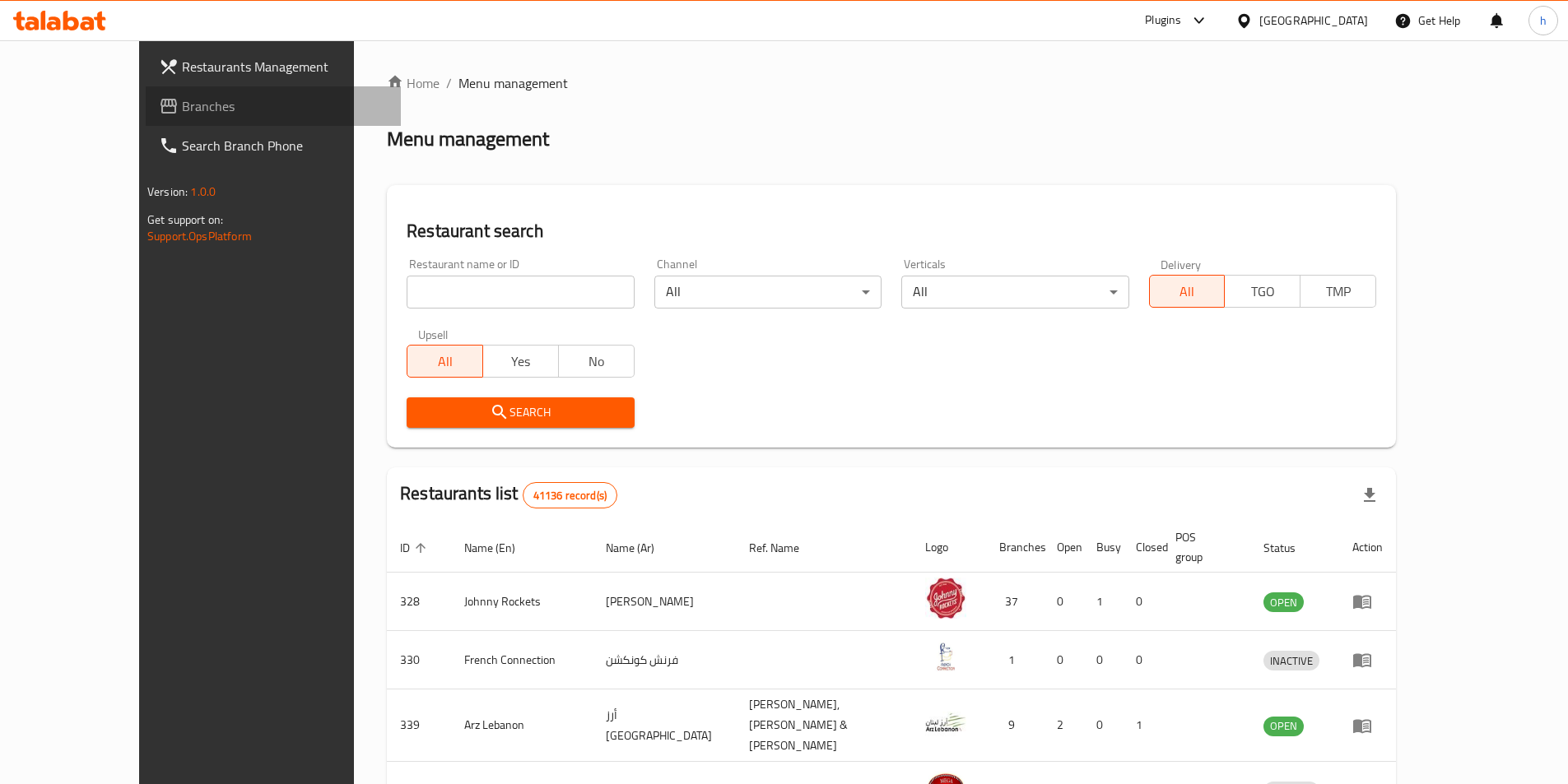
click at [182, 103] on span "Branches" at bounding box center [285, 106] width 206 height 20
